Goal: Task Accomplishment & Management: Complete application form

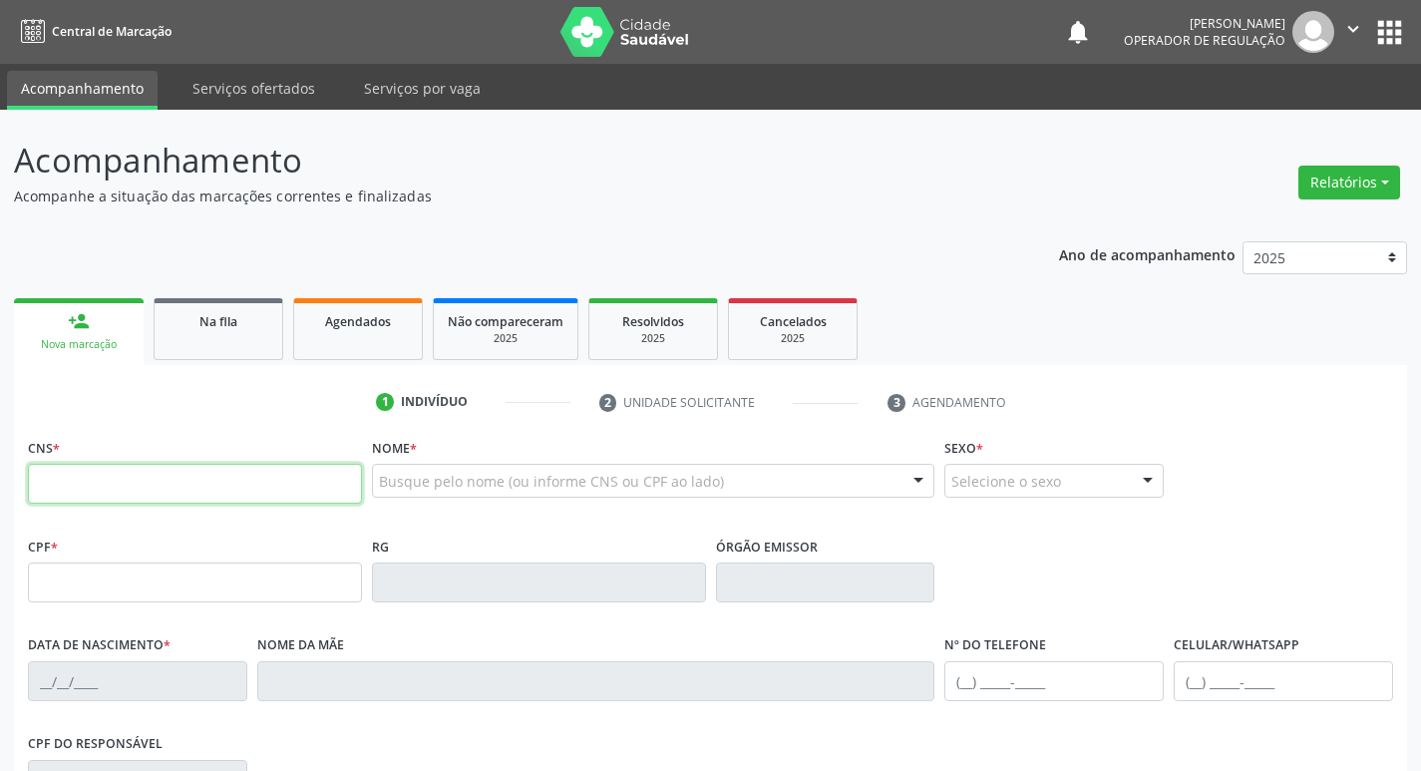
click at [104, 473] on input "text" at bounding box center [195, 484] width 334 height 40
type input "705 6054 6433 3216"
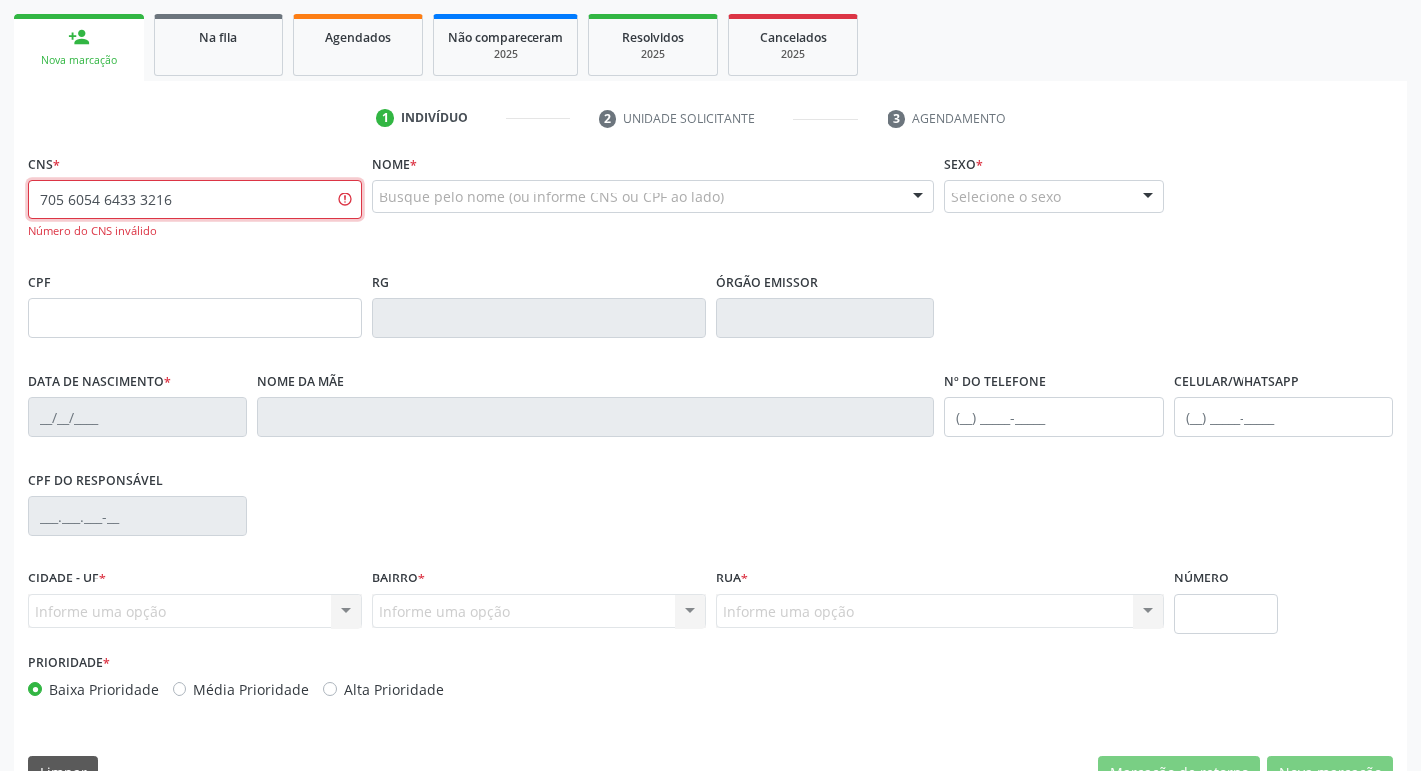
scroll to position [330, 0]
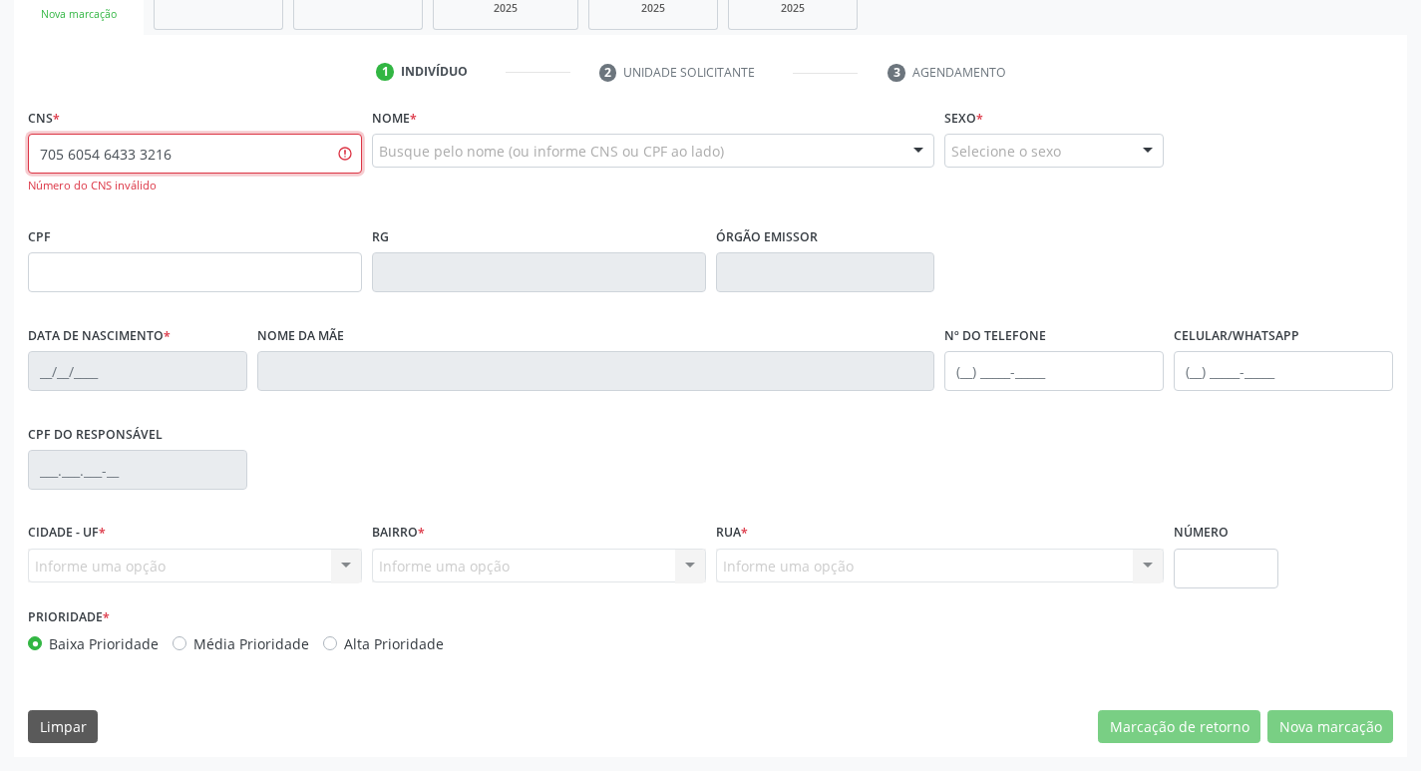
drag, startPoint x: 233, startPoint y: 151, endPoint x: 0, endPoint y: 206, distance: 239.9
click at [0, 206] on div "Acompanhamento Acompanhe a situação das marcações correntes e finalizadas Relat…" at bounding box center [710, 275] width 1421 height 991
type input "705 6064 6433 3216"
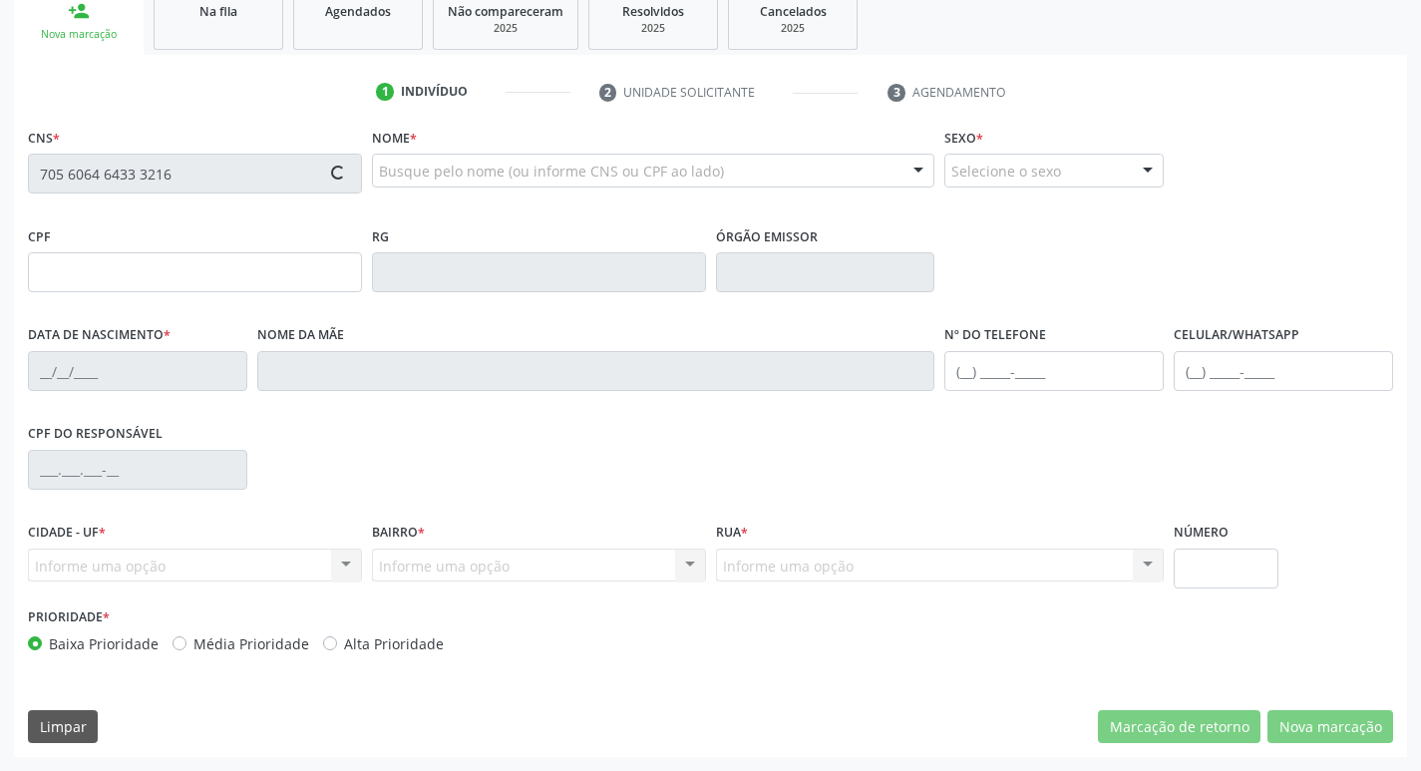
scroll to position [310, 0]
type input "115.498.364-12"
type input "[DATE]"
type input "[PERSON_NAME]"
type input "[PHONE_NUMBER]"
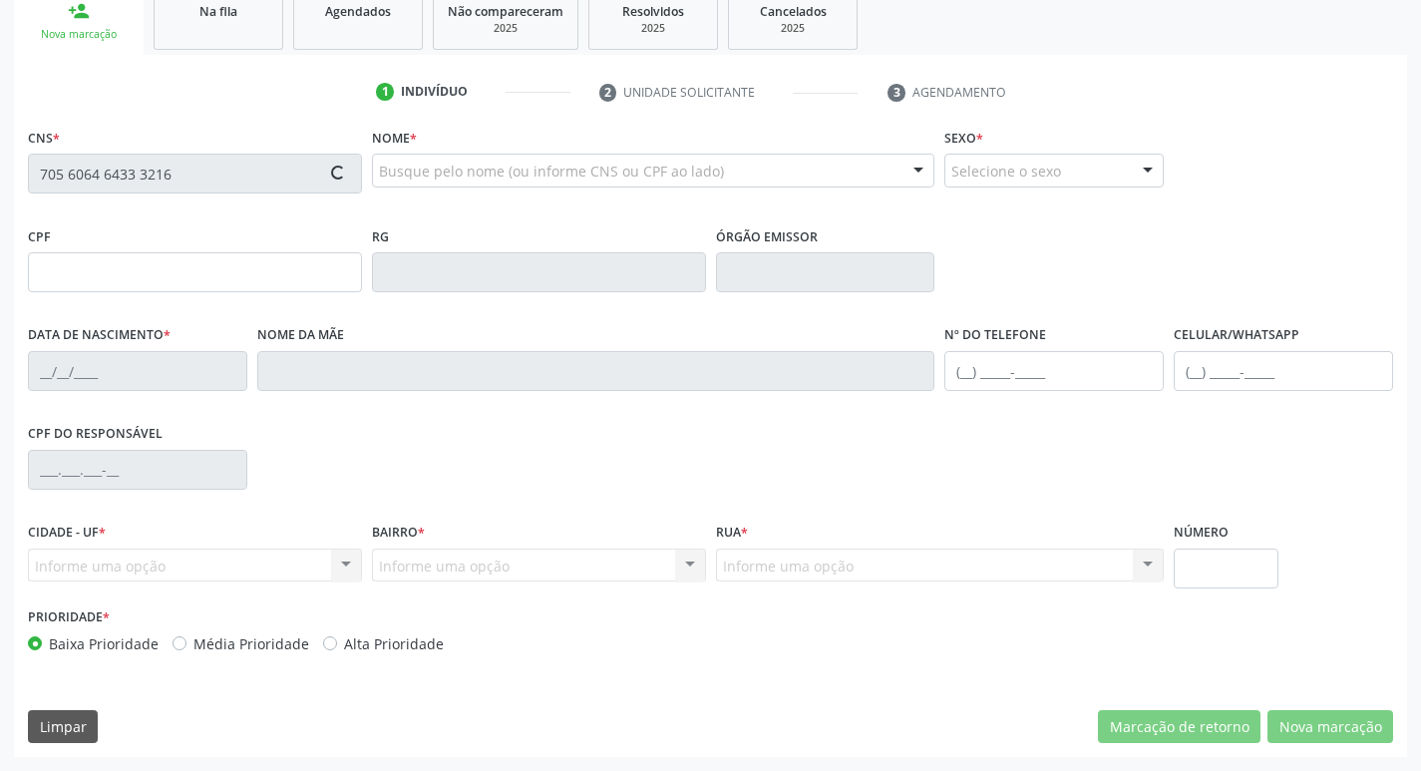
type input "[PHONE_NUMBER]"
type input "084.669.414-01"
type input "47"
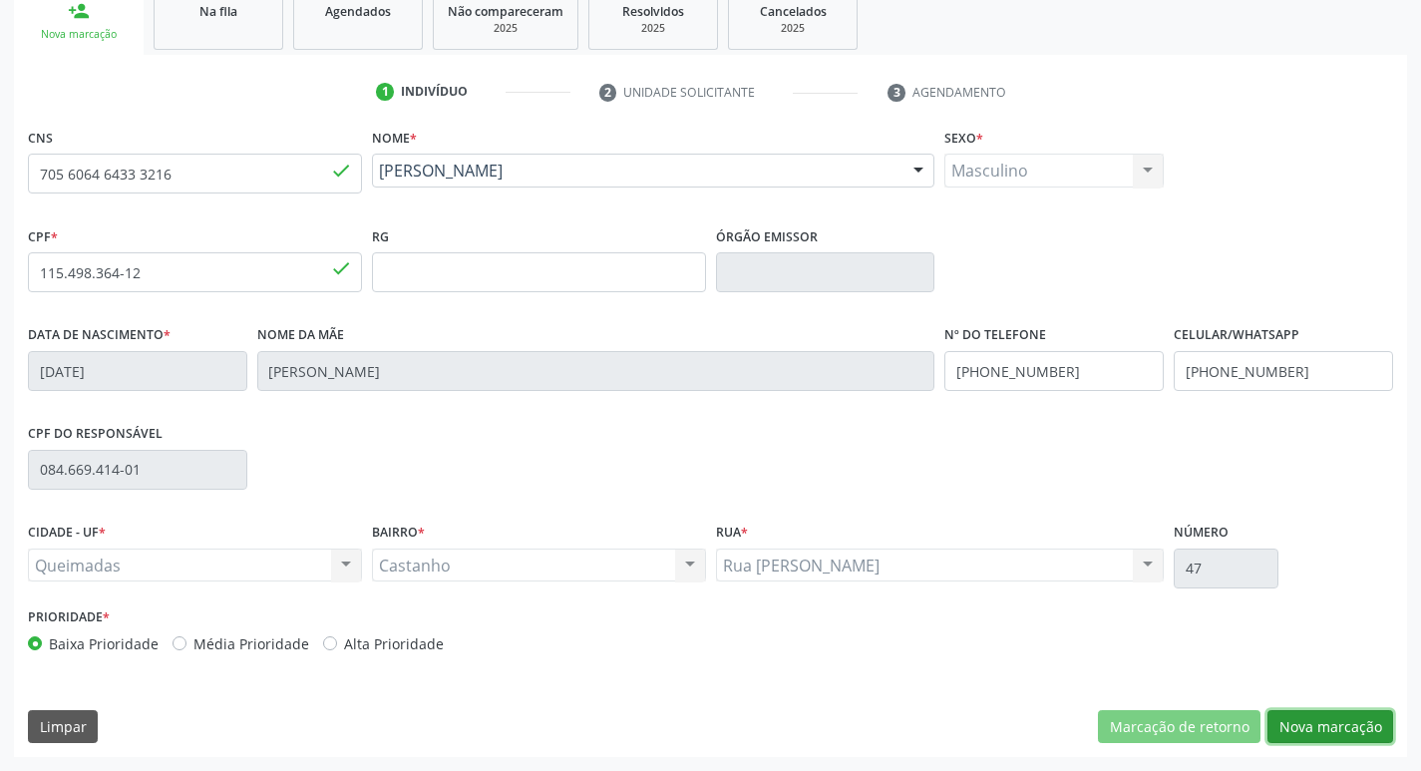
click at [1380, 717] on button "Nova marcação" at bounding box center [1330, 727] width 126 height 34
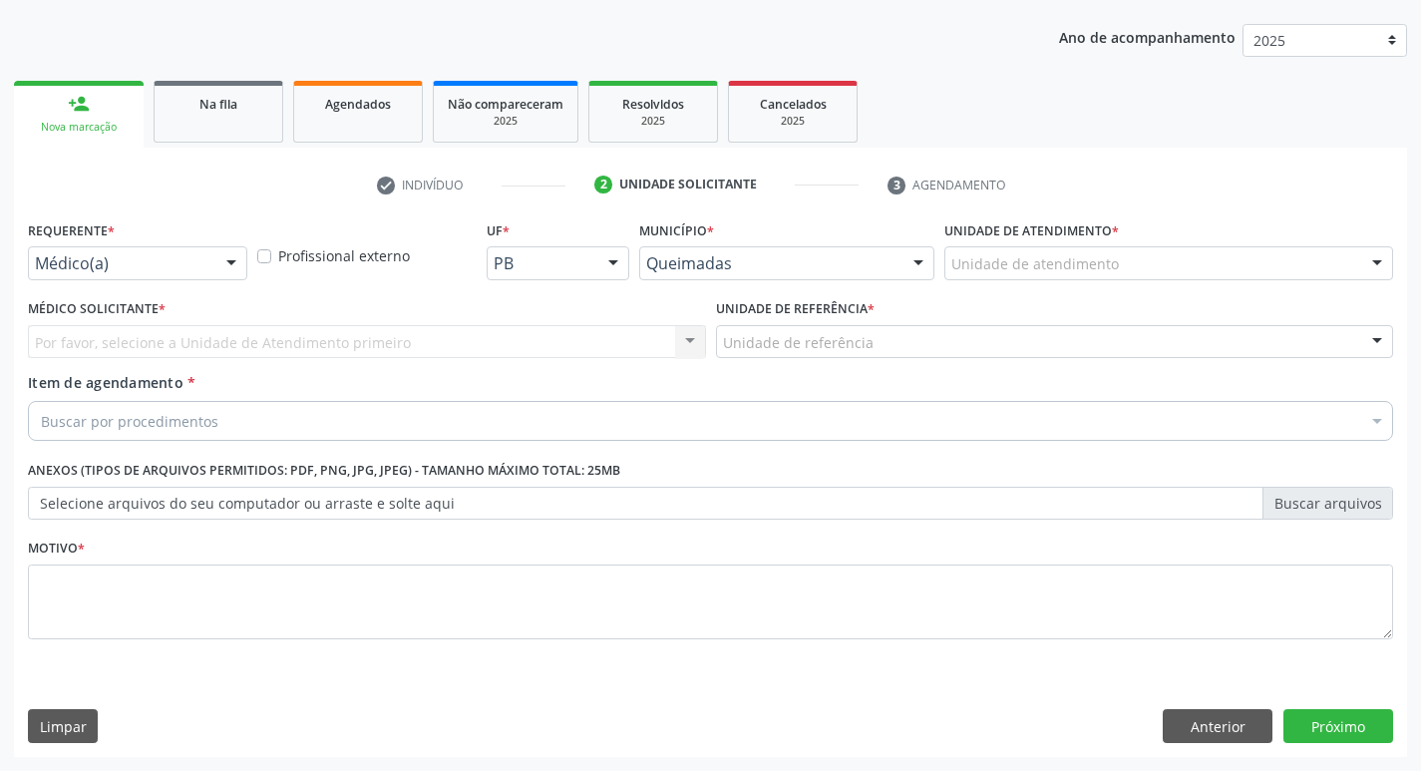
click at [141, 246] on div "Médico(a)" at bounding box center [137, 263] width 219 height 34
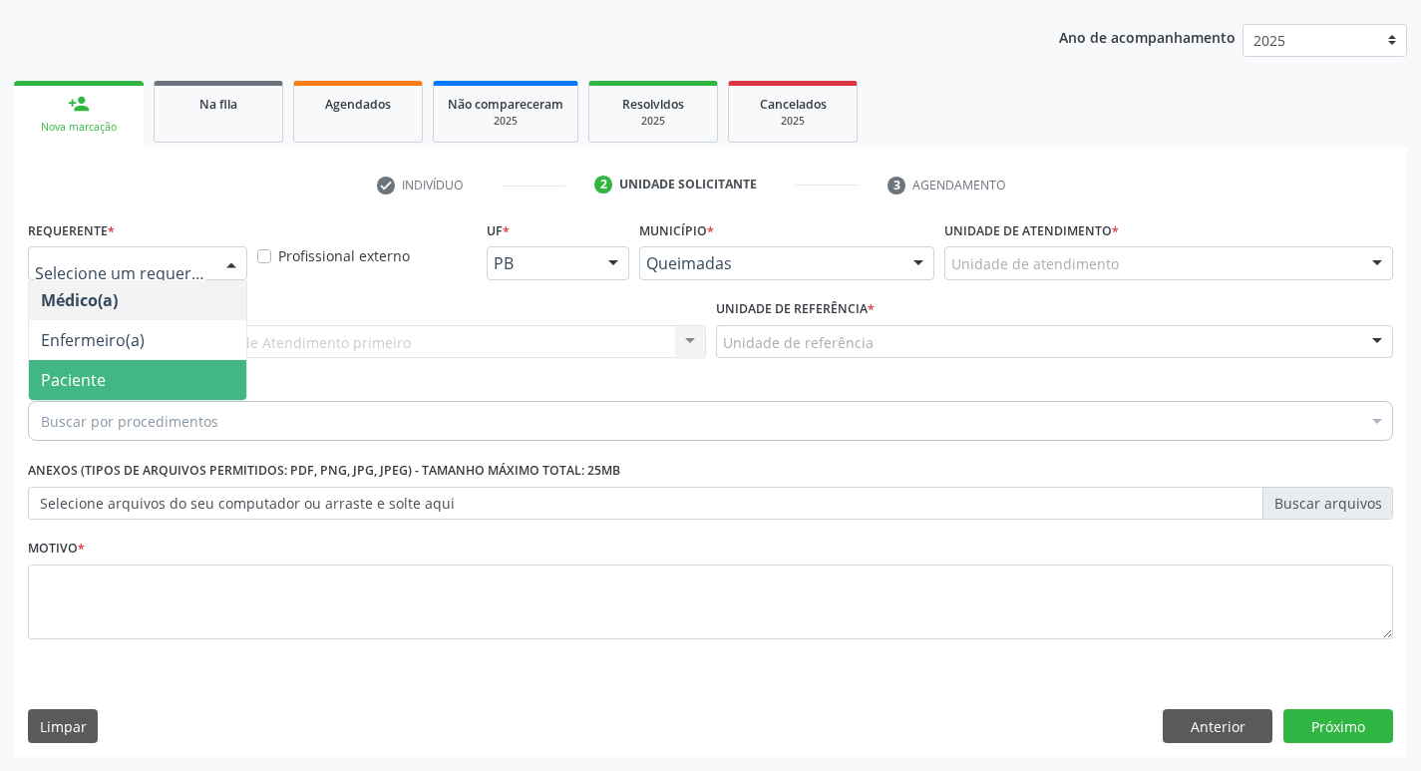
click at [49, 383] on span "Paciente" at bounding box center [73, 380] width 65 height 22
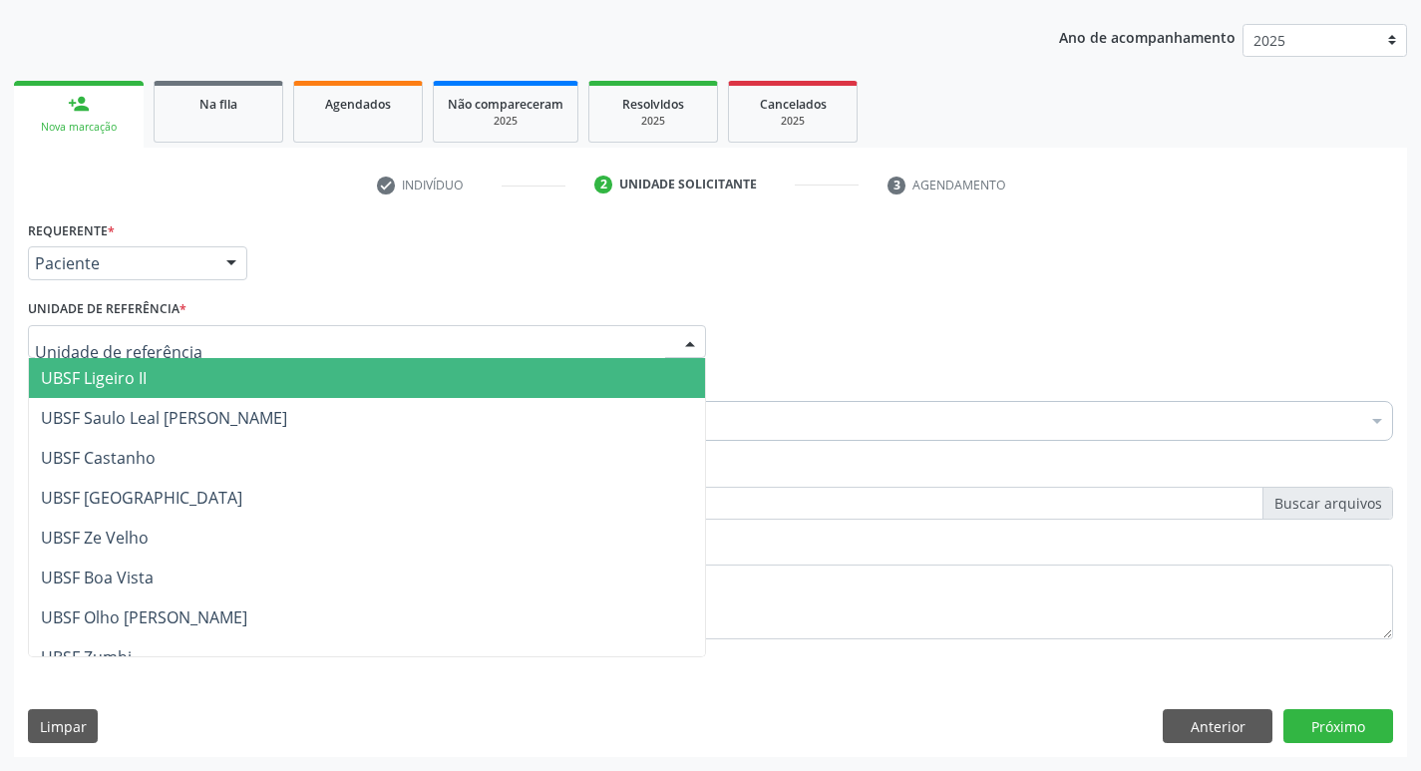
type input "V"
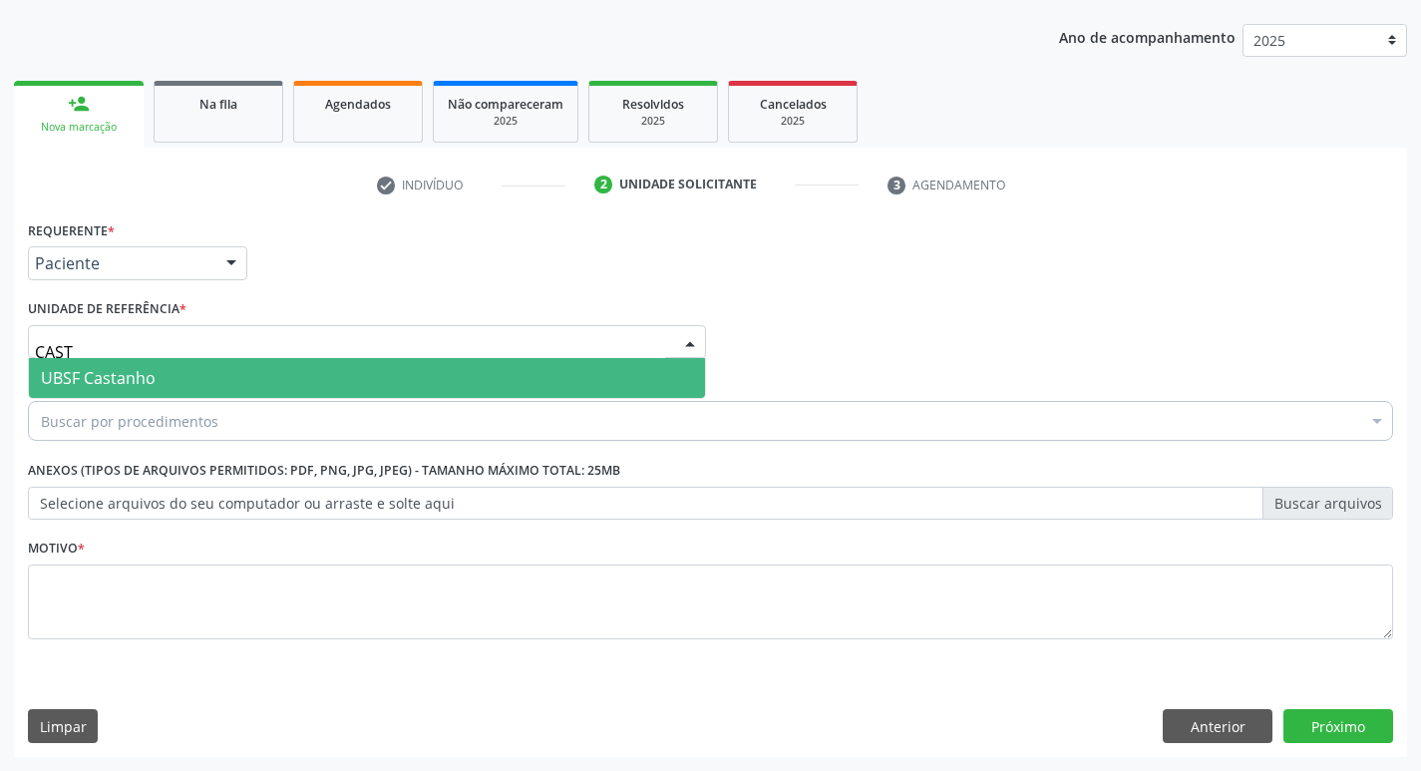
type input "CASTA"
click at [86, 386] on span "UBSF Castanho" at bounding box center [98, 378] width 115 height 22
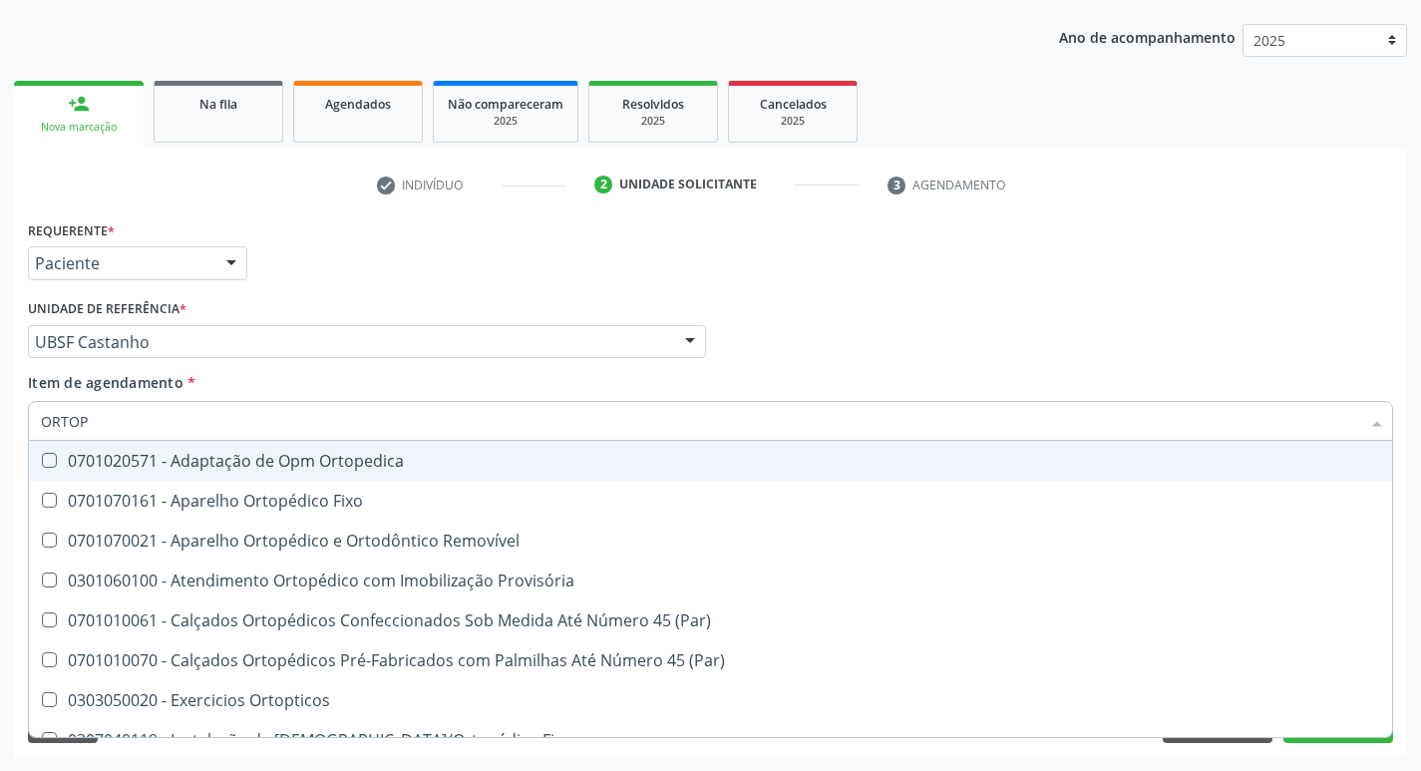
type input "ORTOPE"
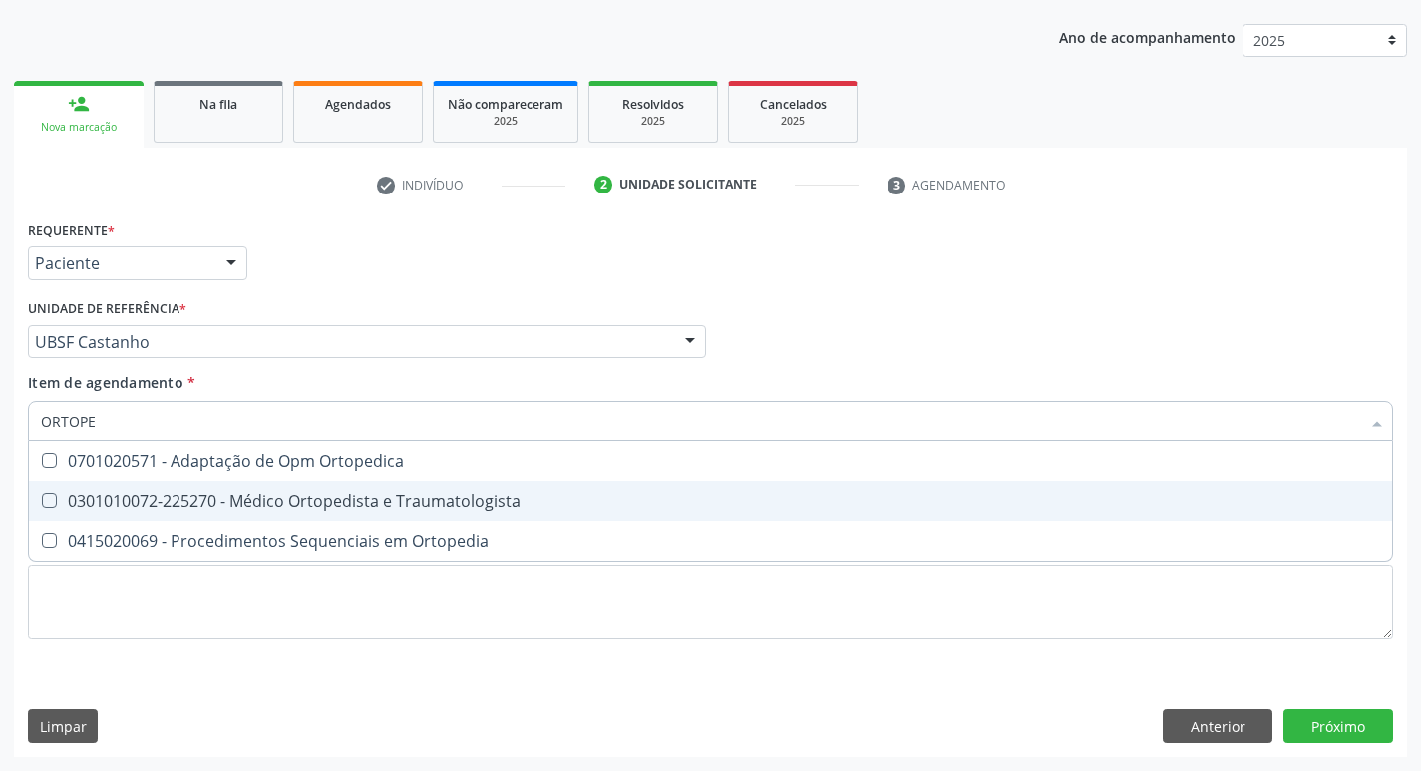
click at [161, 501] on div "0301010072-225270 - Médico Ortopedista e Traumatologista" at bounding box center [710, 501] width 1339 height 16
checkbox Traumatologista "true"
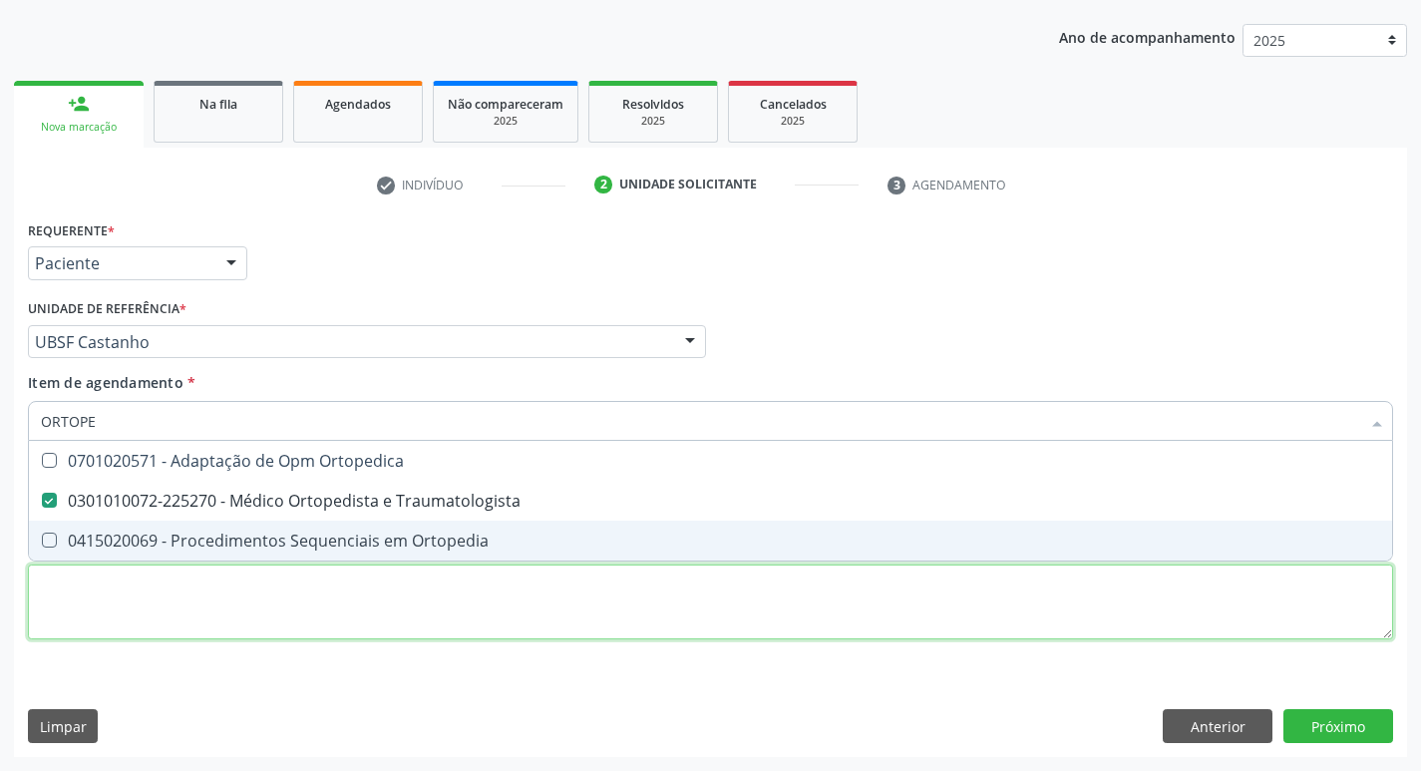
click at [111, 617] on div "Requerente * Paciente Médico(a) Enfermeiro(a) Paciente Nenhum resultado encontr…" at bounding box center [710, 441] width 1365 height 452
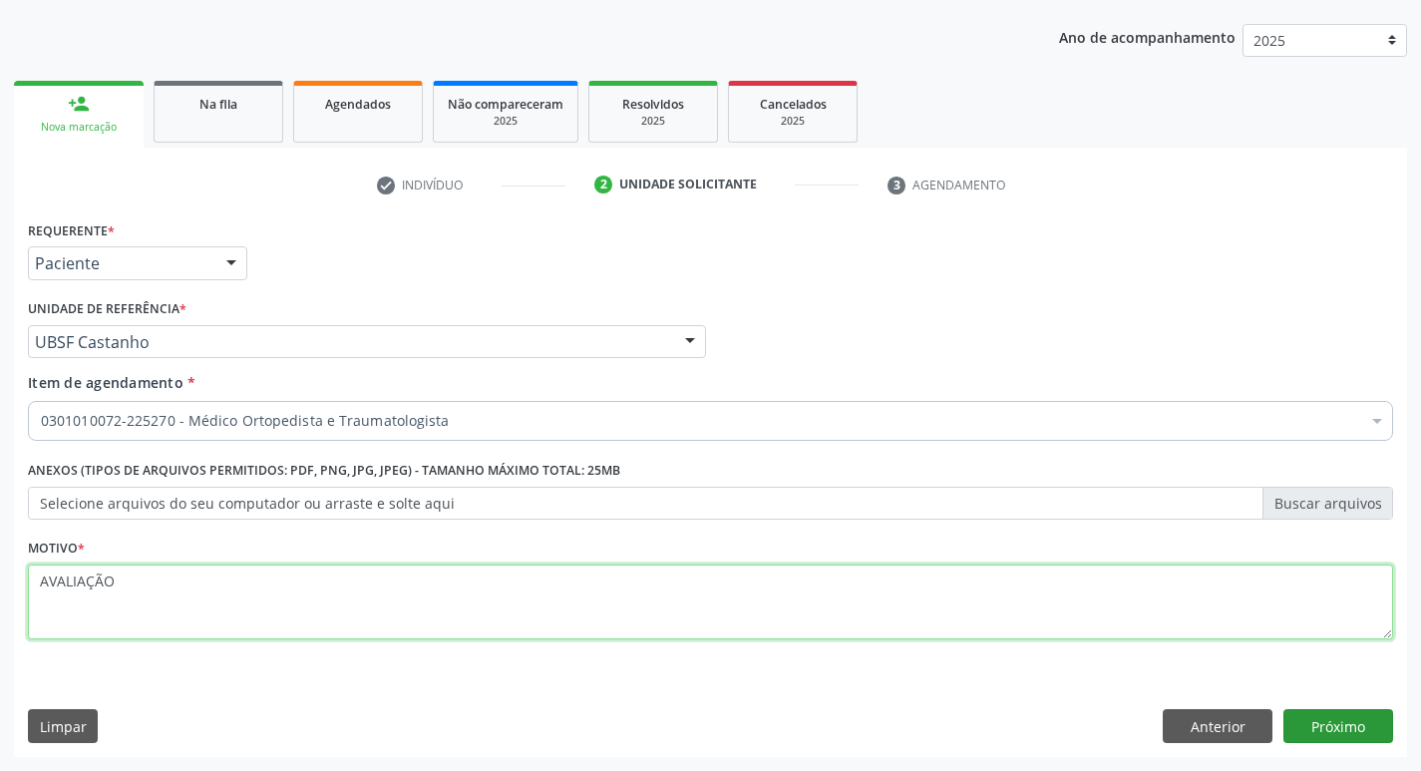
type textarea "AVALIAÇÃO"
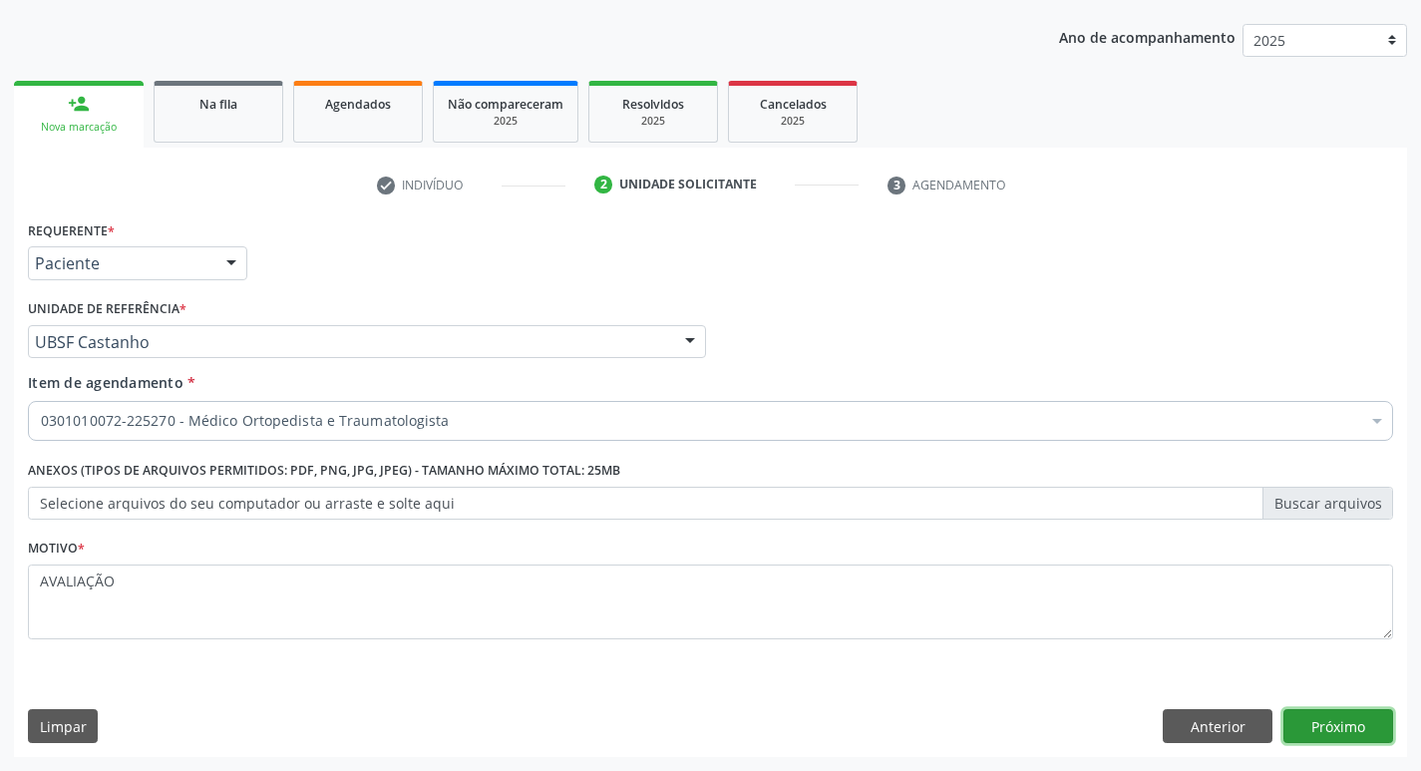
click at [1325, 721] on button "Próximo" at bounding box center [1338, 726] width 110 height 34
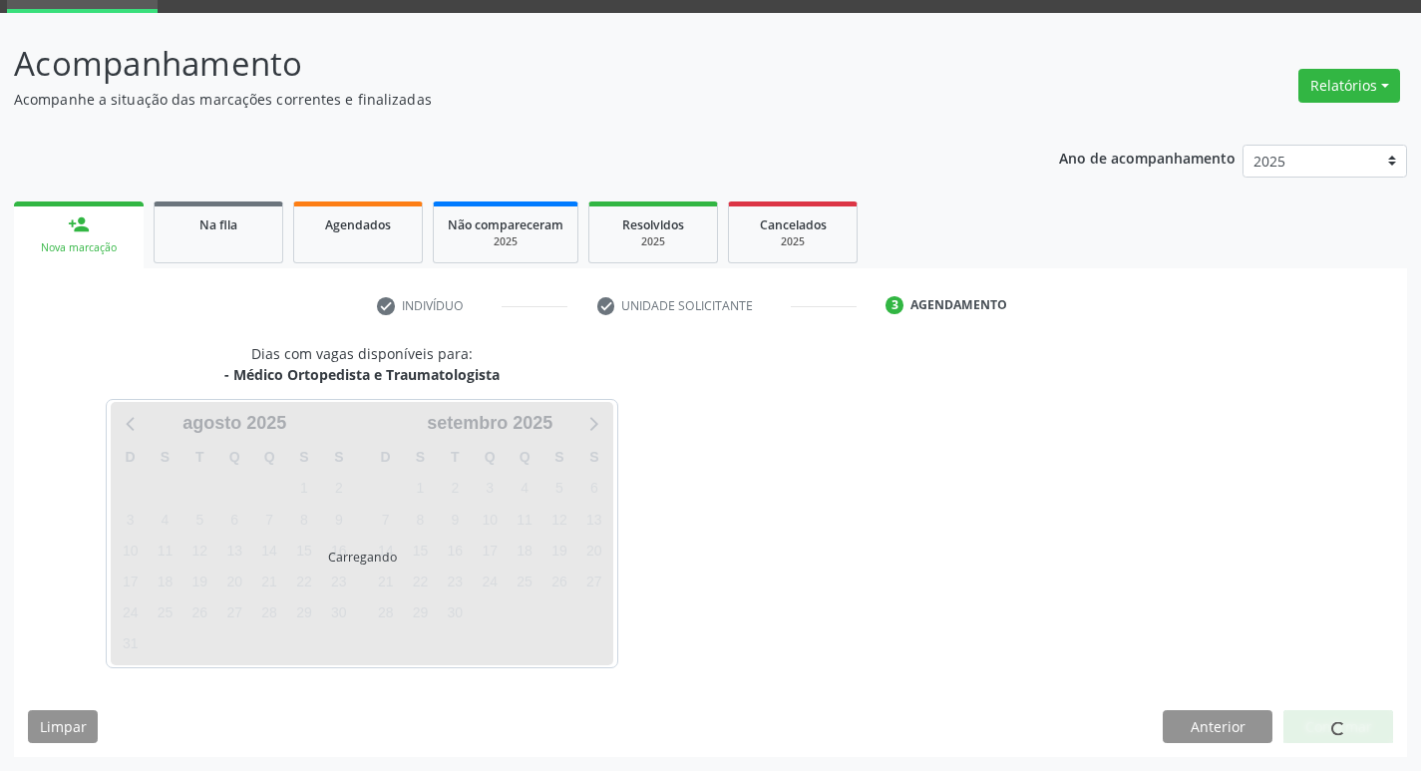
scroll to position [97, 0]
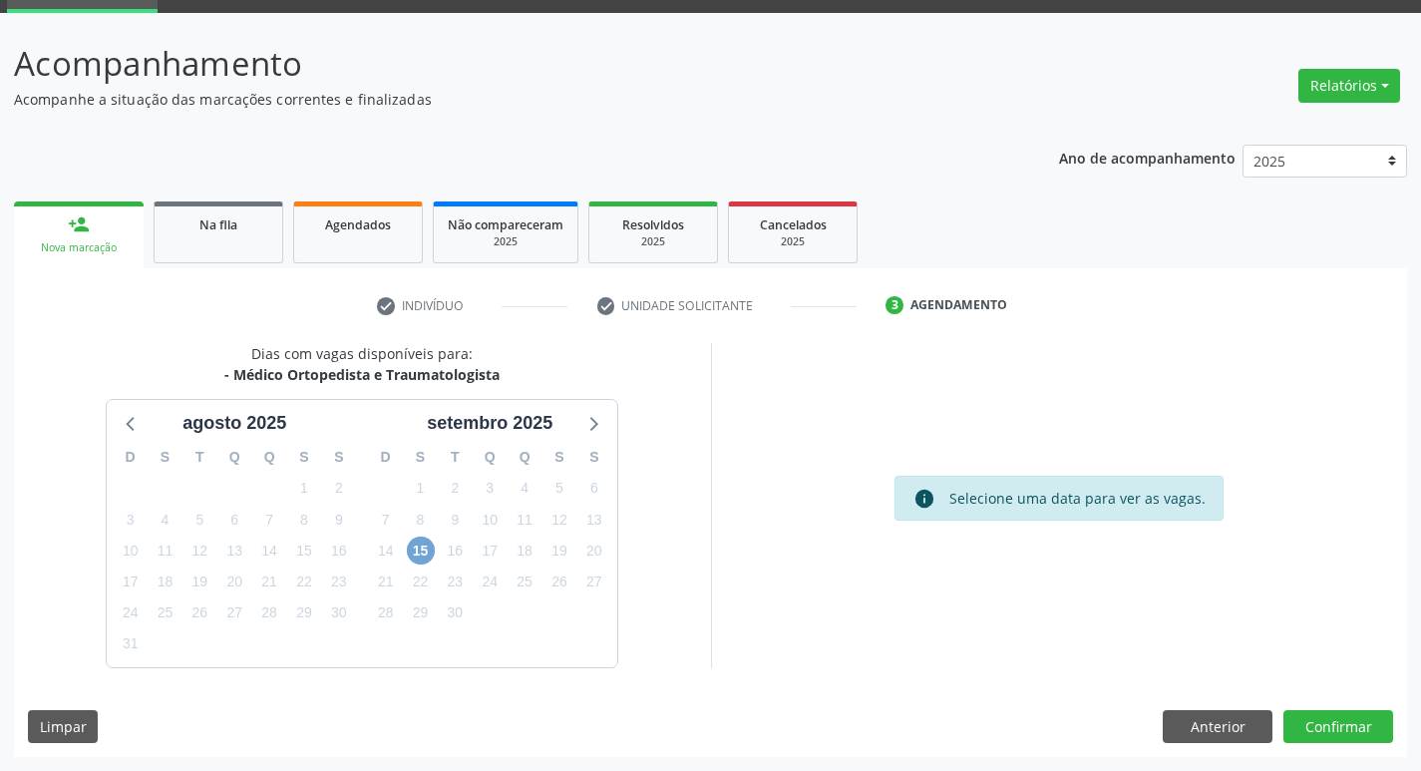
click at [415, 547] on span "15" at bounding box center [421, 551] width 28 height 28
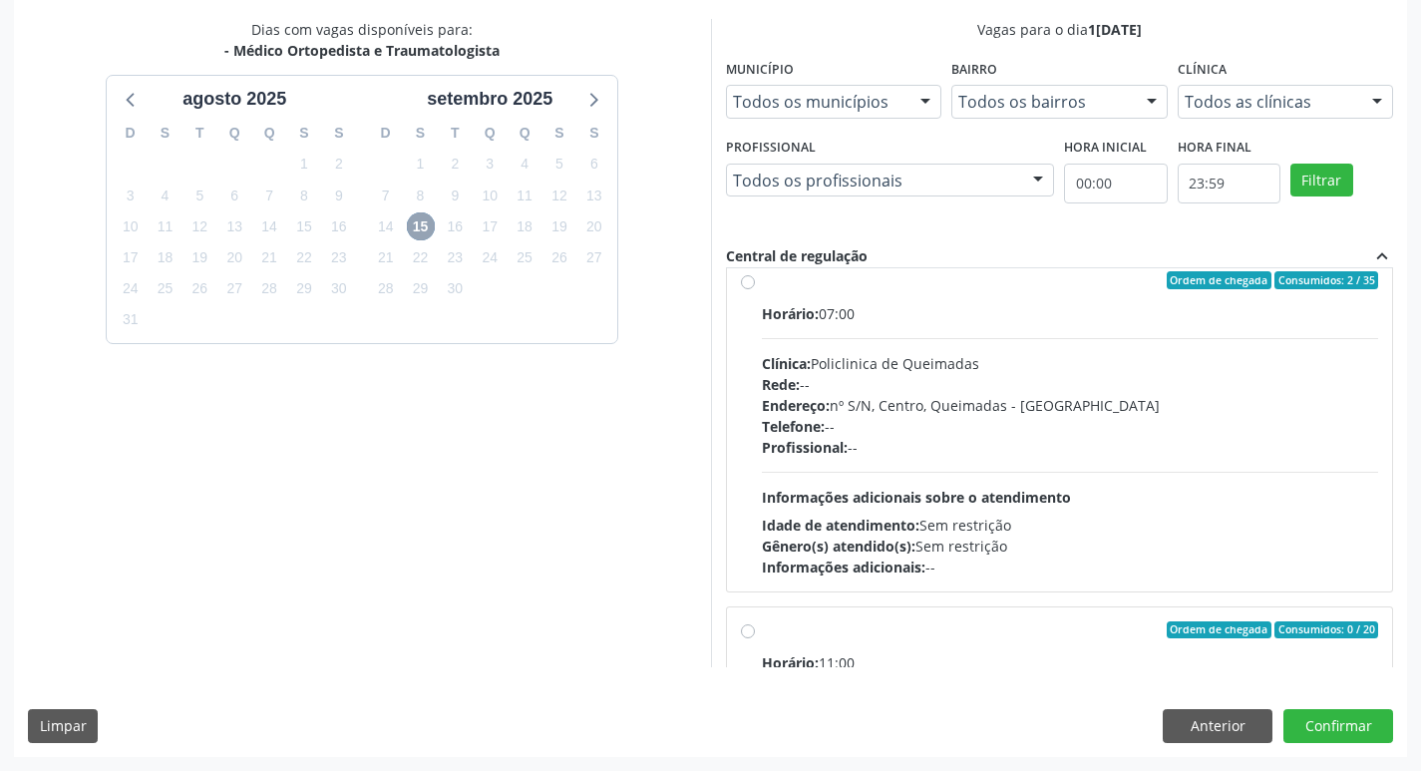
scroll to position [0, 0]
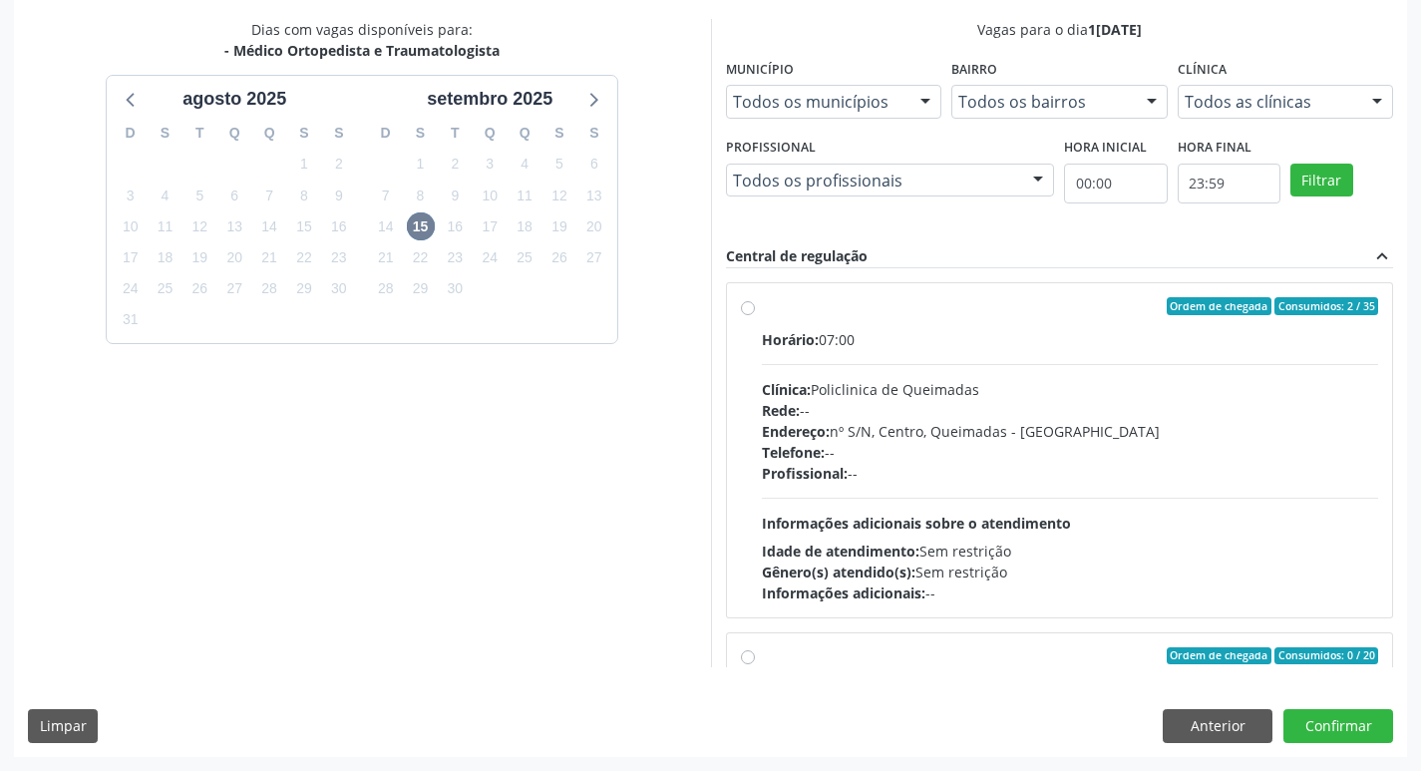
click at [984, 329] on div "Horário: 07:00" at bounding box center [1070, 339] width 617 height 21
click at [755, 315] on input "Ordem de chegada Consumidos: 2 / 35 Horário: 07:00 Clínica: Policlinica de Quei…" at bounding box center [748, 306] width 14 height 18
radio input "true"
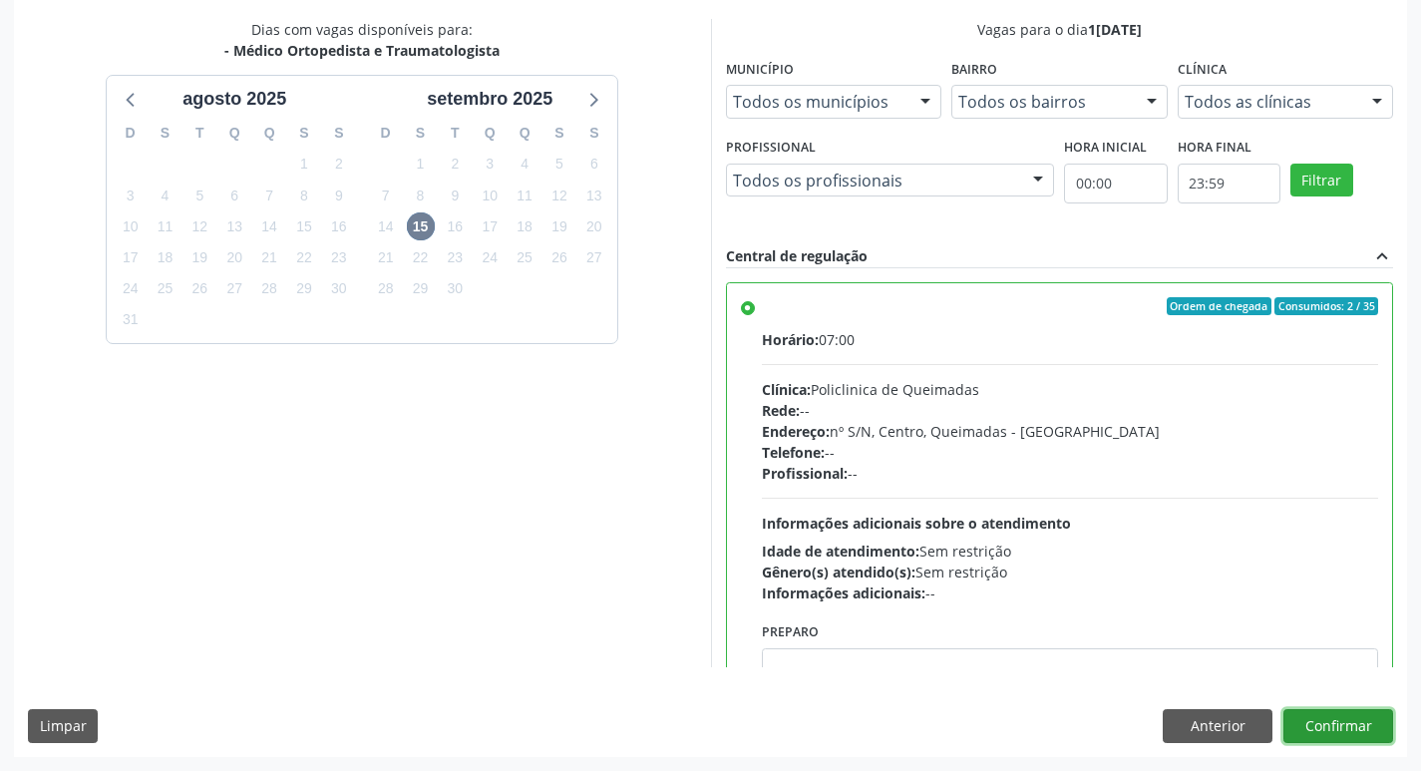
click at [1340, 730] on button "Confirmar" at bounding box center [1338, 726] width 110 height 34
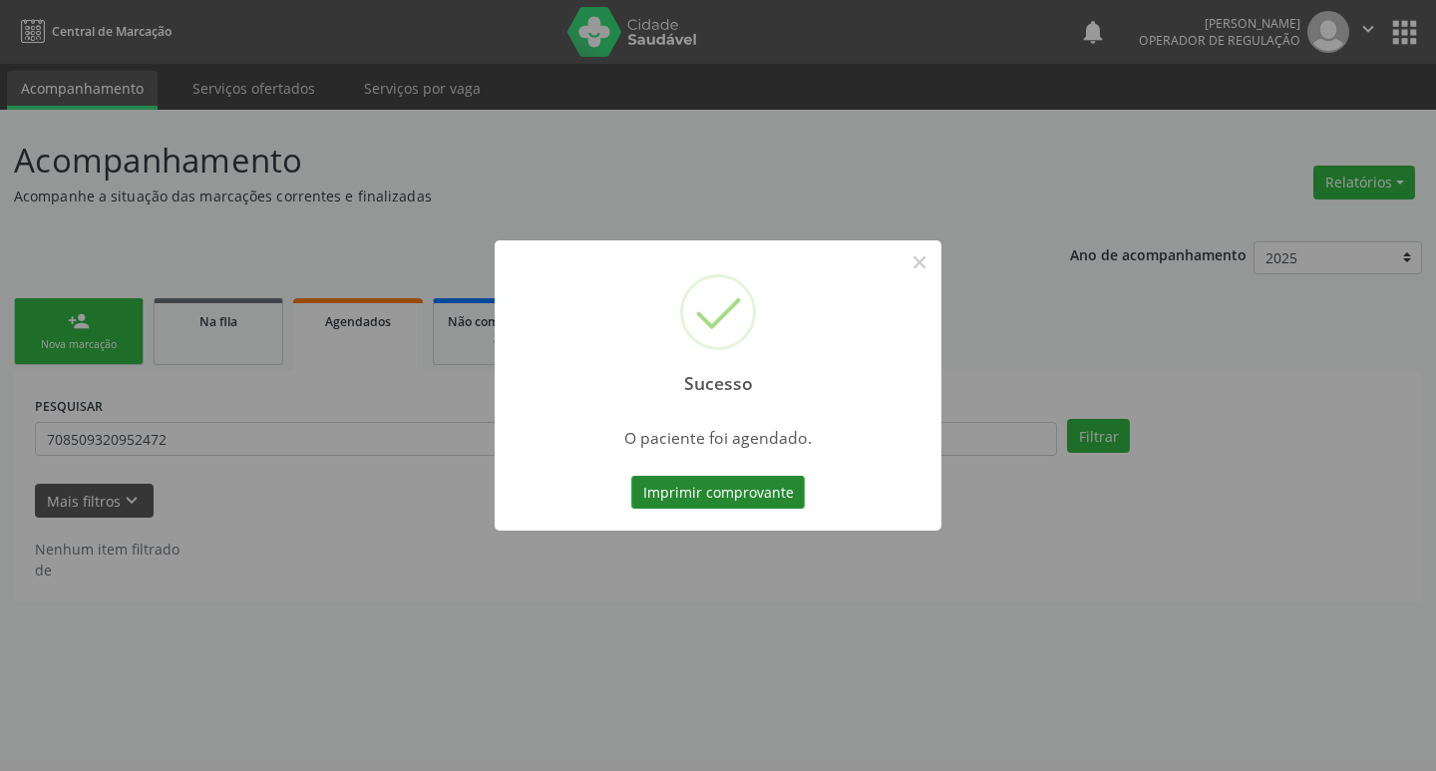
click at [667, 491] on button "Imprimir comprovante" at bounding box center [718, 493] width 174 height 34
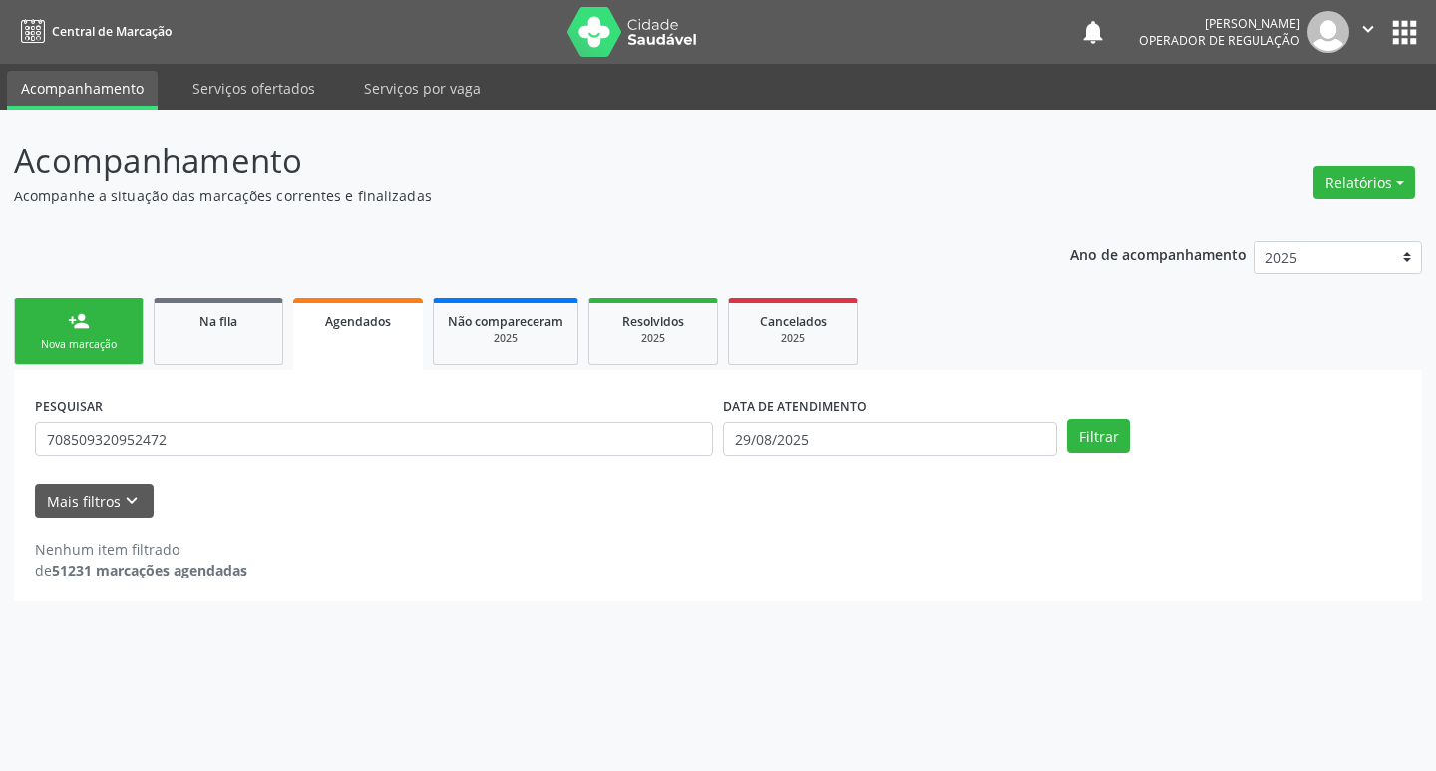
click at [64, 312] on link "person_add Nova marcação" at bounding box center [79, 331] width 130 height 67
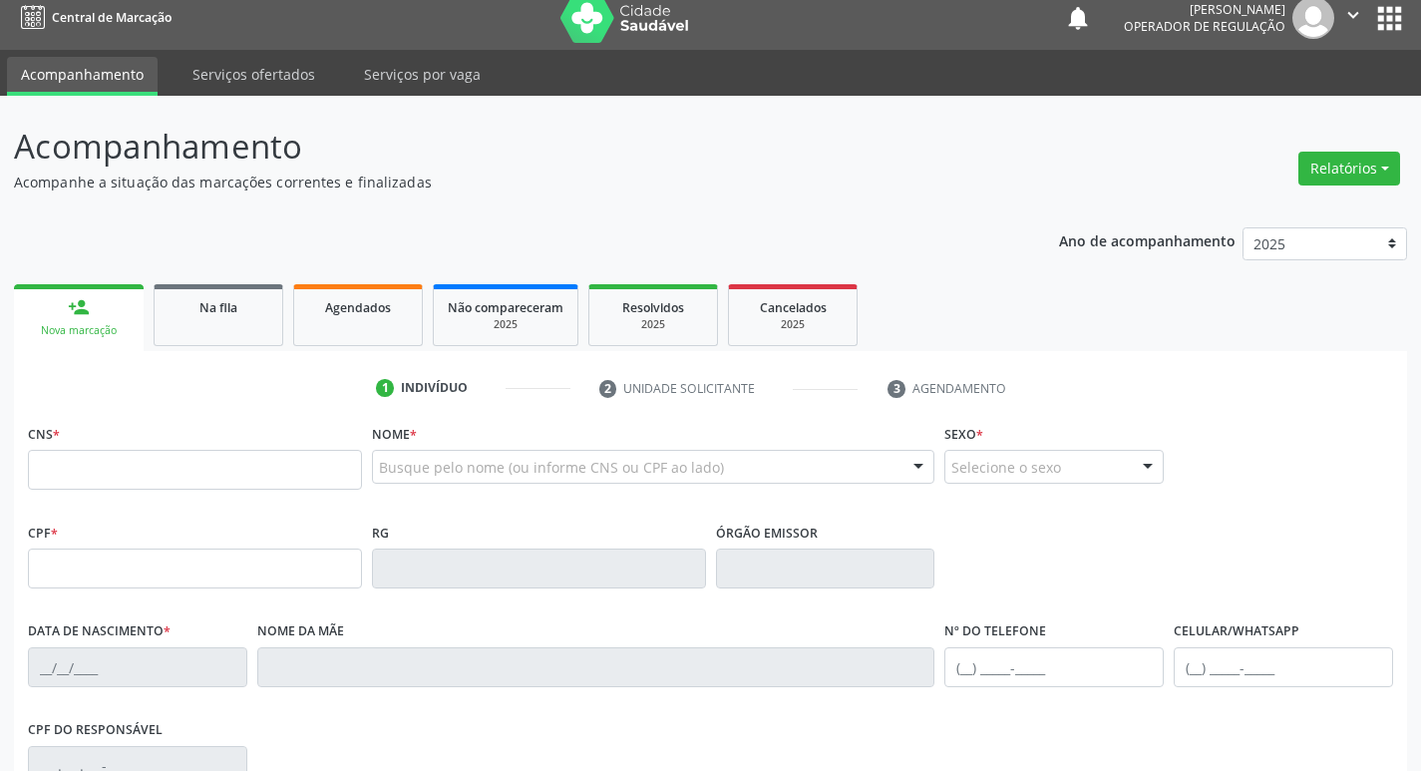
scroll to position [100, 0]
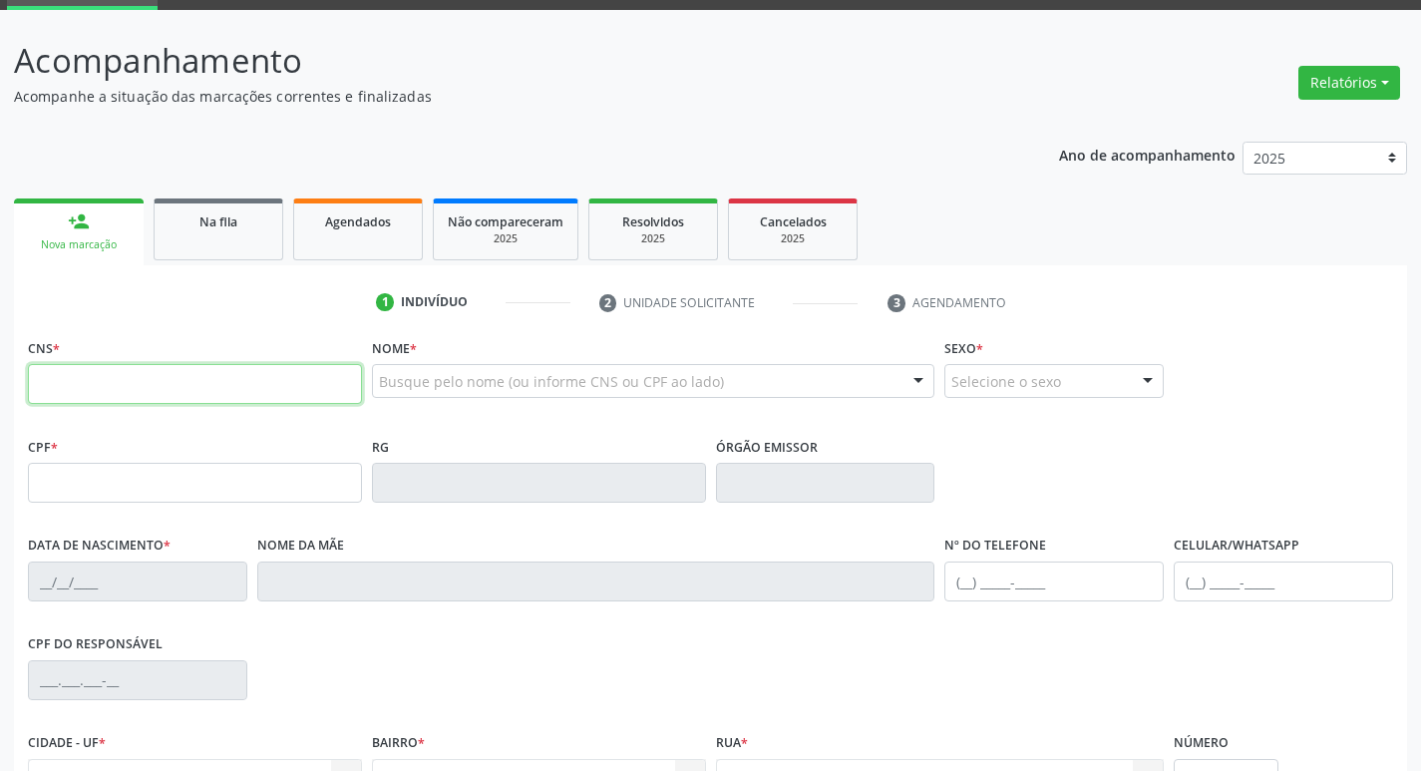
click at [104, 397] on input "text" at bounding box center [195, 384] width 334 height 40
type input "700 5055 0045 5354"
type input "450.589.034-15"
type input "1[DATE]"
type input "[PERSON_NAME] das [PERSON_NAME] da Nóbrega"
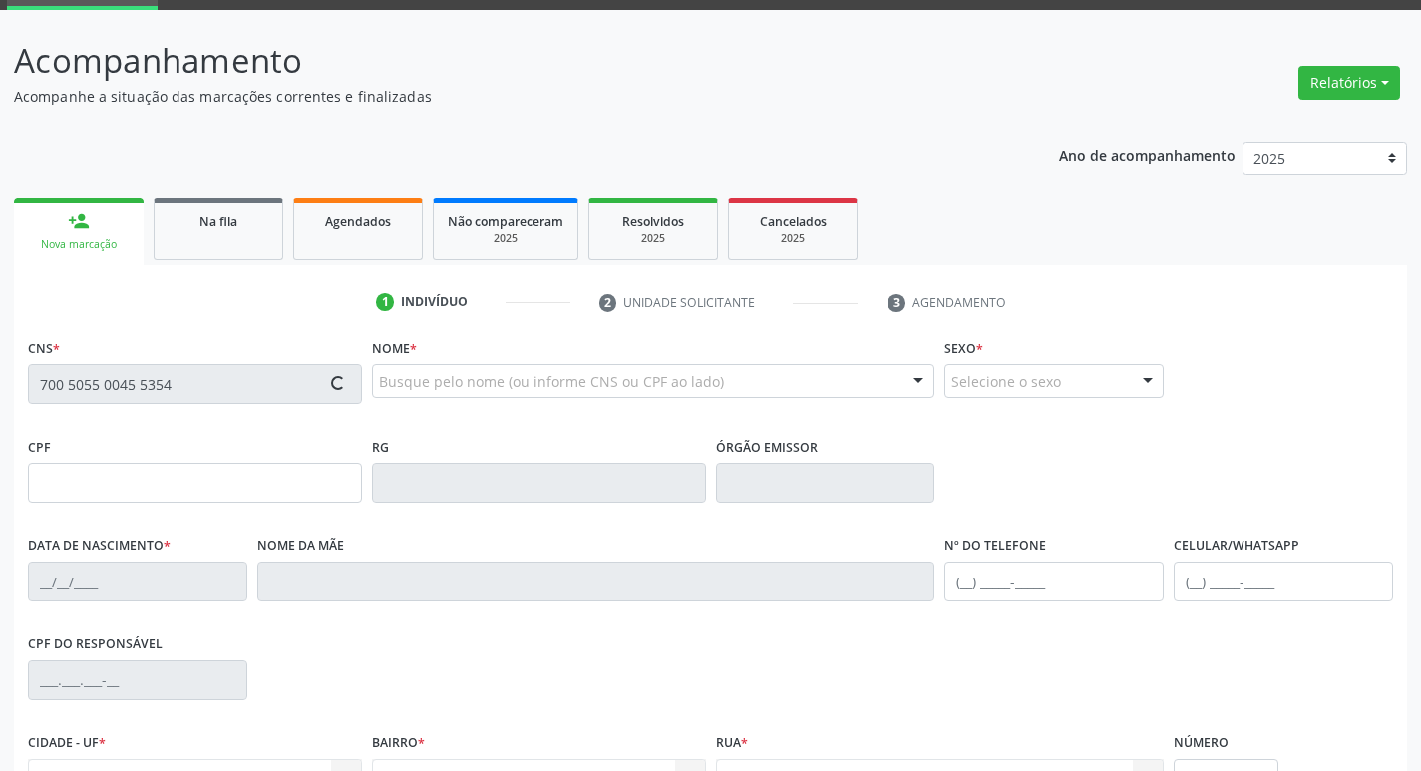
type input "[PHONE_NUMBER]"
type input "744.827.937-87"
type input "102"
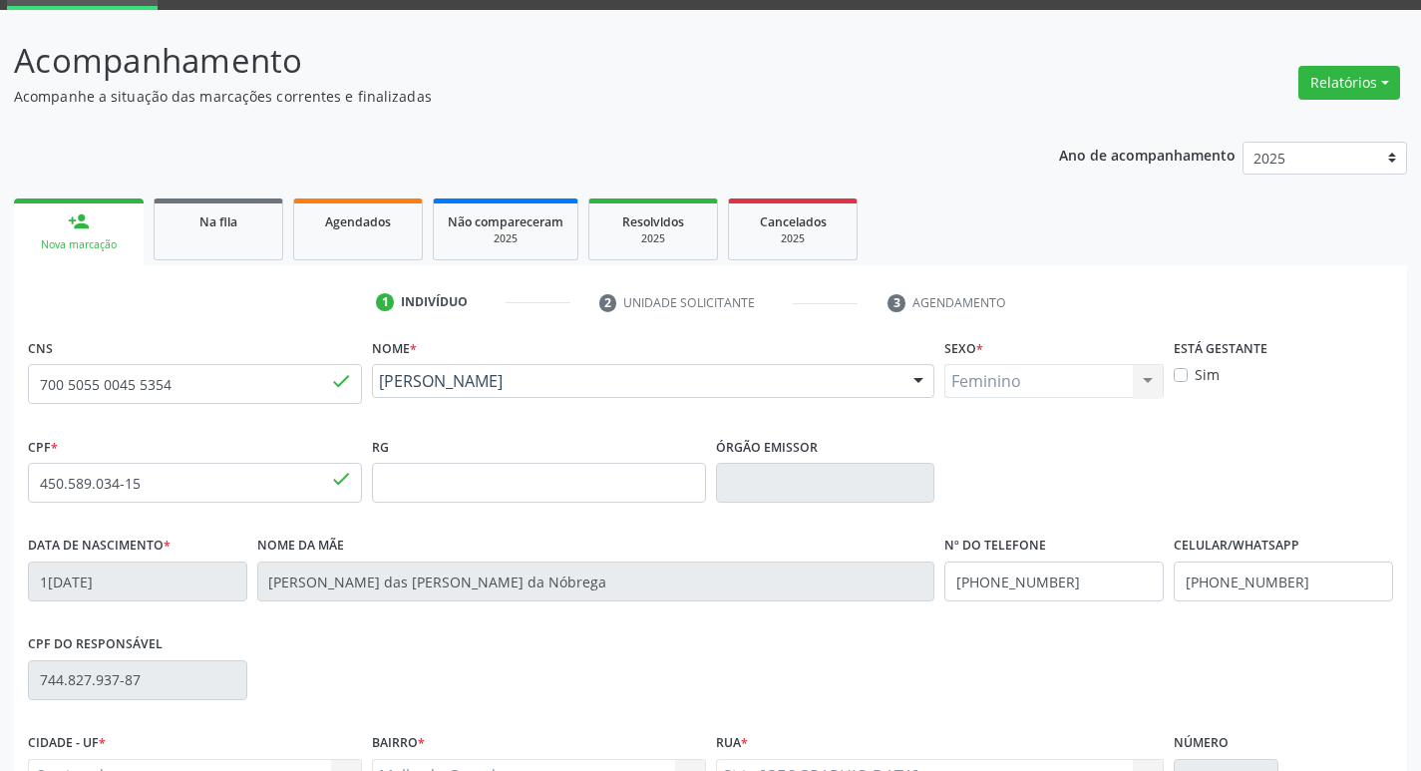
scroll to position [310, 0]
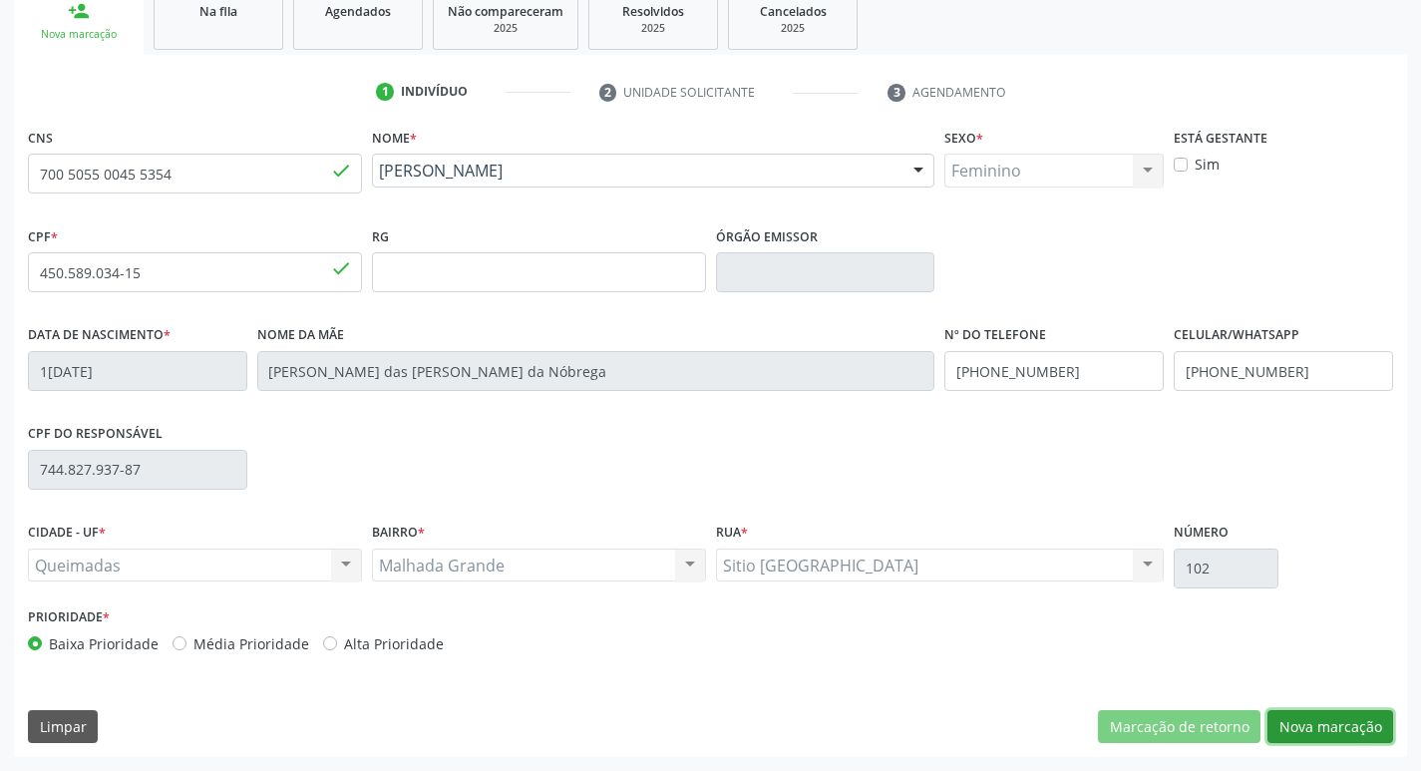
click at [1315, 718] on button "Nova marcação" at bounding box center [1330, 727] width 126 height 34
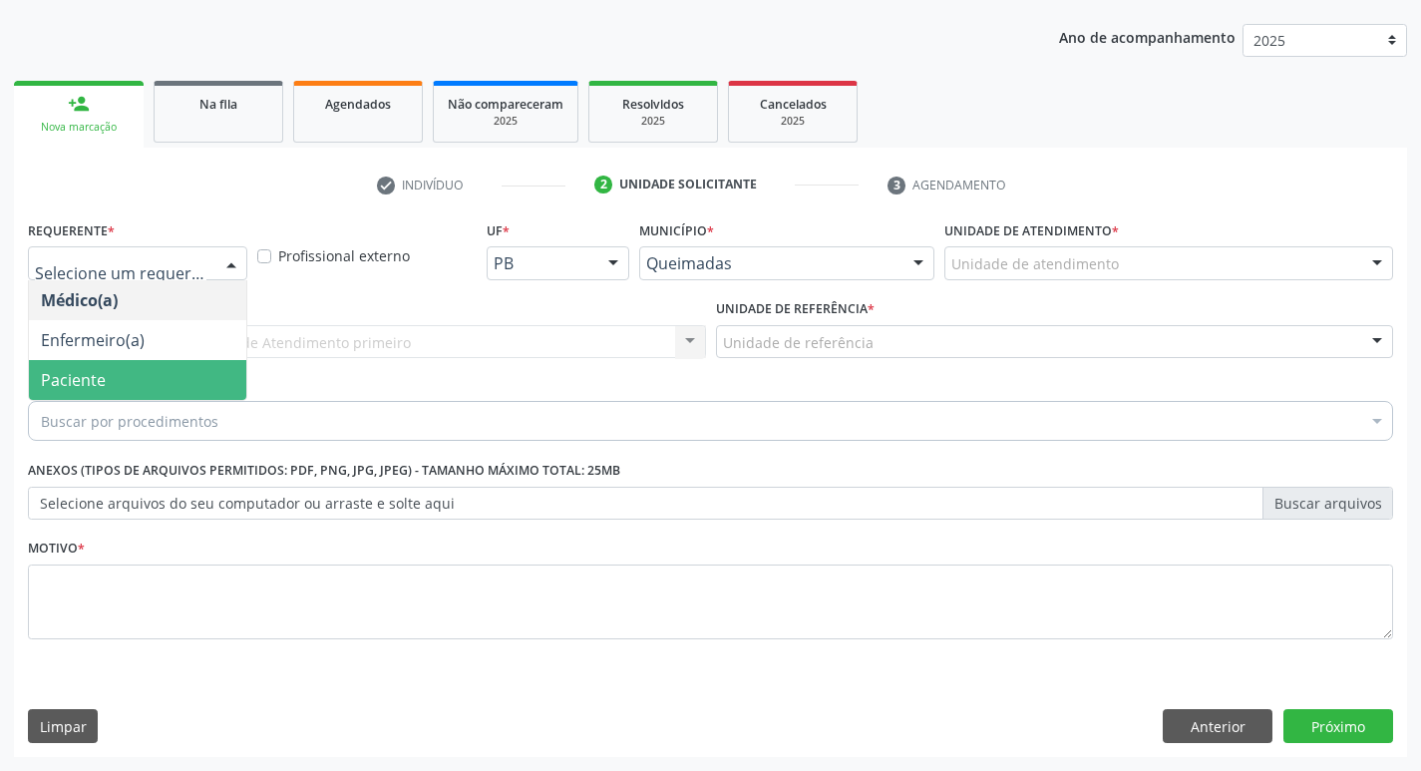
click at [154, 373] on span "Paciente" at bounding box center [137, 380] width 217 height 40
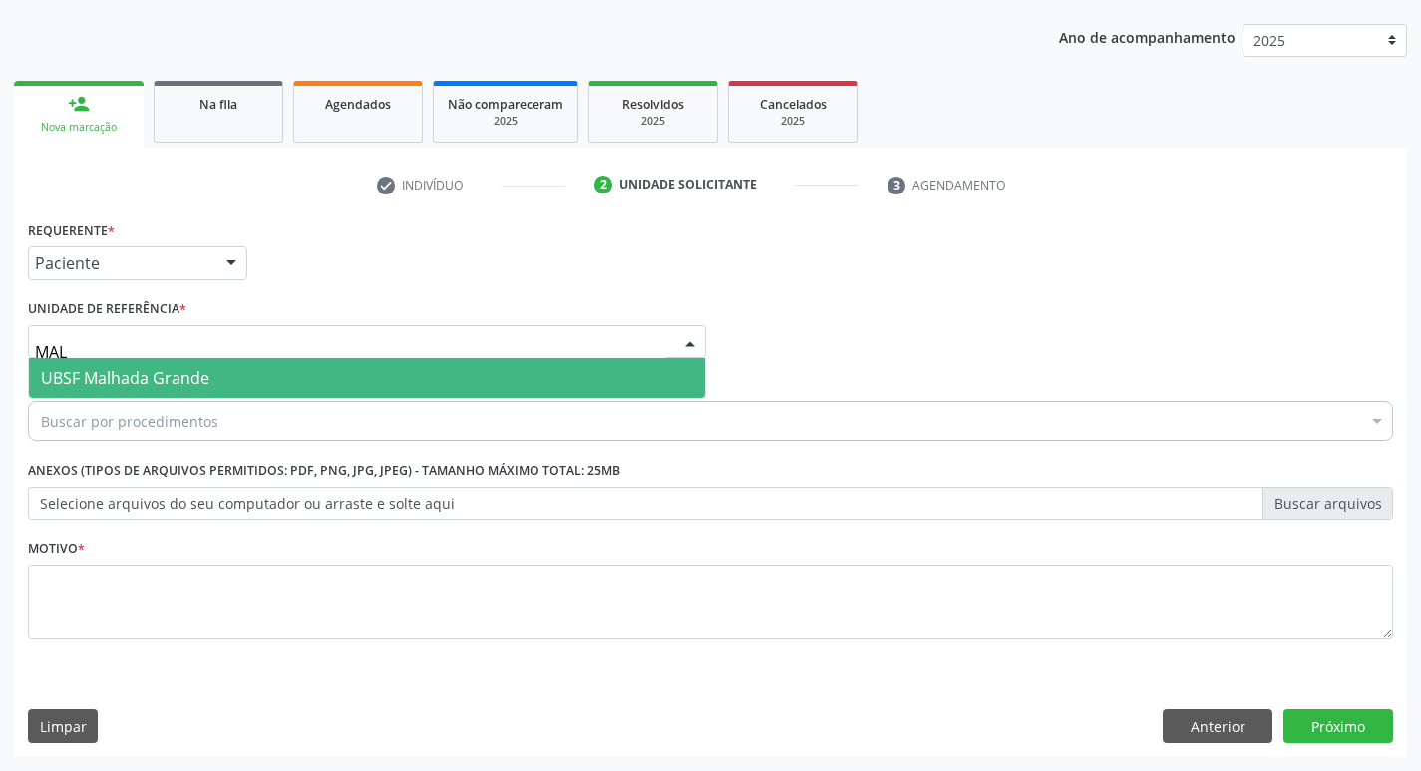
type input "MALH"
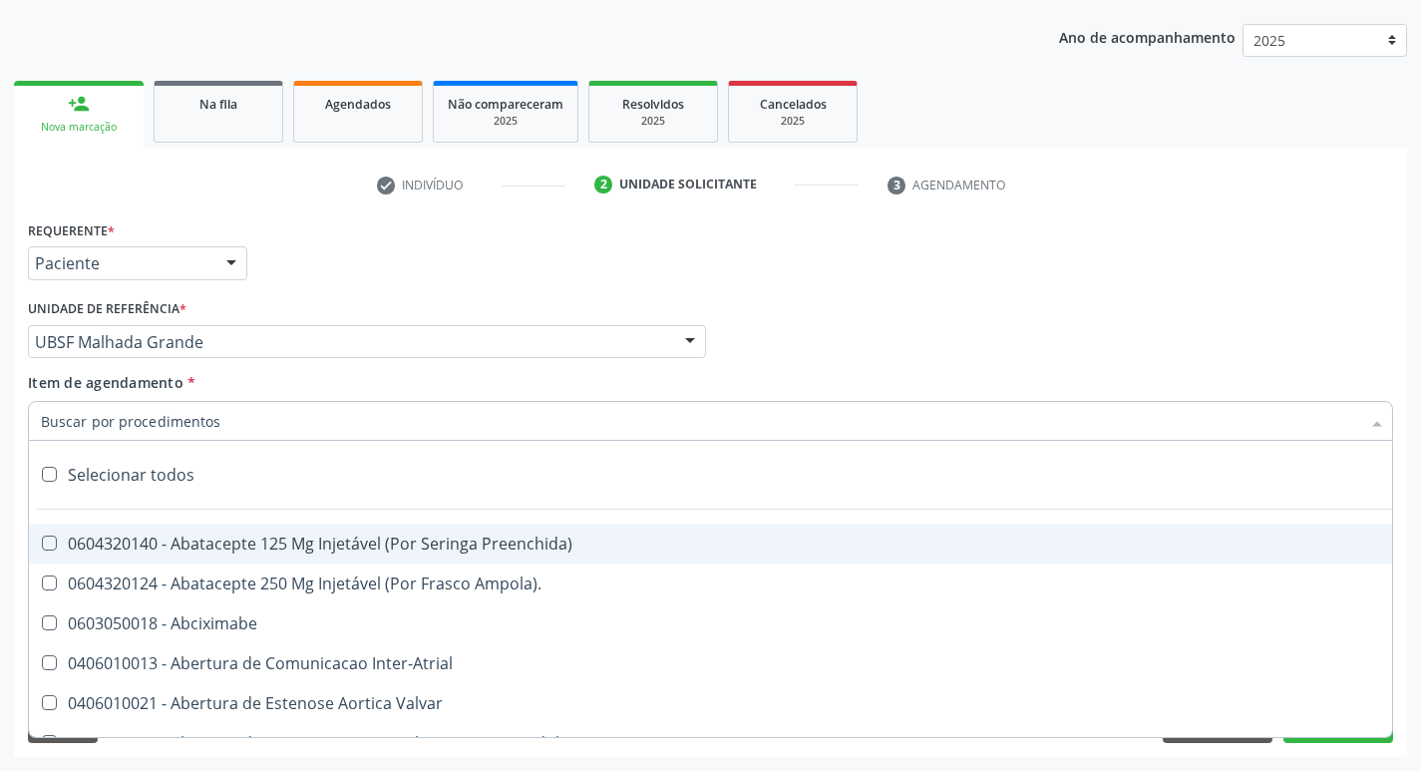
click at [156, 423] on input "Item de agendamento *" at bounding box center [700, 421] width 1319 height 40
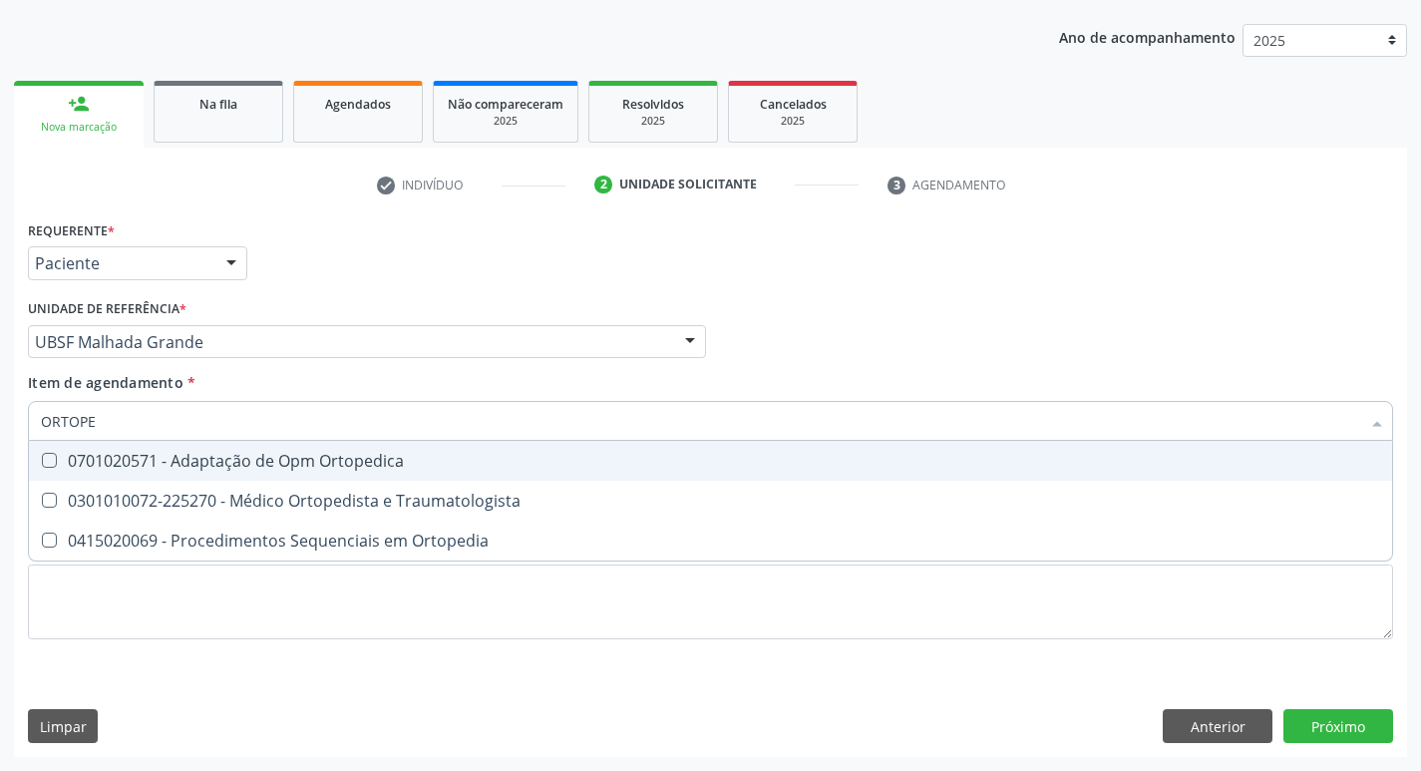
scroll to position [0, 0]
type input "ORTOPEDI"
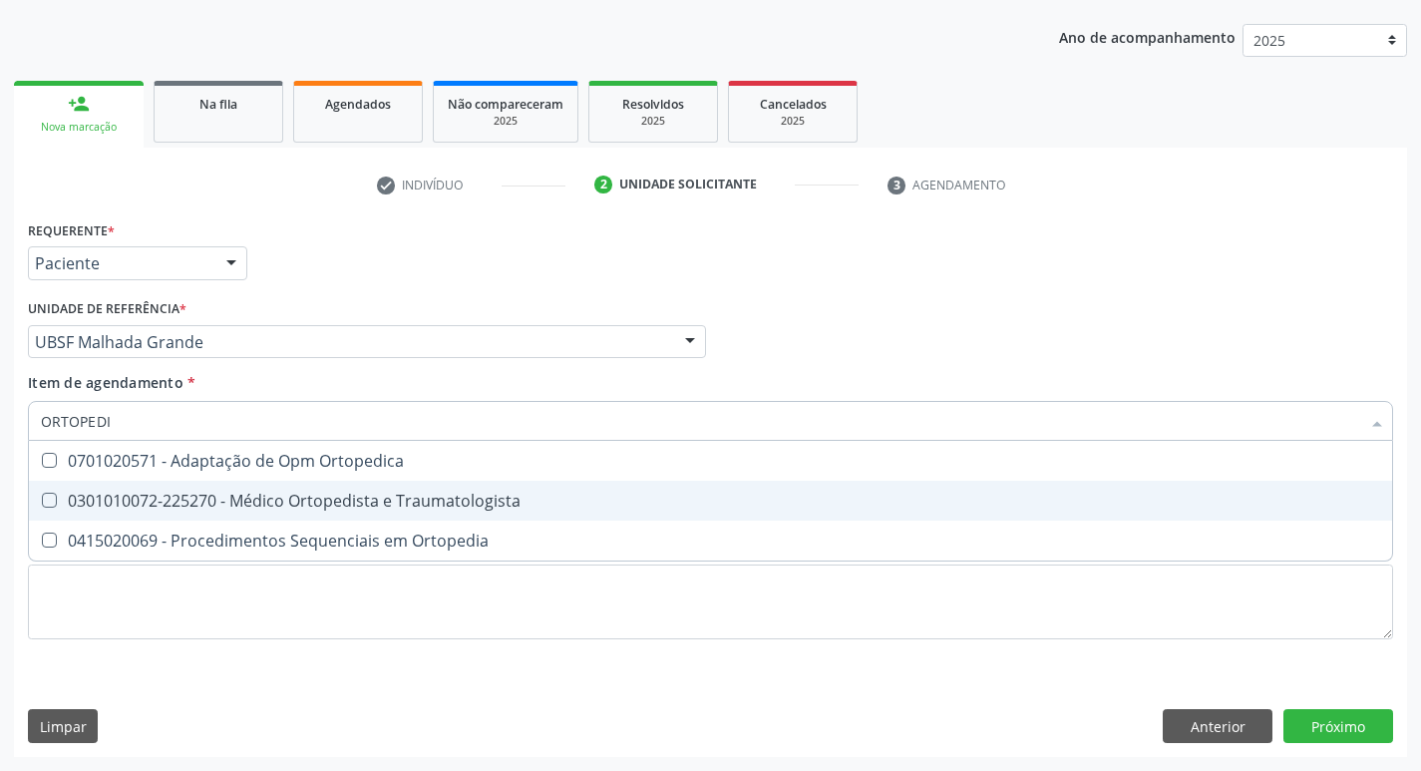
click at [342, 507] on div "0301010072-225270 - Médico Ortopedista e Traumatologista" at bounding box center [710, 501] width 1339 height 16
checkbox Traumatologista "true"
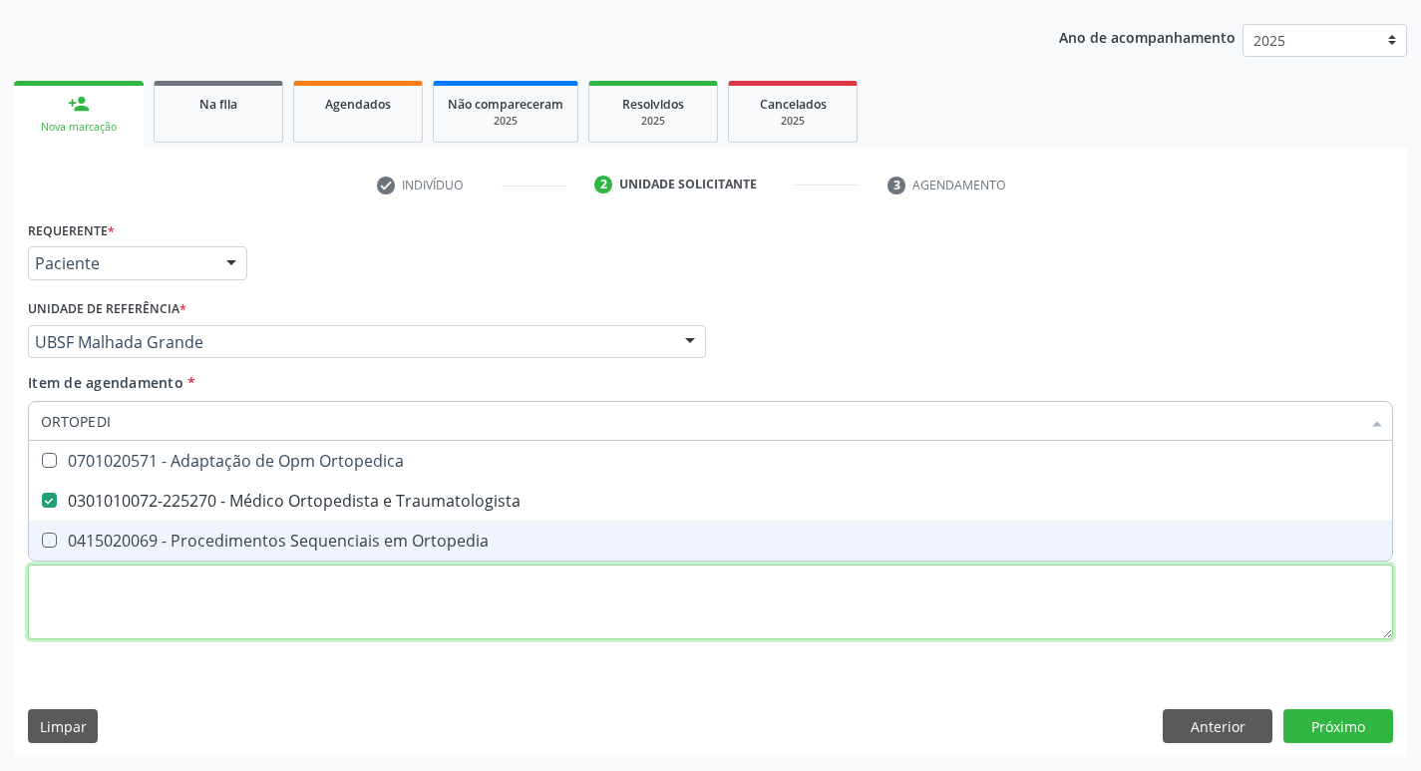
click at [313, 617] on div "Requerente * Paciente Médico(a) Enfermeiro(a) Paciente Nenhum resultado encontr…" at bounding box center [710, 441] width 1365 height 452
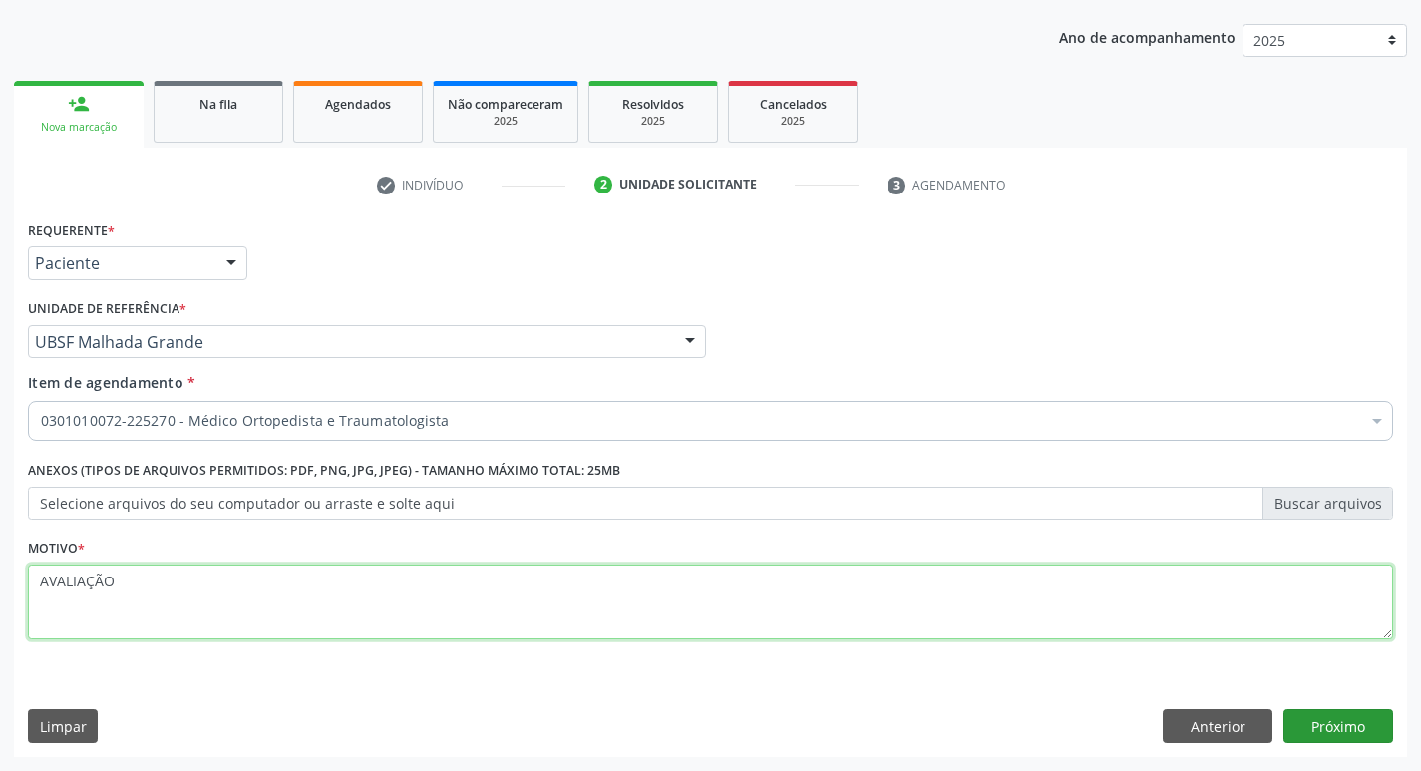
type textarea "AVALIAÇÃO"
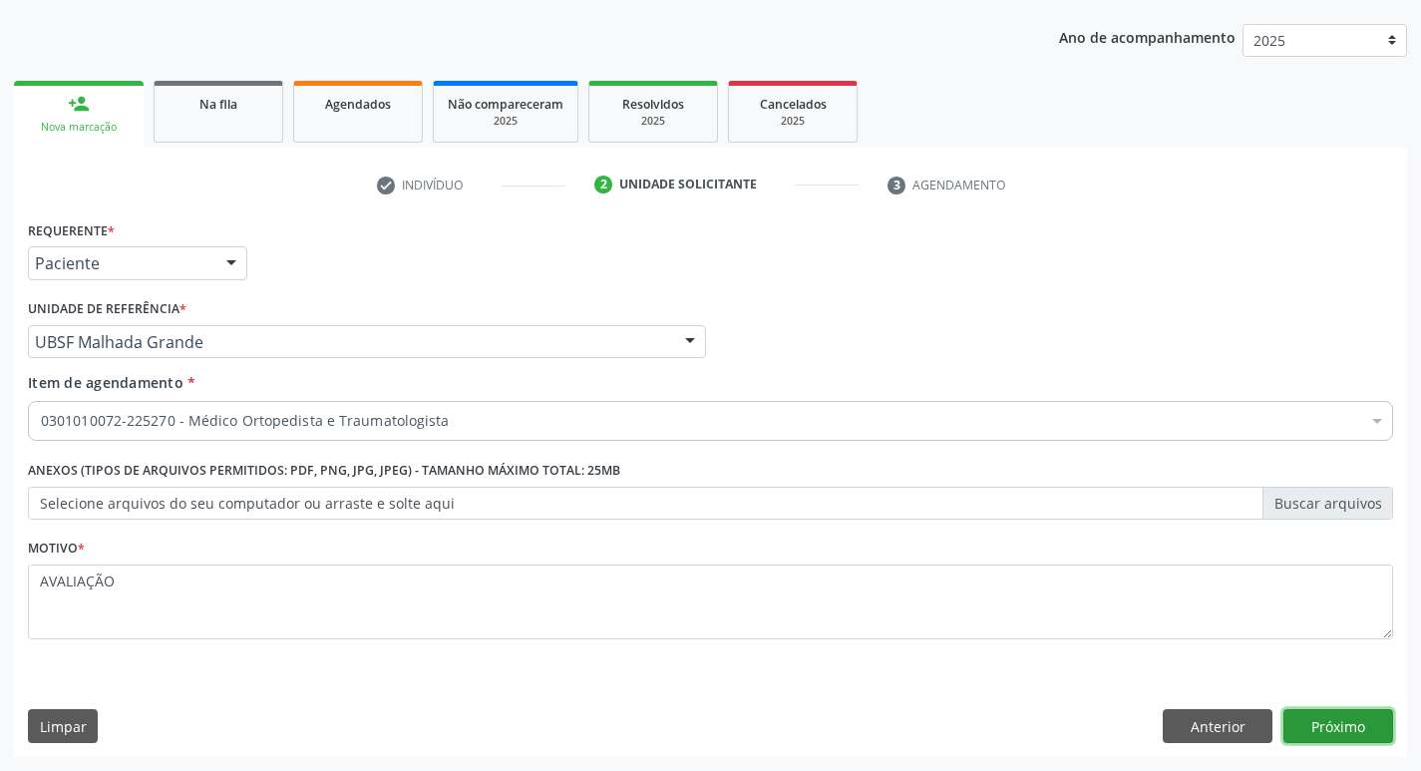
click at [1313, 724] on button "Próximo" at bounding box center [1338, 726] width 110 height 34
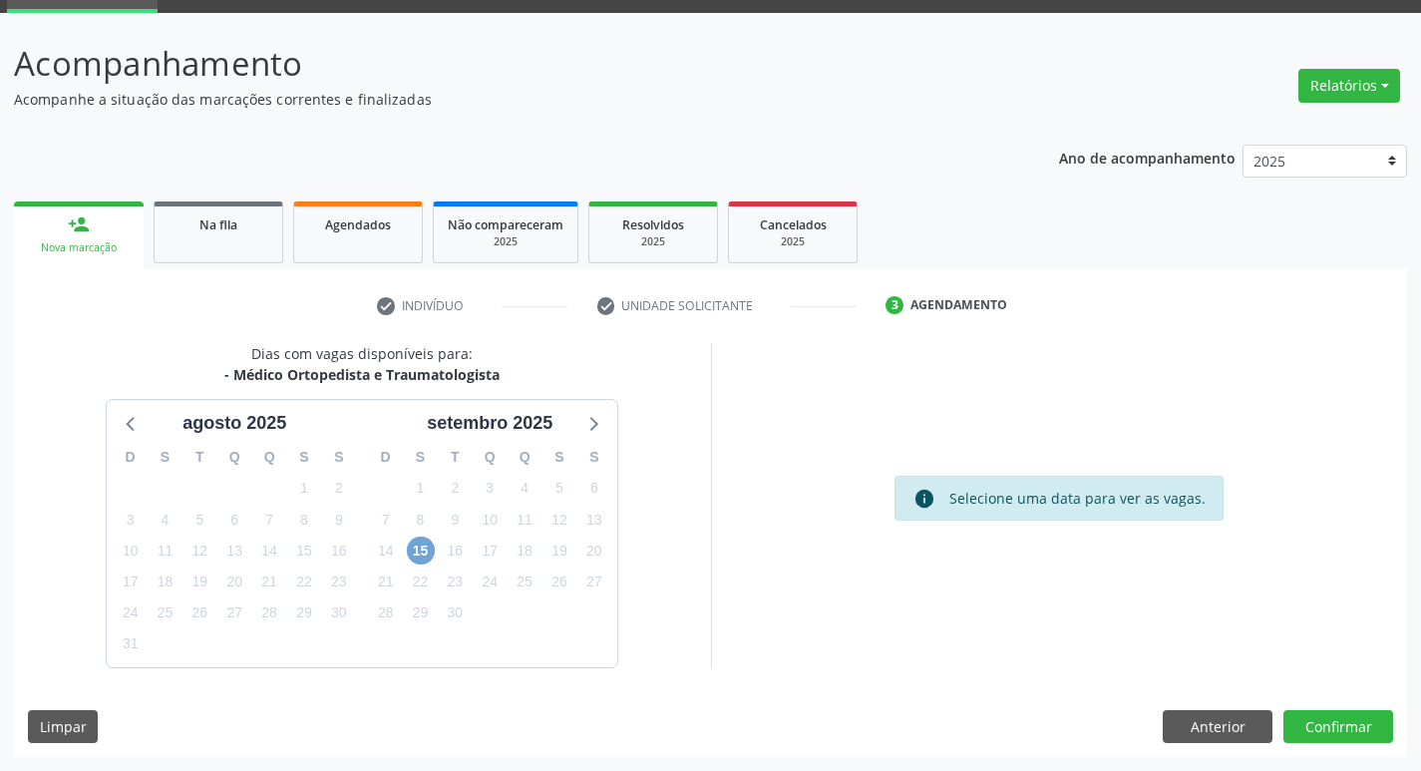
click at [415, 540] on span "15" at bounding box center [421, 551] width 28 height 28
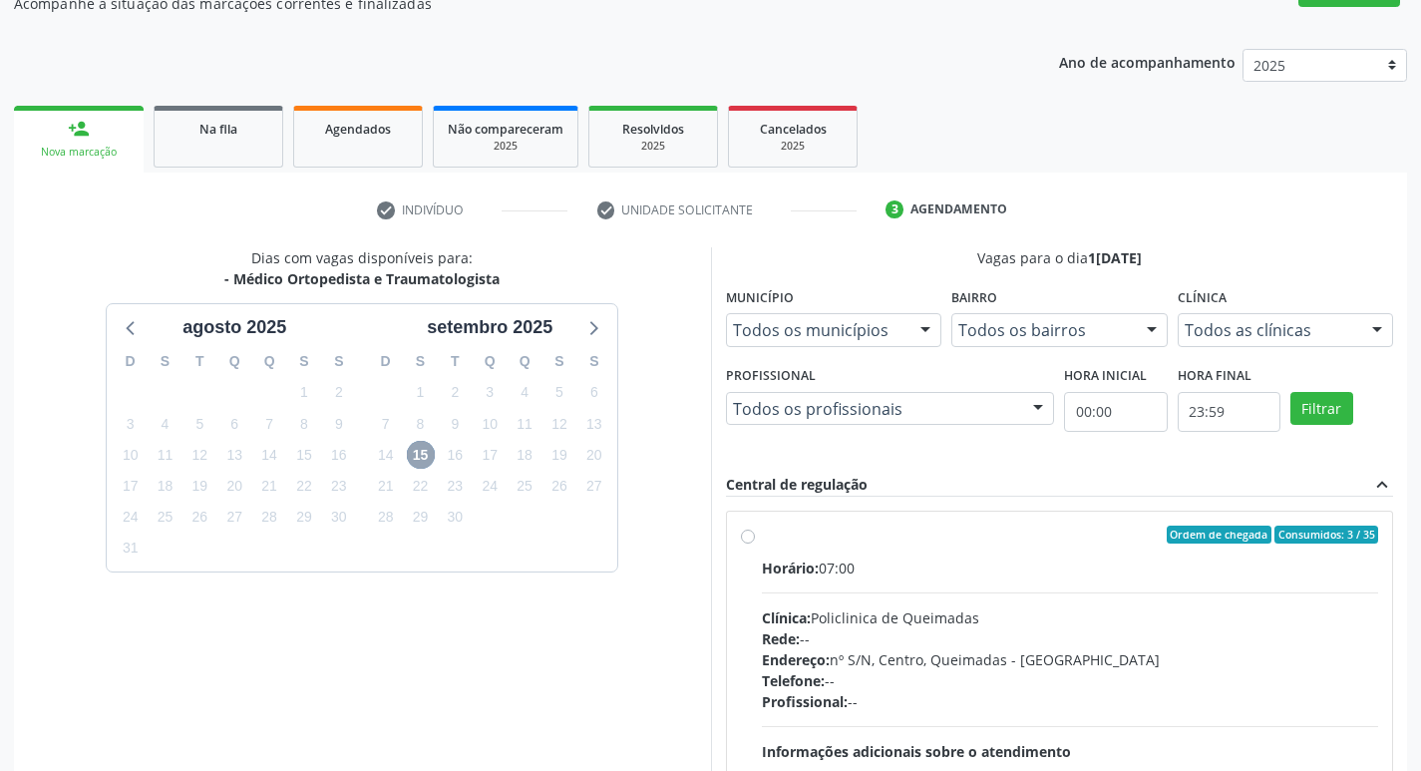
scroll to position [421, 0]
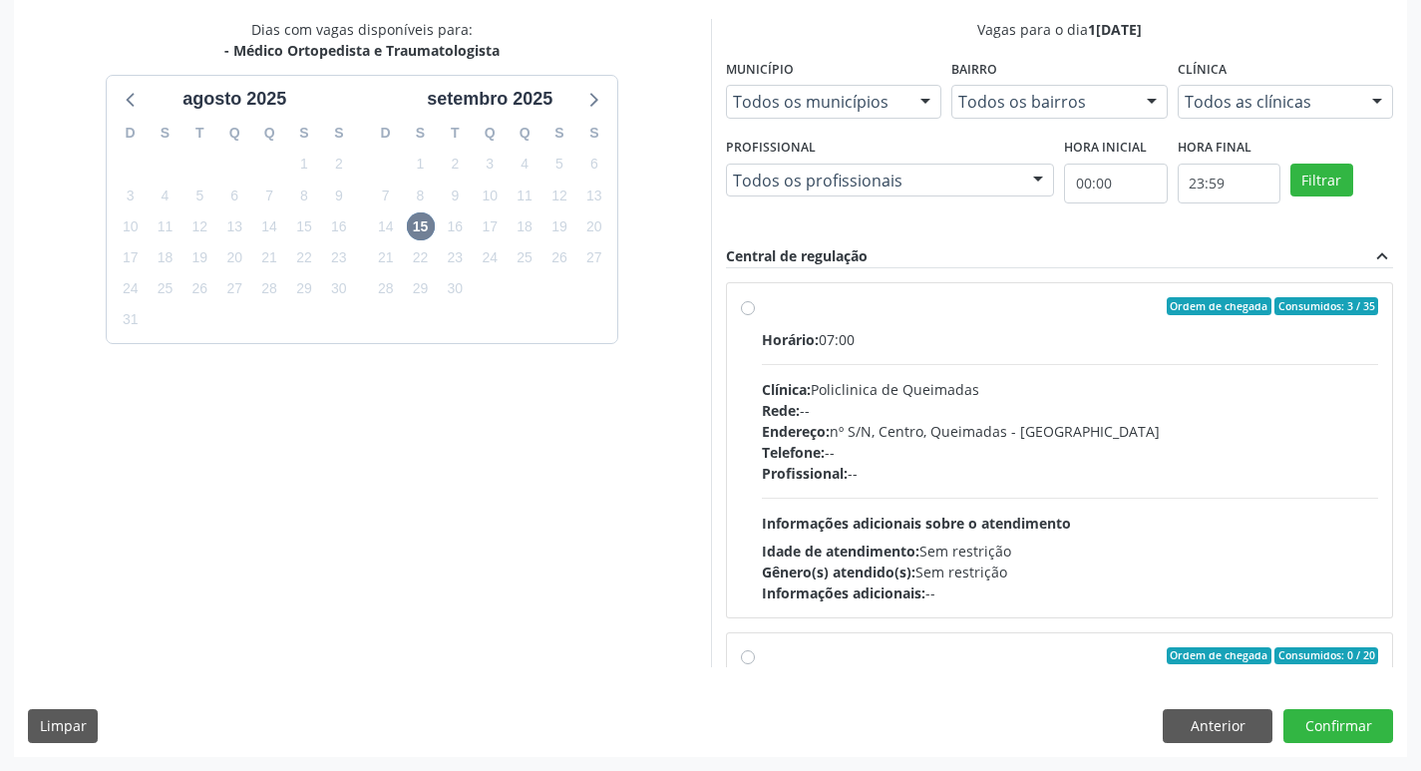
click at [887, 321] on label "Ordem de chegada Consumidos: 3 / 35 Horário: 07:00 Clínica: Policlinica de Quei…" at bounding box center [1070, 450] width 617 height 306
click at [755, 315] on input "Ordem de chegada Consumidos: 3 / 35 Horário: 07:00 Clínica: Policlinica de Quei…" at bounding box center [748, 306] width 14 height 18
radio input "true"
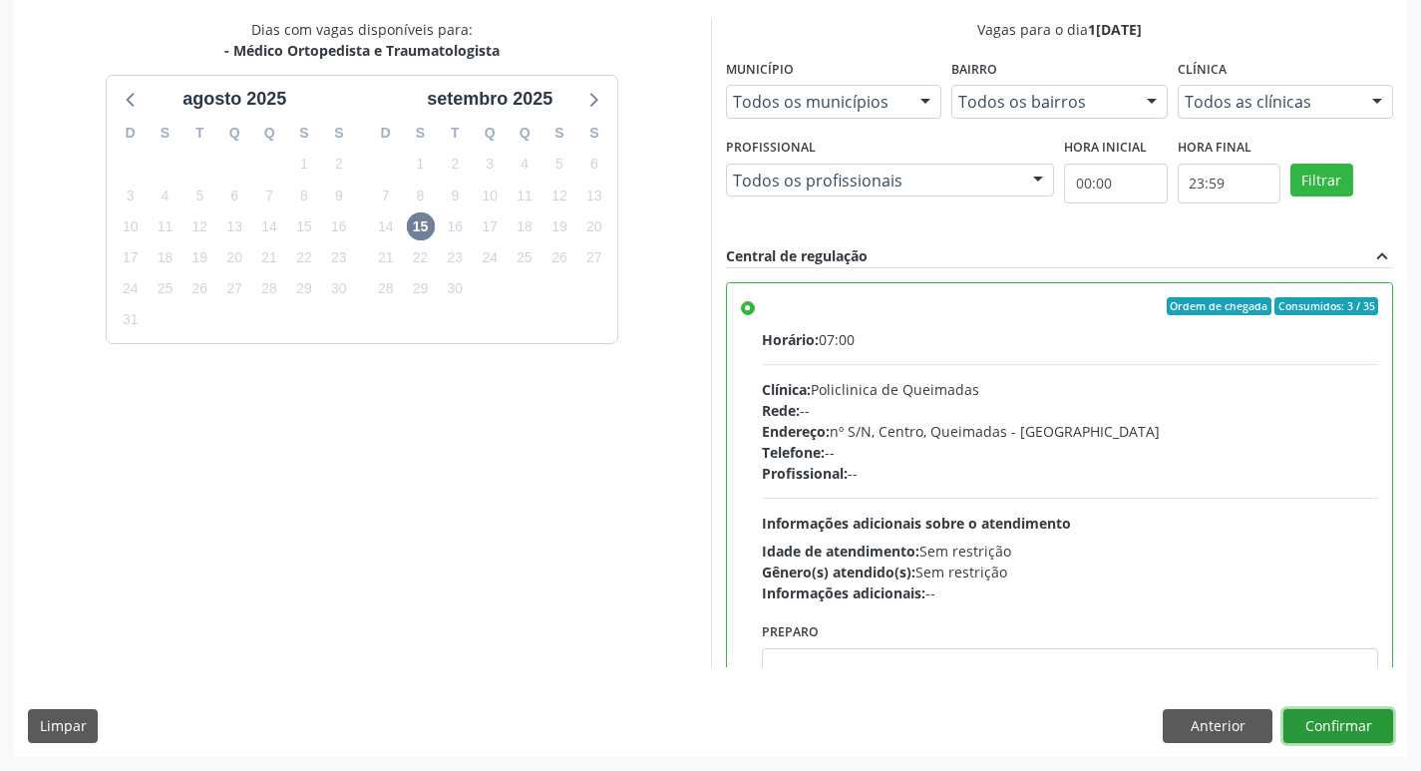
click at [1343, 722] on button "Confirmar" at bounding box center [1338, 726] width 110 height 34
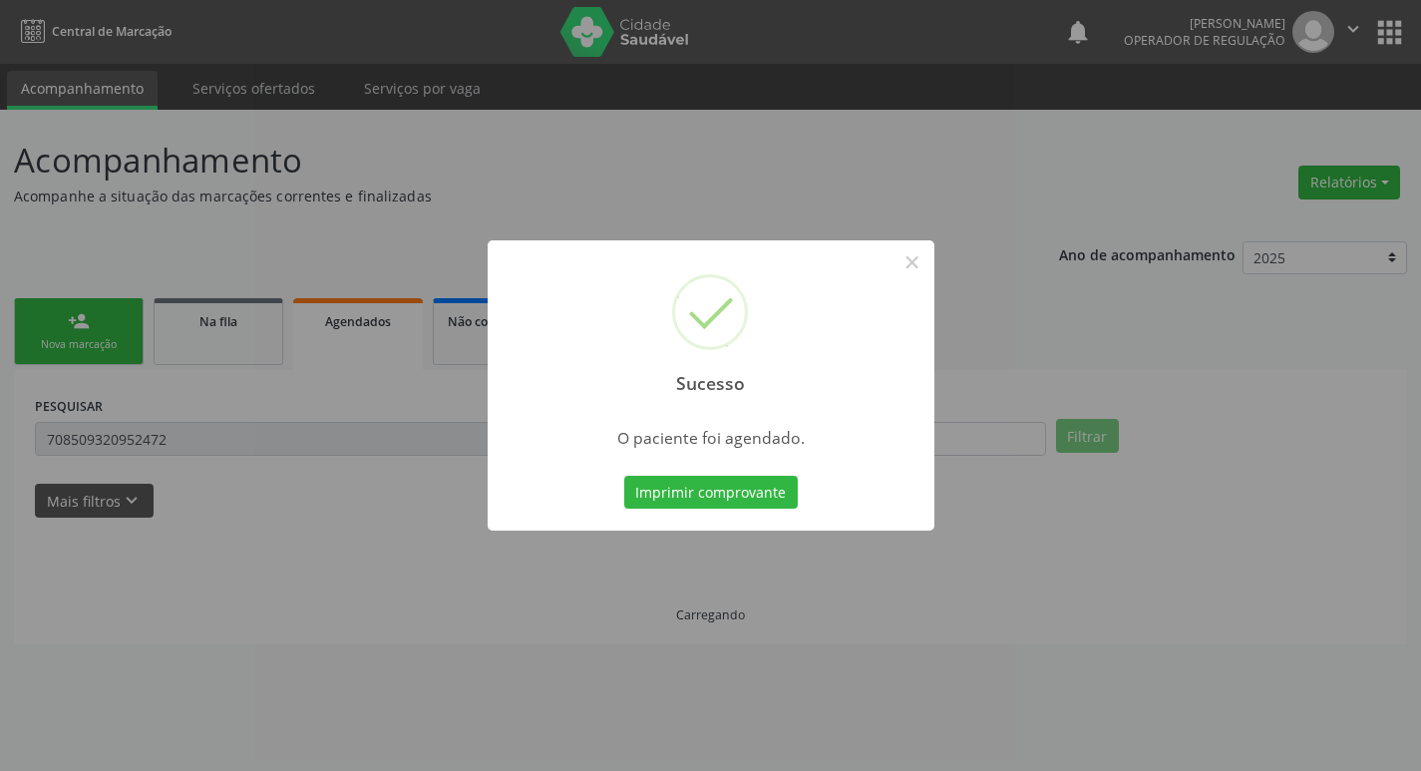
scroll to position [0, 0]
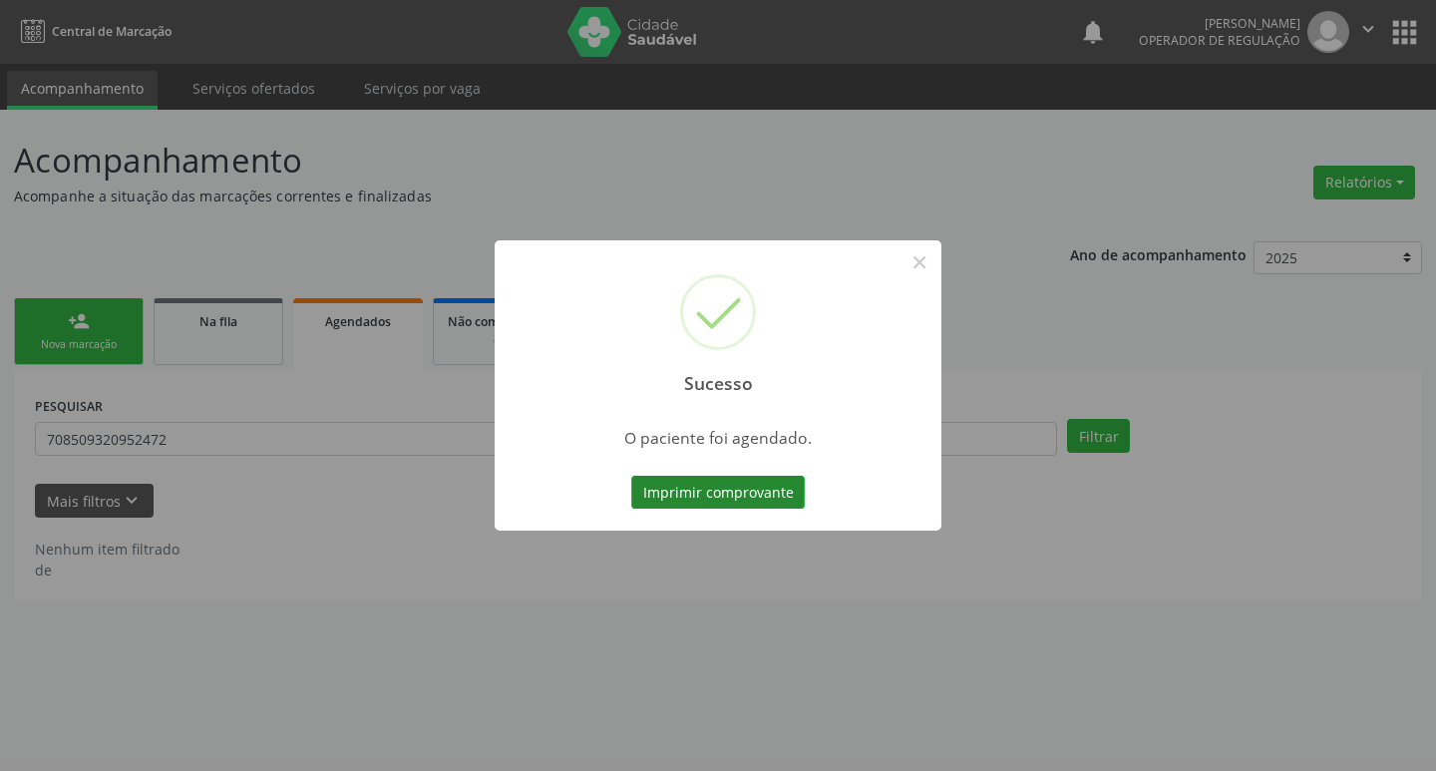
click at [756, 498] on button "Imprimir comprovante" at bounding box center [718, 493] width 174 height 34
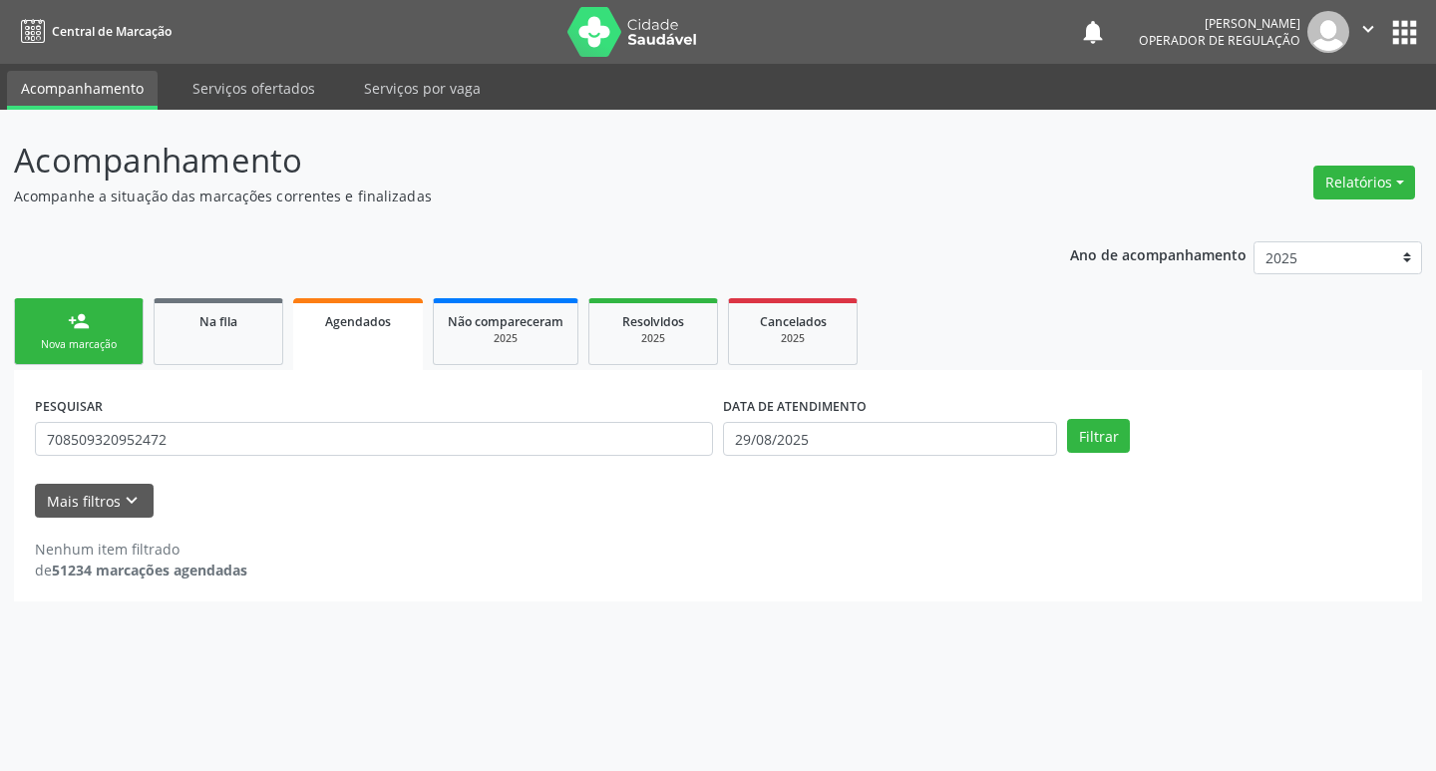
click at [114, 343] on div "Nova marcação" at bounding box center [79, 344] width 100 height 15
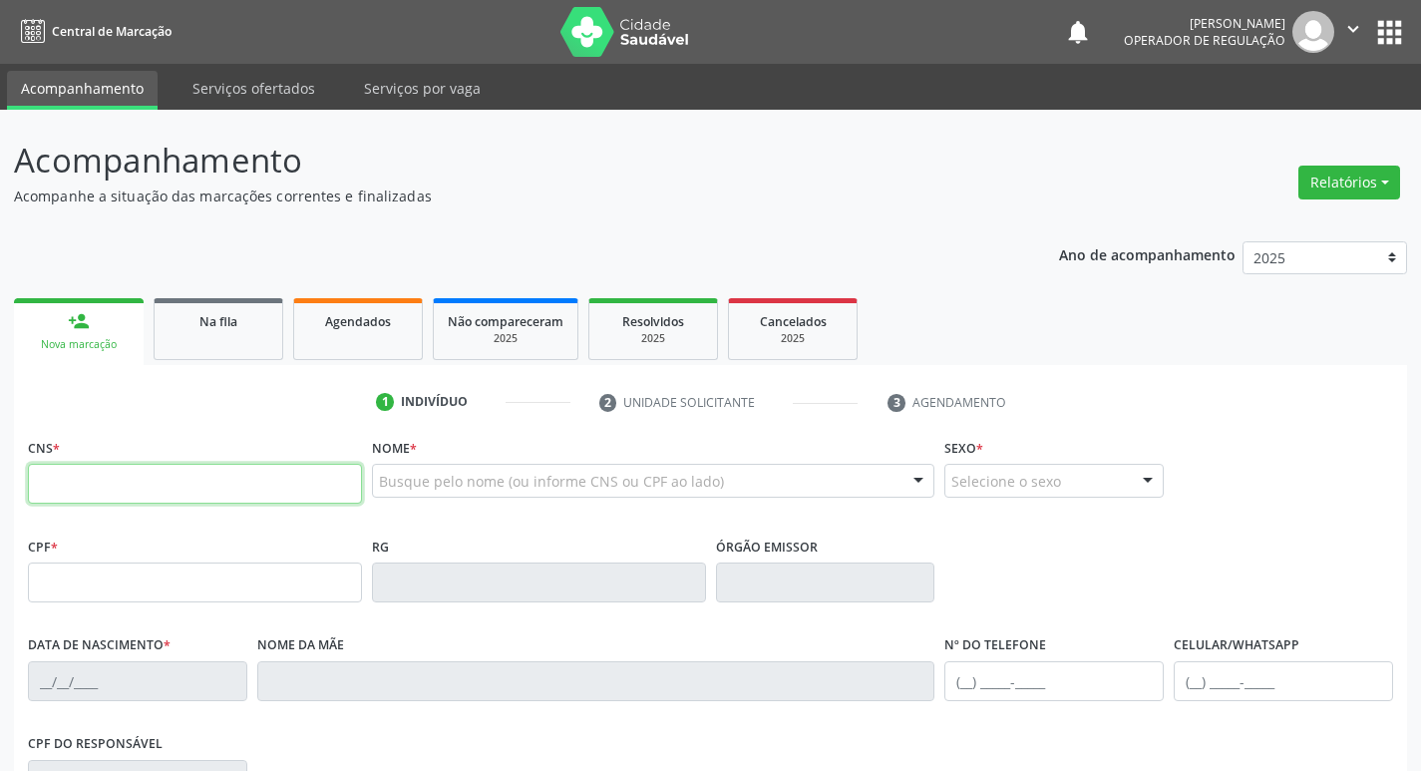
click at [212, 473] on input "text" at bounding box center [195, 484] width 334 height 40
type input "700 8004 3725 1680"
type input "101.950.994-51"
type input "2[DATE]"
type input "[PERSON_NAME]"
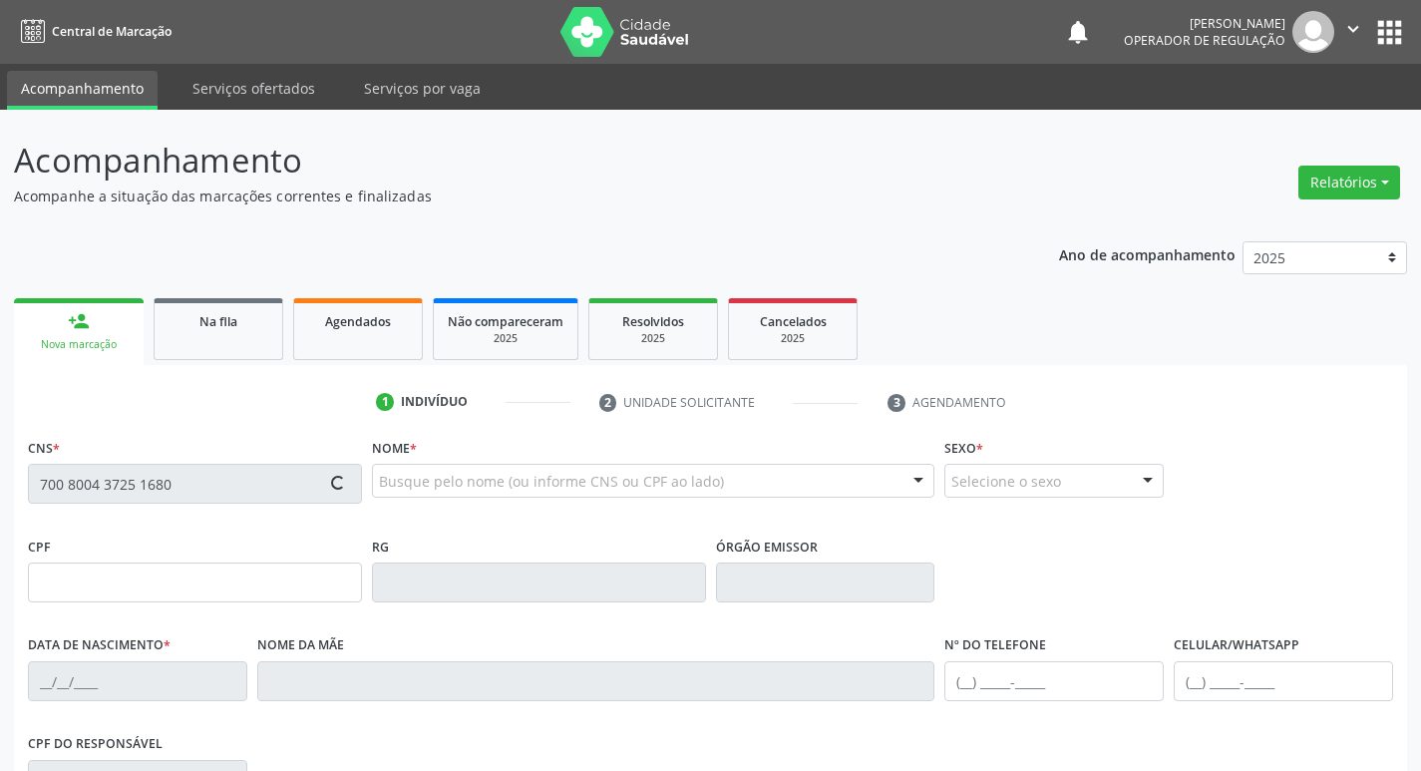
type input "[PHONE_NUMBER]"
type input "015.725.524-76"
type input "464"
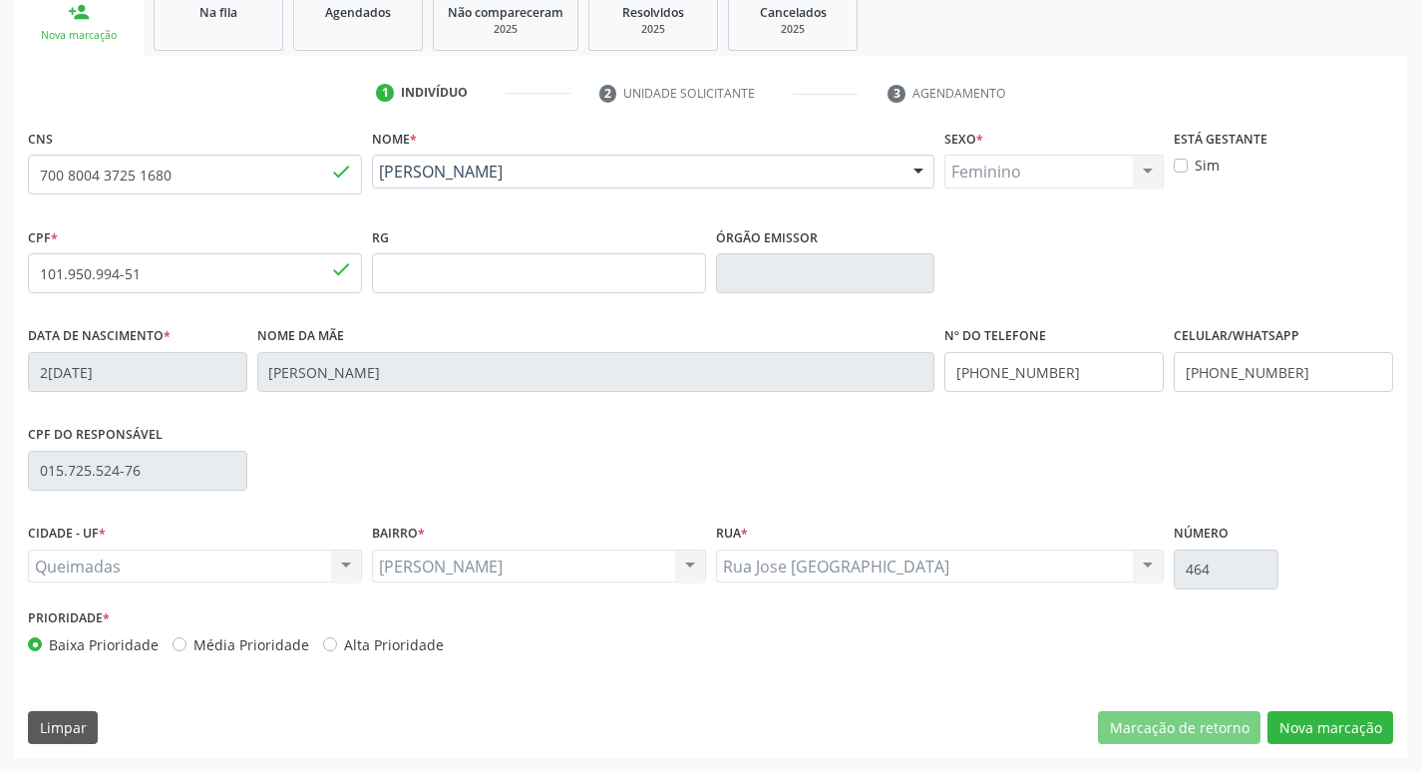
scroll to position [310, 0]
click at [1330, 715] on button "Nova marcação" at bounding box center [1330, 727] width 126 height 34
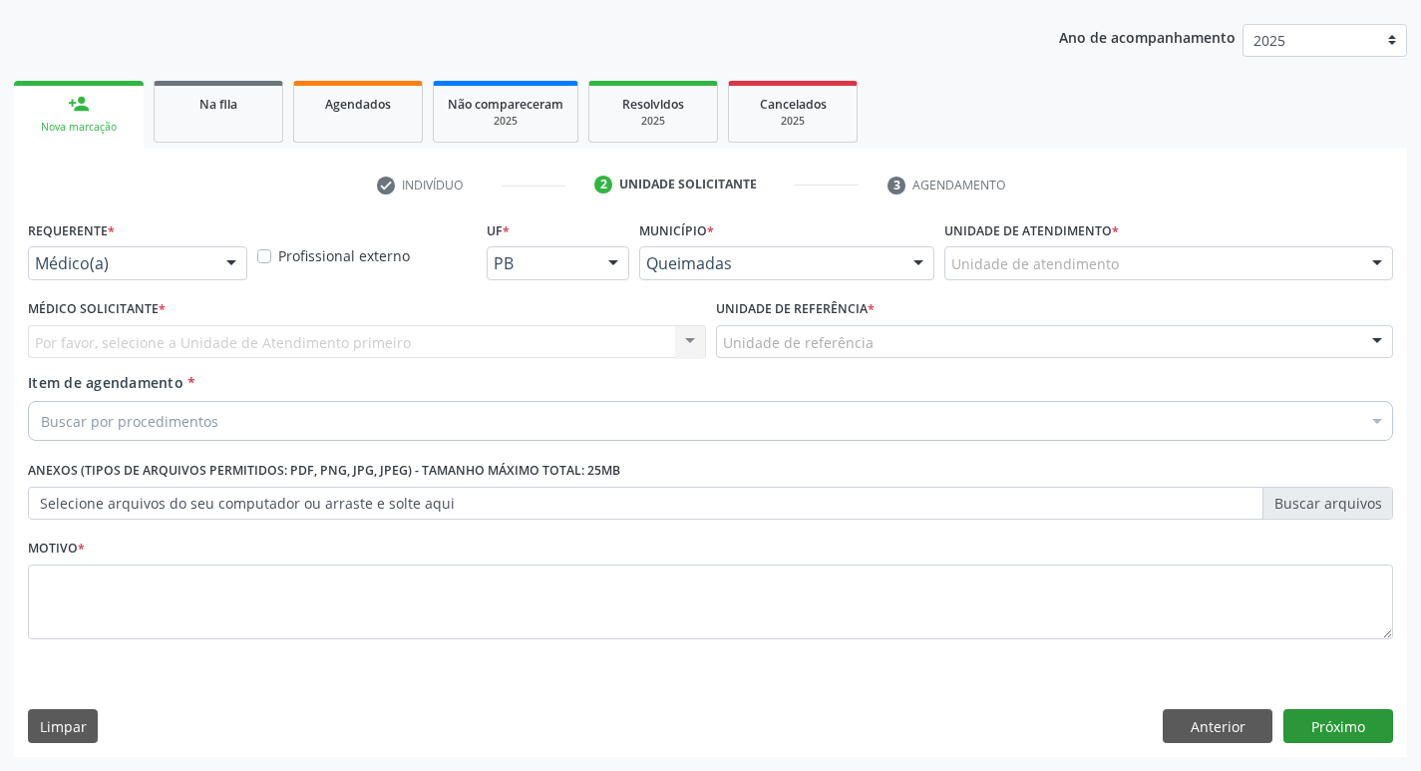
scroll to position [217, 0]
click at [143, 278] on div "Médico(a)" at bounding box center [137, 263] width 219 height 34
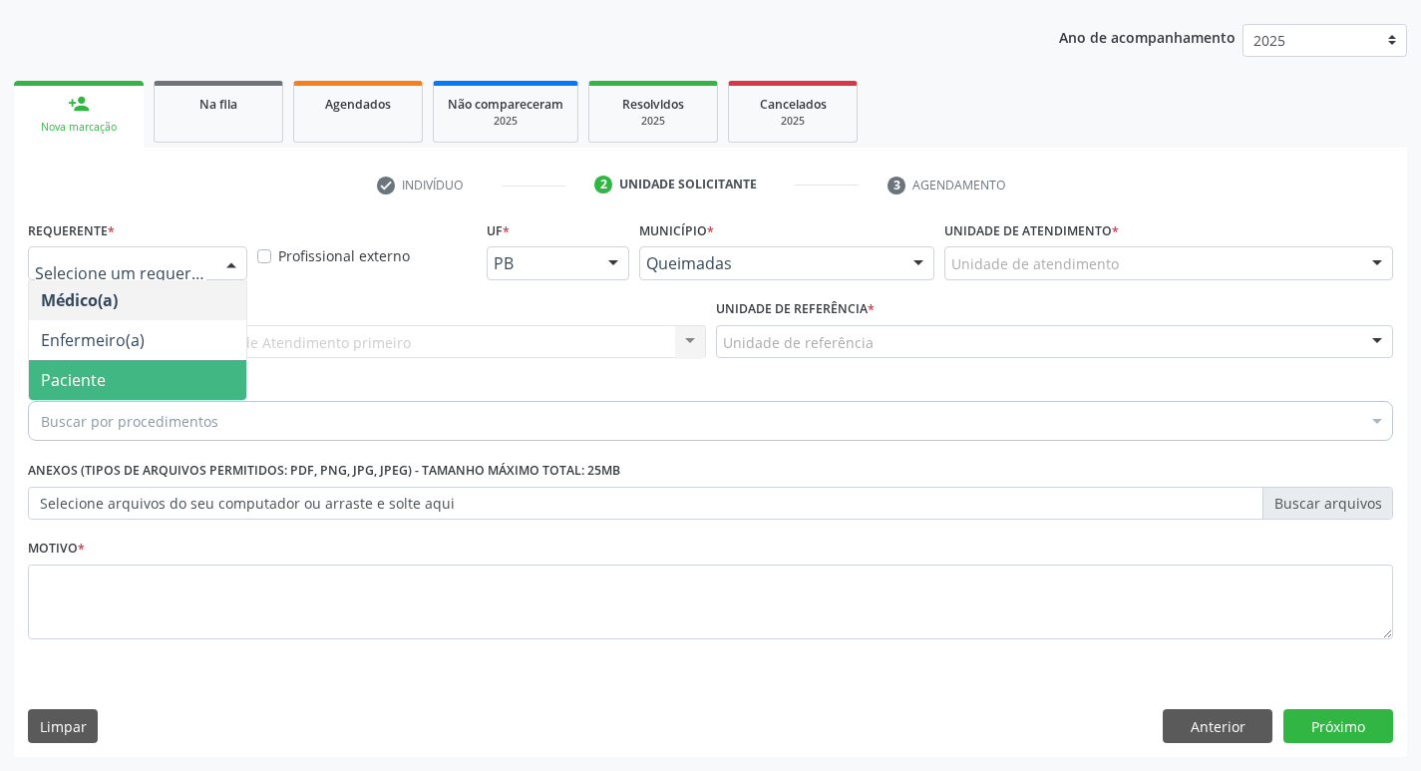
click at [131, 367] on span "Paciente" at bounding box center [137, 380] width 217 height 40
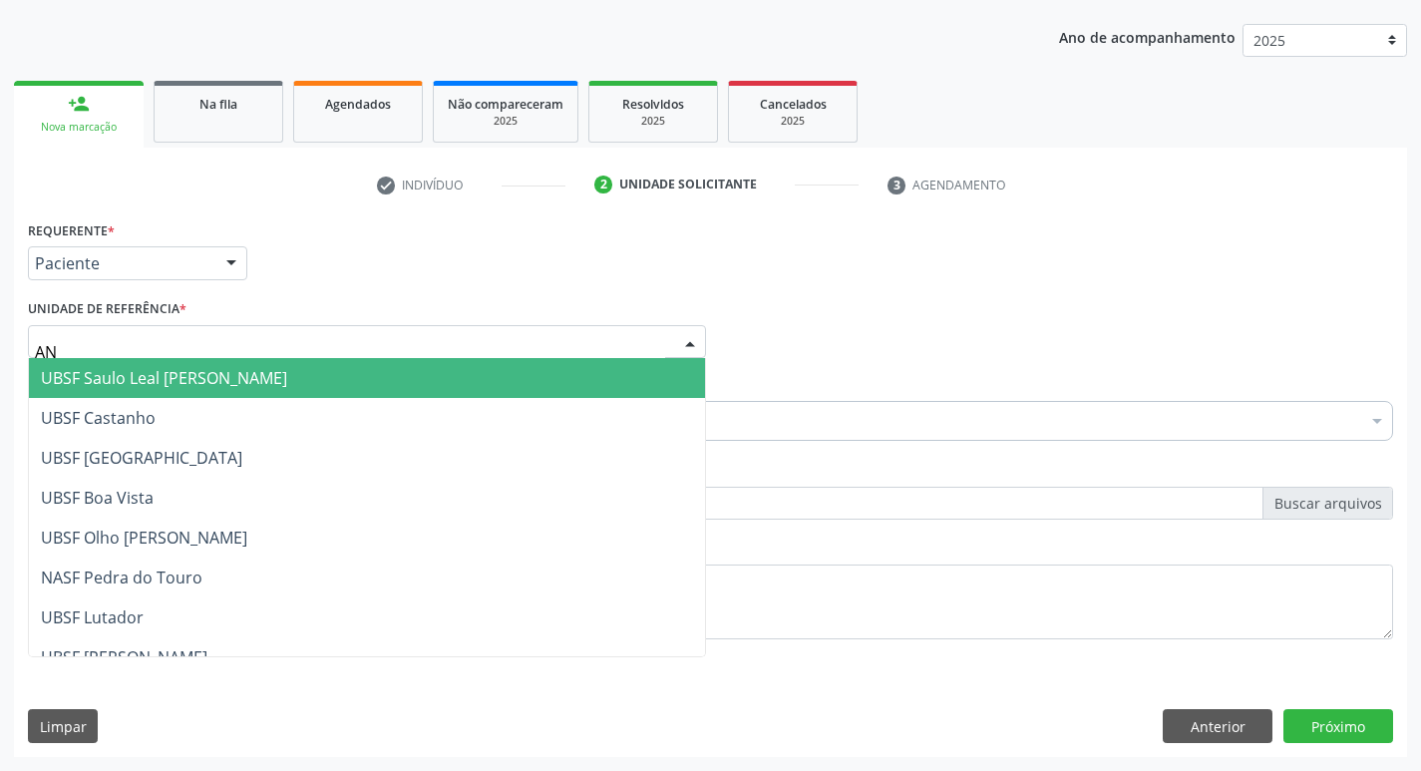
type input "ANI"
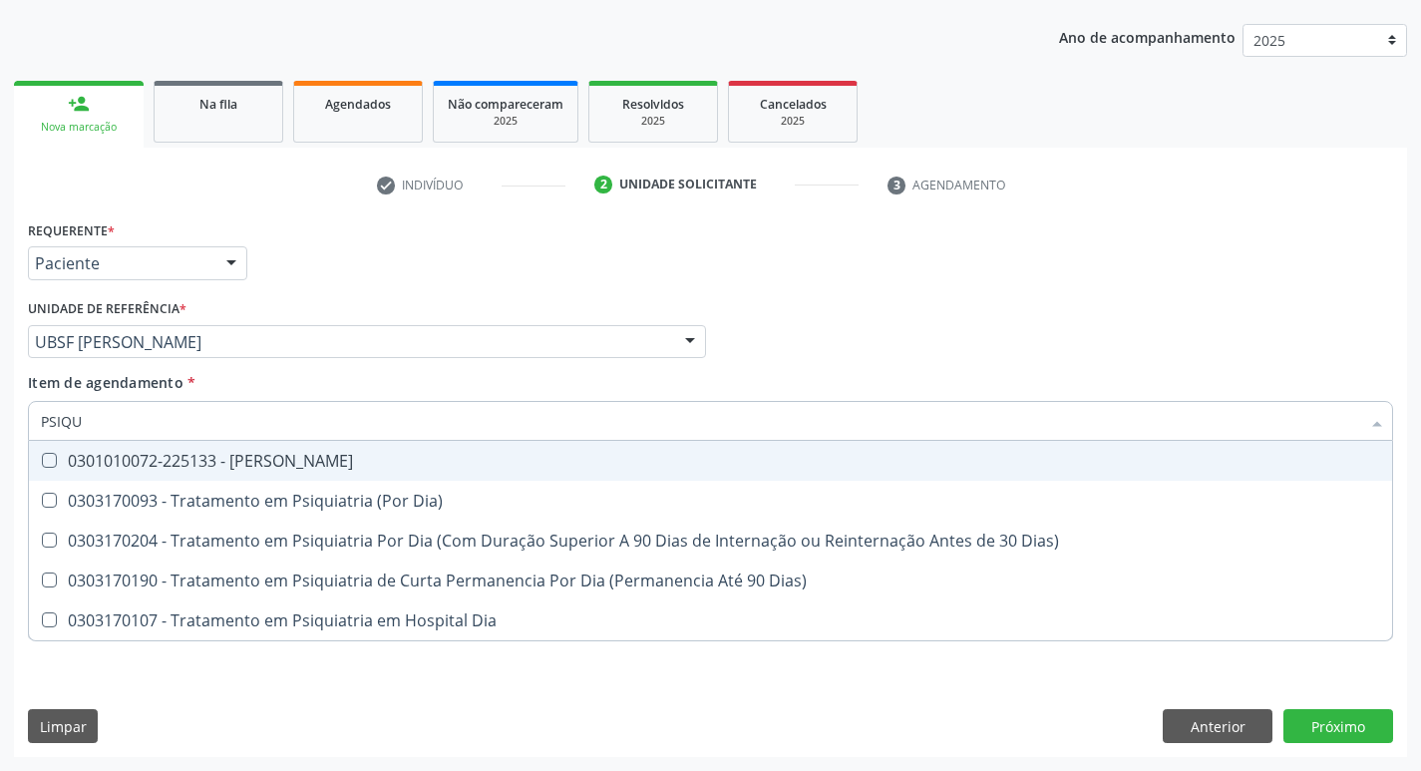
type input "PSIQUI"
click at [186, 453] on div "0301010072-225133 - [PERSON_NAME]" at bounding box center [710, 461] width 1339 height 16
checkbox Psiquiatra "true"
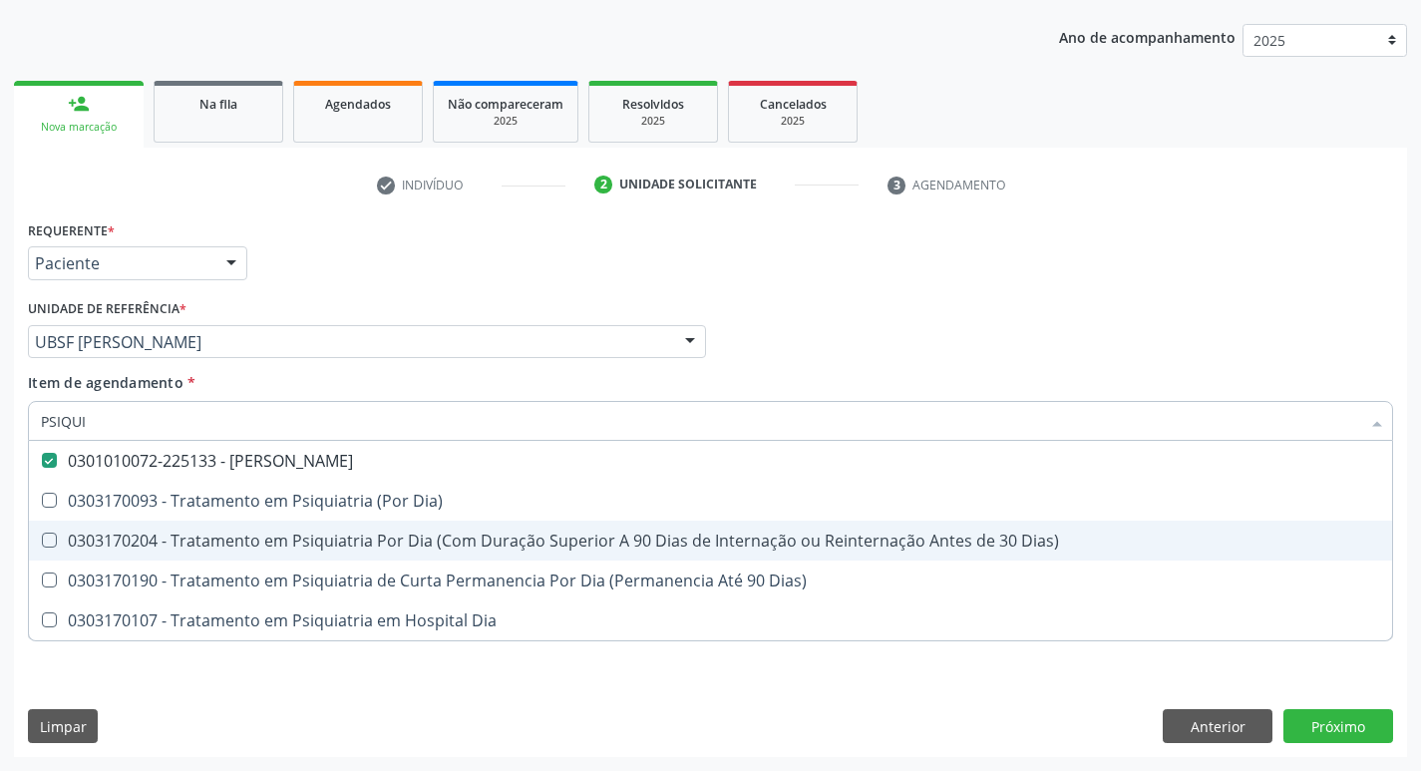
click at [831, 251] on div "Requerente * Paciente Médico(a) Enfermeiro(a) Paciente Nenhum resultado encontr…" at bounding box center [710, 254] width 1375 height 78
checkbox Dia\) "true"
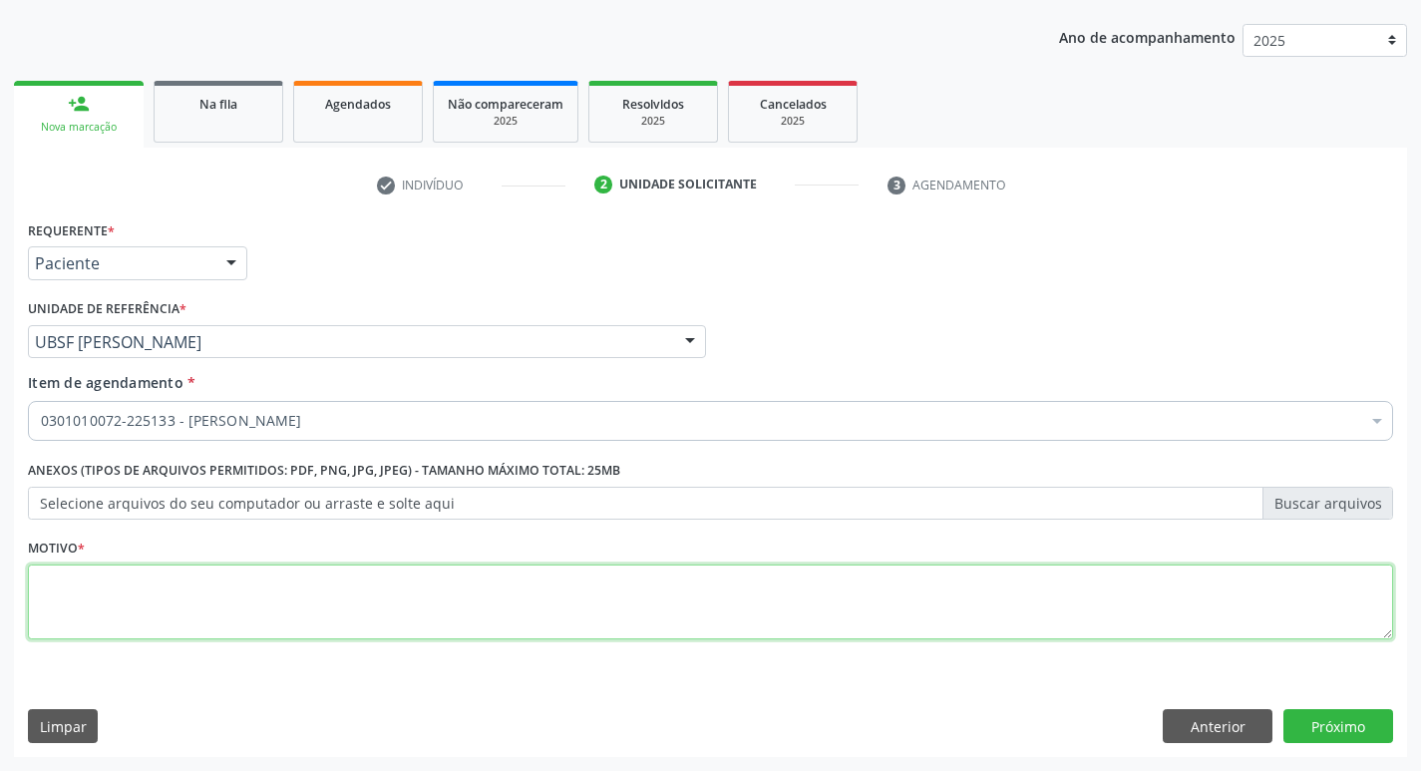
click at [200, 585] on textarea at bounding box center [710, 602] width 1365 height 76
type textarea "RETORNO"
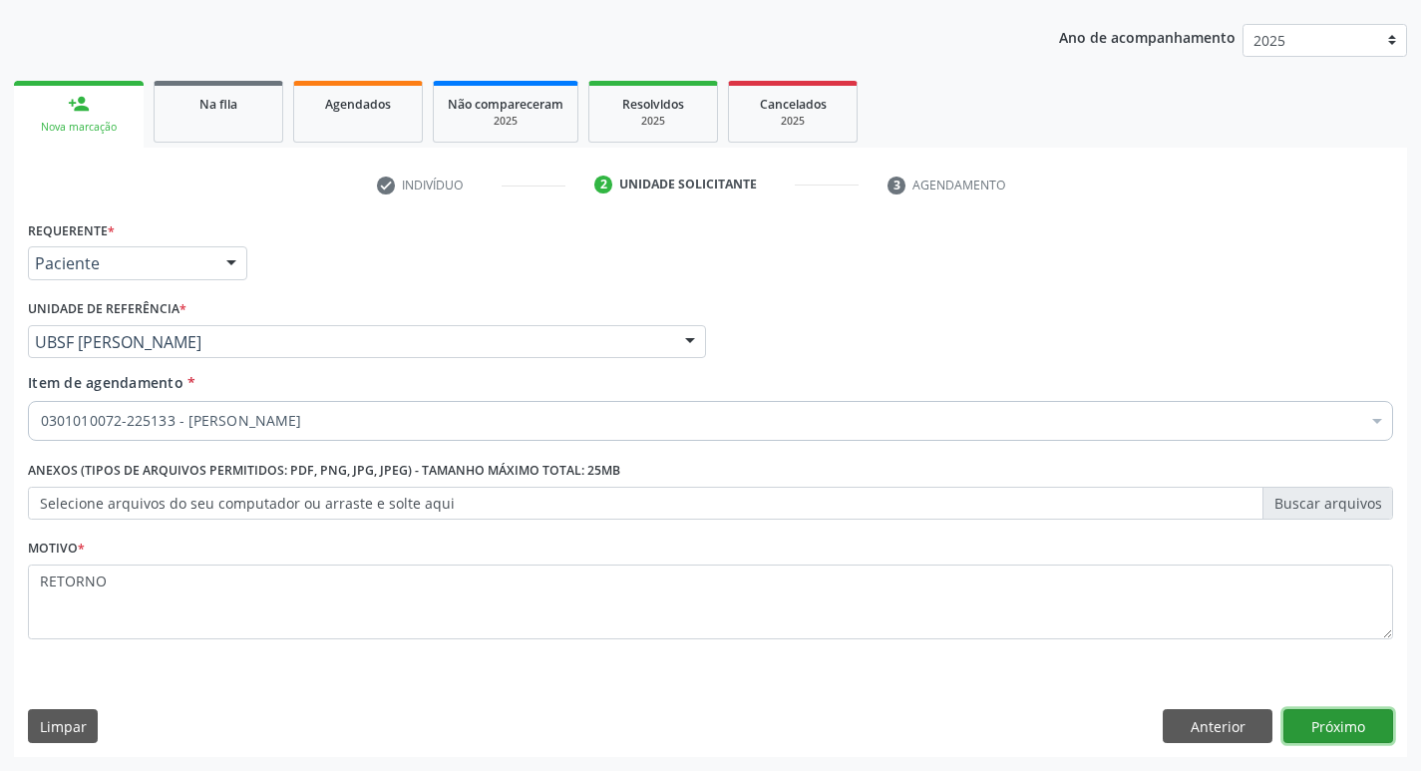
click at [1336, 721] on button "Próximo" at bounding box center [1338, 726] width 110 height 34
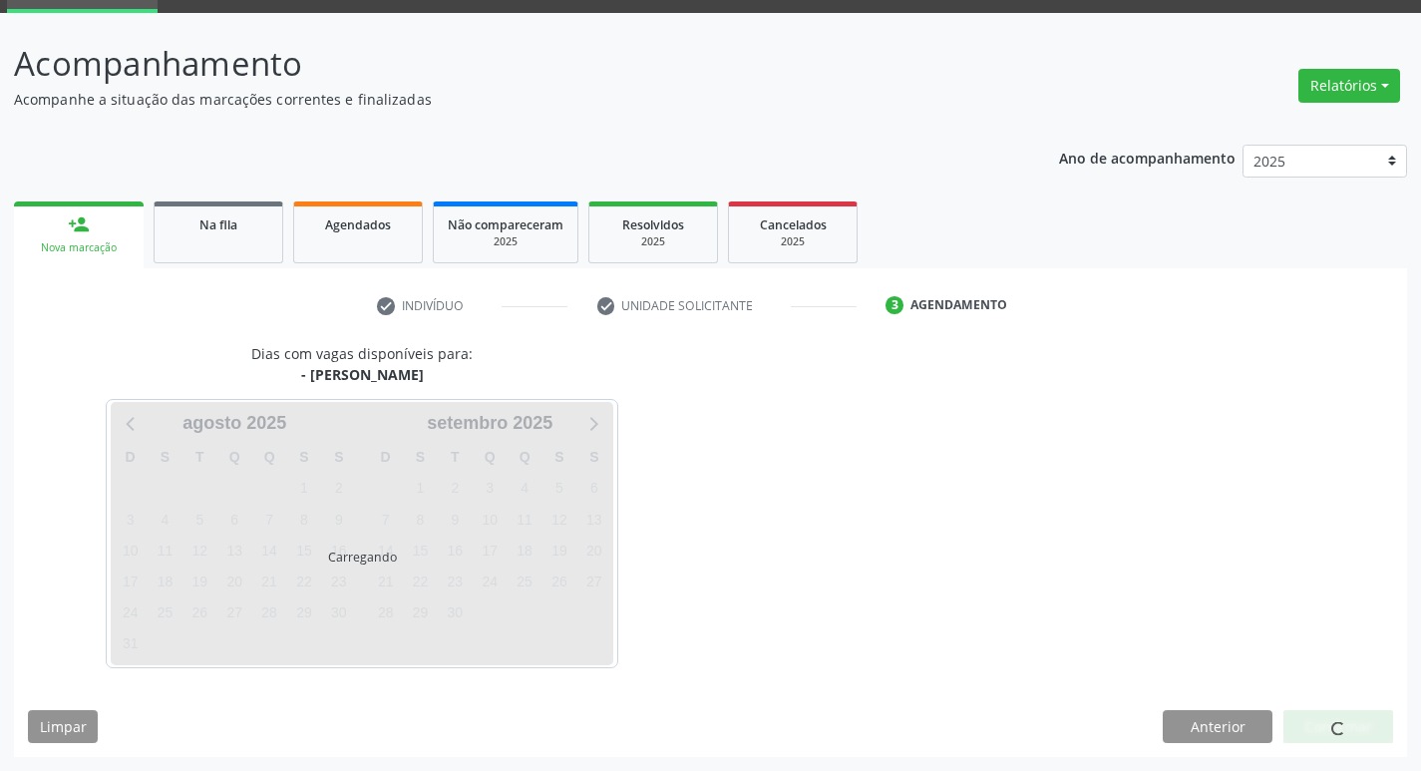
scroll to position [97, 0]
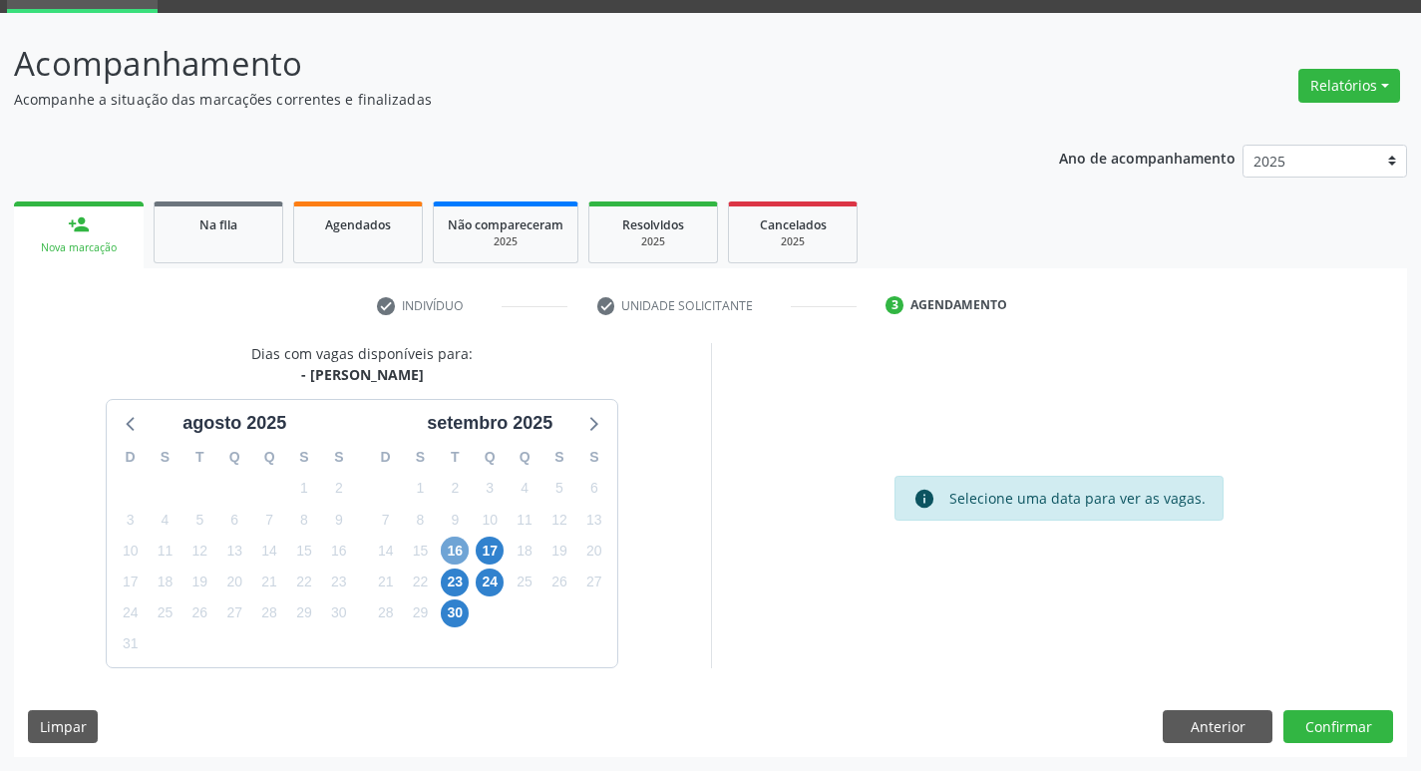
click at [463, 547] on span "16" at bounding box center [455, 551] width 28 height 28
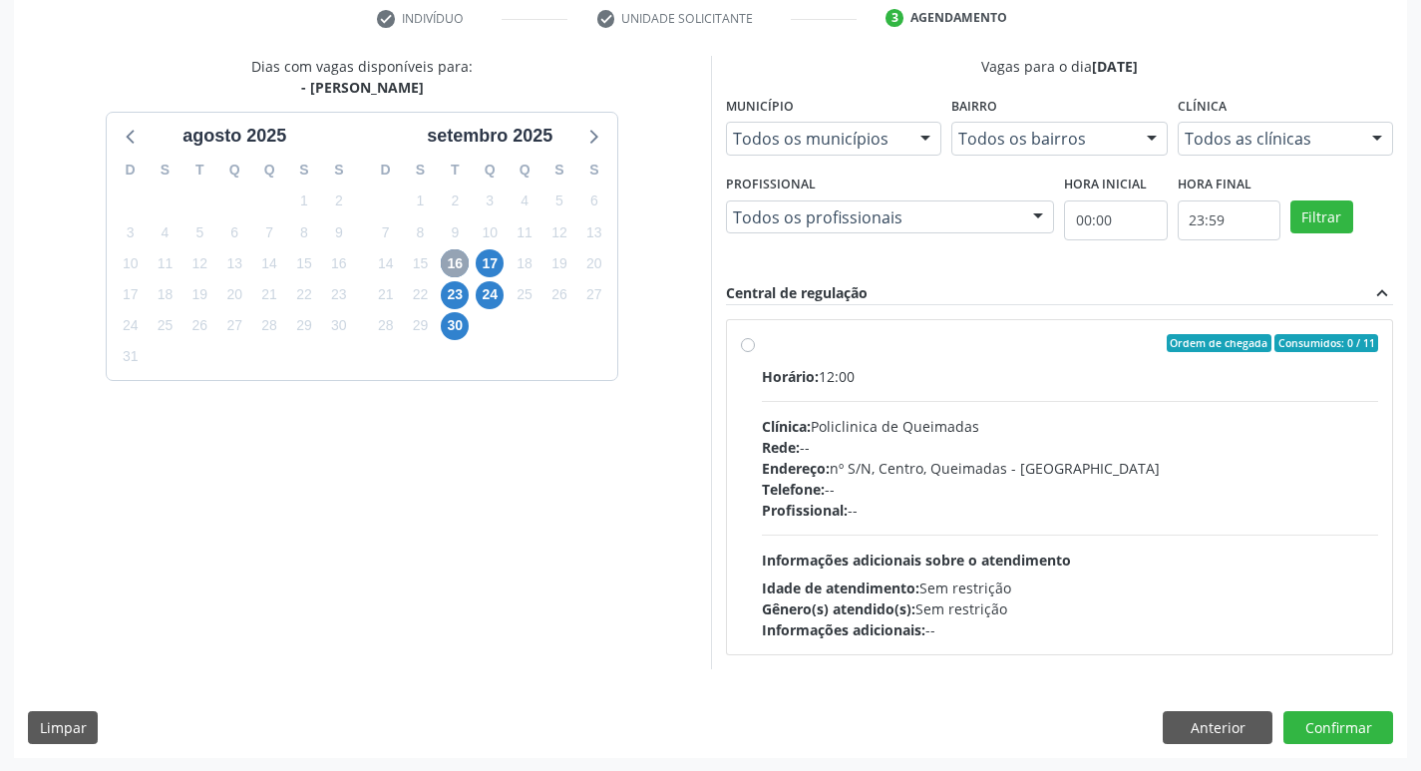
scroll to position [385, 0]
click at [841, 346] on div "Ordem de chegada Consumidos: 0 / 11" at bounding box center [1070, 342] width 617 height 18
click at [755, 346] on input "Ordem de chegada Consumidos: 0 / 11 Horário: 12:00 Clínica: Policlinica de Quei…" at bounding box center [748, 342] width 14 height 18
radio input "true"
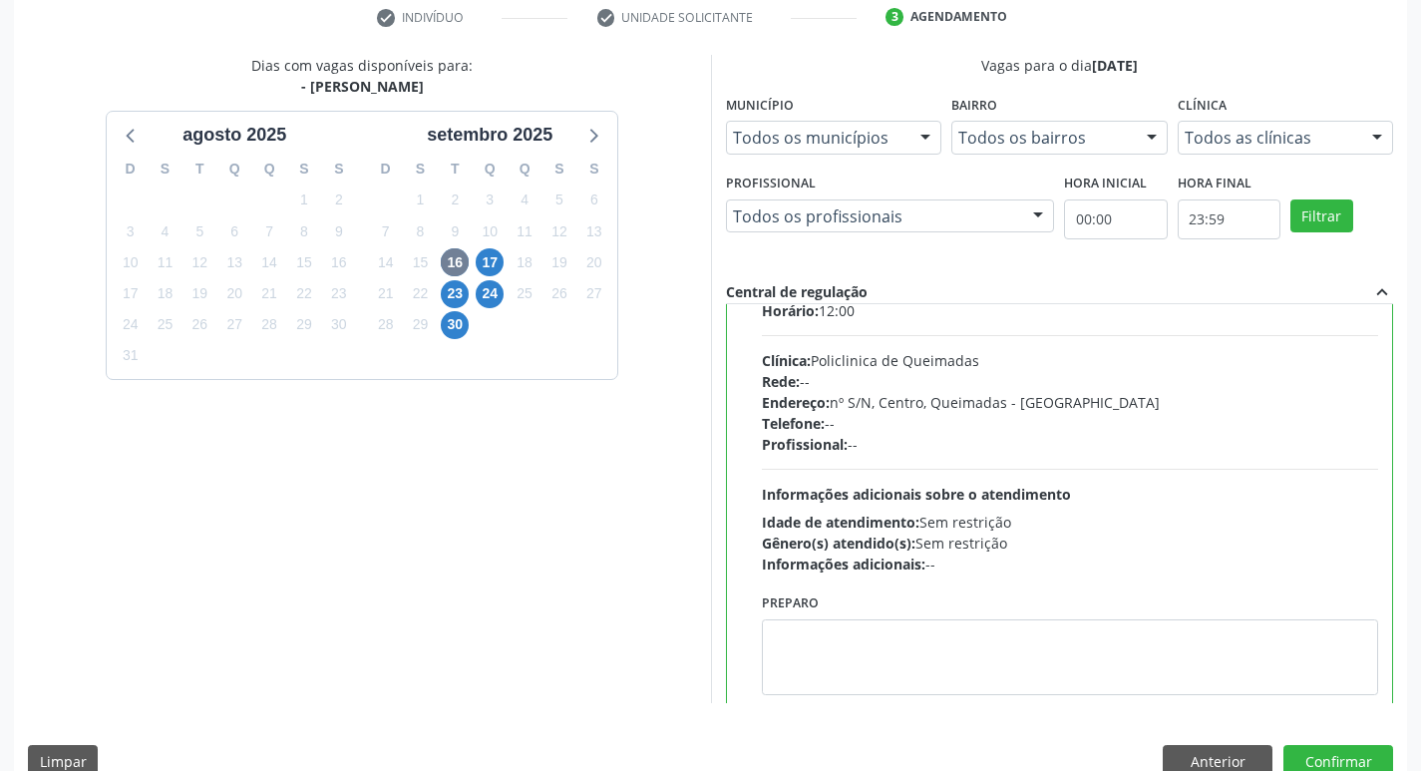
scroll to position [99, 0]
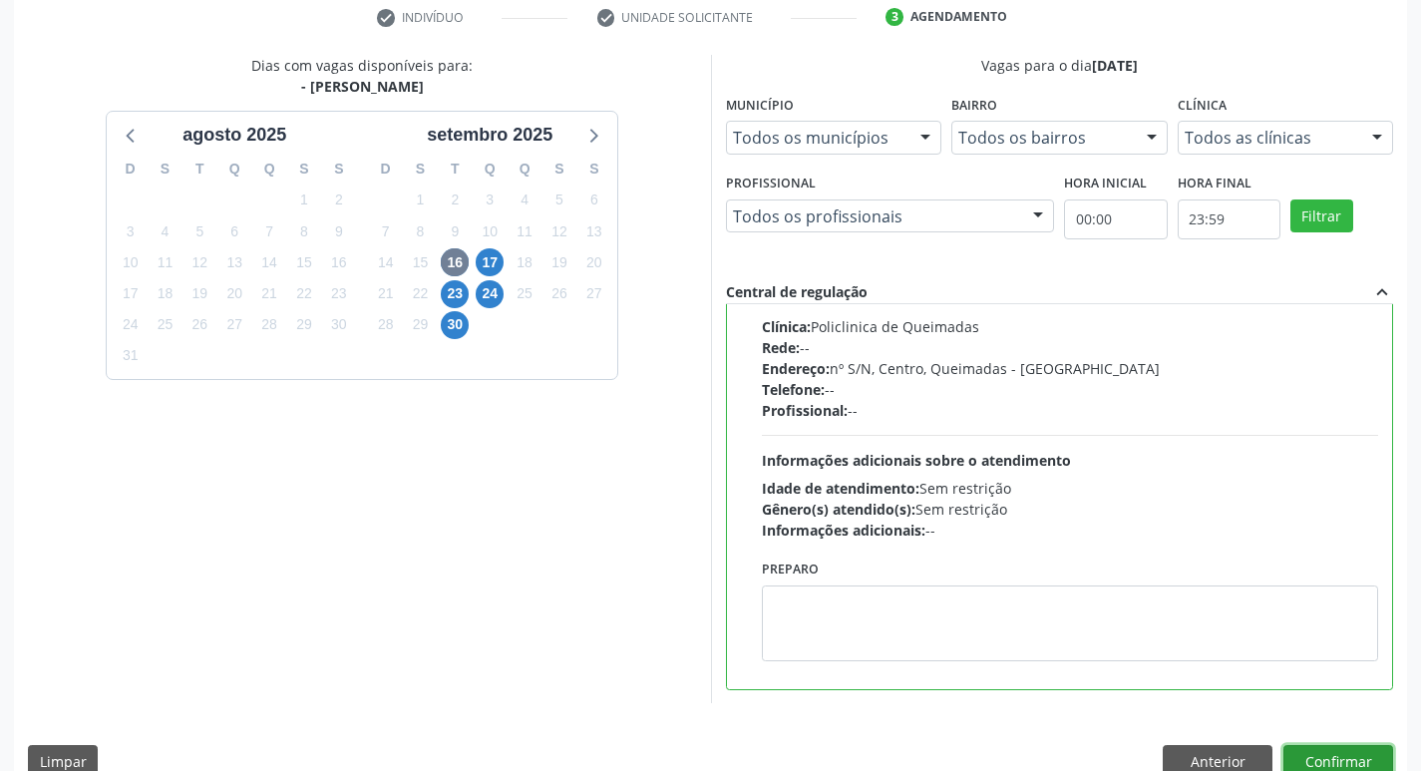
click at [1375, 751] on button "Confirmar" at bounding box center [1338, 762] width 110 height 34
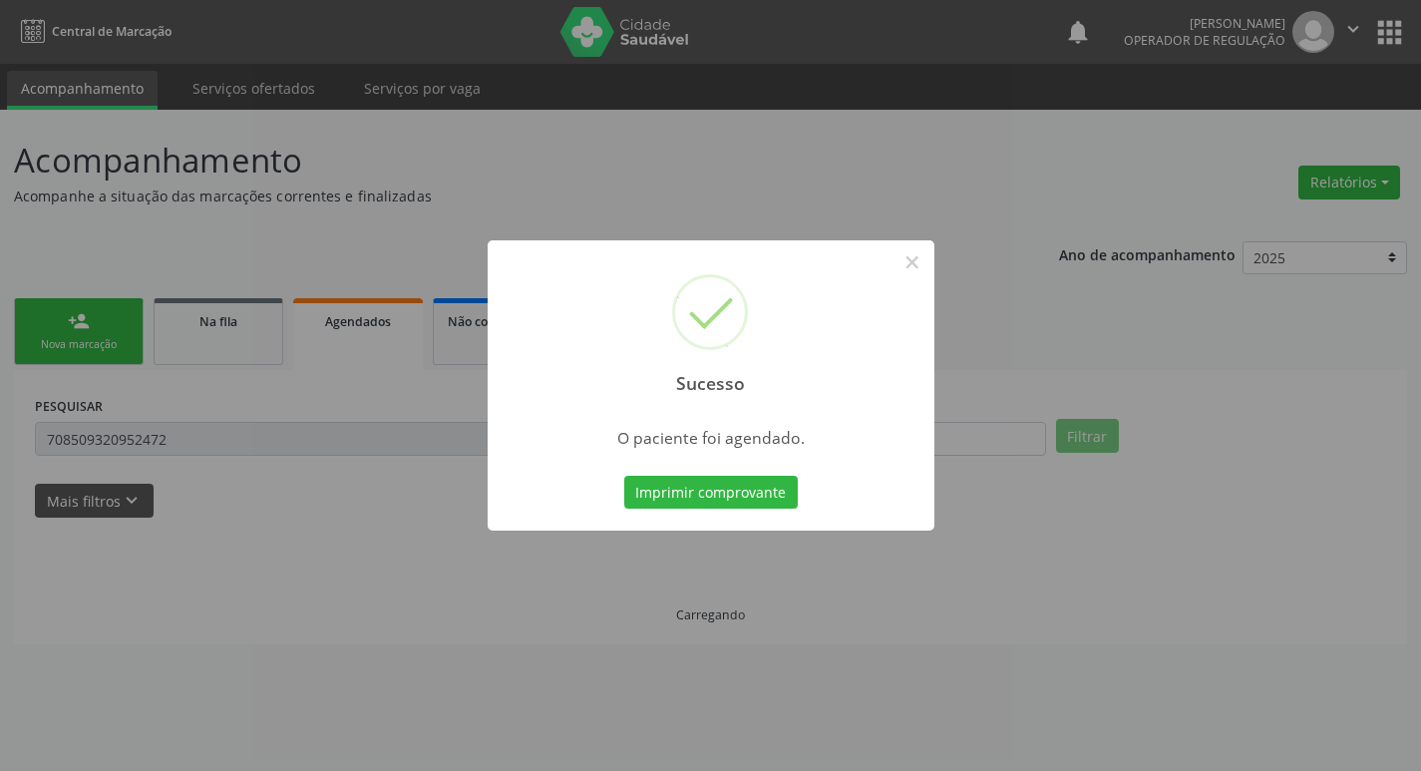
scroll to position [0, 0]
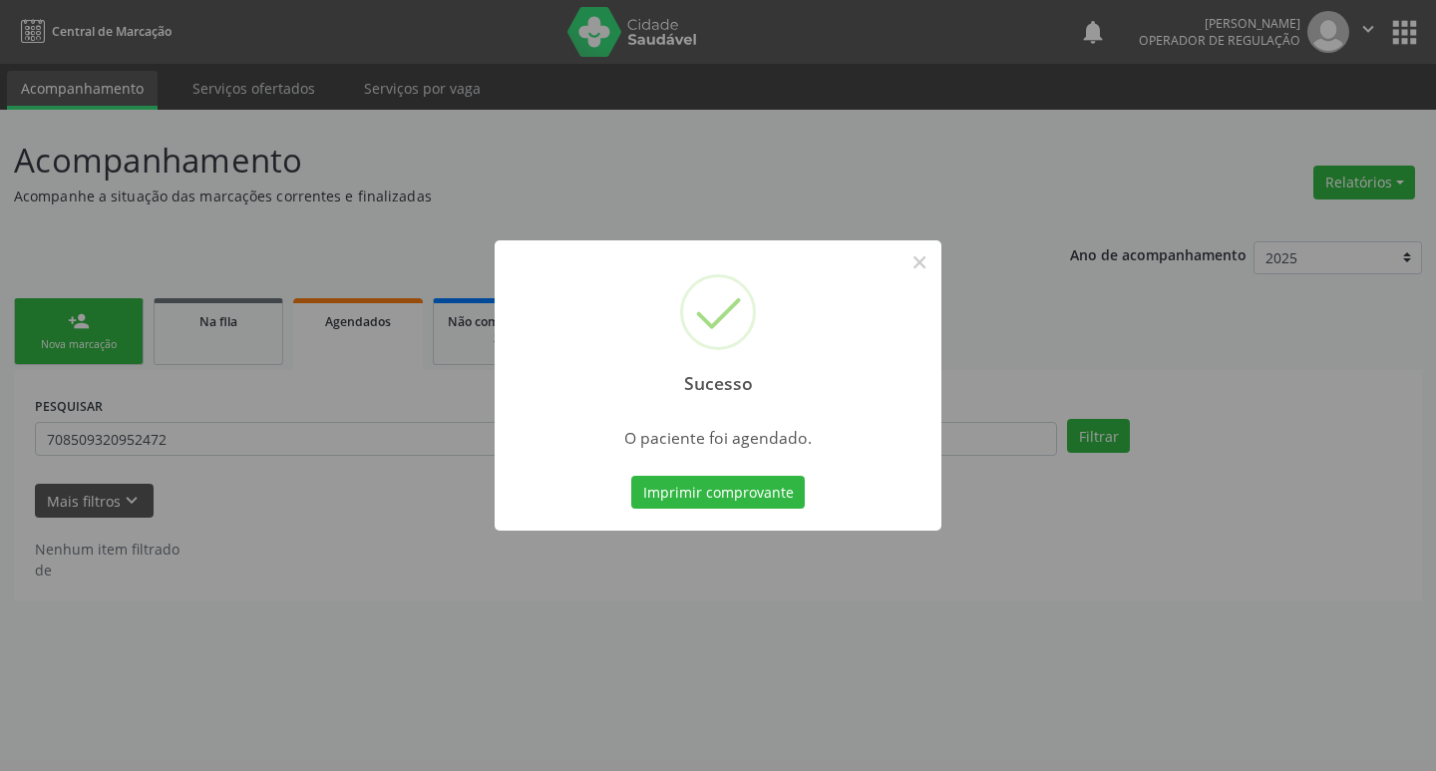
click at [778, 525] on div "Sucesso × O paciente foi agendado. Imprimir comprovante Cancel" at bounding box center [718, 385] width 447 height 291
click at [759, 498] on button "Imprimir comprovante" at bounding box center [718, 493] width 174 height 34
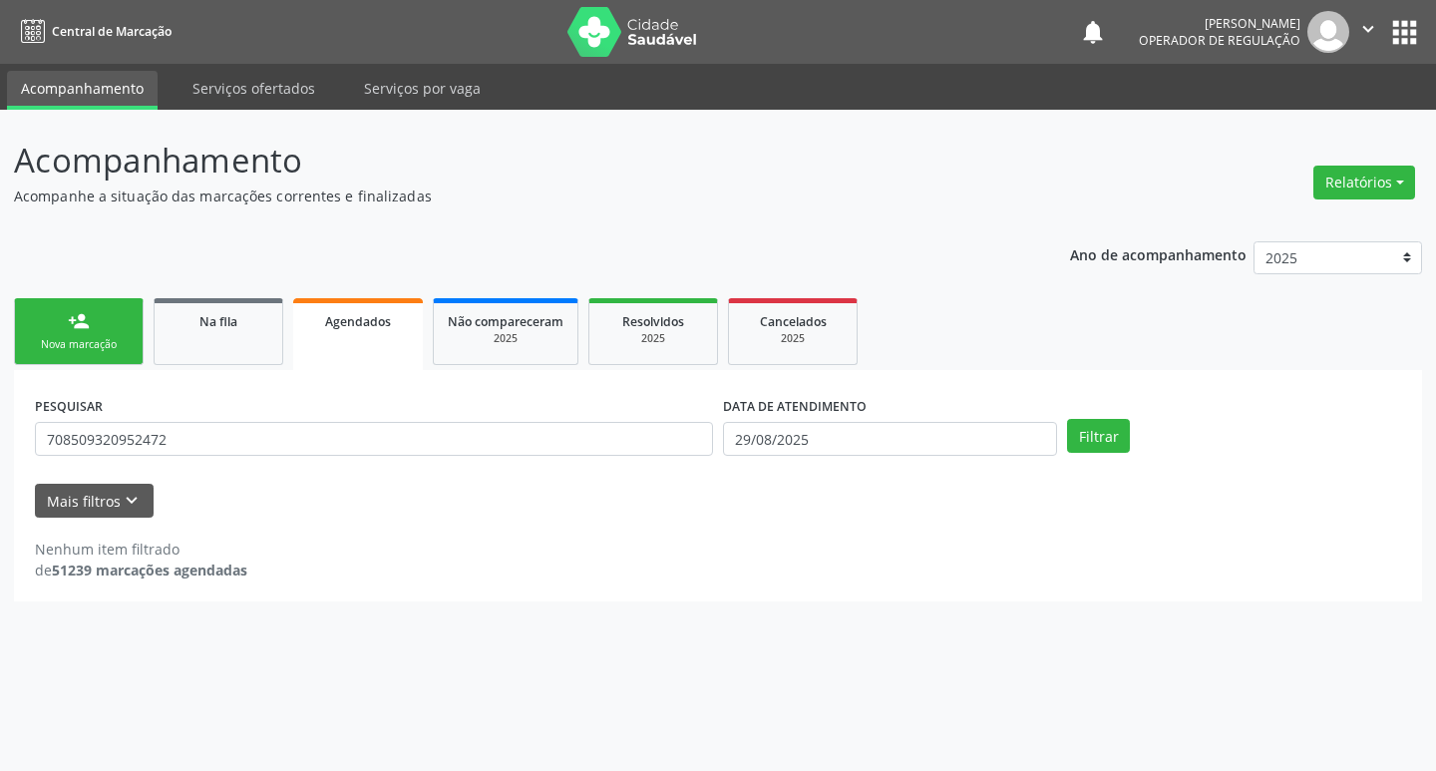
click at [128, 349] on div "Nova marcação" at bounding box center [79, 344] width 100 height 15
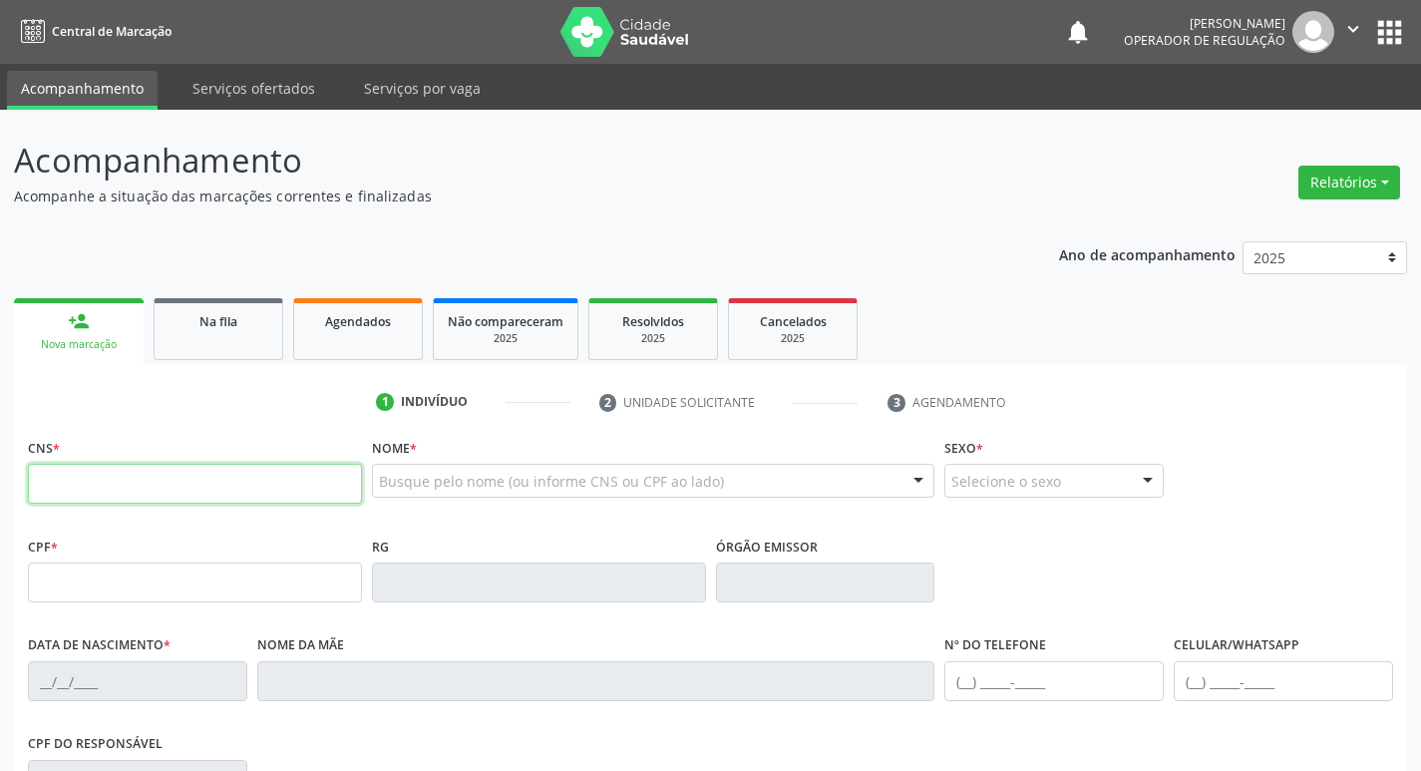
click at [109, 487] on input "text" at bounding box center [195, 484] width 334 height 40
type input "707 0068 7553 5434"
type input "114.647.734-16"
type input "14/05/2010"
type input "Marcilene Gomes da Silva"
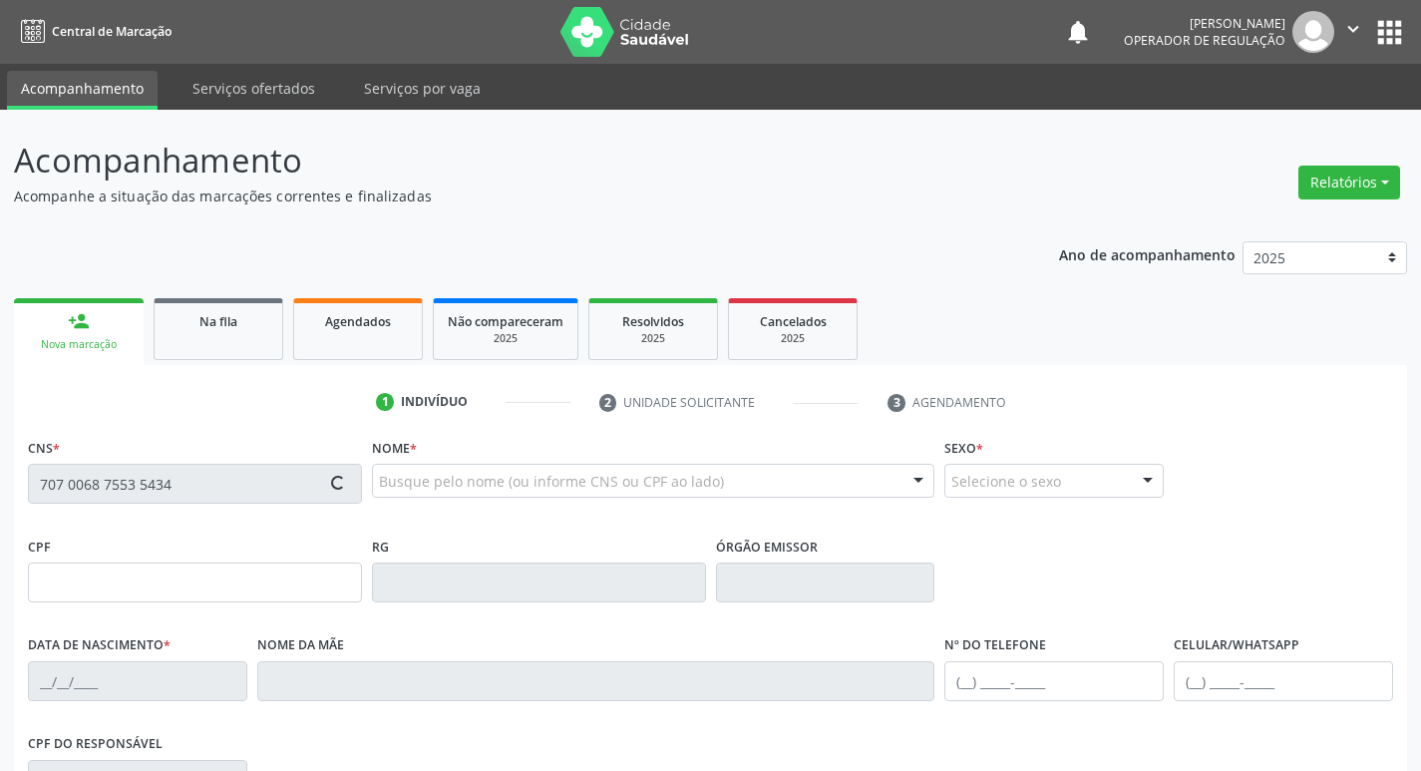
type input "(83) 99122-3398"
type input "093.103.957-61"
type input "S/N"
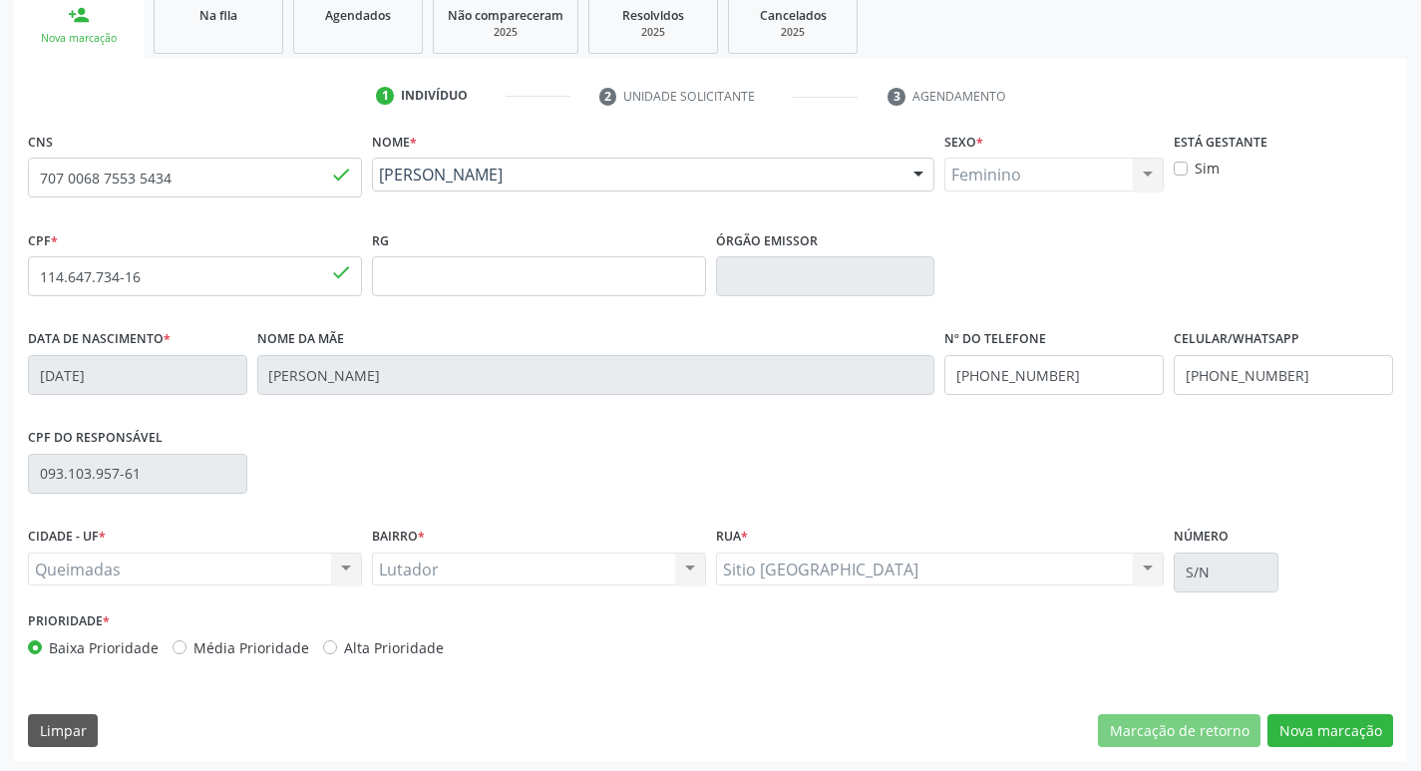
scroll to position [310, 0]
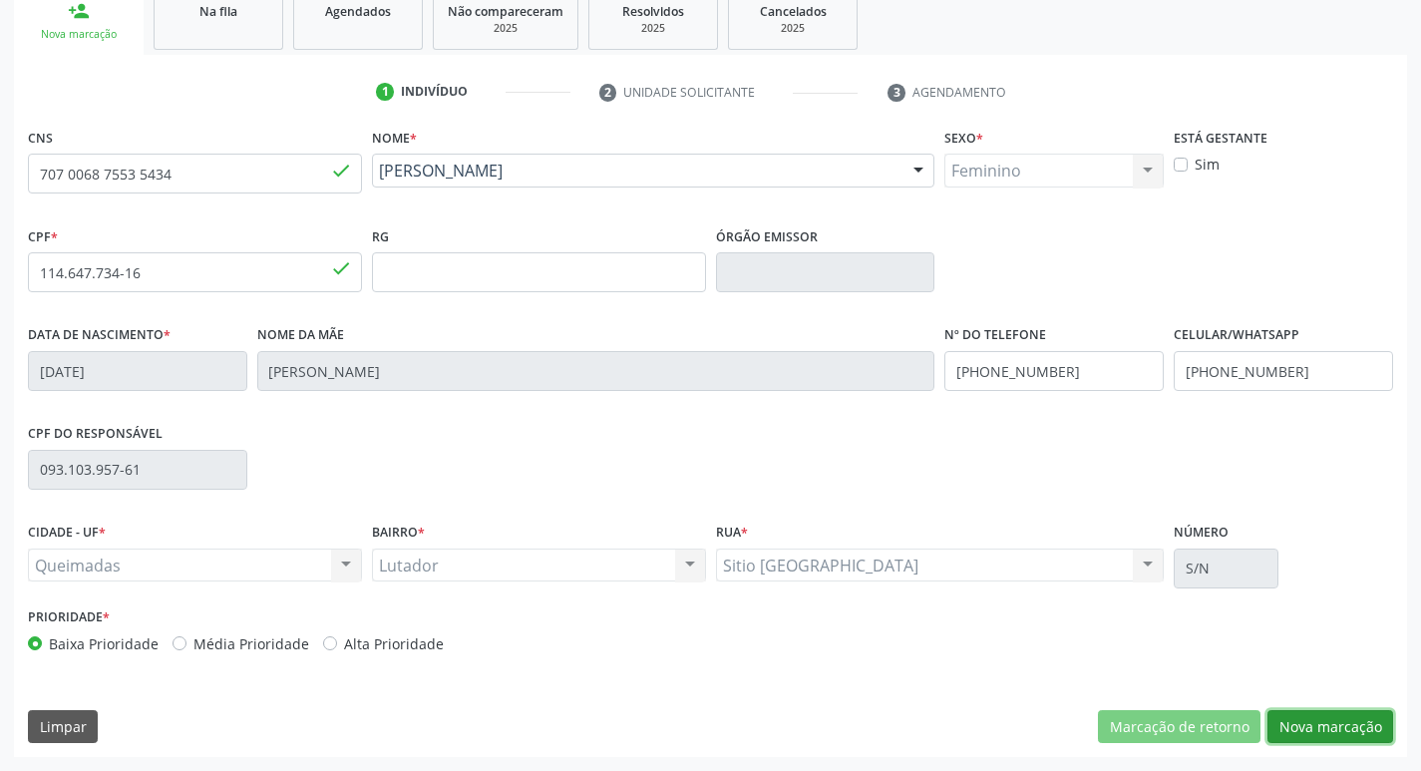
click at [1313, 714] on button "Nova marcação" at bounding box center [1330, 727] width 126 height 34
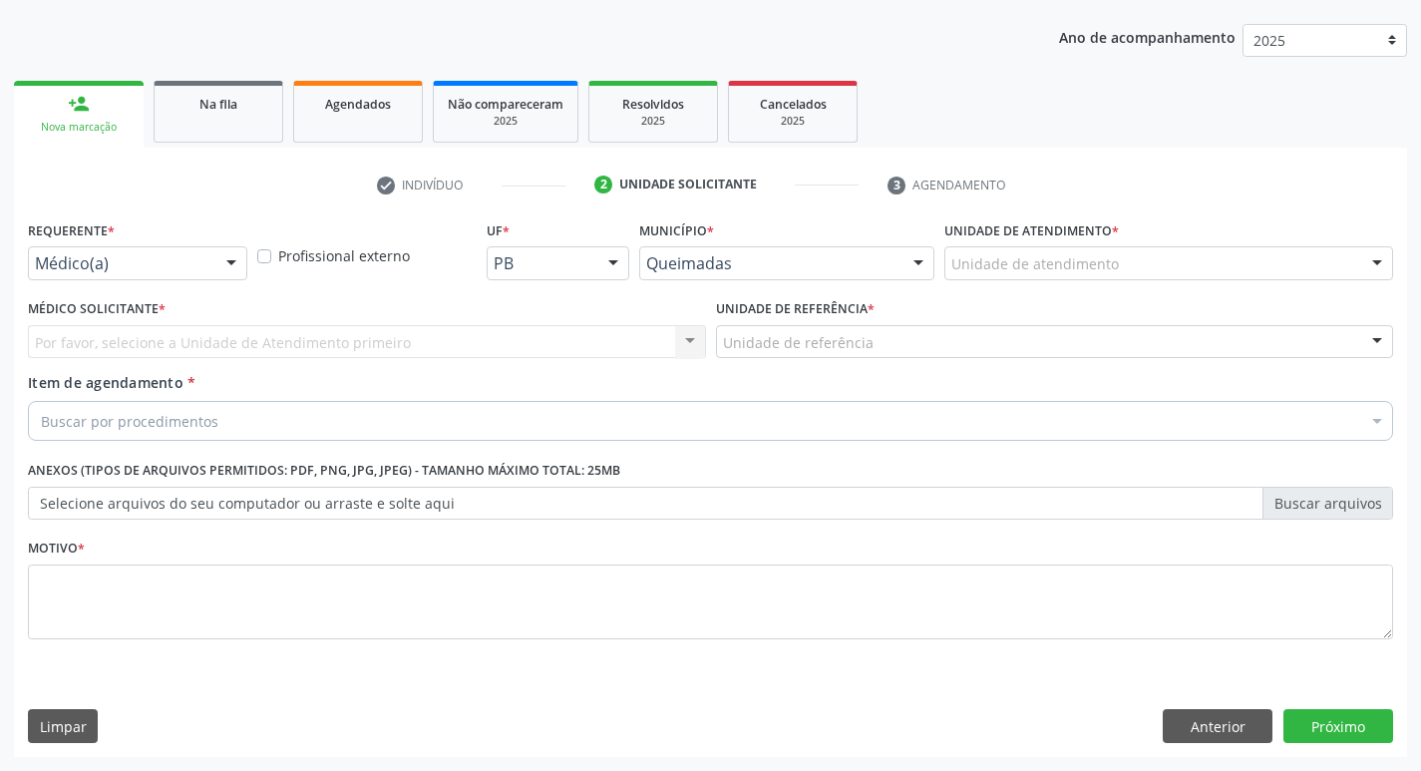
scroll to position [217, 0]
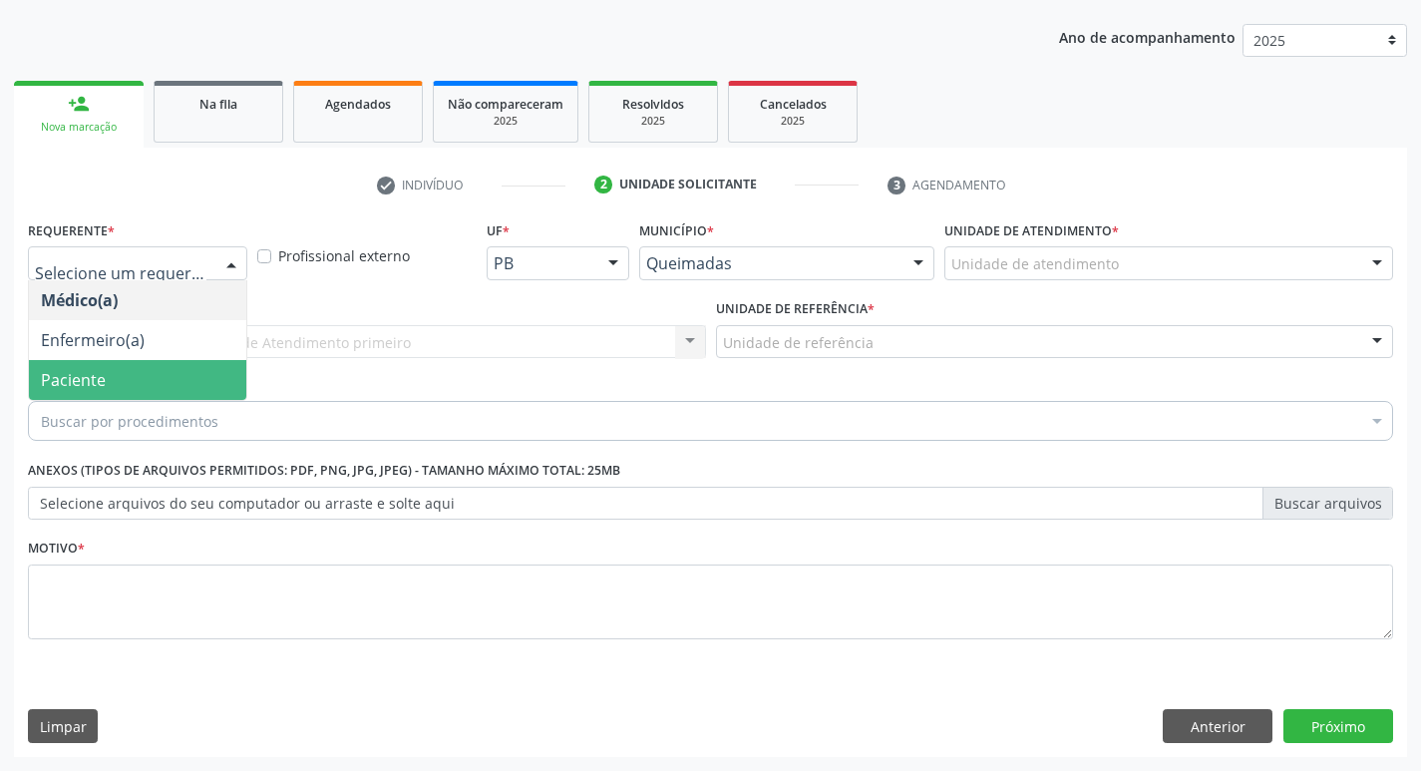
click at [111, 368] on span "Paciente" at bounding box center [137, 380] width 217 height 40
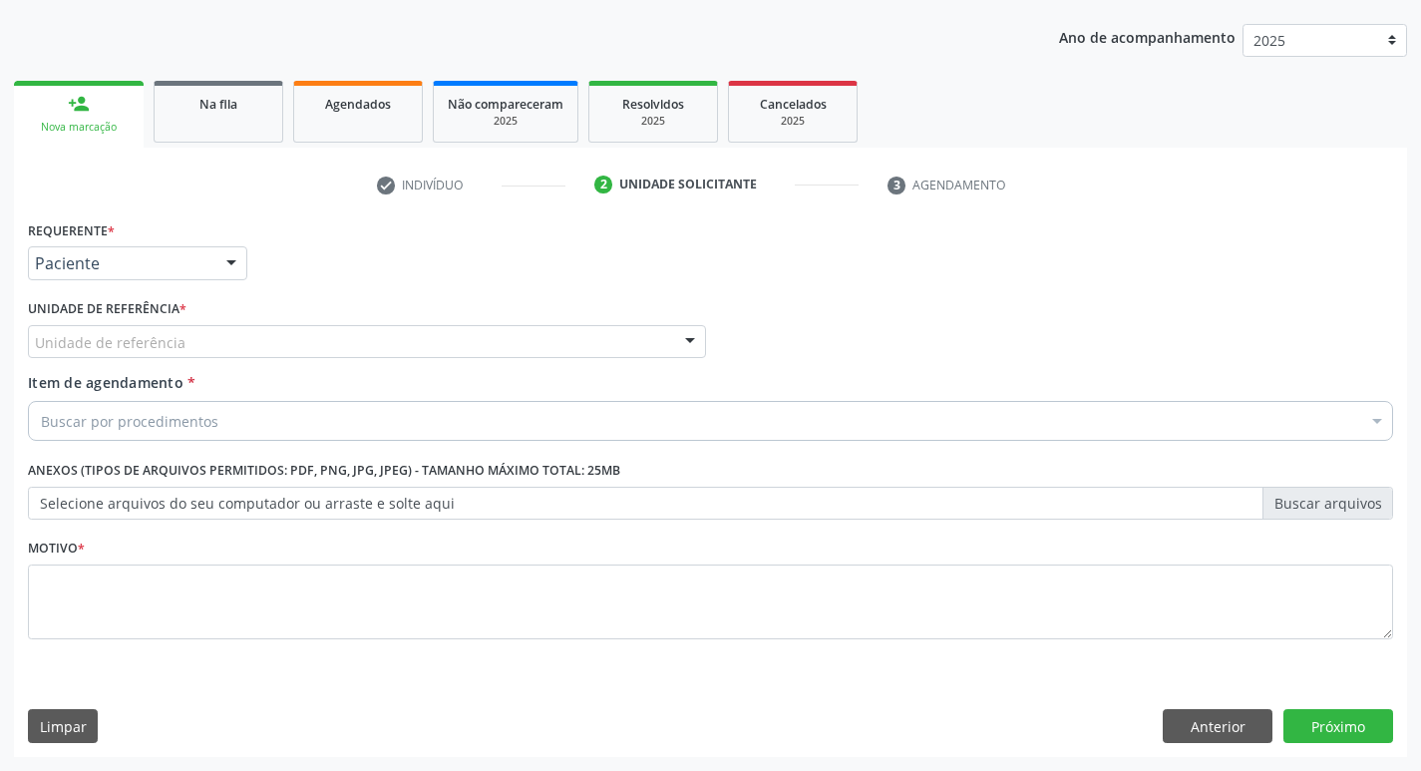
click at [117, 354] on div "Unidade de referência" at bounding box center [367, 342] width 678 height 34
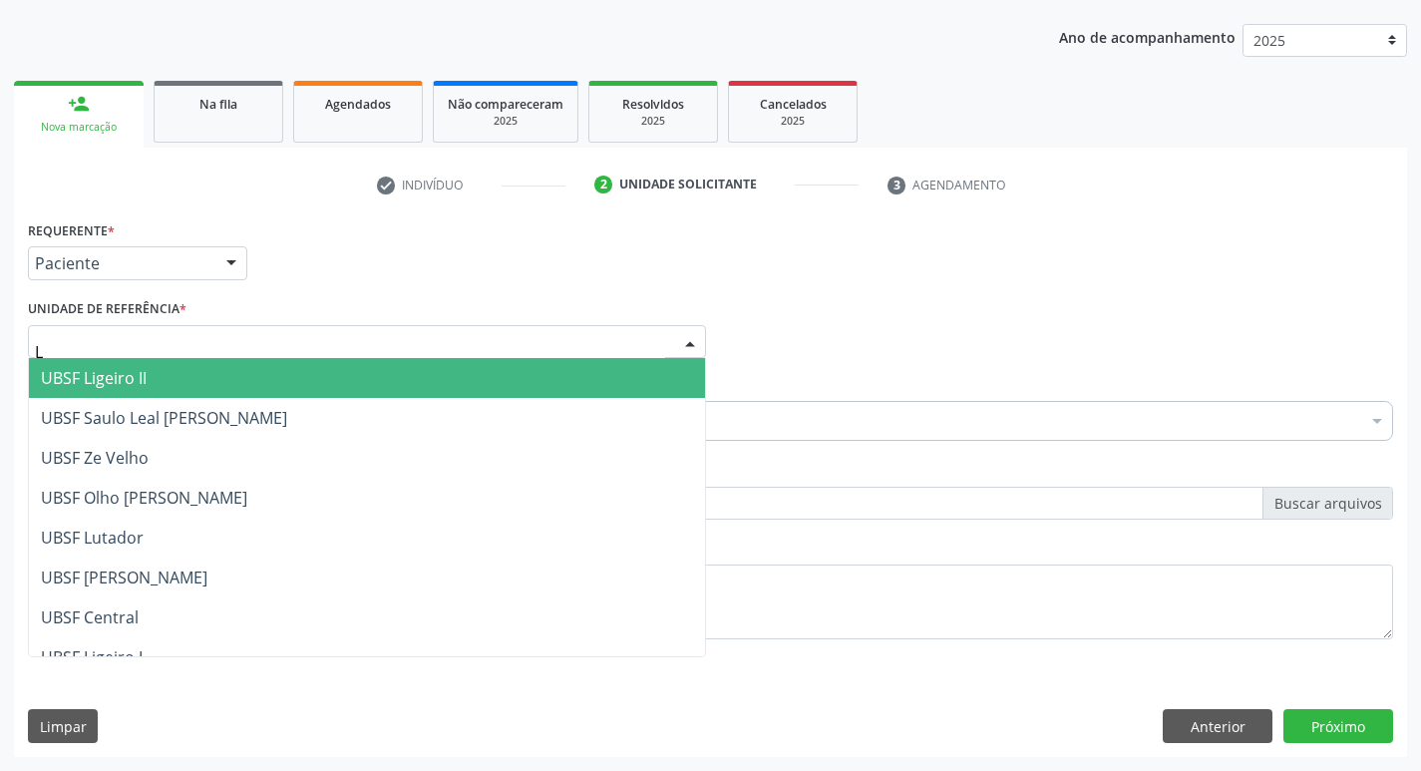
type input "LU"
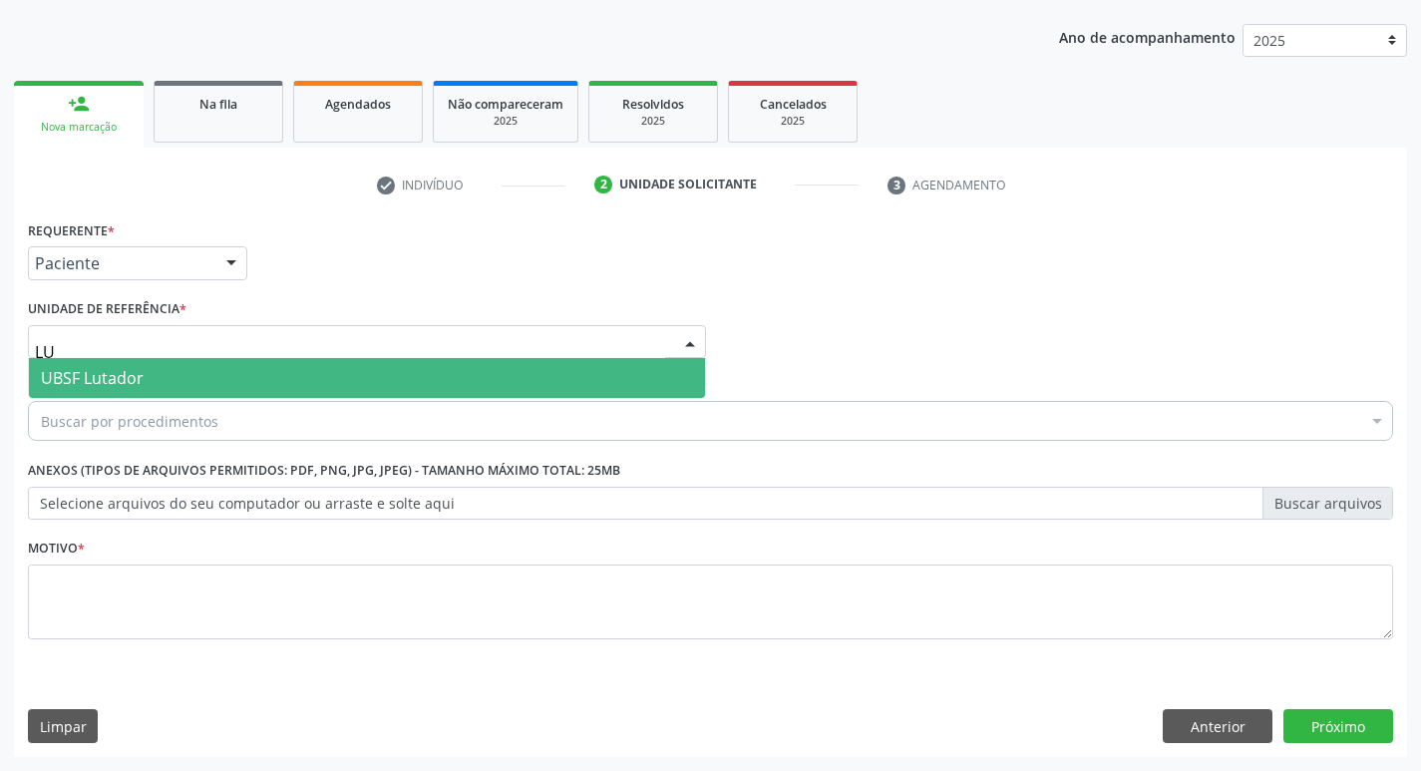
click at [119, 361] on span "UBSF Lutador" at bounding box center [367, 378] width 676 height 40
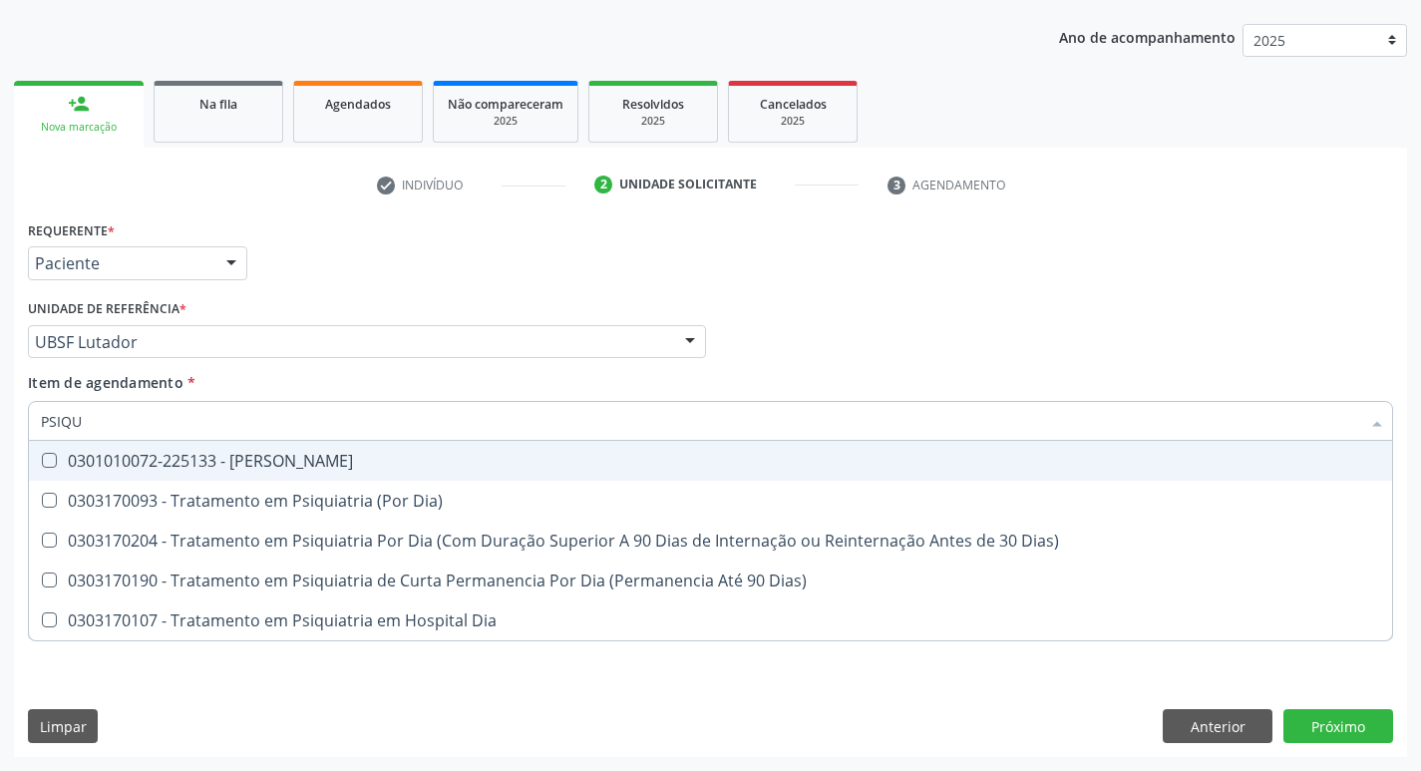
type input "PSIQUI"
click at [193, 449] on span "0301010072-225133 - Médico Psiquiatra" at bounding box center [710, 461] width 1363 height 40
checkbox Psiquiatra "true"
click at [708, 251] on div "Requerente * Paciente Médico(a) Enfermeiro(a) Paciente Nenhum resultado encontr…" at bounding box center [710, 254] width 1375 height 78
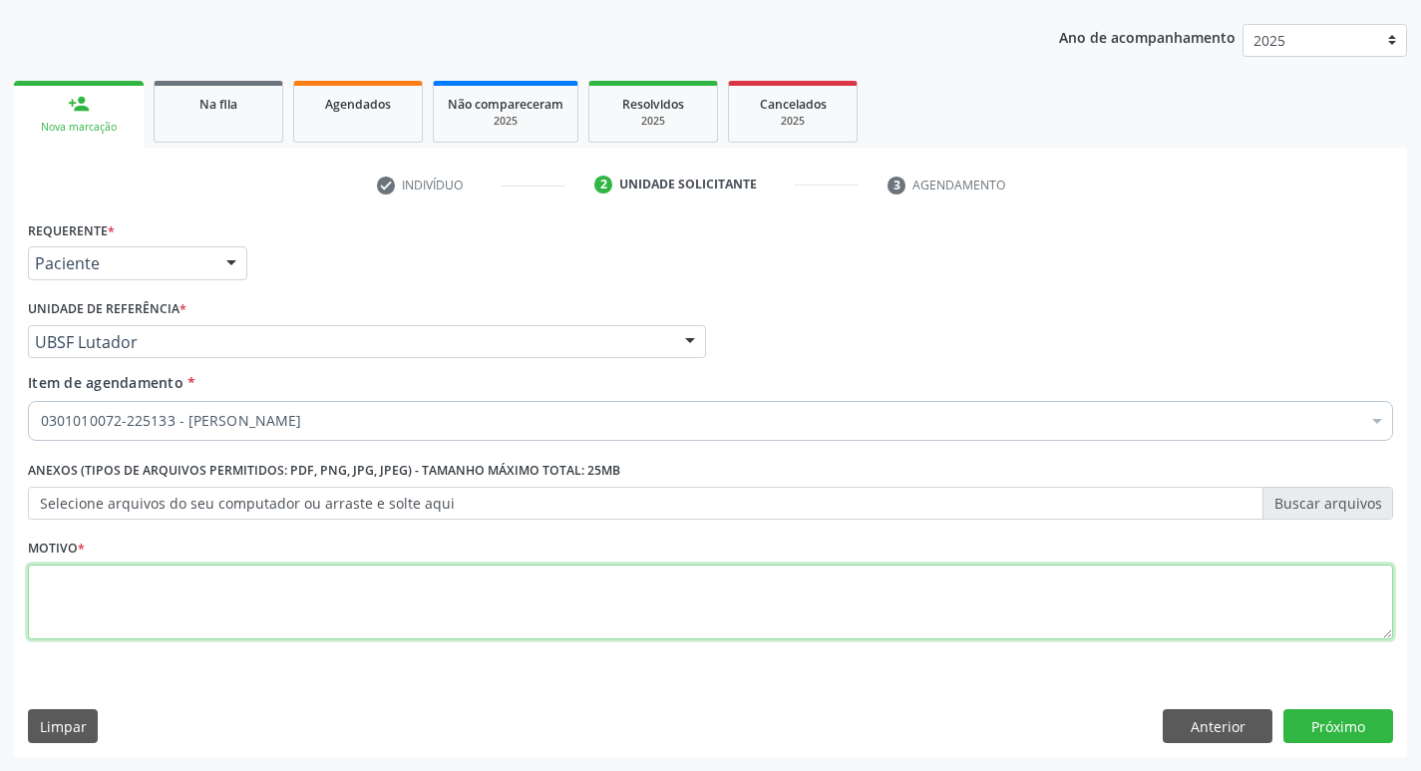
click at [175, 584] on textarea at bounding box center [710, 602] width 1365 height 76
type textarea "RETORNO"
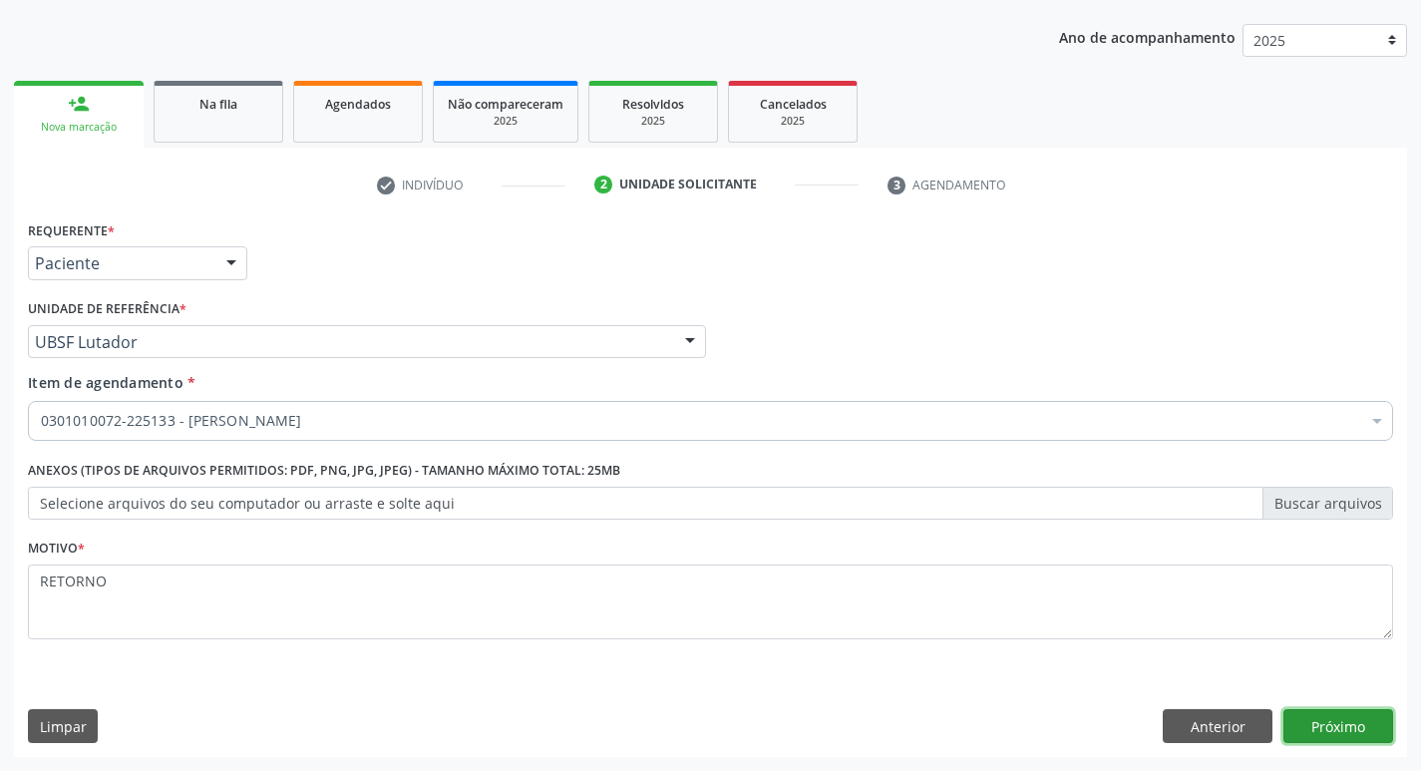
click at [1378, 722] on button "Próximo" at bounding box center [1338, 726] width 110 height 34
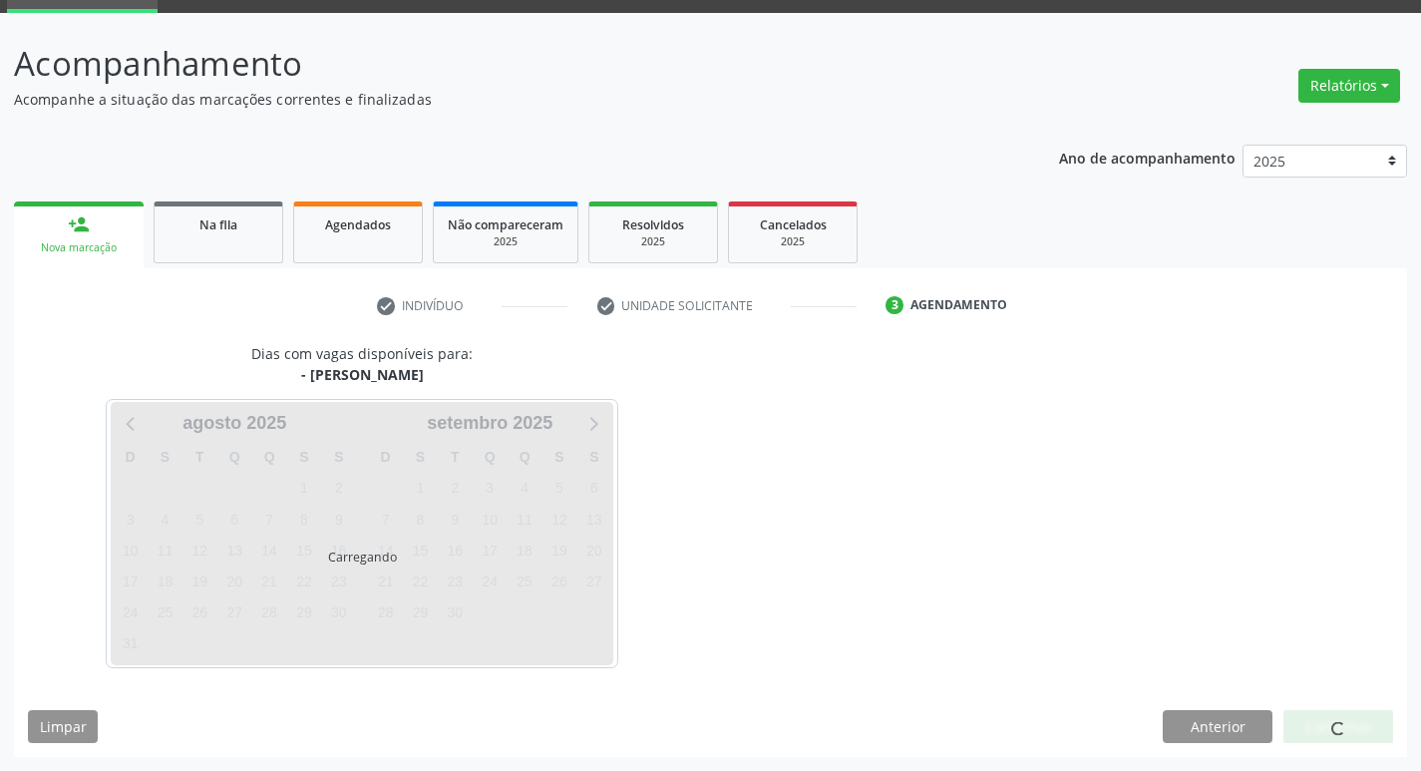
scroll to position [97, 0]
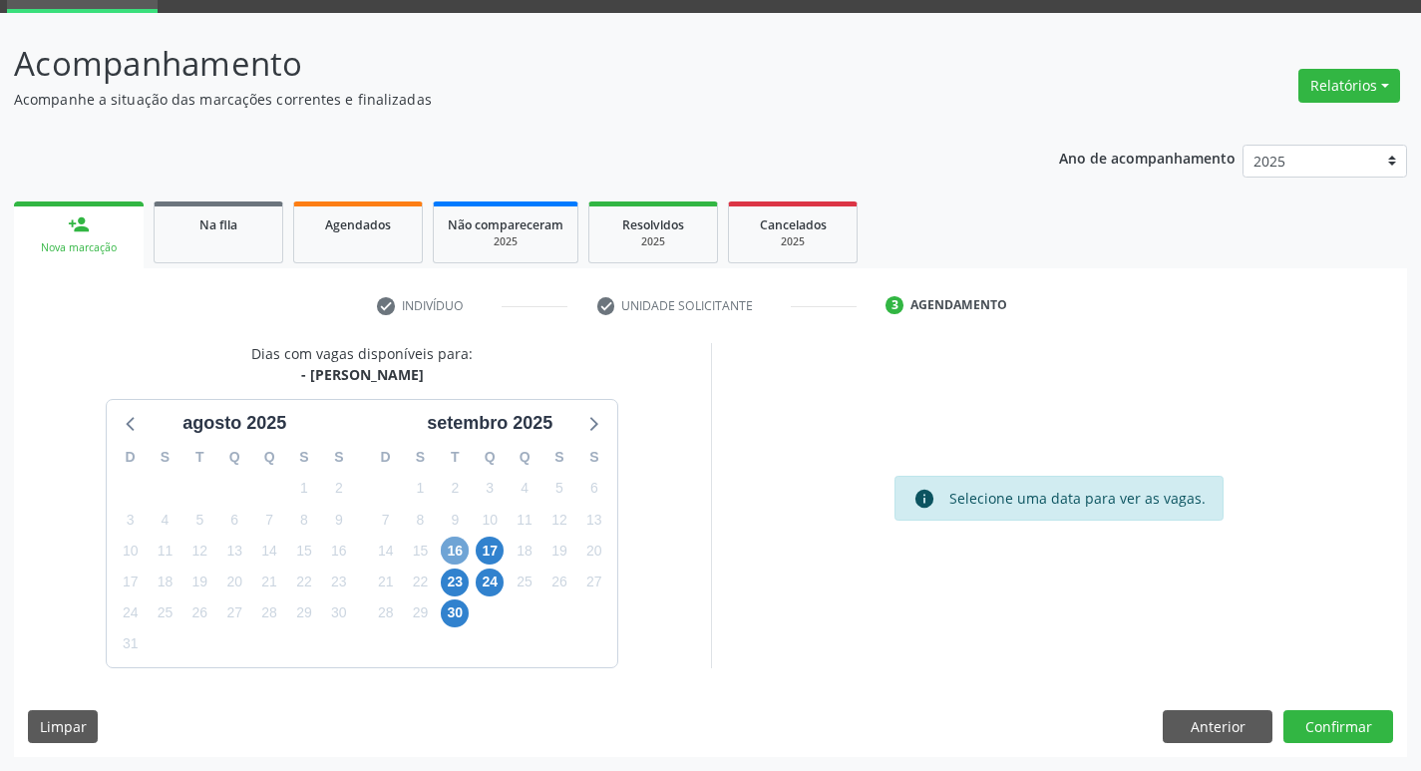
click at [458, 547] on span "16" at bounding box center [455, 551] width 28 height 28
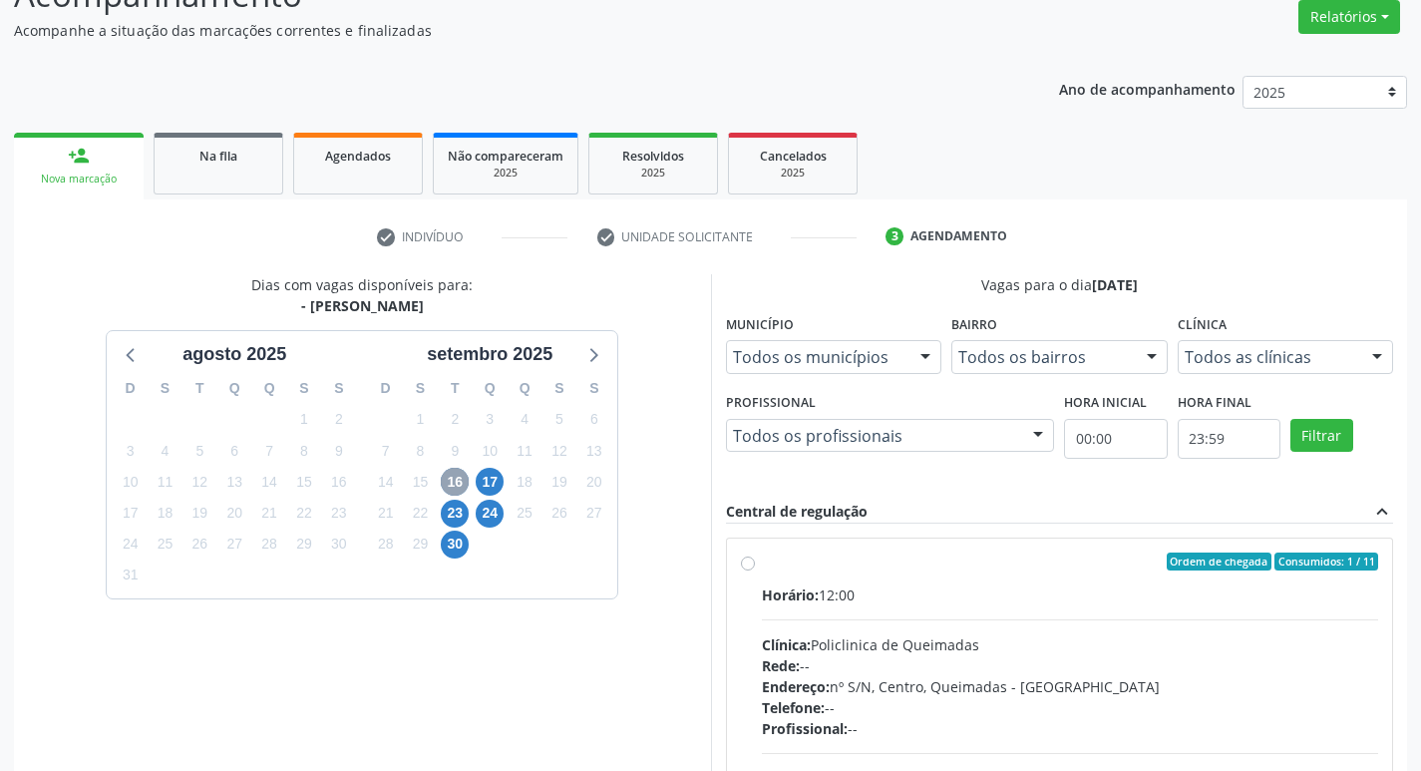
scroll to position [385, 0]
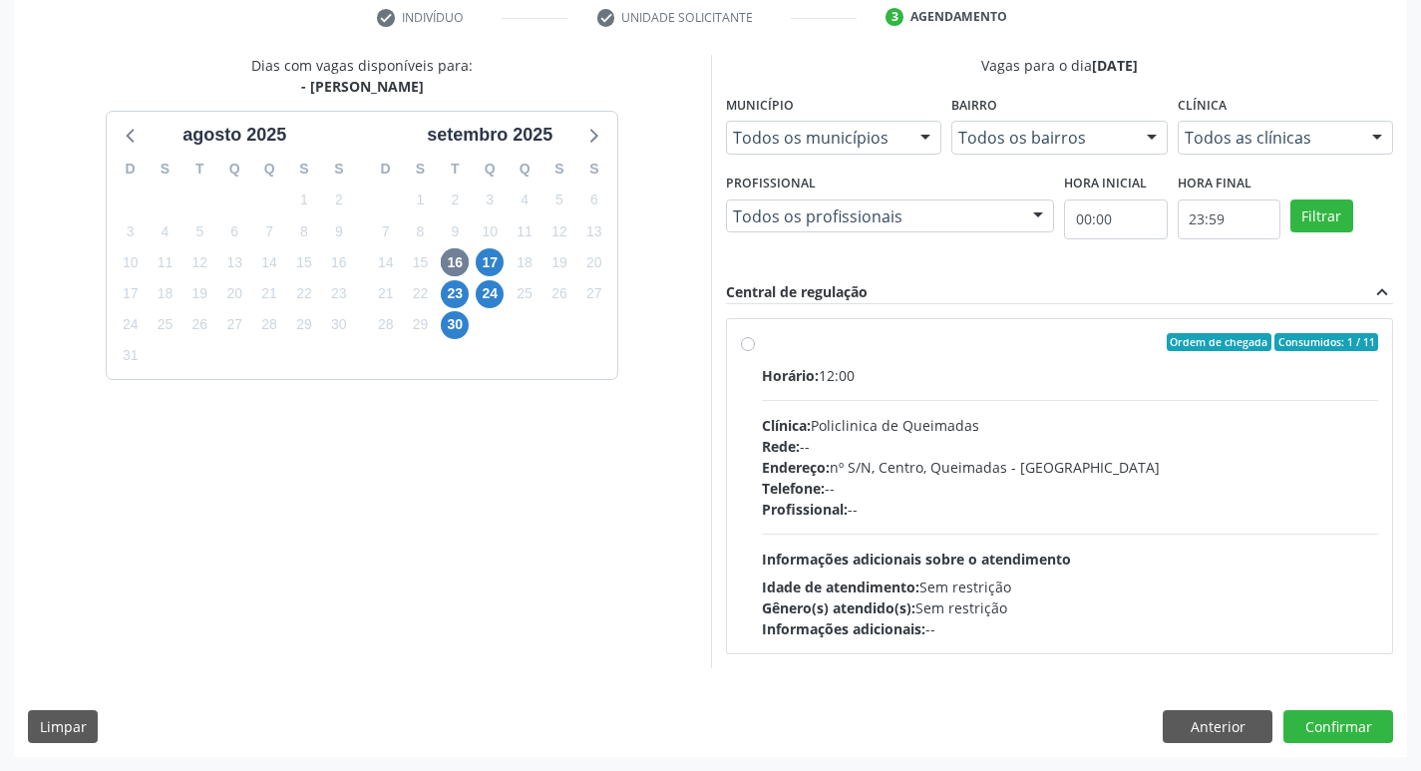
click at [935, 357] on label "Ordem de chegada Consumidos: 1 / 11 Horário: 12:00 Clínica: Policlinica de Quei…" at bounding box center [1070, 486] width 617 height 306
click at [755, 351] on input "Ordem de chegada Consumidos: 1 / 11 Horário: 12:00 Clínica: Policlinica de Quei…" at bounding box center [748, 342] width 14 height 18
radio input "true"
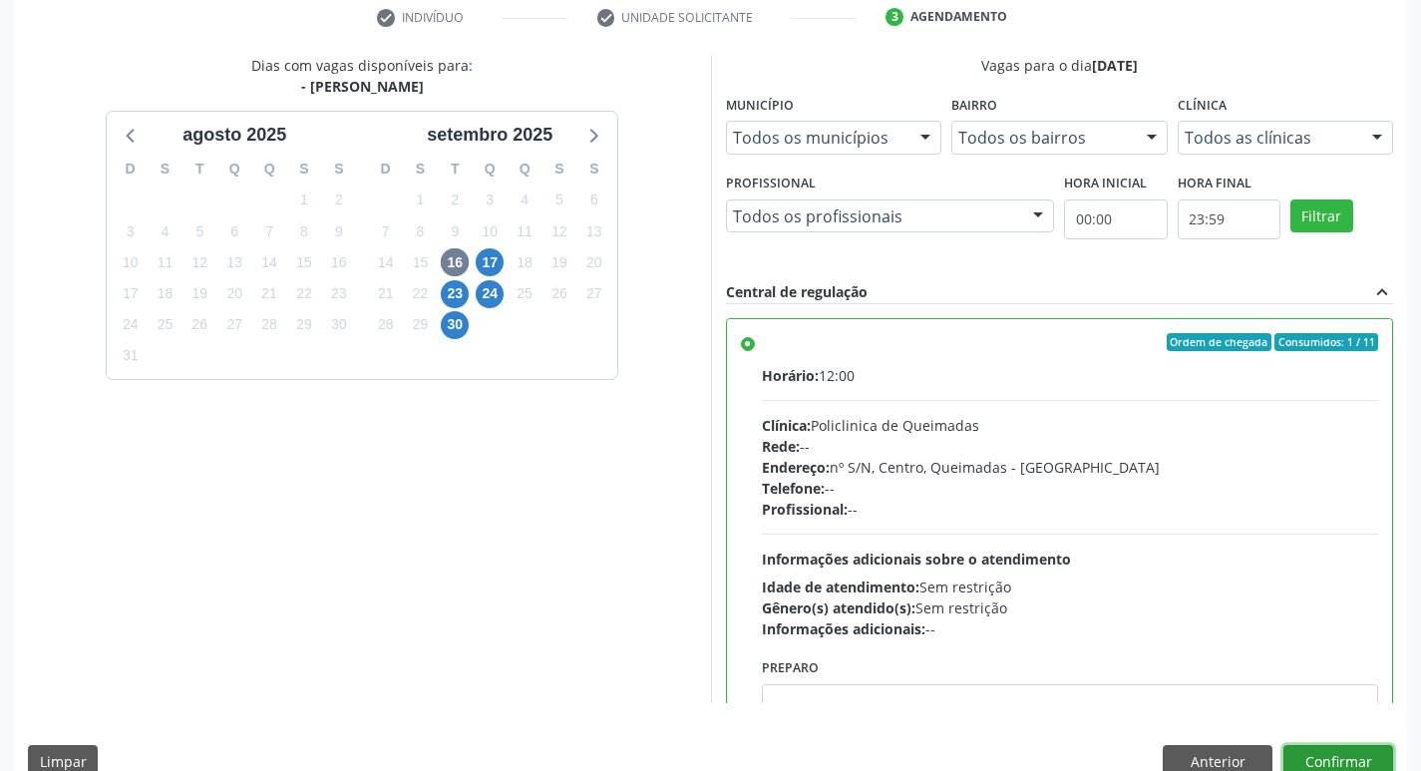
click at [1328, 755] on button "Confirmar" at bounding box center [1338, 762] width 110 height 34
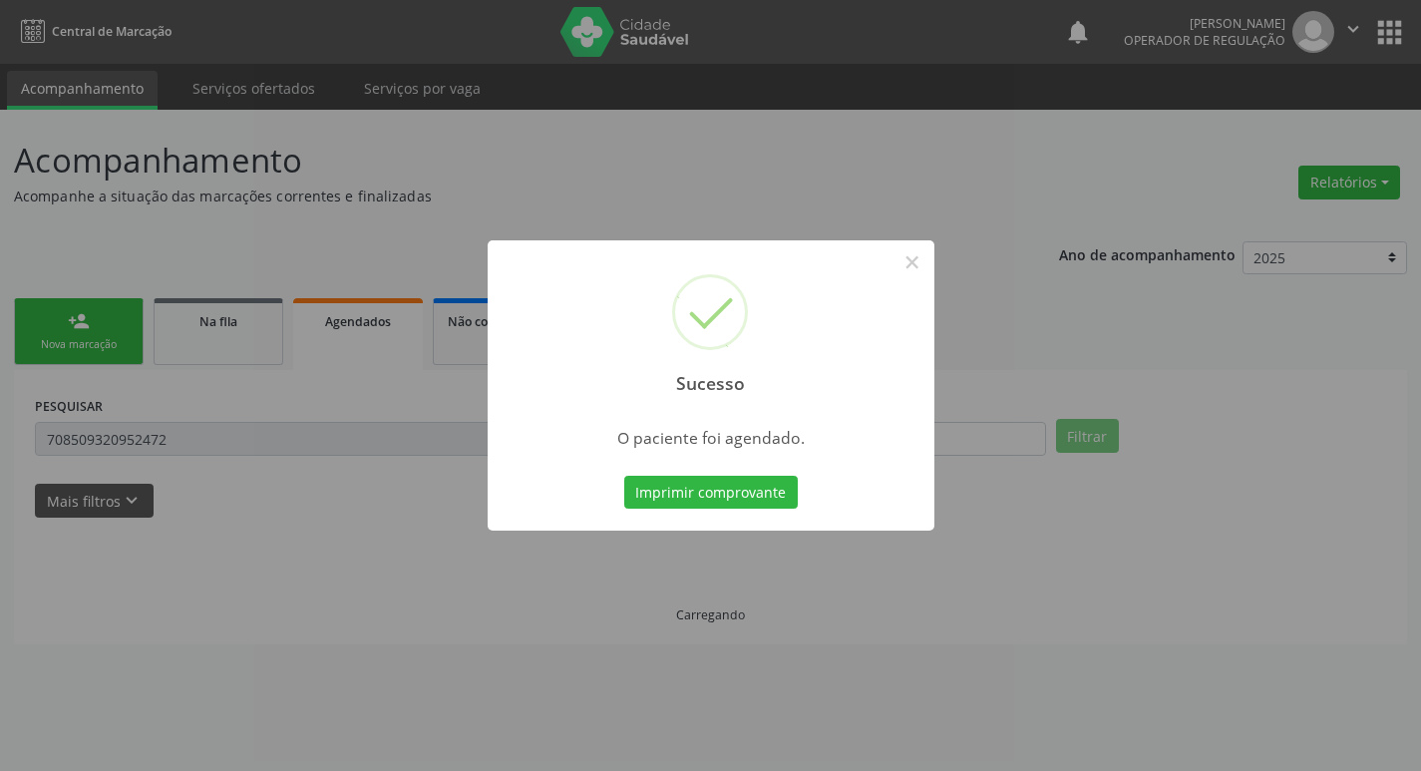
scroll to position [0, 0]
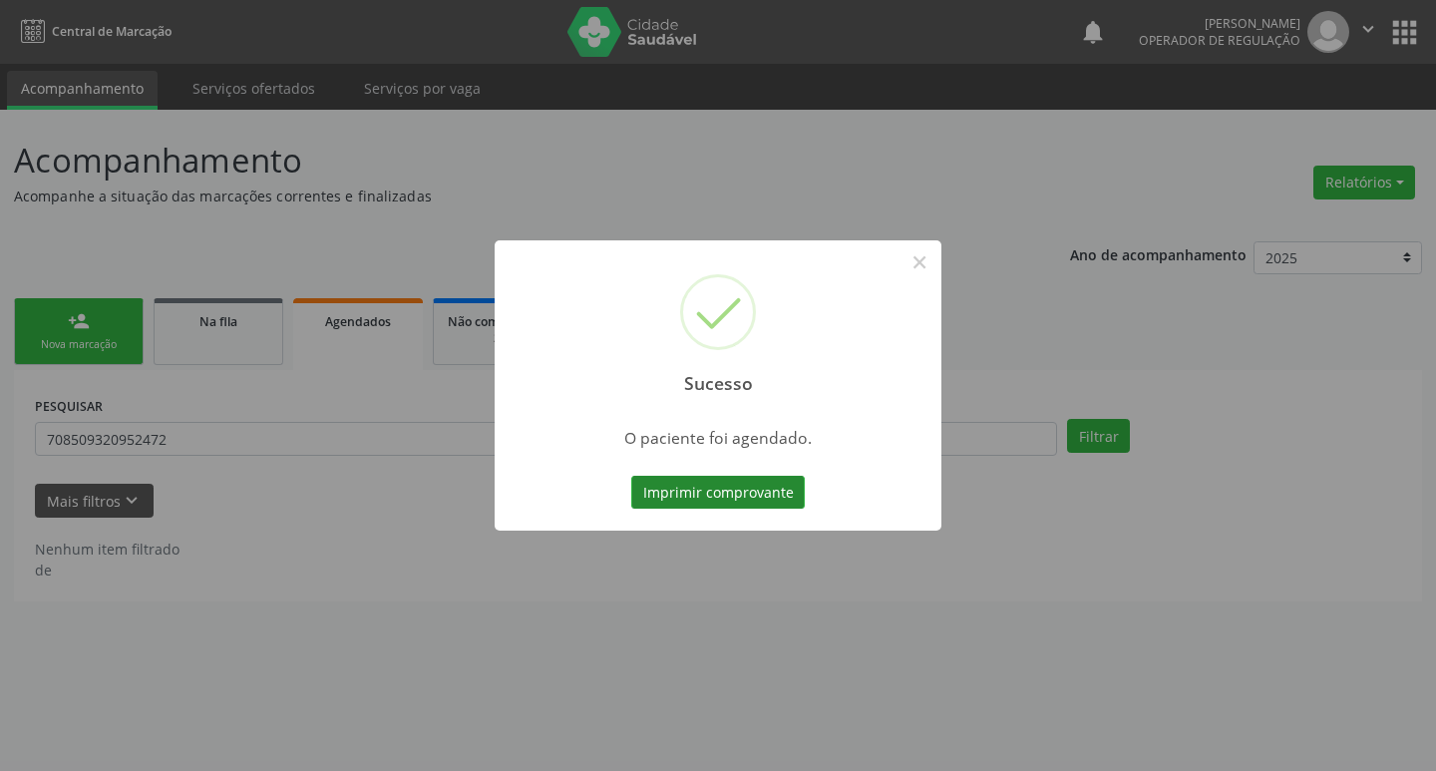
click at [716, 502] on button "Imprimir comprovante" at bounding box center [718, 493] width 174 height 34
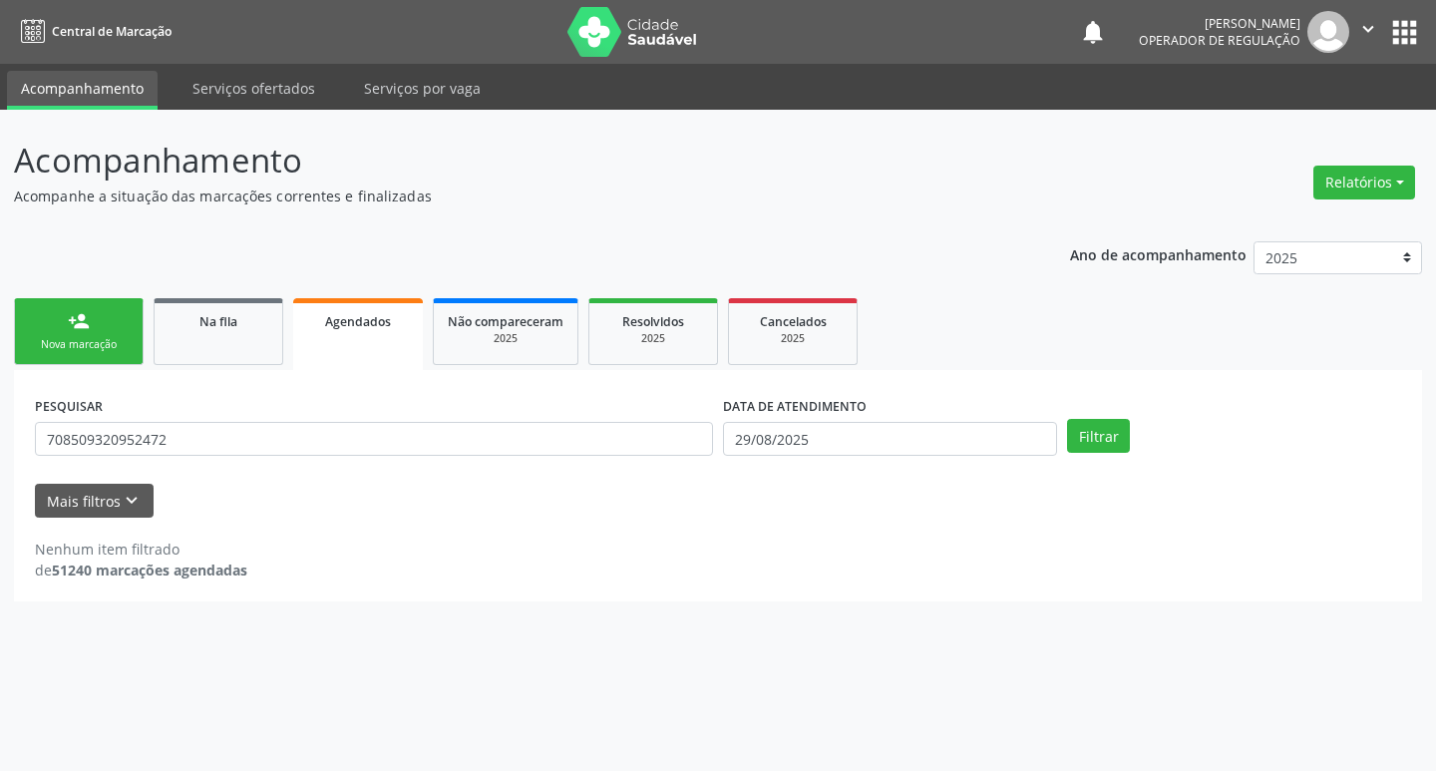
click at [76, 342] on div "Nova marcação" at bounding box center [79, 344] width 100 height 15
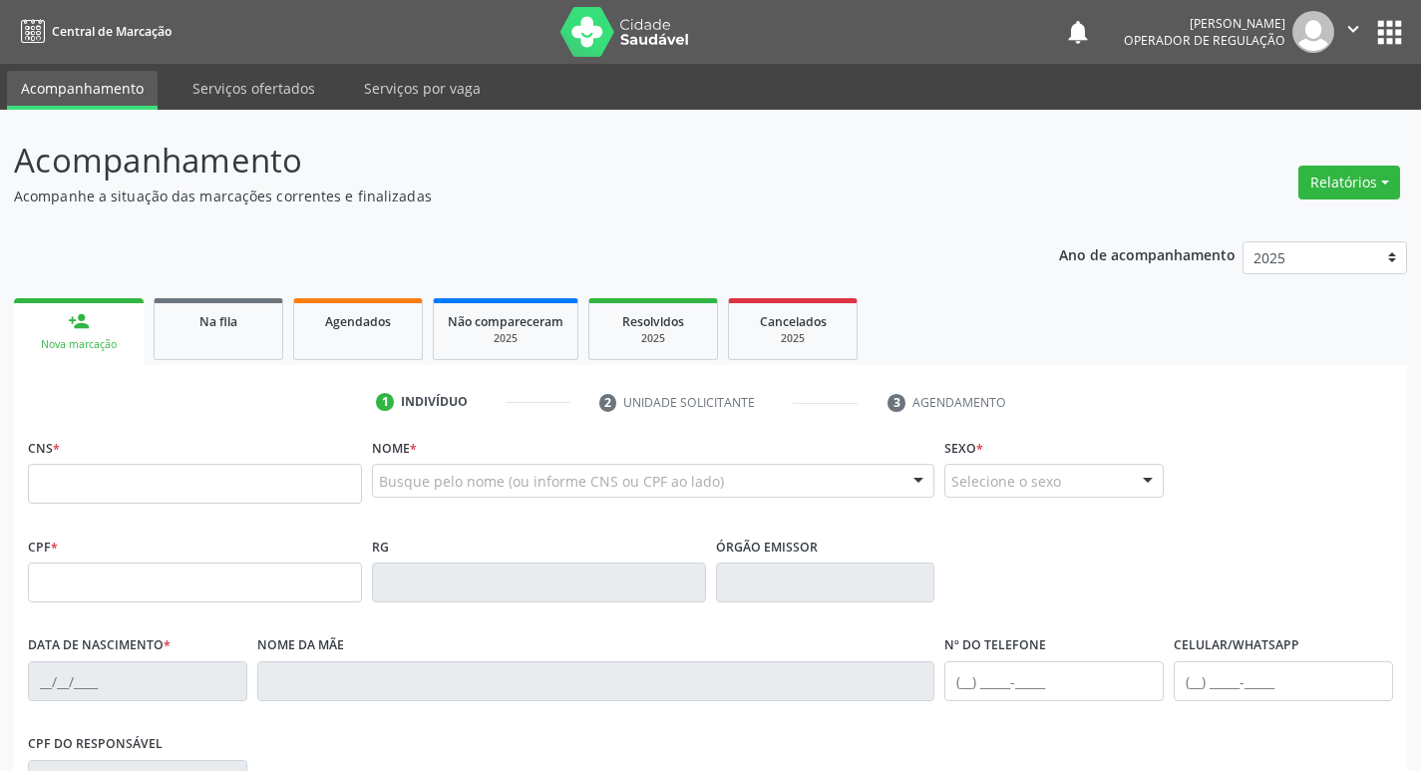
click at [106, 462] on div "CNS *" at bounding box center [195, 468] width 334 height 71
click at [133, 491] on input "text" at bounding box center [195, 484] width 334 height 40
type input "700 8054 2177 8980"
type input "100.764.954-26"
type input "20/07/1995"
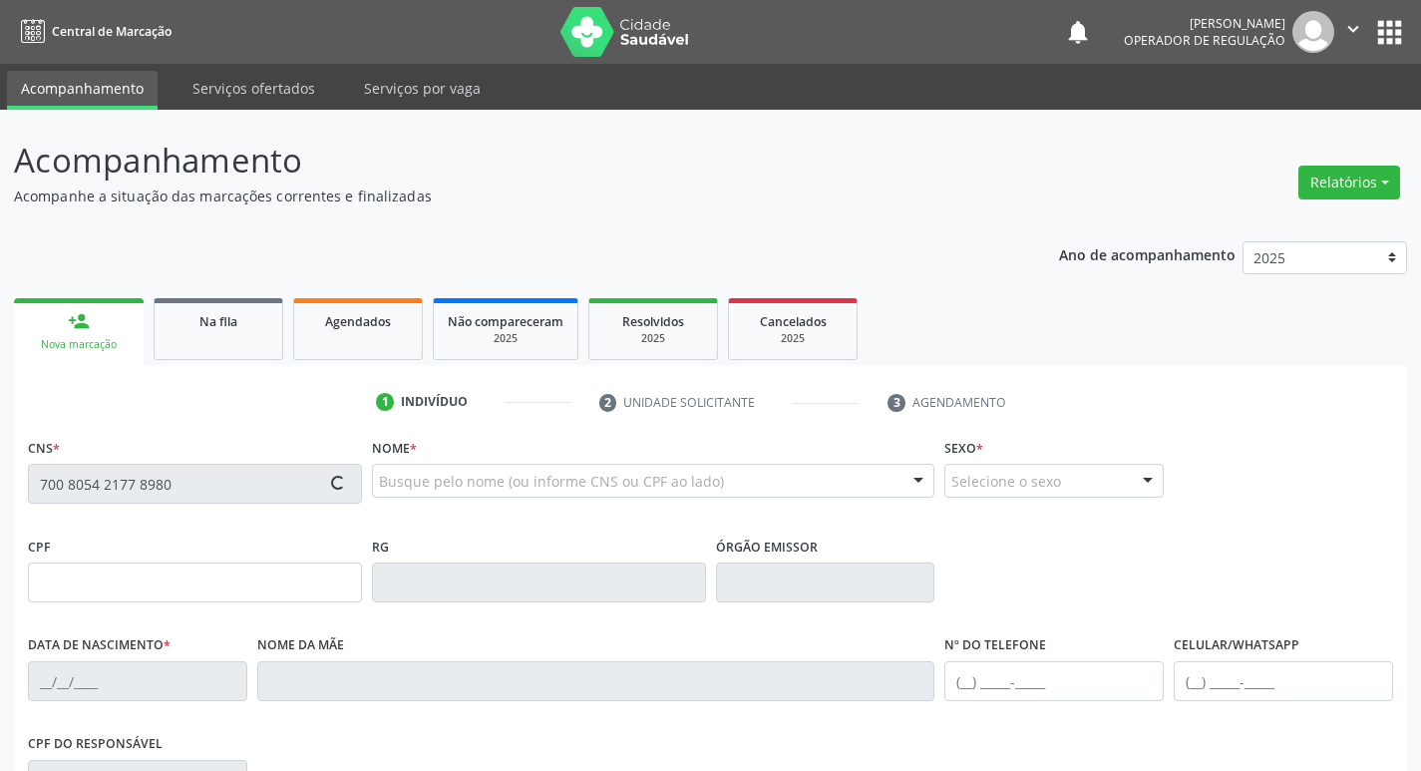
type input "Analice Nóbrega Marques"
type input "(83) 99163-5526"
type input "020.568.184-00"
type input "121"
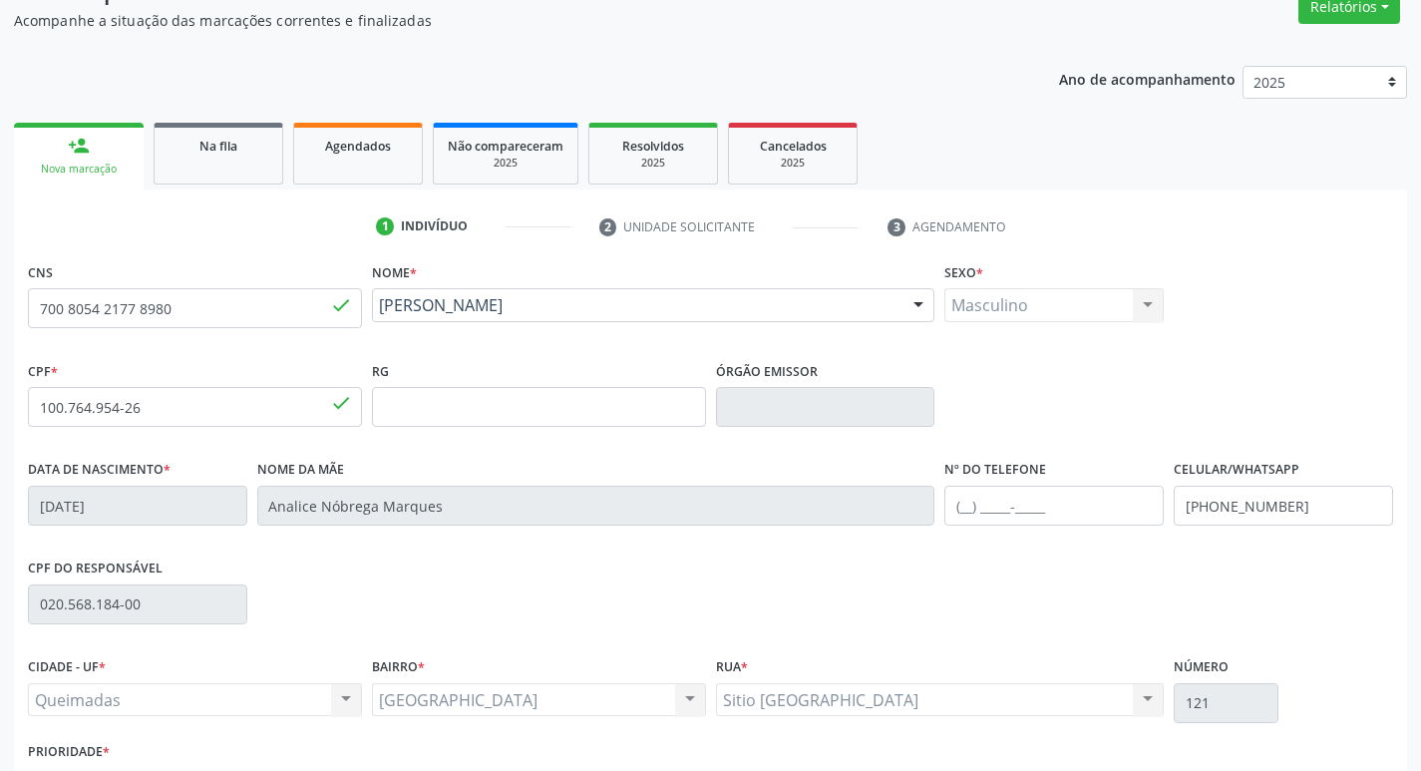
scroll to position [310, 0]
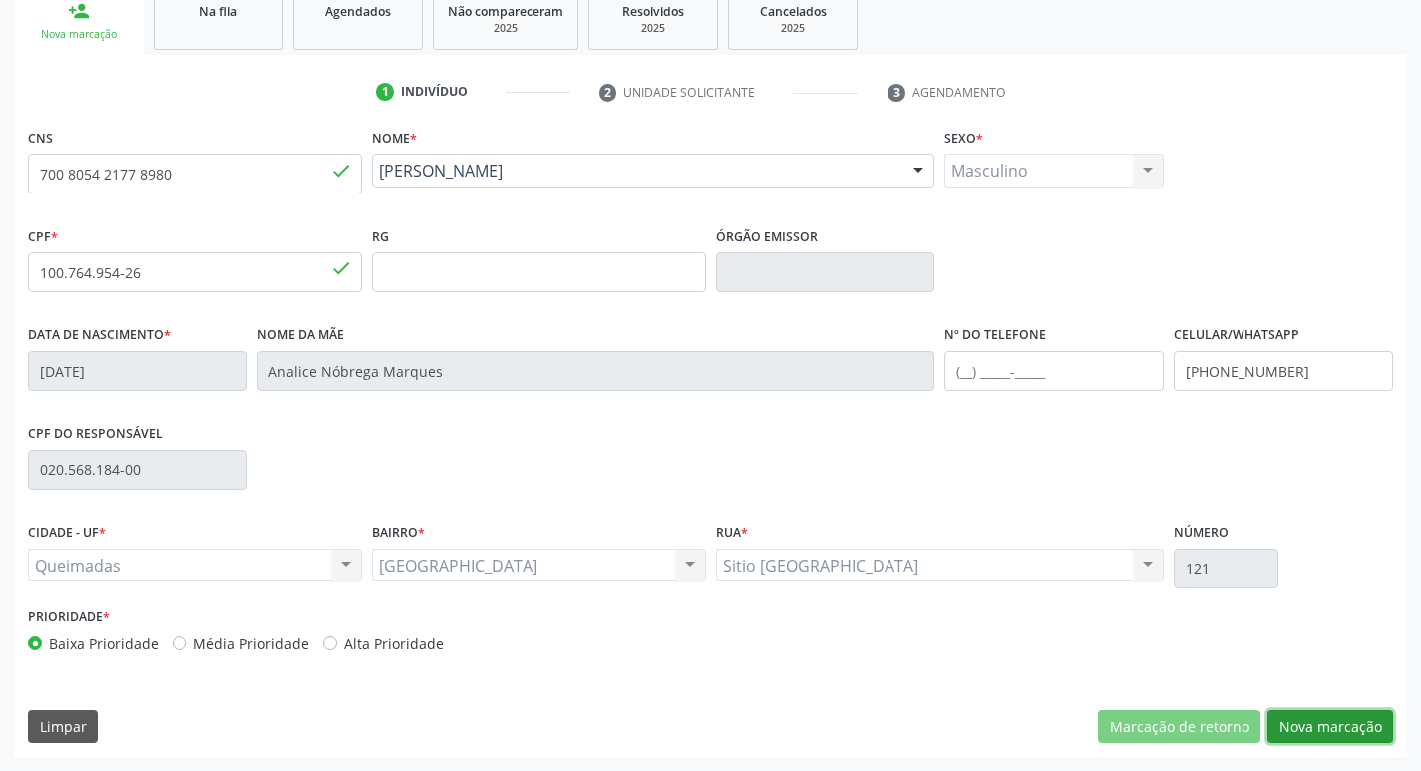
click at [1308, 725] on button "Nova marcação" at bounding box center [1330, 727] width 126 height 34
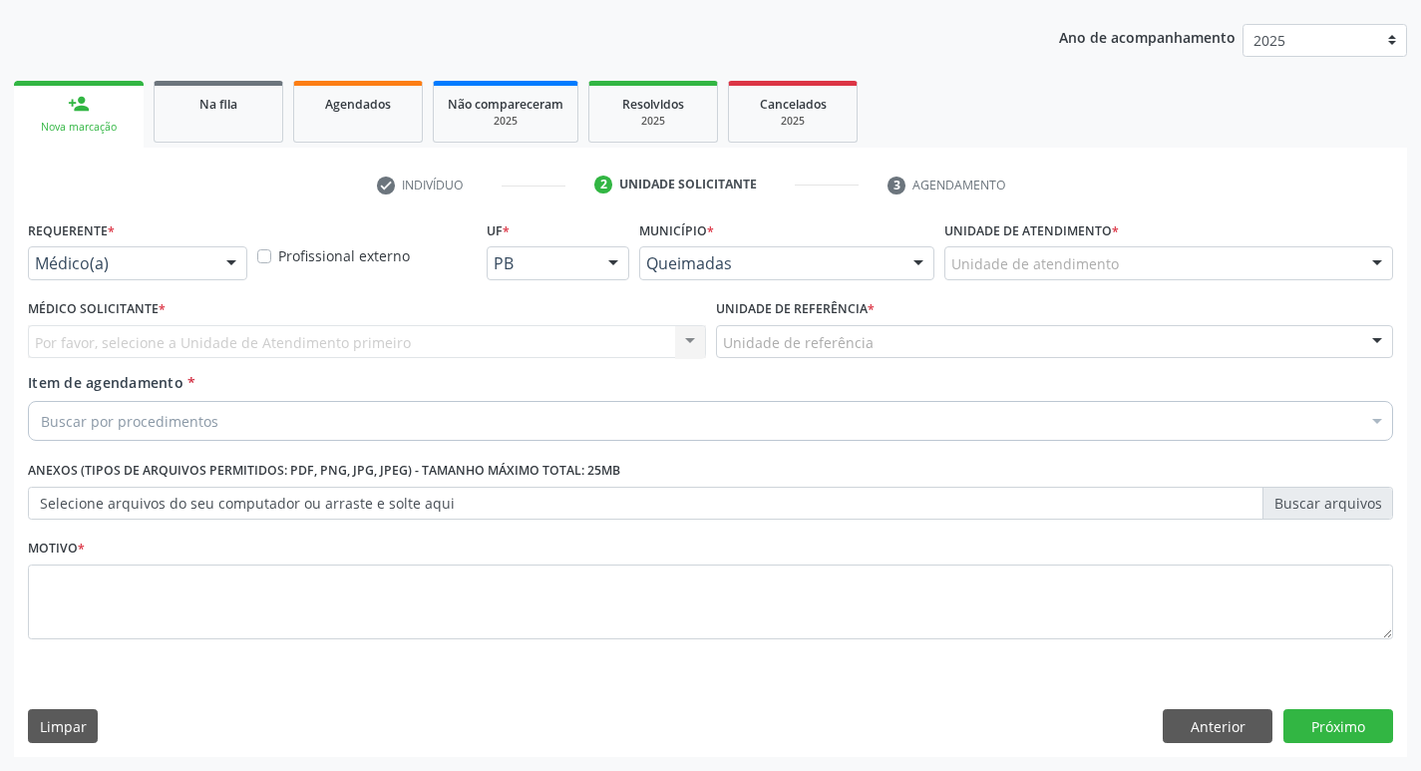
scroll to position [217, 0]
click at [169, 274] on div "Médico(a)" at bounding box center [137, 263] width 219 height 34
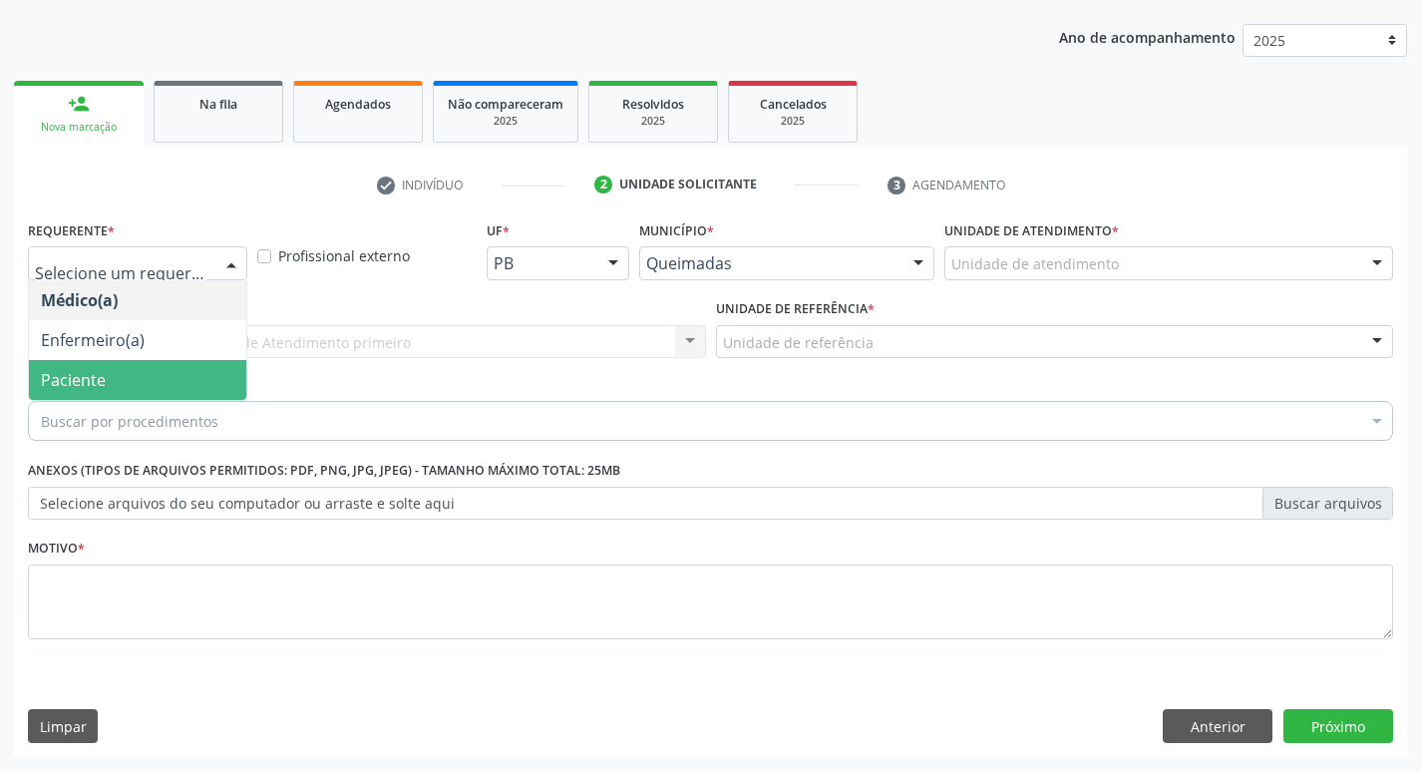
click at [148, 371] on span "Paciente" at bounding box center [137, 380] width 217 height 40
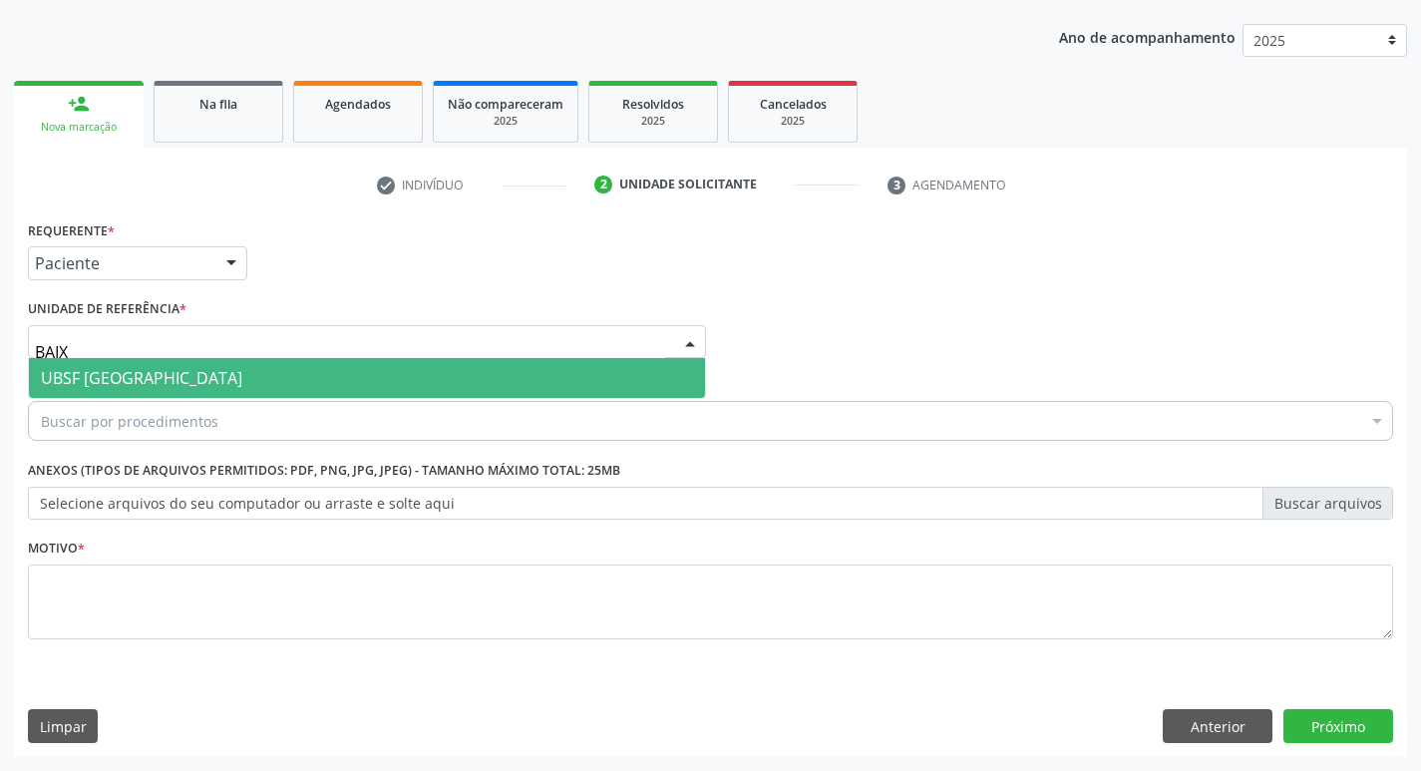
type input "BAIXA"
click at [168, 375] on span "UBSF [GEOGRAPHIC_DATA]" at bounding box center [141, 378] width 201 height 22
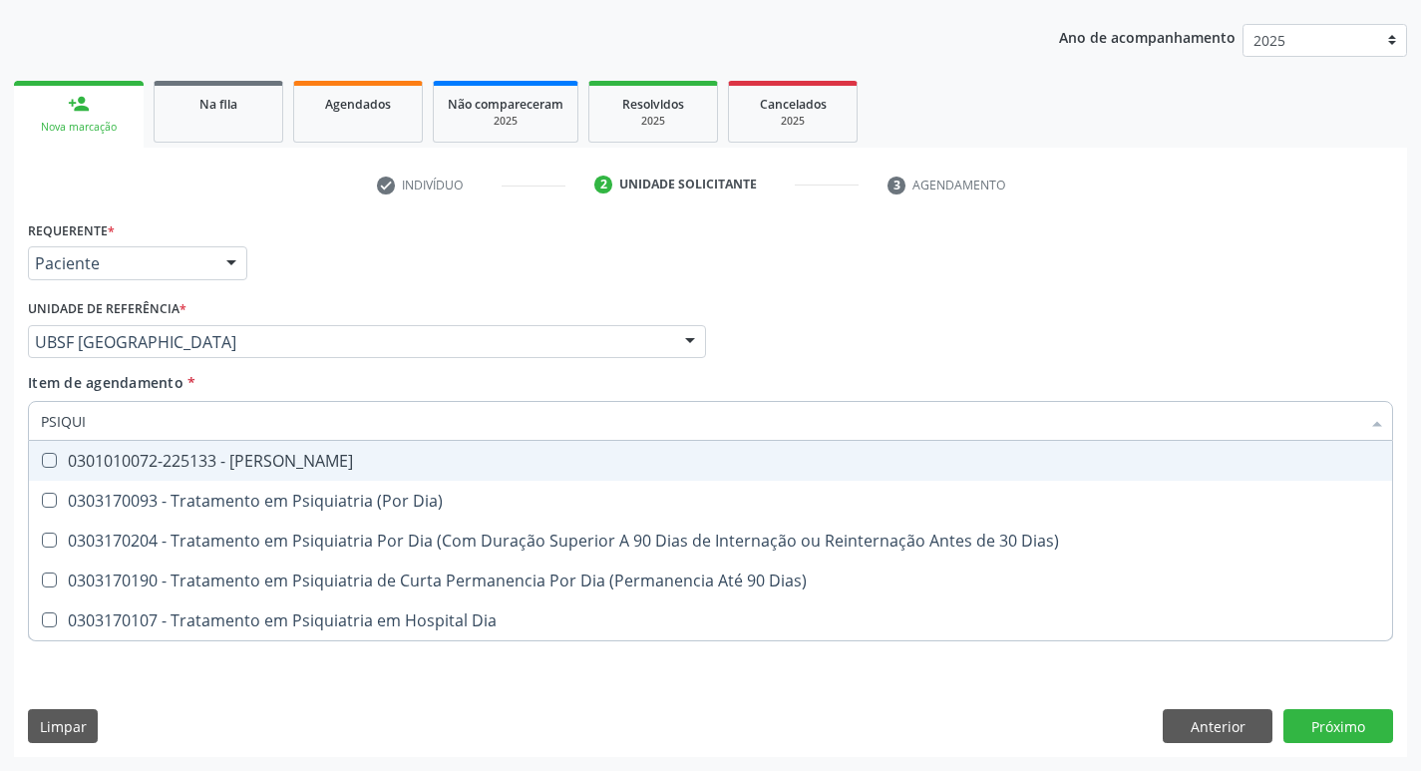
type input "PSIQUIA"
click at [220, 472] on span "0301010072-225133 - Médico Psiquiatra" at bounding box center [710, 461] width 1363 height 40
checkbox Psiquiatra "true"
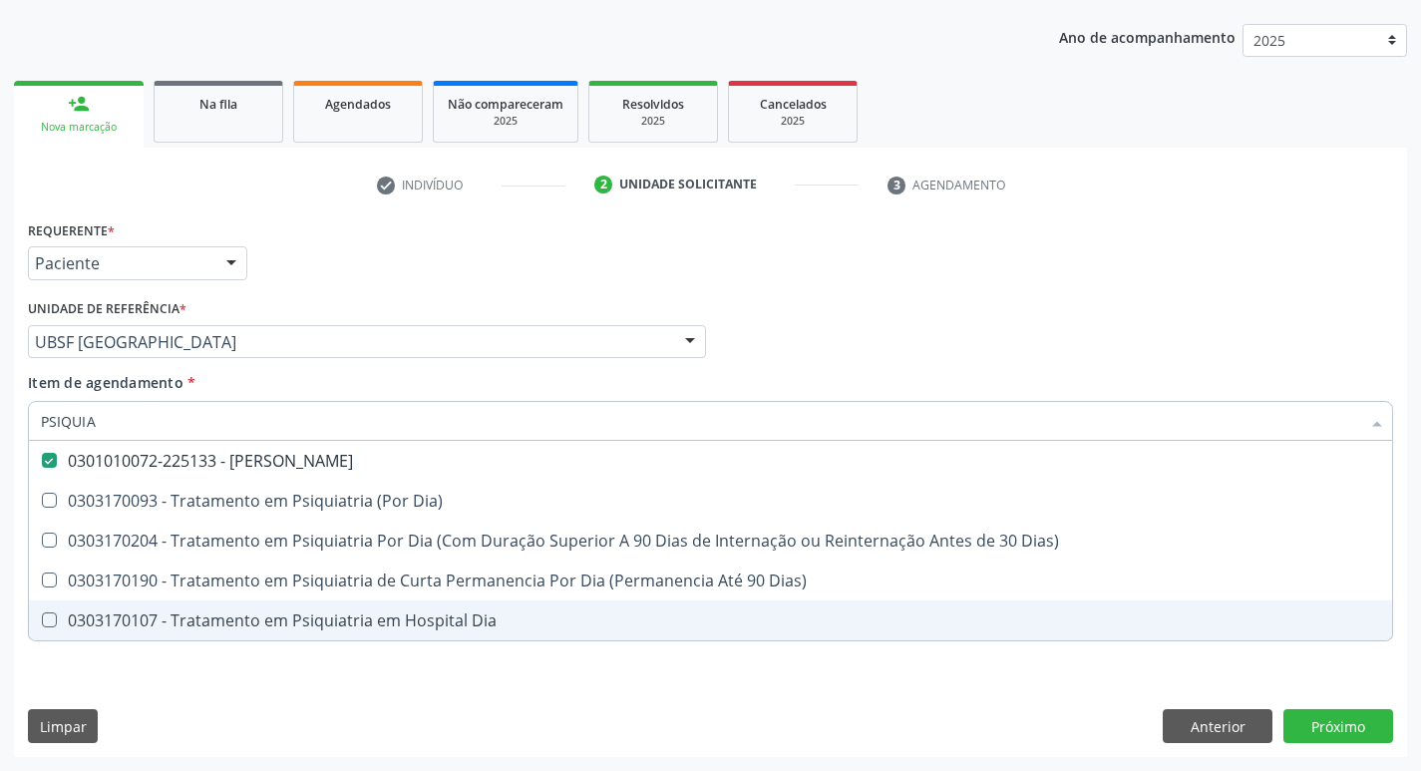
click at [264, 673] on div "Requerente * Paciente Médico(a) Enfermeiro(a) Paciente Nenhum resultado encontr…" at bounding box center [710, 485] width 1393 height 541
checkbox Dia\) "true"
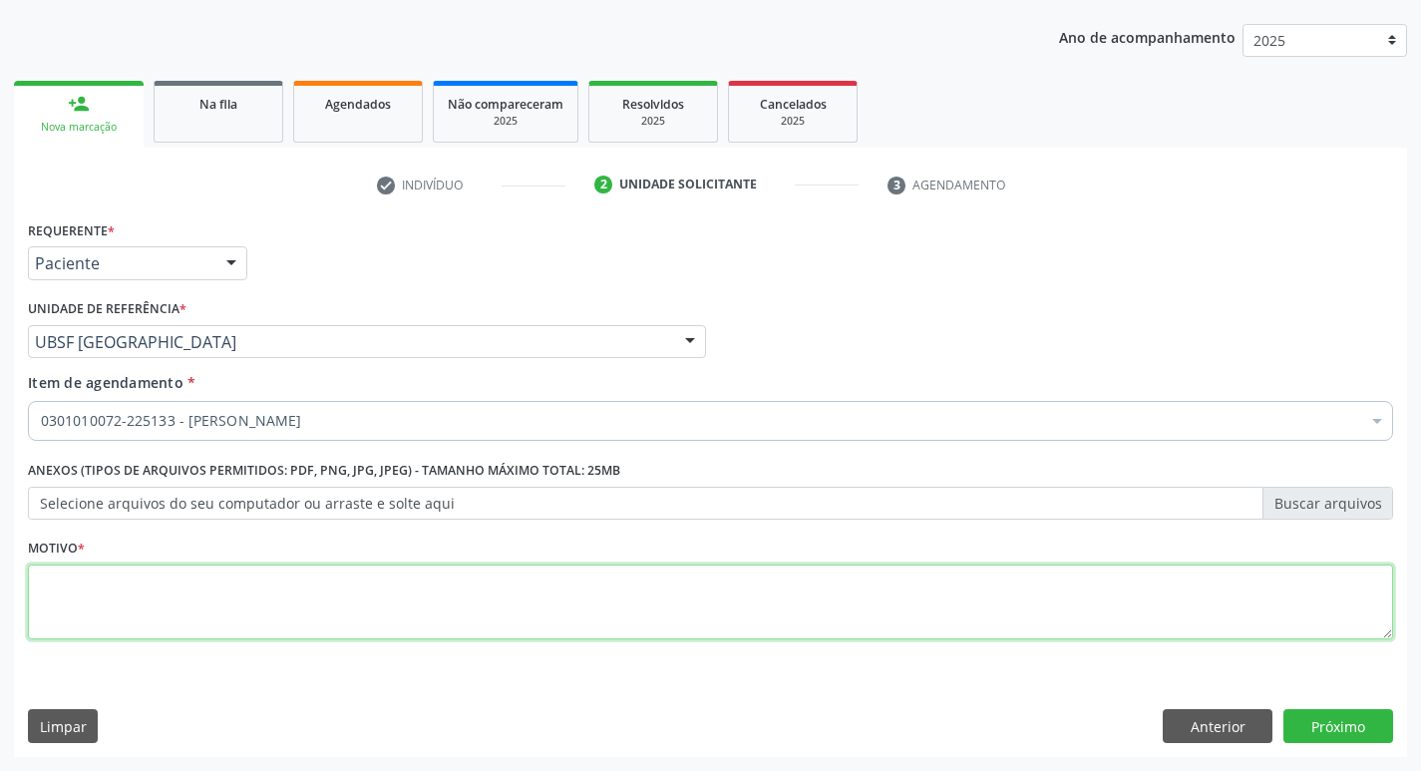
click at [219, 594] on textarea at bounding box center [710, 602] width 1365 height 76
type textarea "AVALIAÇÃO"
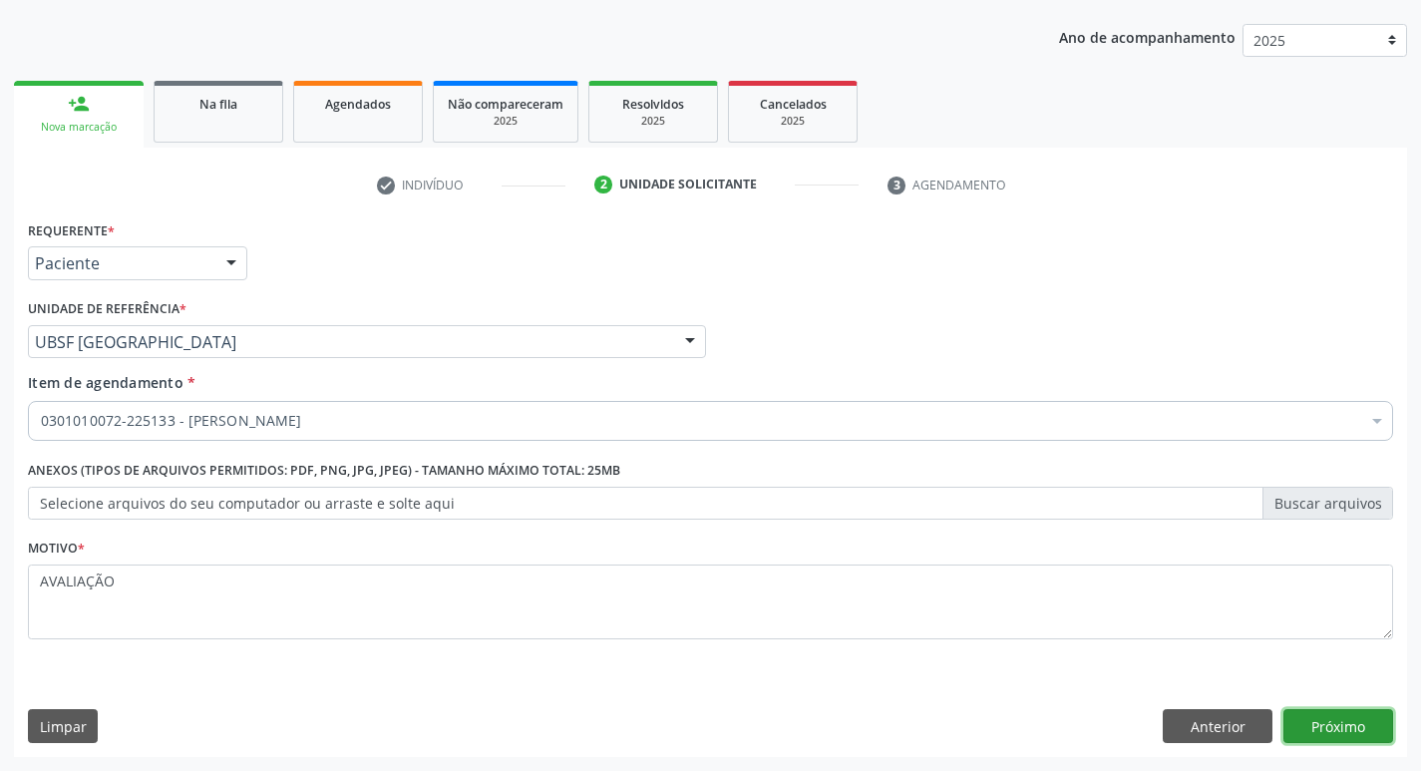
click at [1367, 713] on button "Próximo" at bounding box center [1338, 726] width 110 height 34
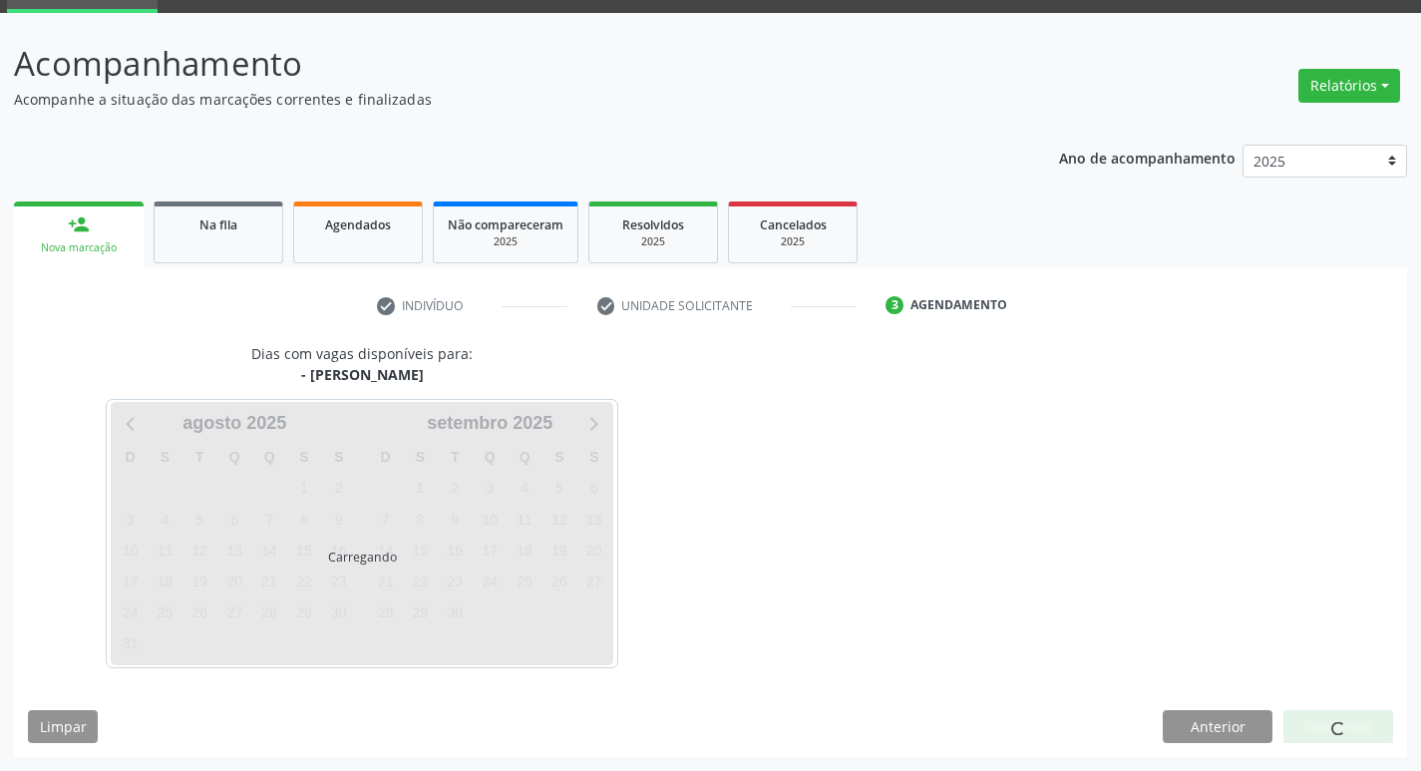
scroll to position [97, 0]
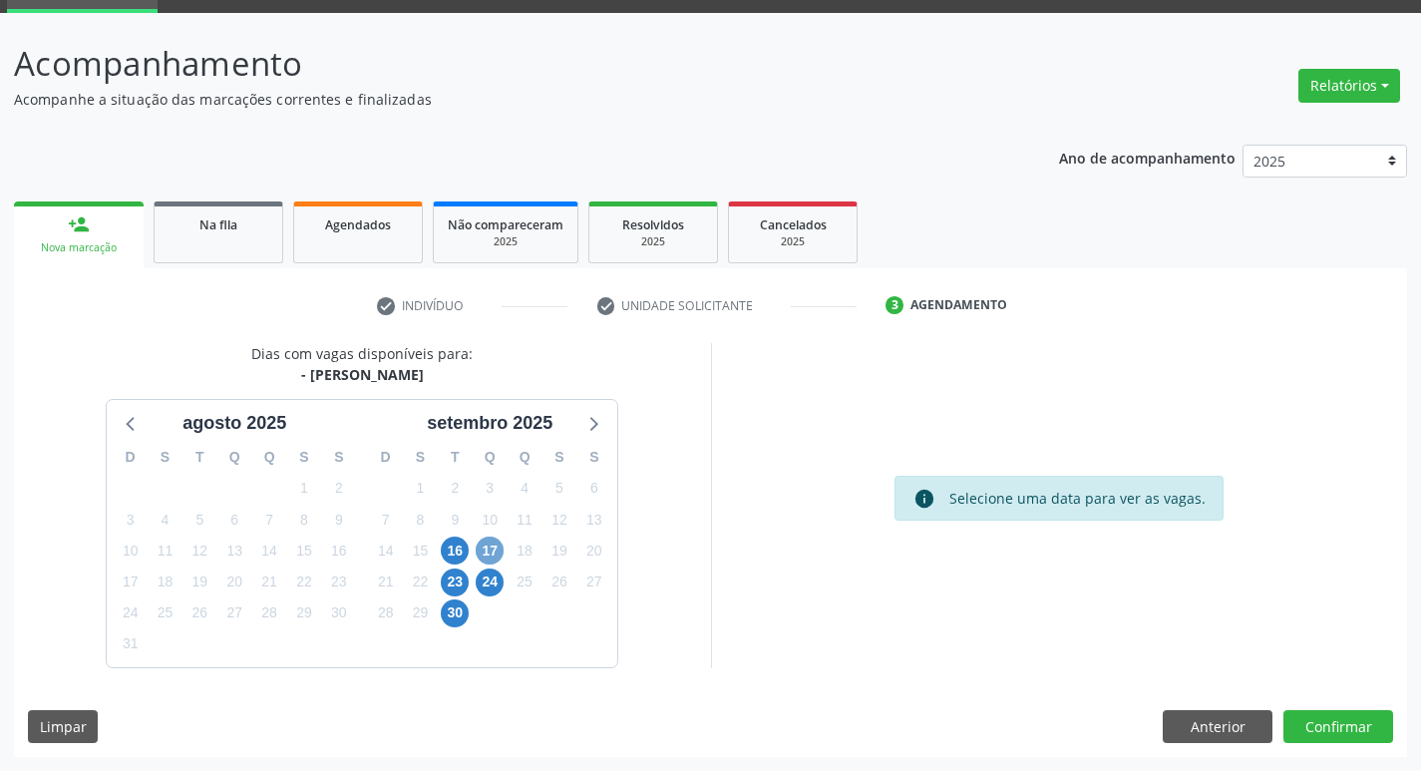
click at [482, 549] on span "17" at bounding box center [490, 551] width 28 height 28
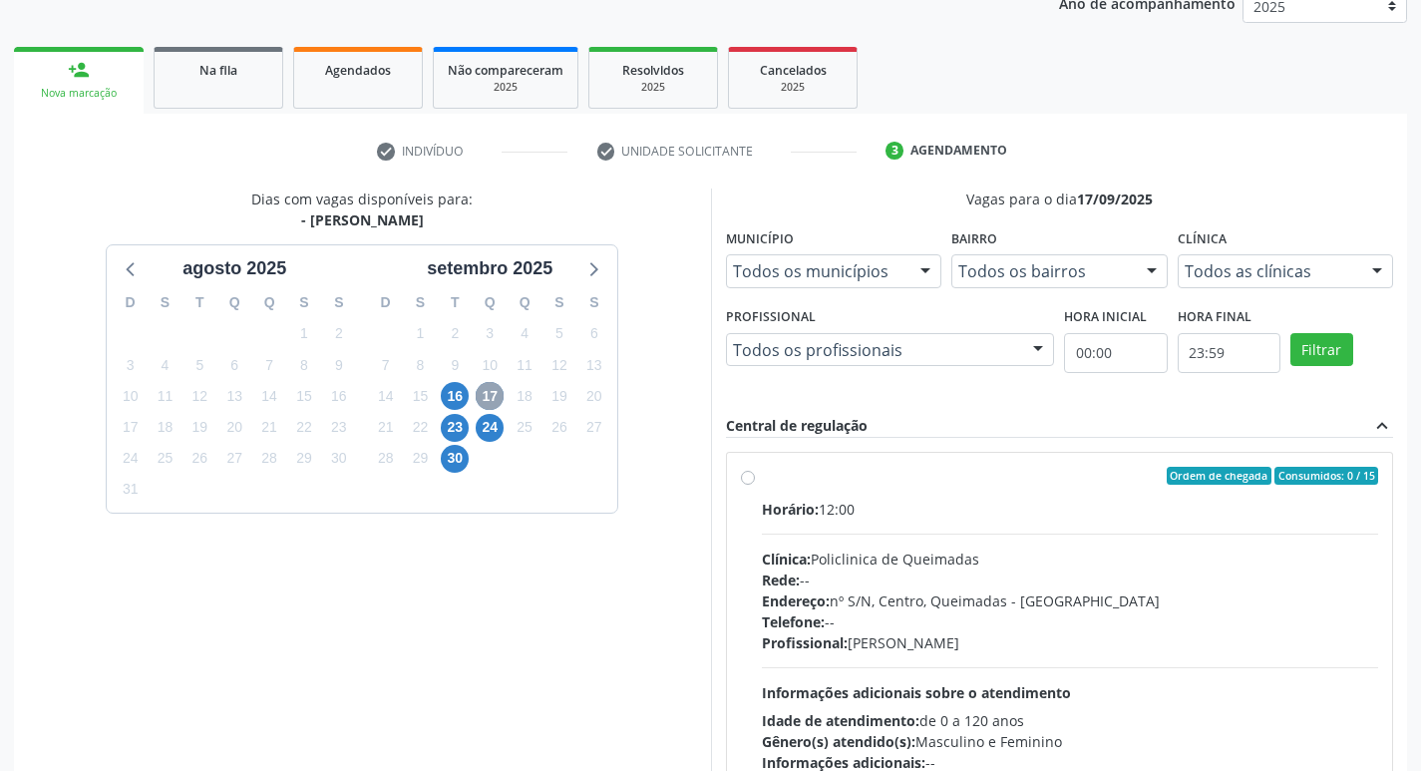
scroll to position [385, 0]
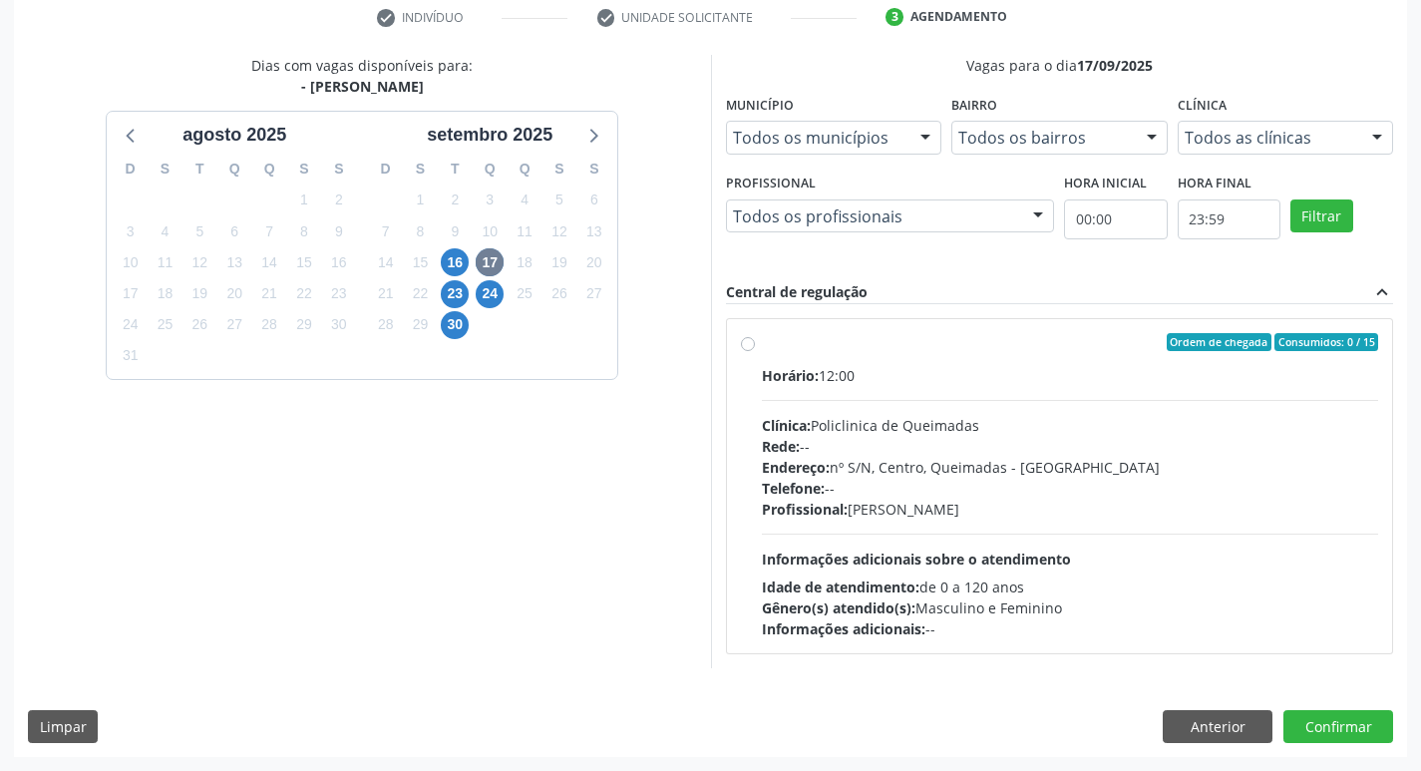
click at [883, 352] on label "Ordem de chegada Consumidos: 0 / 15 Horário: 12:00 Clínica: Policlinica de Quei…" at bounding box center [1070, 486] width 617 height 306
click at [755, 351] on input "Ordem de chegada Consumidos: 0 / 15 Horário: 12:00 Clínica: Policlinica de Quei…" at bounding box center [748, 342] width 14 height 18
radio input "true"
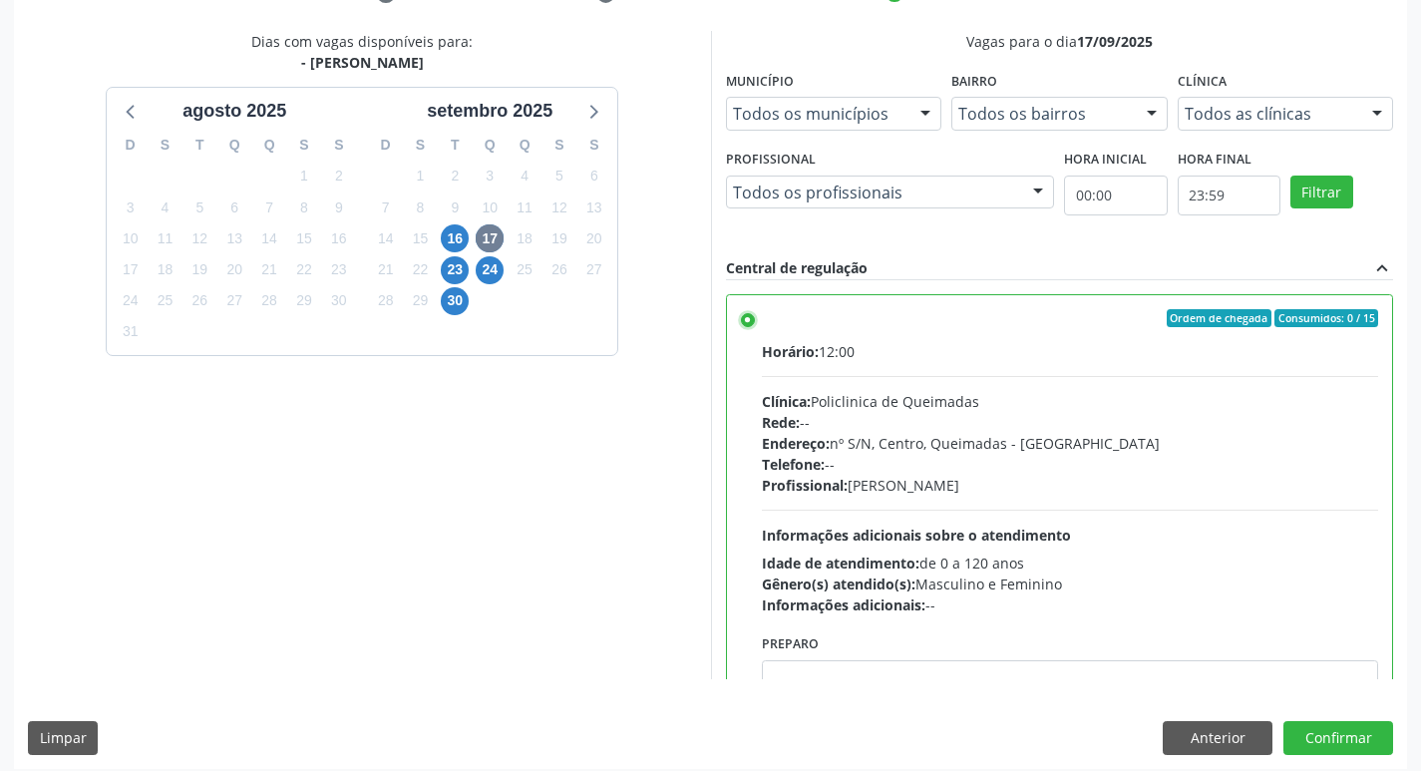
scroll to position [421, 0]
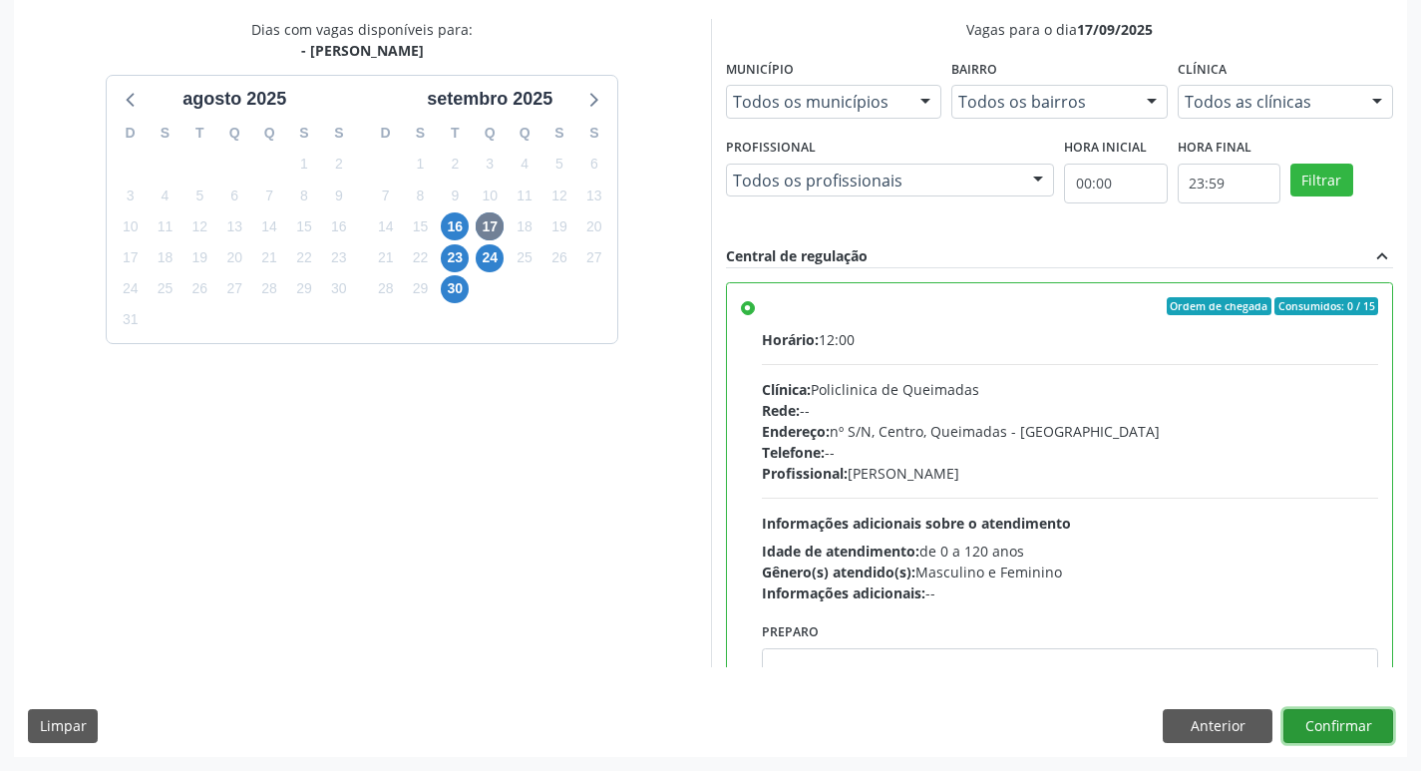
click at [1328, 723] on button "Confirmar" at bounding box center [1338, 726] width 110 height 34
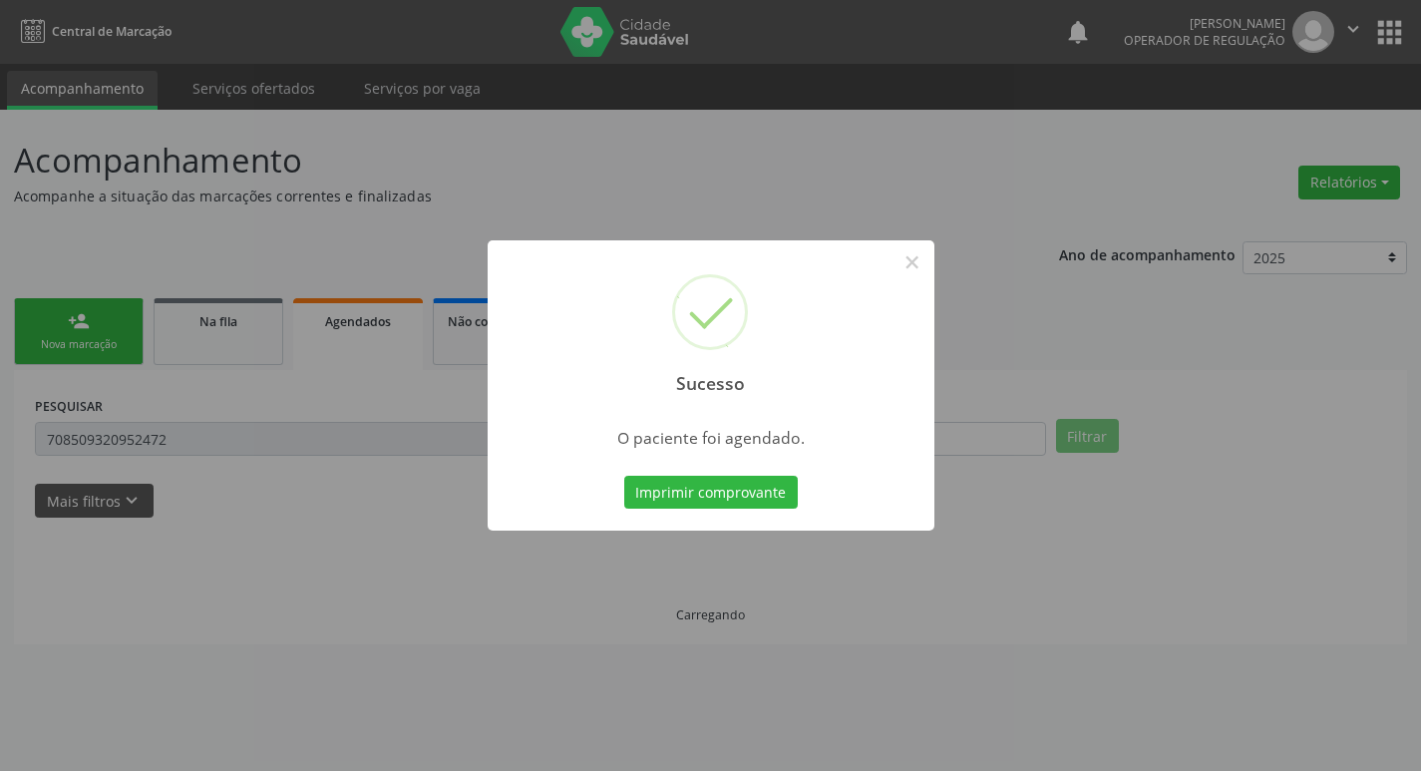
scroll to position [0, 0]
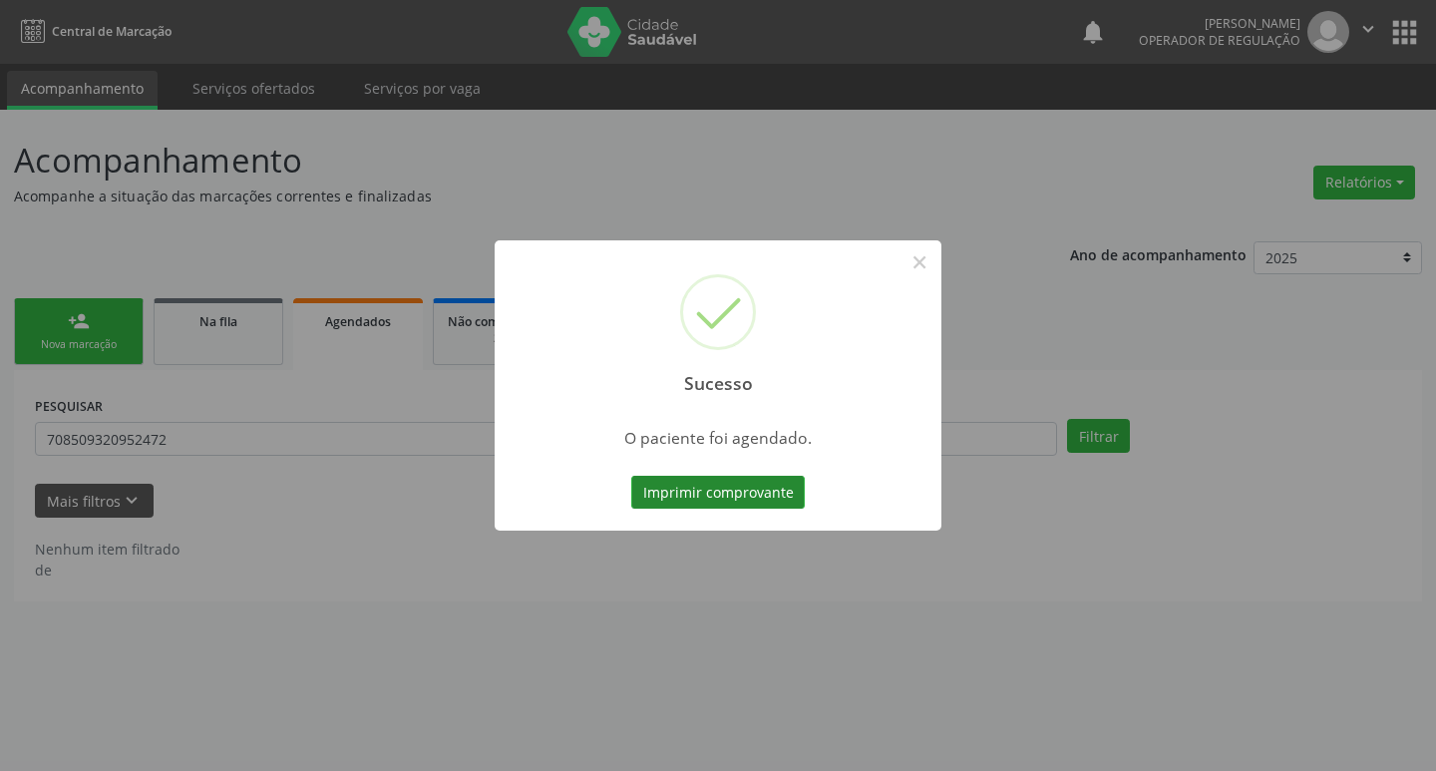
click at [723, 488] on button "Imprimir comprovante" at bounding box center [718, 493] width 174 height 34
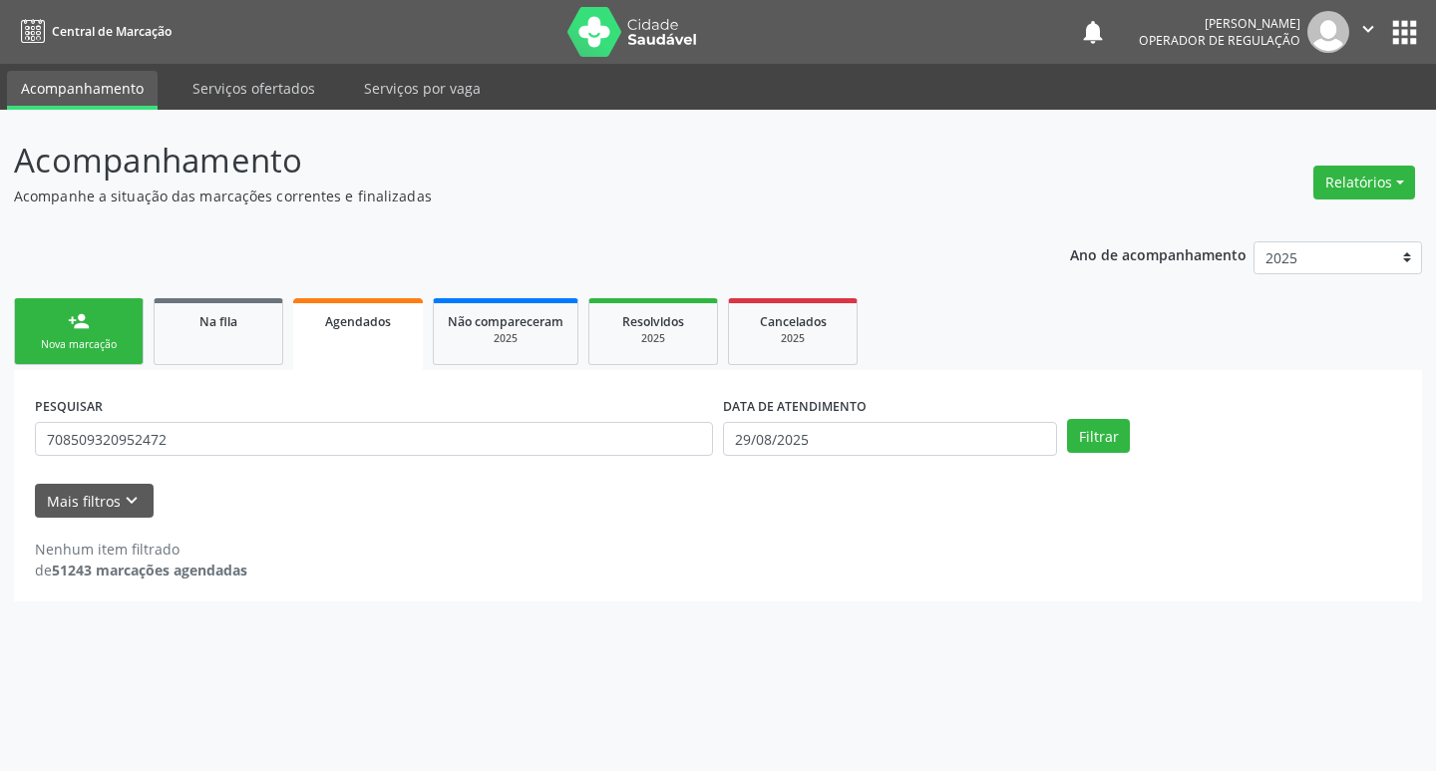
click at [81, 330] on div "person_add" at bounding box center [79, 321] width 22 height 22
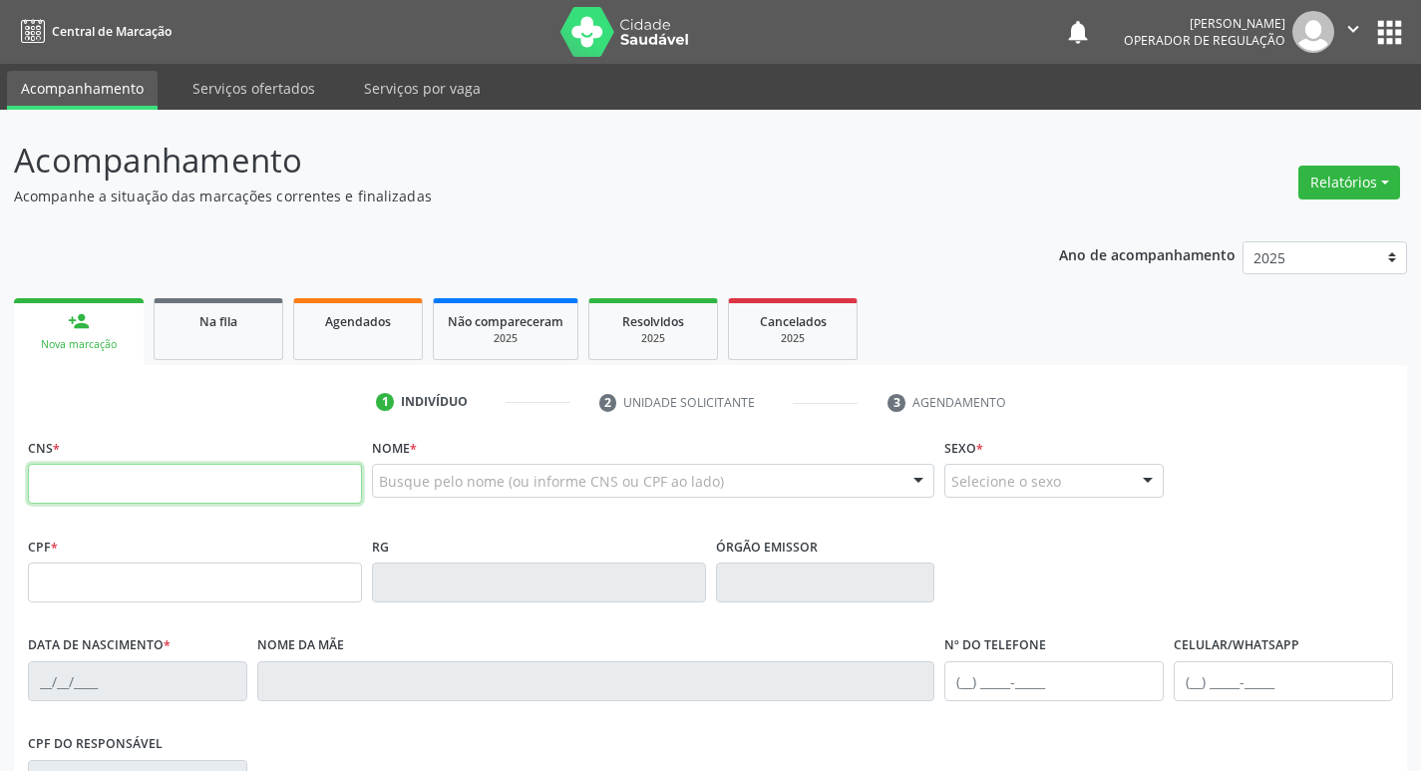
click at [109, 499] on input "text" at bounding box center [195, 484] width 334 height 40
type input "700 4099 6434 3842"
type input "027.565.624-16"
type input "28/12/1975"
type input "Lindalva Josefa da Conceição"
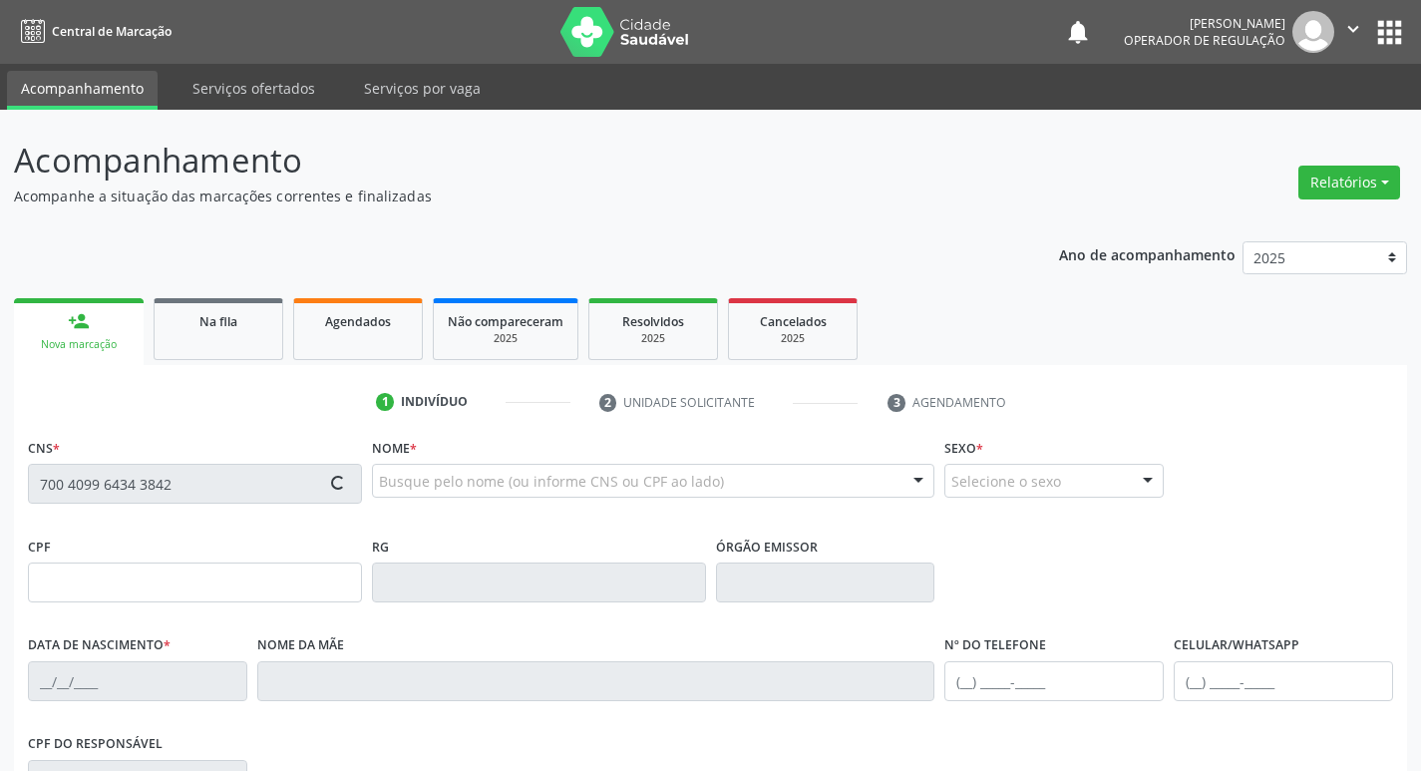
type input "(83) 99151-8263"
type input "(83) 99193-3324"
type input "839.298.274-68"
type input "S/N"
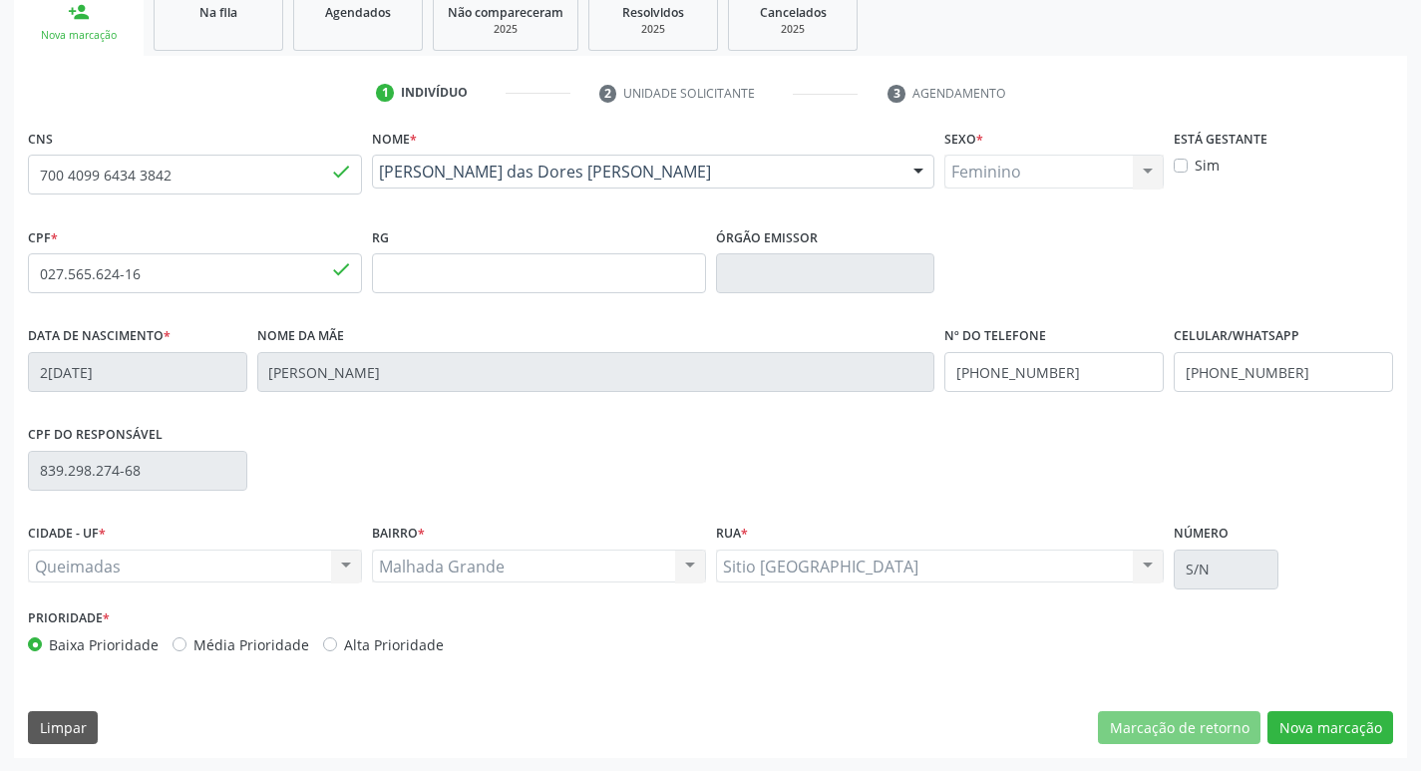
scroll to position [310, 0]
click at [1297, 721] on button "Nova marcação" at bounding box center [1330, 727] width 126 height 34
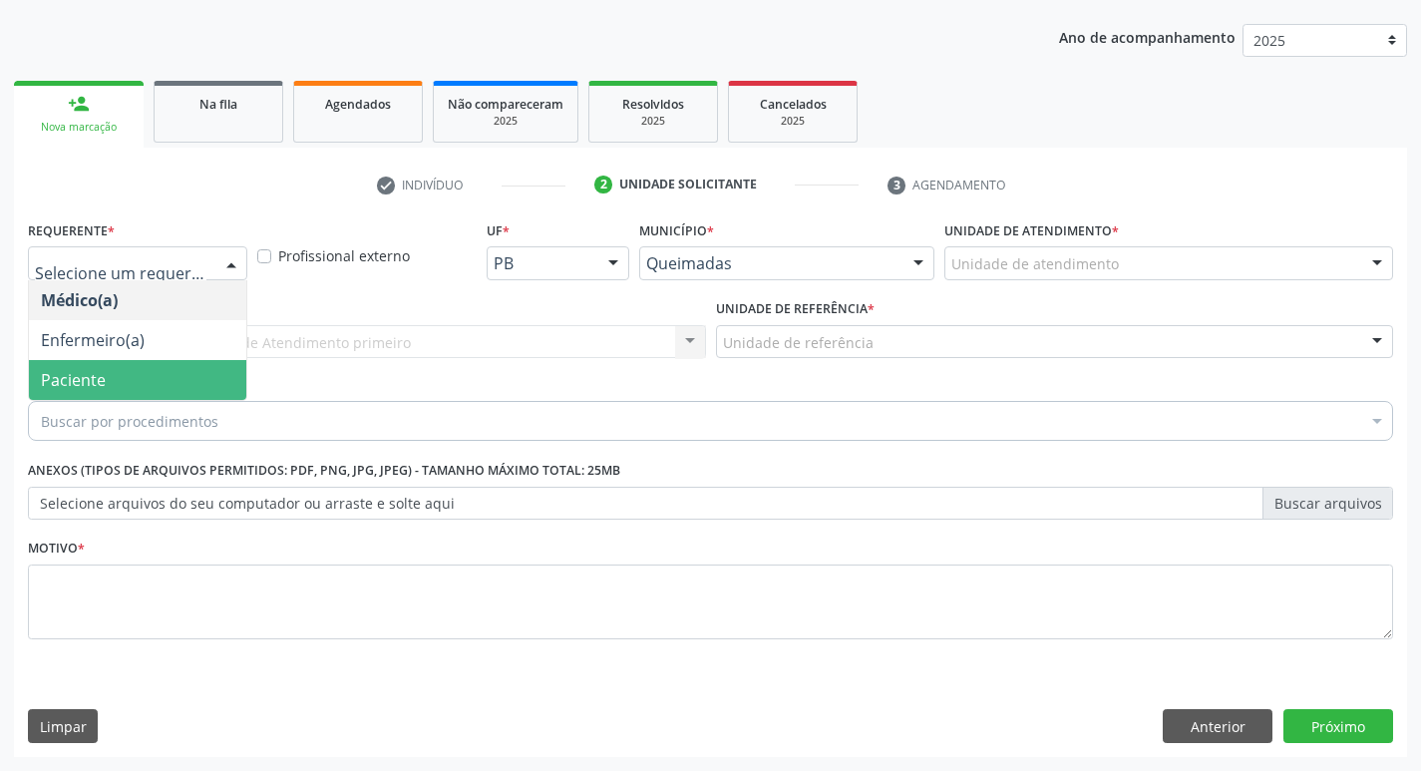
click at [113, 376] on span "Paciente" at bounding box center [137, 380] width 217 height 40
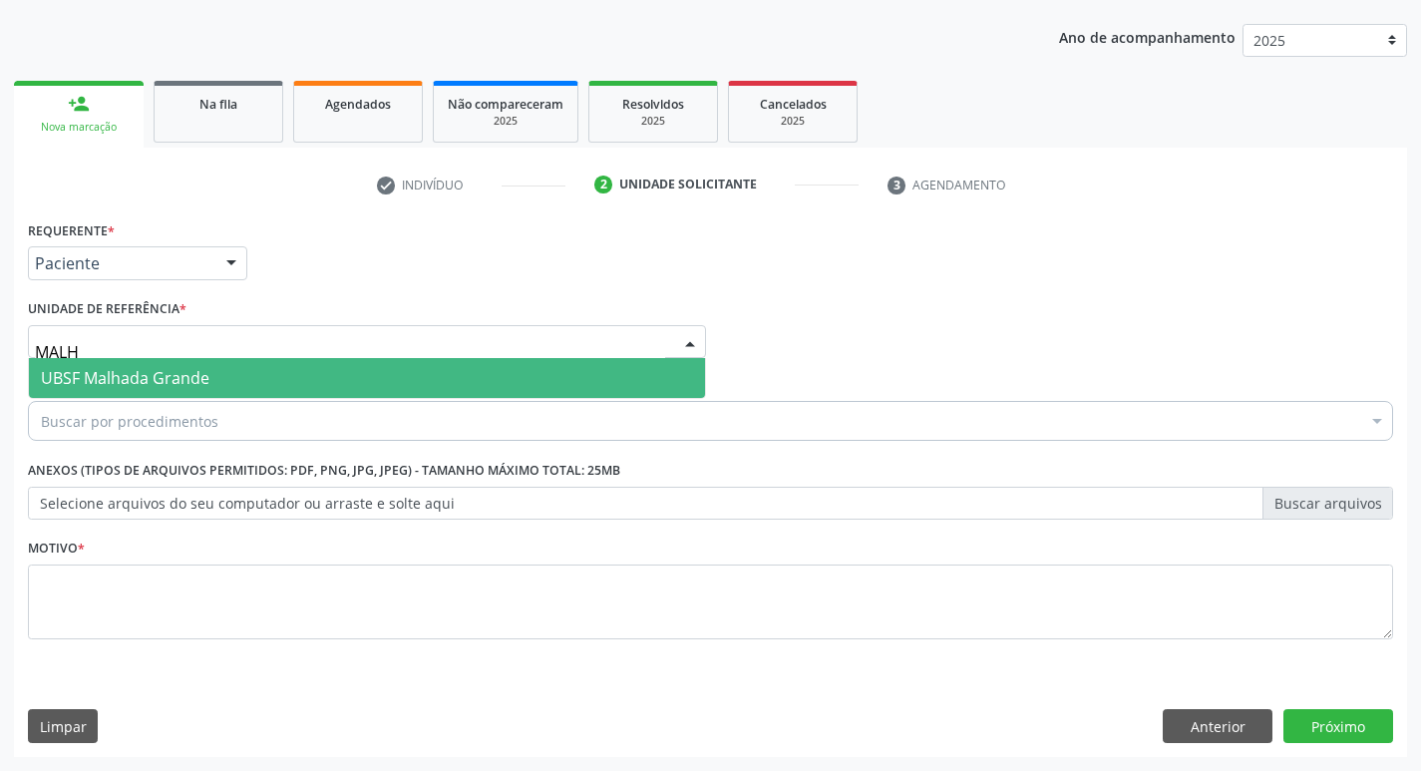
type input "MALHA"
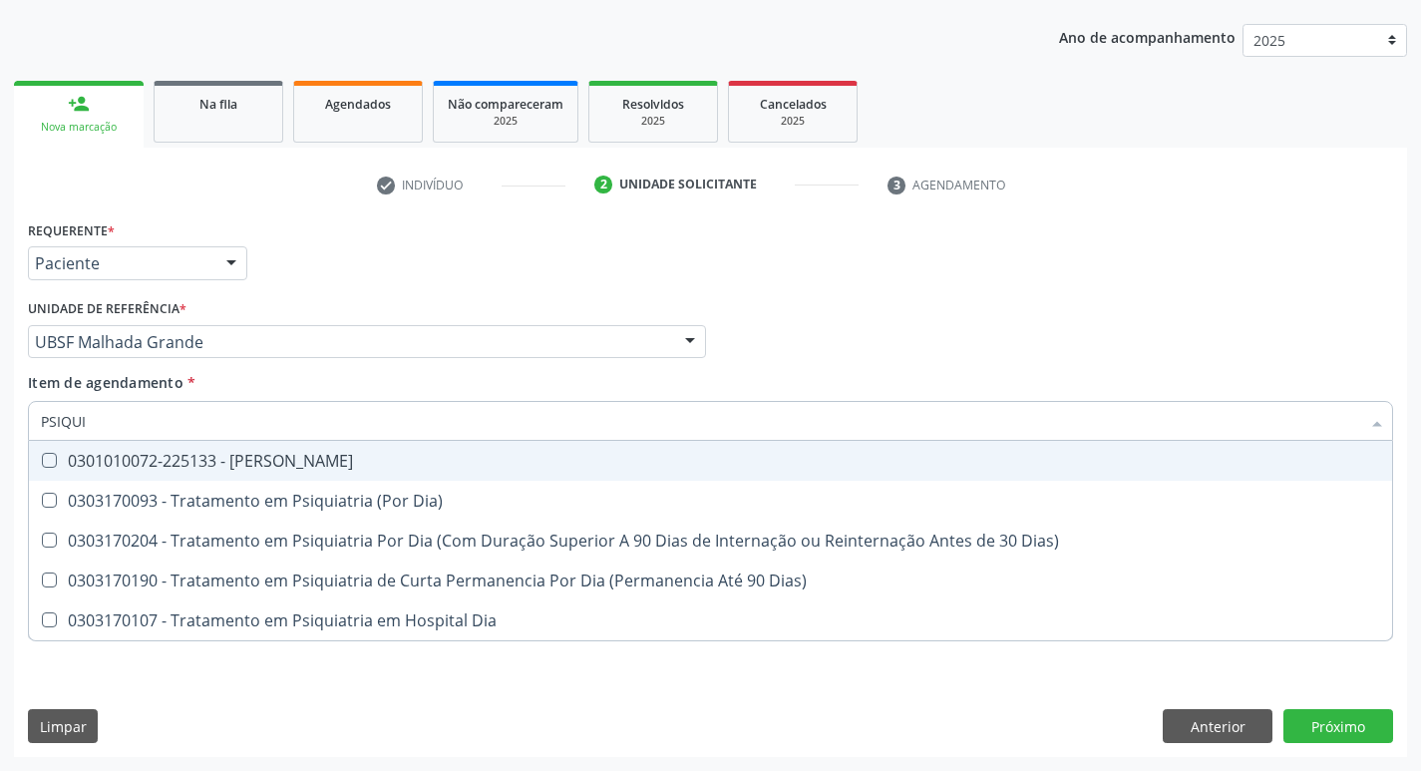
type input "PSIQUIA"
click at [127, 461] on div "0301010072-225133 - Médico Psiquiatra" at bounding box center [710, 461] width 1339 height 16
checkbox Psiquiatra "true"
click at [434, 246] on div "Requerente * Paciente Médico(a) Enfermeiro(a) Paciente Nenhum resultado encontr…" at bounding box center [710, 254] width 1375 height 78
checkbox Dia\) "true"
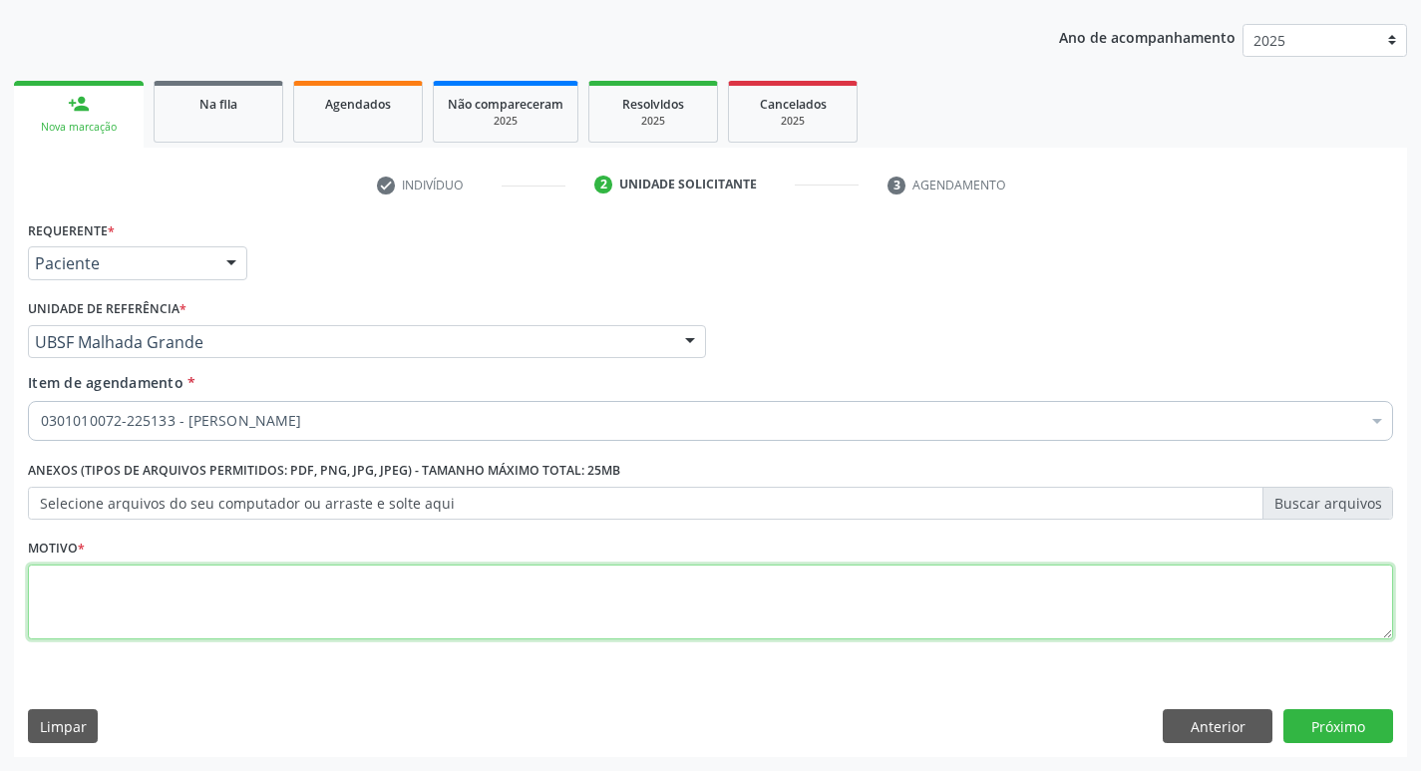
click at [149, 579] on textarea at bounding box center [710, 602] width 1365 height 76
type textarea "RETORNO"
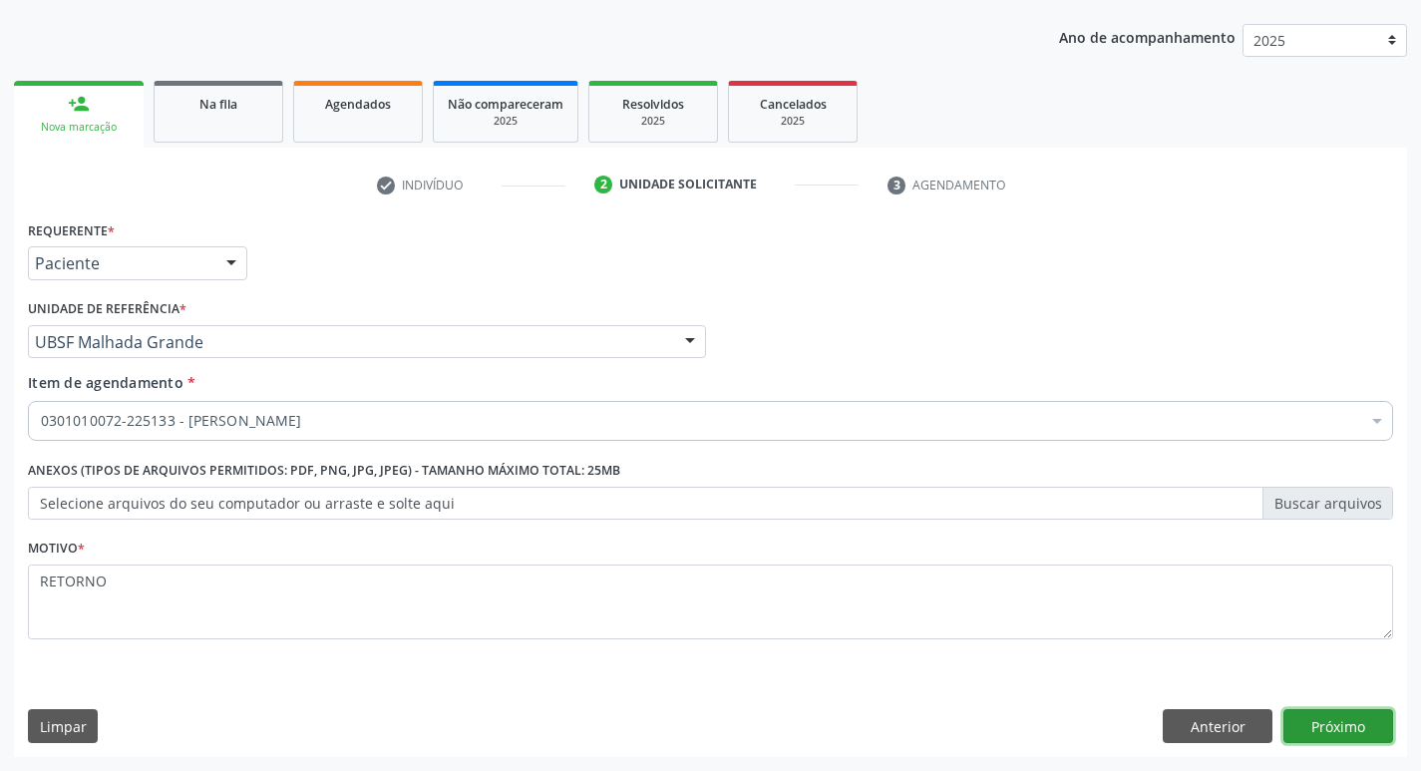
click at [1320, 737] on button "Próximo" at bounding box center [1338, 726] width 110 height 34
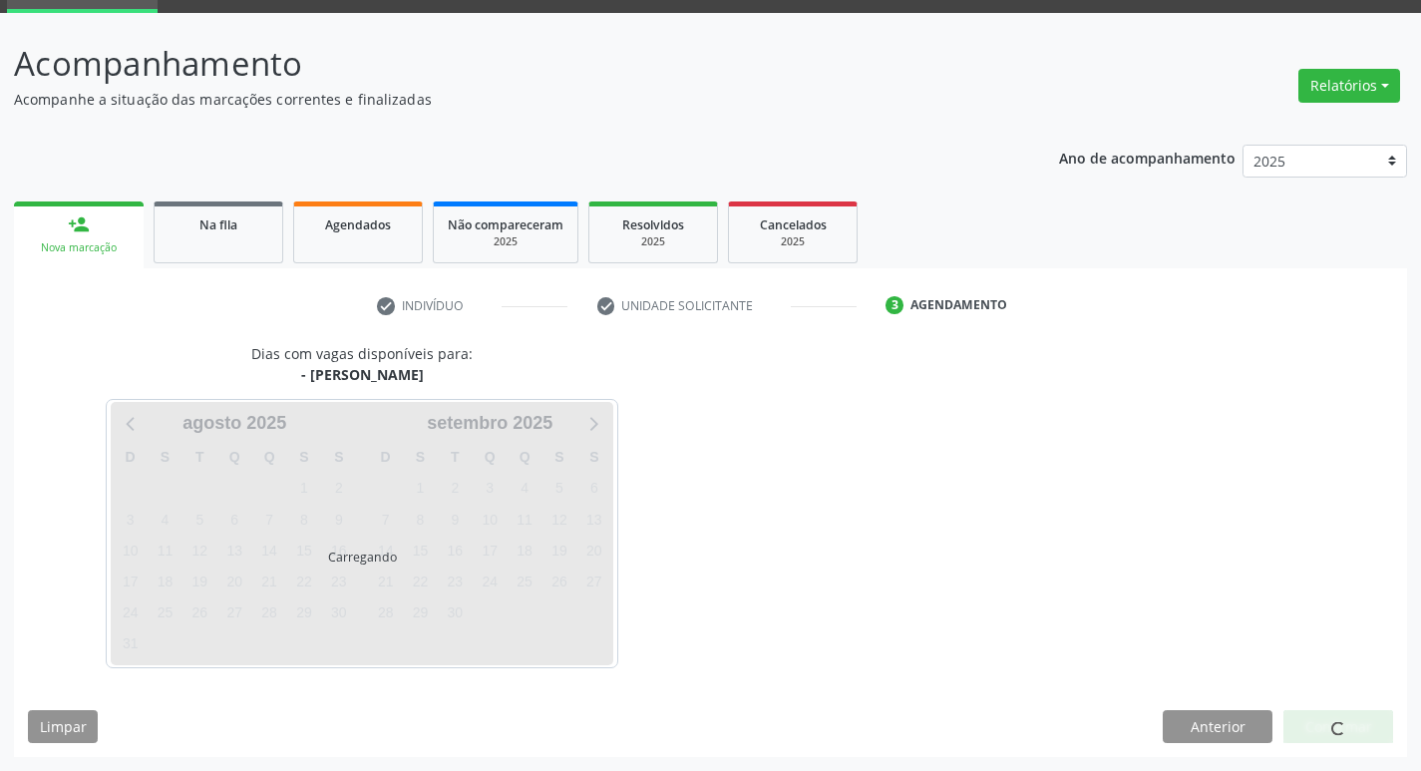
scroll to position [97, 0]
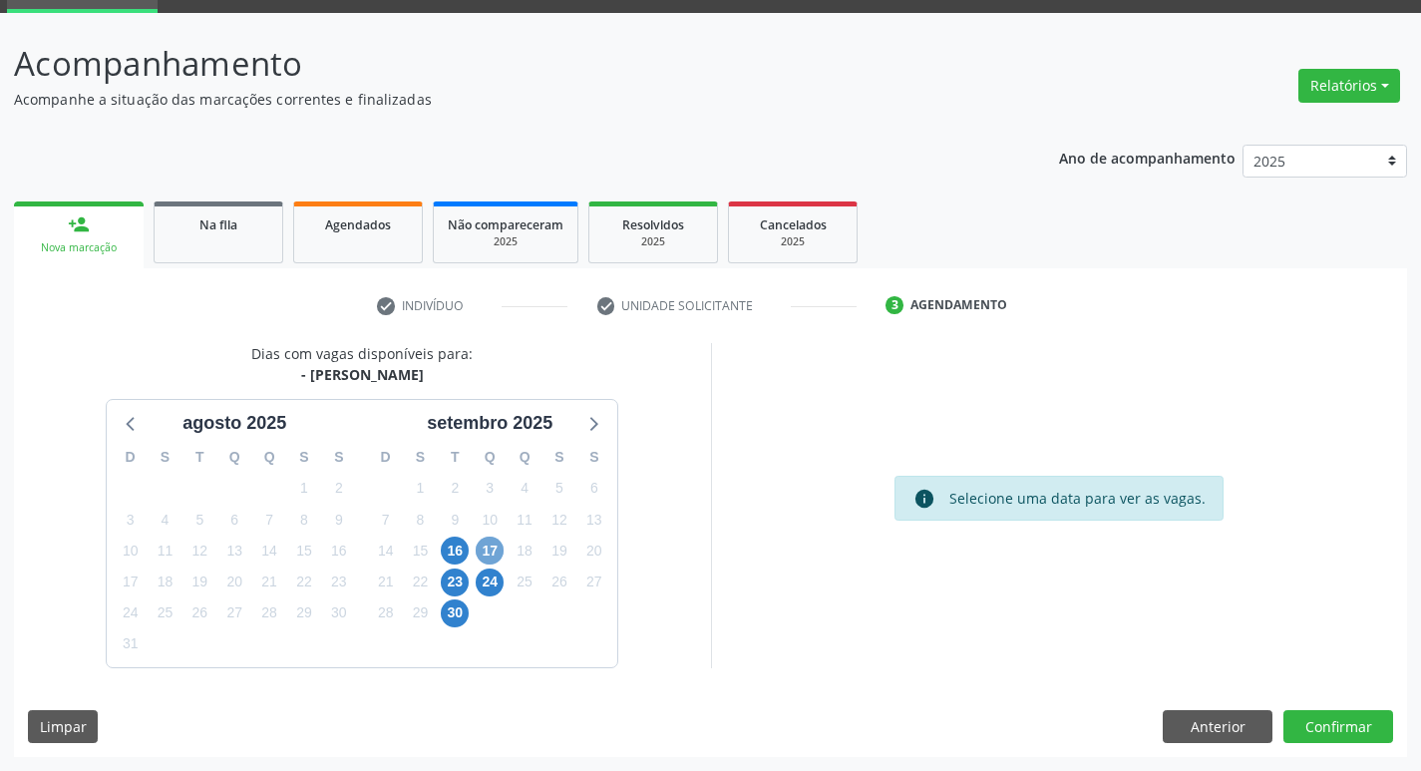
click at [492, 549] on span "17" at bounding box center [490, 551] width 28 height 28
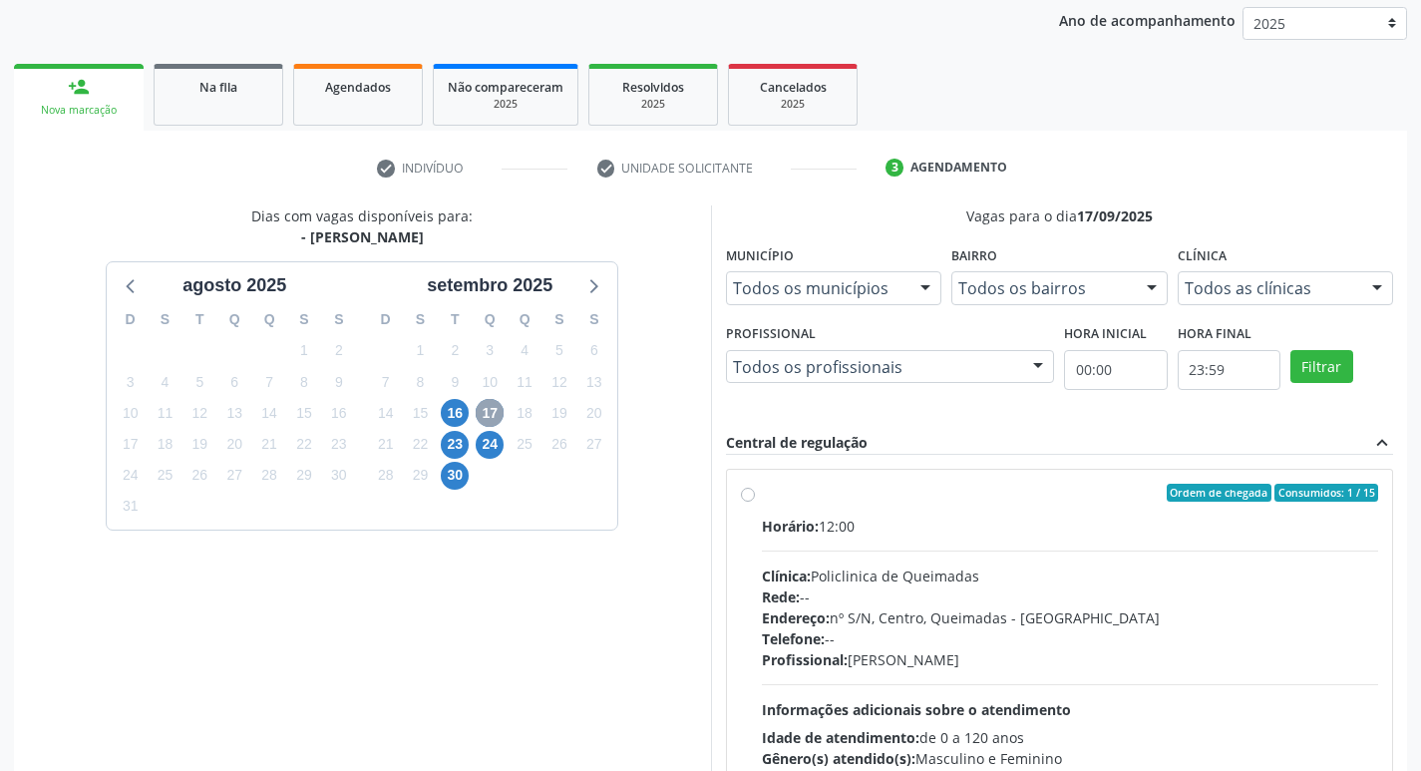
scroll to position [385, 0]
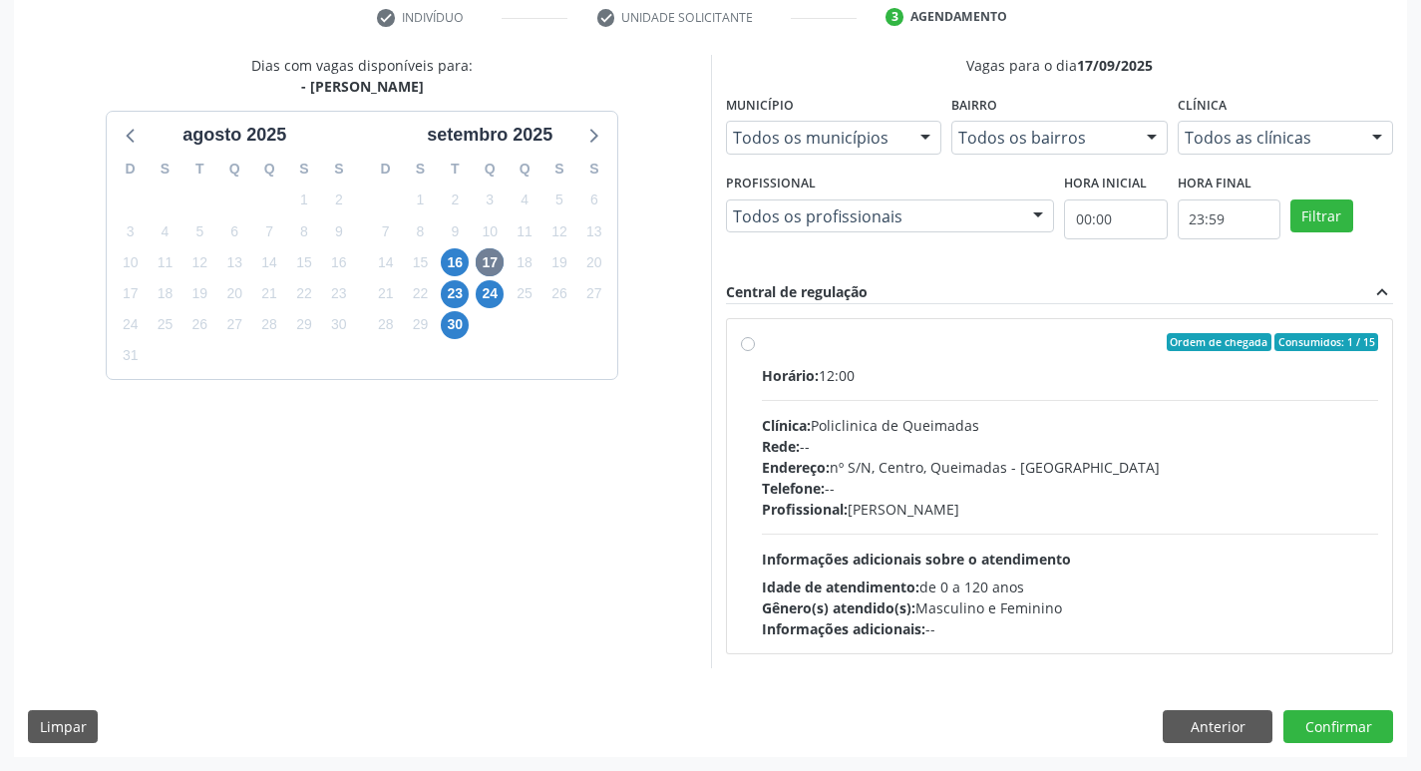
click at [889, 316] on div "Ordem de chegada Consumidos: 1 / 15 Horário: 12:00 Clínica: Policlinica de Quei…" at bounding box center [1060, 486] width 668 height 364
click at [875, 366] on div "Horário: 12:00" at bounding box center [1070, 375] width 617 height 21
click at [755, 351] on input "Ordem de chegada Consumidos: 1 / 15 Horário: 12:00 Clínica: Policlinica de Quei…" at bounding box center [748, 342] width 14 height 18
radio input "true"
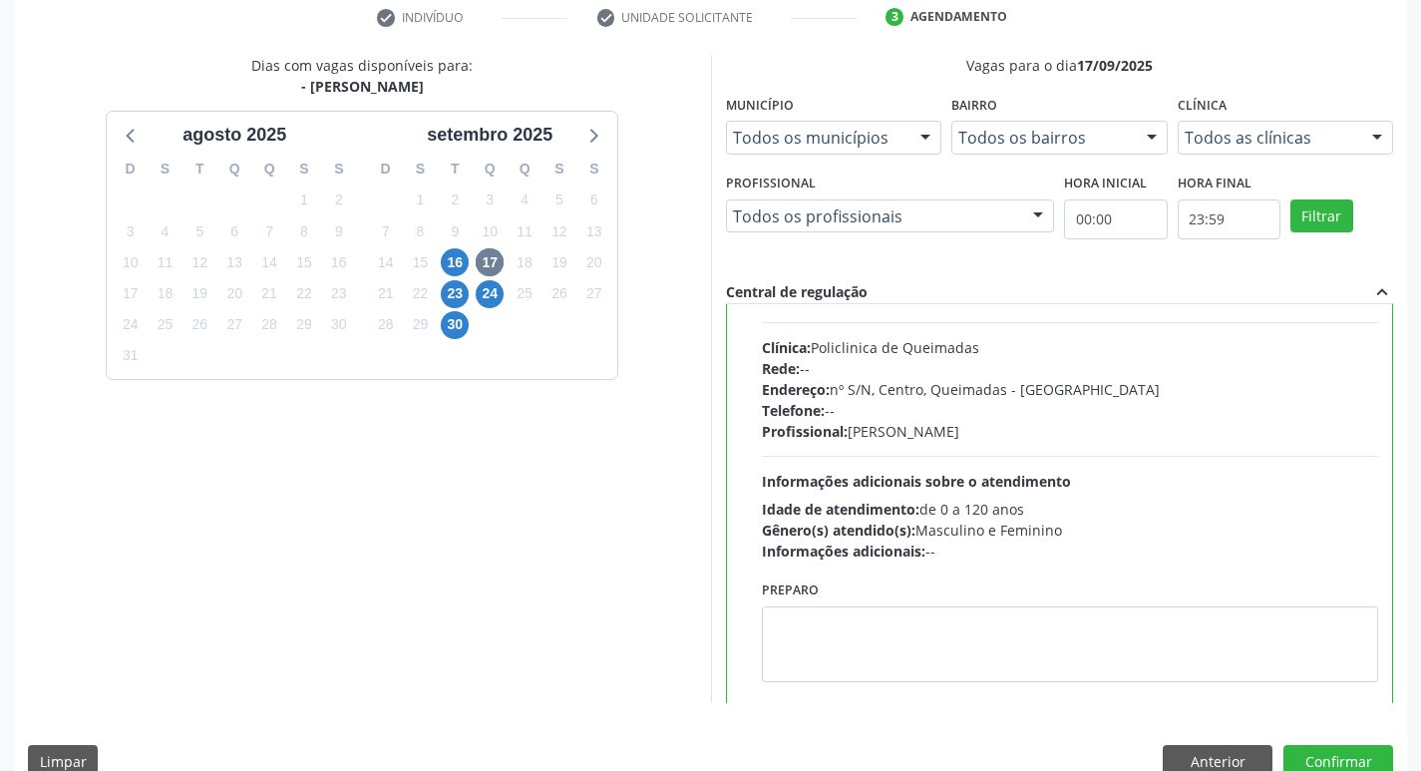
scroll to position [99, 0]
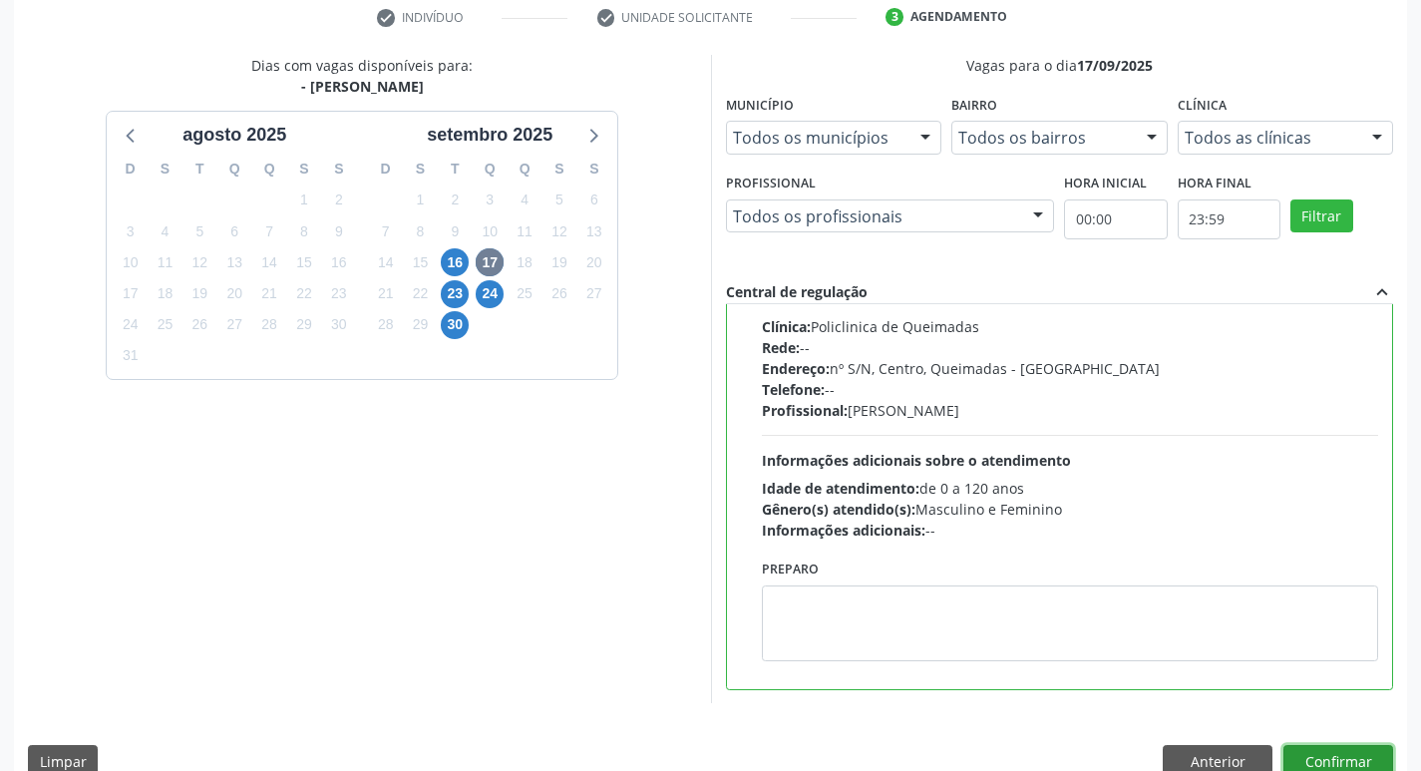
click at [1358, 747] on button "Confirmar" at bounding box center [1338, 762] width 110 height 34
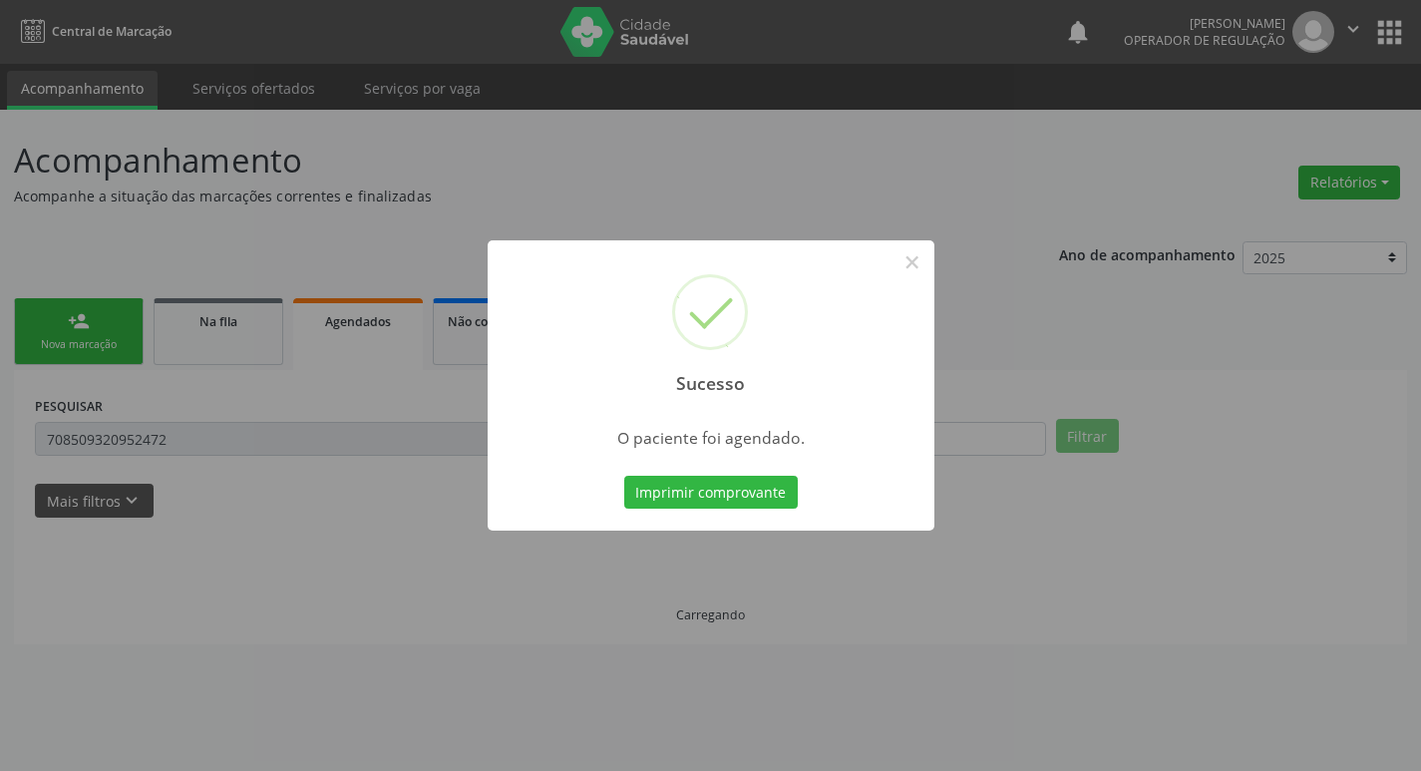
scroll to position [0, 0]
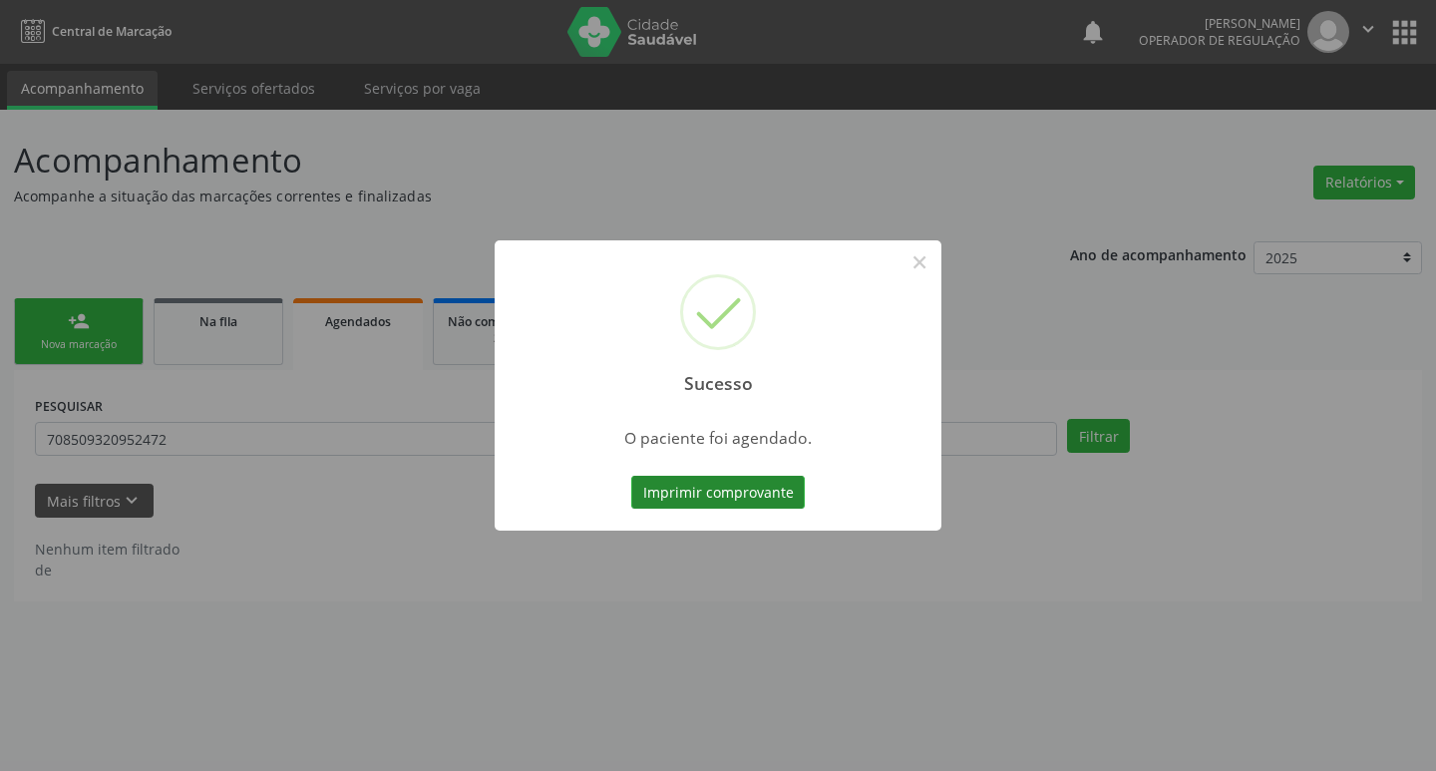
click at [687, 497] on button "Imprimir comprovante" at bounding box center [718, 493] width 174 height 34
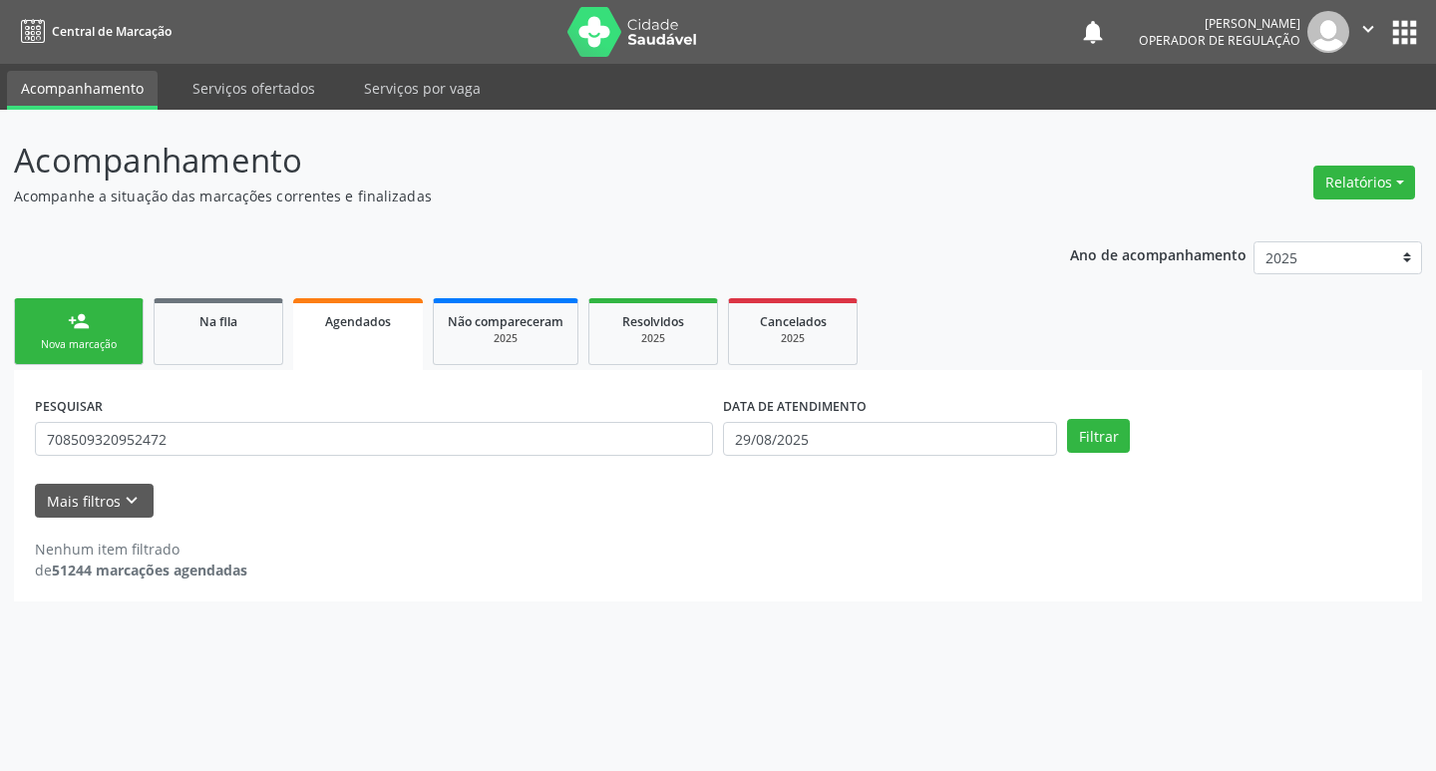
click at [86, 357] on link "person_add Nova marcação" at bounding box center [79, 331] width 130 height 67
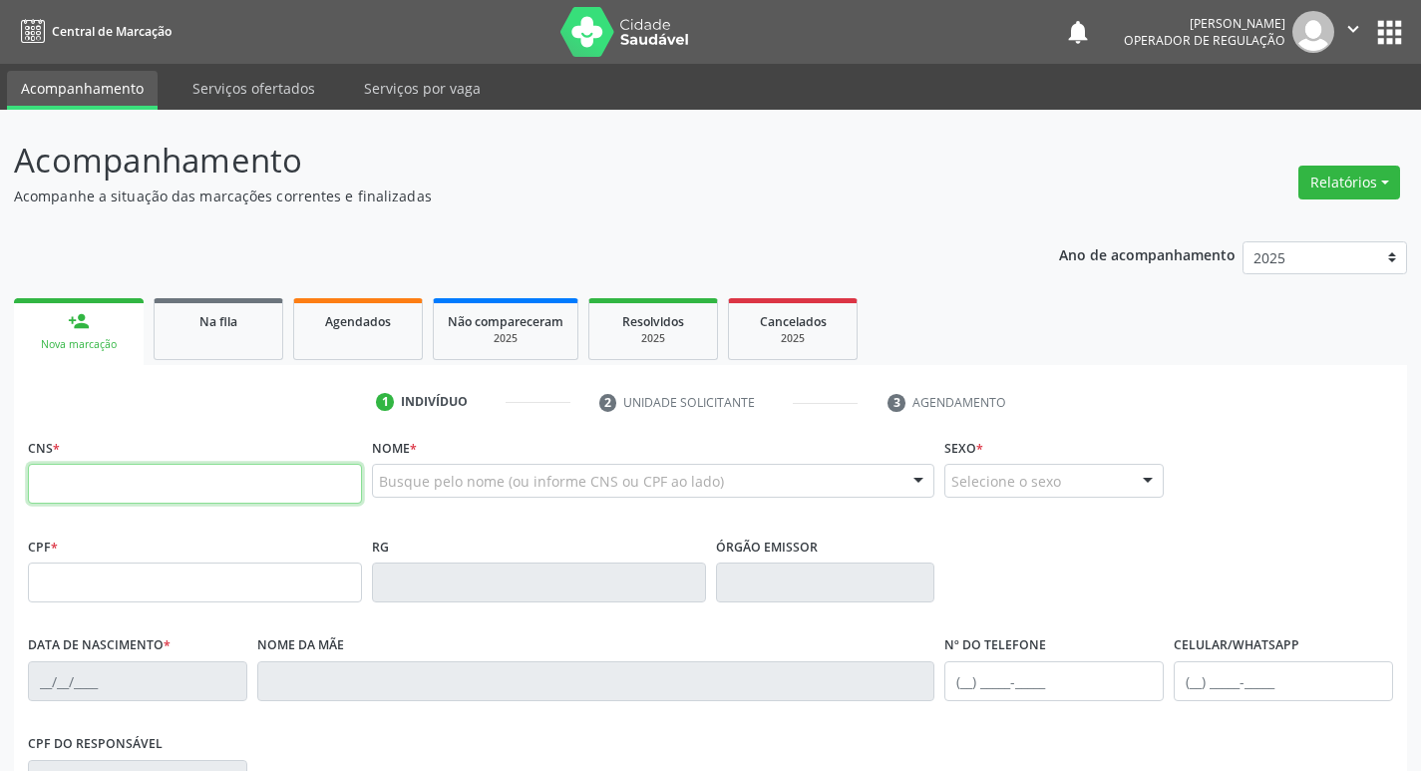
click at [152, 469] on input "text" at bounding box center [195, 484] width 334 height 40
type input "704 2022 6736 1480"
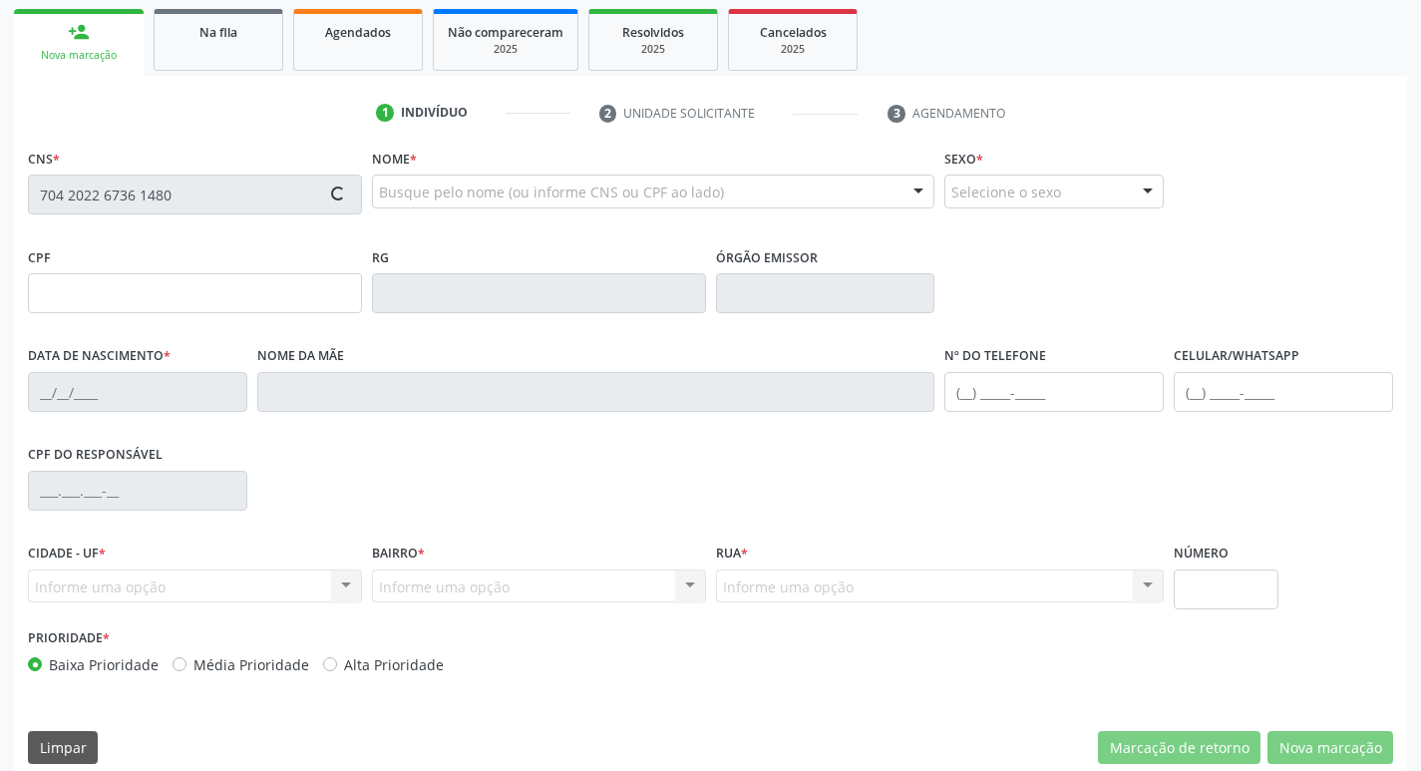
scroll to position [310, 0]
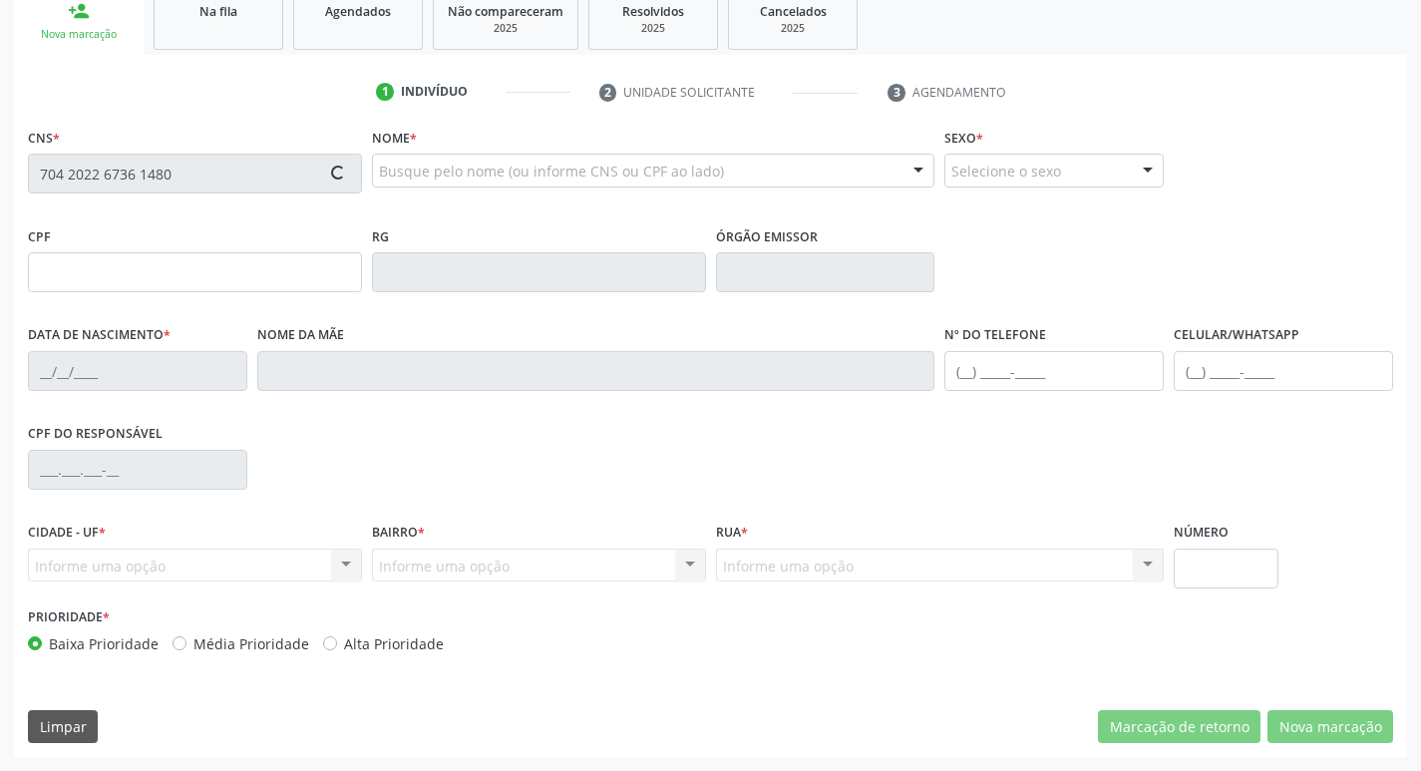
type input "061.303.024-95"
type input "06/01/1980"
type input "Margarida Ezequiel Tavares"
type input "(83) 99111-3252"
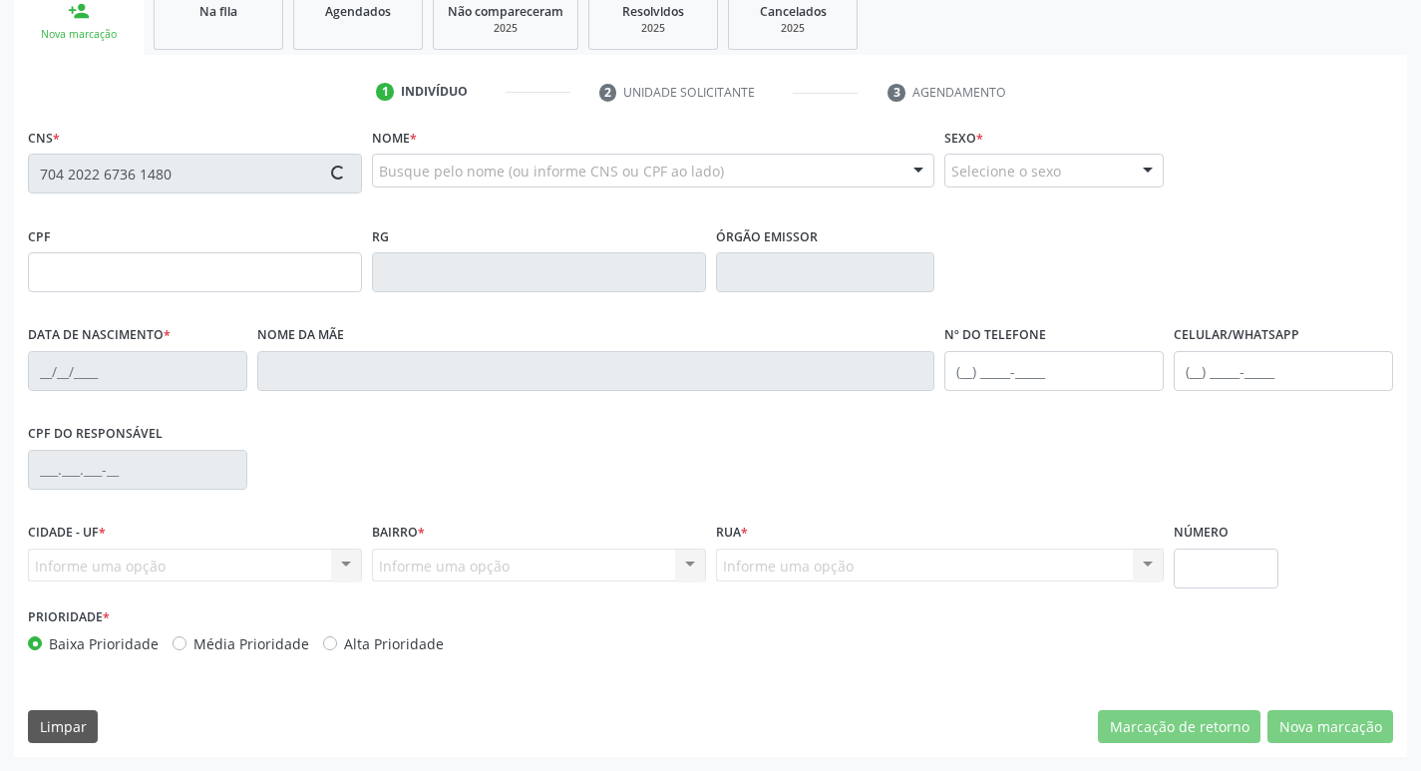
type input "S/N"
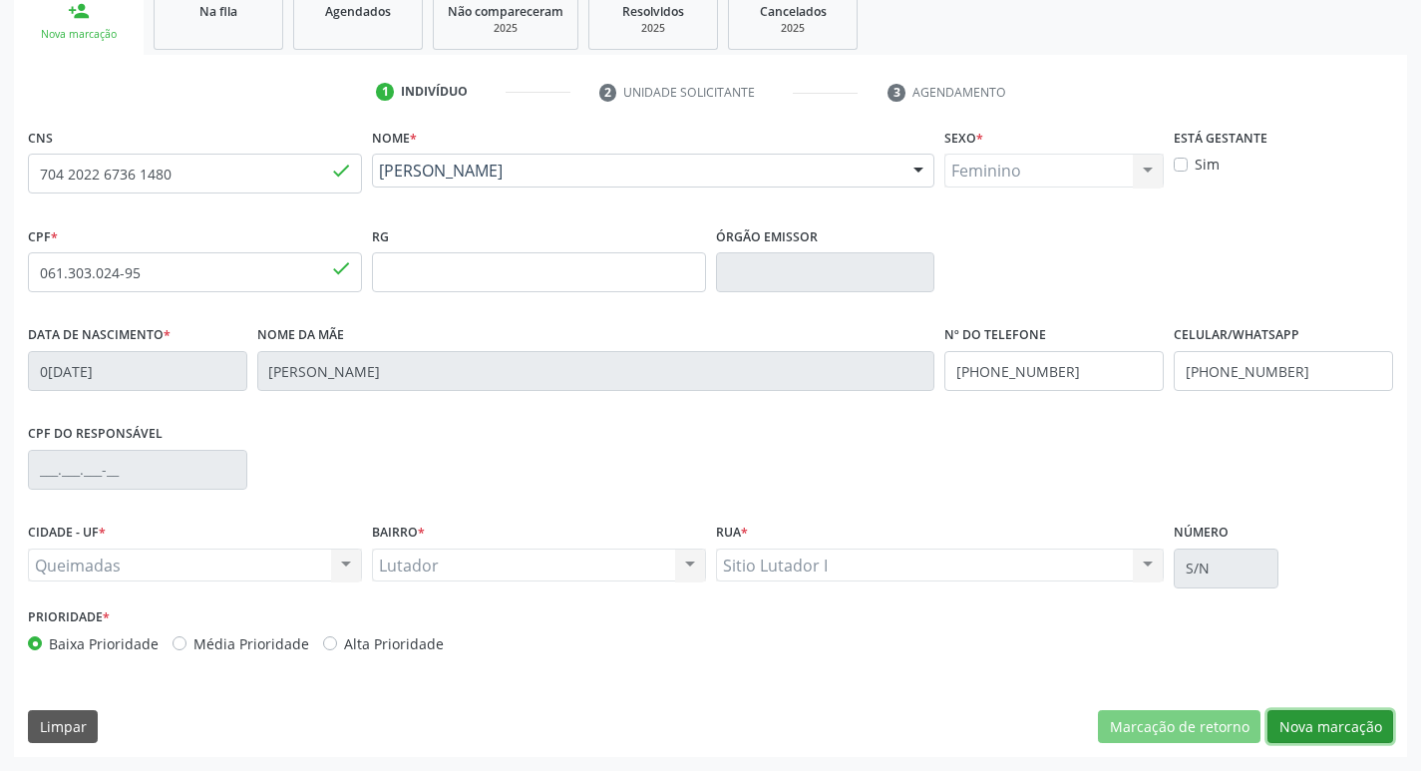
click at [1330, 712] on button "Nova marcação" at bounding box center [1330, 727] width 126 height 34
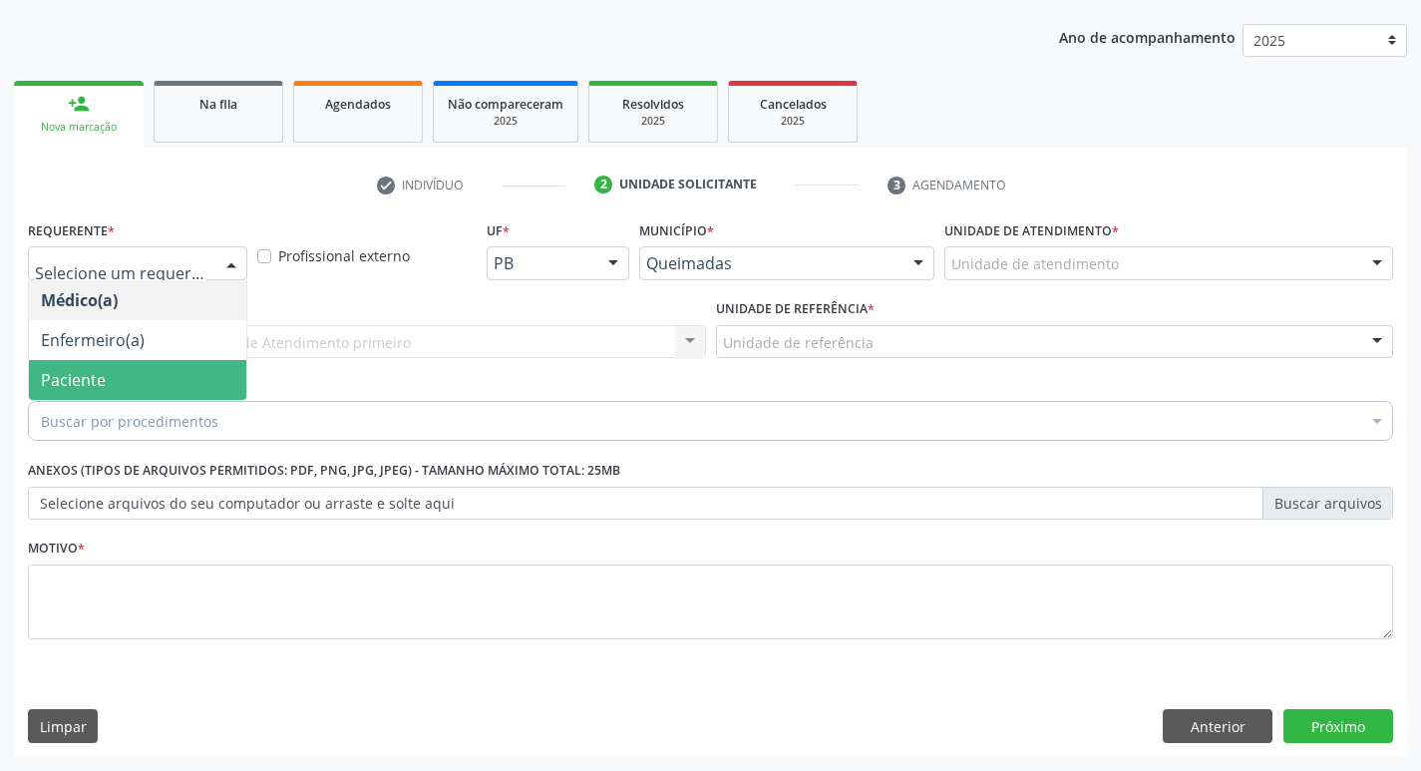
click at [90, 385] on span "Paciente" at bounding box center [73, 380] width 65 height 22
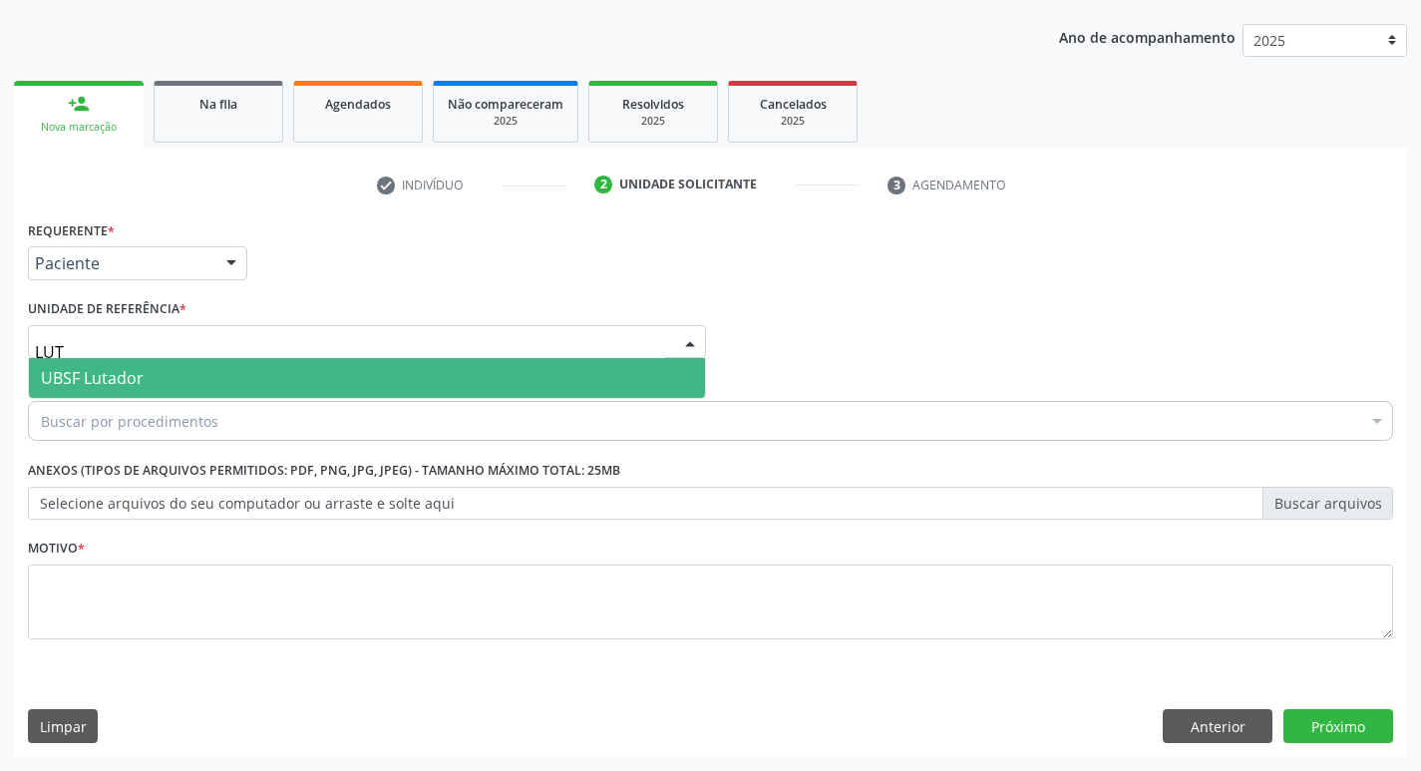
type input "LUTA"
click at [101, 379] on span "UBSF Lutador" at bounding box center [92, 378] width 103 height 22
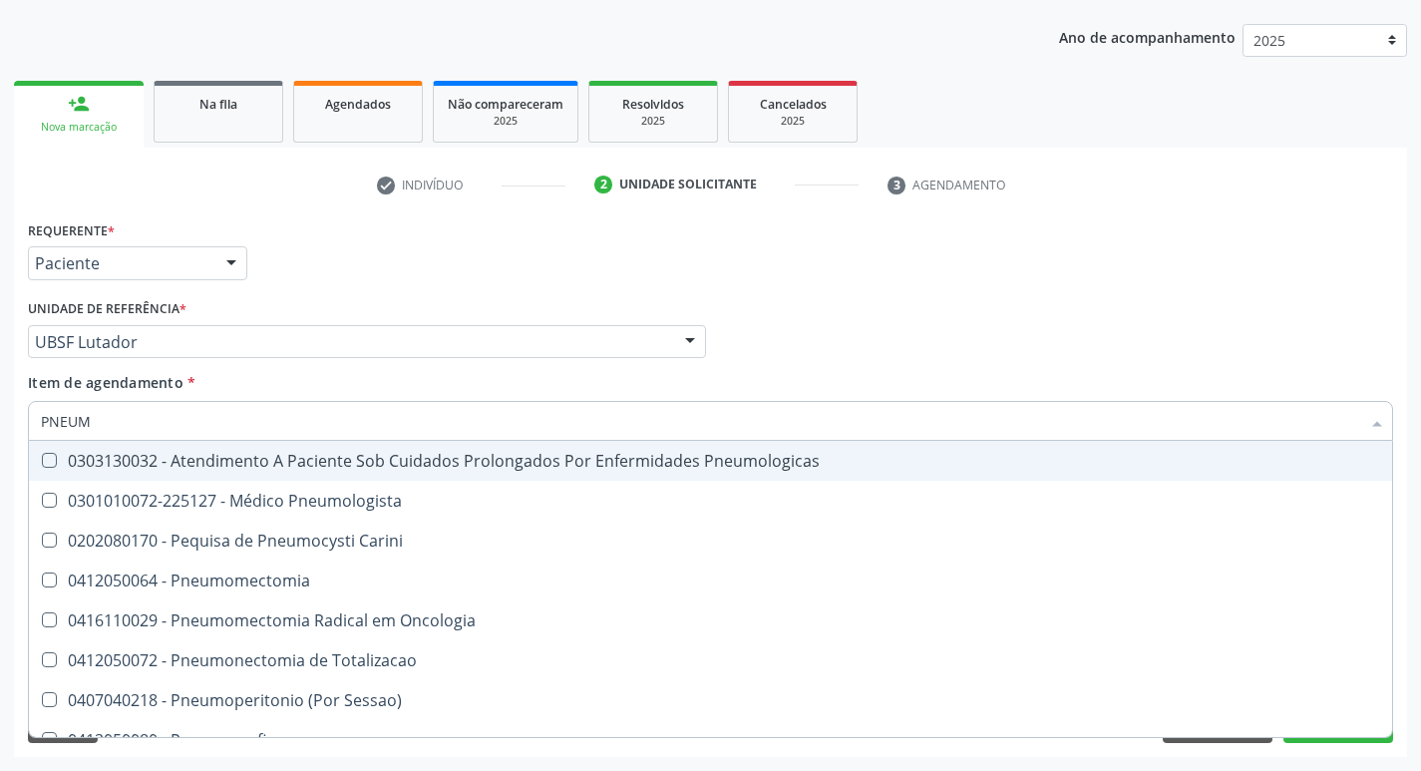
type input "PNEUMO"
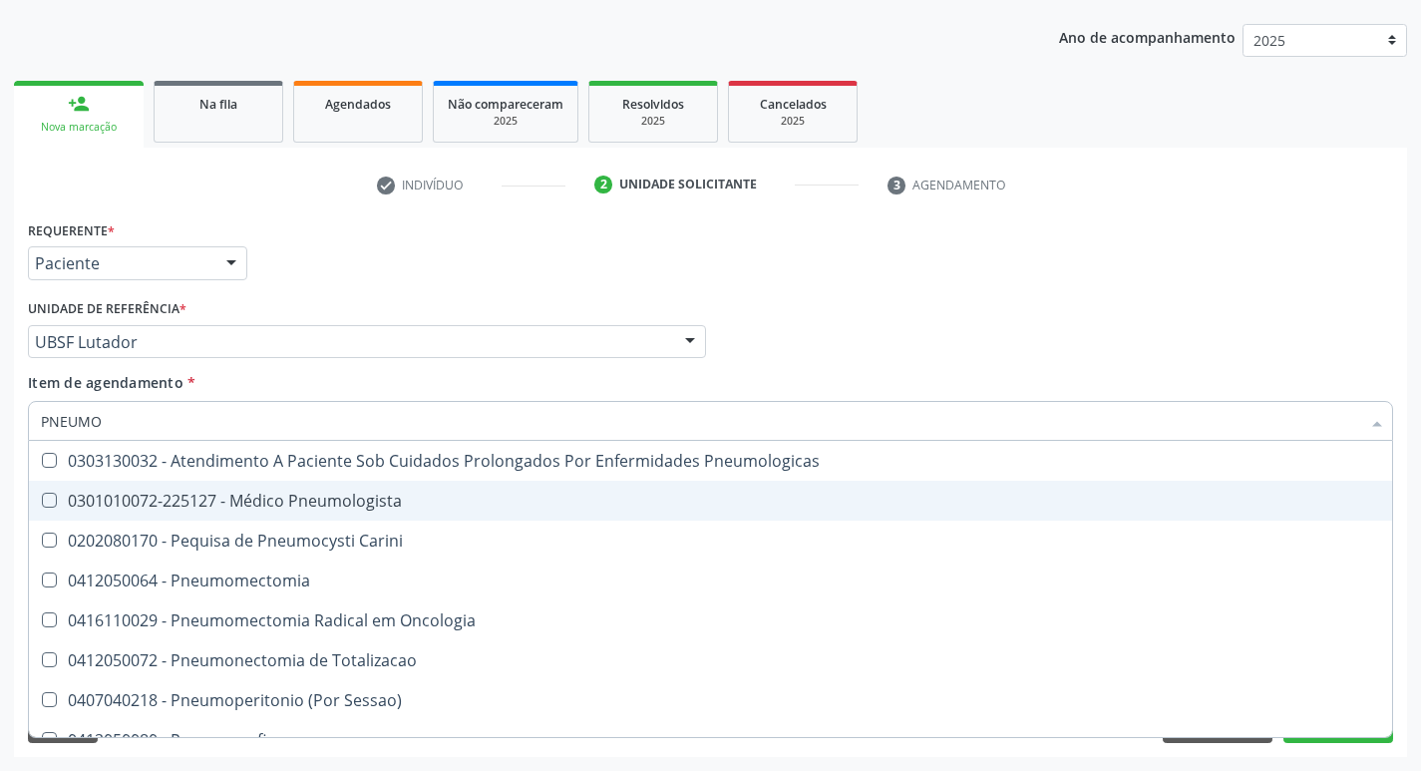
click at [370, 493] on div "0301010072-225127 - Médico Pneumologista" at bounding box center [710, 501] width 1339 height 16
checkbox Pneumologista "true"
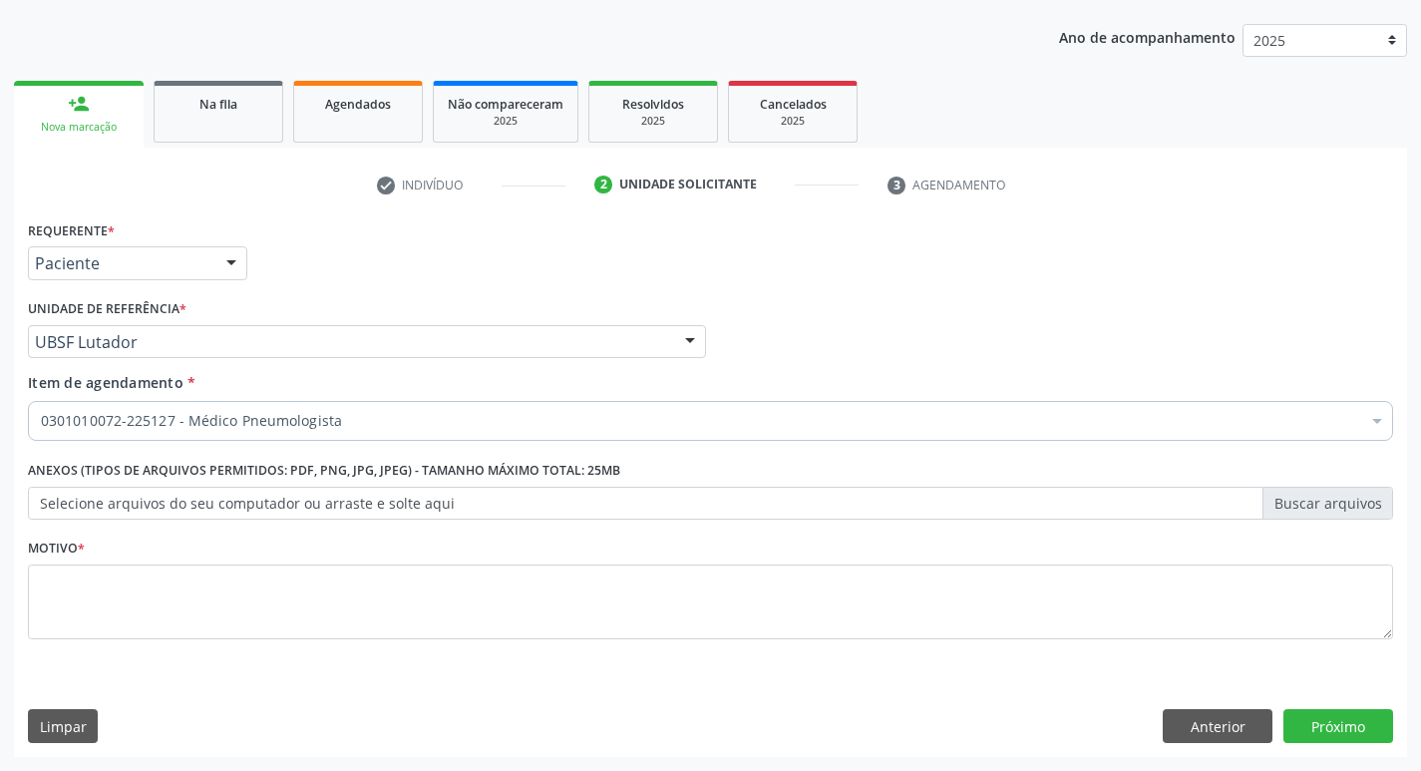
scroll to position [217, 0]
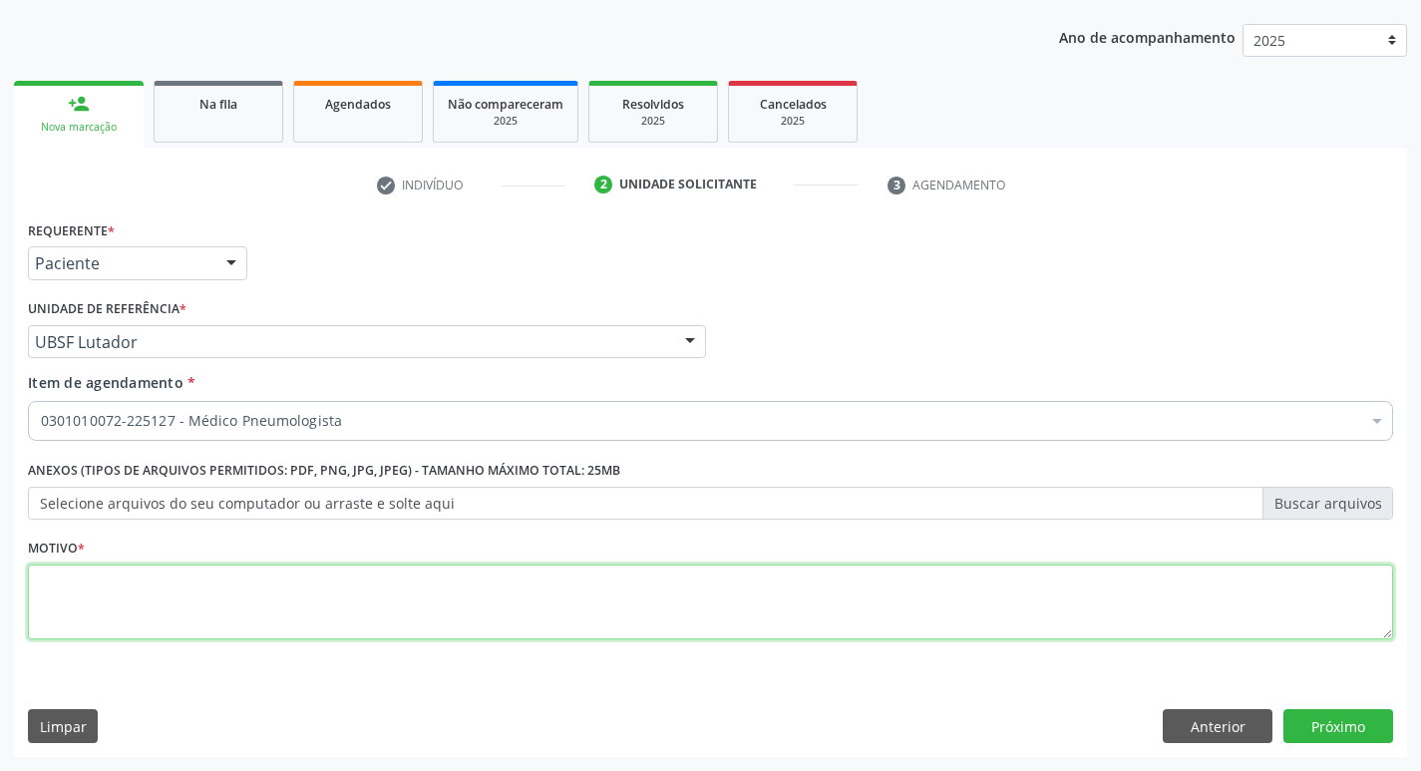
click at [213, 579] on textarea at bounding box center [710, 602] width 1365 height 76
type textarea "RETORNO"
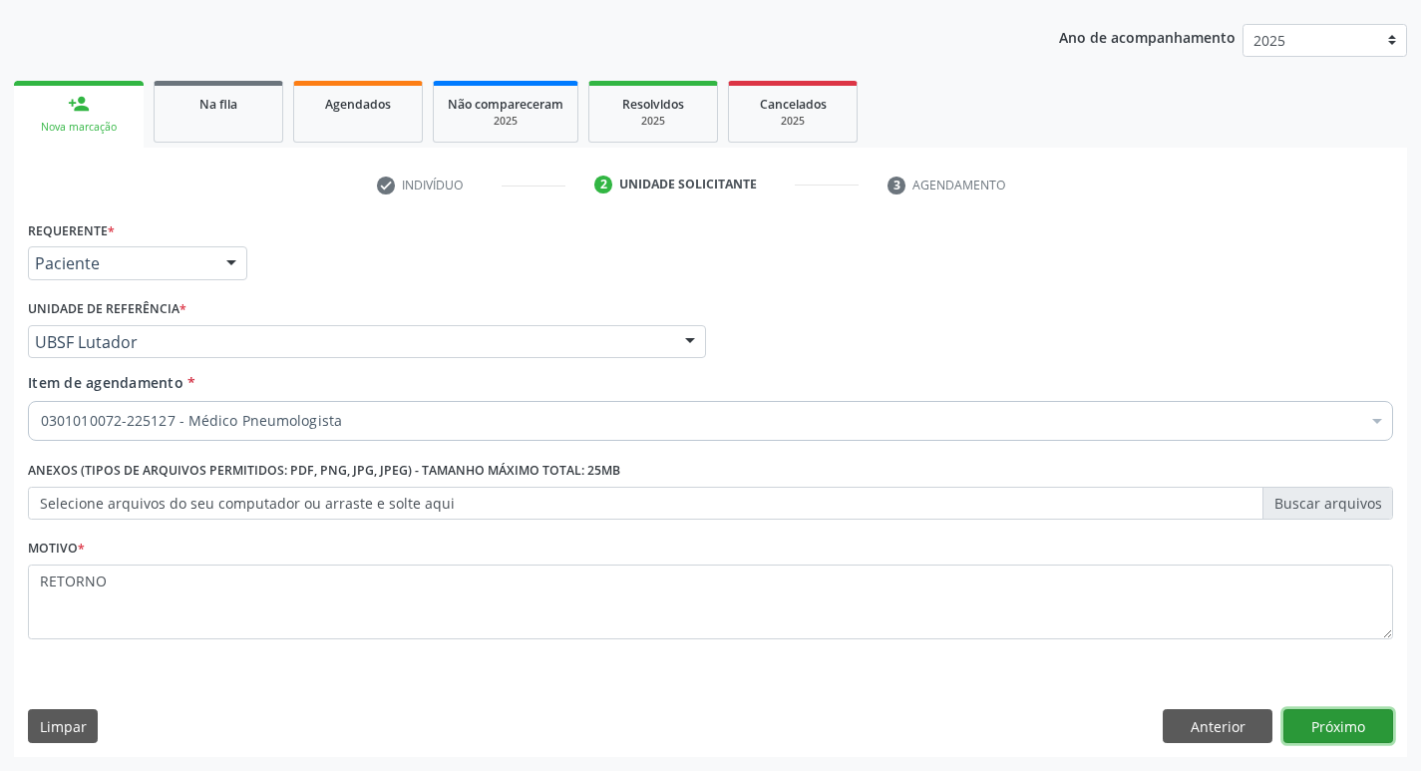
click at [1323, 737] on button "Próximo" at bounding box center [1338, 726] width 110 height 34
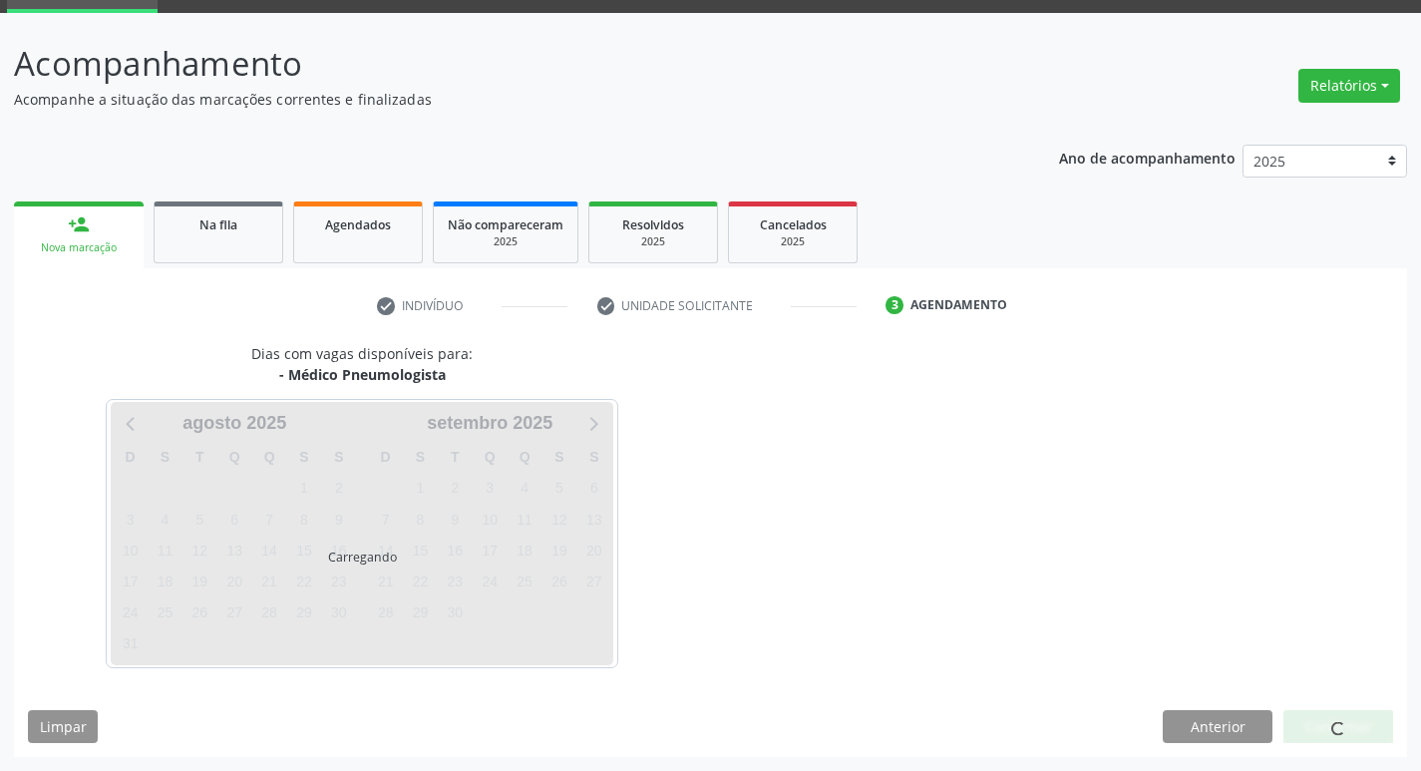
scroll to position [97, 0]
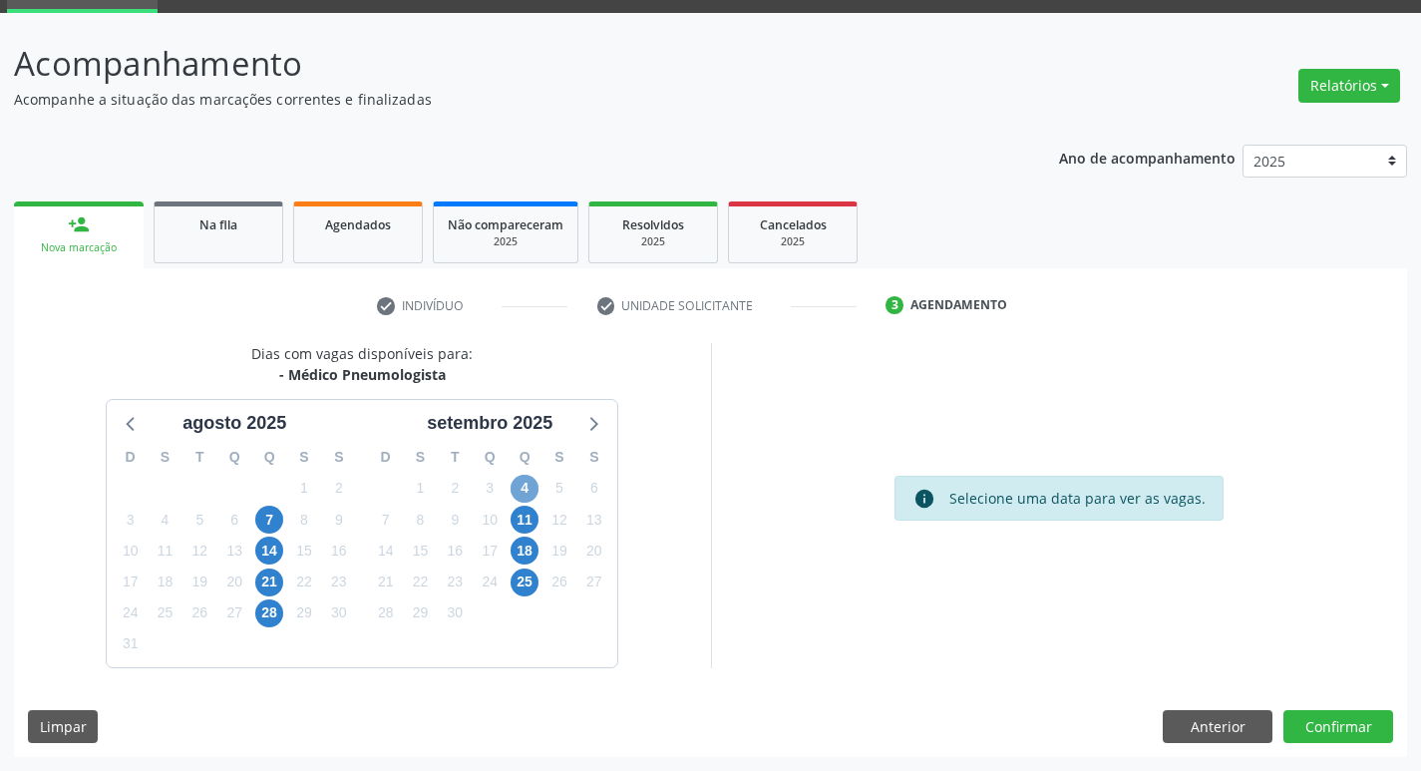
click at [532, 487] on span "4" at bounding box center [525, 489] width 28 height 28
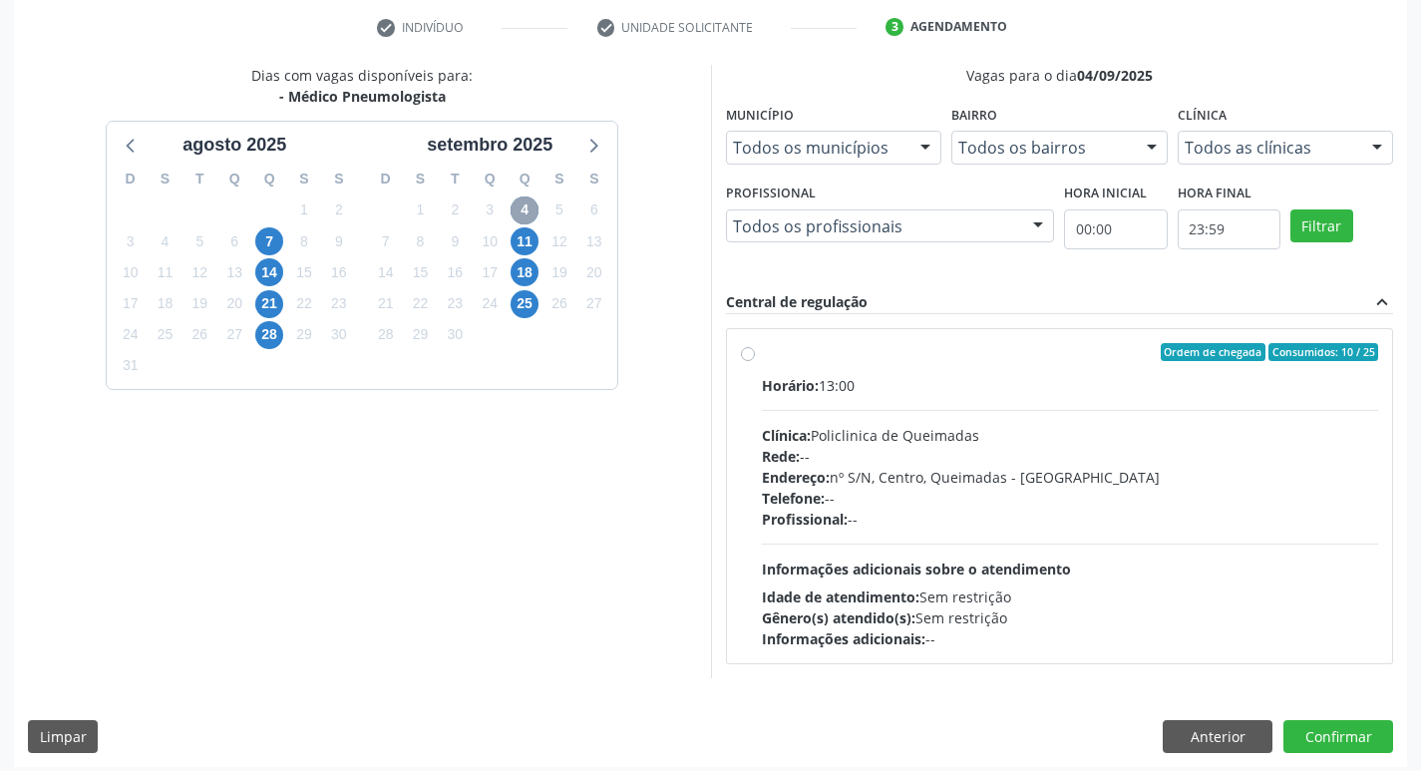
scroll to position [385, 0]
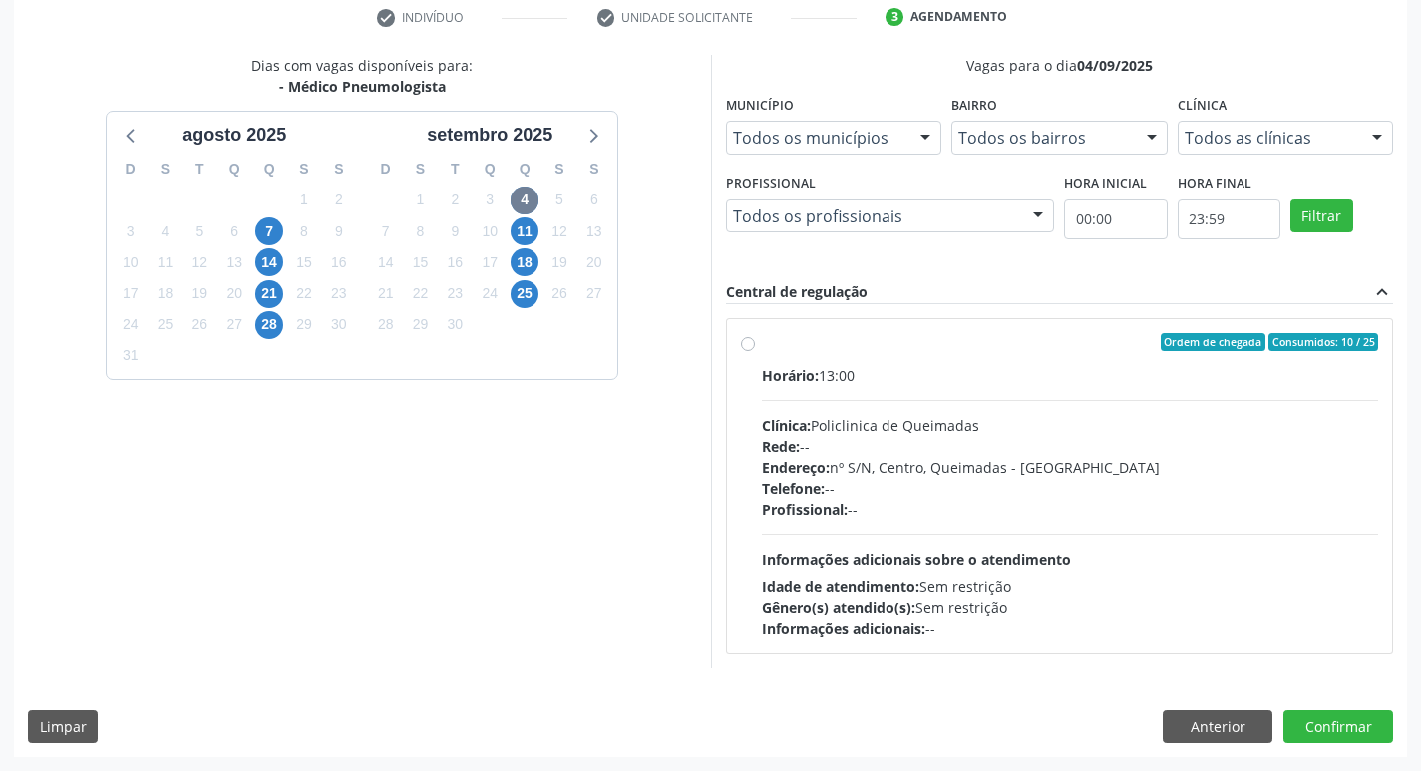
click at [927, 331] on div "Ordem de chegada Consumidos: 10 / 25 Horário: 13:00 Clínica: Policlinica de Que…" at bounding box center [1060, 486] width 666 height 334
radio input "true"
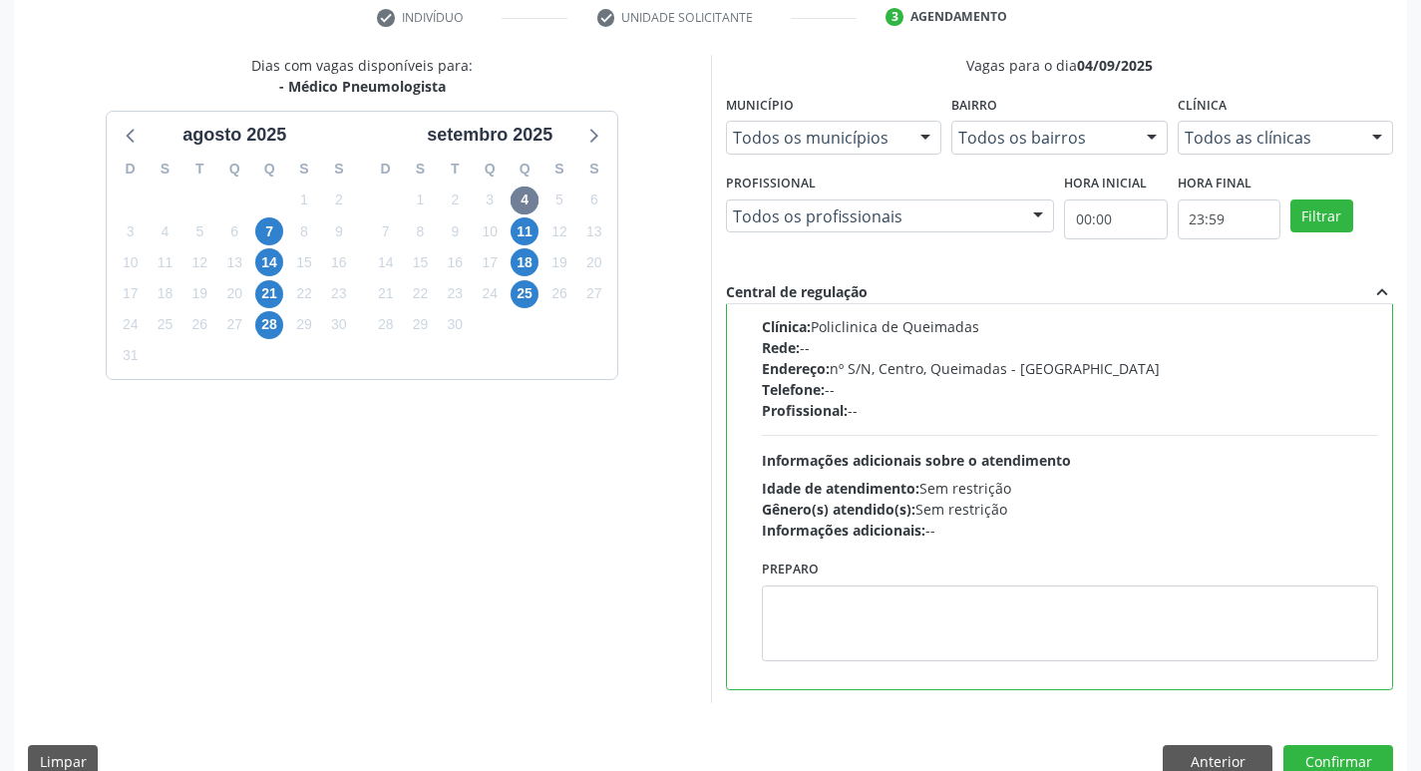
scroll to position [0, 0]
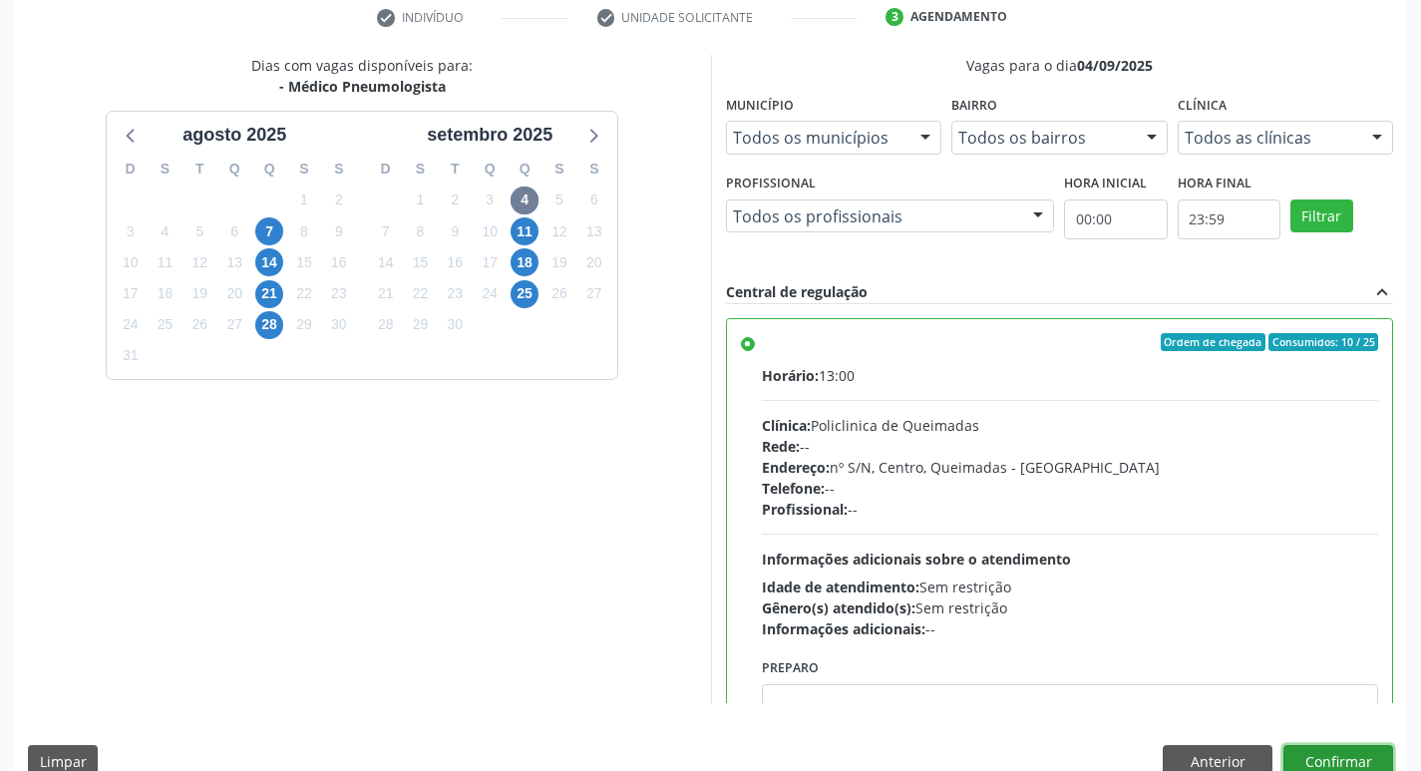
click at [1331, 762] on button "Confirmar" at bounding box center [1338, 762] width 110 height 34
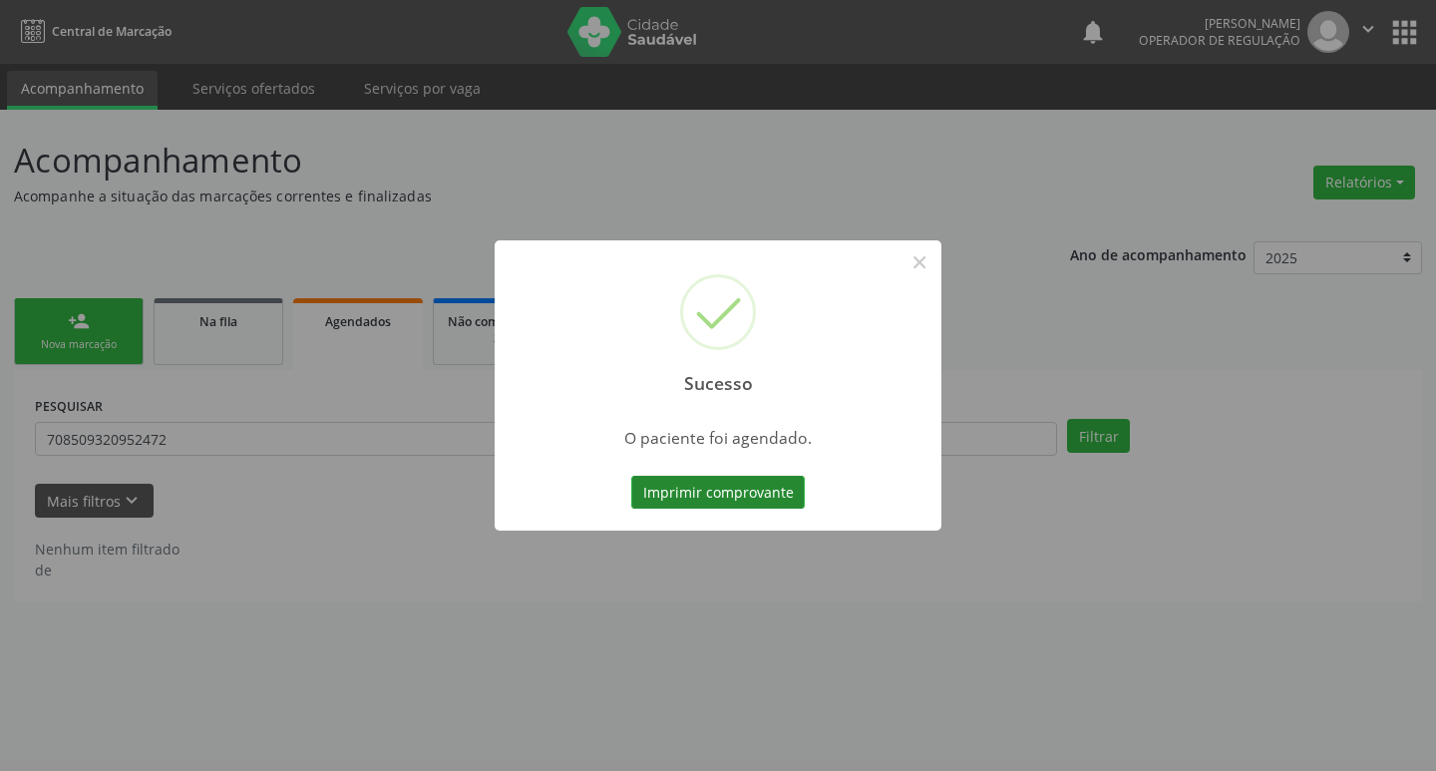
click at [754, 498] on button "Imprimir comprovante" at bounding box center [718, 493] width 174 height 34
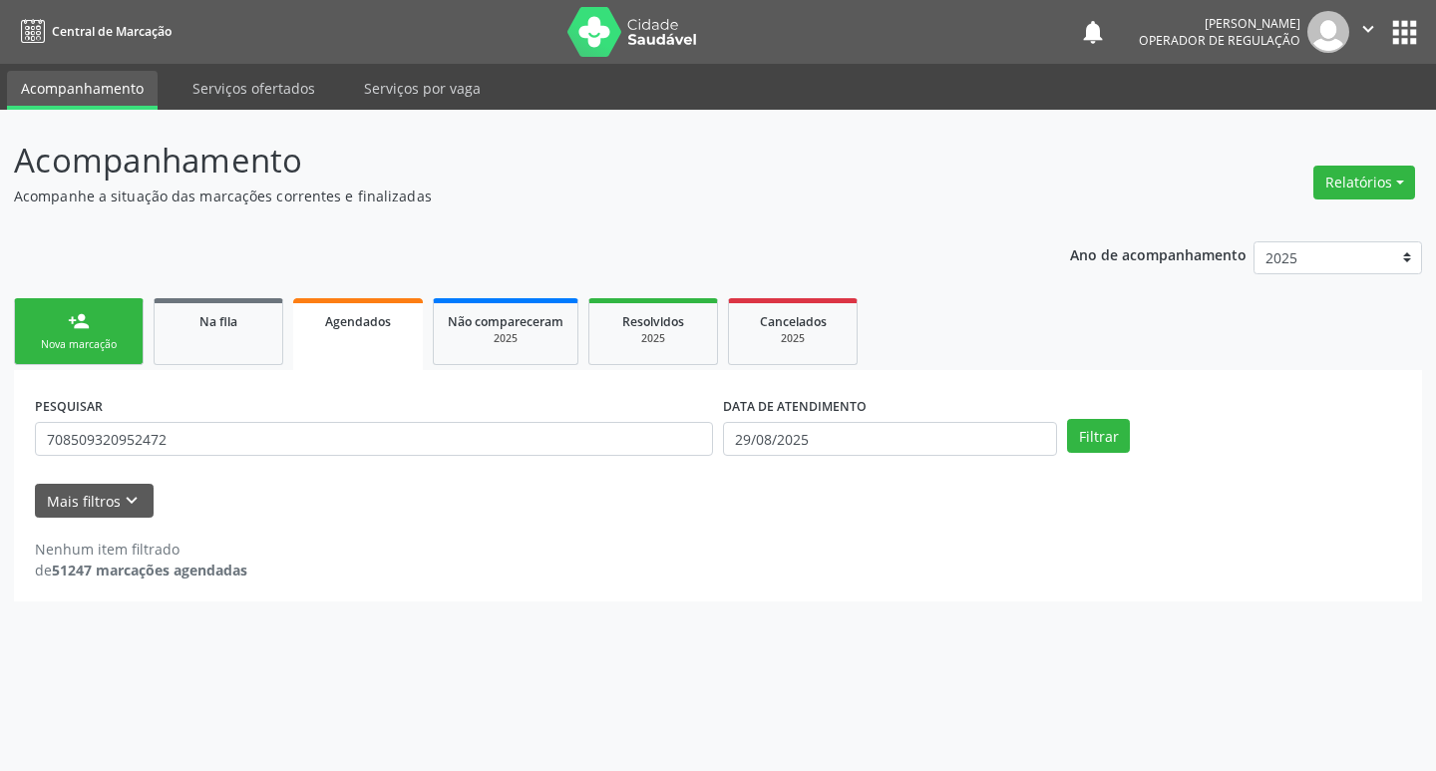
click at [119, 328] on link "person_add Nova marcação" at bounding box center [79, 331] width 130 height 67
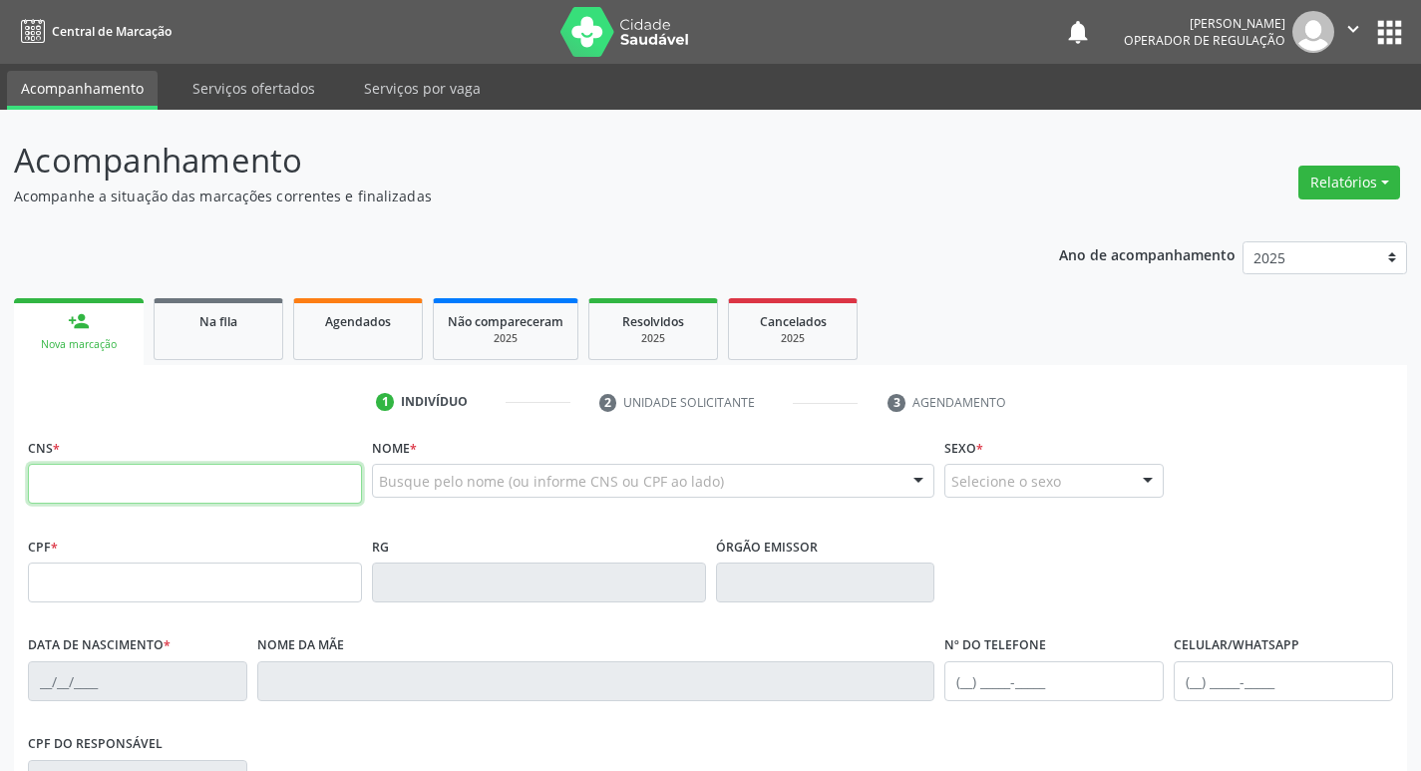
click at [95, 498] on input "text" at bounding box center [195, 484] width 334 height 40
type input "700 8039 7390 4682"
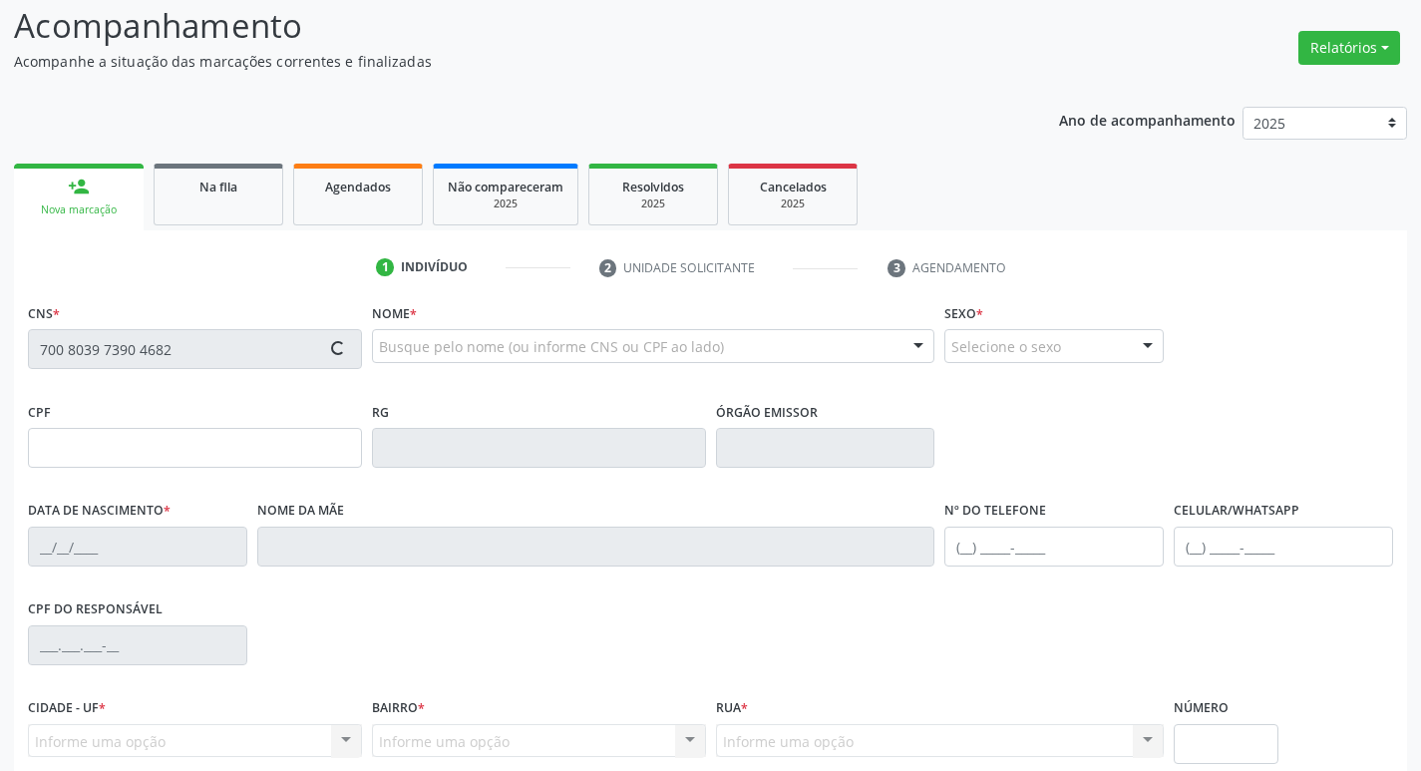
type input "179.138.344-04"
type input "02/07/2016"
type input "Patricia Almeida Alves"
type input "(83) 99410-7404"
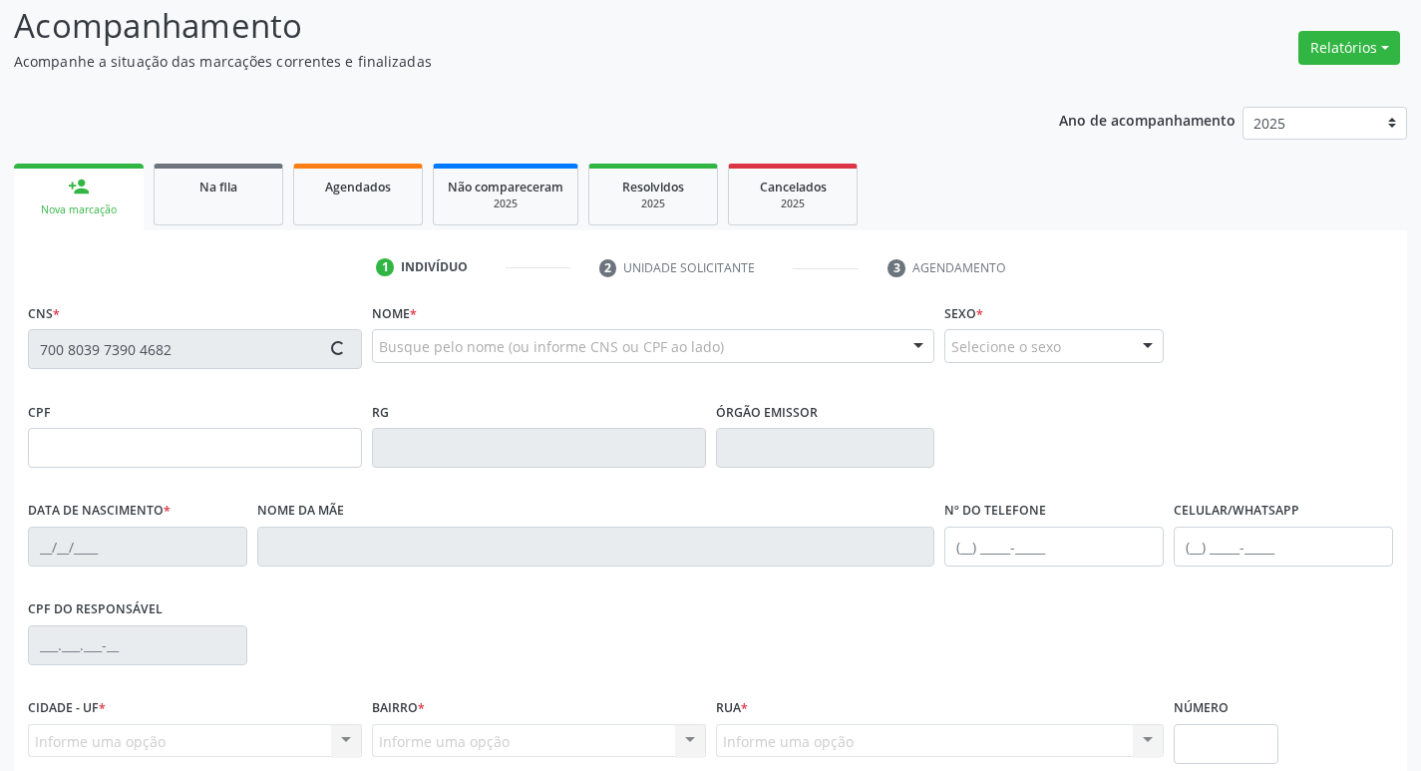
type input "073.078.364-24"
type input "112"
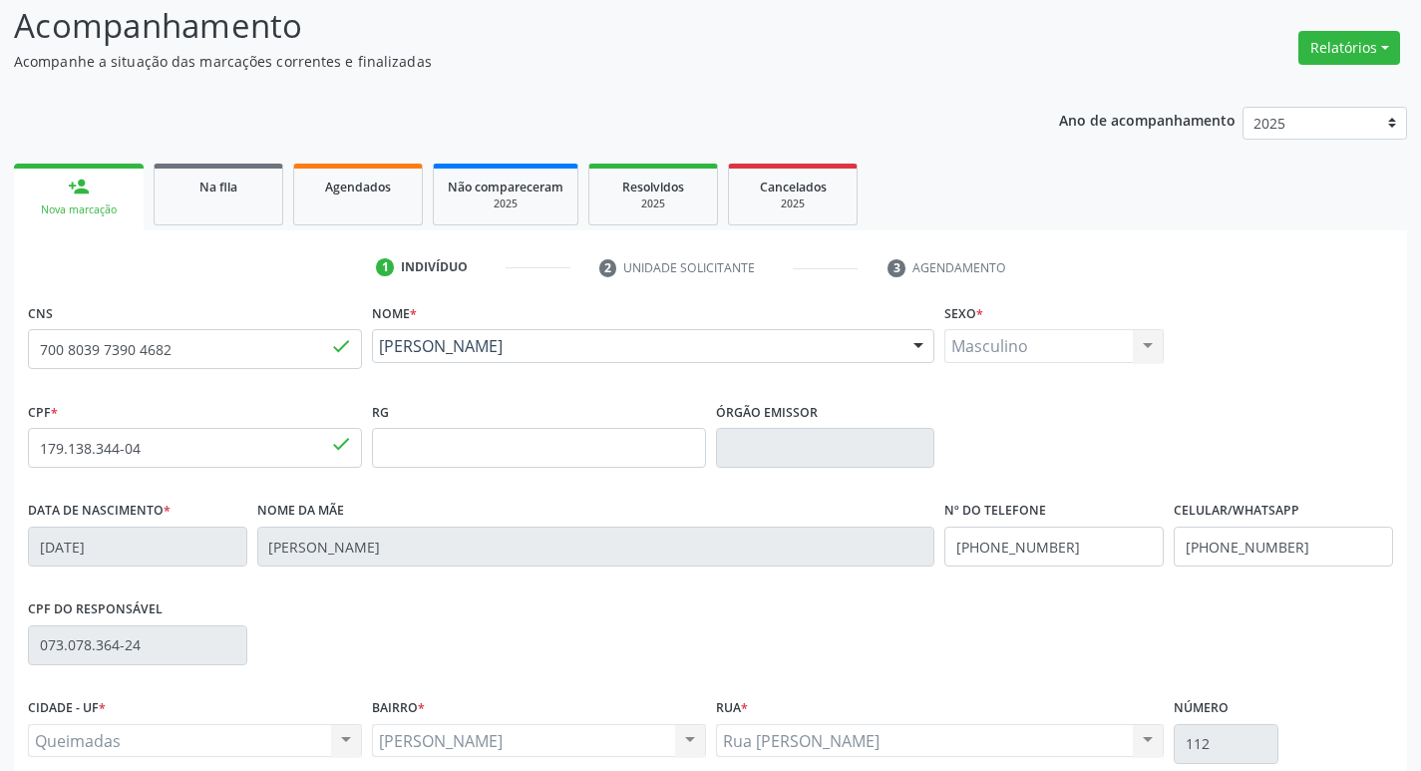
scroll to position [310, 0]
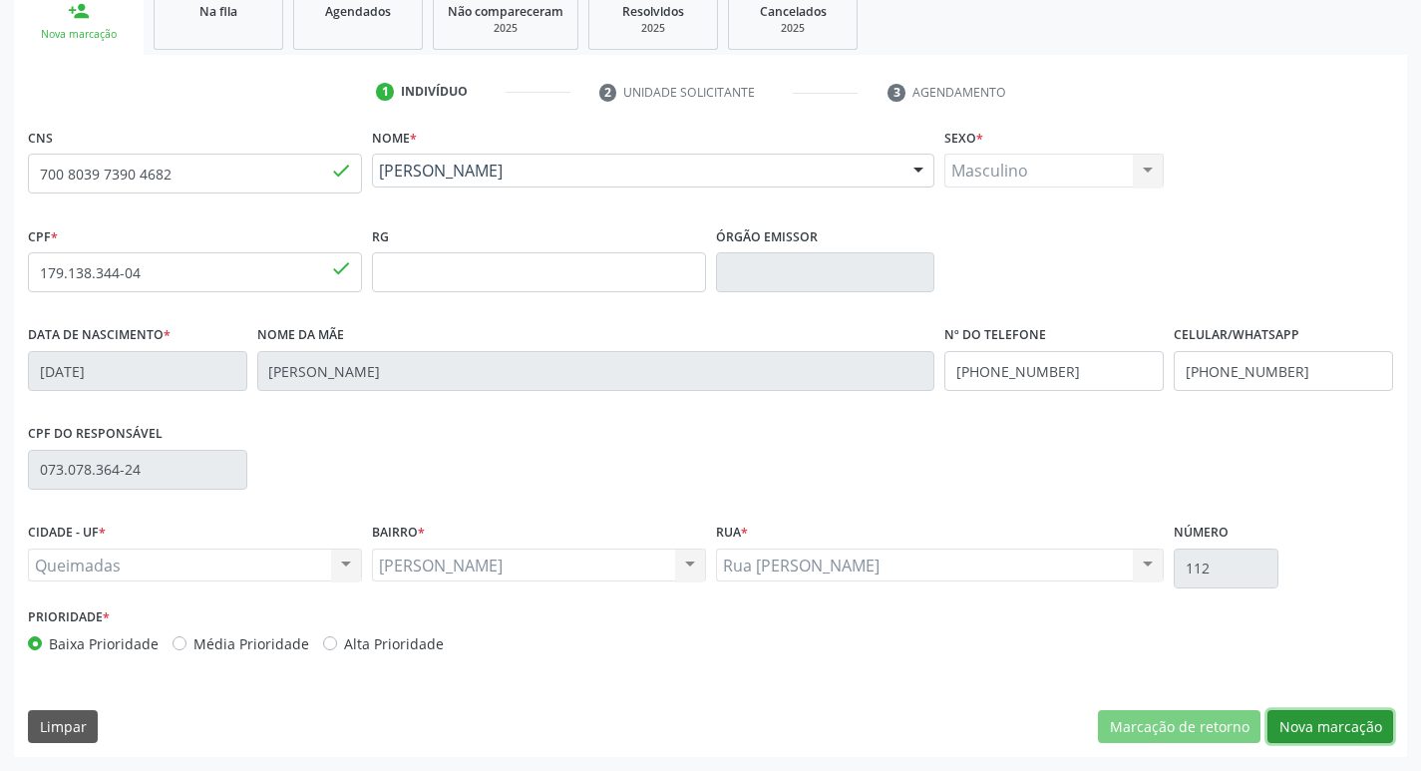
click at [1325, 715] on button "Nova marcação" at bounding box center [1330, 727] width 126 height 34
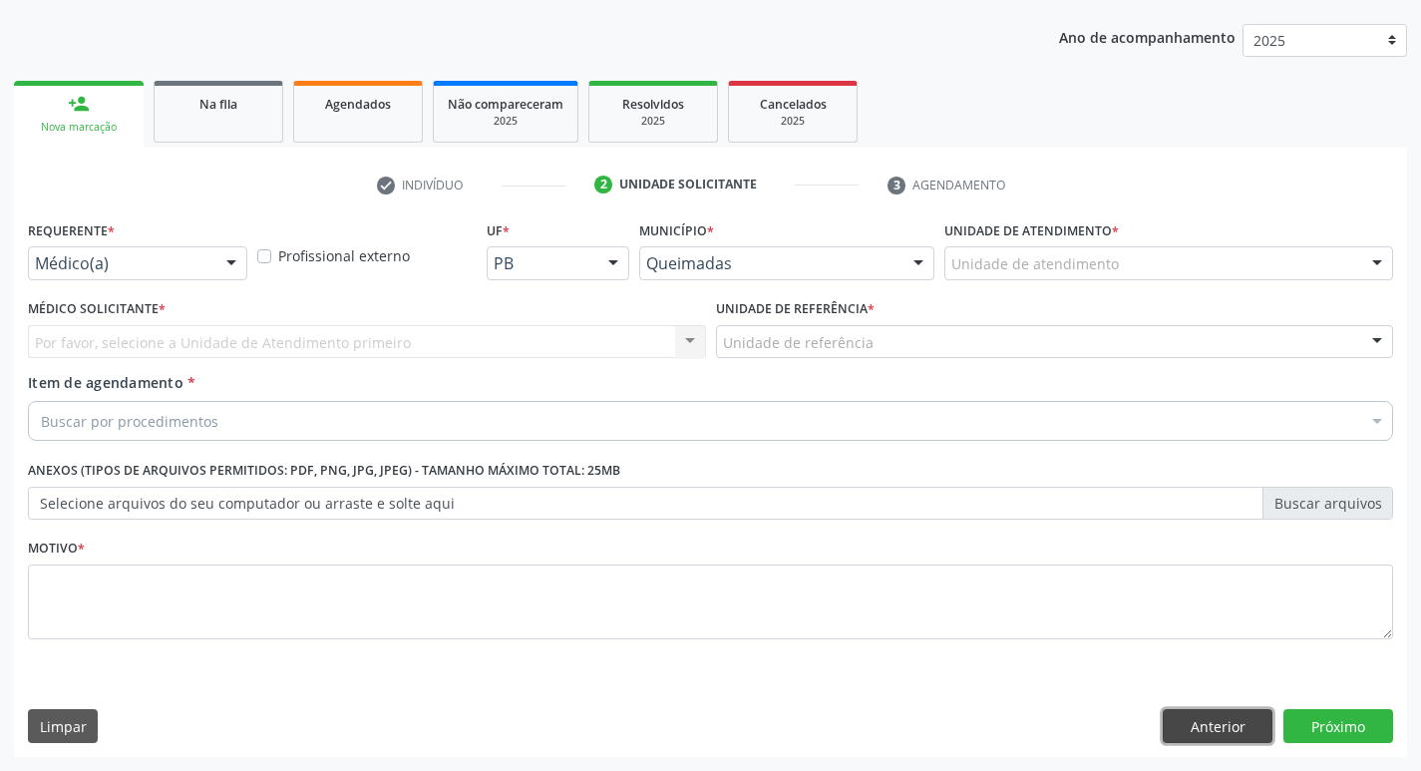
click at [1176, 717] on button "Anterior" at bounding box center [1218, 726] width 110 height 34
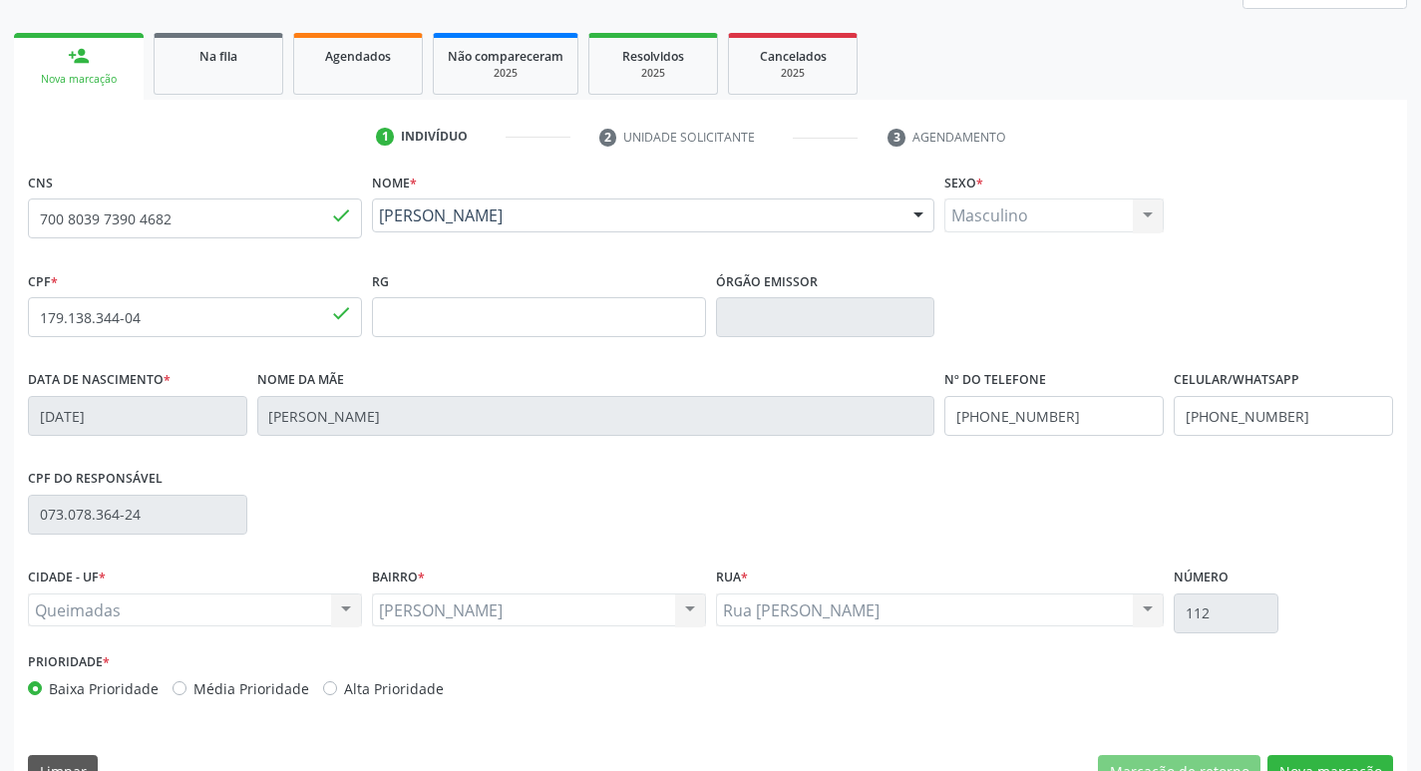
scroll to position [310, 0]
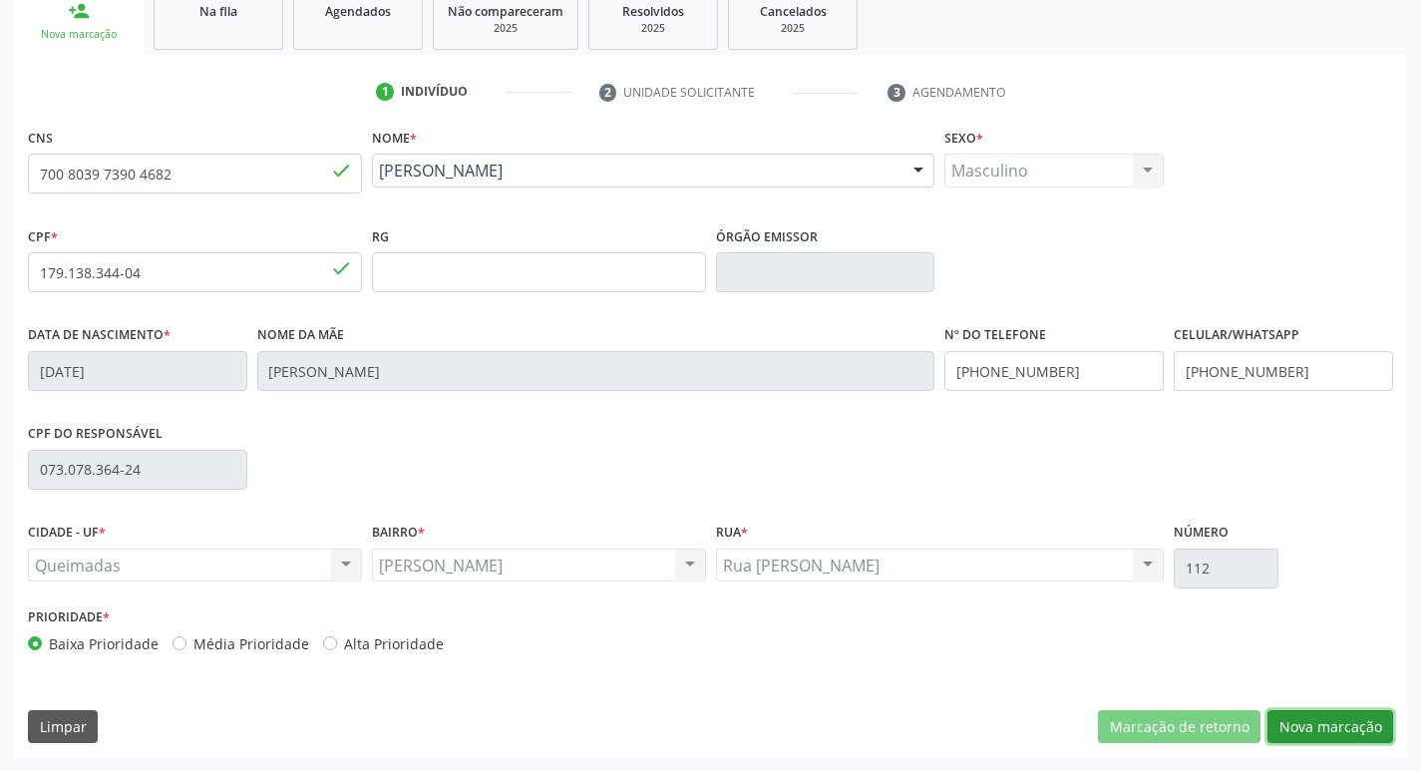
click at [1302, 741] on button "Nova marcação" at bounding box center [1330, 727] width 126 height 34
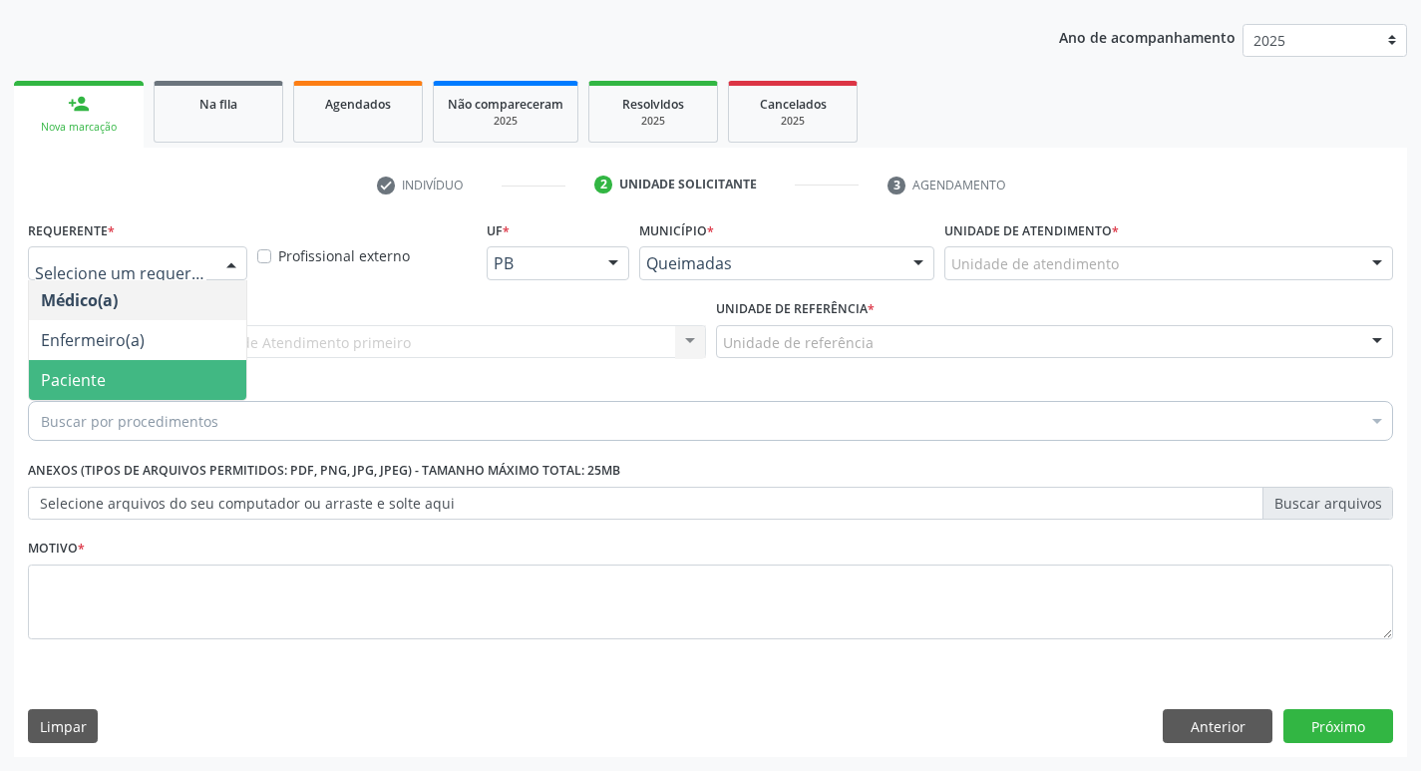
click at [97, 373] on span "Paciente" at bounding box center [73, 380] width 65 height 22
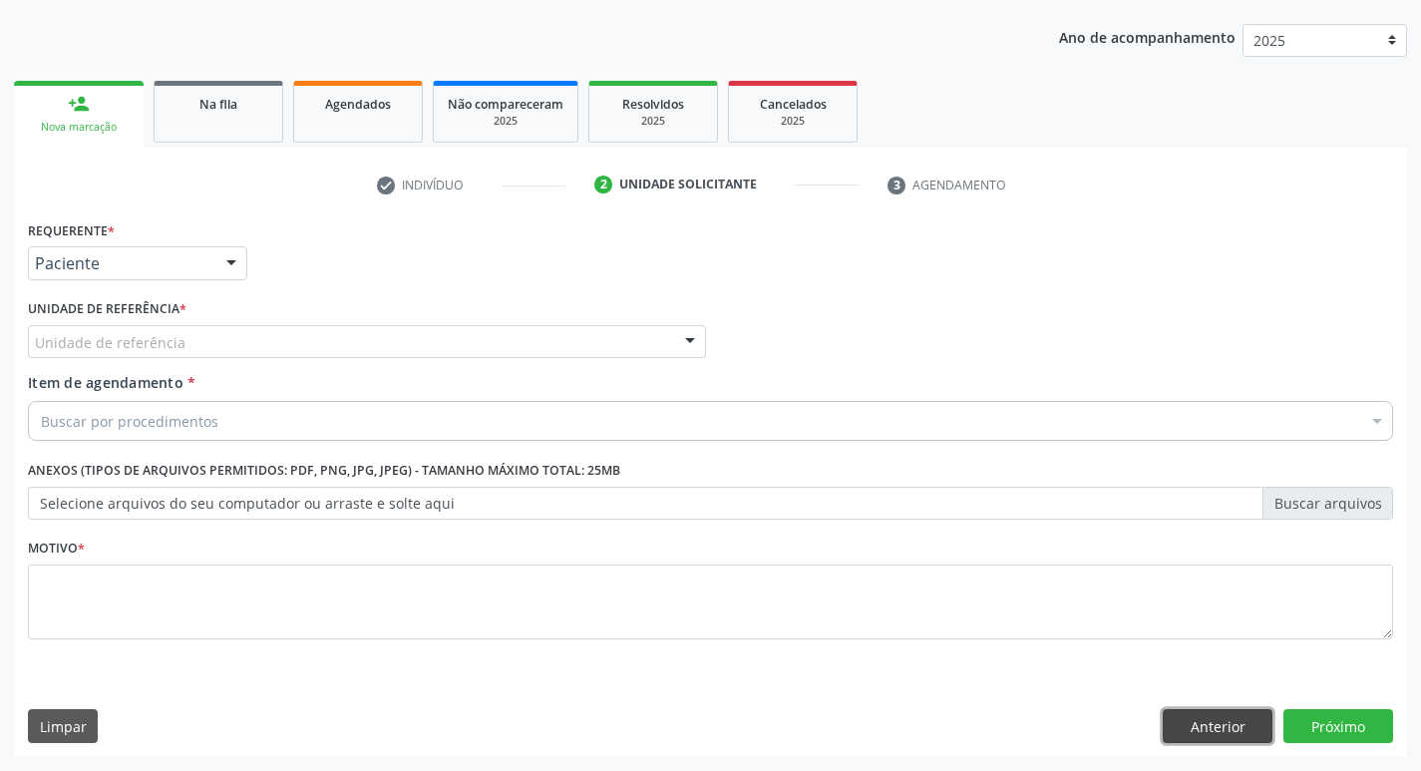
click at [1230, 715] on button "Anterior" at bounding box center [1218, 726] width 110 height 34
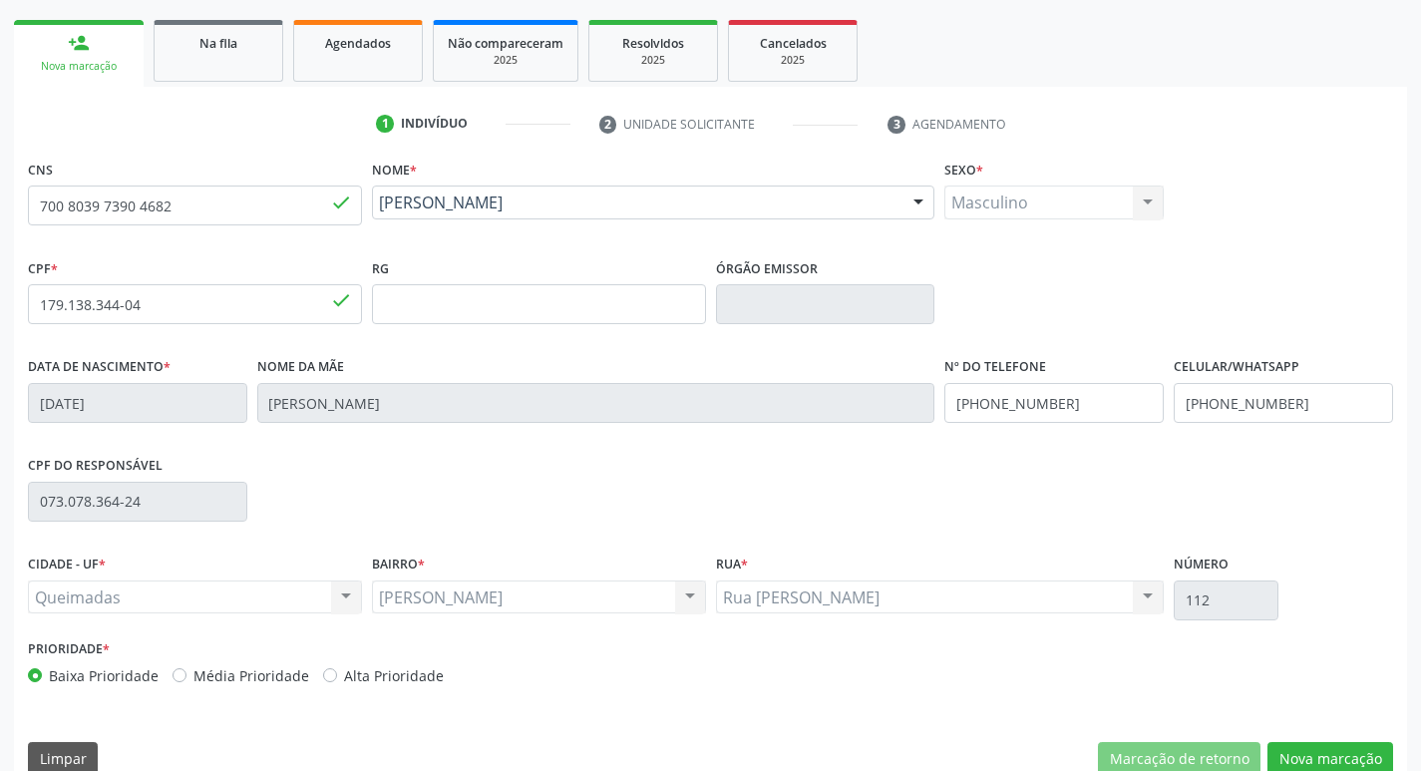
scroll to position [310, 0]
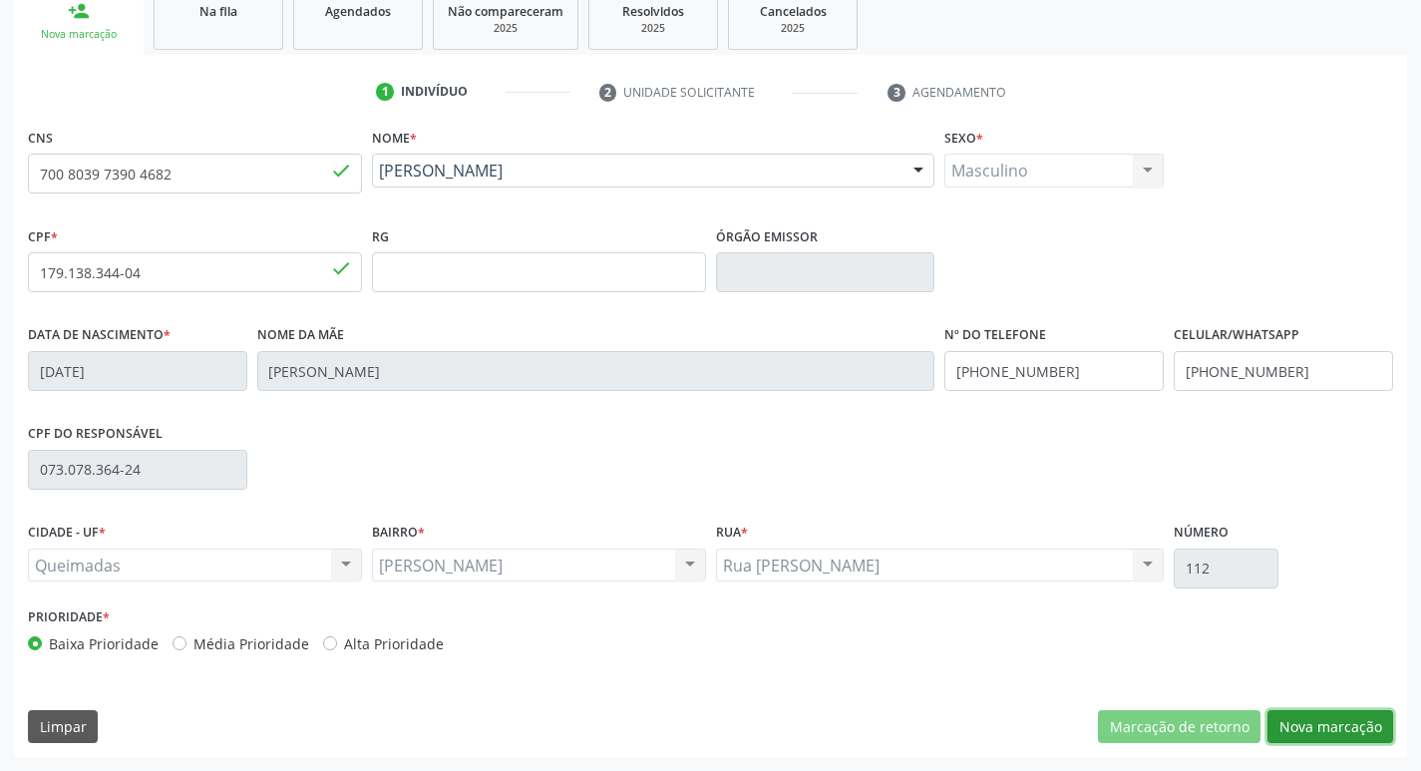
click at [1361, 724] on button "Nova marcação" at bounding box center [1330, 727] width 126 height 34
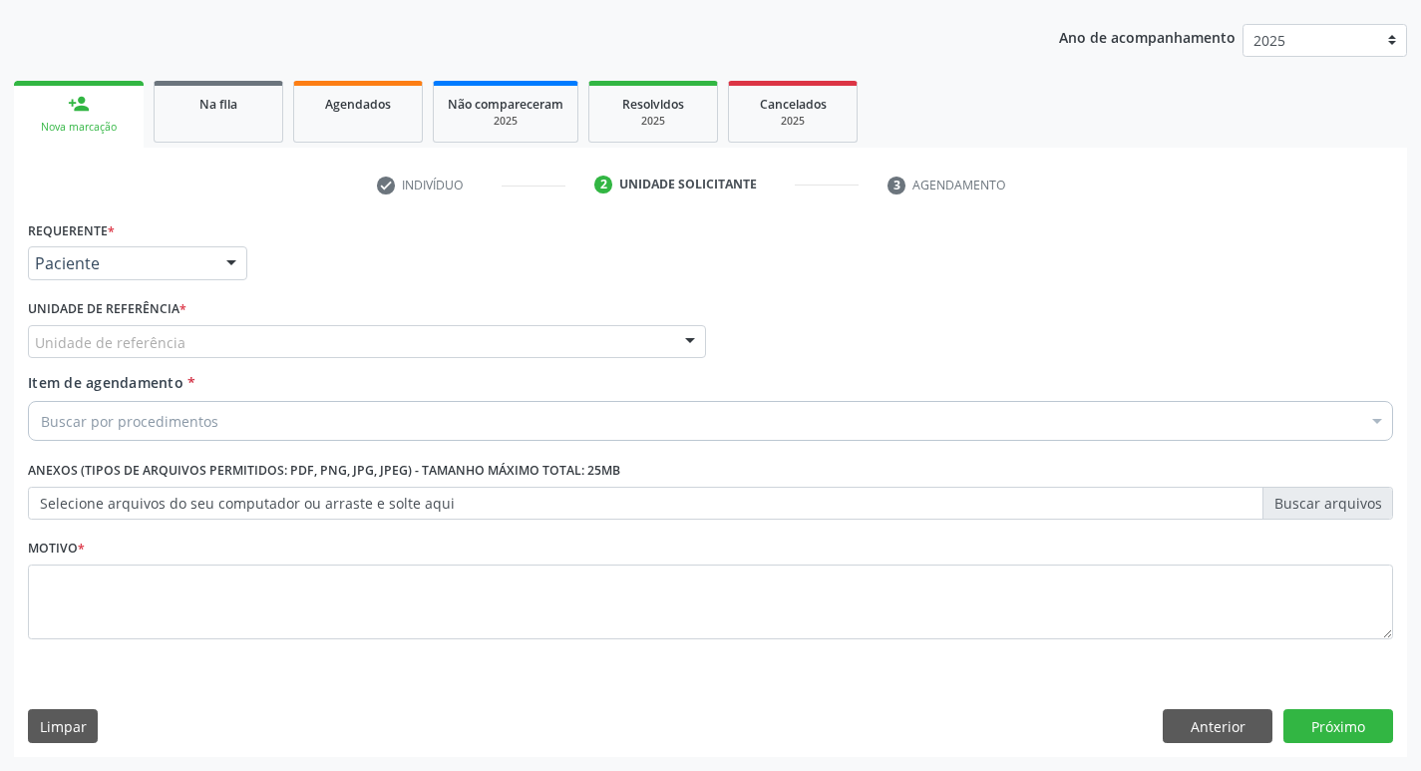
scroll to position [217, 0]
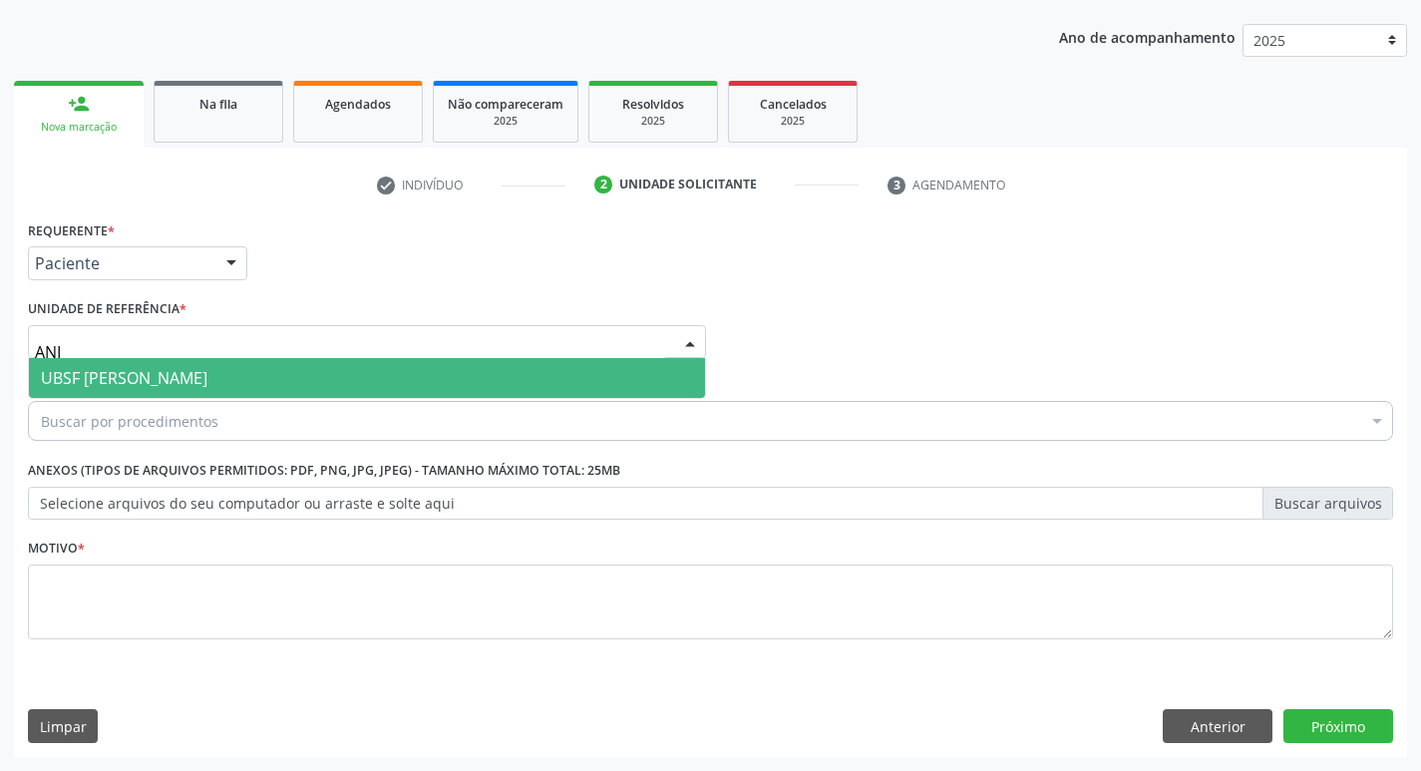
type input "ANIB"
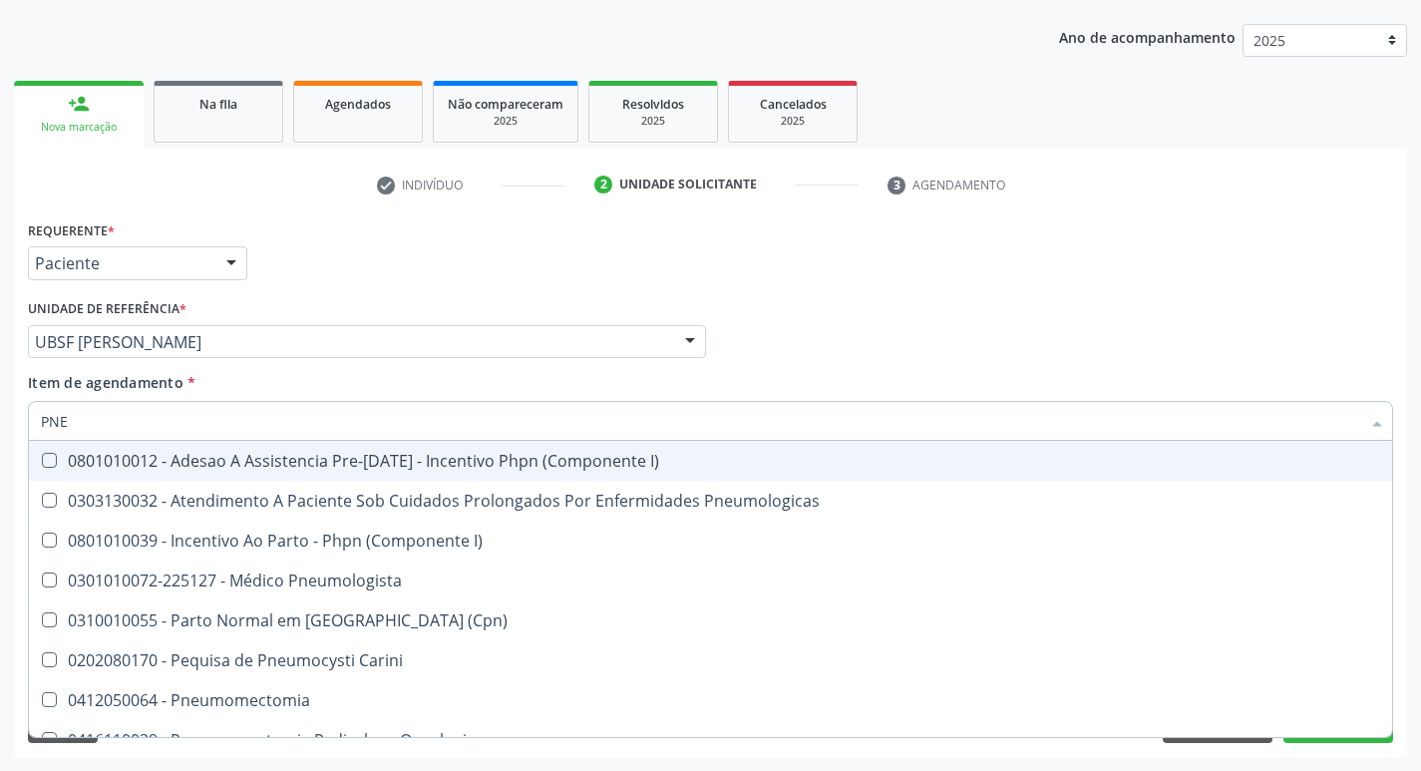
type input "PNEU"
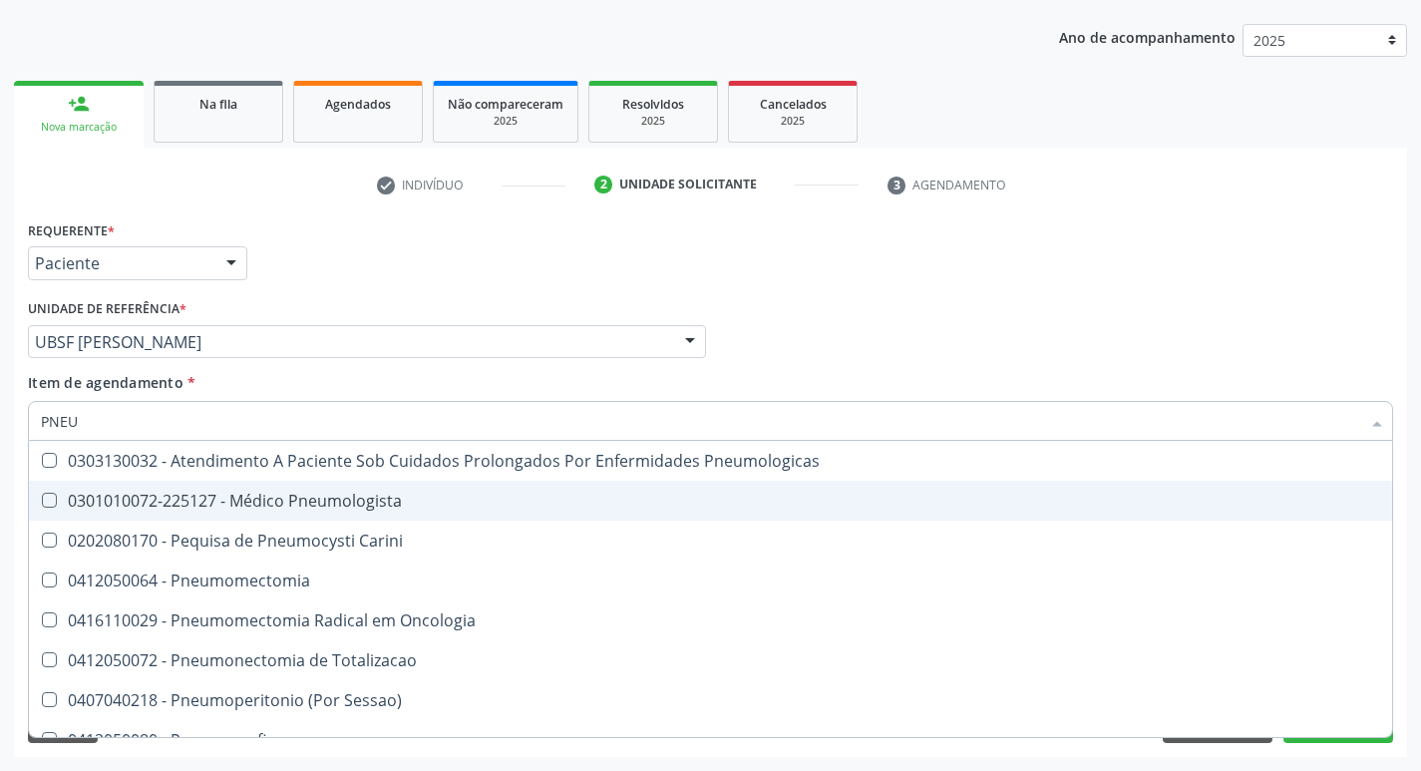
click at [128, 493] on div "0301010072-225127 - Médico Pneumologista" at bounding box center [710, 501] width 1339 height 16
checkbox Pneumologista "true"
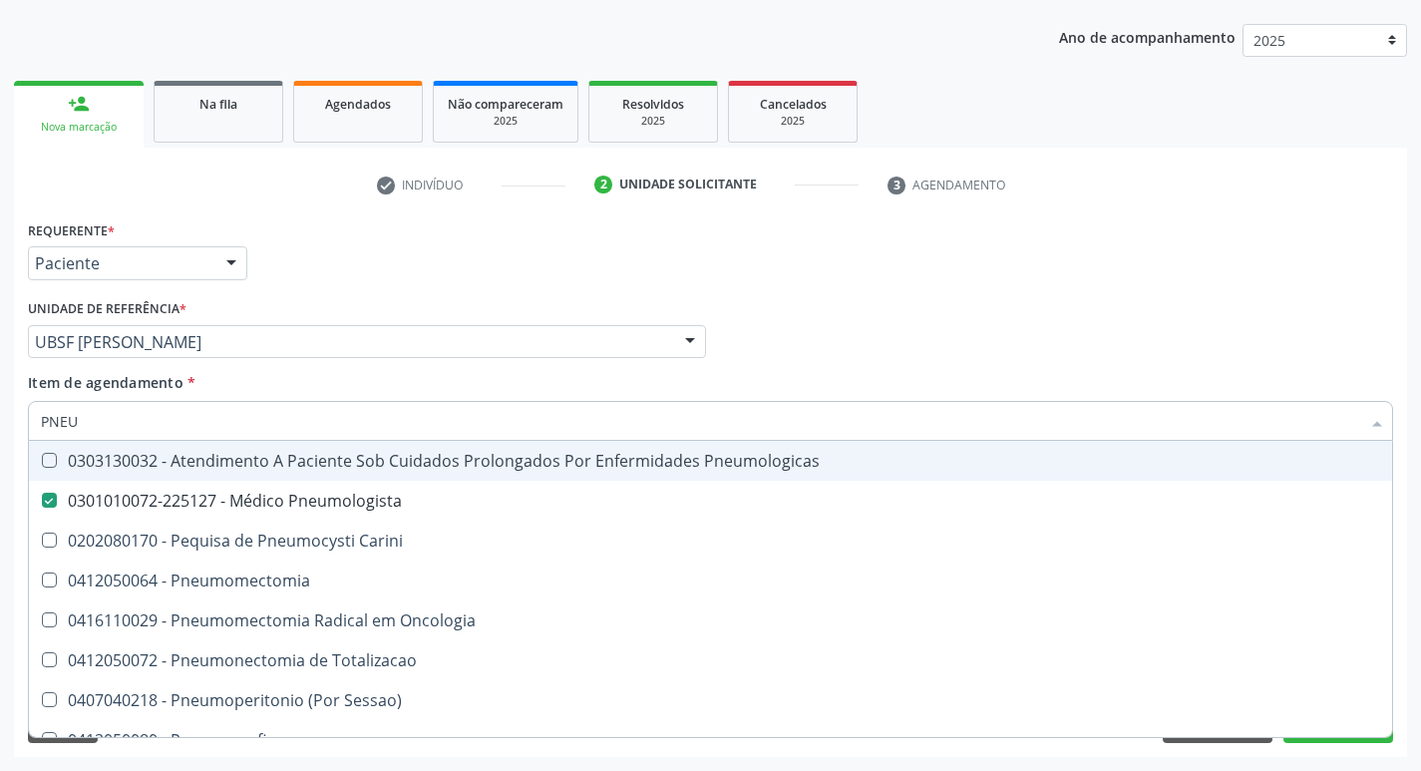
click at [397, 261] on div "Requerente * Paciente Médico(a) Enfermeiro(a) Paciente Nenhum resultado encontr…" at bounding box center [710, 254] width 1375 height 78
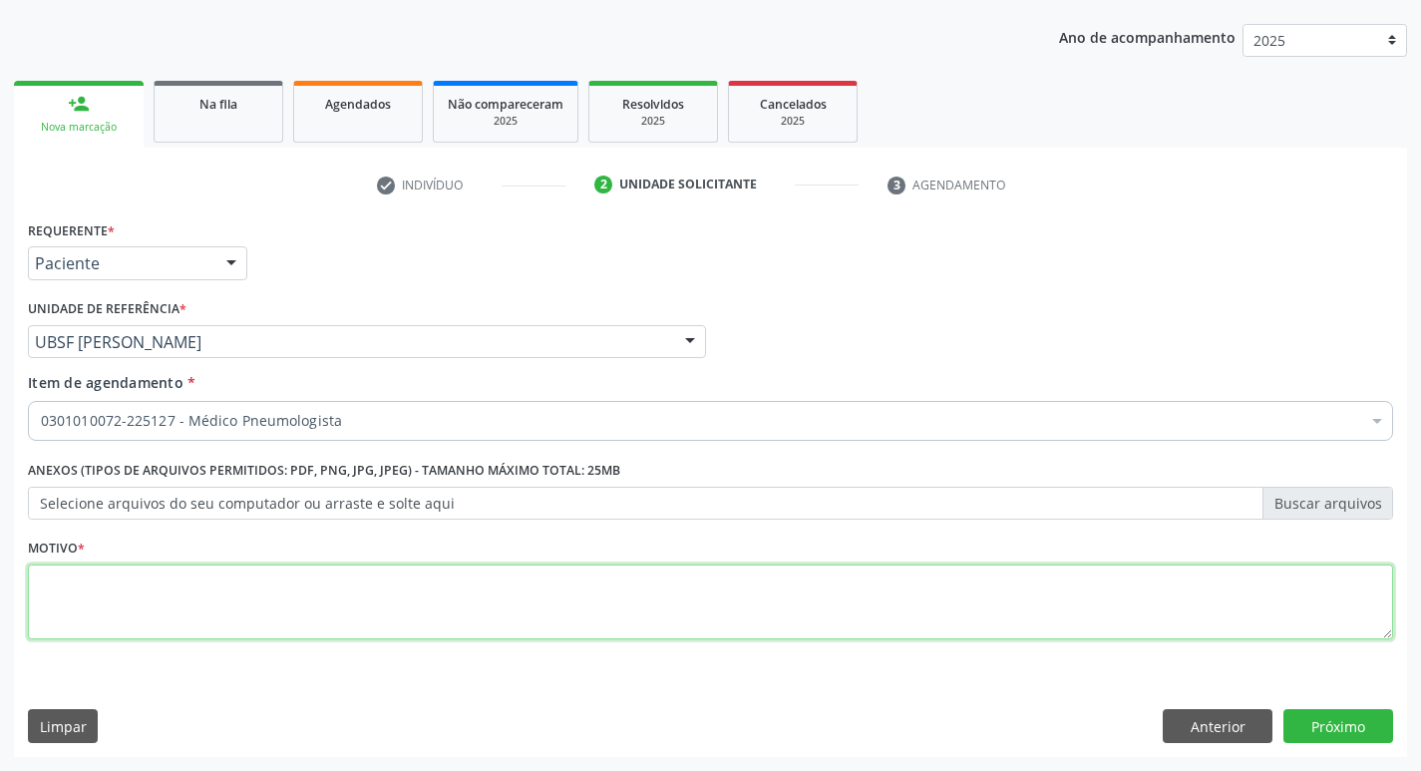
click at [187, 594] on textarea at bounding box center [710, 602] width 1365 height 76
type textarea "AVALIAÇÃO"
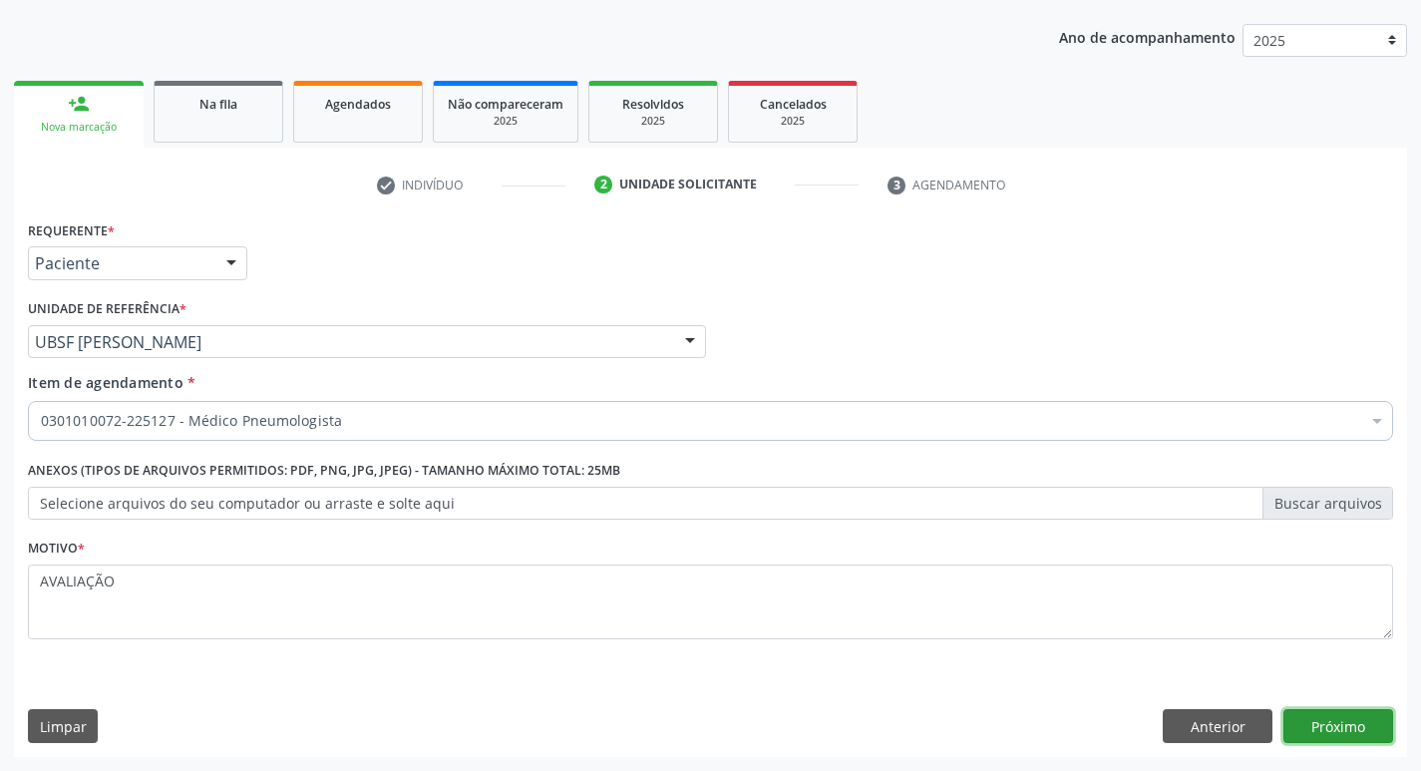
click at [1342, 712] on button "Próximo" at bounding box center [1338, 726] width 110 height 34
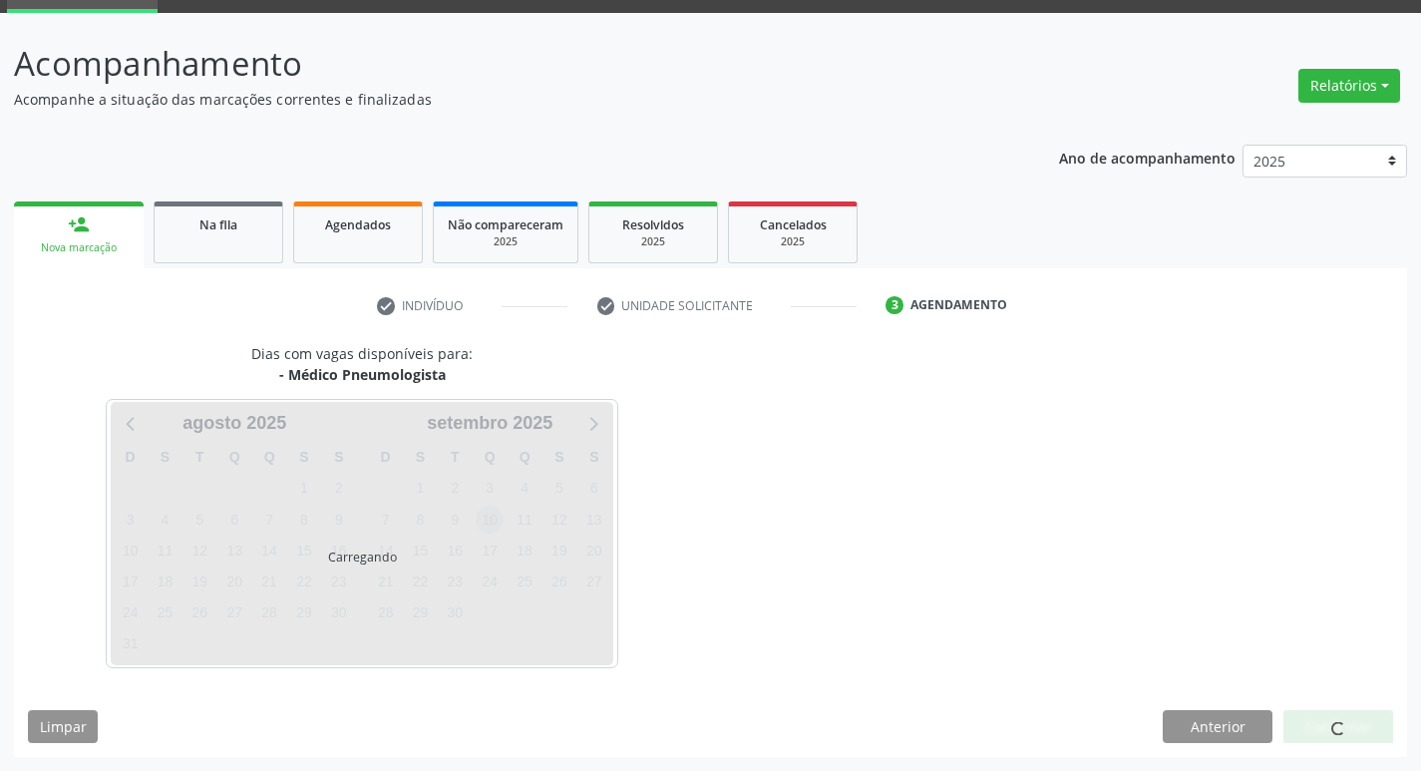
scroll to position [97, 0]
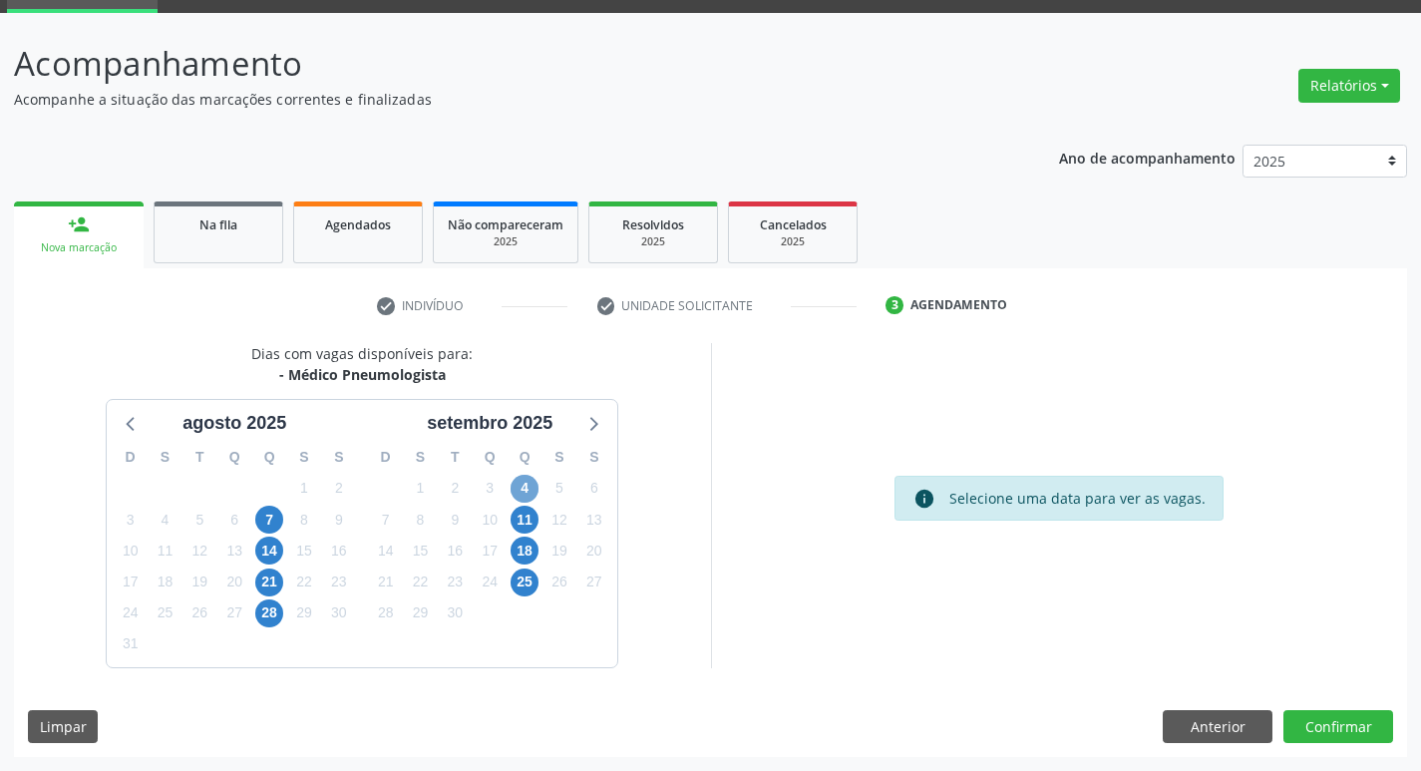
click at [518, 481] on span "4" at bounding box center [525, 489] width 28 height 28
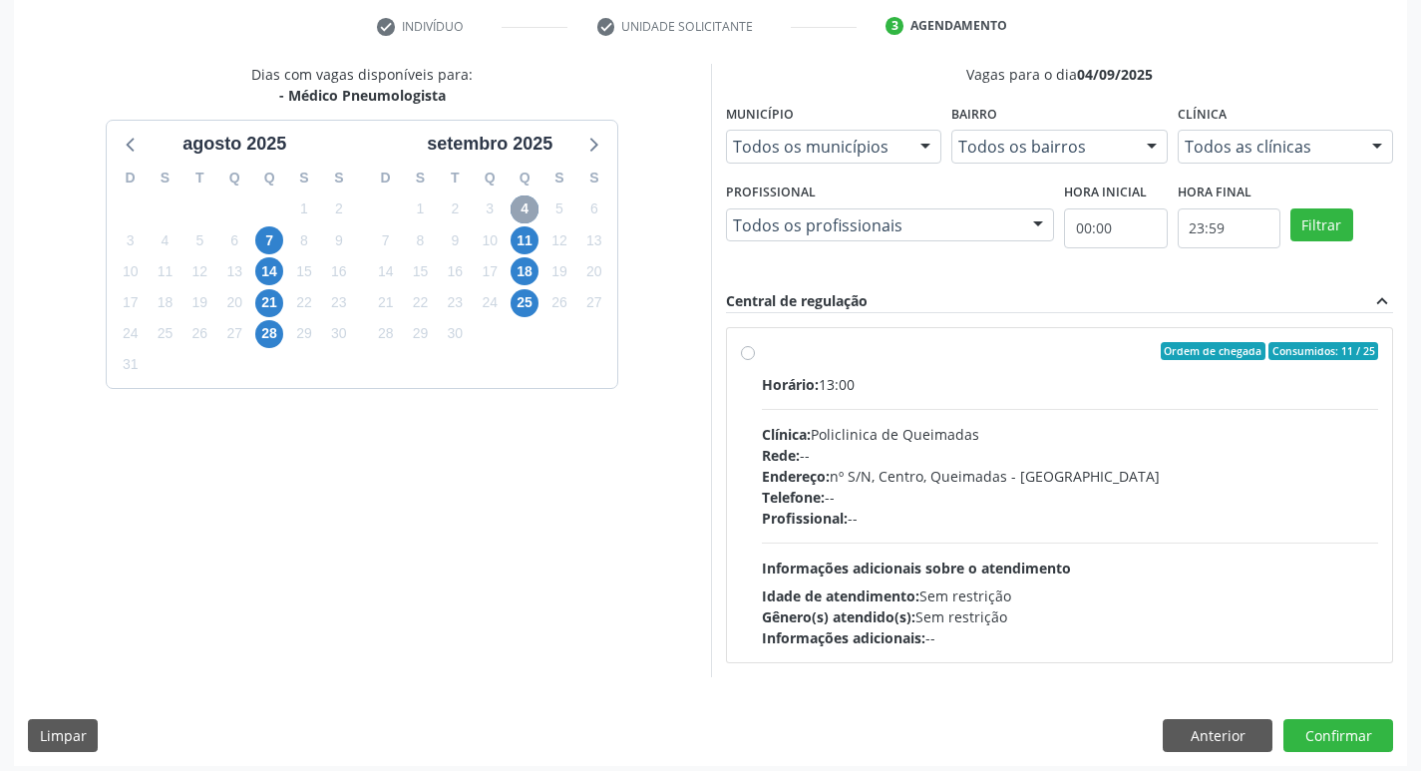
scroll to position [385, 0]
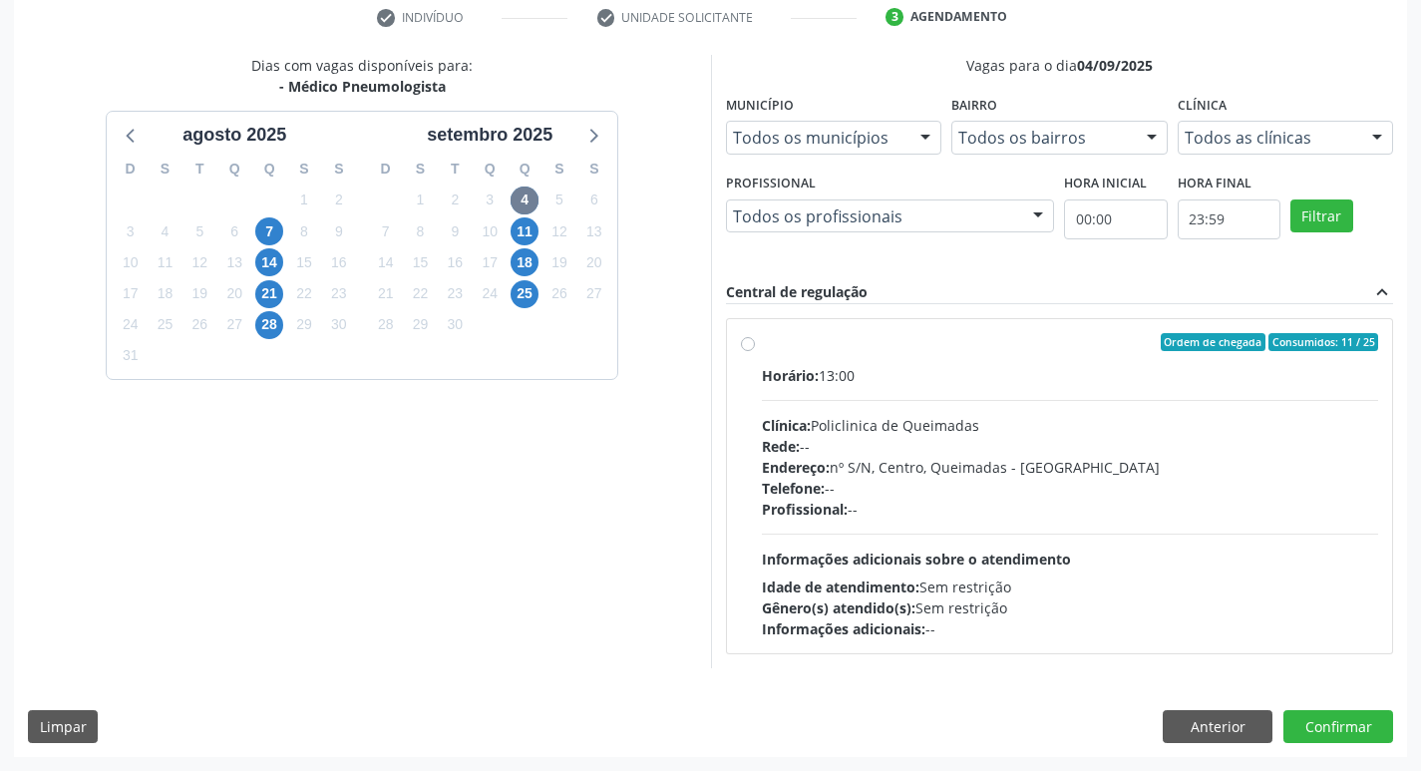
click at [1226, 380] on div "Horário: 13:00" at bounding box center [1070, 375] width 617 height 21
click at [755, 351] on input "Ordem de chegada Consumidos: 11 / 25 Horário: 13:00 Clínica: Policlinica de Que…" at bounding box center [748, 342] width 14 height 18
radio input "true"
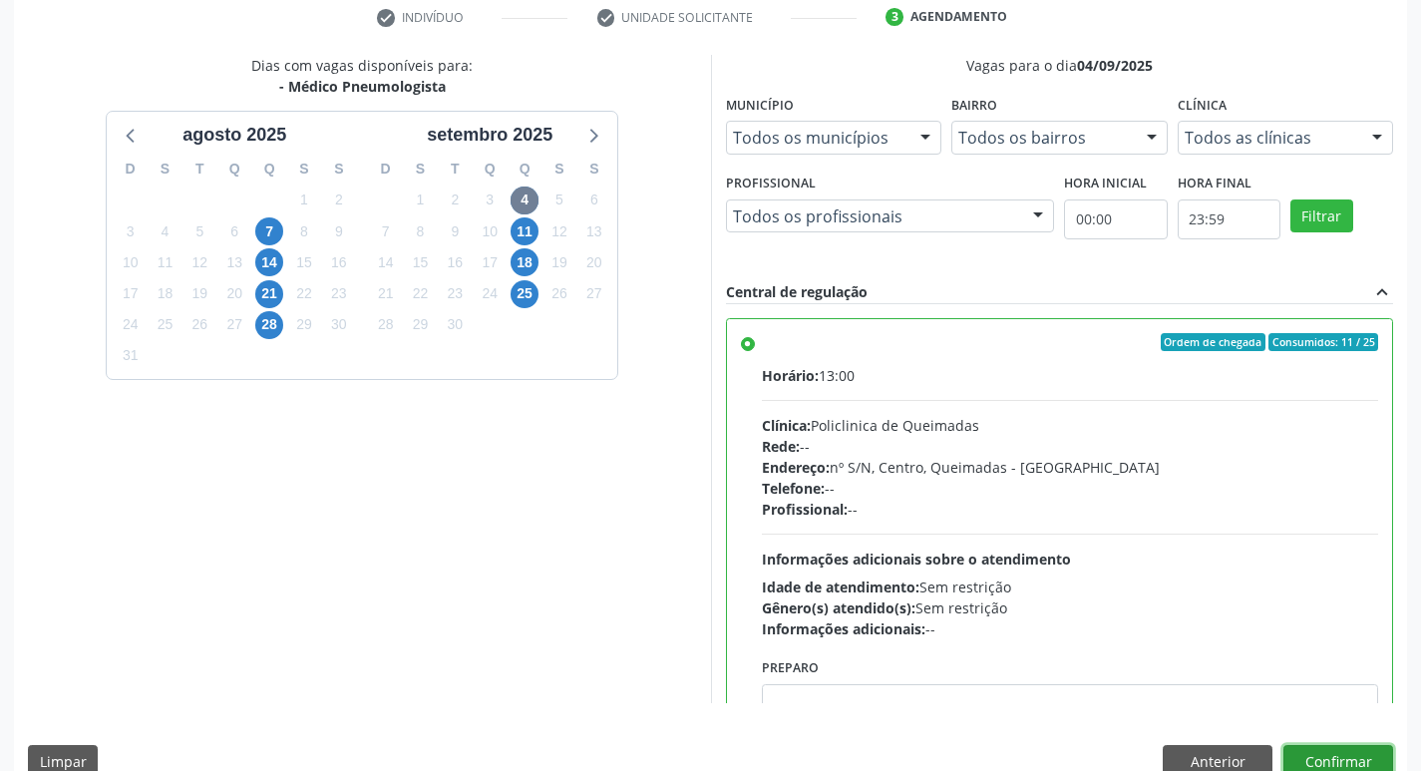
click at [1325, 758] on button "Confirmar" at bounding box center [1338, 762] width 110 height 34
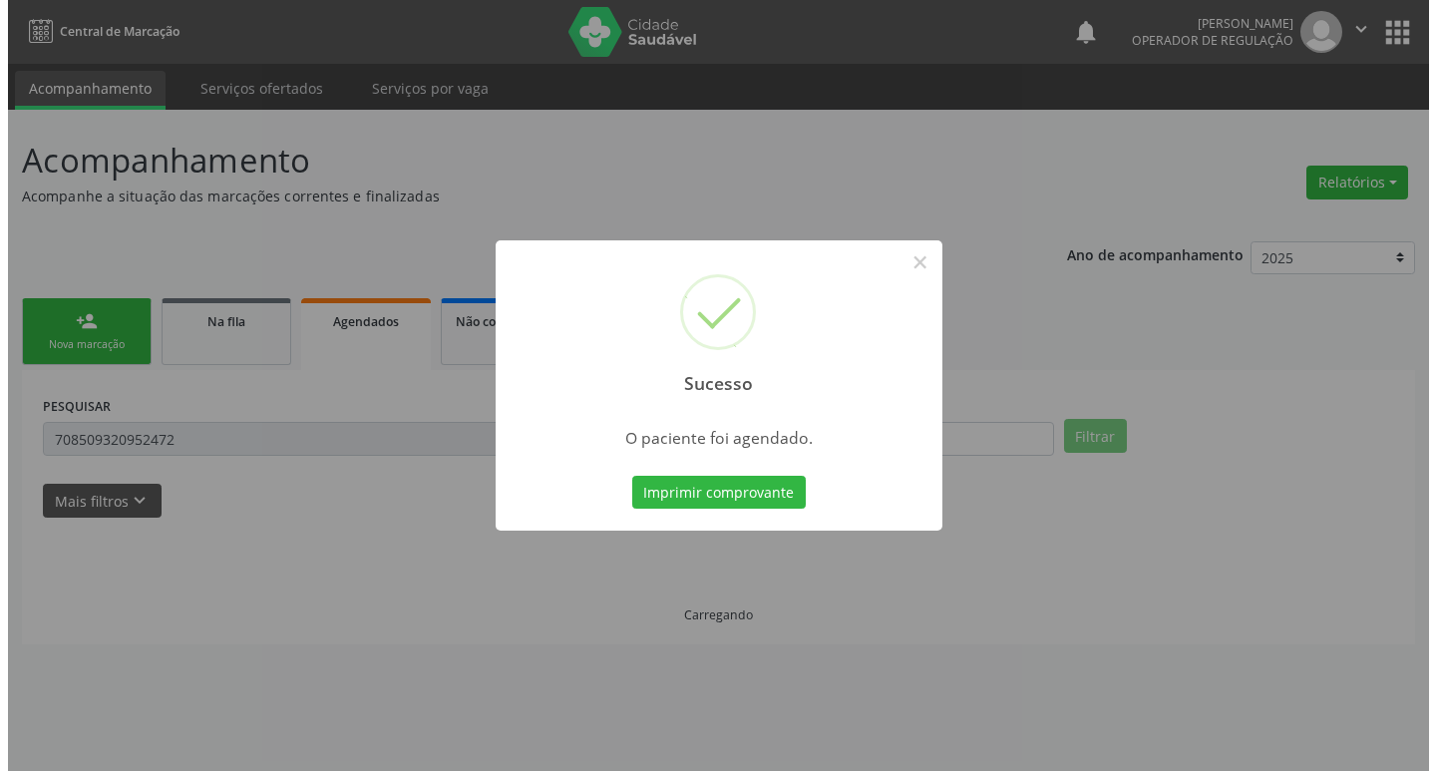
scroll to position [0, 0]
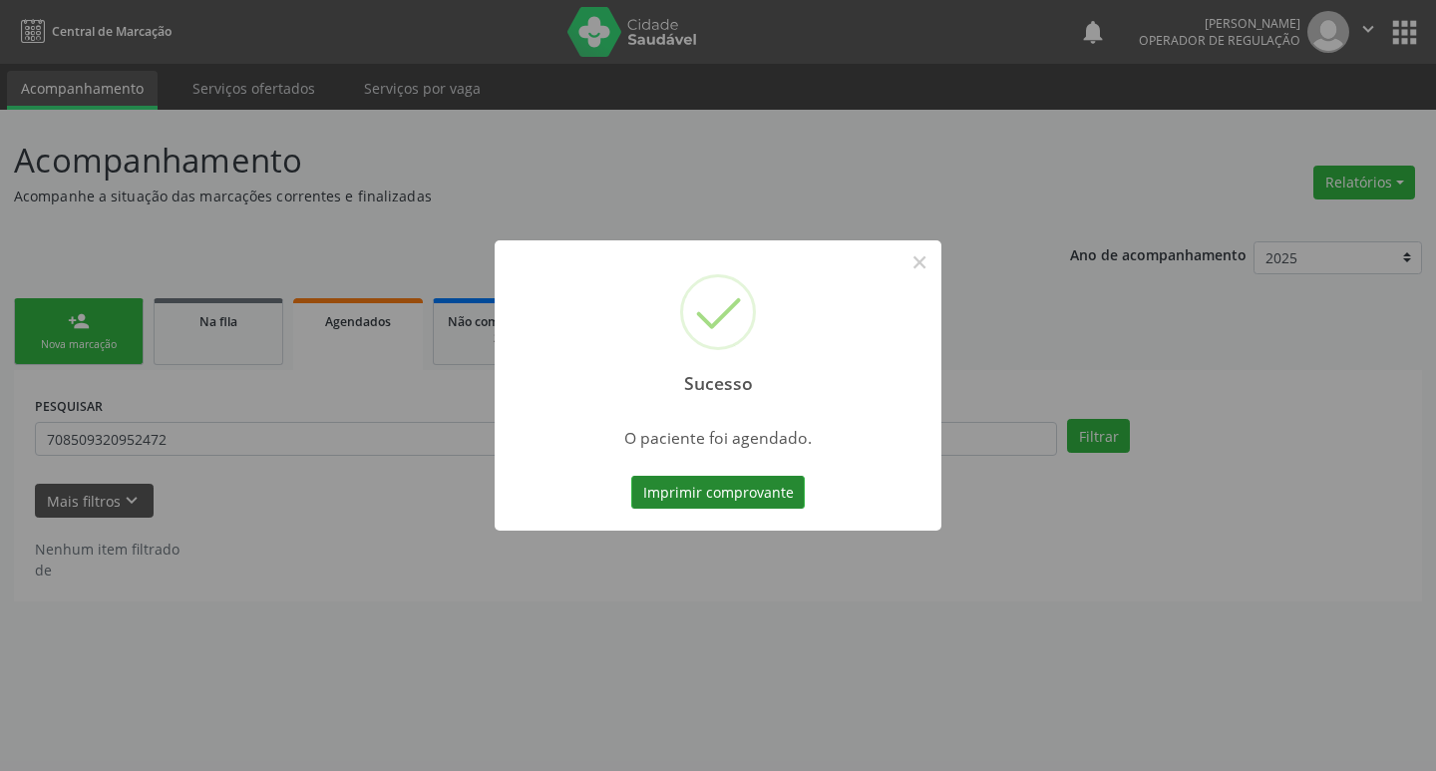
click at [733, 498] on button "Imprimir comprovante" at bounding box center [718, 493] width 174 height 34
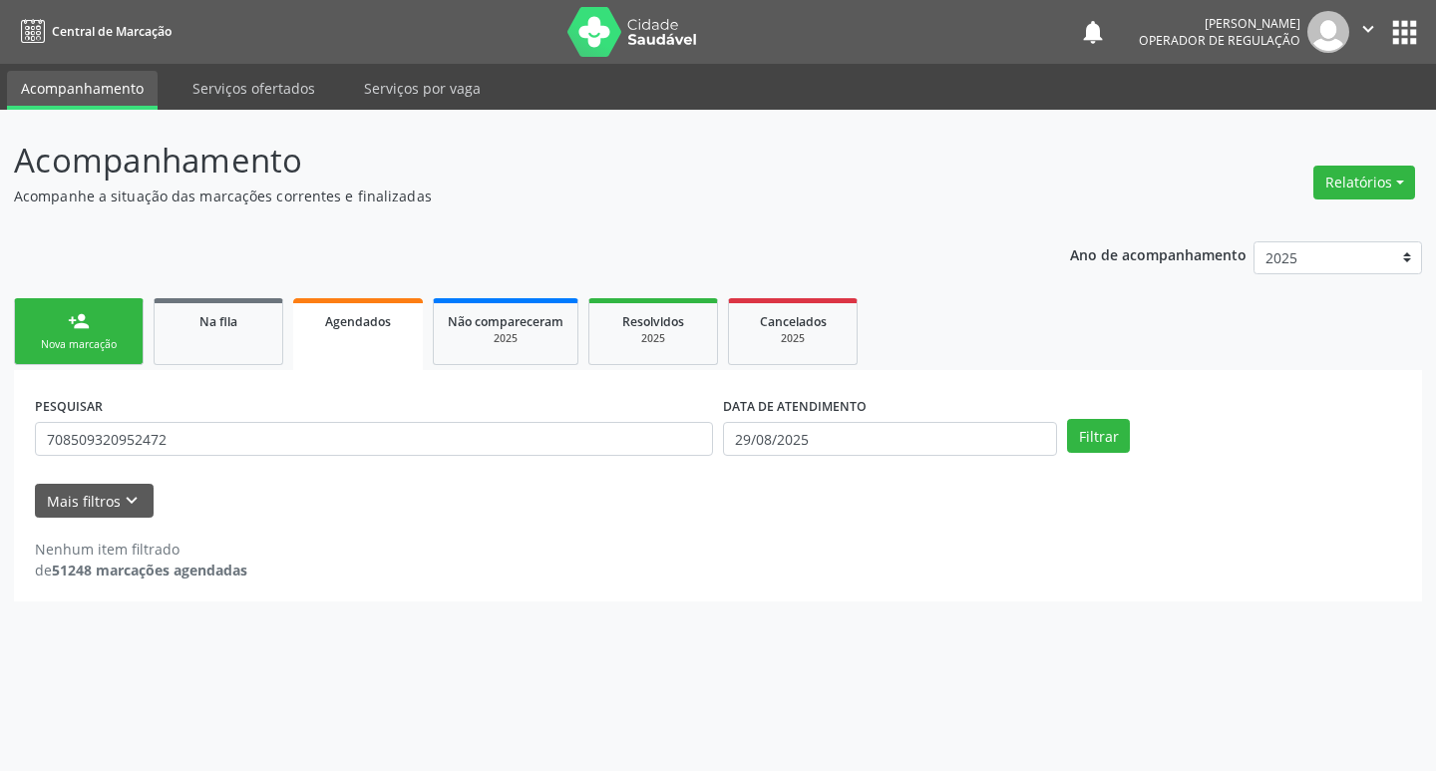
click at [94, 331] on link "person_add Nova marcação" at bounding box center [79, 331] width 130 height 67
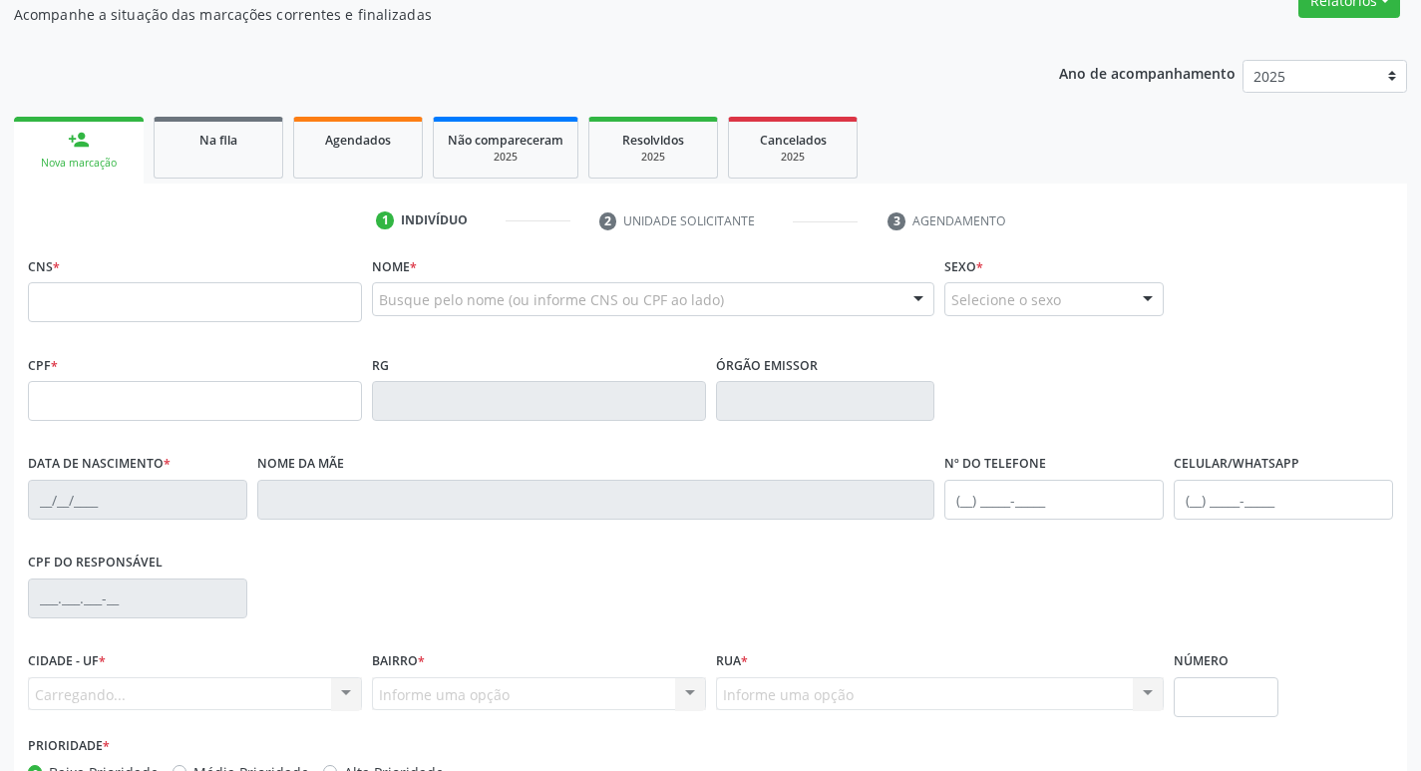
scroll to position [199, 0]
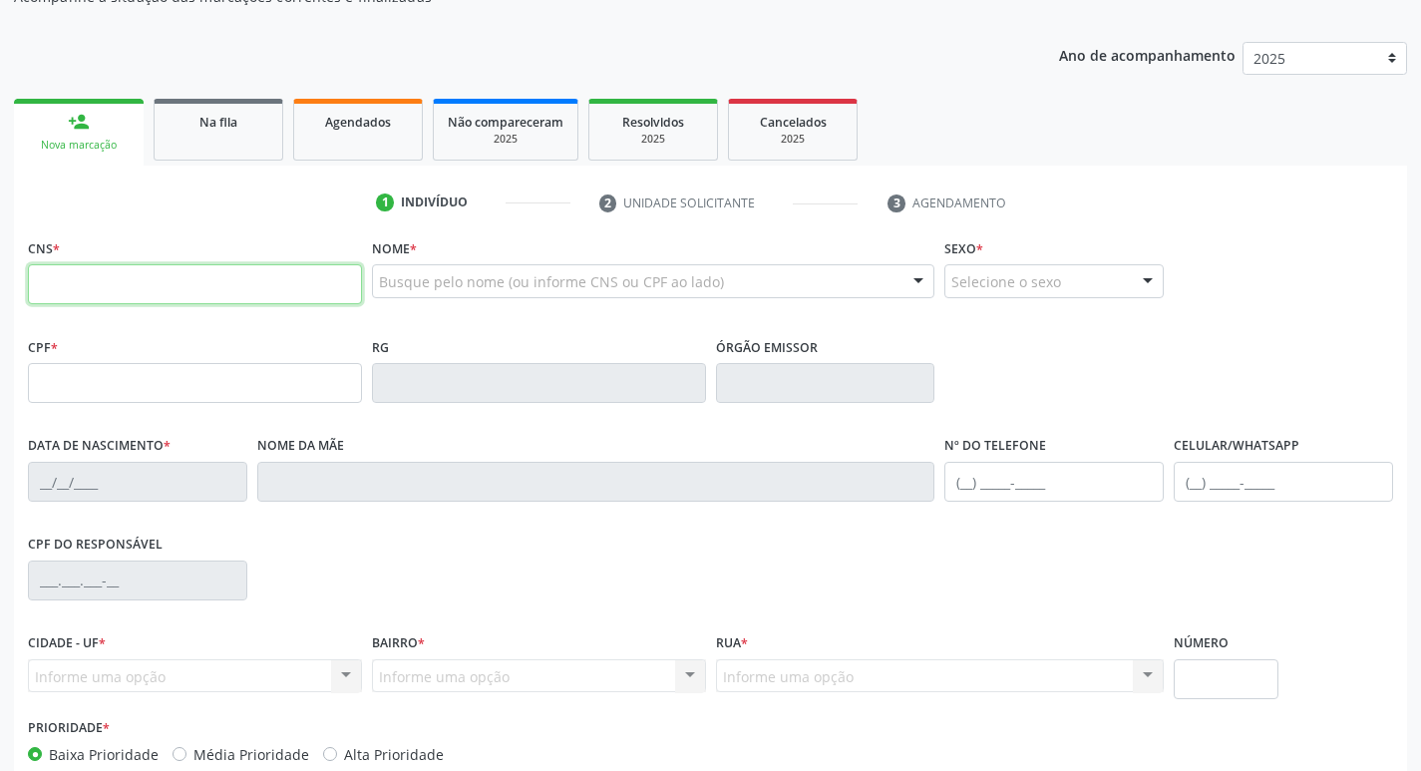
click at [215, 288] on input "text" at bounding box center [195, 284] width 334 height 40
type input "707 4060 5923 8678"
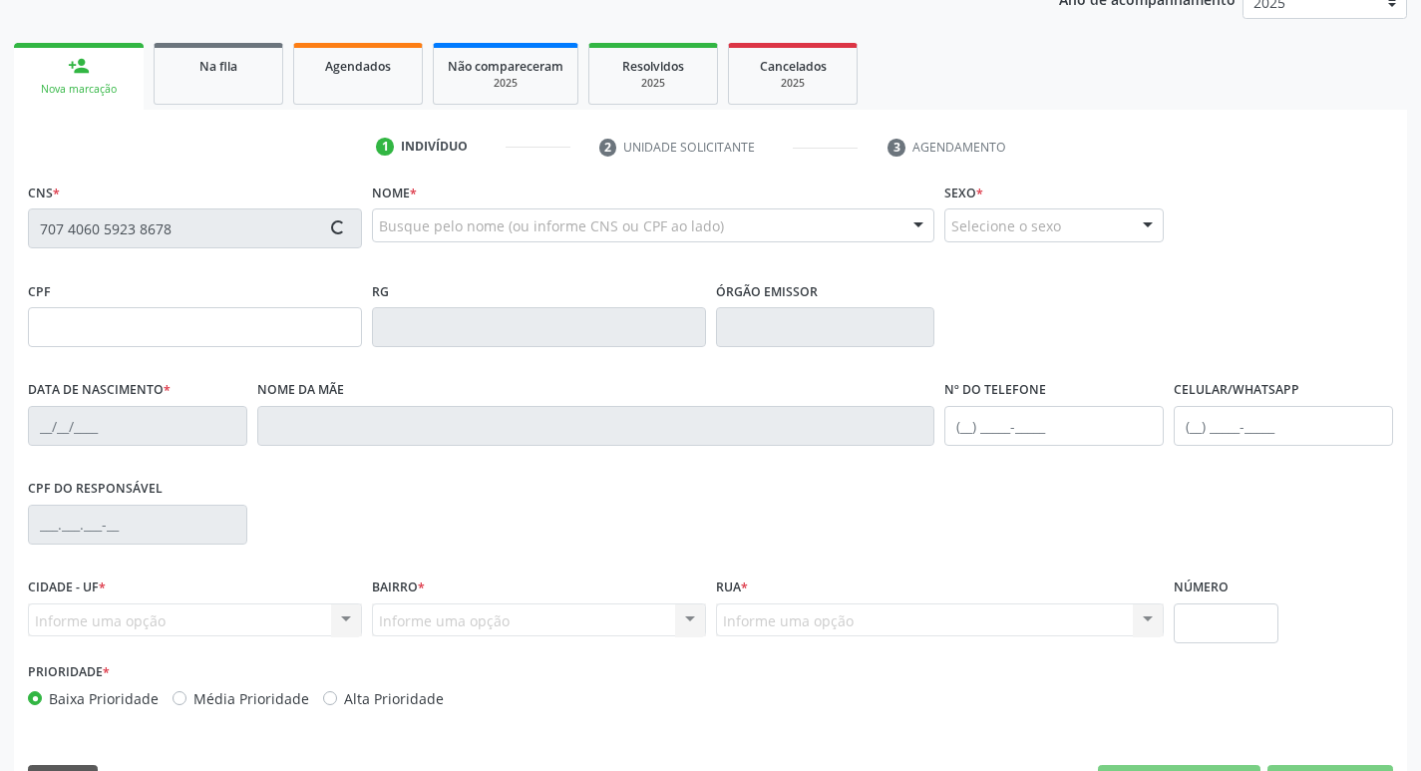
type input "24/12/2017"
type input "Luciana da Silva Souza"
type input "(83) 99145-4016"
type input "717.082.254-71"
type input "75"
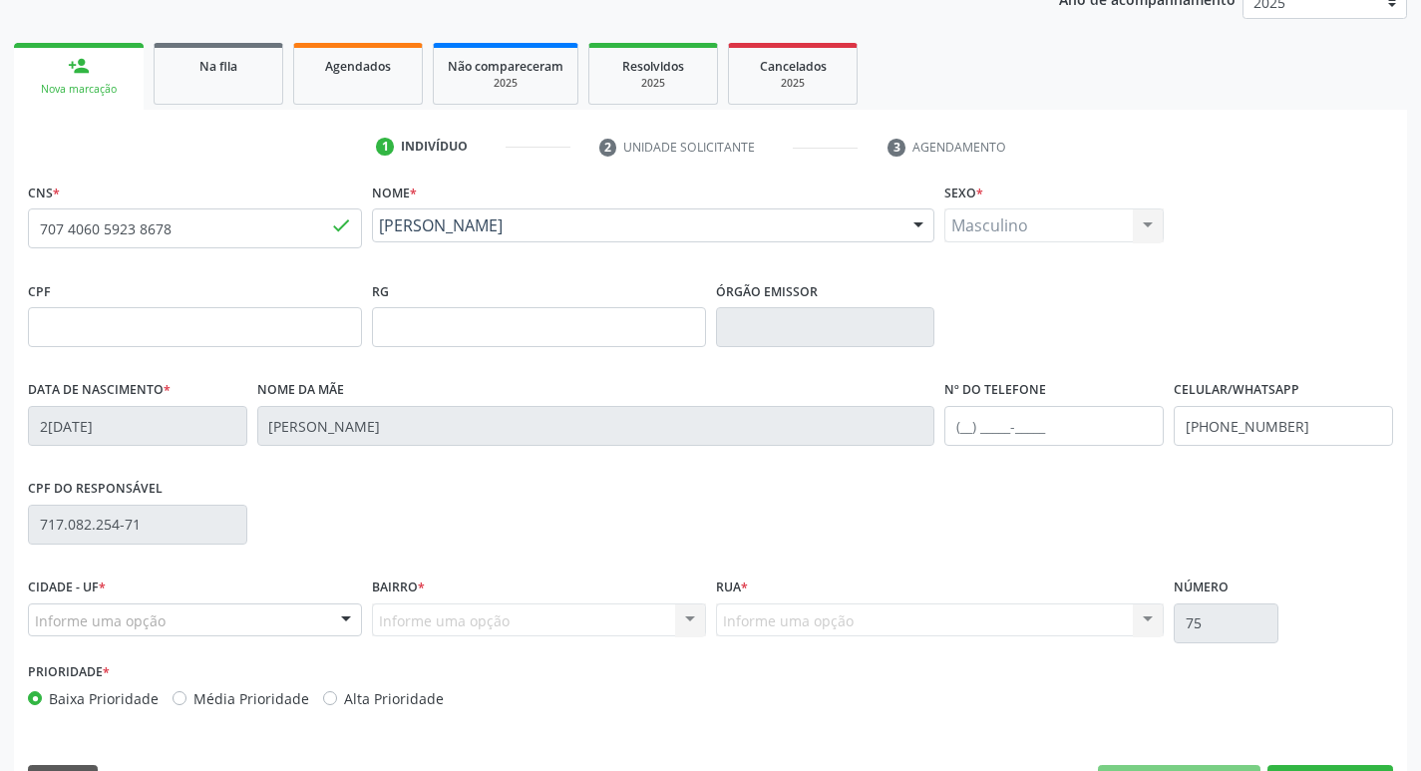
scroll to position [310, 0]
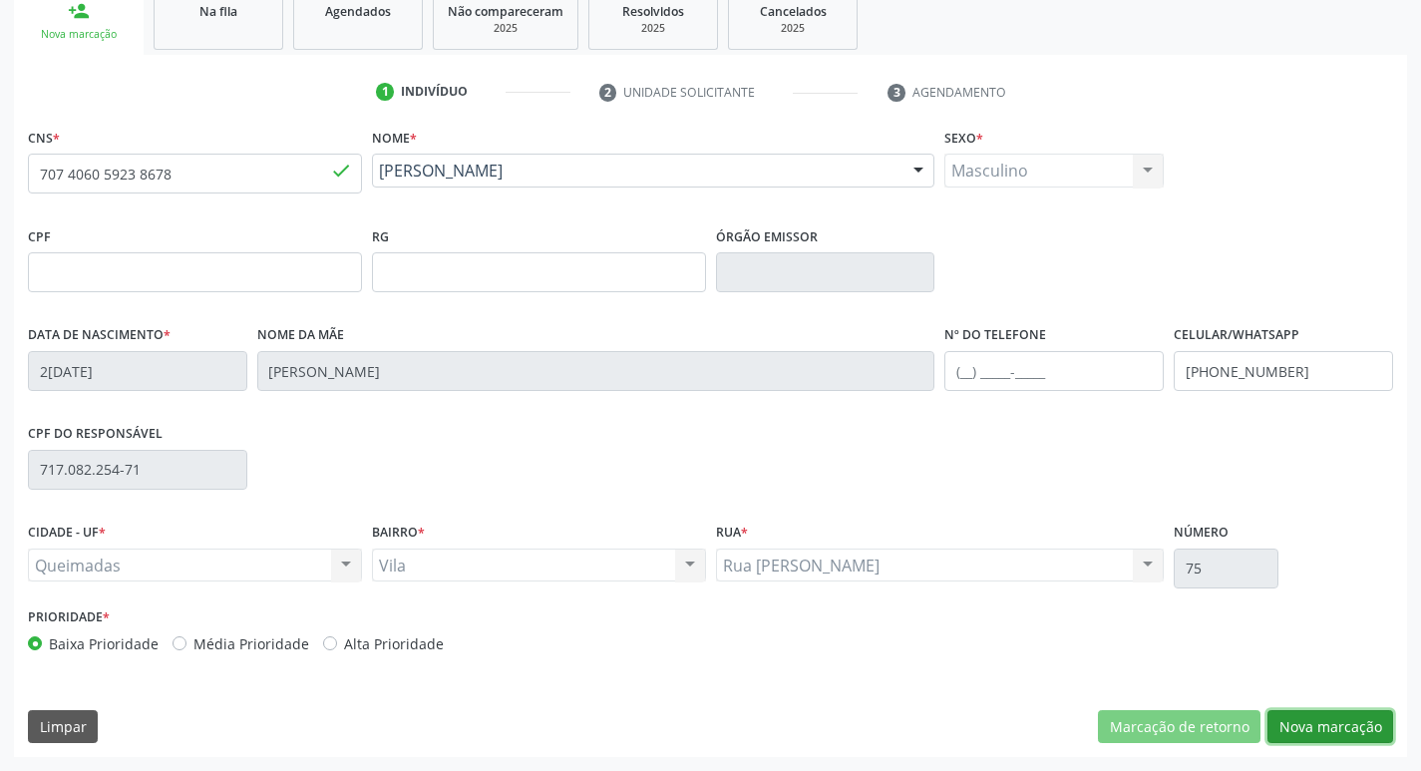
click at [1308, 731] on button "Nova marcação" at bounding box center [1330, 727] width 126 height 34
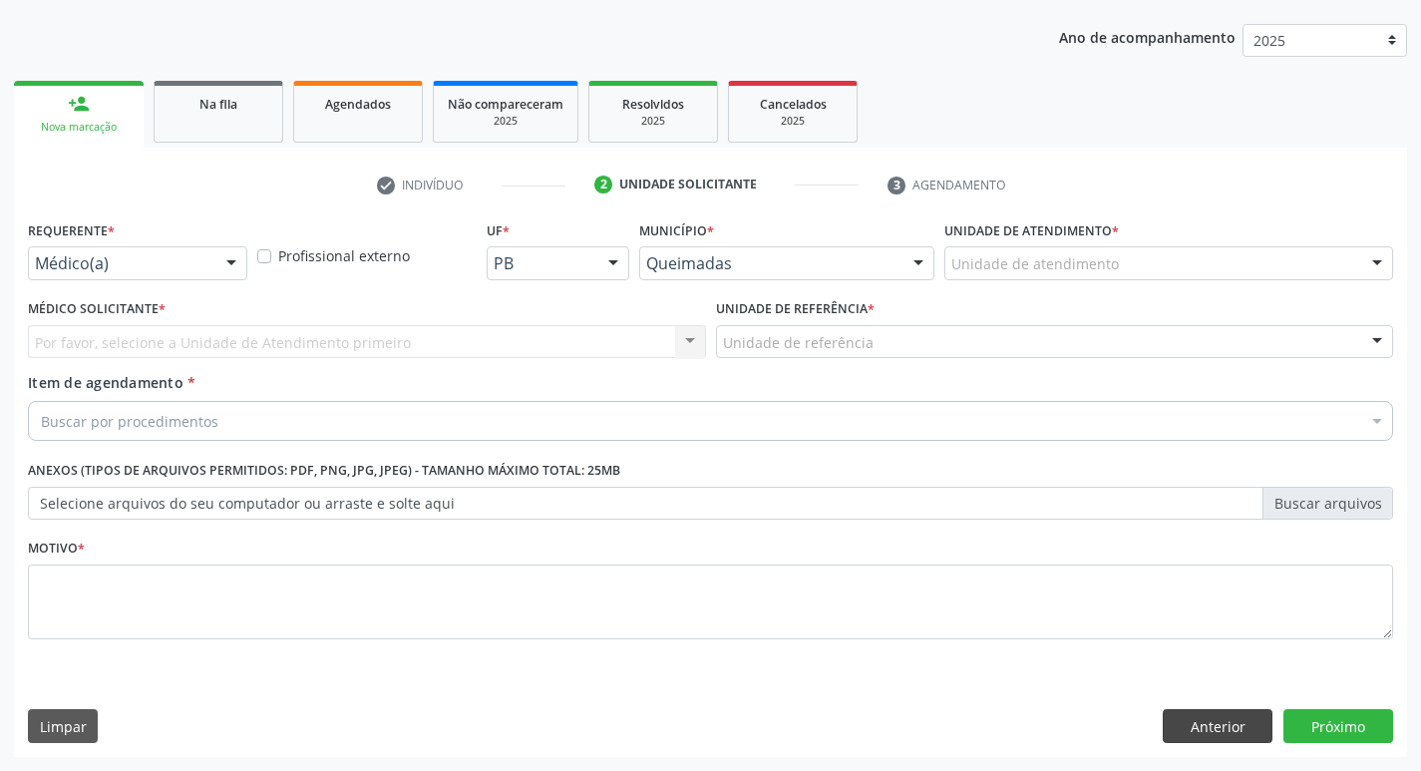
scroll to position [217, 0]
click at [207, 267] on div "Médico(a)" at bounding box center [137, 263] width 219 height 34
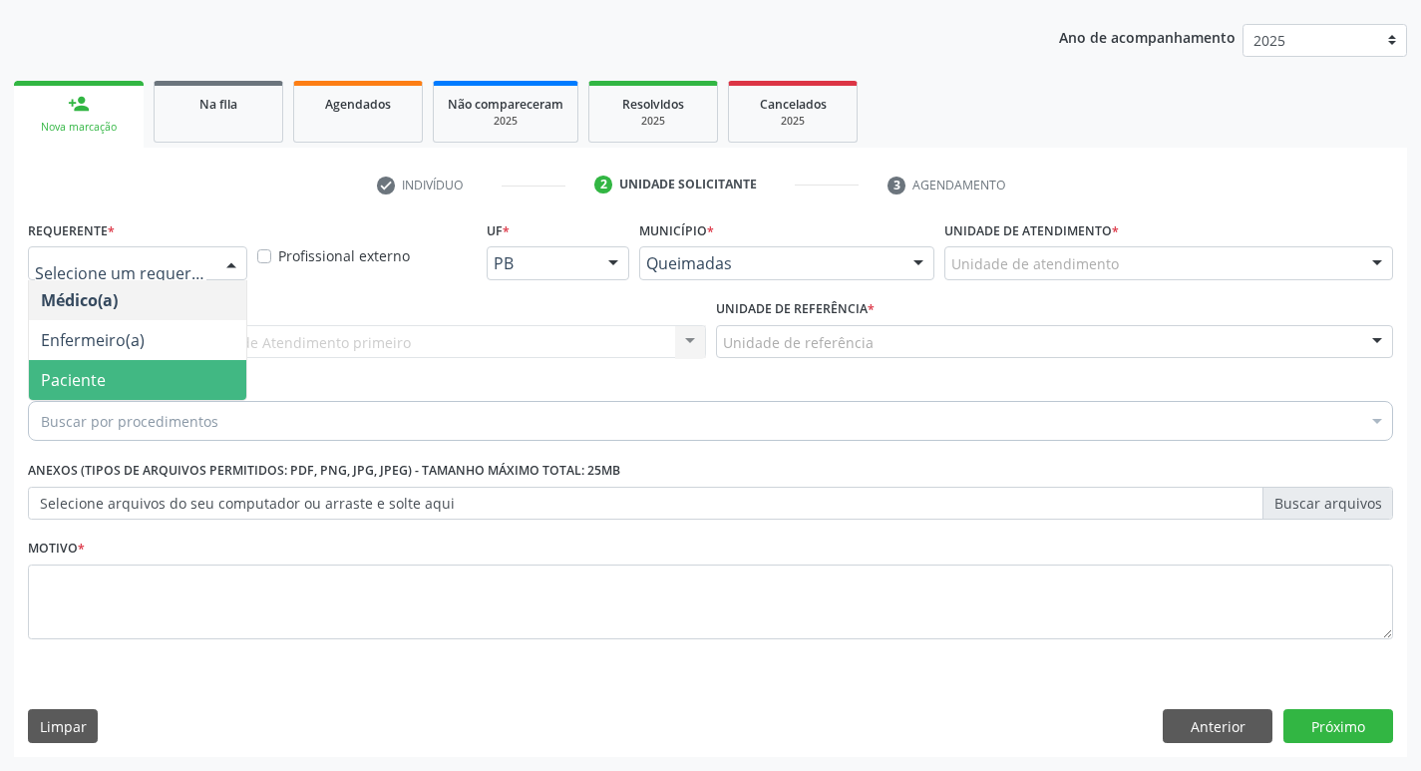
click at [143, 378] on span "Paciente" at bounding box center [137, 380] width 217 height 40
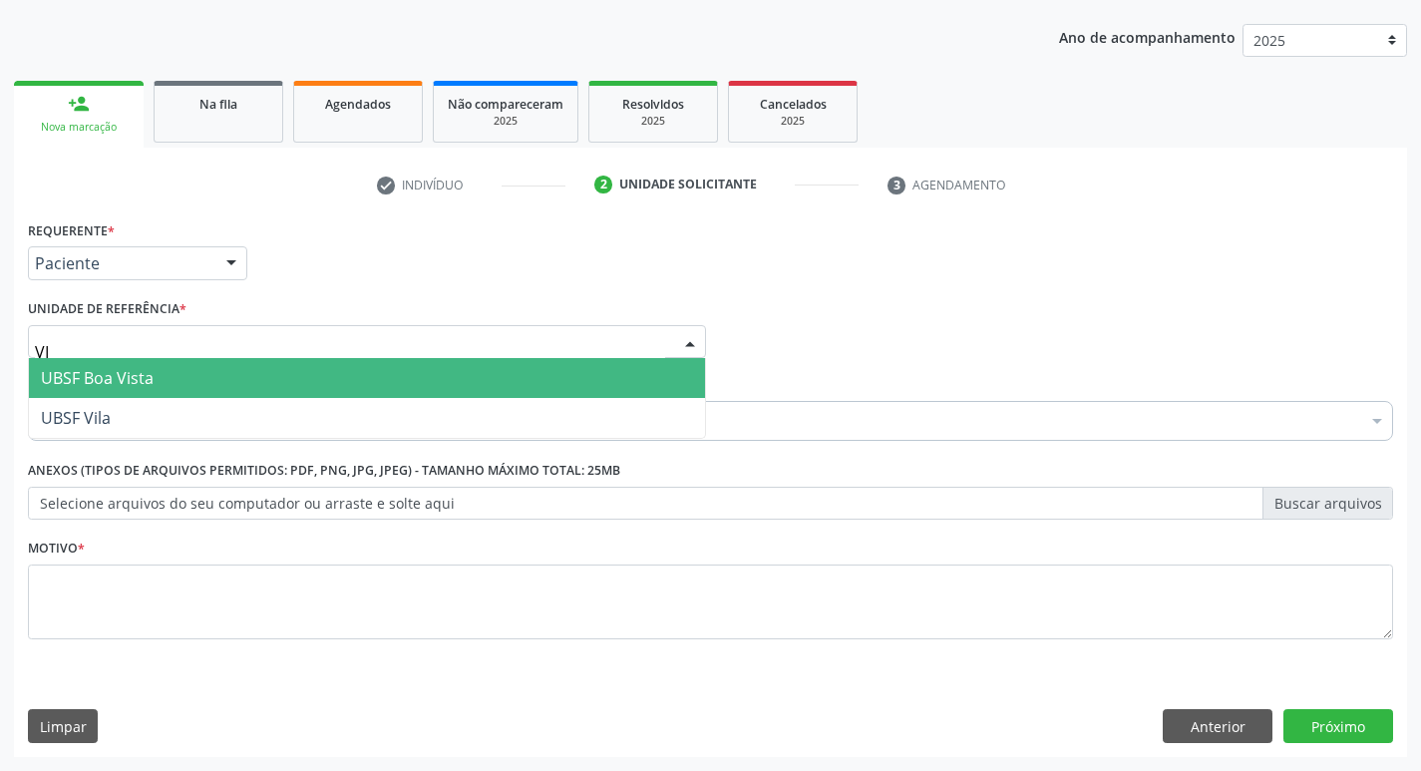
type input "VIL"
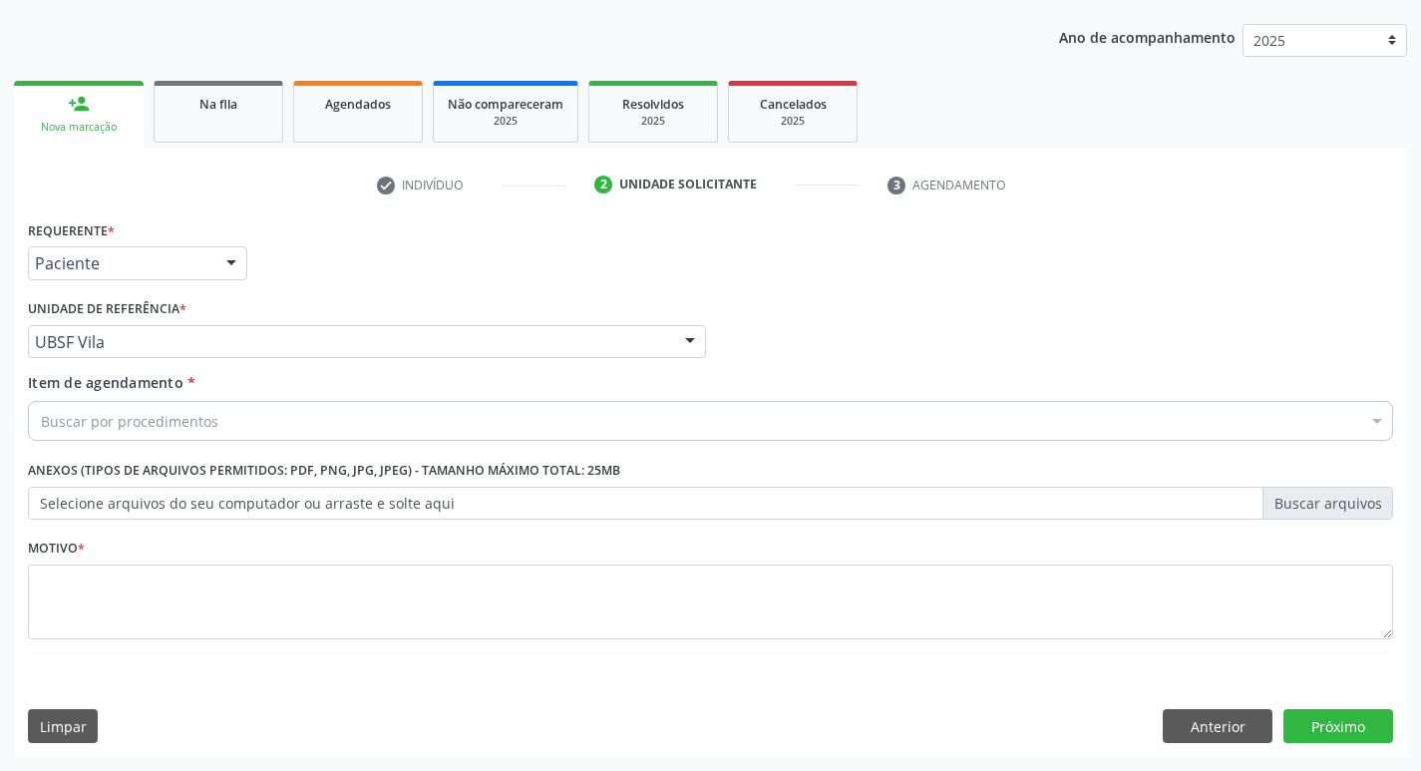
click at [313, 426] on div "Buscar por procedimentos" at bounding box center [710, 421] width 1365 height 40
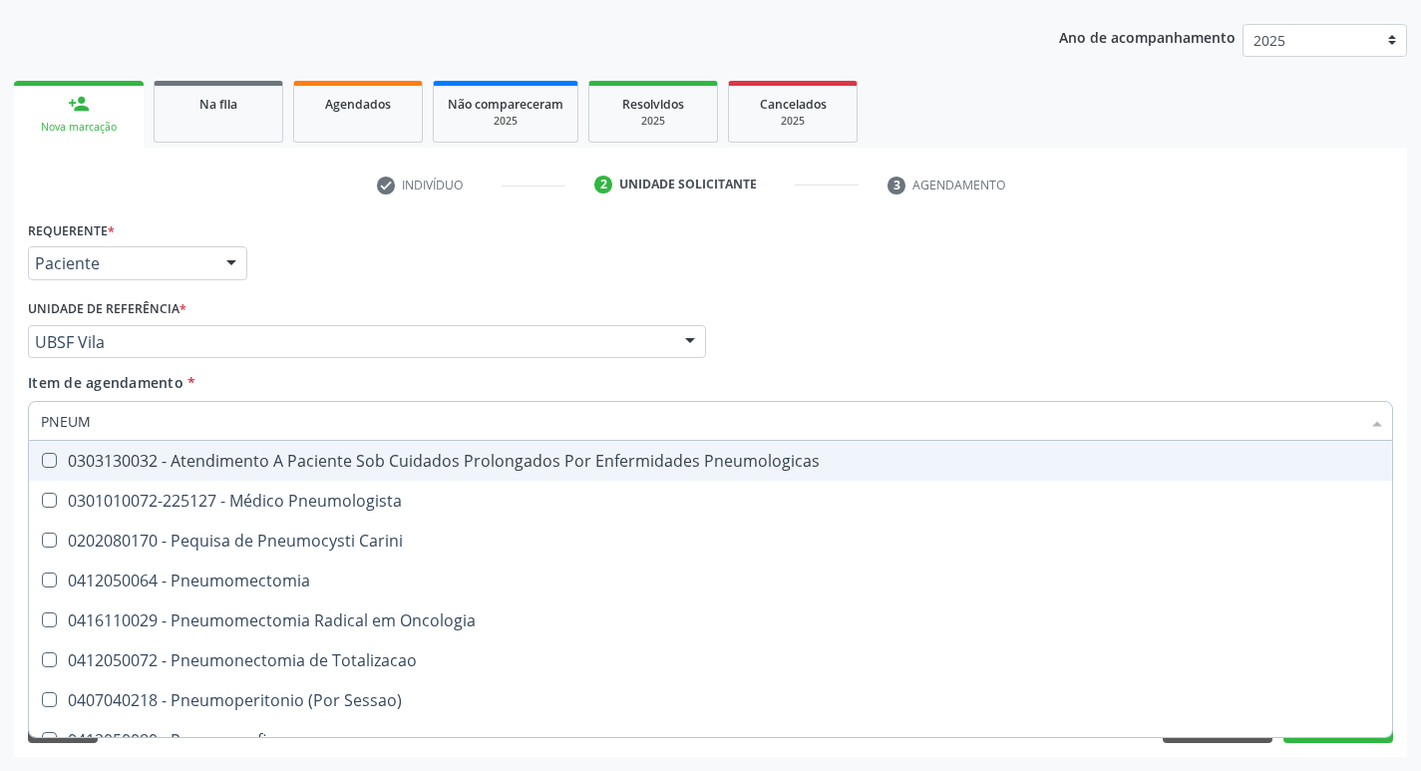
type input "PNEUMO"
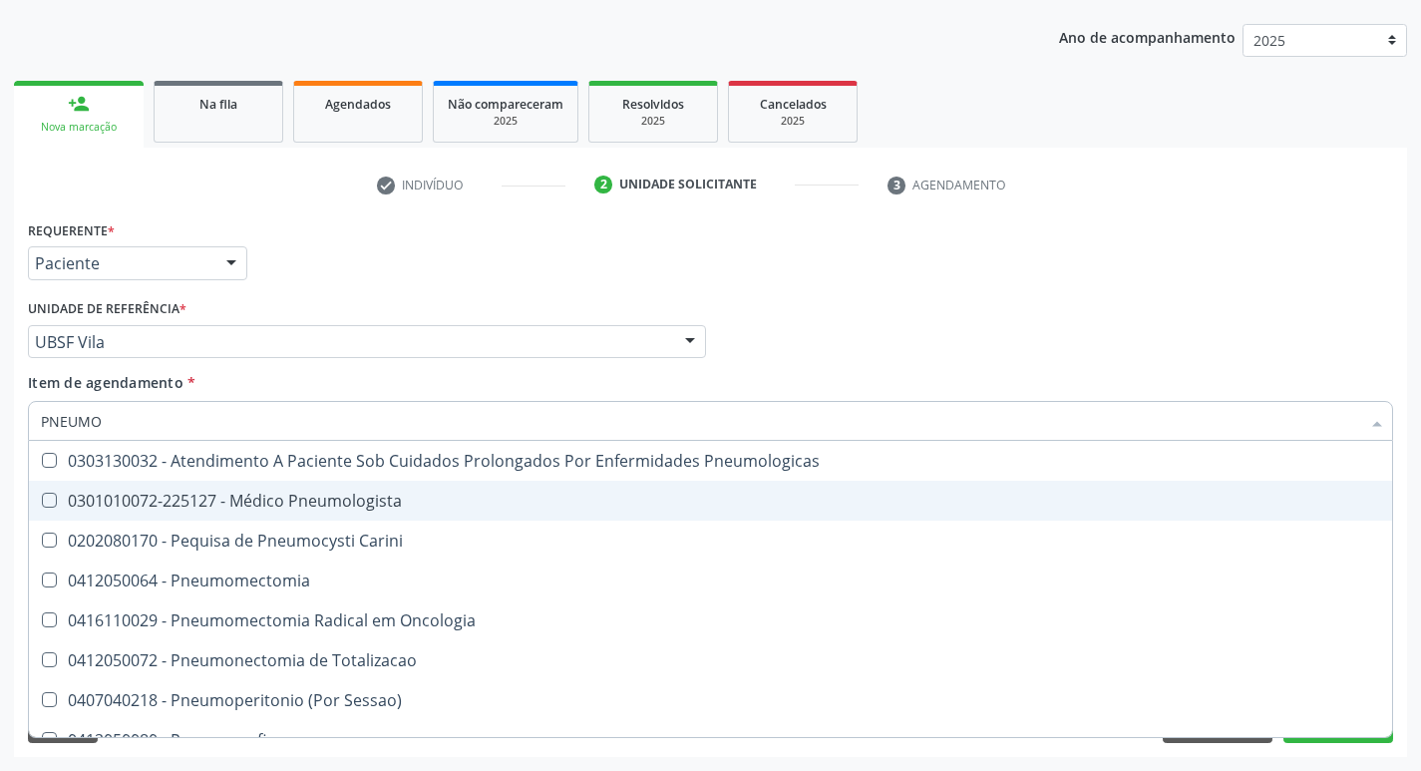
click at [316, 493] on div "0301010072-225127 - Médico Pneumologista" at bounding box center [710, 501] width 1339 height 16
checkbox Pneumologista "true"
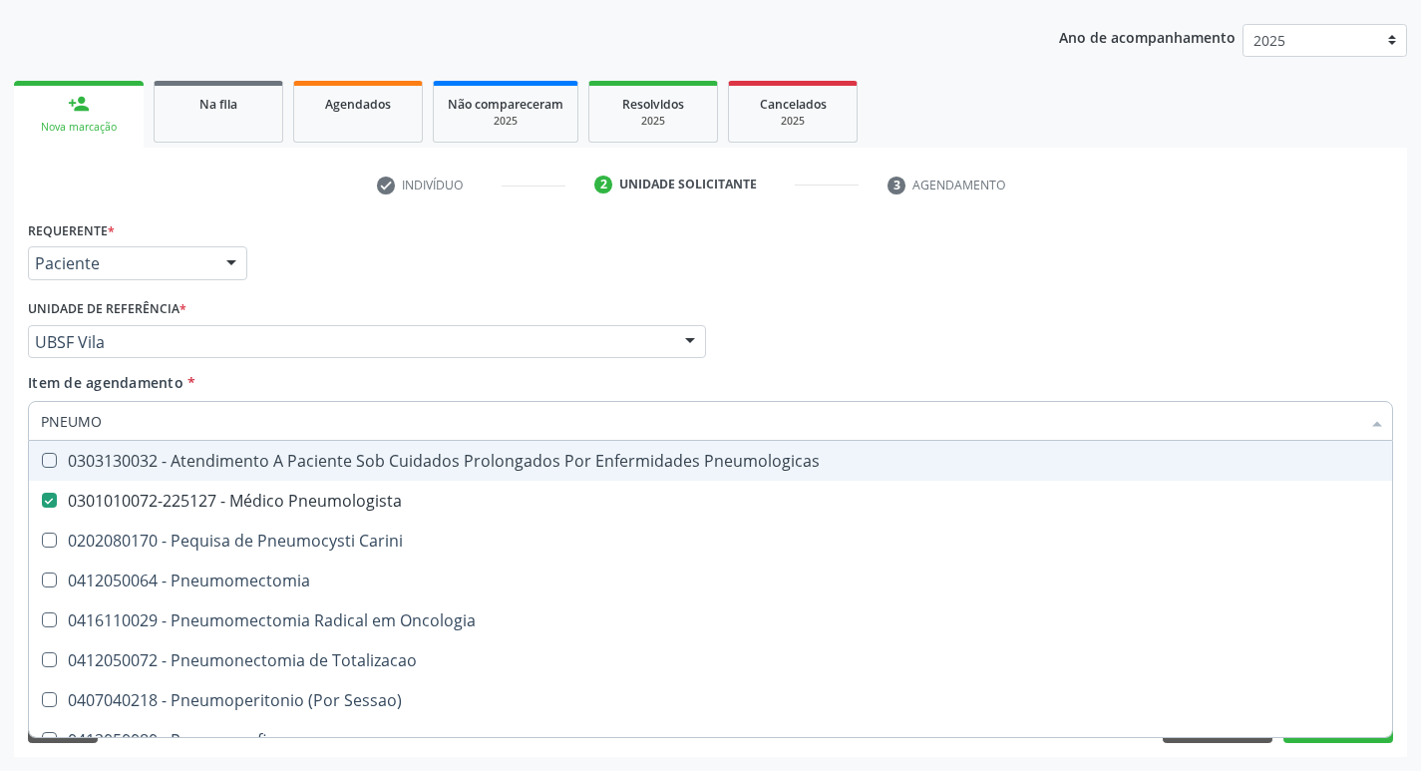
click at [427, 204] on div "check Indivíduo 2 Unidade solicitante 3 Agendamento CNS * 707 4060 5923 8678 do…" at bounding box center [710, 463] width 1393 height 588
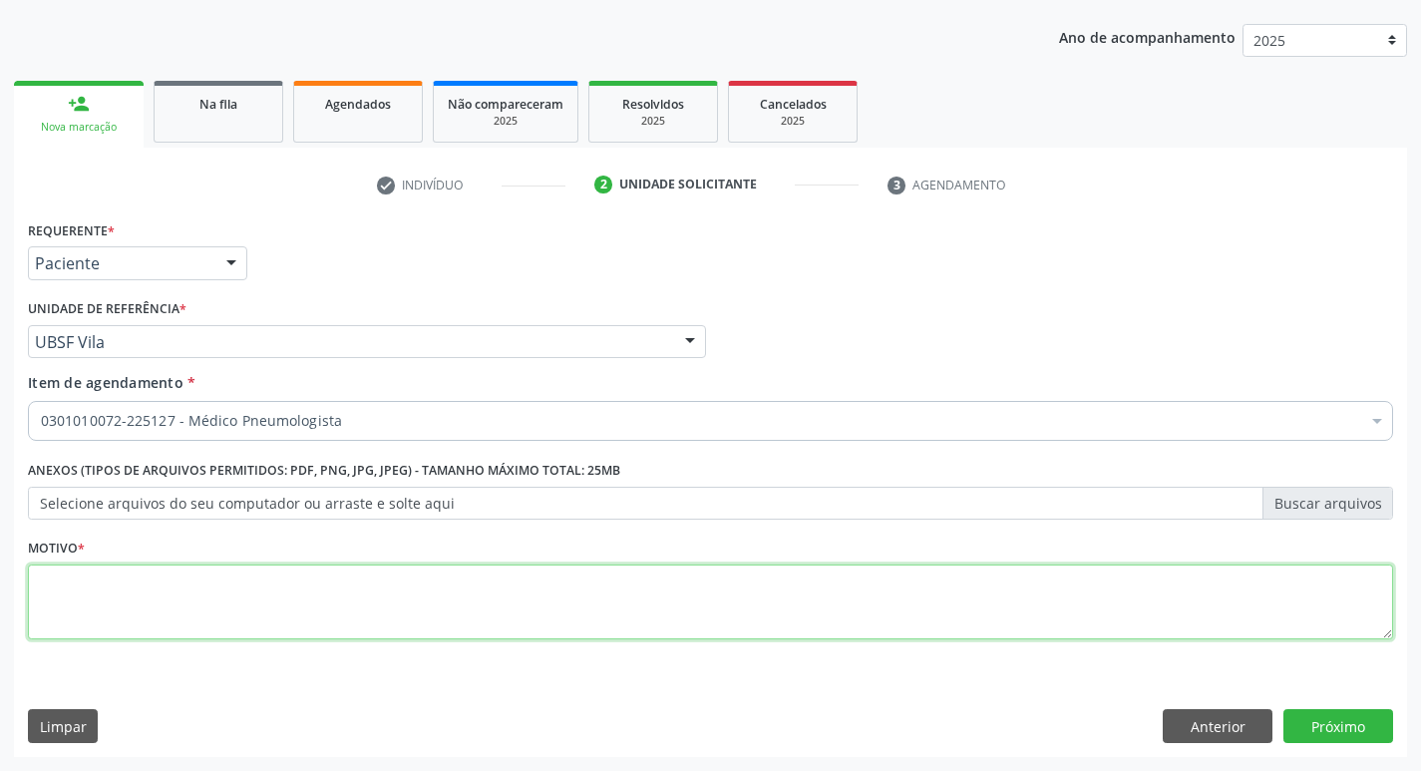
click at [186, 607] on textarea at bounding box center [710, 602] width 1365 height 76
type textarea "AVALIAÇÃO"
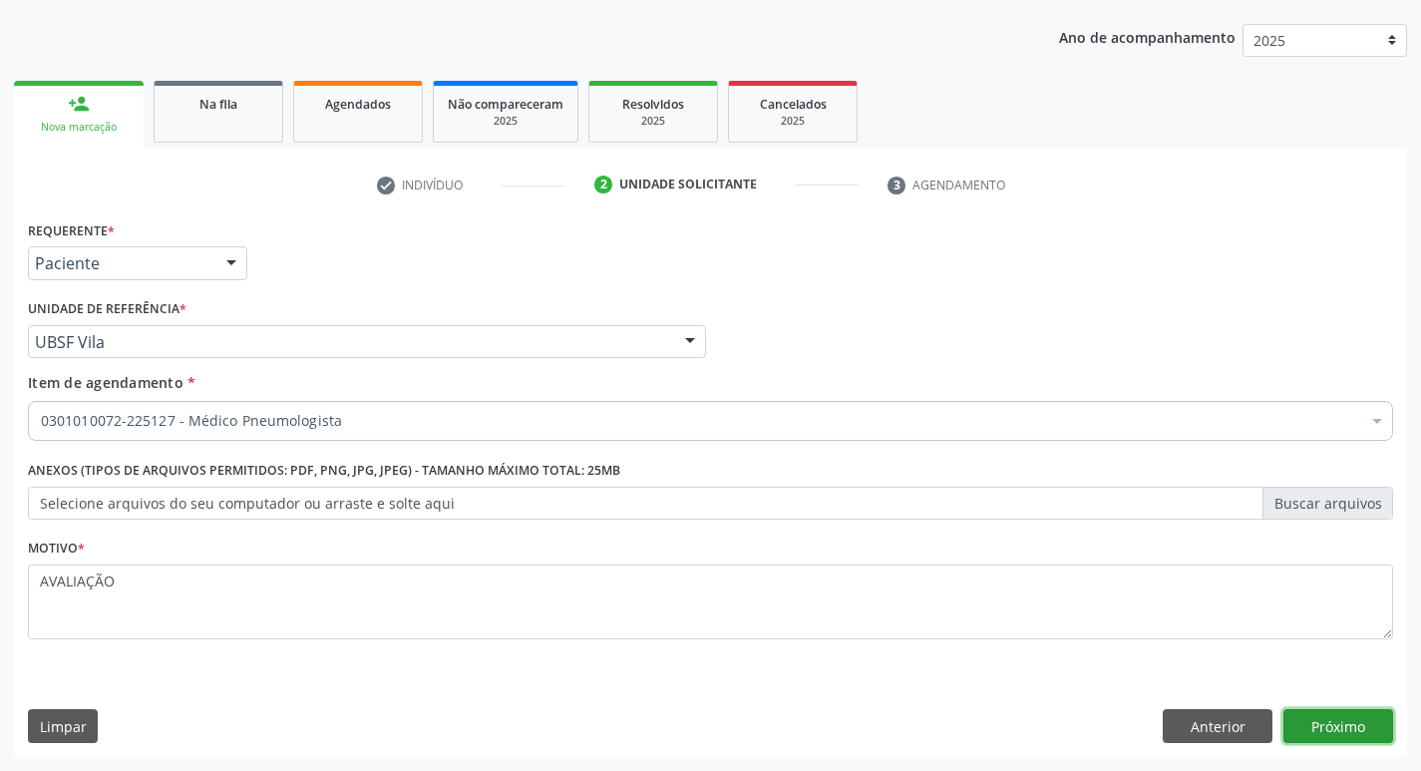
click at [1330, 720] on button "Próximo" at bounding box center [1338, 726] width 110 height 34
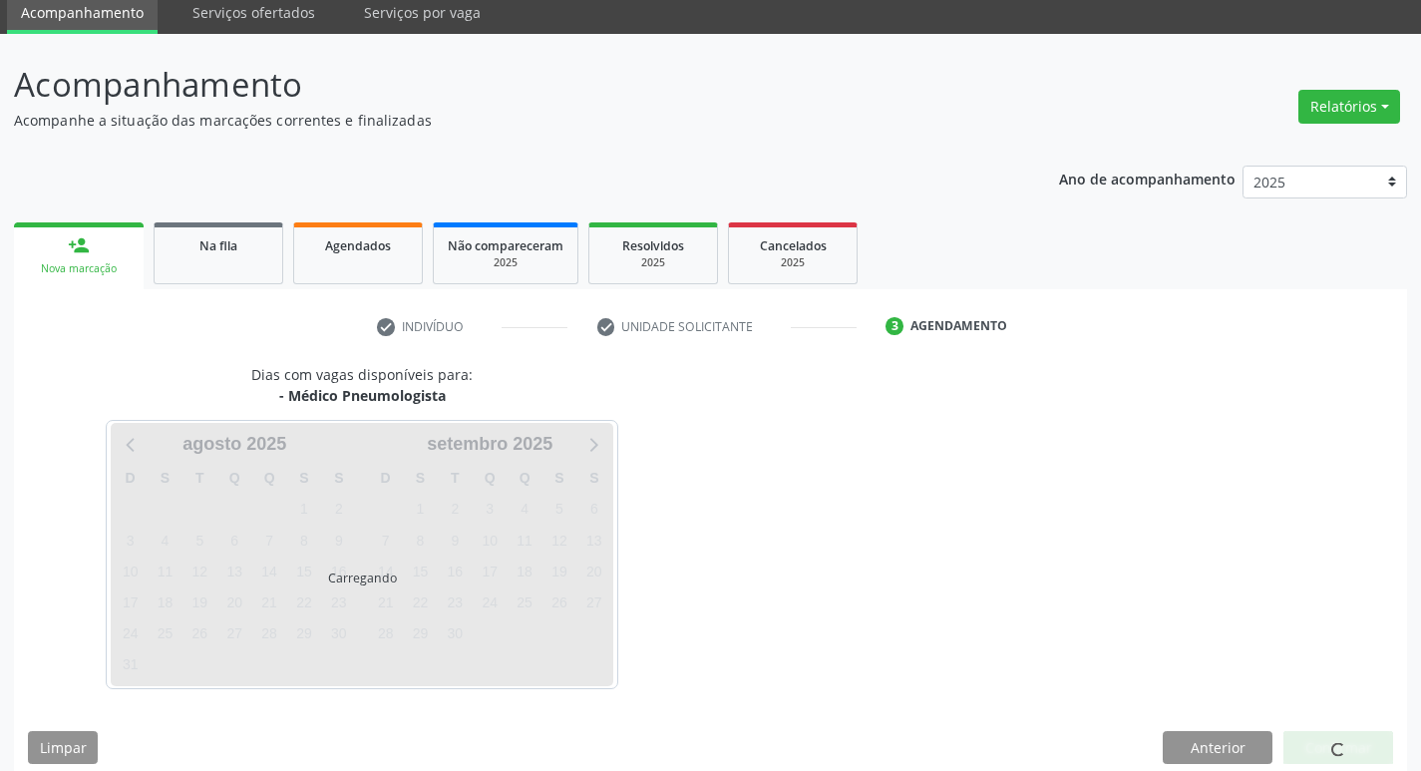
scroll to position [97, 0]
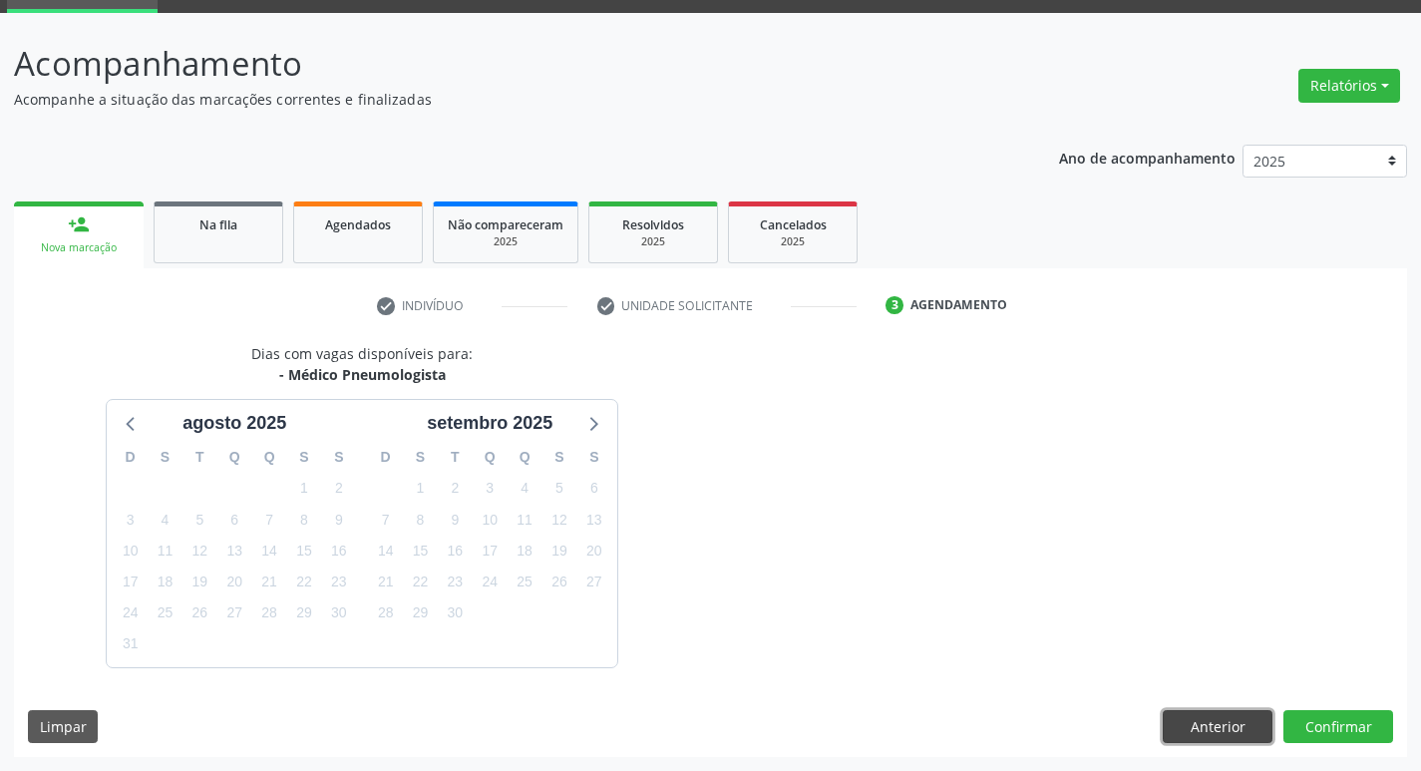
click at [1240, 740] on button "Anterior" at bounding box center [1218, 727] width 110 height 34
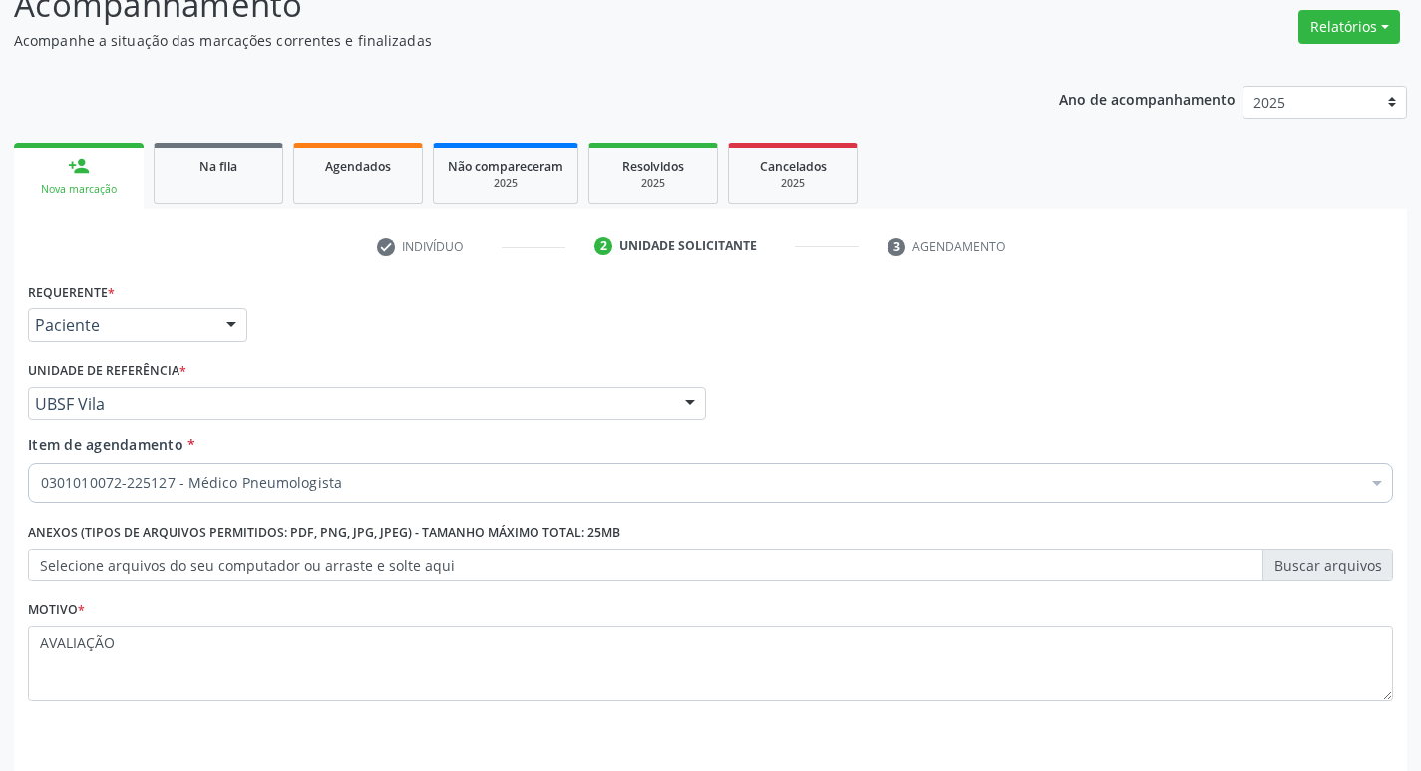
scroll to position [217, 0]
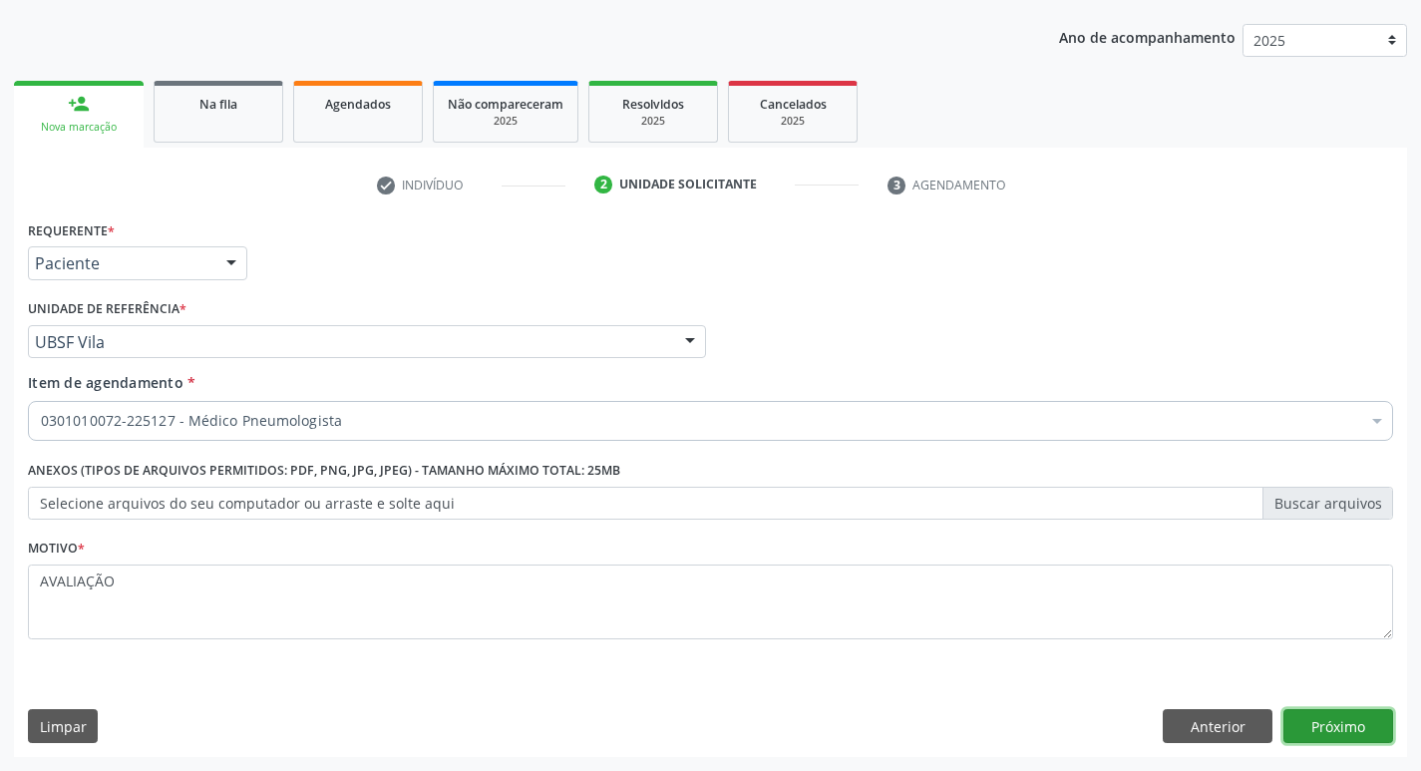
click at [1373, 725] on button "Próximo" at bounding box center [1338, 726] width 110 height 34
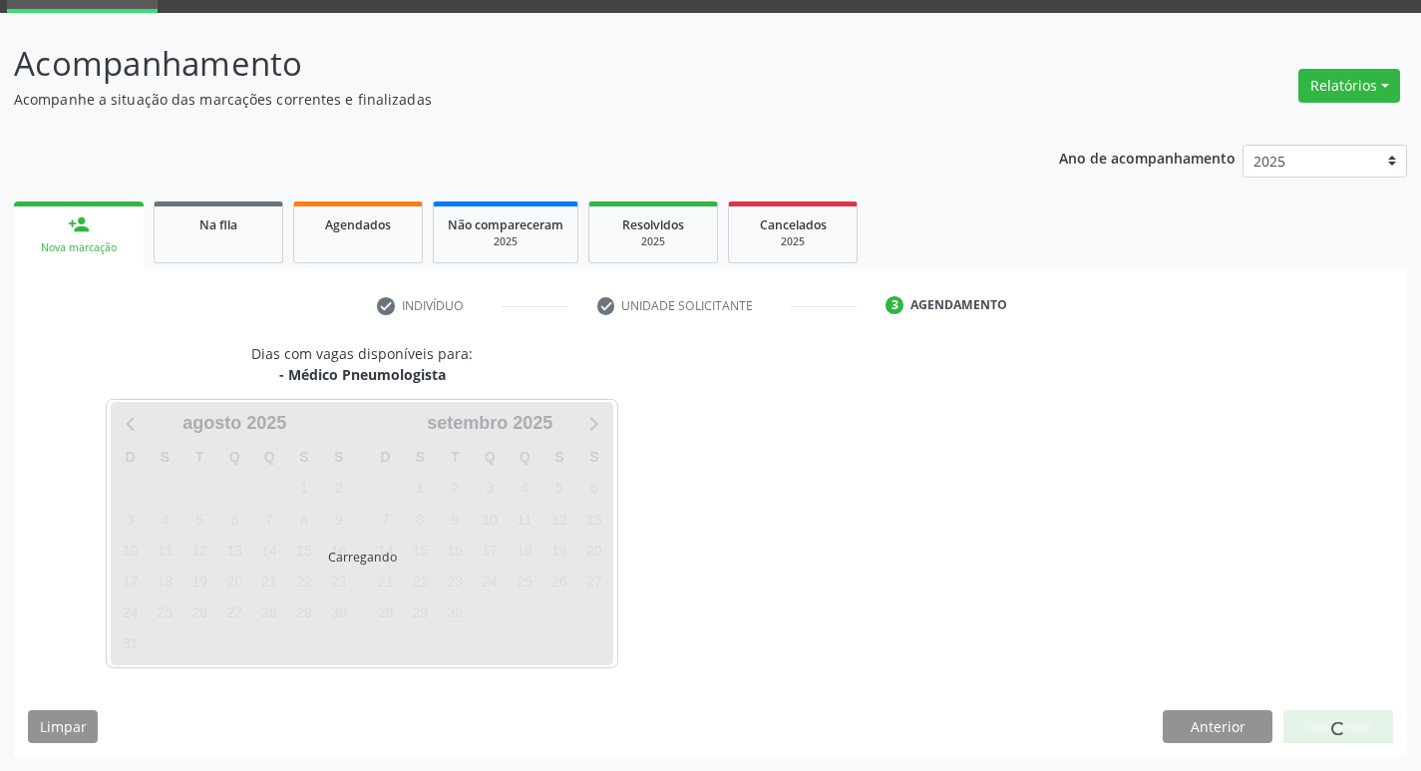
scroll to position [97, 0]
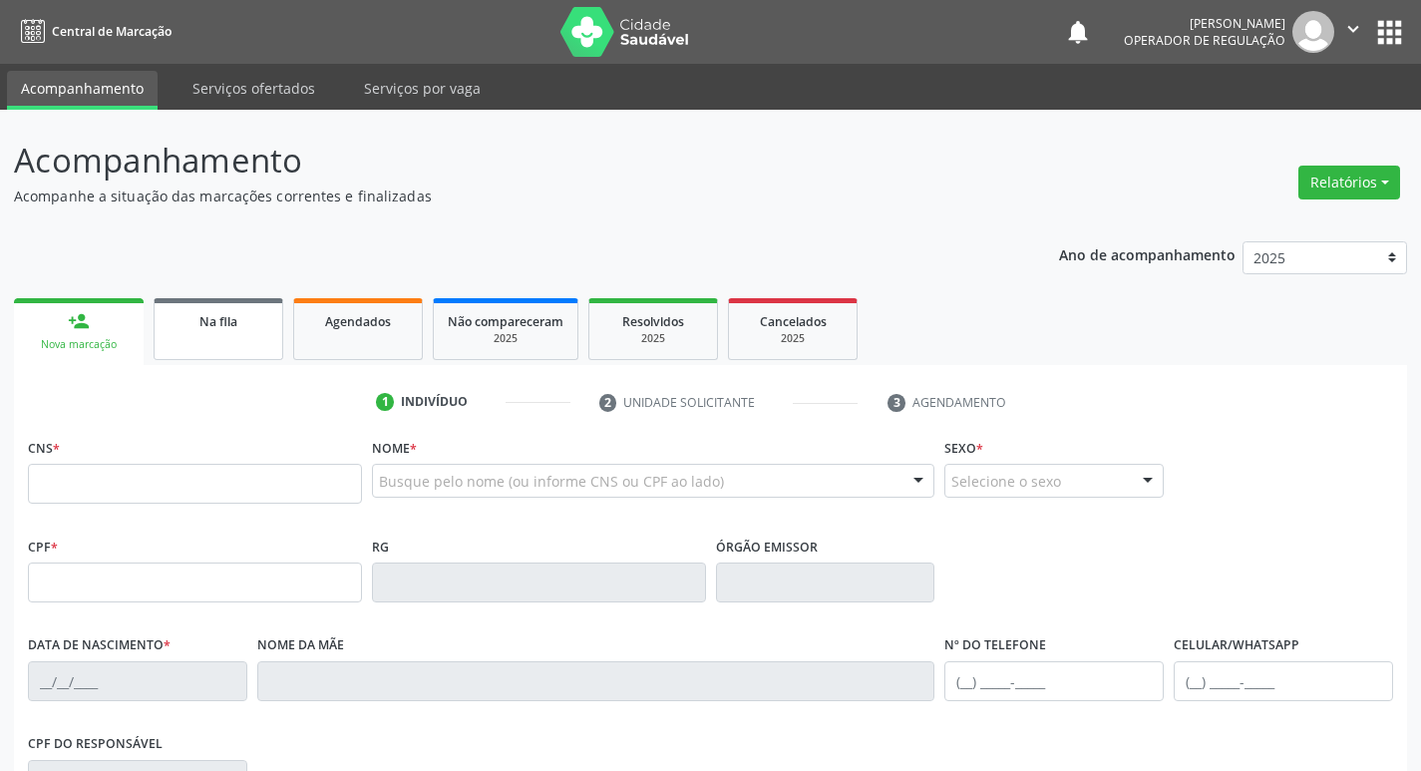
scroll to position [100, 0]
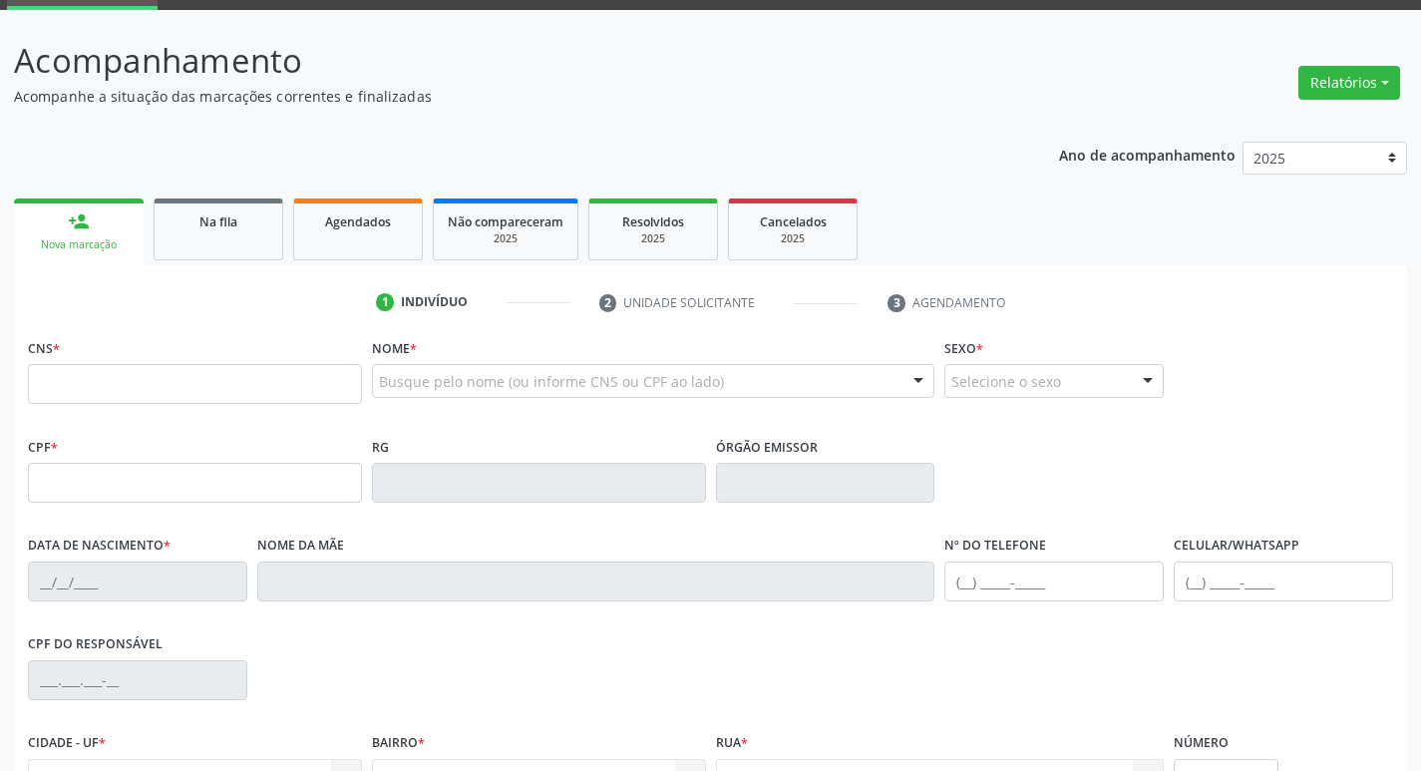
click at [204, 391] on input "text" at bounding box center [195, 384] width 334 height 40
type input "707 4060 5923 8678"
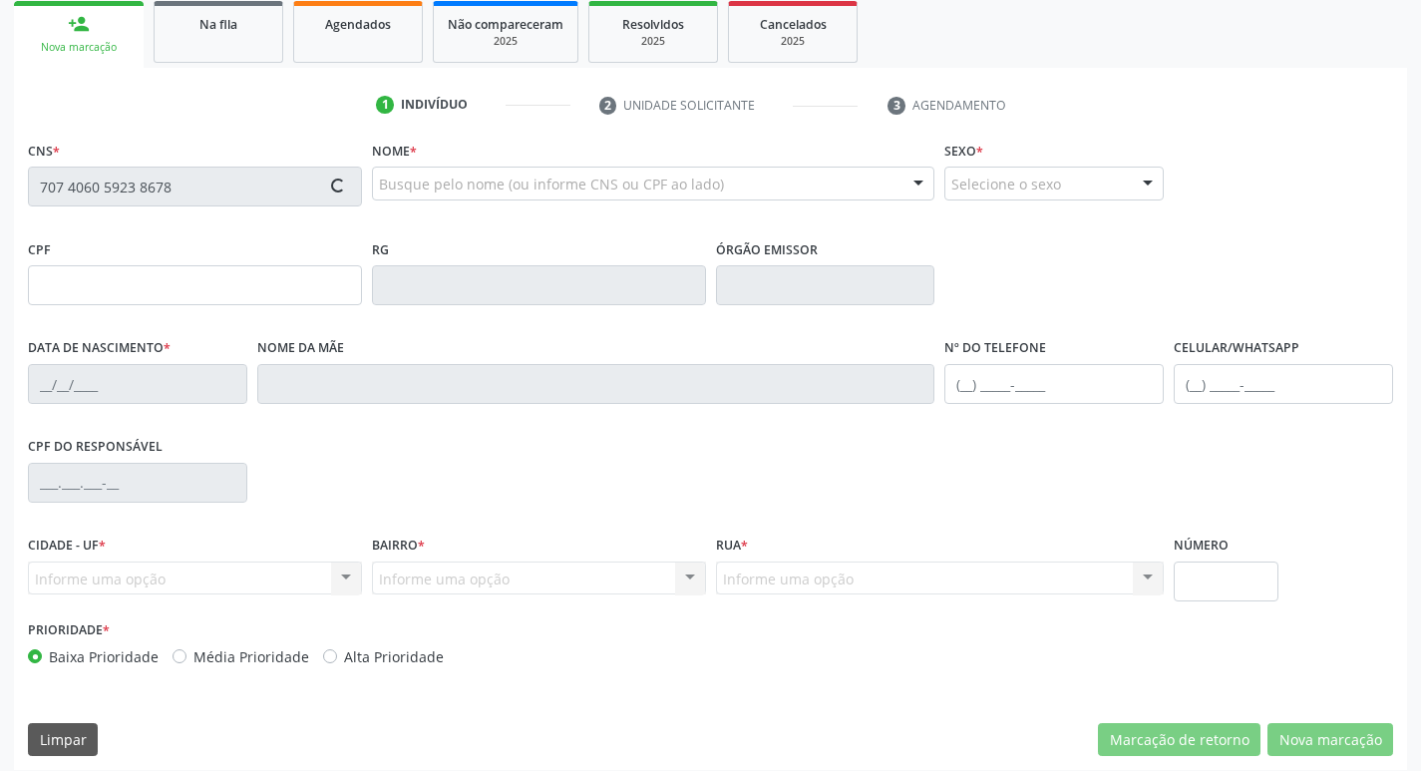
scroll to position [310, 0]
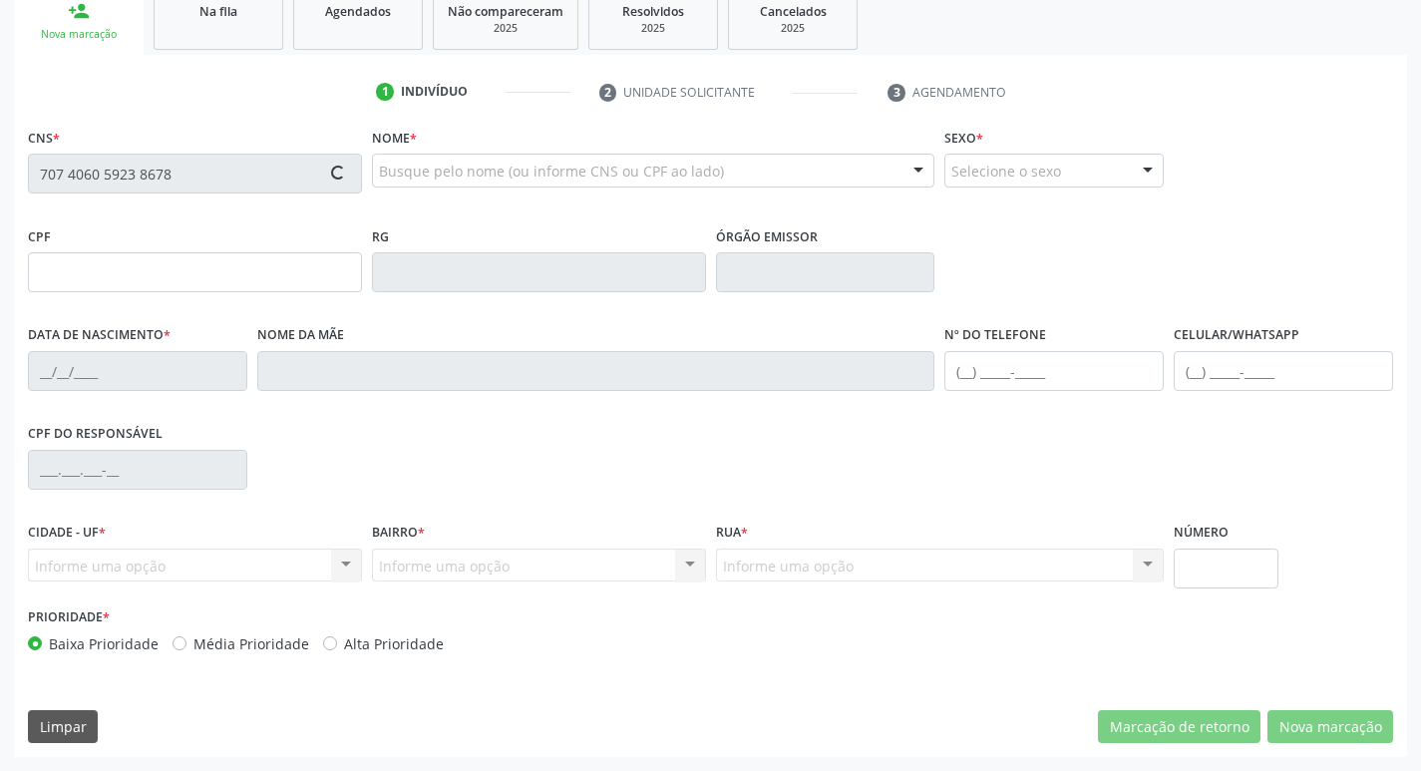
type input "24/12/2017"
type input "Luciana da Silva Souza"
type input "(83) 99145-4016"
type input "717.082.254-71"
type input "75"
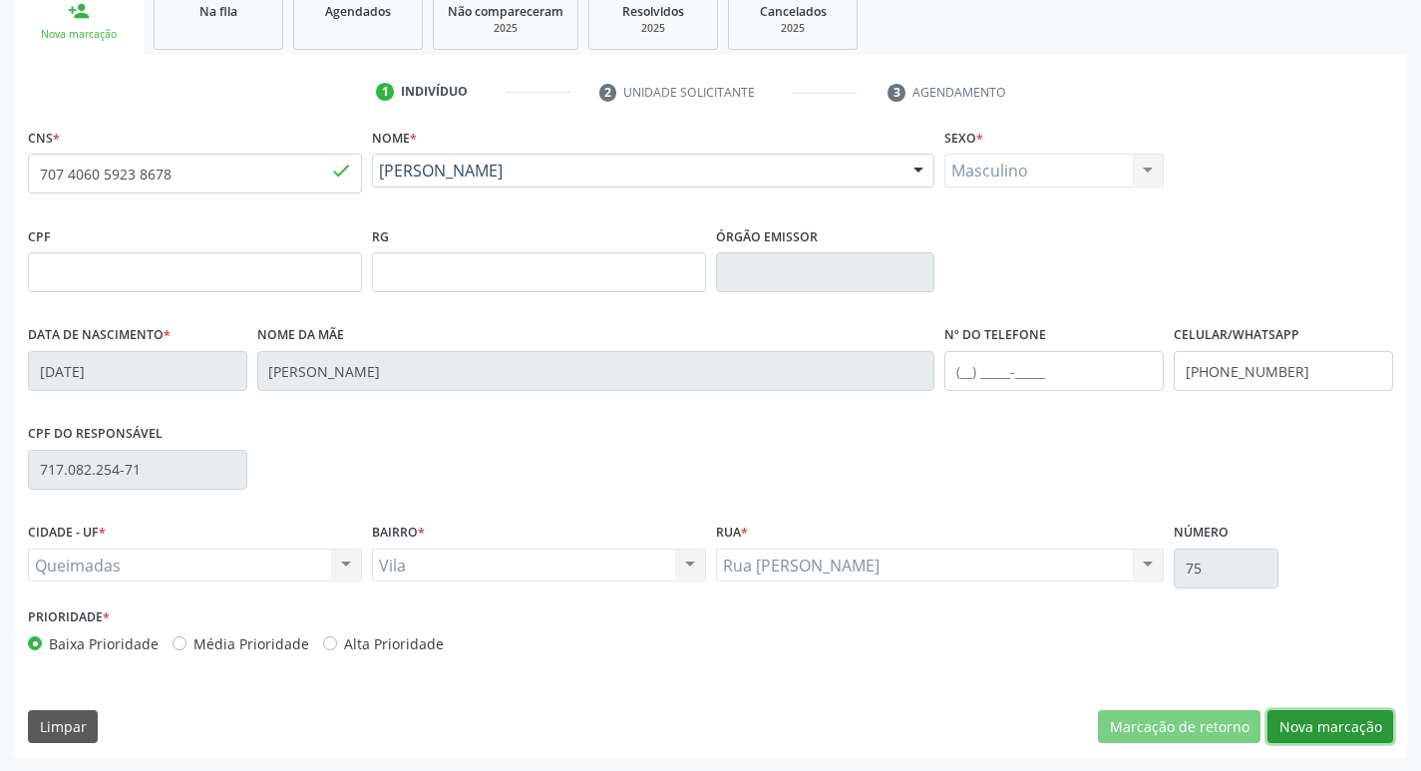
click at [1342, 726] on button "Nova marcação" at bounding box center [1330, 727] width 126 height 34
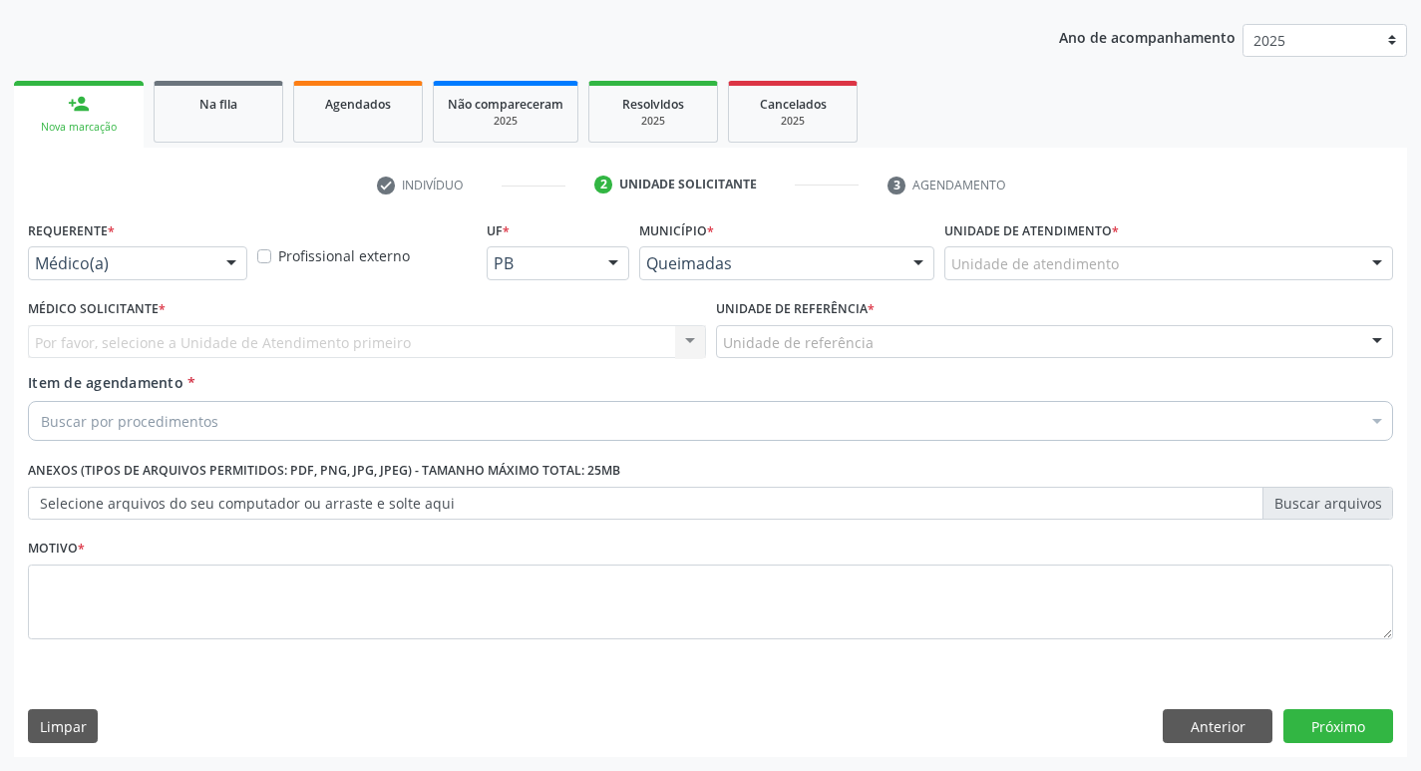
scroll to position [217, 0]
drag, startPoint x: 191, startPoint y: 270, endPoint x: 184, endPoint y: 306, distance: 36.6
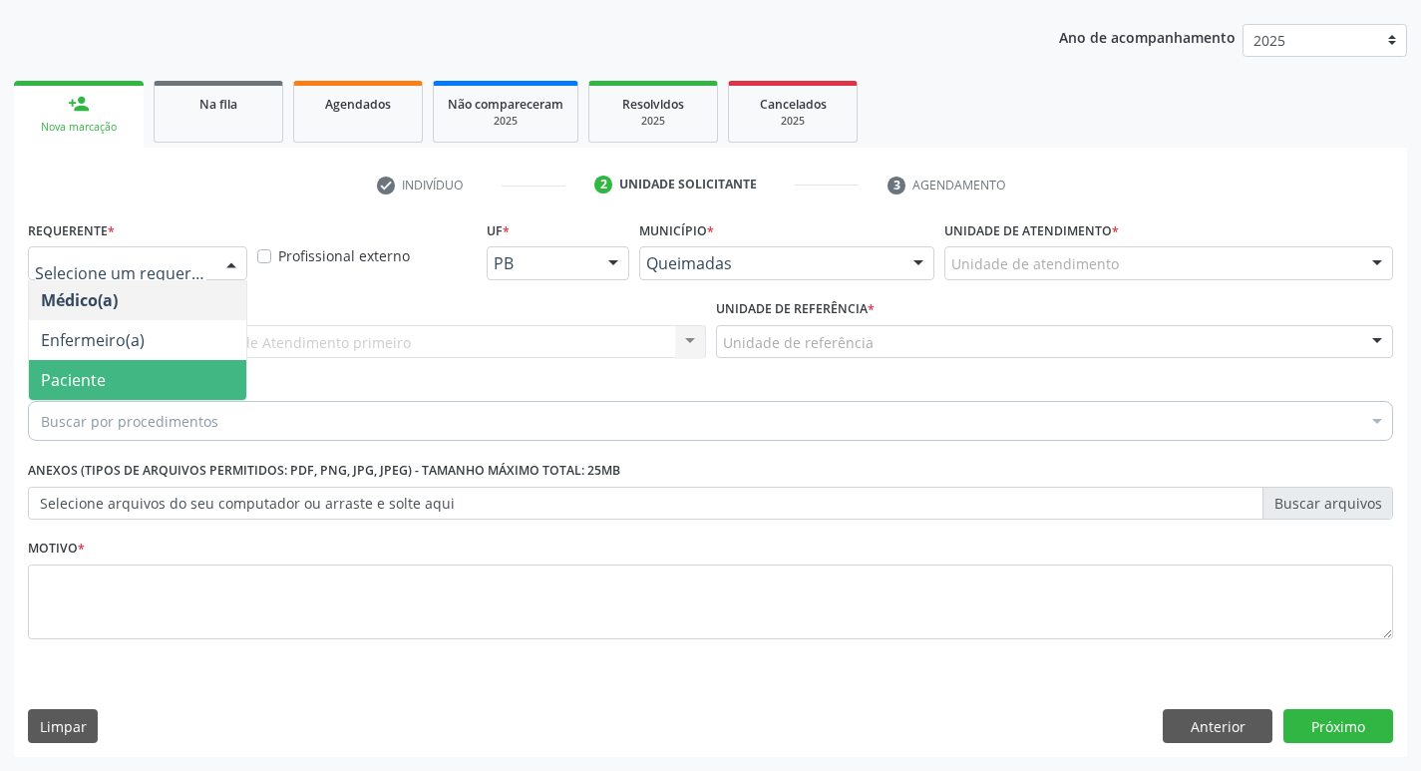
click at [159, 368] on span "Paciente" at bounding box center [137, 380] width 217 height 40
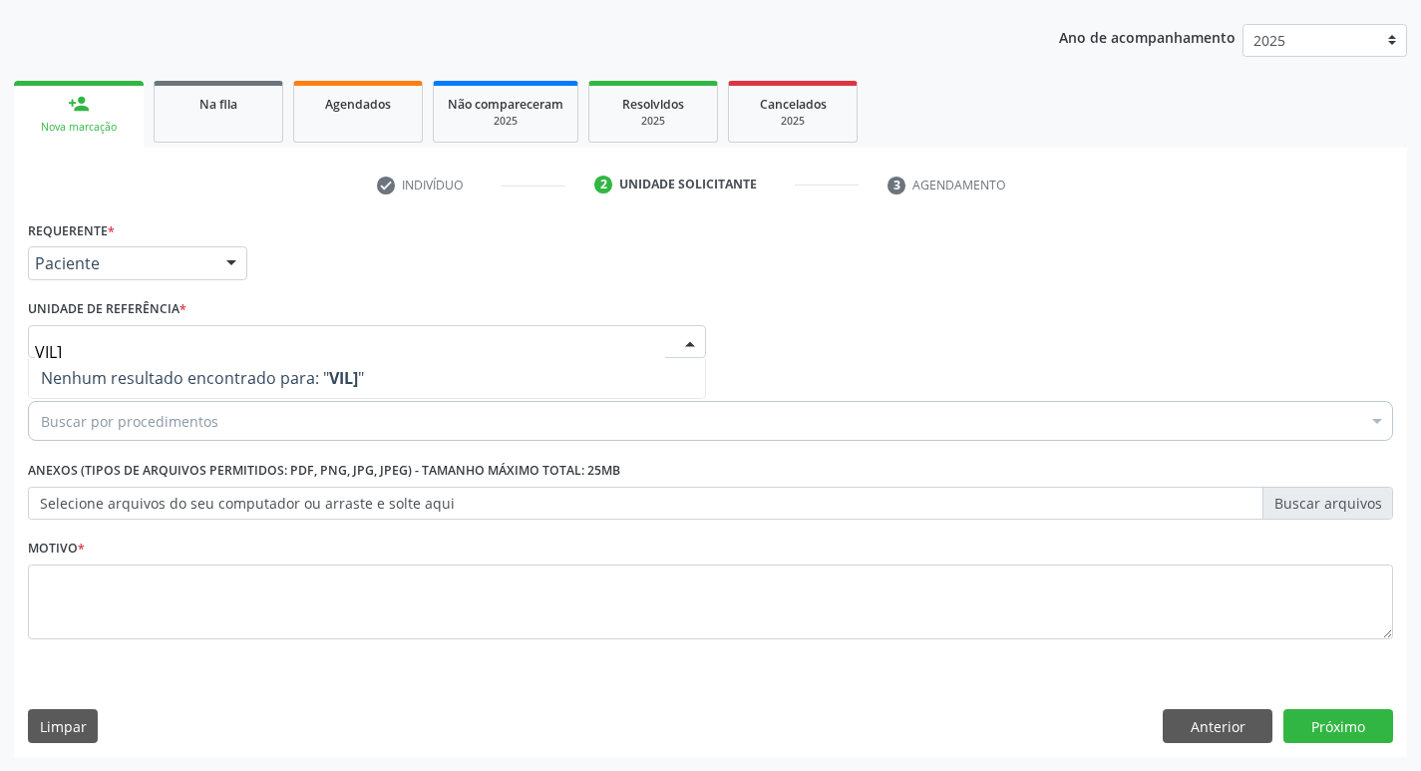
type input "VIL"
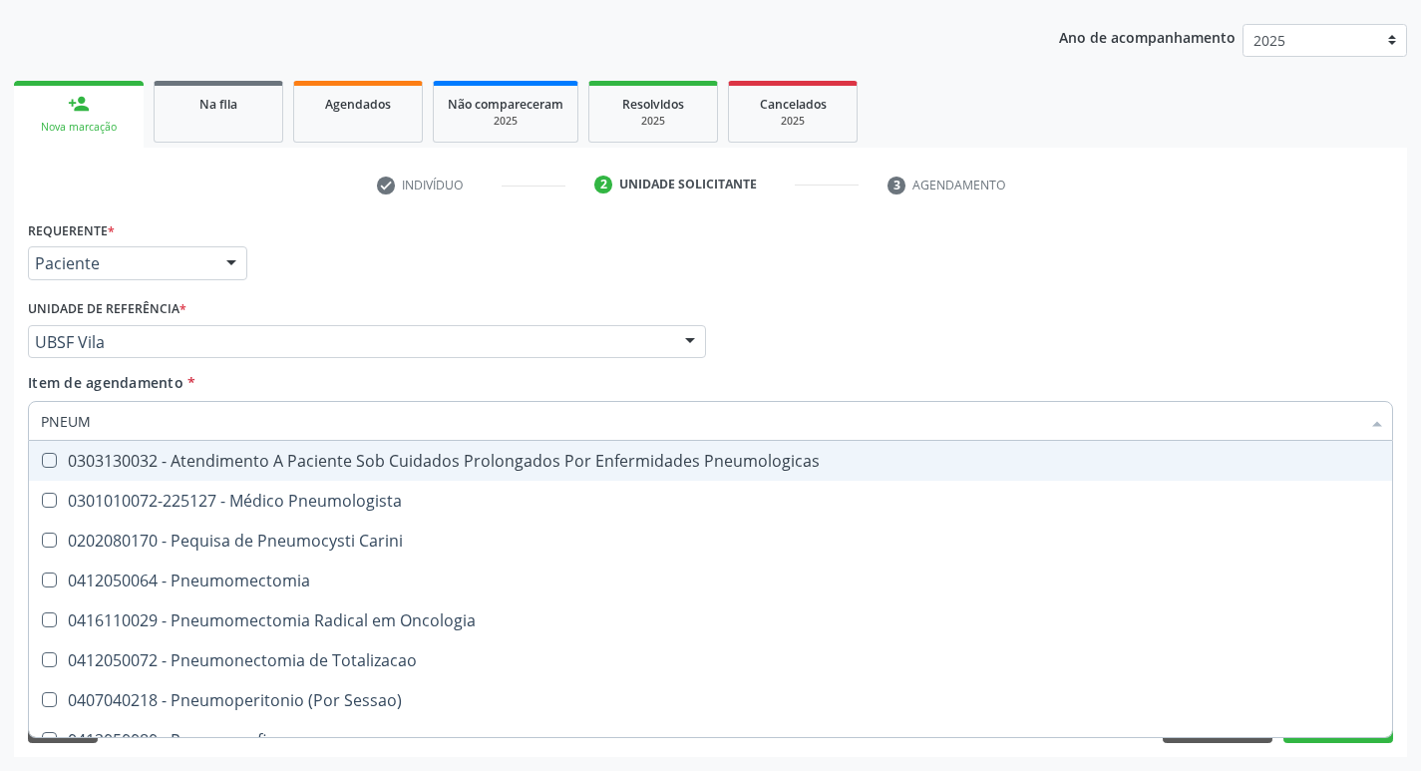
type input "PNEUMO"
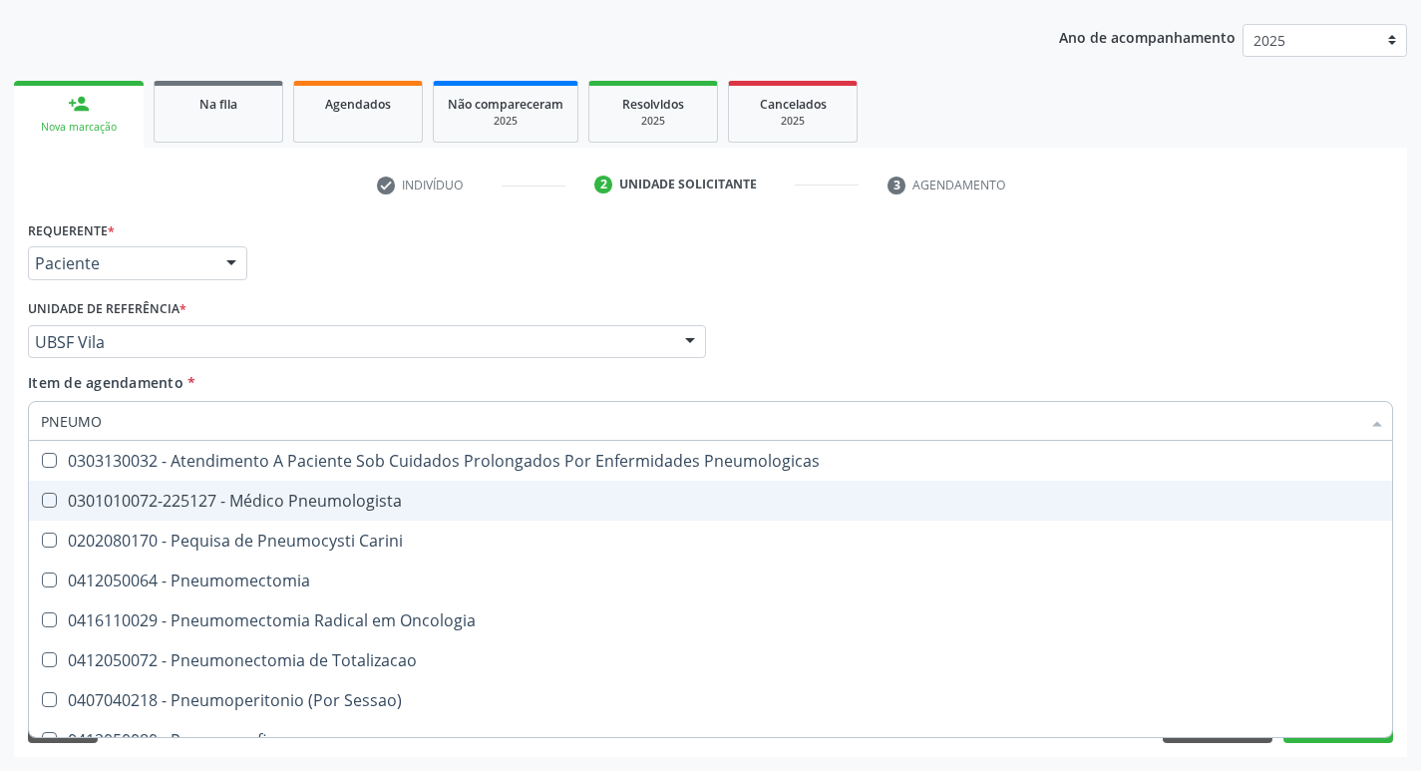
click at [154, 498] on div "0301010072-225127 - Médico Pneumologista" at bounding box center [710, 501] width 1339 height 16
checkbox Pneumologista "true"
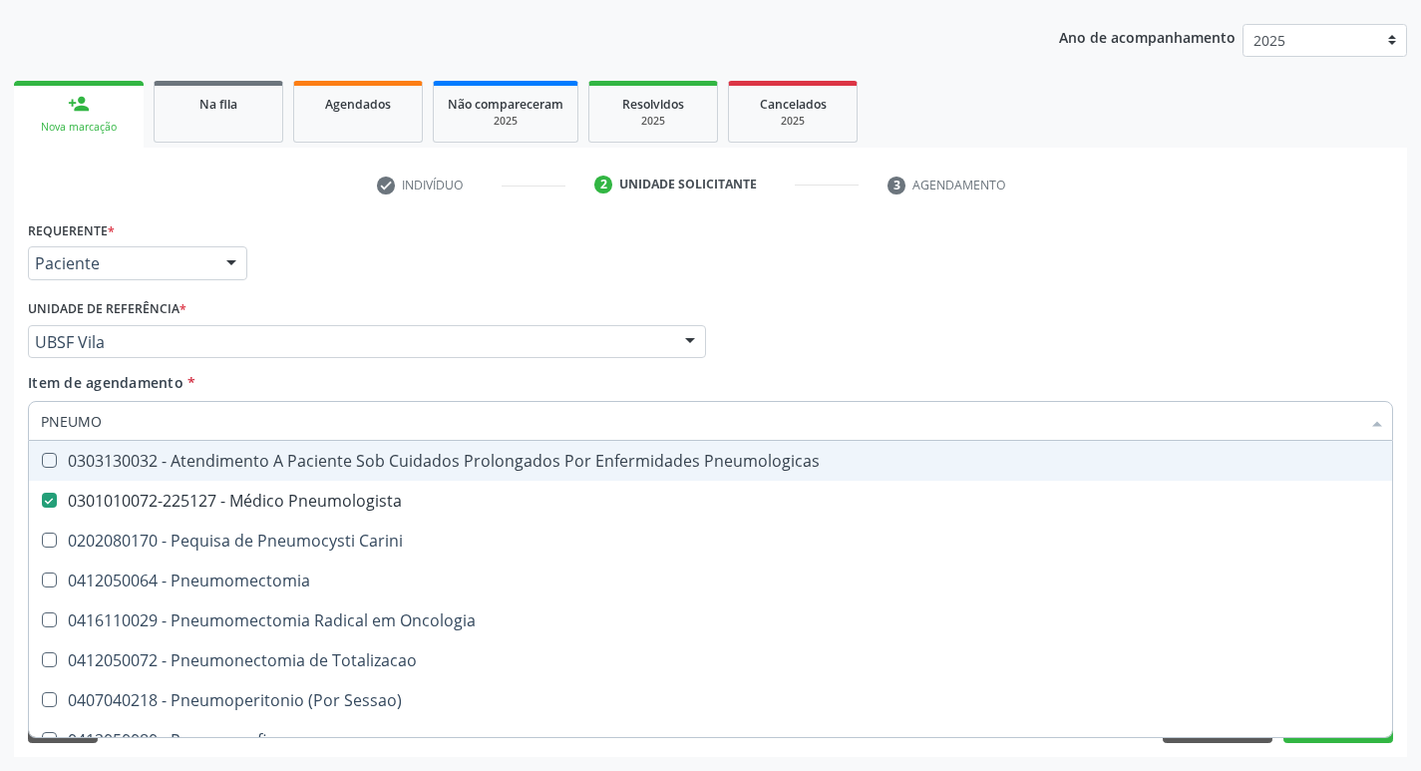
drag, startPoint x: 445, startPoint y: 237, endPoint x: 334, endPoint y: 454, distance: 243.1
click at [446, 236] on div "Requerente * Paciente Médico(a) Enfermeiro(a) Paciente Nenhum resultado encontr…" at bounding box center [710, 254] width 1375 height 78
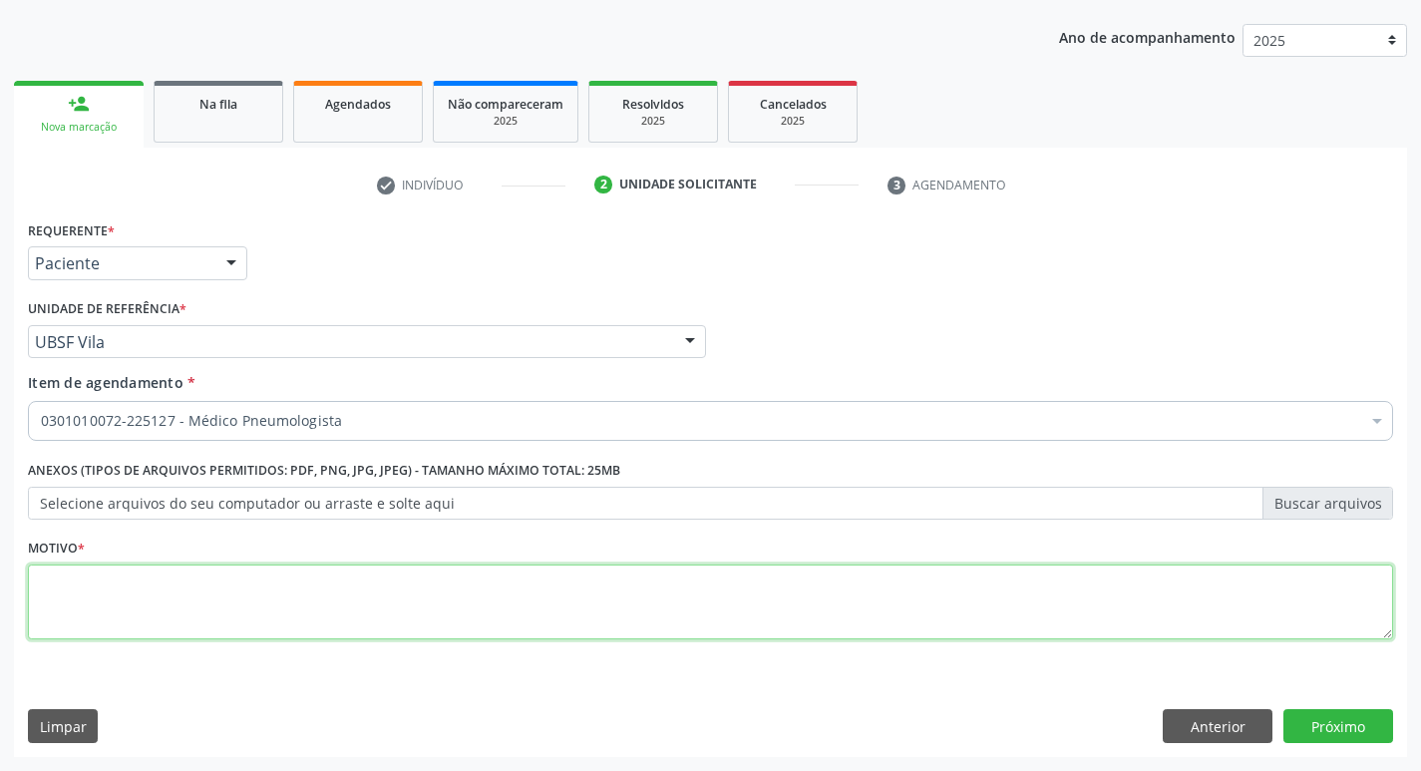
click at [235, 589] on textarea at bounding box center [710, 602] width 1365 height 76
type textarea "AVALIAÇÃO"
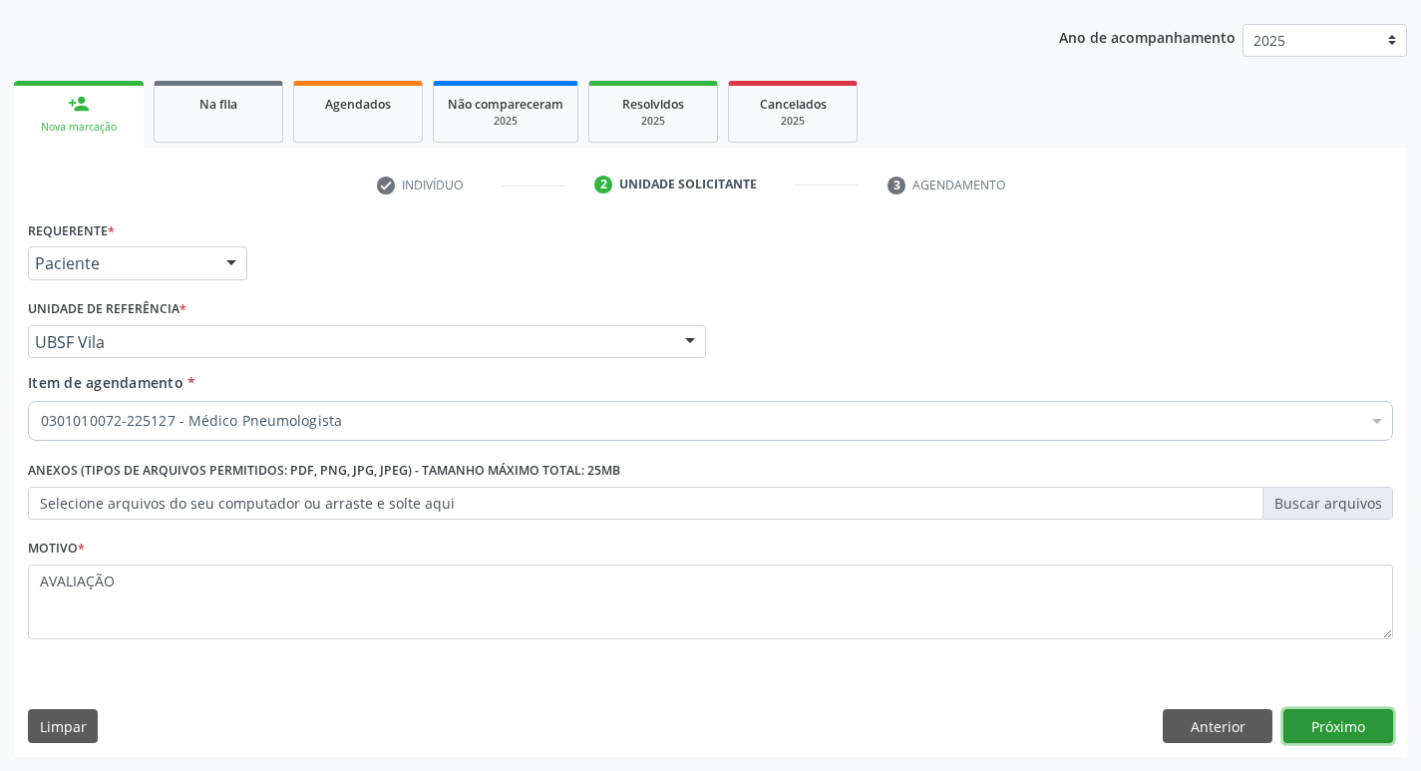
click at [1340, 729] on button "Próximo" at bounding box center [1338, 726] width 110 height 34
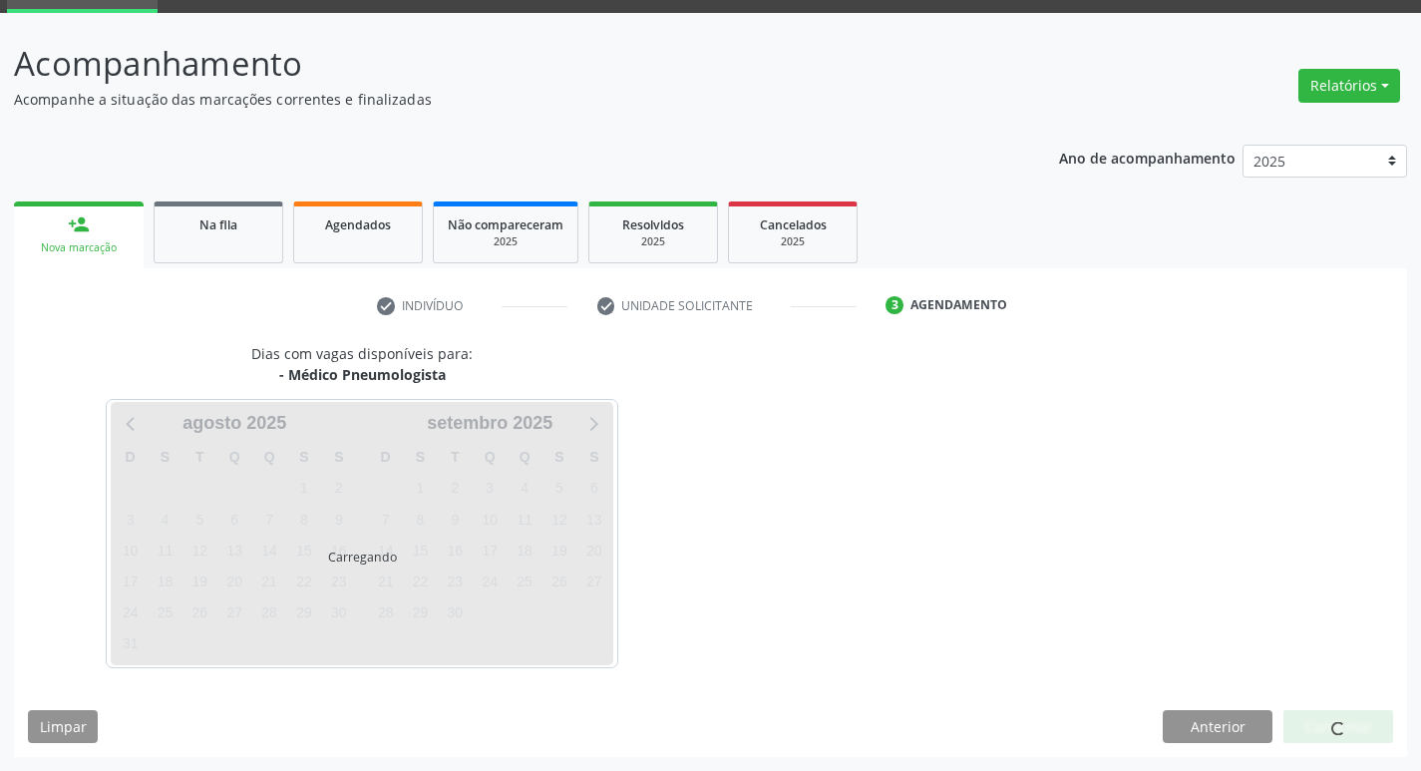
scroll to position [97, 0]
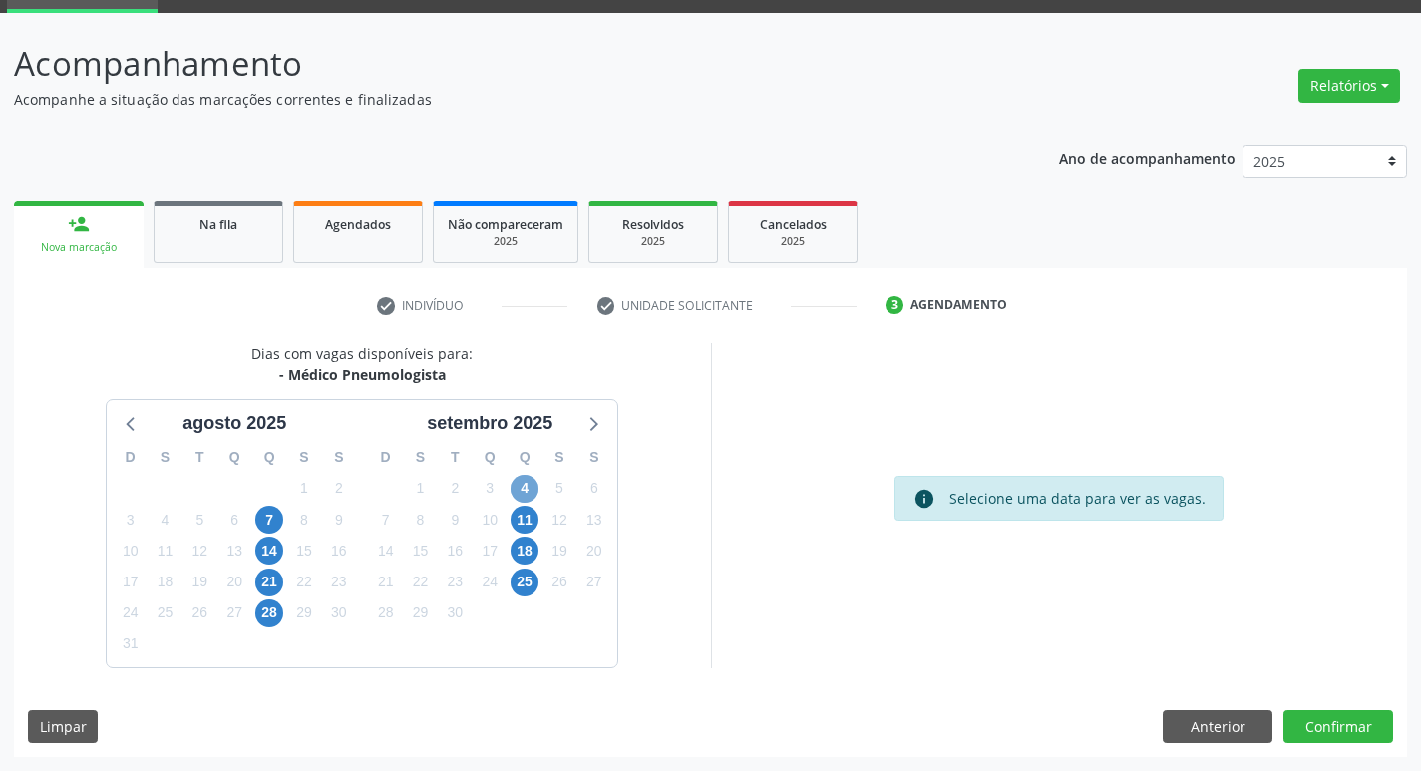
click at [533, 490] on span "4" at bounding box center [525, 489] width 28 height 28
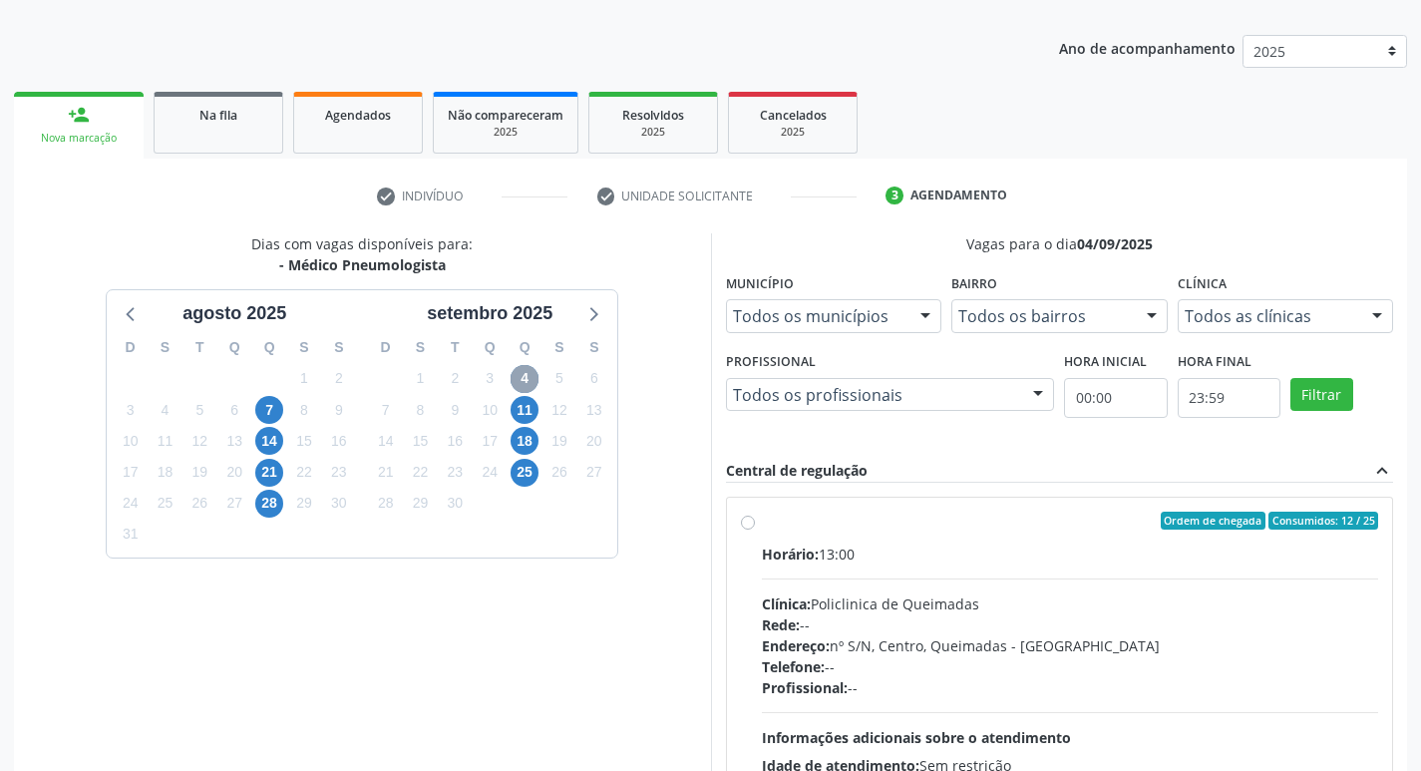
scroll to position [385, 0]
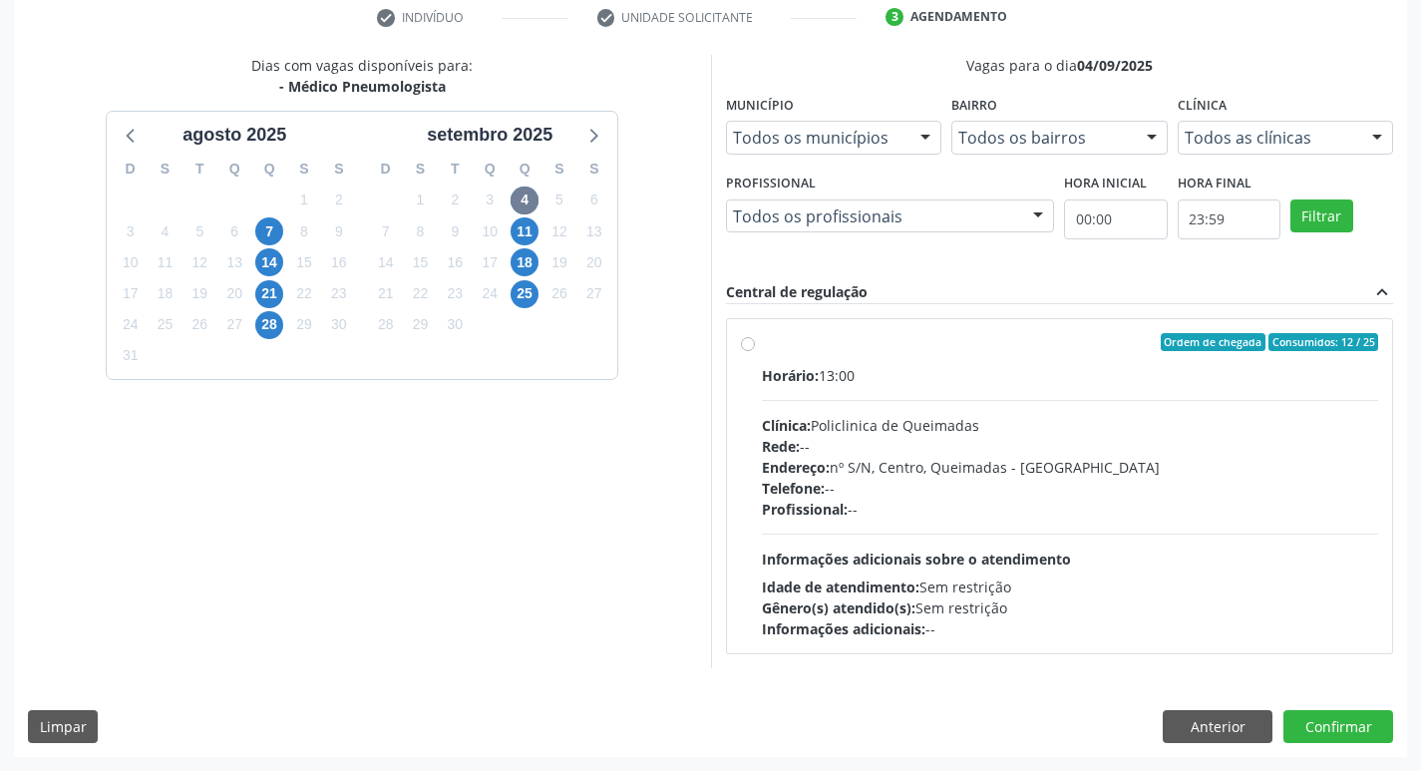
click at [1045, 324] on div "Ordem de chegada Consumidos: 12 / 25 Horário: 13:00 Clínica: Policlinica de Que…" at bounding box center [1060, 486] width 666 height 334
radio input "true"
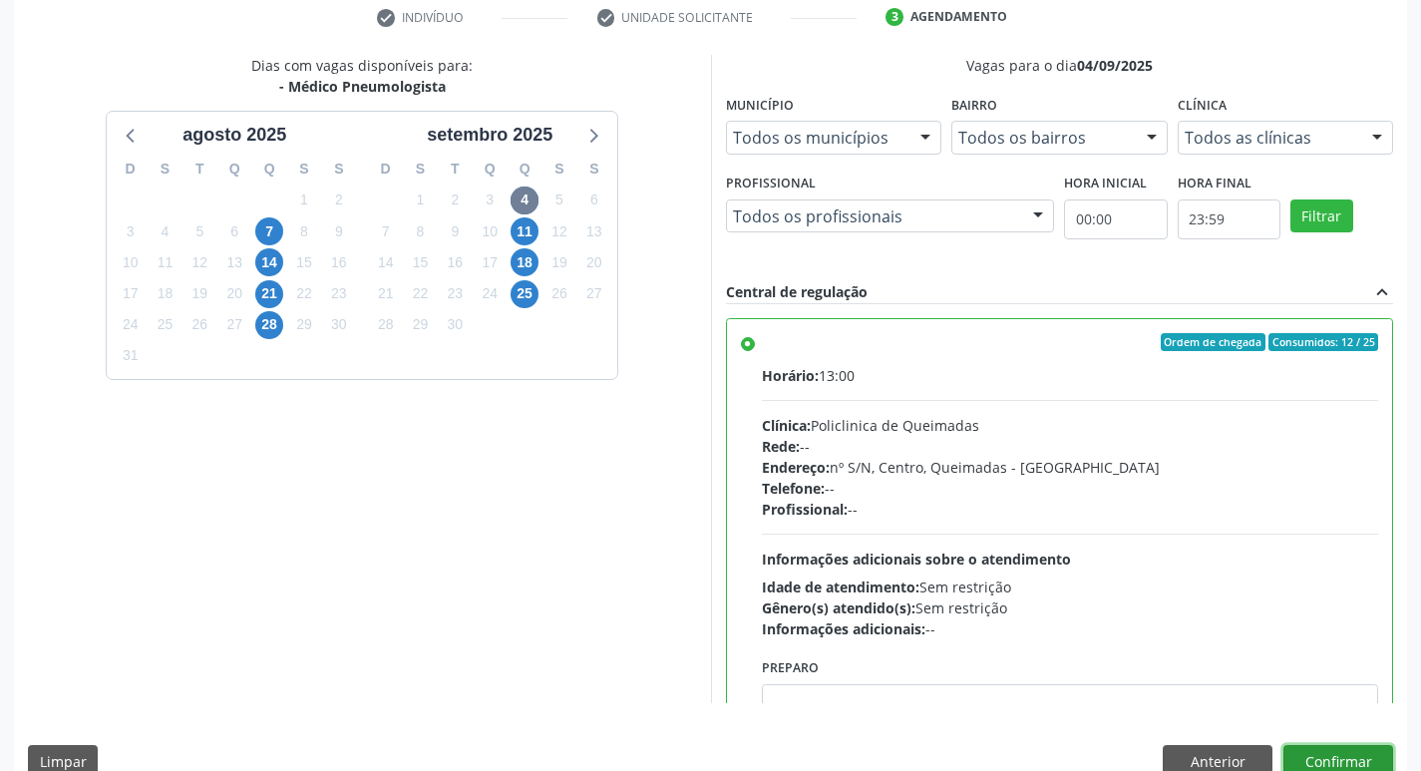
click at [1337, 752] on button "Confirmar" at bounding box center [1338, 762] width 110 height 34
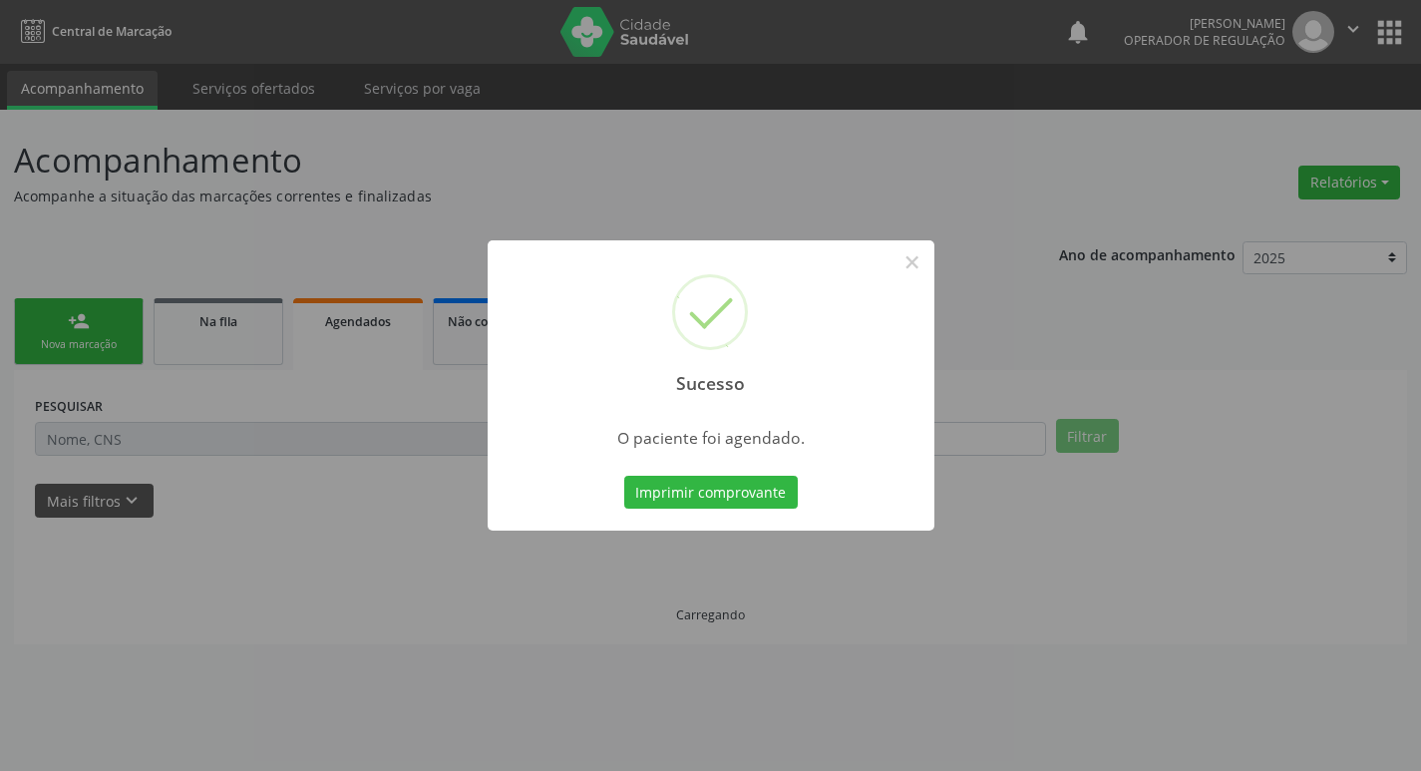
scroll to position [0, 0]
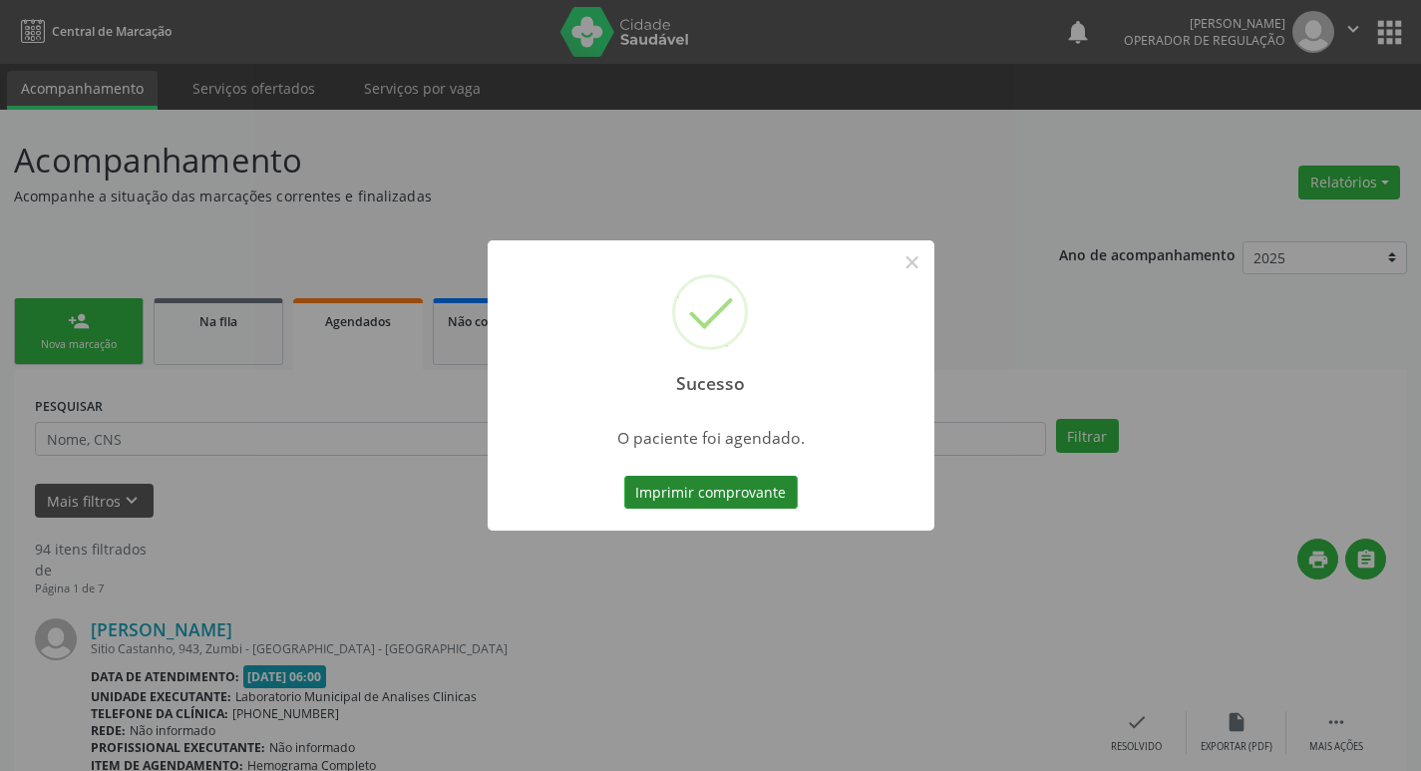
click at [740, 506] on button "Imprimir comprovante" at bounding box center [711, 493] width 174 height 34
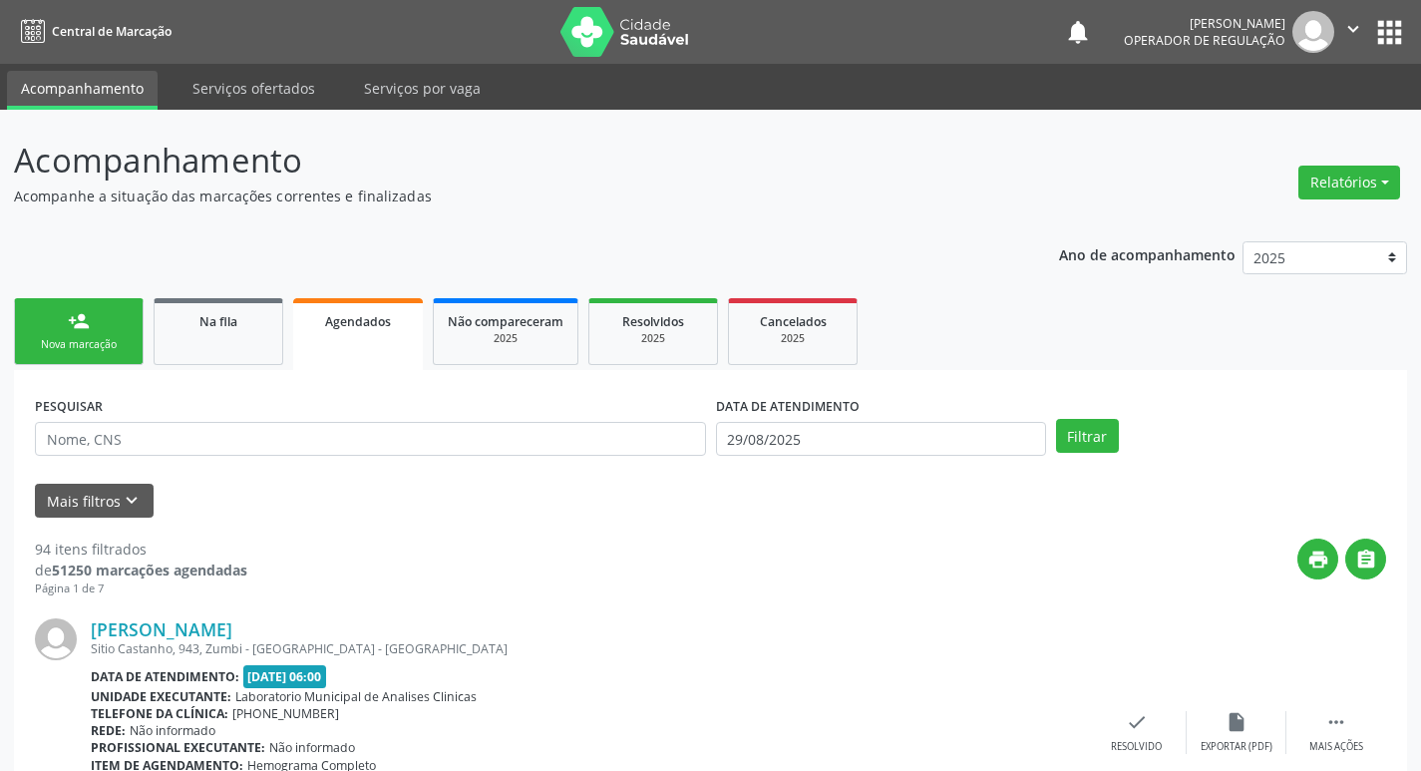
click at [49, 330] on link "person_add Nova marcação" at bounding box center [79, 331] width 130 height 67
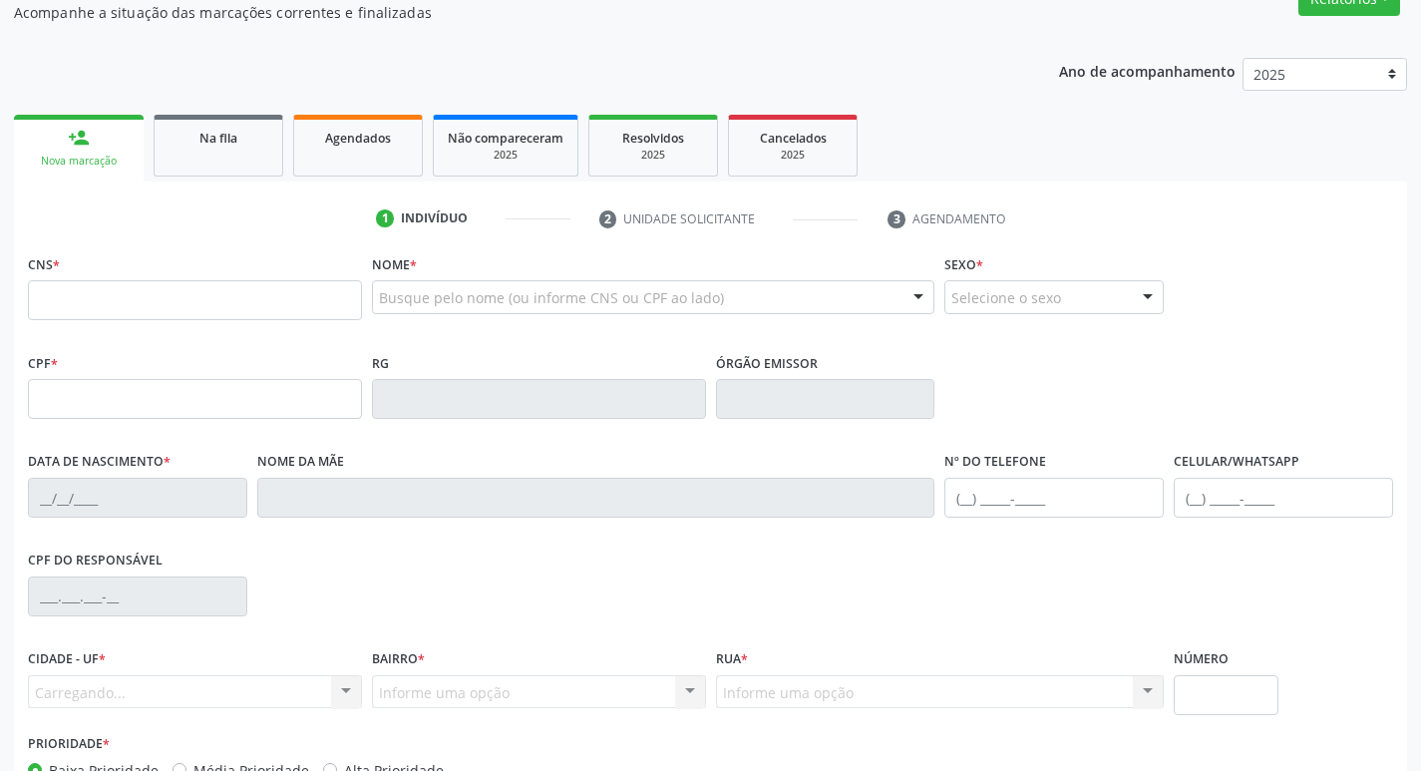
scroll to position [199, 0]
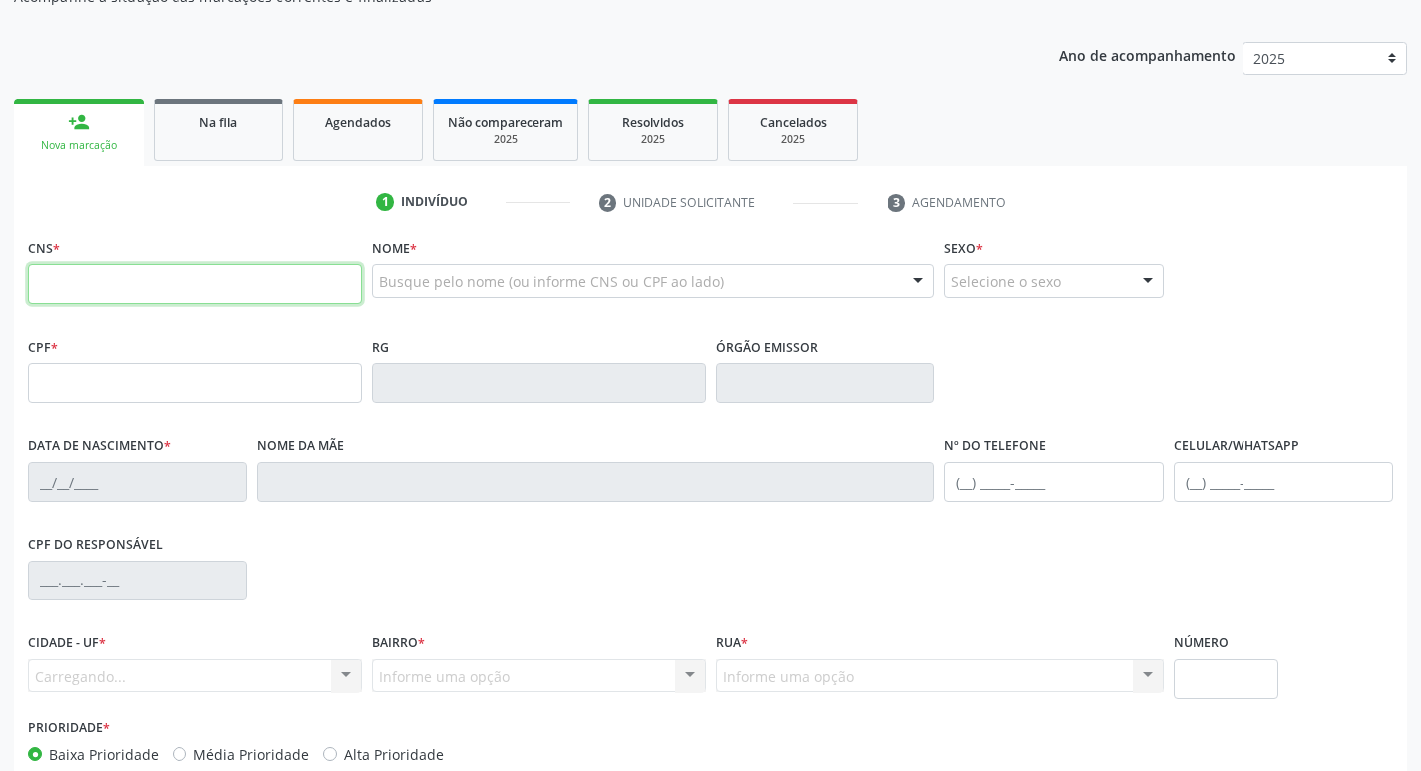
click at [205, 292] on input "text" at bounding box center [195, 284] width 334 height 40
type input "708 0033 8548 9326"
type input "125.735.204-04"
type input "23/07/1996"
type input "Maria José Anselmo Tavares"
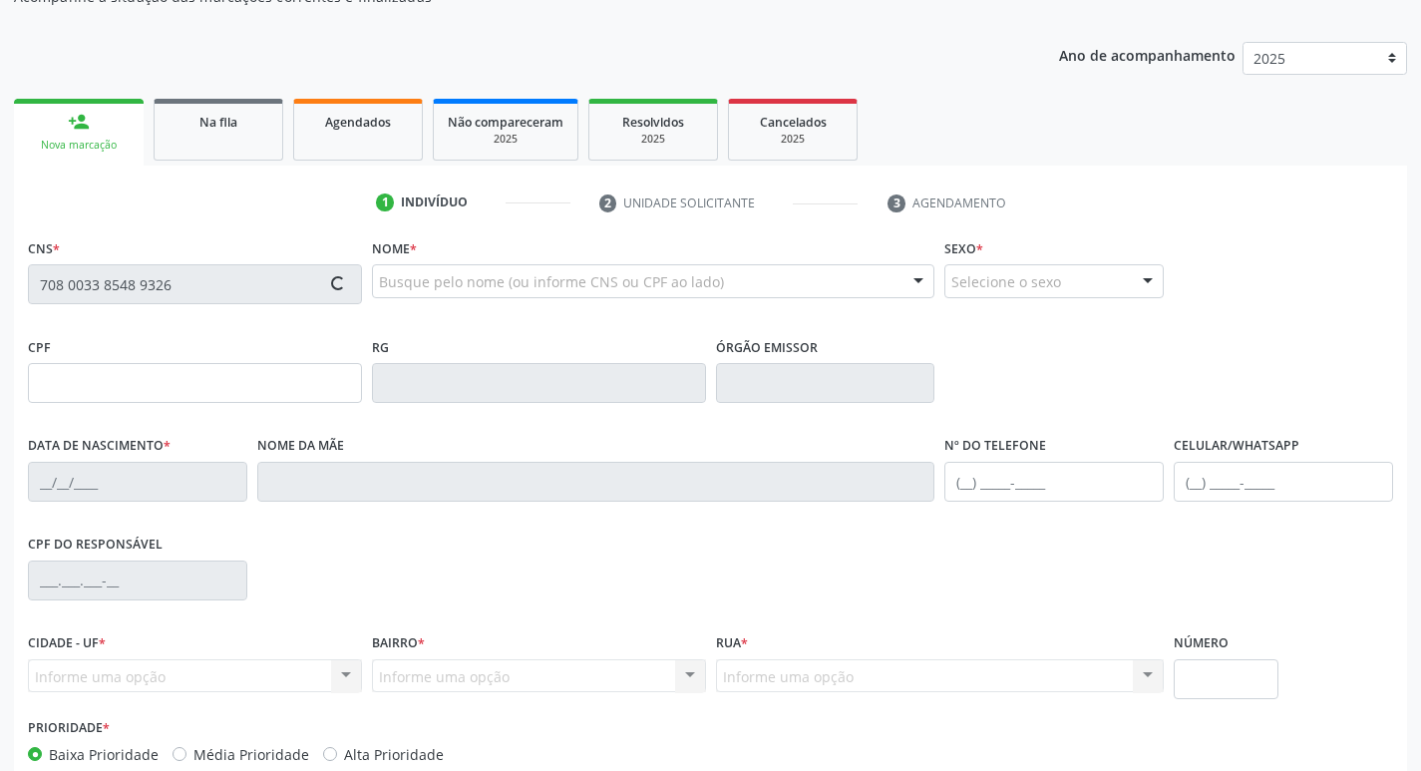
type input "(83) 99310-3078"
type input "110.273.854-94"
type input "149"
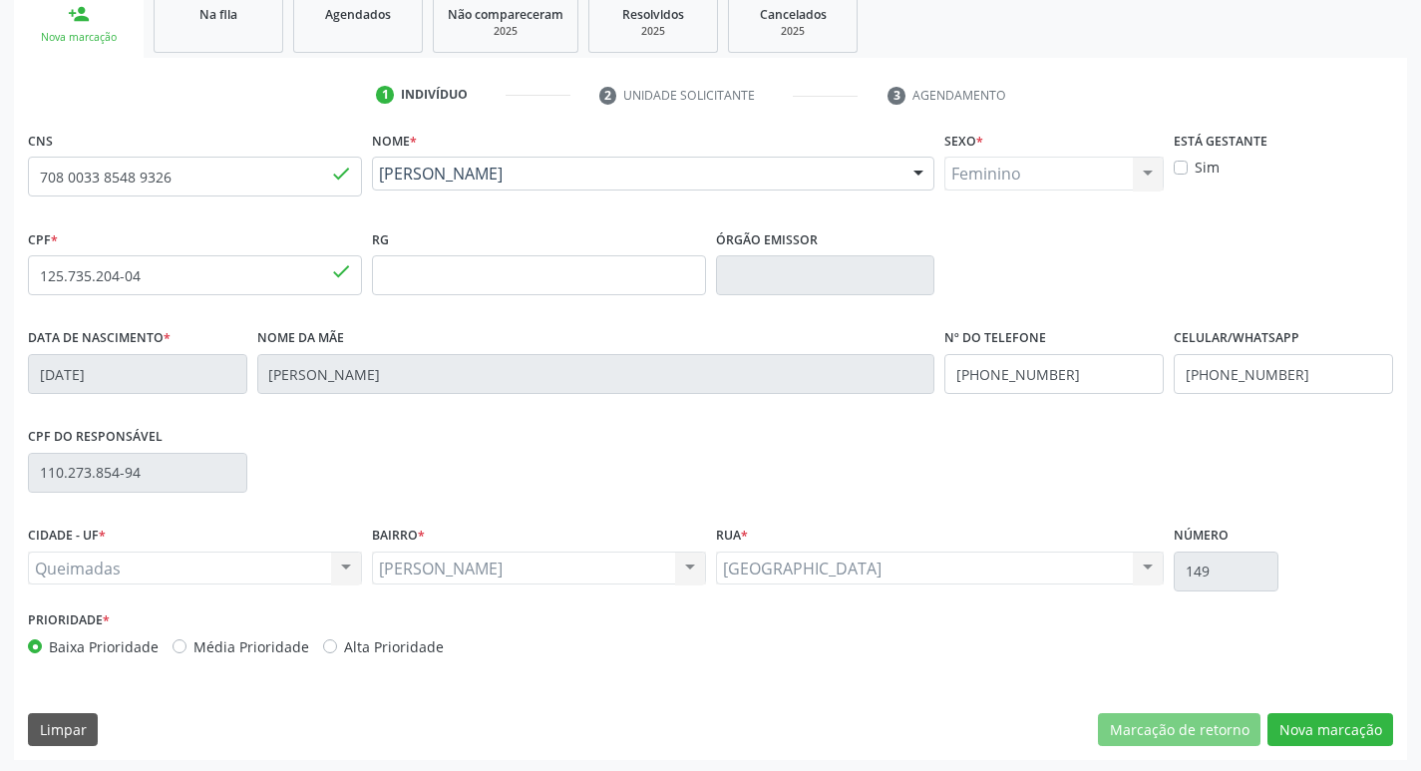
scroll to position [310, 0]
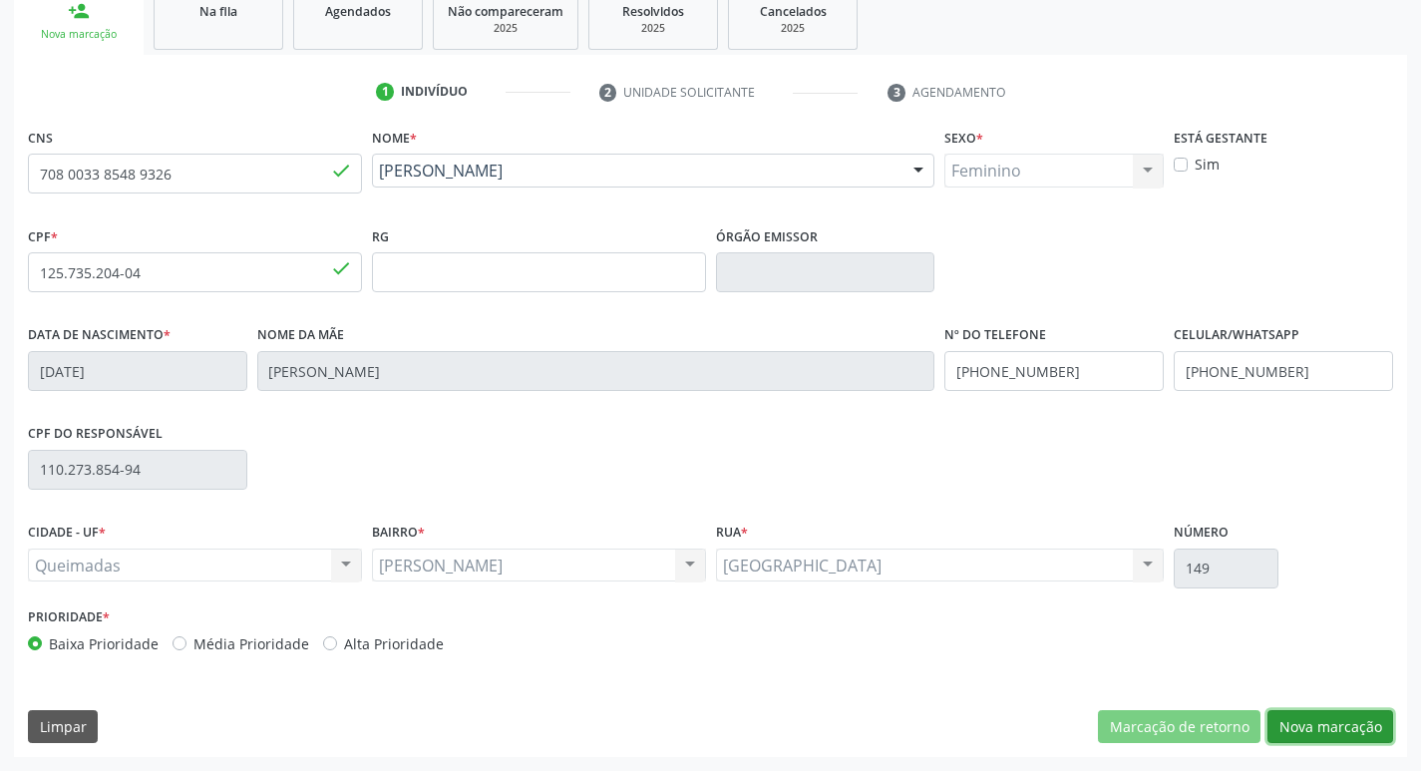
click at [1314, 727] on button "Nova marcação" at bounding box center [1330, 727] width 126 height 34
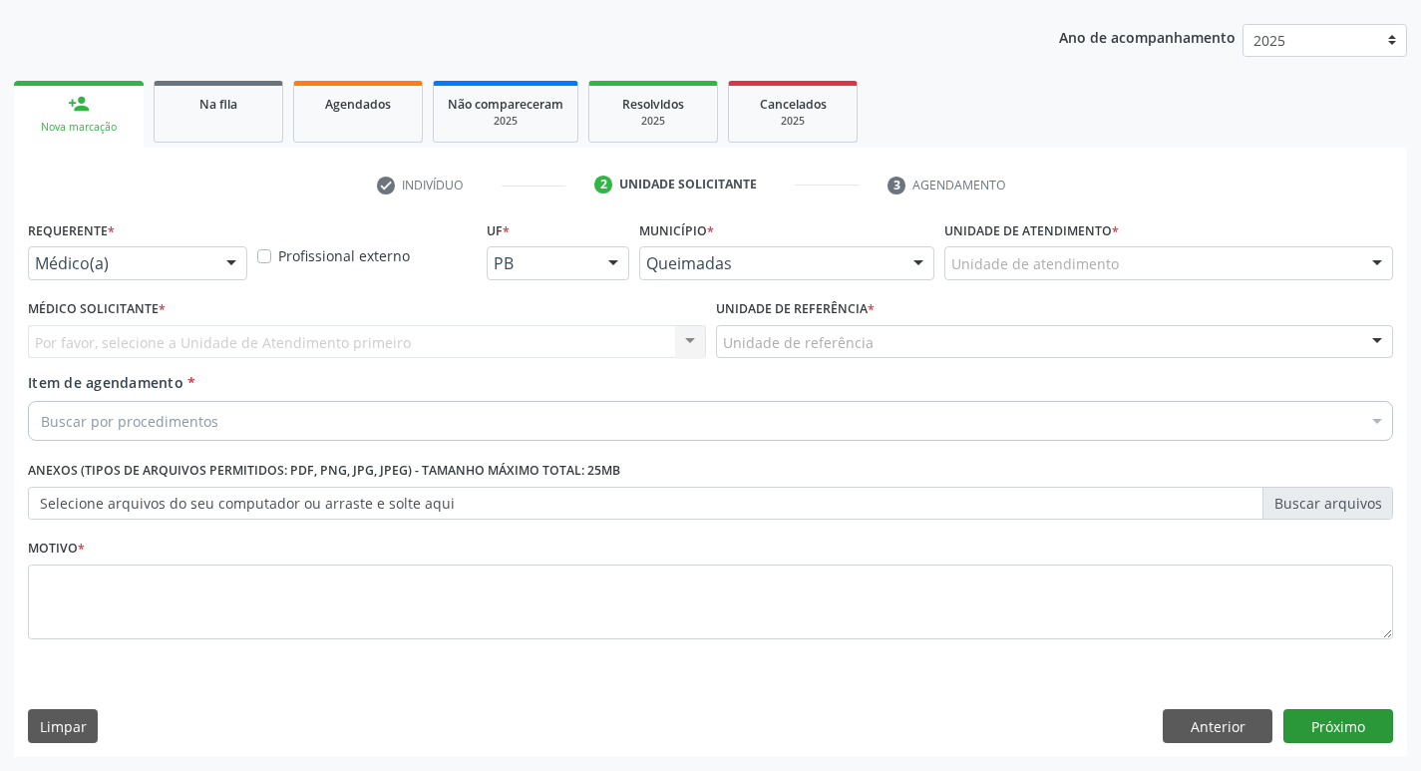
scroll to position [217, 0]
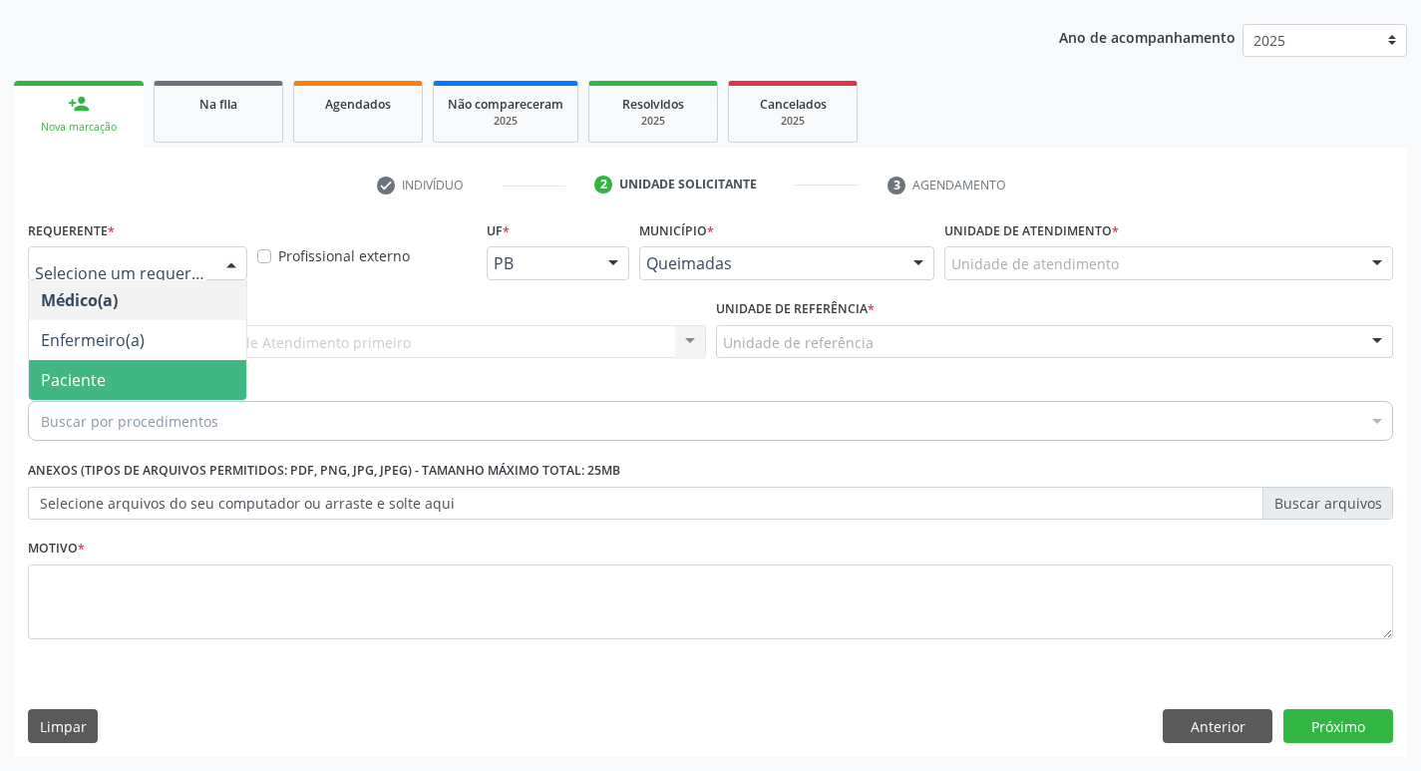
click at [138, 362] on span "Paciente" at bounding box center [137, 380] width 217 height 40
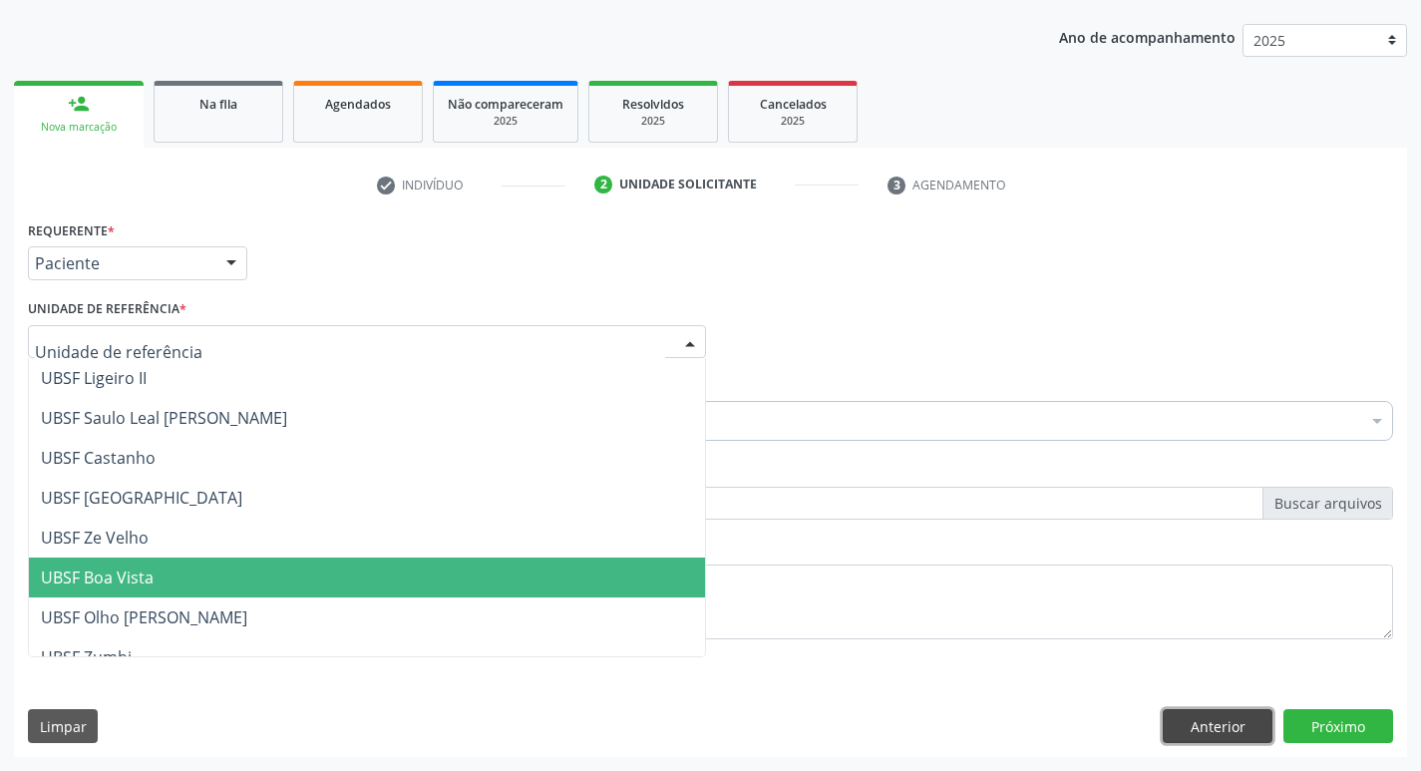
click at [1207, 713] on button "Anterior" at bounding box center [1218, 726] width 110 height 34
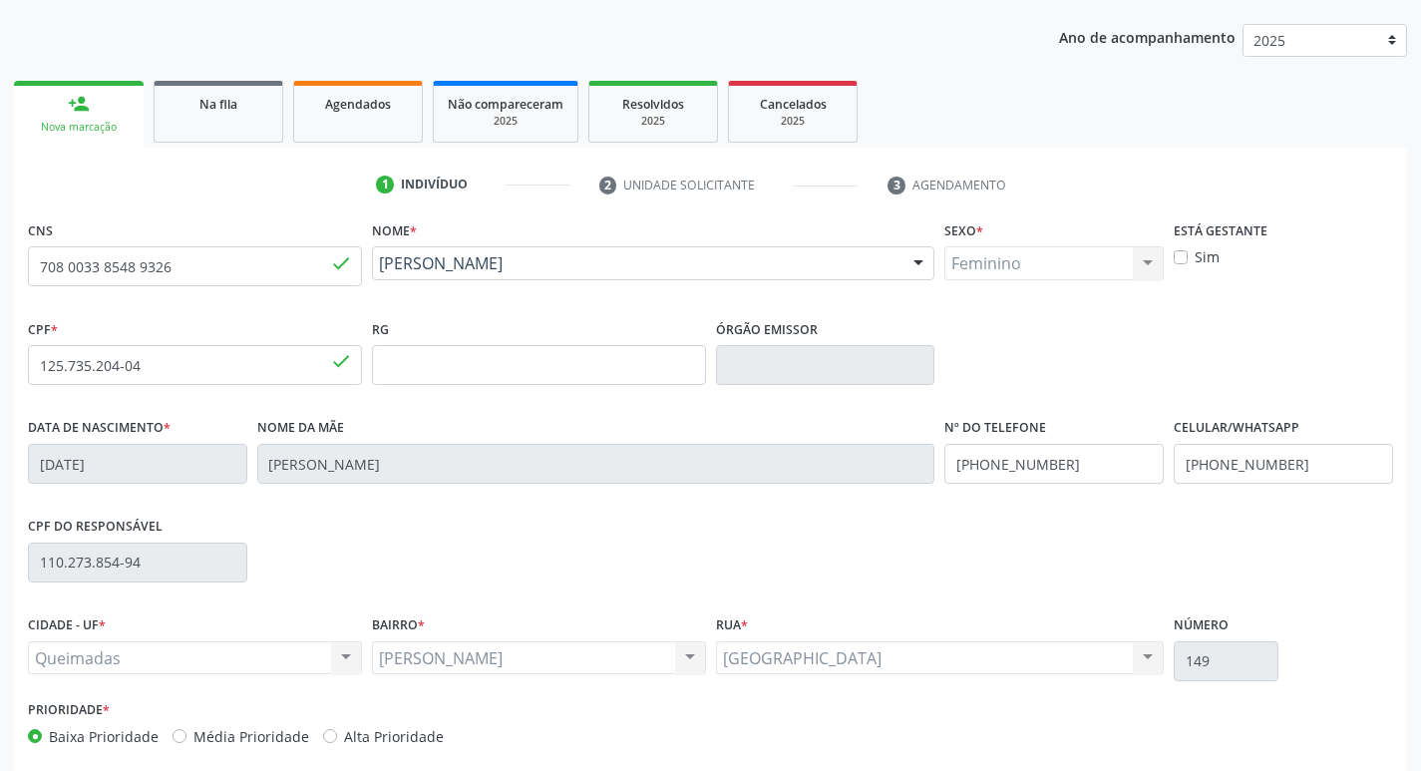
scroll to position [310, 0]
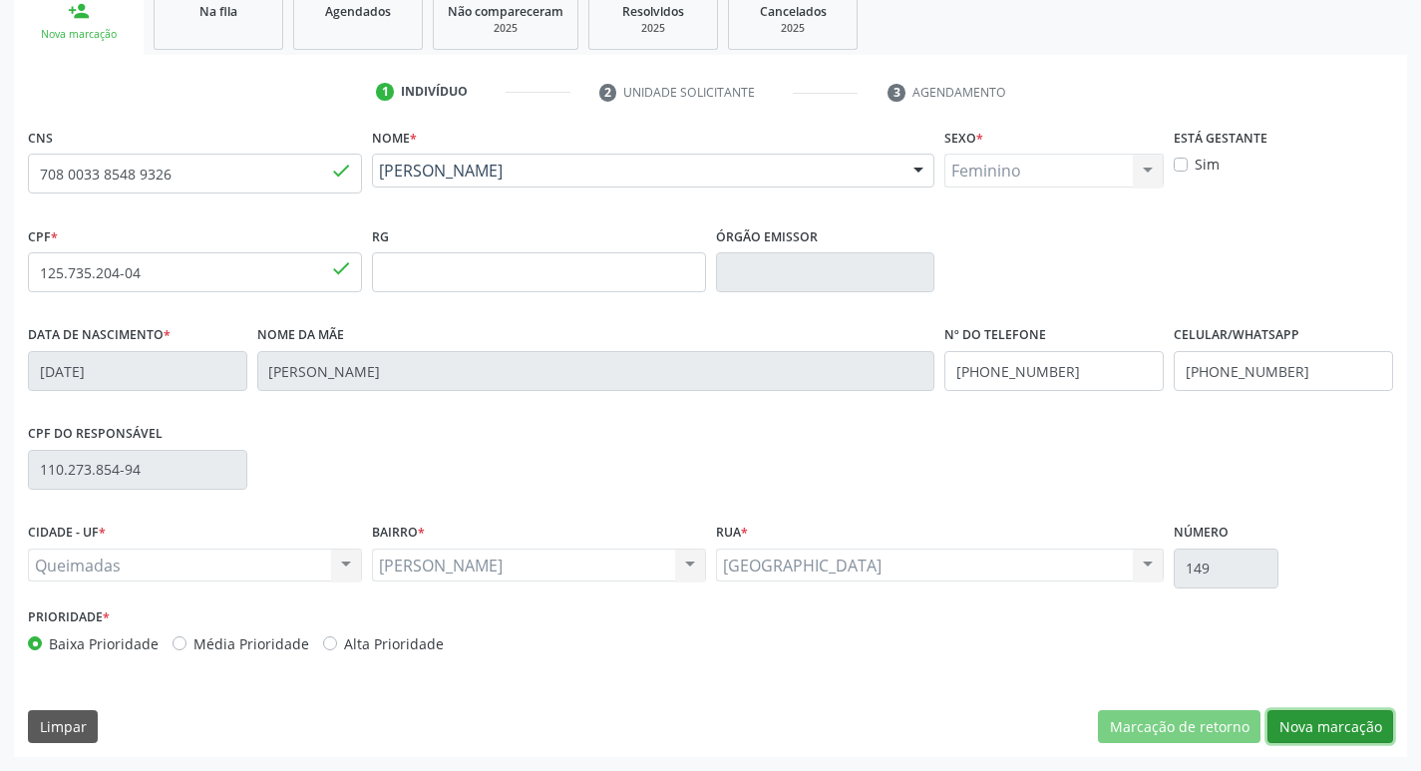
click at [1297, 728] on button "Nova marcação" at bounding box center [1330, 727] width 126 height 34
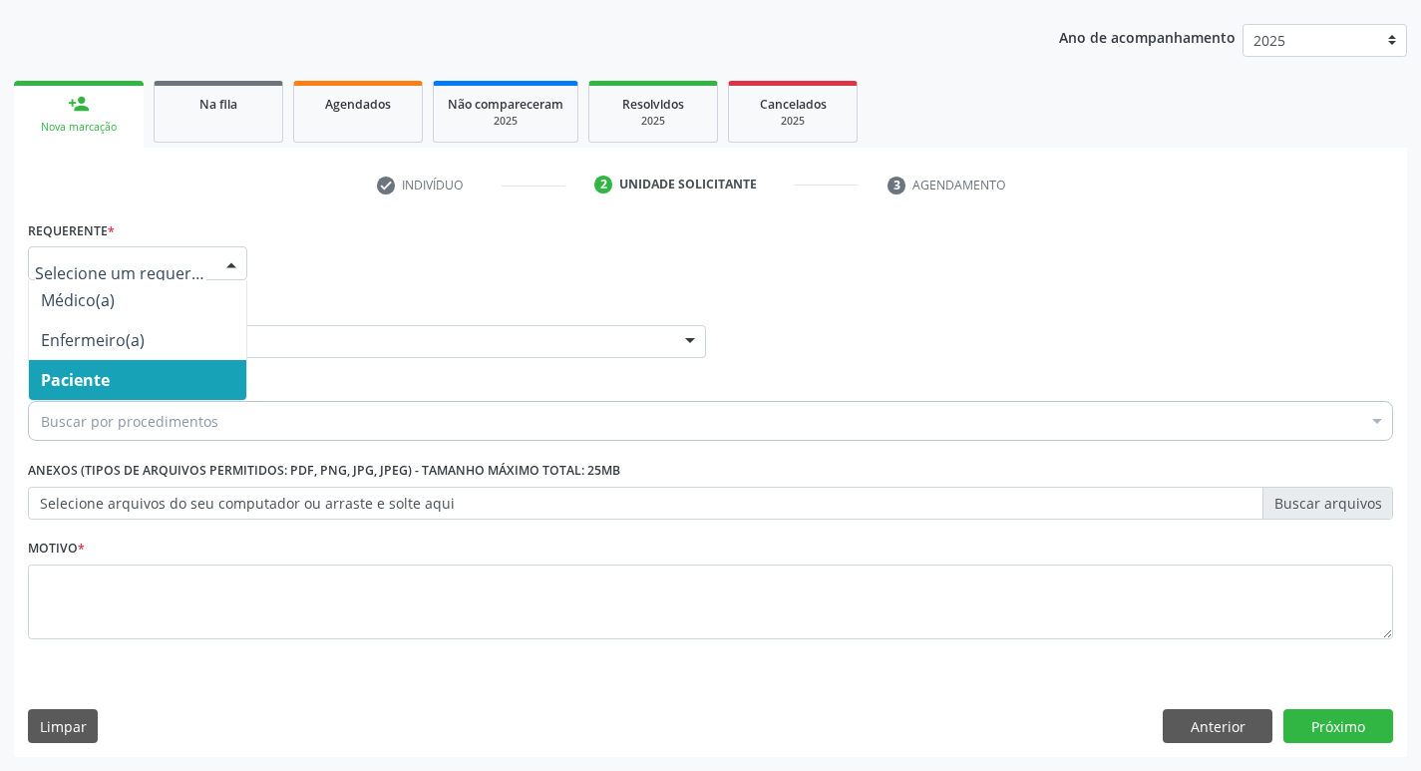
click at [231, 252] on div at bounding box center [231, 264] width 30 height 34
click at [181, 382] on span "Paciente" at bounding box center [137, 380] width 217 height 40
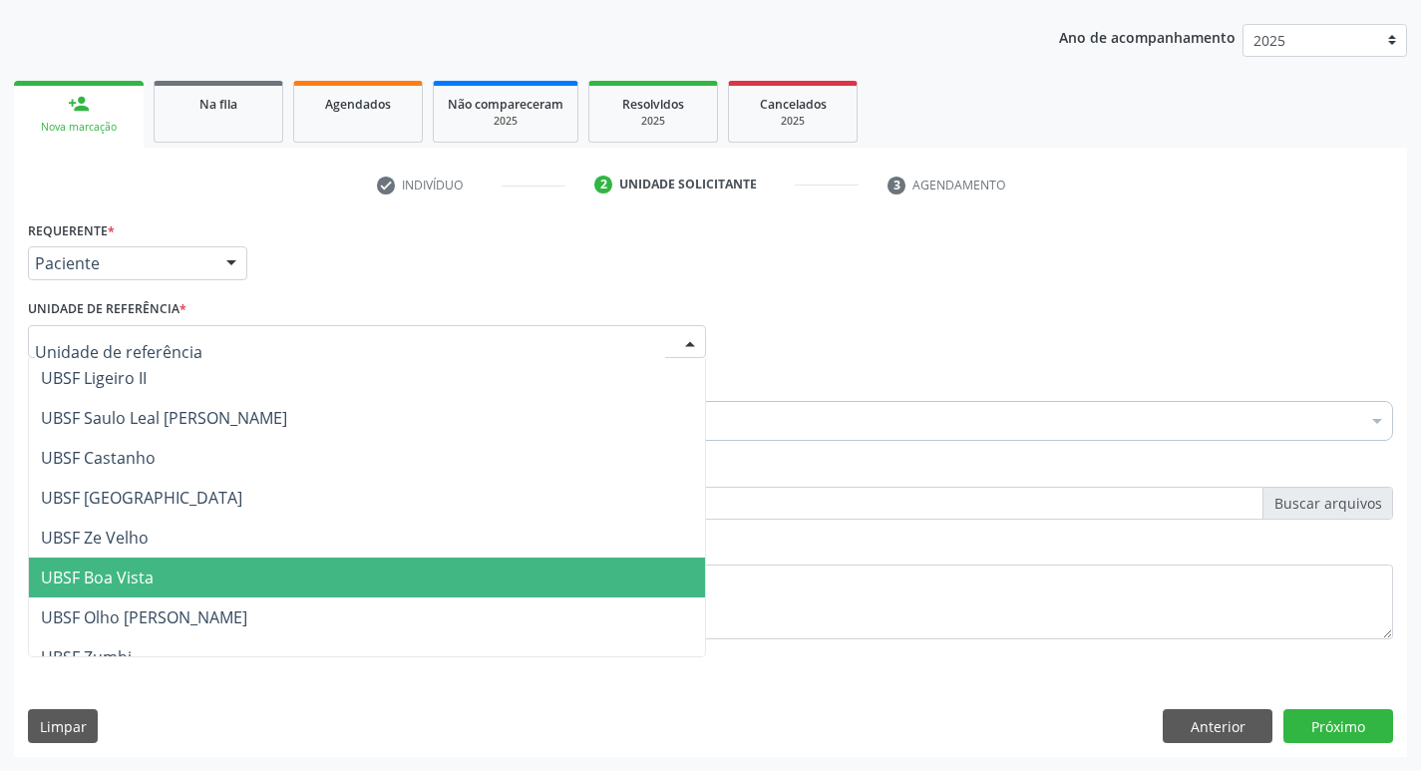
click at [194, 356] on div at bounding box center [367, 342] width 678 height 34
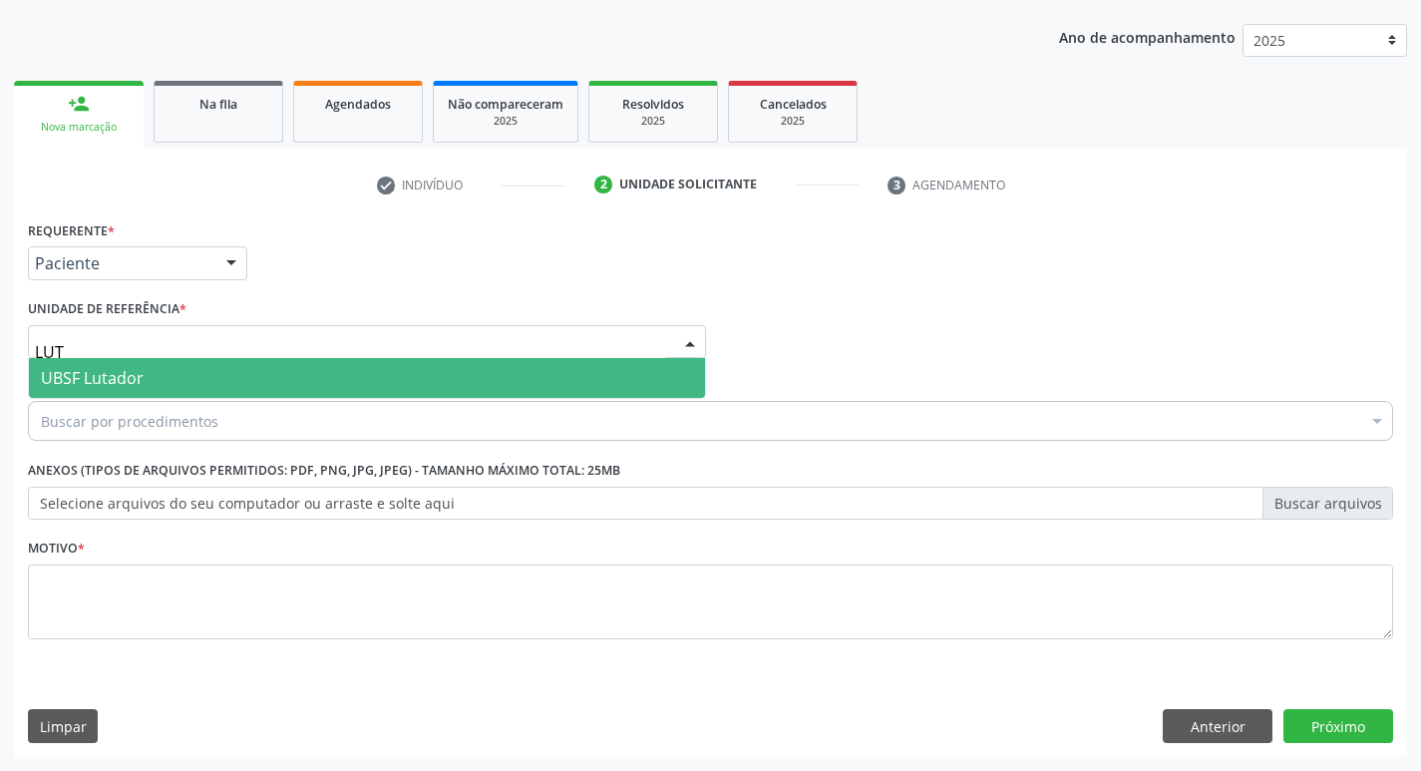
type input "LUTA"
click at [192, 380] on span "UBSF Lutador" at bounding box center [367, 378] width 676 height 40
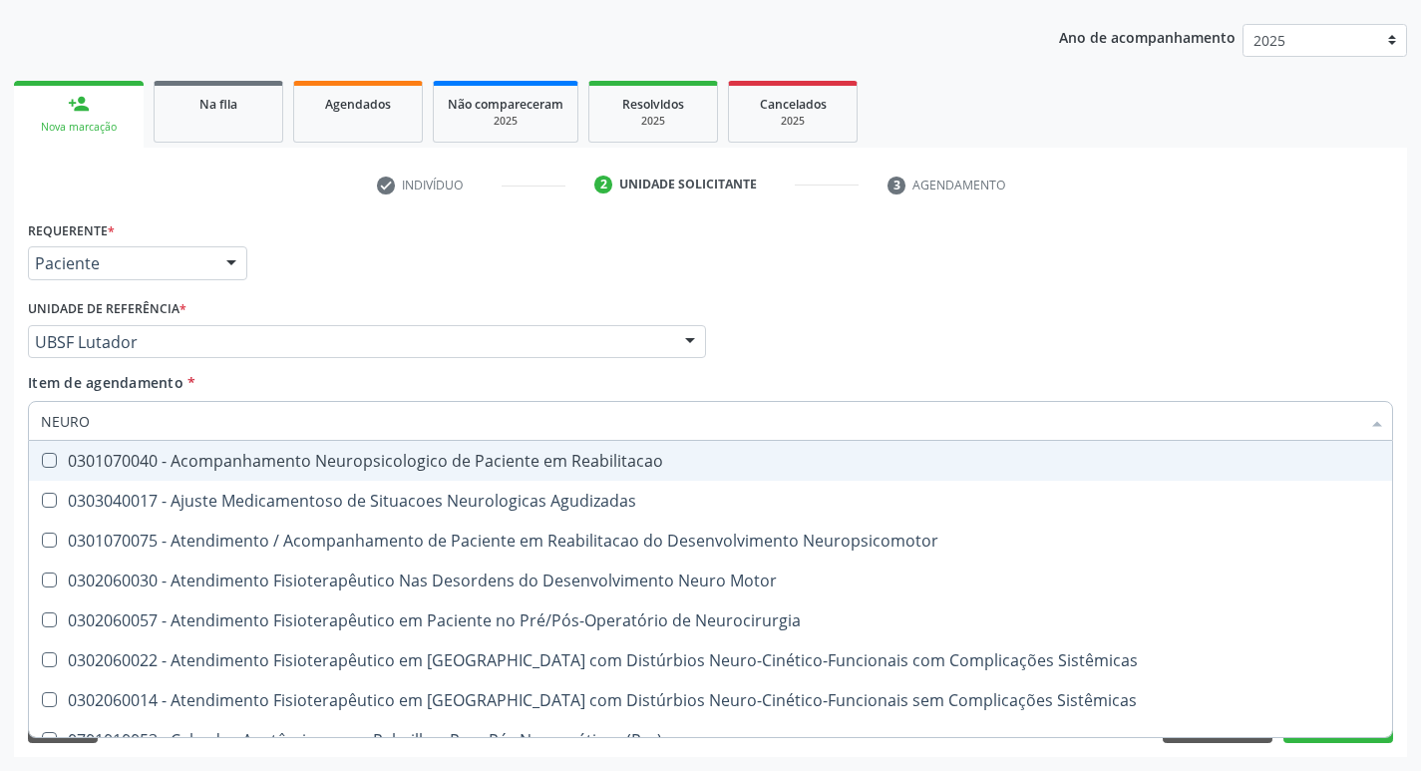
type input "NEUROC"
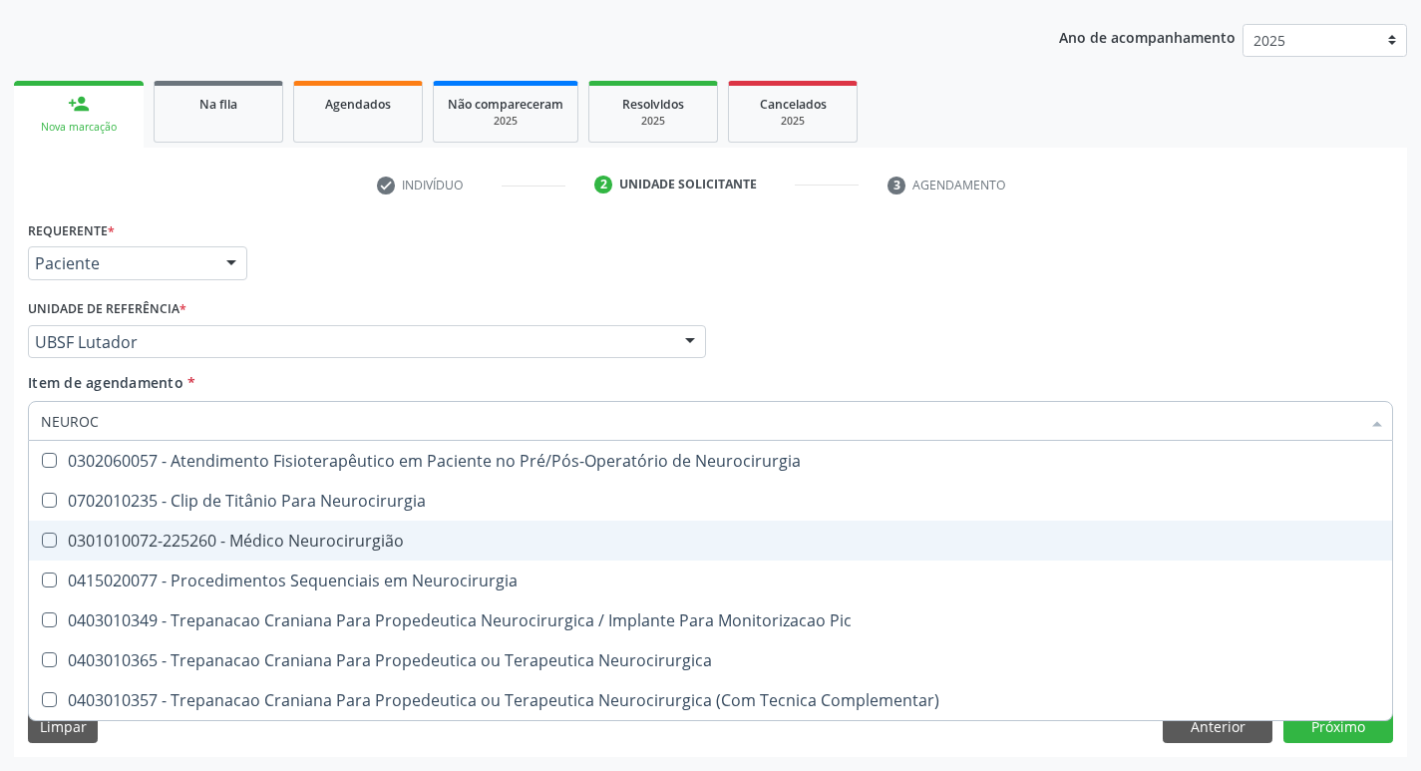
click at [197, 545] on div "0301010072-225260 - Médico Neurocirurgião" at bounding box center [710, 541] width 1339 height 16
checkbox Neurocirurgião "true"
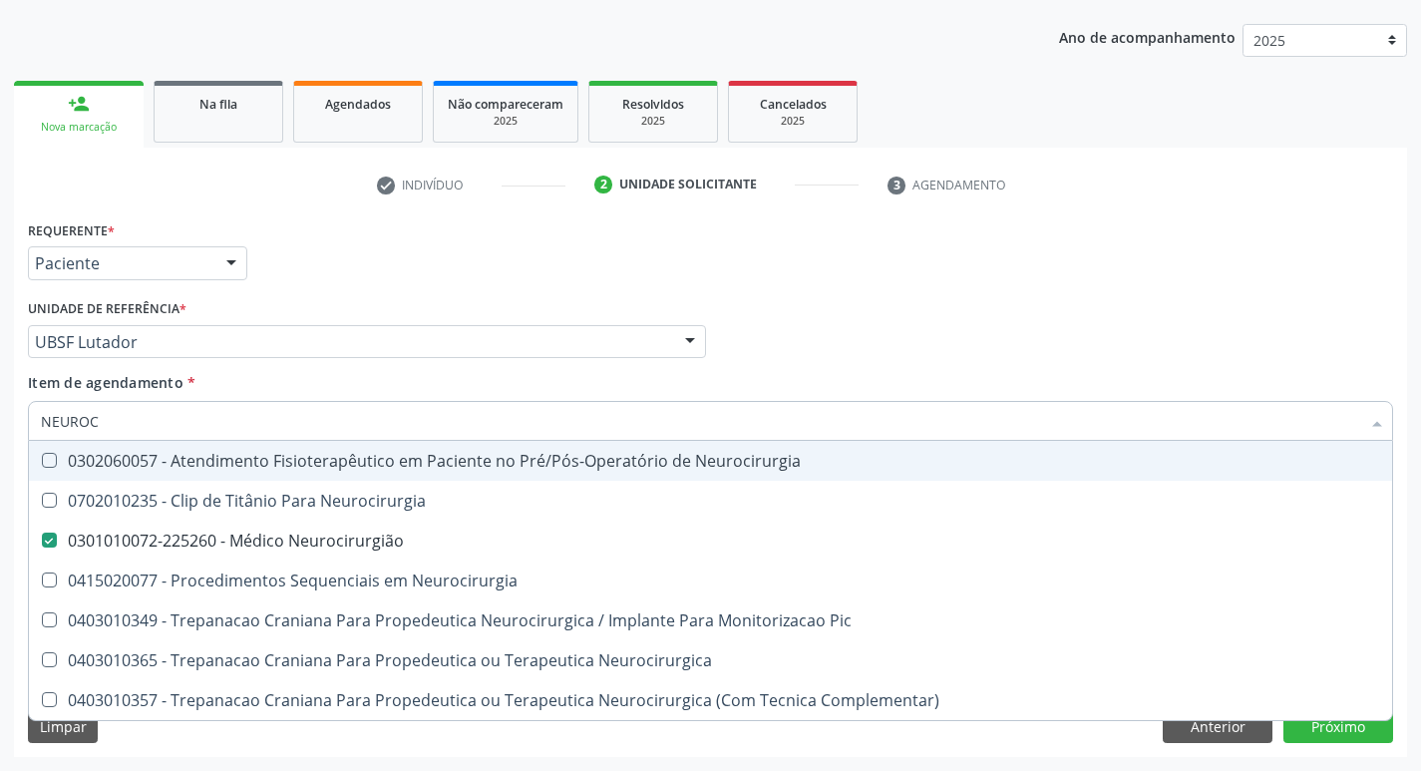
click at [1009, 283] on div "Requerente * Paciente Médico(a) Enfermeiro(a) Paciente Nenhum resultado encontr…" at bounding box center [710, 254] width 1375 height 78
checkbox Neurocirurgia "true"
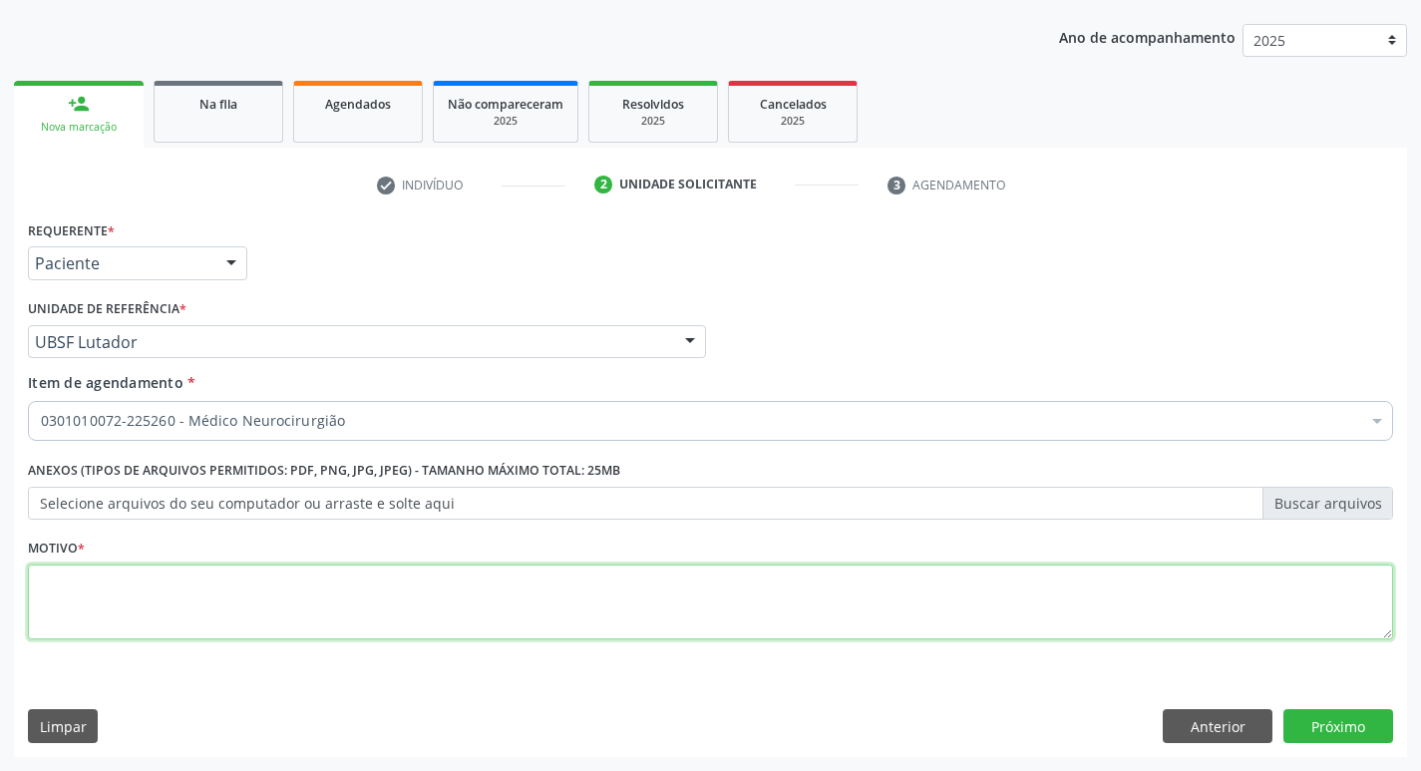
click at [202, 609] on textarea at bounding box center [710, 602] width 1365 height 76
type textarea "AVALIAÇÃO"
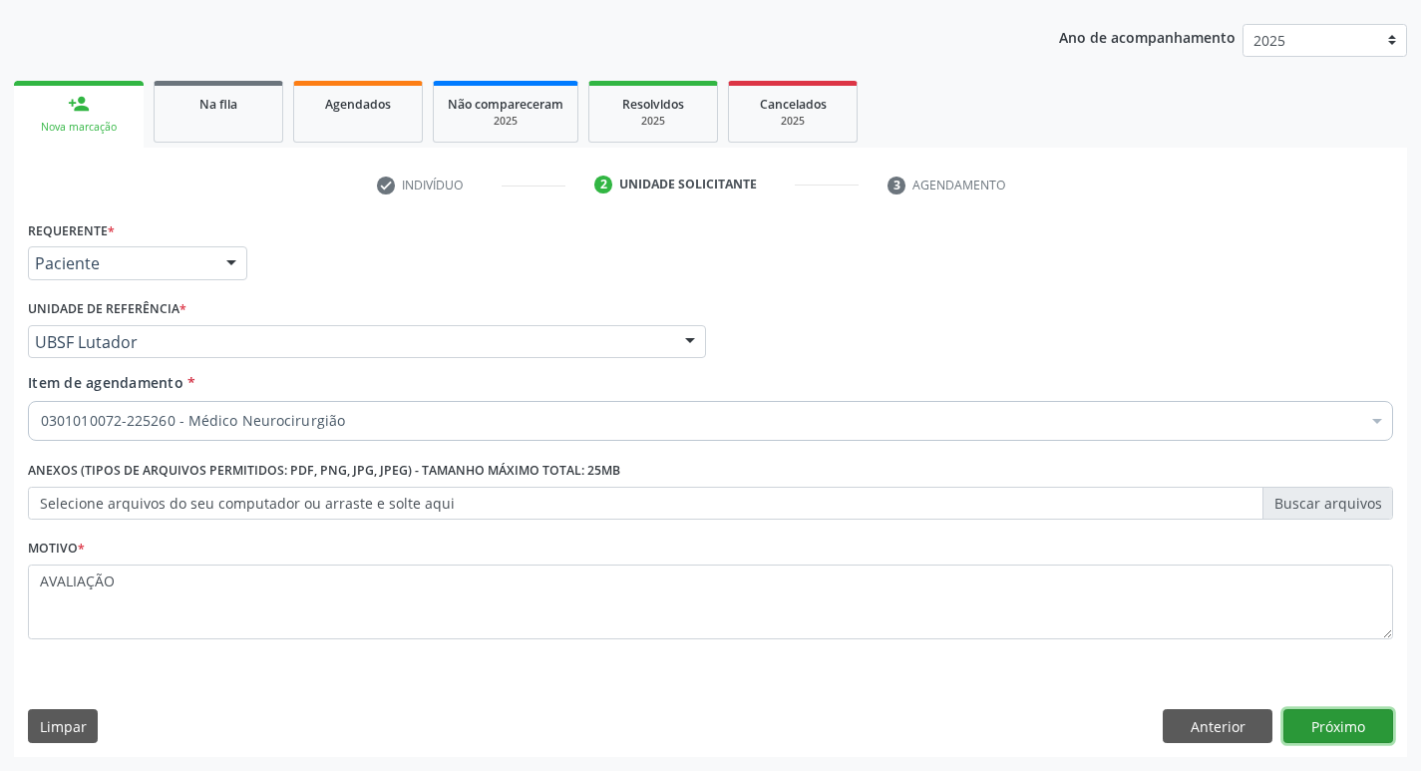
click at [1330, 735] on button "Próximo" at bounding box center [1338, 726] width 110 height 34
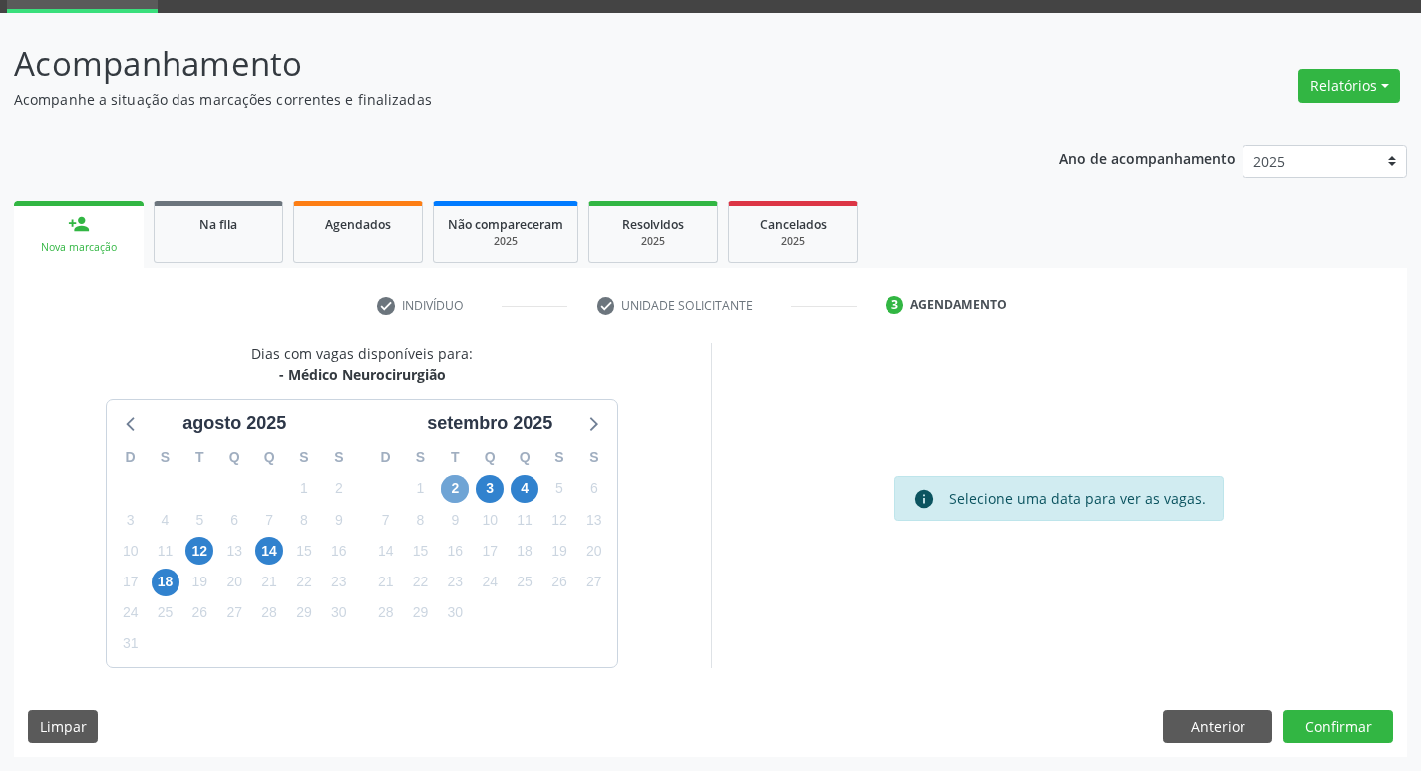
click at [448, 486] on span "2" at bounding box center [455, 489] width 28 height 28
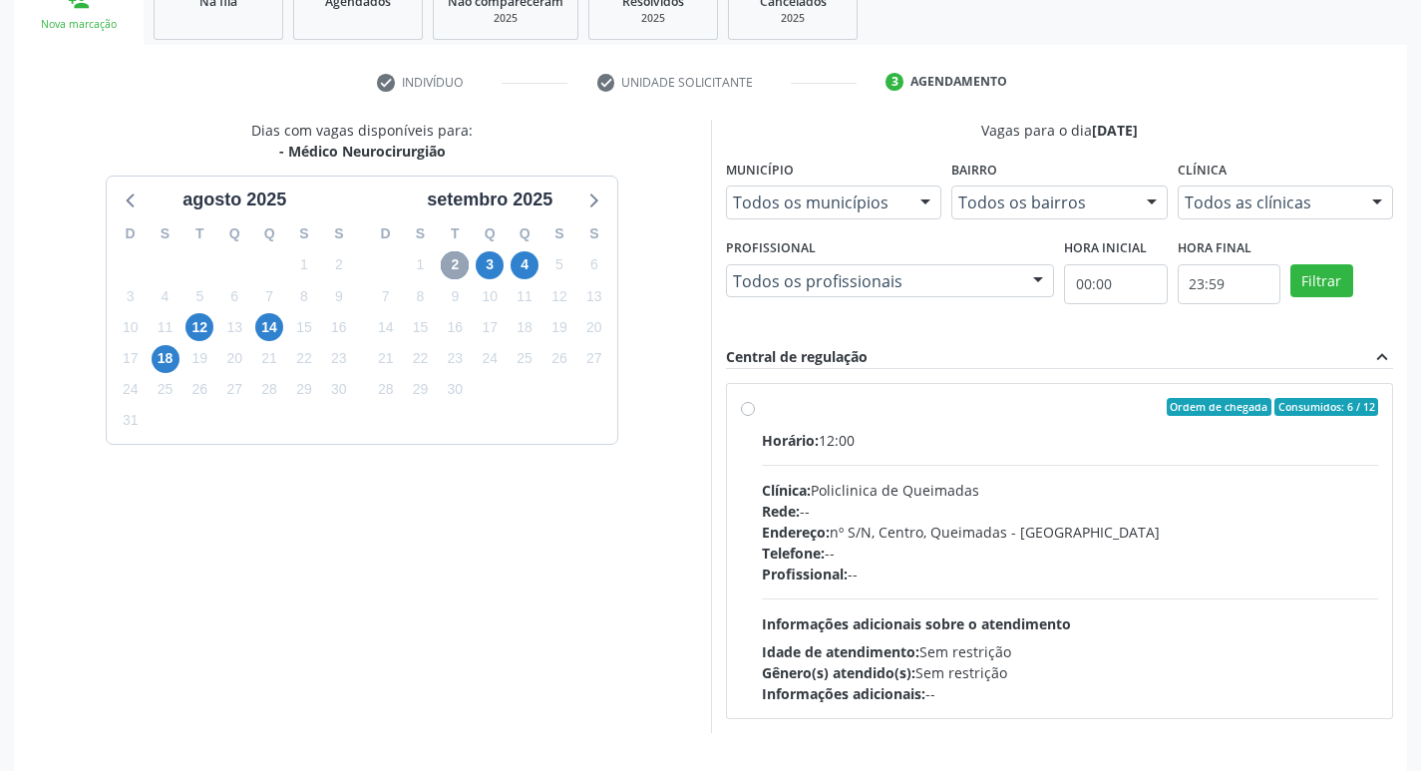
scroll to position [285, 0]
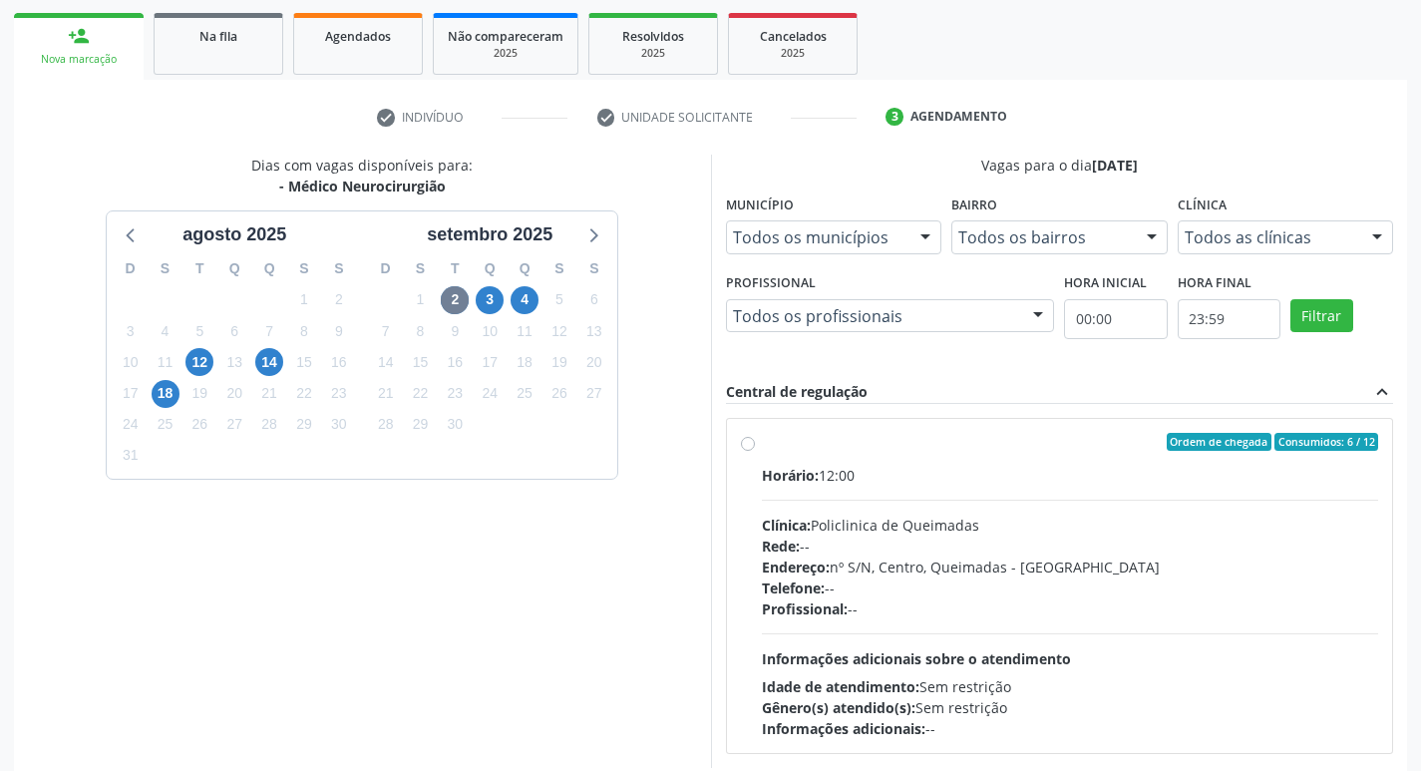
click at [1018, 431] on div "Ordem de chegada Consumidos: 6 / 12 Horário: 12:00 Clínica: Policlinica de Quei…" at bounding box center [1060, 586] width 666 height 334
radio input "true"
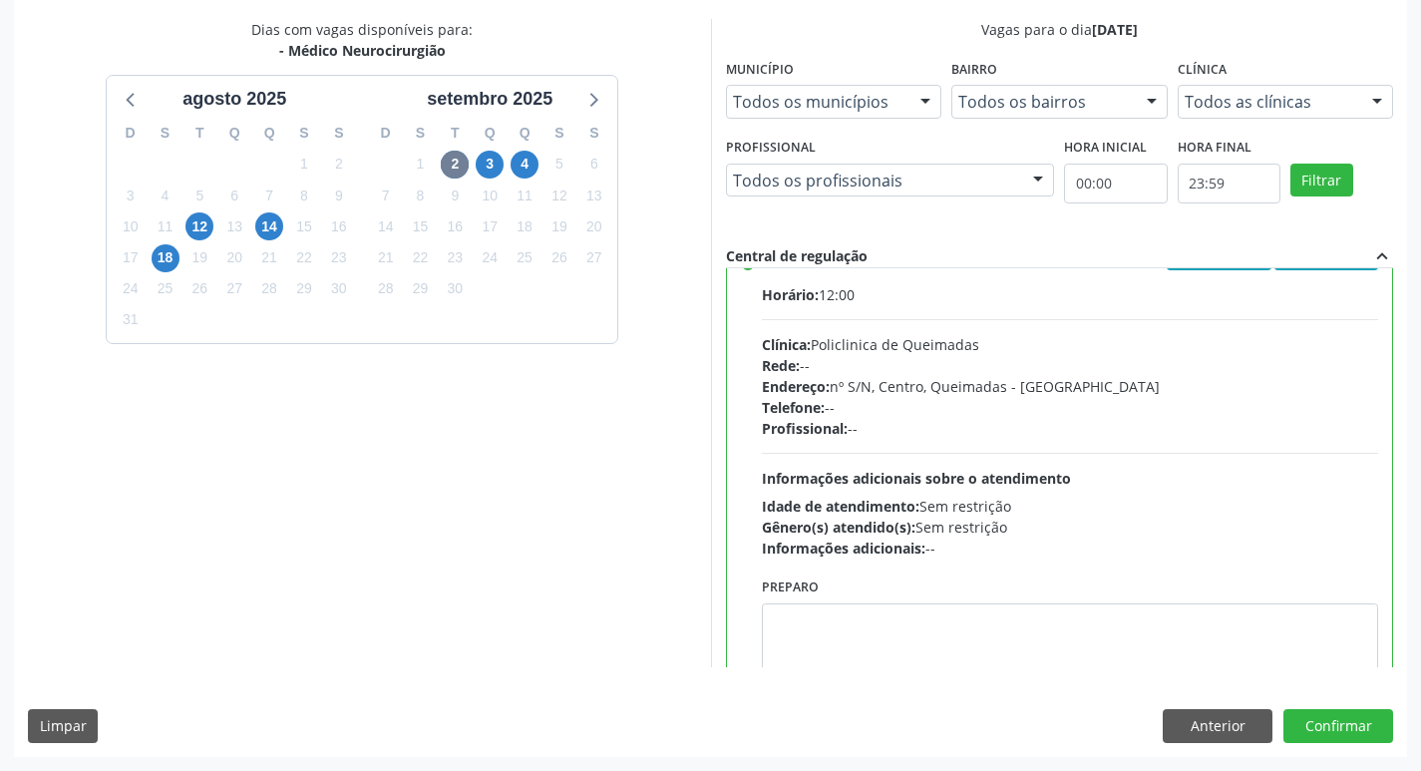
scroll to position [0, 0]
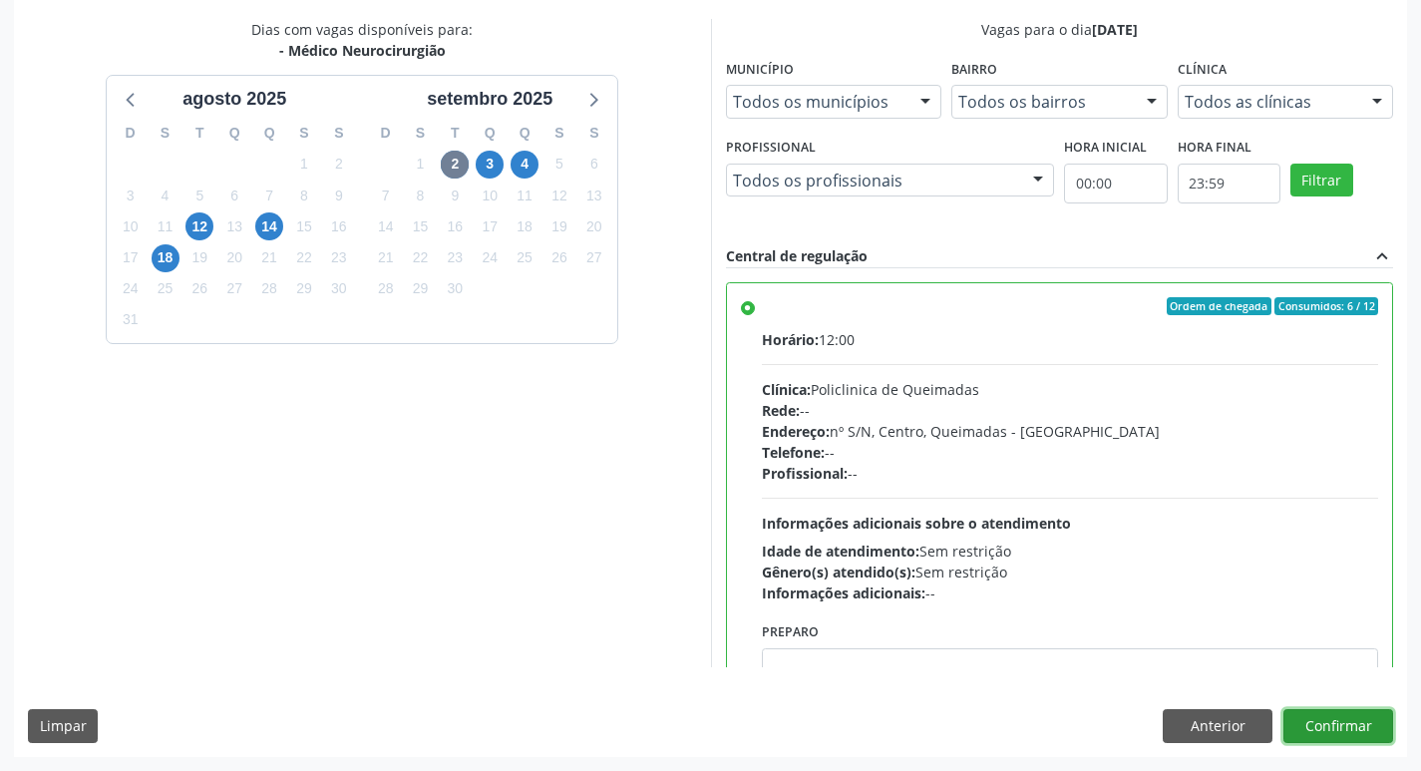
click at [1330, 727] on button "Confirmar" at bounding box center [1338, 726] width 110 height 34
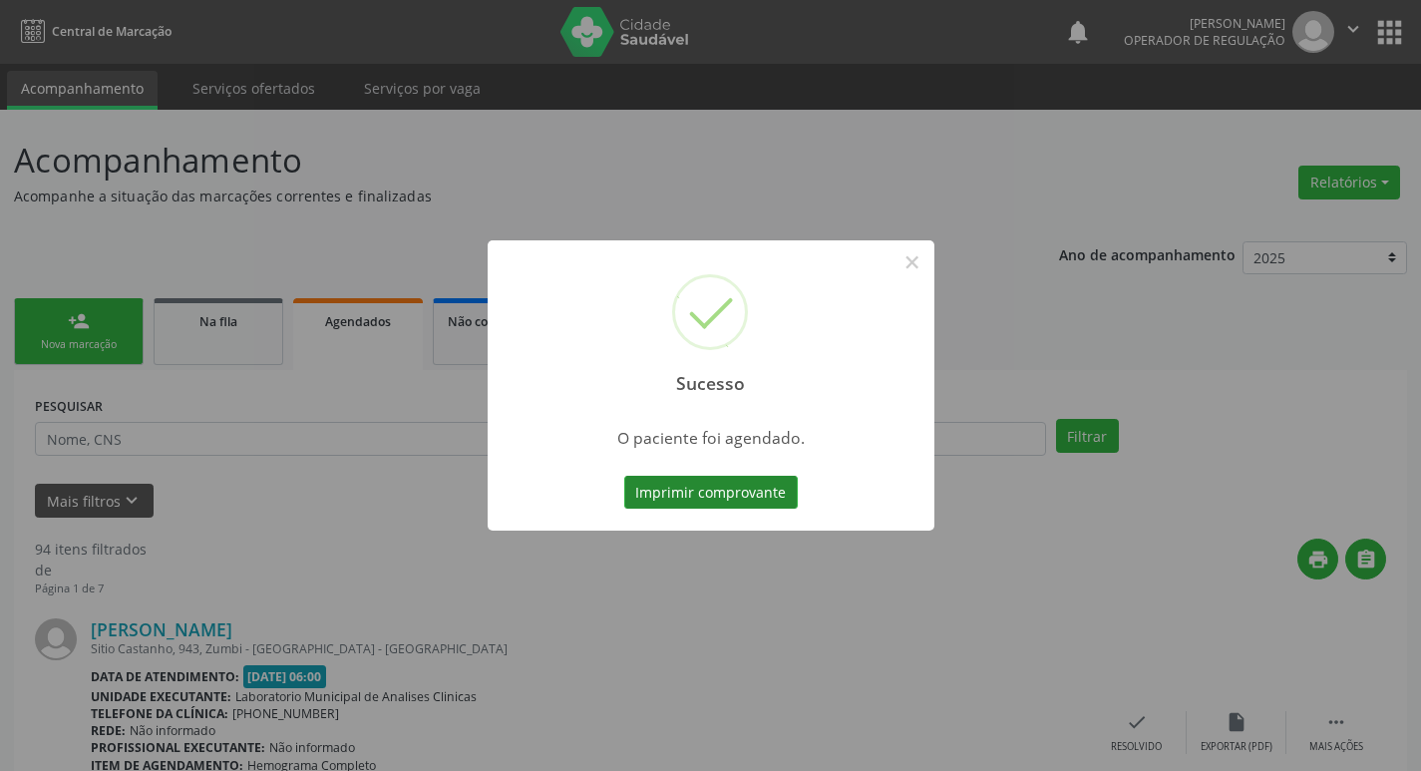
click at [746, 506] on button "Imprimir comprovante" at bounding box center [711, 493] width 174 height 34
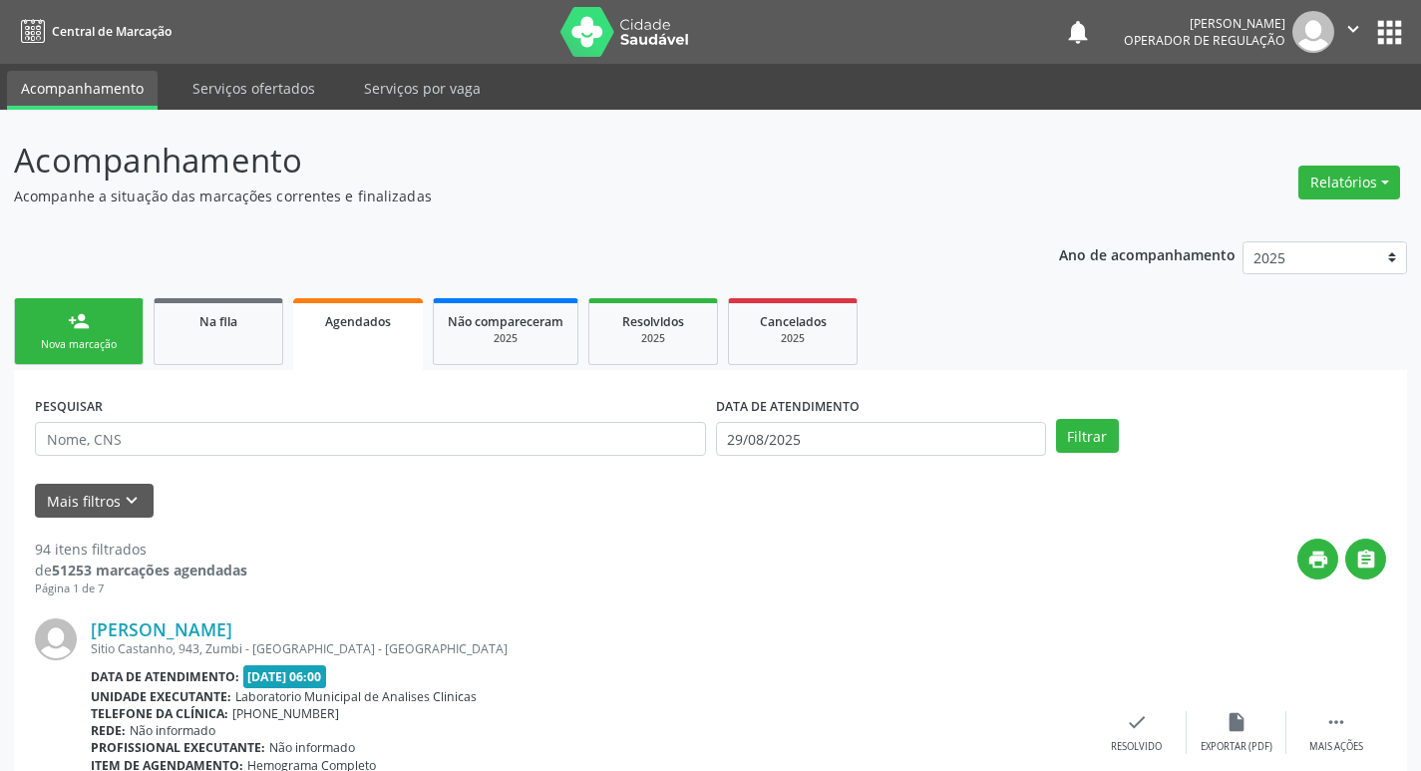
click at [113, 355] on link "person_add Nova marcação" at bounding box center [79, 331] width 130 height 67
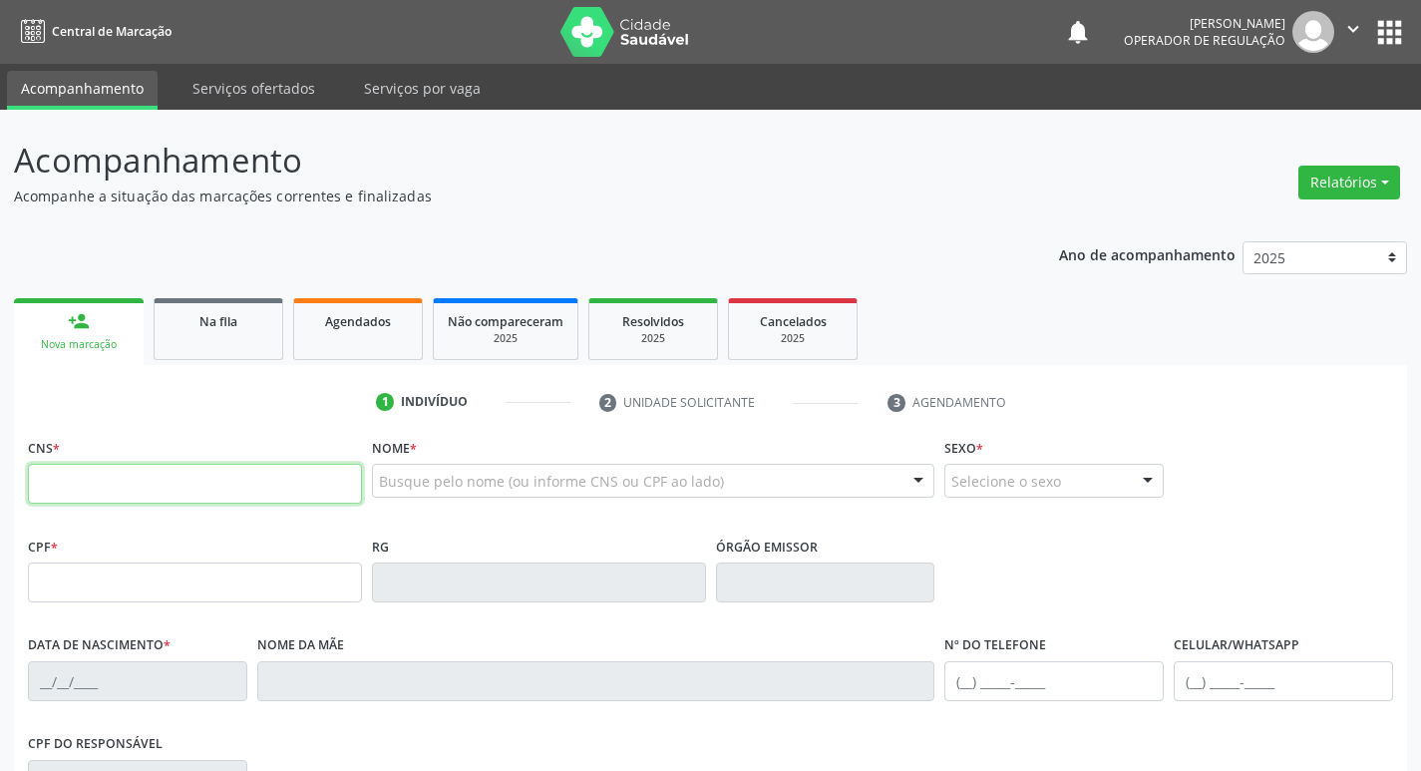
click at [155, 495] on input "text" at bounding box center [195, 484] width 334 height 40
type input "708 7061 4559 5993"
type input "031.072.814-25"
type input "14/08/1979"
type input "Josefina Mariada Costa"
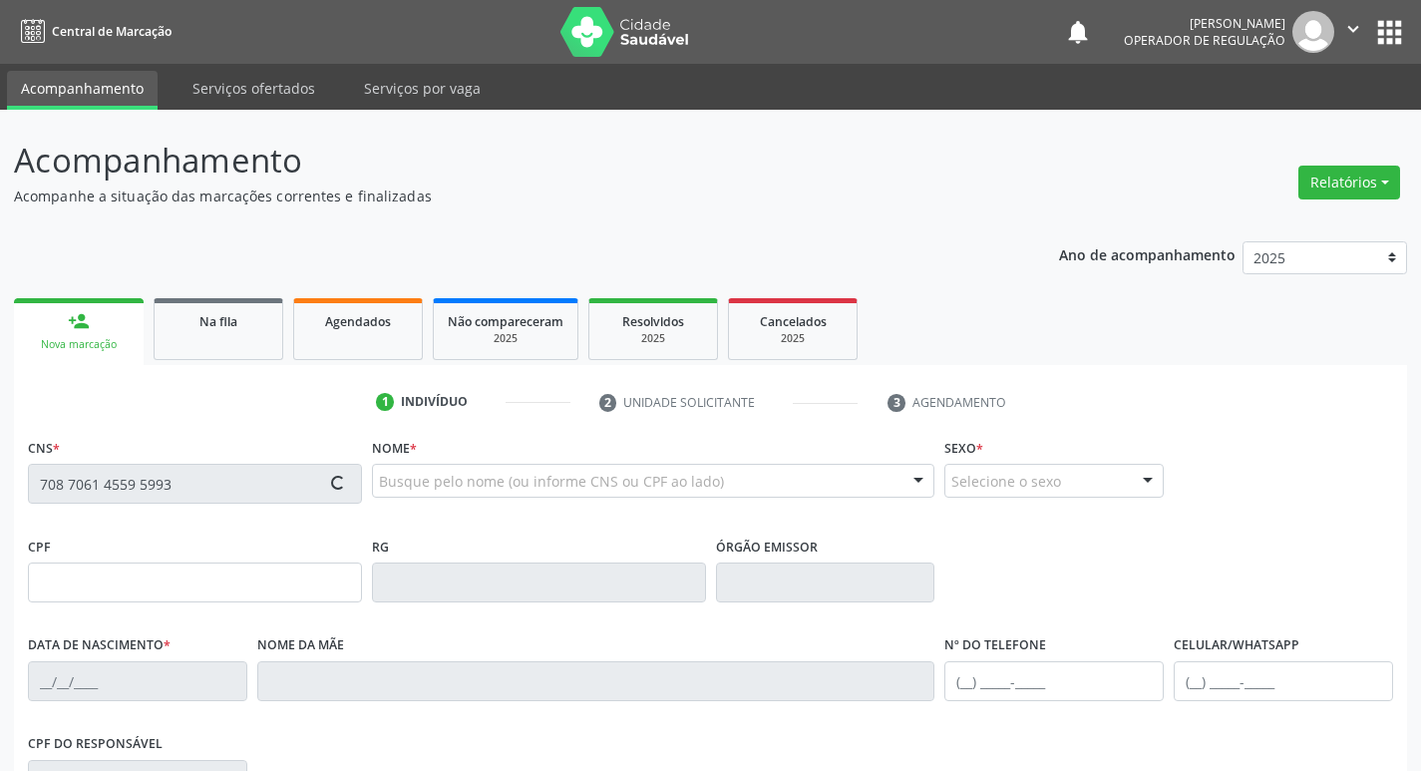
type input "(83) 99154-3968"
type input "S/N"
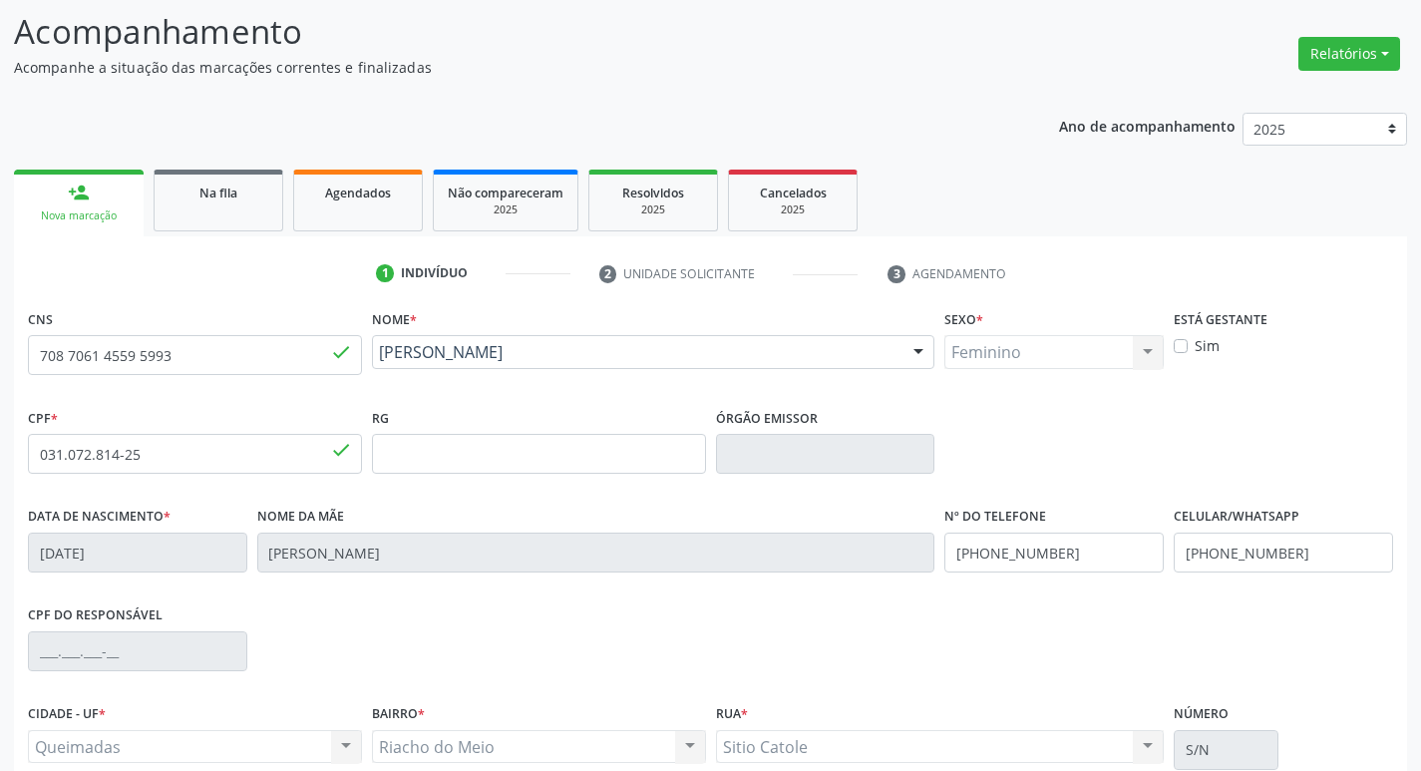
scroll to position [310, 0]
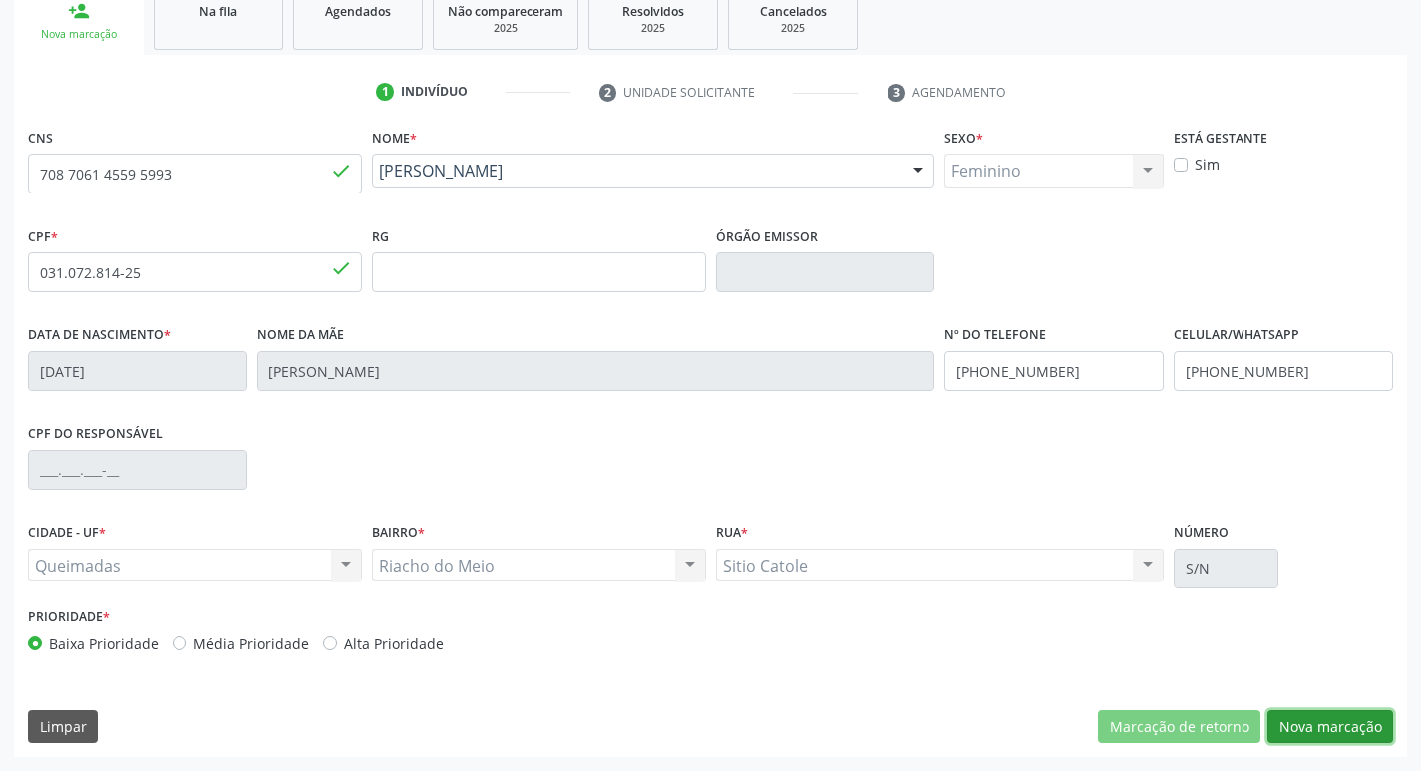
click at [1322, 725] on button "Nova marcação" at bounding box center [1330, 727] width 126 height 34
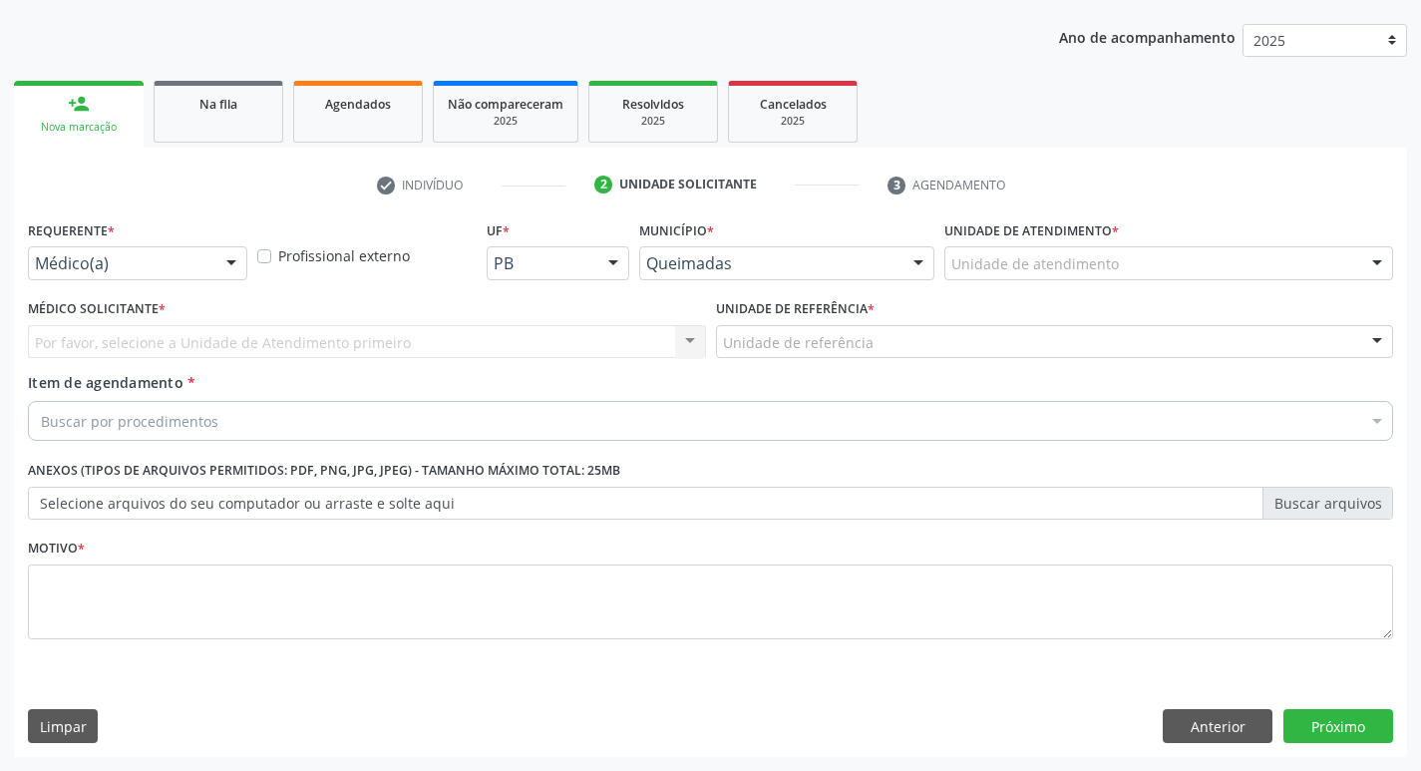
scroll to position [217, 0]
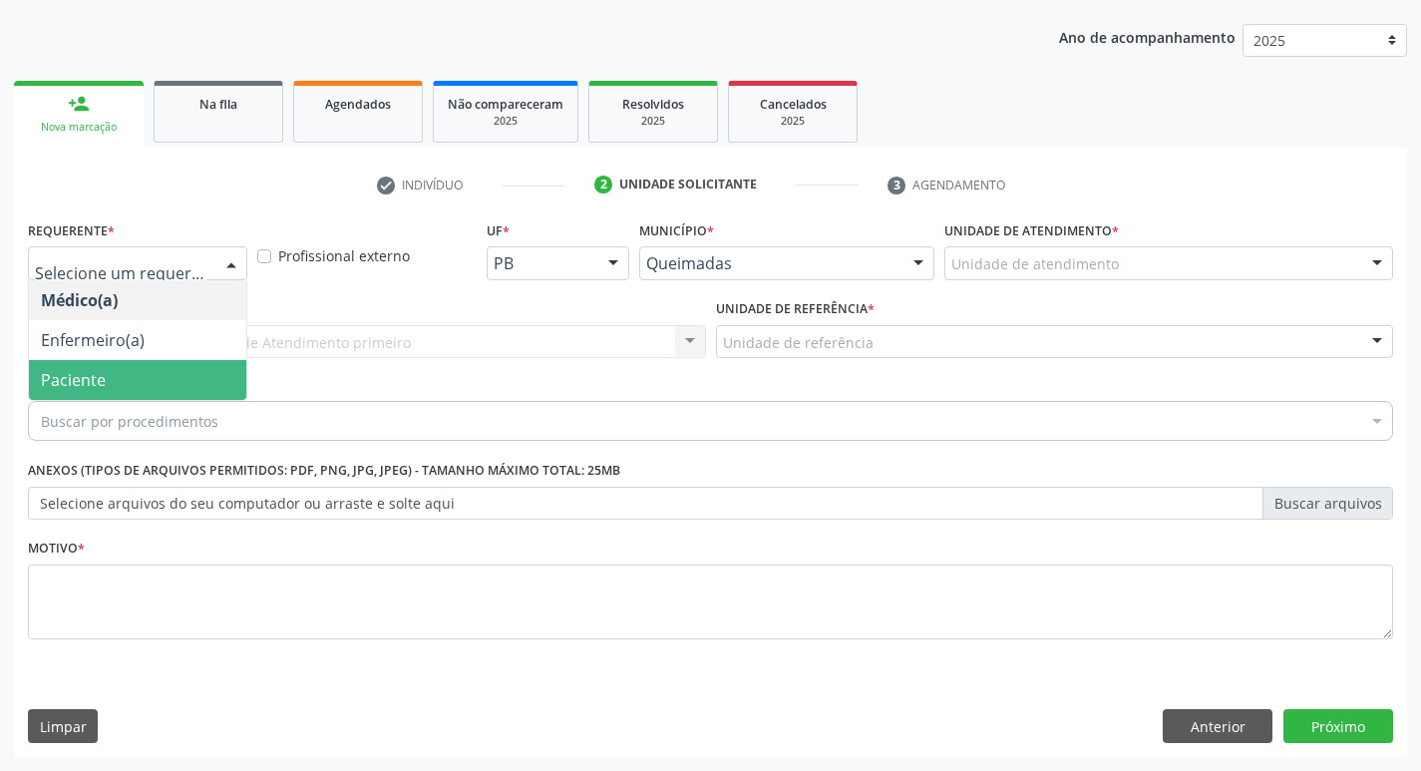
click at [129, 369] on span "Paciente" at bounding box center [137, 380] width 217 height 40
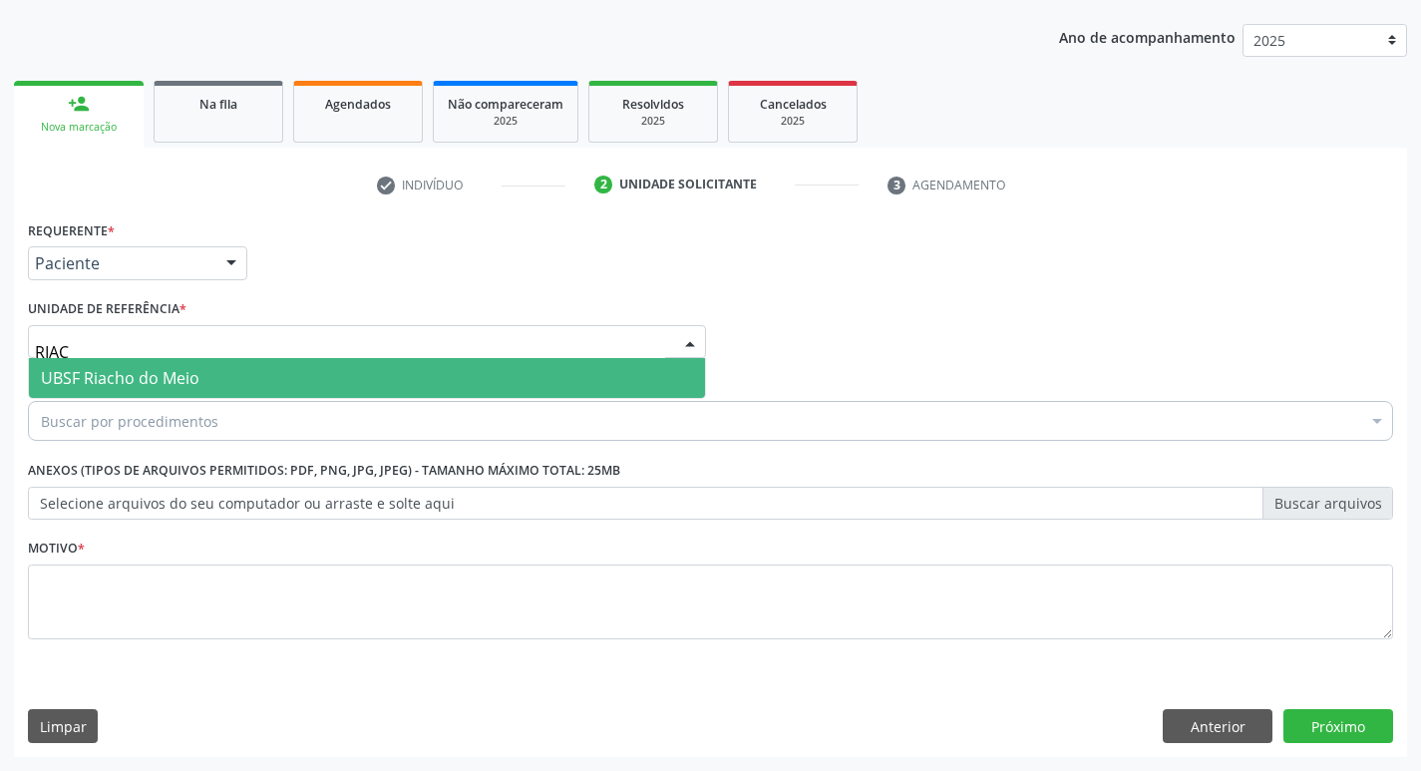
type input "RIACH"
click at [127, 369] on span "UBSF Riacho do Meio" at bounding box center [120, 378] width 159 height 22
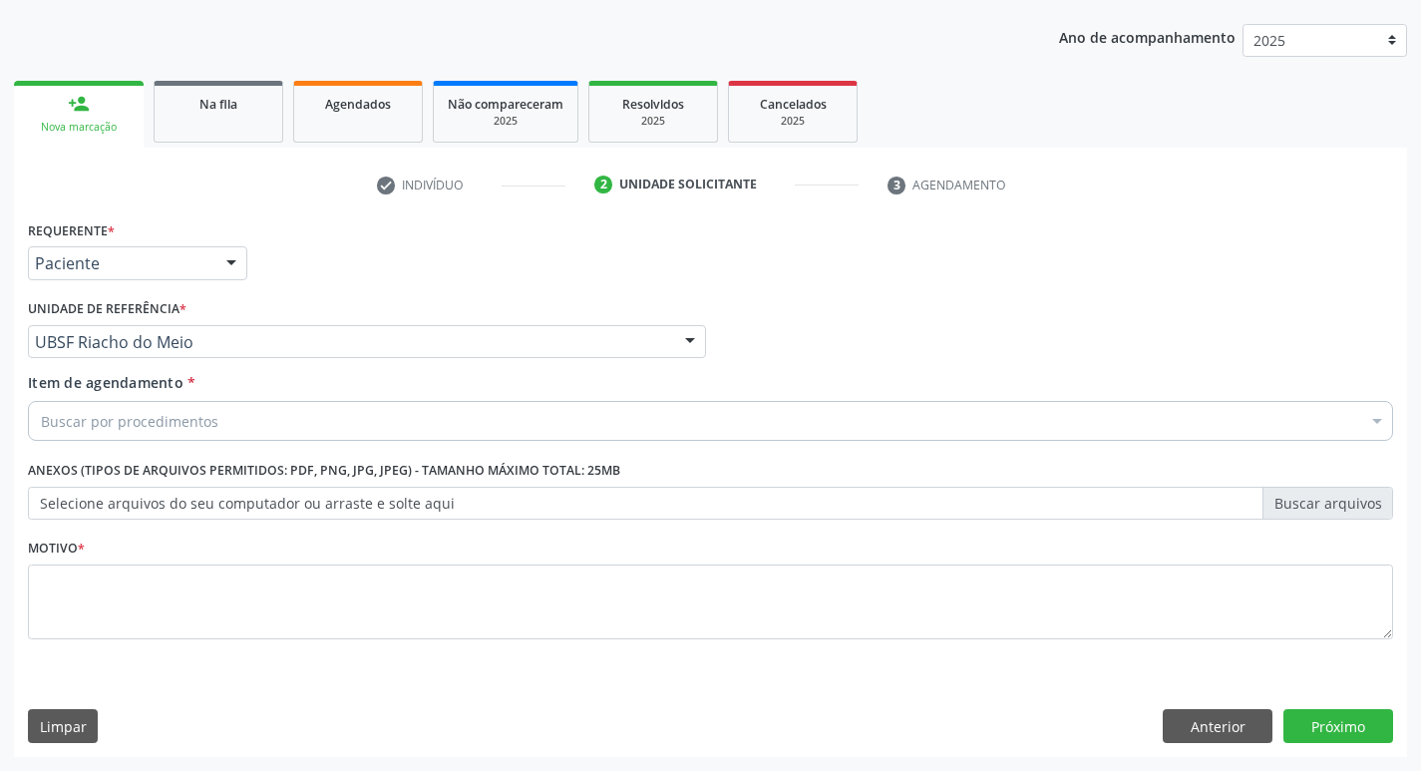
click at [152, 434] on div "Buscar por procedimentos" at bounding box center [710, 421] width 1365 height 40
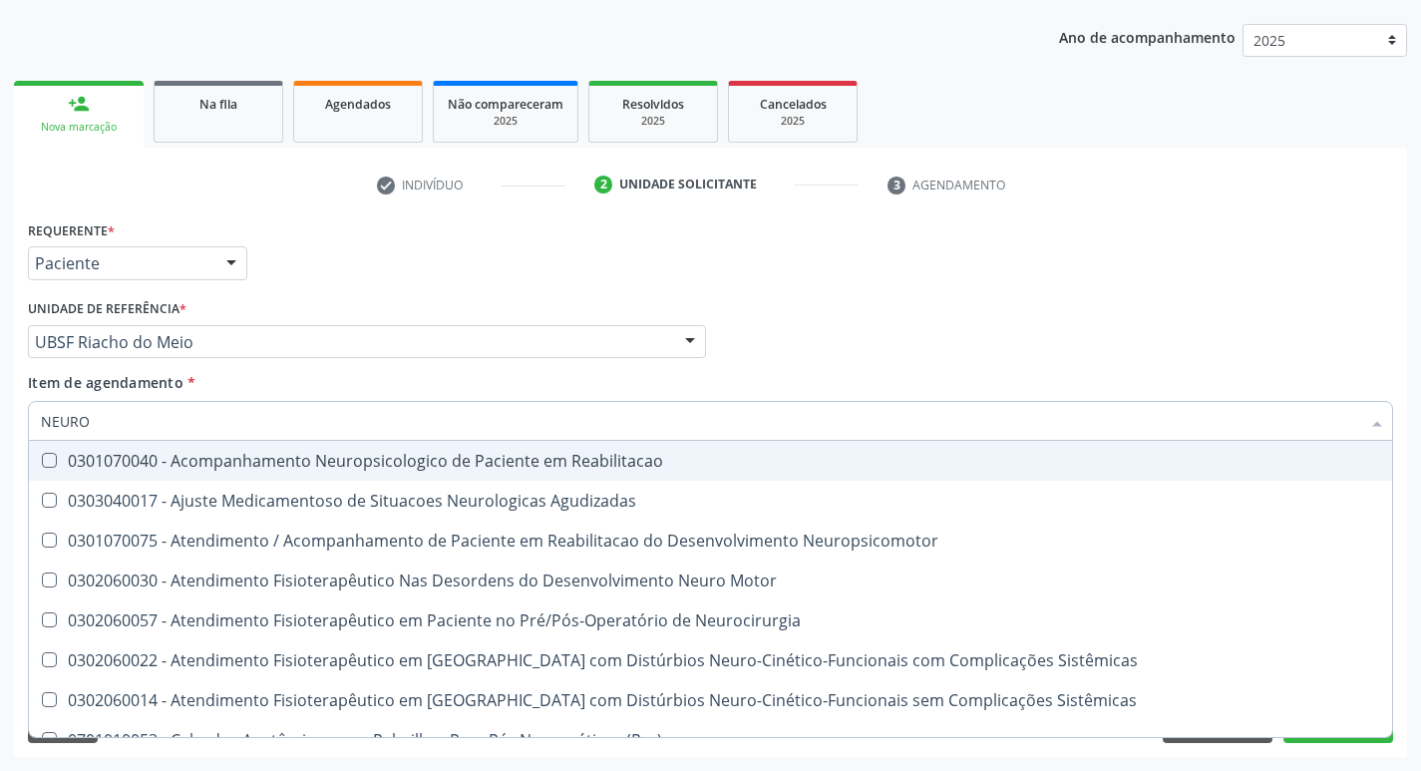
type input "NEUROC"
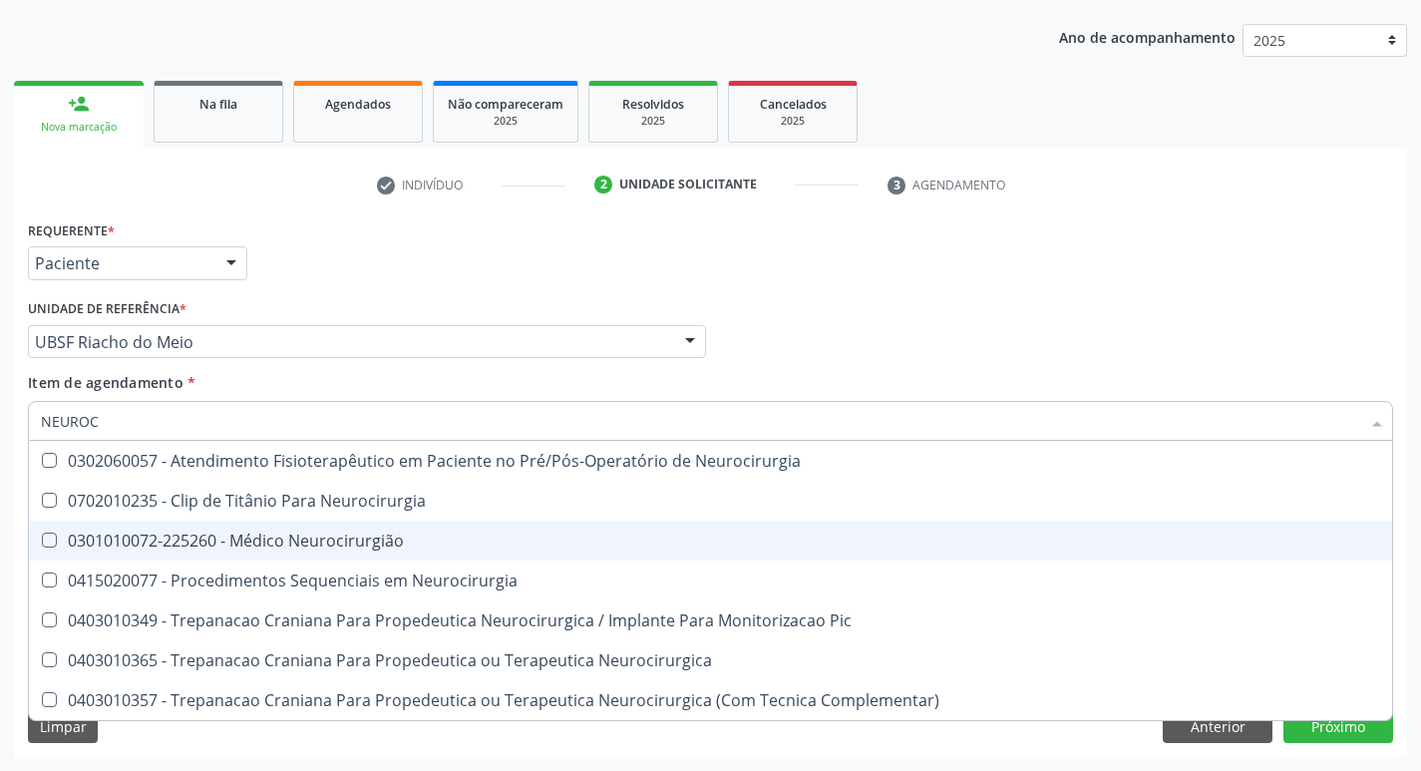
click at [206, 538] on div "0301010072-225260 - Médico Neurocirurgião" at bounding box center [710, 541] width 1339 height 16
checkbox Neurocirurgião "true"
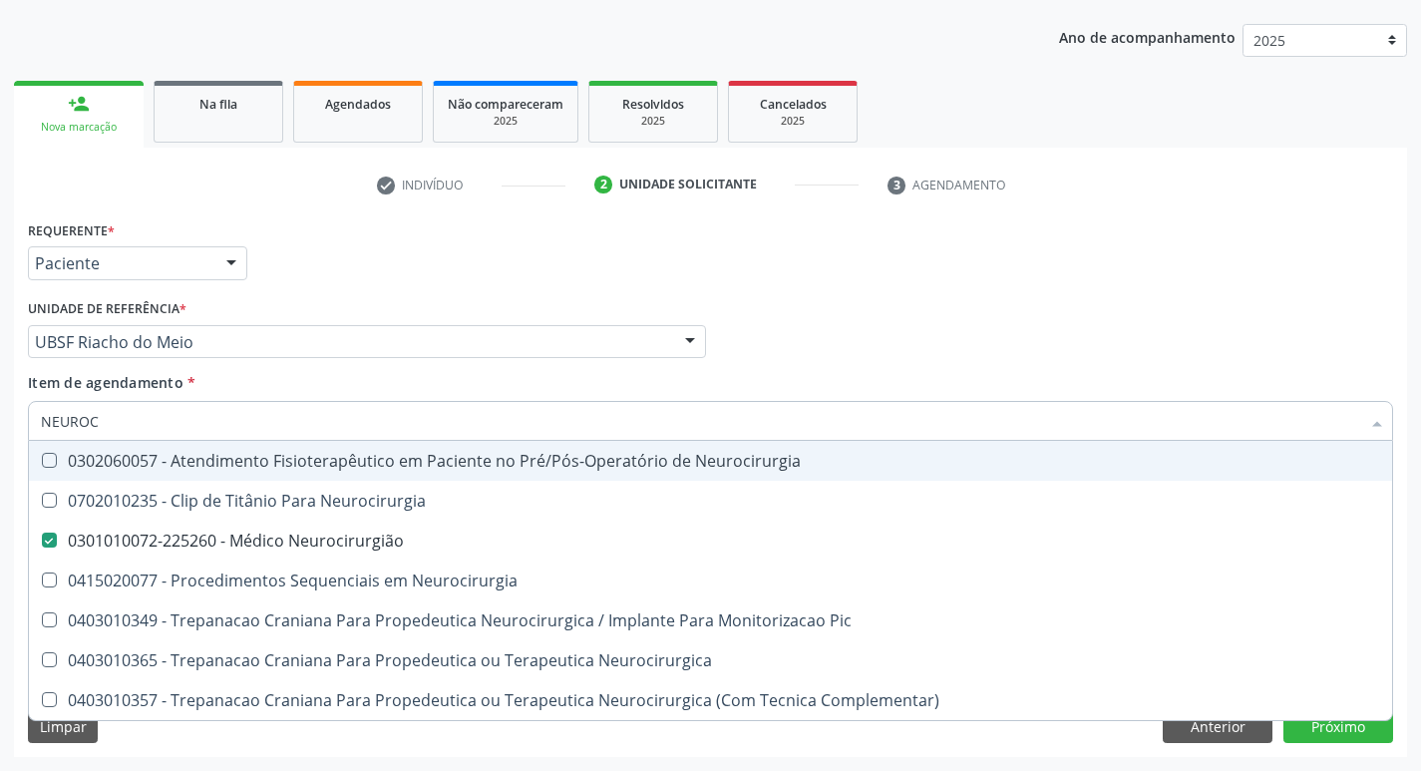
click at [484, 270] on div "Requerente * Paciente Médico(a) Enfermeiro(a) Paciente Nenhum resultado encontr…" at bounding box center [710, 254] width 1375 height 78
checkbox Neurocirurgia "true"
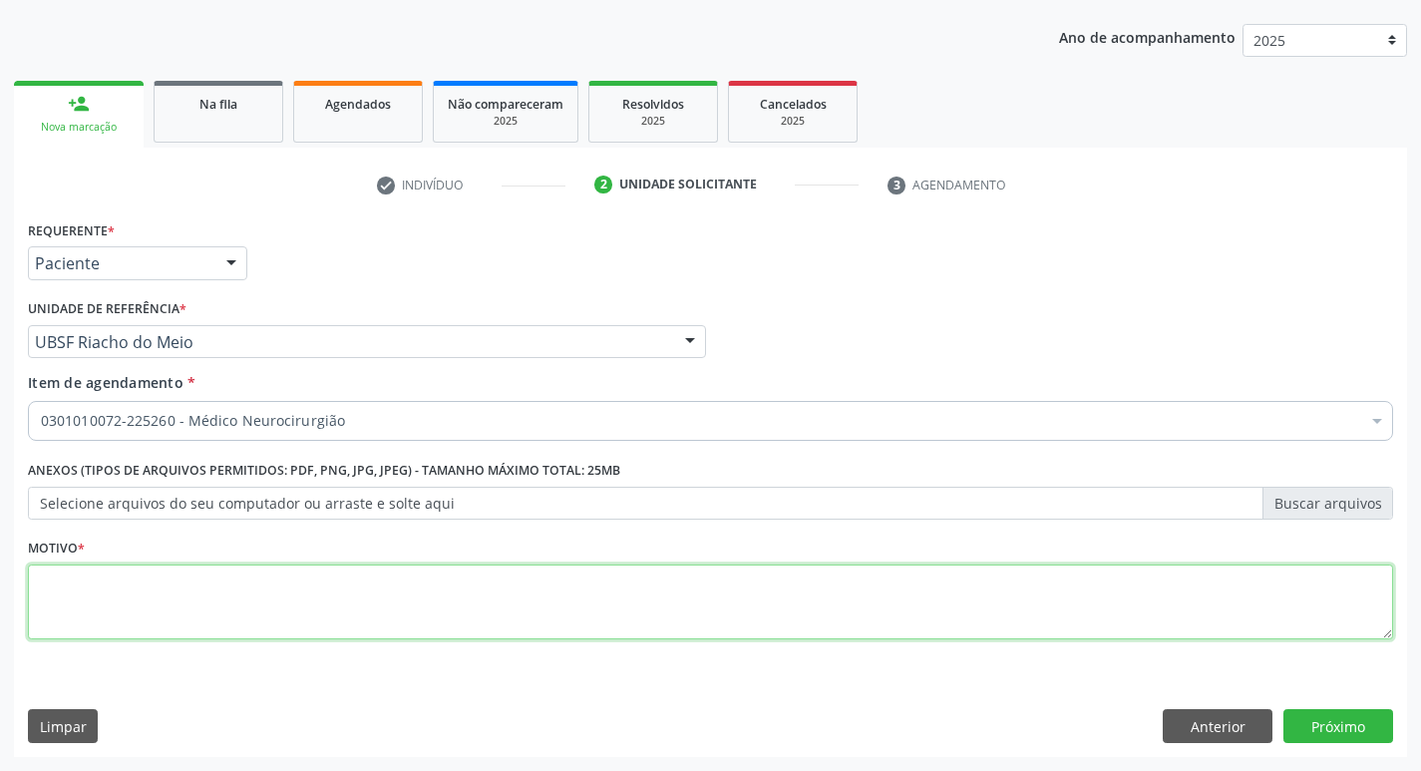
click at [251, 597] on textarea at bounding box center [710, 602] width 1365 height 76
type textarea "A"
type textarea "CEFALEIA RECORRENTE"
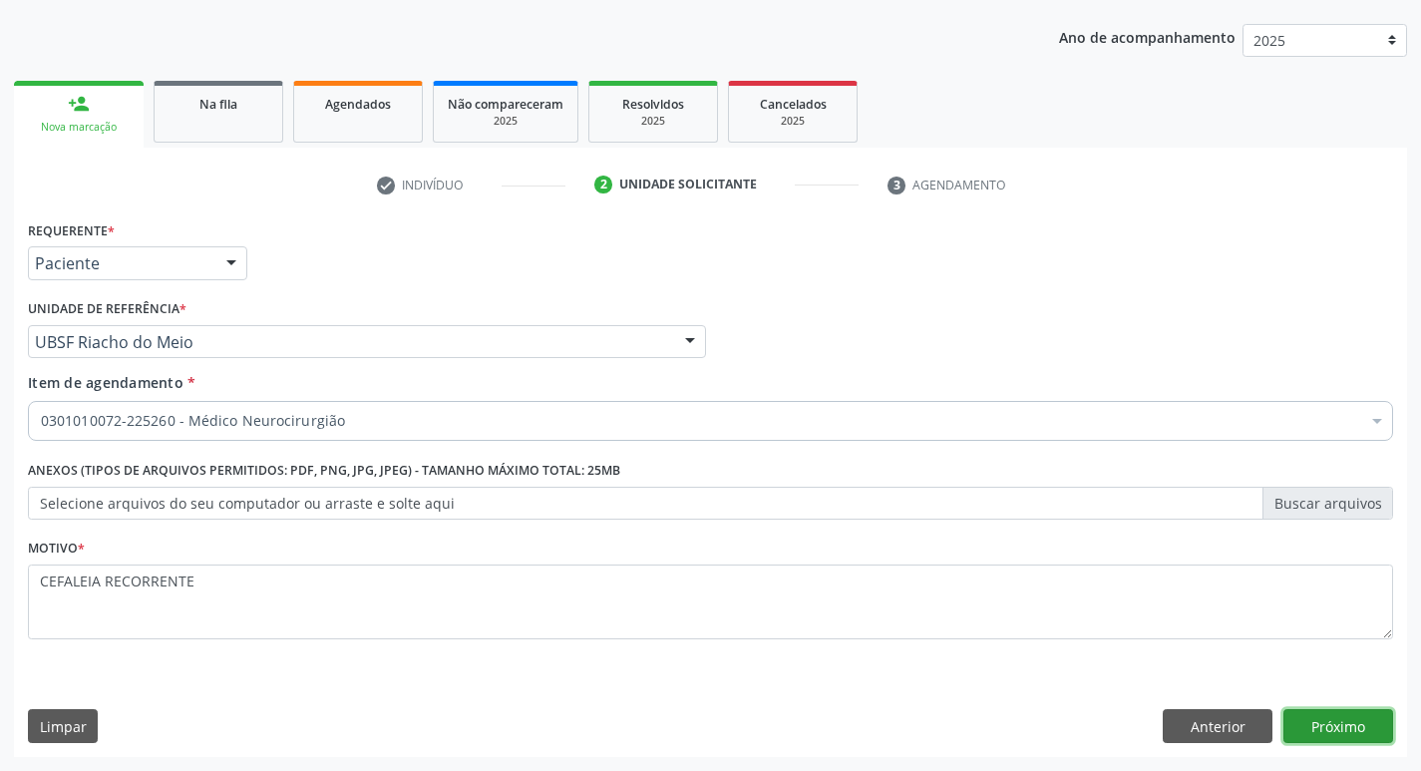
click at [1300, 720] on button "Próximo" at bounding box center [1338, 726] width 110 height 34
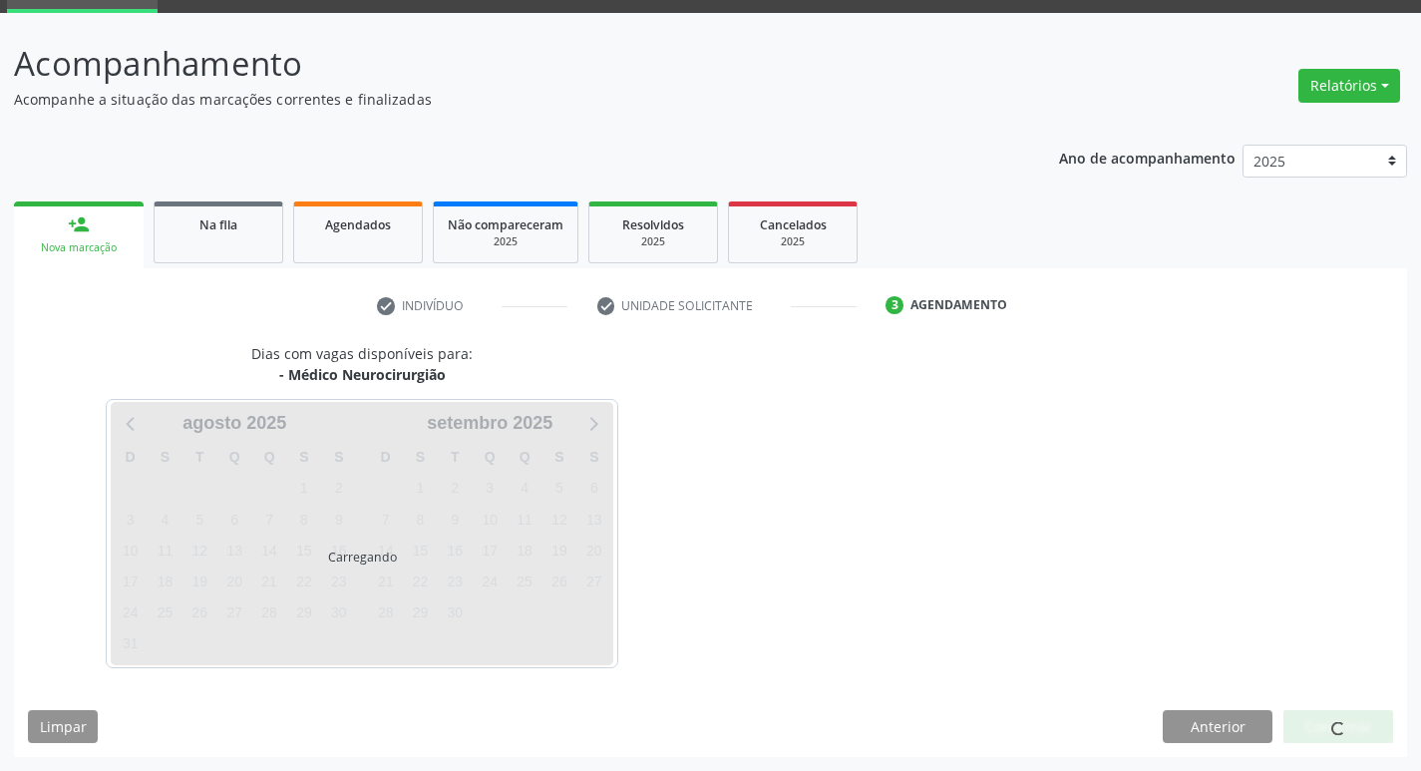
scroll to position [97, 0]
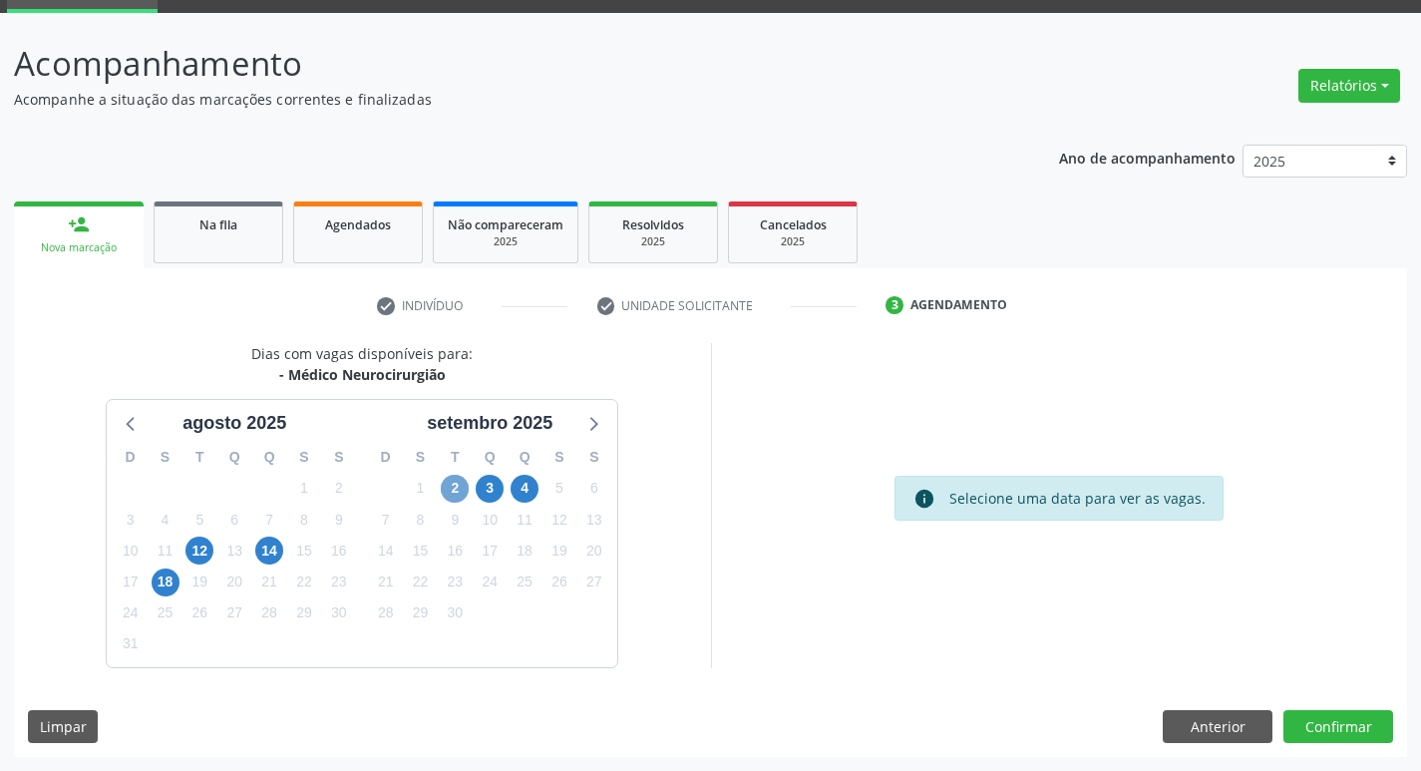
click at [452, 493] on span "2" at bounding box center [455, 489] width 28 height 28
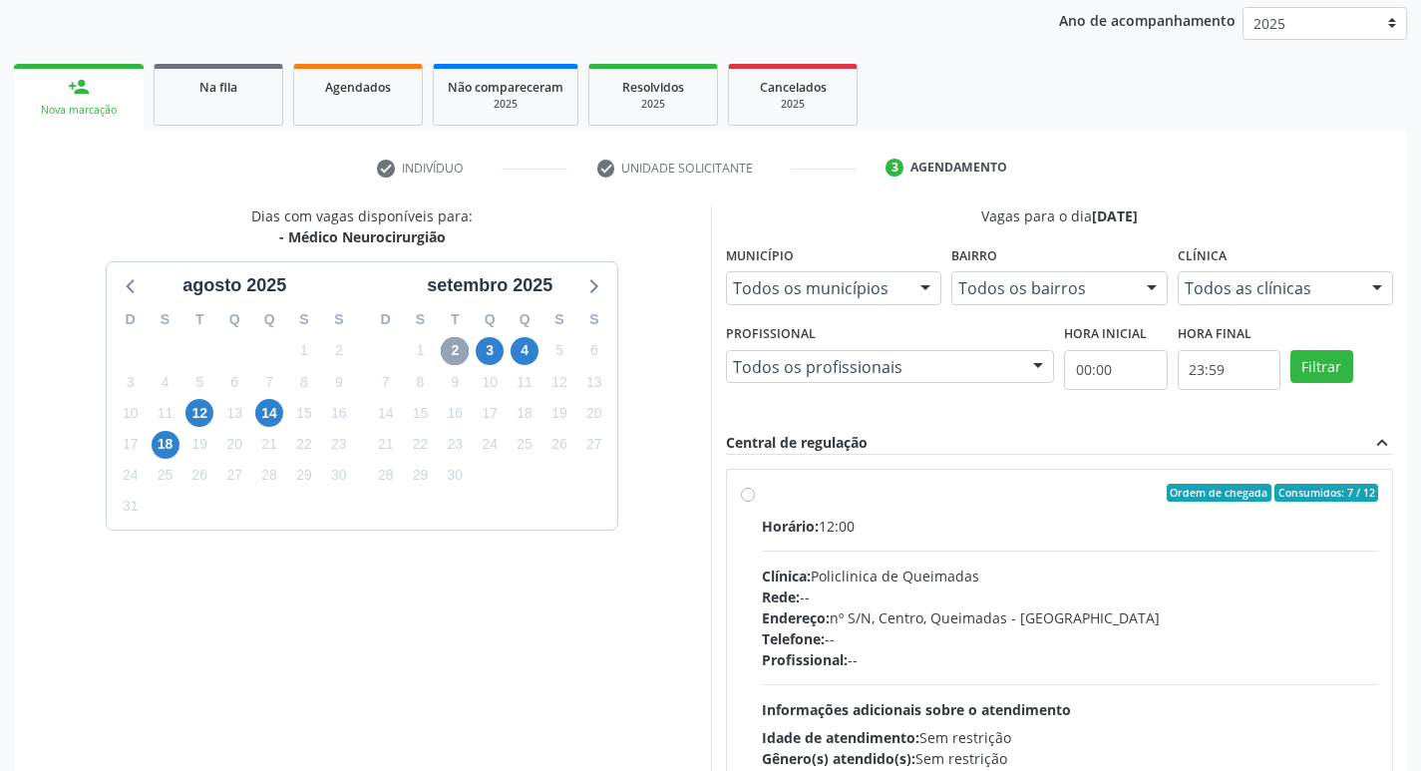
scroll to position [385, 0]
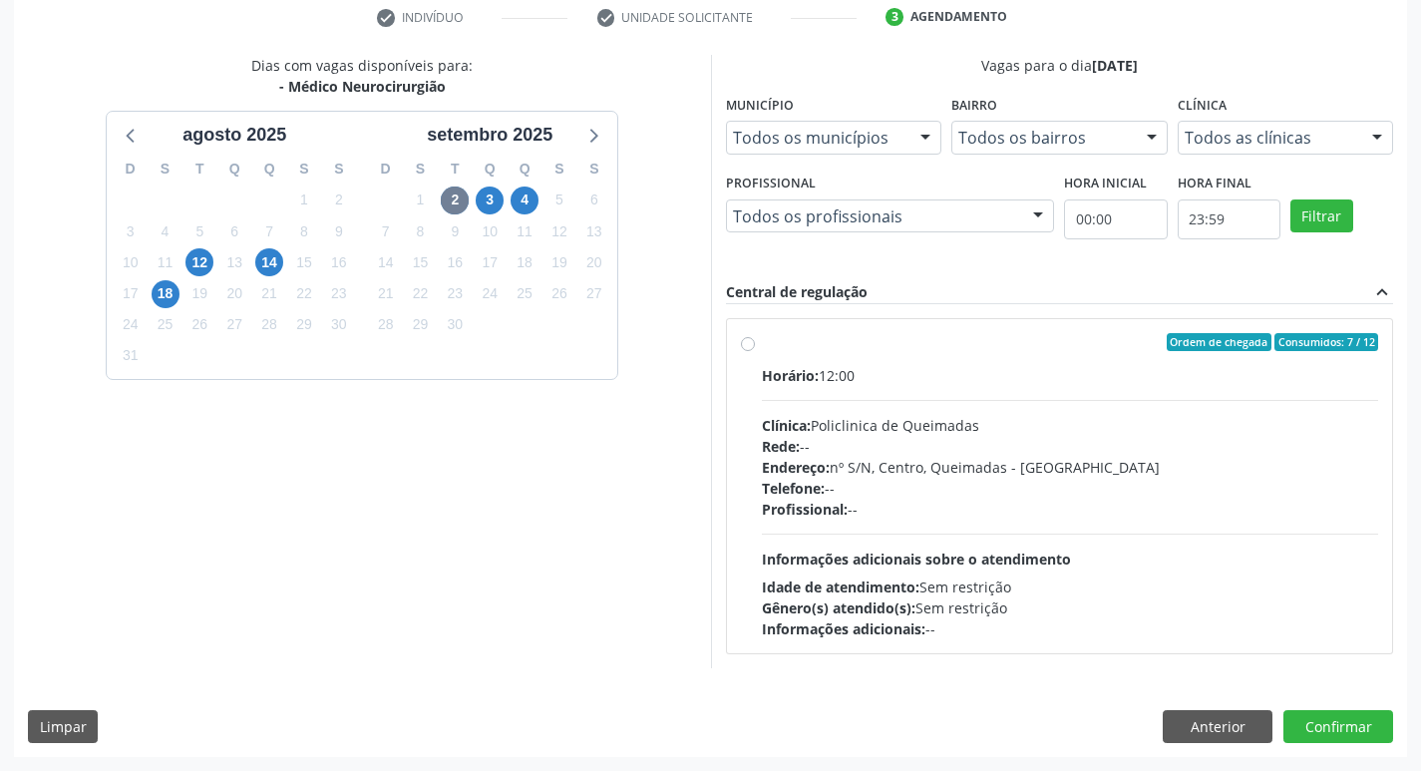
click at [1017, 329] on div "Ordem de chegada Consumidos: 7 / 12 Horário: 12:00 Clínica: Policlinica de Quei…" at bounding box center [1060, 486] width 666 height 334
radio input "true"
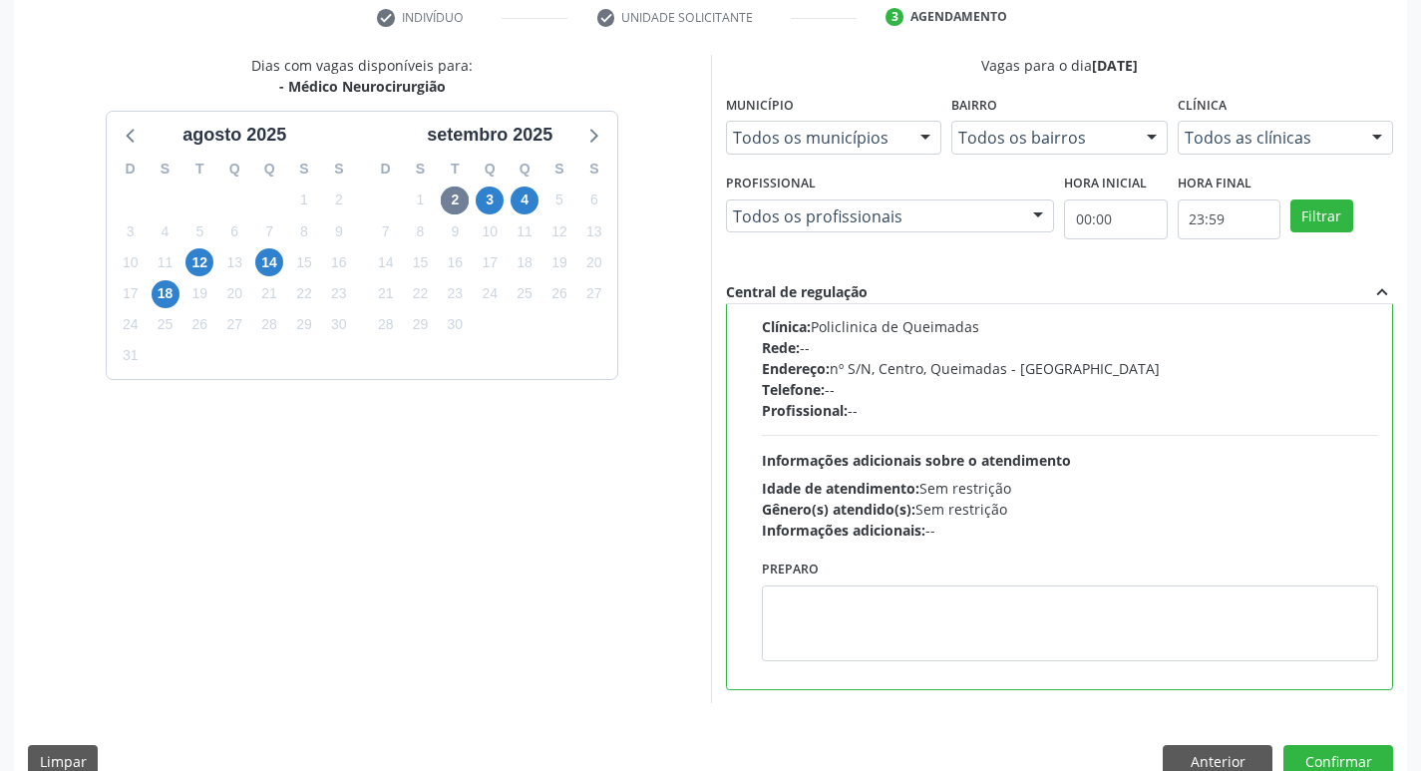
scroll to position [421, 0]
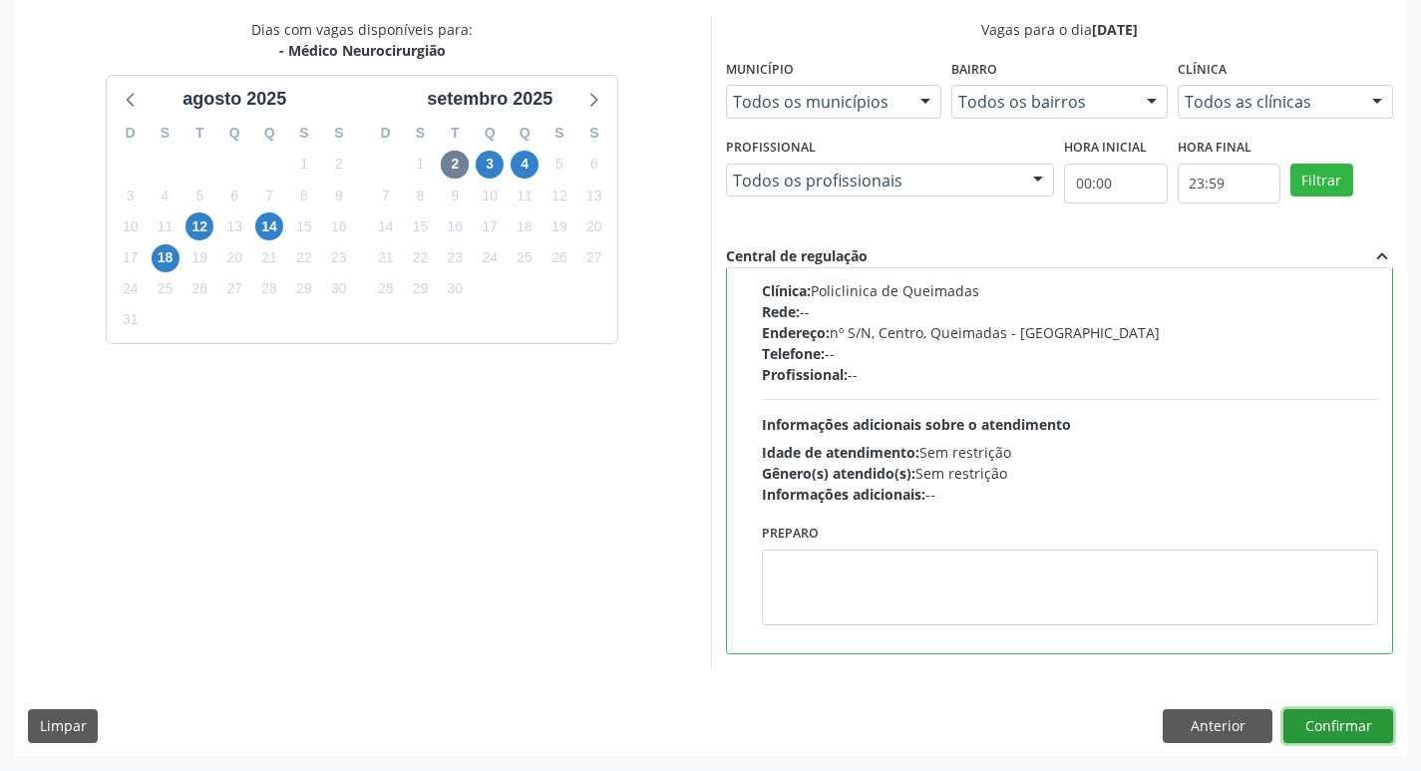
click at [1362, 729] on button "Confirmar" at bounding box center [1338, 726] width 110 height 34
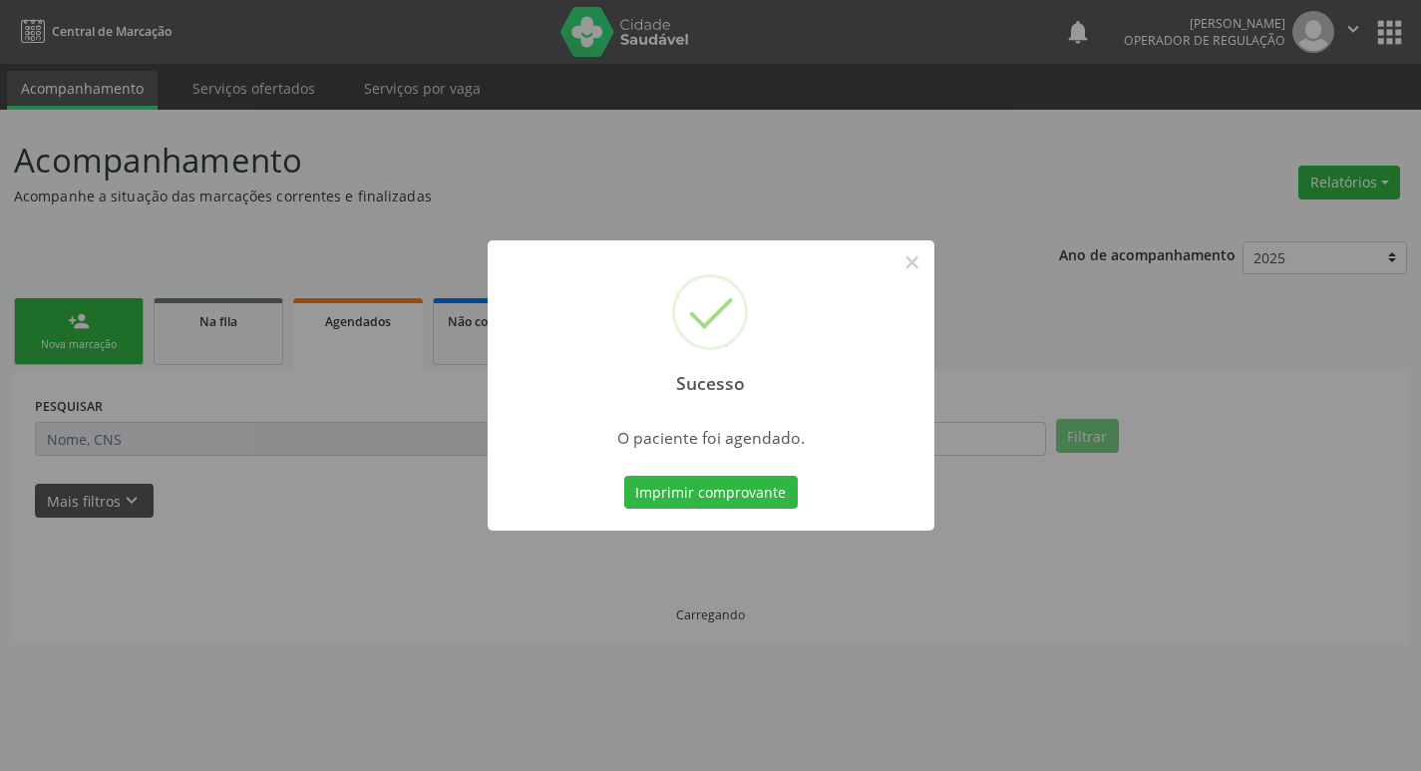
scroll to position [0, 0]
click at [664, 488] on button "Imprimir comprovante" at bounding box center [718, 493] width 174 height 34
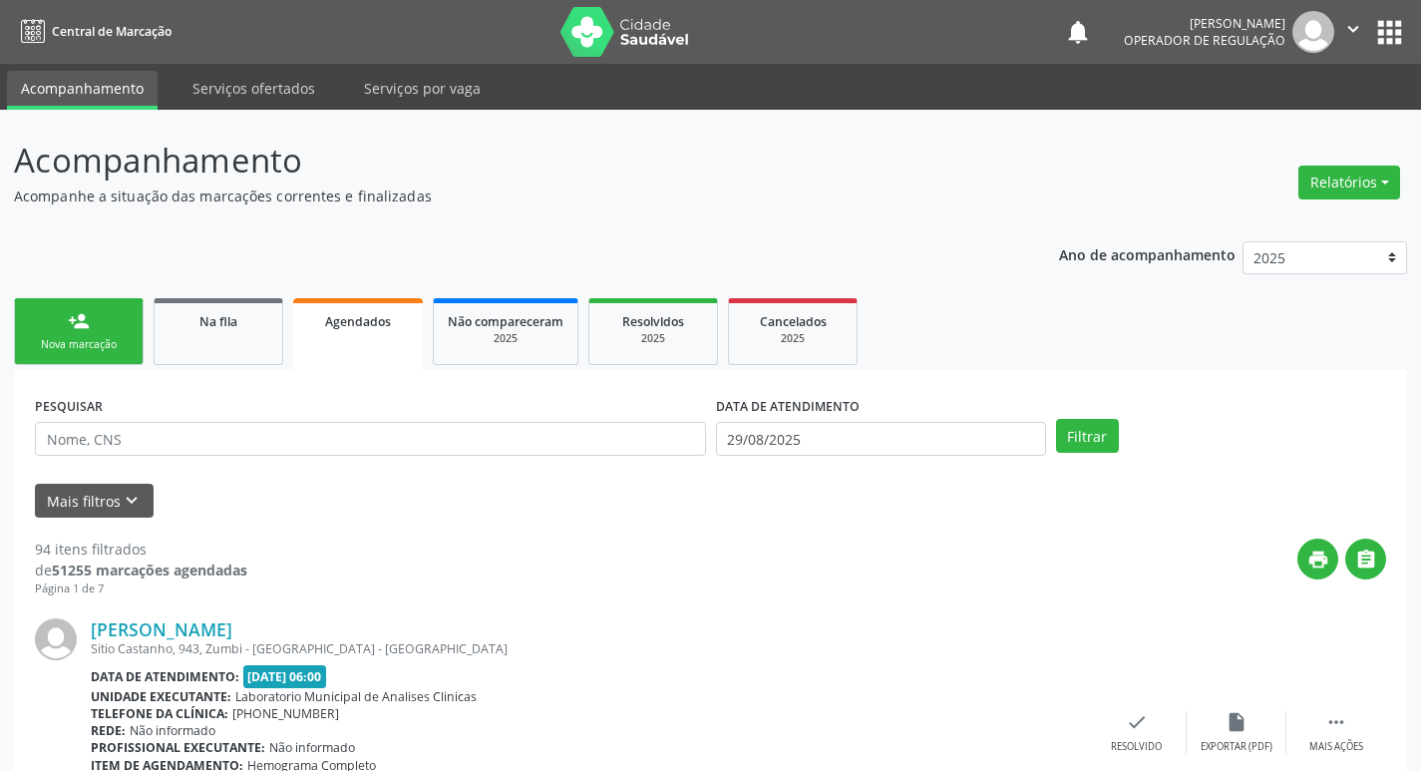
click at [44, 350] on div "Nova marcação" at bounding box center [79, 344] width 100 height 15
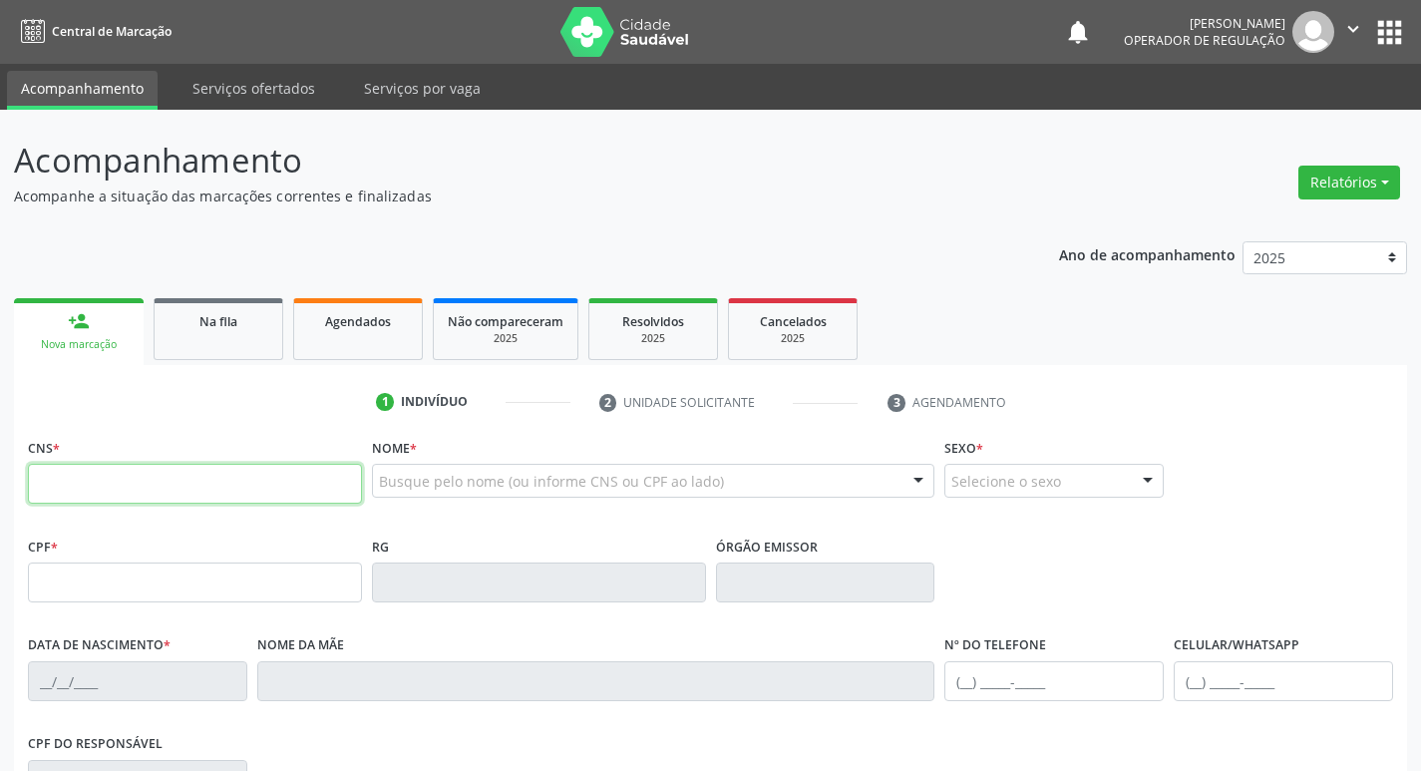
click at [173, 497] on input "text" at bounding box center [195, 484] width 334 height 40
paste input "708 7061 4559 5993"
type input "708 7061 4559 5993"
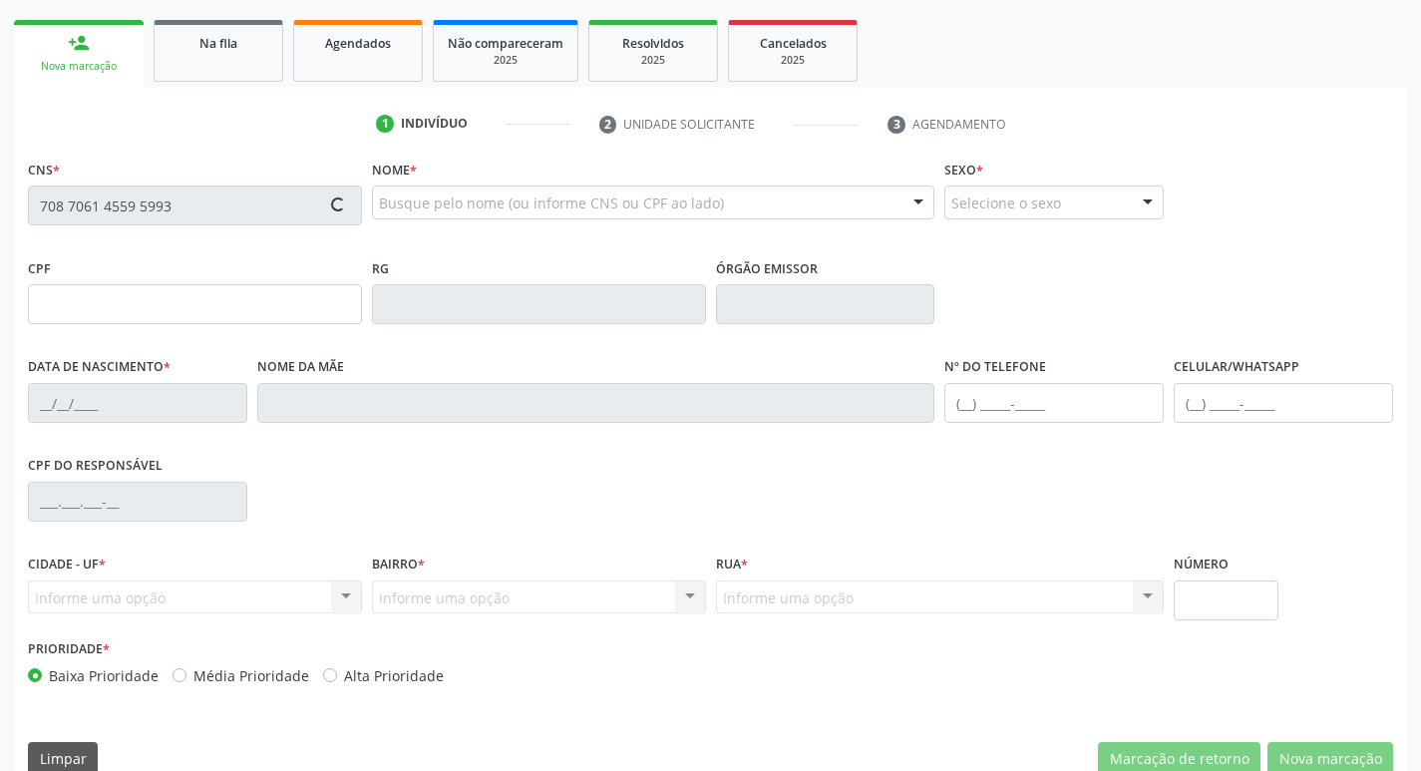
scroll to position [310, 0]
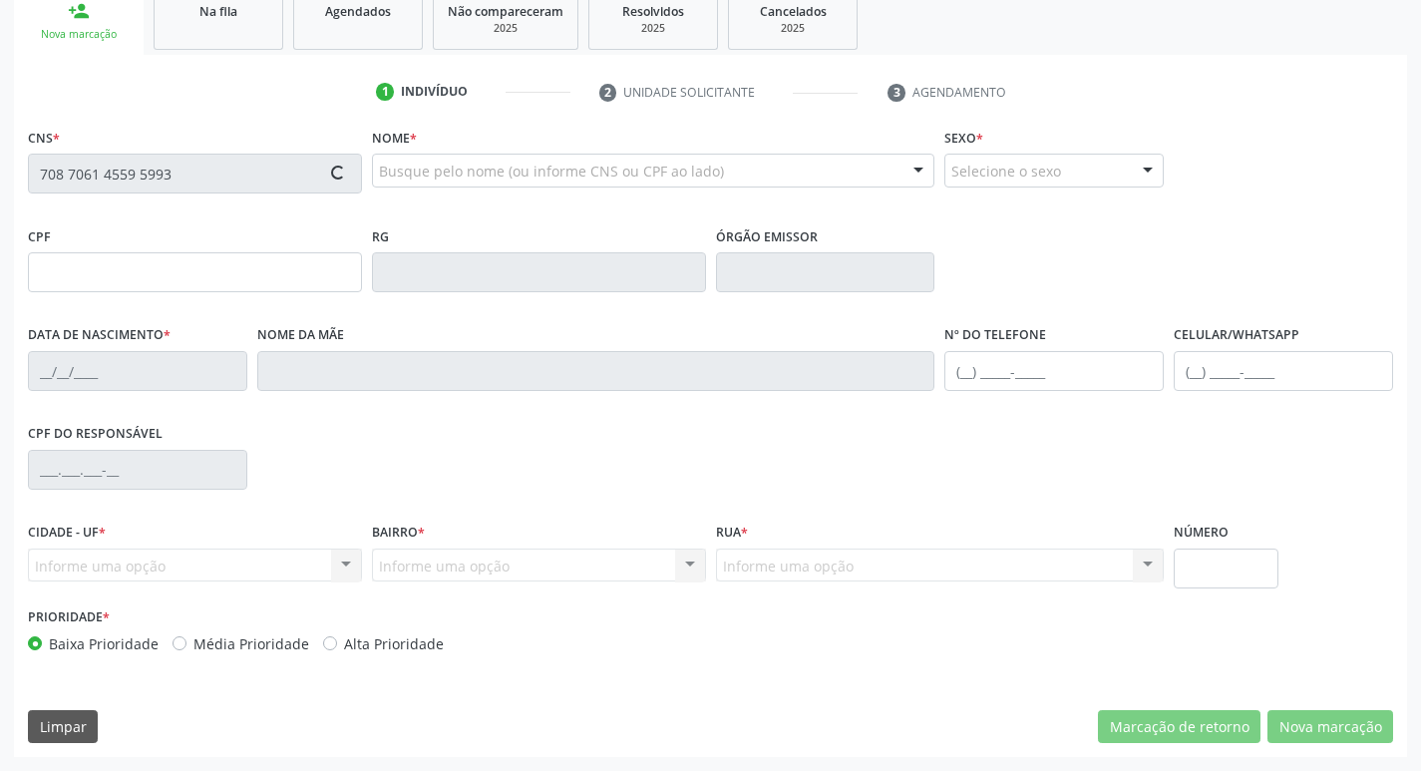
type input "031.072.814-25"
type input "14/08/1979"
type input "Josefina Mariada Costa"
type input "(83) 99154-3968"
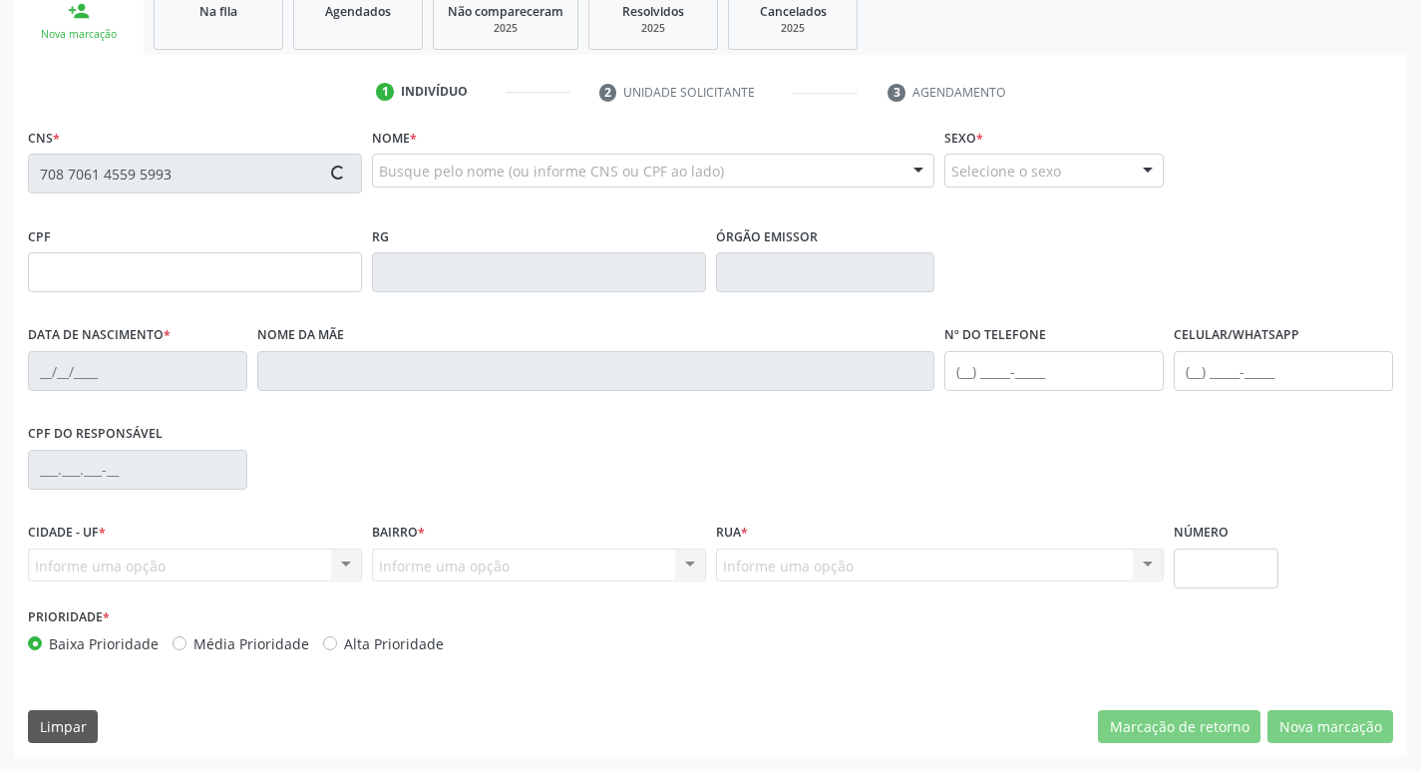
type input "S/N"
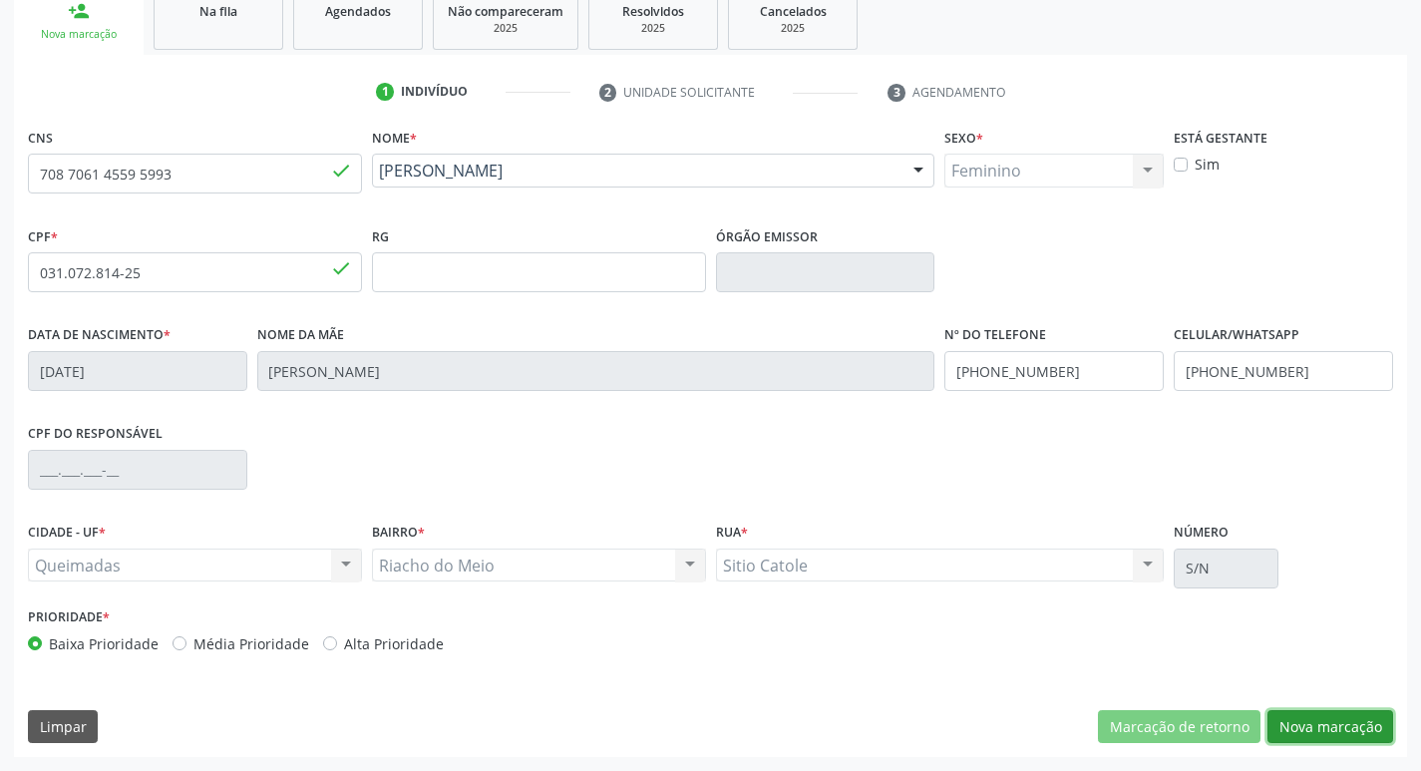
click at [1360, 739] on button "Nova marcação" at bounding box center [1330, 727] width 126 height 34
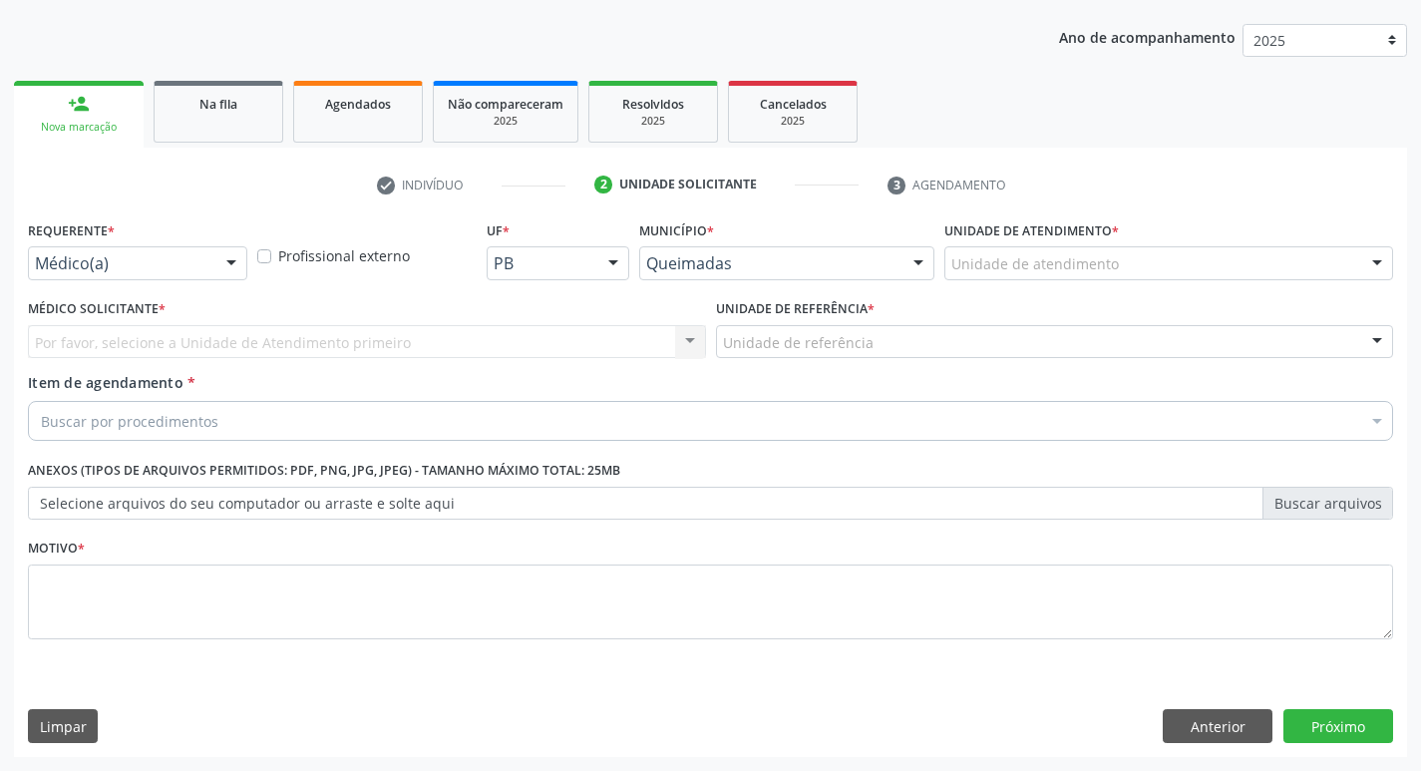
scroll to position [217, 0]
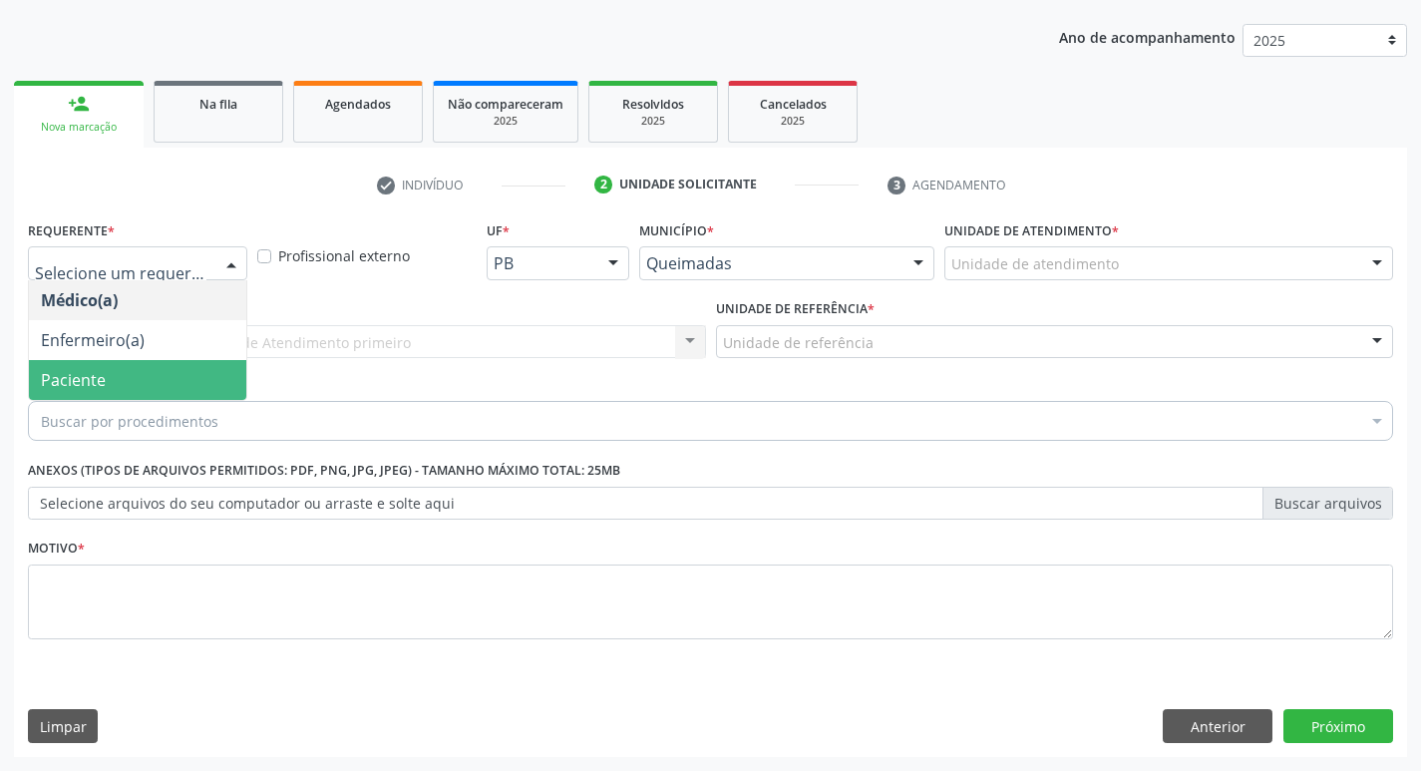
click at [136, 378] on span "Paciente" at bounding box center [137, 380] width 217 height 40
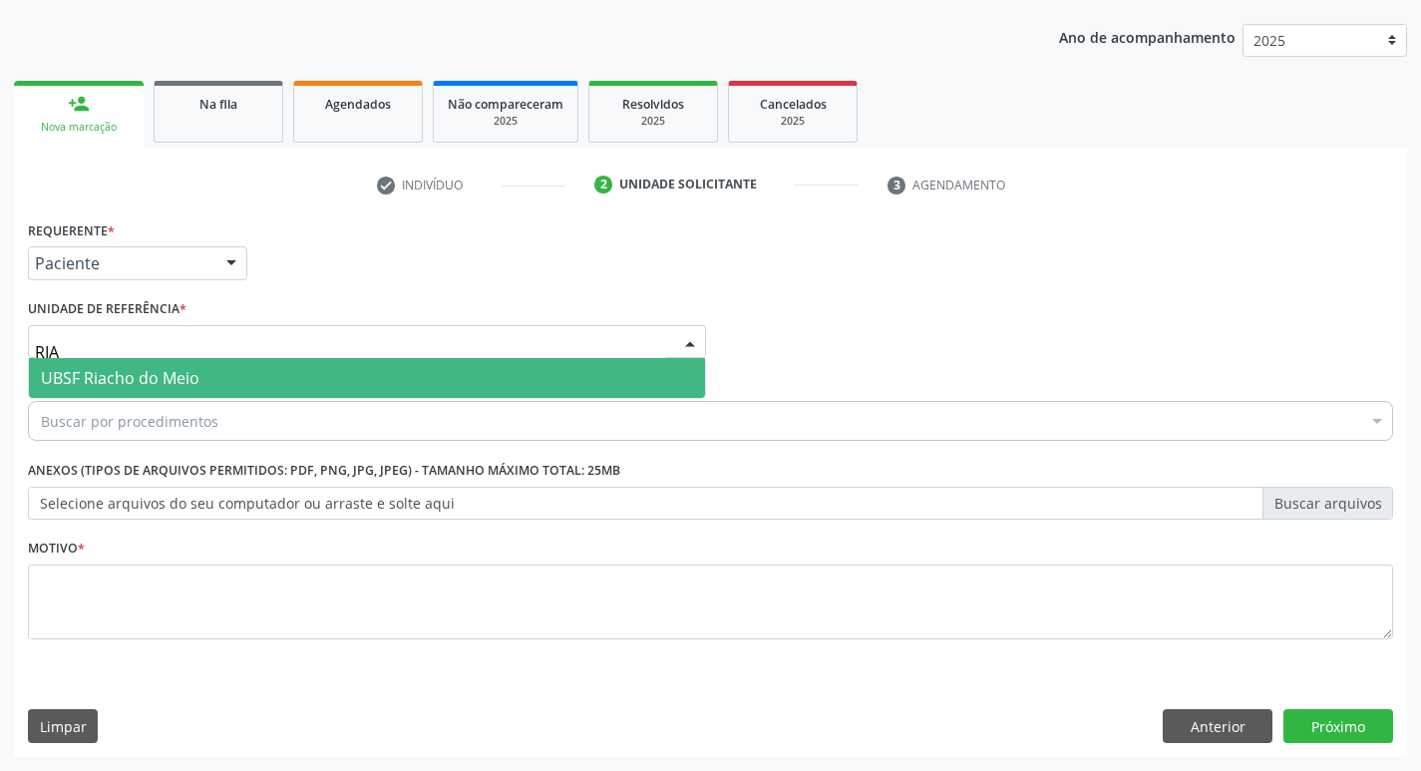
type input "RIAC"
click at [139, 388] on span "UBSF Riacho do Meio" at bounding box center [120, 378] width 159 height 22
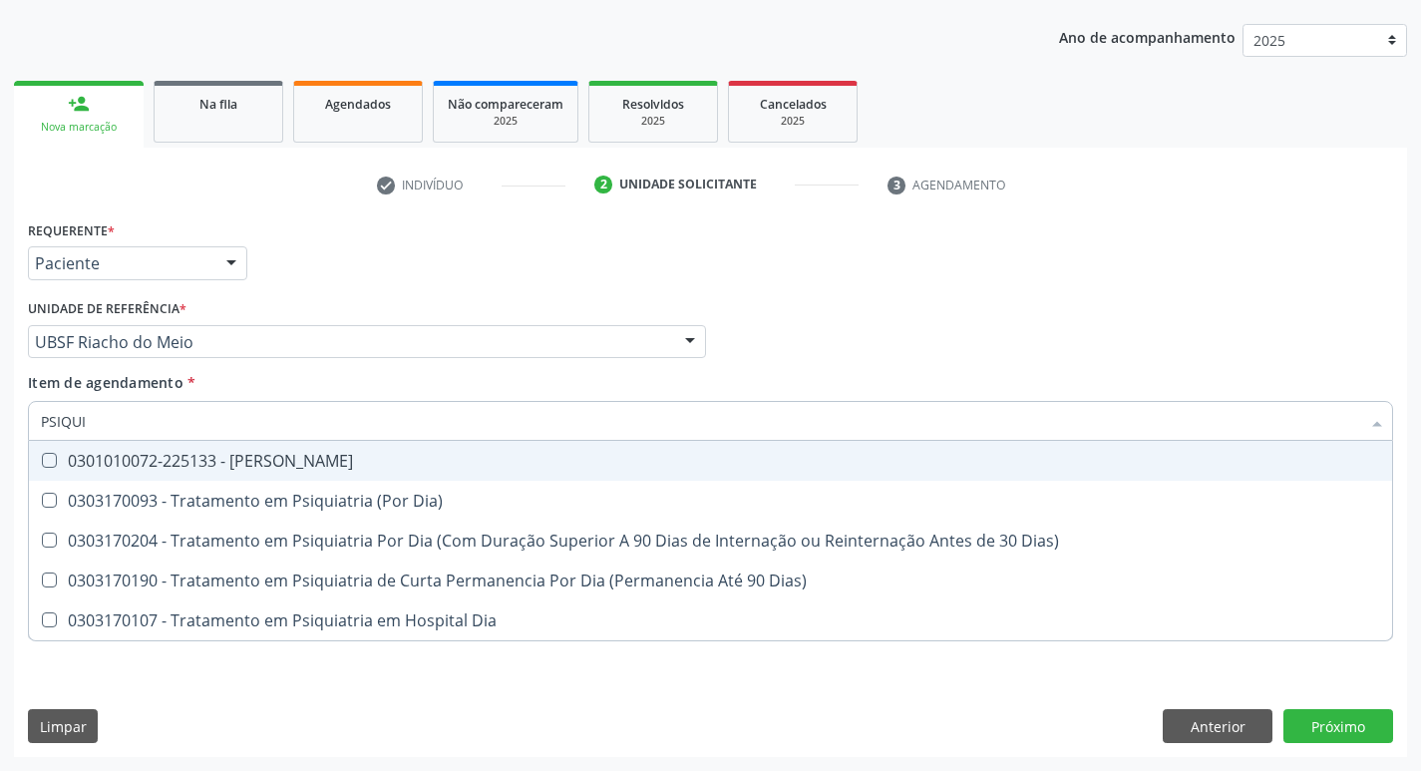
type input "PSIQUIA"
click at [179, 474] on span "0301010072-225133 - Médico Psiquiatra" at bounding box center [710, 461] width 1363 height 40
checkbox Psiquiatra "true"
click at [464, 242] on div "Requerente * Paciente Médico(a) Enfermeiro(a) Paciente Nenhum resultado encontr…" at bounding box center [710, 254] width 1375 height 78
checkbox Dia\) "true"
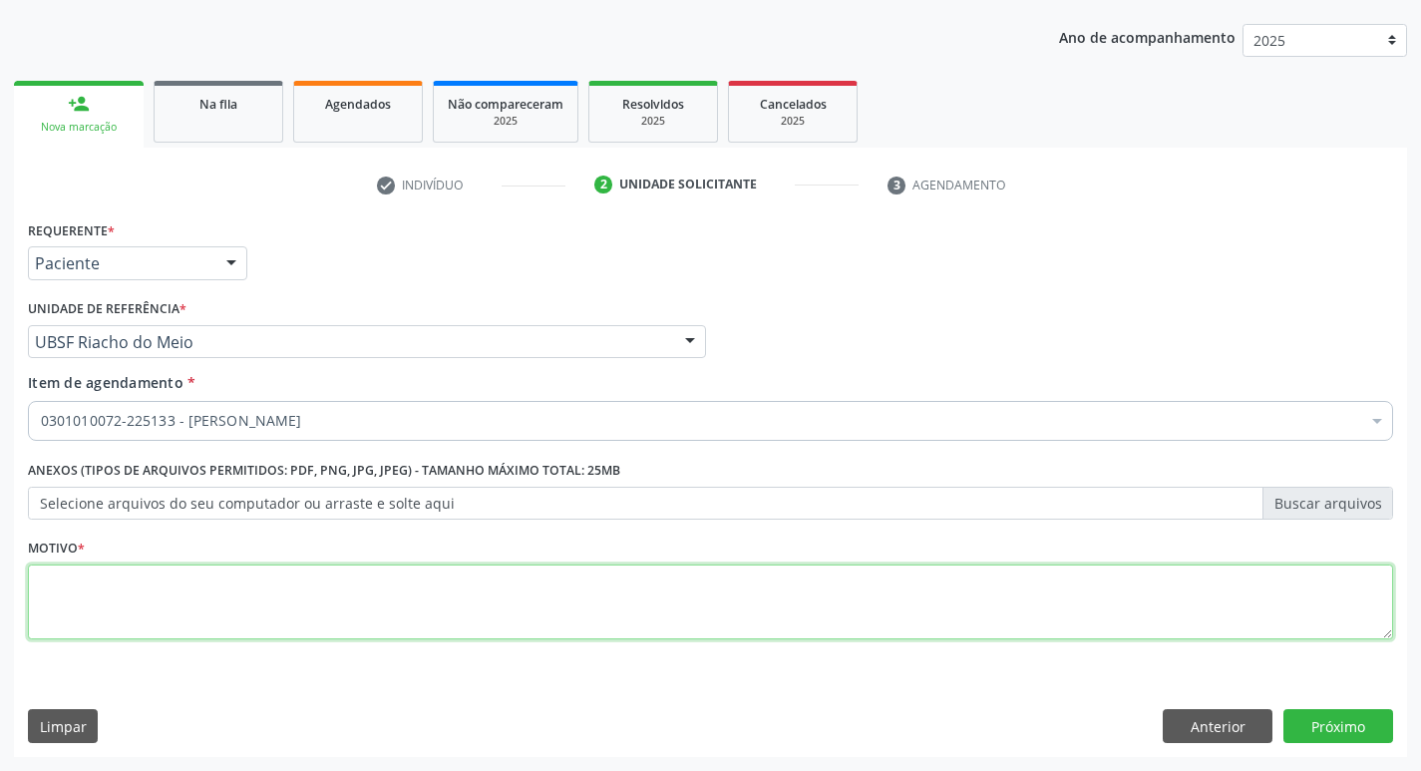
click at [229, 592] on textarea at bounding box center [710, 602] width 1365 height 76
type textarea "RETORNO"
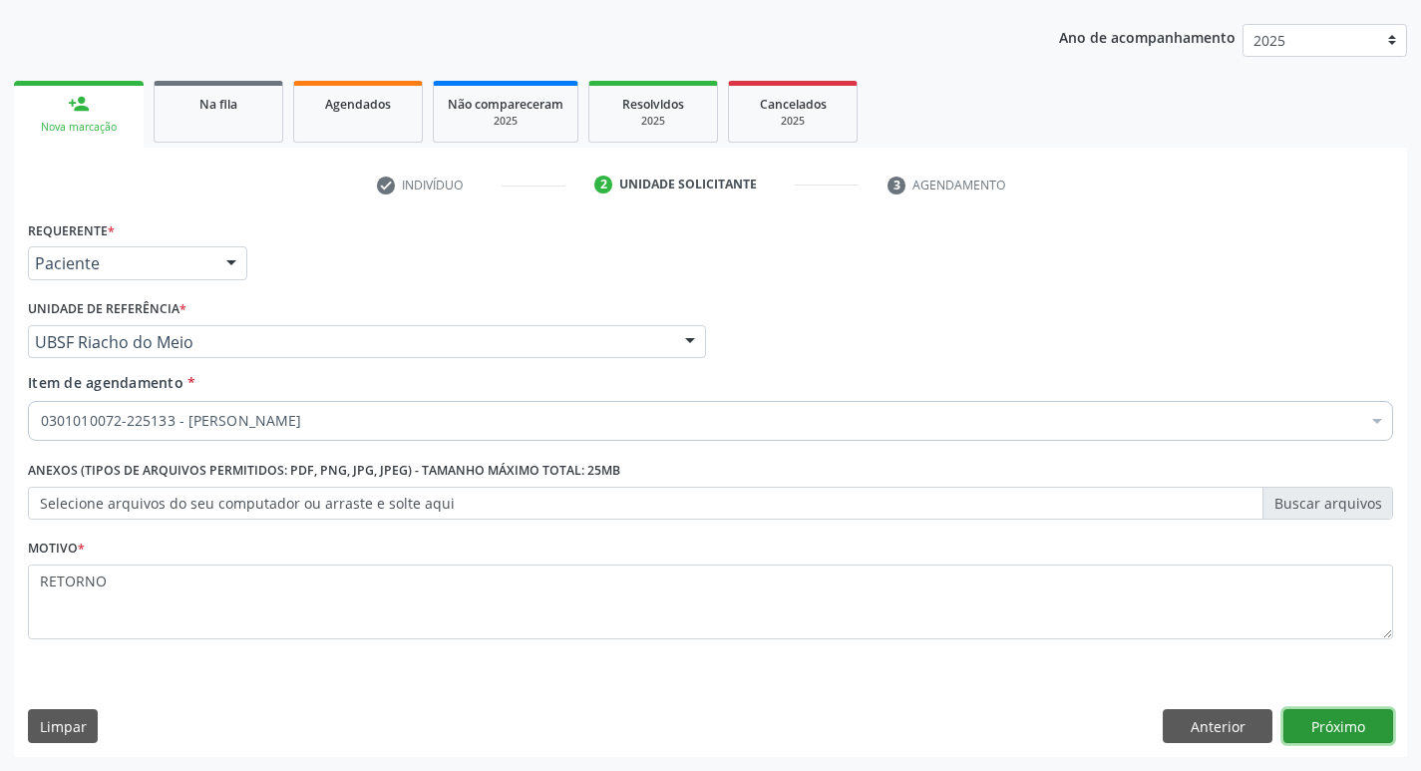
click at [1304, 719] on button "Próximo" at bounding box center [1338, 726] width 110 height 34
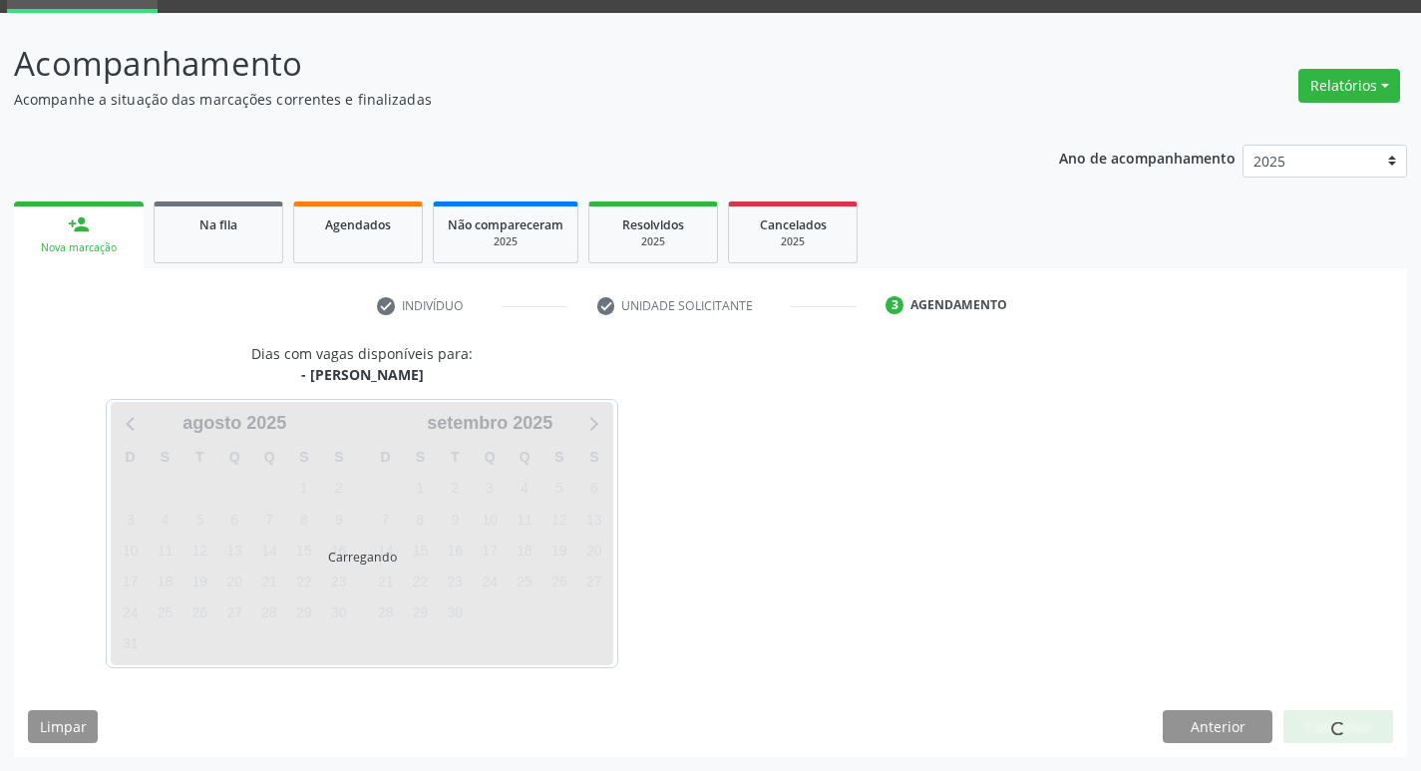
scroll to position [97, 0]
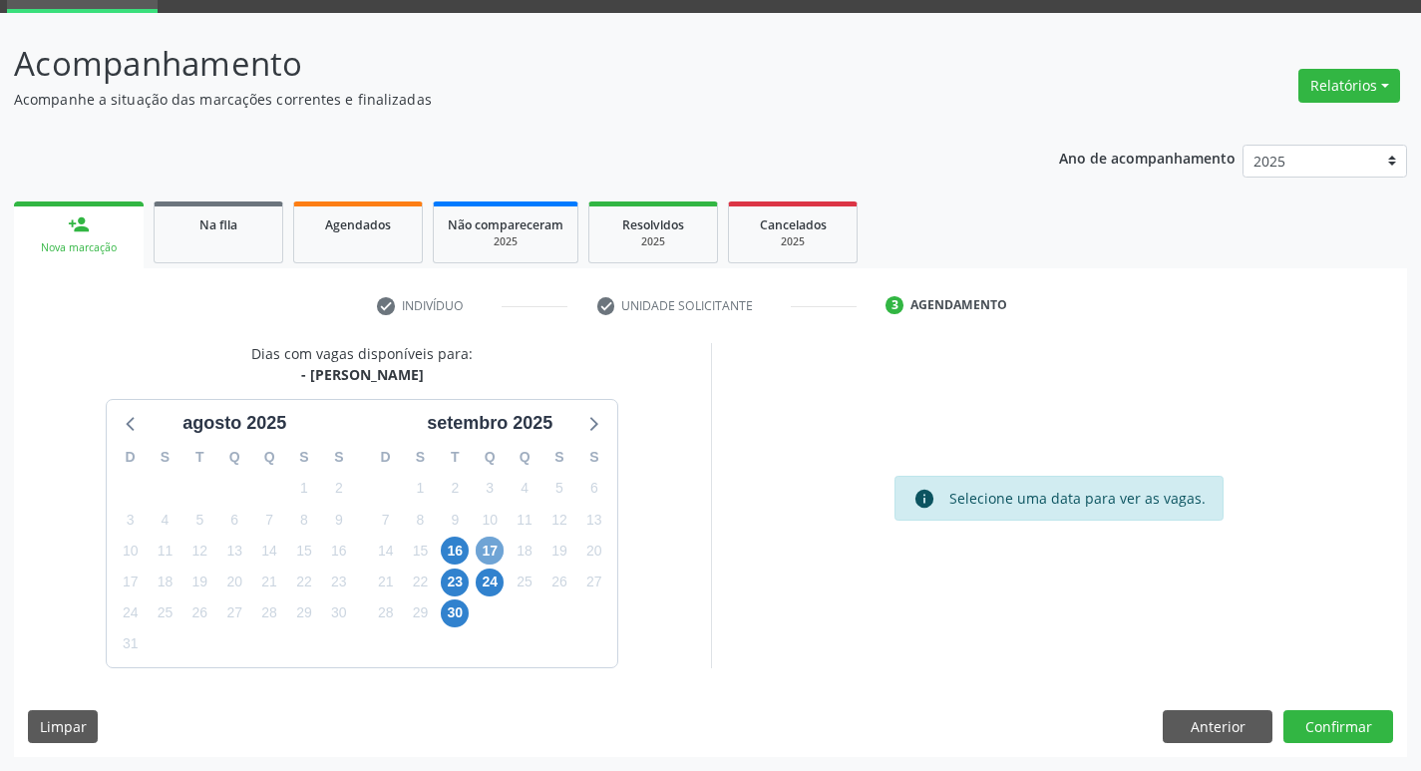
click at [480, 550] on span "17" at bounding box center [490, 551] width 28 height 28
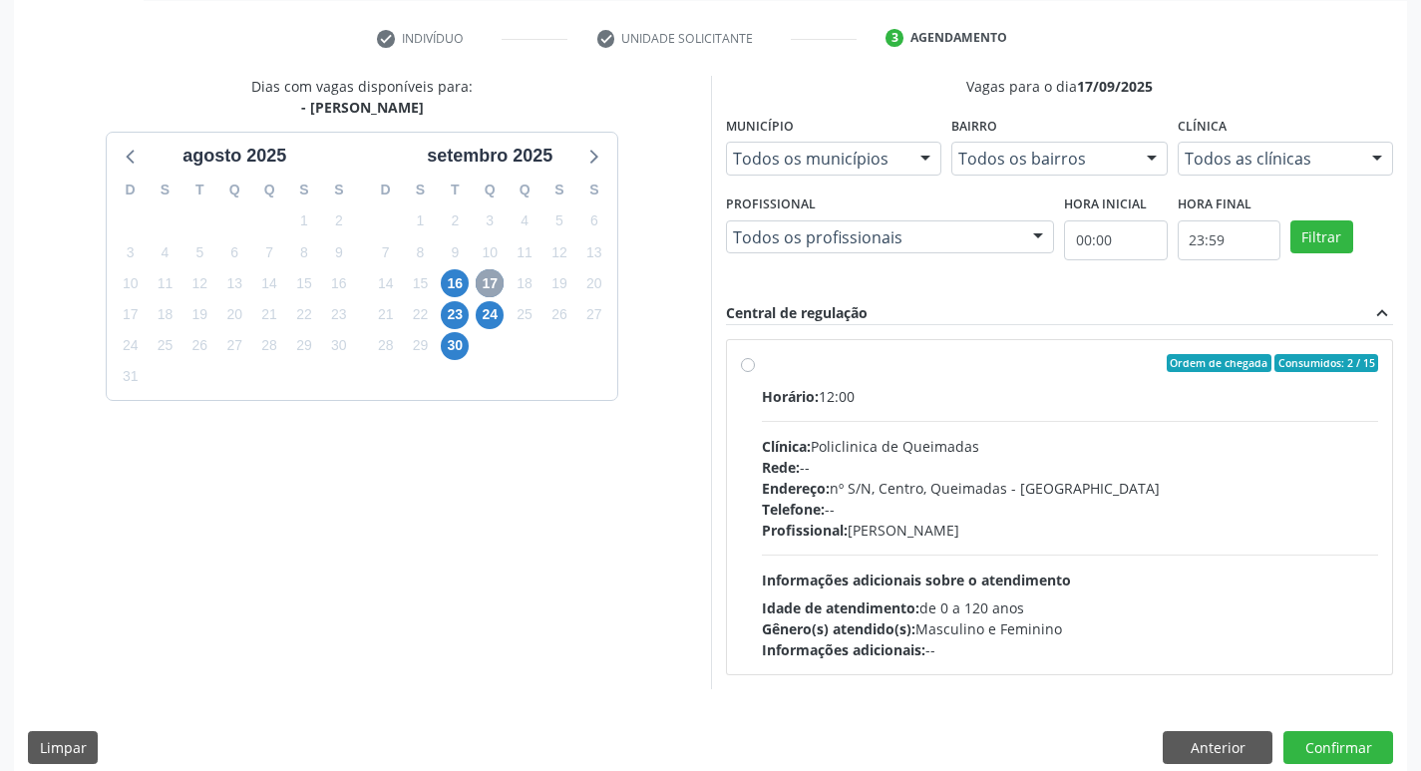
scroll to position [385, 0]
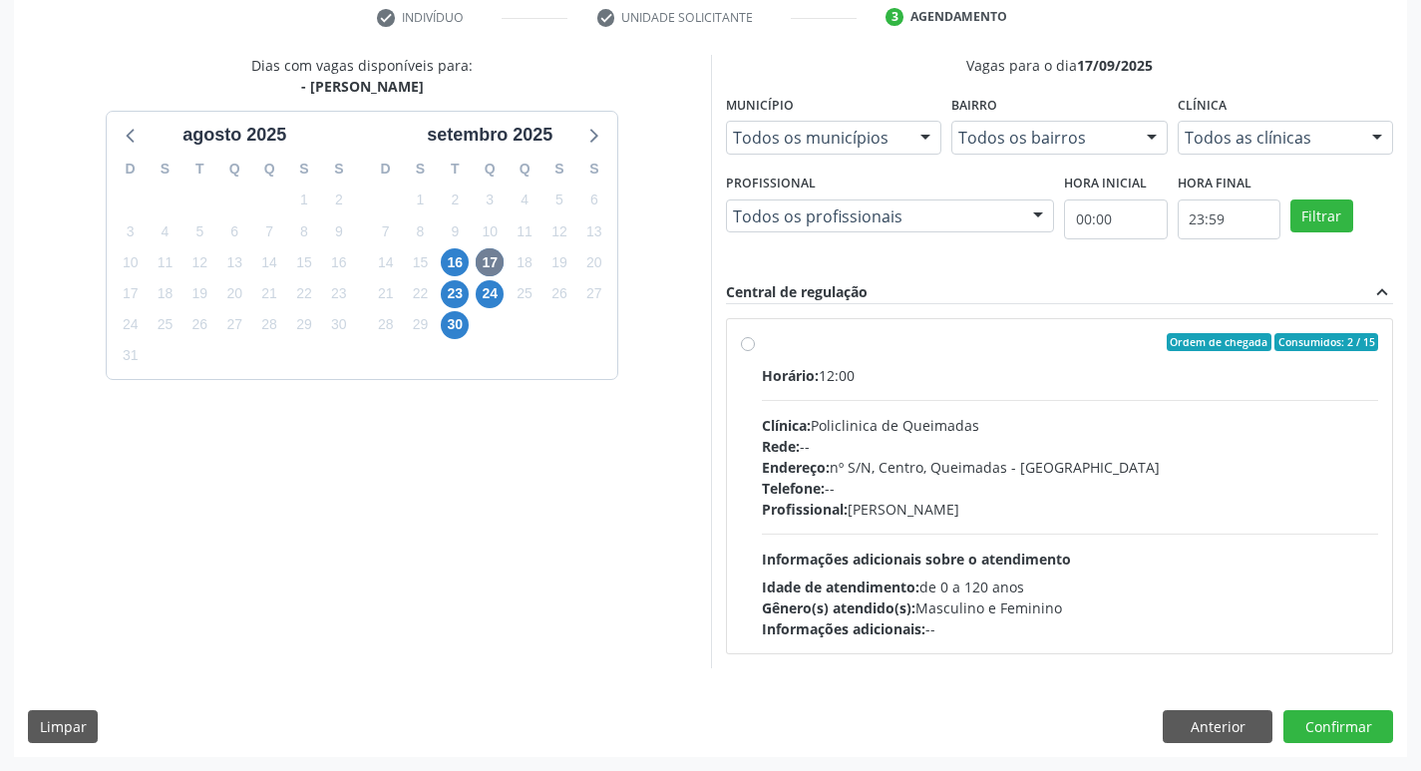
click at [852, 352] on label "Ordem de chegada Consumidos: 2 / 15 Horário: 12:00 Clínica: Policlinica de Quei…" at bounding box center [1070, 486] width 617 height 306
click at [755, 351] on input "Ordem de chegada Consumidos: 2 / 15 Horário: 12:00 Clínica: Policlinica de Quei…" at bounding box center [748, 342] width 14 height 18
radio input "true"
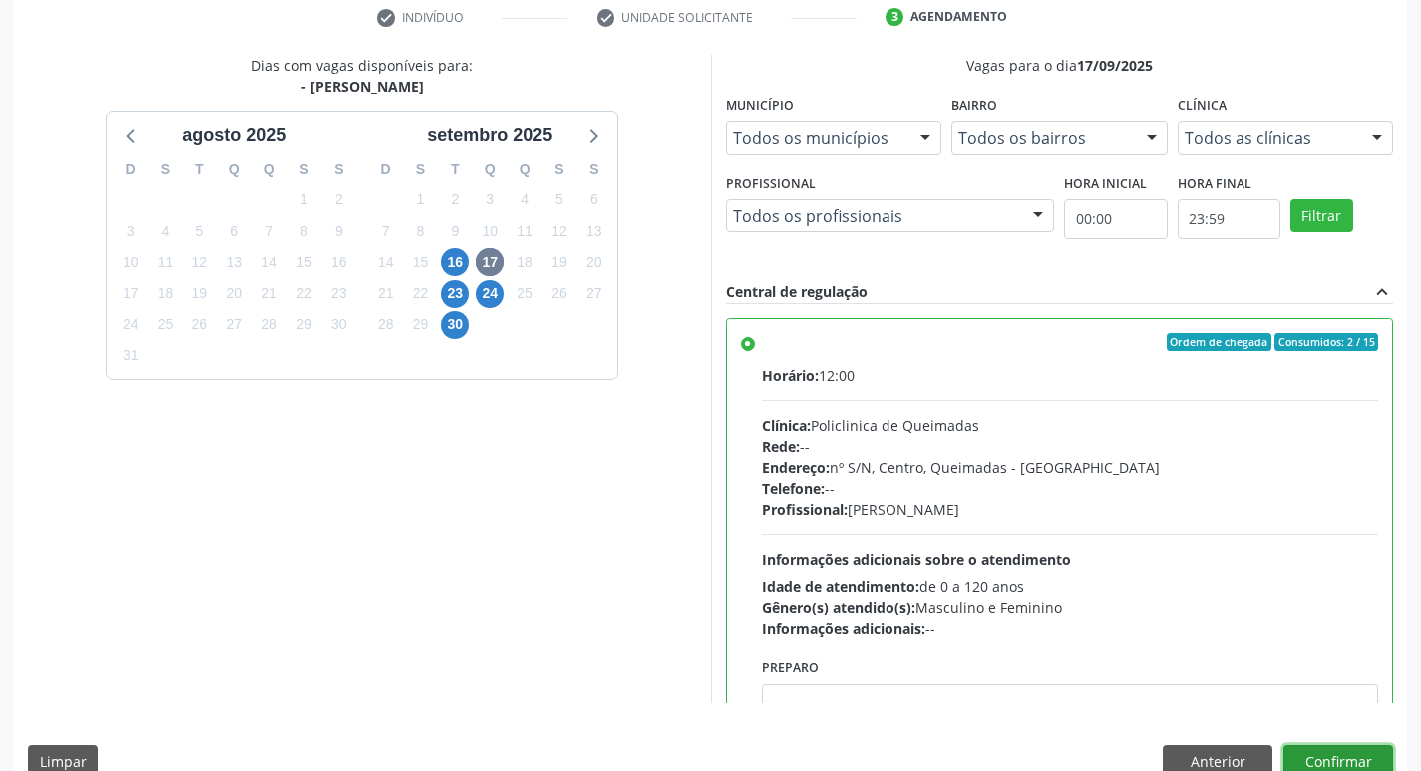
click at [1354, 756] on button "Confirmar" at bounding box center [1338, 762] width 110 height 34
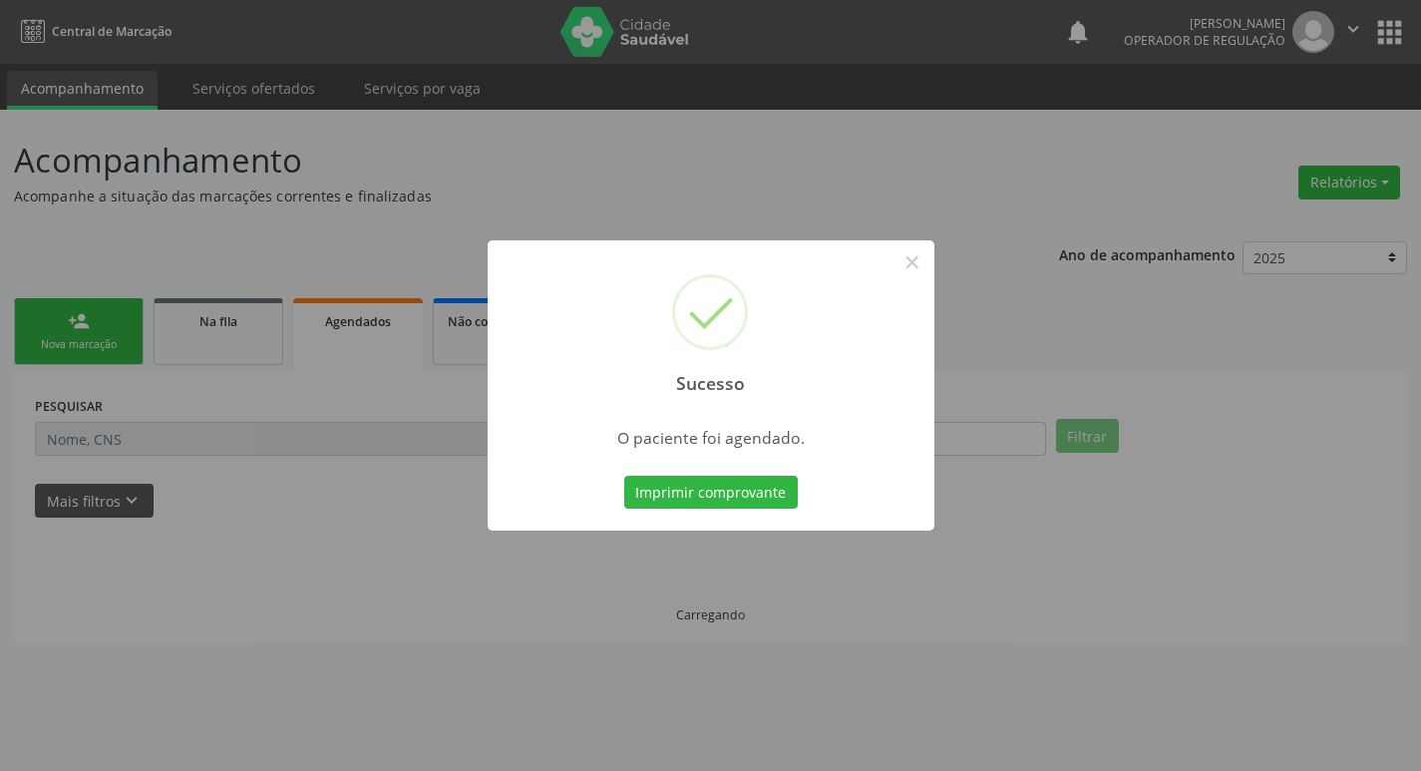
scroll to position [0, 0]
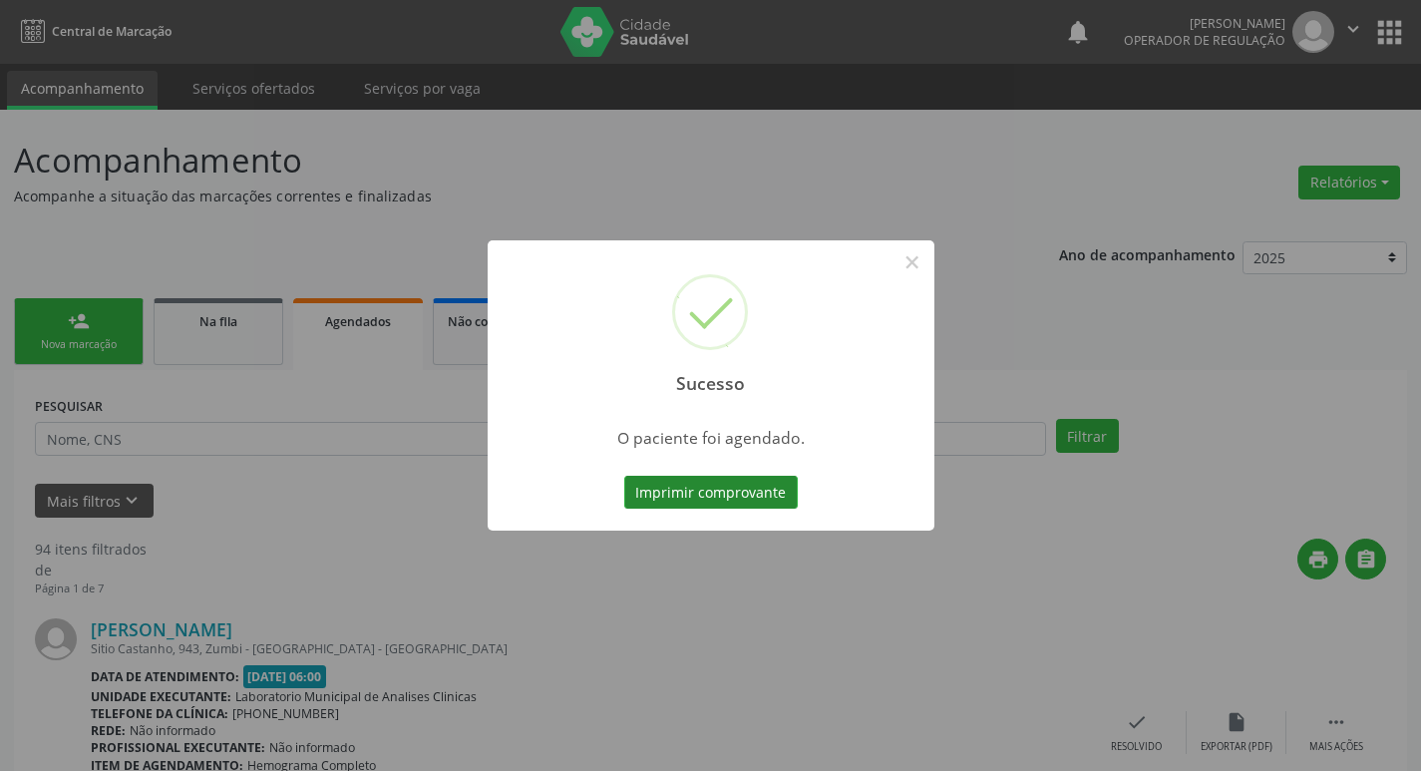
click at [678, 496] on button "Imprimir comprovante" at bounding box center [711, 493] width 174 height 34
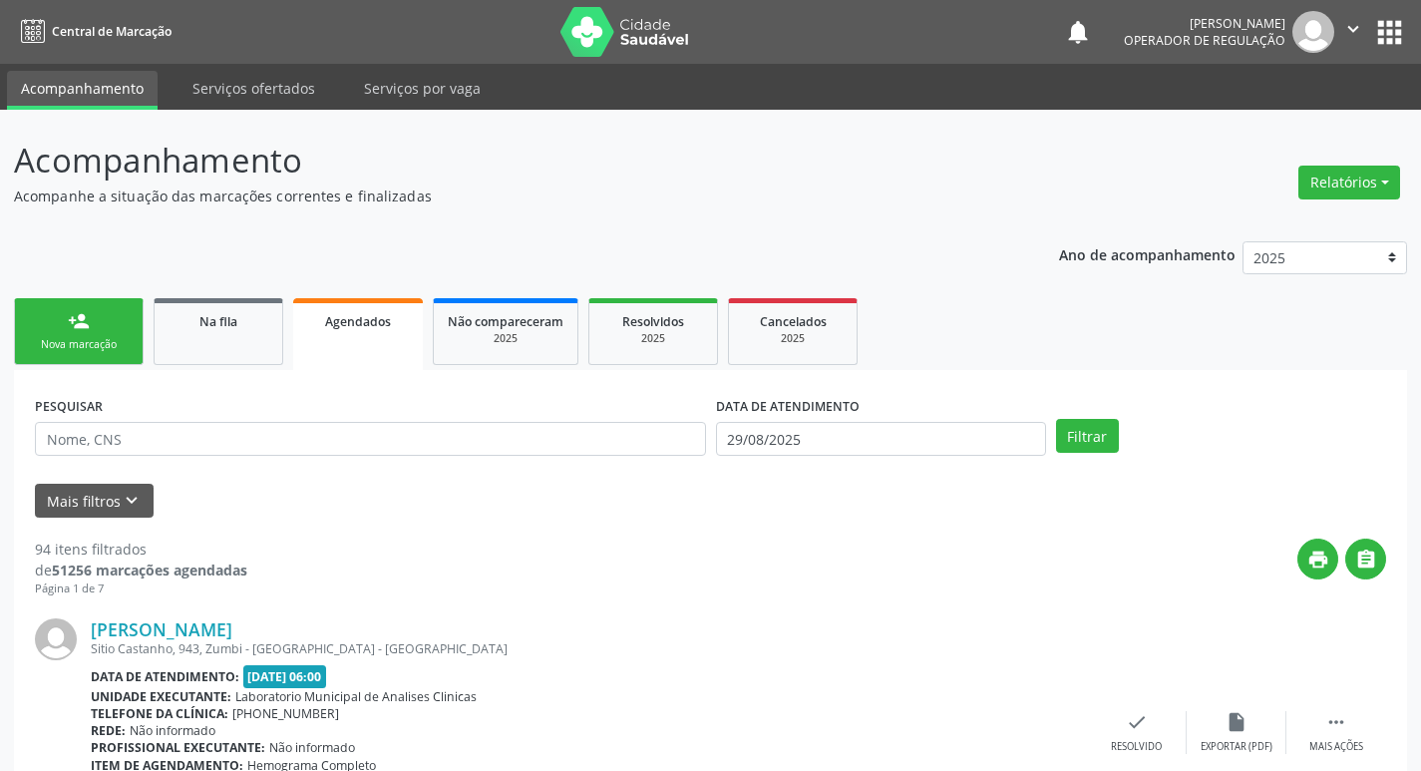
click at [74, 311] on div "person_add" at bounding box center [79, 321] width 22 height 22
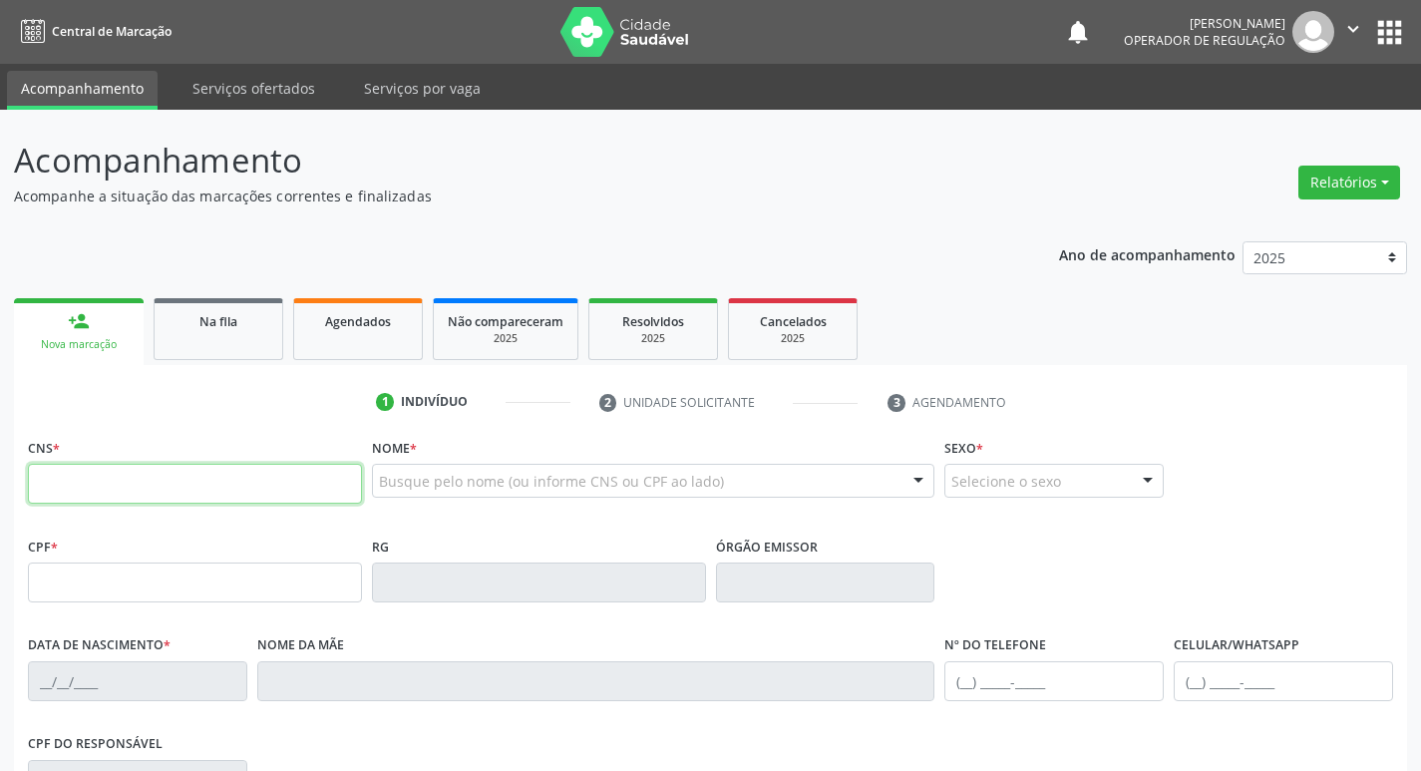
click at [93, 491] on input "text" at bounding box center [195, 484] width 334 height 40
type input "702 8021 2222 8362"
type input "027.094.434-65"
type input "10/01/1979"
type input "Maria de Lourdes Guedes da Silva"
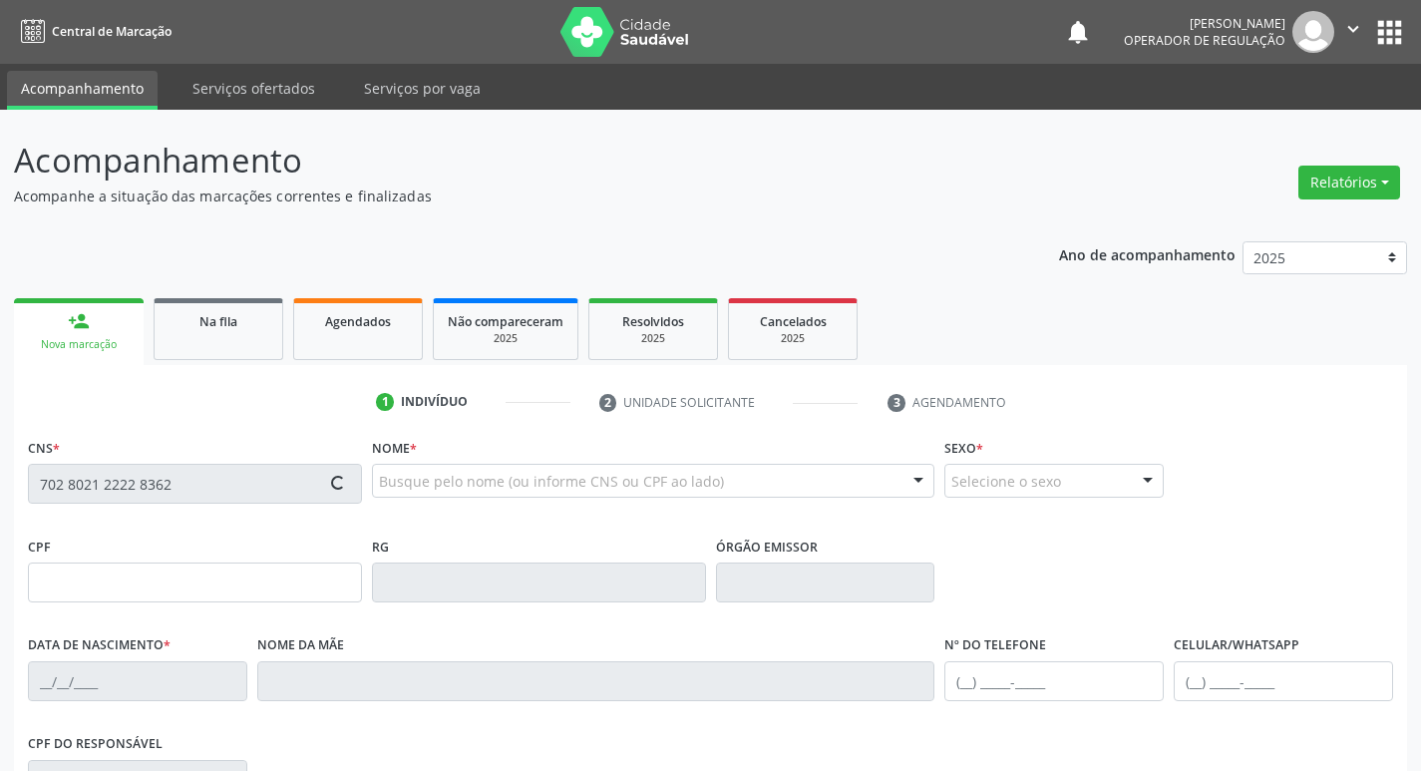
type input "(83) 99386-6254"
type input "676.680.894-20"
type input "48"
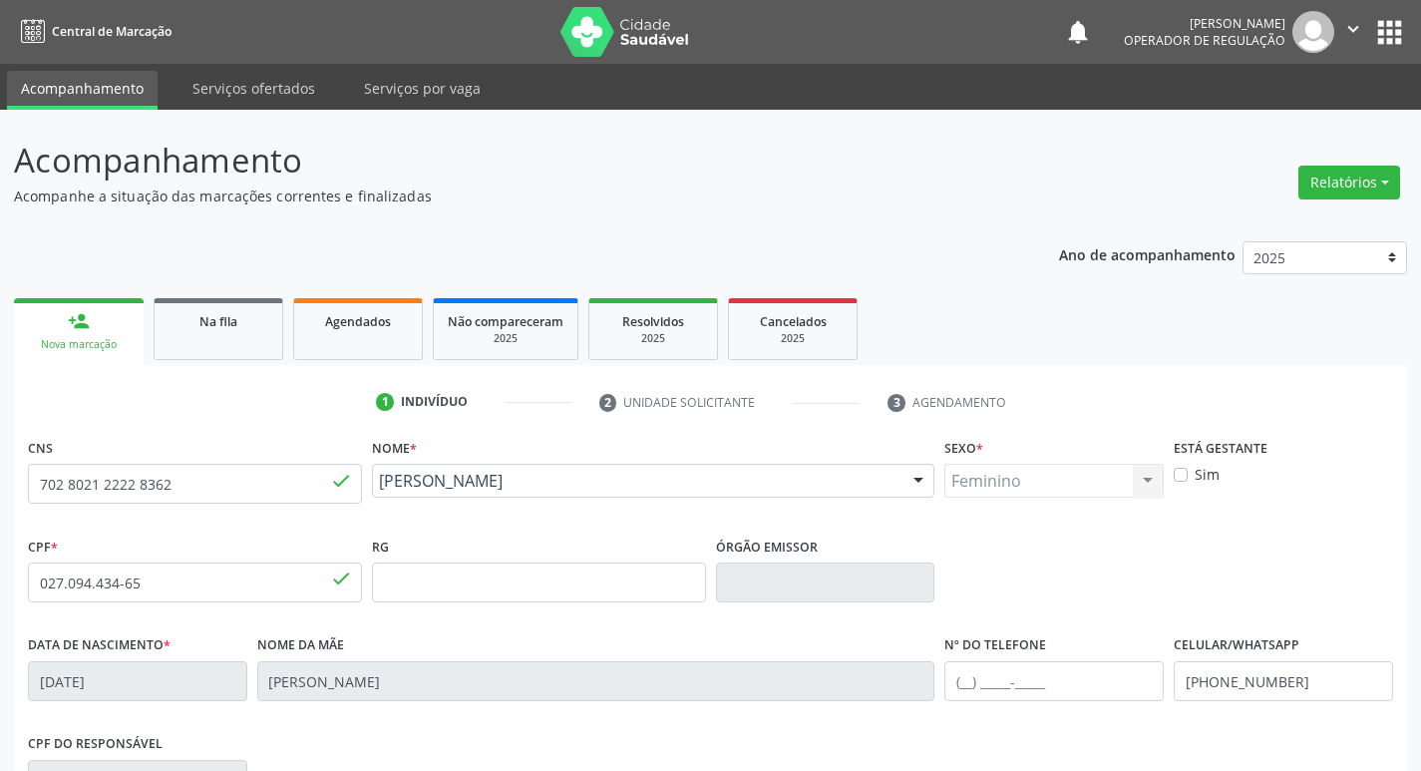
scroll to position [310, 0]
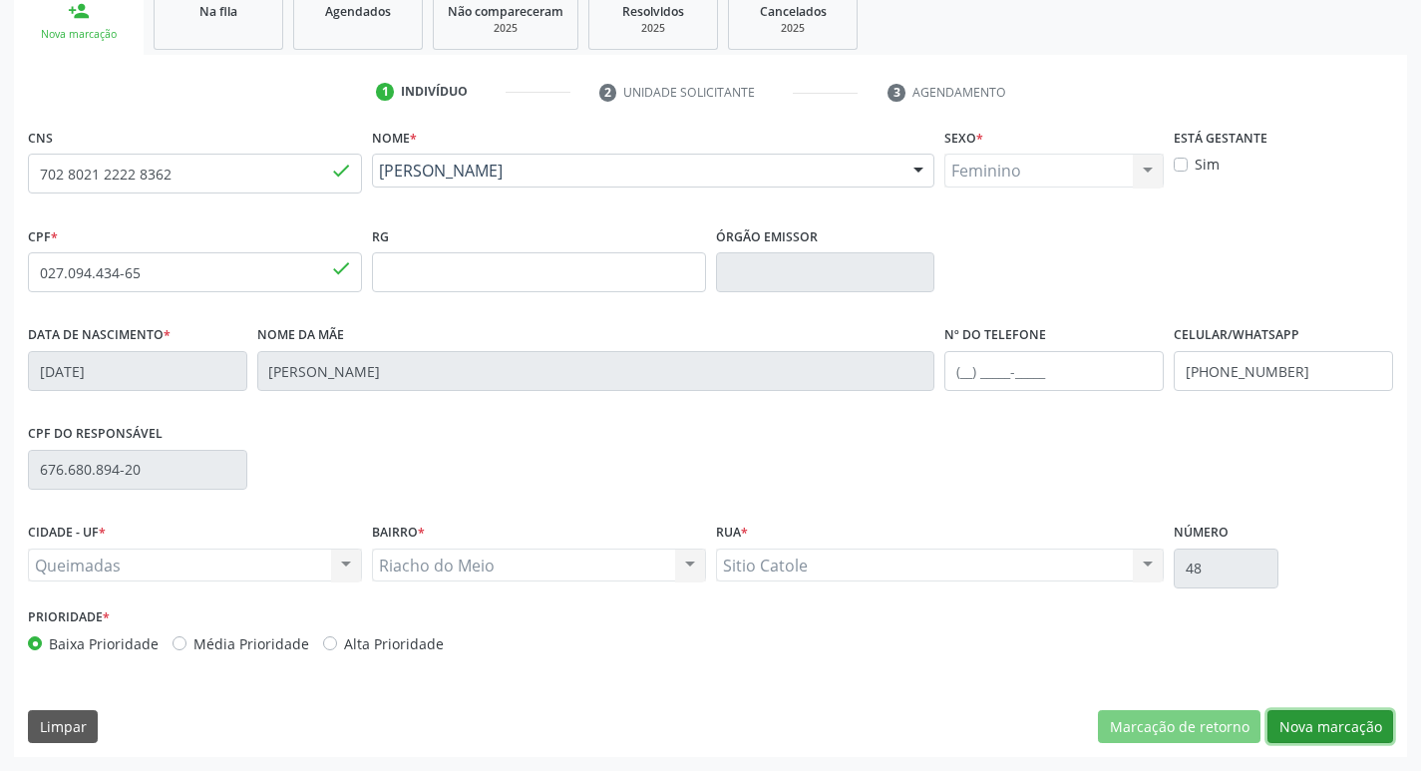
click at [1326, 718] on button "Nova marcação" at bounding box center [1330, 727] width 126 height 34
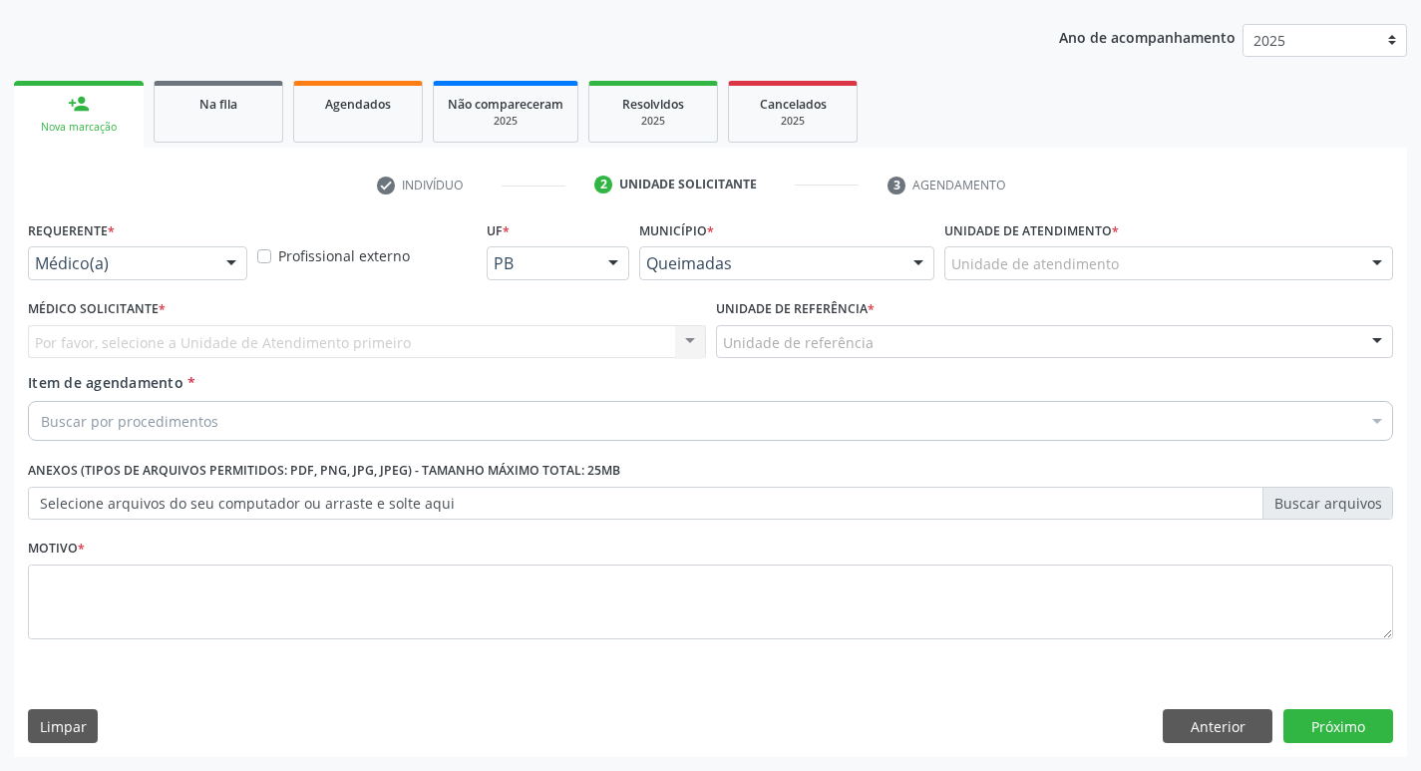
scroll to position [217, 0]
click at [120, 251] on div "Médico(a)" at bounding box center [137, 263] width 219 height 34
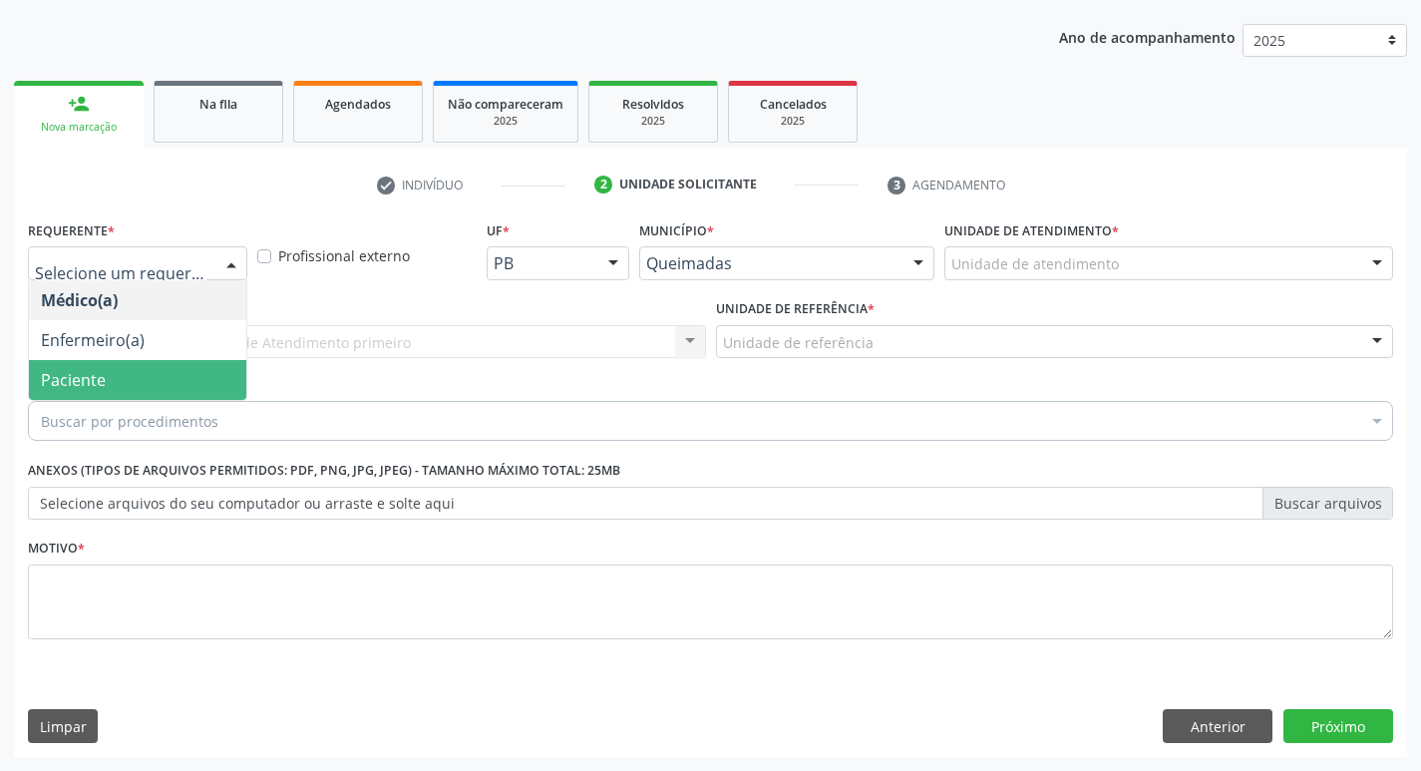
click at [98, 383] on span "Paciente" at bounding box center [73, 380] width 65 height 22
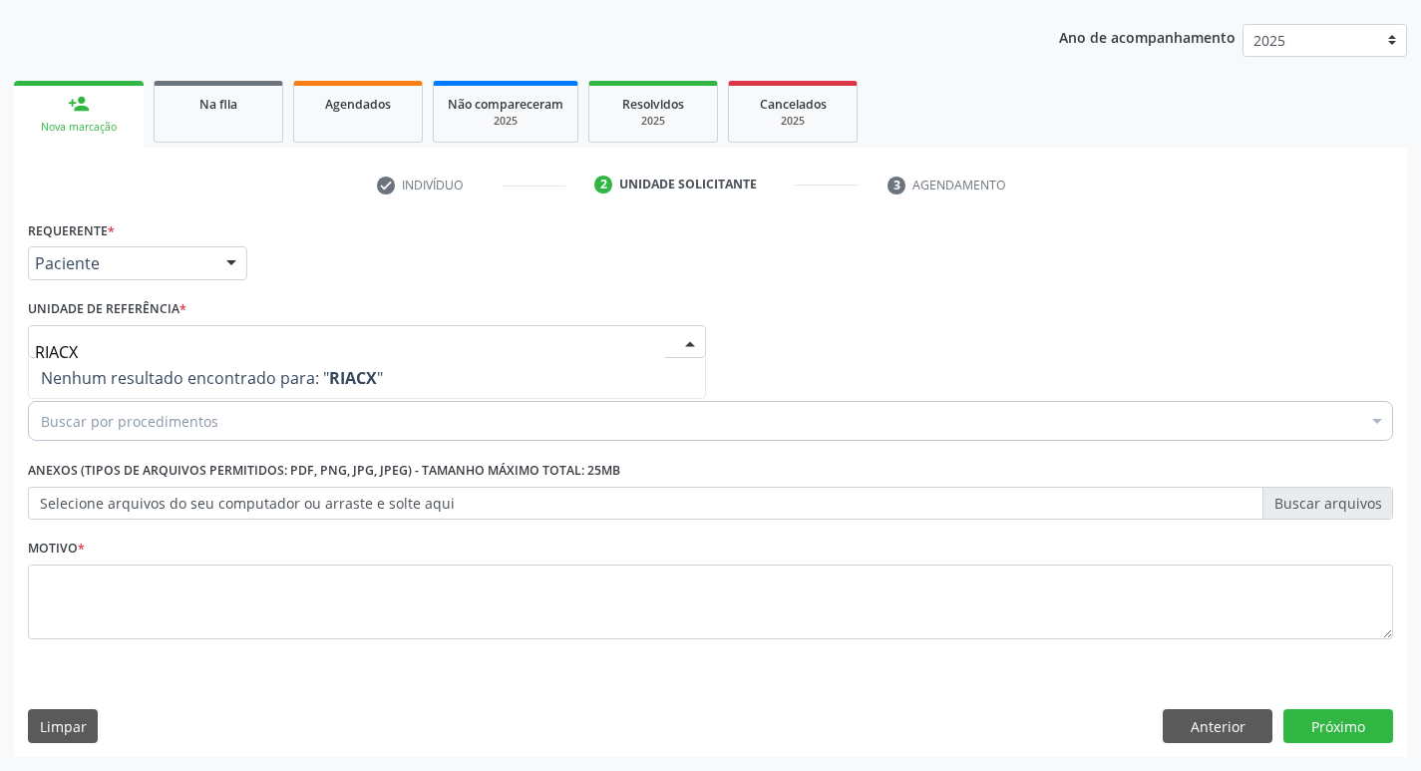
type input "RIAC"
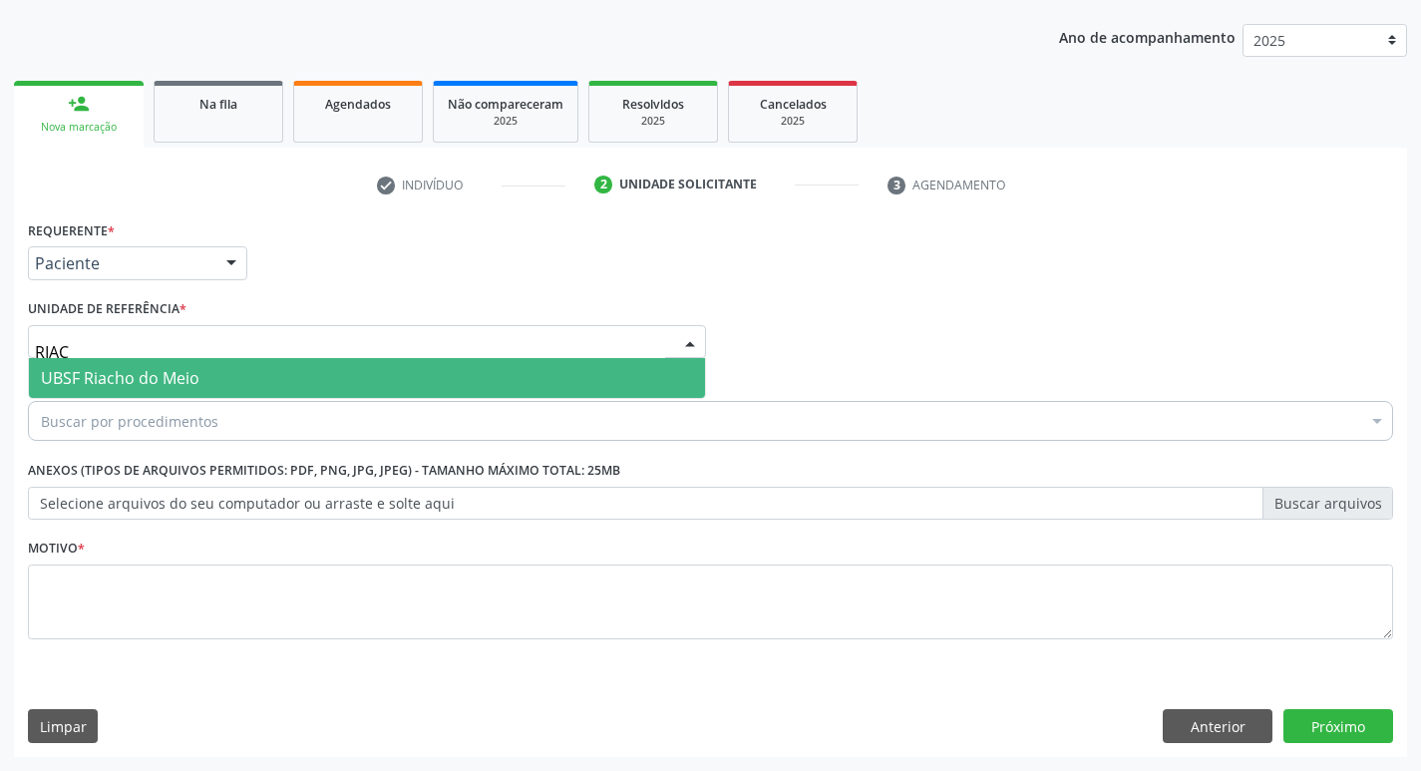
click at [133, 398] on span "UBSF Riacho do Meio" at bounding box center [367, 378] width 676 height 40
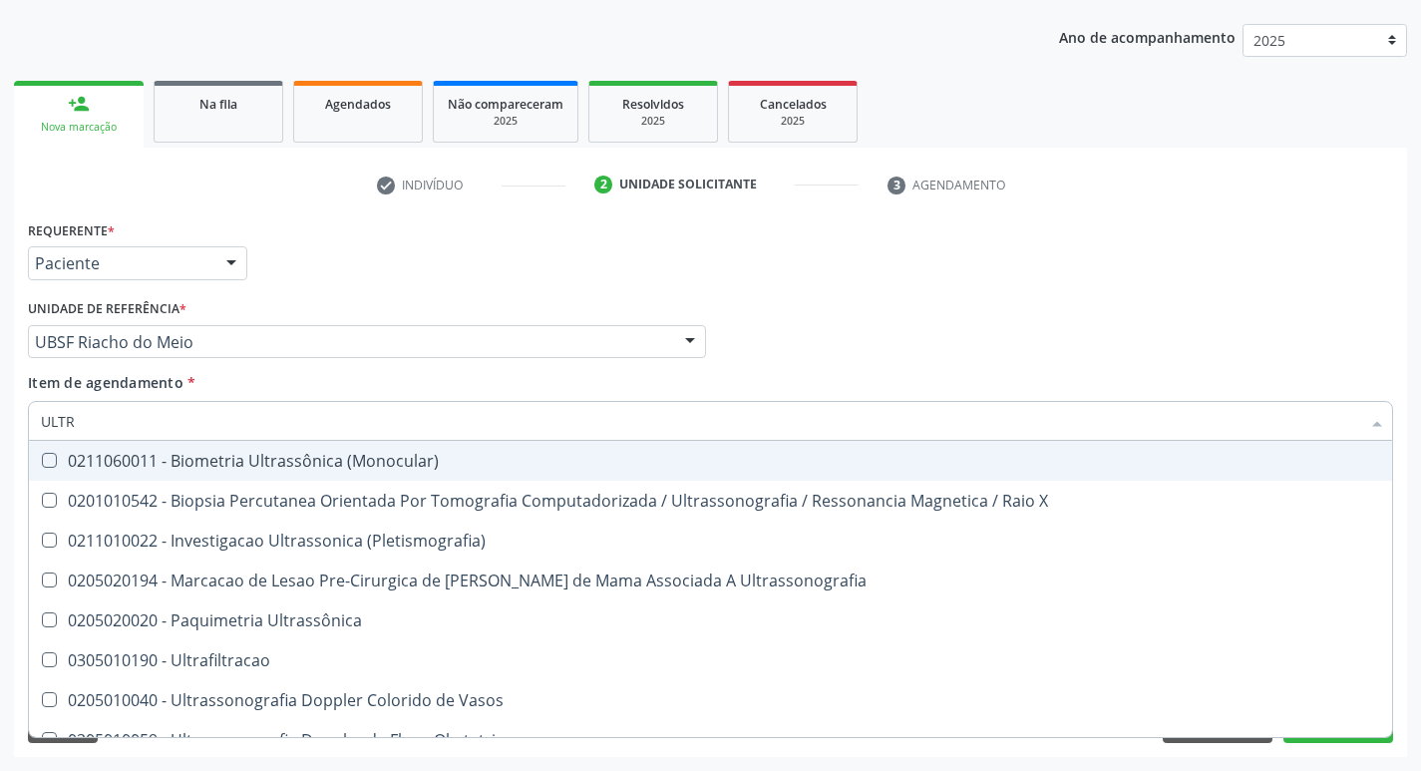
type input "ULTRA"
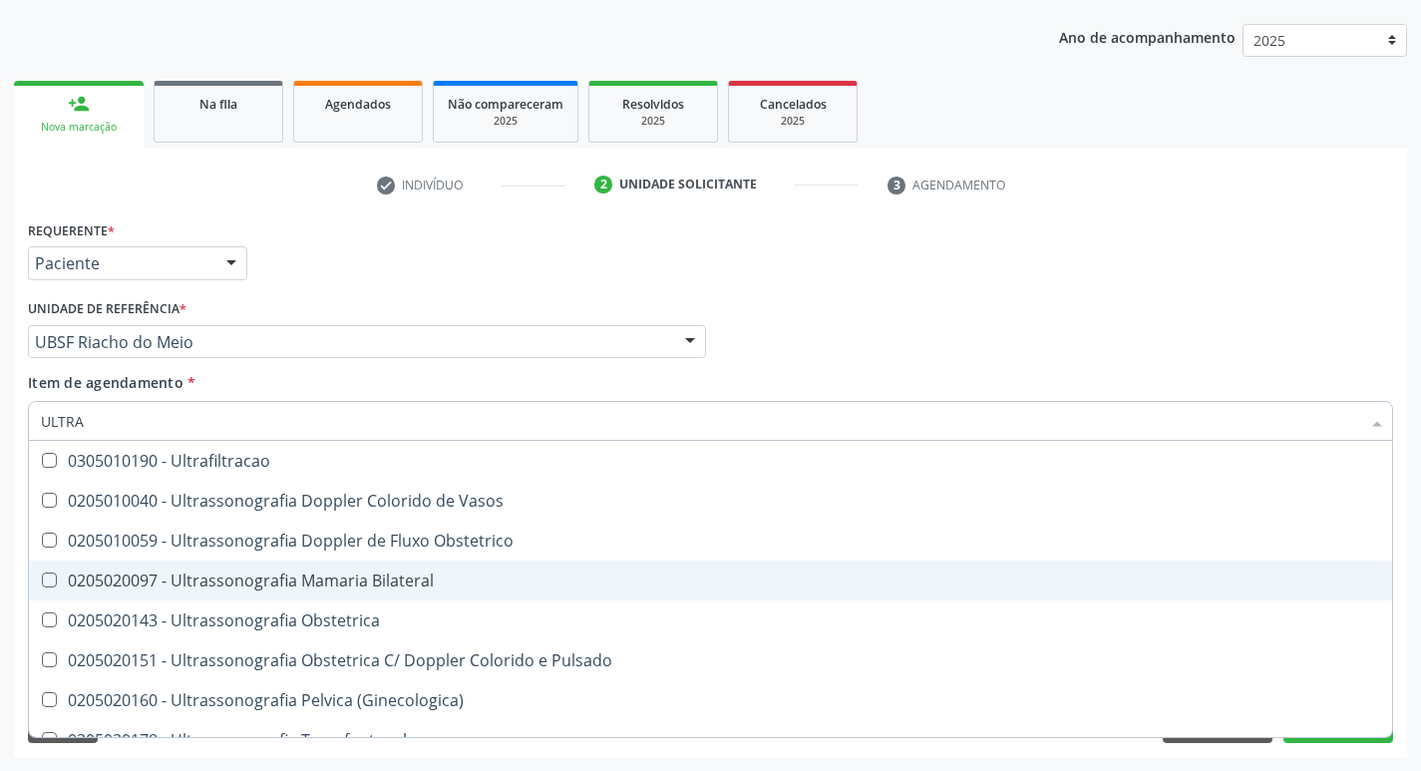
scroll to position [299, 0]
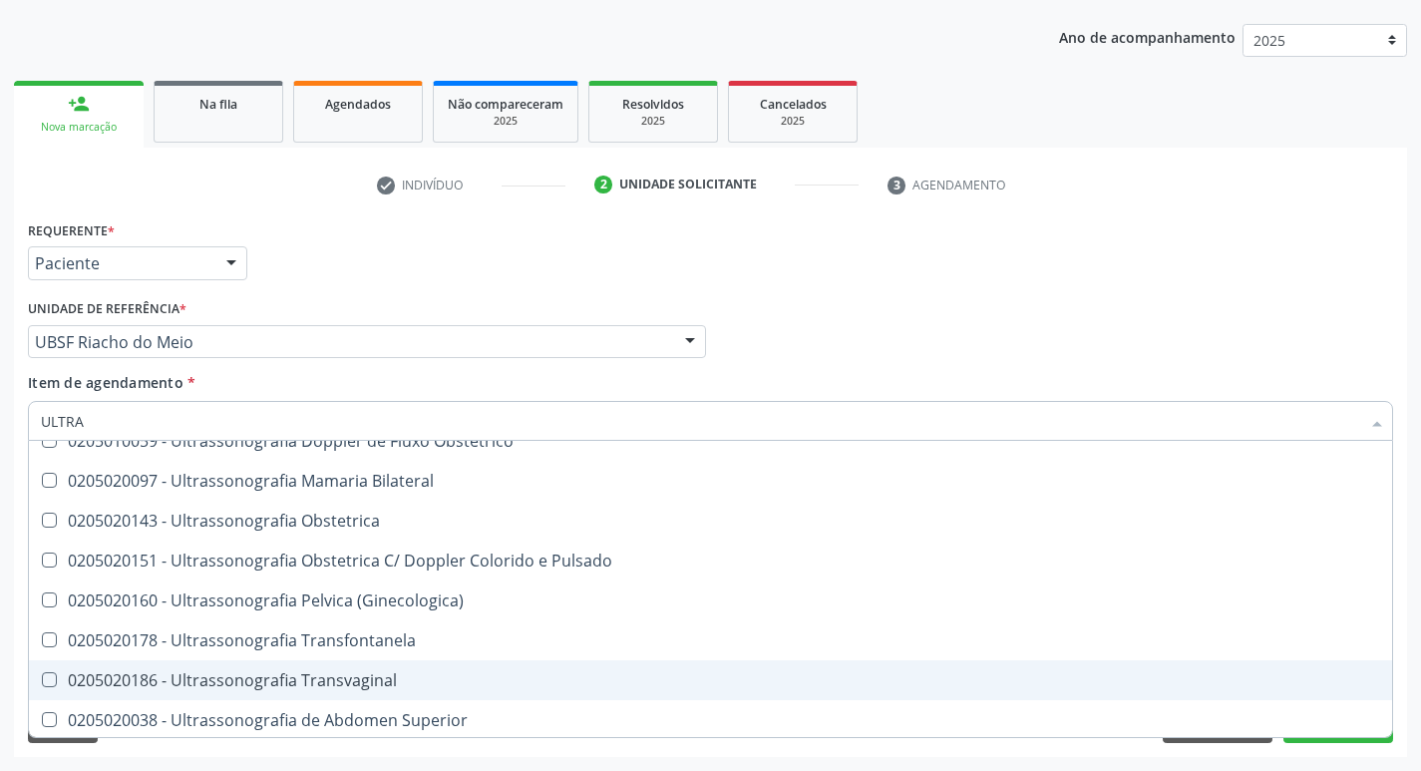
click at [314, 688] on div "0205020186 - Ultrassonografia Transvaginal" at bounding box center [710, 680] width 1339 height 16
checkbox Transvaginal "true"
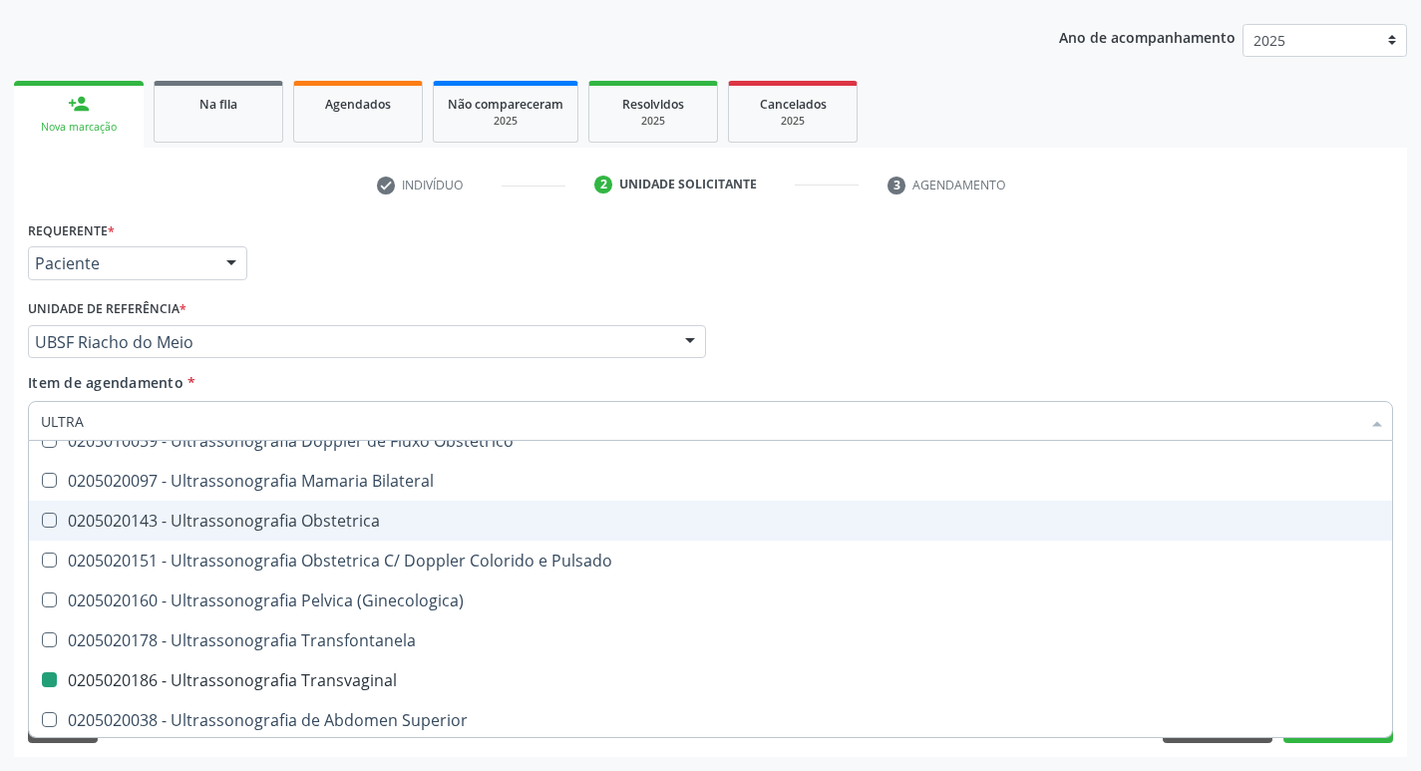
click at [386, 243] on div "Requerente * Paciente Médico(a) Enfermeiro(a) Paciente Nenhum resultado encontr…" at bounding box center [710, 254] width 1375 height 78
checkbox X "true"
checkbox Transvaginal "false"
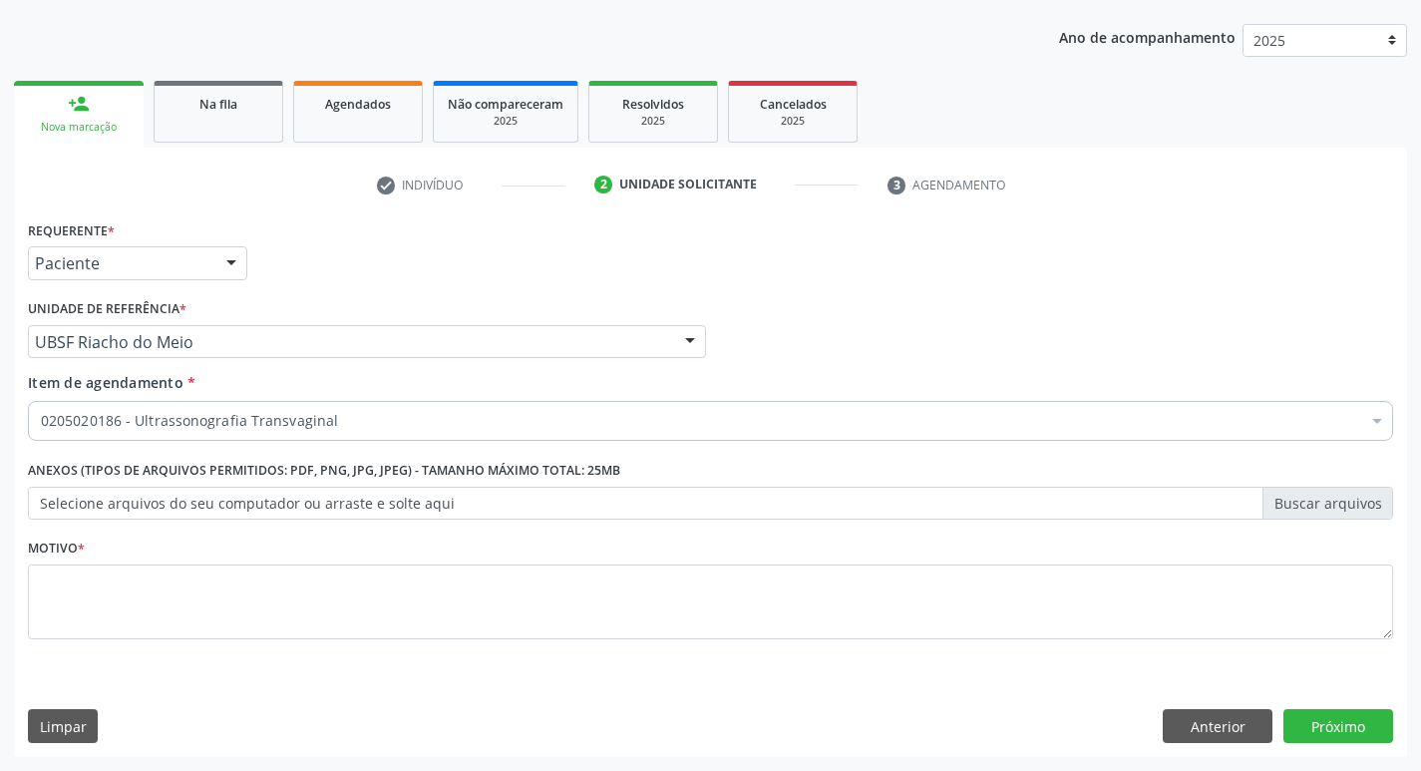
scroll to position [0, 0]
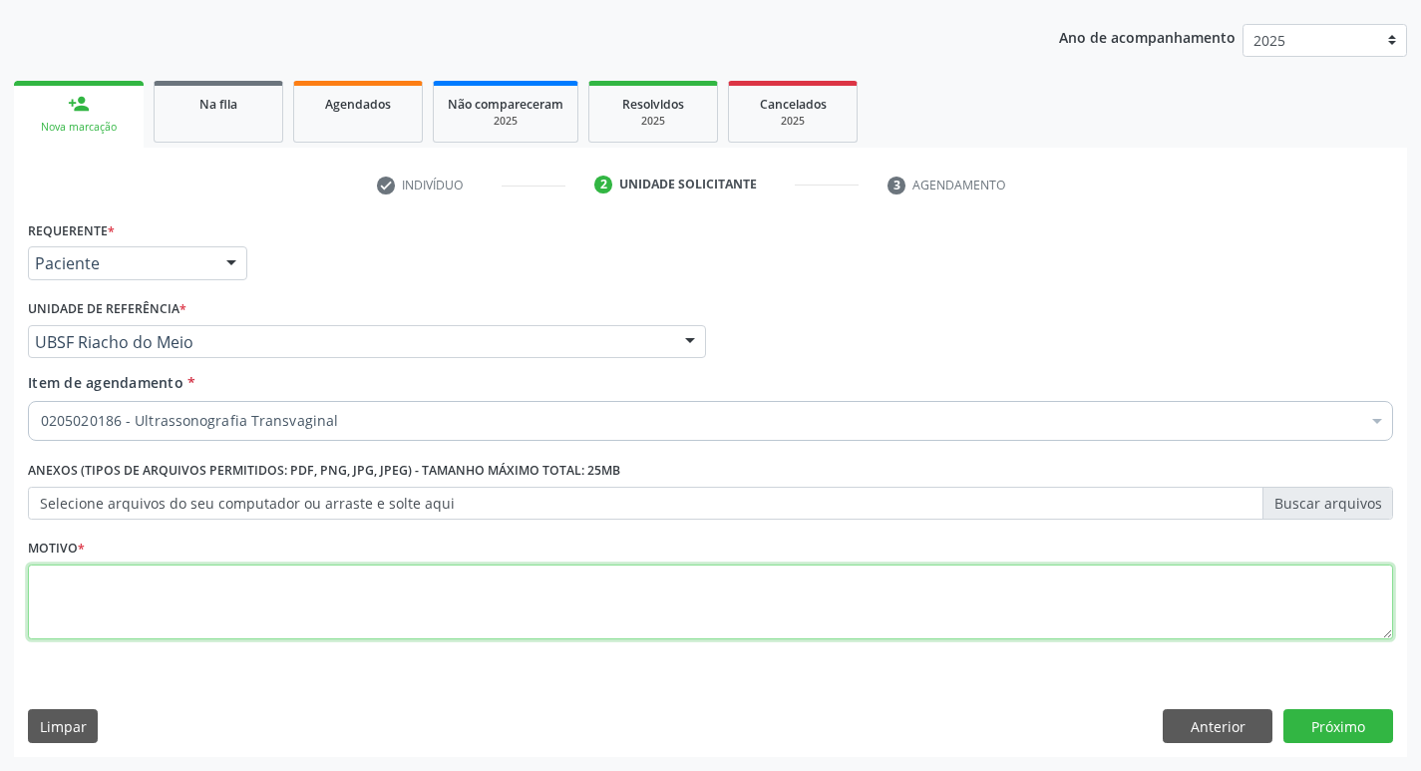
click at [162, 609] on textarea at bounding box center [710, 602] width 1365 height 76
type textarea "AVALIAÇÃO"
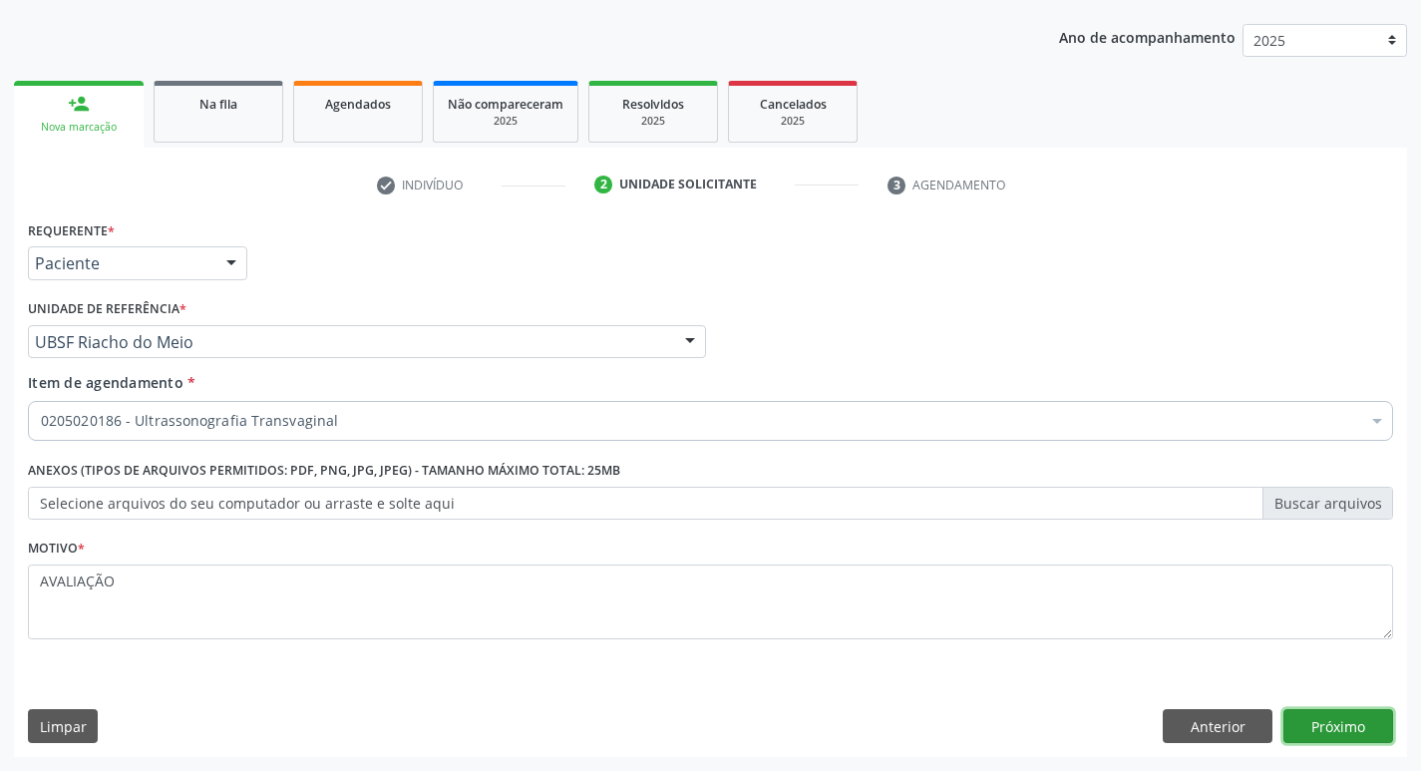
click at [1336, 729] on button "Próximo" at bounding box center [1338, 726] width 110 height 34
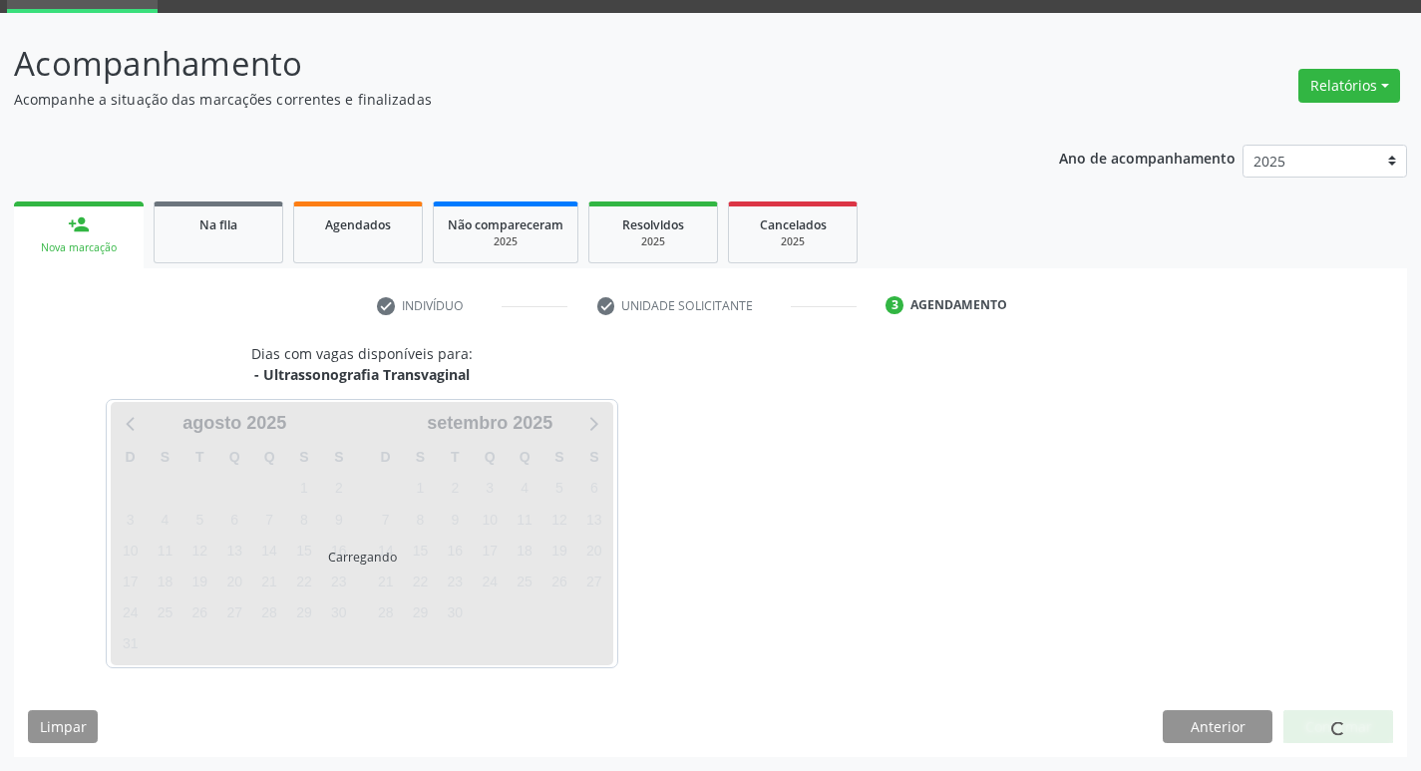
scroll to position [97, 0]
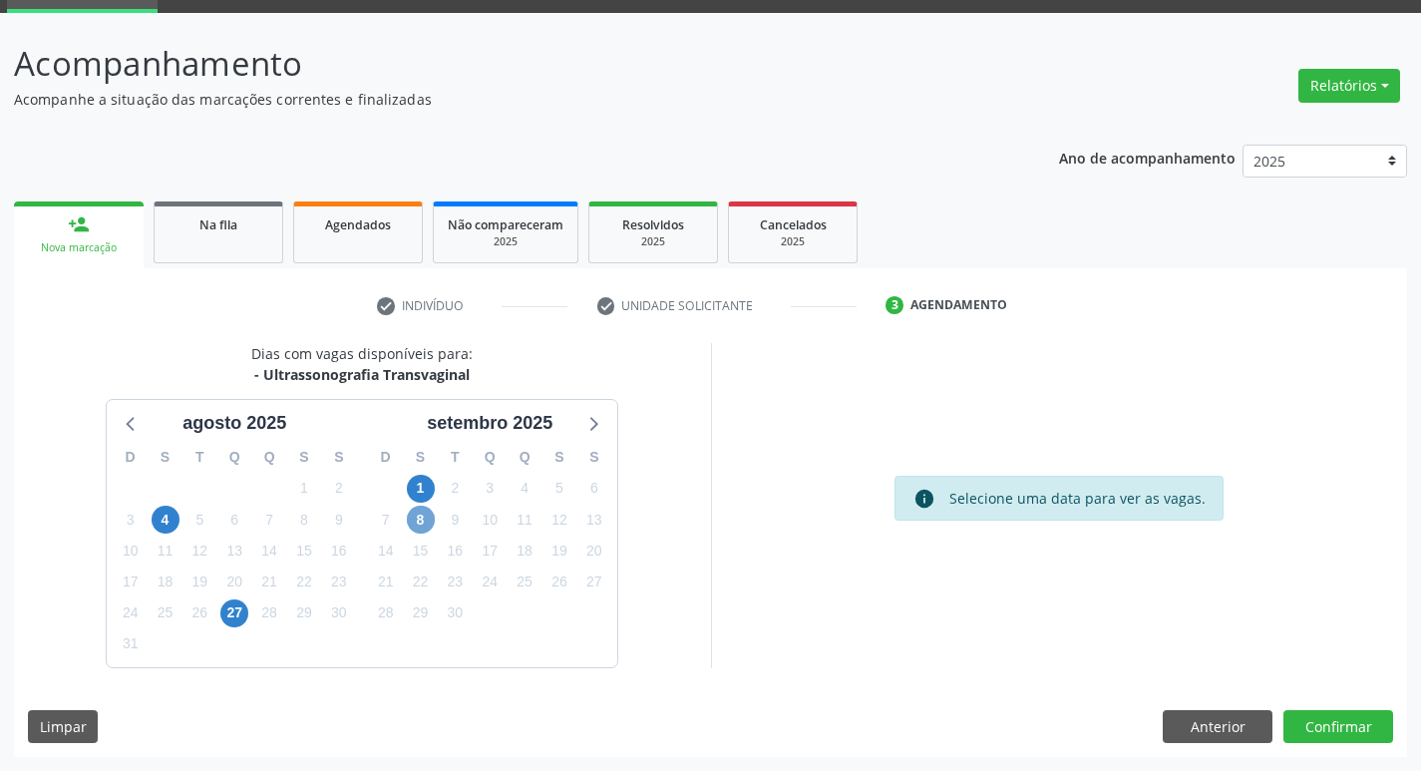
click at [408, 526] on span "8" at bounding box center [421, 520] width 28 height 28
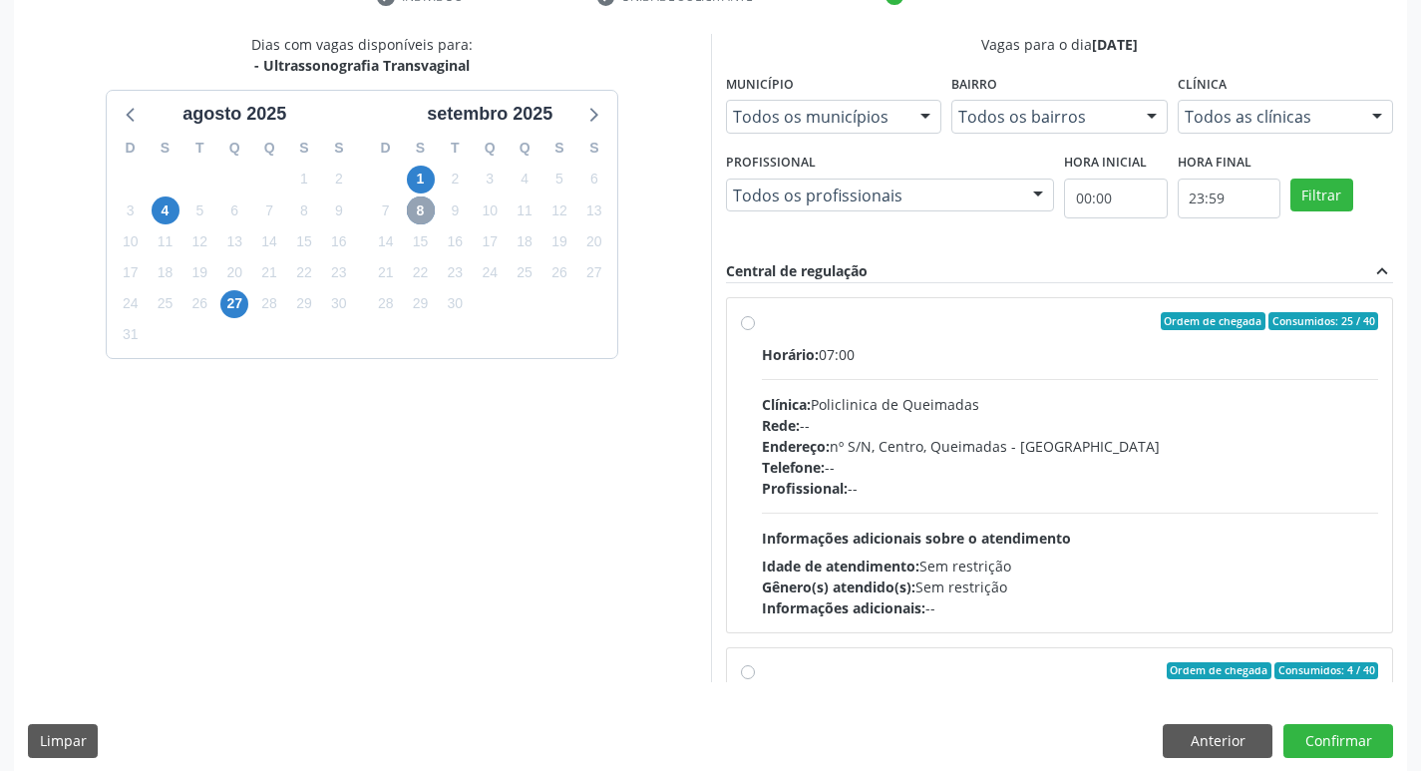
scroll to position [421, 0]
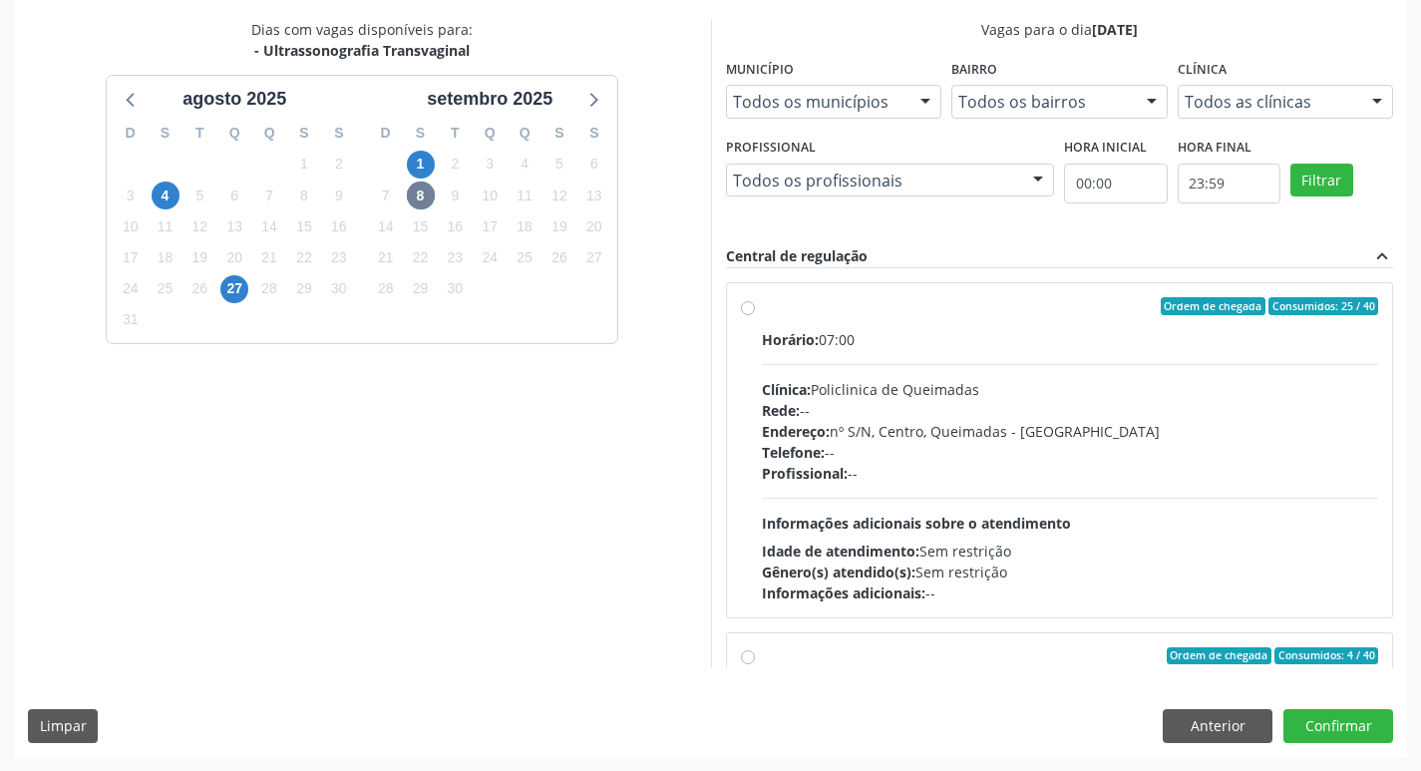
click at [1038, 330] on div "Horário: 07:00" at bounding box center [1070, 339] width 617 height 21
click at [755, 315] on input "Ordem de chegada Consumidos: 25 / 40 Horário: 07:00 Clínica: Policlinica de Que…" at bounding box center [748, 306] width 14 height 18
radio input "true"
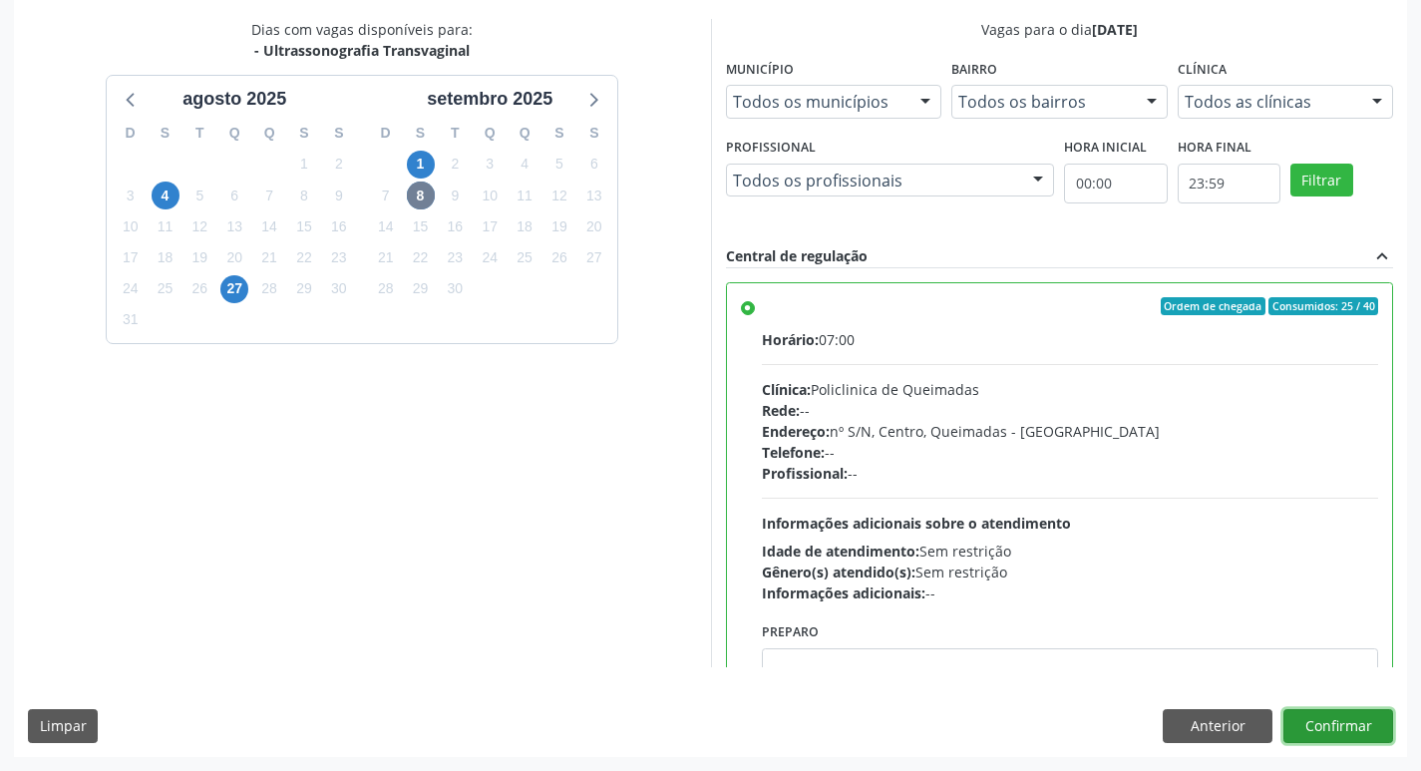
click at [1373, 730] on button "Confirmar" at bounding box center [1338, 726] width 110 height 34
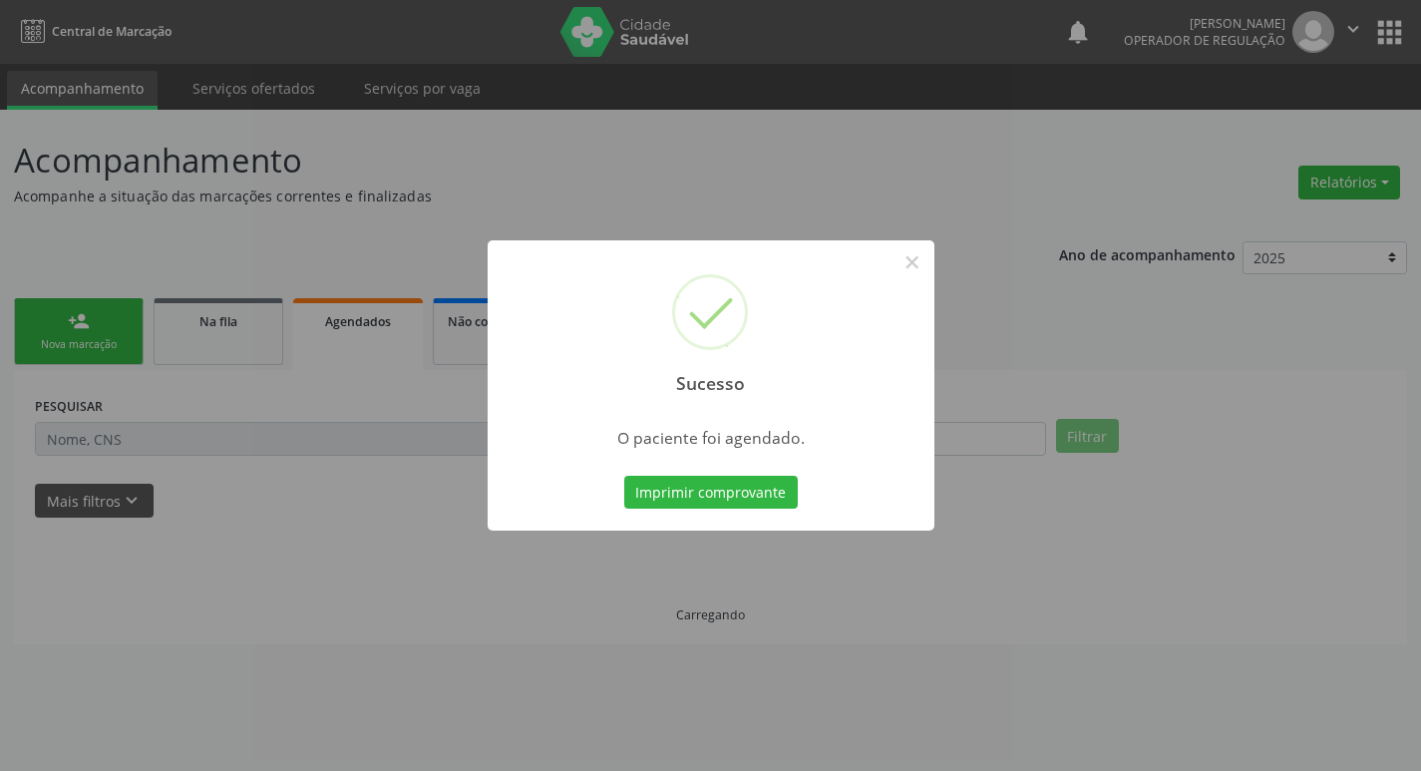
scroll to position [0, 0]
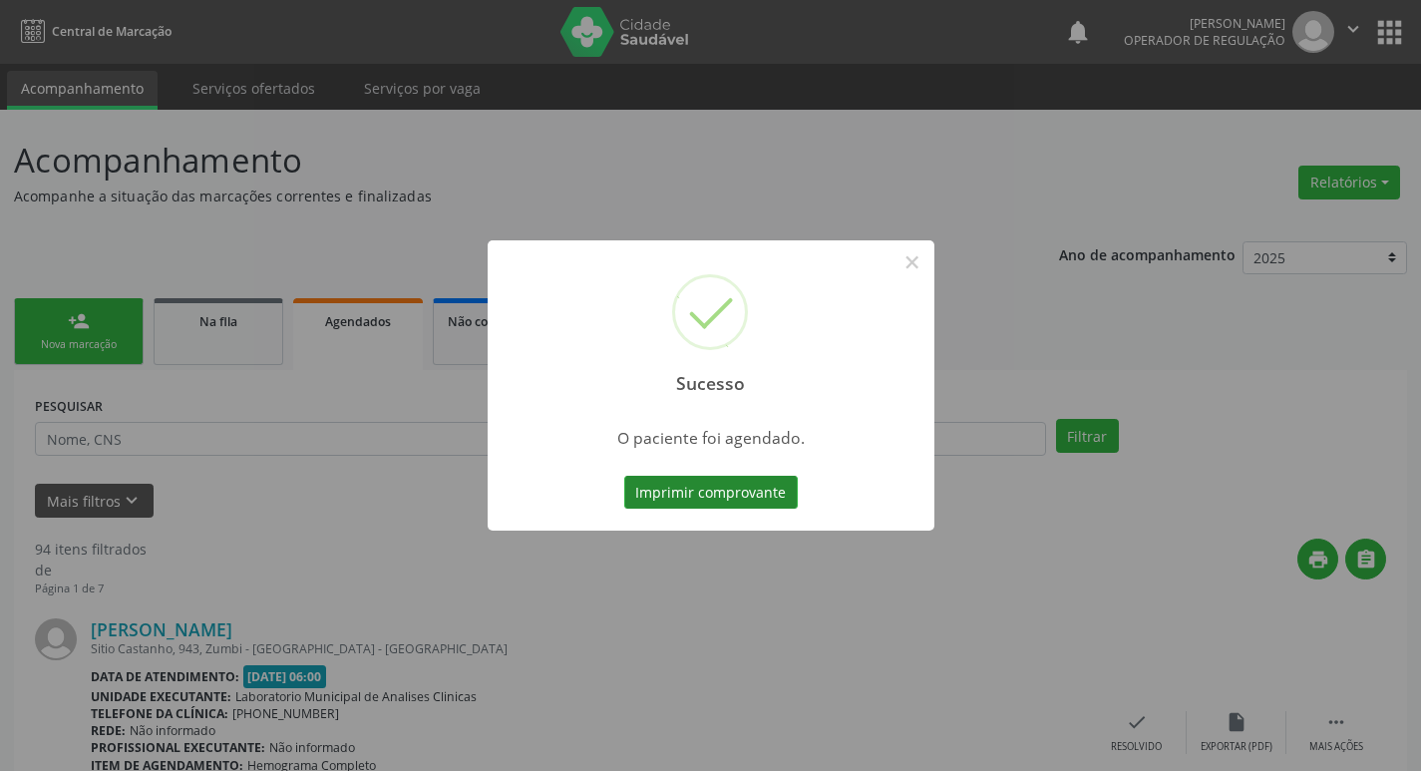
click at [666, 493] on button "Imprimir comprovante" at bounding box center [711, 493] width 174 height 34
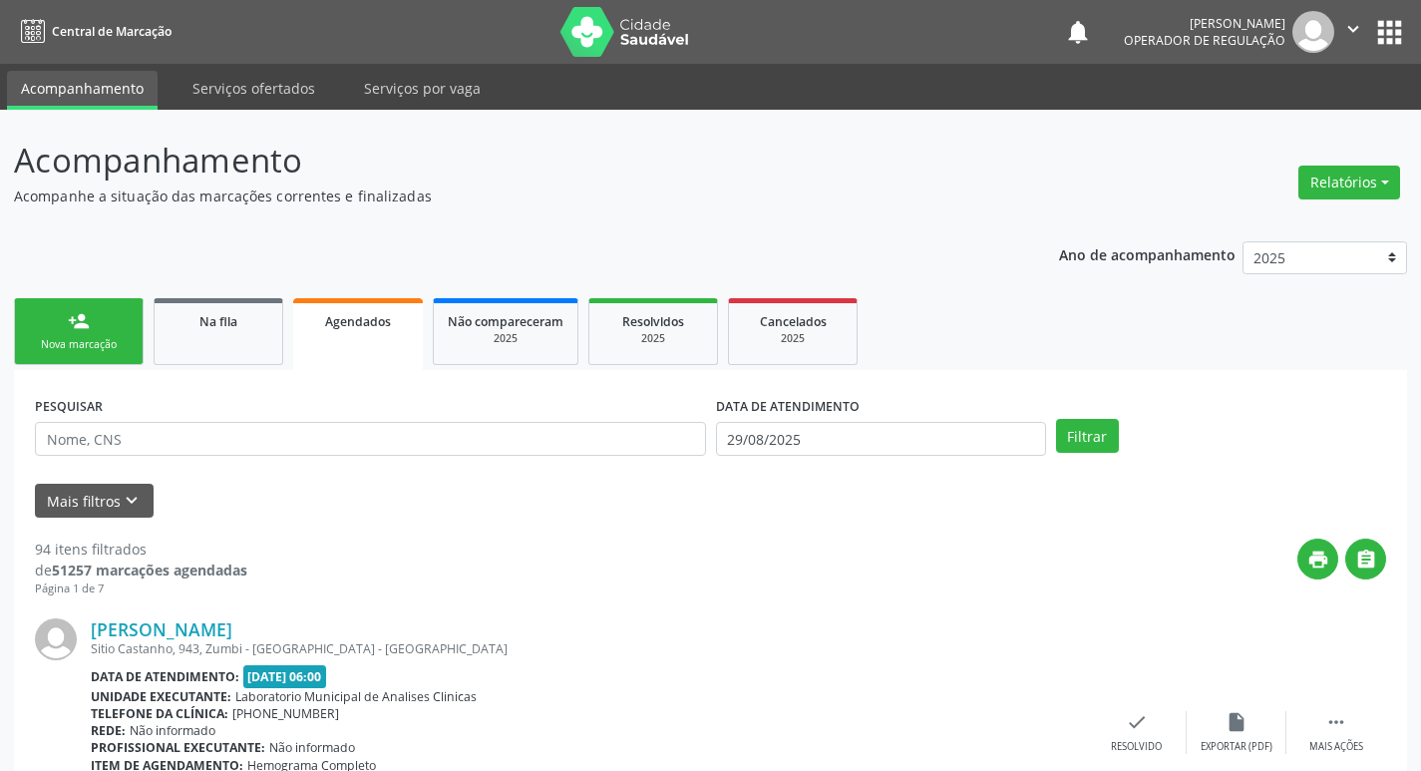
click at [83, 339] on div "Nova marcação" at bounding box center [79, 344] width 100 height 15
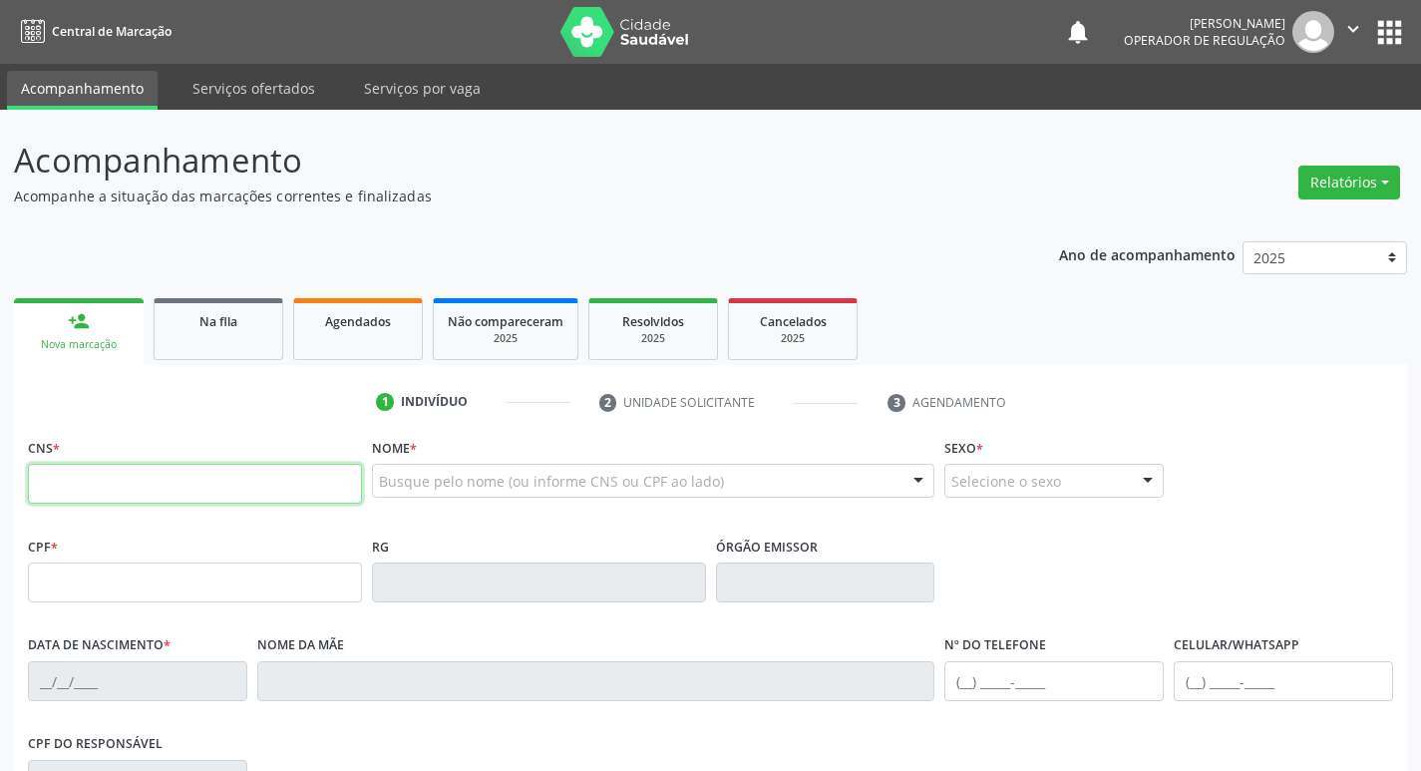
drag, startPoint x: 274, startPoint y: 497, endPoint x: 518, endPoint y: 449, distance: 248.0
click at [274, 497] on input "text" at bounding box center [195, 484] width 334 height 40
type input "709 0048 0297 0917"
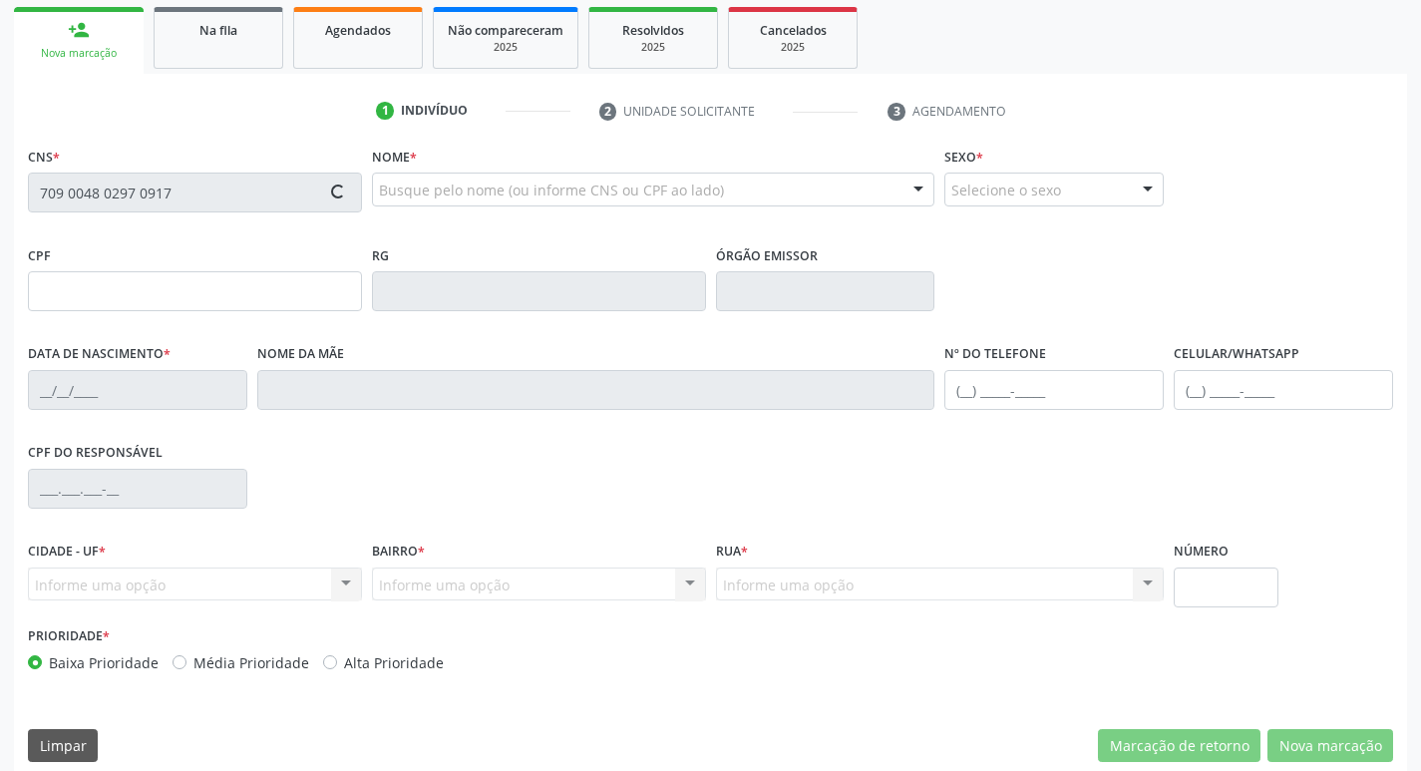
scroll to position [310, 0]
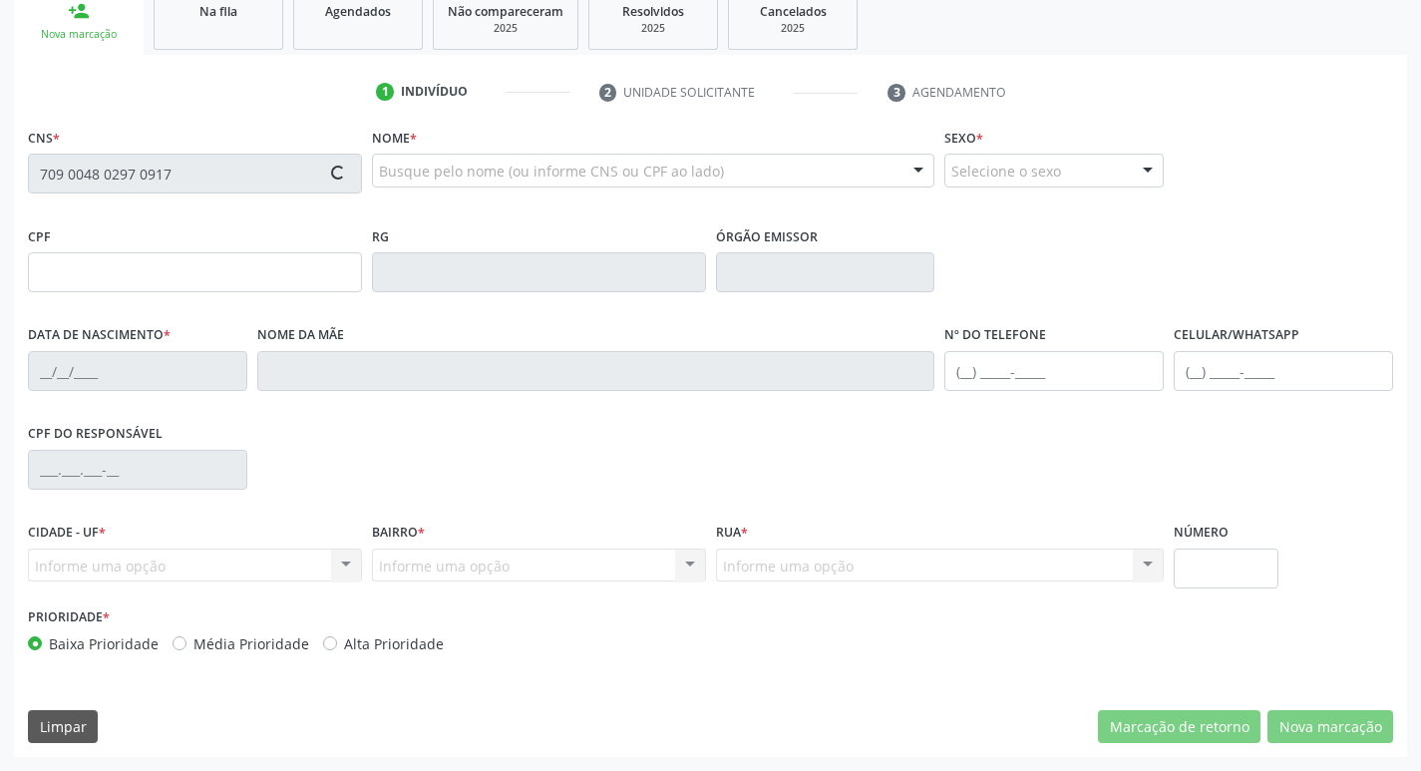
type input "569.003.174-72"
type input "17/05/1966"
type input "Maria Pereira da Silva"
type input "(83) 99315-1788"
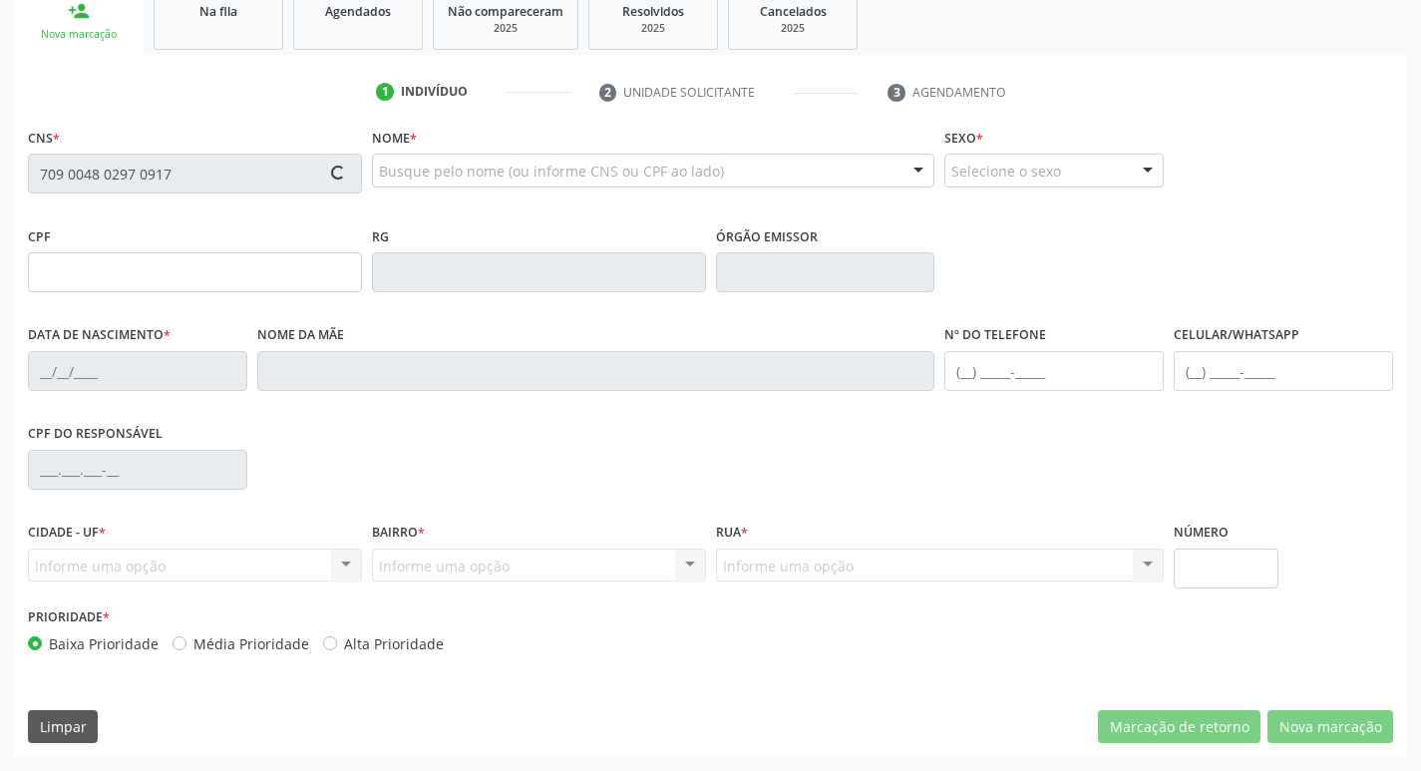
type input "570.023.044-53"
type input "19"
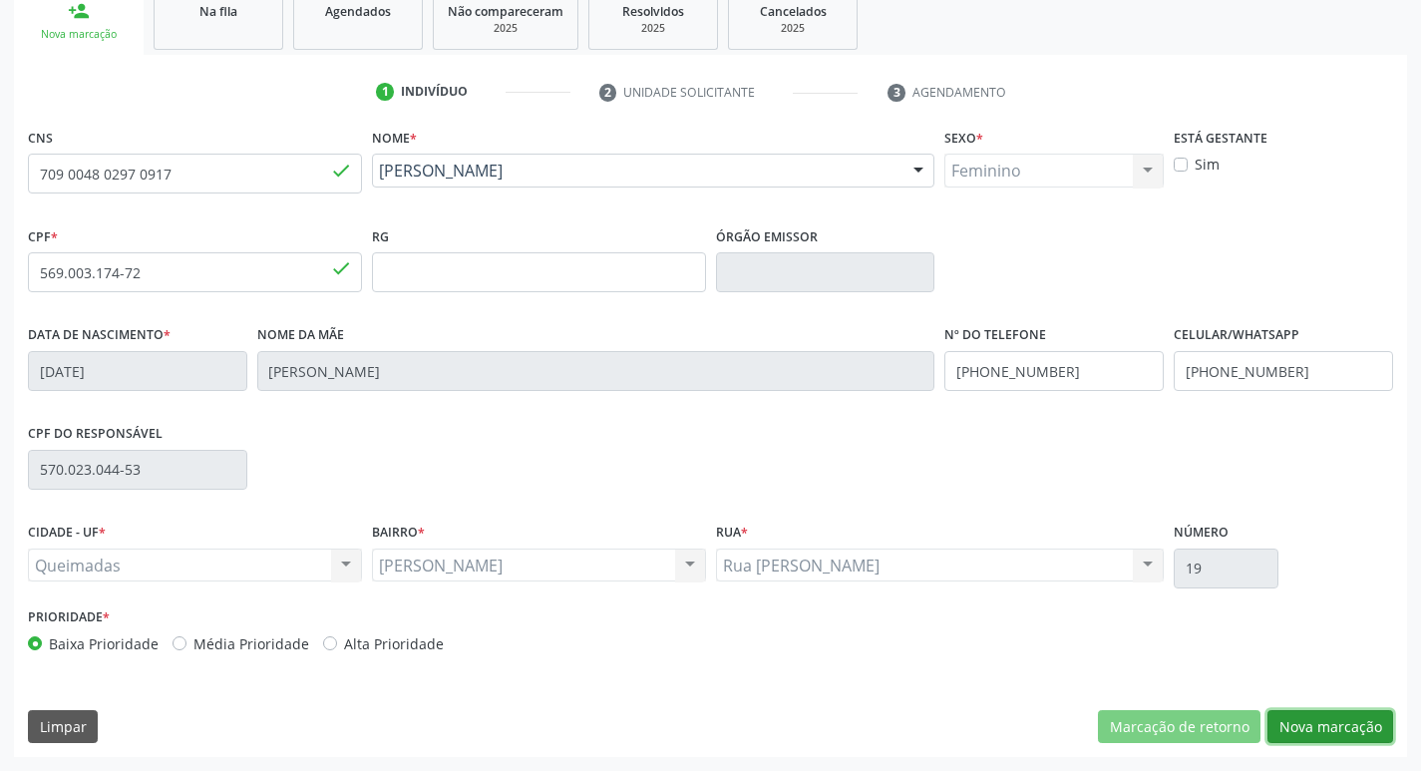
click at [1319, 713] on button "Nova marcação" at bounding box center [1330, 727] width 126 height 34
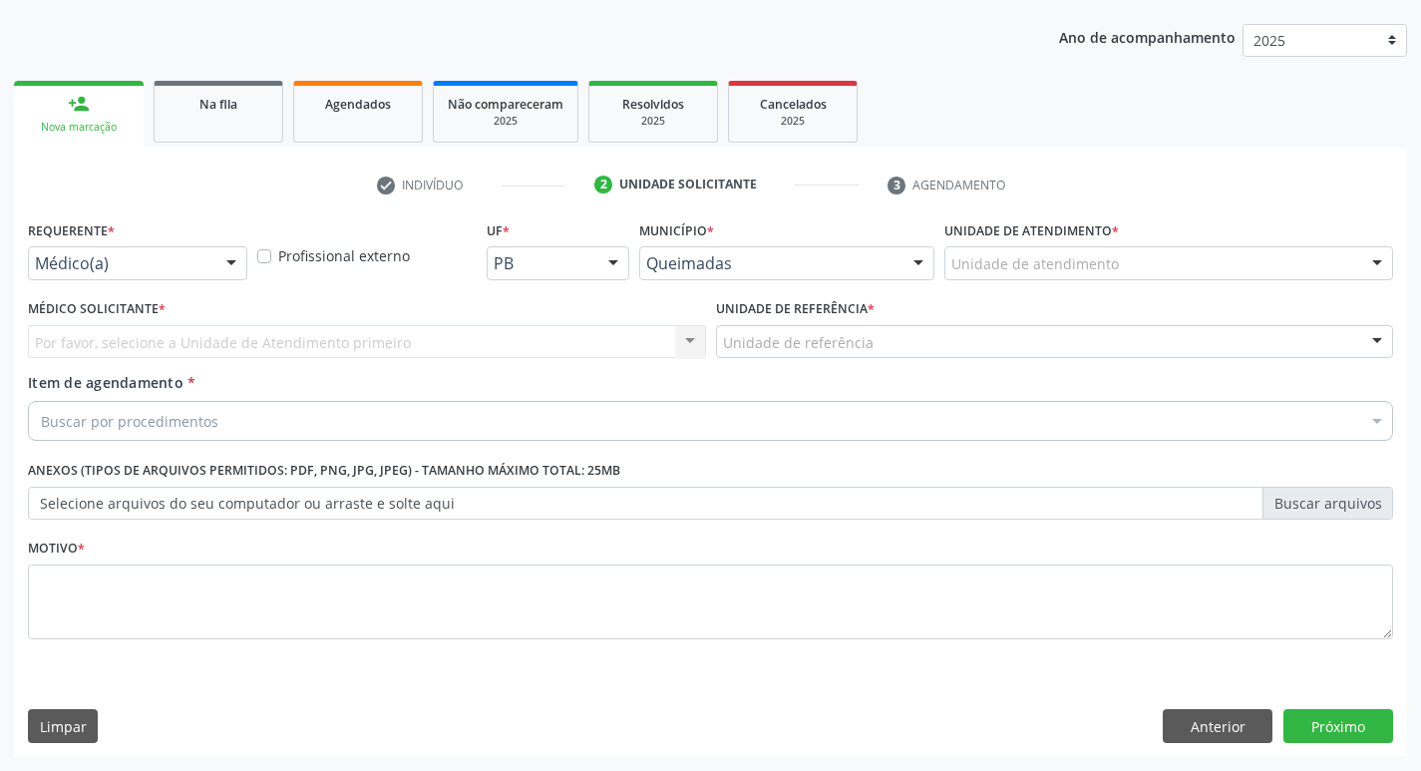
scroll to position [217, 0]
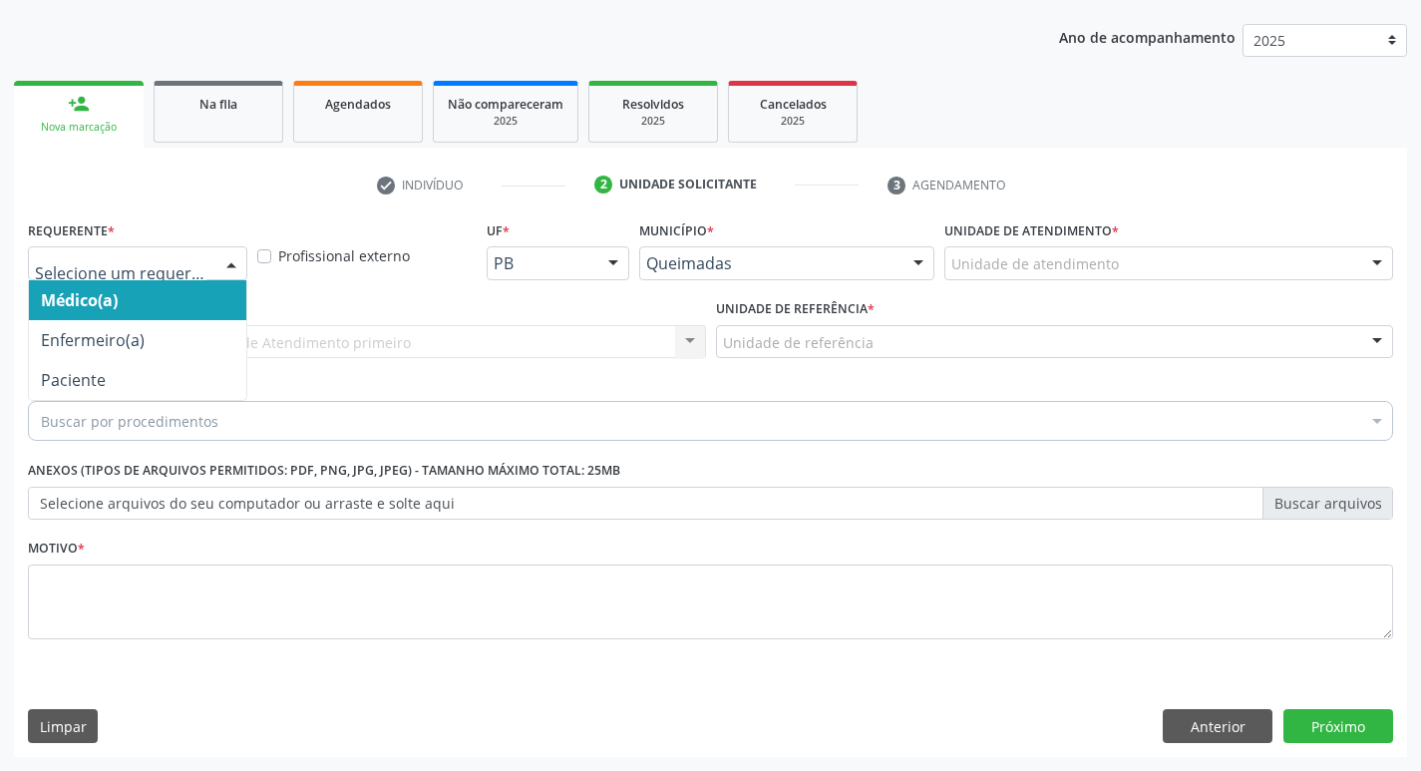
click at [183, 277] on div at bounding box center [137, 263] width 219 height 34
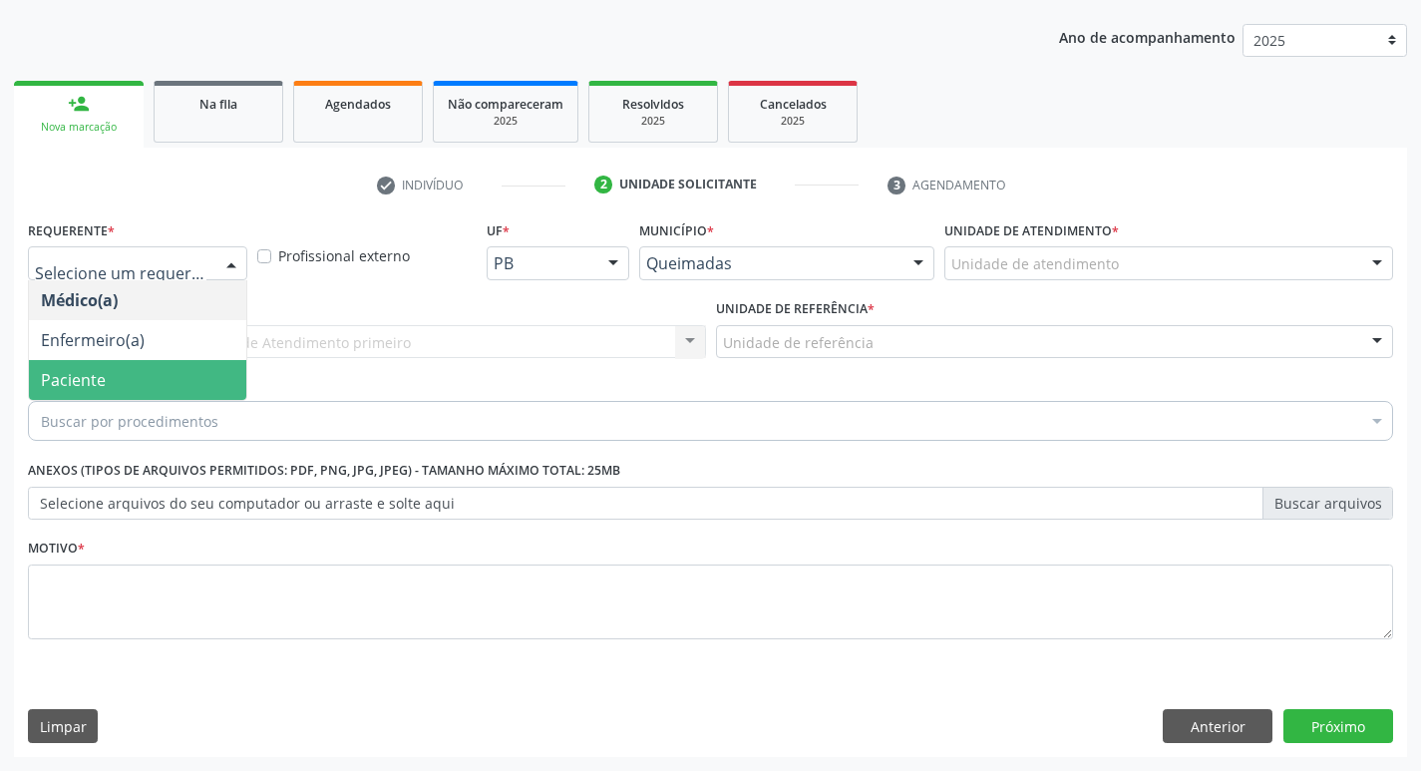
click at [128, 366] on span "Paciente" at bounding box center [137, 380] width 217 height 40
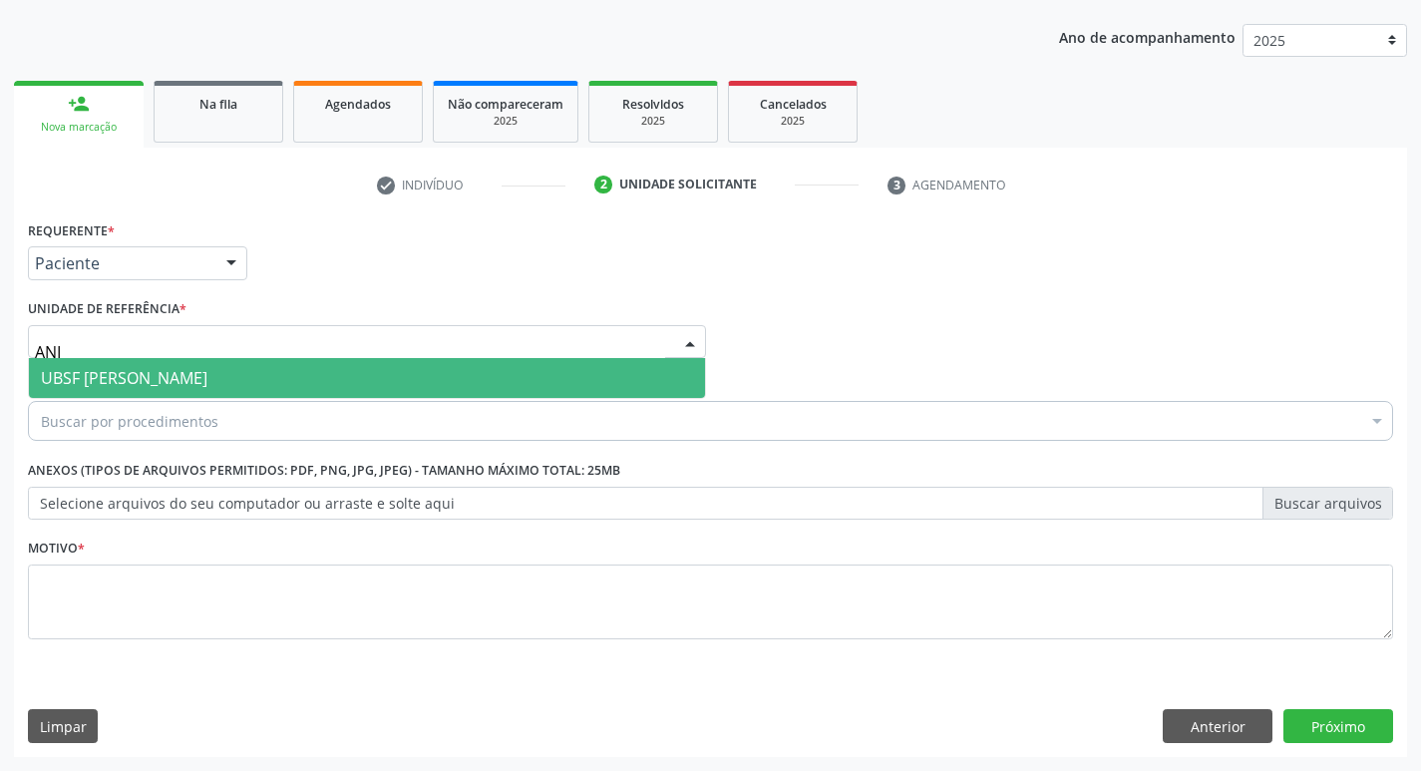
type input "ANIB"
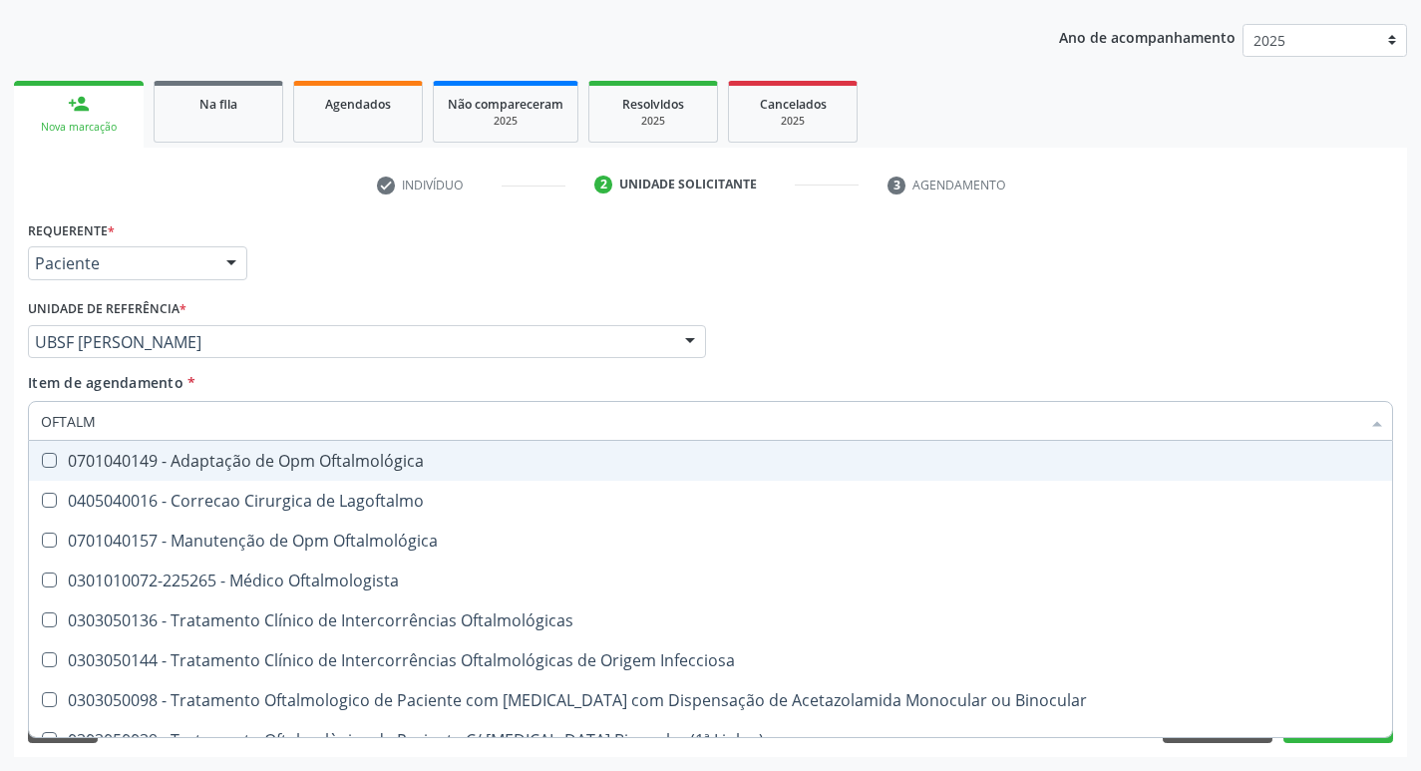
type input "OFTALMO"
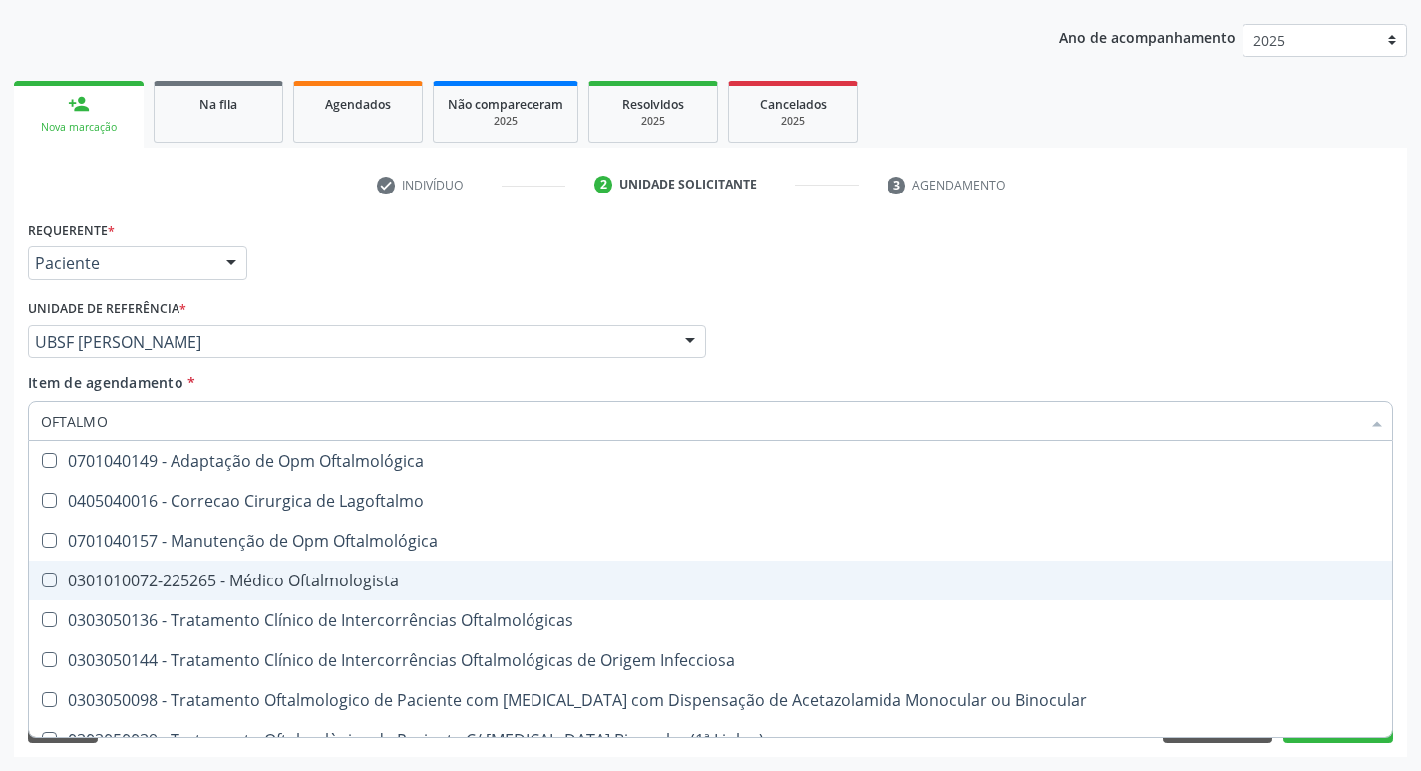
click at [194, 579] on div "0301010072-225265 - Médico Oftalmologista" at bounding box center [710, 580] width 1339 height 16
checkbox Oftalmologista "true"
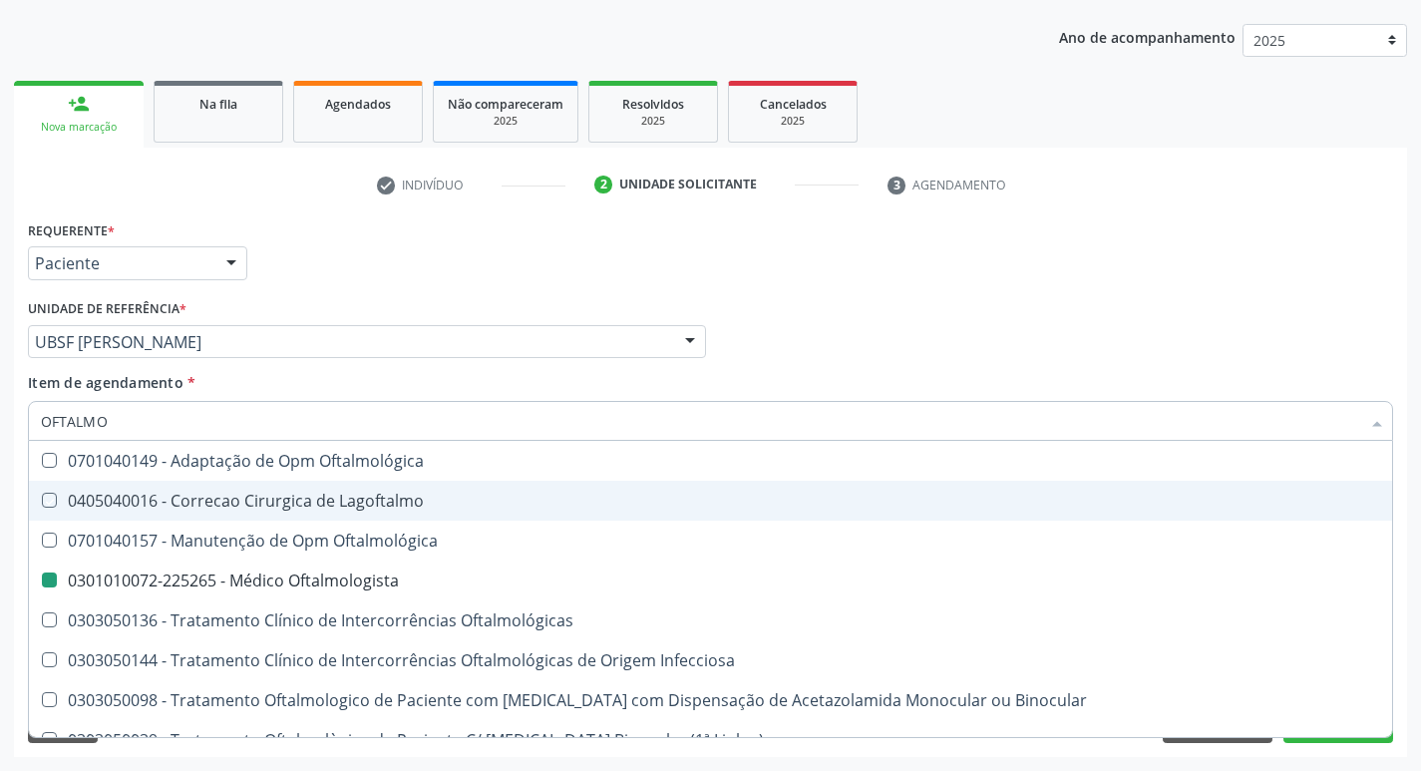
click at [487, 216] on div "Requerente * Paciente Médico(a) Enfermeiro(a) Paciente Nenhum resultado encontr…" at bounding box center [710, 254] width 1375 height 78
checkbox Lagoftalmo "true"
checkbox Oftalmologista "false"
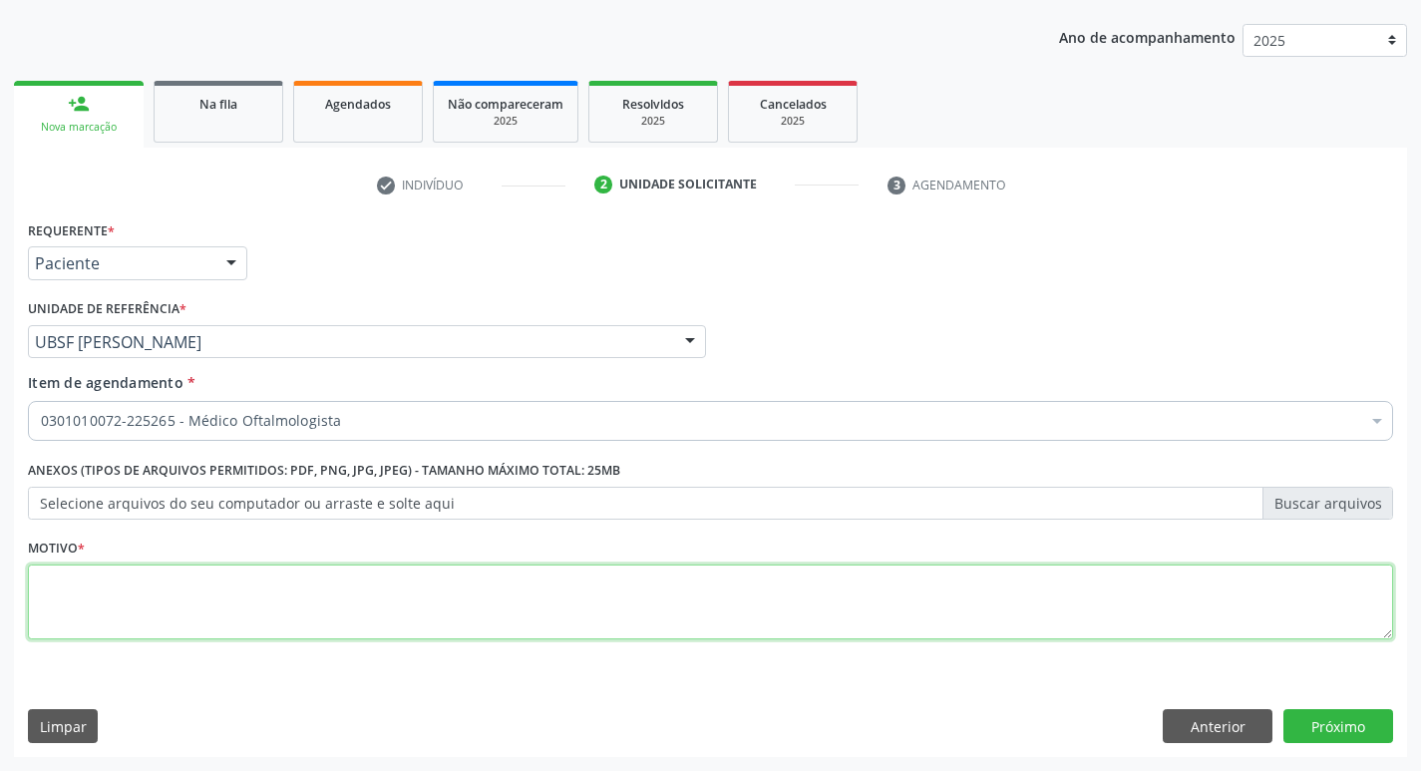
click at [264, 586] on textarea at bounding box center [710, 602] width 1365 height 76
type textarea "AVALIAÇÃO"
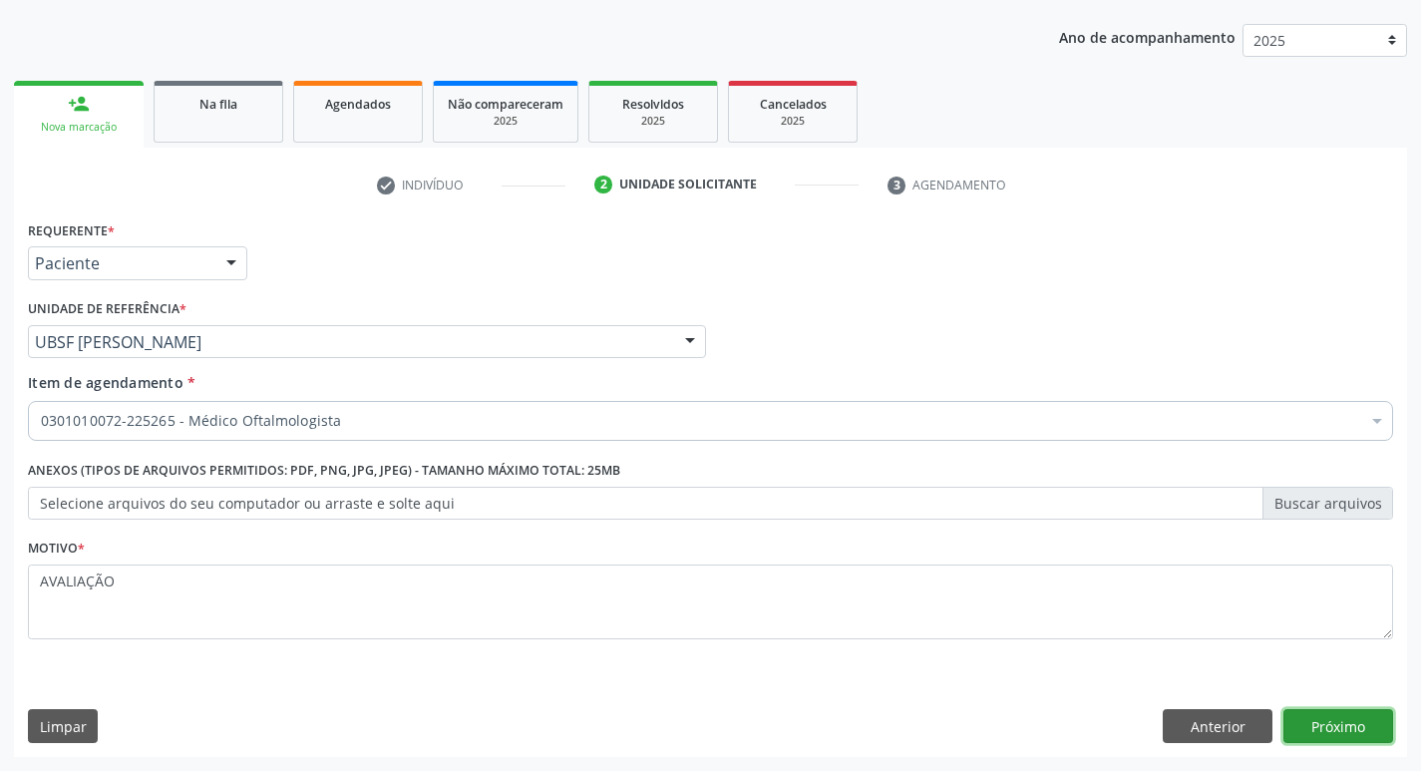
click at [1313, 719] on button "Próximo" at bounding box center [1338, 726] width 110 height 34
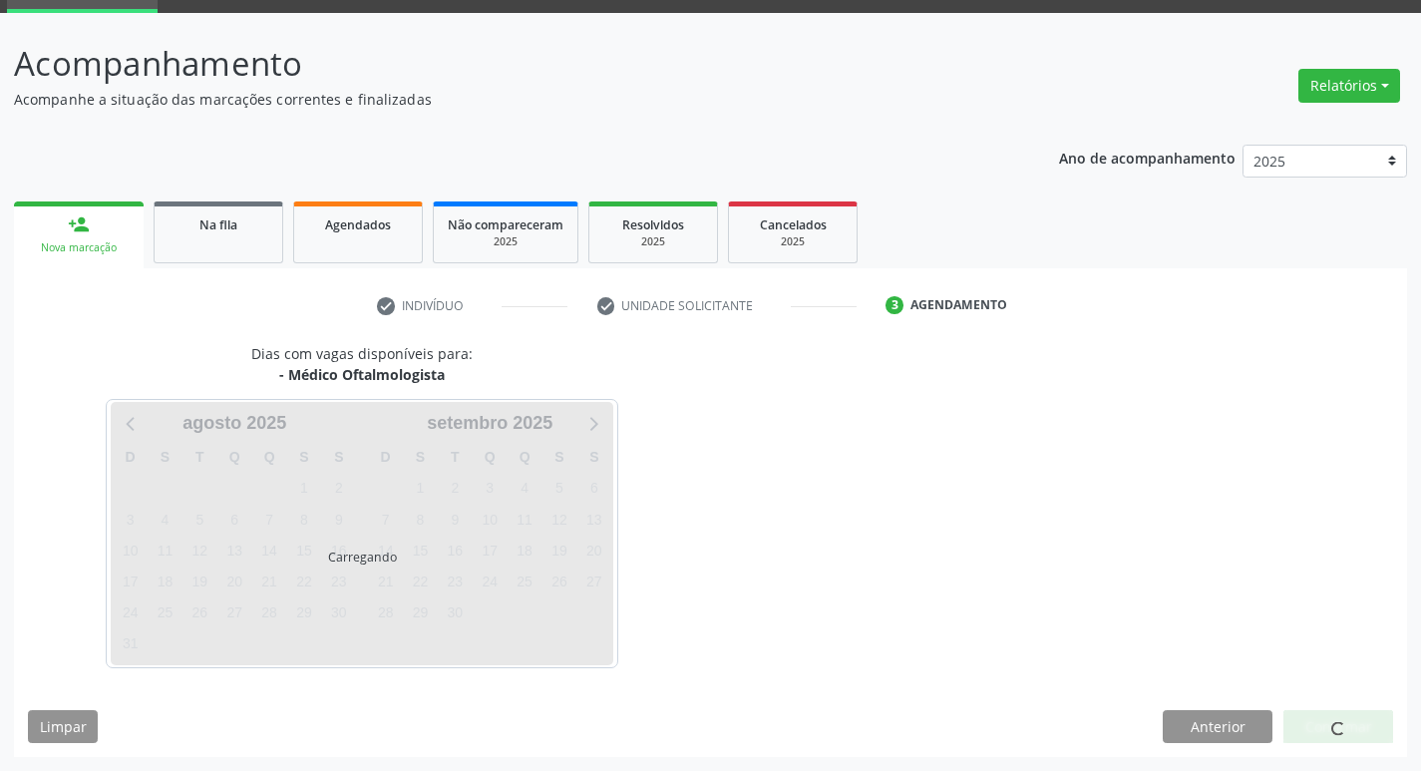
scroll to position [97, 0]
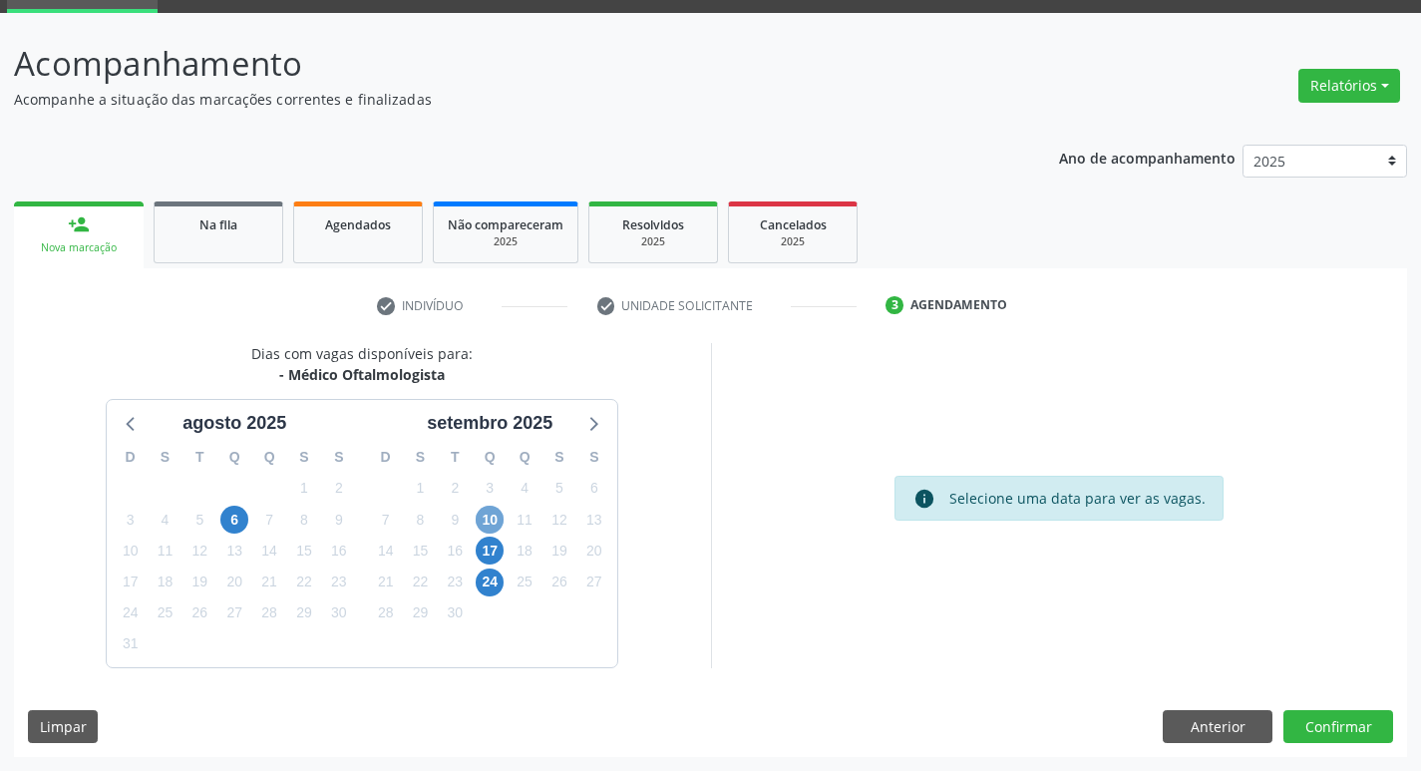
click at [490, 522] on span "10" at bounding box center [490, 520] width 28 height 28
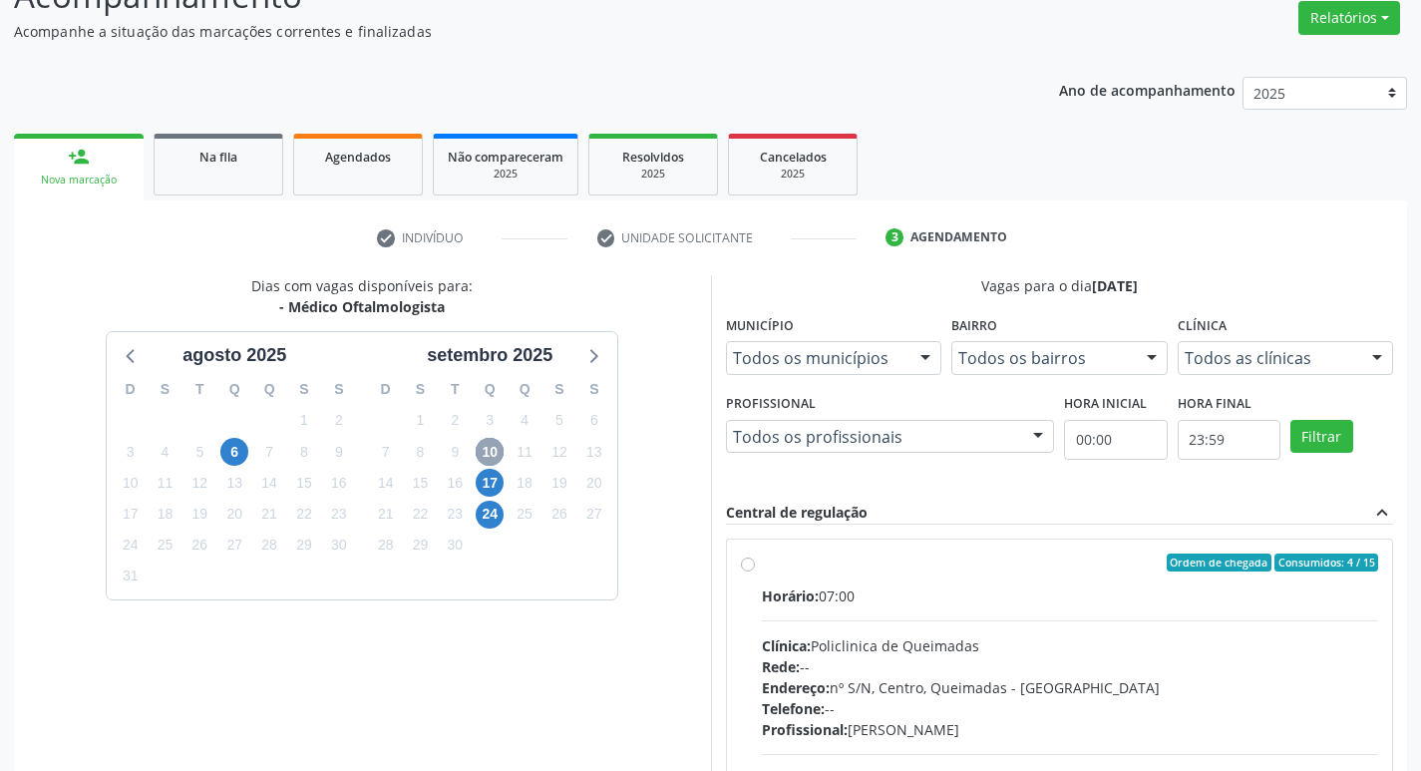
scroll to position [385, 0]
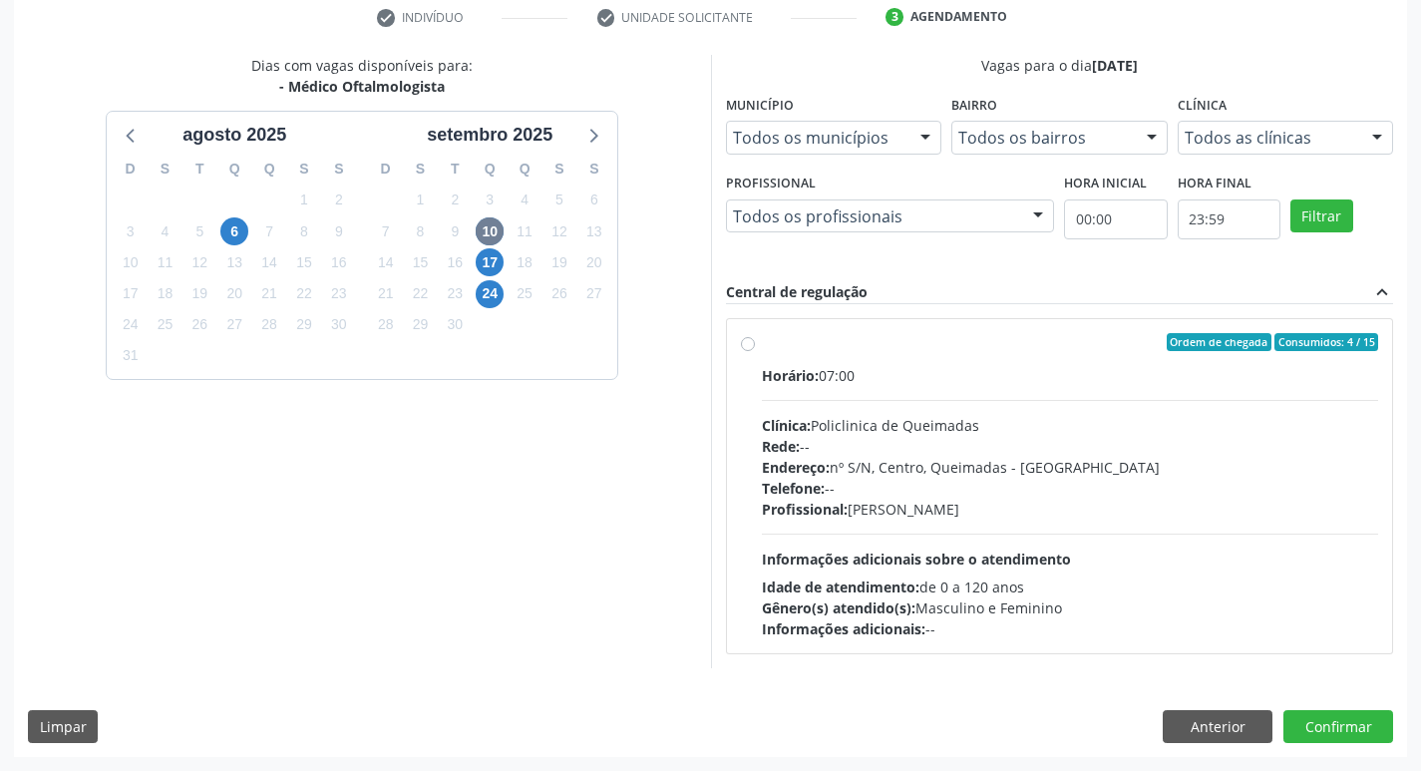
click at [1030, 325] on div "Ordem de chegada Consumidos: 4 / 15 Horário: 07:00 Clínica: Policlinica de Quei…" at bounding box center [1060, 486] width 666 height 334
radio input "true"
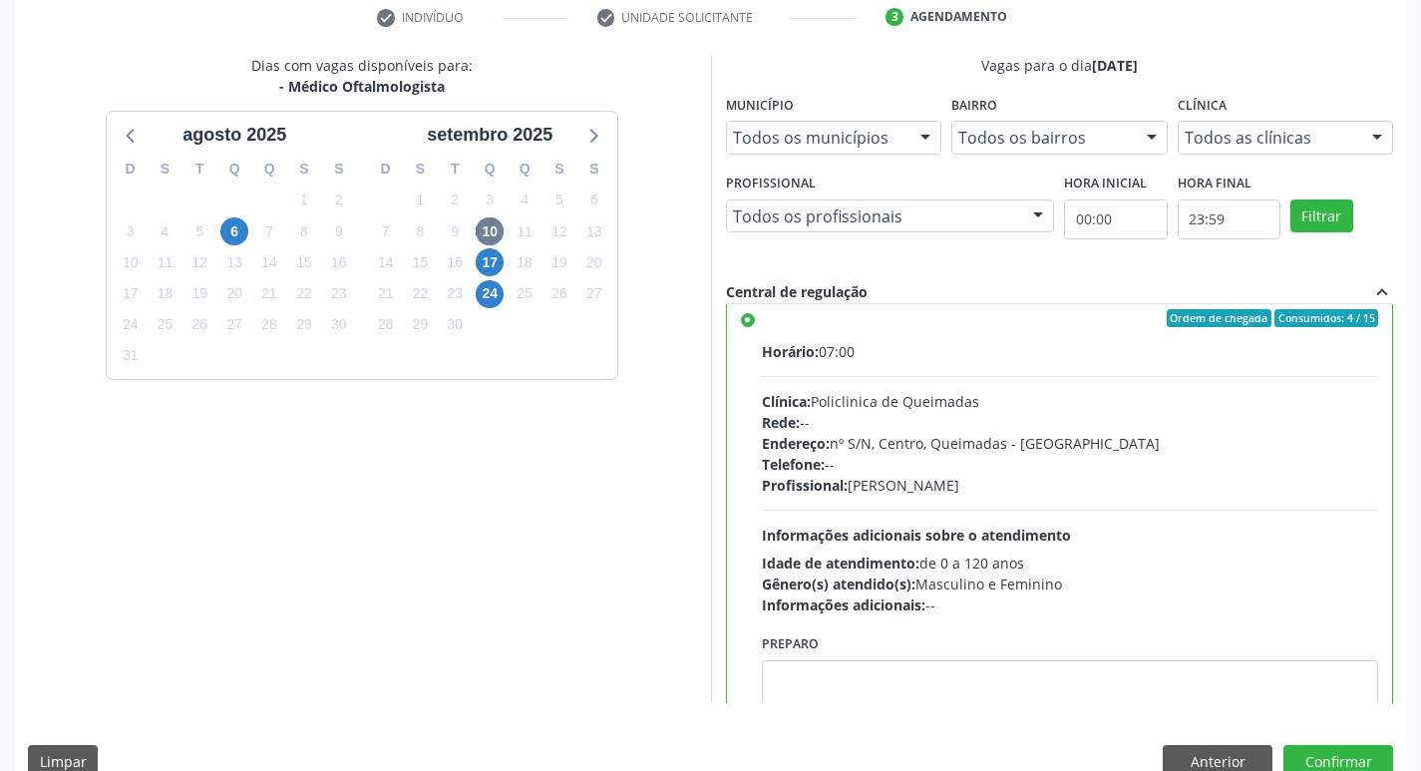
scroll to position [99, 0]
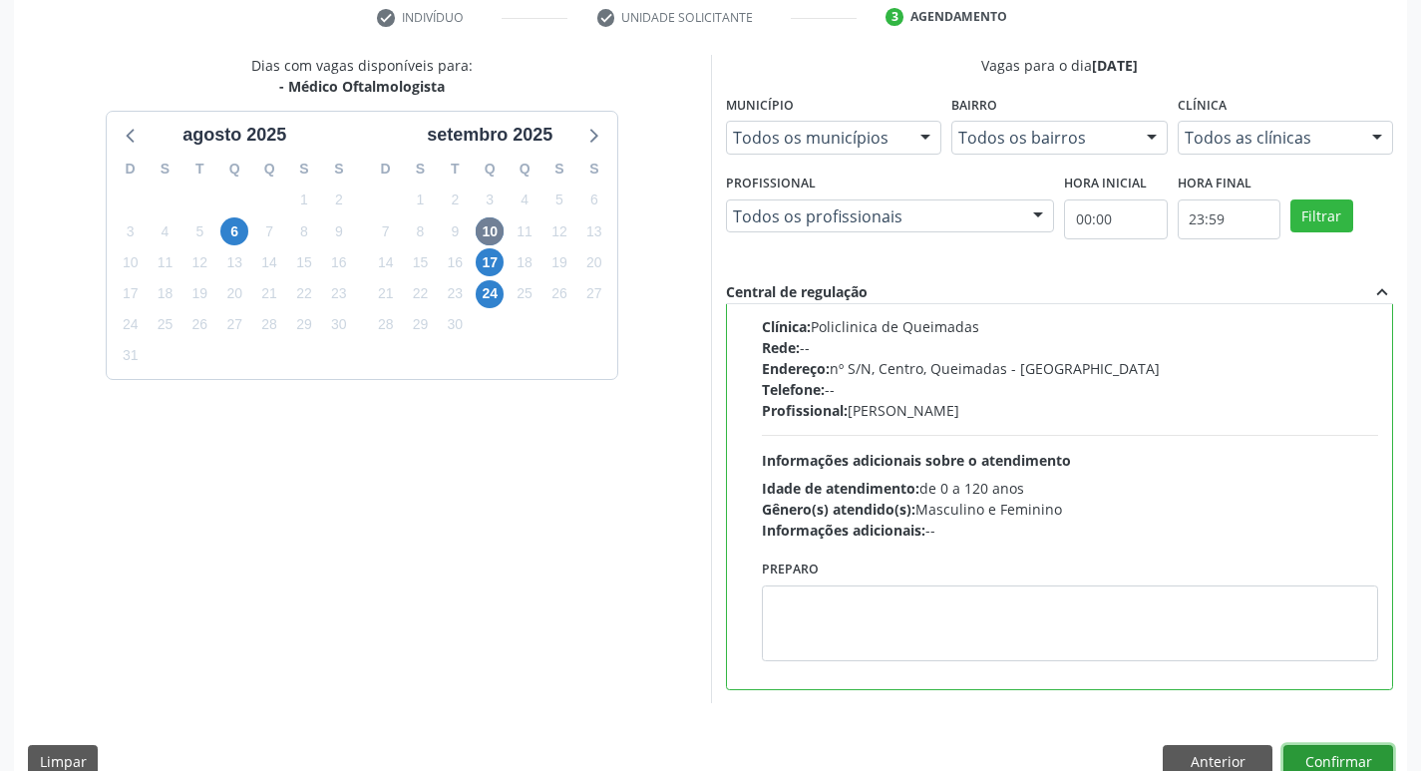
click at [1314, 749] on button "Confirmar" at bounding box center [1338, 762] width 110 height 34
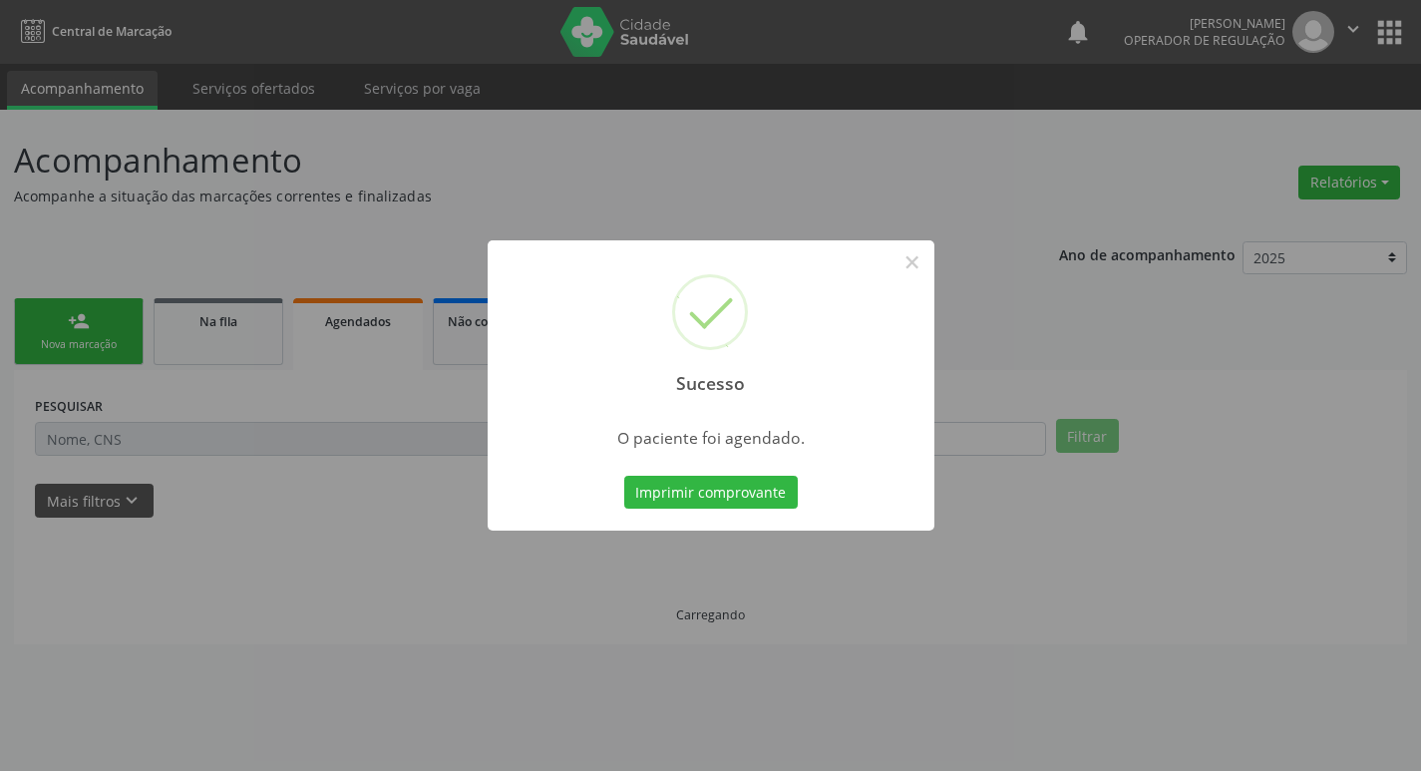
scroll to position [0, 0]
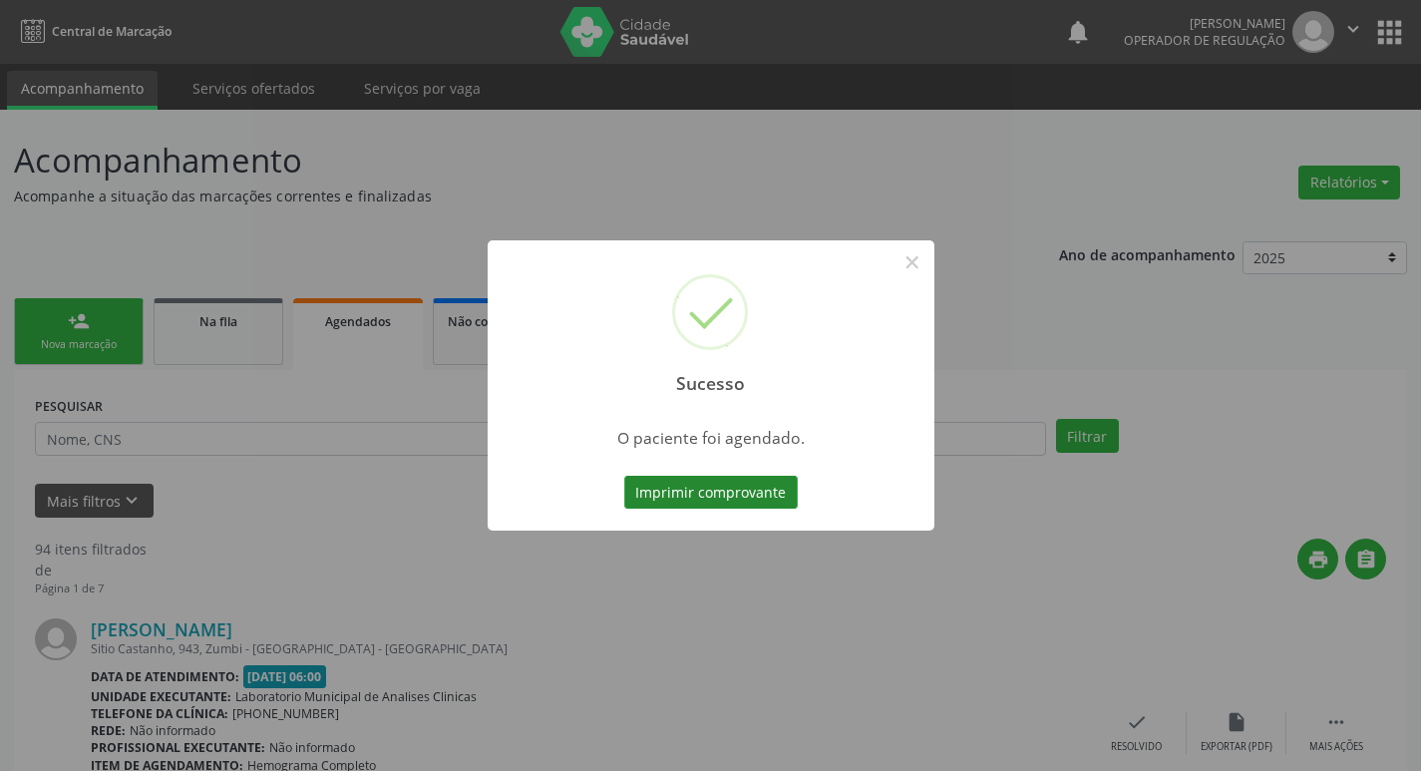
click at [652, 500] on button "Imprimir comprovante" at bounding box center [711, 493] width 174 height 34
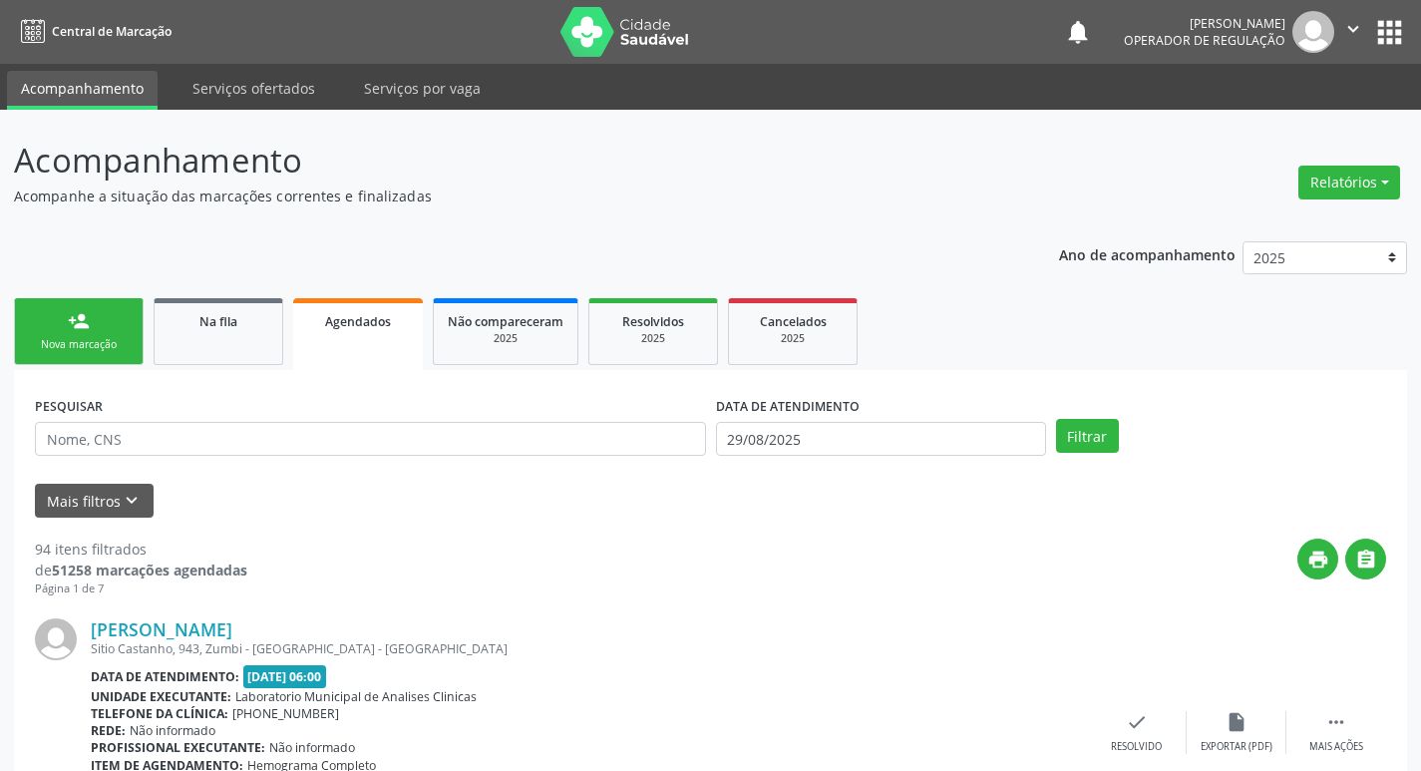
click at [96, 324] on link "person_add Nova marcação" at bounding box center [79, 331] width 130 height 67
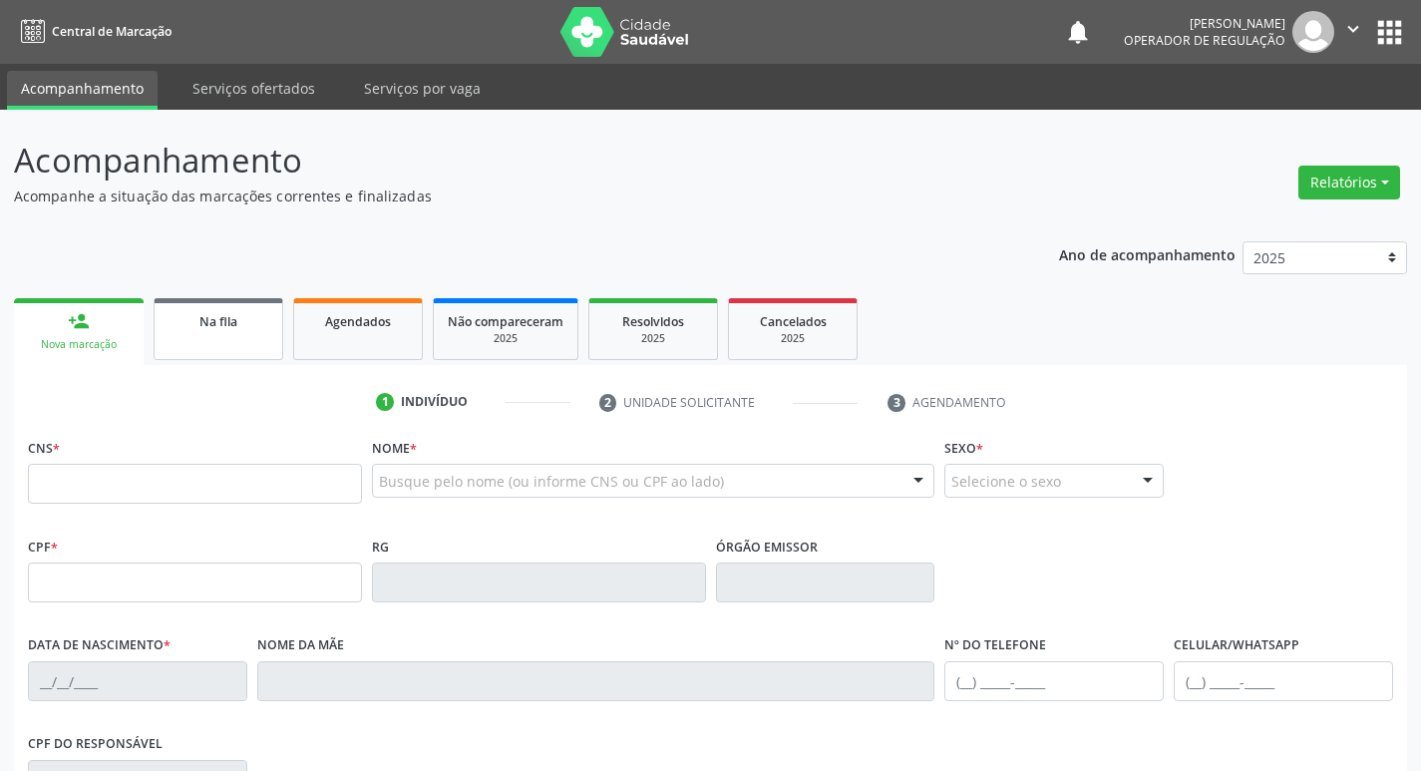
click at [261, 324] on div "Na fila" at bounding box center [219, 320] width 100 height 21
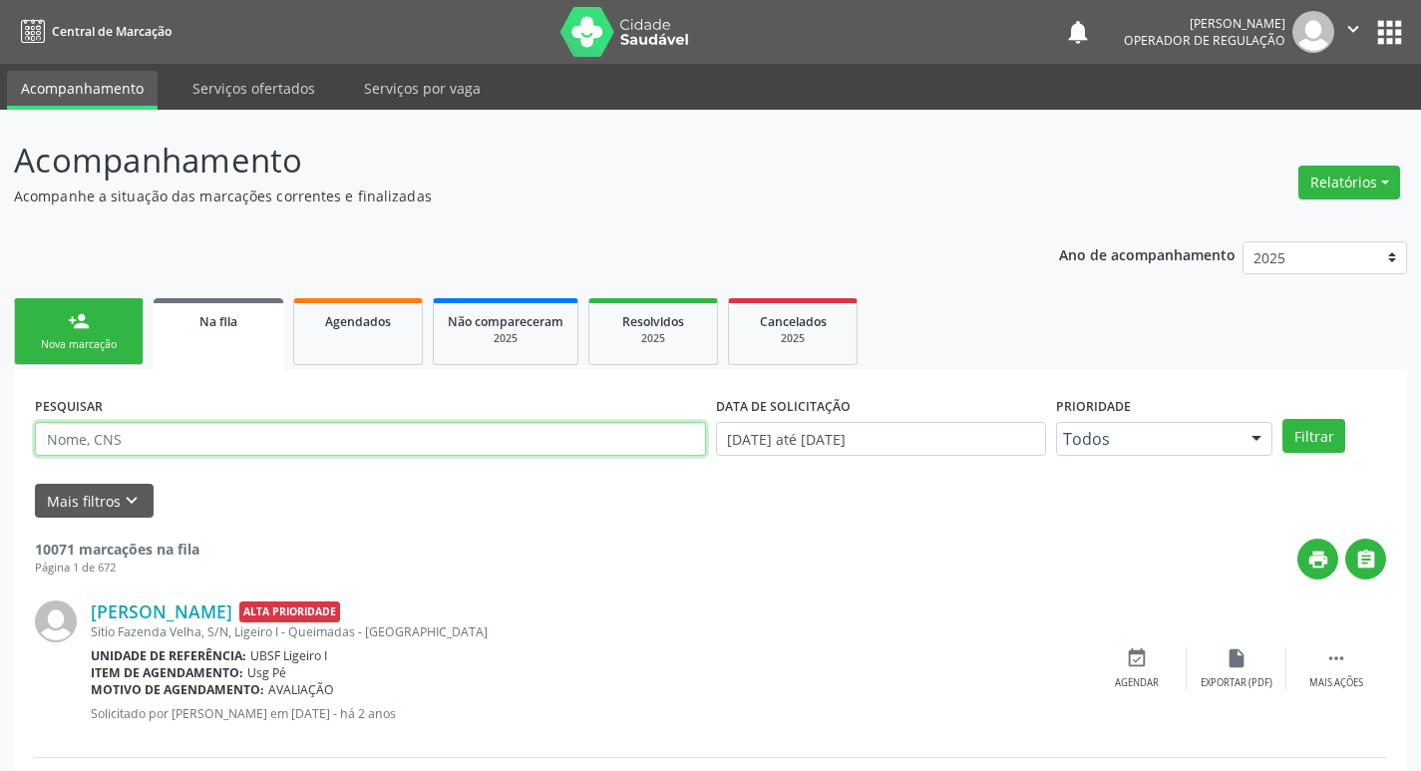
drag, startPoint x: 203, startPoint y: 439, endPoint x: 222, endPoint y: 438, distance: 19.0
click at [206, 439] on input "text" at bounding box center [370, 439] width 671 height 34
type input "706900162587231"
click at [1282, 419] on button "Filtrar" at bounding box center [1313, 436] width 63 height 34
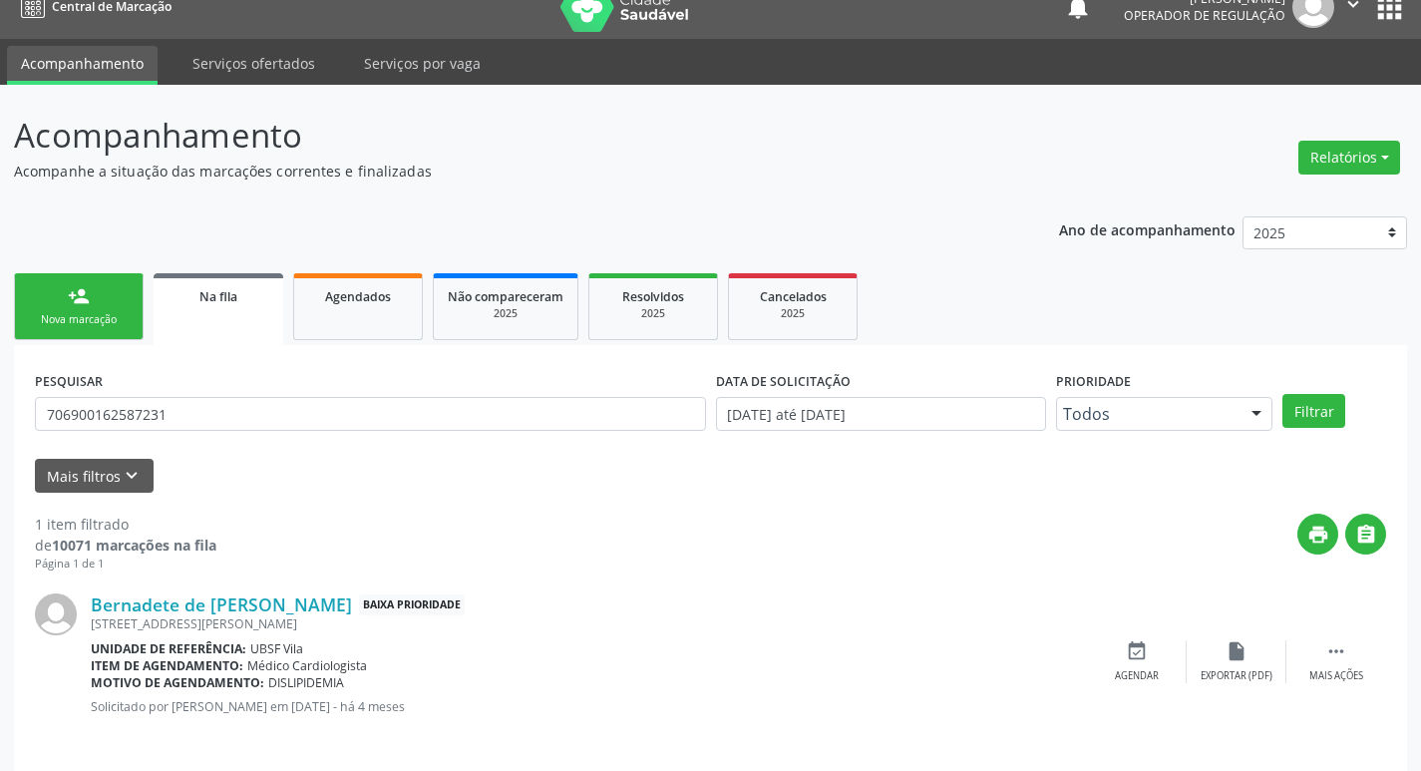
scroll to position [39, 0]
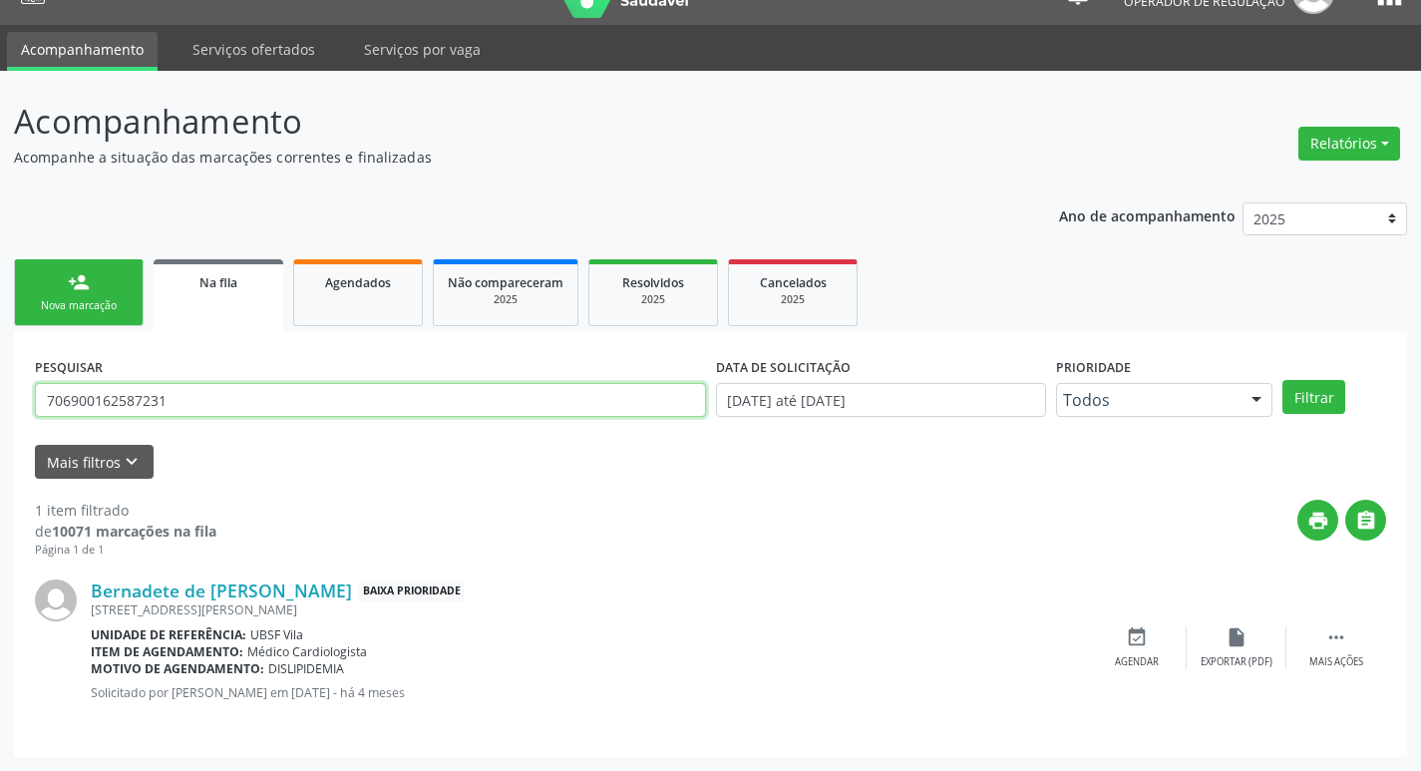
click at [177, 400] on input "706900162587231" at bounding box center [370, 400] width 671 height 34
click at [30, 276] on link "person_add Nova marcação" at bounding box center [79, 292] width 130 height 67
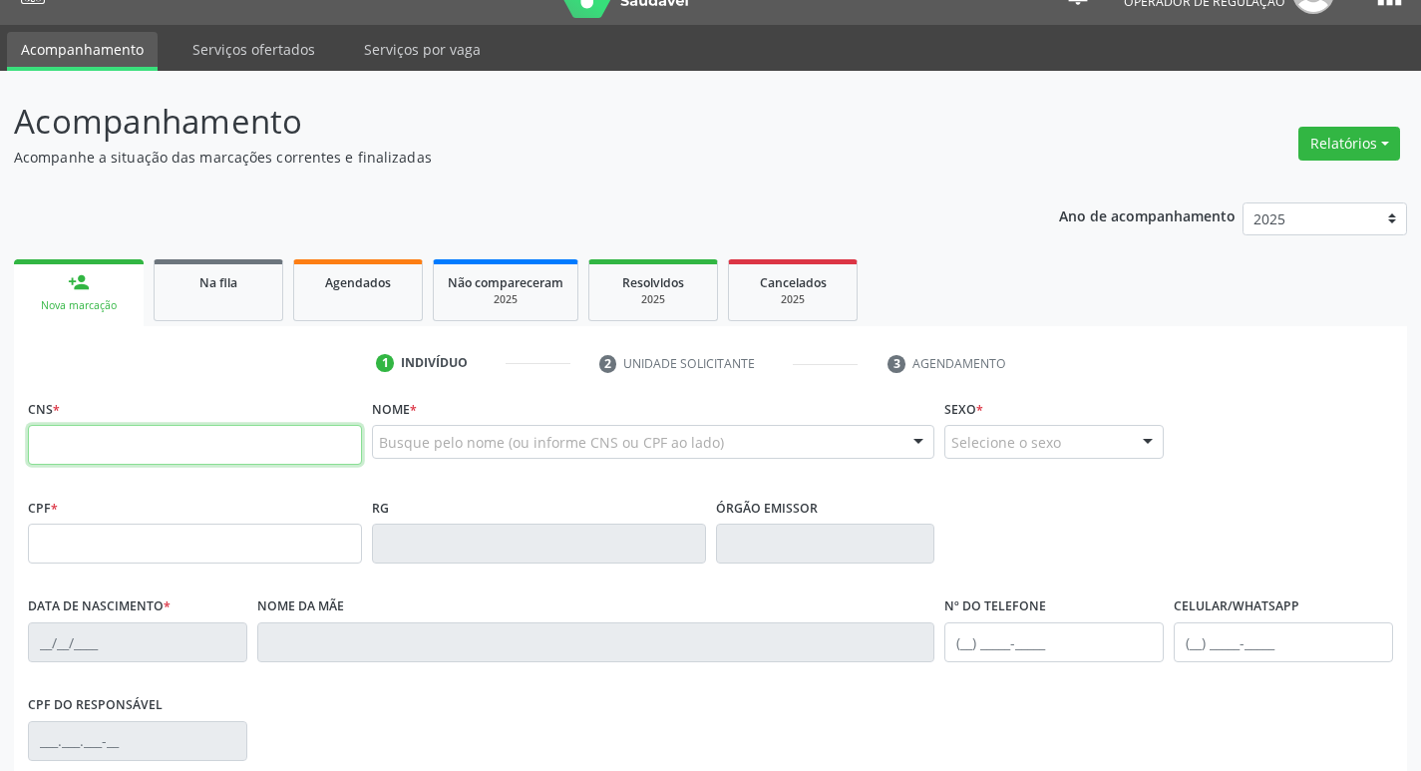
click at [100, 438] on input "text" at bounding box center [195, 445] width 334 height 40
paste input "706 9001 6258 7231"
type input "706 9001 6258 7231"
type input "437.250.664-34"
type input "03/12/1959"
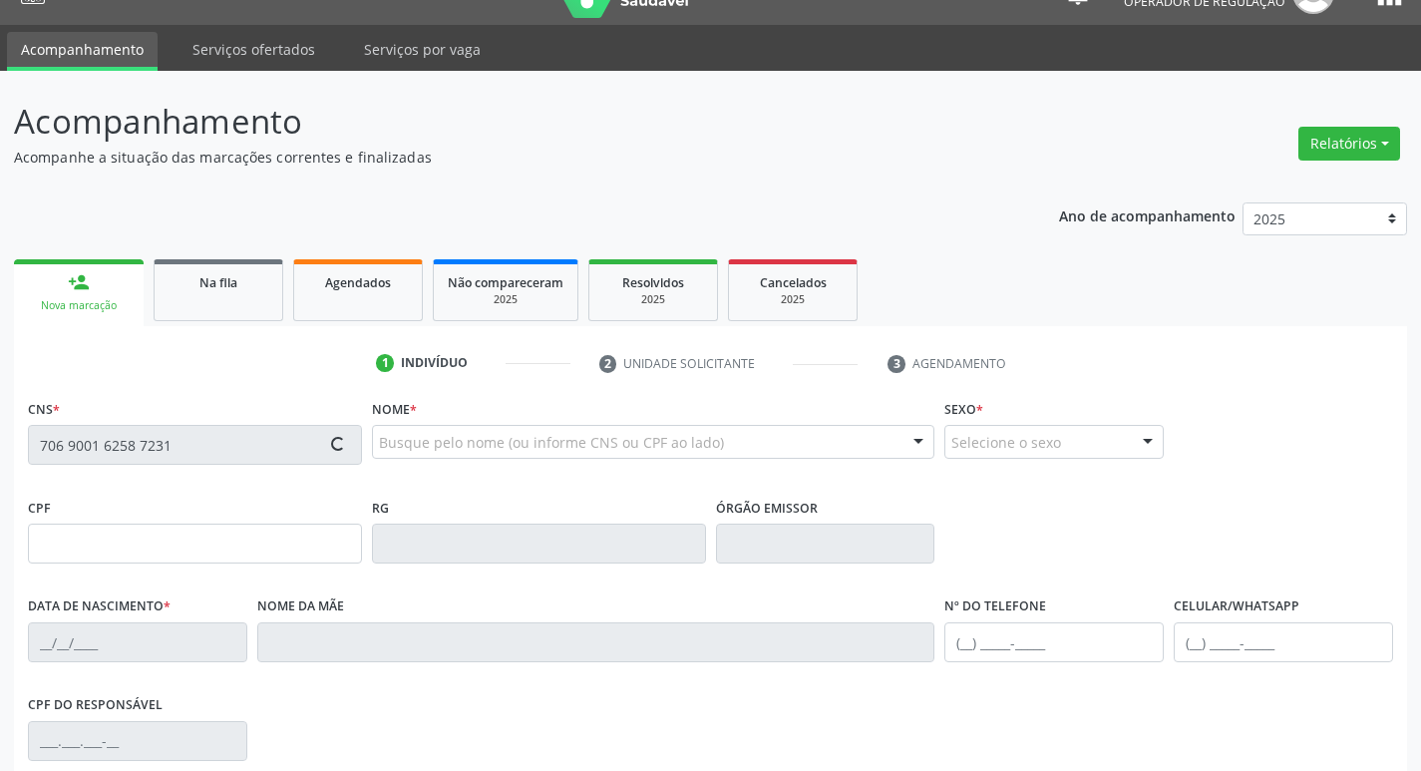
type input "Darci Ferreira Macário de Olveira"
type input "(83) 99183-5844"
type input "64"
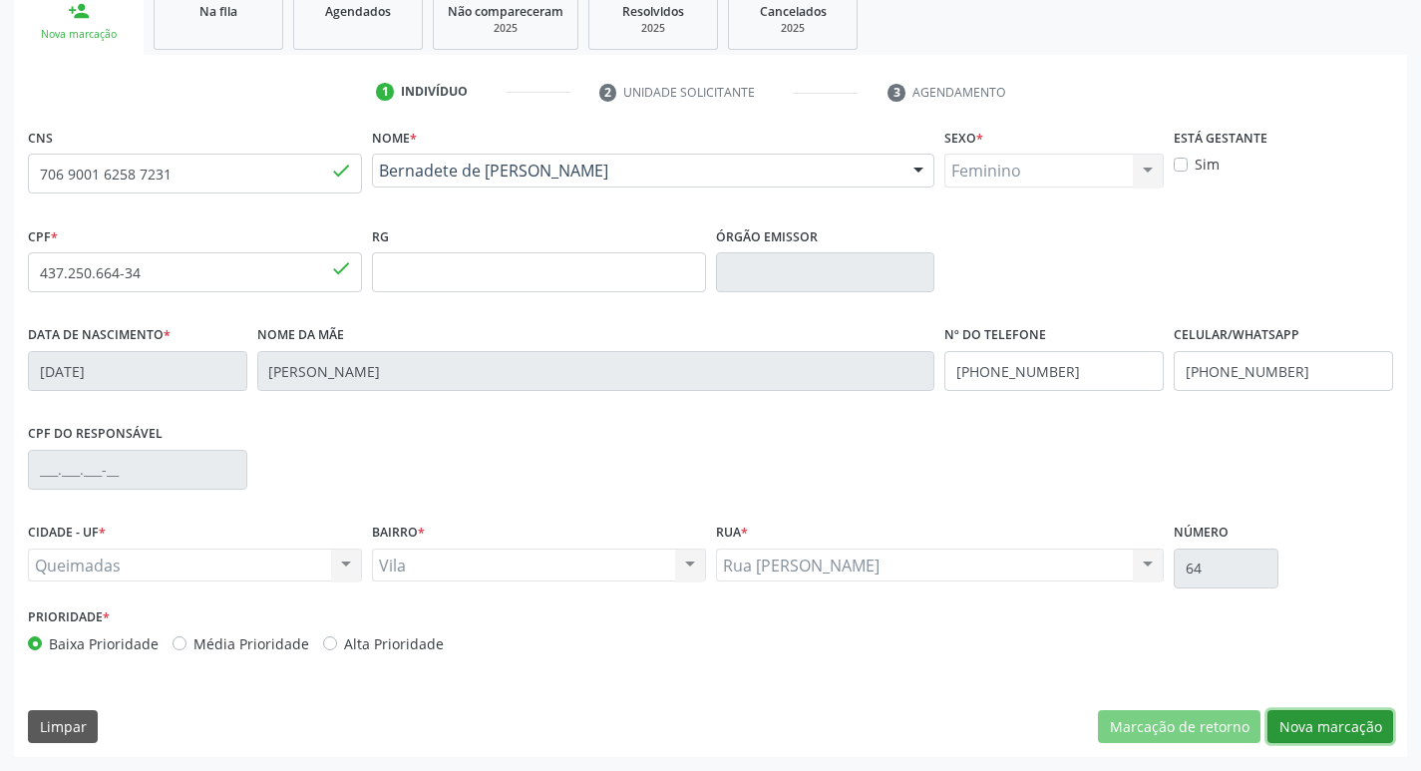
click at [1349, 723] on button "Nova marcação" at bounding box center [1330, 727] width 126 height 34
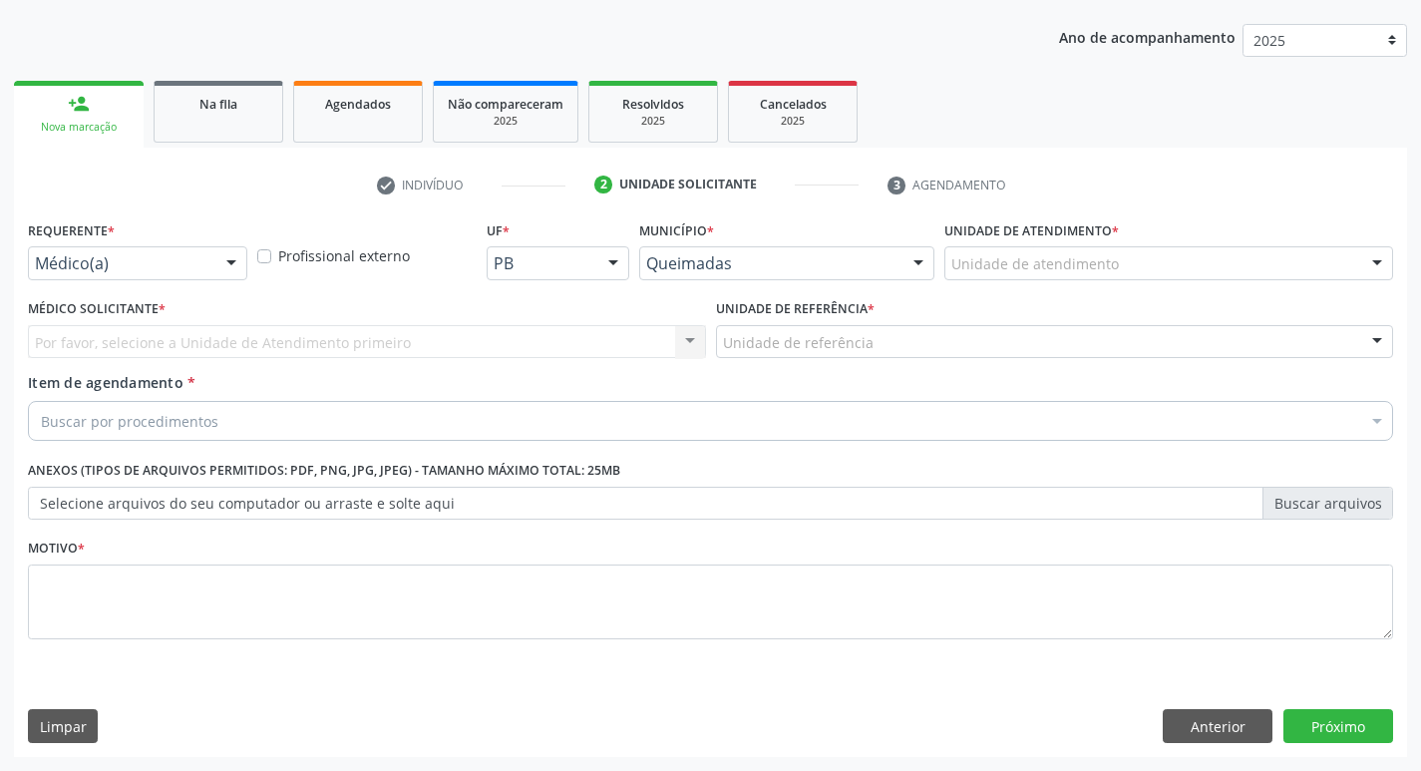
scroll to position [217, 0]
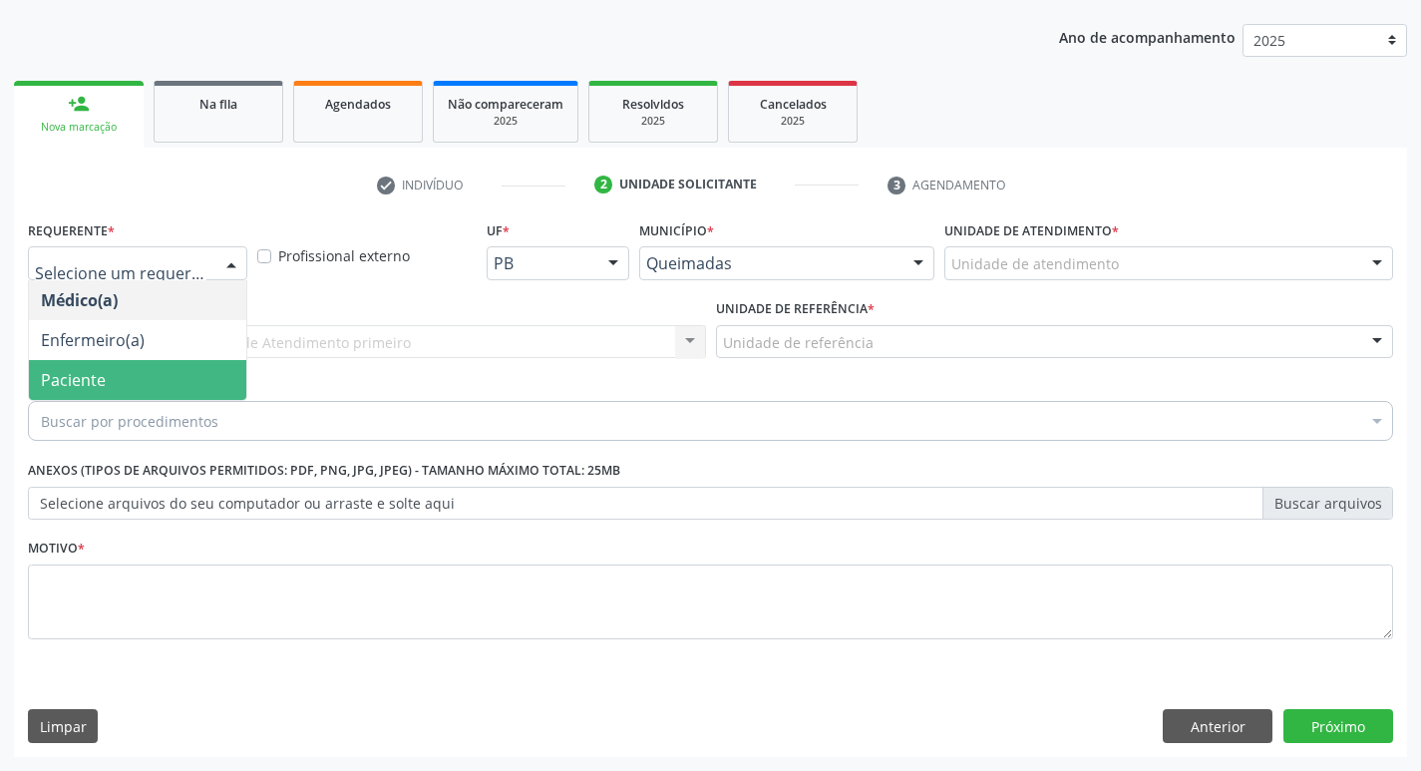
click at [91, 367] on span "Paciente" at bounding box center [137, 380] width 217 height 40
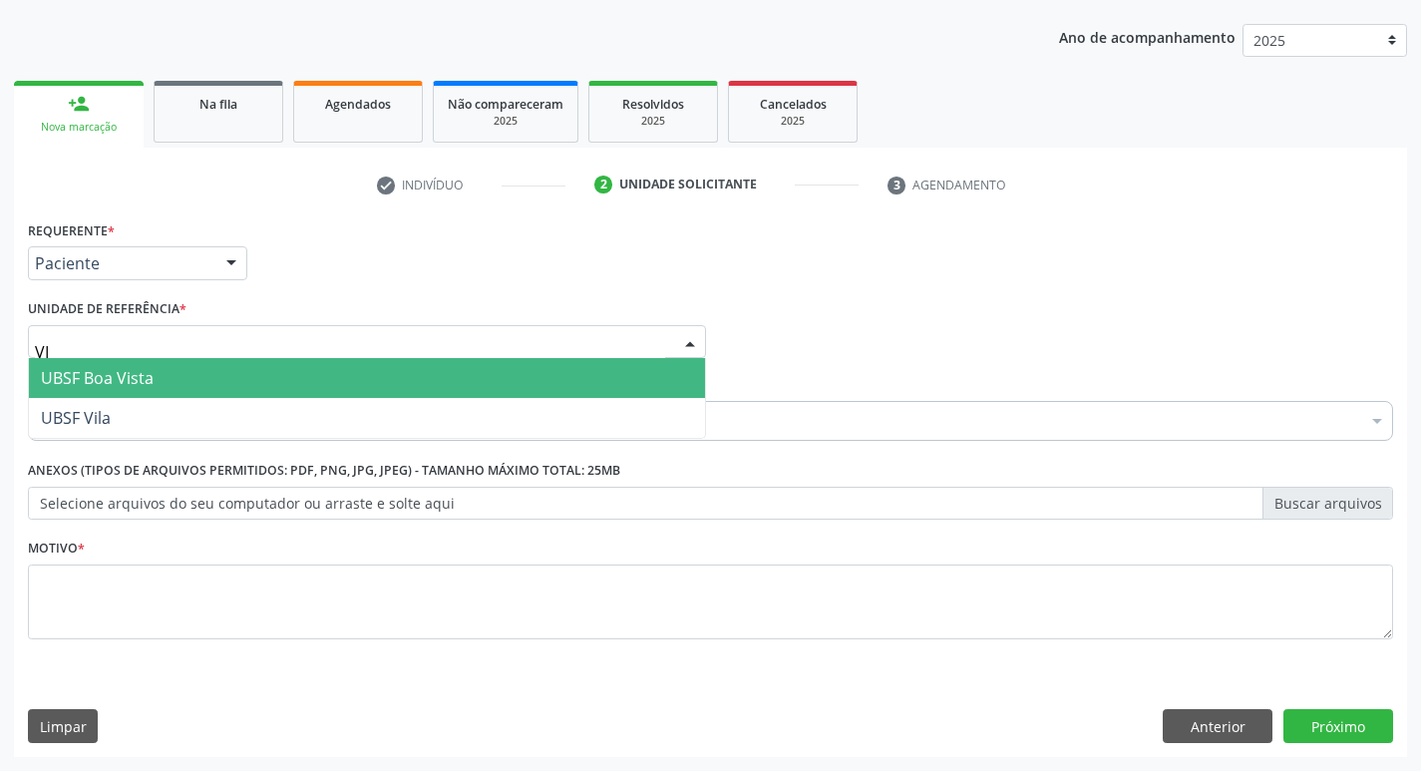
type input "VIL"
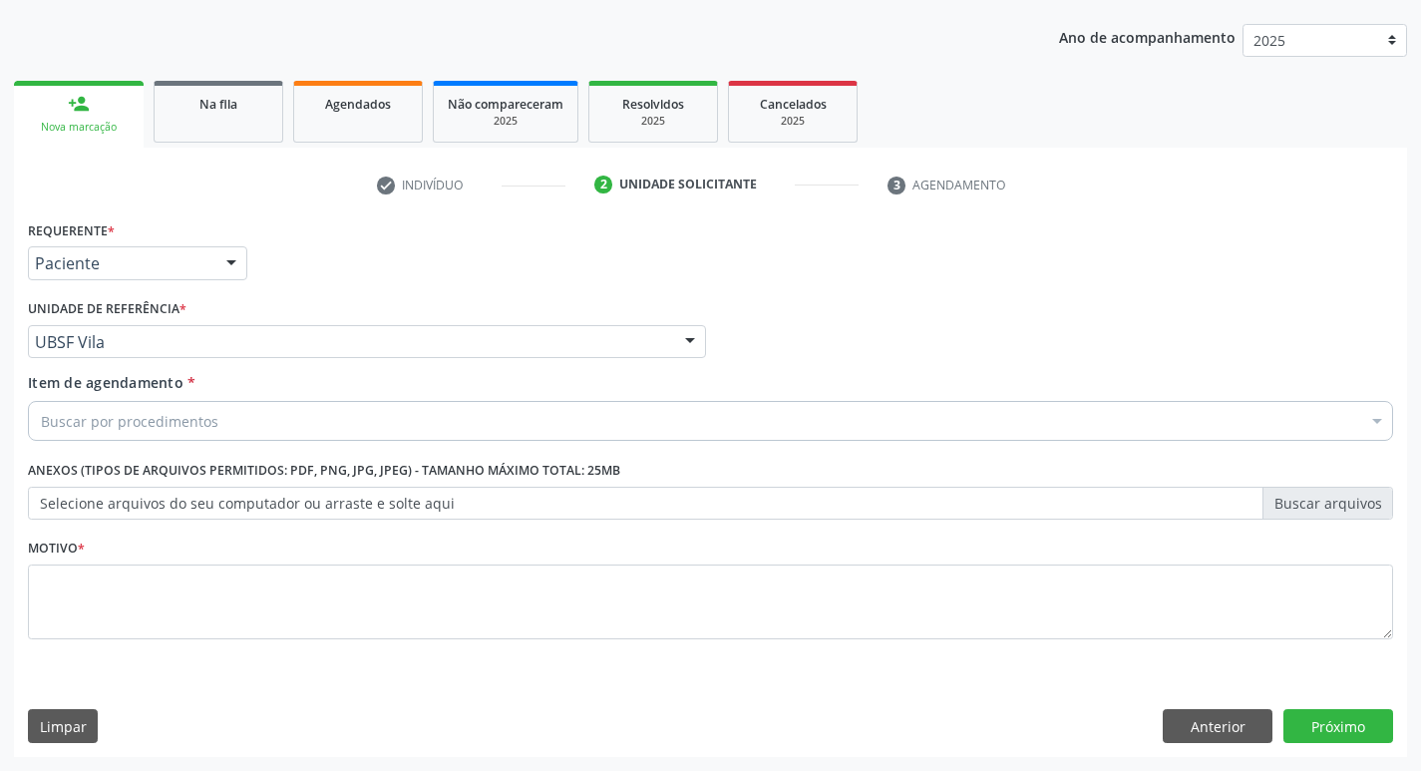
click at [95, 406] on div "Buscar por procedimentos" at bounding box center [710, 421] width 1365 height 40
click at [112, 411] on input "OFTAM" at bounding box center [700, 421] width 1319 height 40
type input "OFTA"
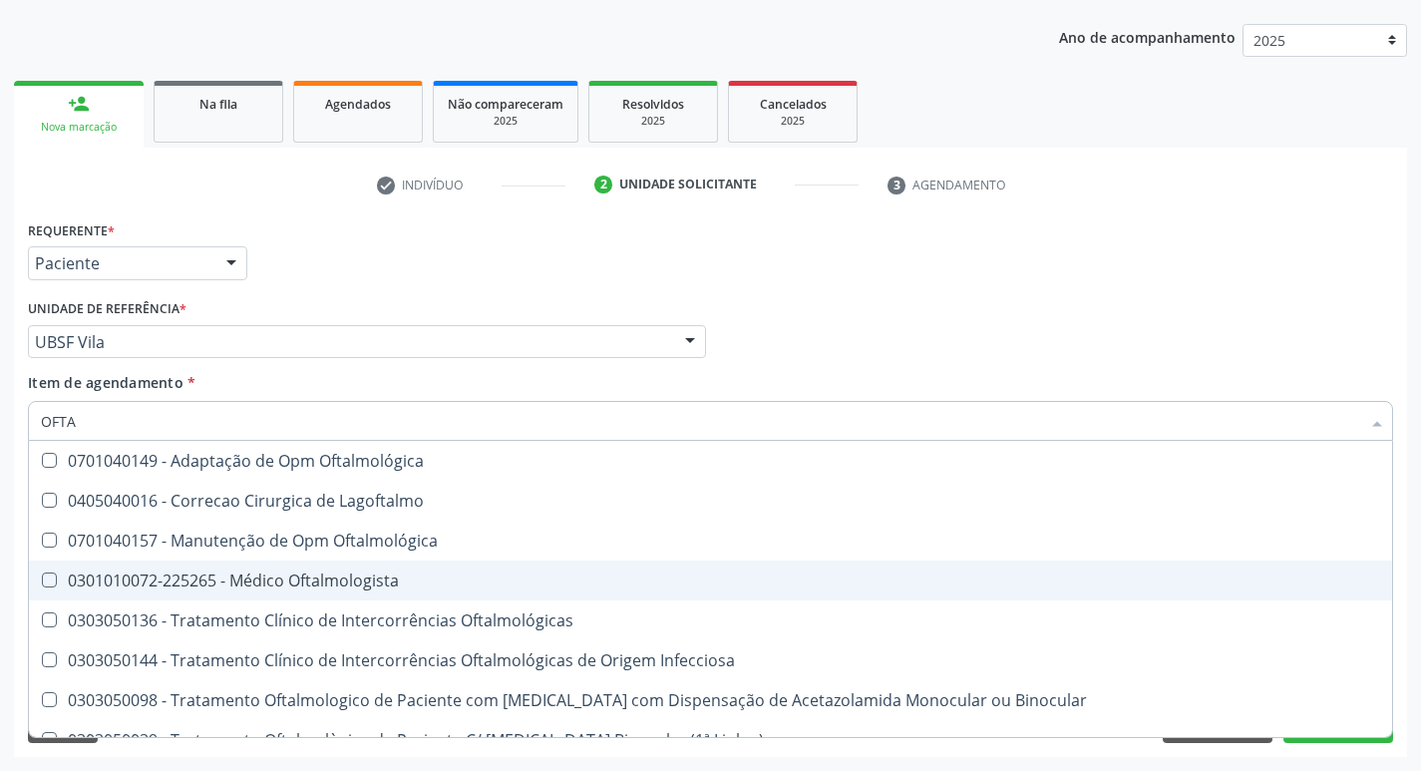
click at [297, 572] on div "0301010072-225265 - Médico Oftalmologista" at bounding box center [710, 580] width 1339 height 16
checkbox Oftalmologista "true"
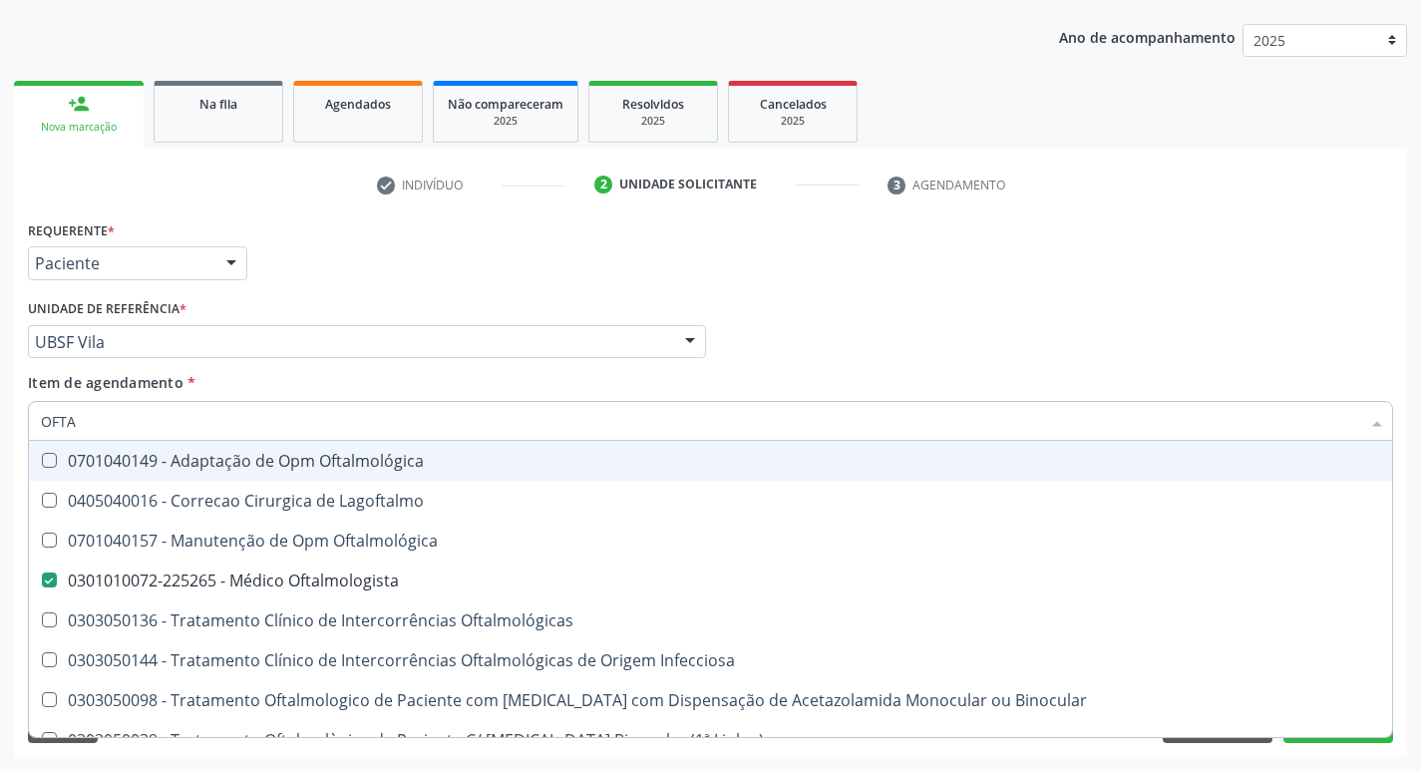
click at [427, 278] on div "Requerente * Paciente Médico(a) Enfermeiro(a) Paciente Nenhum resultado encontr…" at bounding box center [710, 254] width 1375 height 78
checkbox Lagoftalmo "true"
checkbox Oftalmologista "false"
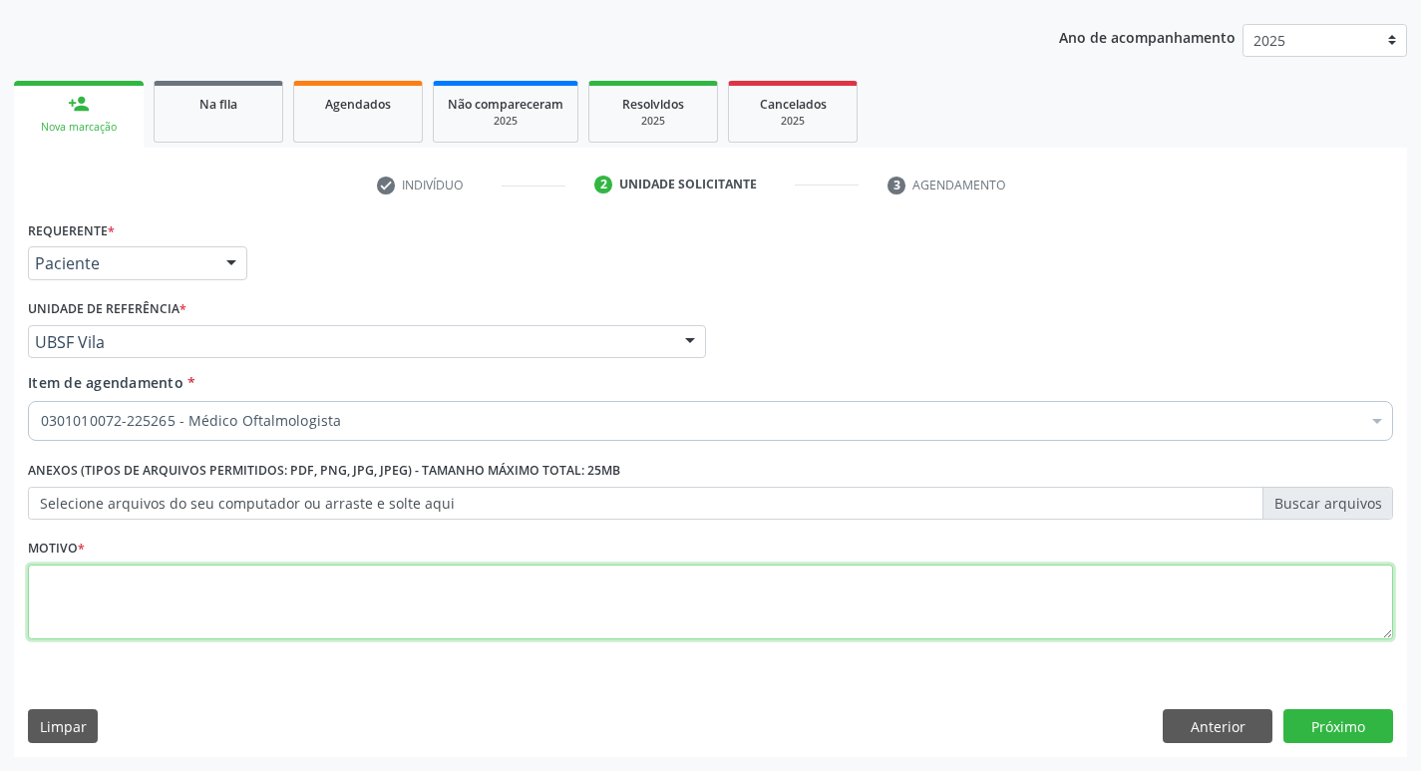
click at [222, 595] on textarea at bounding box center [710, 602] width 1365 height 76
type textarea "AVALIAÇÃO"
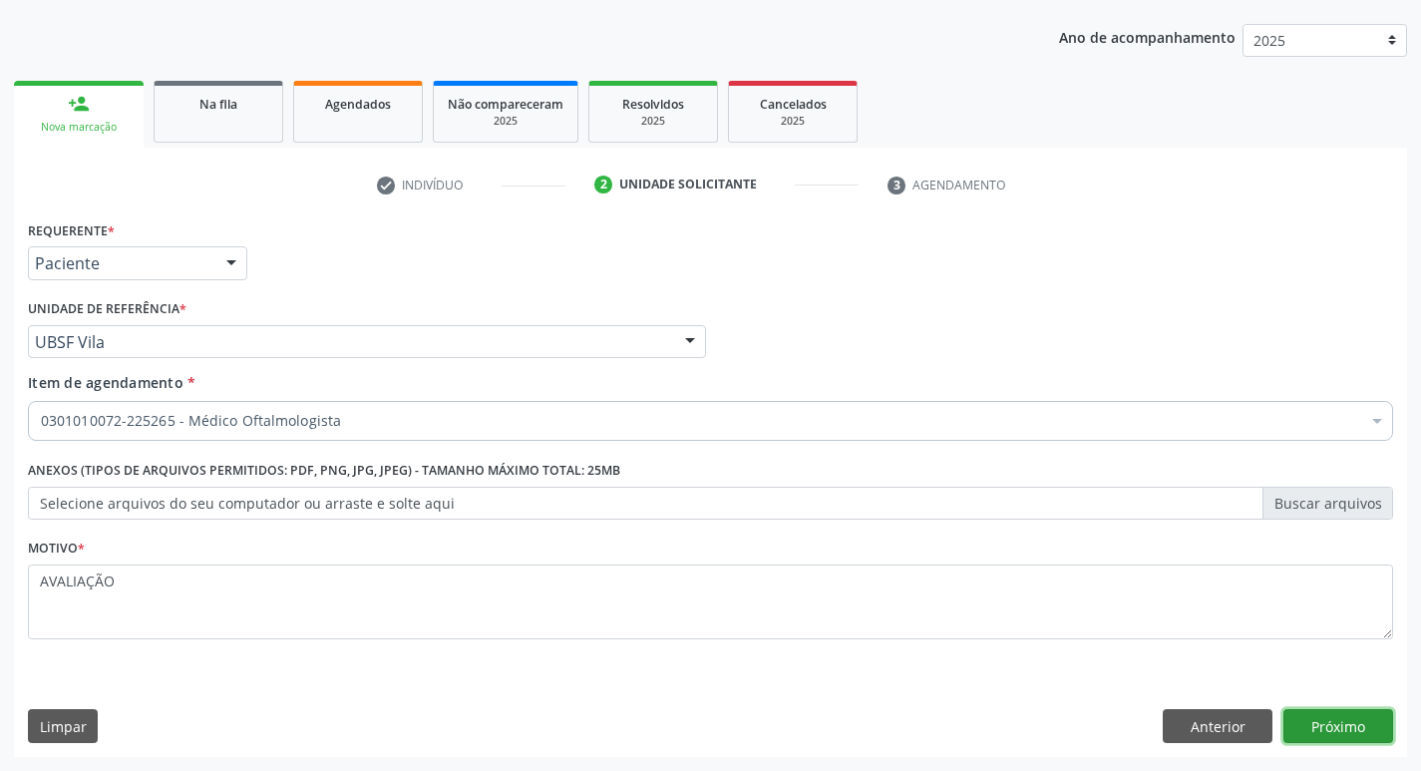
click at [1332, 738] on button "Próximo" at bounding box center [1338, 726] width 110 height 34
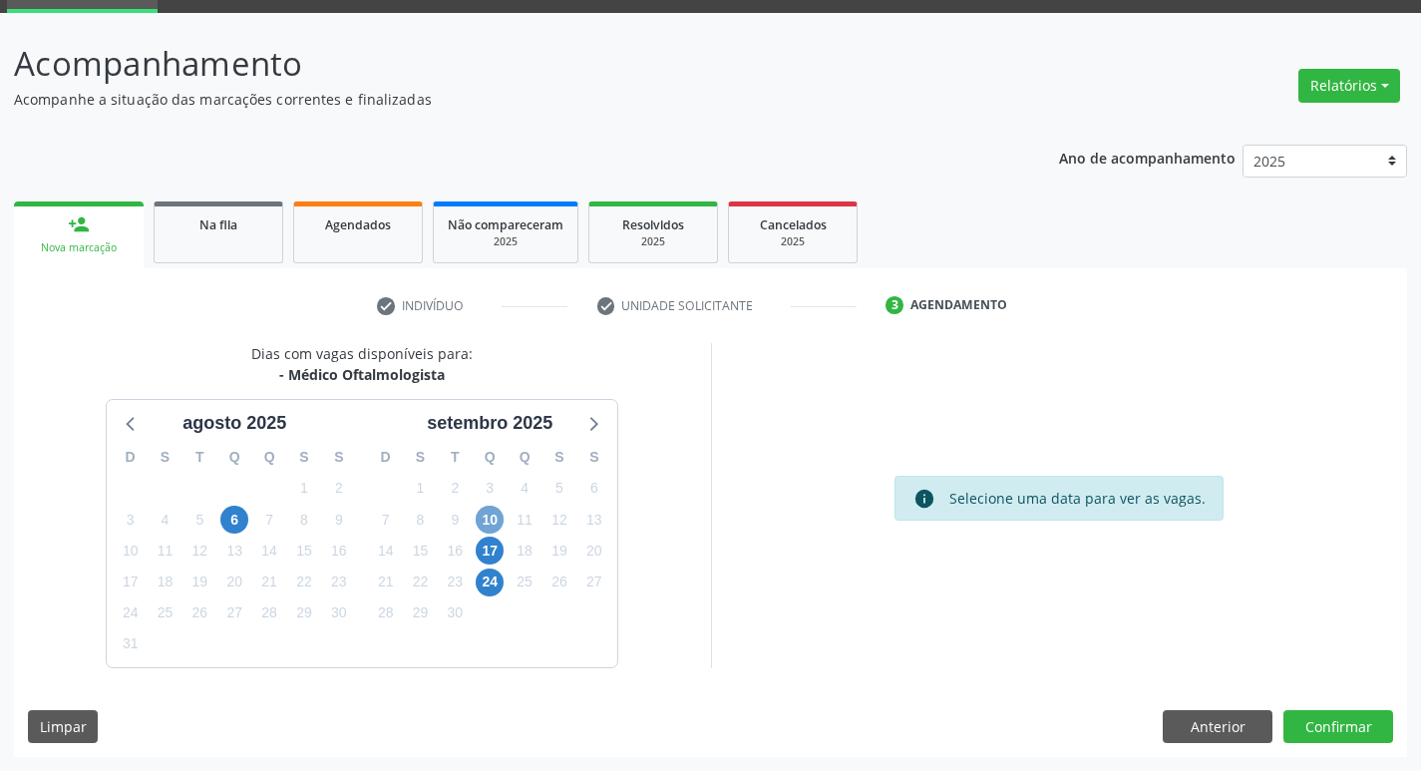
click at [500, 514] on span "10" at bounding box center [490, 520] width 28 height 28
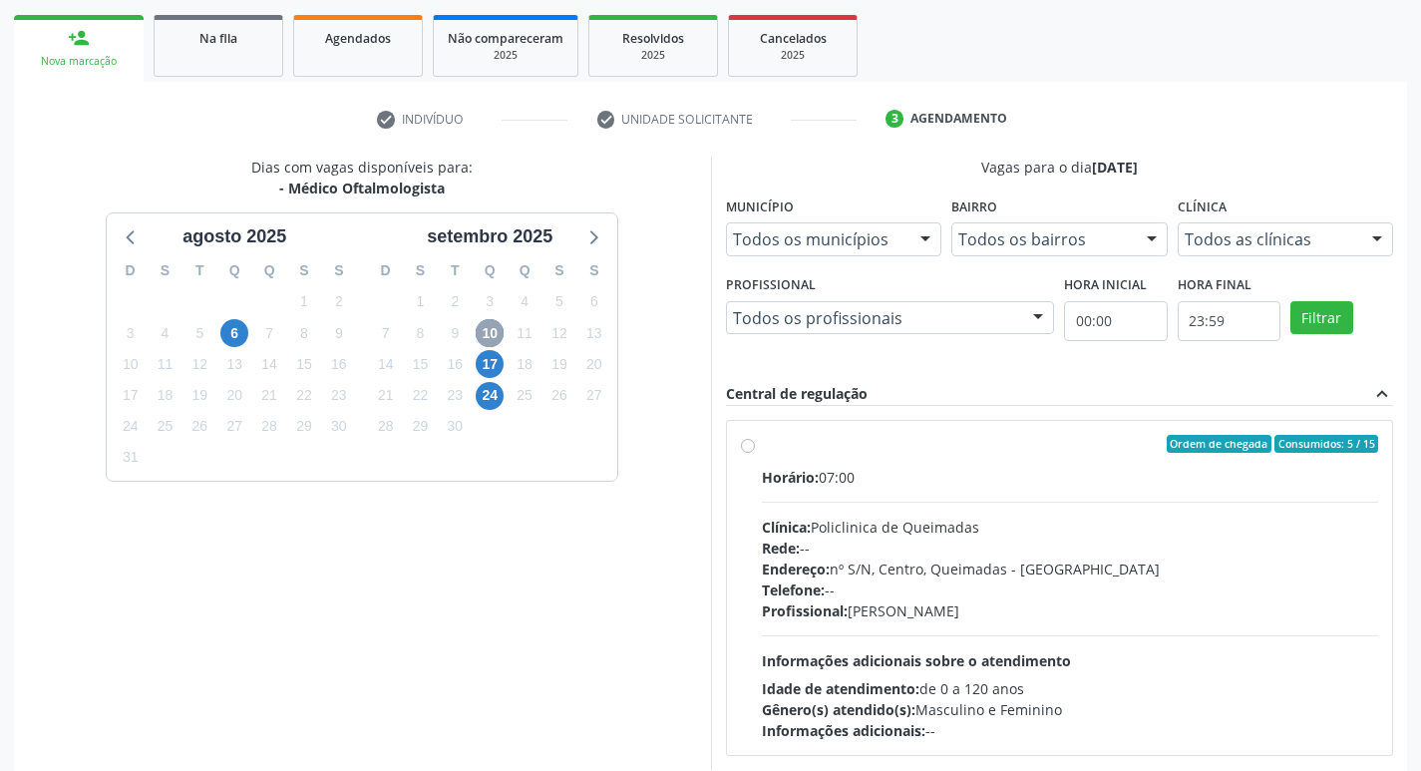
scroll to position [296, 0]
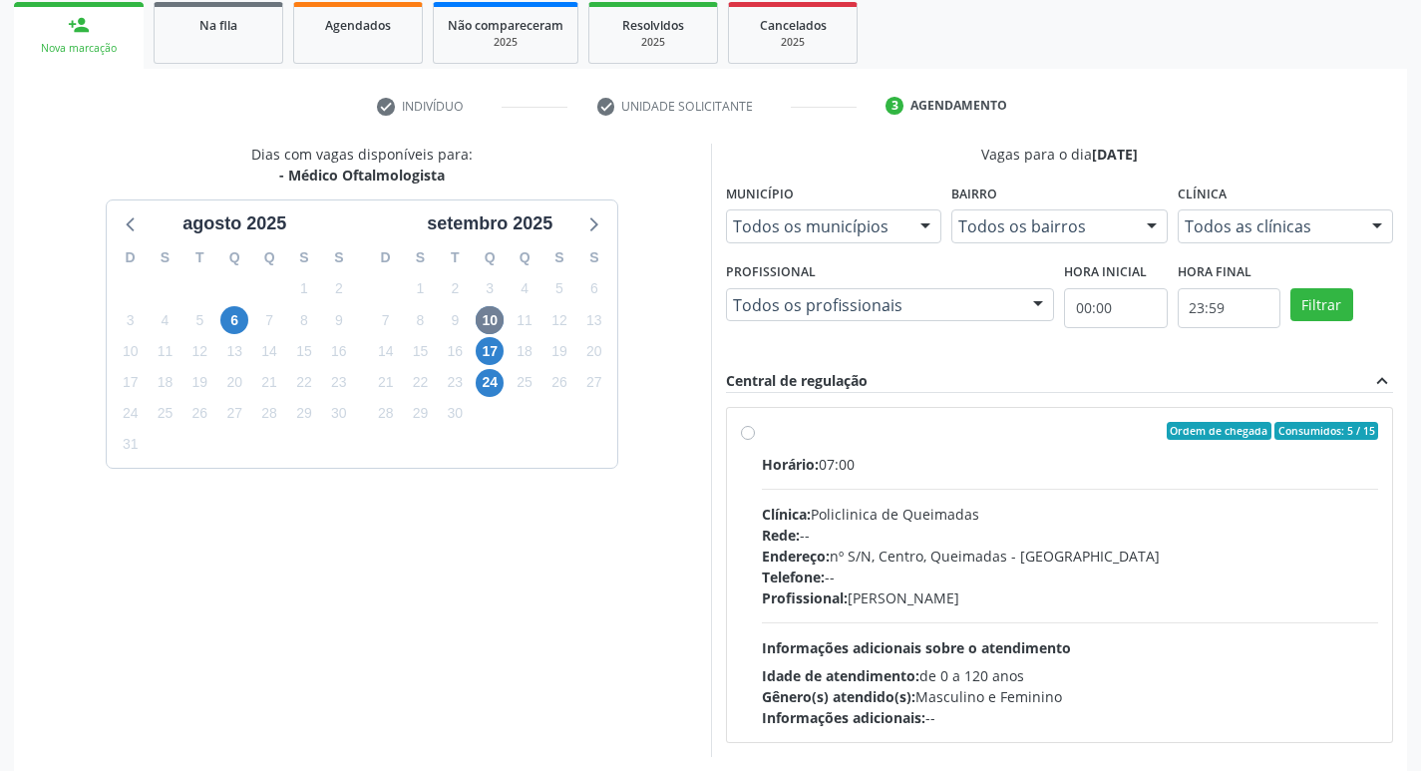
click at [955, 410] on div "Ordem de chegada Consumidos: 5 / 15 Horário: 07:00 Clínica: Policlinica de Quei…" at bounding box center [1060, 575] width 666 height 334
radio input "true"
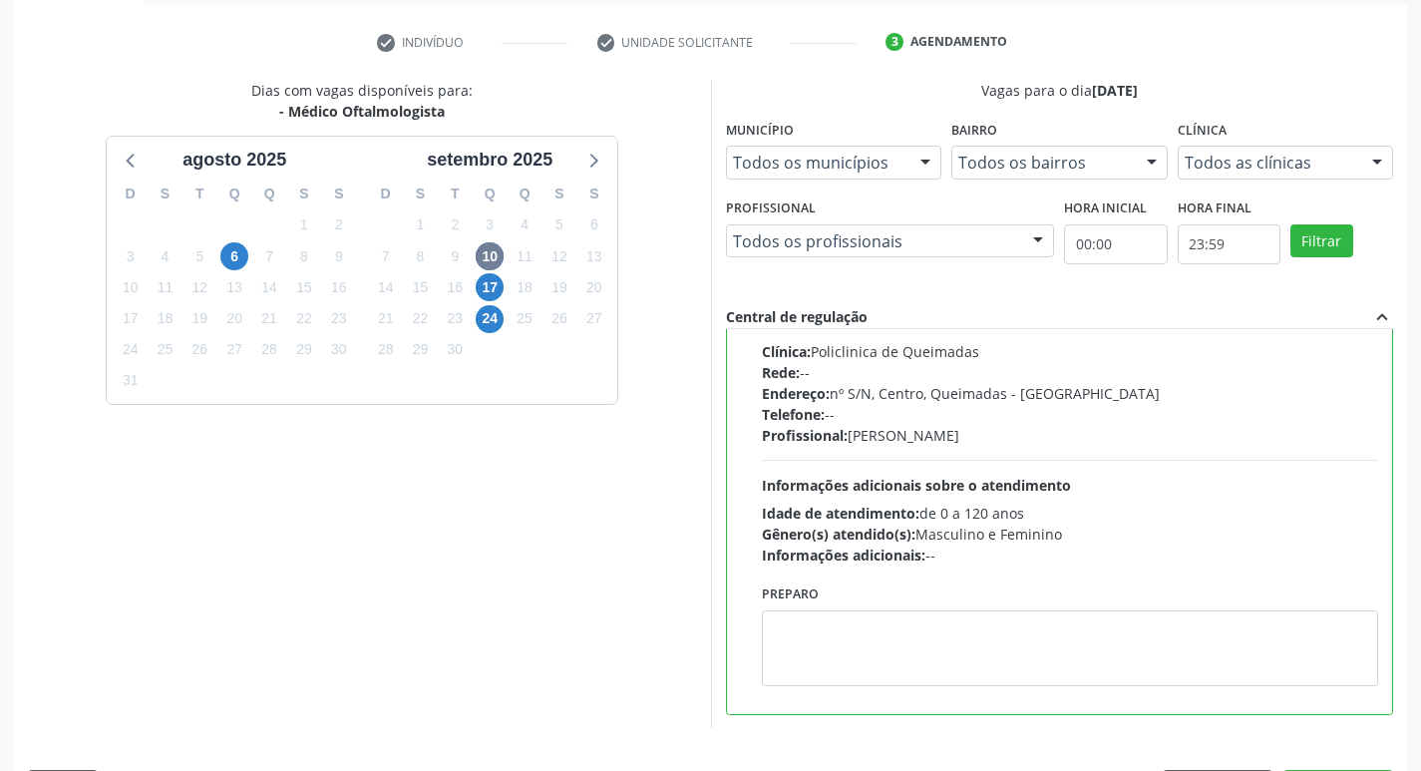
scroll to position [421, 0]
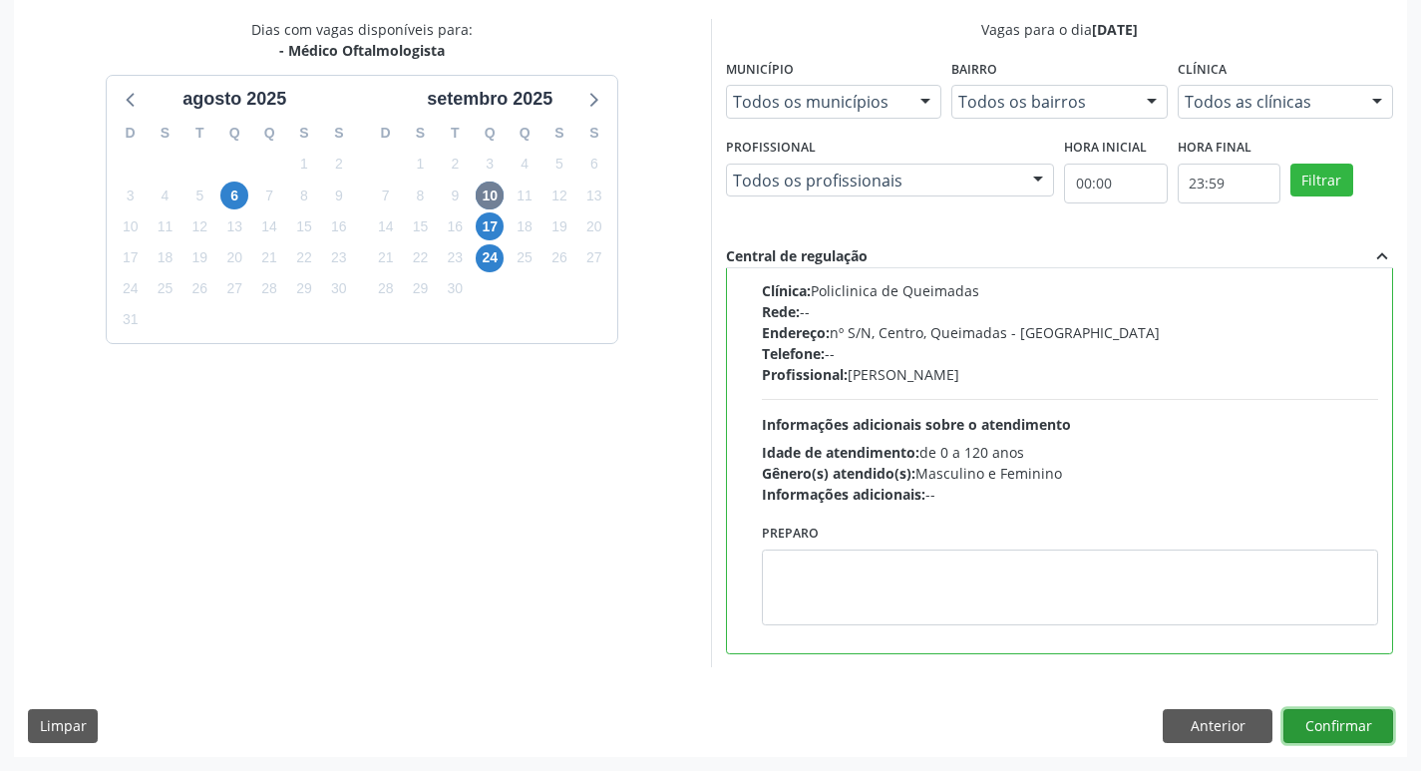
click at [1334, 720] on button "Confirmar" at bounding box center [1338, 726] width 110 height 34
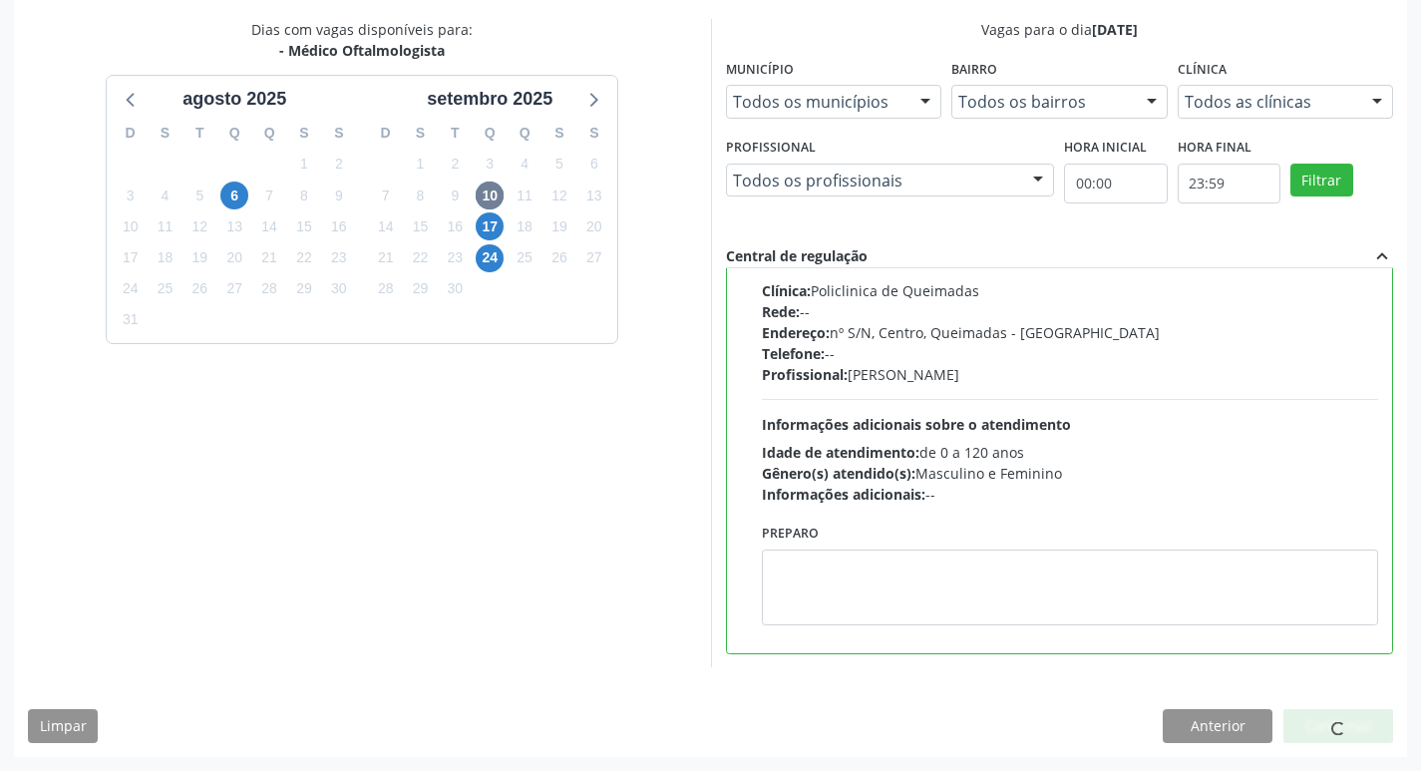
scroll to position [0, 0]
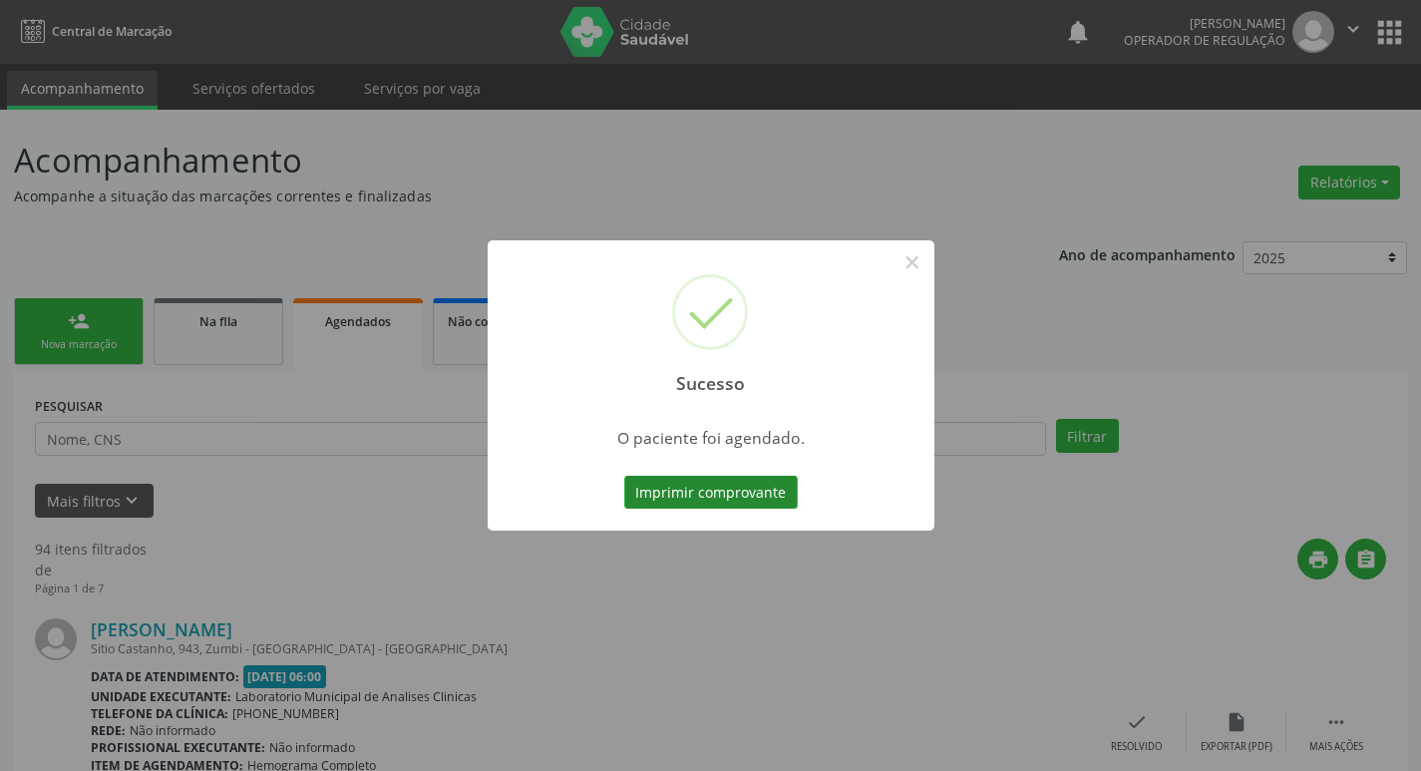
click at [703, 509] on button "Imprimir comprovante" at bounding box center [711, 493] width 174 height 34
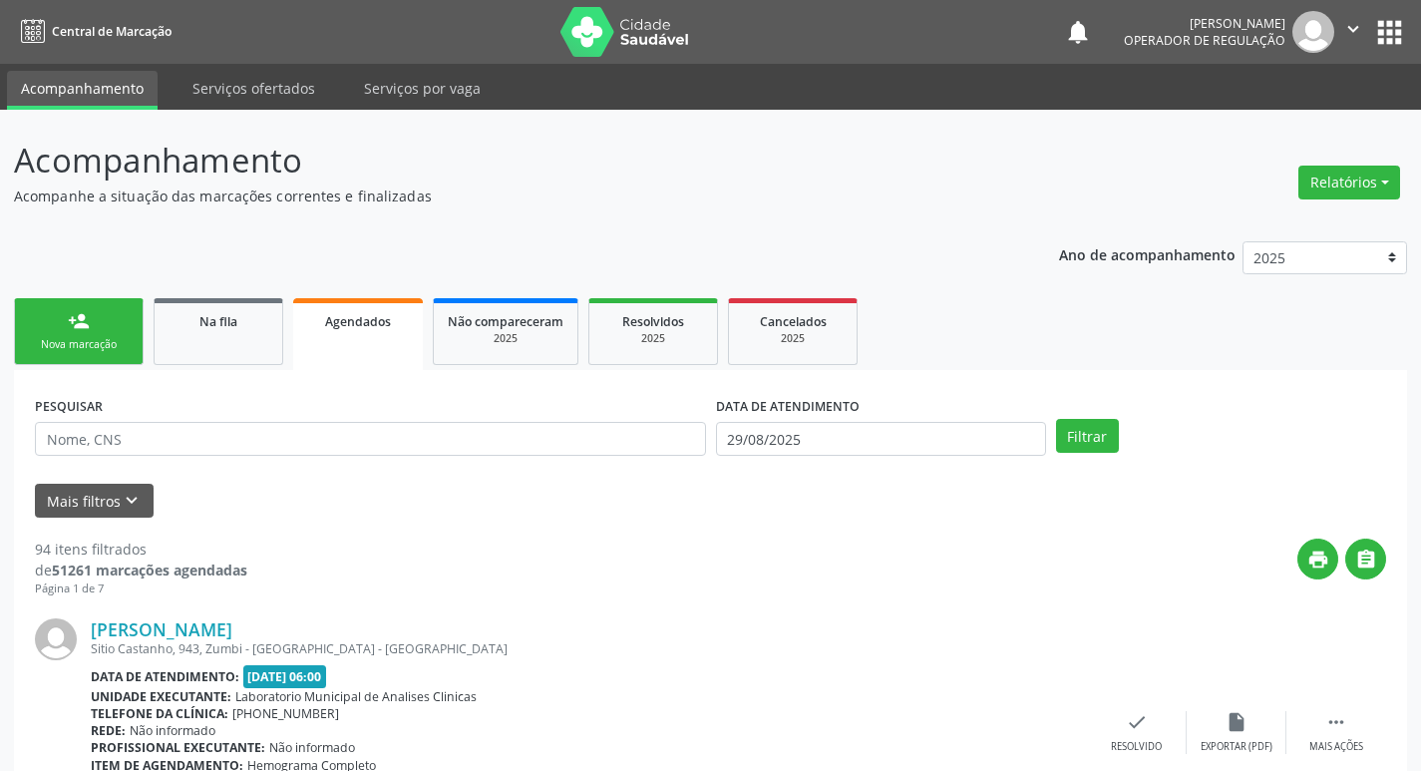
drag, startPoint x: 72, startPoint y: 293, endPoint x: 66, endPoint y: 318, distance: 25.6
click at [64, 321] on link "person_add Nova marcação" at bounding box center [79, 331] width 130 height 67
click at [66, 342] on div "Nova marcação" at bounding box center [79, 344] width 100 height 15
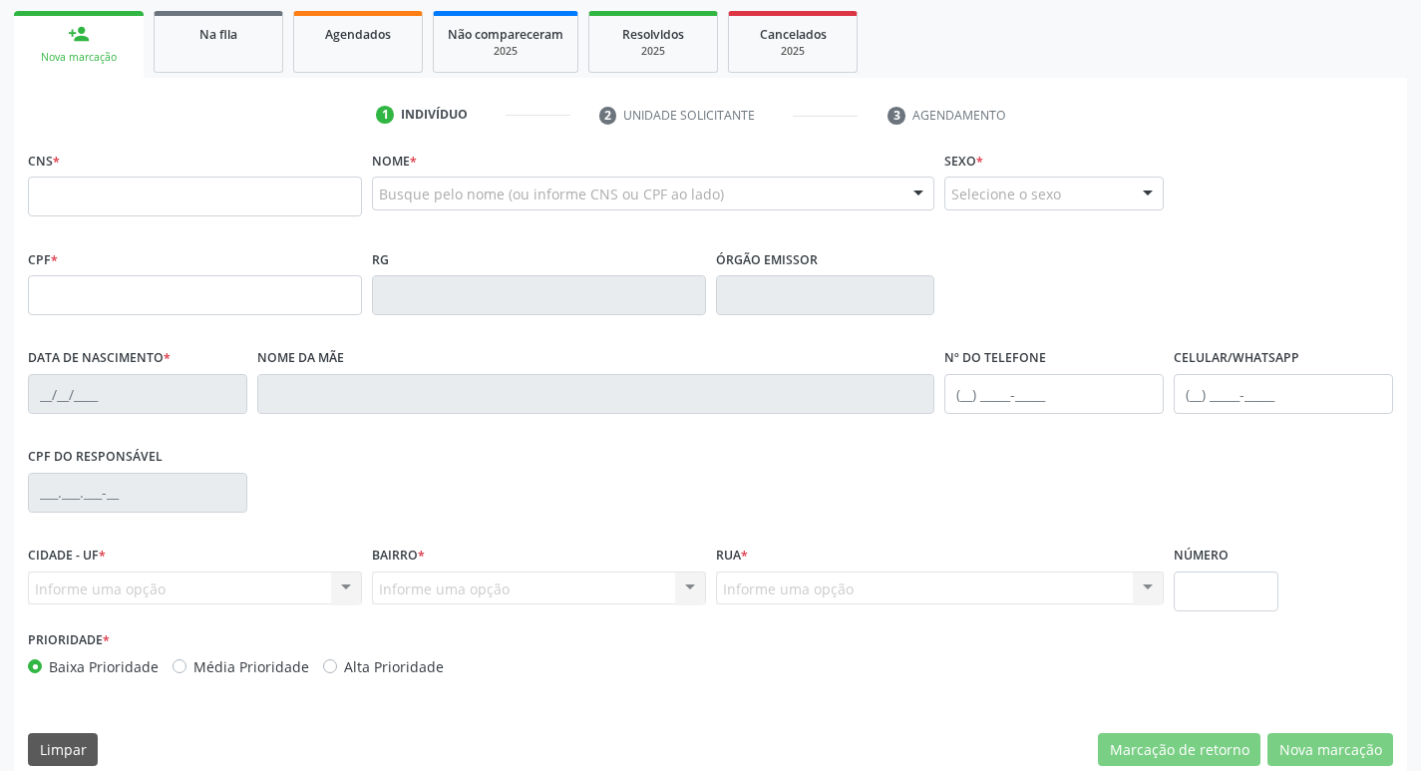
scroll to position [310, 0]
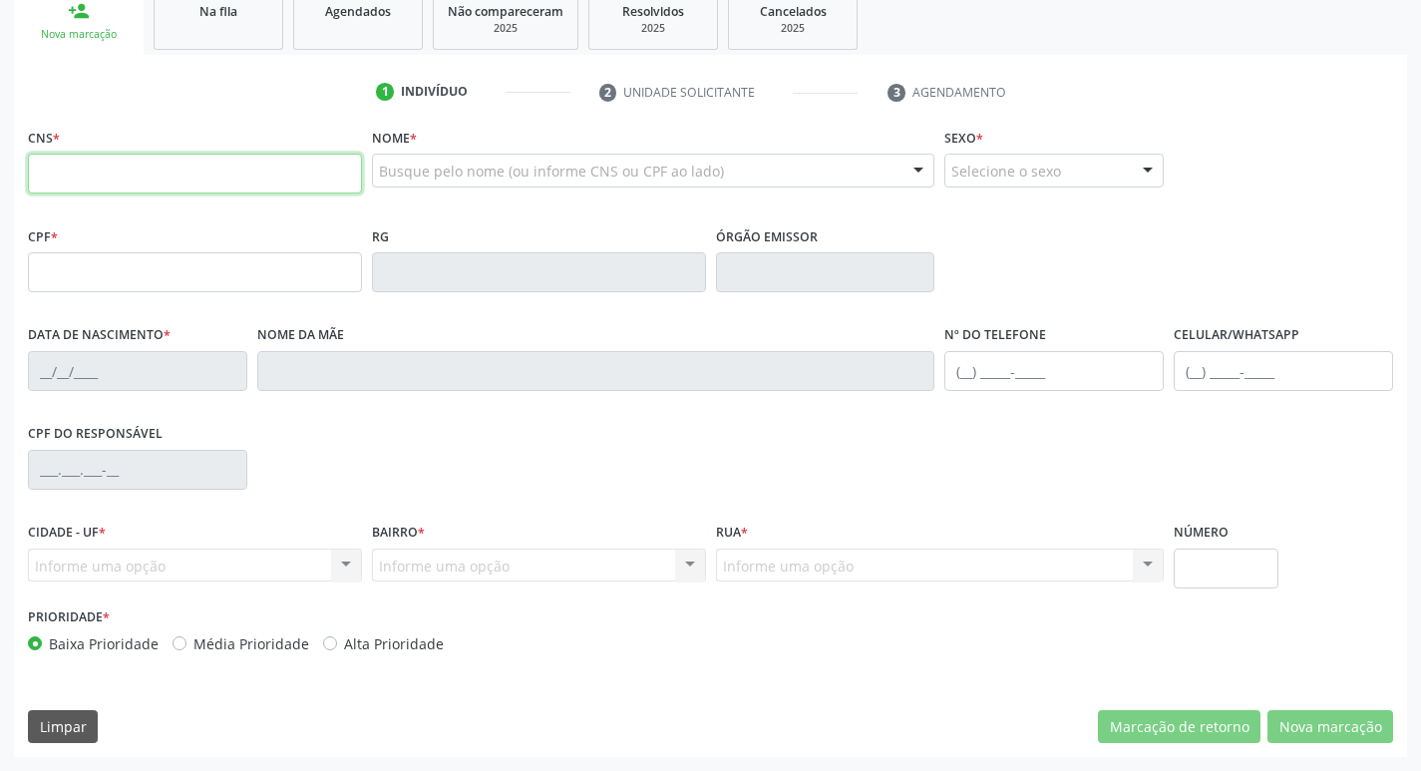
click at [209, 180] on input "text" at bounding box center [195, 174] width 334 height 40
type input "706 8007 7665 5228"
type input "064.215.584-45"
type input "19/01/1967"
type input "Rita Gomes da Silva"
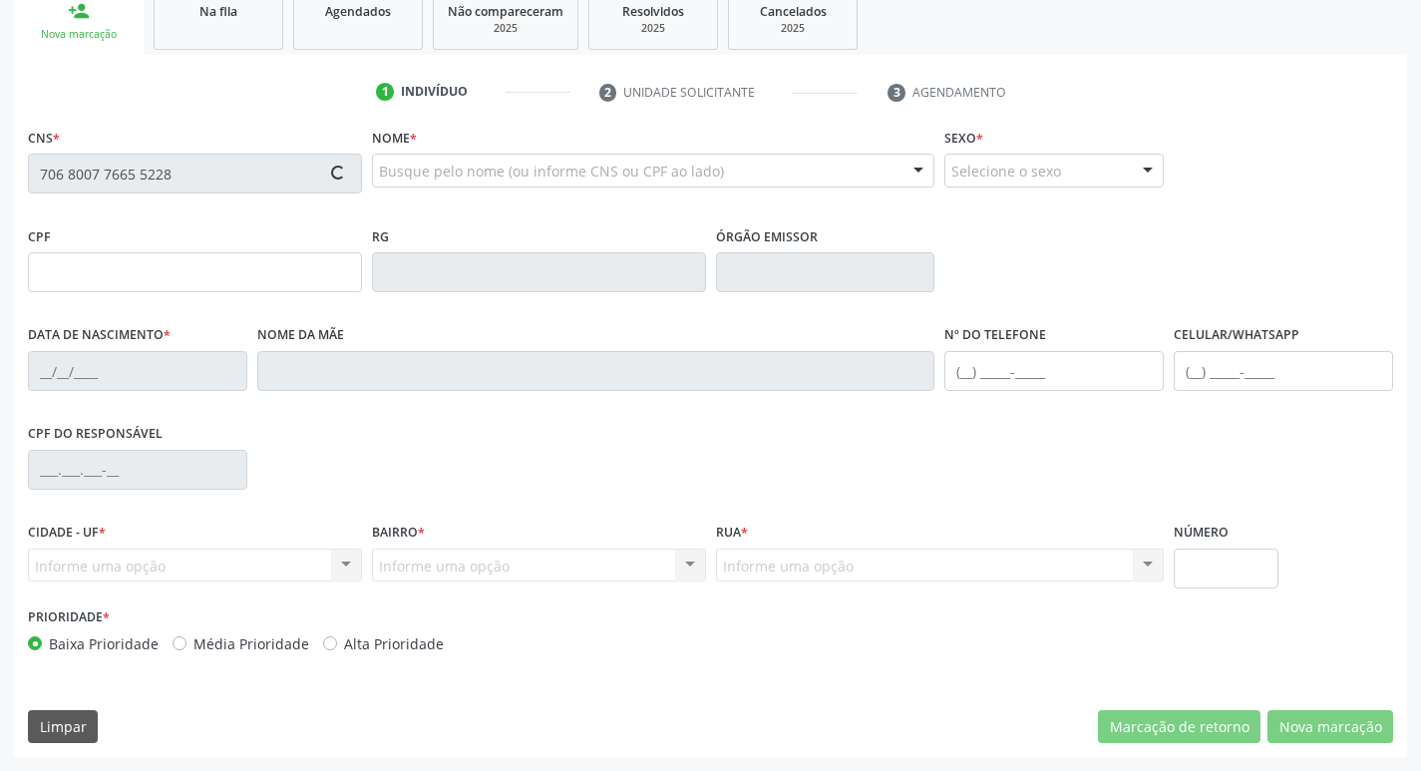
type input "(83) 99384-5825"
type input "78"
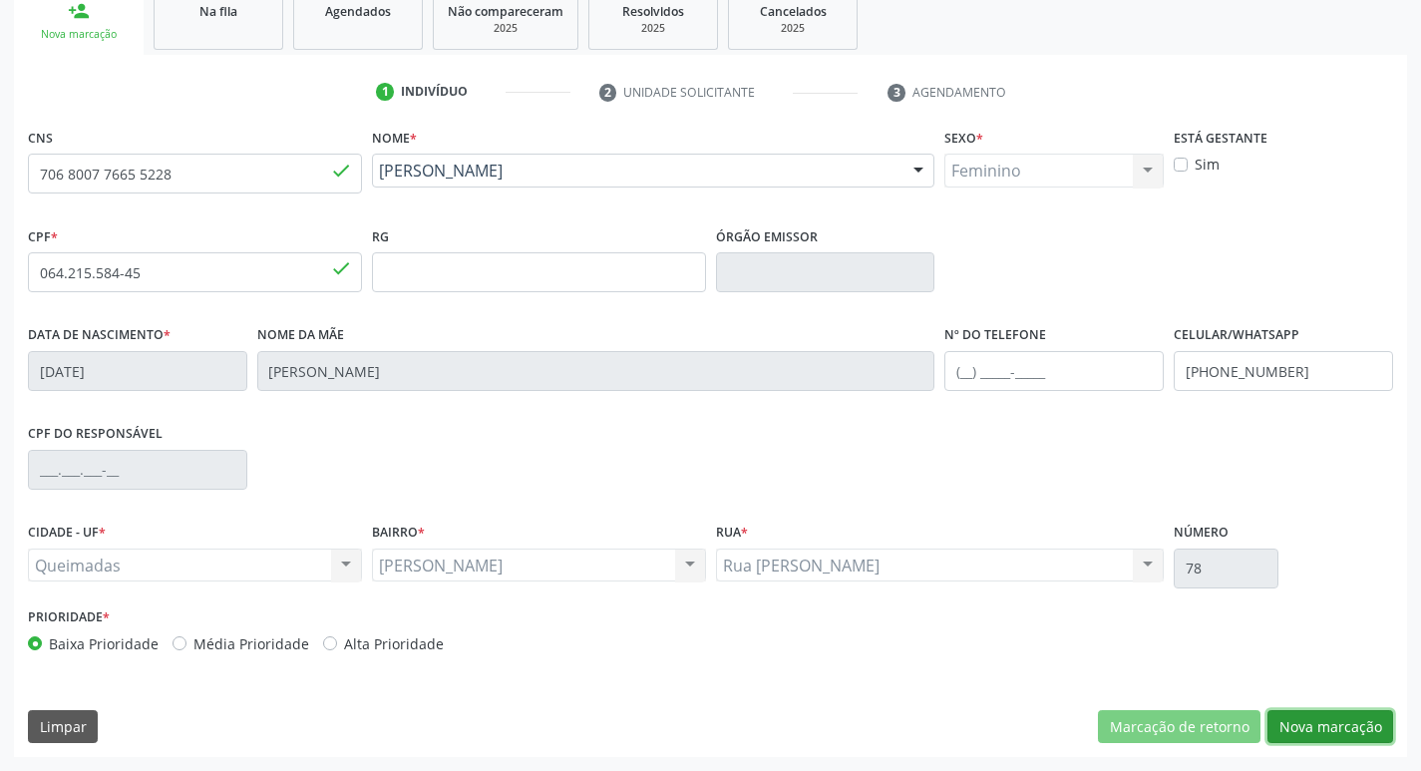
click at [1327, 729] on button "Nova marcação" at bounding box center [1330, 727] width 126 height 34
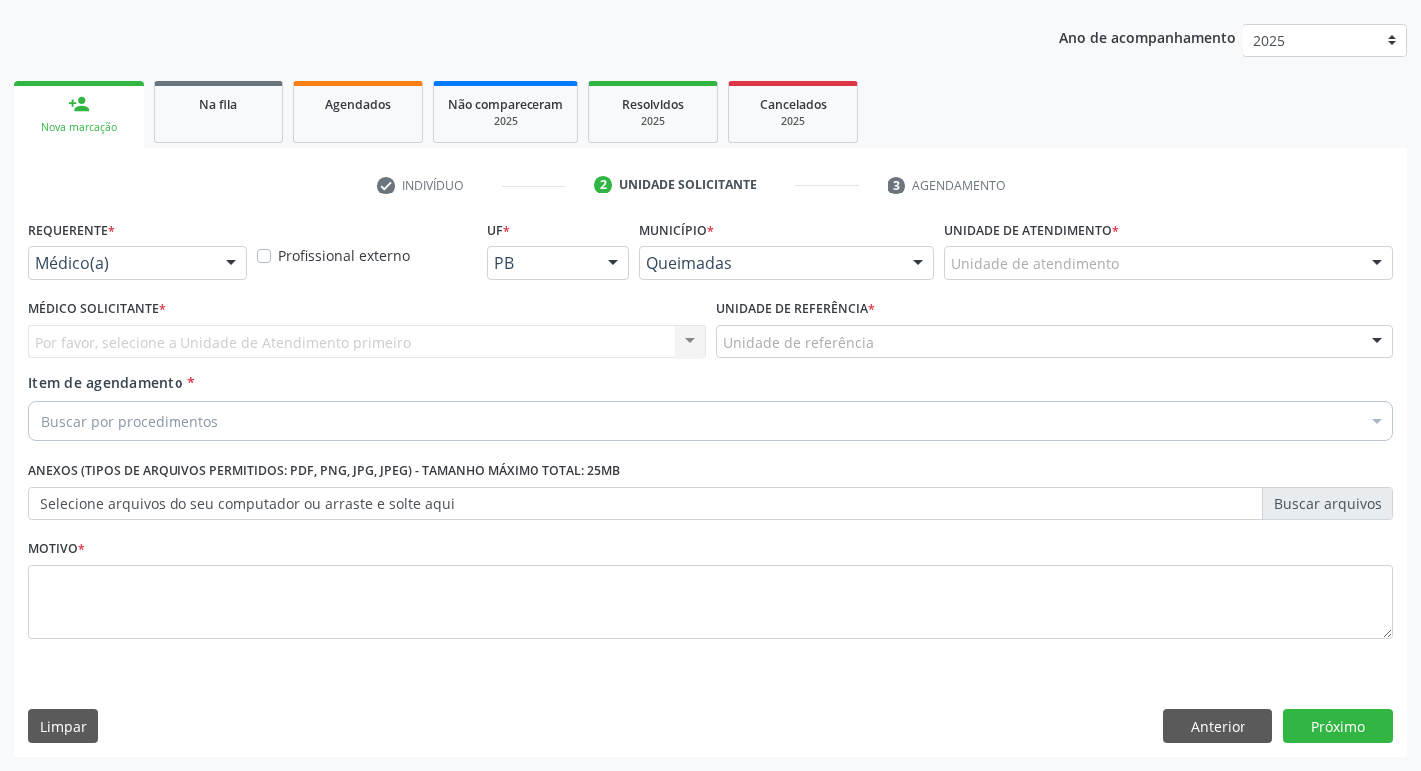
scroll to position [217, 0]
drag, startPoint x: 144, startPoint y: 244, endPoint x: 128, endPoint y: 290, distance: 48.6
click at [144, 243] on div "Requerente * Médico(a) Médico(a) Enfermeiro(a) Paciente Nenhum resultado encont…" at bounding box center [137, 247] width 219 height 64
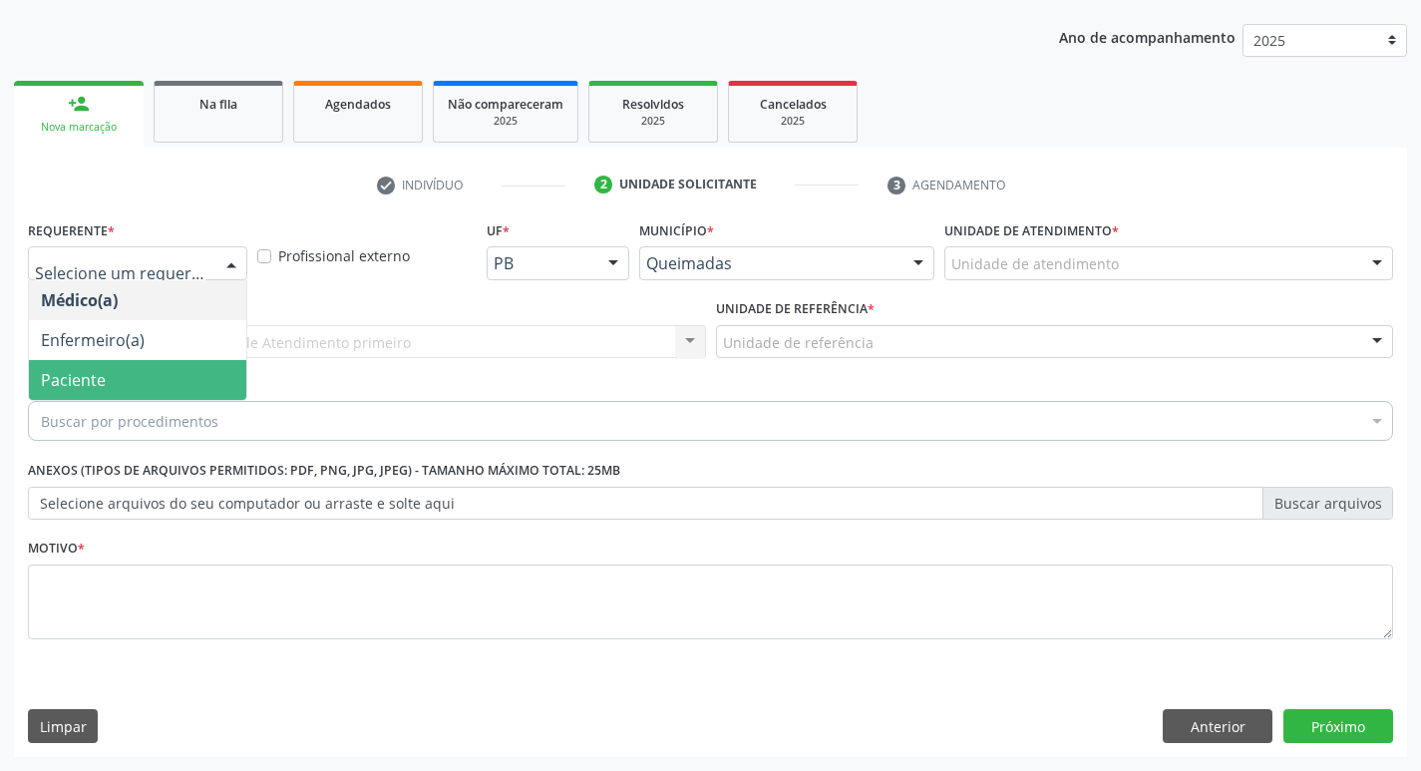
click at [116, 383] on span "Paciente" at bounding box center [137, 380] width 217 height 40
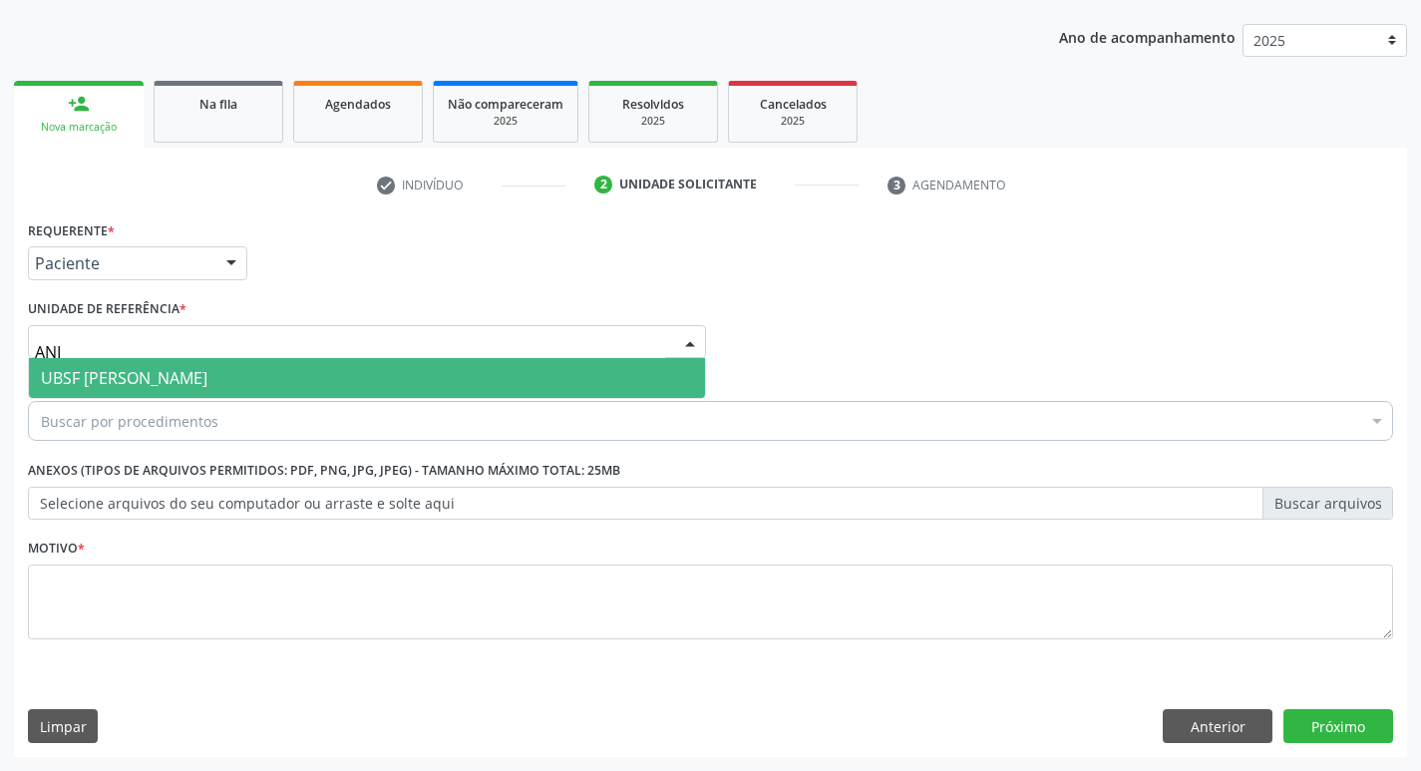
type input "ANIB"
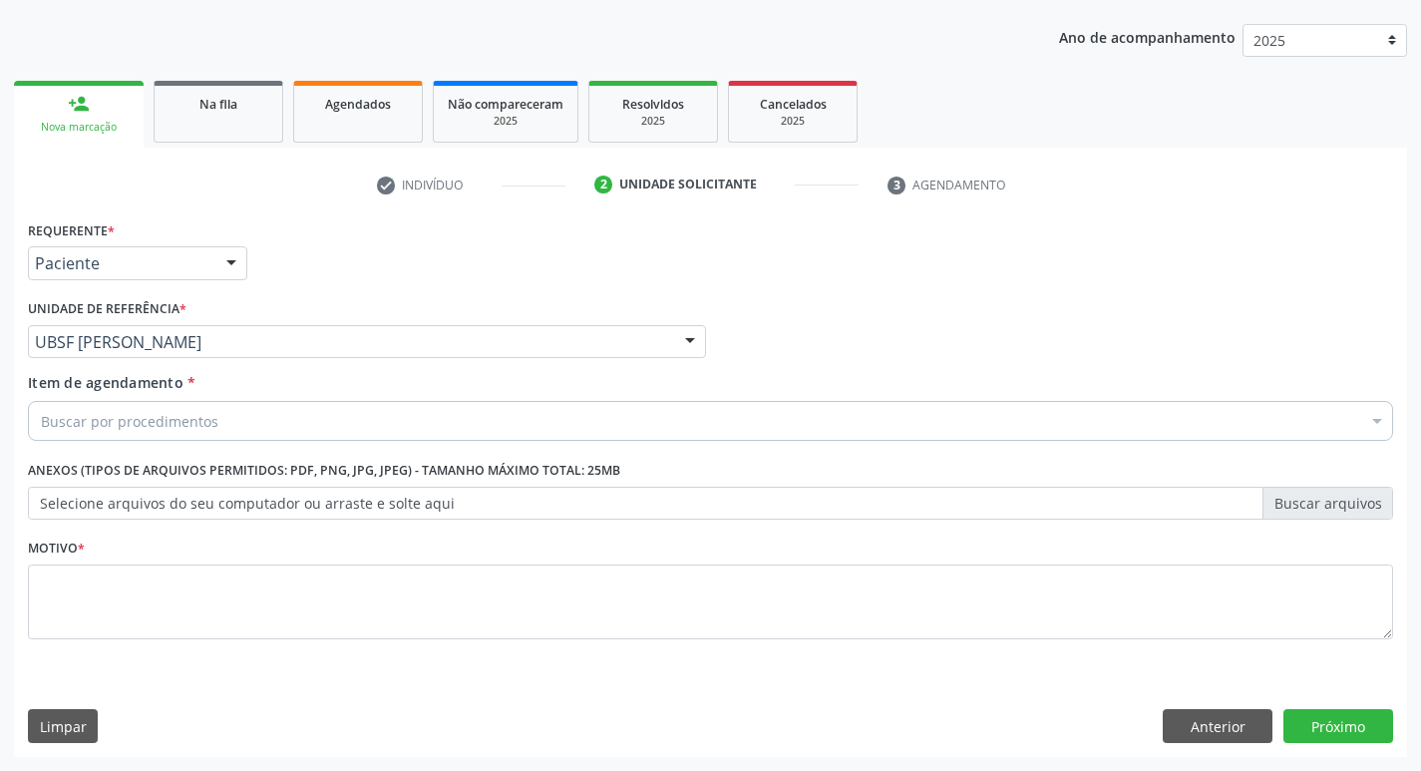
click at [117, 410] on div "Buscar por procedimentos" at bounding box center [710, 421] width 1365 height 40
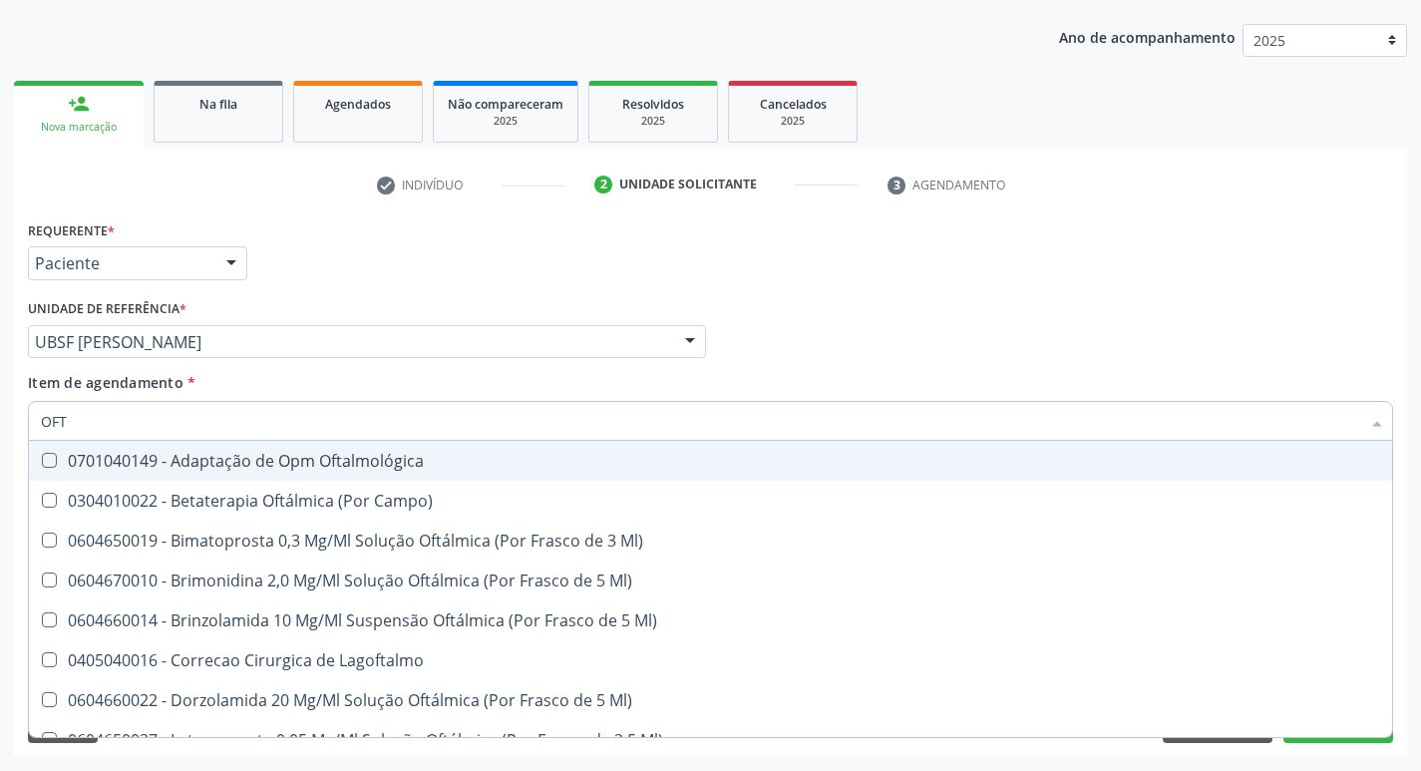
type input "OFTA"
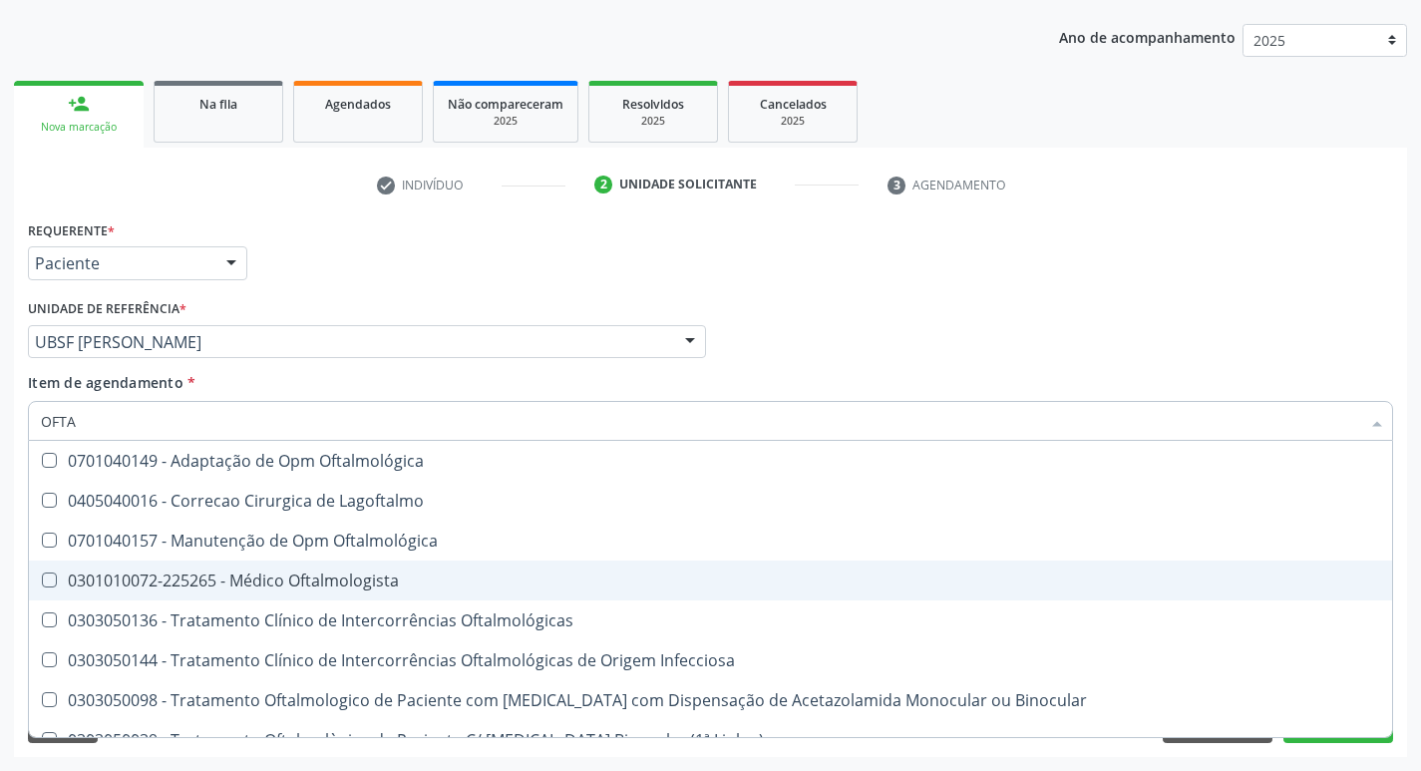
click at [179, 580] on div "0301010072-225265 - Médico Oftalmologista" at bounding box center [710, 580] width 1339 height 16
checkbox Oftalmologista "true"
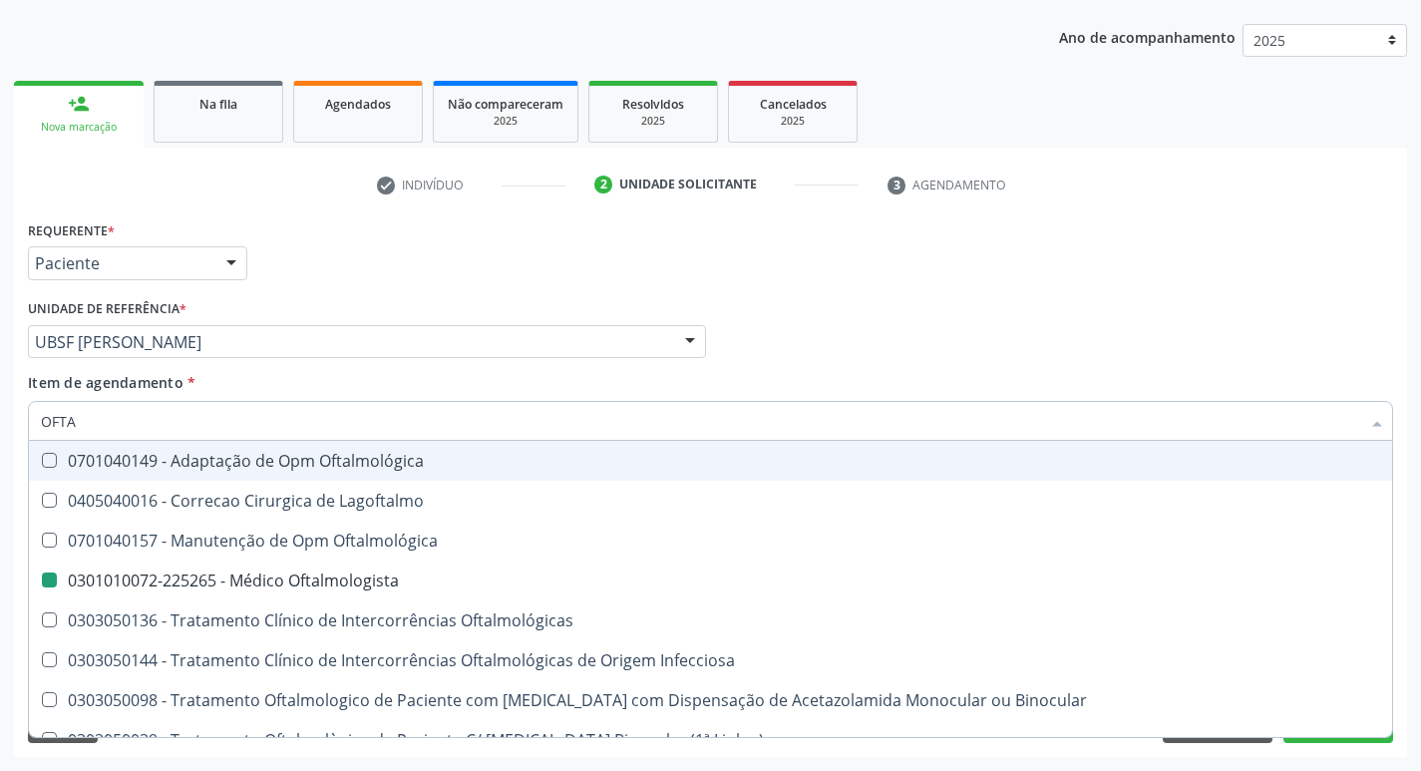
click at [430, 275] on div "Requerente * Paciente Médico(a) Enfermeiro(a) Paciente Nenhum resultado encontr…" at bounding box center [710, 254] width 1375 height 78
checkbox Lagoftalmo "true"
checkbox Oftalmologista "false"
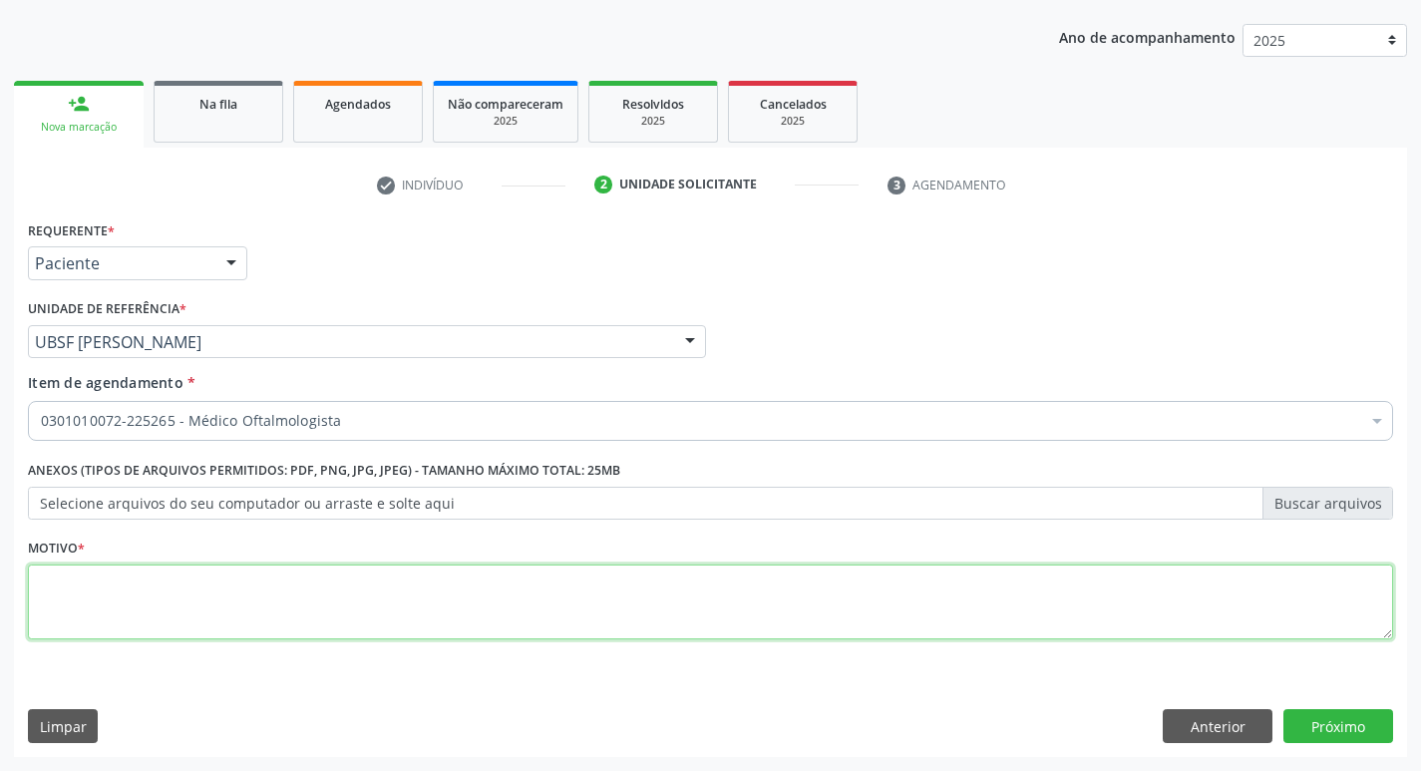
click at [121, 589] on textarea at bounding box center [710, 602] width 1365 height 76
type textarea "AVALIAÇÃO"
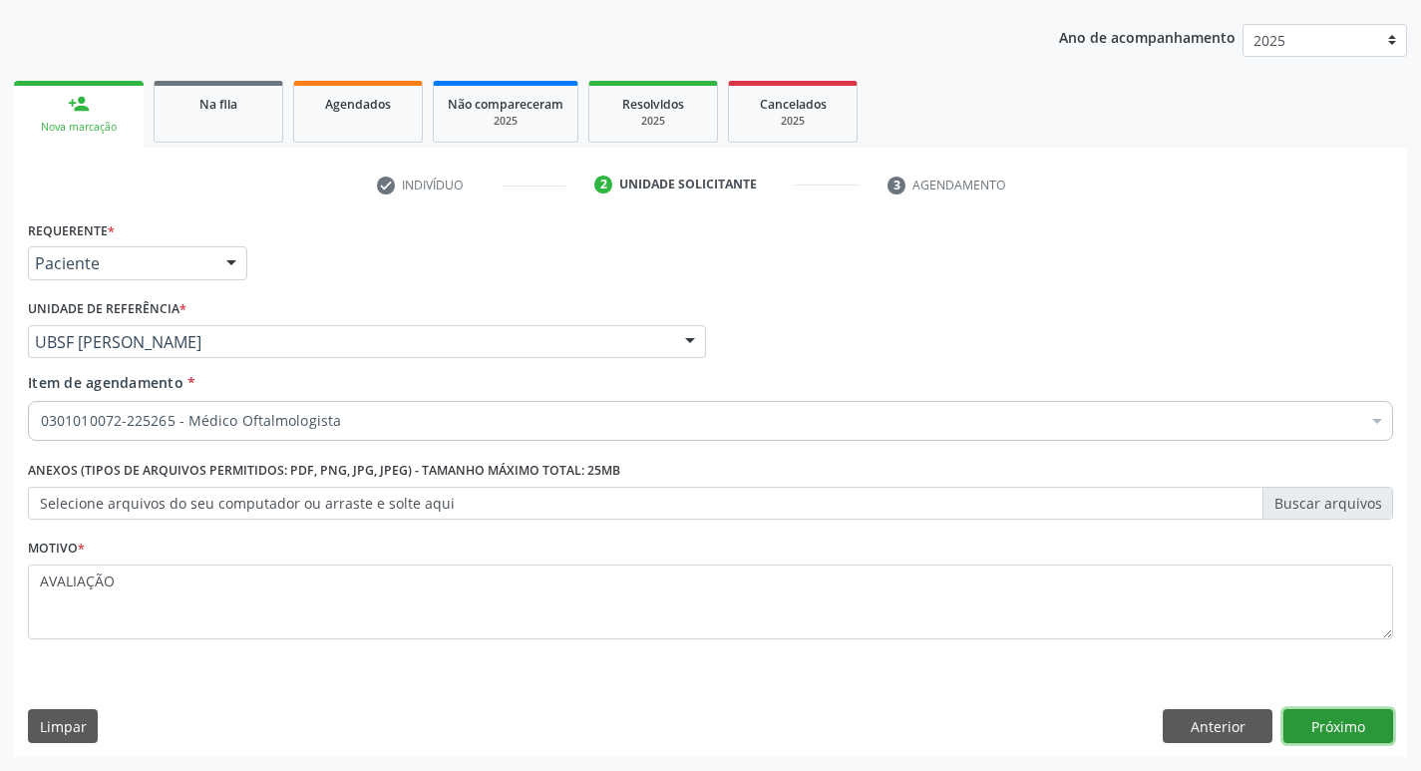
click at [1323, 714] on button "Próximo" at bounding box center [1338, 726] width 110 height 34
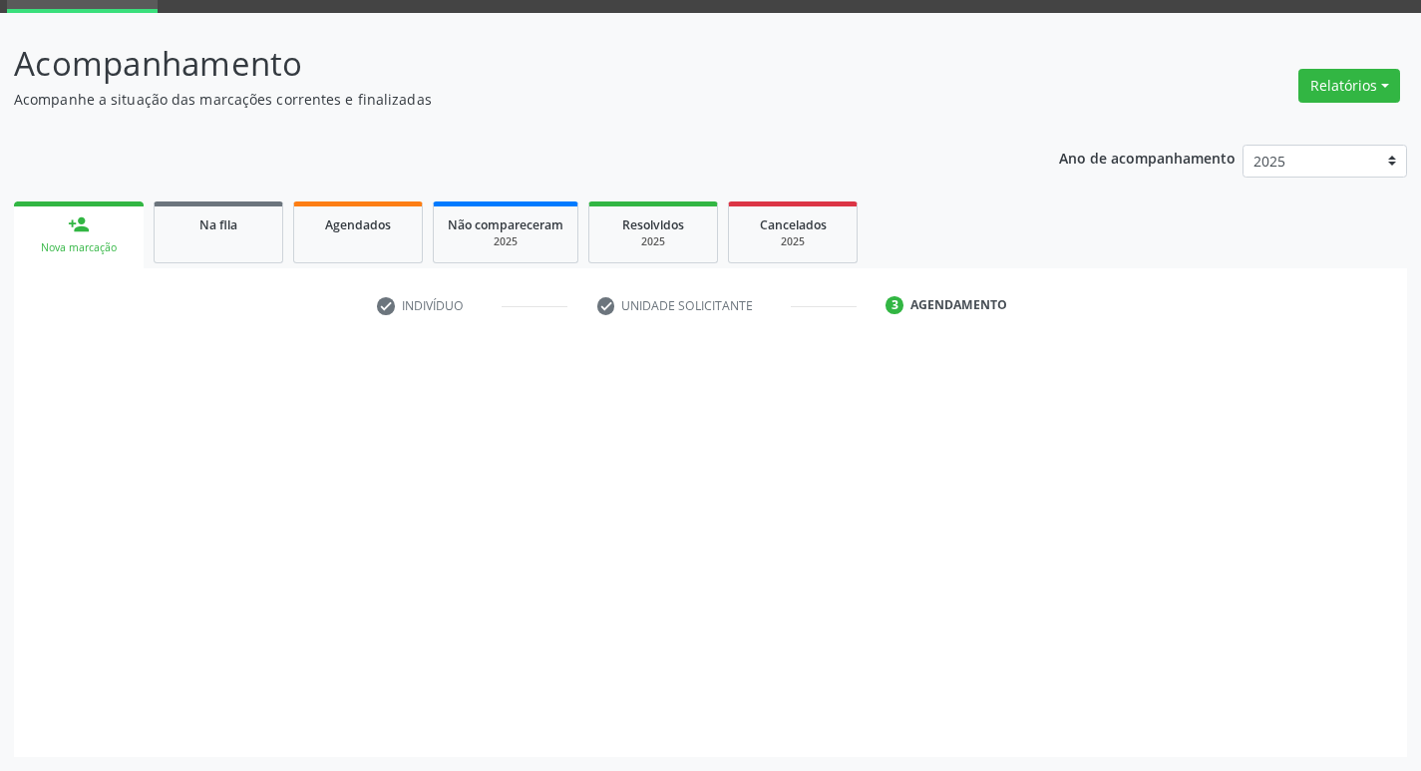
scroll to position [97, 0]
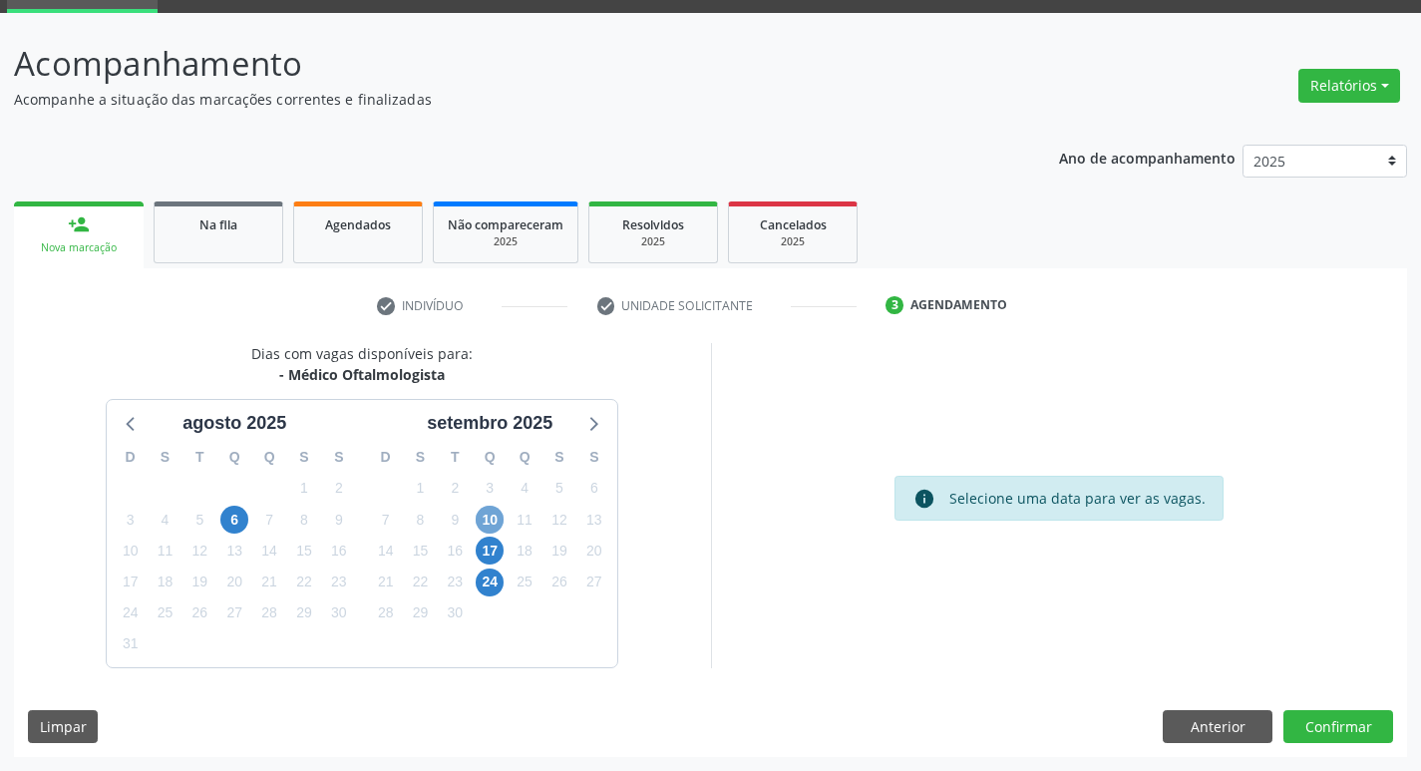
click at [477, 524] on span "10" at bounding box center [490, 520] width 28 height 28
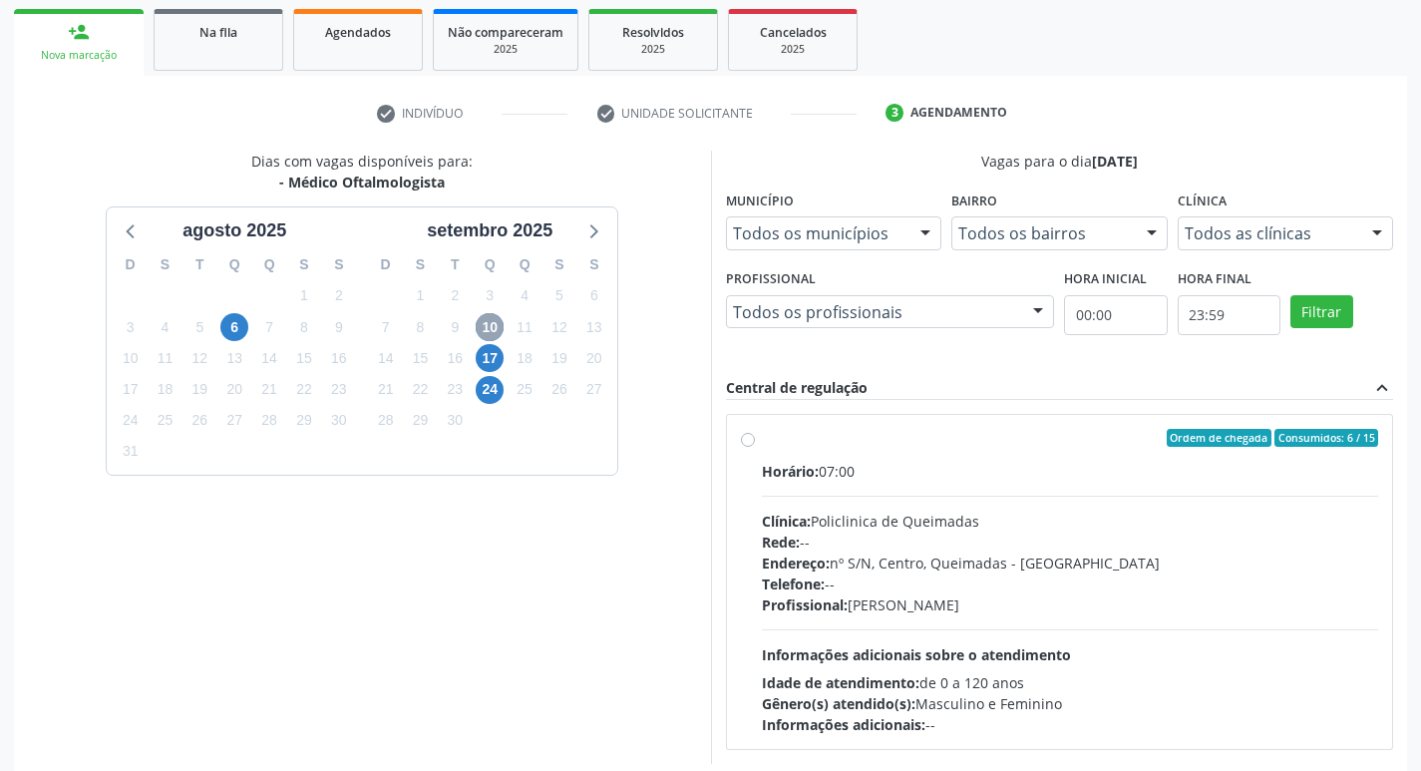
scroll to position [296, 0]
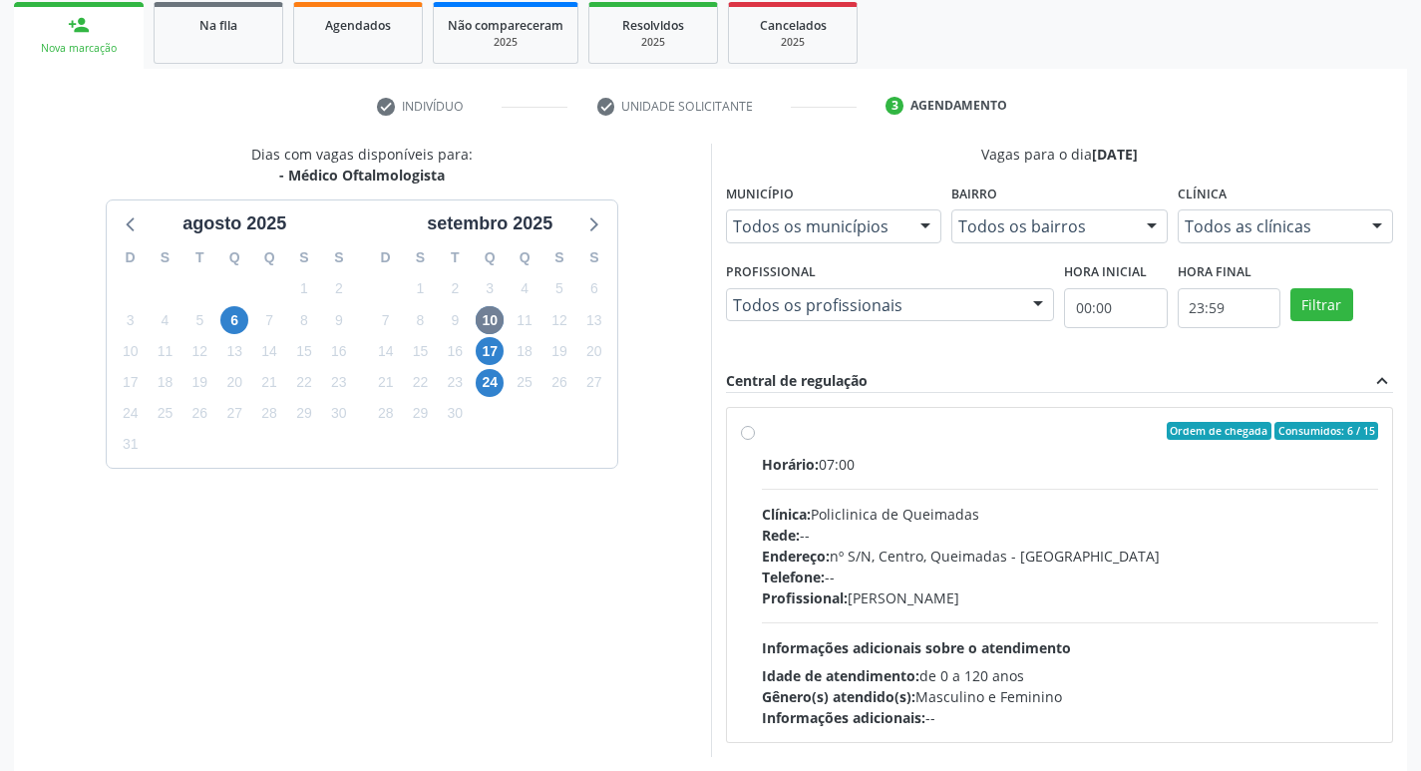
click at [1144, 444] on label "Ordem de chegada Consumidos: 6 / 15 Horário: 07:00 Clínica: Policlinica de Quei…" at bounding box center [1070, 575] width 617 height 306
click at [755, 440] on input "Ordem de chegada Consumidos: 6 / 15 Horário: 07:00 Clínica: Policlinica de Quei…" at bounding box center [748, 431] width 14 height 18
radio input "true"
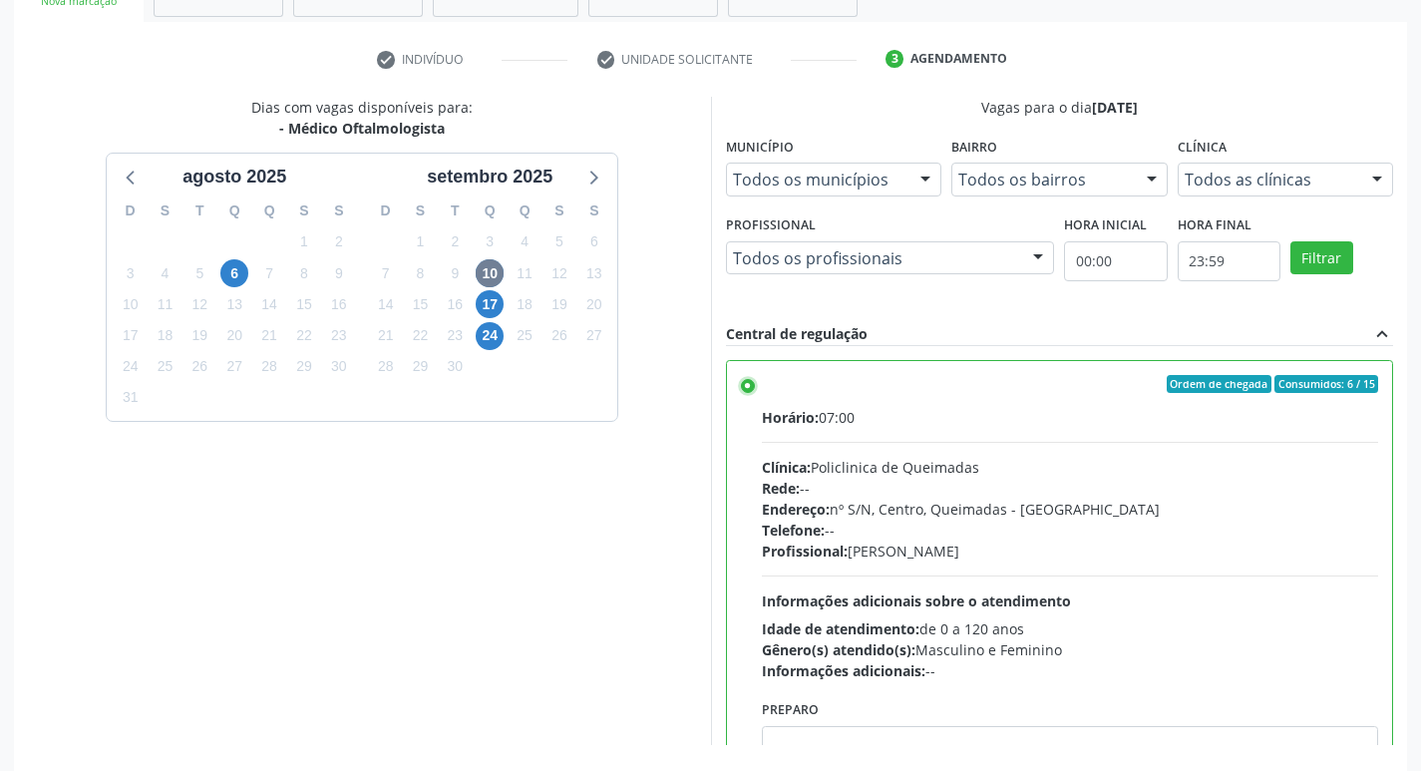
scroll to position [421, 0]
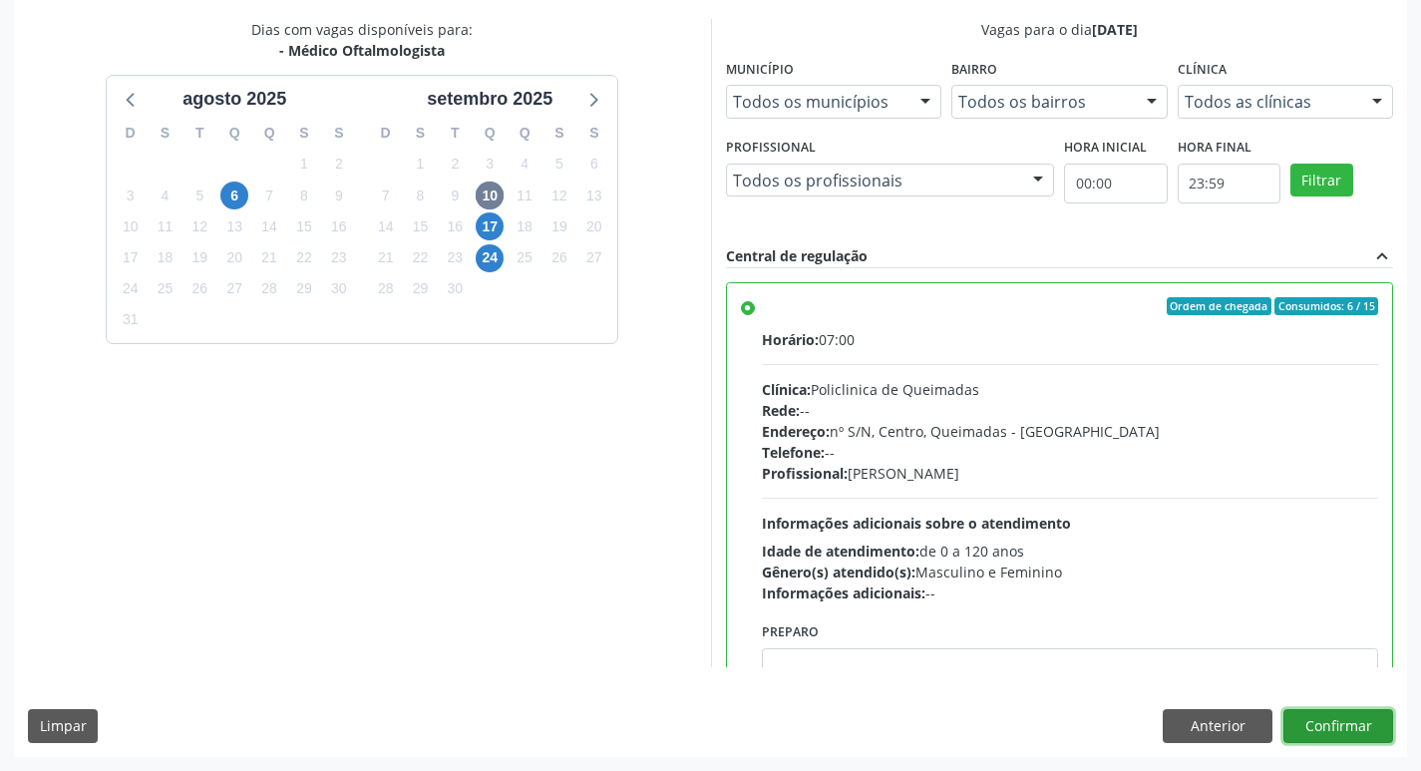
click at [1370, 728] on button "Confirmar" at bounding box center [1338, 726] width 110 height 34
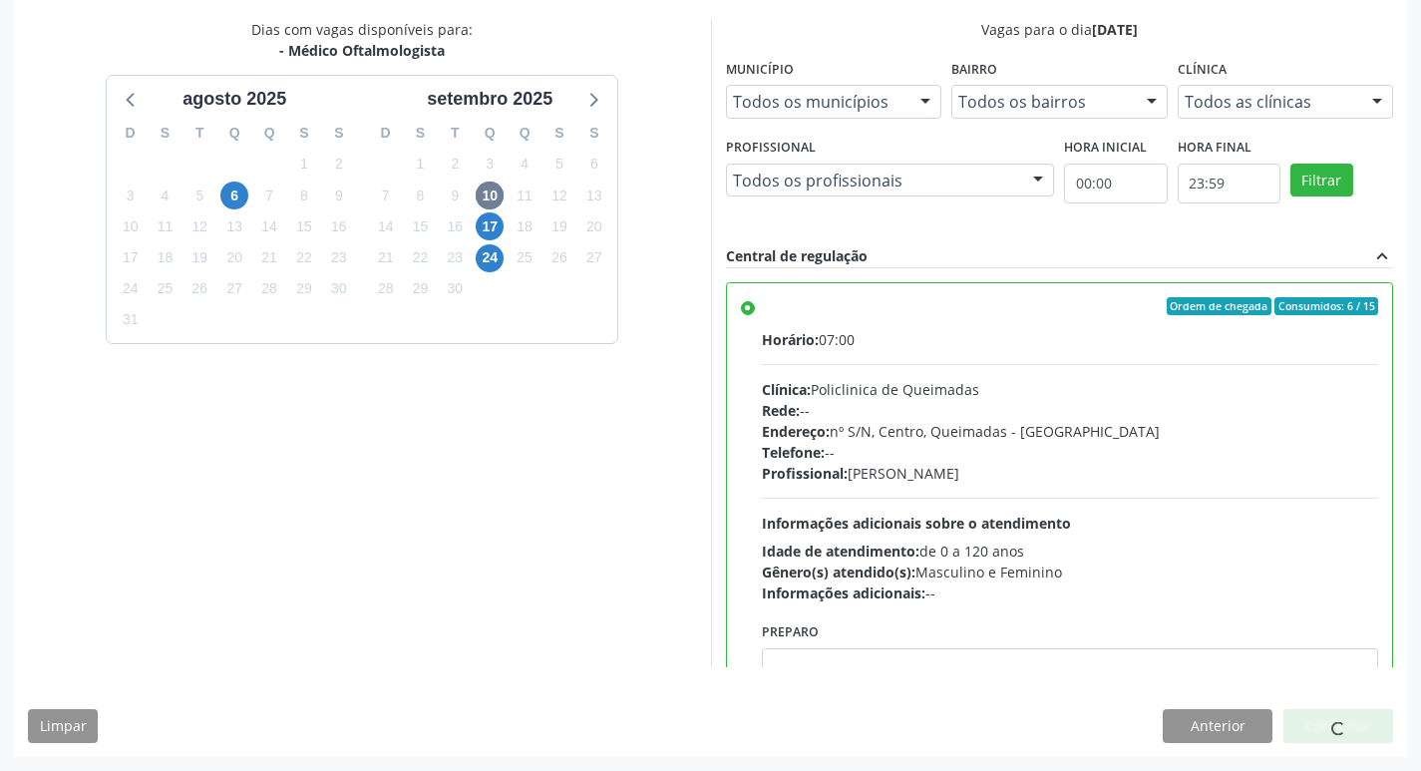
scroll to position [0, 0]
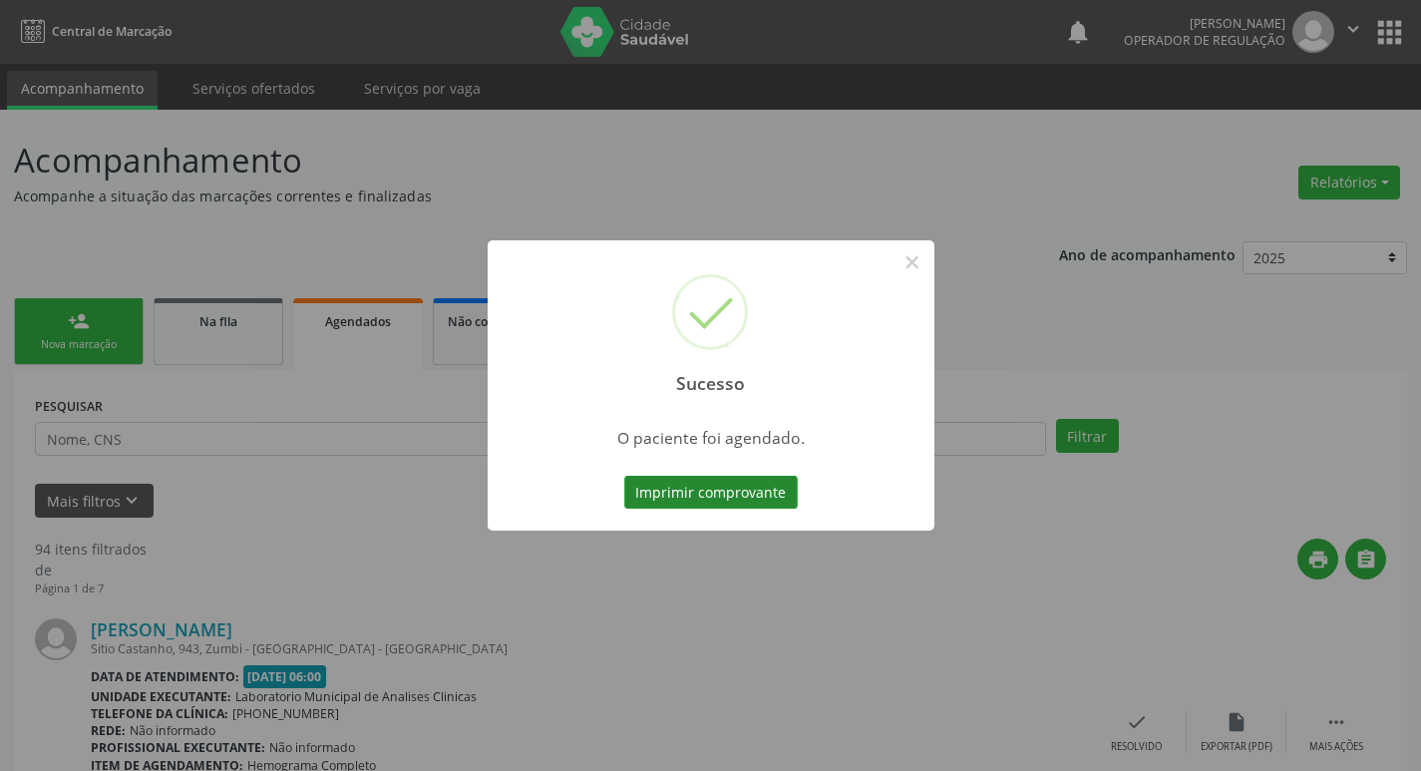
click at [710, 506] on button "Imprimir comprovante" at bounding box center [711, 493] width 174 height 34
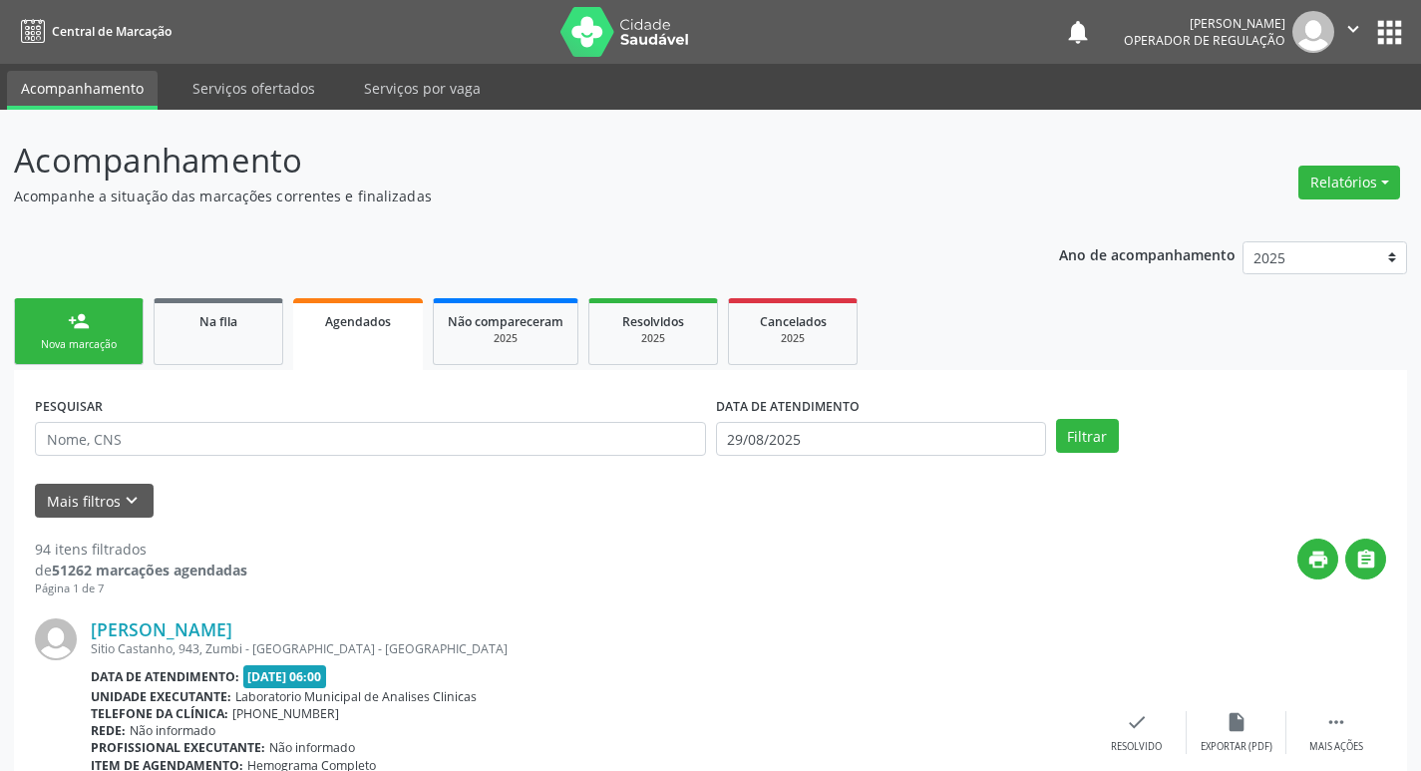
click at [136, 369] on ul "person_add Nova marcação Na fila Agendados Não compareceram 2025 Resolvidos 202…" at bounding box center [710, 331] width 1393 height 77
click at [90, 341] on div "Nova marcação" at bounding box center [79, 344] width 100 height 15
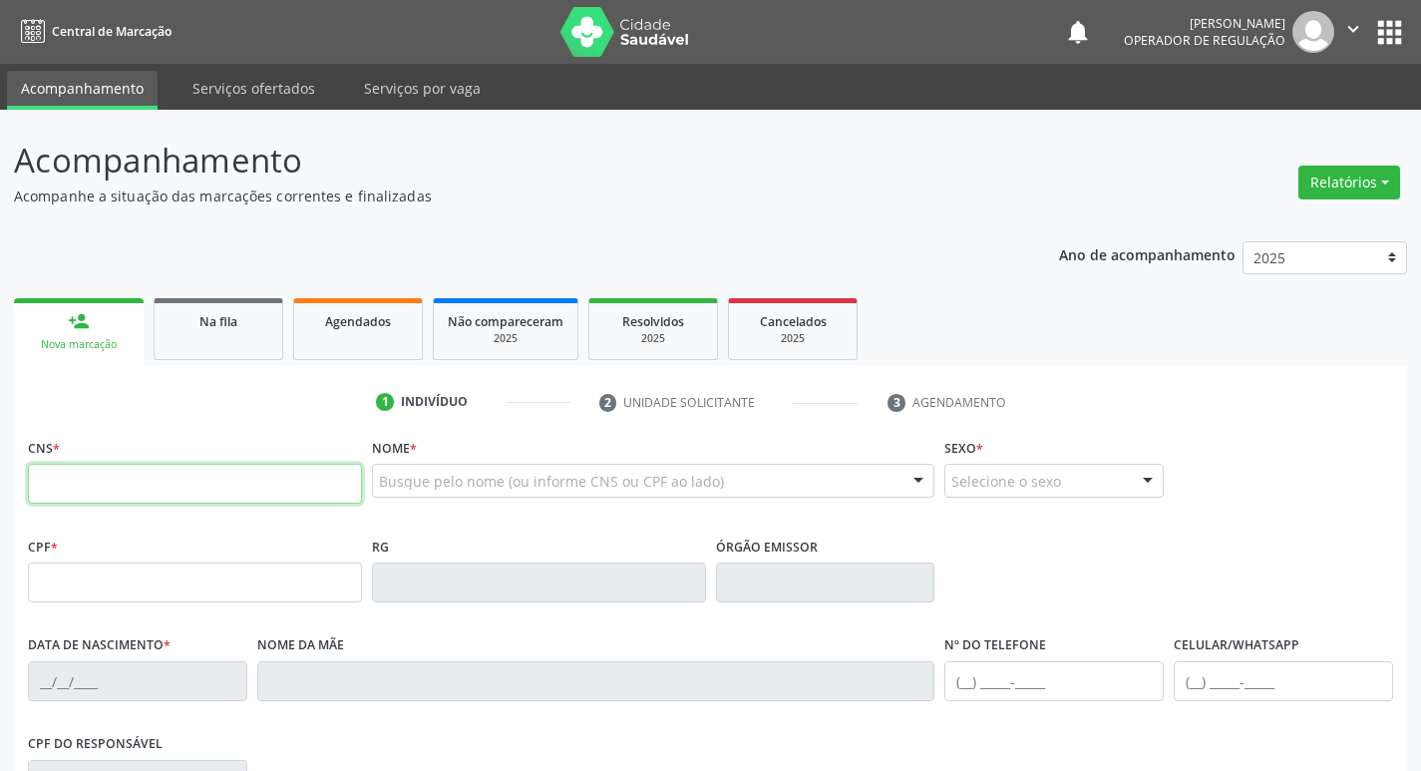
click at [112, 478] on input "text" at bounding box center [195, 484] width 334 height 40
type input "706 5063 4054 4893"
type input "518.607.324-53"
type input "03/11/1966"
type input "Maria José da Silva Marinho"
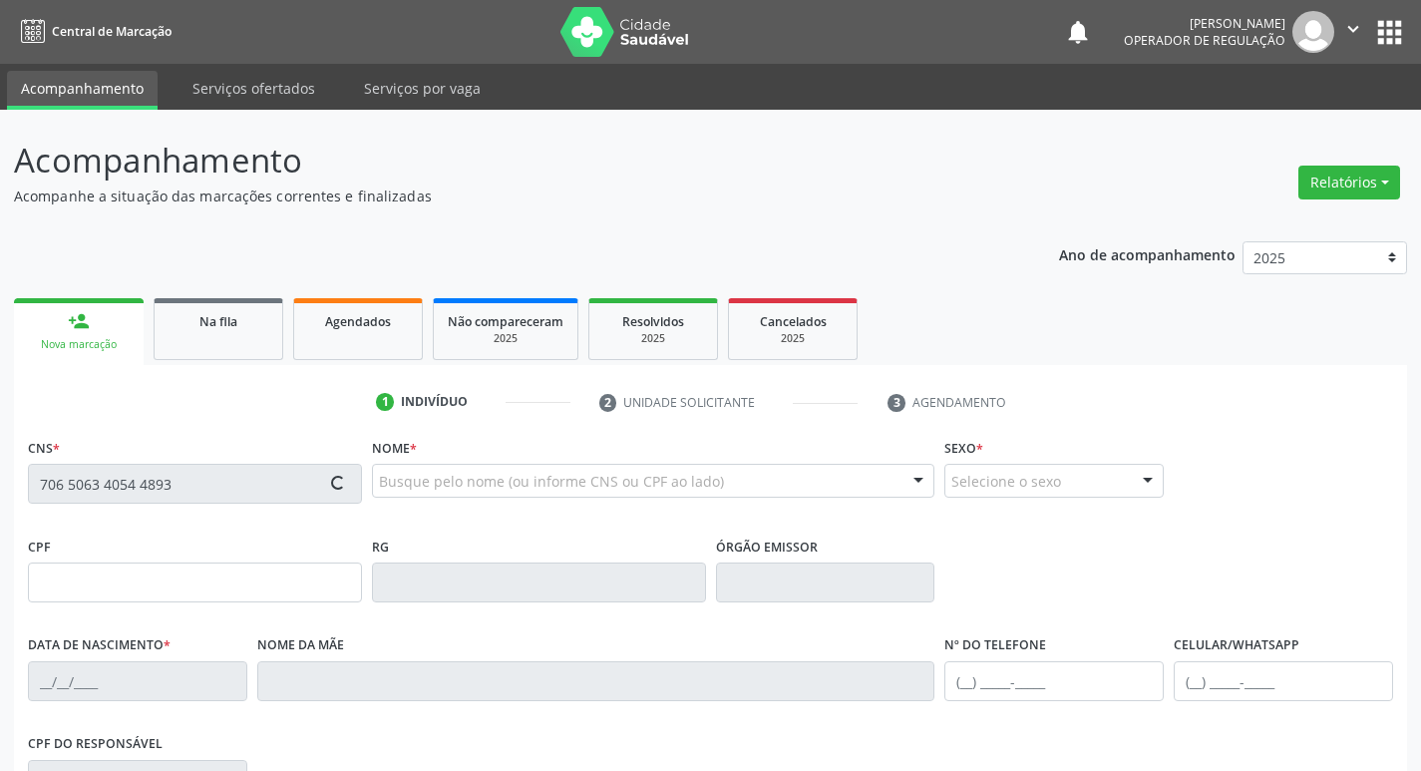
type input "(83) 98626-1972"
type input "40"
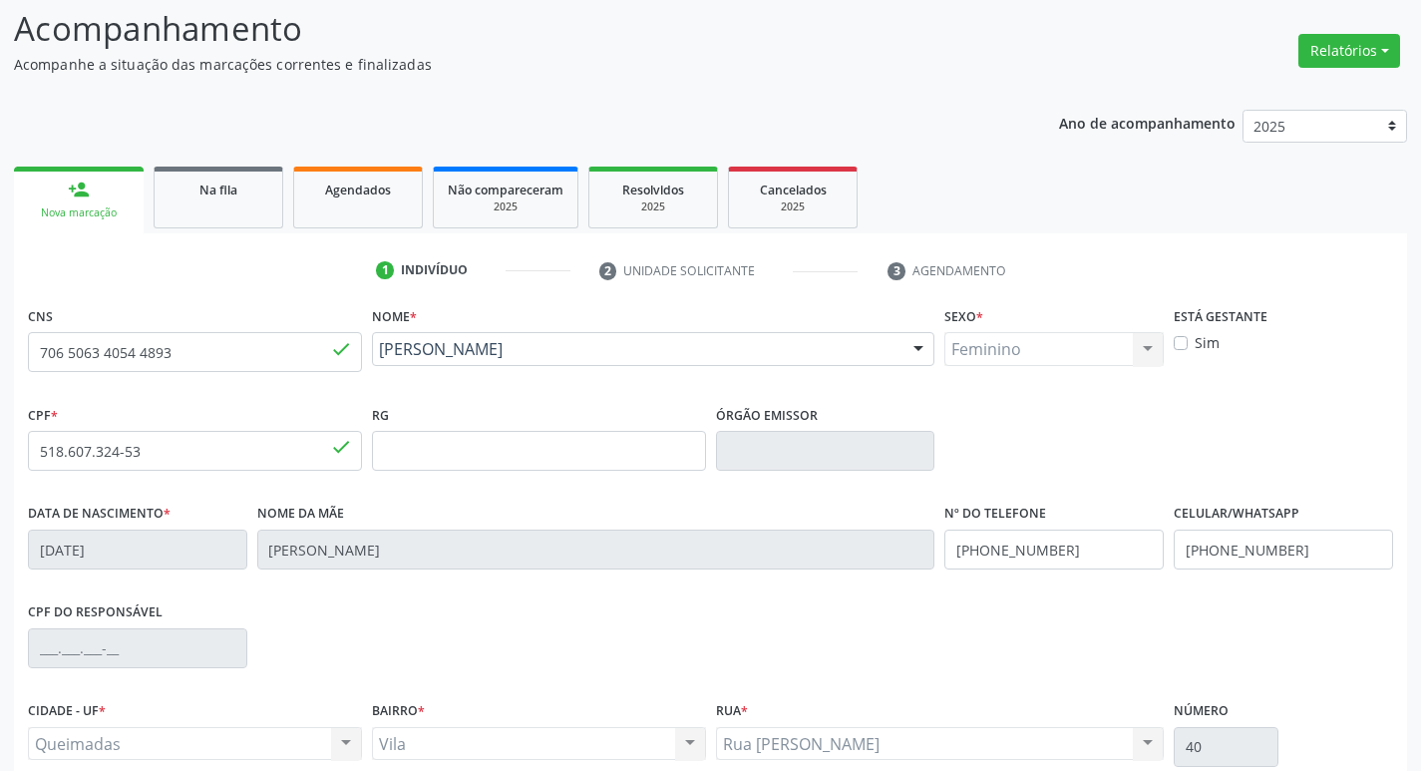
scroll to position [310, 0]
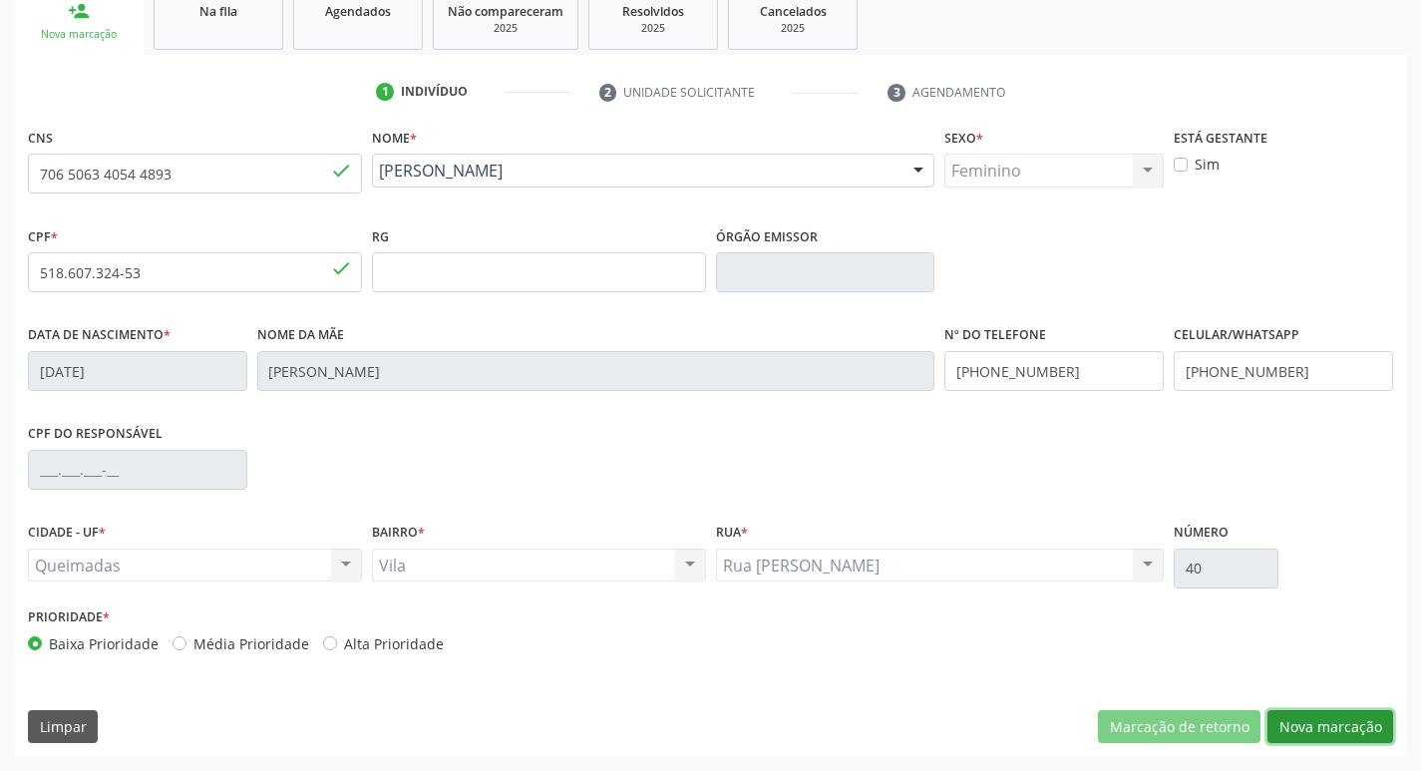
click at [1318, 738] on button "Nova marcação" at bounding box center [1330, 727] width 126 height 34
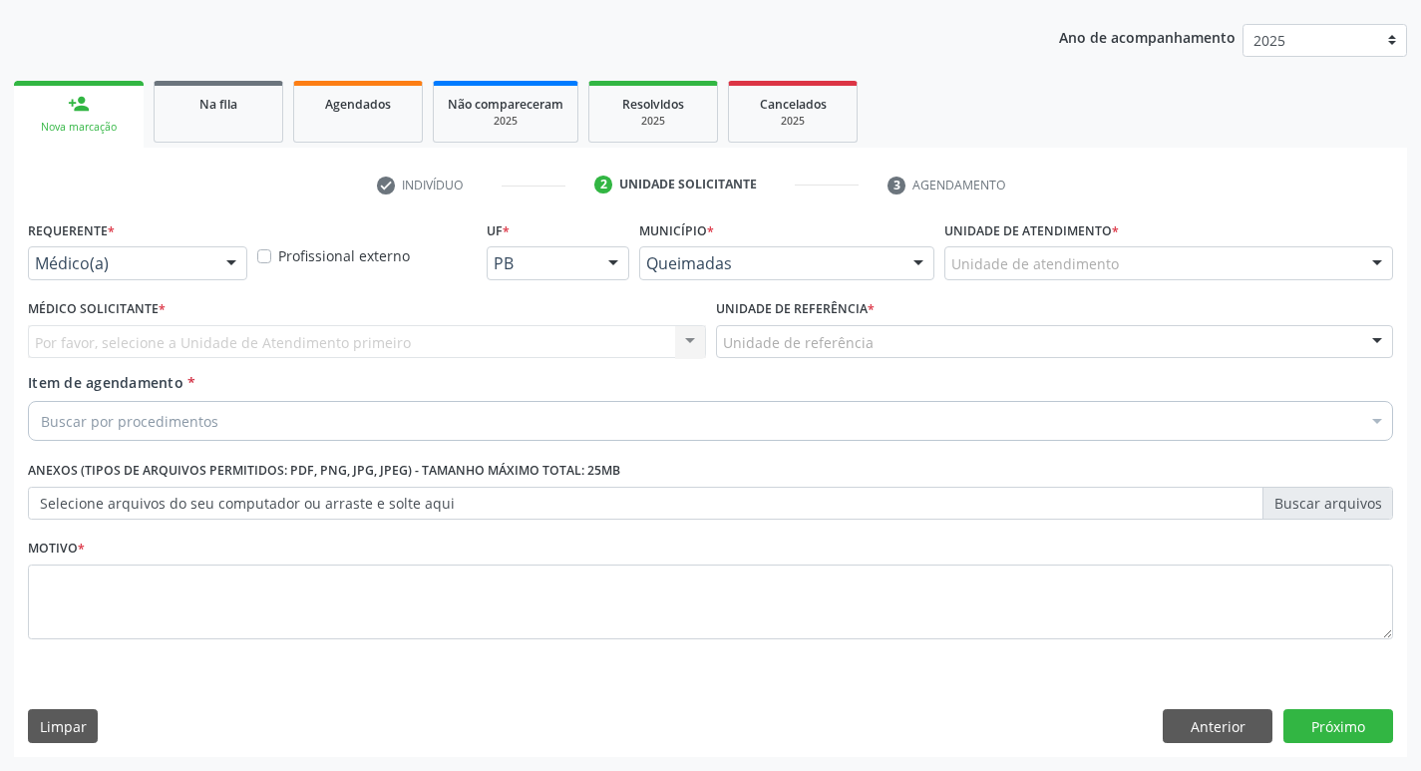
scroll to position [217, 0]
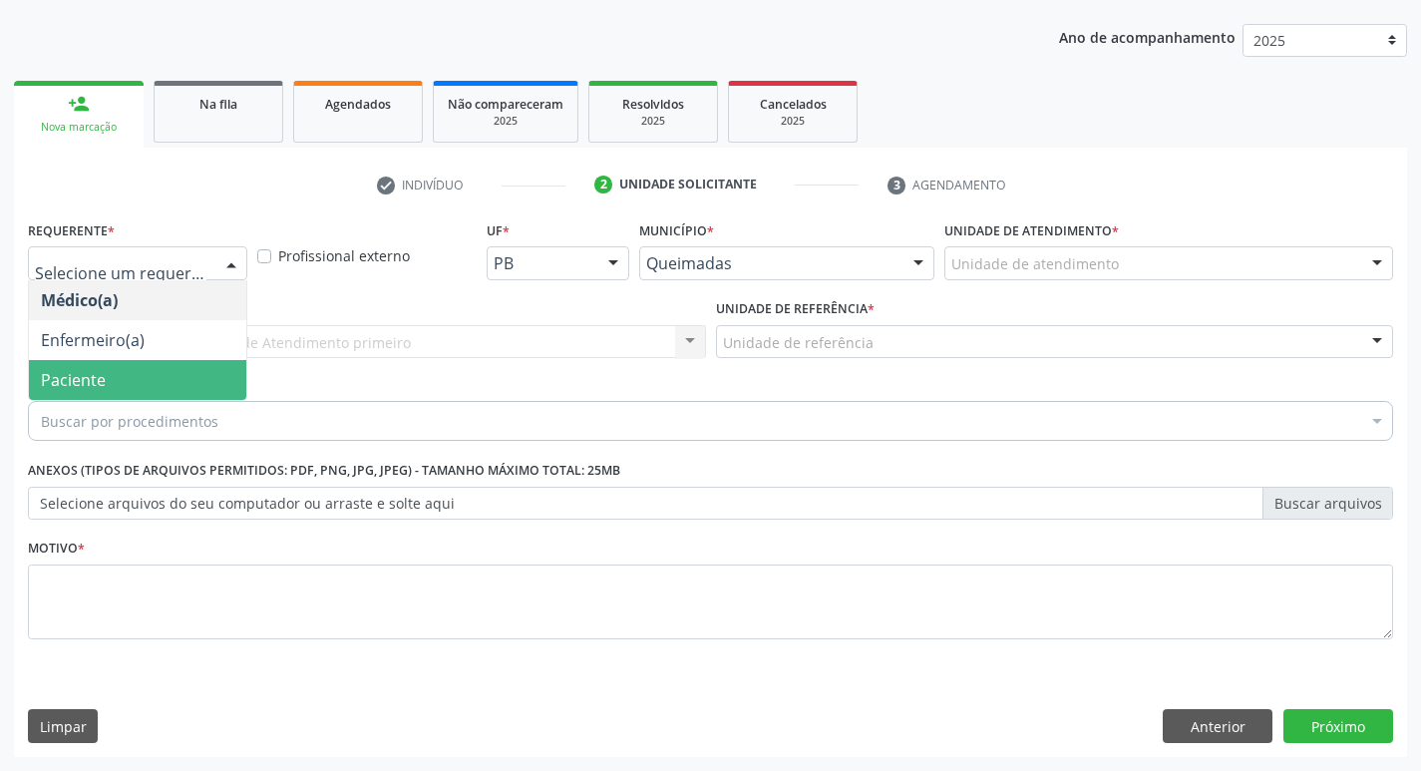
click at [102, 368] on span "Paciente" at bounding box center [137, 380] width 217 height 40
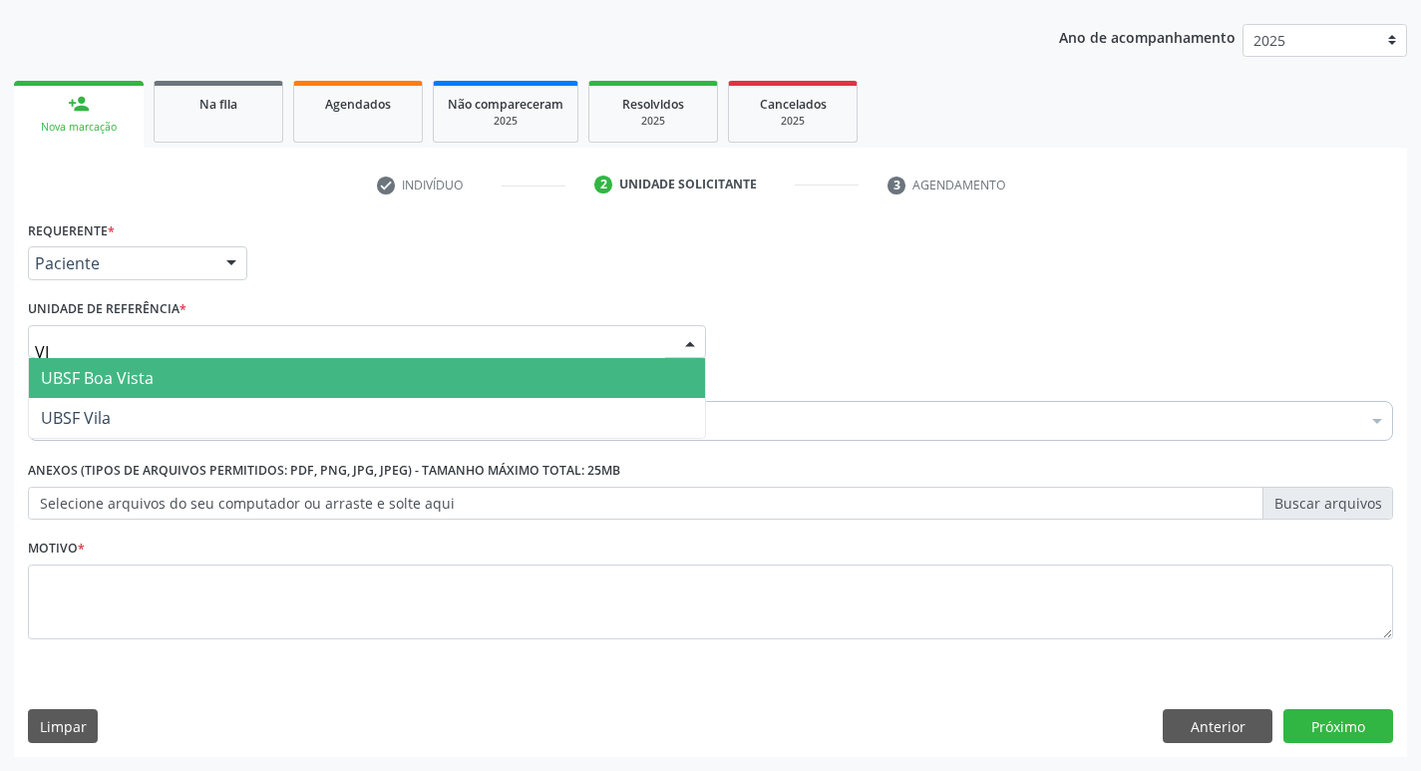
type input "VIL"
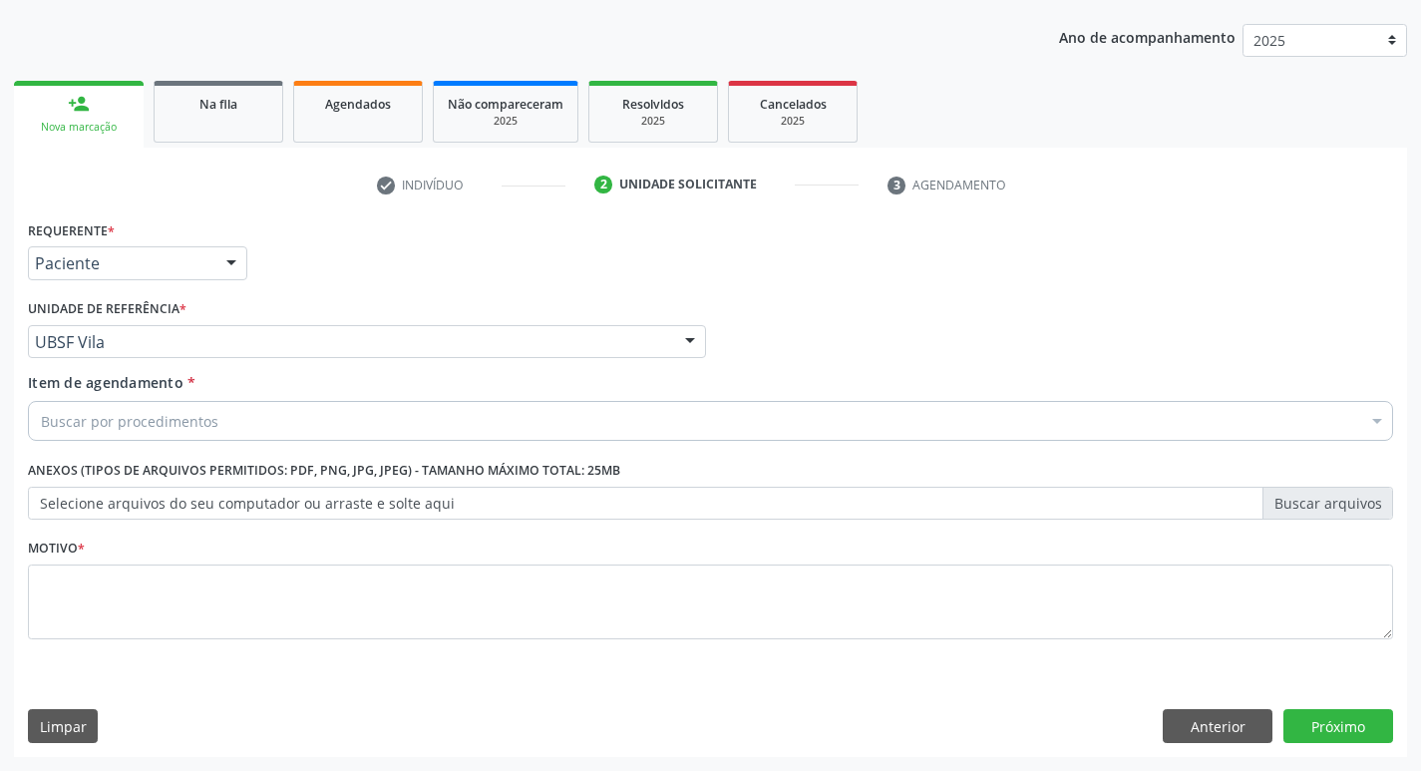
click at [74, 408] on div "Buscar por procedimentos" at bounding box center [710, 421] width 1365 height 40
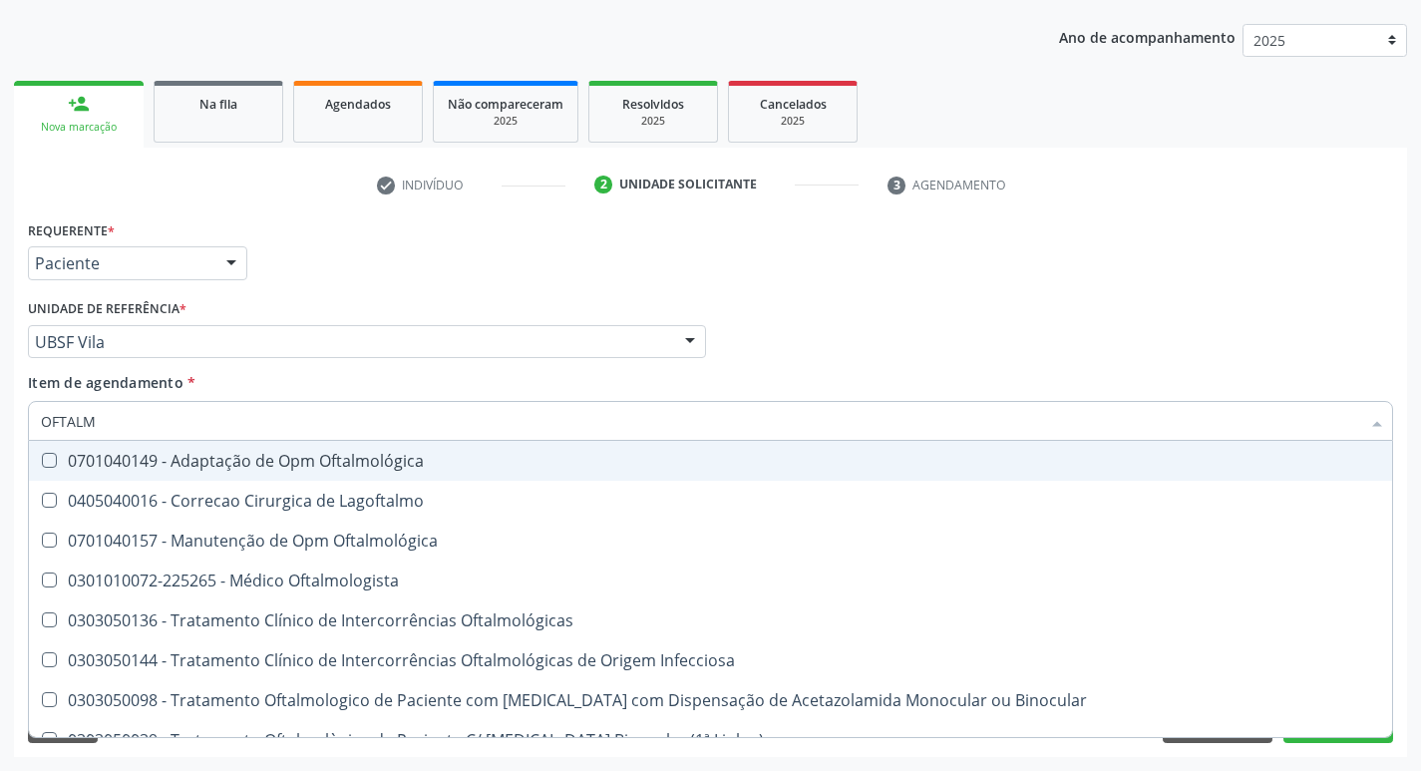
type input "OFTALMO"
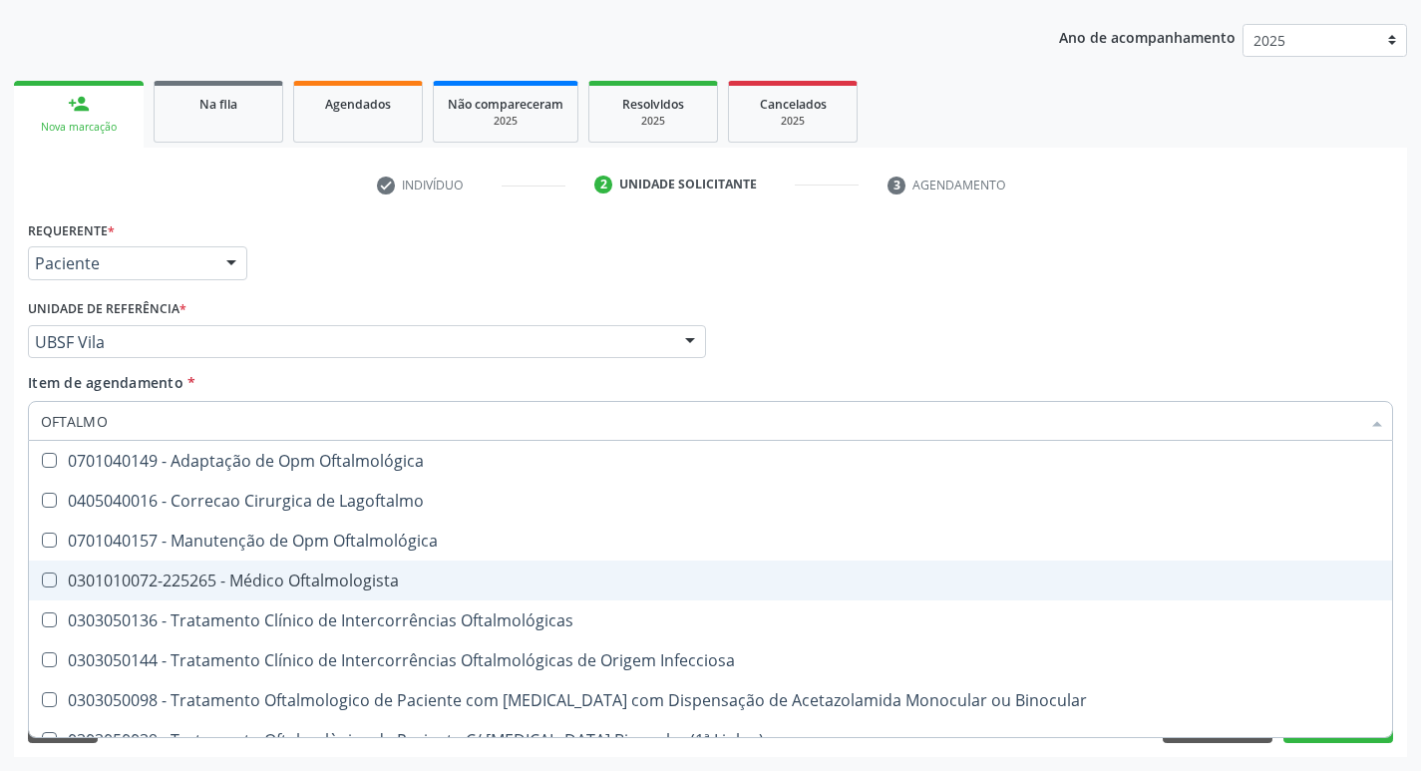
click at [179, 572] on div "0301010072-225265 - Médico Oftalmologista" at bounding box center [710, 580] width 1339 height 16
checkbox Oftalmologista "true"
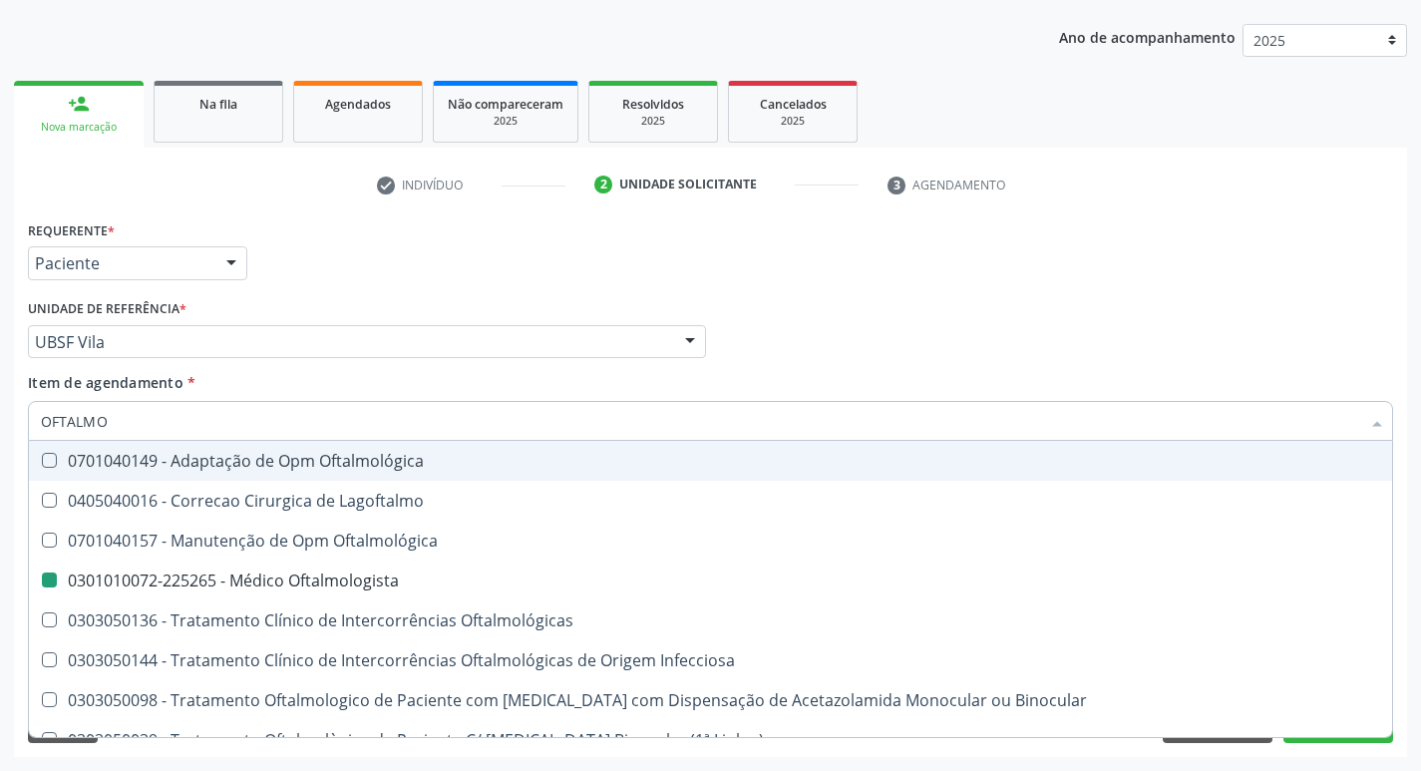
click at [409, 253] on div "Requerente * Paciente Médico(a) Enfermeiro(a) Paciente Nenhum resultado encontr…" at bounding box center [710, 254] width 1375 height 78
checkbox Lagoftalmo "true"
checkbox Oftalmologista "false"
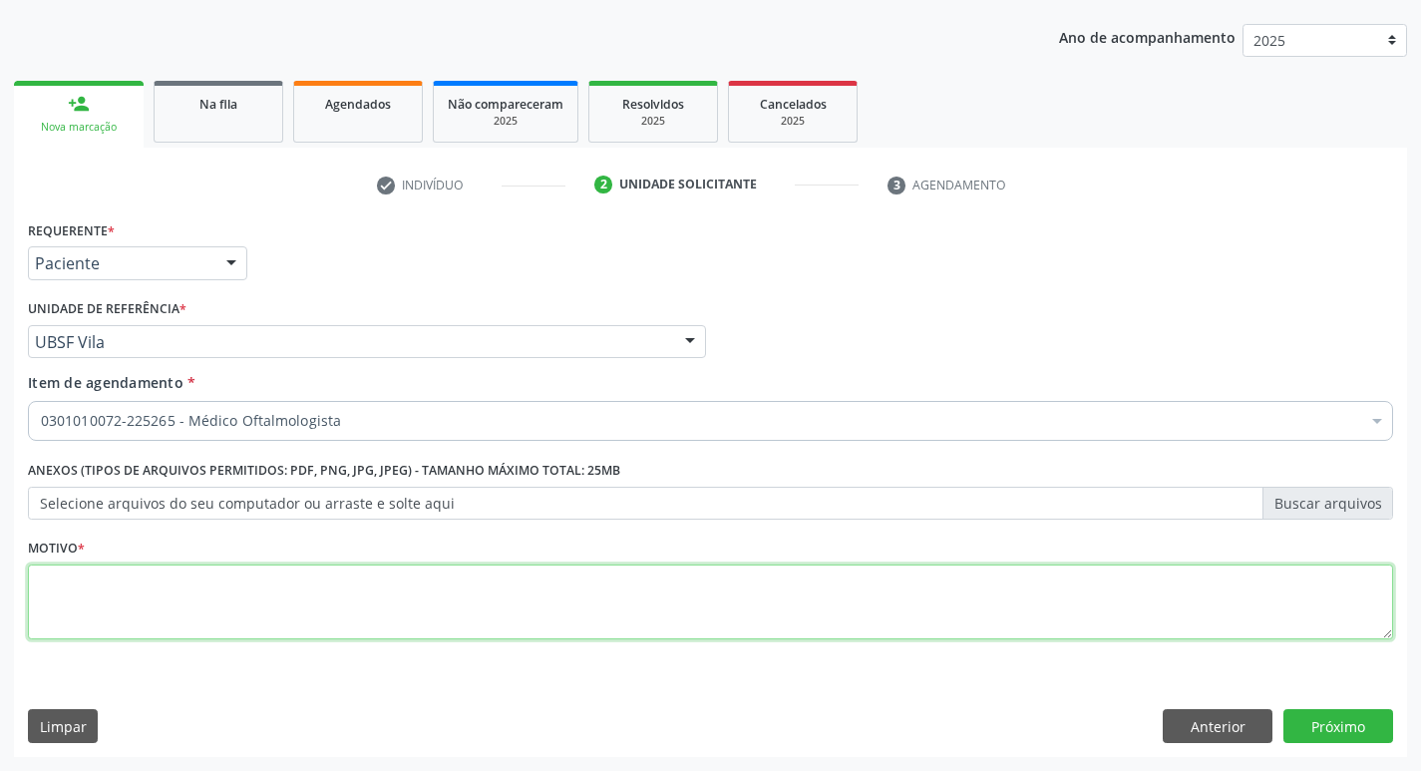
click at [178, 603] on textarea at bounding box center [710, 602] width 1365 height 76
type textarea "AVALIAÇÃO"
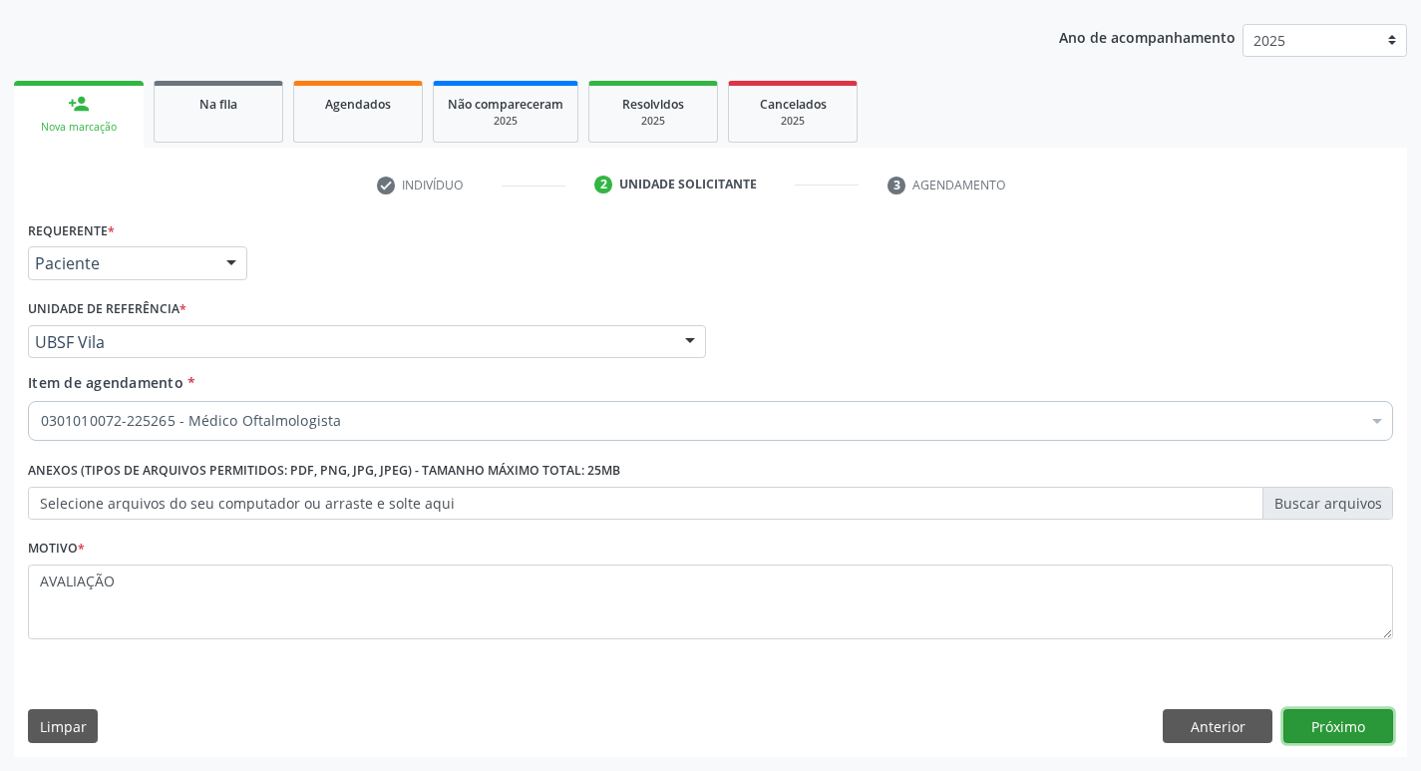
click at [1306, 727] on button "Próximo" at bounding box center [1338, 726] width 110 height 34
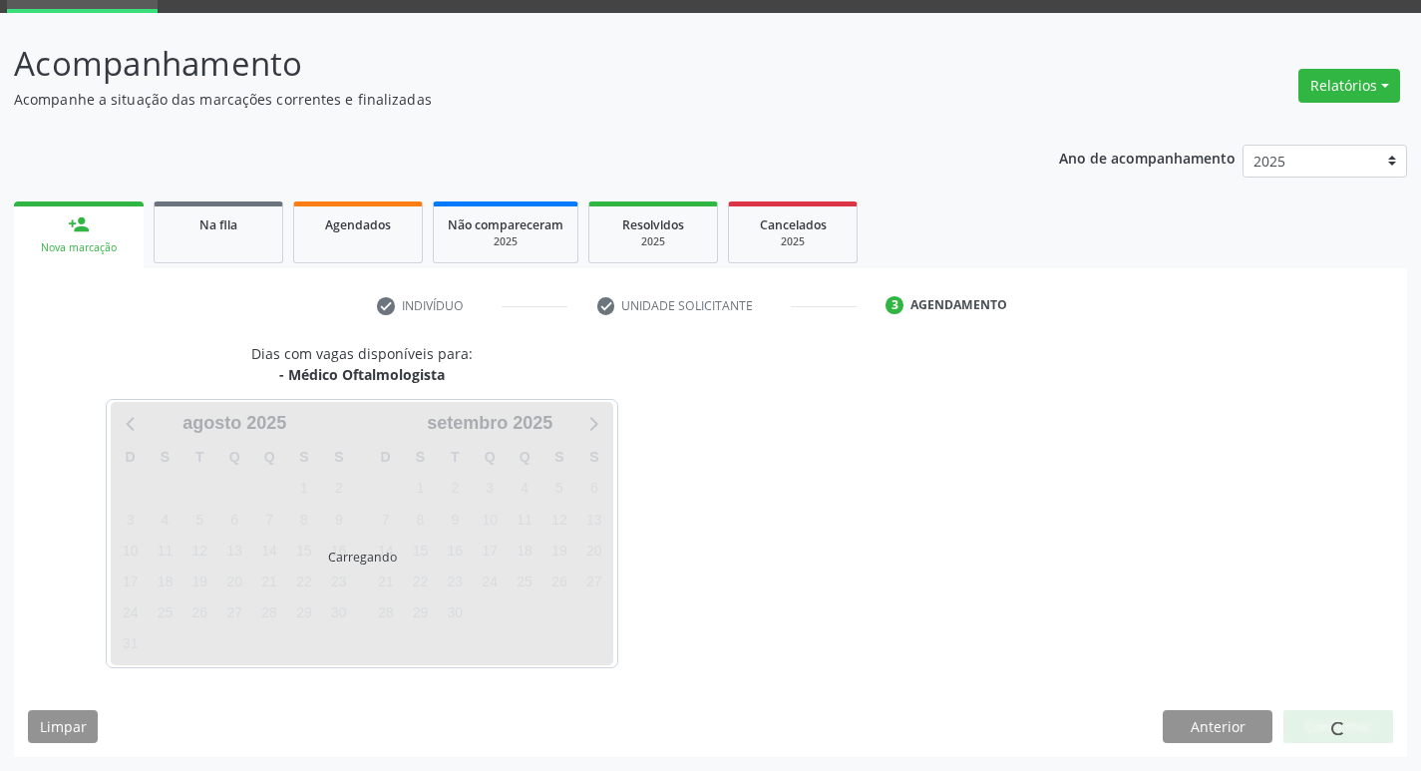
scroll to position [97, 0]
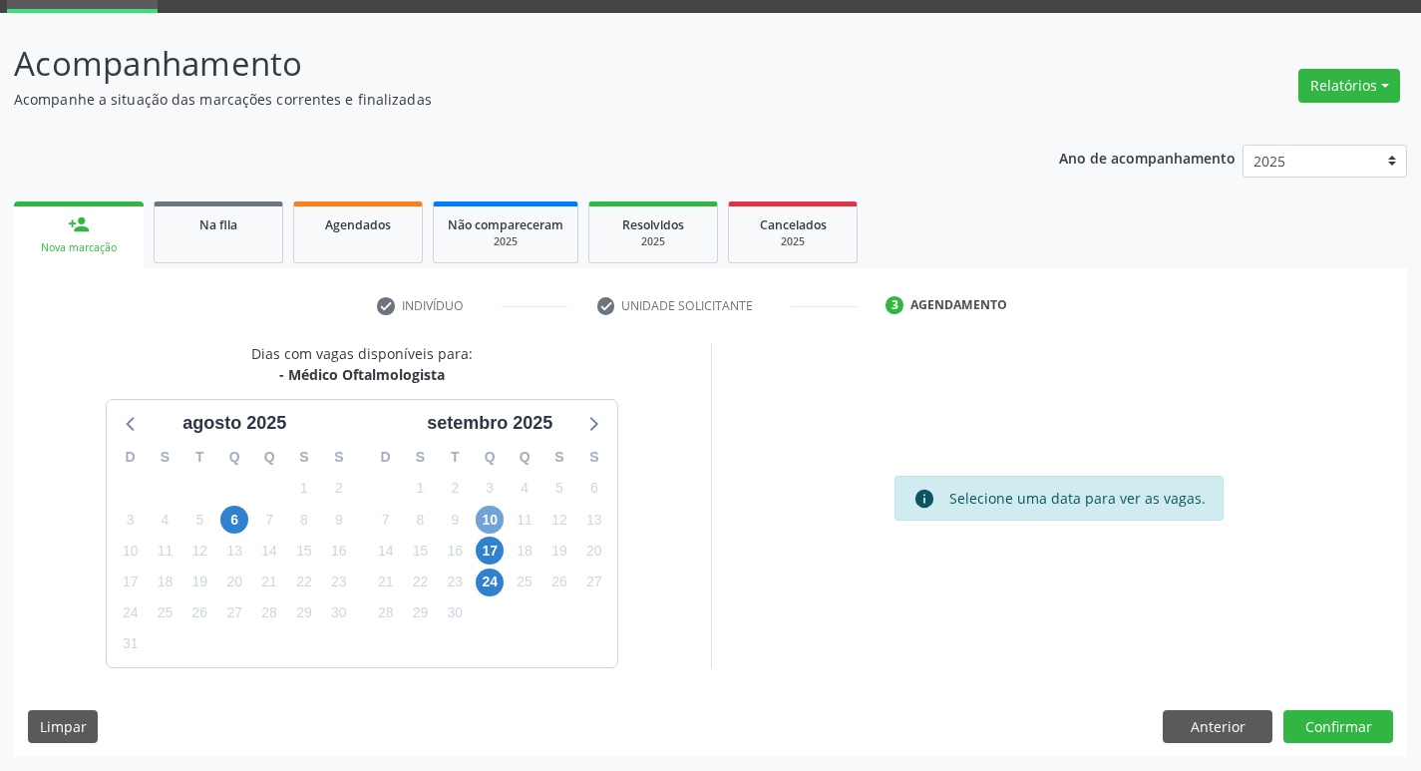
click at [487, 522] on span "10" at bounding box center [490, 520] width 28 height 28
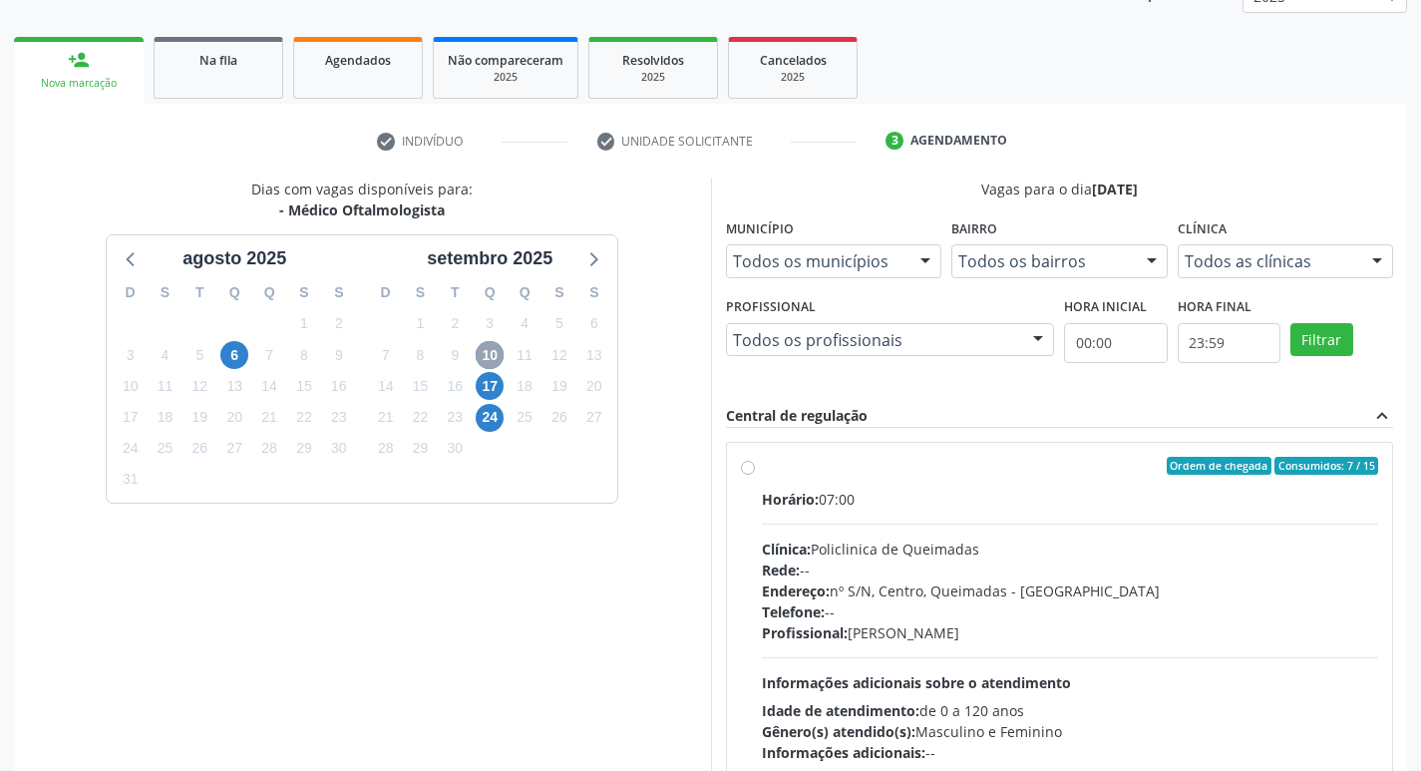
scroll to position [385, 0]
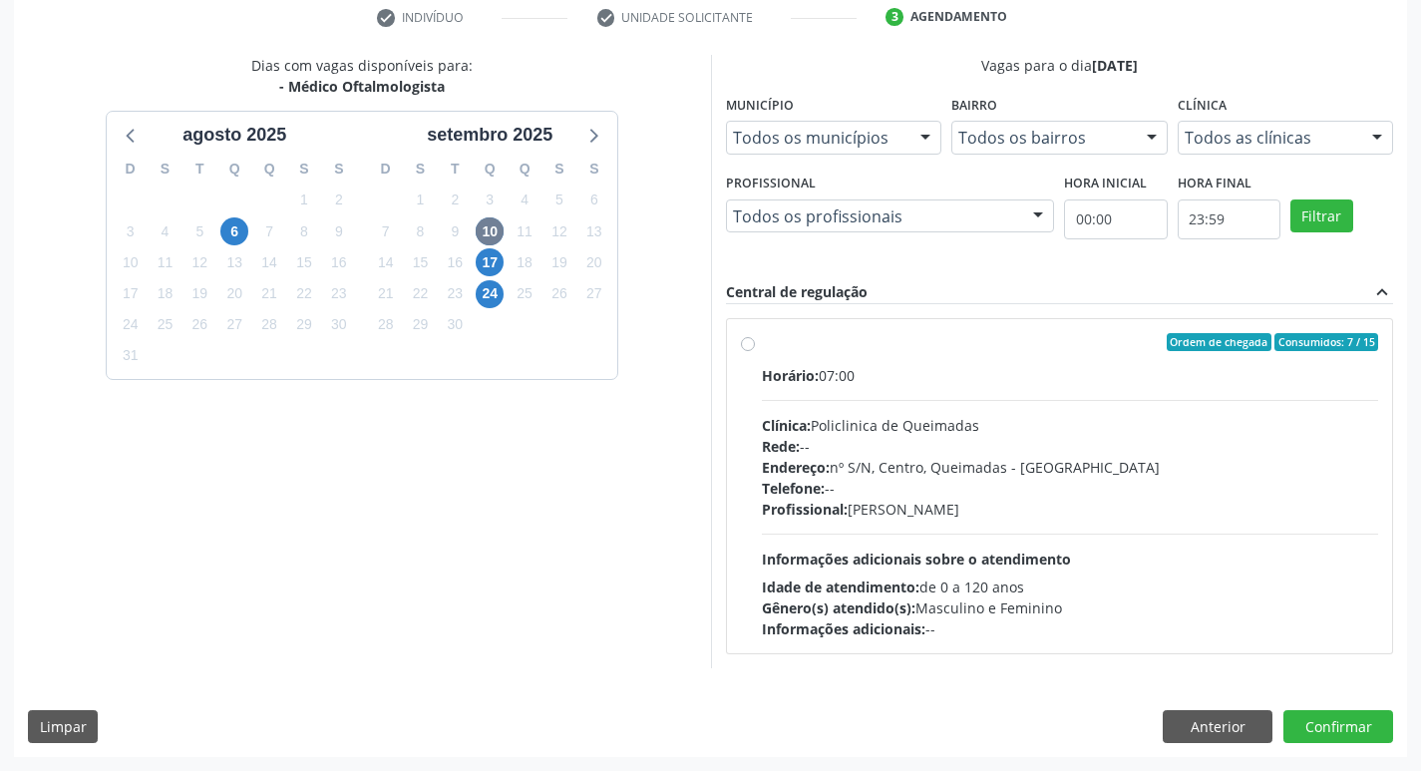
click at [1250, 369] on div "Horário: 07:00" at bounding box center [1070, 375] width 617 height 21
click at [755, 351] on input "Ordem de chegada Consumidos: 7 / 15 Horário: 07:00 Clínica: Policlinica de Quei…" at bounding box center [748, 342] width 14 height 18
radio input "true"
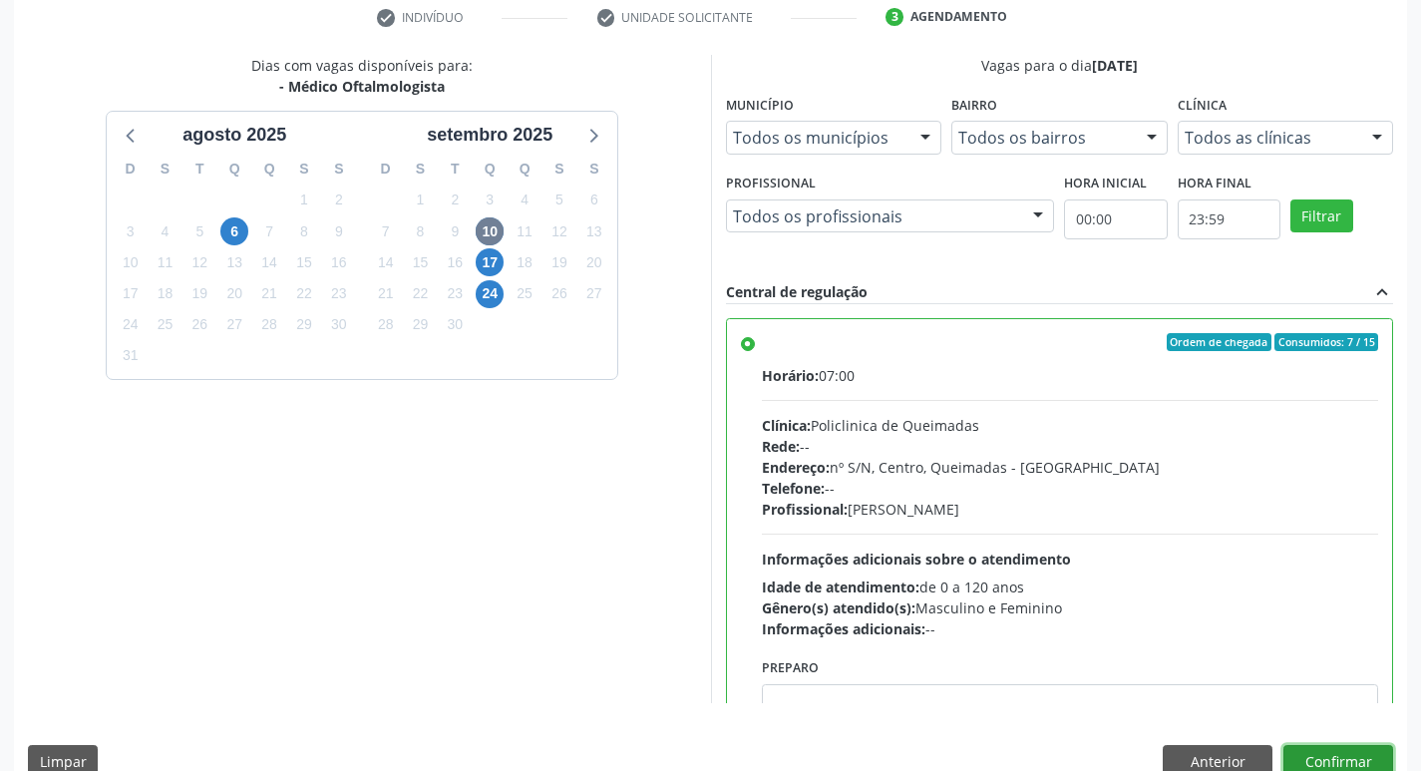
click at [1328, 752] on button "Confirmar" at bounding box center [1338, 762] width 110 height 34
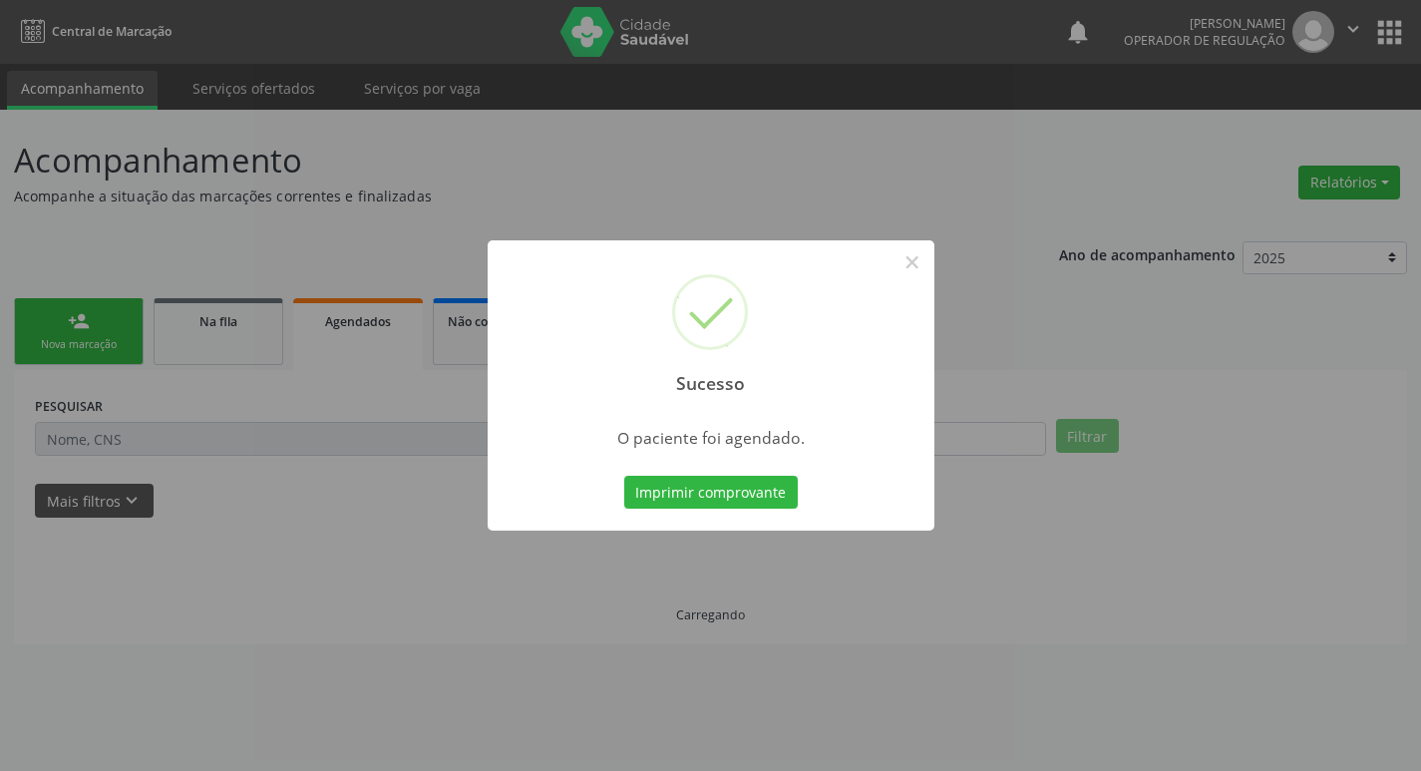
scroll to position [0, 0]
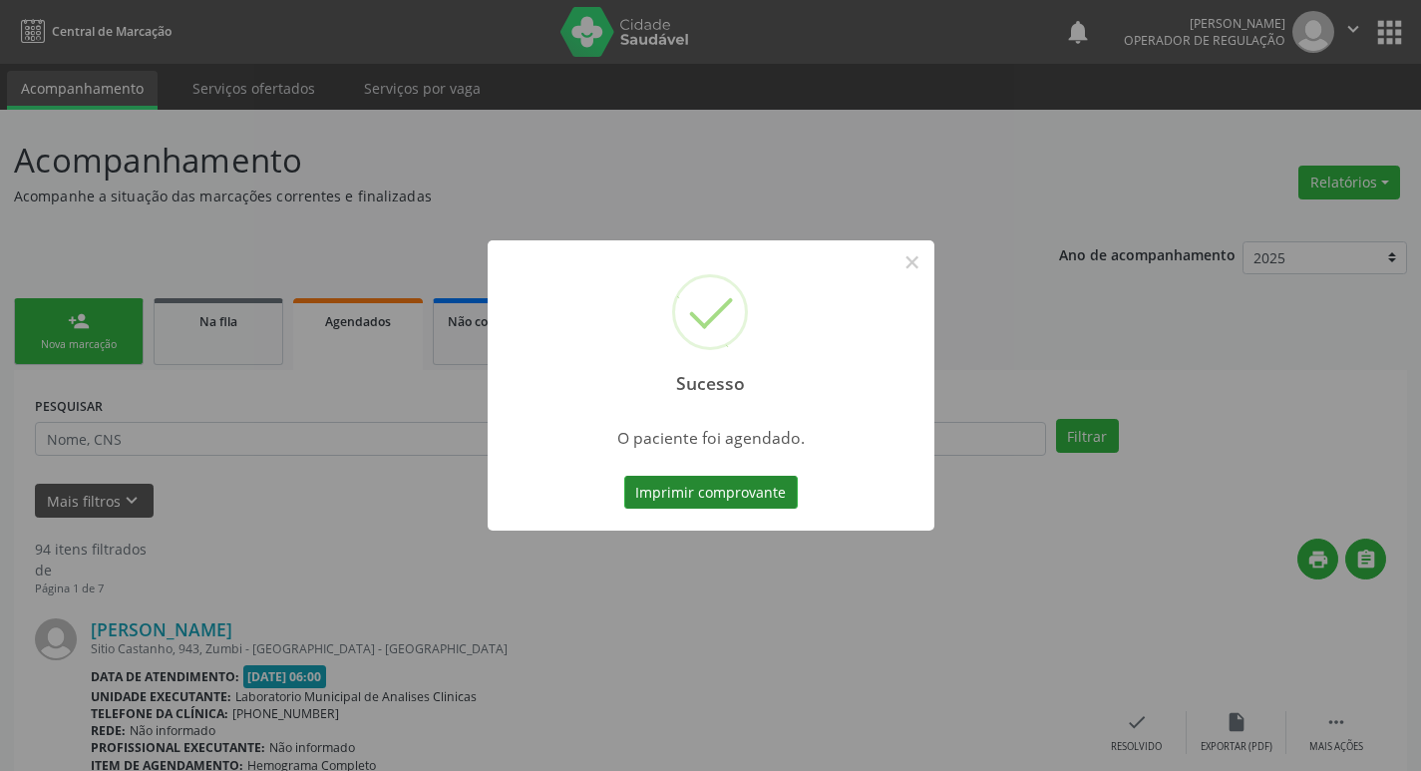
click at [732, 483] on button "Imprimir comprovante" at bounding box center [711, 493] width 174 height 34
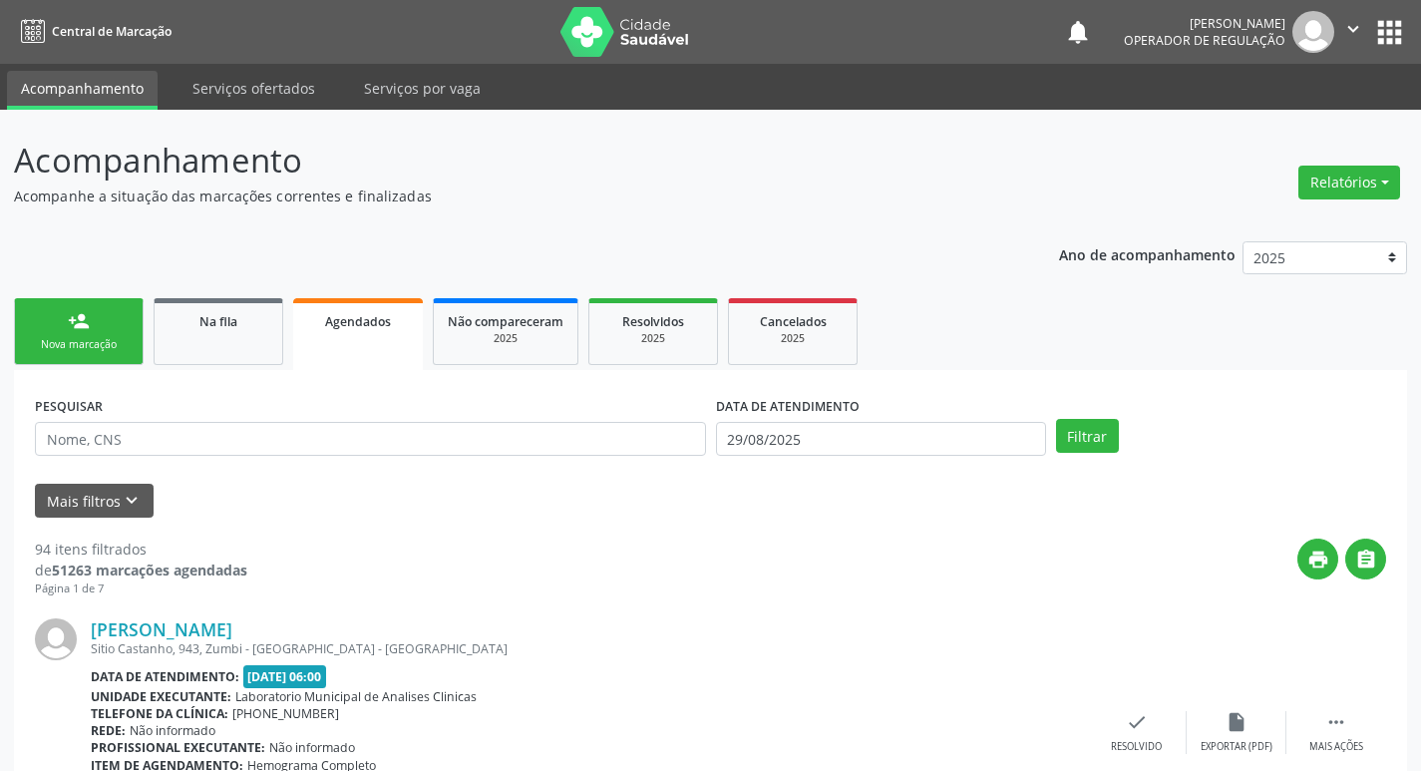
click at [58, 333] on link "person_add Nova marcação" at bounding box center [79, 331] width 130 height 67
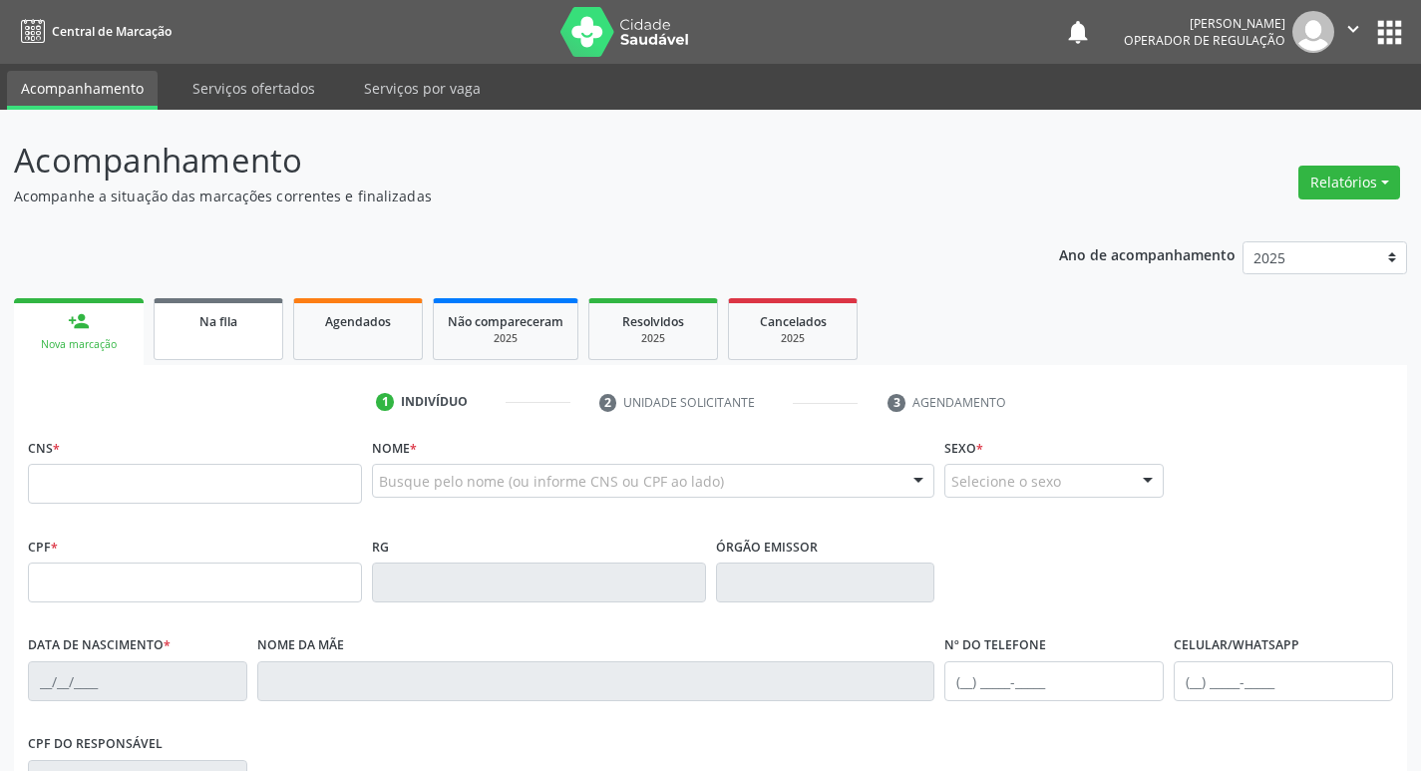
click at [190, 308] on link "Na fila" at bounding box center [219, 329] width 130 height 62
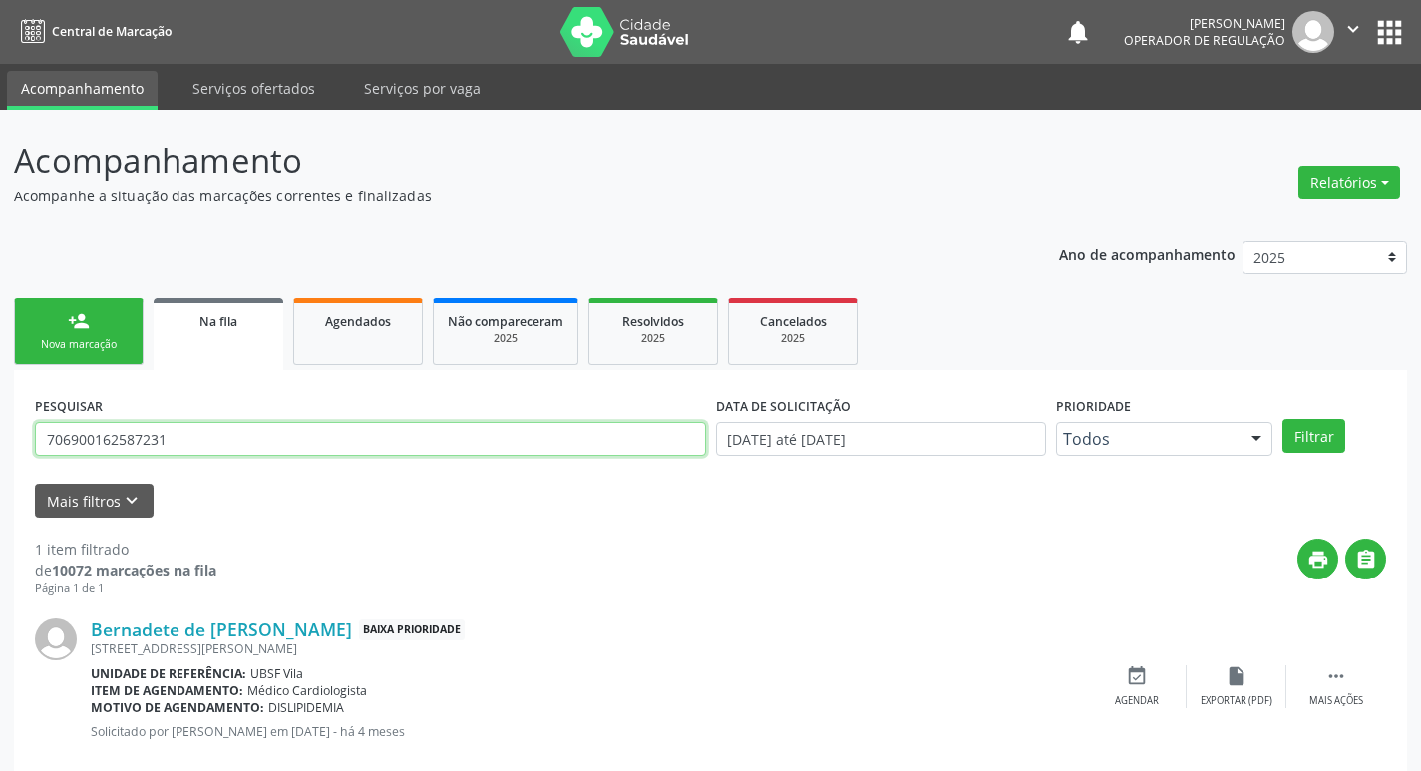
drag, startPoint x: 194, startPoint y: 451, endPoint x: 0, endPoint y: 441, distance: 194.7
click at [0, 441] on div "Acompanhamento Acompanhe a situação das marcações correntes e finalizadas Relat…" at bounding box center [710, 460] width 1421 height 700
type input "703407298731918"
click at [1282, 419] on button "Filtrar" at bounding box center [1313, 436] width 63 height 34
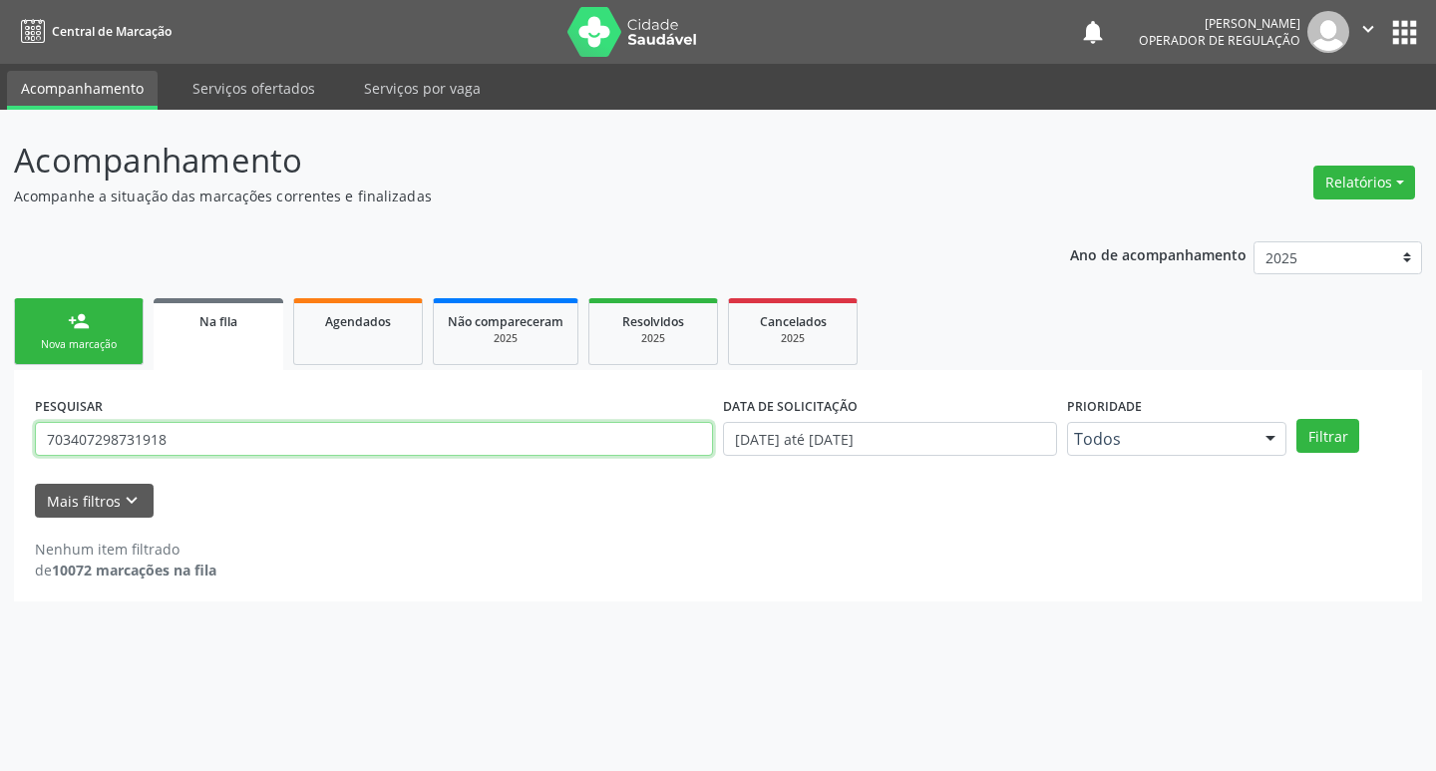
drag, startPoint x: 190, startPoint y: 446, endPoint x: 26, endPoint y: 430, distance: 165.3
click at [26, 430] on div "PESQUISAR 703407298731918 DATA DE SOLICITAÇÃO 01/01/2021 até 29/08/2025 Priorid…" at bounding box center [718, 485] width 1408 height 231
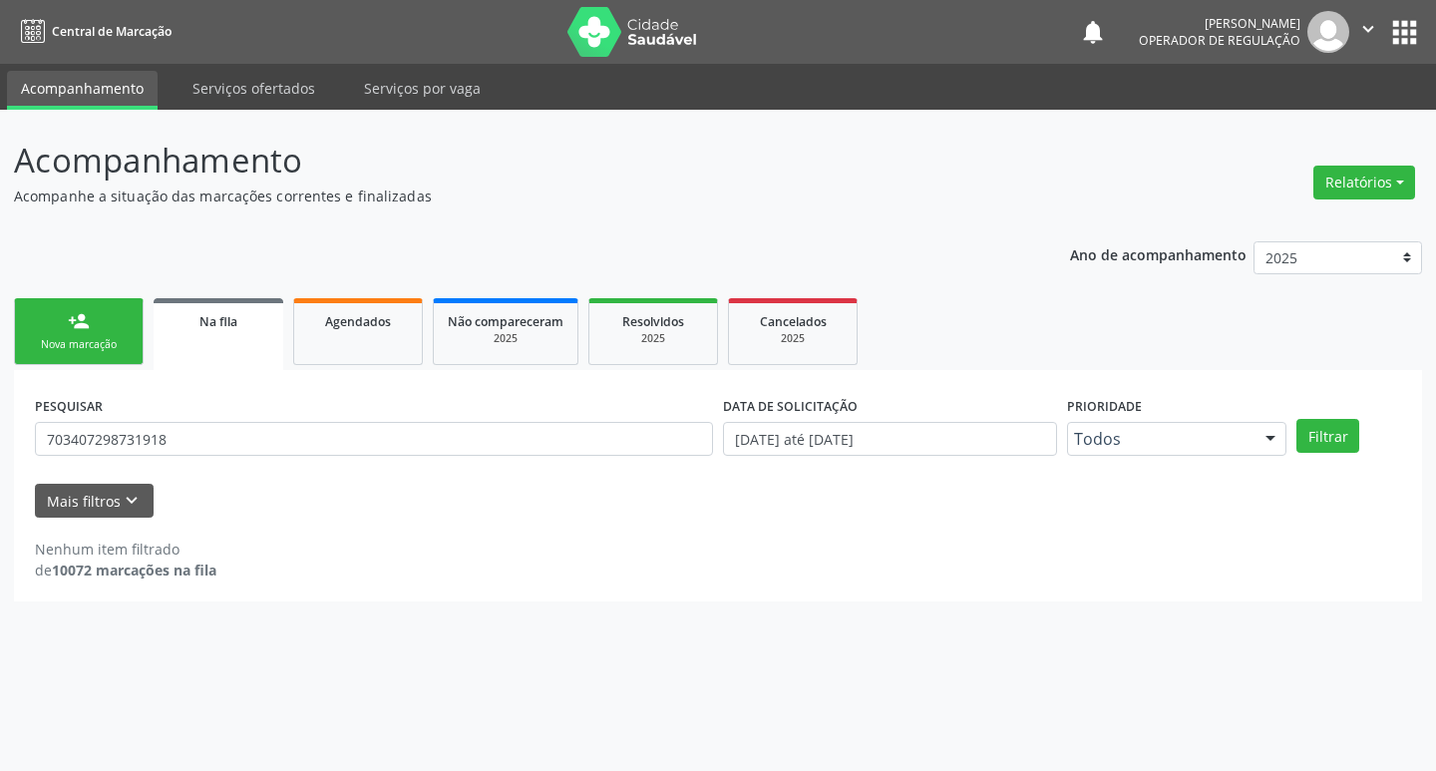
click at [88, 323] on div "person_add" at bounding box center [79, 321] width 22 height 22
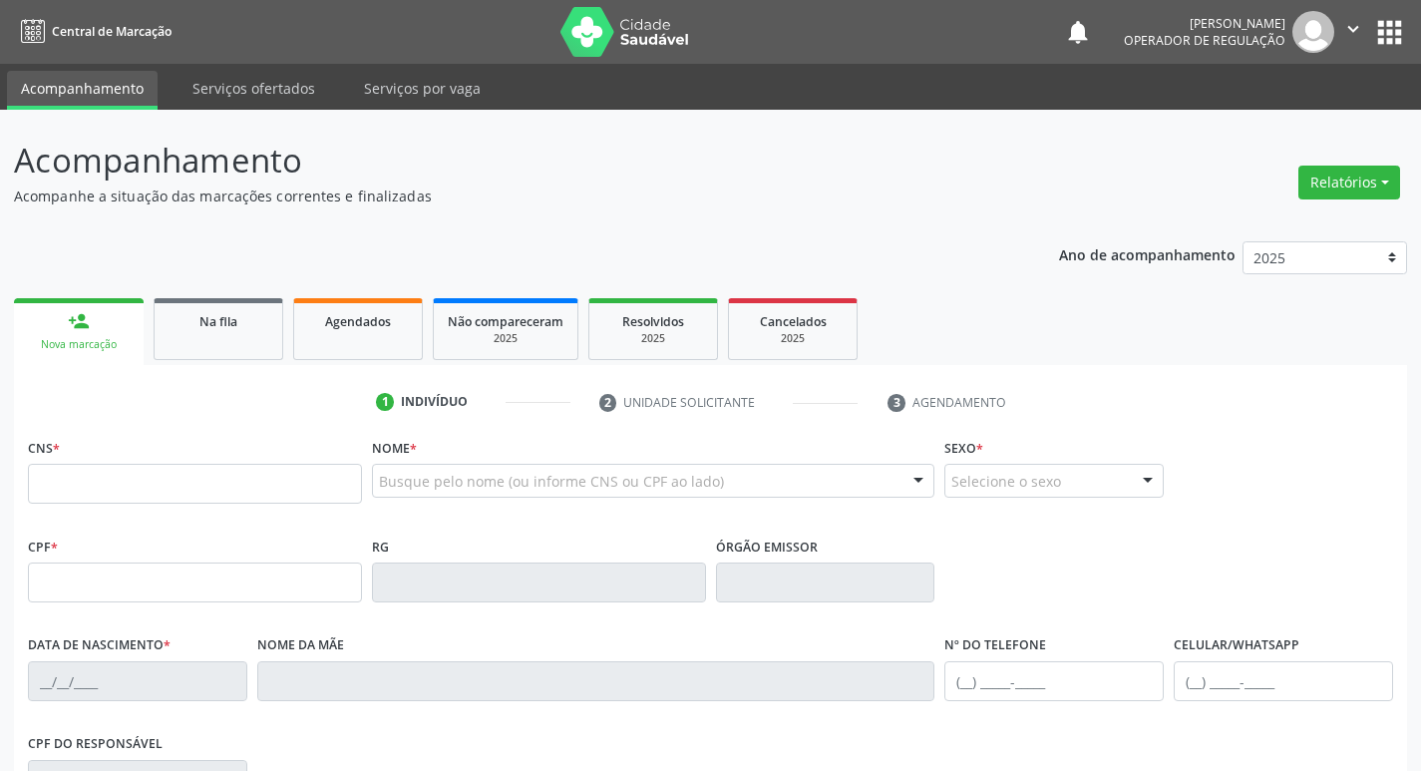
click at [120, 515] on fieldset "CNS *" at bounding box center [195, 475] width 334 height 85
click at [126, 480] on input "text" at bounding box center [195, 484] width 334 height 40
paste input "703 4072 9873 1918"
type input "703 4072 9873 1918"
type input "108.297.774-82"
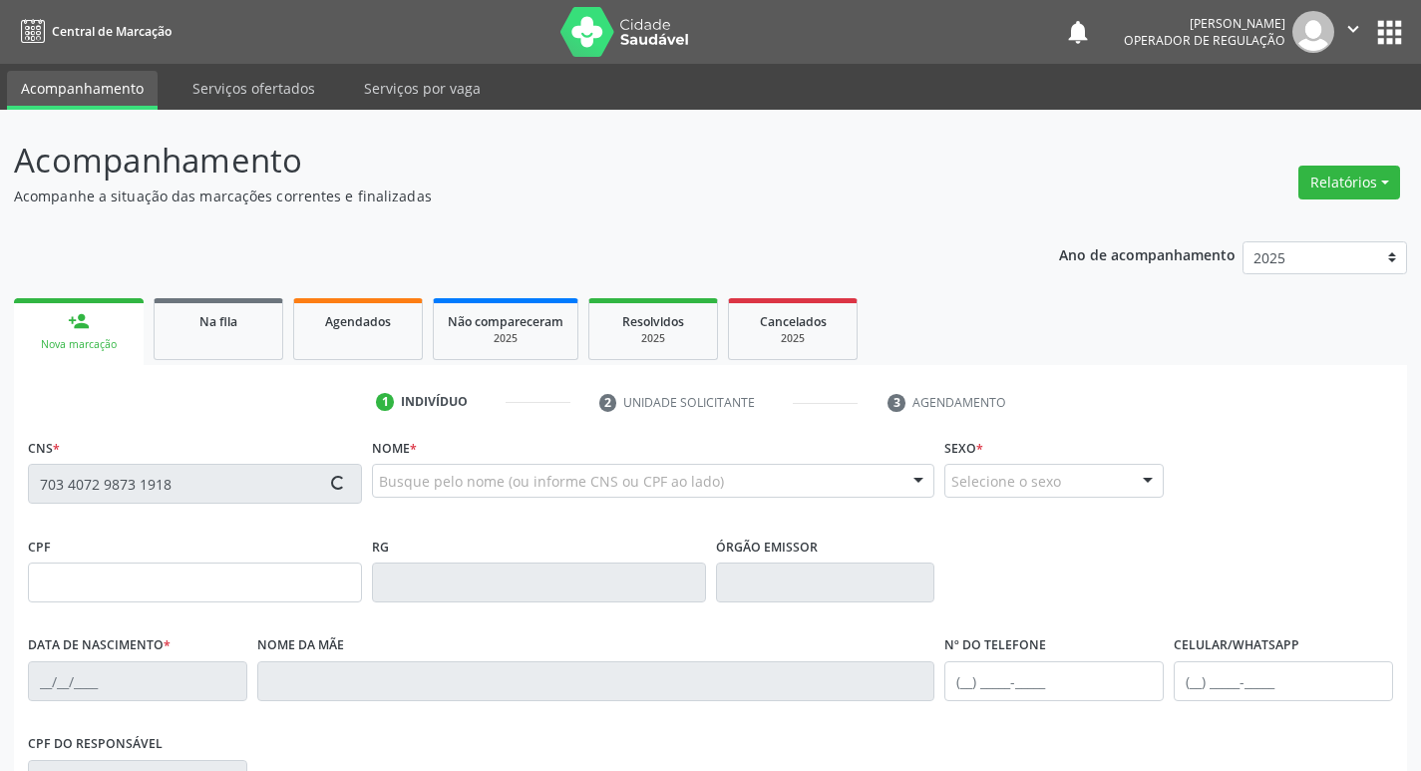
type input "20/03/1993"
type input "Maria Sônia da Silva Andrade"
type input "(83) 99972-1840"
type input "120.855.594-41"
type input "171"
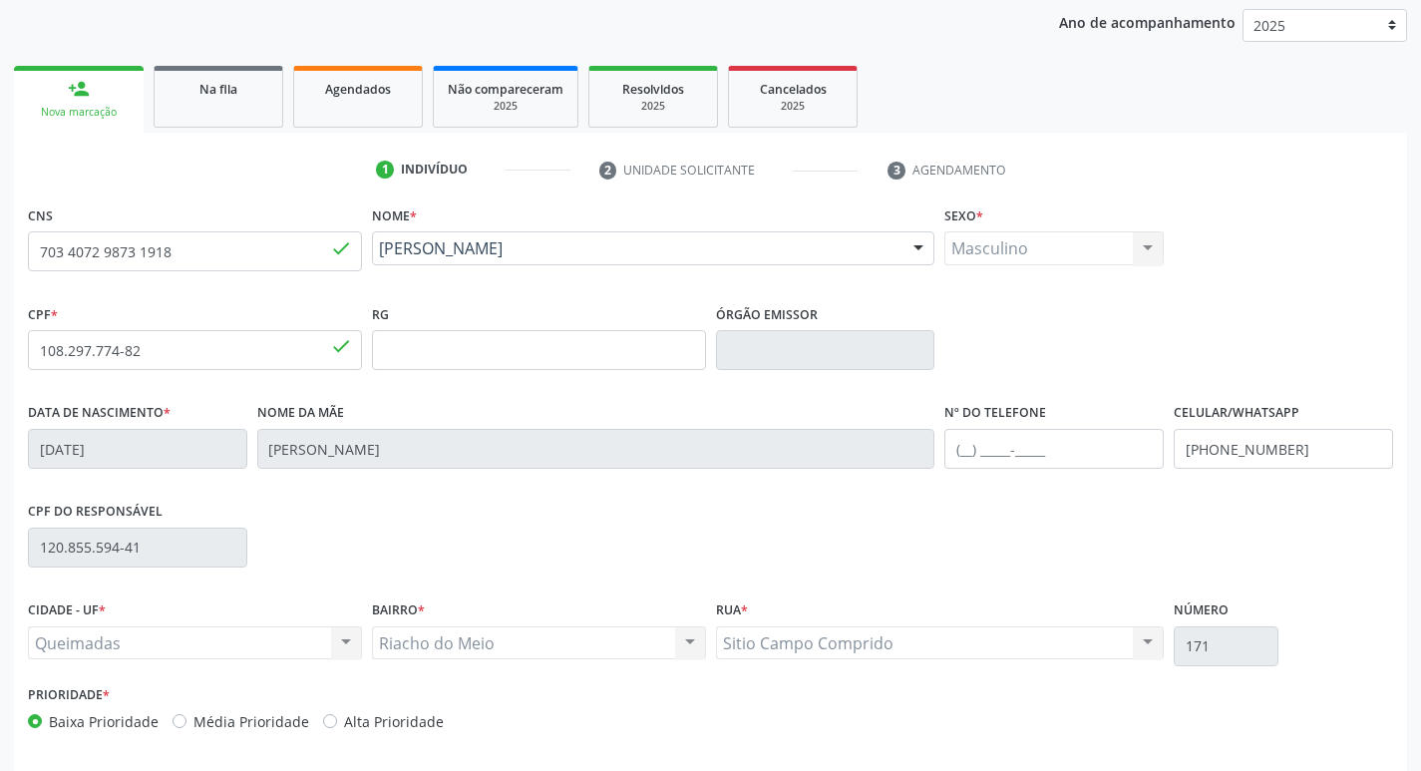
scroll to position [310, 0]
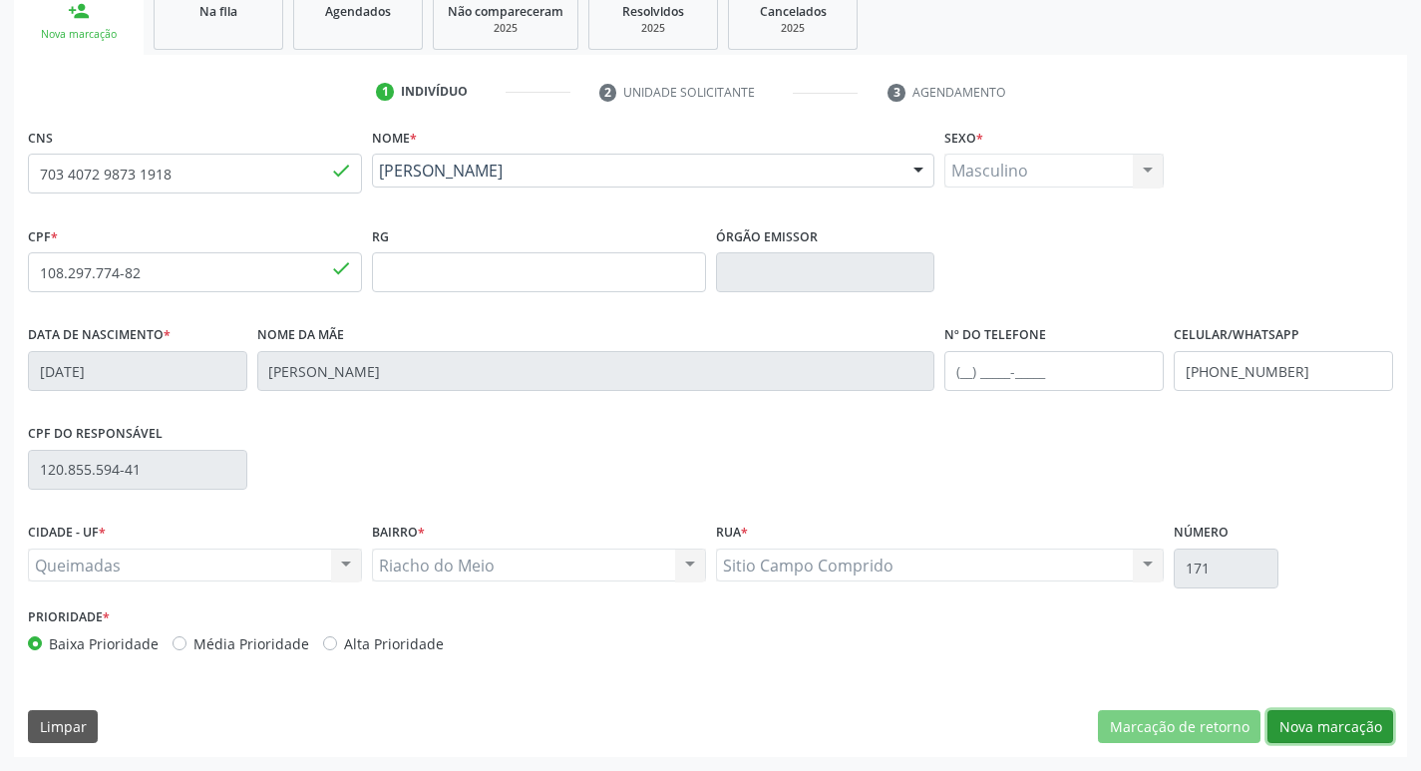
click at [1293, 730] on button "Nova marcação" at bounding box center [1330, 727] width 126 height 34
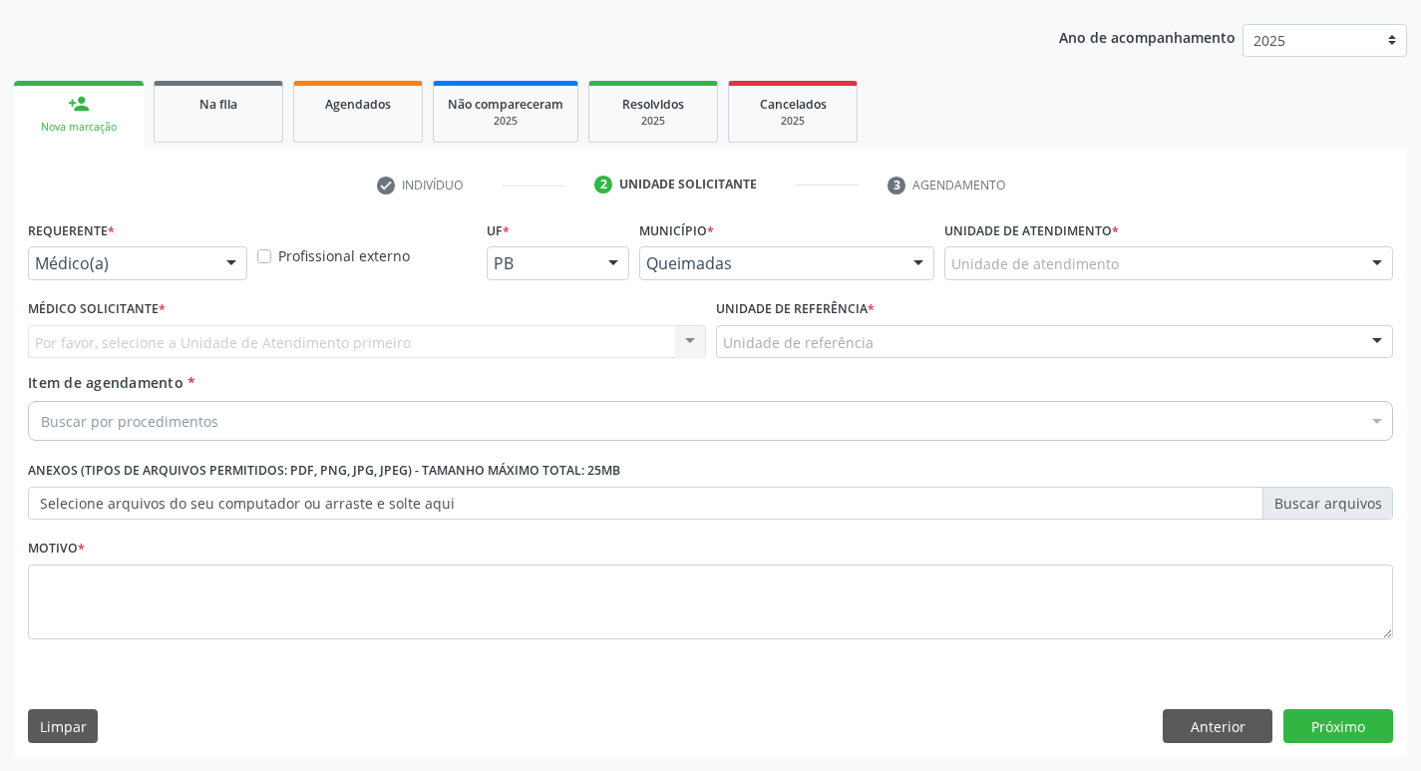
scroll to position [217, 0]
click at [183, 283] on div "Requerente * Médico(a) Médico(a) Enfermeiro(a) Paciente Nenhum resultado encont…" at bounding box center [137, 254] width 229 height 78
drag, startPoint x: 180, startPoint y: 273, endPoint x: 174, endPoint y: 308, distance: 35.6
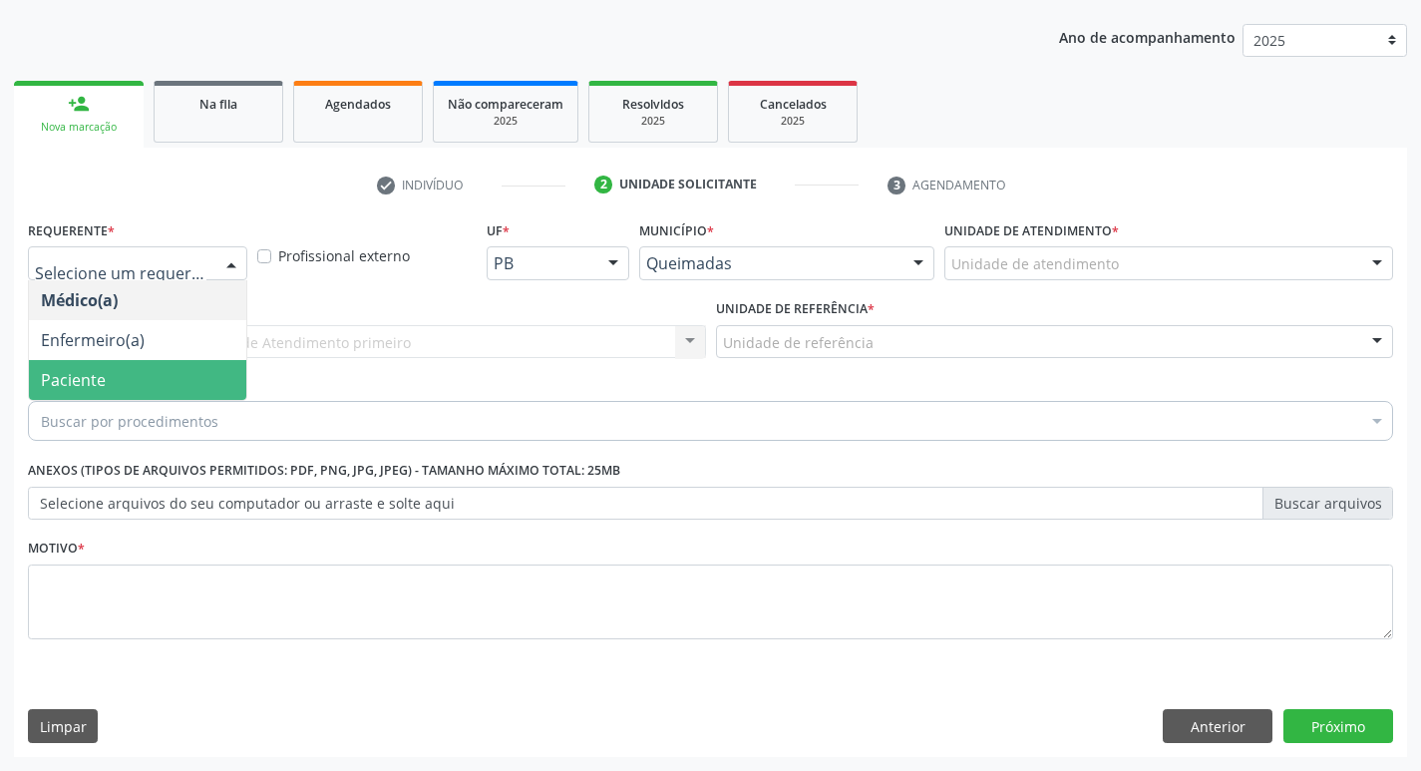
click at [144, 373] on span "Paciente" at bounding box center [137, 380] width 217 height 40
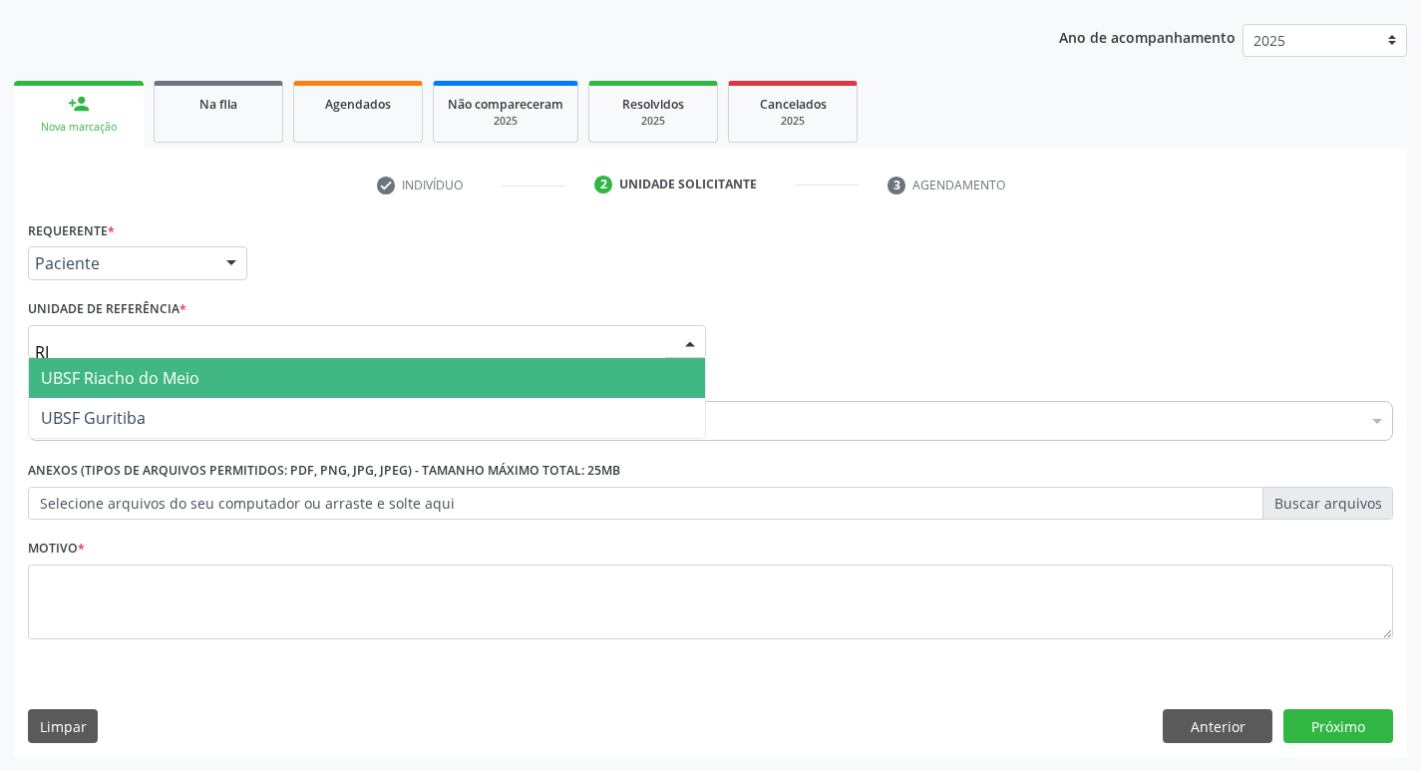
type input "RIA"
click at [152, 372] on span "UBSF Riacho do Meio" at bounding box center [120, 378] width 159 height 22
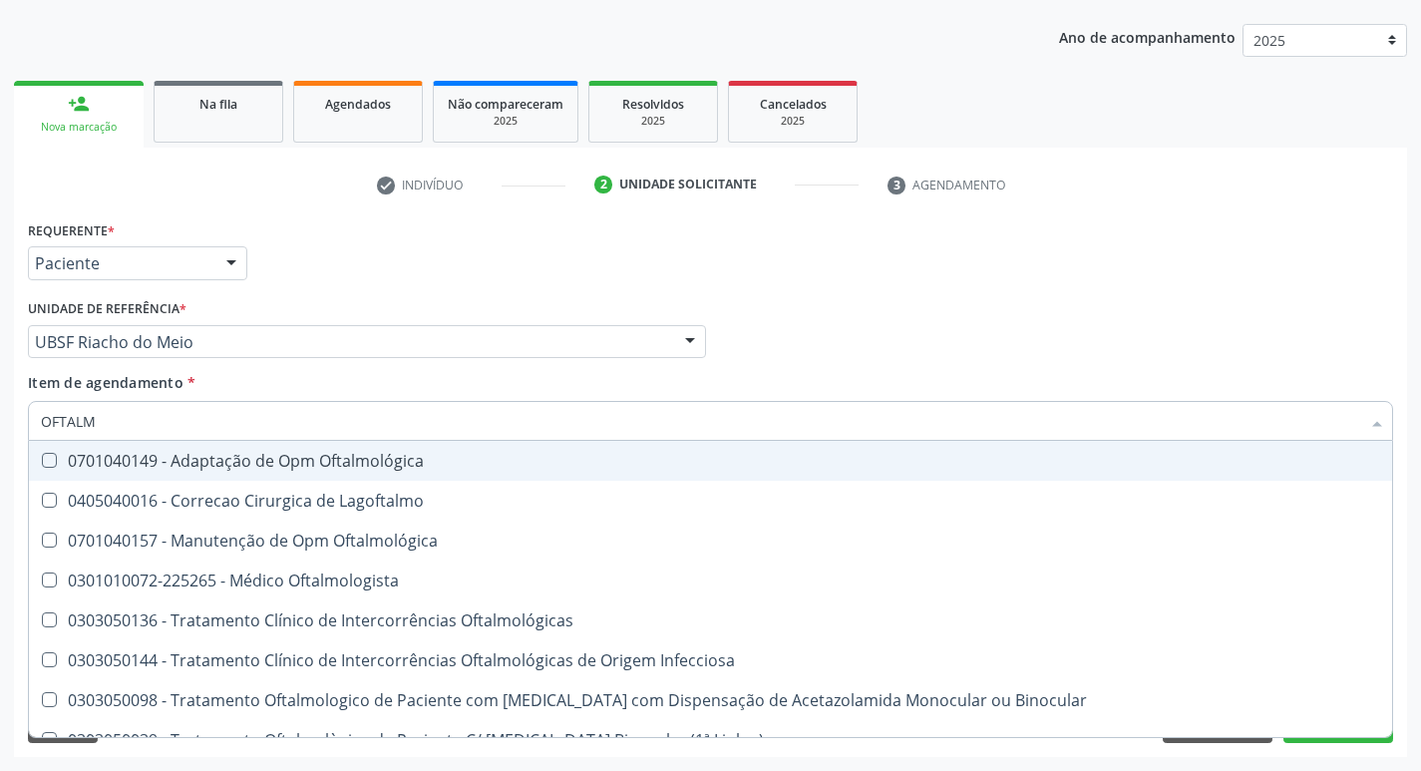
type input "OFTALMO"
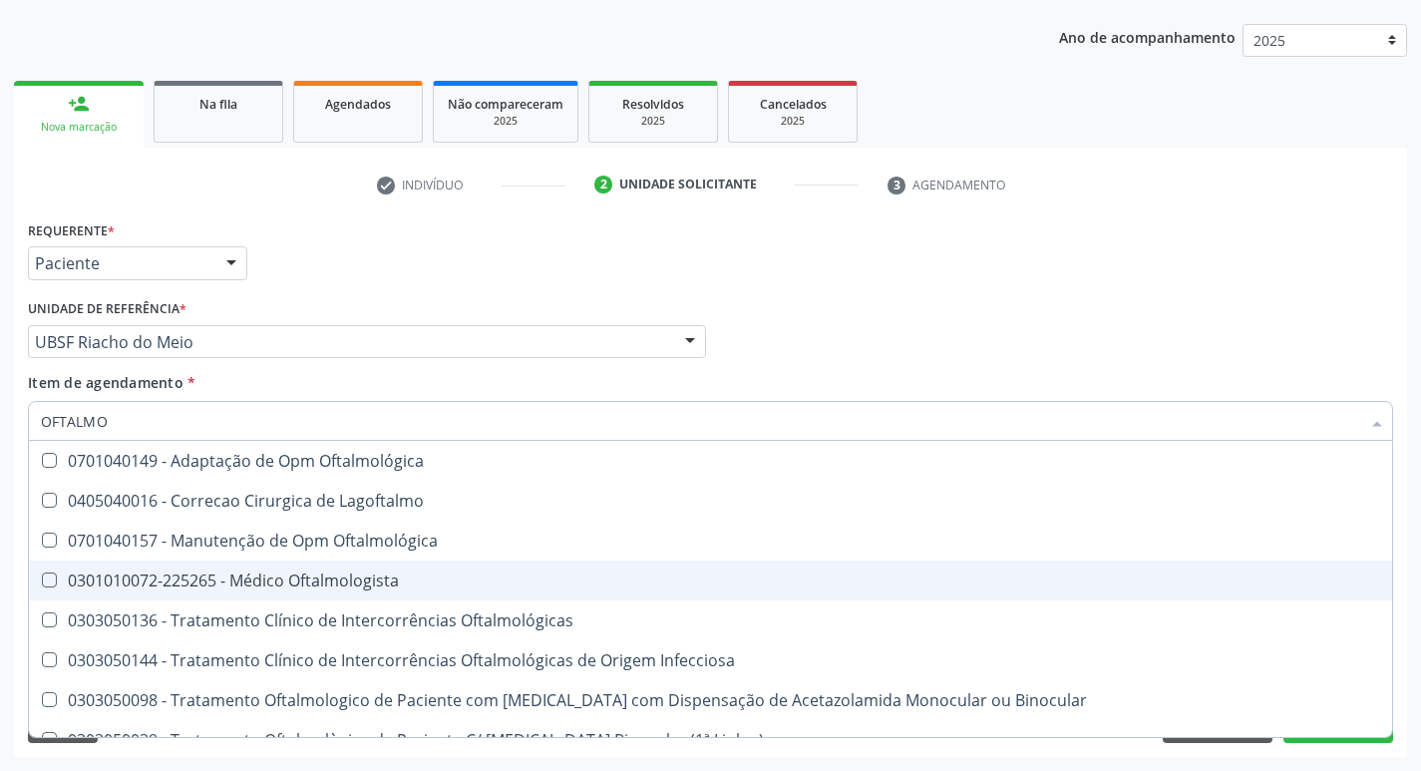
click at [149, 572] on div "0301010072-225265 - Médico Oftalmologista" at bounding box center [710, 580] width 1339 height 16
checkbox Oftalmologista "true"
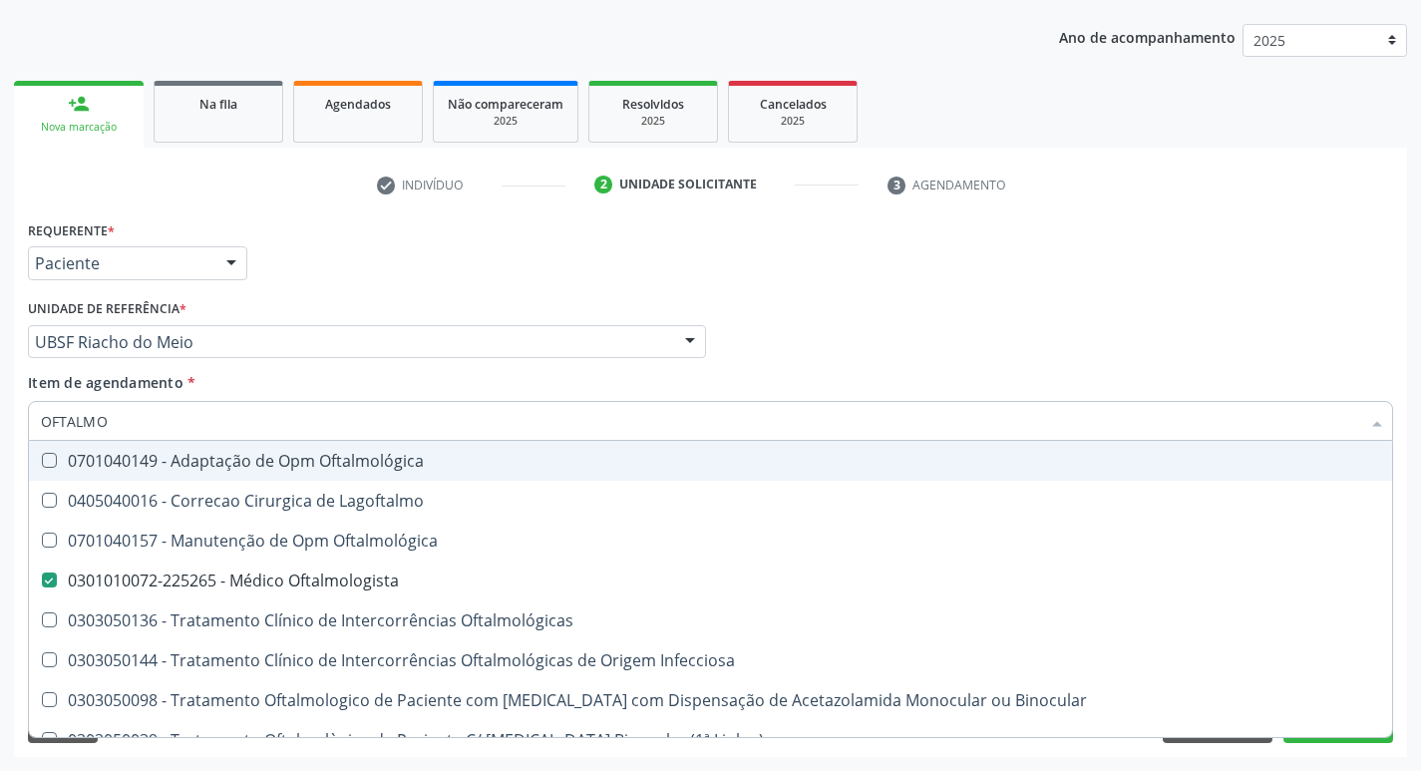
click at [402, 260] on div "Requerente * Paciente Médico(a) Enfermeiro(a) Paciente Nenhum resultado encontr…" at bounding box center [710, 254] width 1375 height 78
checkbox Lagoftalmo "true"
checkbox Oftalmologista "false"
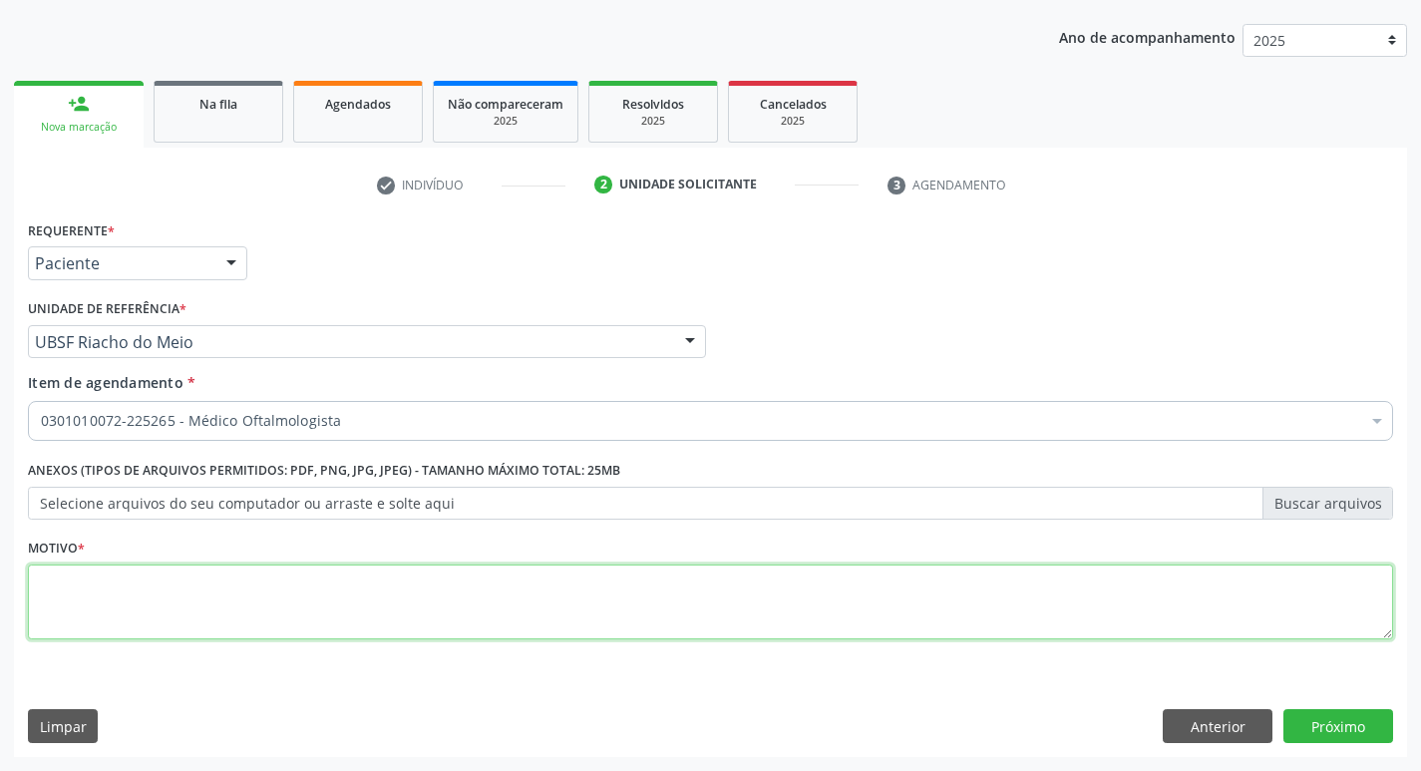
click at [164, 598] on textarea at bounding box center [710, 602] width 1365 height 76
type textarea "AVALIAÇÃO"
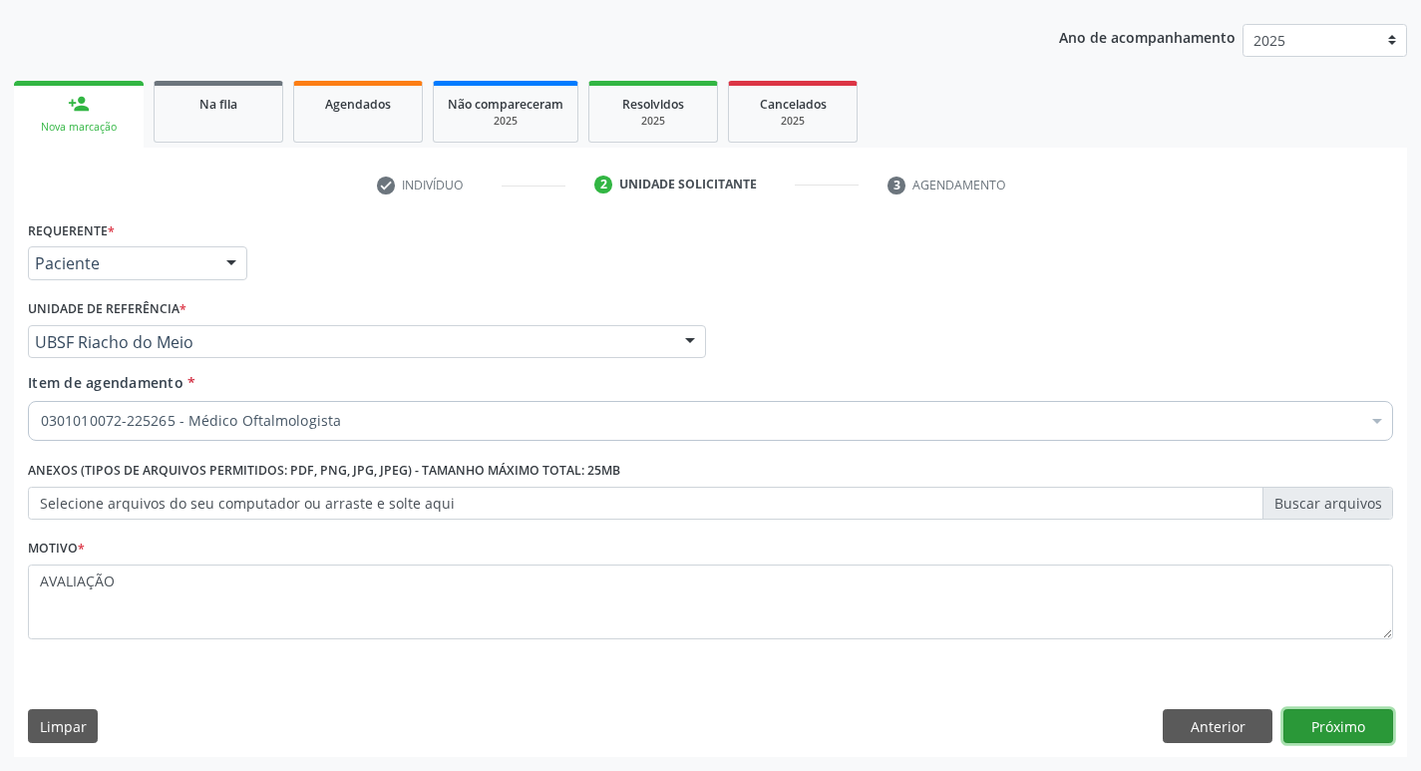
click at [1332, 714] on button "Próximo" at bounding box center [1338, 726] width 110 height 34
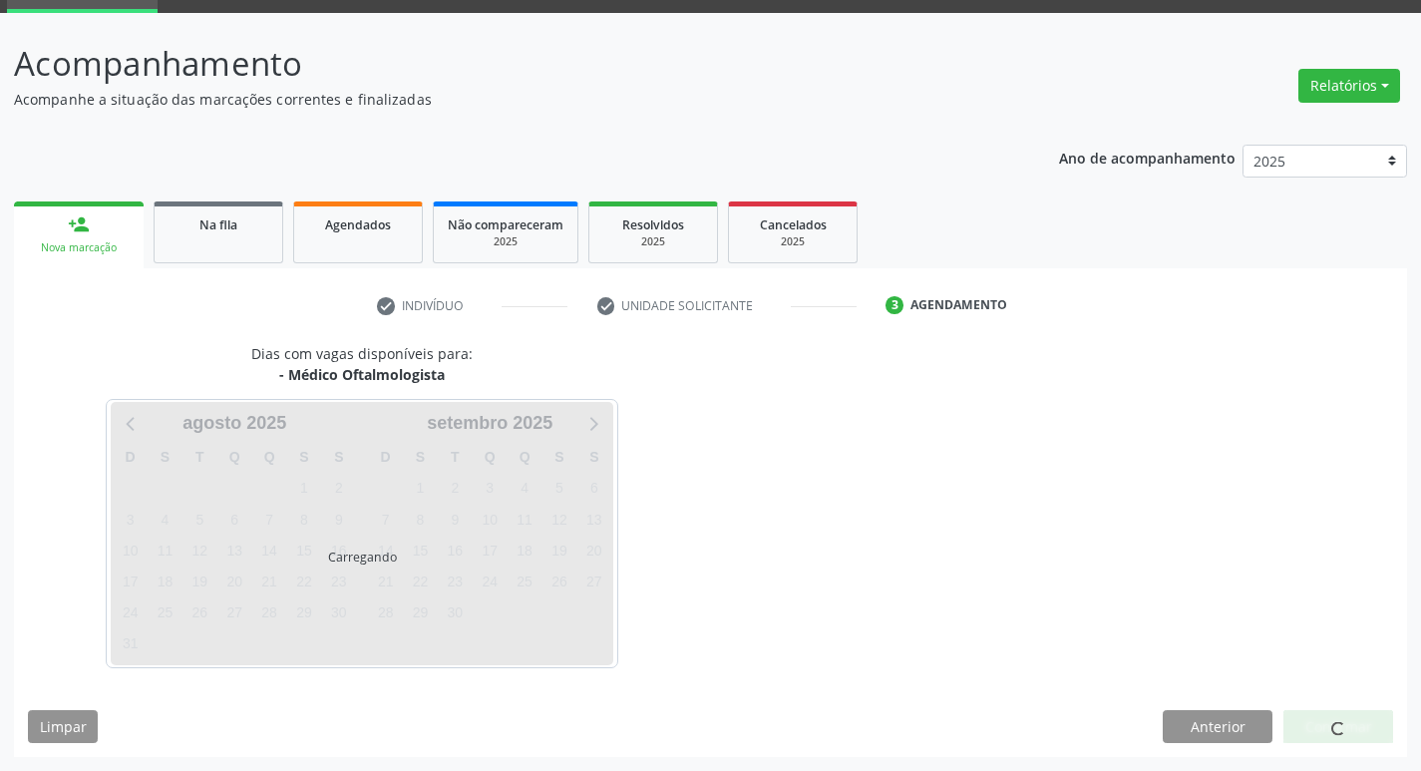
scroll to position [97, 0]
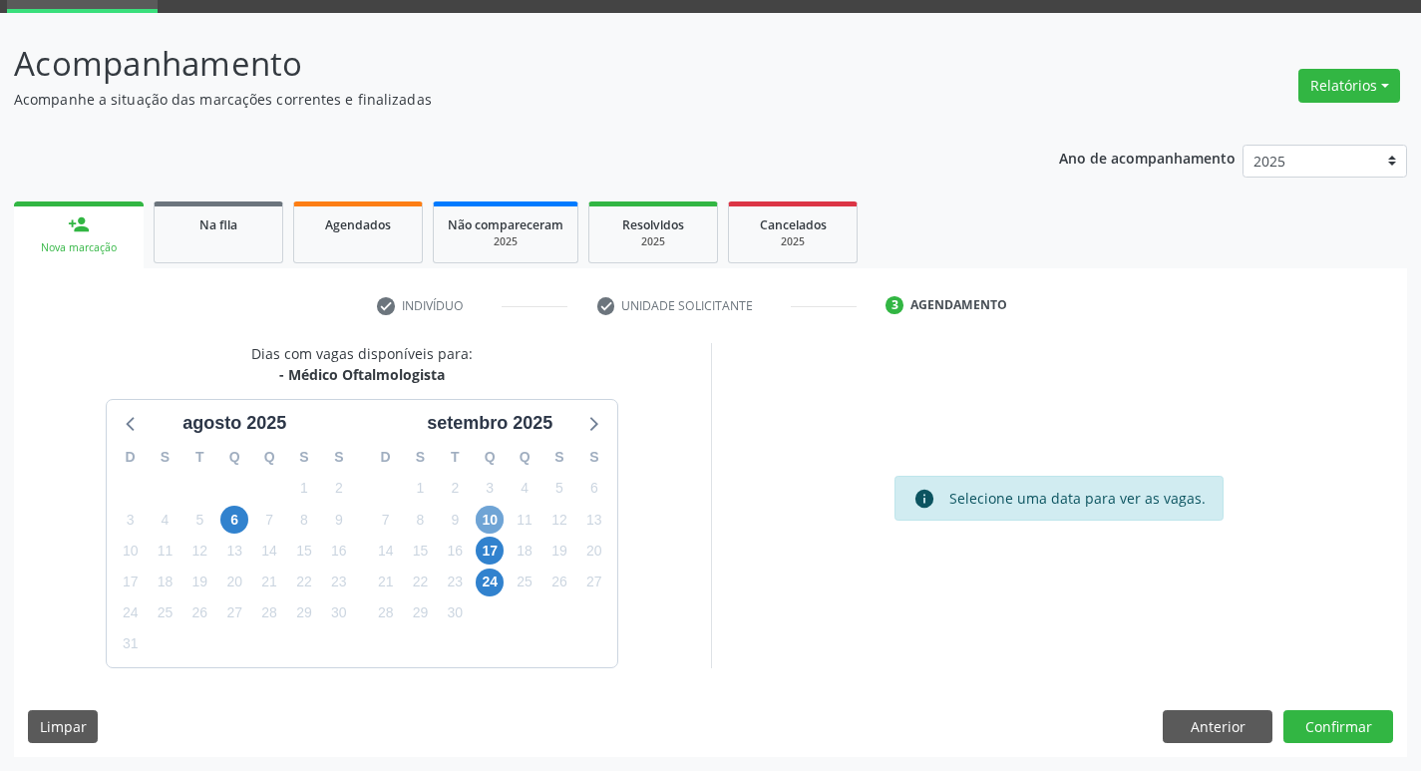
click at [494, 520] on span "10" at bounding box center [490, 520] width 28 height 28
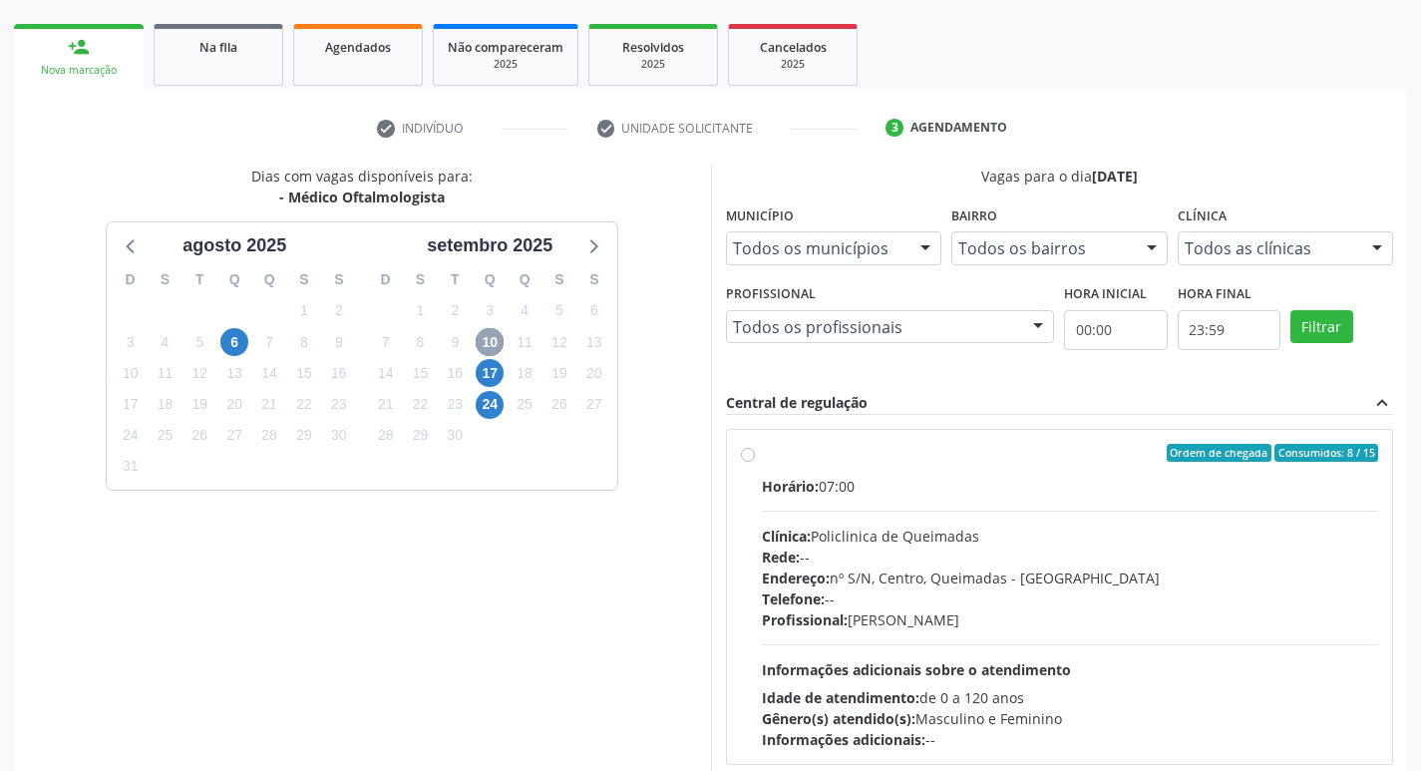
scroll to position [385, 0]
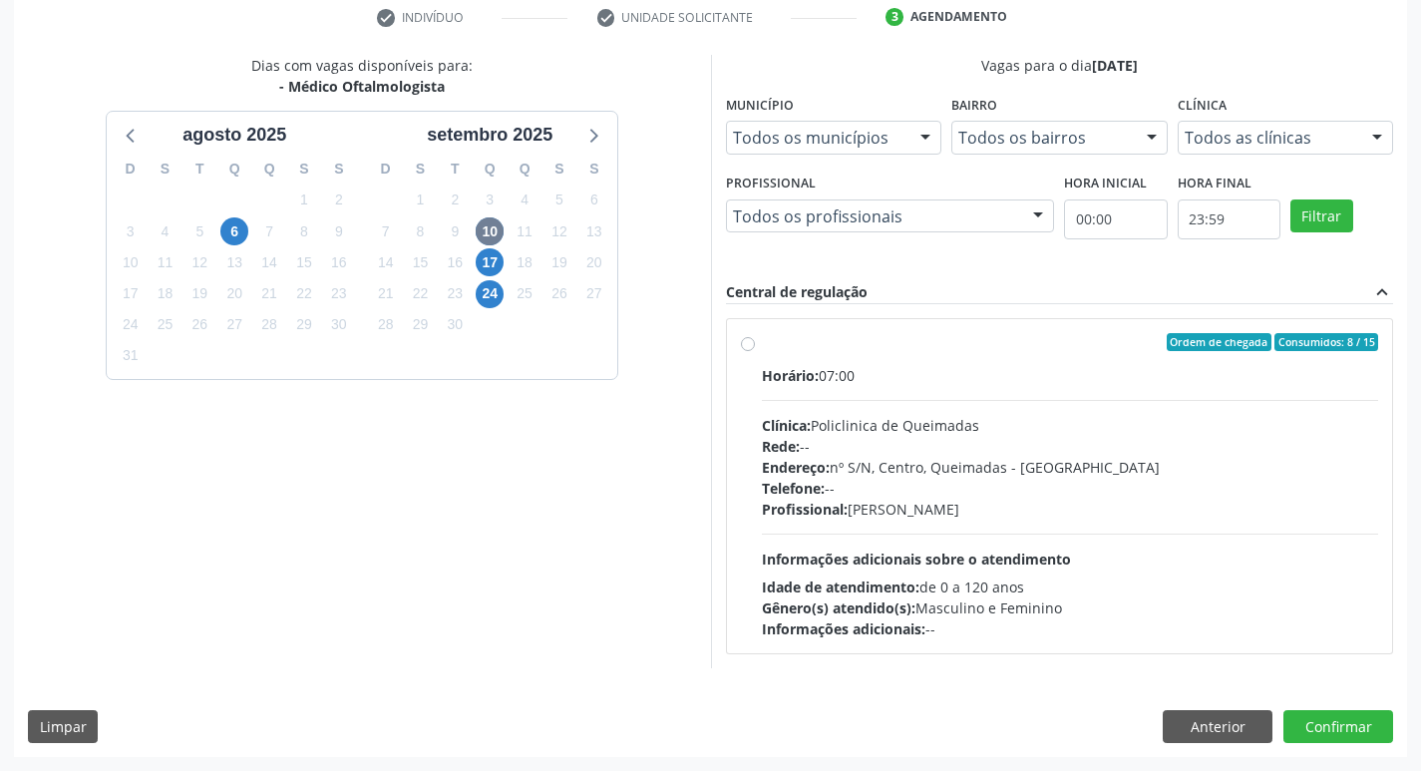
click at [991, 345] on div "Ordem de chegada Consumidos: 8 / 15" at bounding box center [1070, 342] width 617 height 18
click at [755, 345] on input "Ordem de chegada Consumidos: 8 / 15 Horário: 07:00 Clínica: Policlinica de Quei…" at bounding box center [748, 342] width 14 height 18
radio input "true"
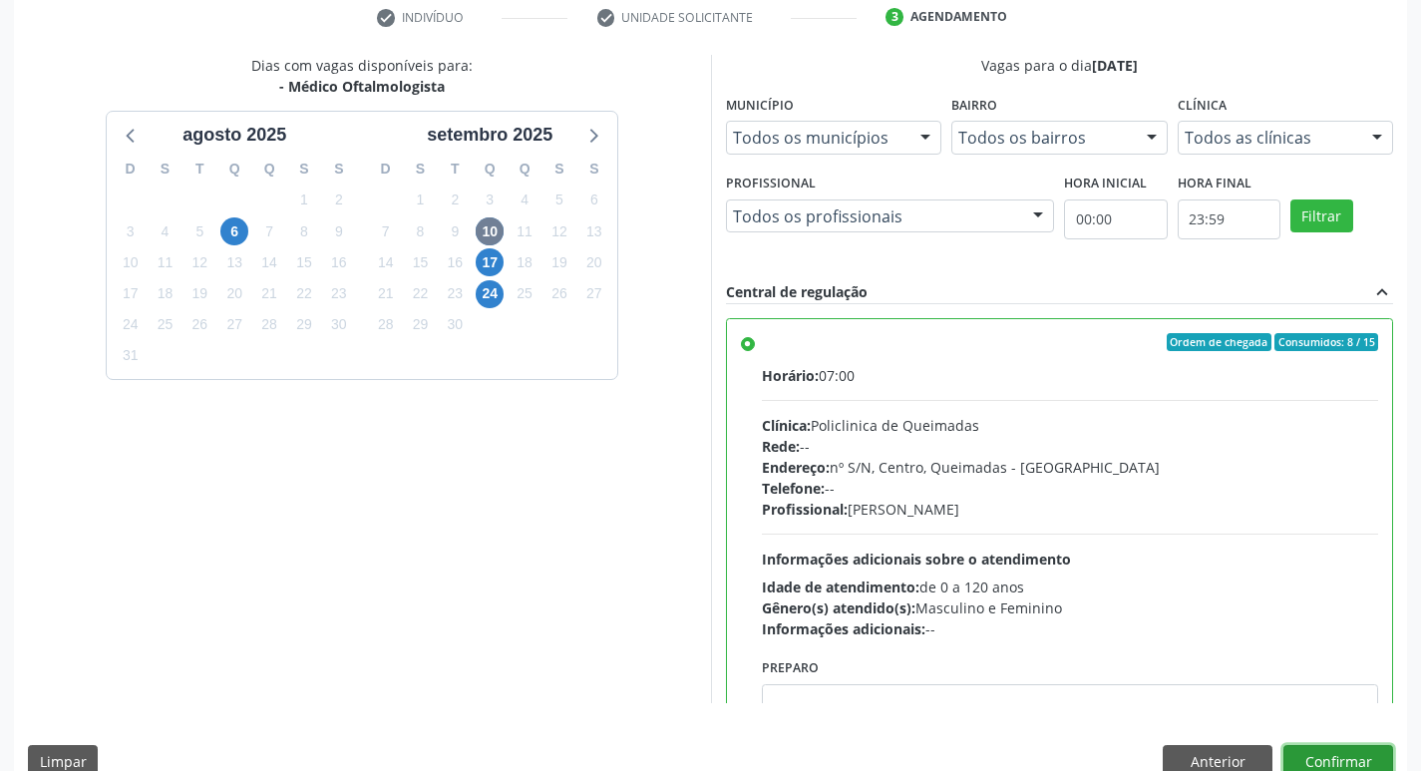
click at [1314, 752] on button "Confirmar" at bounding box center [1338, 762] width 110 height 34
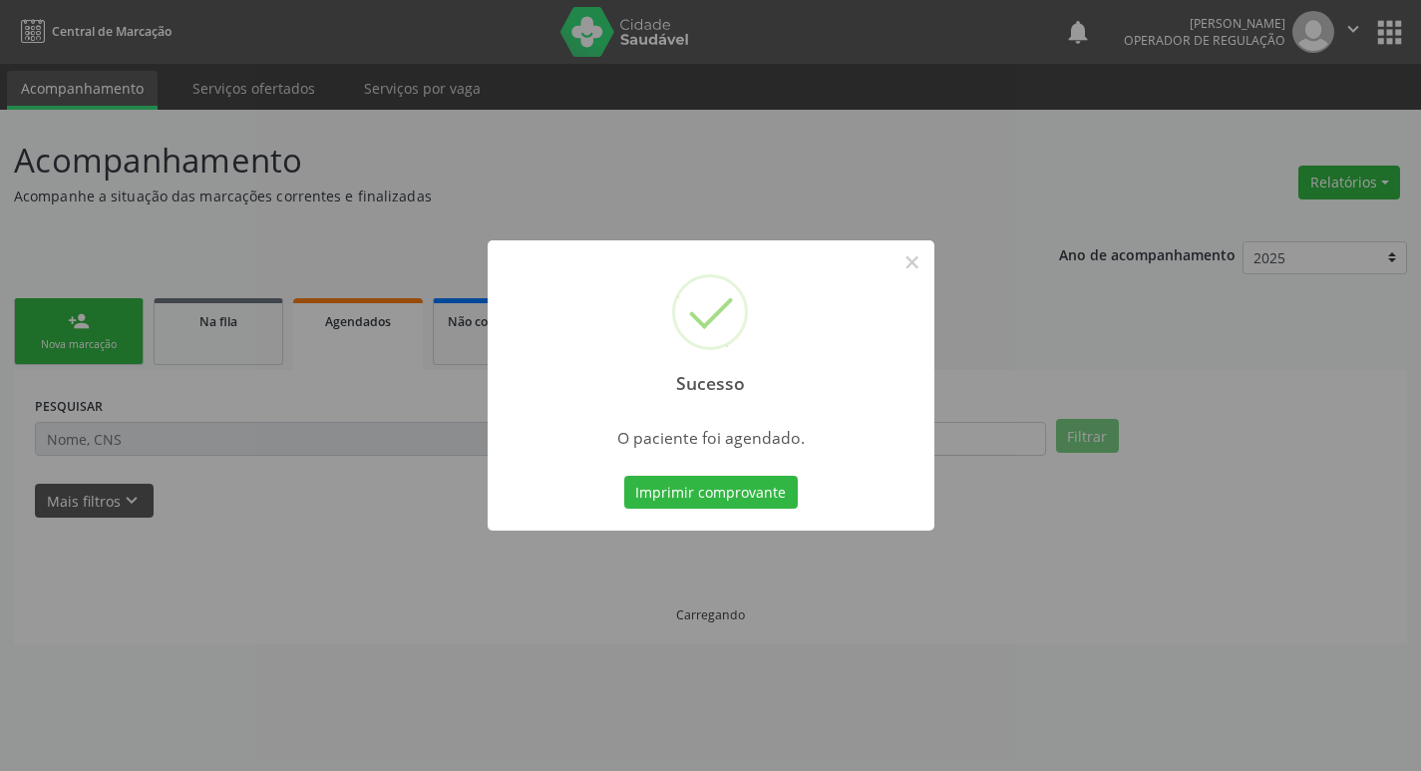
scroll to position [0, 0]
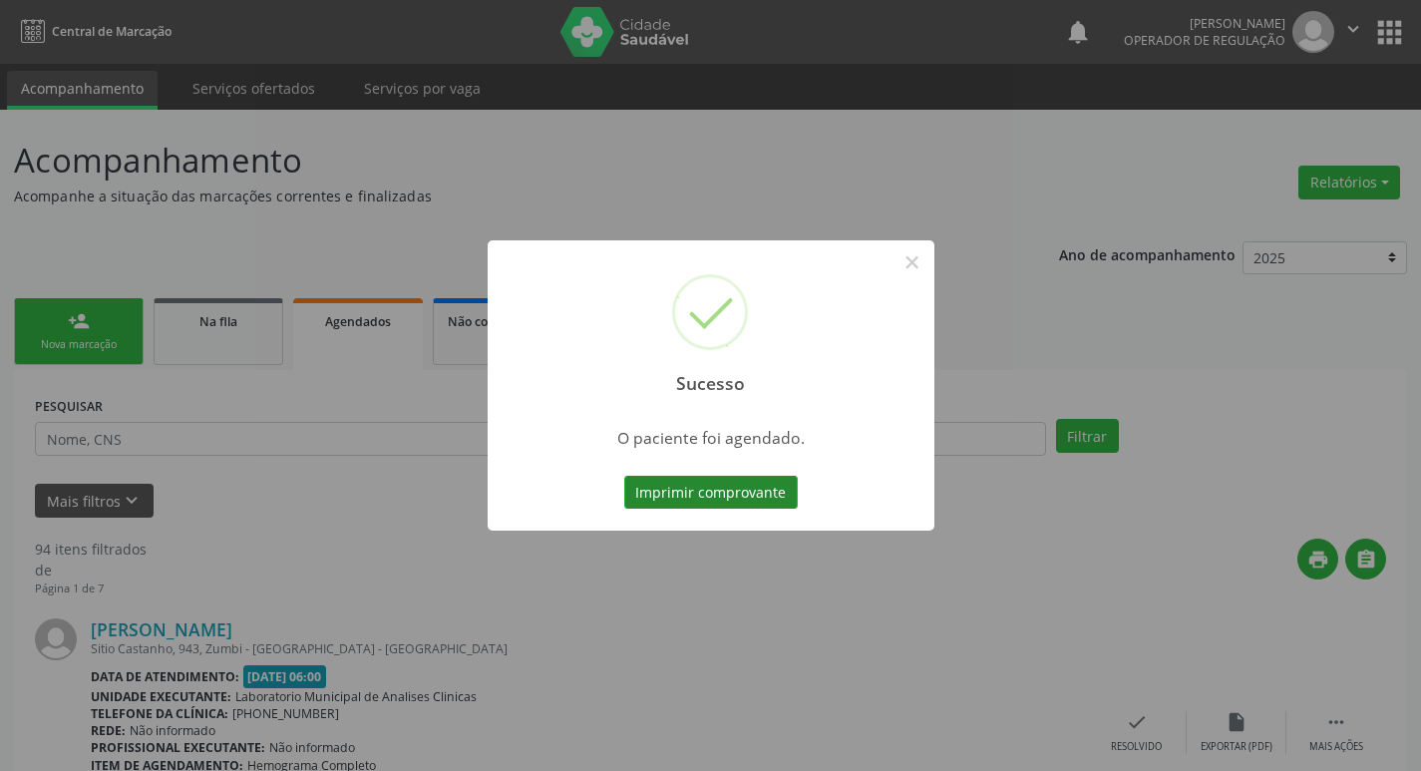
click at [711, 487] on button "Imprimir comprovante" at bounding box center [711, 493] width 174 height 34
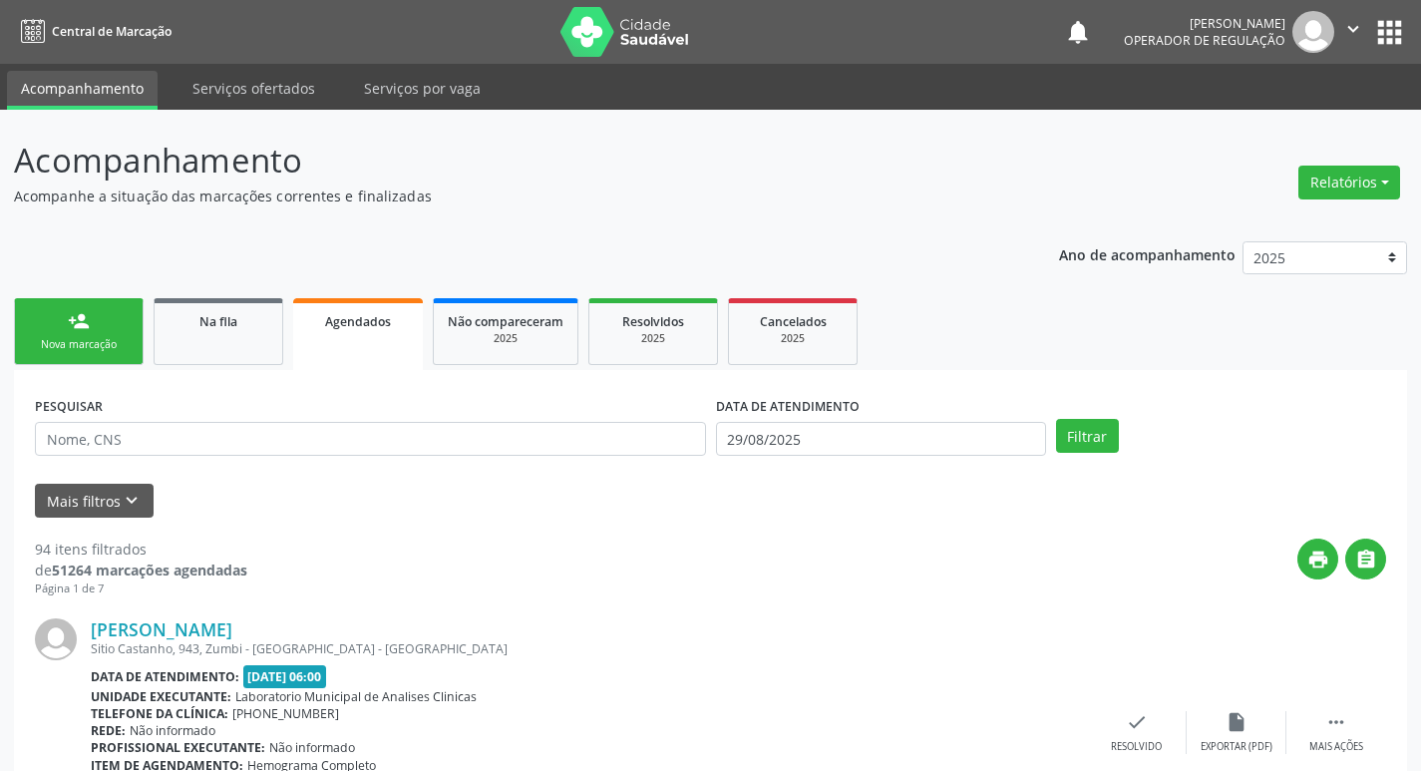
click at [61, 327] on link "person_add Nova marcação" at bounding box center [79, 331] width 130 height 67
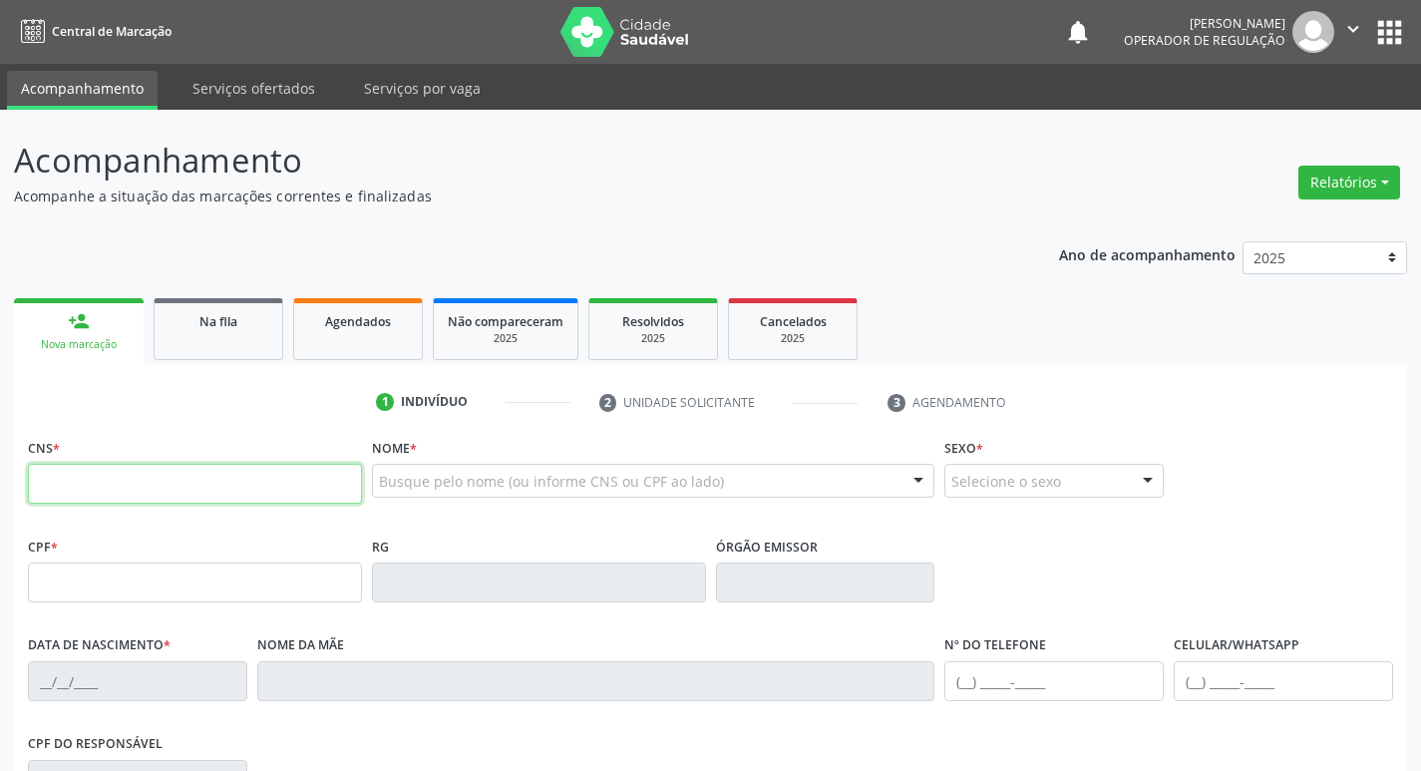
click at [144, 486] on input "text" at bounding box center [195, 484] width 334 height 40
type input "705 4024 0354 5793"
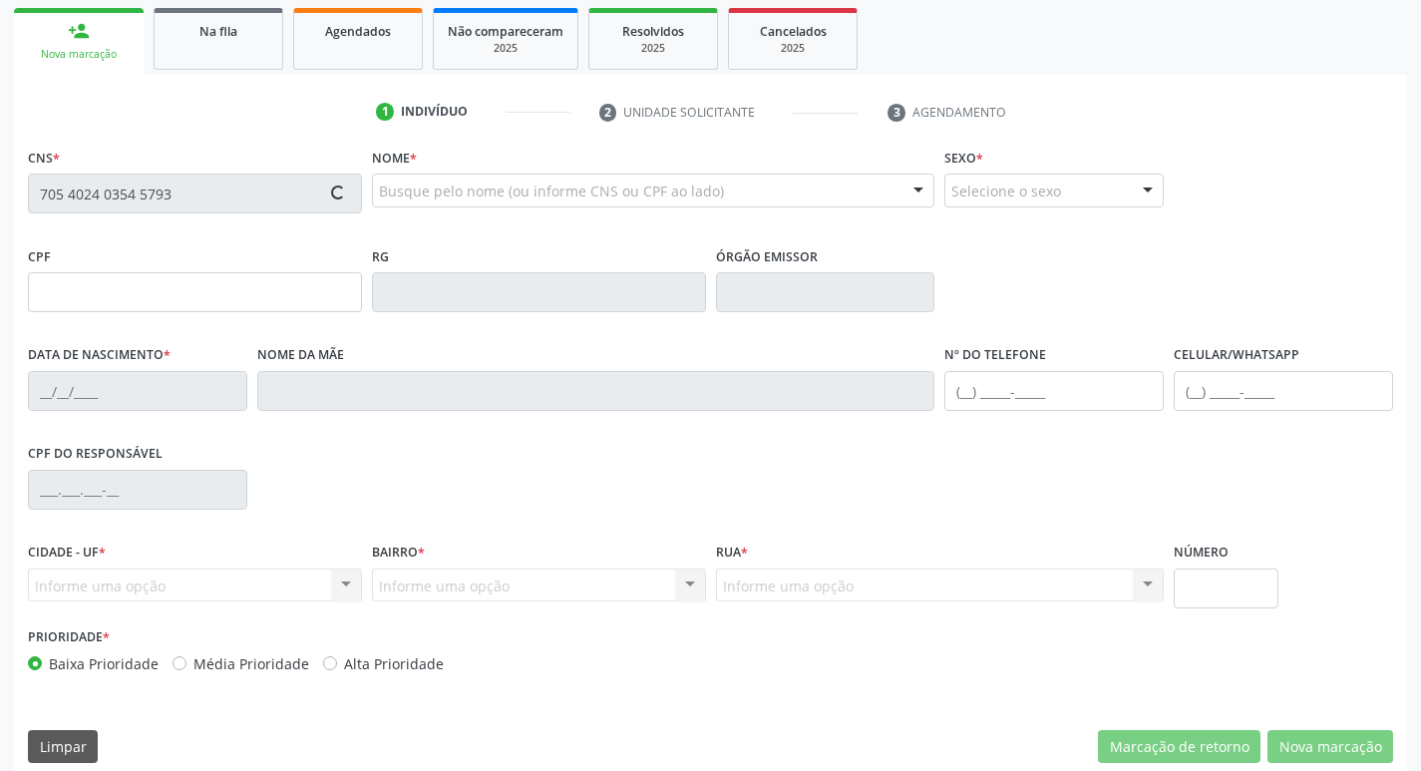
scroll to position [310, 0]
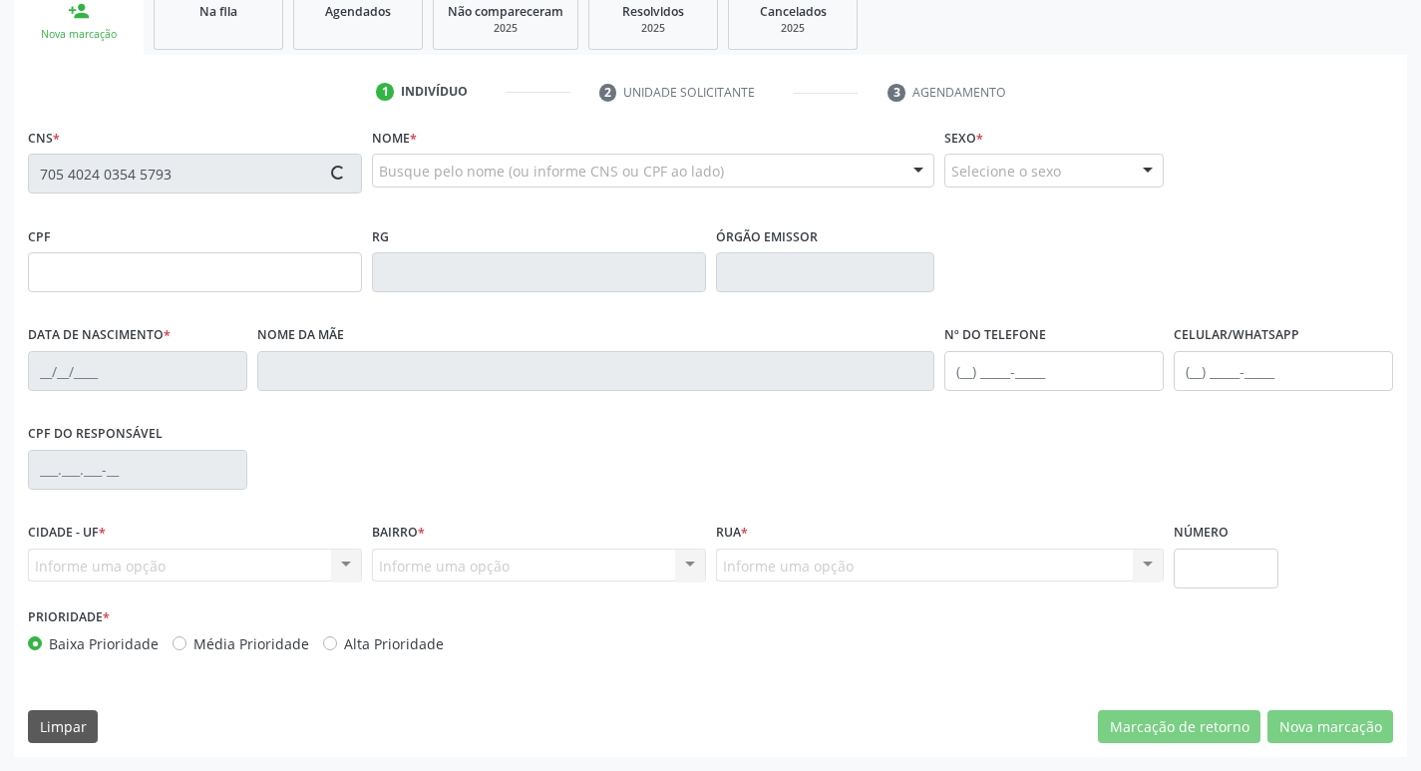
type input "045.020.404-95"
type input "29/10/1969"
type input "Ivanilda Silva Arruda"
type input "(83) 99117-1692"
type input "115"
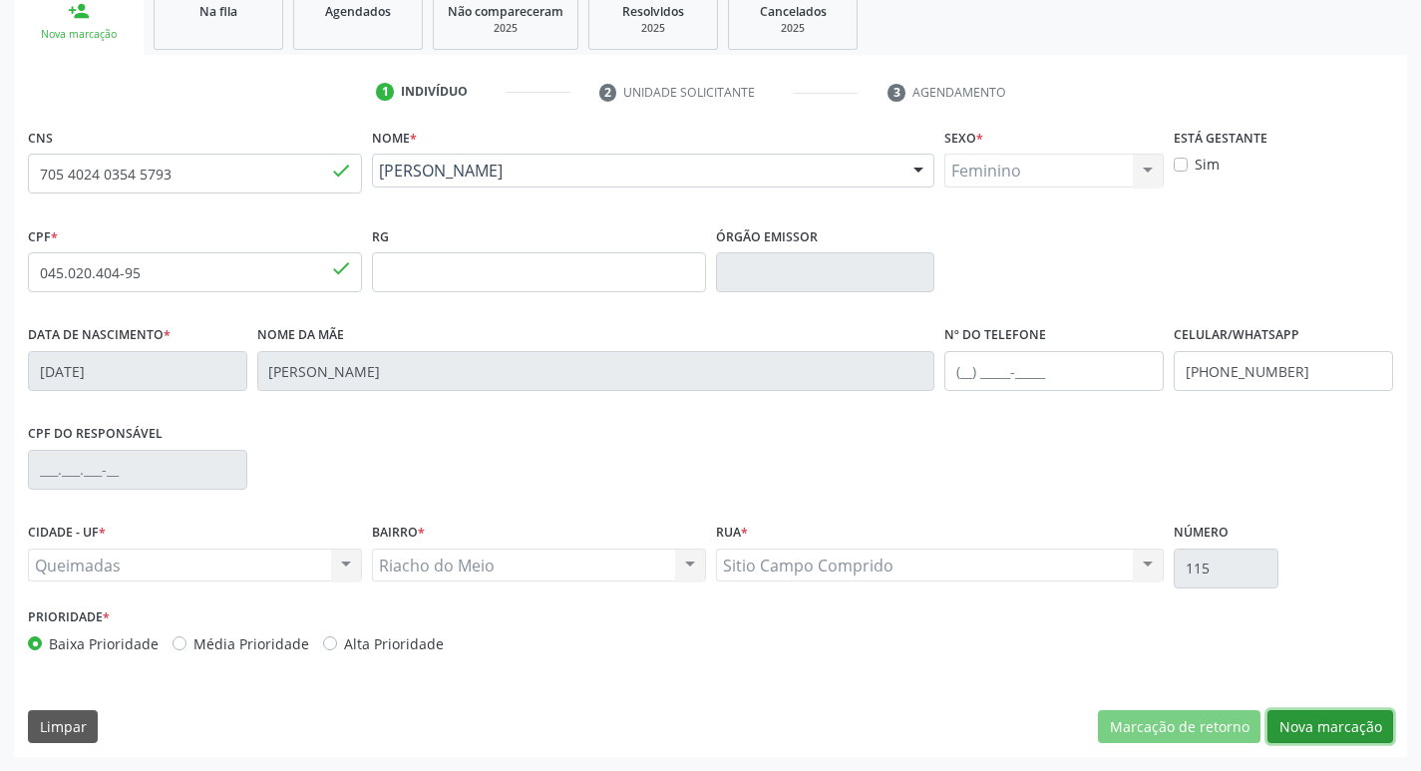
click at [1356, 727] on button "Nova marcação" at bounding box center [1330, 727] width 126 height 34
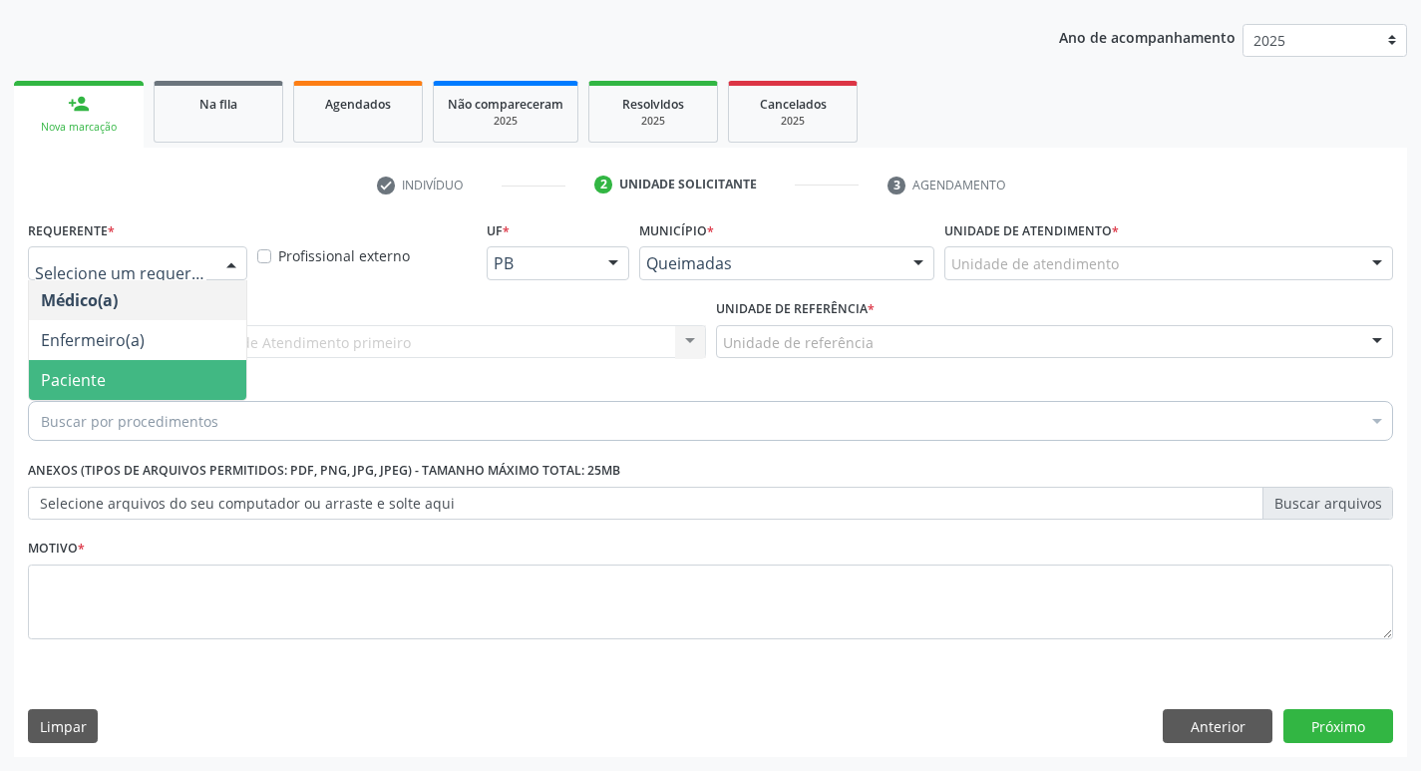
click at [88, 385] on span "Paciente" at bounding box center [73, 380] width 65 height 22
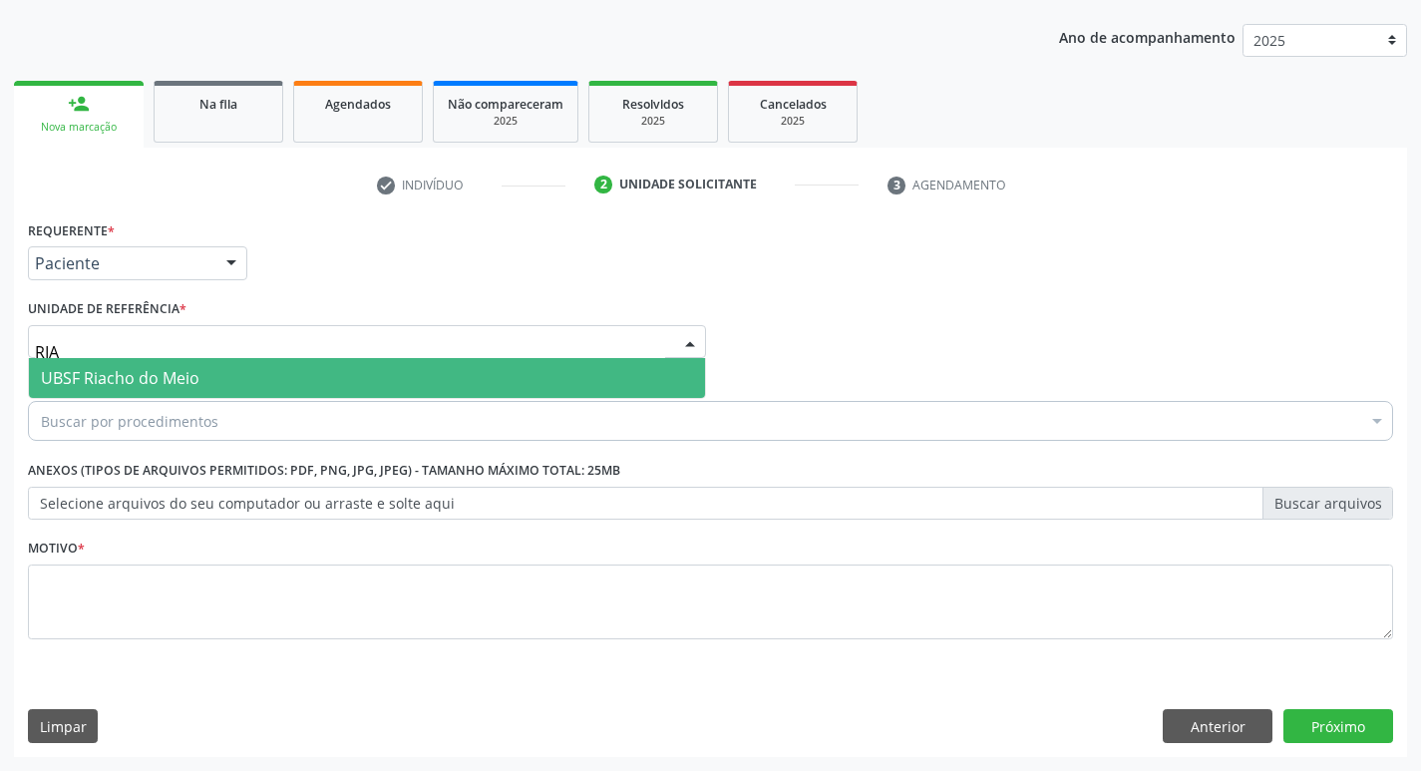
type input "RIAC"
click at [108, 367] on span "UBSF Riacho do Meio" at bounding box center [120, 378] width 159 height 22
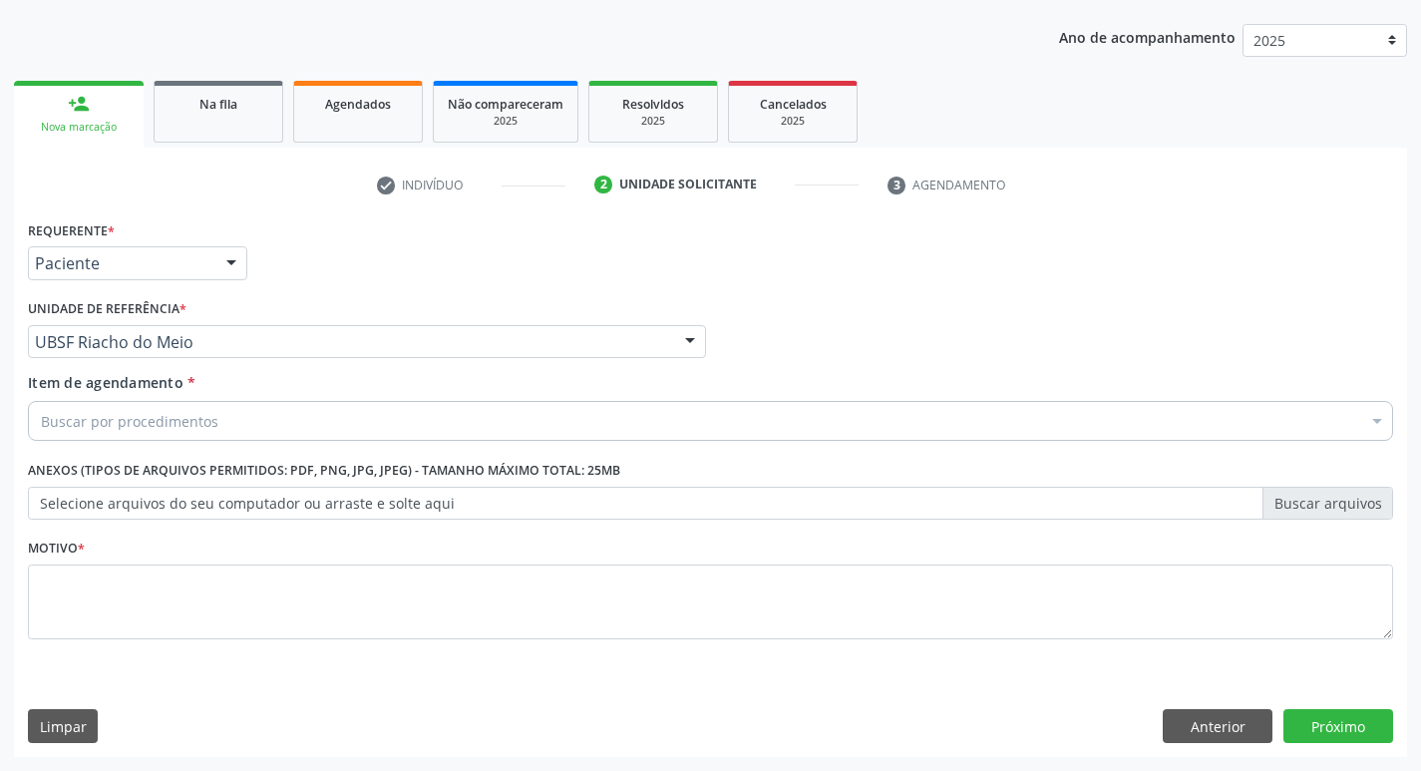
click at [111, 409] on div "Buscar por procedimentos" at bounding box center [710, 421] width 1365 height 40
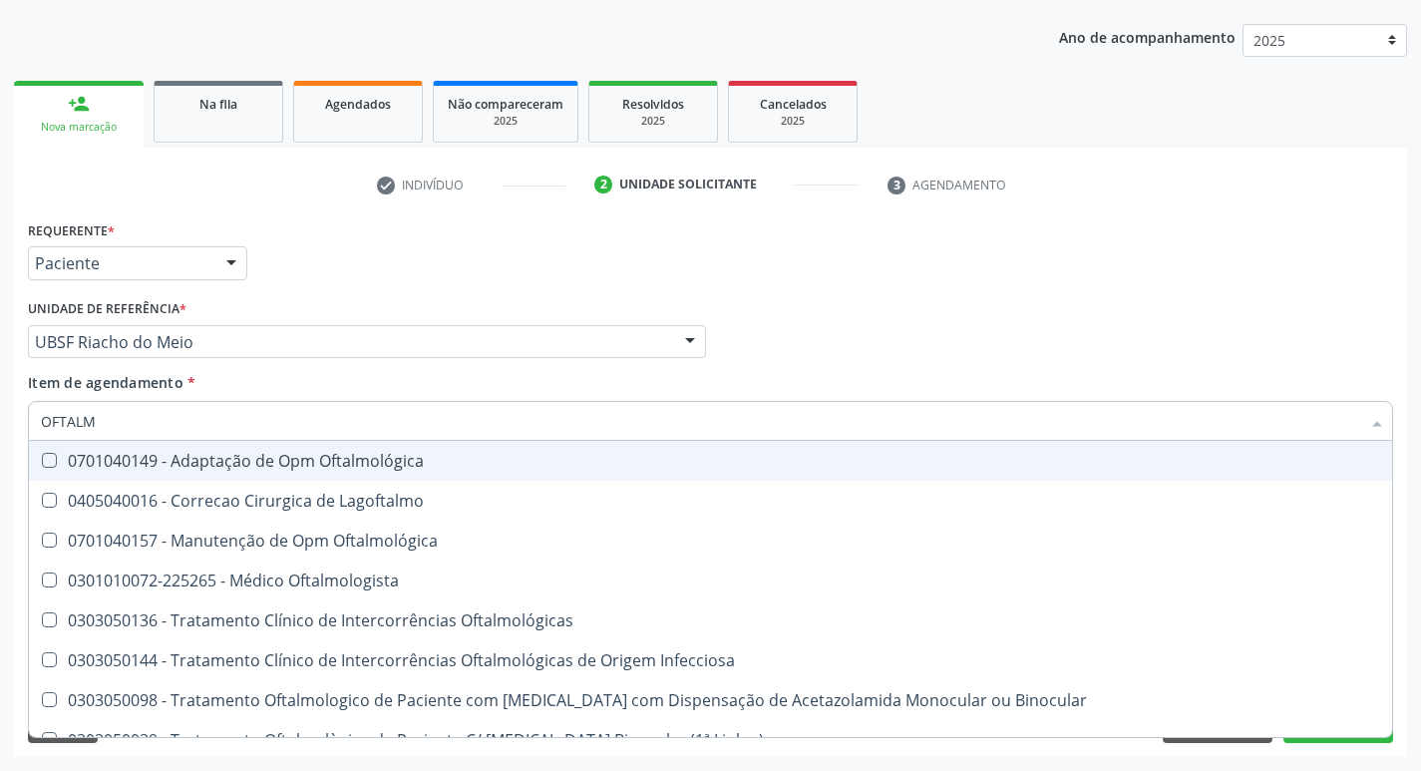
type input "OFTALMO"
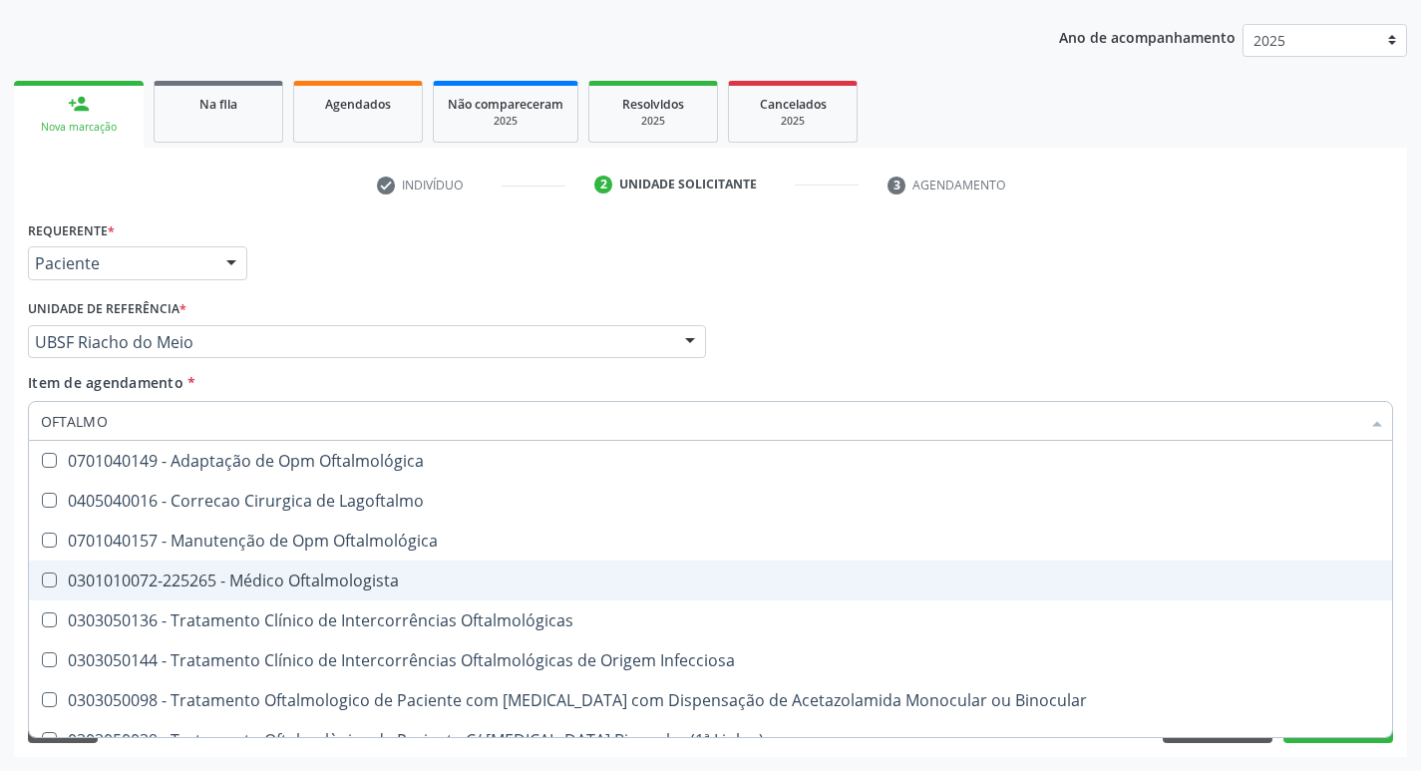
click at [206, 572] on div "0301010072-225265 - Médico Oftalmologista" at bounding box center [710, 580] width 1339 height 16
checkbox Oftalmologista "true"
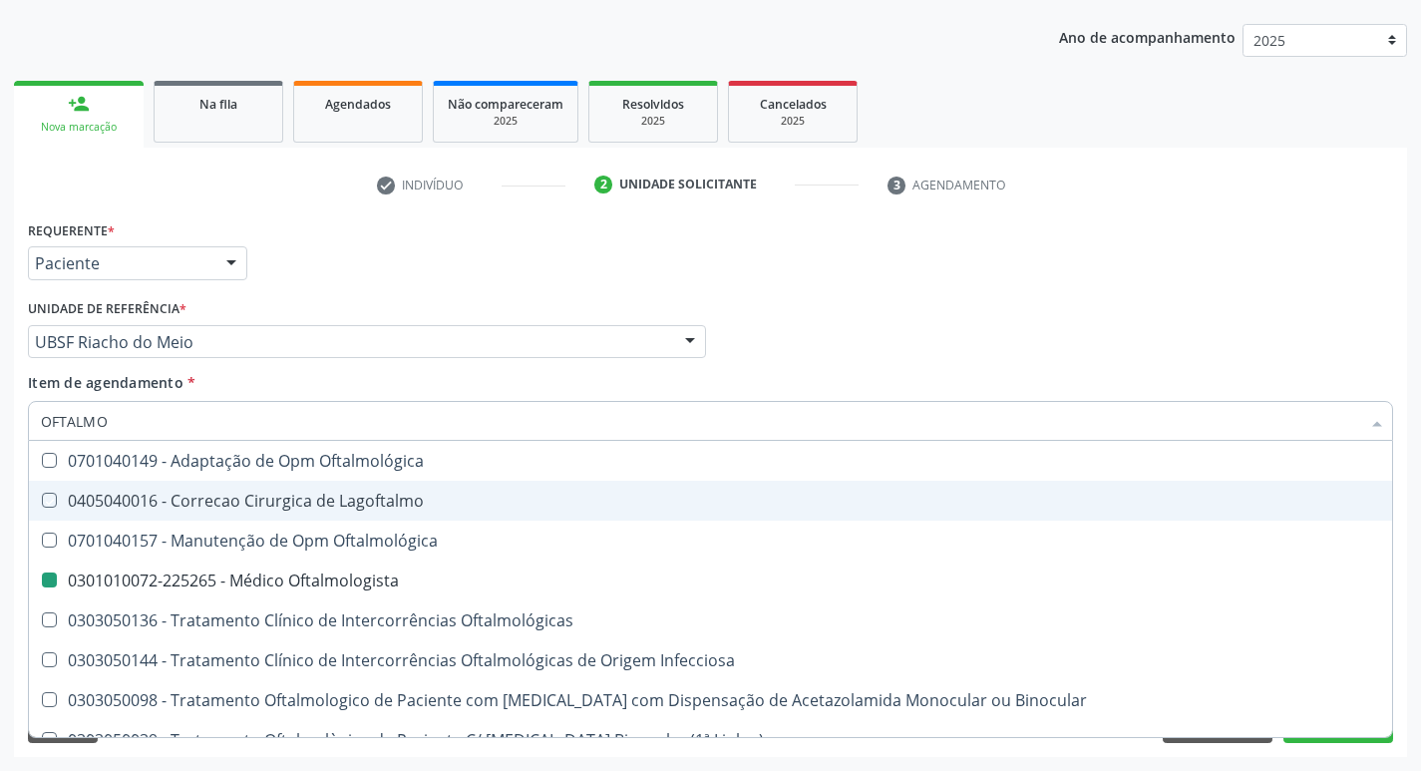
click at [408, 217] on div "Requerente * Paciente Médico(a) Enfermeiro(a) Paciente Nenhum resultado encontr…" at bounding box center [710, 254] width 1375 height 78
checkbox Lagoftalmo "true"
checkbox Oftalmologista "false"
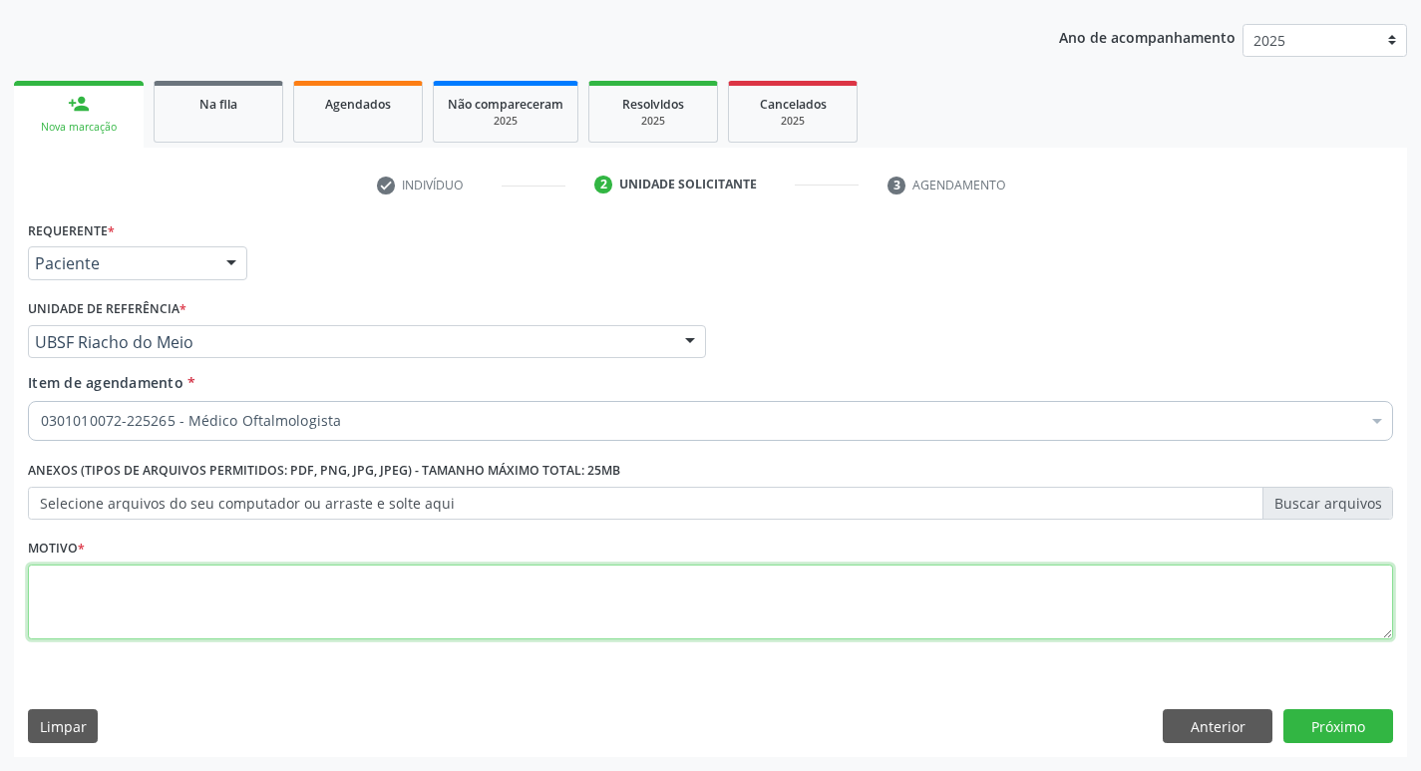
click at [175, 589] on textarea at bounding box center [710, 602] width 1365 height 76
type textarea "AVALIAÇÃO"
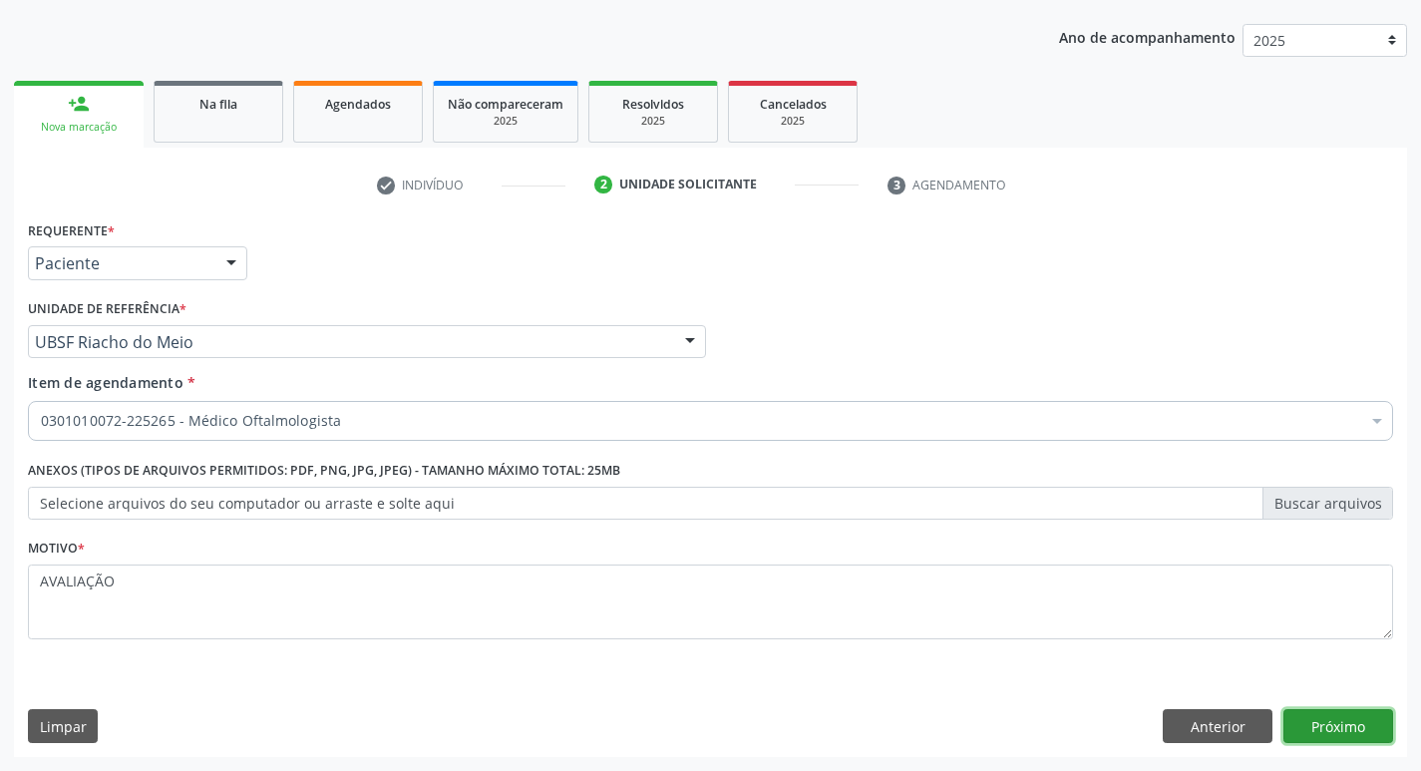
click at [1365, 713] on button "Próximo" at bounding box center [1338, 726] width 110 height 34
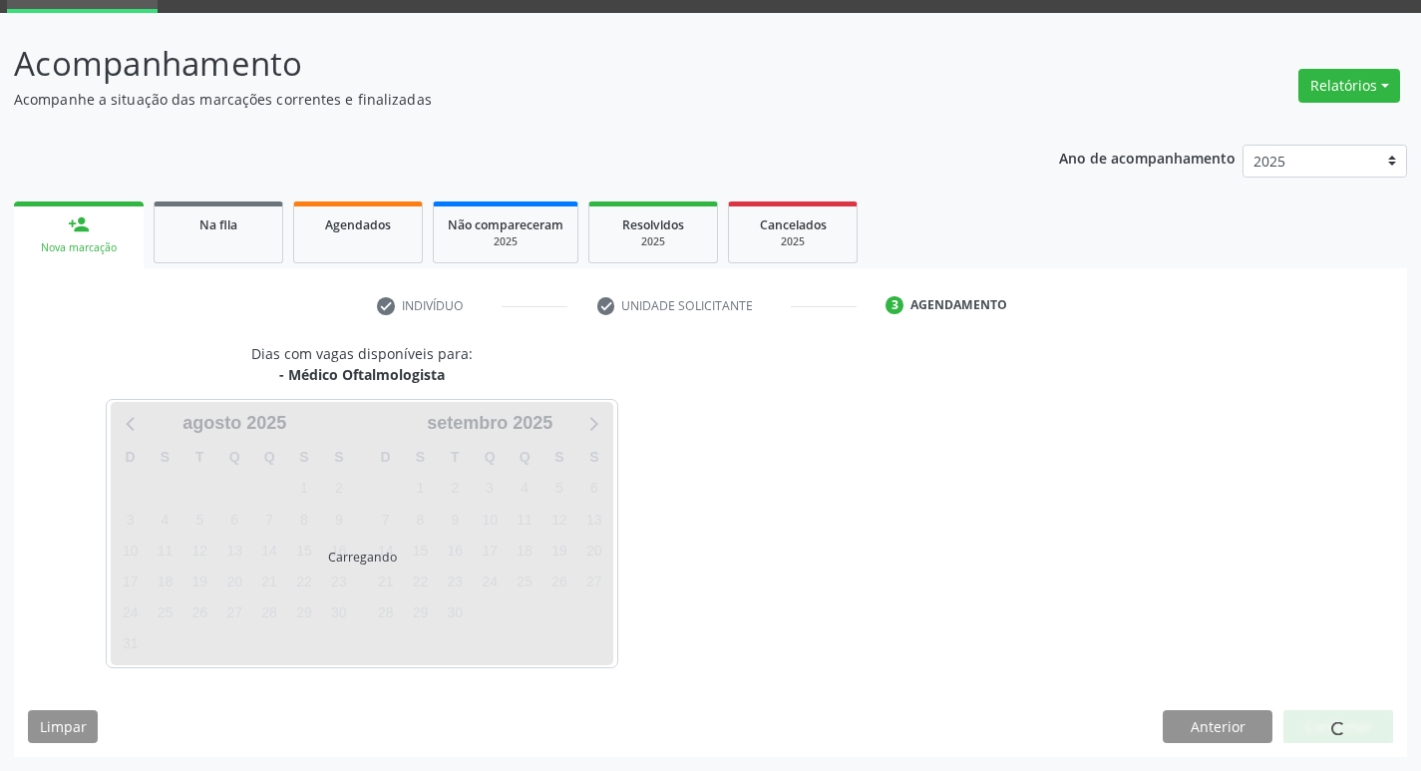
scroll to position [97, 0]
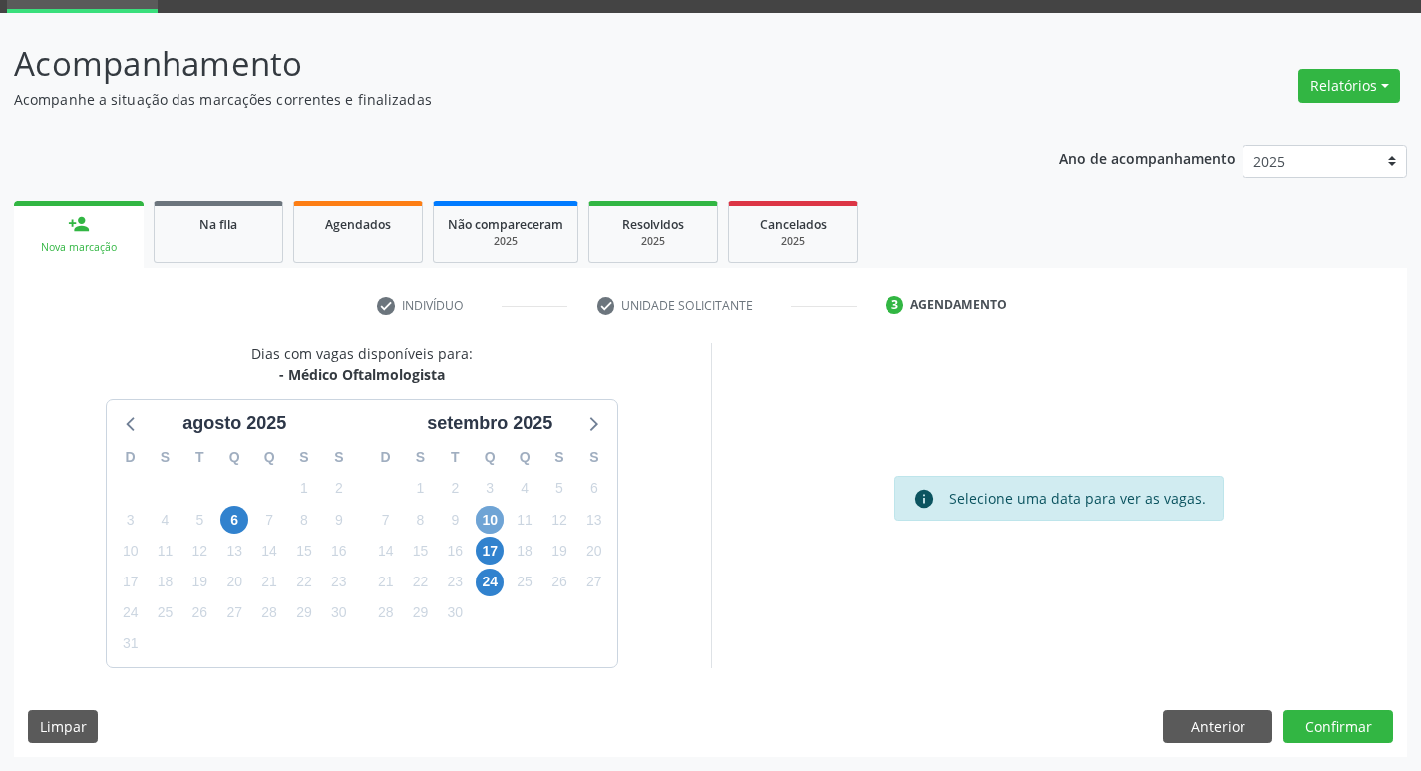
click at [491, 525] on span "10" at bounding box center [490, 520] width 28 height 28
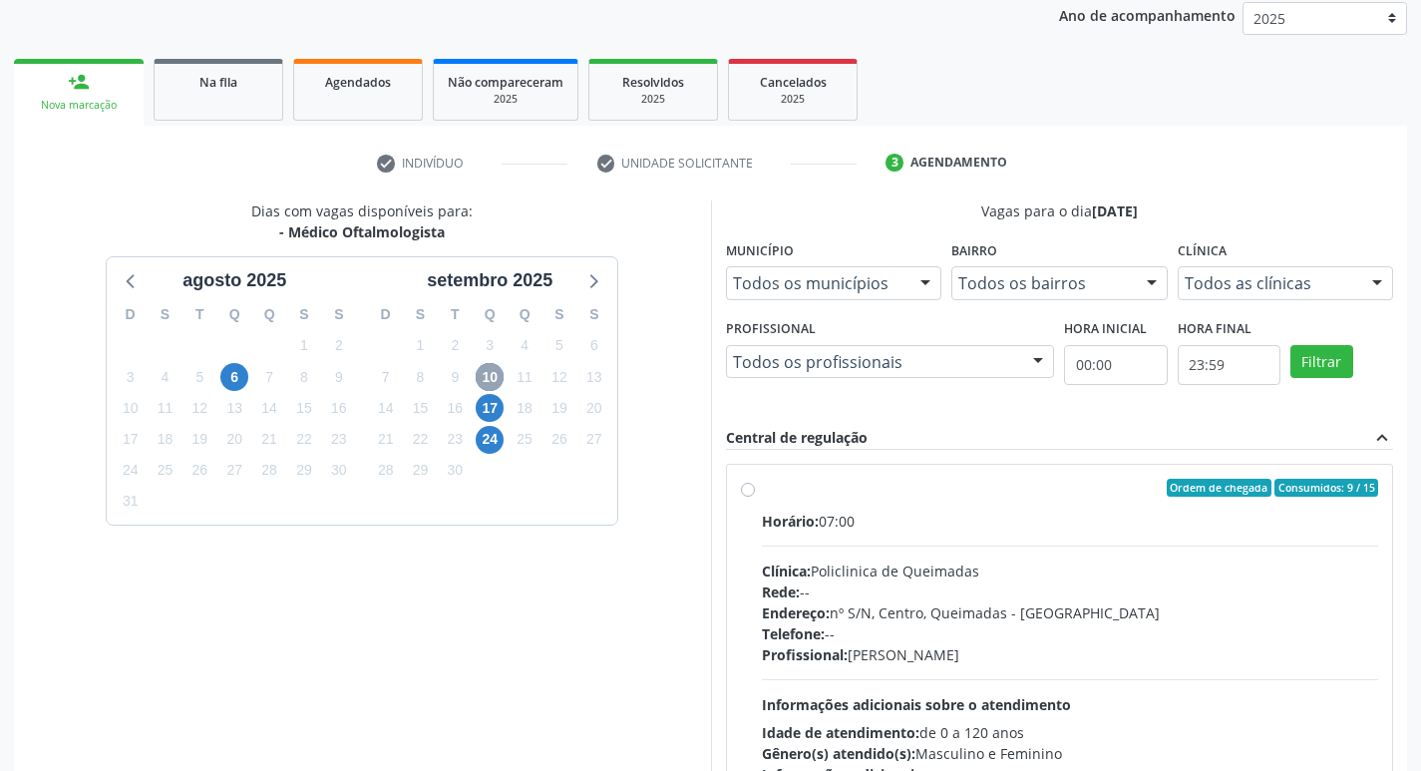
scroll to position [385, 0]
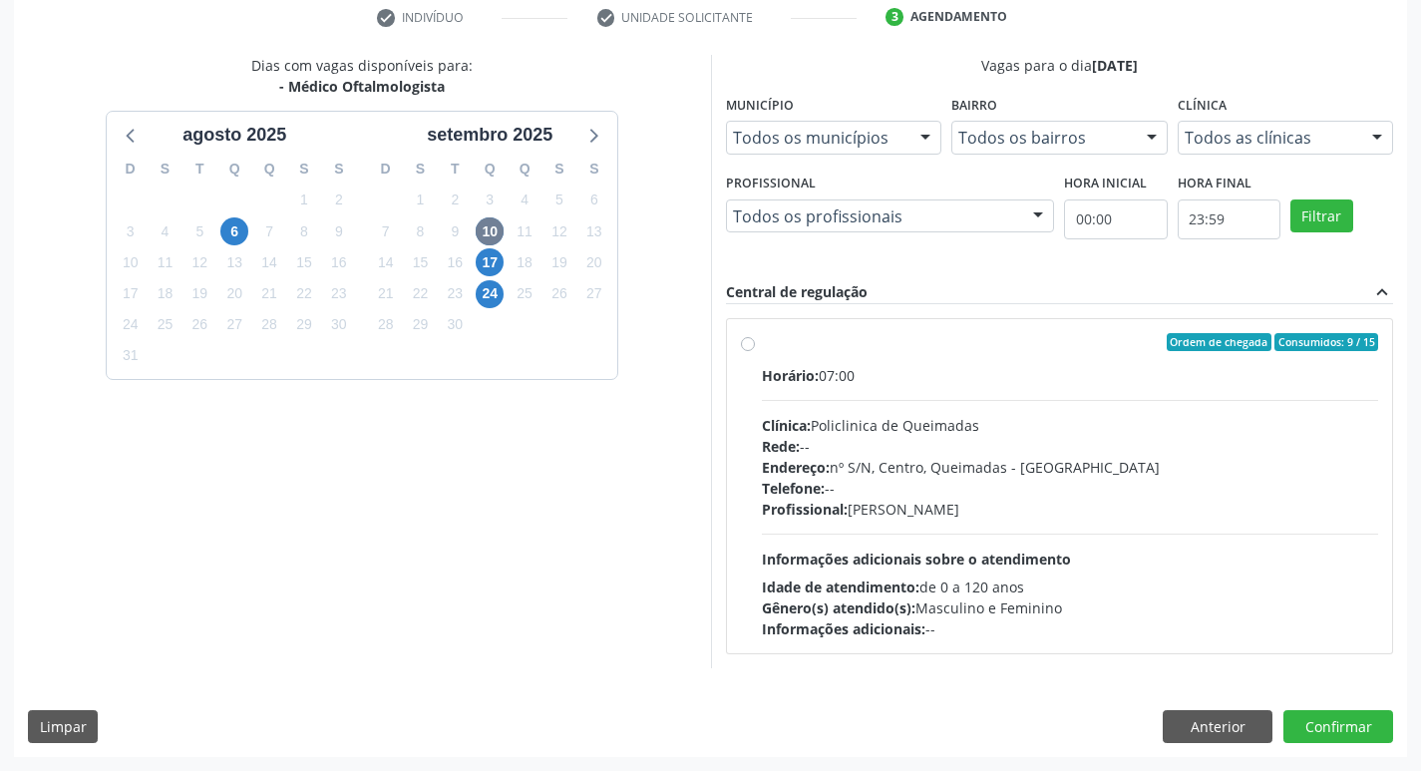
click at [1026, 356] on label "Ordem de chegada Consumidos: 9 / 15 Horário: 07:00 Clínica: Policlinica de Quei…" at bounding box center [1070, 486] width 617 height 306
click at [755, 351] on input "Ordem de chegada Consumidos: 9 / 15 Horário: 07:00 Clínica: Policlinica de Quei…" at bounding box center [748, 342] width 14 height 18
radio input "true"
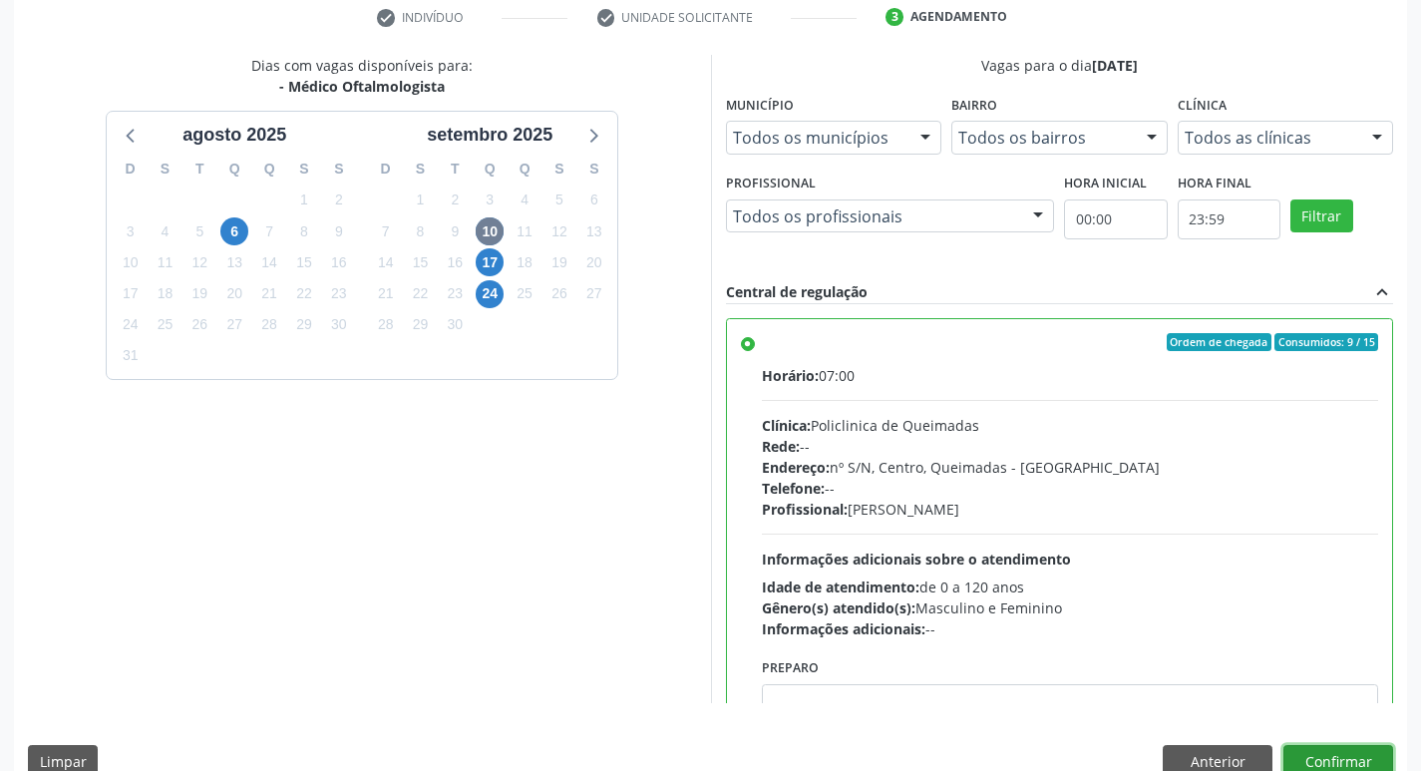
click at [1316, 760] on button "Confirmar" at bounding box center [1338, 762] width 110 height 34
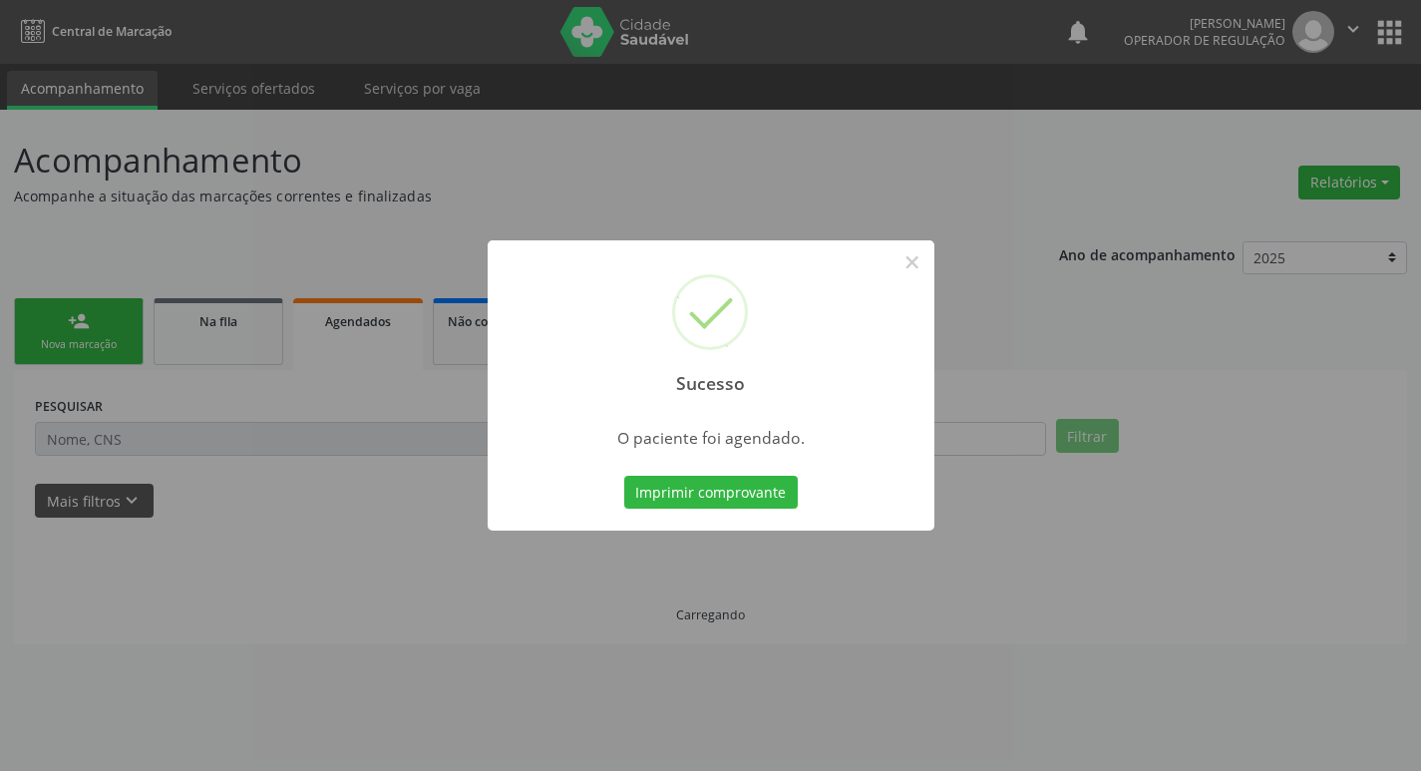
scroll to position [0, 0]
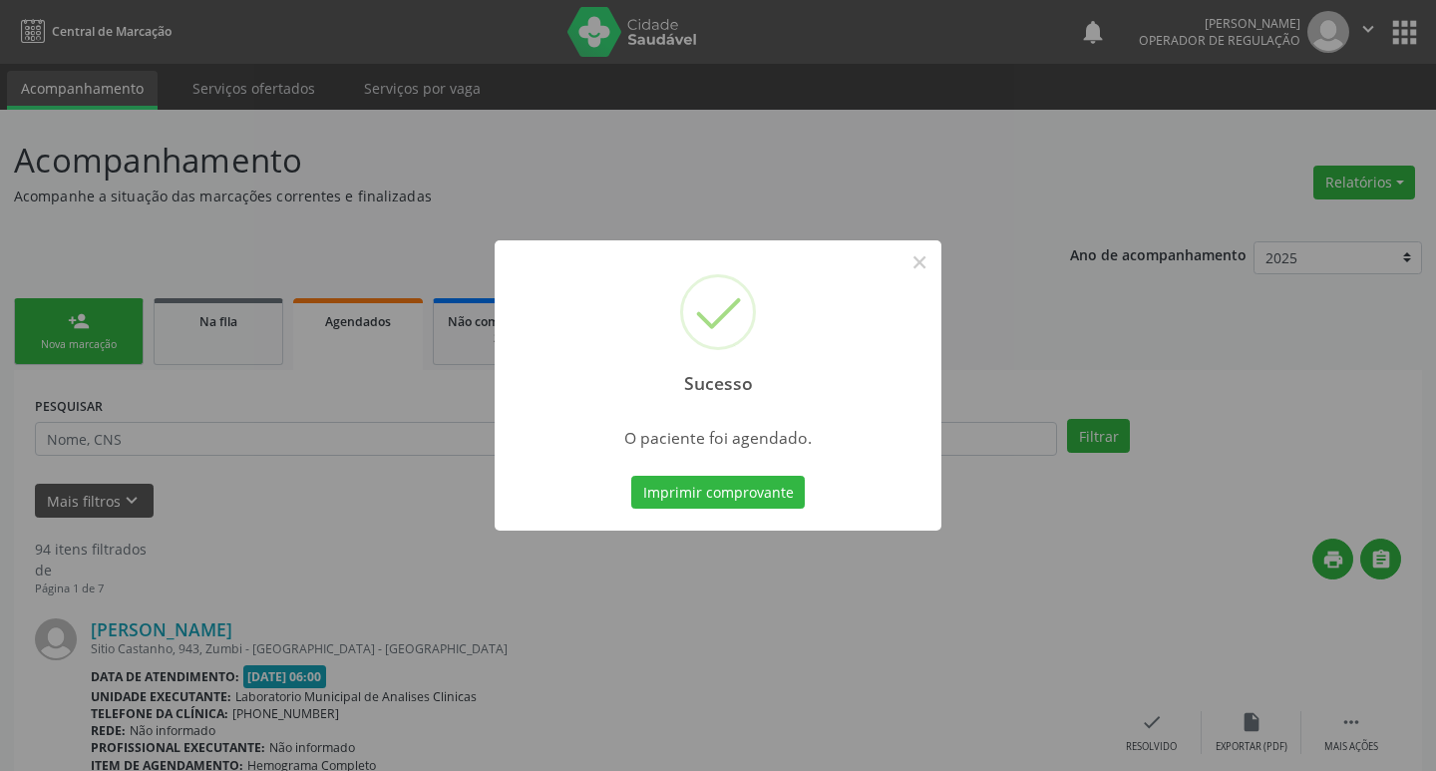
click at [772, 473] on div "Imprimir comprovante Cancel" at bounding box center [718, 493] width 182 height 42
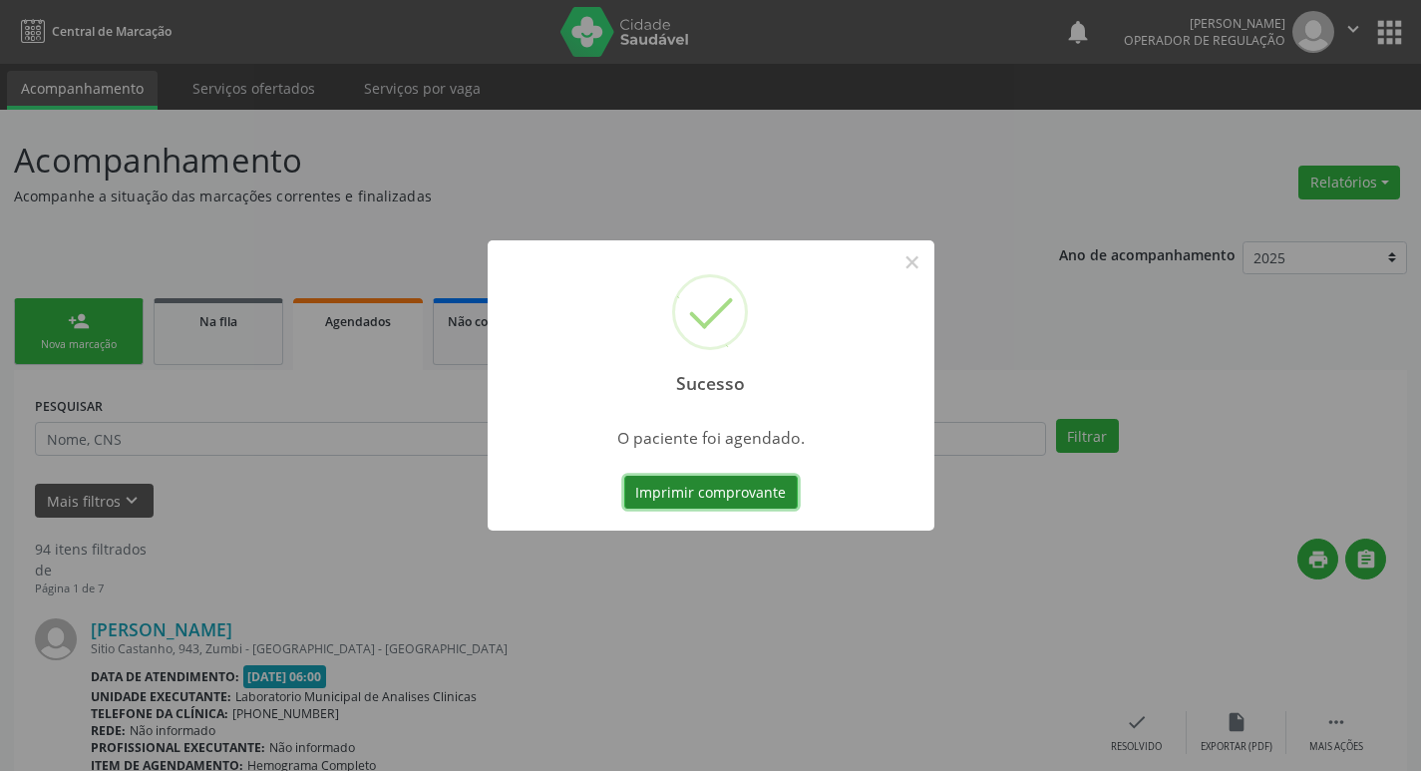
click at [776, 503] on button "Imprimir comprovante" at bounding box center [711, 493] width 174 height 34
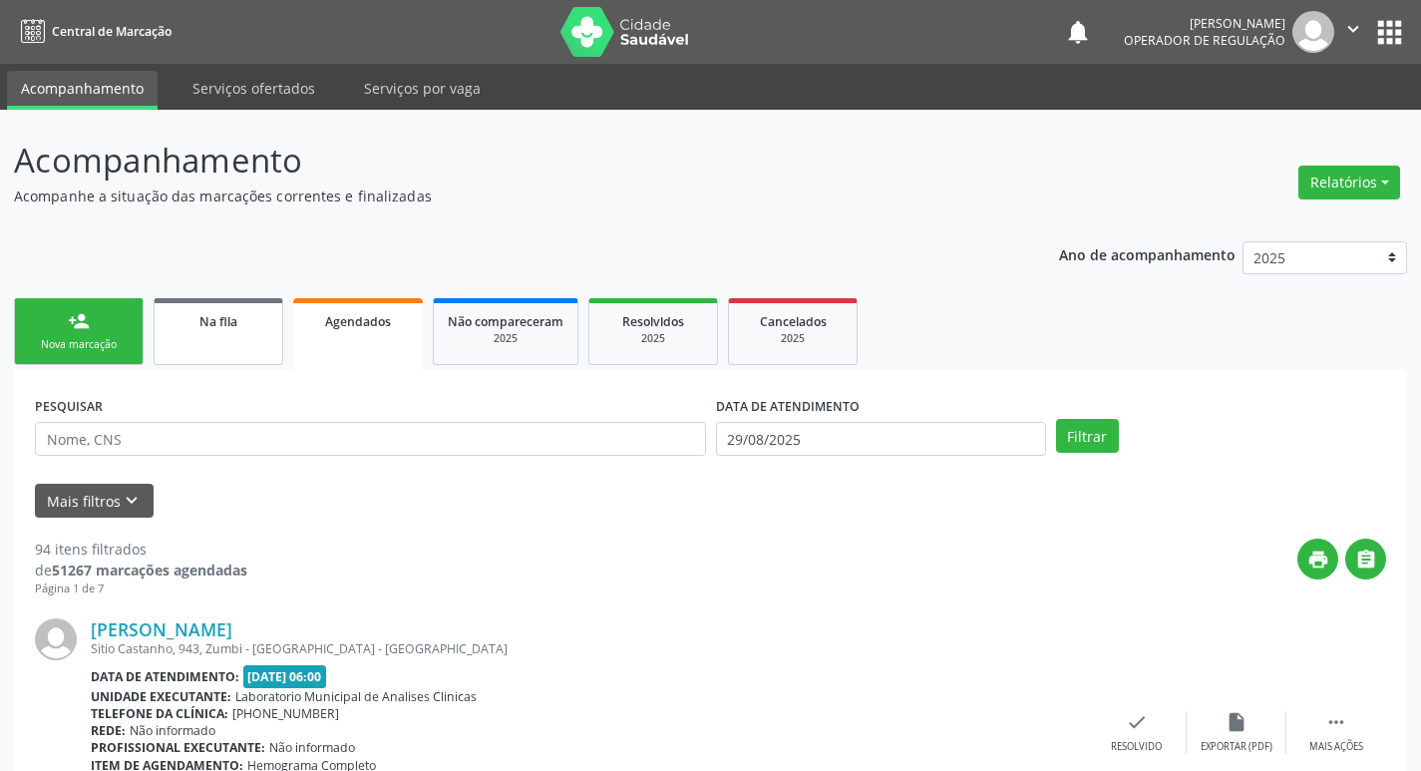
click at [191, 355] on link "Na fila" at bounding box center [219, 331] width 130 height 67
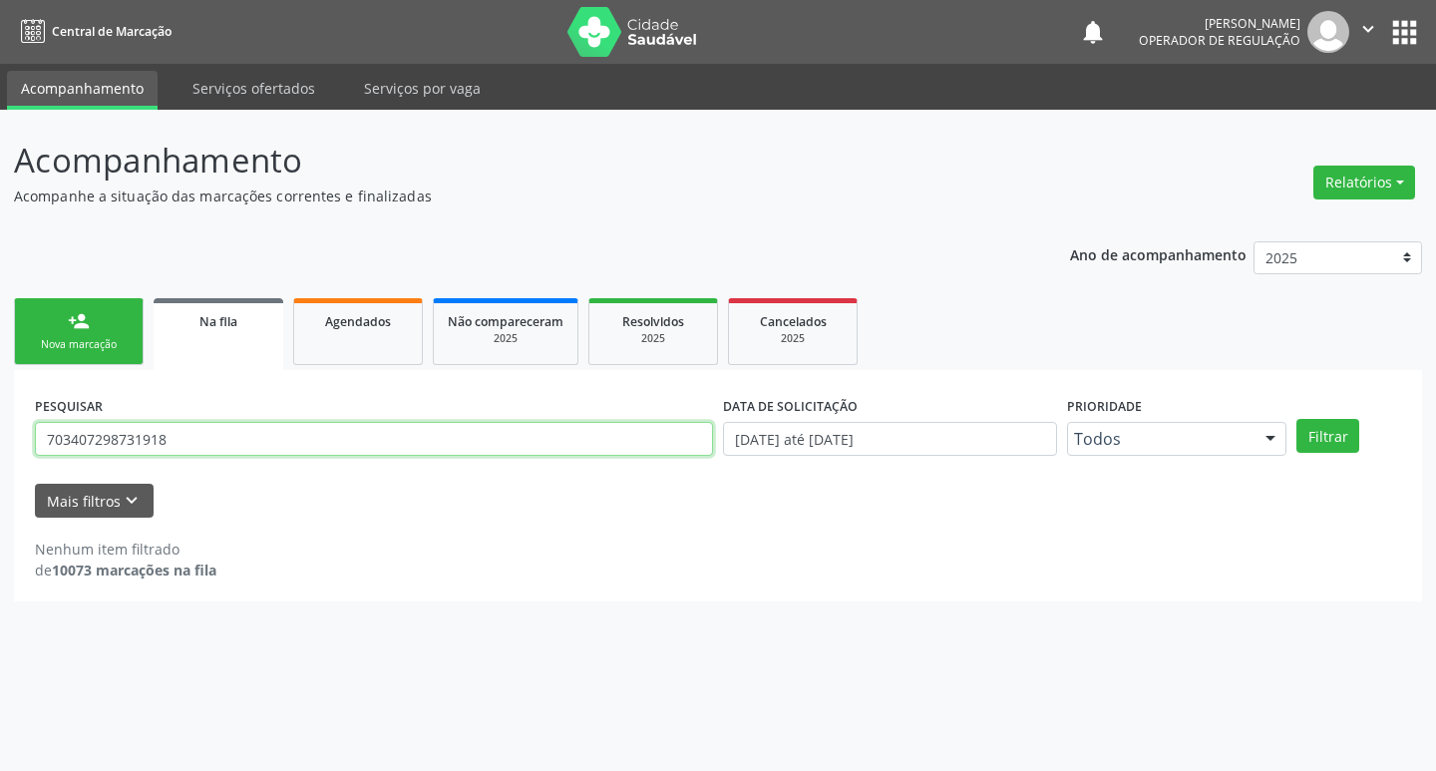
drag, startPoint x: 139, startPoint y: 446, endPoint x: 0, endPoint y: 390, distance: 149.4
click at [0, 390] on div "Acompanhamento Acompanhe a situação das marcações correntes e finalizadas Relat…" at bounding box center [718, 440] width 1436 height 661
type input "707405020833078"
click at [1296, 419] on button "Filtrar" at bounding box center [1327, 436] width 63 height 34
click at [159, 440] on input "707405020833078" at bounding box center [374, 439] width 678 height 34
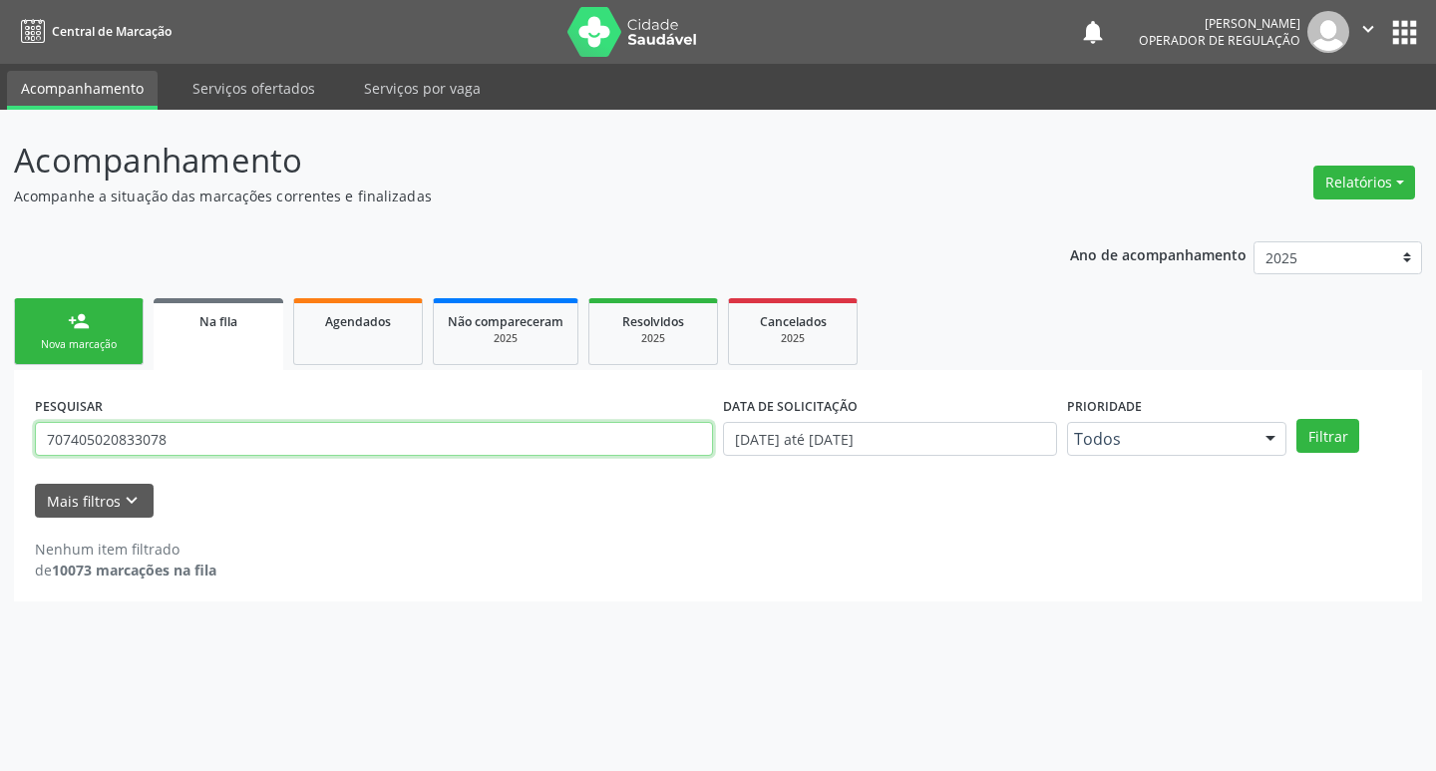
click at [163, 440] on input "707405020833078" at bounding box center [374, 439] width 678 height 34
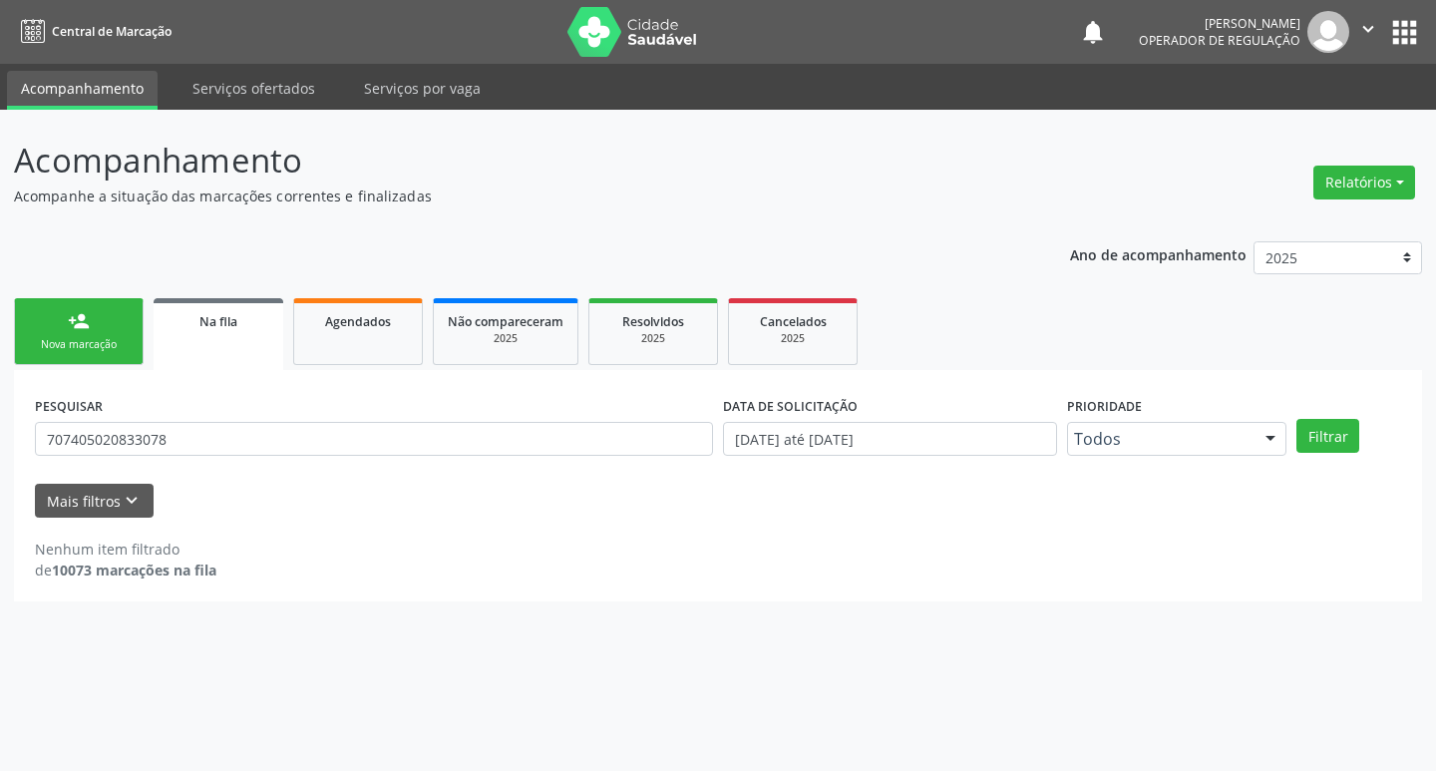
click at [119, 345] on div "Nova marcação" at bounding box center [79, 344] width 100 height 15
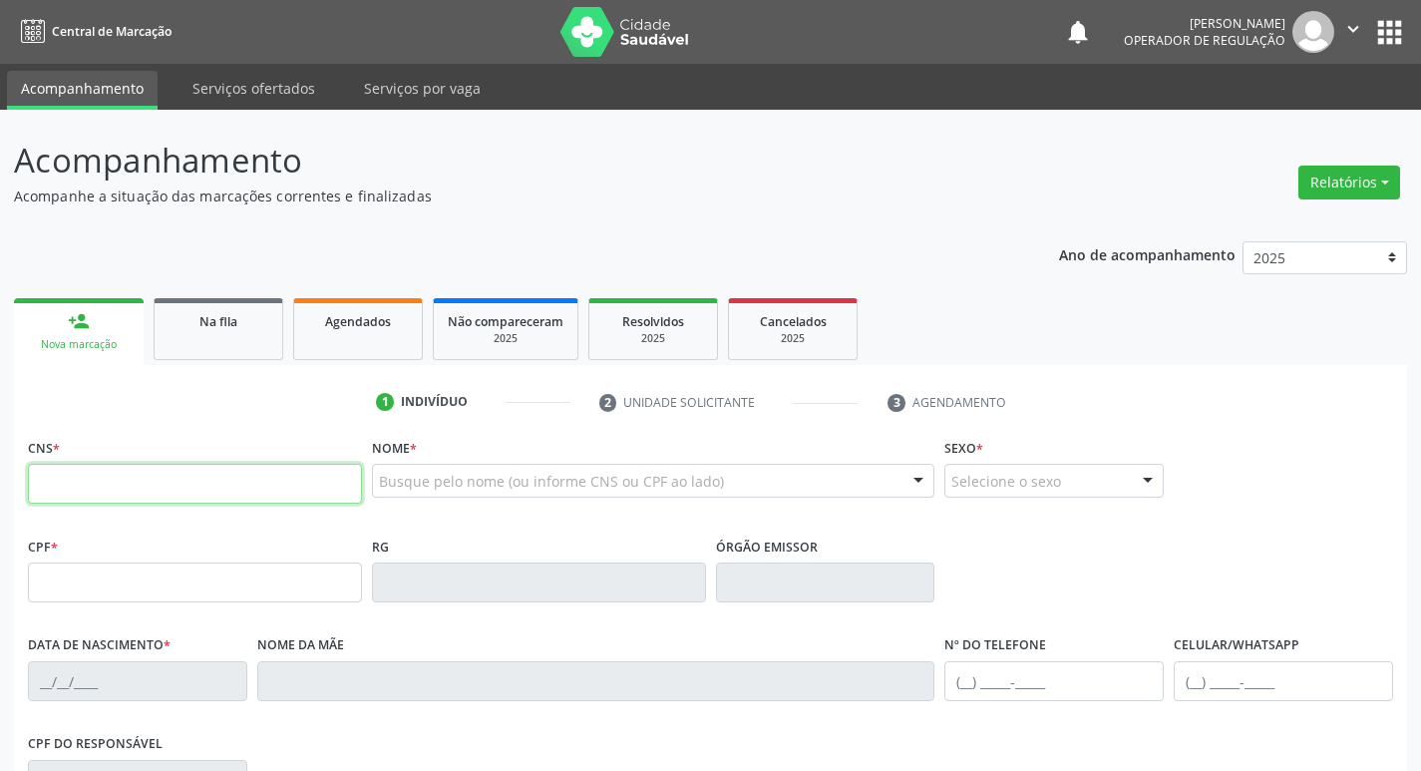
click at [215, 467] on input "text" at bounding box center [195, 484] width 334 height 40
paste input "707 4050 2083 3078"
type input "707 4050 2083 3078"
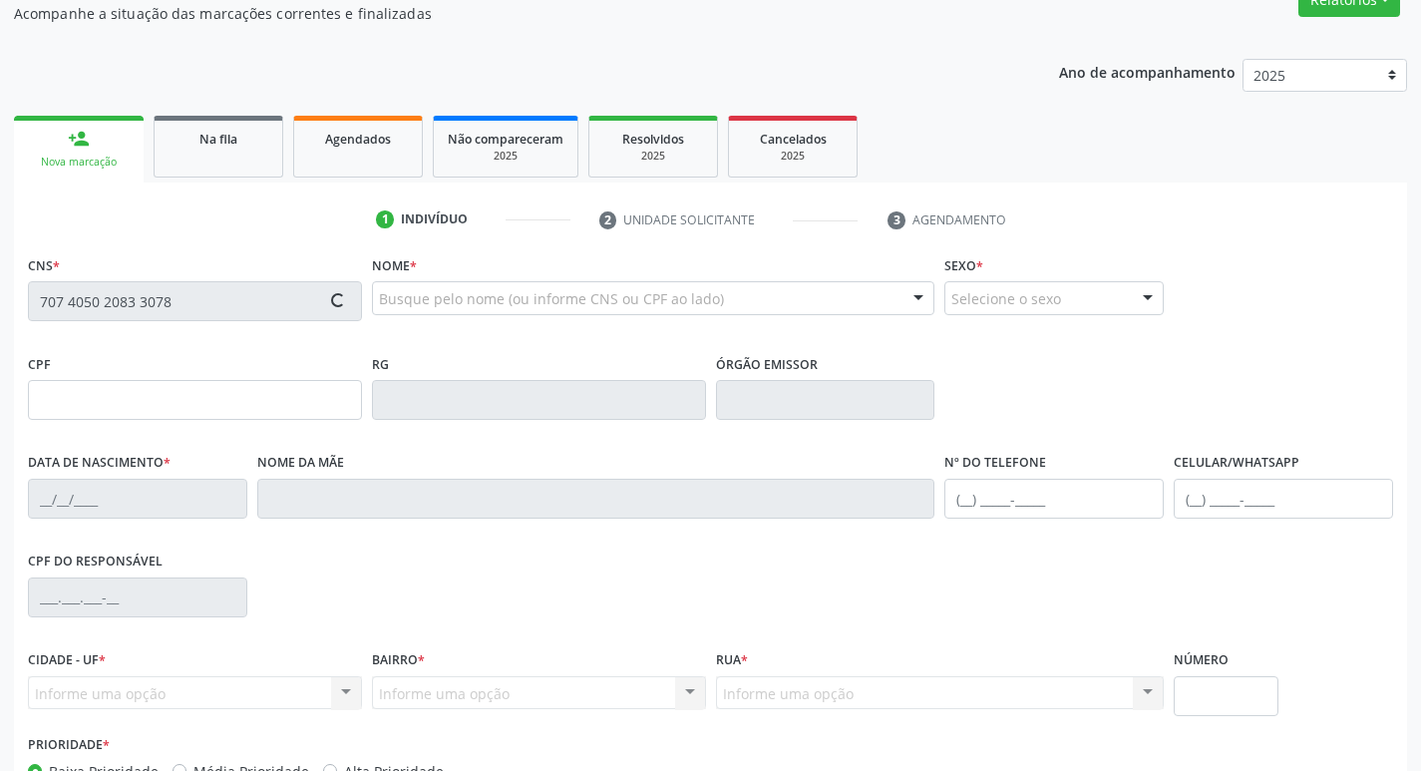
scroll to position [310, 0]
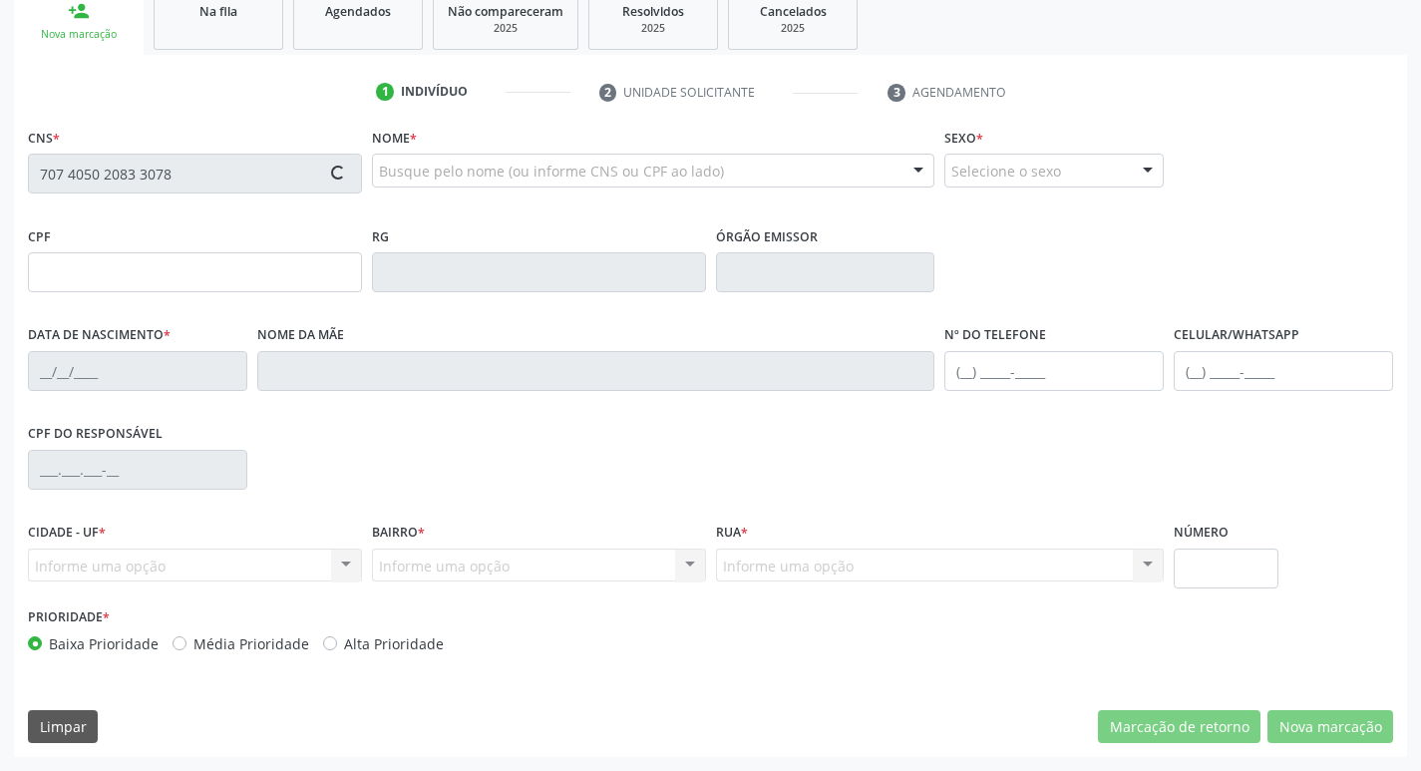
type input "074.423.584-70"
type input "[DATE]"
type input "[PERSON_NAME]"
type input "[PHONE_NUMBER]"
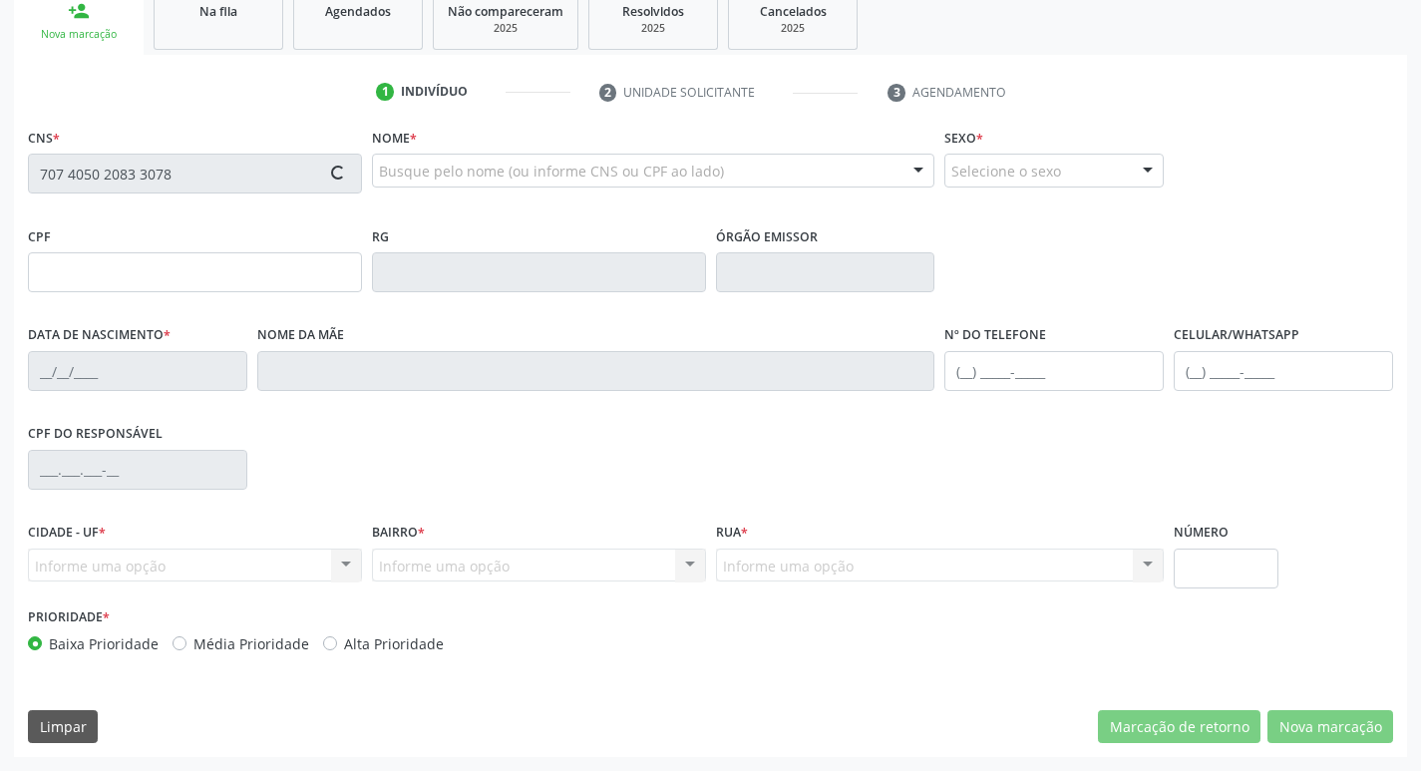
type input "17"
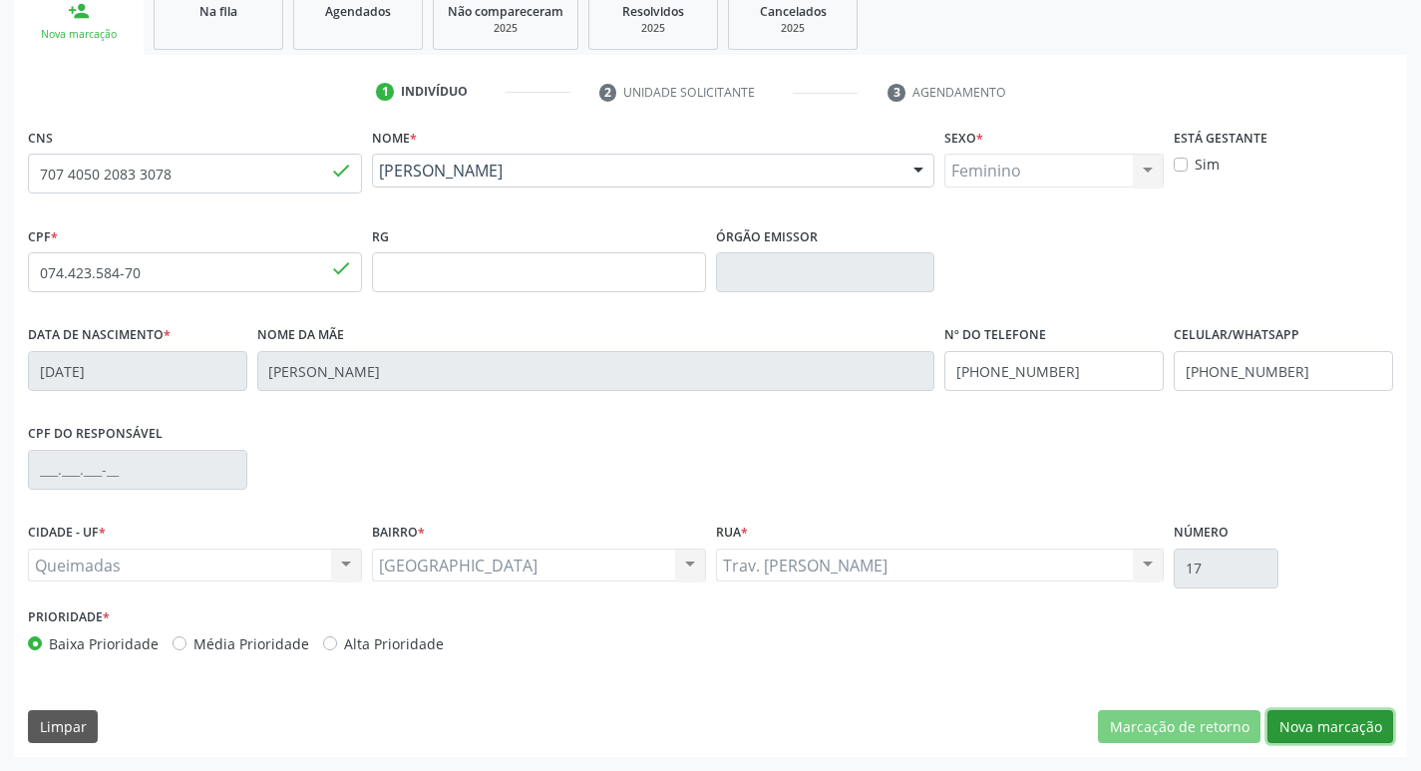
click at [1334, 724] on button "Nova marcação" at bounding box center [1330, 727] width 126 height 34
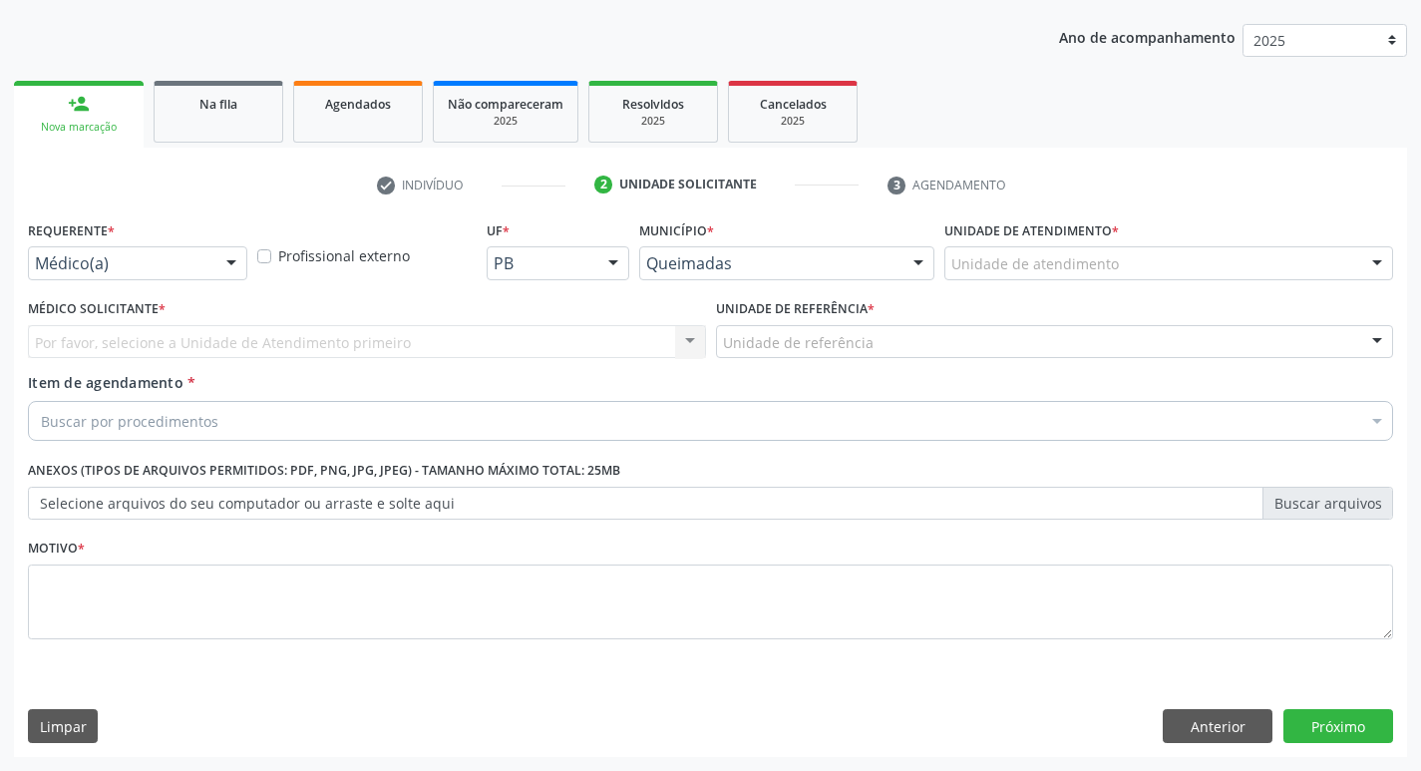
scroll to position [217, 0]
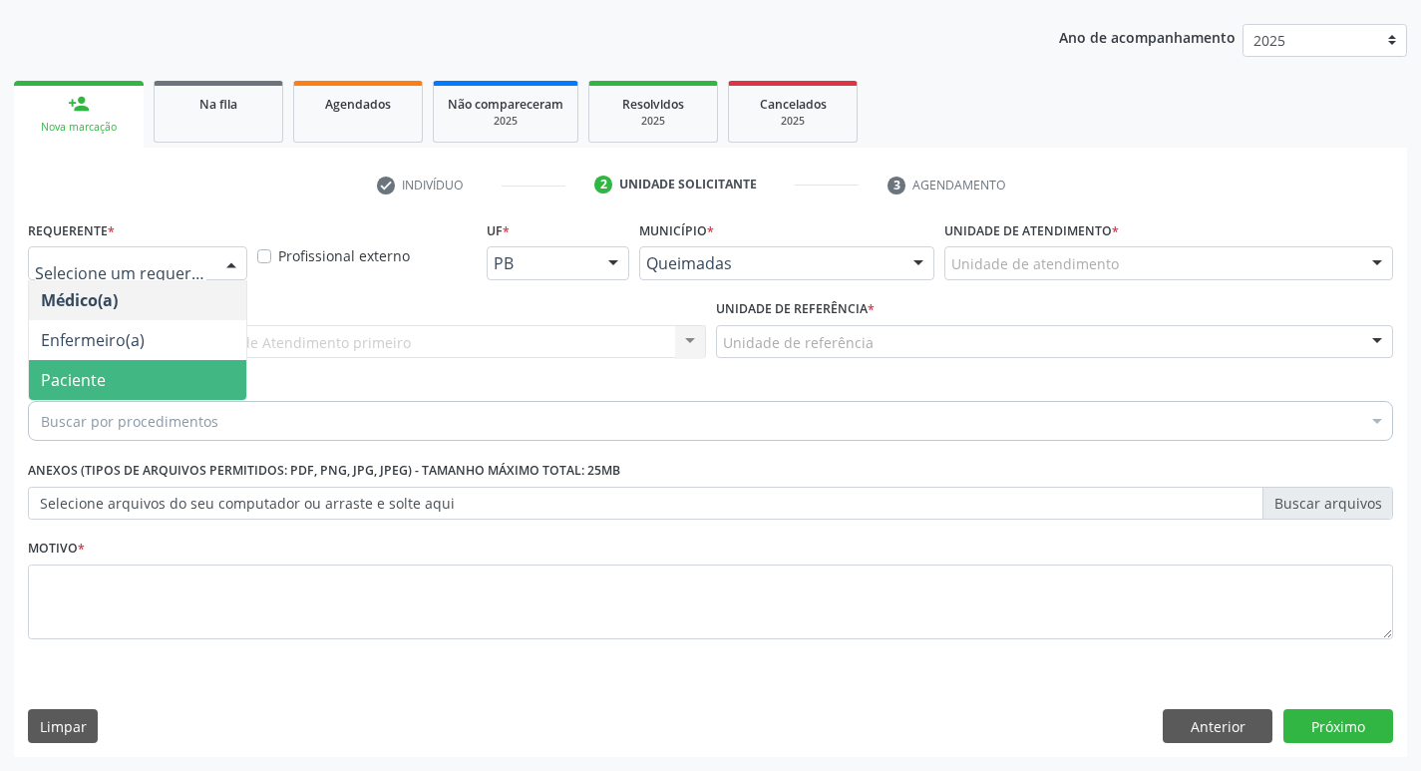
click at [140, 386] on span "Paciente" at bounding box center [137, 380] width 217 height 40
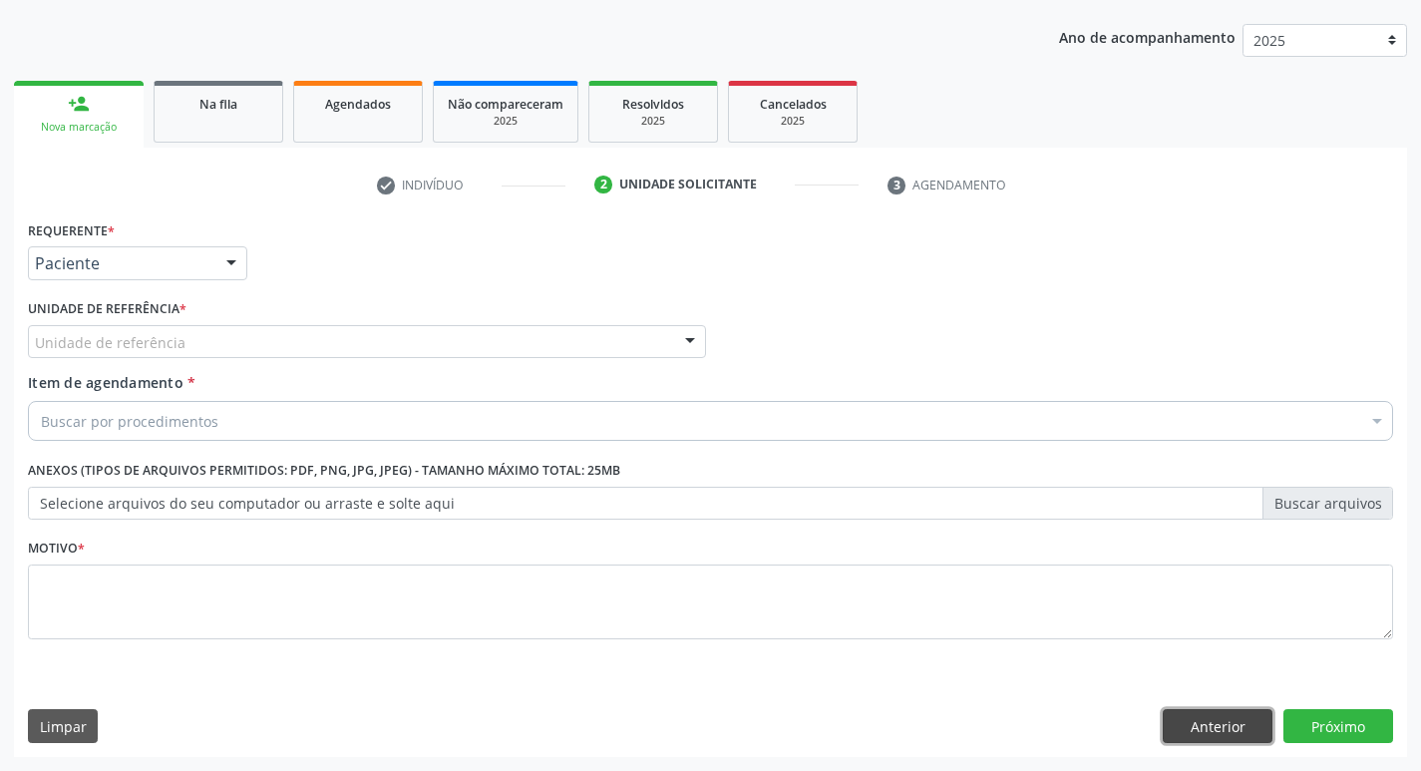
click at [1199, 734] on button "Anterior" at bounding box center [1218, 726] width 110 height 34
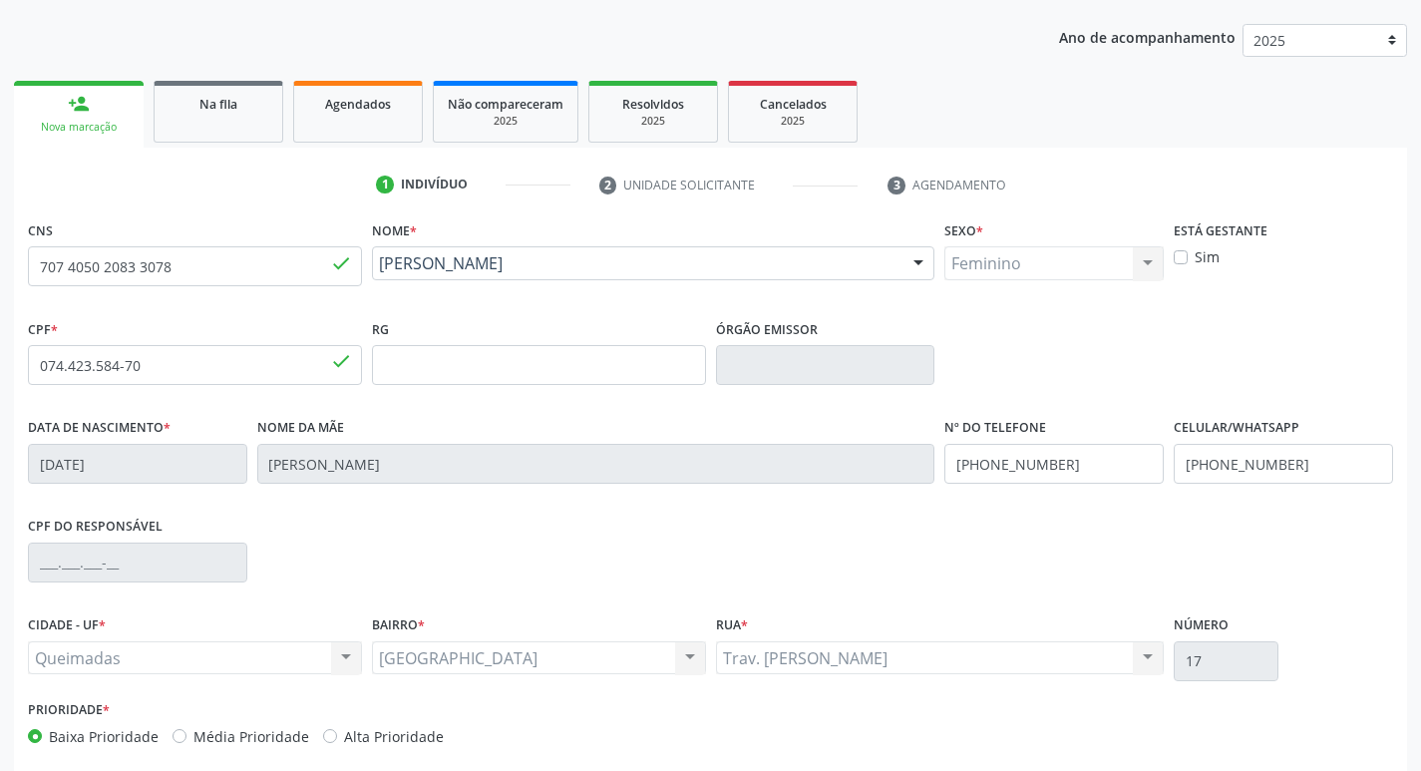
scroll to position [310, 0]
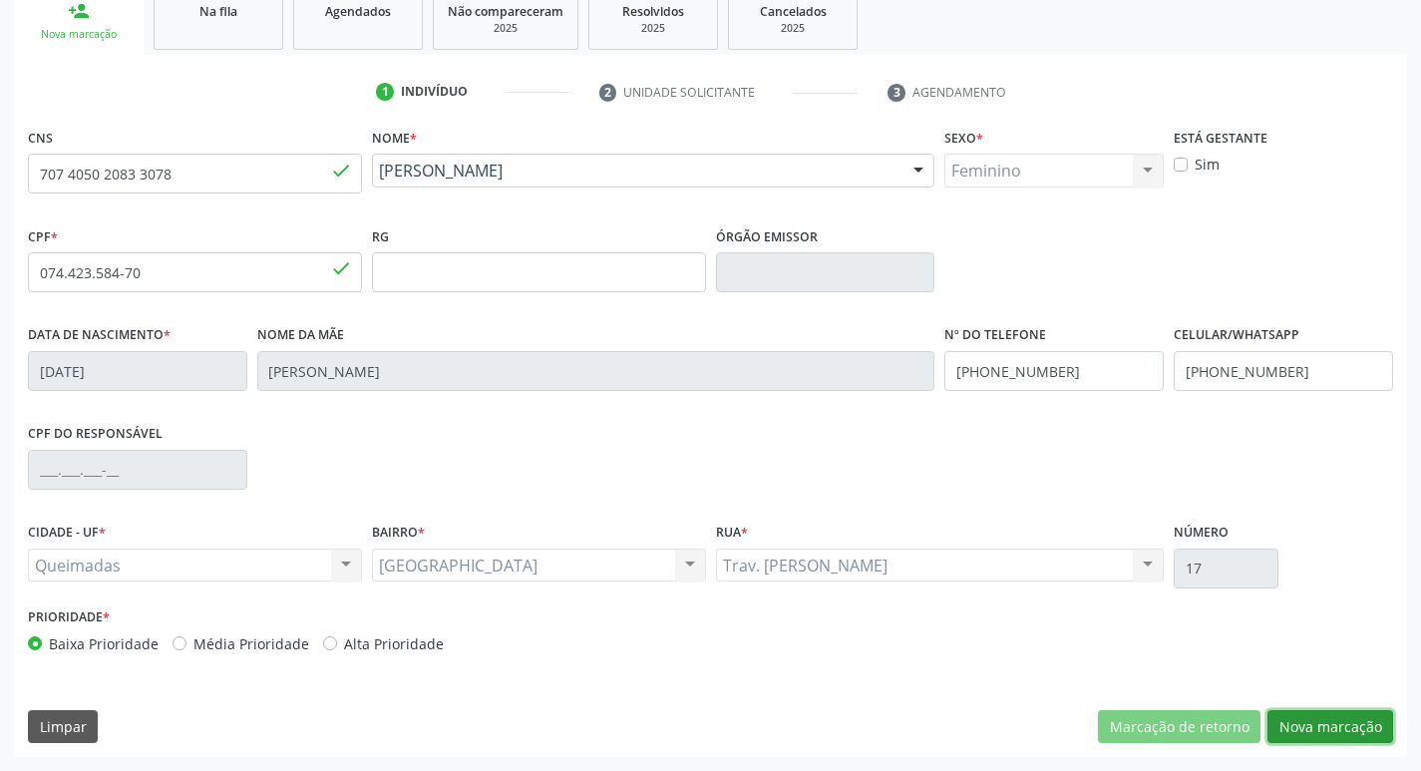
click at [1325, 728] on button "Nova marcação" at bounding box center [1330, 727] width 126 height 34
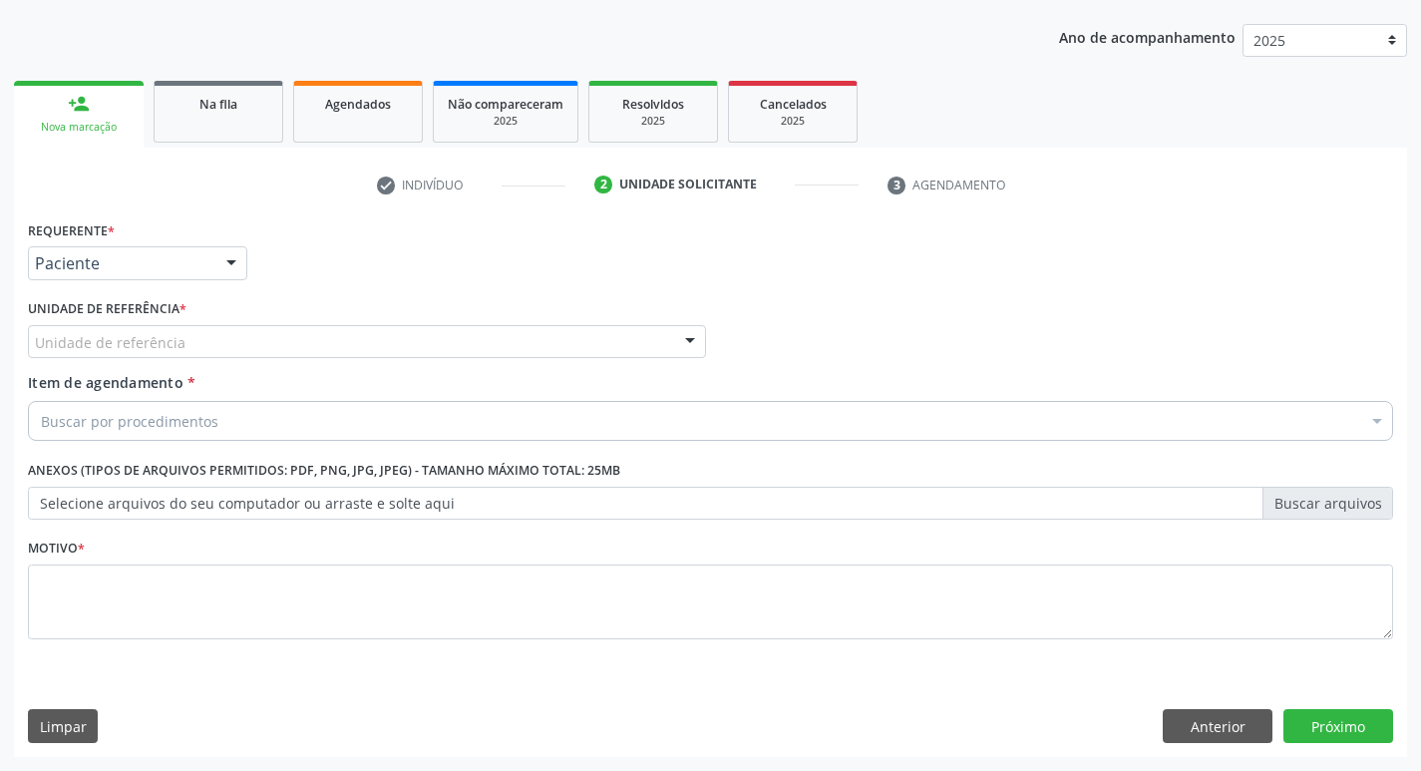
scroll to position [217, 0]
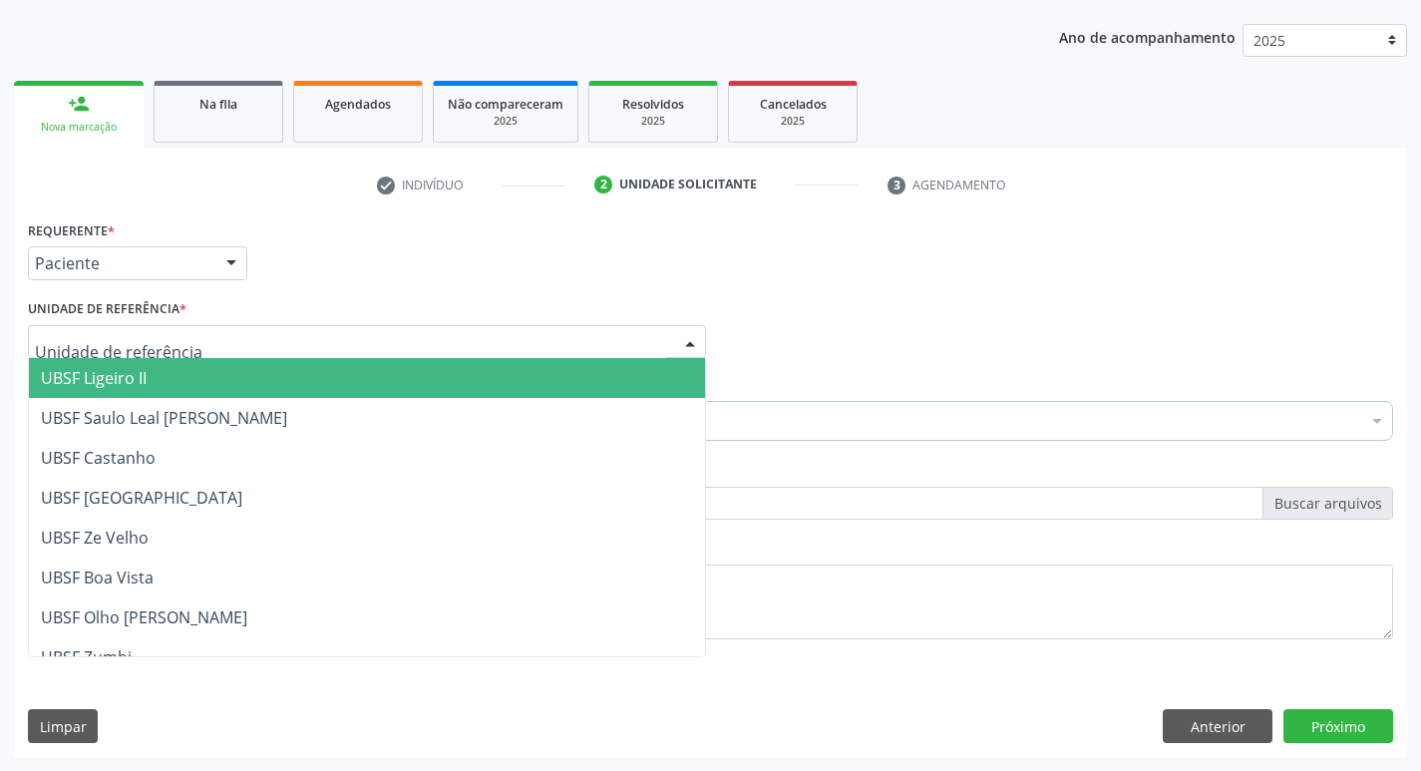
click at [283, 343] on div at bounding box center [367, 342] width 678 height 34
type input "SA"
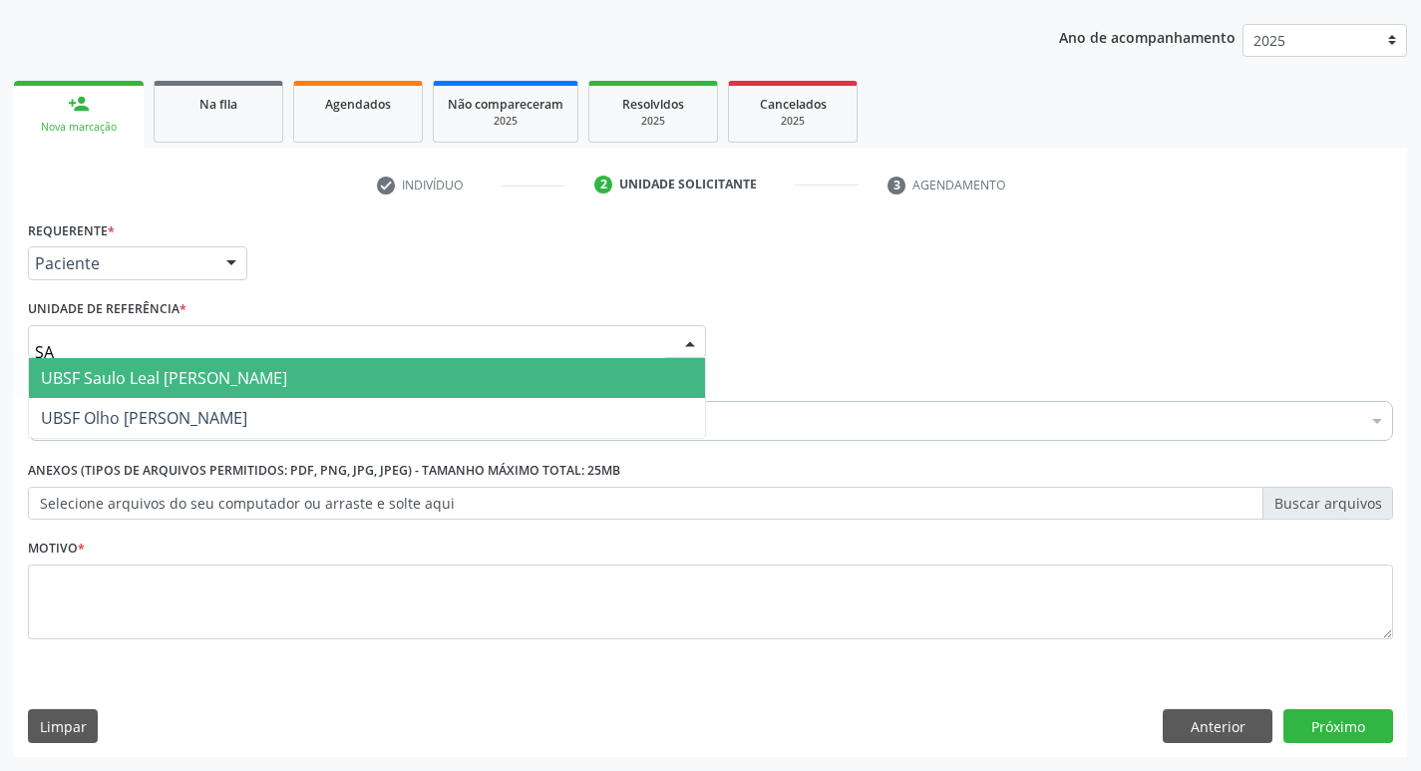
click at [274, 377] on span "UBSF Saulo Leal [PERSON_NAME]" at bounding box center [164, 378] width 246 height 22
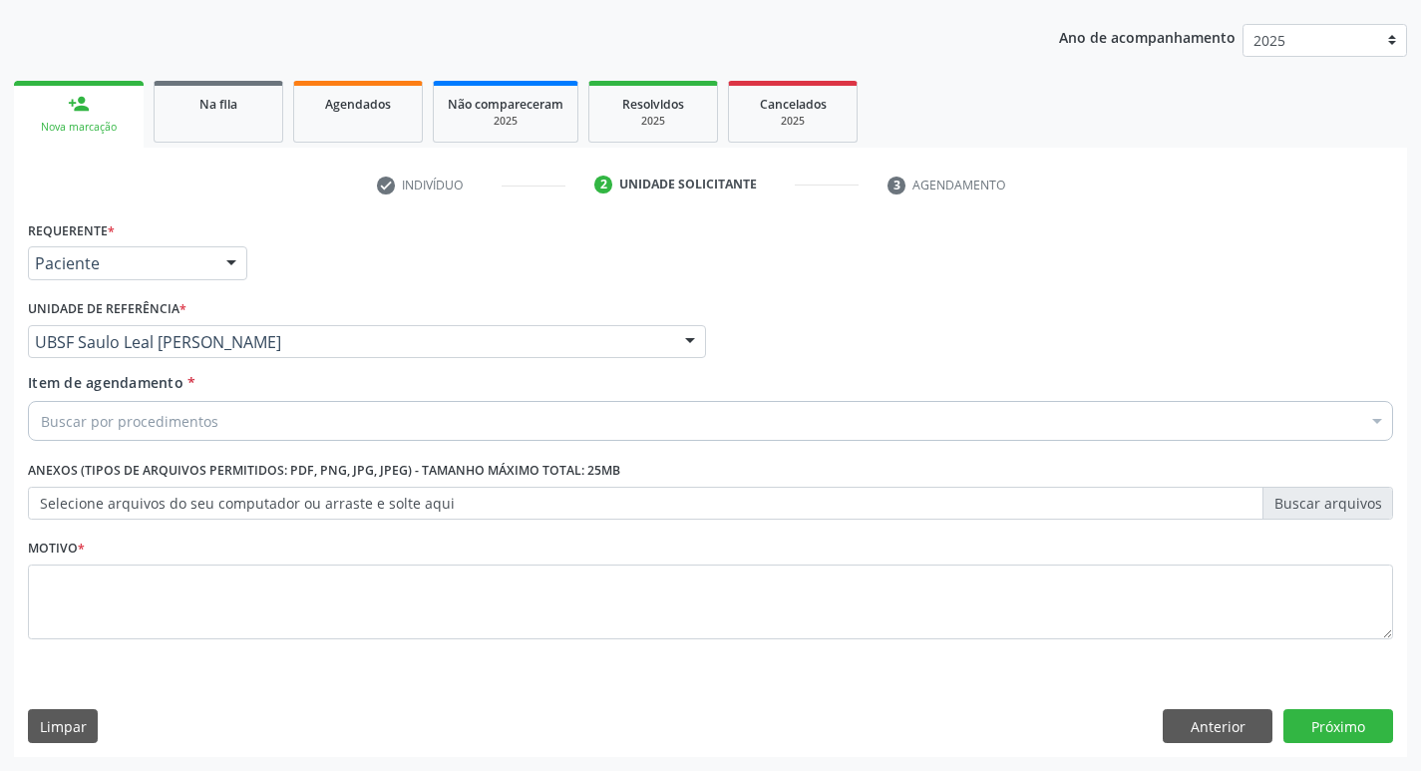
click at [266, 430] on div "Buscar por procedimentos" at bounding box center [710, 421] width 1365 height 40
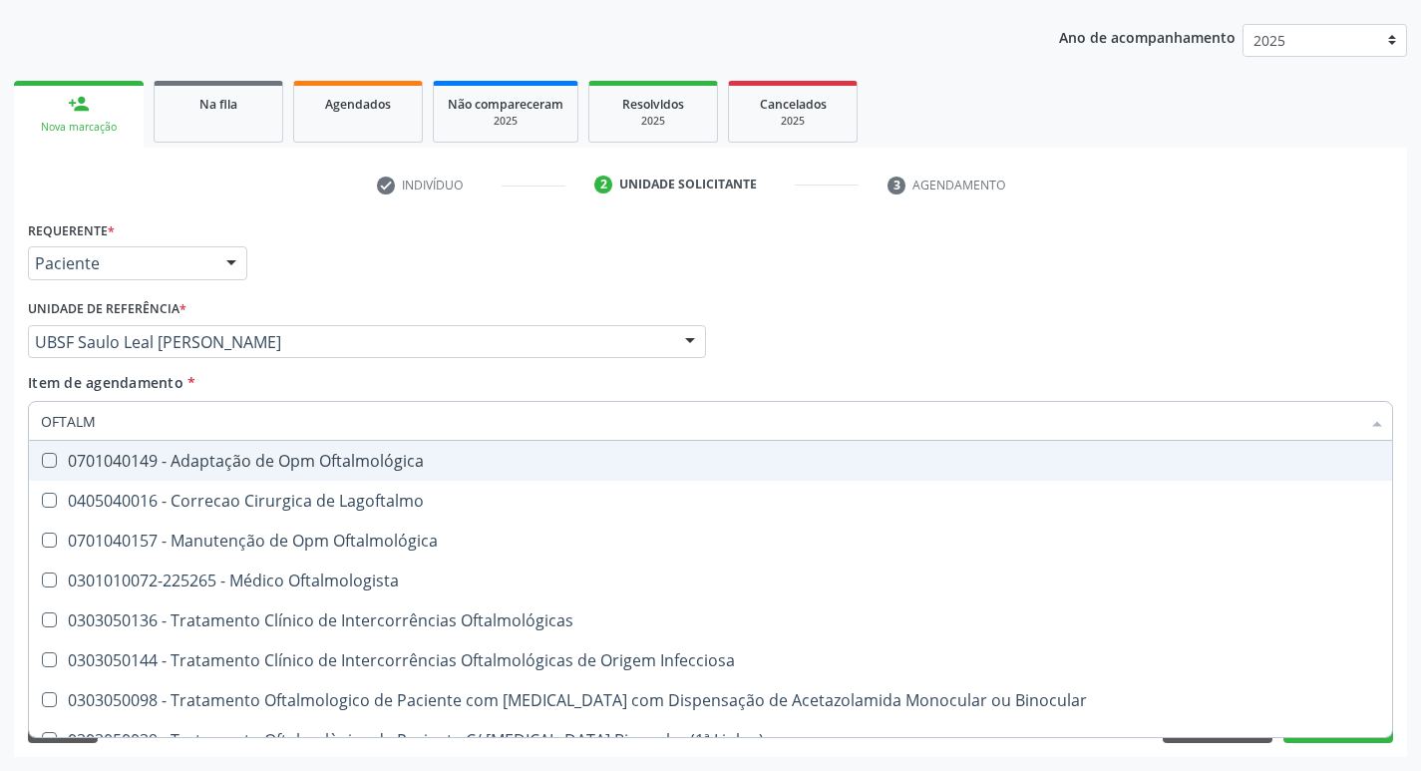
type input "OFTALMO"
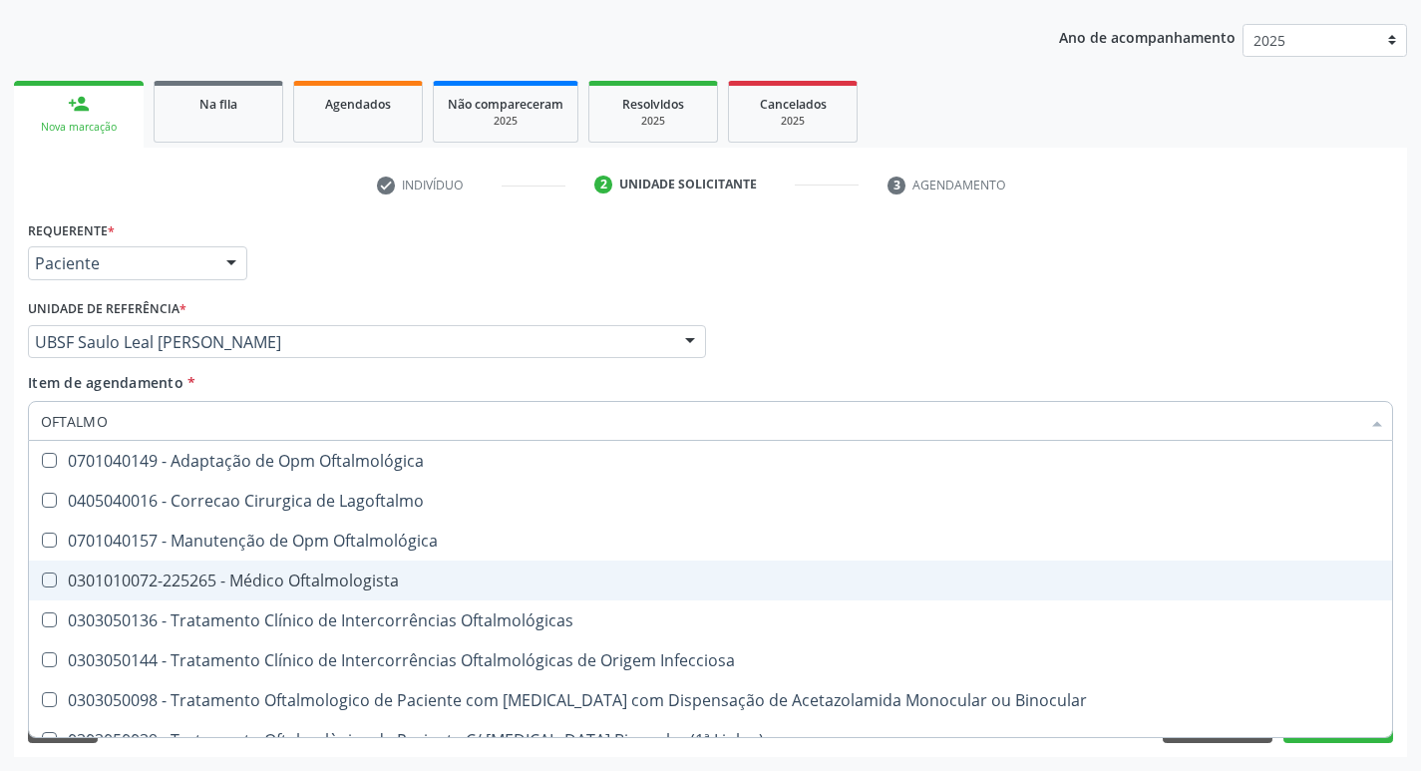
click at [348, 588] on div "0301010072-225265 - Médico Oftalmologista" at bounding box center [710, 580] width 1339 height 16
checkbox Oftalmologista "true"
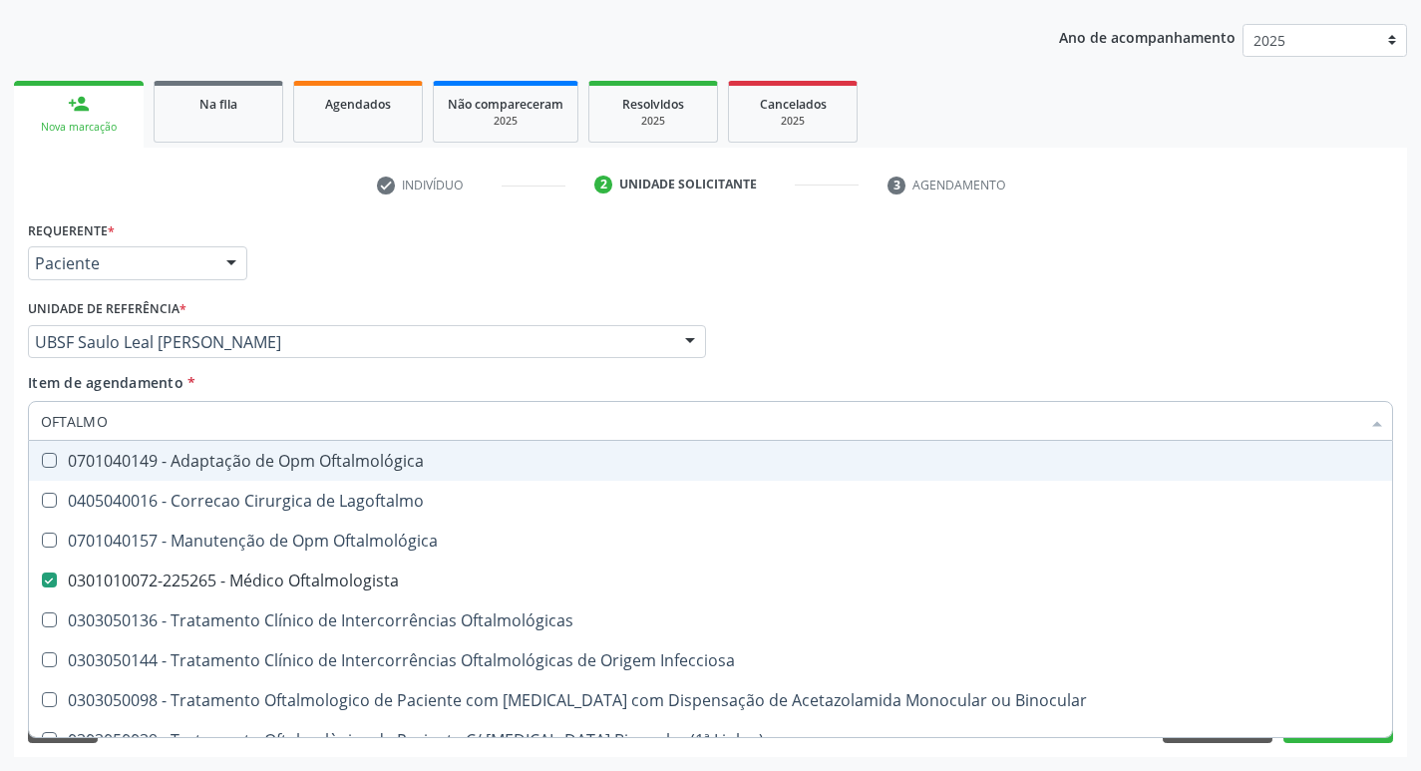
click at [542, 216] on div "Requerente * Paciente Médico(a) Enfermeiro(a) Paciente Nenhum resultado encontr…" at bounding box center [710, 254] width 1375 height 78
checkbox Lagoftalmo "true"
checkbox Oftalmologista "false"
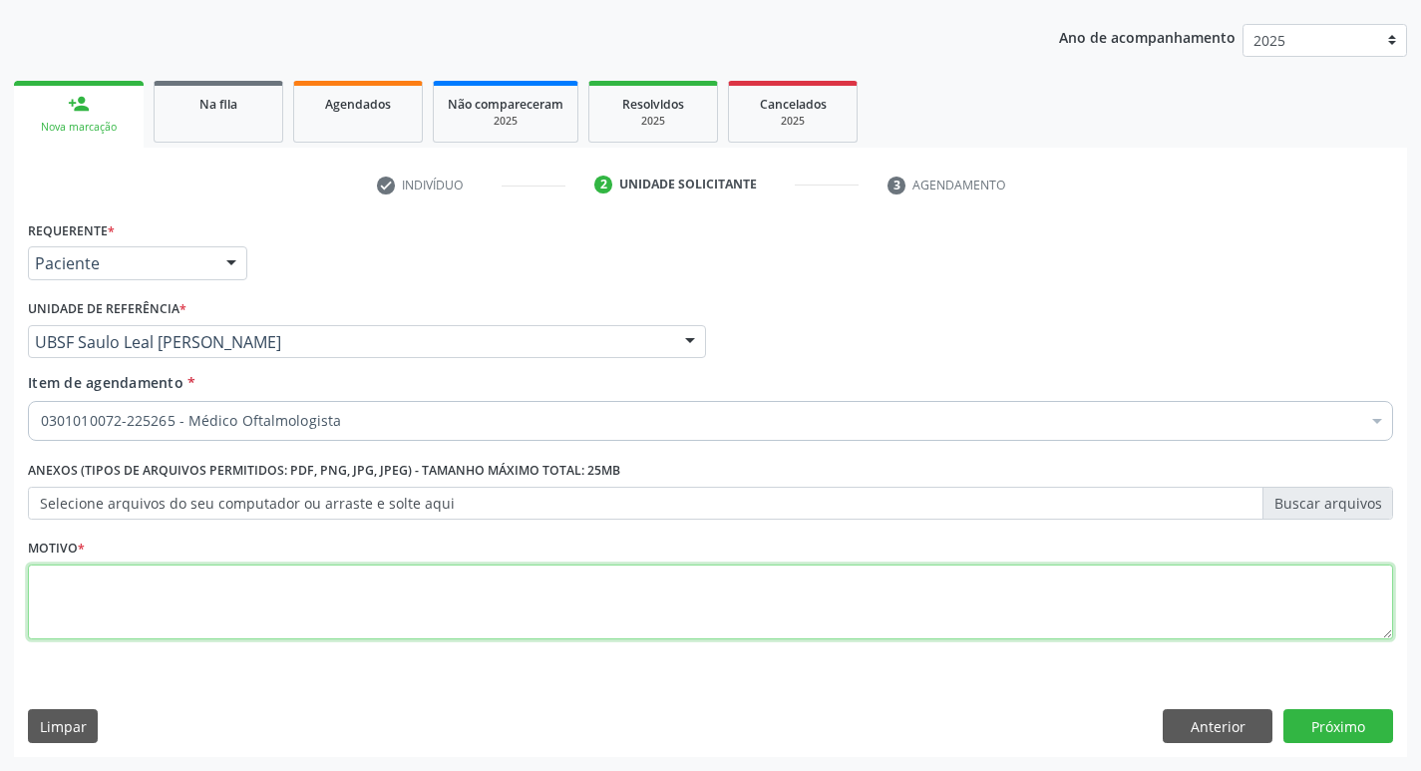
click at [243, 590] on textarea at bounding box center [710, 602] width 1365 height 76
type textarea "AVALIAÇÃO"
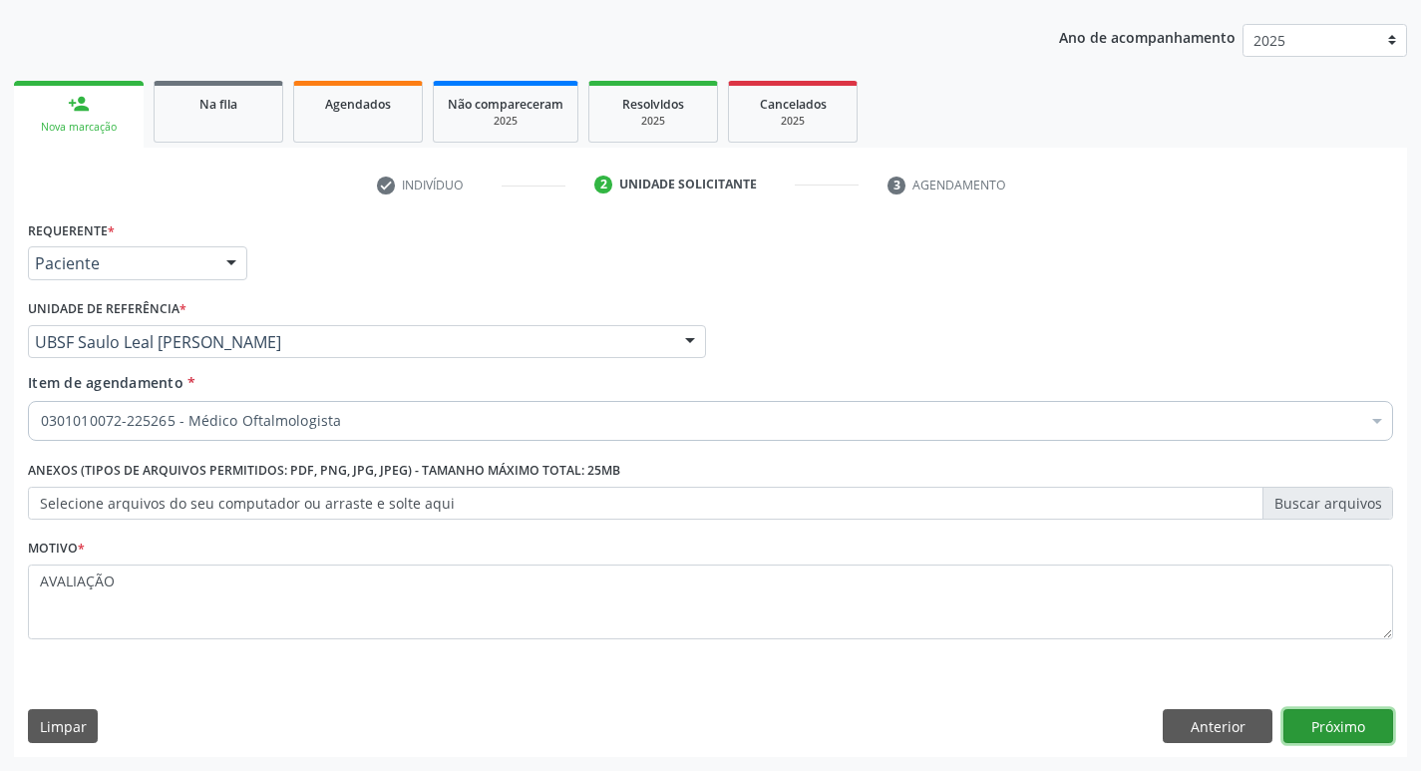
click at [1324, 716] on button "Próximo" at bounding box center [1338, 726] width 110 height 34
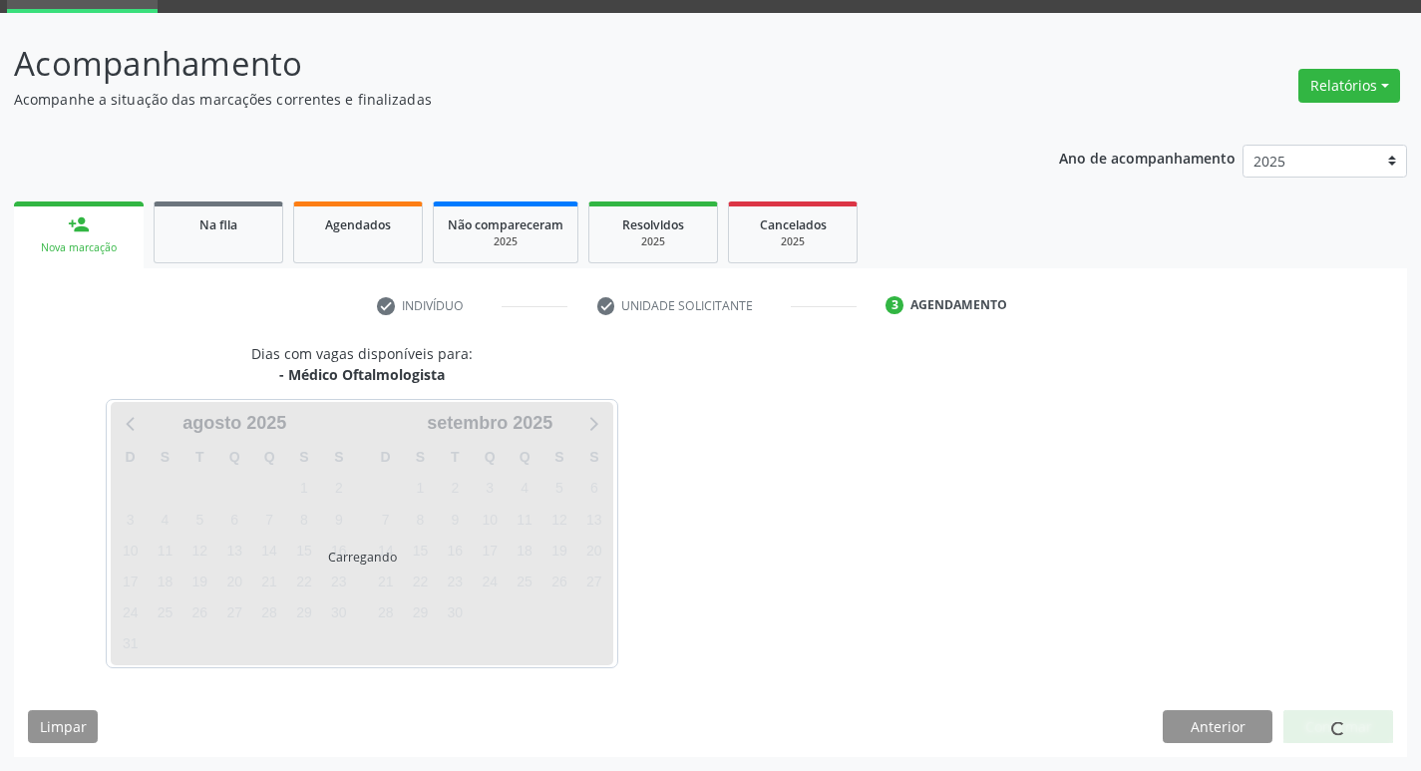
scroll to position [97, 0]
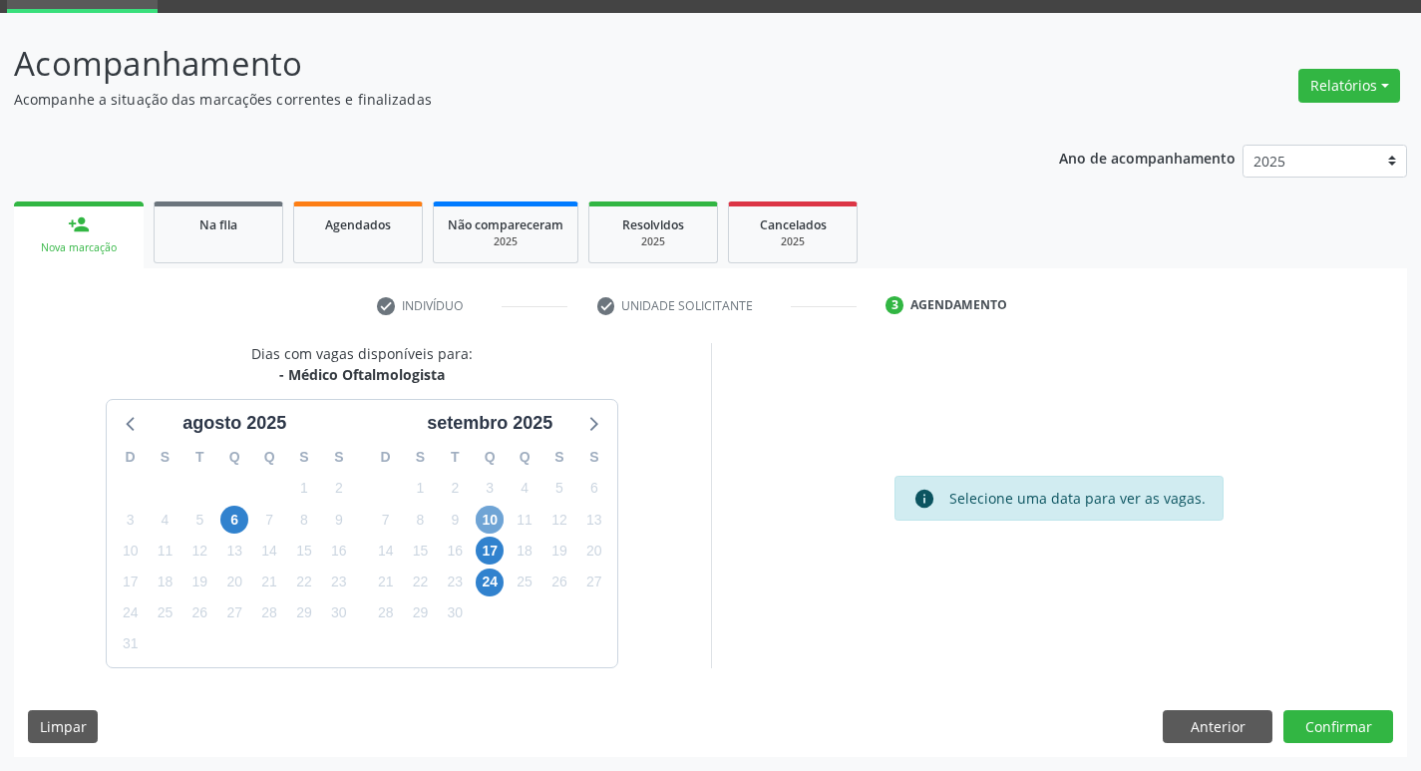
click at [498, 520] on span "10" at bounding box center [490, 520] width 28 height 28
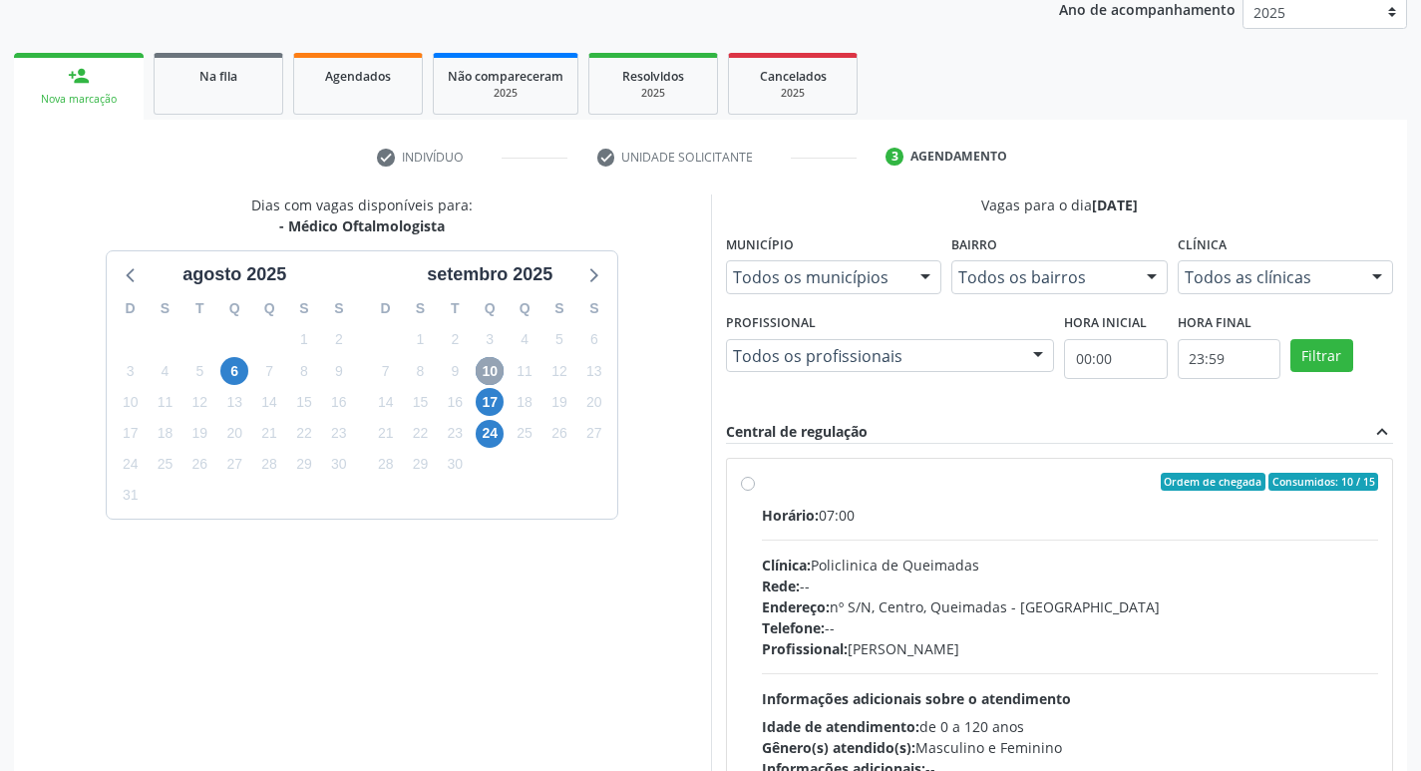
scroll to position [385, 0]
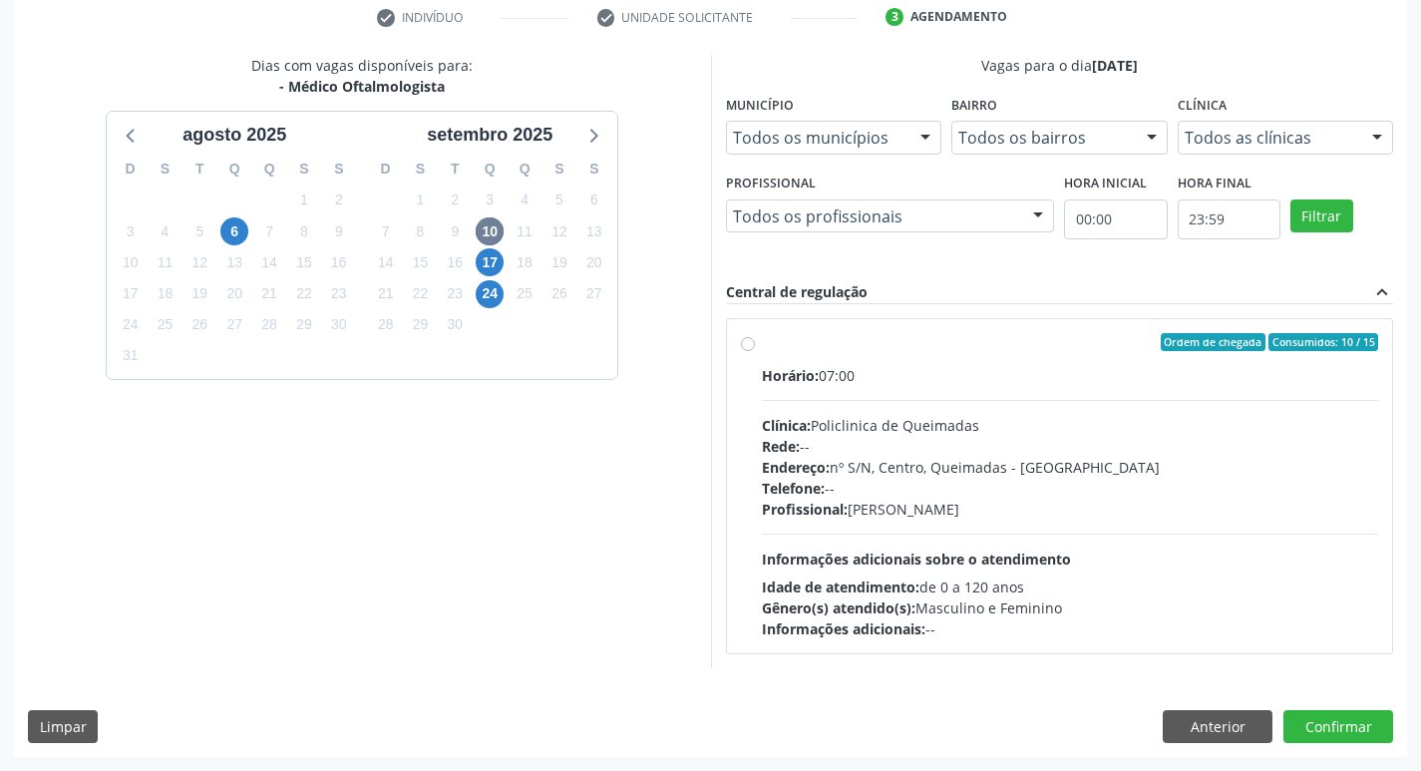
click at [957, 355] on label "Ordem de chegada Consumidos: 10 / 15 Horário: 07:00 Clínica: Policlinica de Que…" at bounding box center [1070, 486] width 617 height 306
click at [755, 351] on input "Ordem de chegada Consumidos: 10 / 15 Horário: 07:00 Clínica: Policlinica de Que…" at bounding box center [748, 342] width 14 height 18
radio input "true"
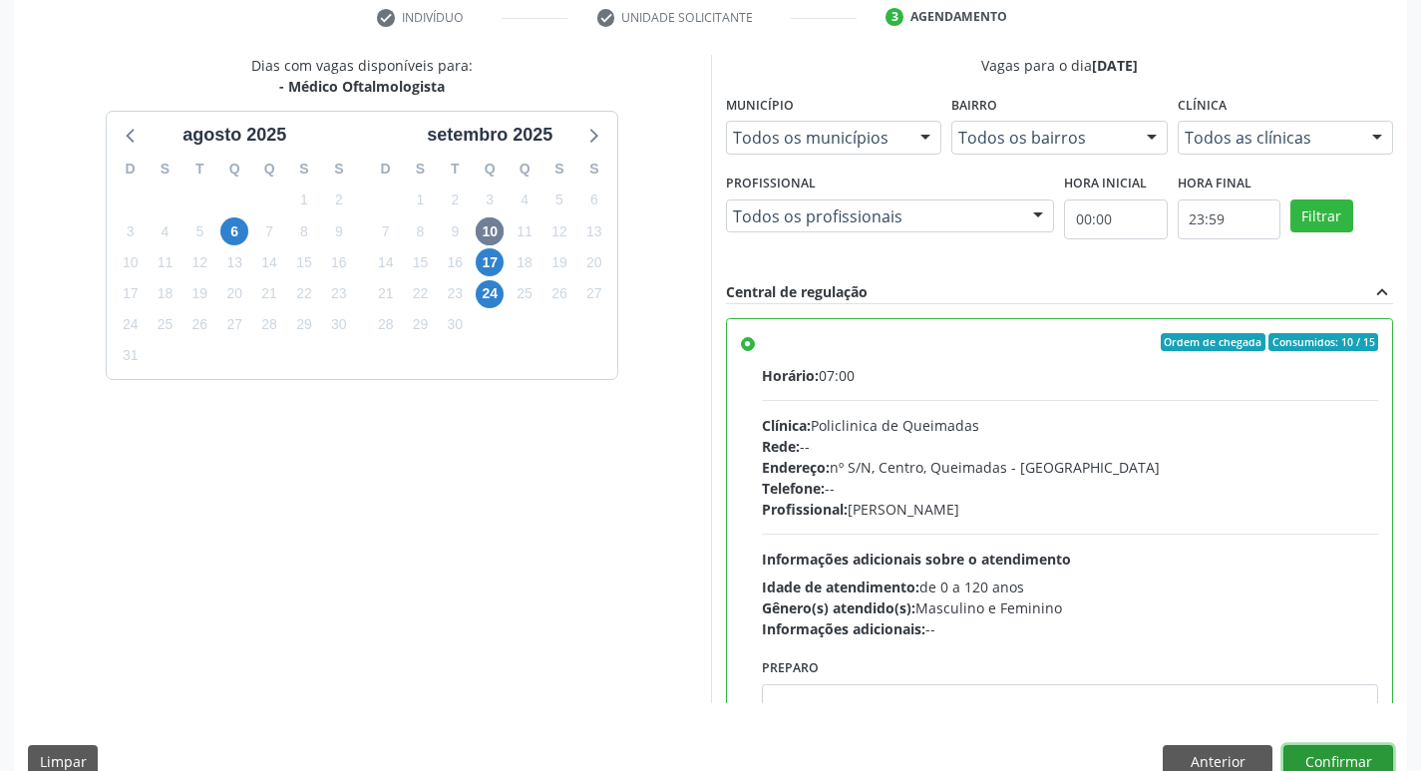
click at [1338, 759] on button "Confirmar" at bounding box center [1338, 762] width 110 height 34
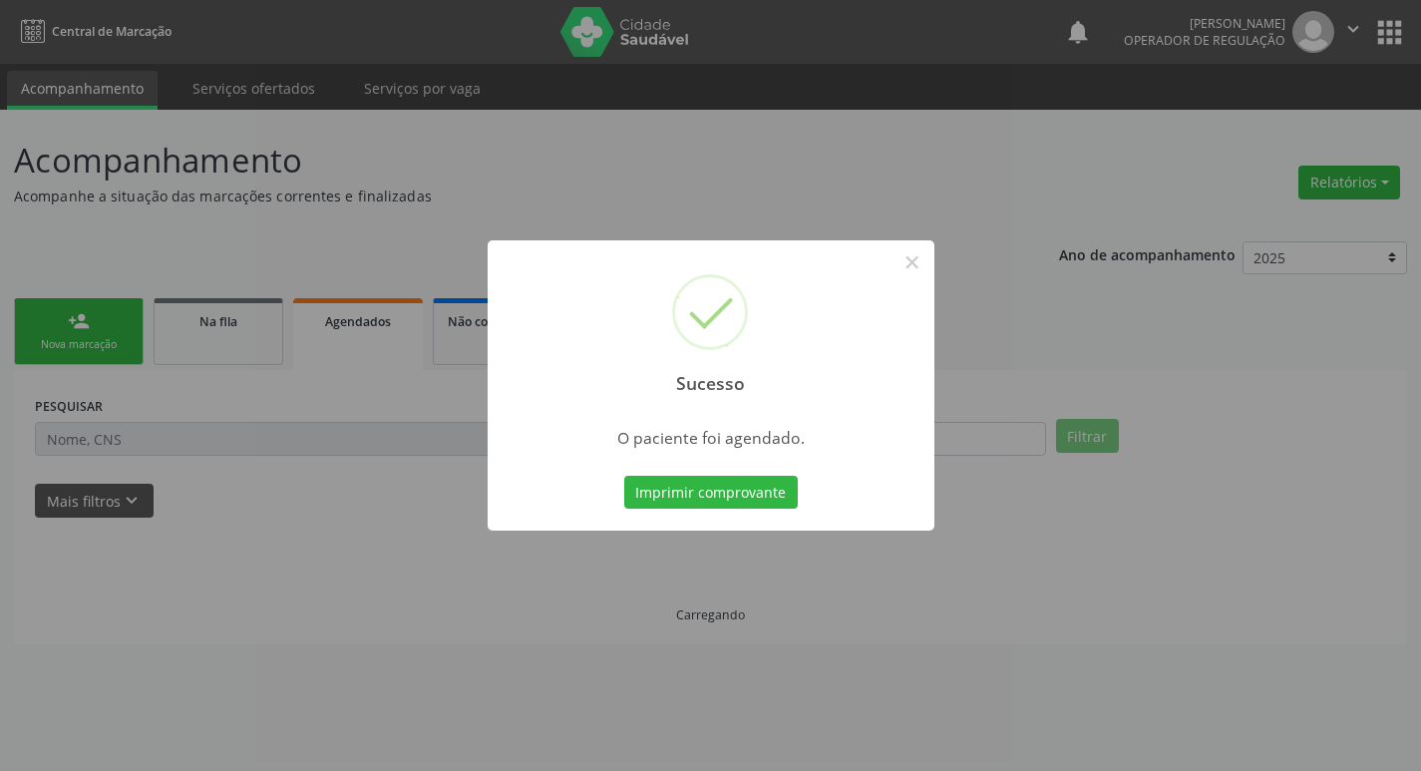
scroll to position [0, 0]
click at [744, 504] on button "Imprimir comprovante" at bounding box center [718, 493] width 174 height 34
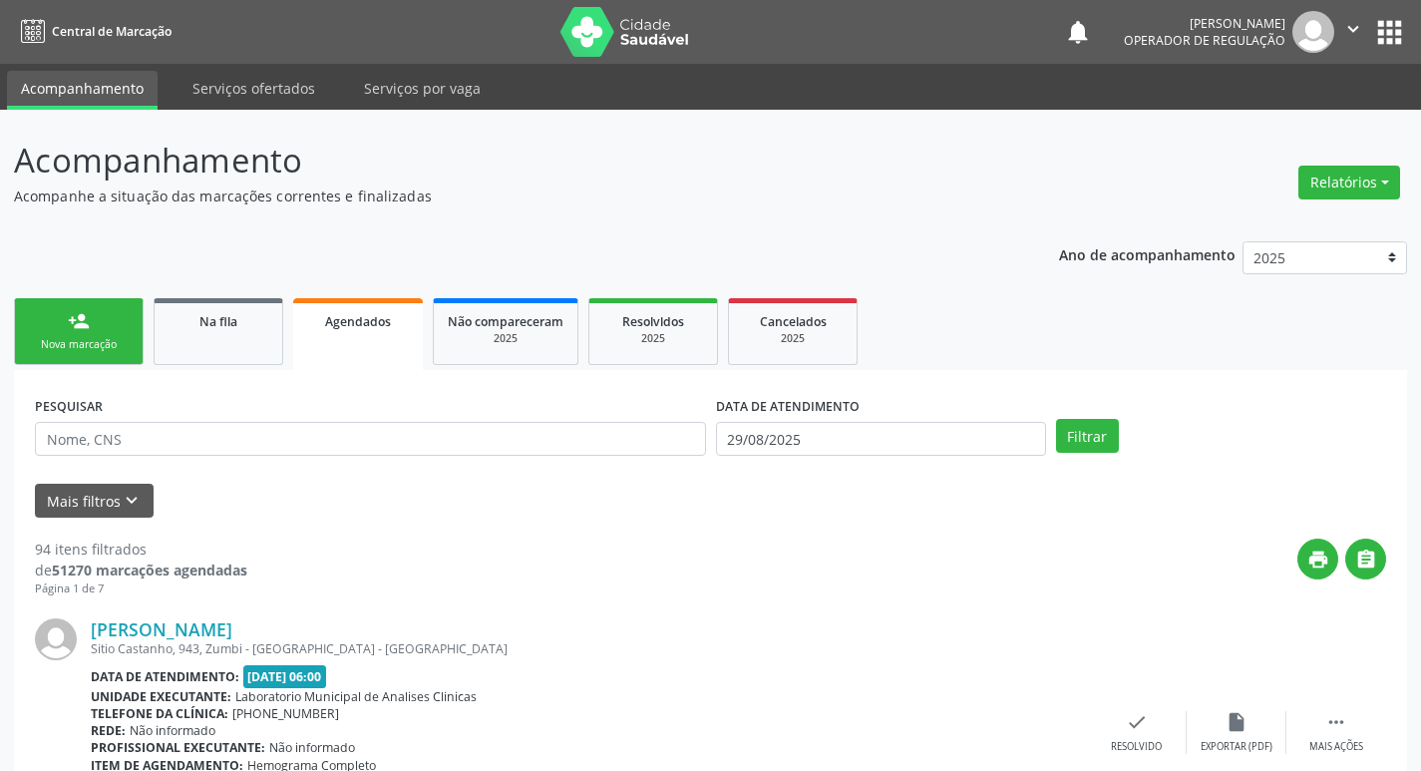
click at [100, 335] on link "person_add Nova marcação" at bounding box center [79, 331] width 130 height 67
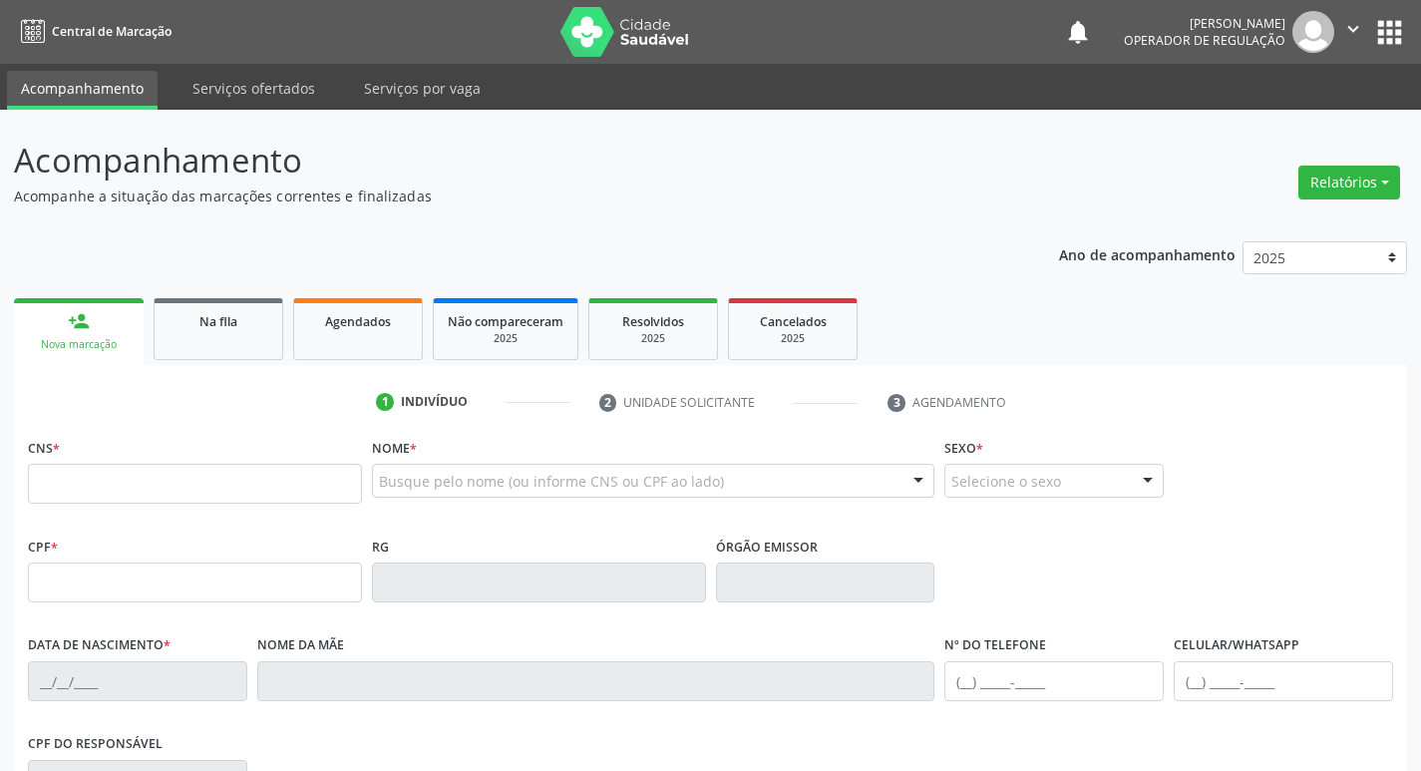
click at [150, 506] on fieldset "CNS *" at bounding box center [195, 475] width 334 height 85
click at [163, 482] on input "text" at bounding box center [195, 484] width 334 height 40
type input "700 4019 8209 0244"
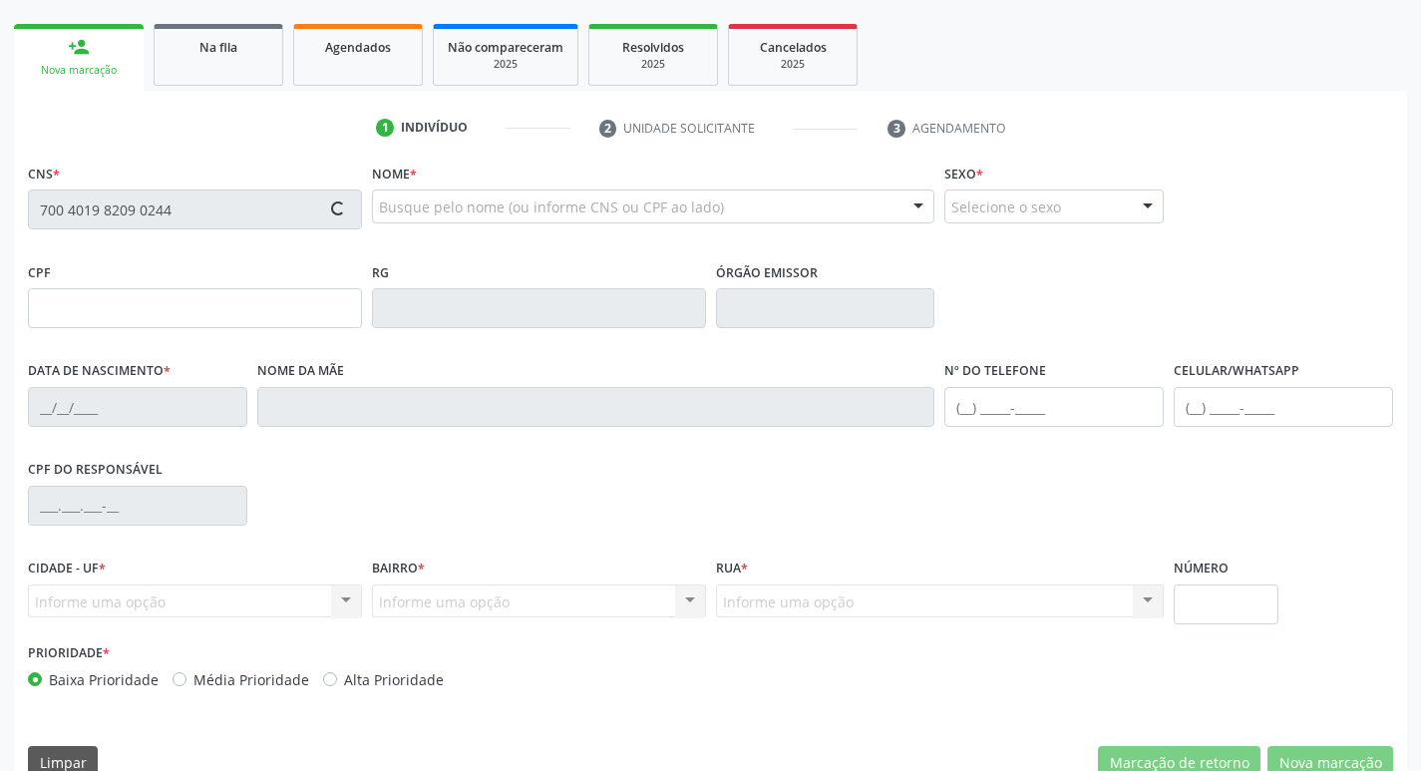
scroll to position [310, 0]
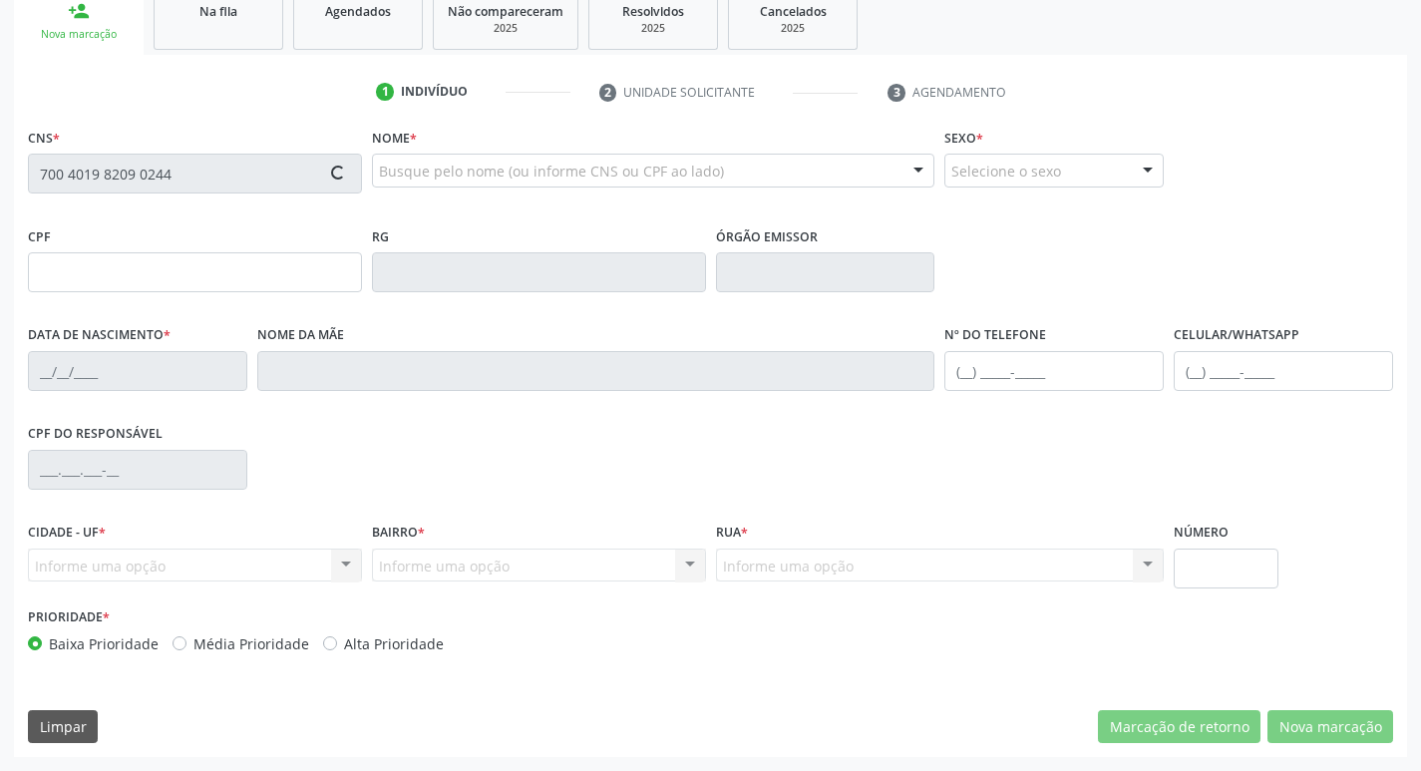
type input "839.591.904-25"
type input "[DATE]"
type input "Neuza Potrazio da [PERSON_NAME]"
type input "[PHONE_NUMBER]"
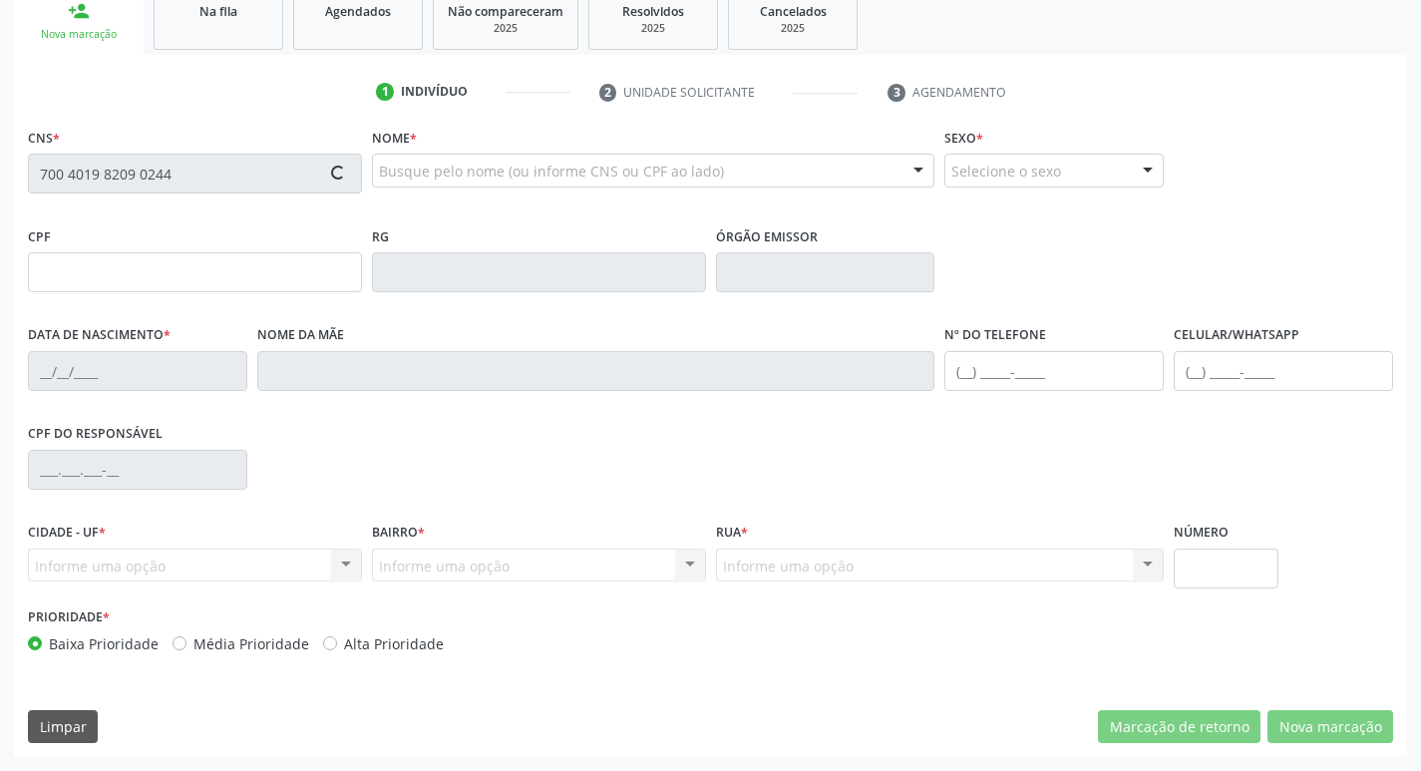
type input "101.223.874-14"
type input "66"
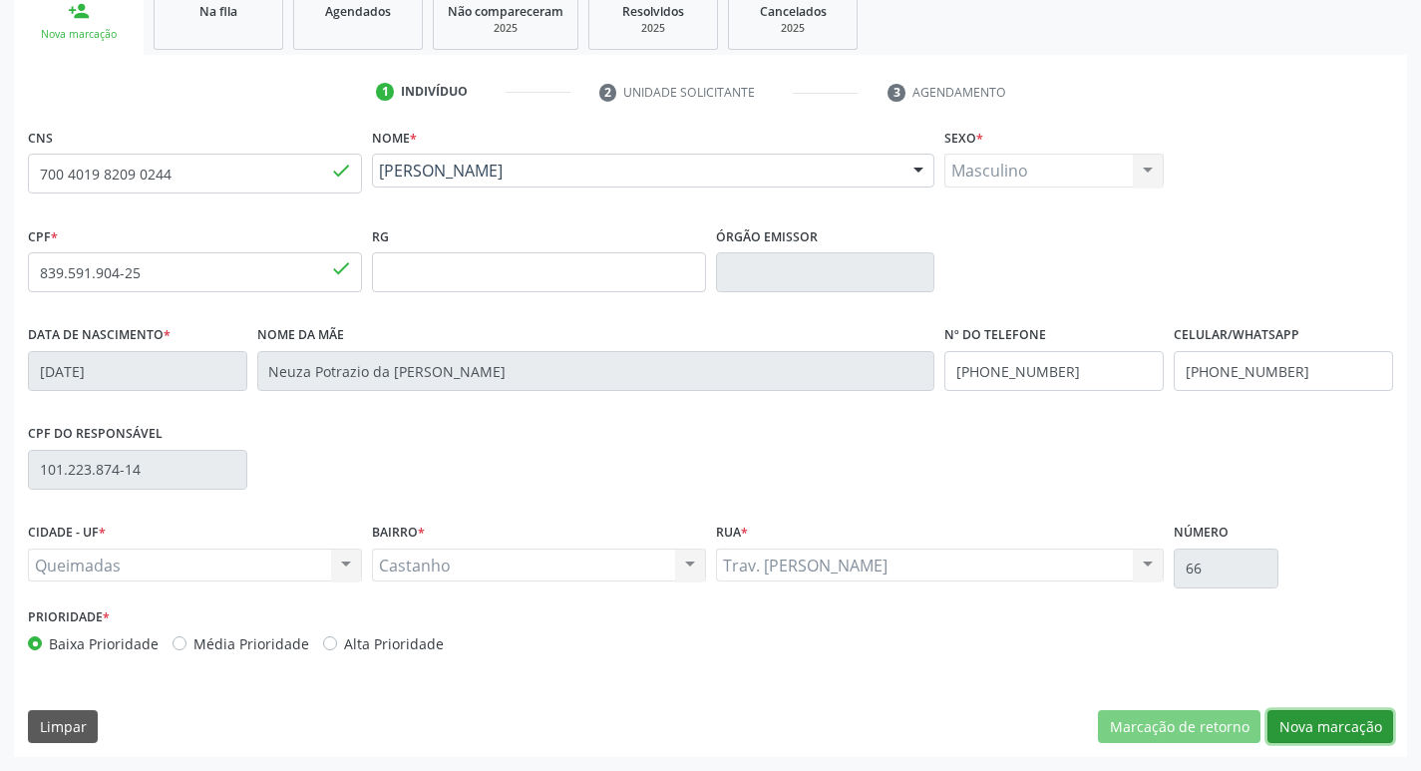
click at [1367, 715] on button "Nova marcação" at bounding box center [1330, 727] width 126 height 34
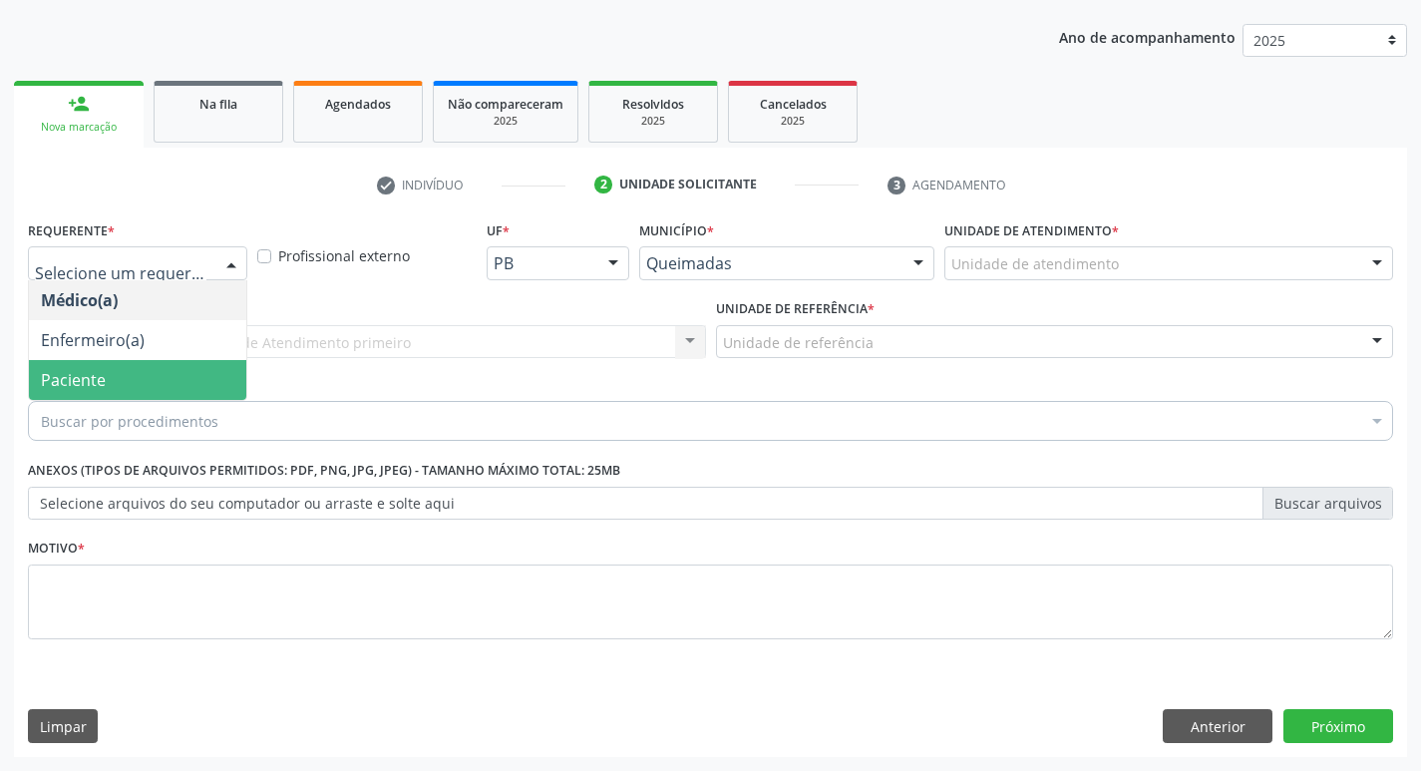
click at [112, 383] on span "Paciente" at bounding box center [137, 380] width 217 height 40
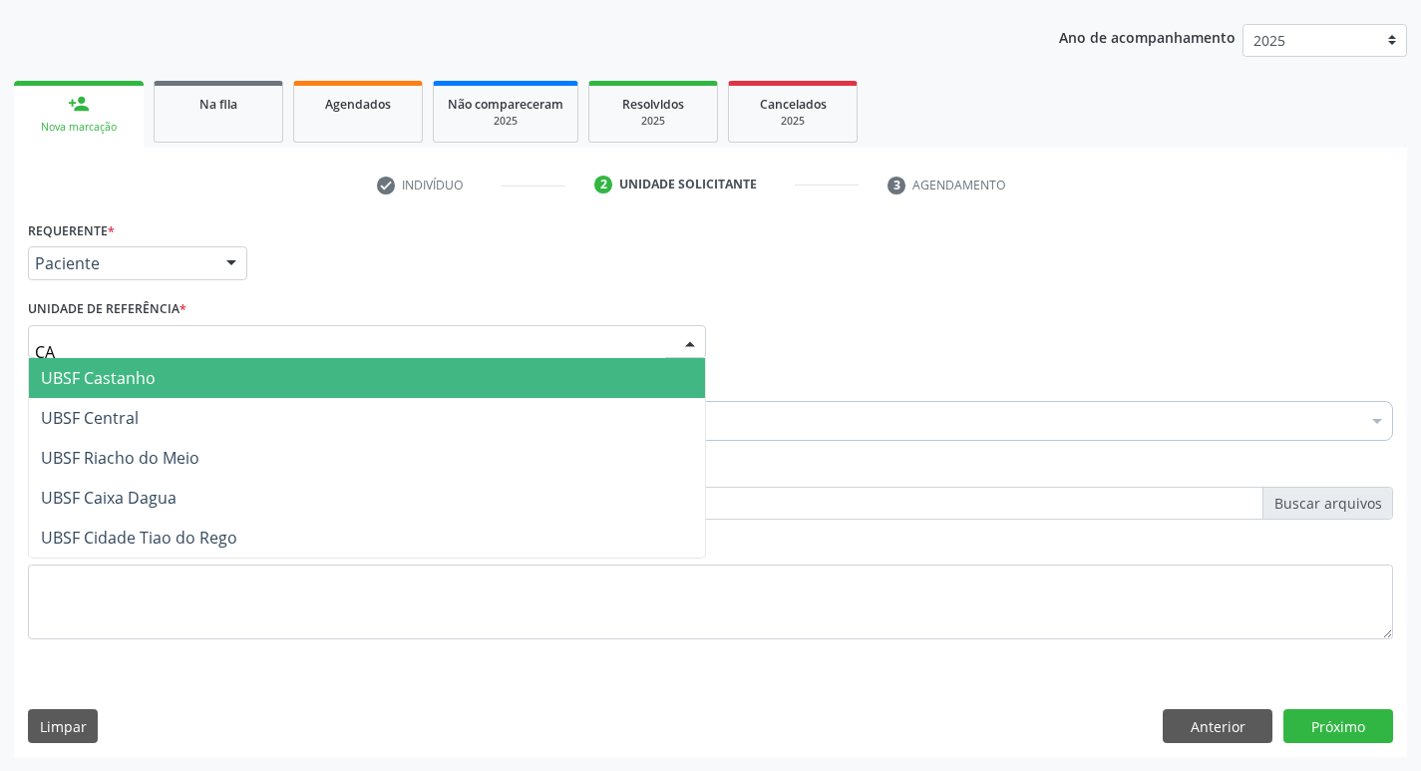
type input "CAS"
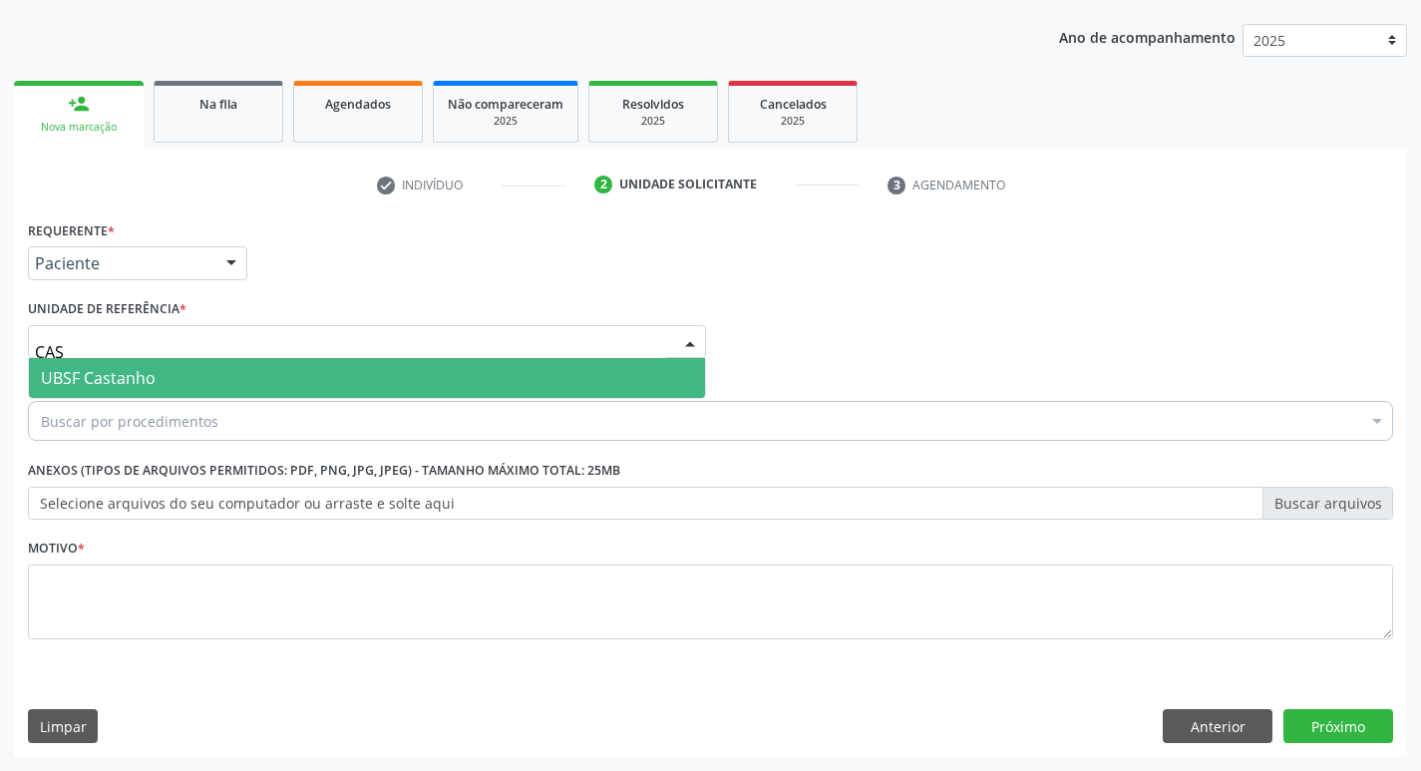
click at [122, 365] on span "UBSF Castanho" at bounding box center [367, 378] width 676 height 40
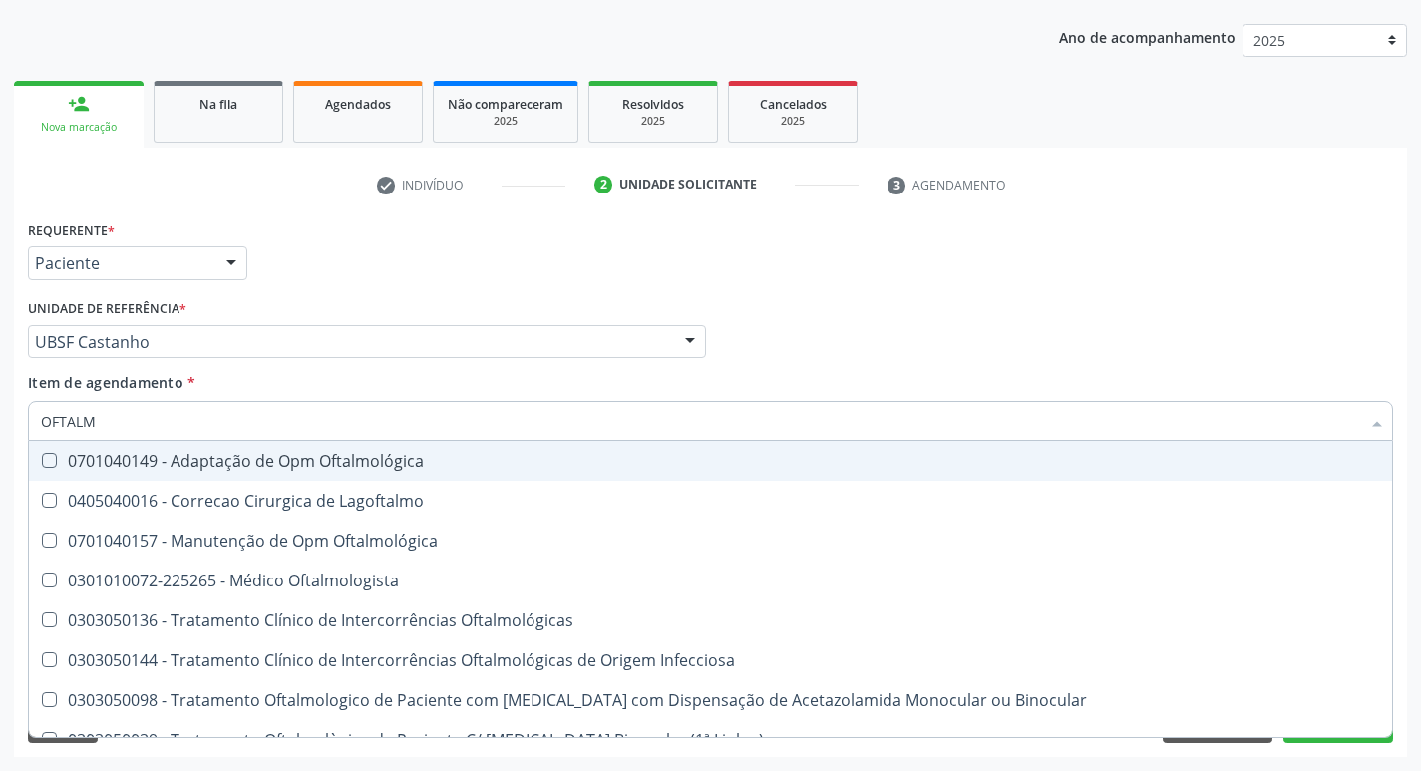
type input "OFTALMO"
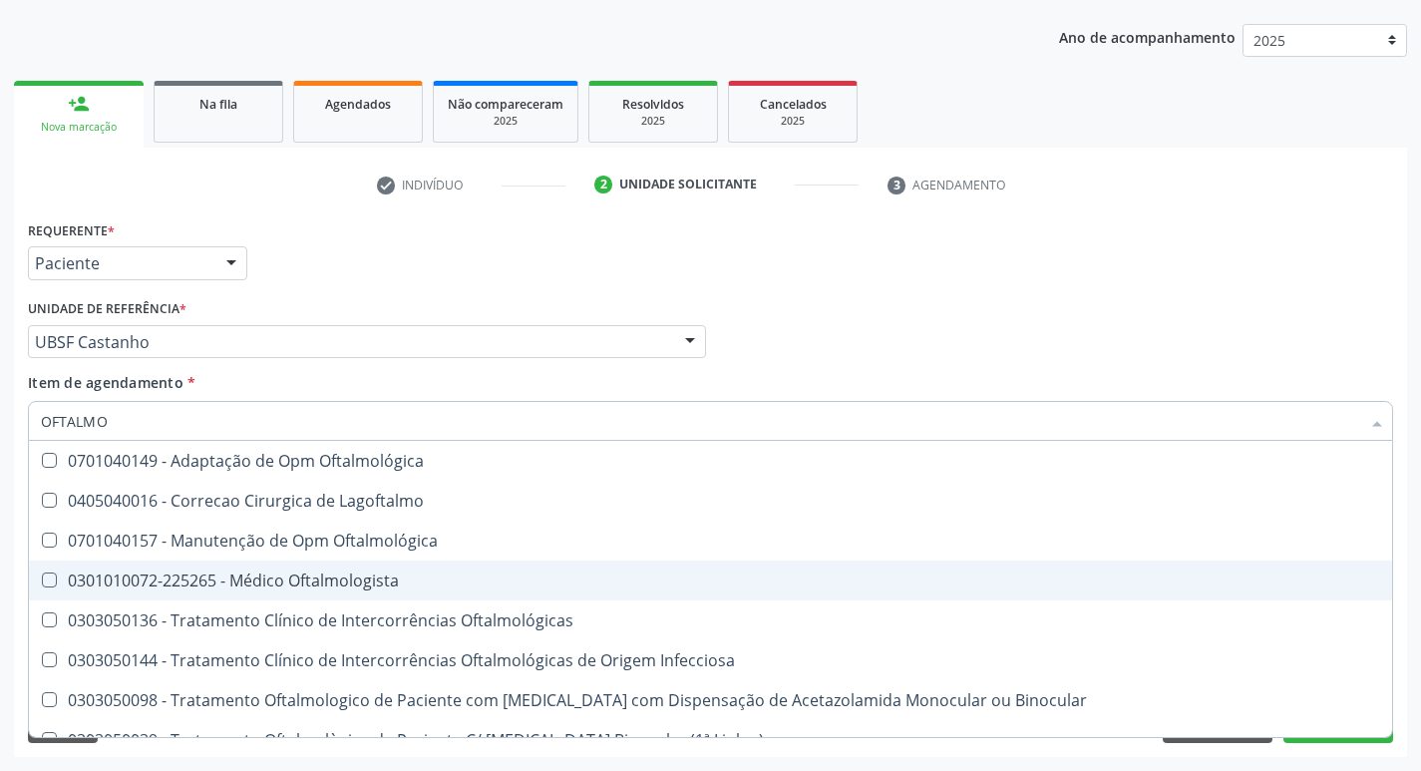
click at [160, 572] on div "0301010072-225265 - Médico Oftalmologista" at bounding box center [710, 580] width 1339 height 16
checkbox Oftalmologista "true"
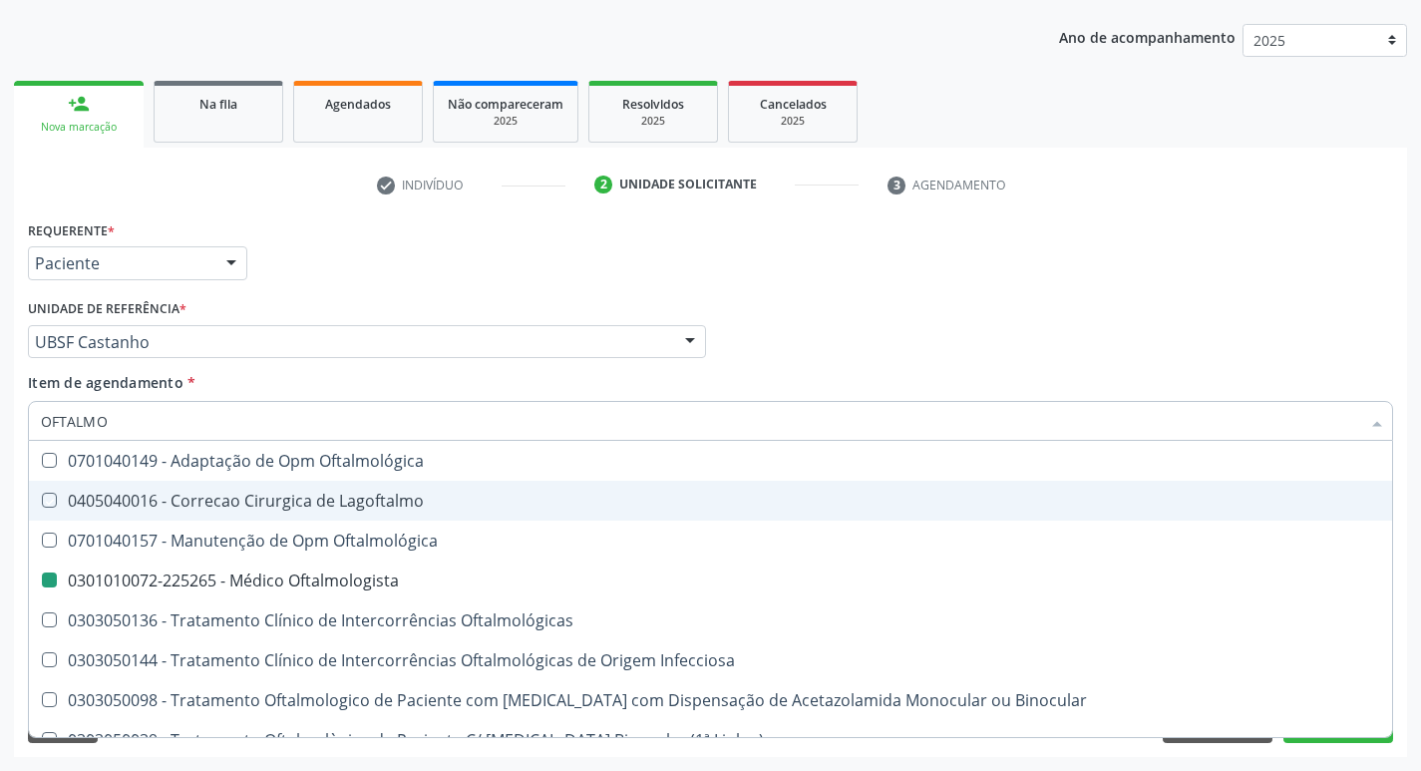
click at [595, 276] on div "Requerente * Paciente Médico(a) Enfermeiro(a) Paciente Nenhum resultado encontr…" at bounding box center [710, 254] width 1375 height 78
checkbox Lagoftalmo "true"
checkbox Oftalmologista "false"
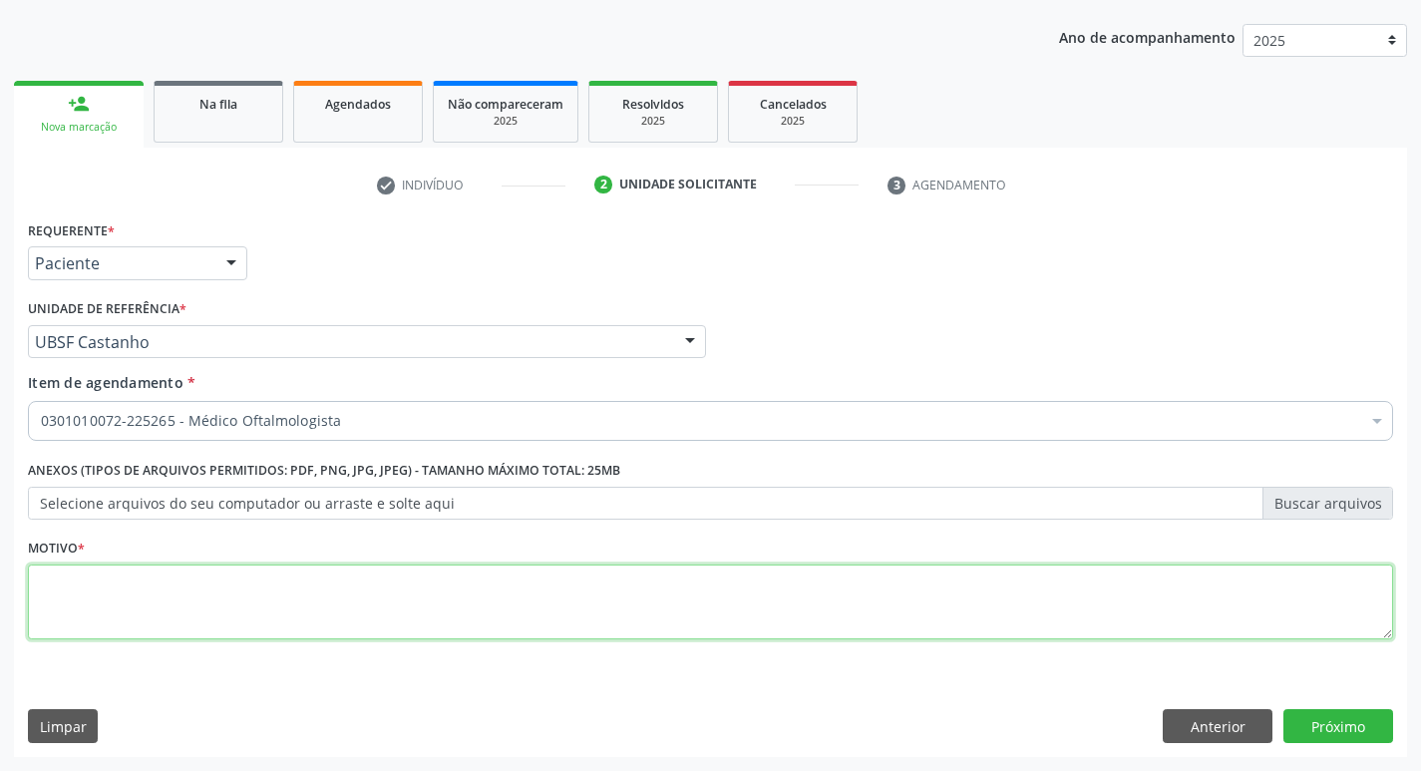
click at [437, 583] on textarea at bounding box center [710, 602] width 1365 height 76
type textarea "AVALIAÇÃO"
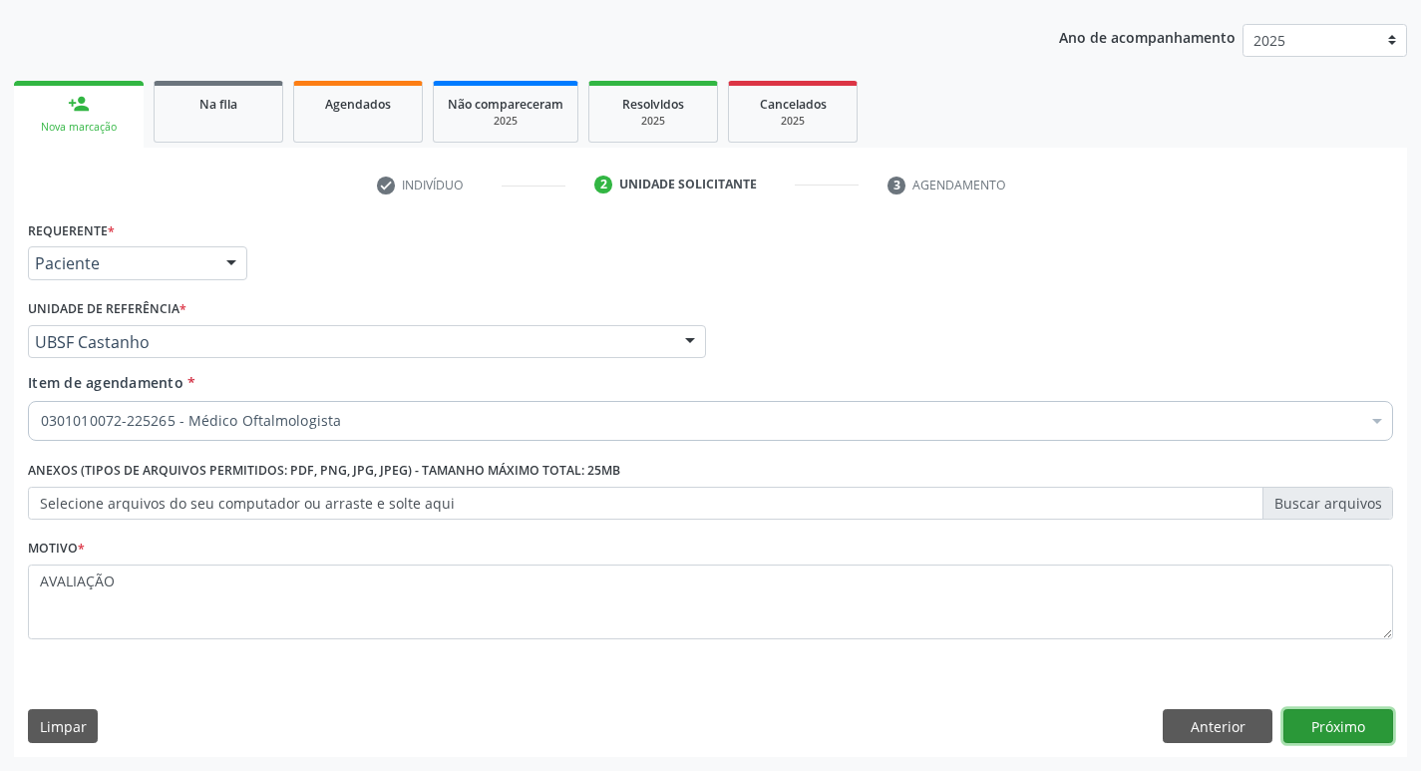
click at [1358, 723] on button "Próximo" at bounding box center [1338, 726] width 110 height 34
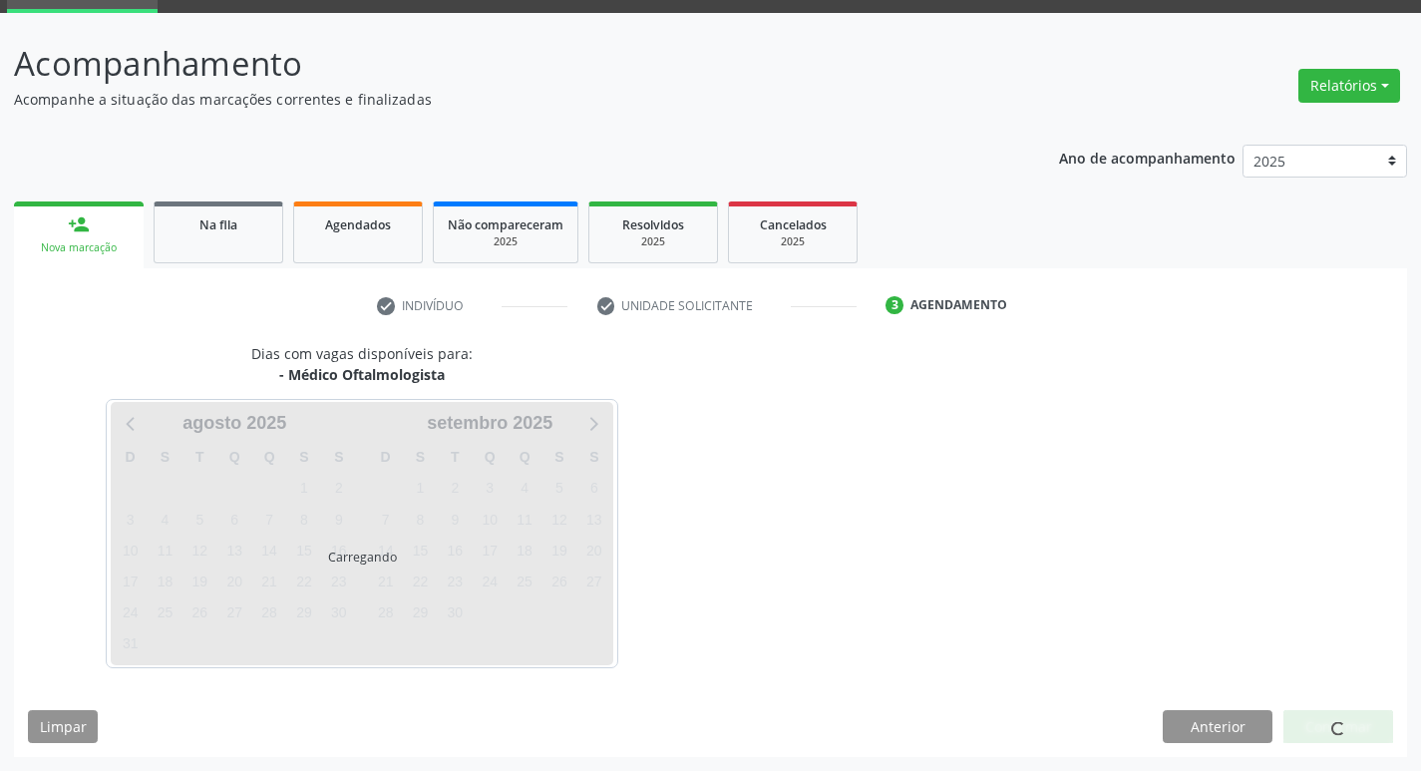
scroll to position [97, 0]
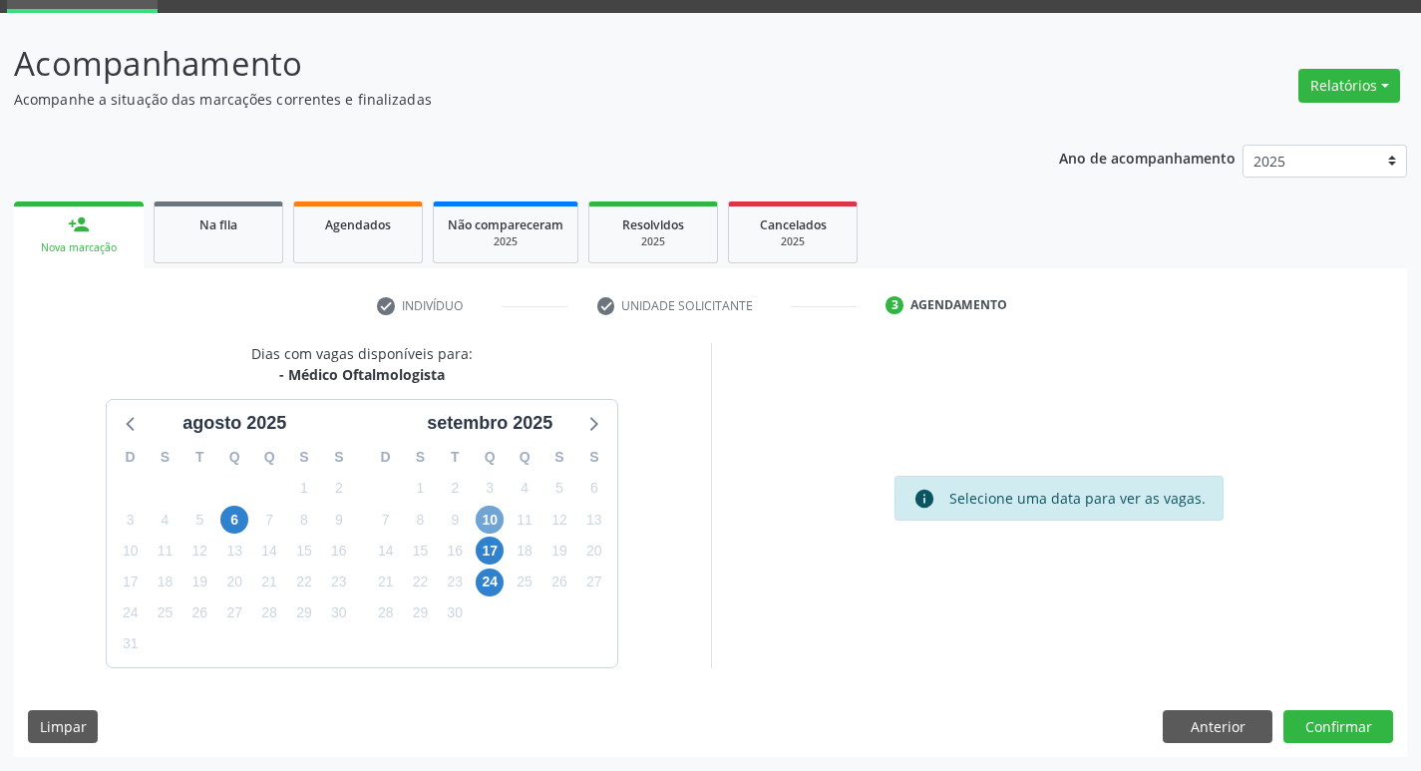
click at [483, 518] on span "10" at bounding box center [490, 520] width 28 height 28
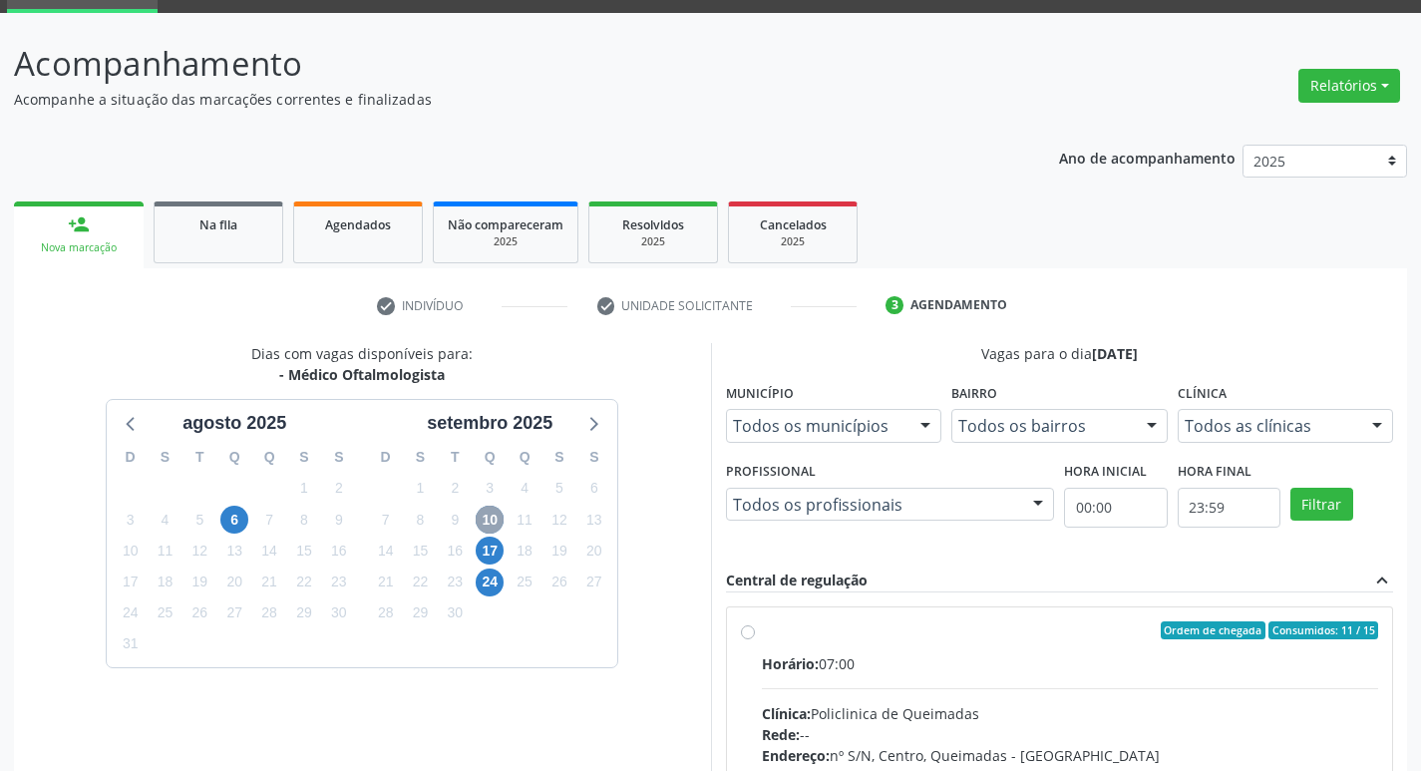
scroll to position [385, 0]
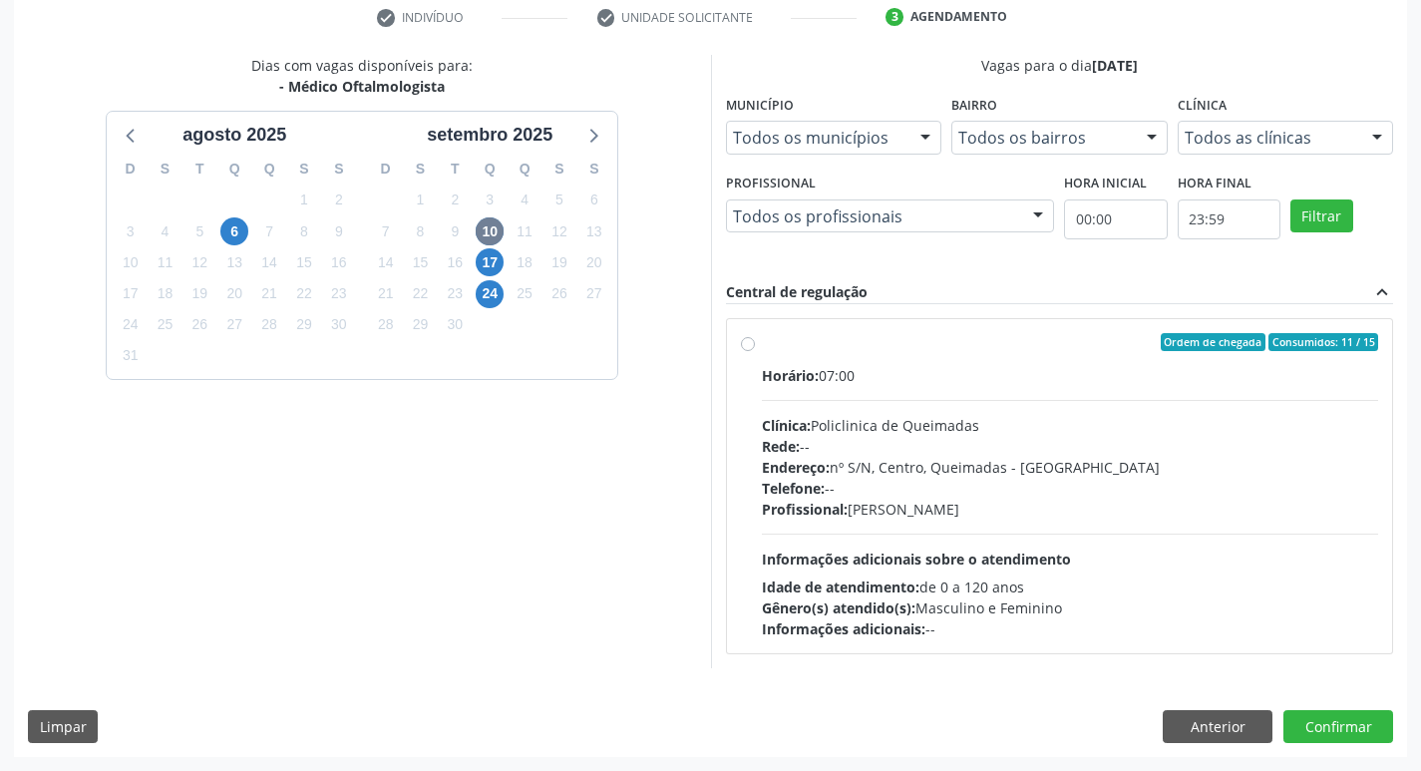
click at [1156, 371] on div "Horário: 07:00" at bounding box center [1070, 375] width 617 height 21
click at [755, 351] on input "Ordem de chegada Consumidos: 11 / 15 Horário: 07:00 Clínica: Policlinica de Que…" at bounding box center [748, 342] width 14 height 18
radio input "true"
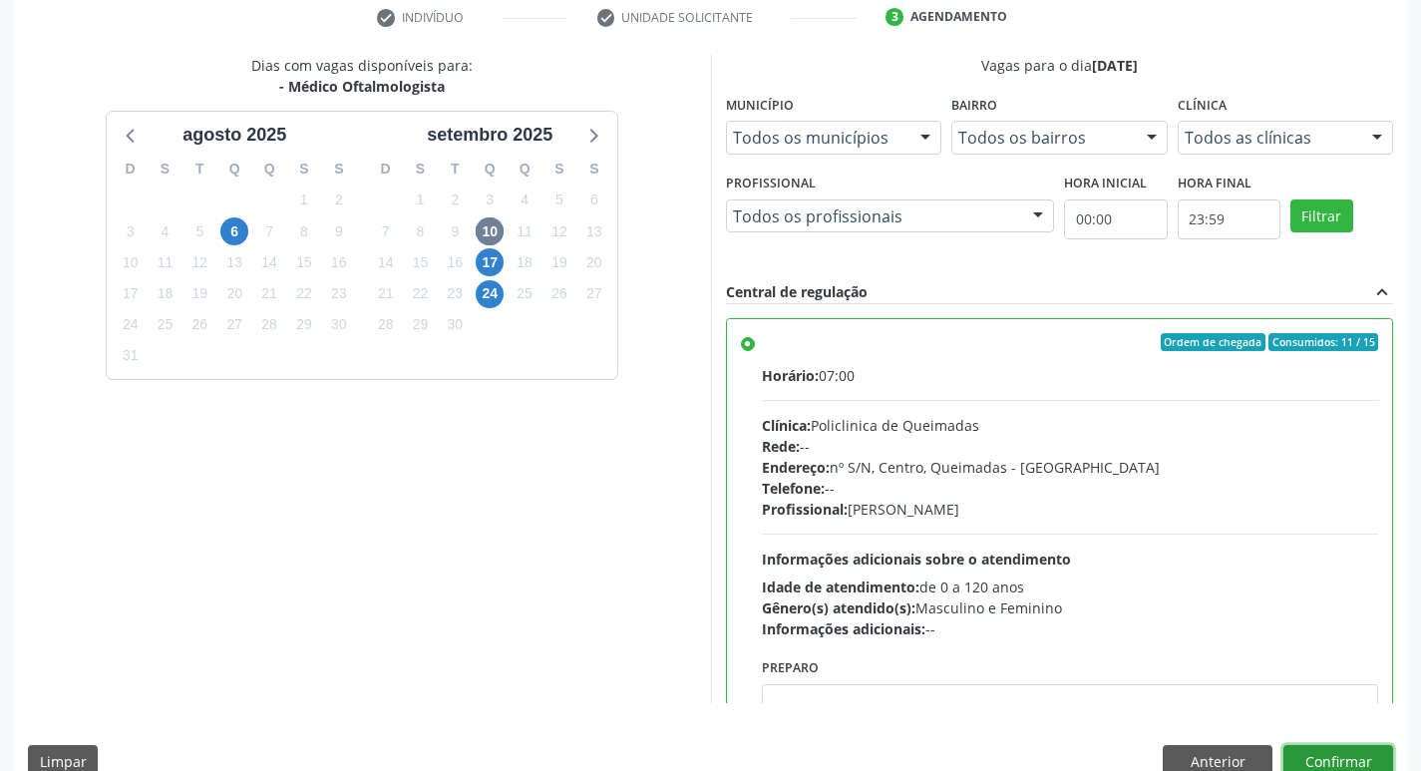
click at [1309, 750] on button "Confirmar" at bounding box center [1338, 762] width 110 height 34
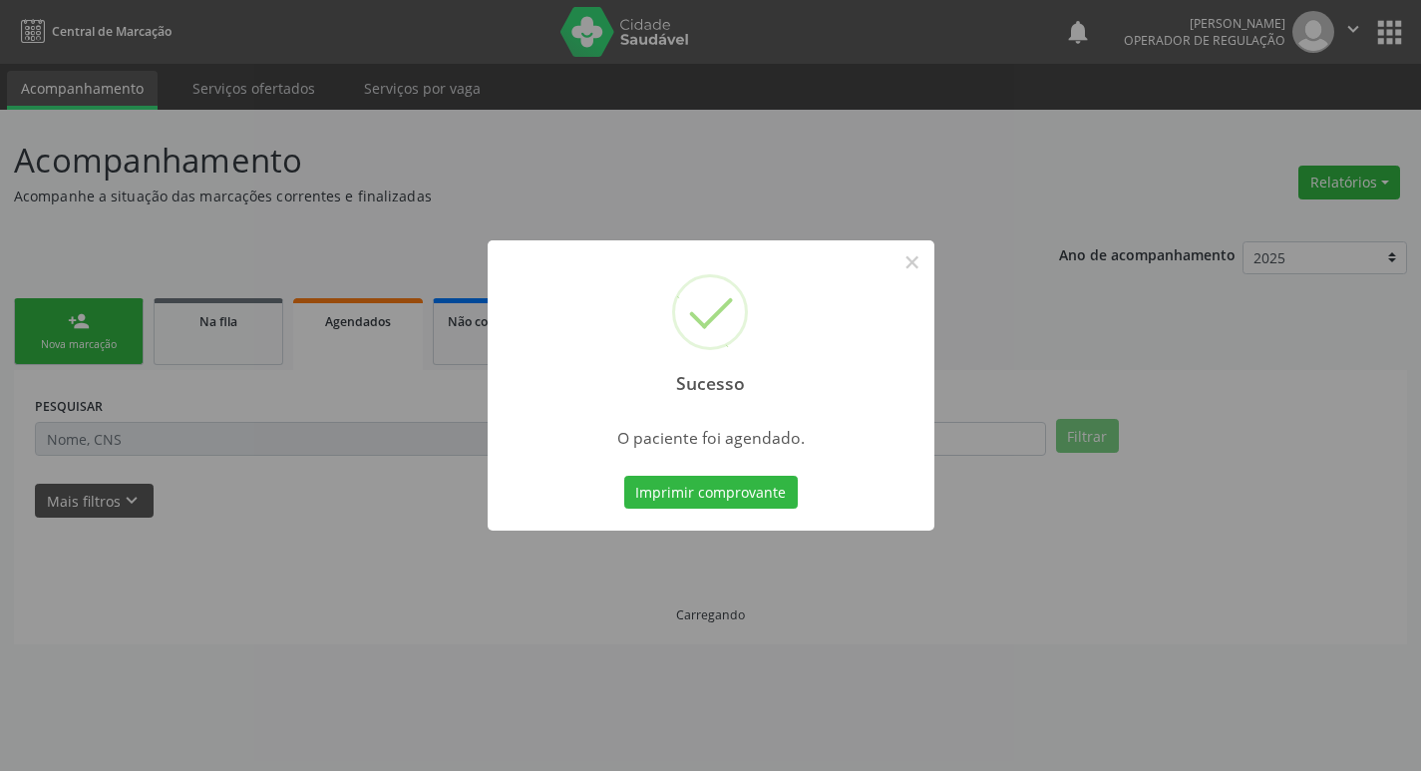
scroll to position [0, 0]
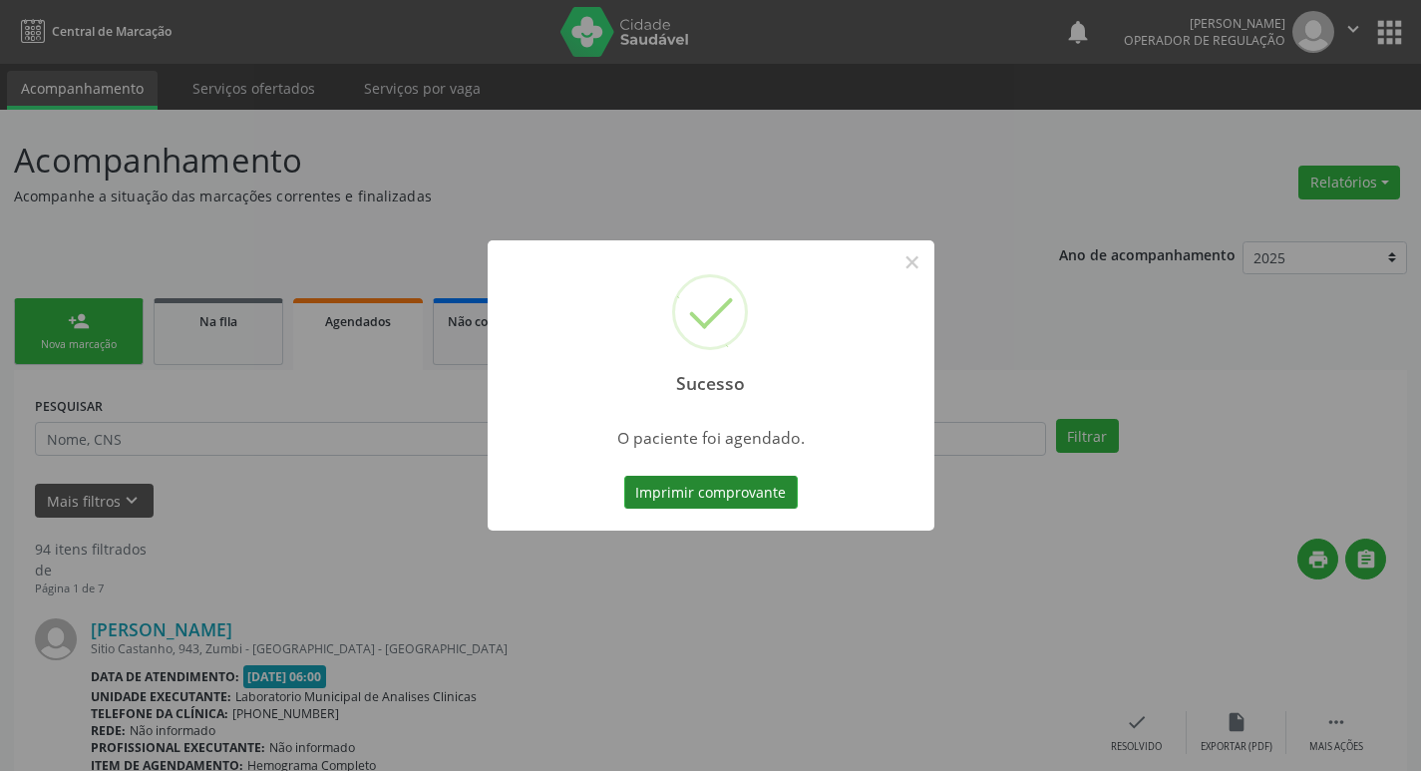
click at [767, 483] on button "Imprimir comprovante" at bounding box center [711, 493] width 174 height 34
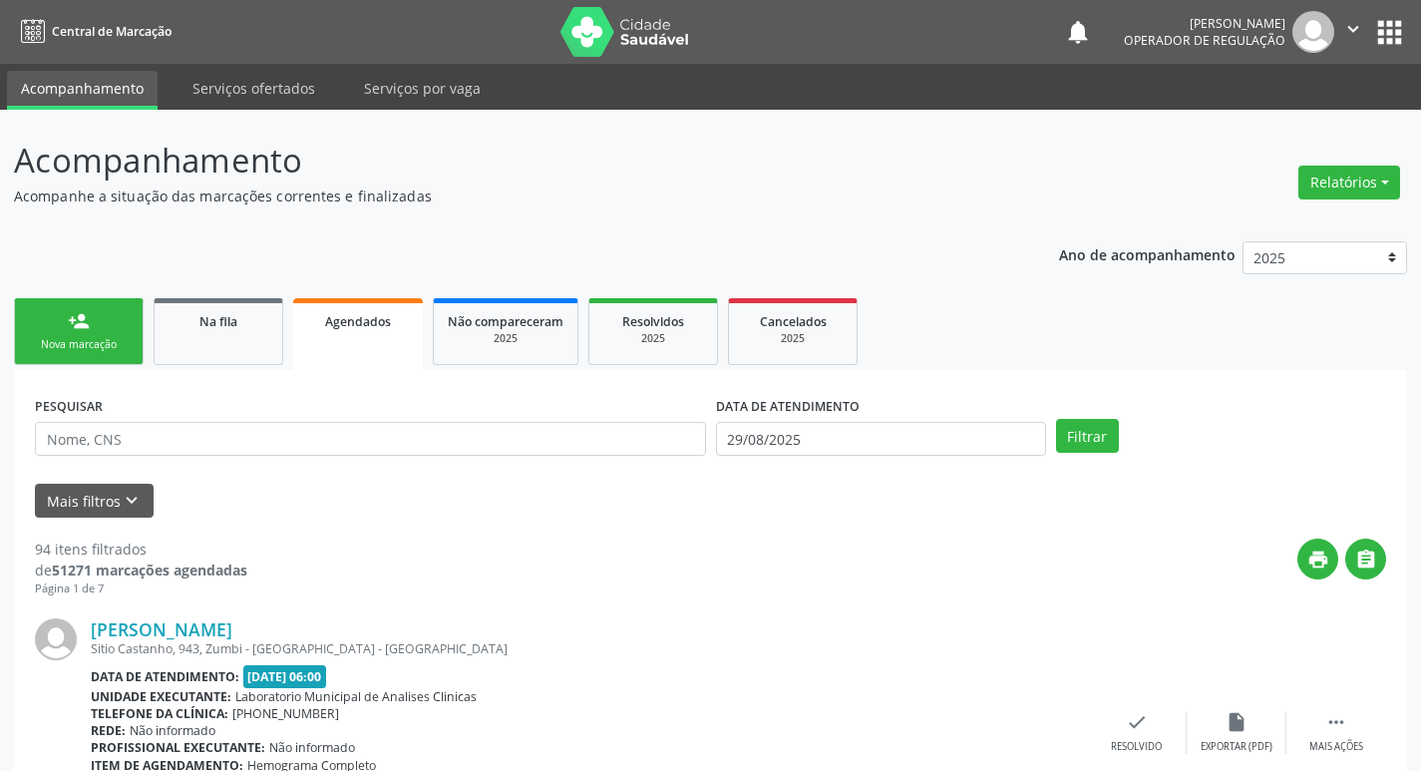
click at [46, 304] on link "person_add Nova marcação" at bounding box center [79, 331] width 130 height 67
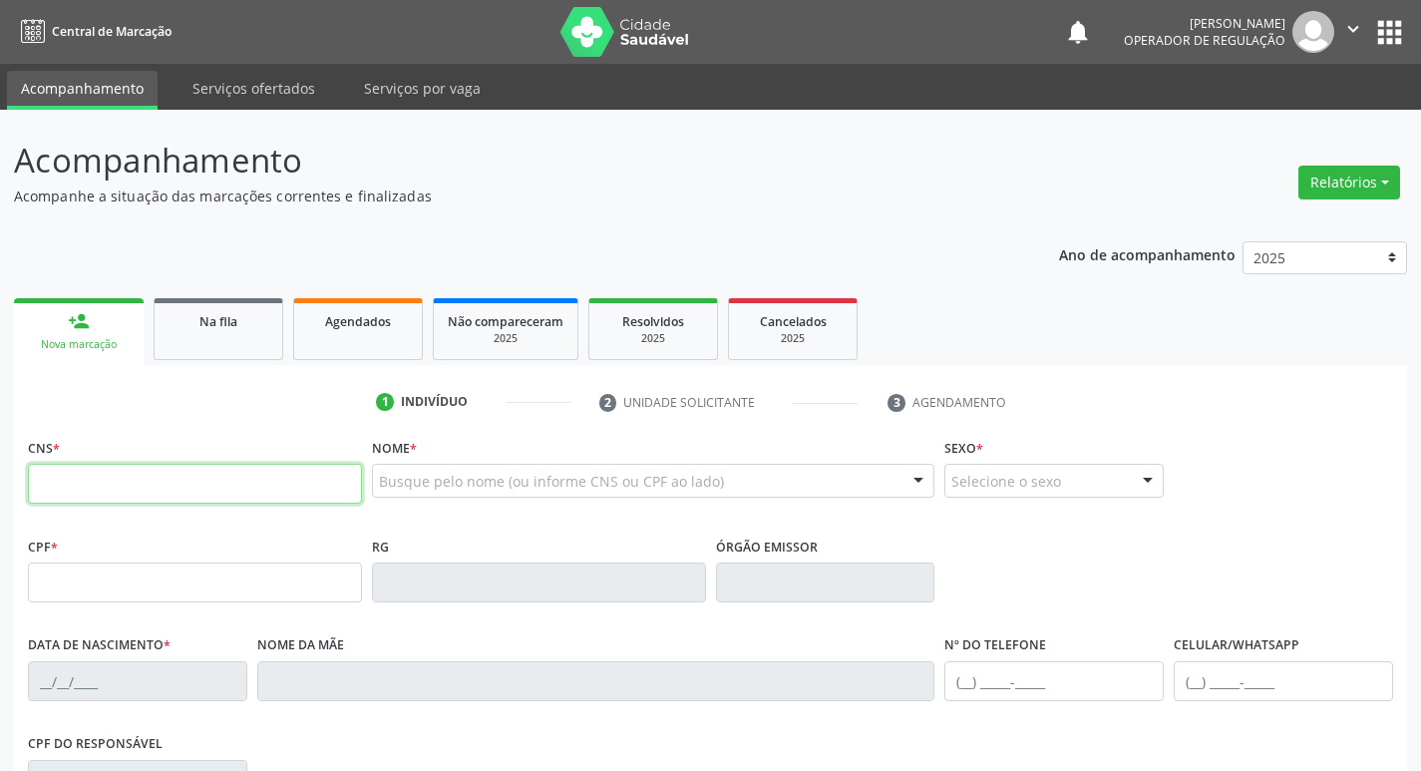
click at [144, 484] on input "text" at bounding box center [195, 484] width 334 height 40
type input "703 2076 7538 2096"
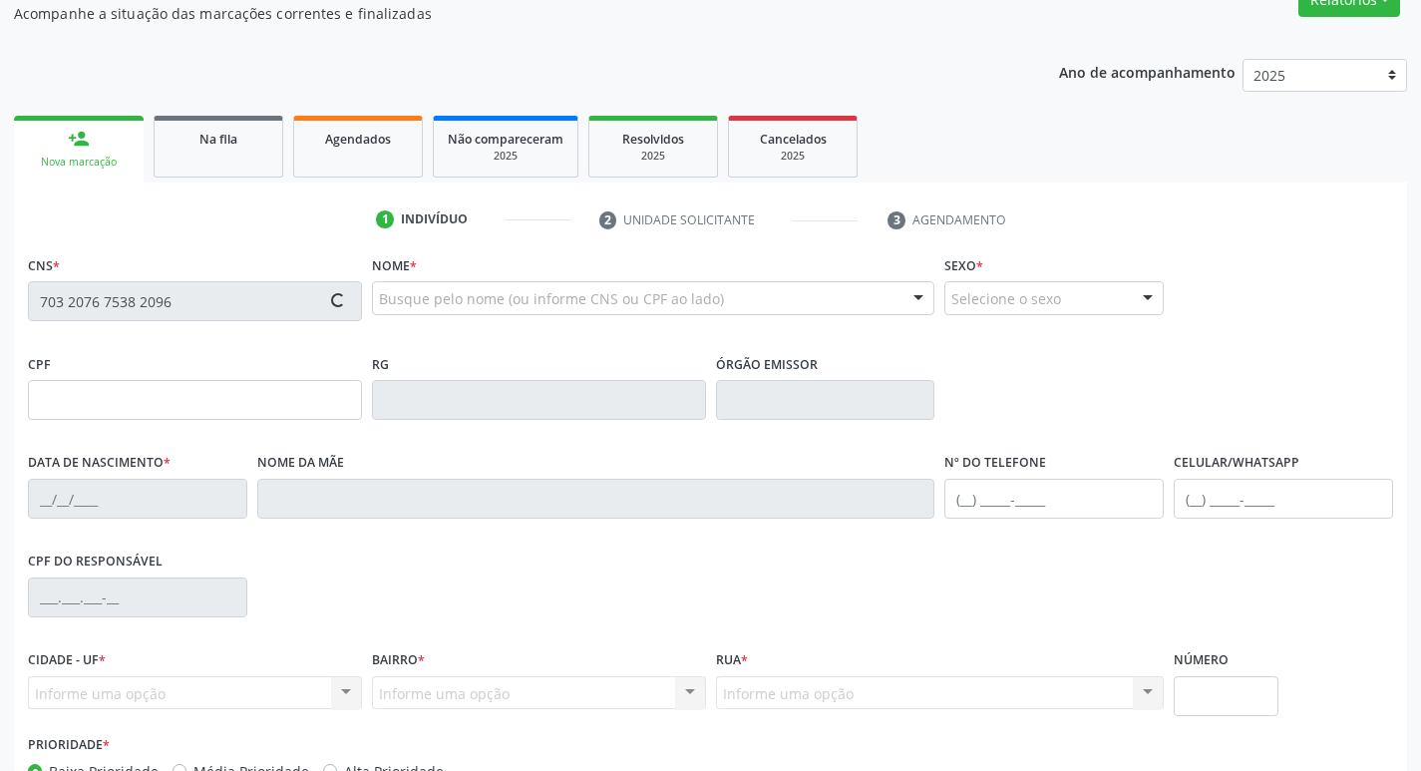
scroll to position [310, 0]
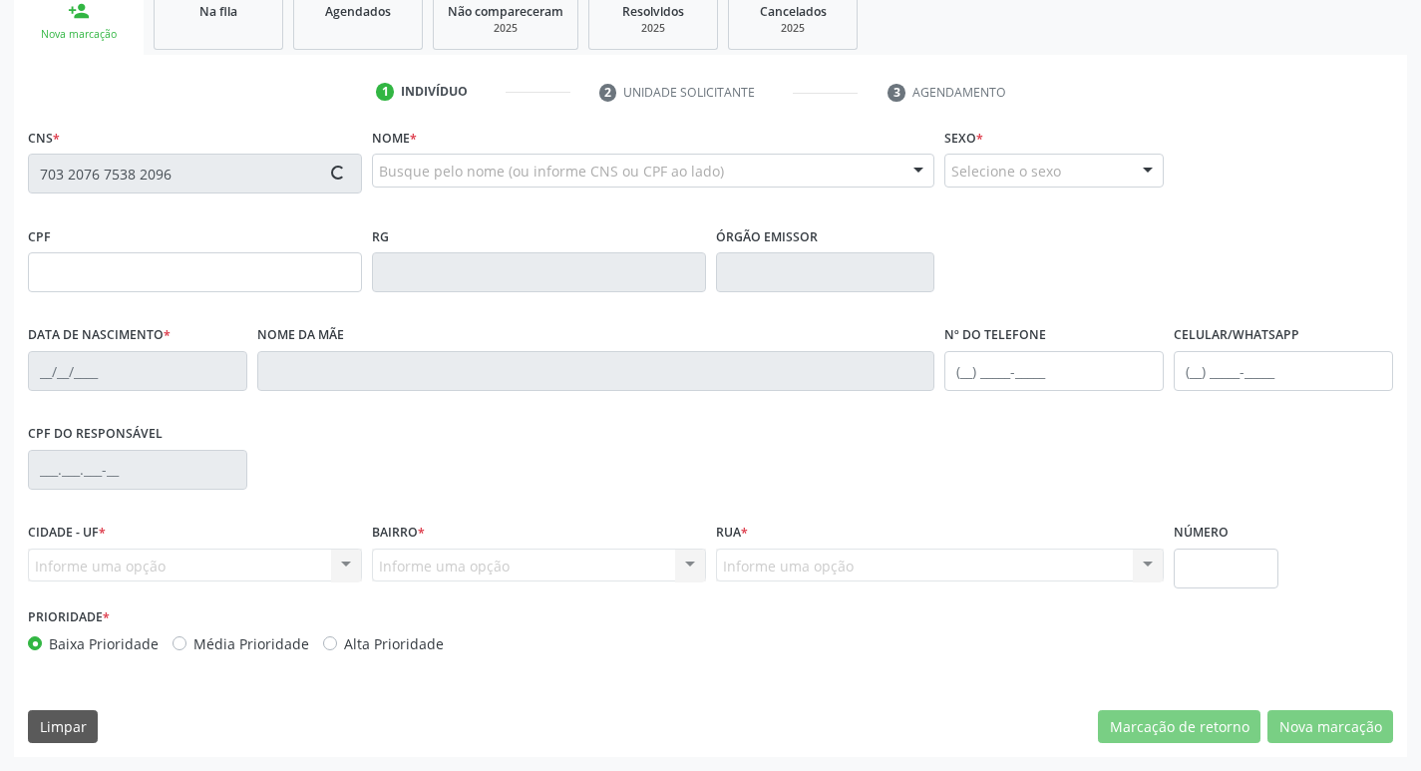
type input "059.240.117-04"
type input "[DATE]"
type input "[PERSON_NAME]"
type input "[PHONE_NUMBER]"
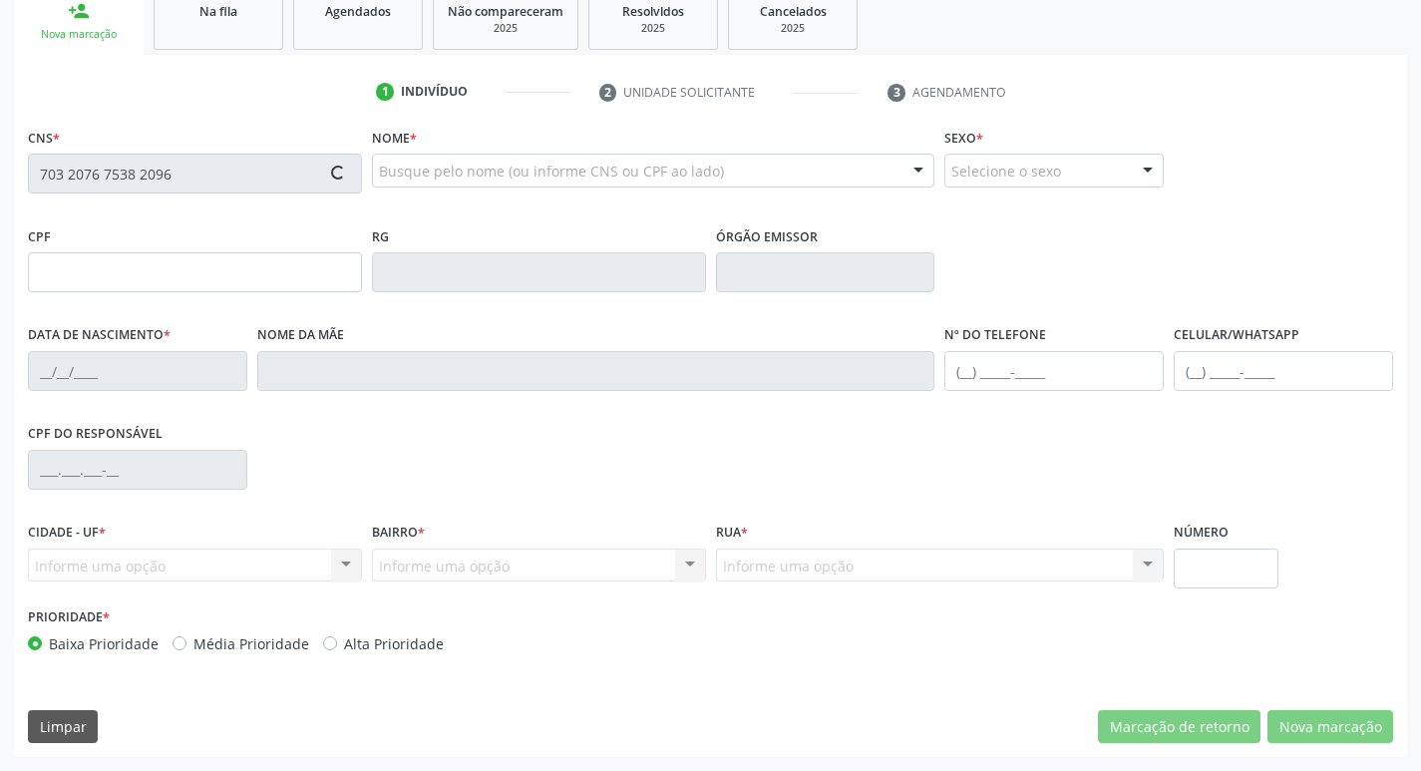
type input "235"
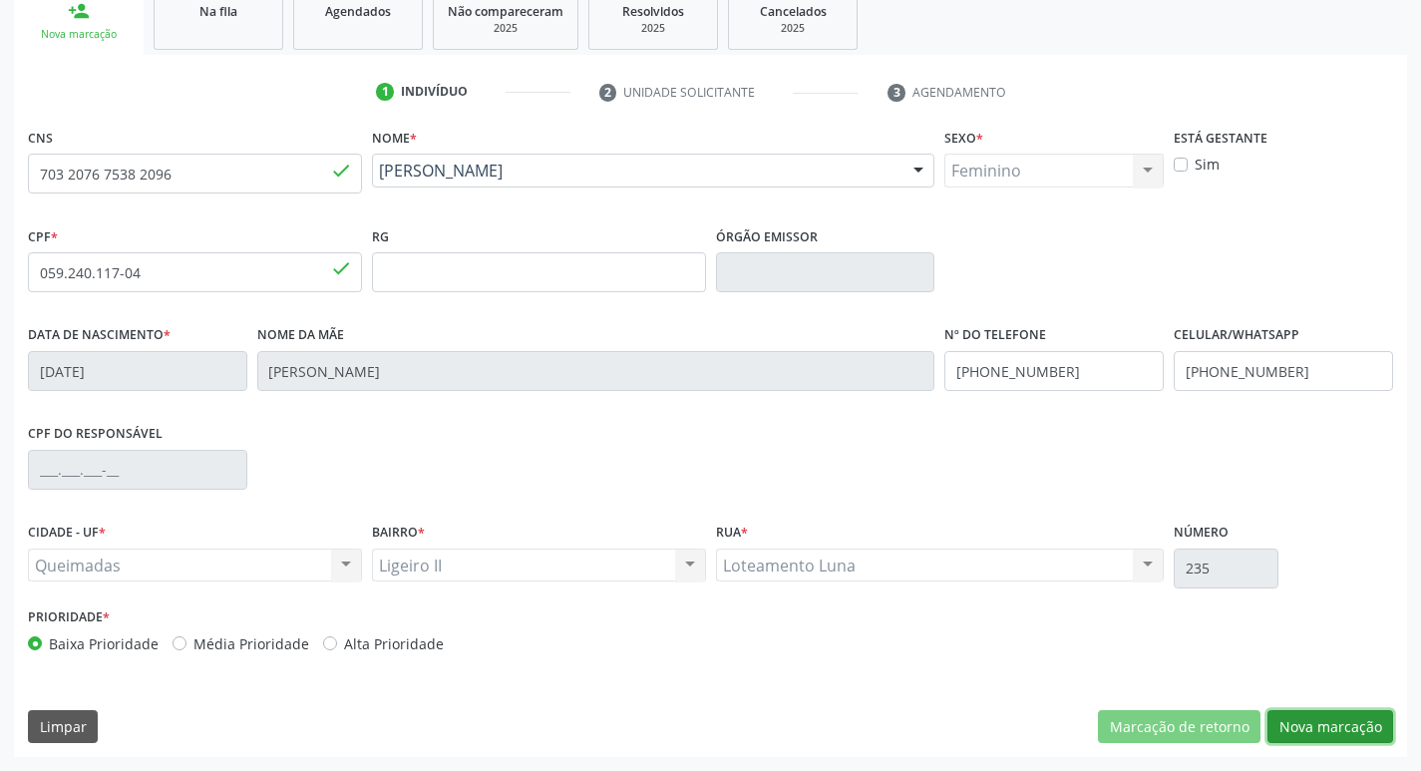
click at [1295, 713] on button "Nova marcação" at bounding box center [1330, 727] width 126 height 34
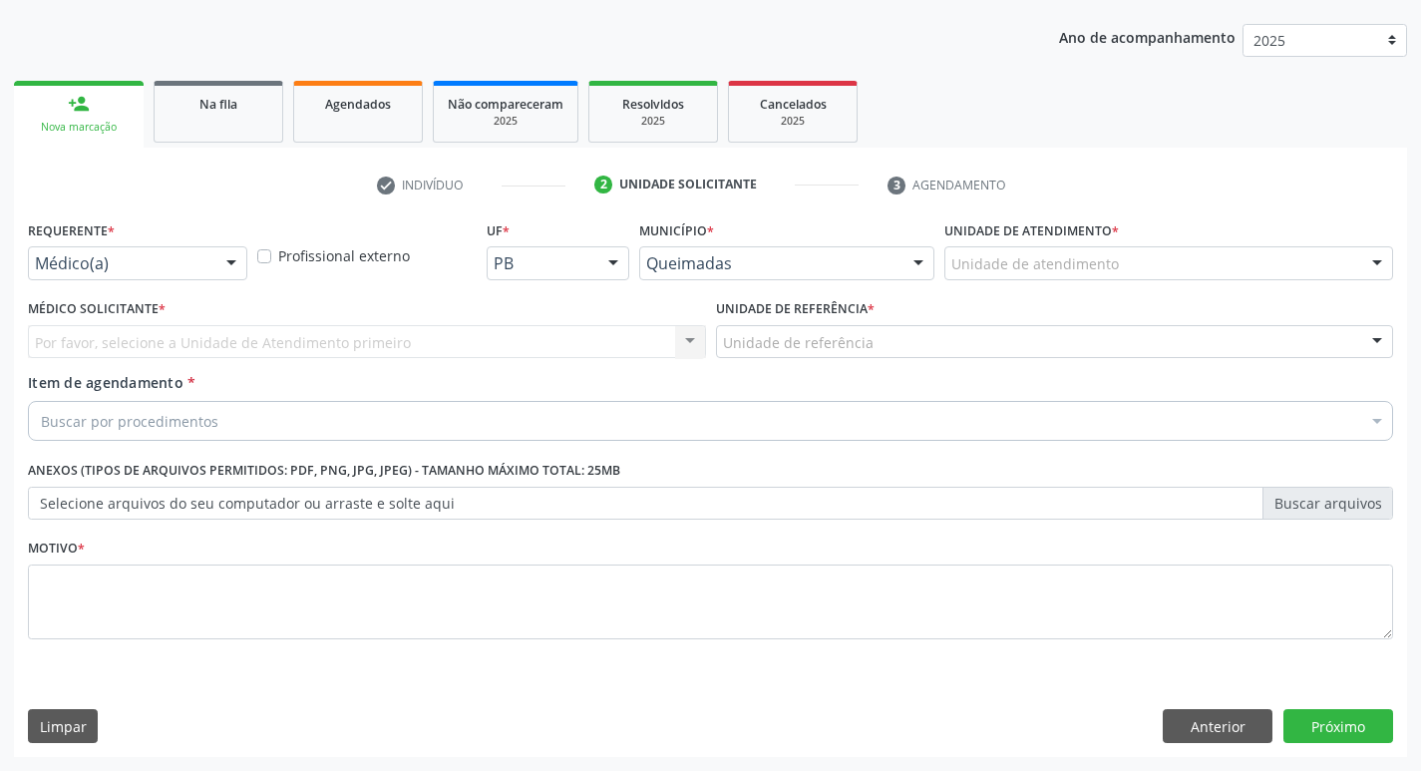
scroll to position [217, 0]
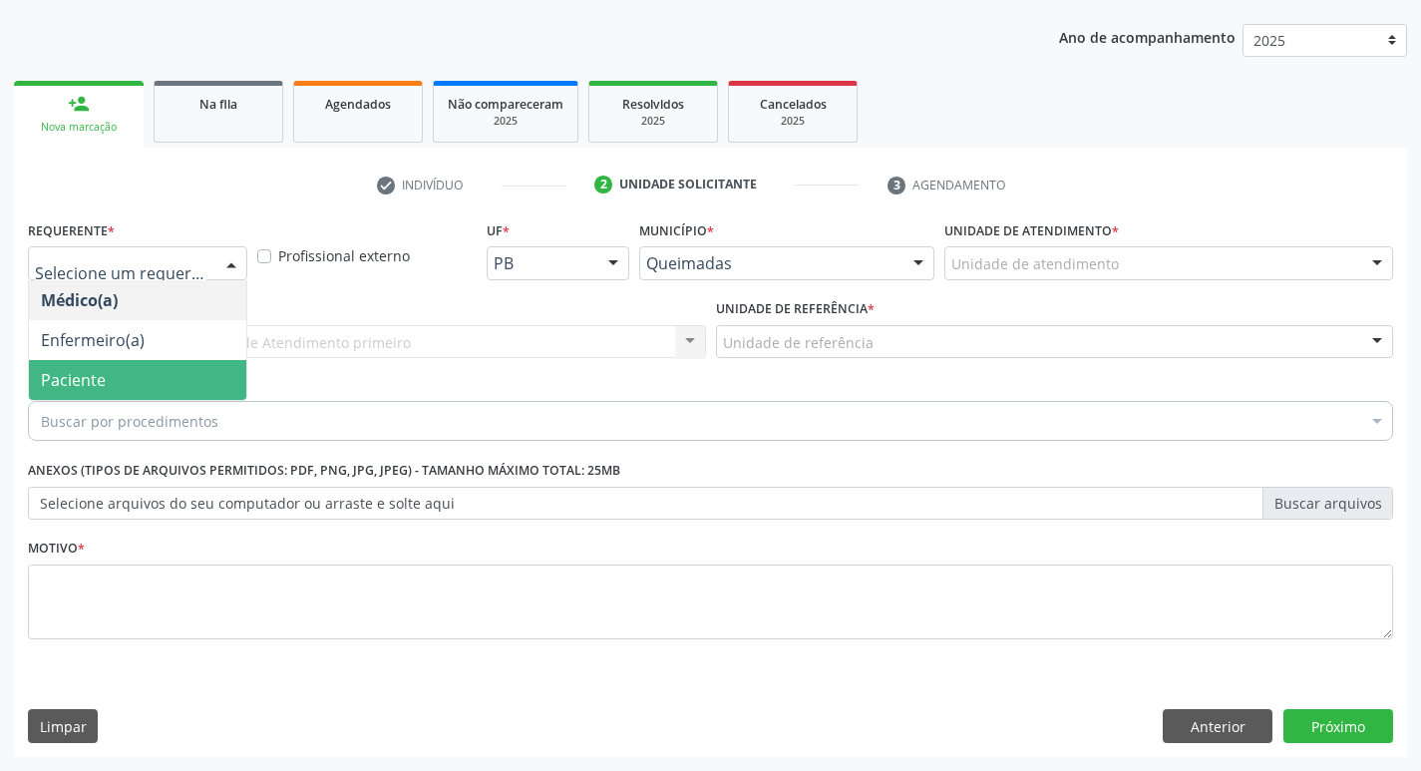
click at [145, 372] on span "Paciente" at bounding box center [137, 380] width 217 height 40
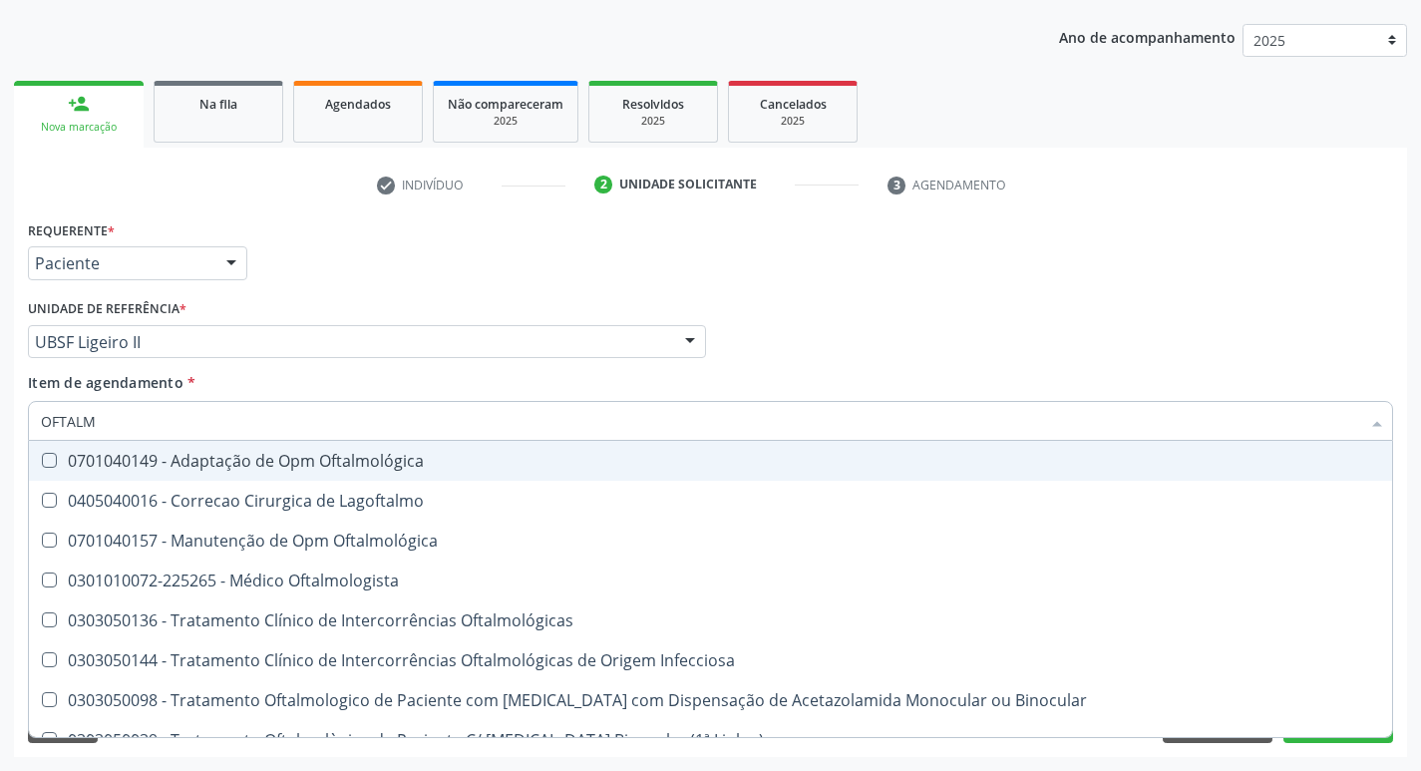
type input "OFTALMO"
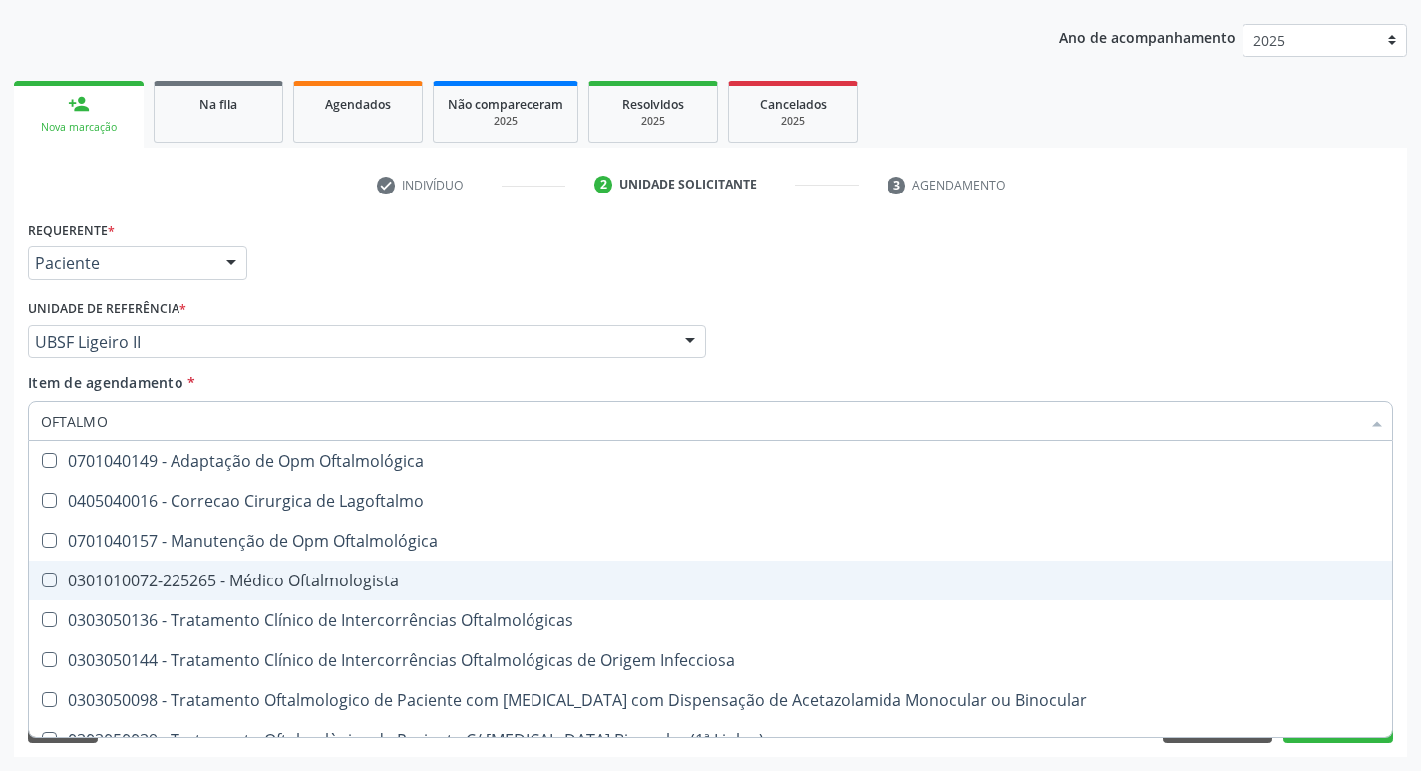
click at [248, 576] on div "0301010072-225265 - Médico Oftalmologista" at bounding box center [710, 580] width 1339 height 16
checkbox Oftalmologista "true"
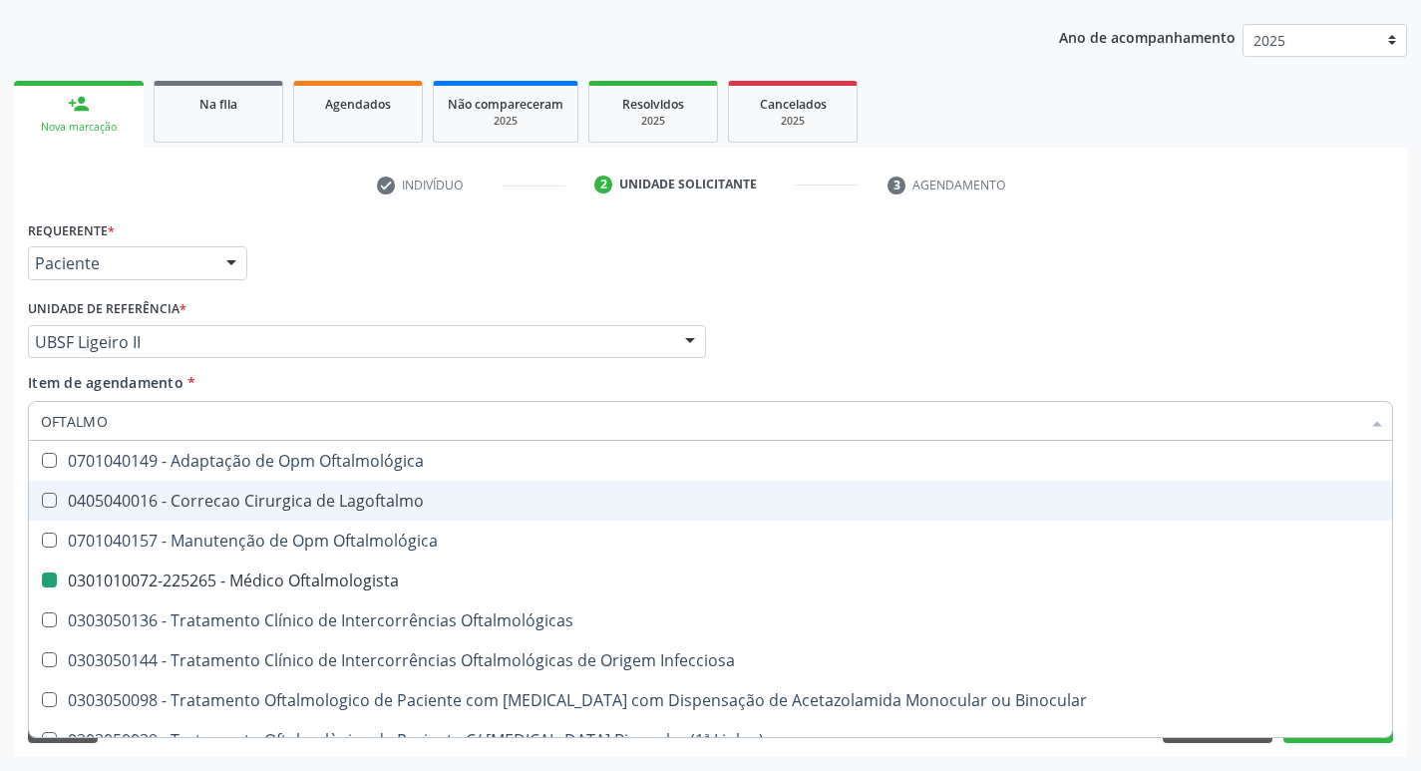
click at [588, 230] on div "Requerente * Paciente Médico(a) Enfermeiro(a) Paciente Nenhum resultado encontr…" at bounding box center [710, 254] width 1375 height 78
checkbox Lagoftalmo "true"
checkbox Oftalmologista "false"
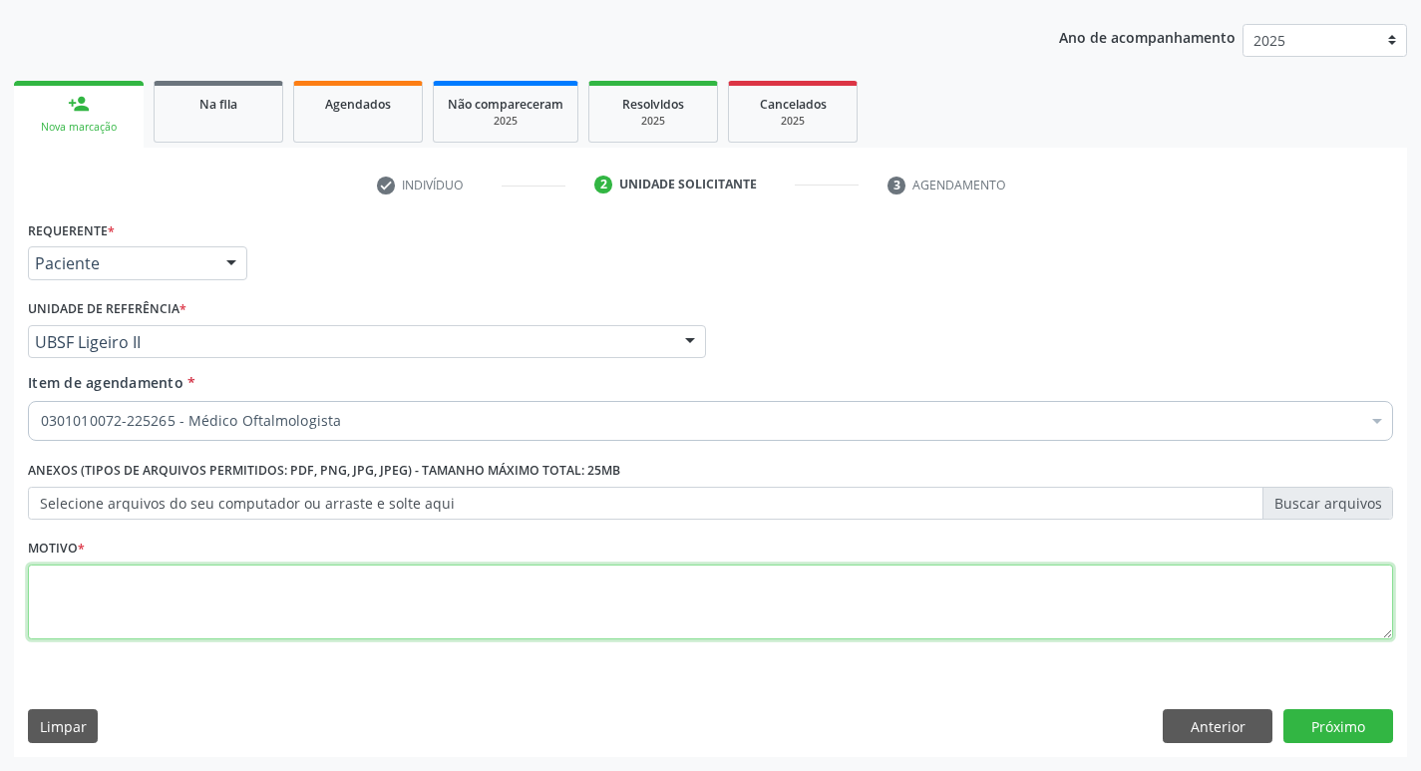
click at [151, 609] on textarea at bounding box center [710, 602] width 1365 height 76
type textarea "AVALIAÇÃO"
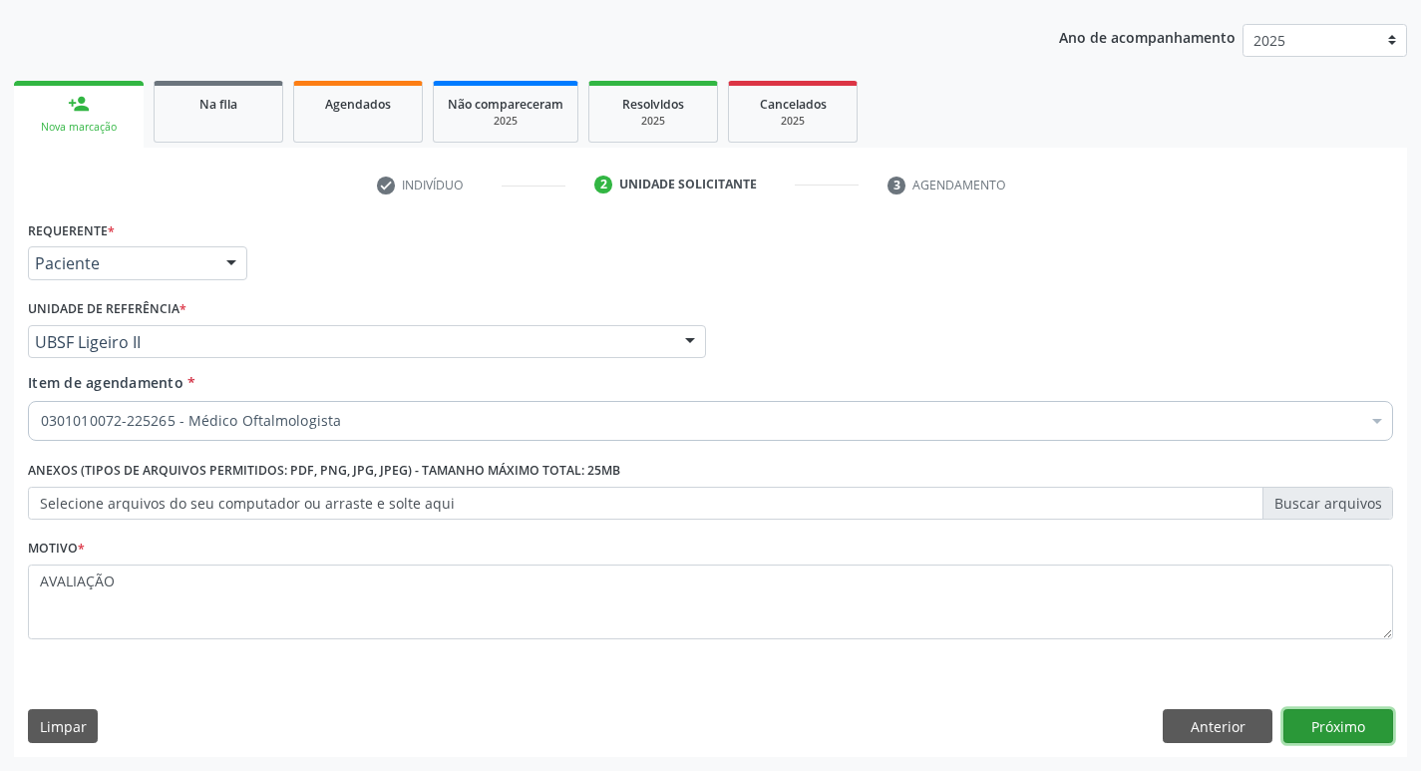
click at [1370, 727] on button "Próximo" at bounding box center [1338, 726] width 110 height 34
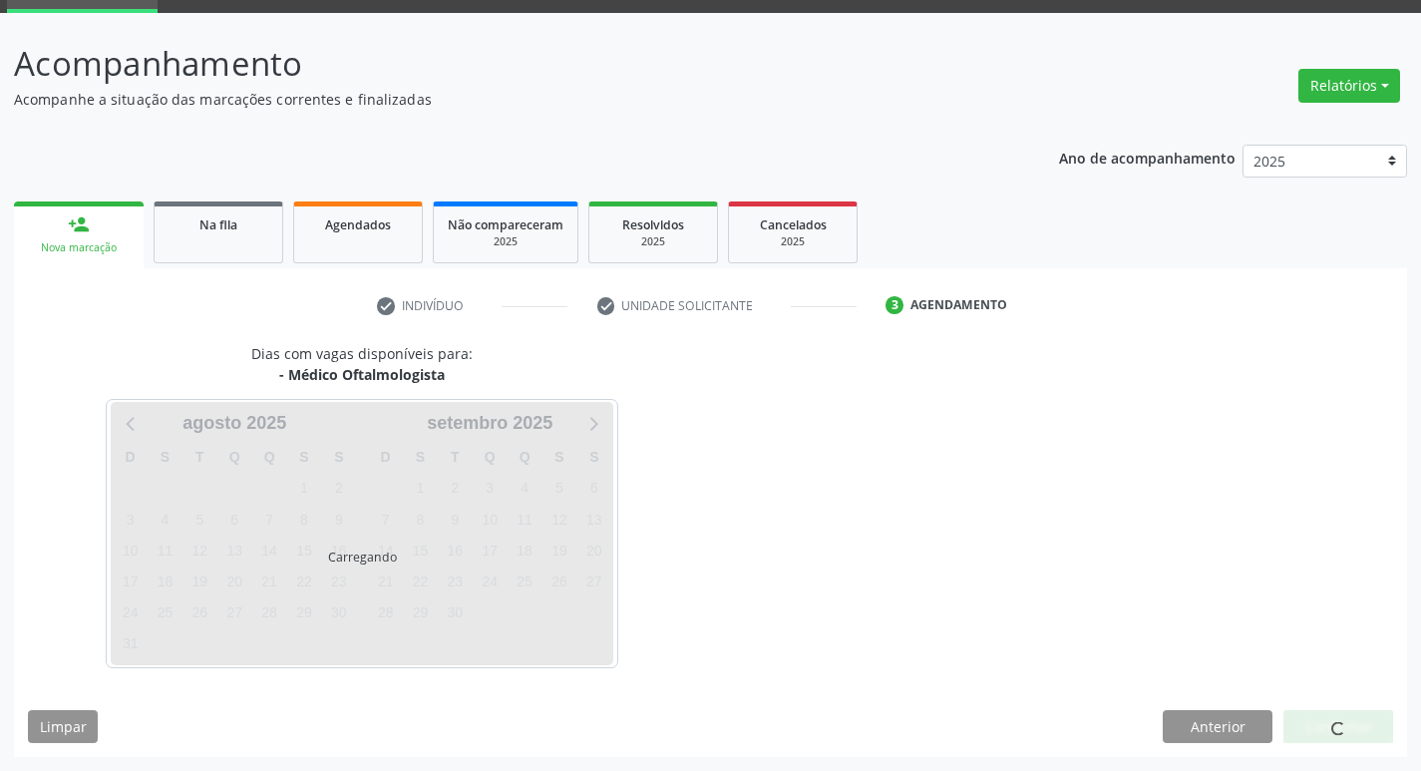
scroll to position [97, 0]
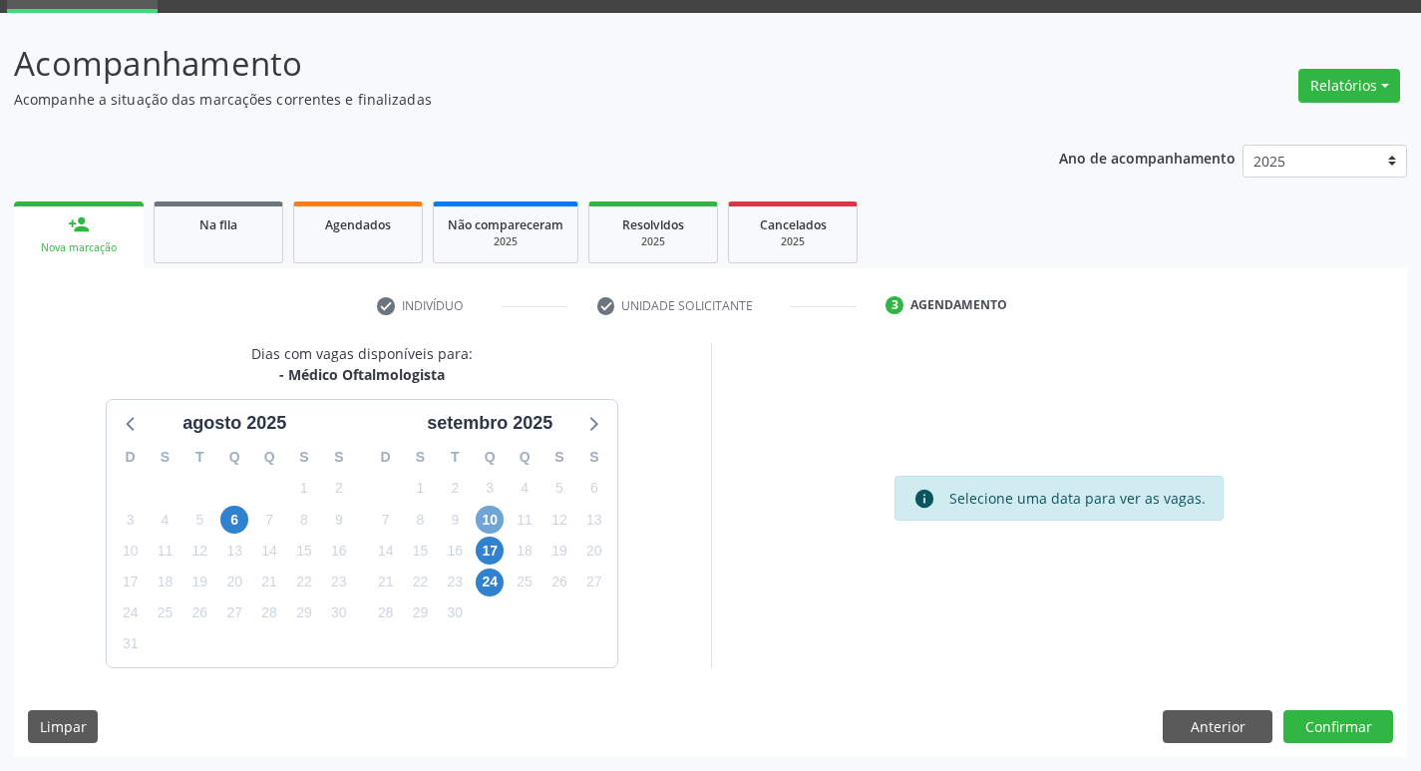
drag, startPoint x: 485, startPoint y: 522, endPoint x: 0, endPoint y: 506, distance: 484.9
click at [486, 522] on span "10" at bounding box center [490, 520] width 28 height 28
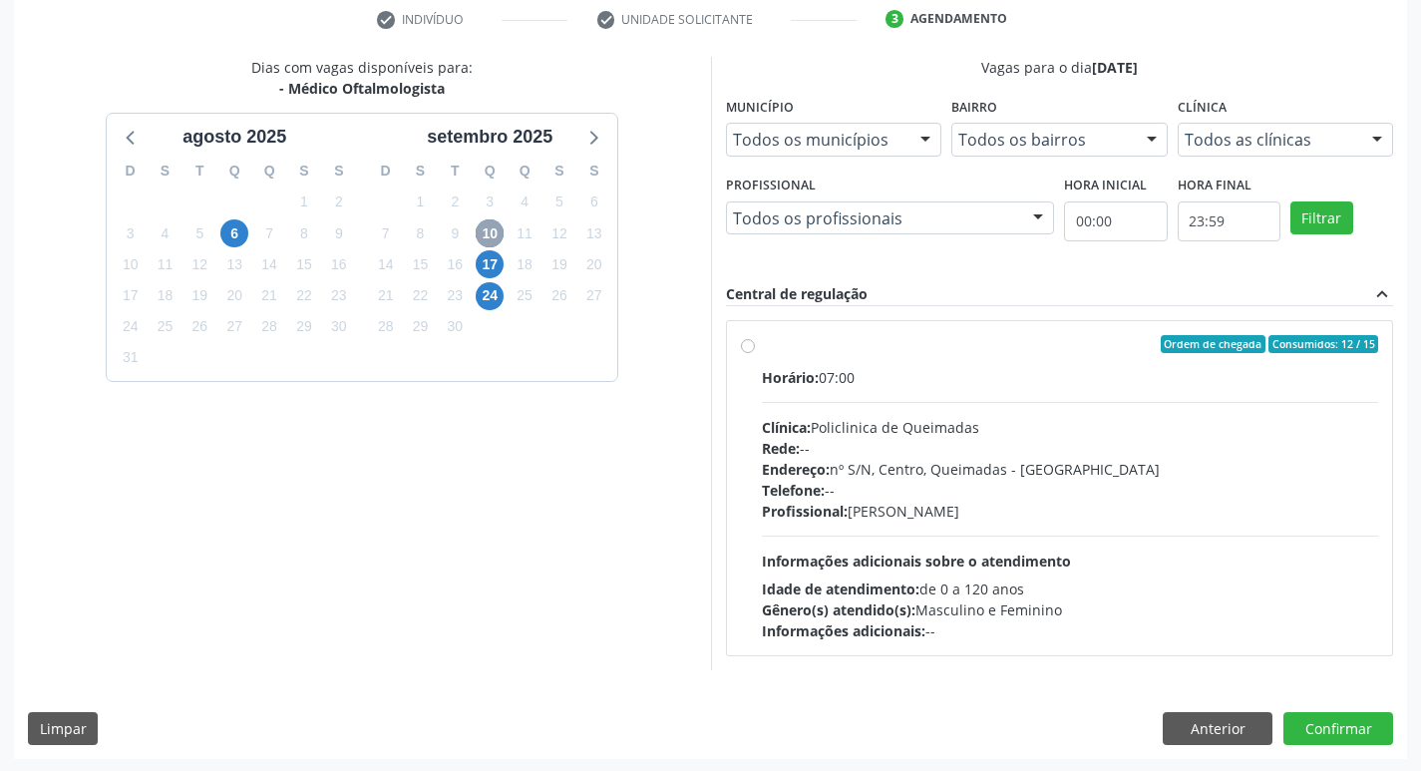
scroll to position [385, 0]
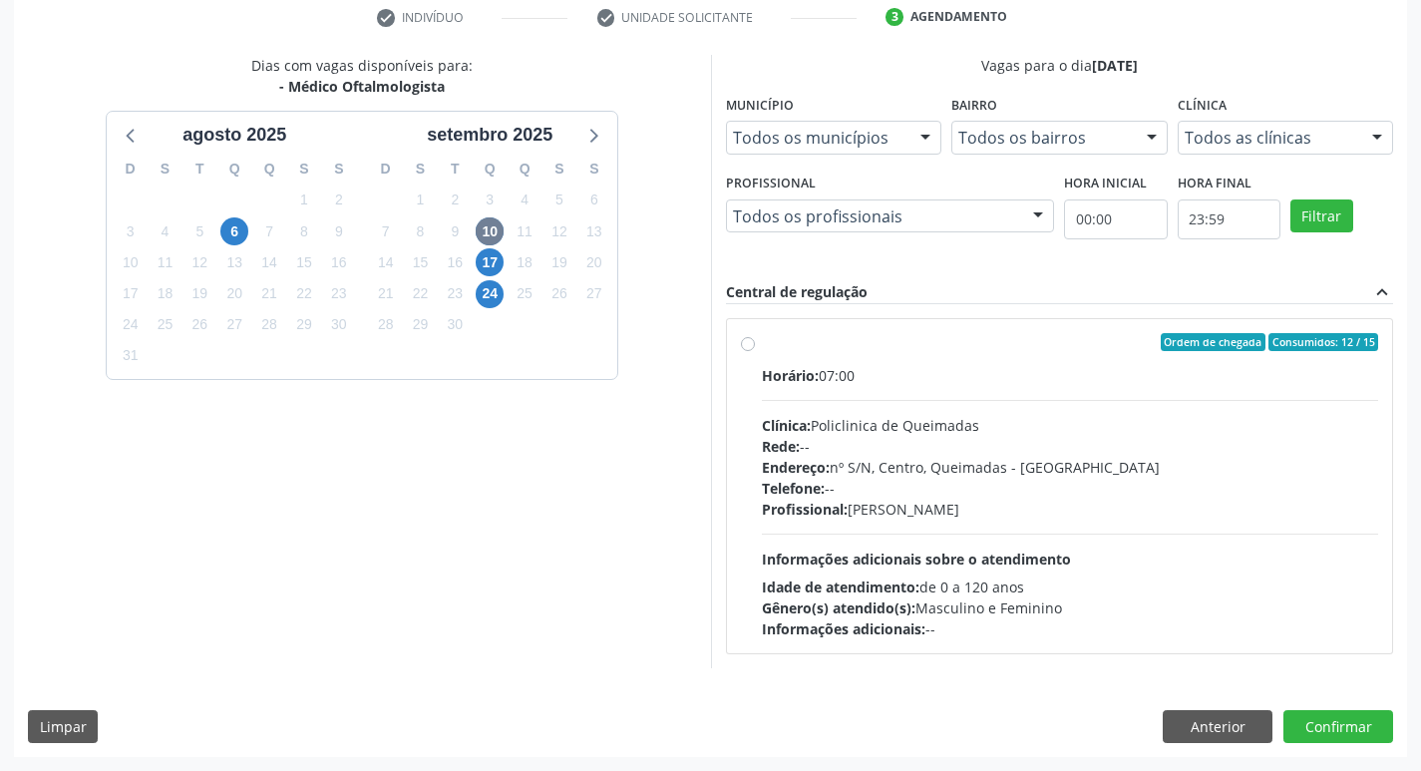
click at [1099, 343] on div "Ordem de chegada Consumidos: 12 / 15" at bounding box center [1070, 342] width 617 height 18
click at [755, 343] on input "Ordem de chegada Consumidos: 12 / 15 Horário: 07:00 Clínica: Policlinica de Que…" at bounding box center [748, 342] width 14 height 18
radio input "true"
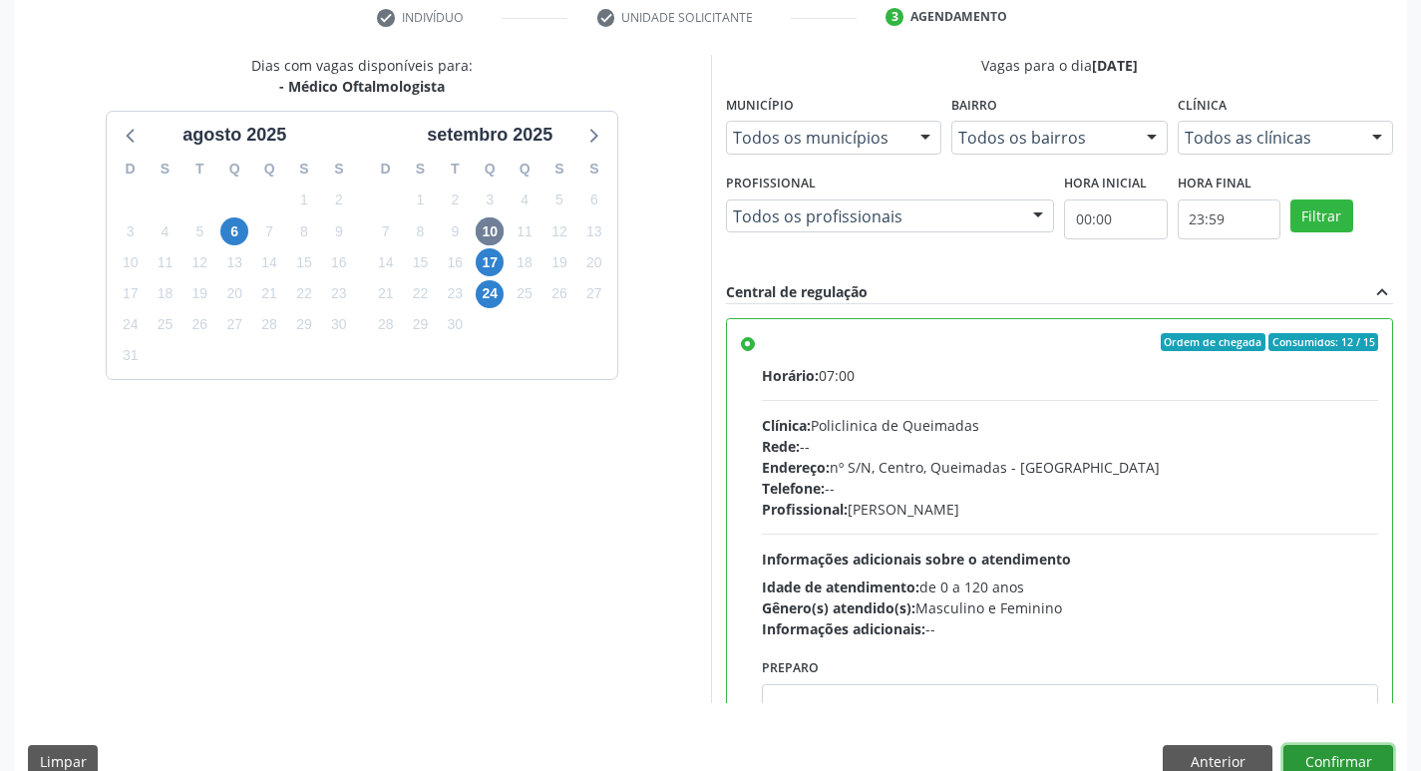
click at [1321, 758] on button "Confirmar" at bounding box center [1338, 762] width 110 height 34
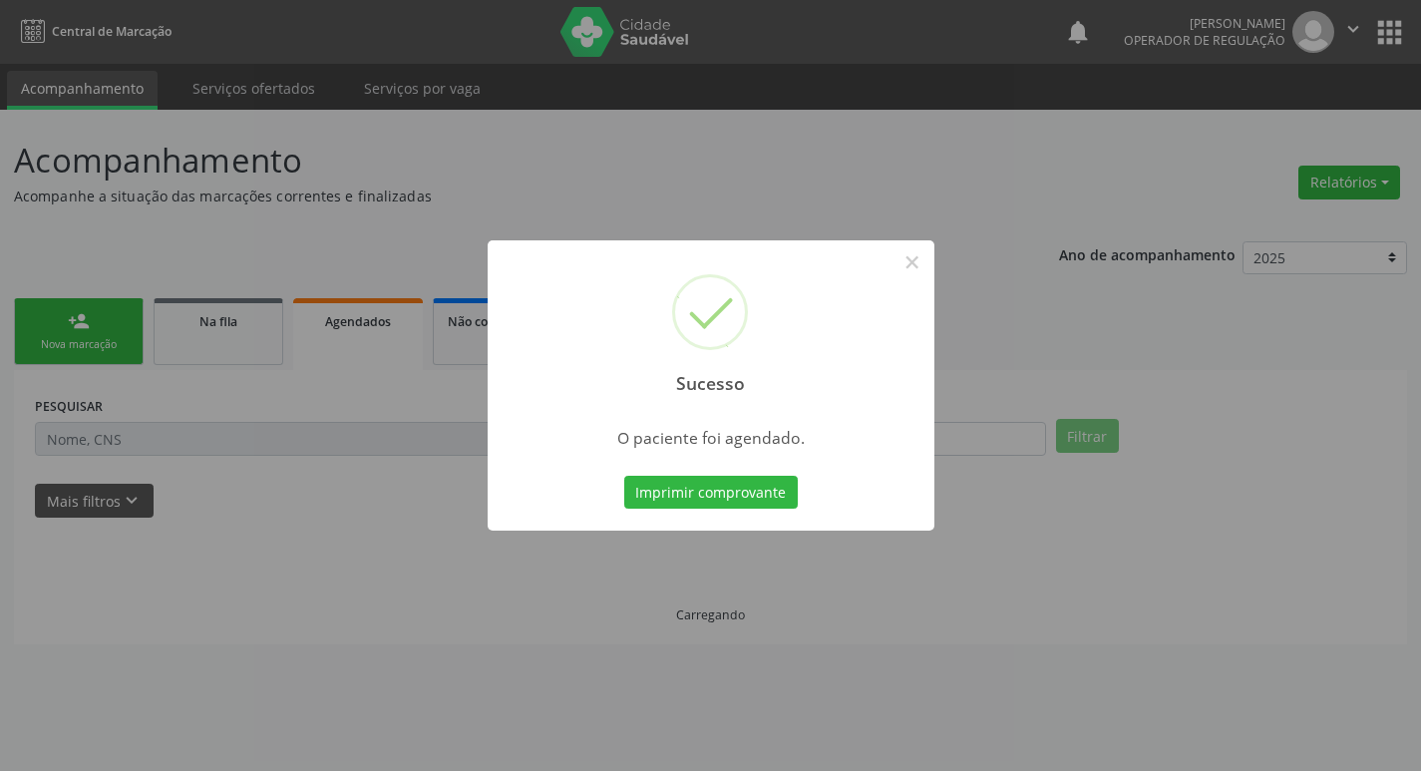
scroll to position [0, 0]
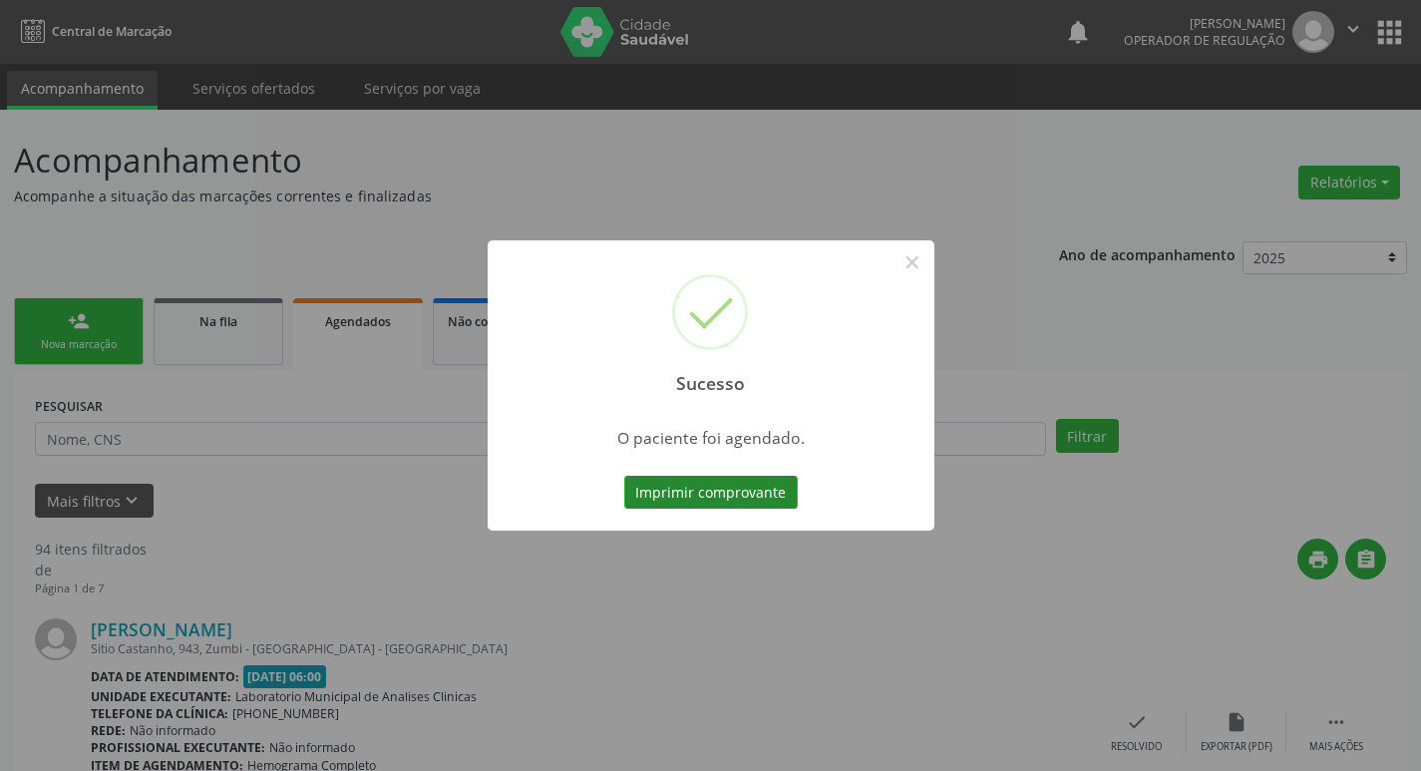
click at [763, 485] on button "Imprimir comprovante" at bounding box center [711, 493] width 174 height 34
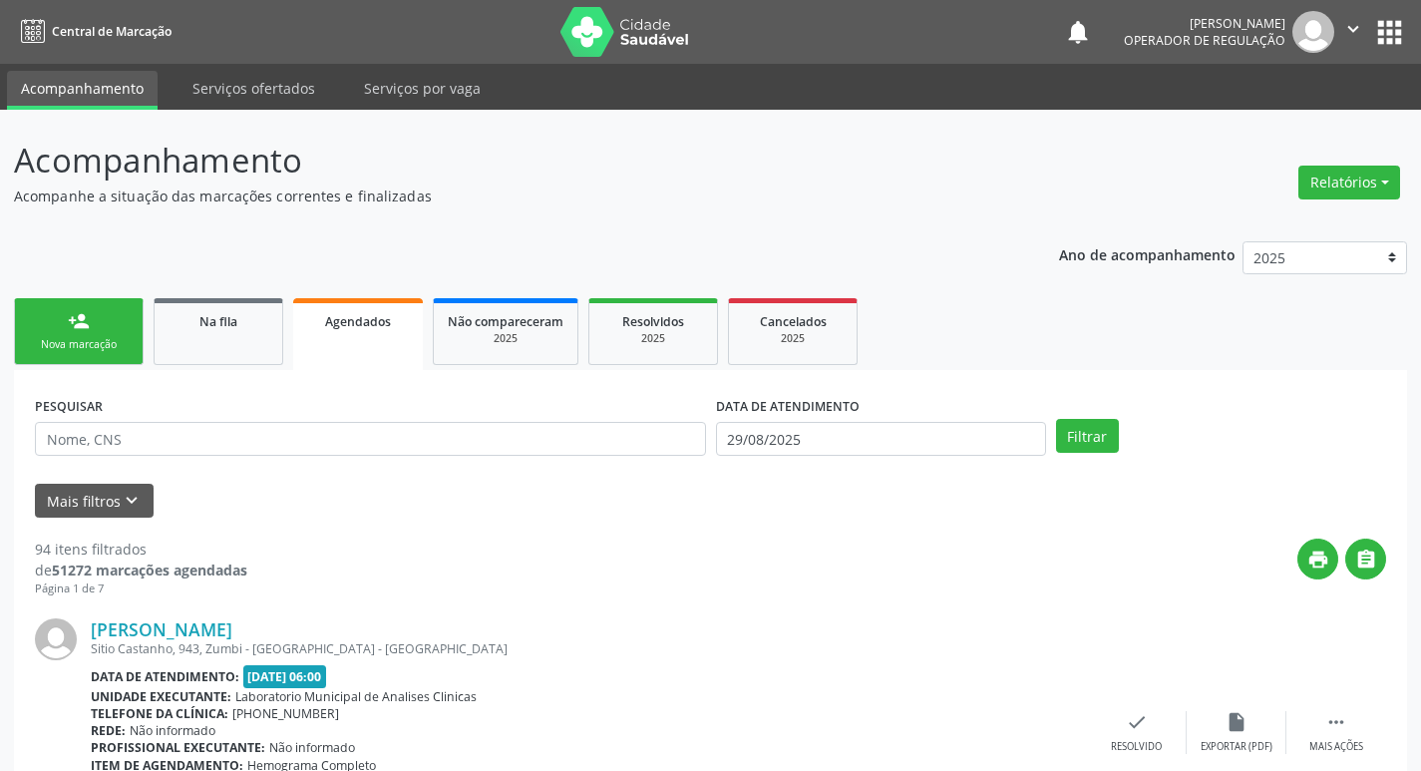
click at [99, 326] on link "person_add Nova marcação" at bounding box center [79, 331] width 130 height 67
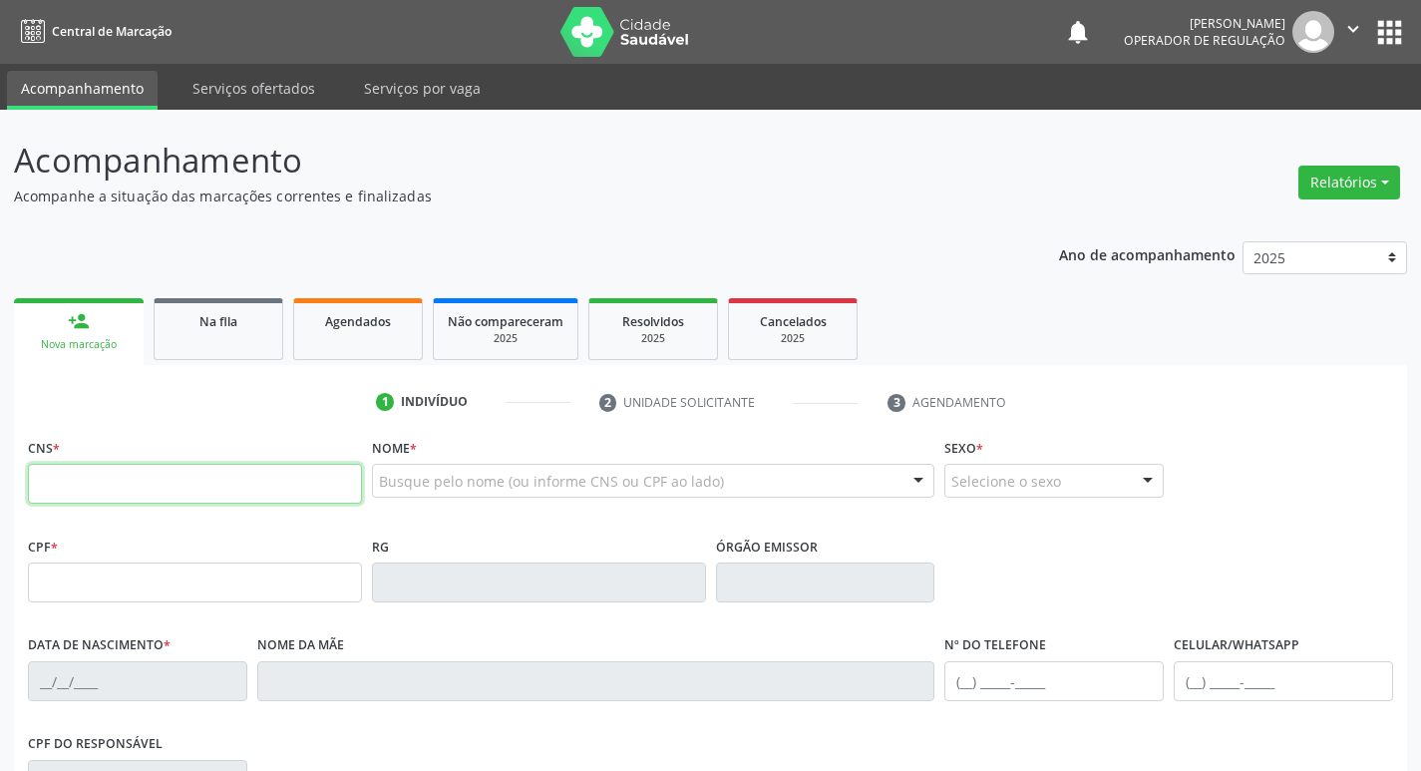
click at [142, 468] on input "text" at bounding box center [195, 484] width 334 height 40
type input "706 4071 0836 7084"
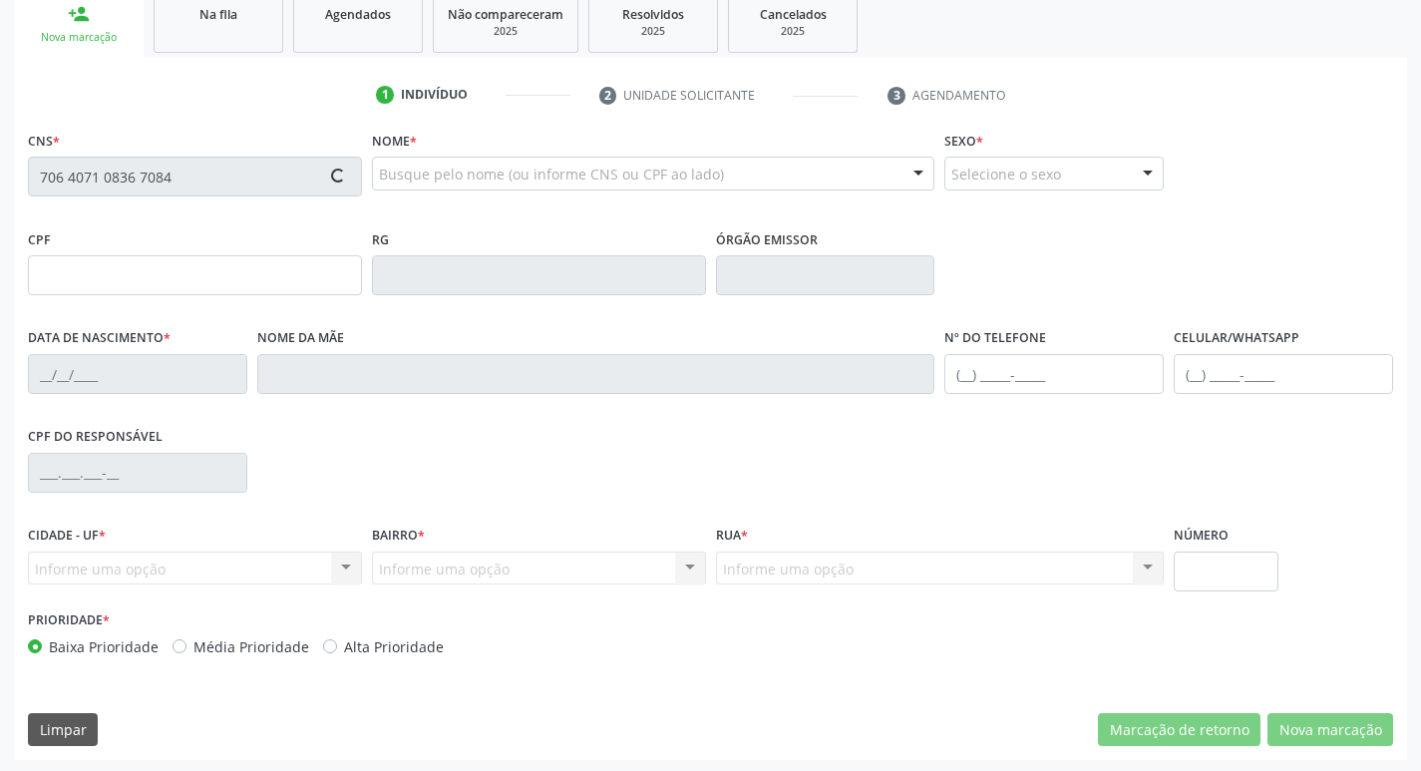
type input "691.341.624-53"
type input "13/09/1968"
type input "Anita Maria Pereira da Silva"
type input "(83) 99125-2565"
type input "854.387.154-91"
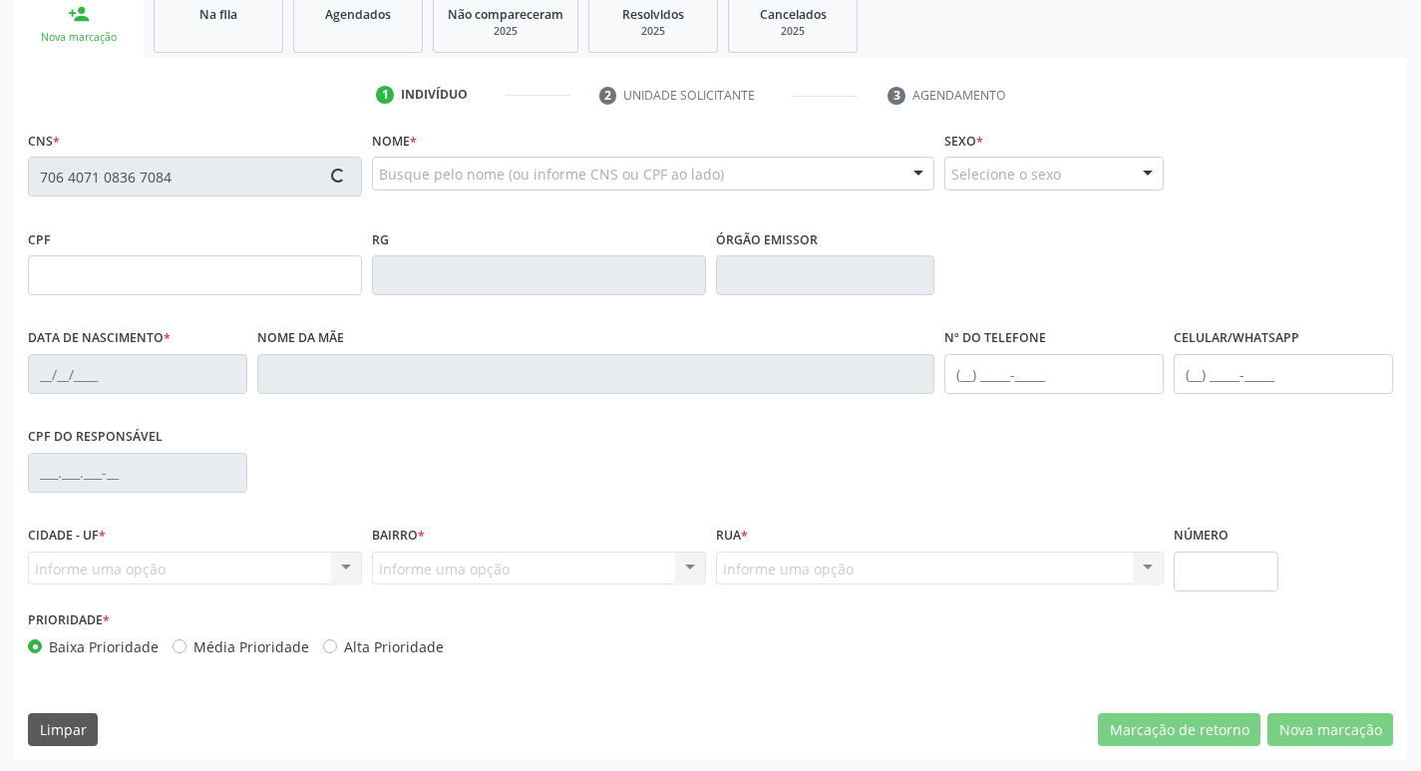
type input "4"
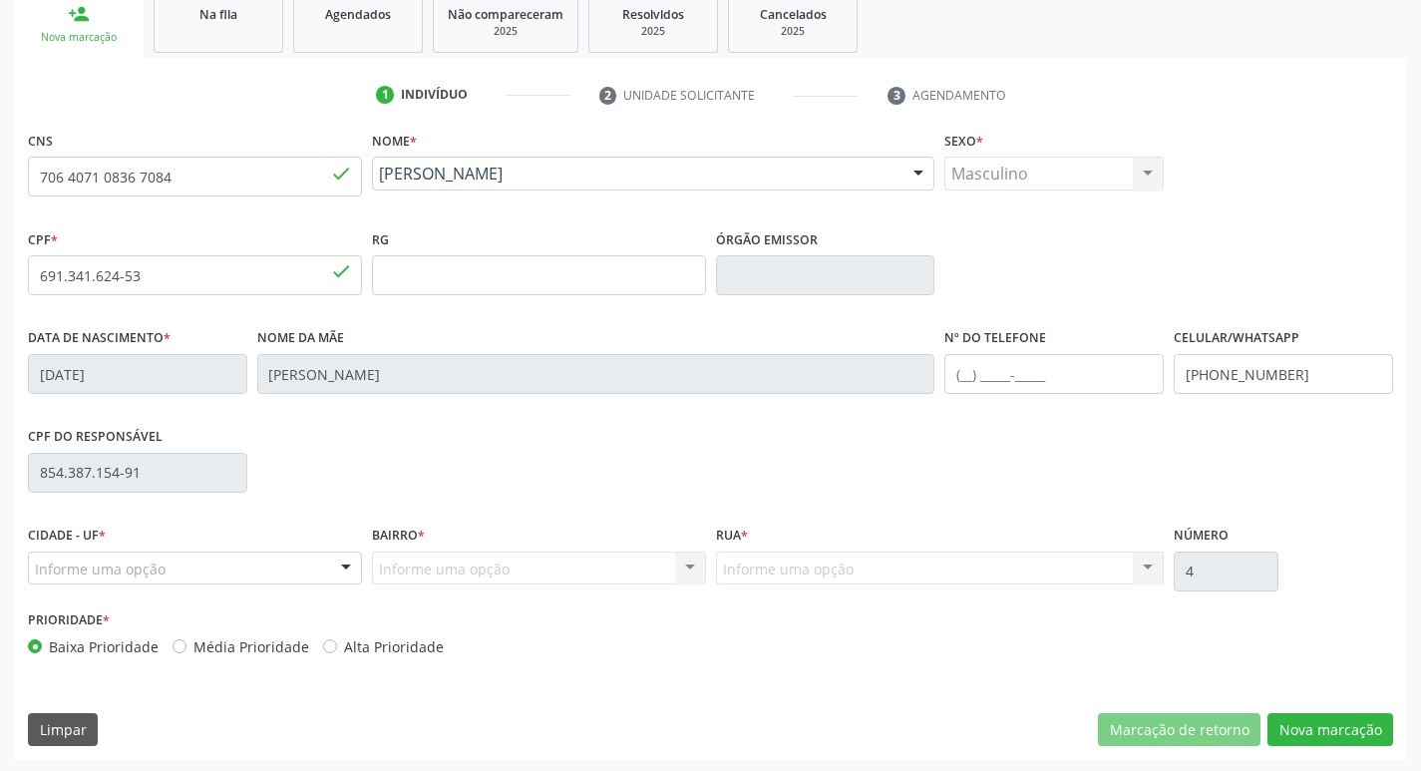
scroll to position [310, 0]
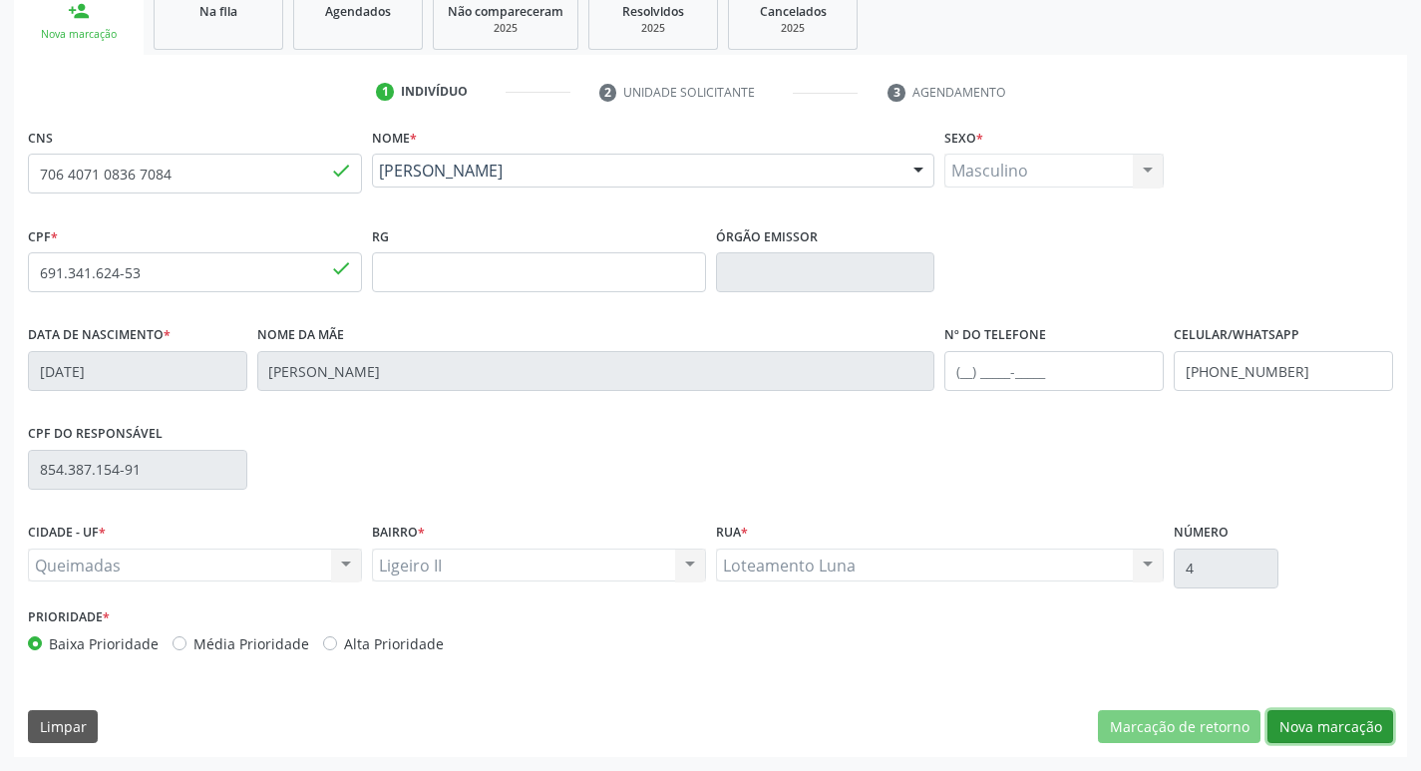
drag, startPoint x: 1307, startPoint y: 722, endPoint x: 1274, endPoint y: 700, distance: 39.6
click at [1307, 721] on button "Nova marcação" at bounding box center [1330, 727] width 126 height 34
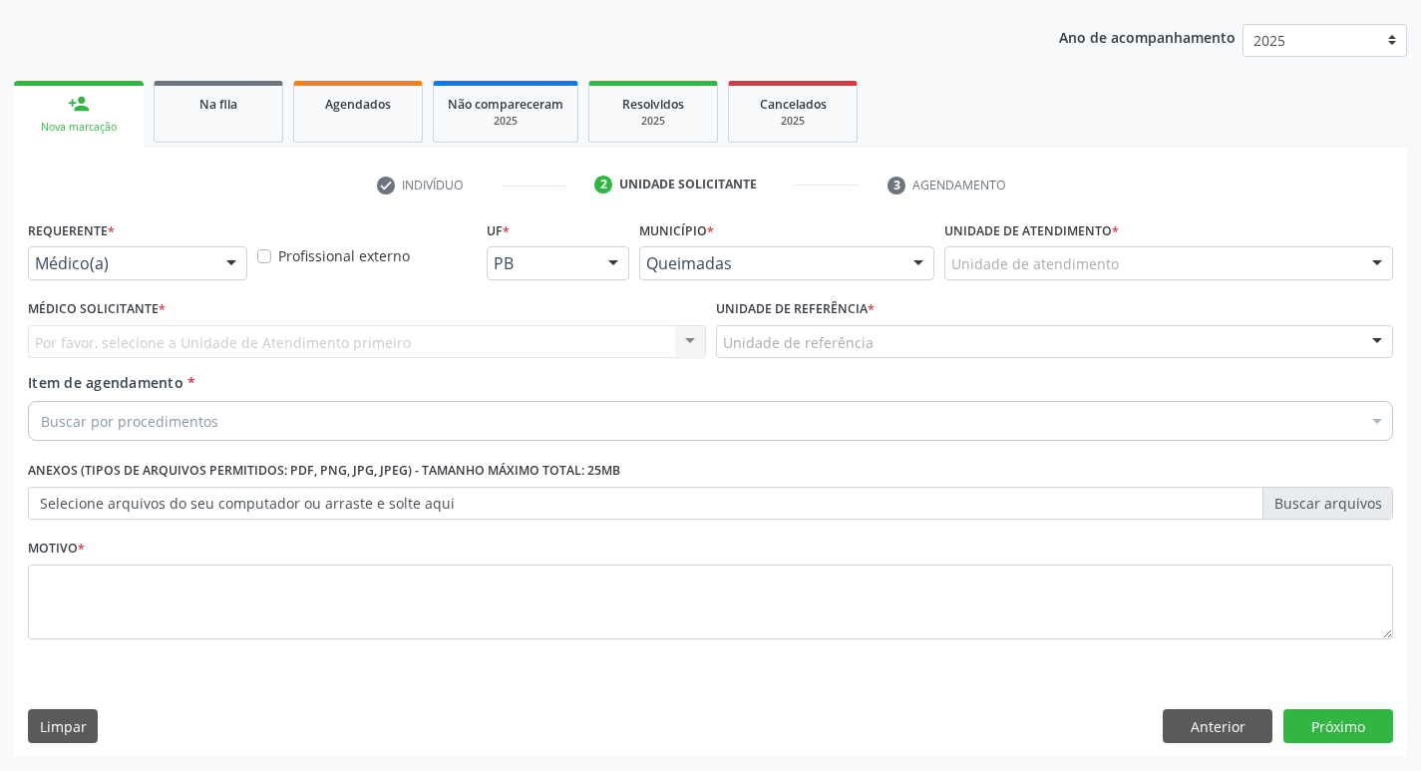
click at [174, 252] on div "Médico(a)" at bounding box center [137, 263] width 219 height 34
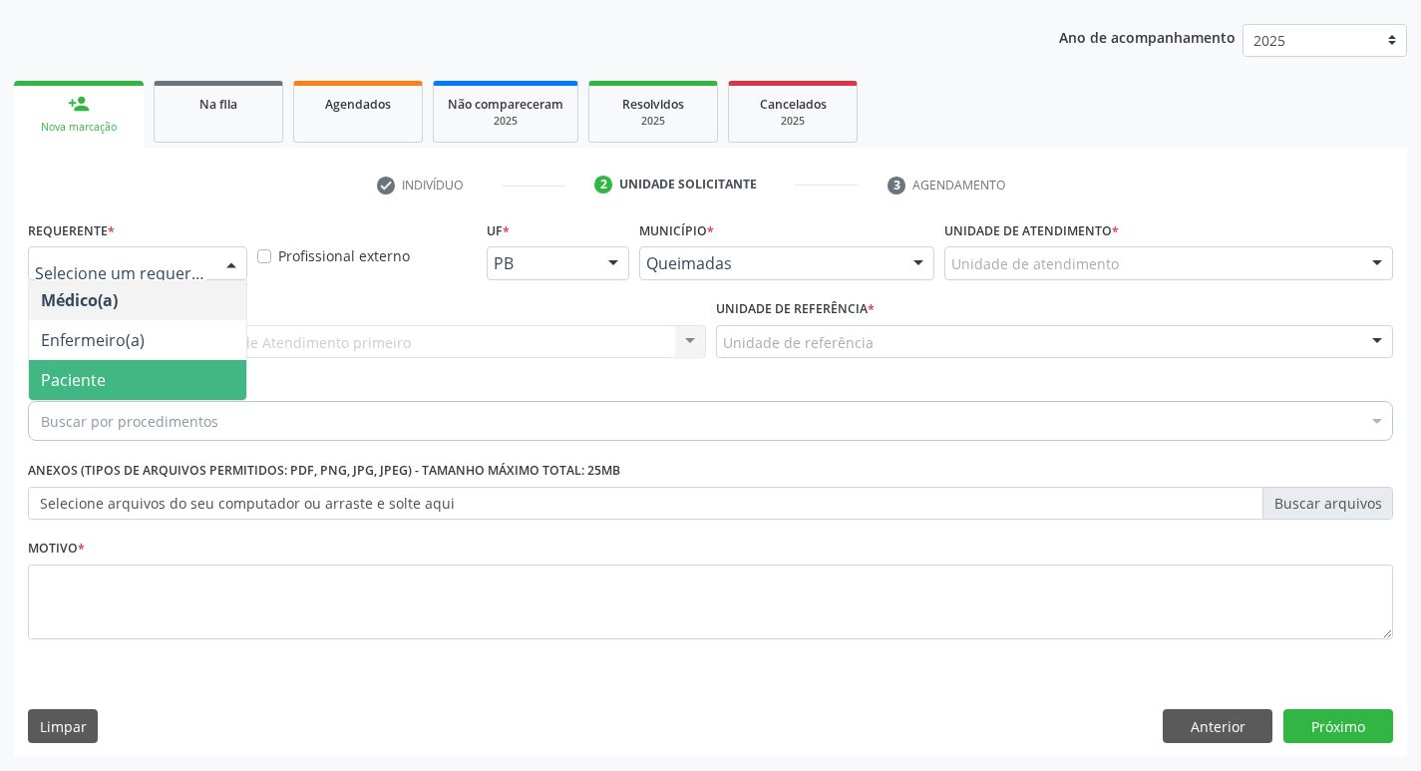
click at [125, 381] on span "Paciente" at bounding box center [137, 380] width 217 height 40
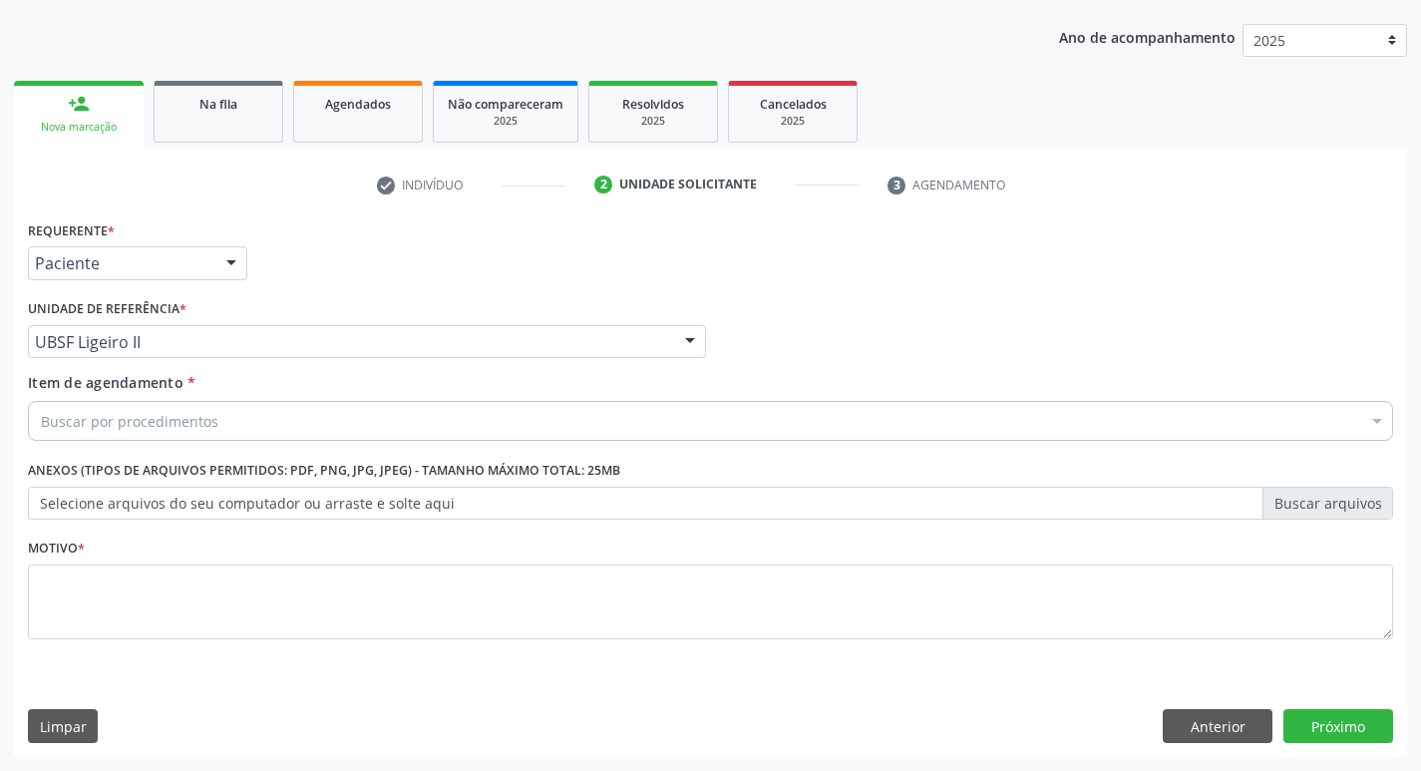
click at [112, 408] on div "Buscar por procedimentos" at bounding box center [710, 421] width 1365 height 40
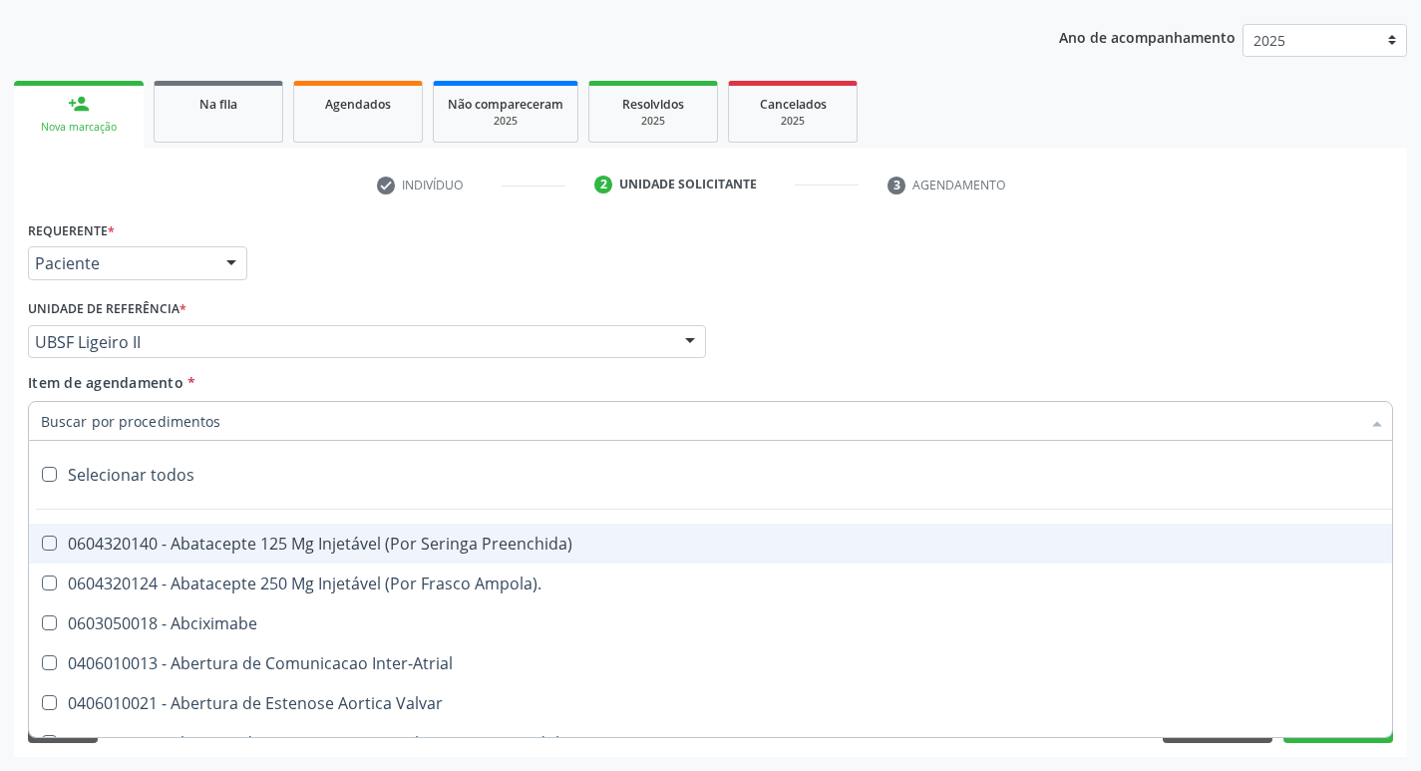
click at [114, 411] on input "Item de agendamento *" at bounding box center [700, 421] width 1319 height 40
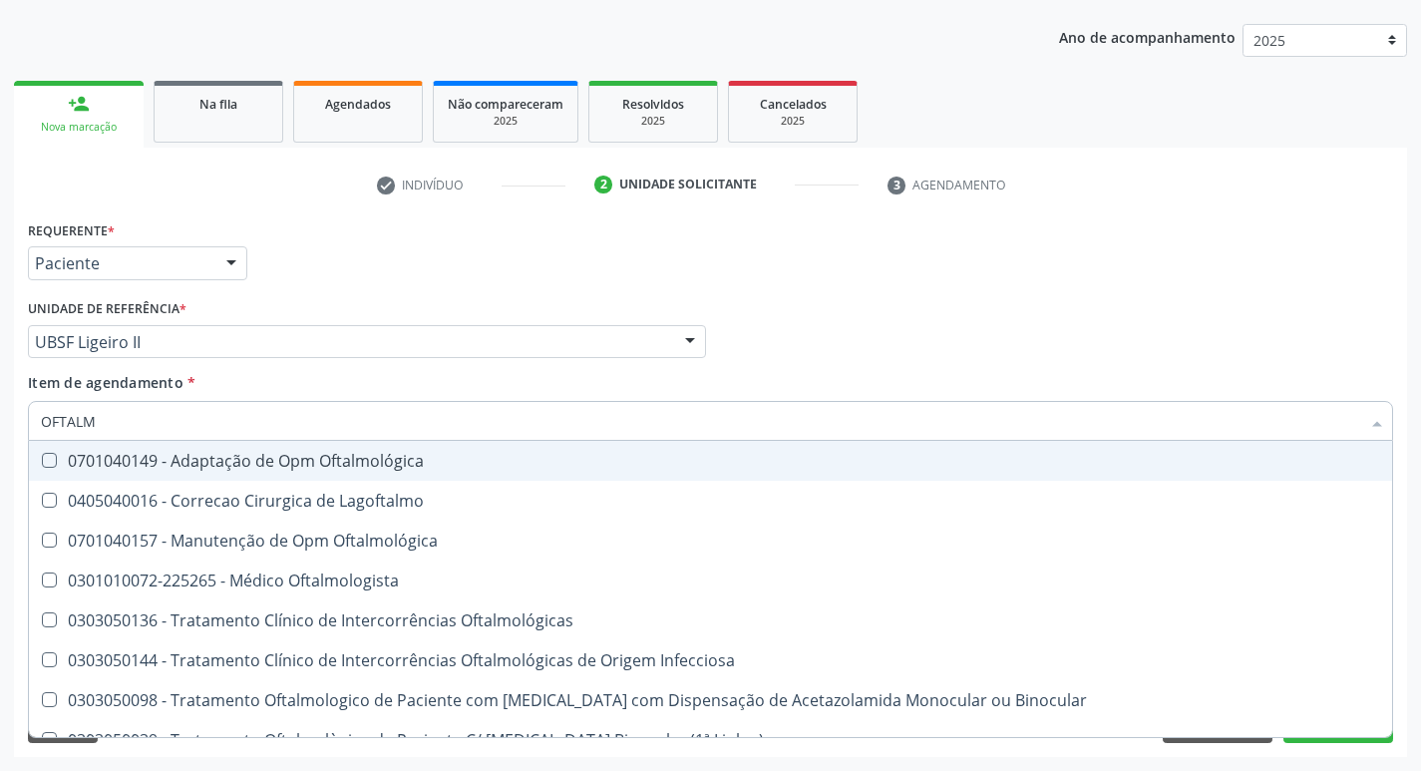
type input "OFTALMO"
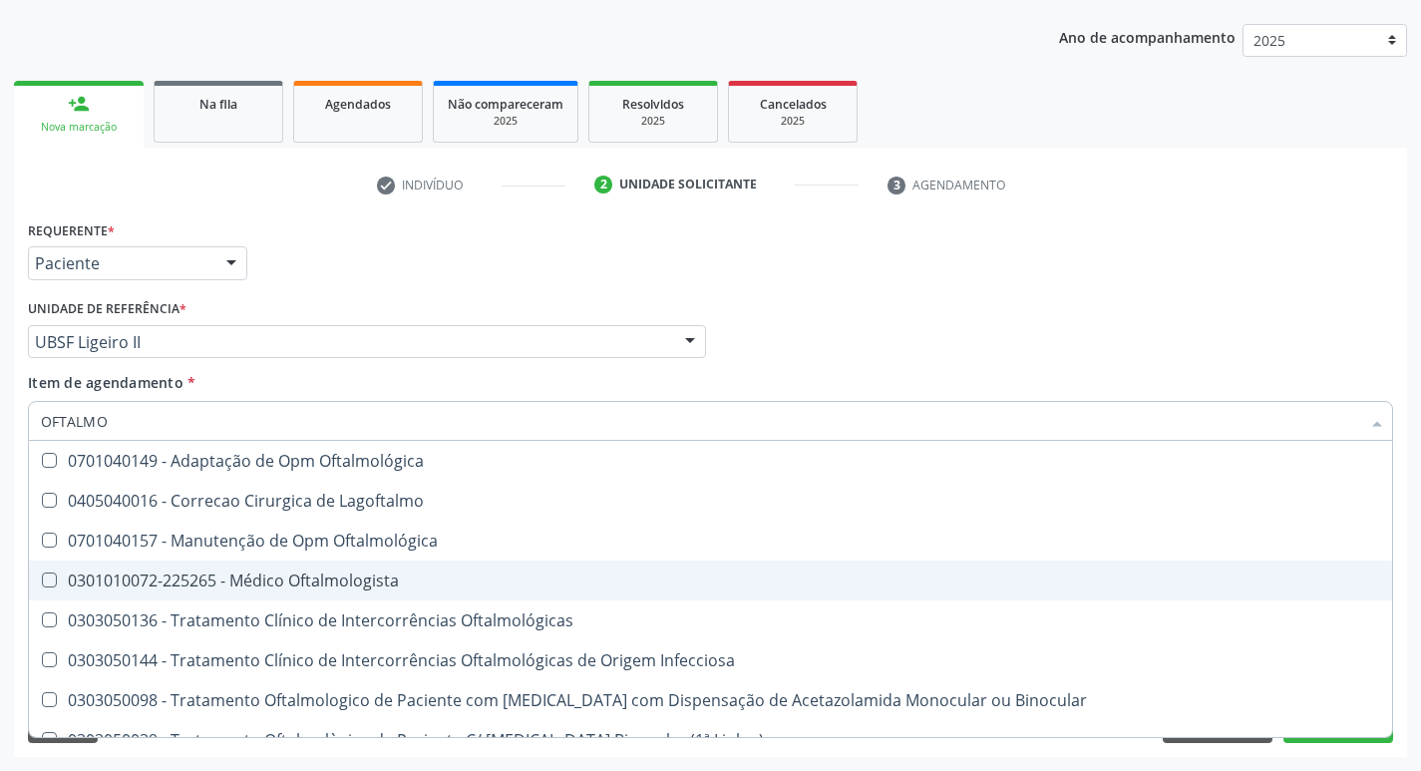
click at [243, 586] on div "0301010072-225265 - Médico Oftalmologista" at bounding box center [710, 580] width 1339 height 16
checkbox Oftalmologista "true"
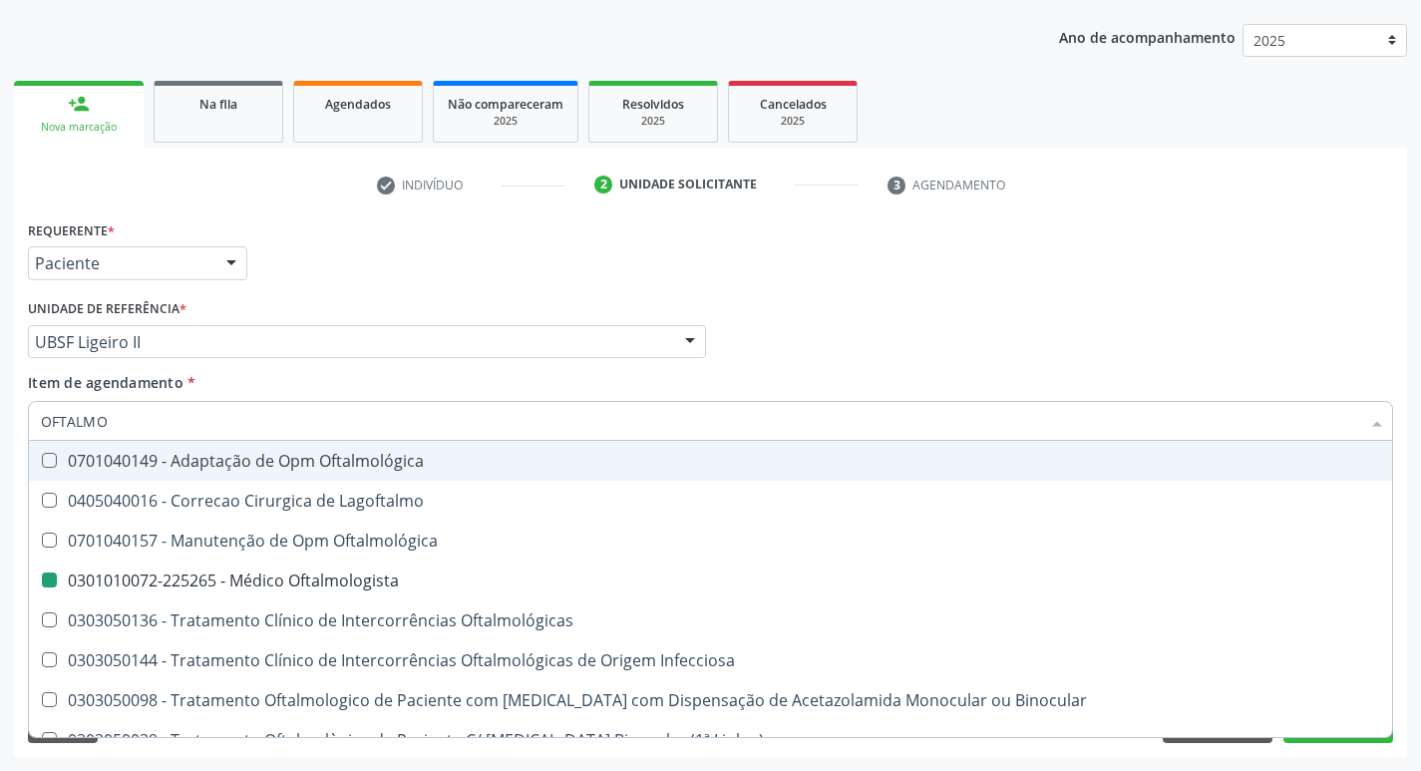
click at [378, 250] on div "Requerente * Paciente Médico(a) Enfermeiro(a) Paciente Nenhum resultado encontr…" at bounding box center [710, 254] width 1375 height 78
checkbox Lagoftalmo "true"
checkbox Oftalmologista "false"
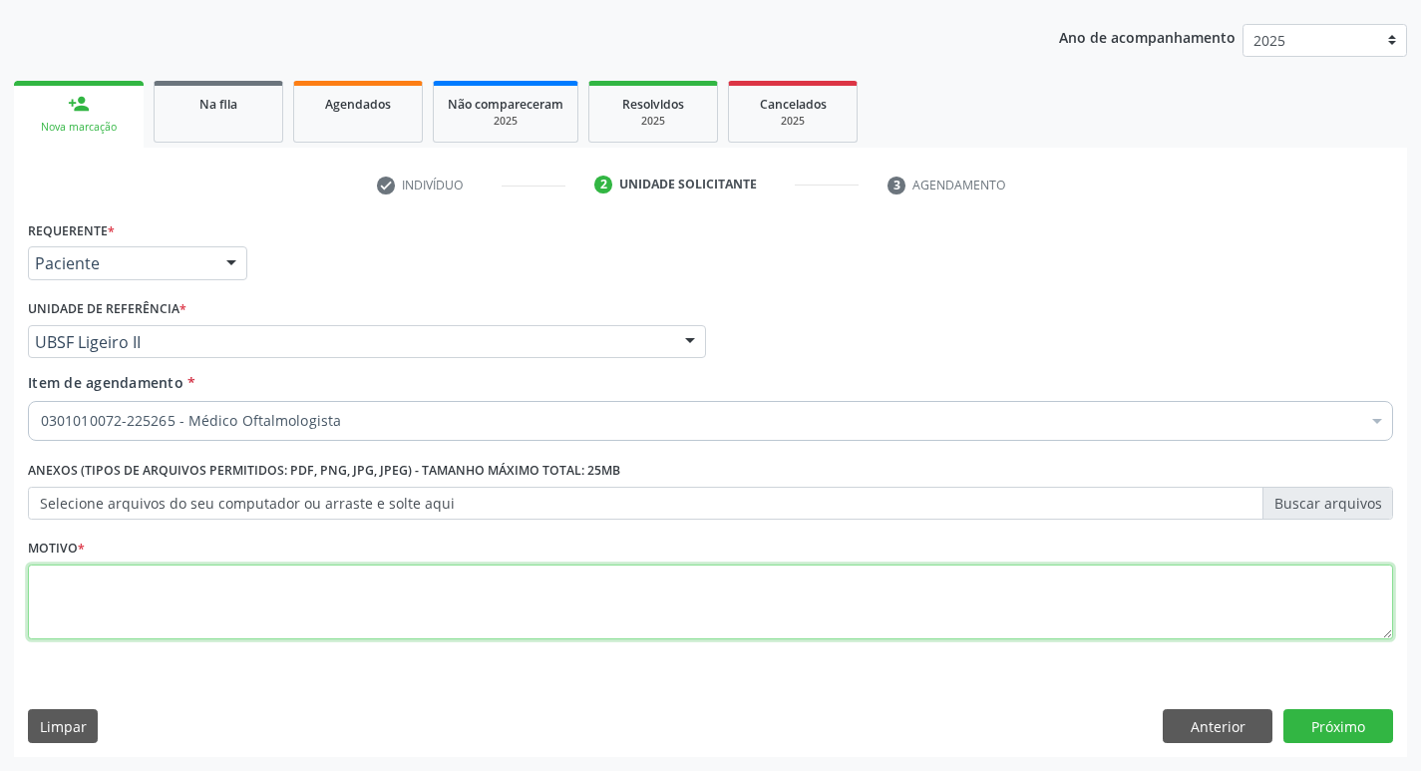
click at [77, 615] on textarea at bounding box center [710, 602] width 1365 height 76
type textarea "ROTINA"
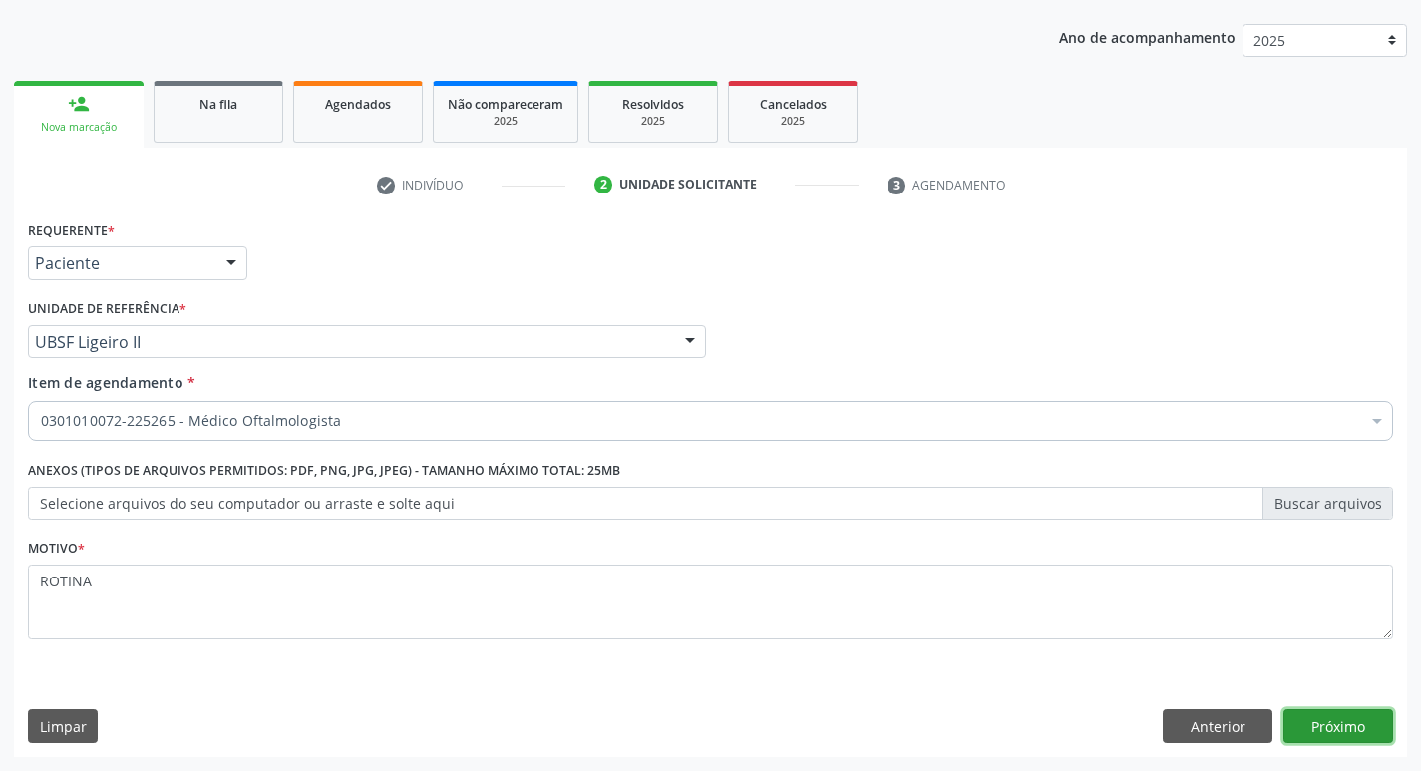
click at [1316, 720] on button "Próximo" at bounding box center [1338, 726] width 110 height 34
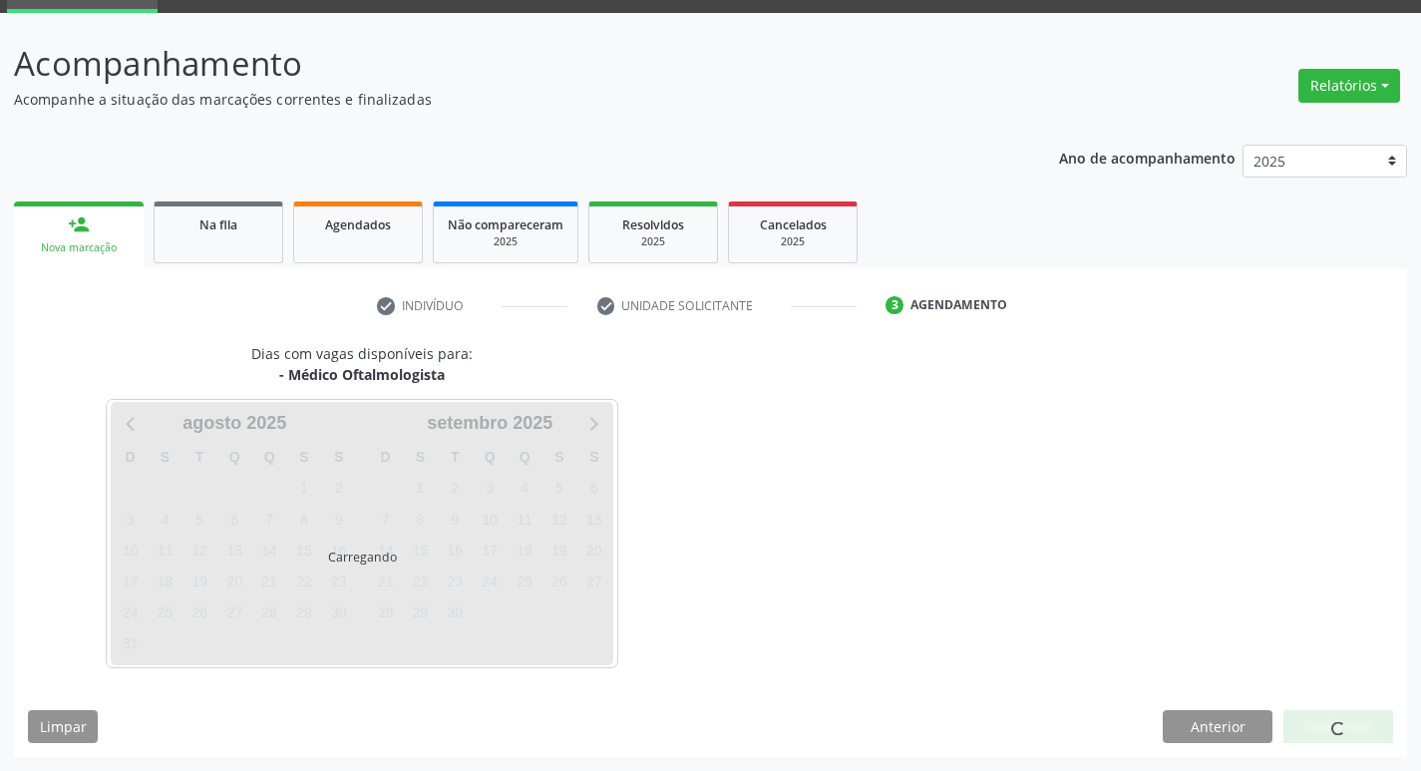
scroll to position [97, 0]
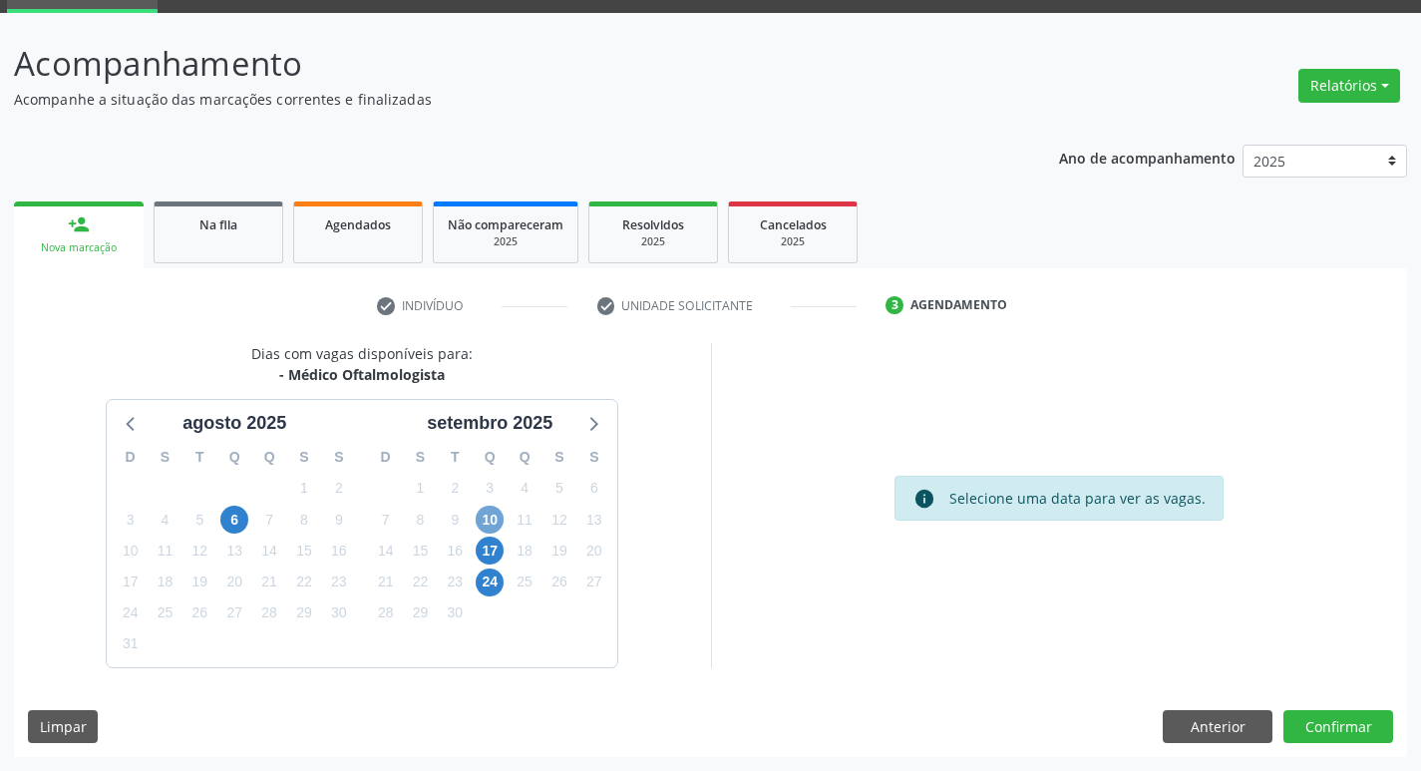
click at [485, 524] on span "10" at bounding box center [490, 520] width 28 height 28
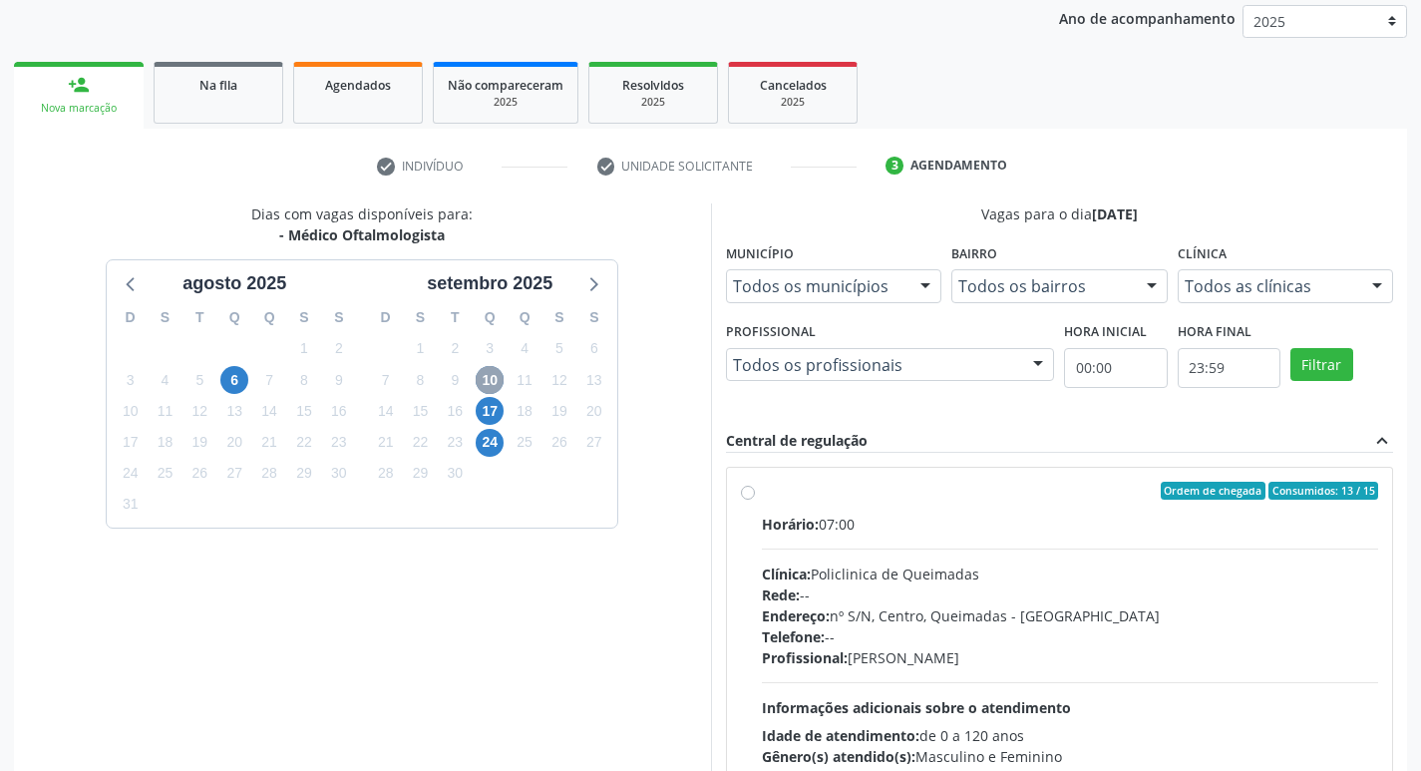
scroll to position [385, 0]
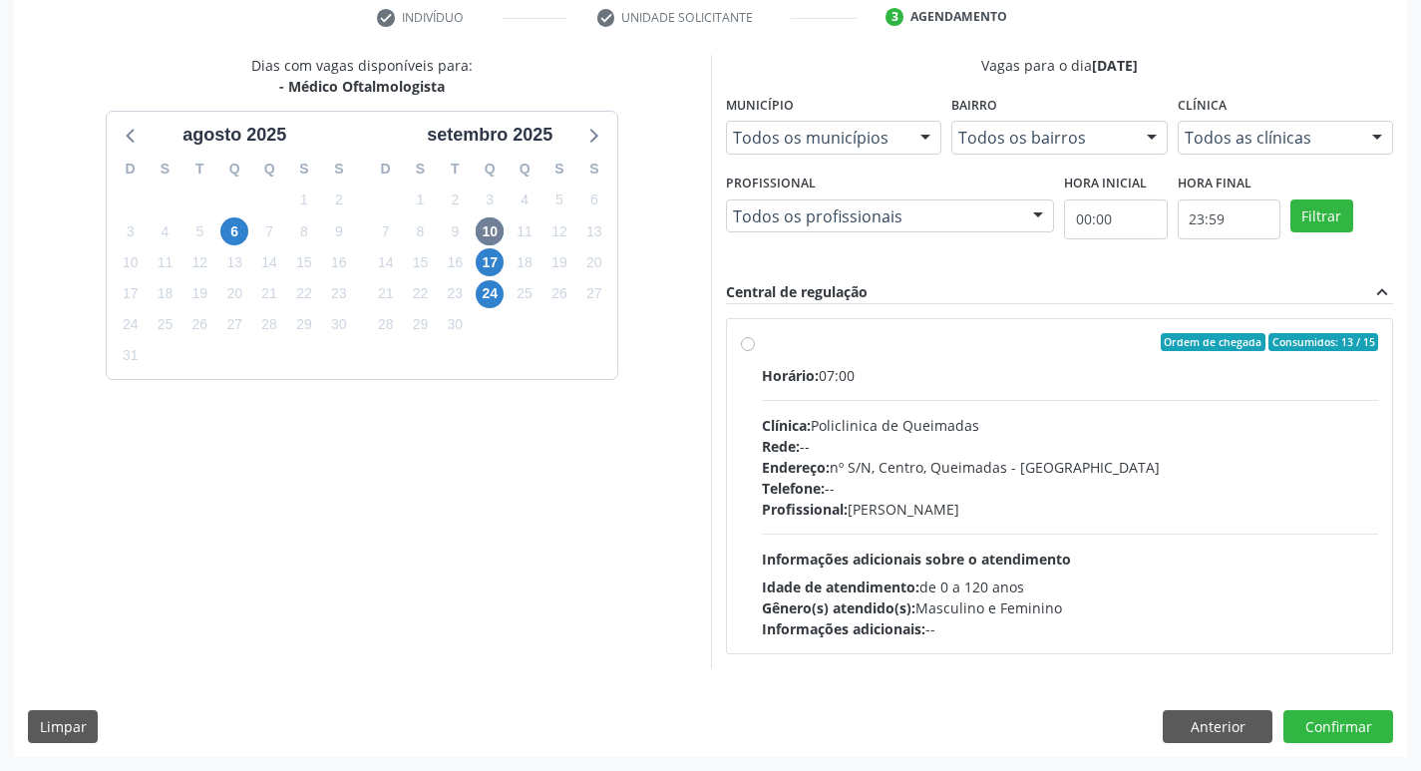
click at [1130, 365] on div "Horário: 07:00" at bounding box center [1070, 375] width 617 height 21
click at [755, 351] on input "Ordem de chegada Consumidos: 13 / 15 Horário: 07:00 Clínica: Policlinica de Que…" at bounding box center [748, 342] width 14 height 18
radio input "true"
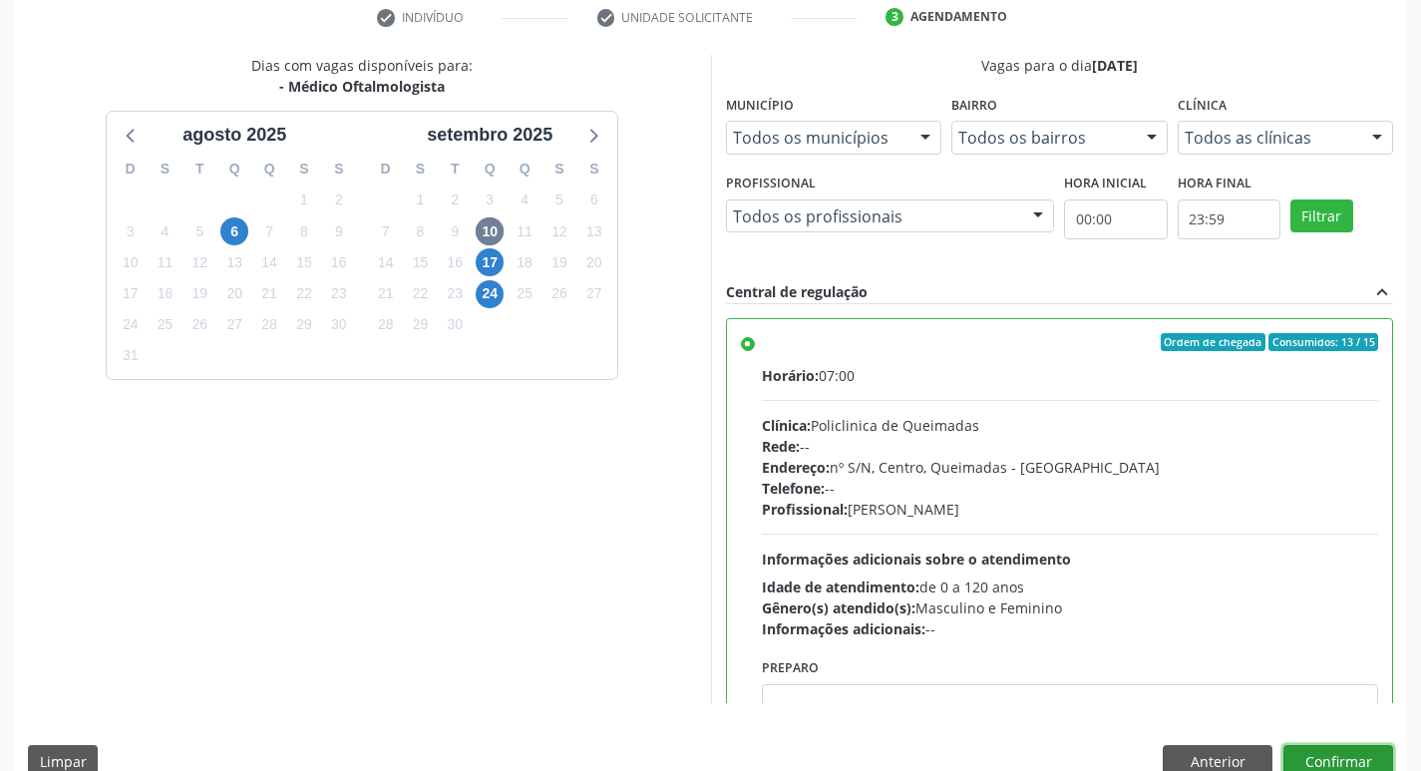
click at [1308, 764] on button "Confirmar" at bounding box center [1338, 762] width 110 height 34
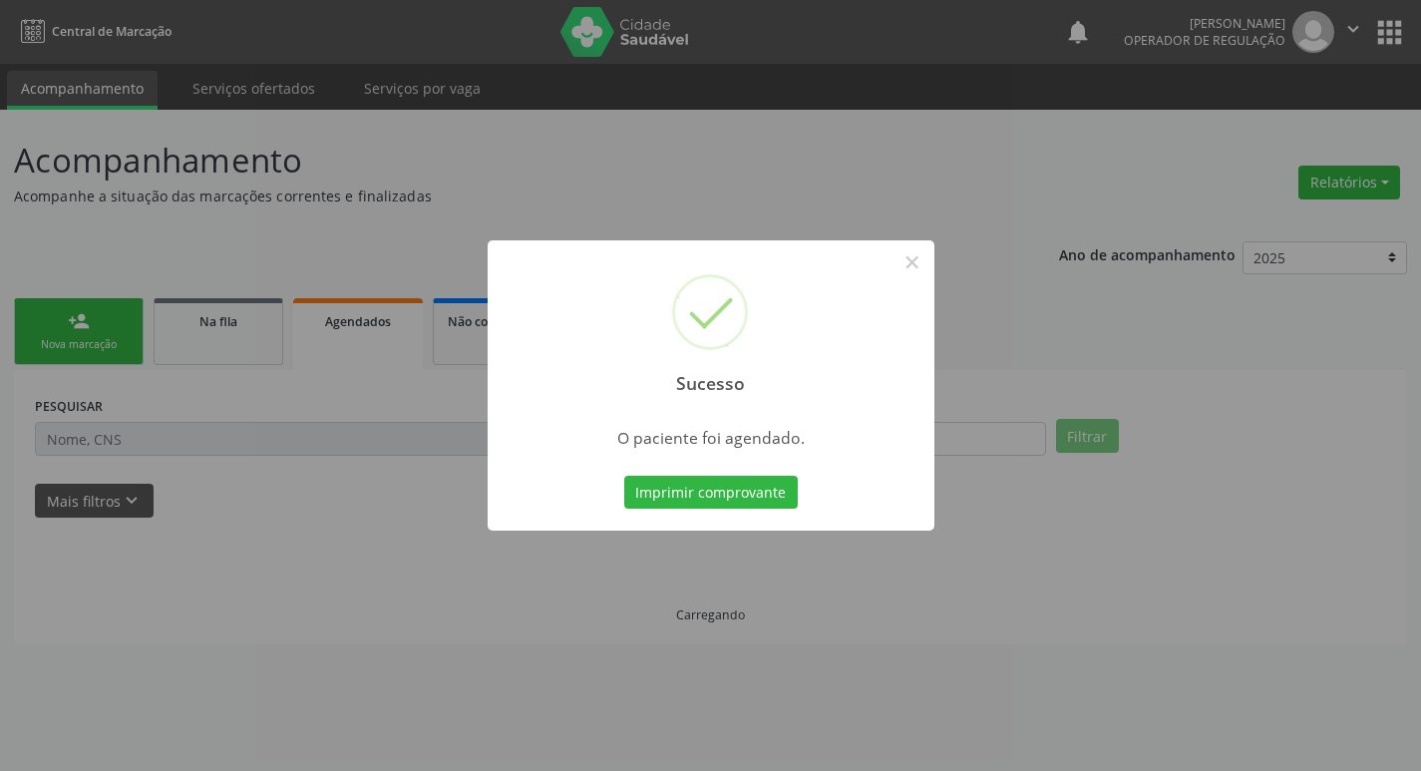
scroll to position [0, 0]
click at [704, 492] on button "Imprimir comprovante" at bounding box center [718, 493] width 174 height 34
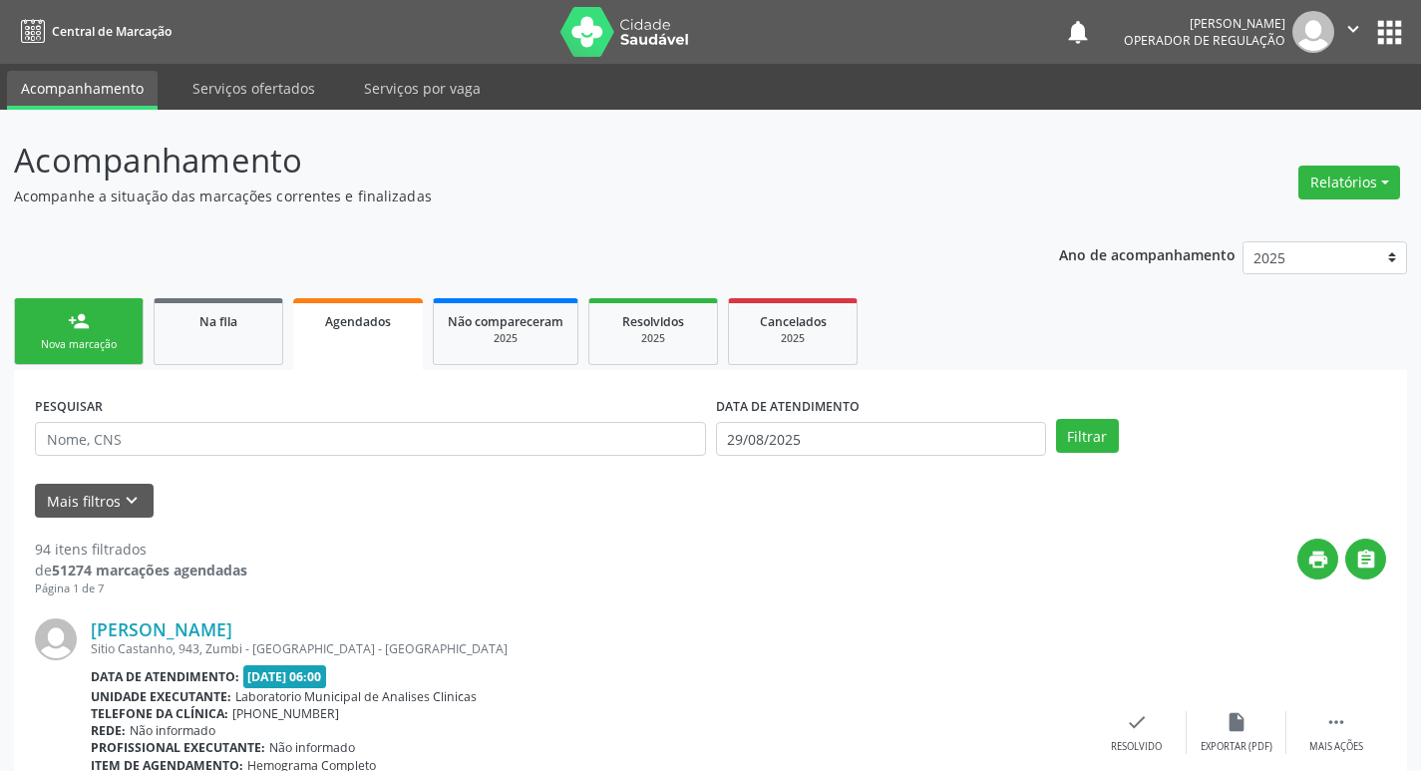
click at [88, 326] on div "person_add" at bounding box center [79, 321] width 22 height 22
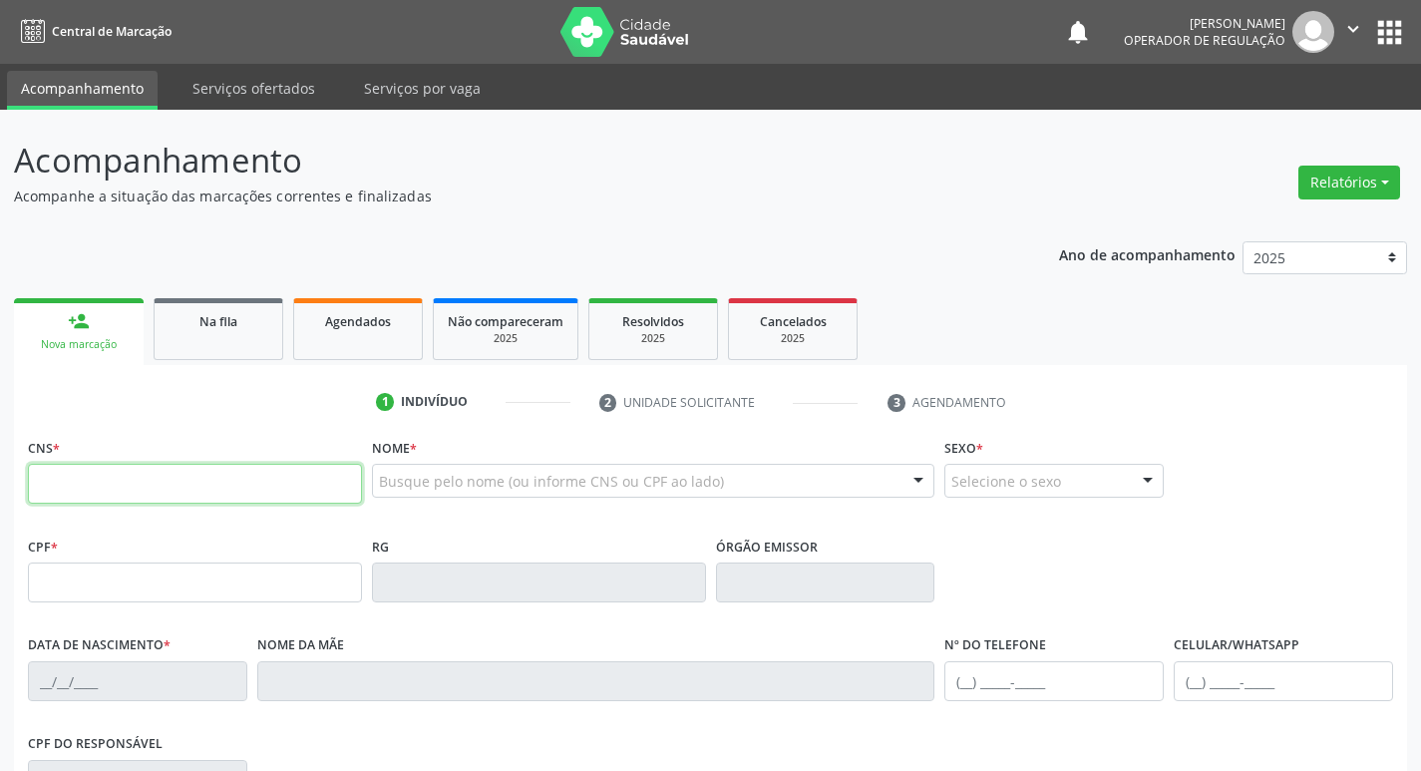
click at [207, 484] on input "text" at bounding box center [195, 484] width 334 height 40
type input "704 7057 0955 4635"
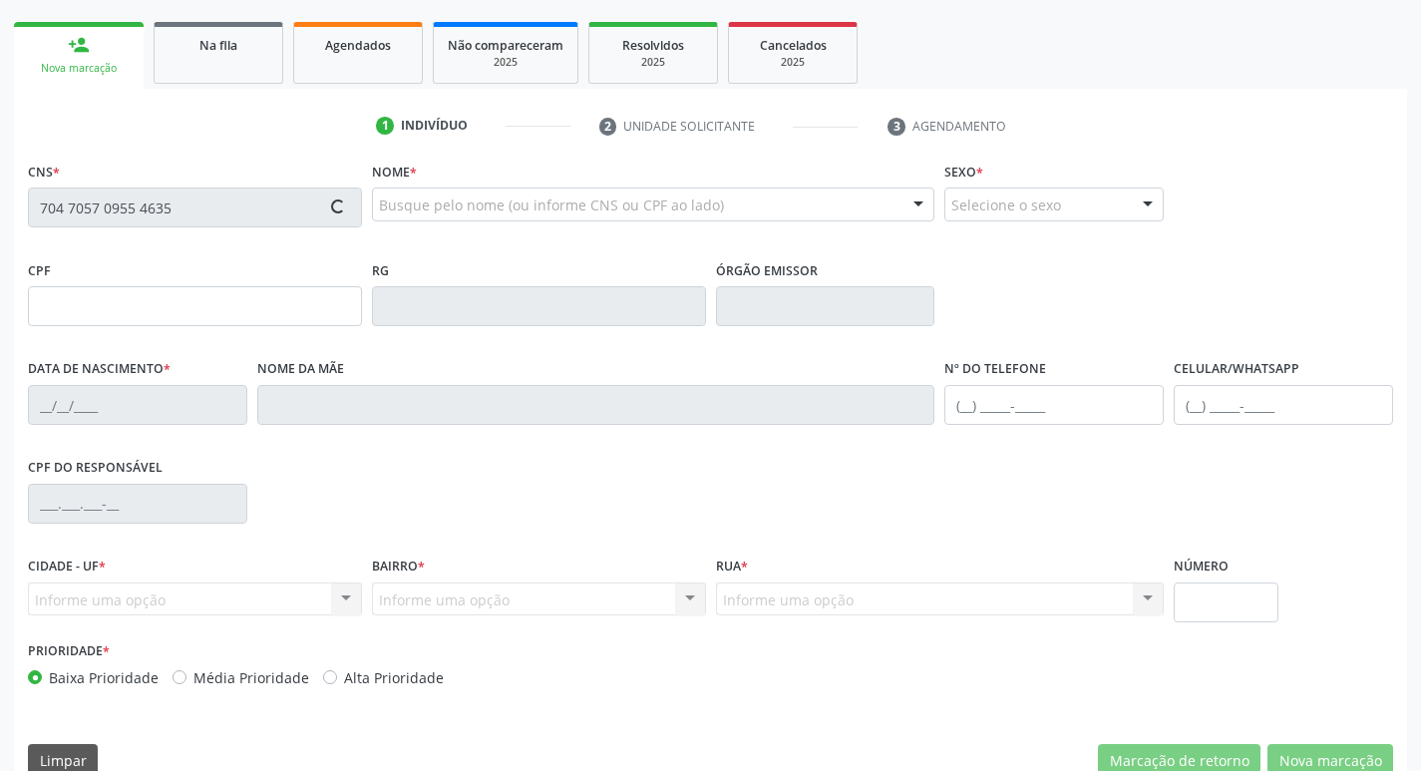
scroll to position [310, 0]
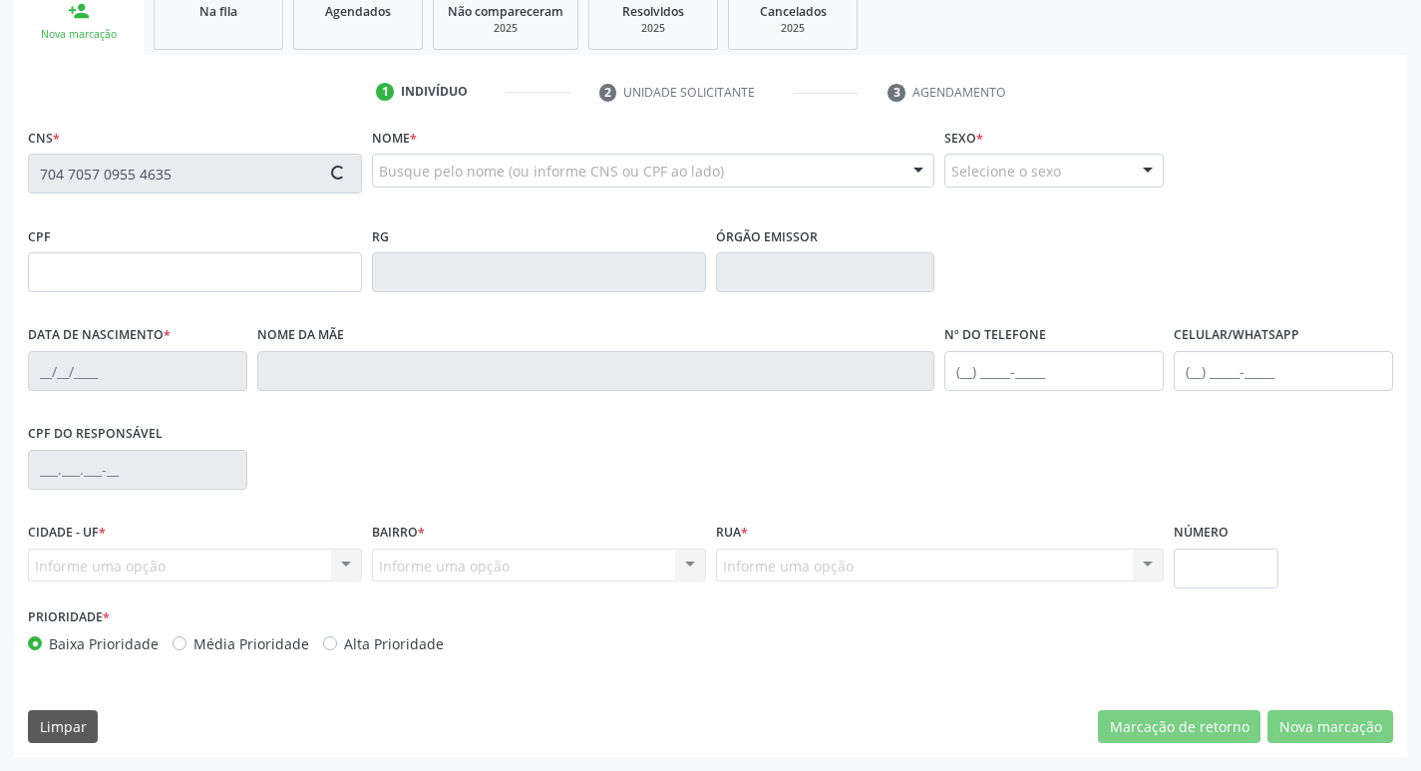
type input "056.723.374-06"
type input "03/03/1976"
type input "Ceci Maria Pessoa"
type input "[PHONE_NUMBER]"
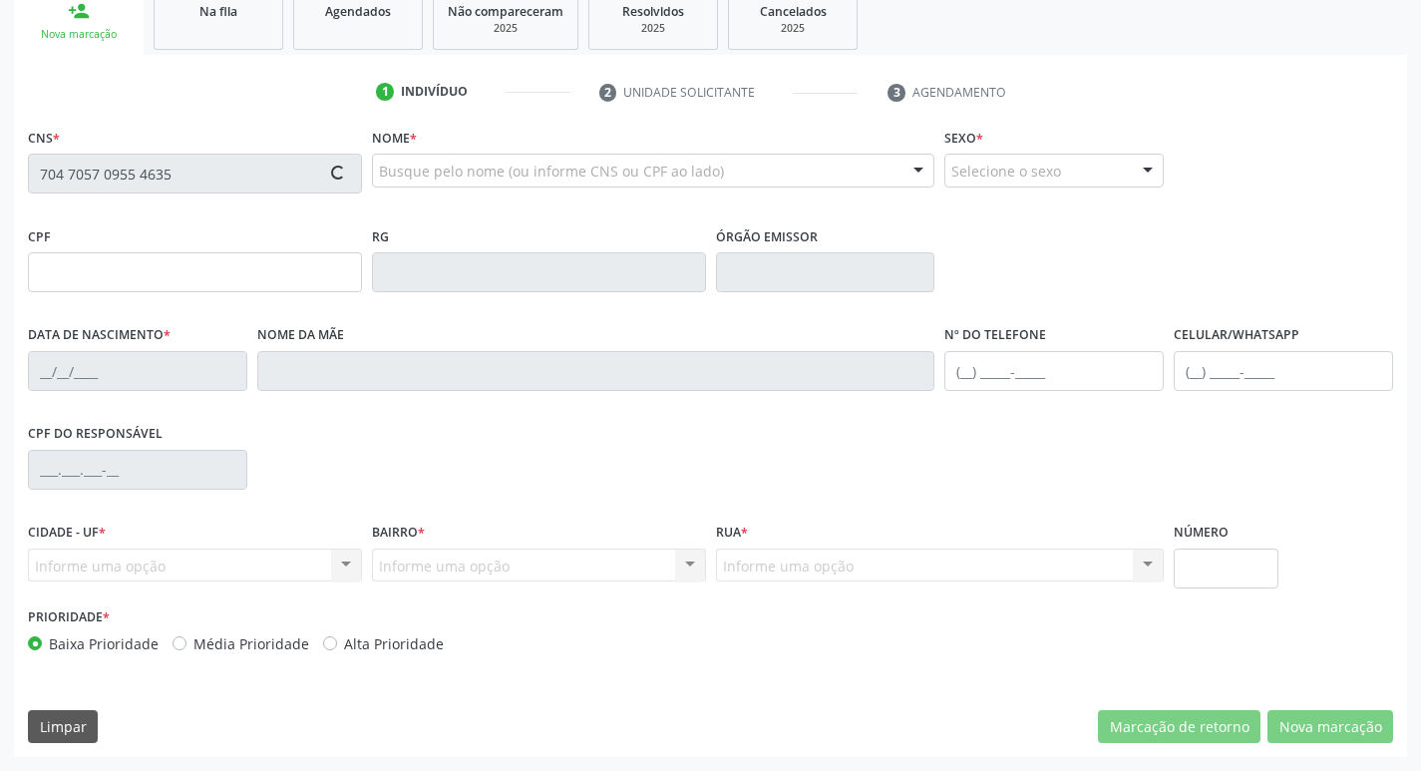
type input "2"
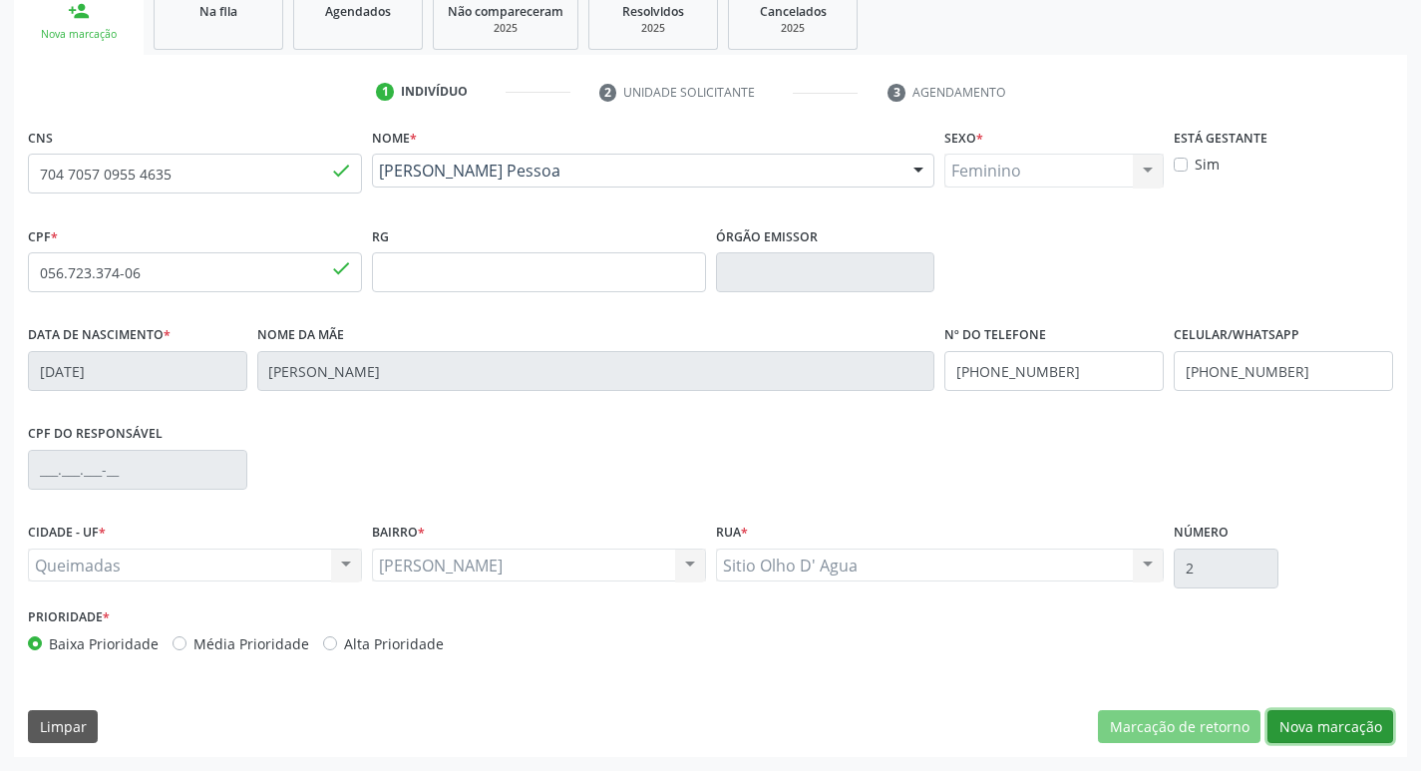
click at [1304, 733] on button "Nova marcação" at bounding box center [1330, 727] width 126 height 34
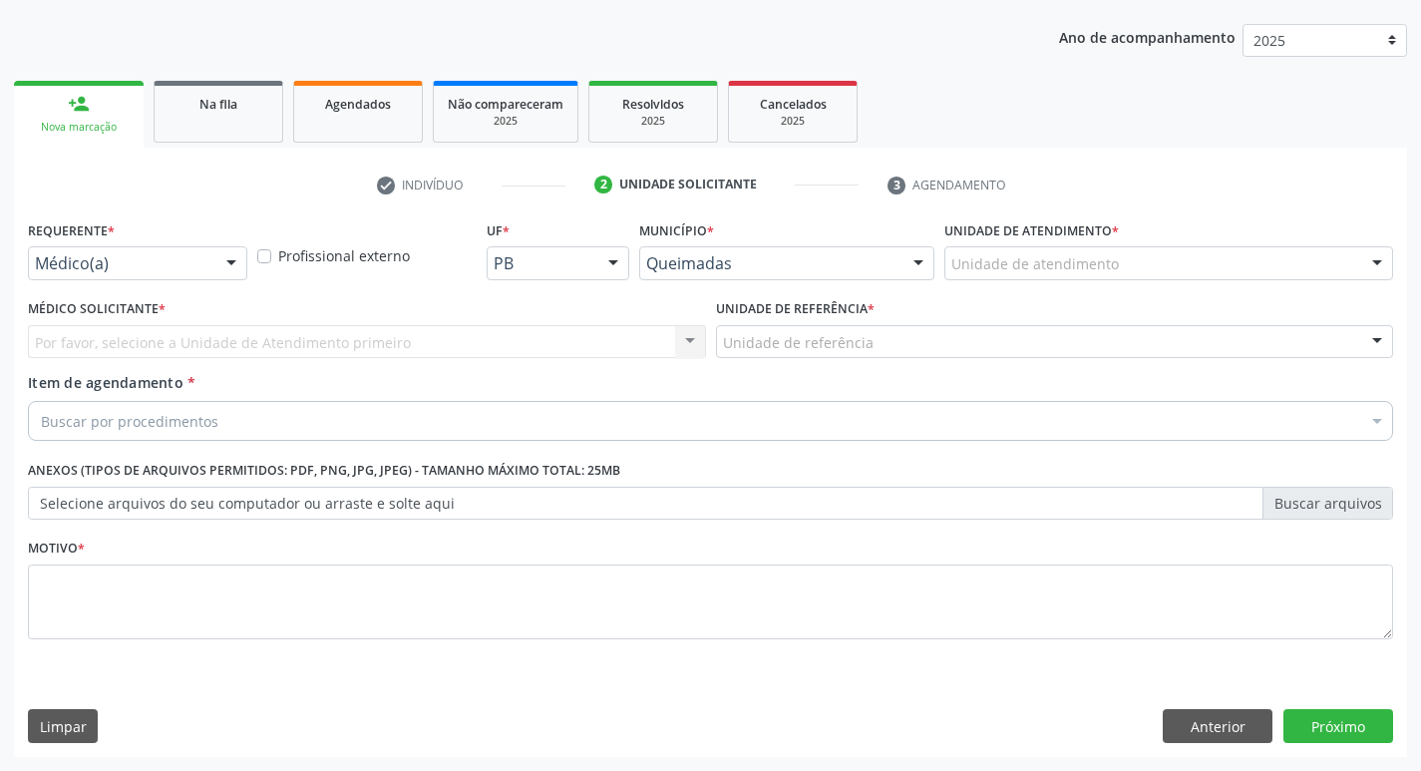
click at [181, 245] on div "Requerente * Médico(a) Médico(a) Enfermeiro(a) Paciente Nenhum resultado encont…" at bounding box center [137, 247] width 219 height 64
click at [181, 248] on div "Médico(a)" at bounding box center [137, 263] width 219 height 34
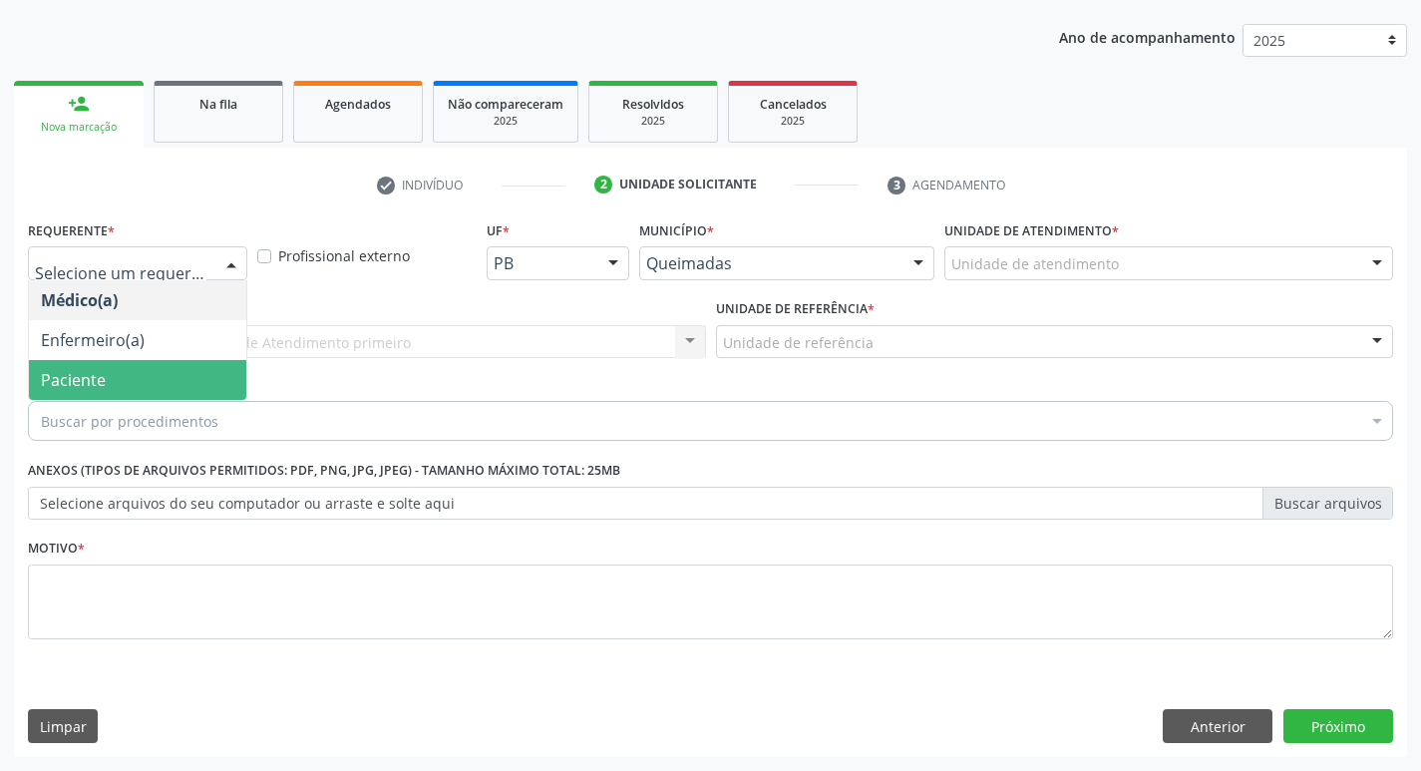
click at [130, 387] on span "Paciente" at bounding box center [137, 380] width 217 height 40
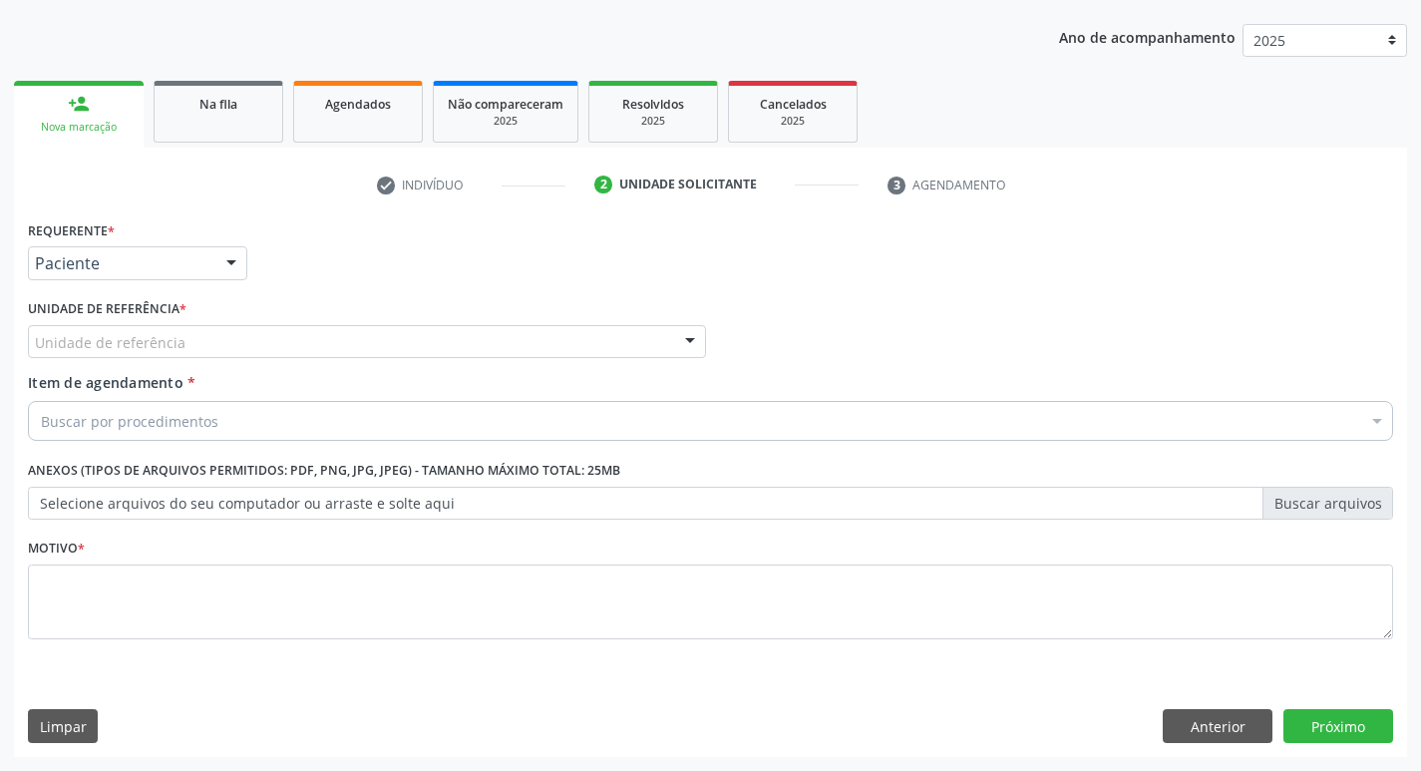
click at [499, 342] on div "Unidade de referência" at bounding box center [367, 342] width 678 height 34
type input "O"
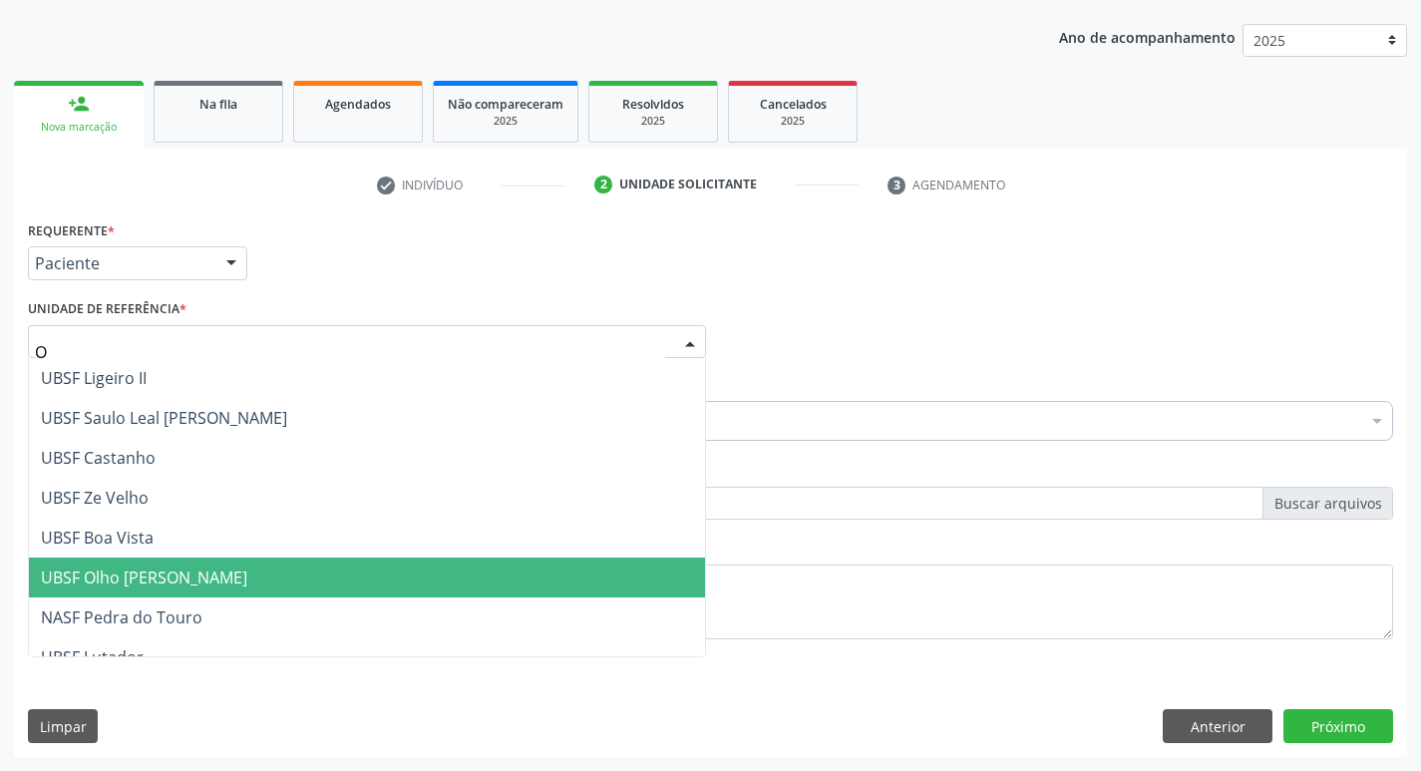
click at [230, 596] on span "UBSF Olho [PERSON_NAME]" at bounding box center [367, 577] width 676 height 40
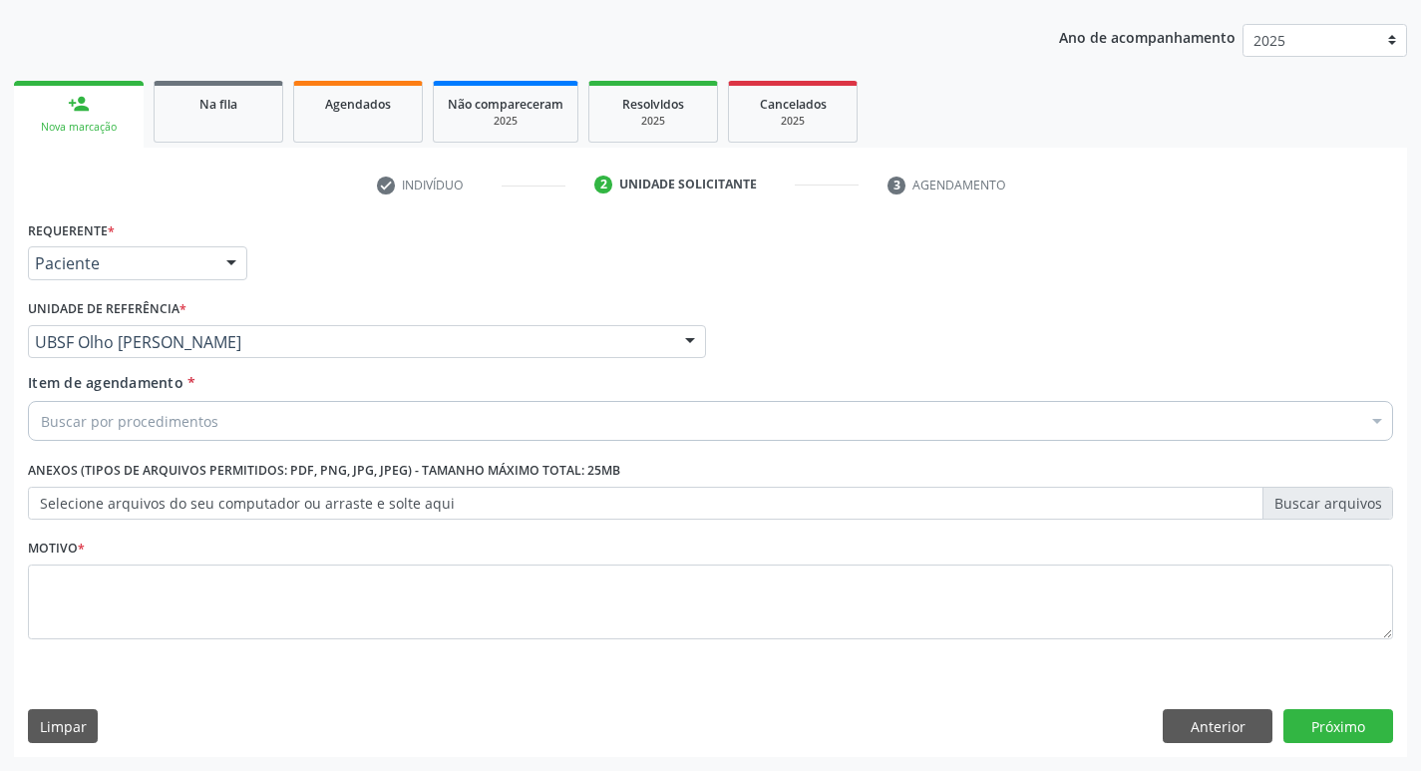
click at [284, 409] on div "Buscar por procedimentos" at bounding box center [710, 421] width 1365 height 40
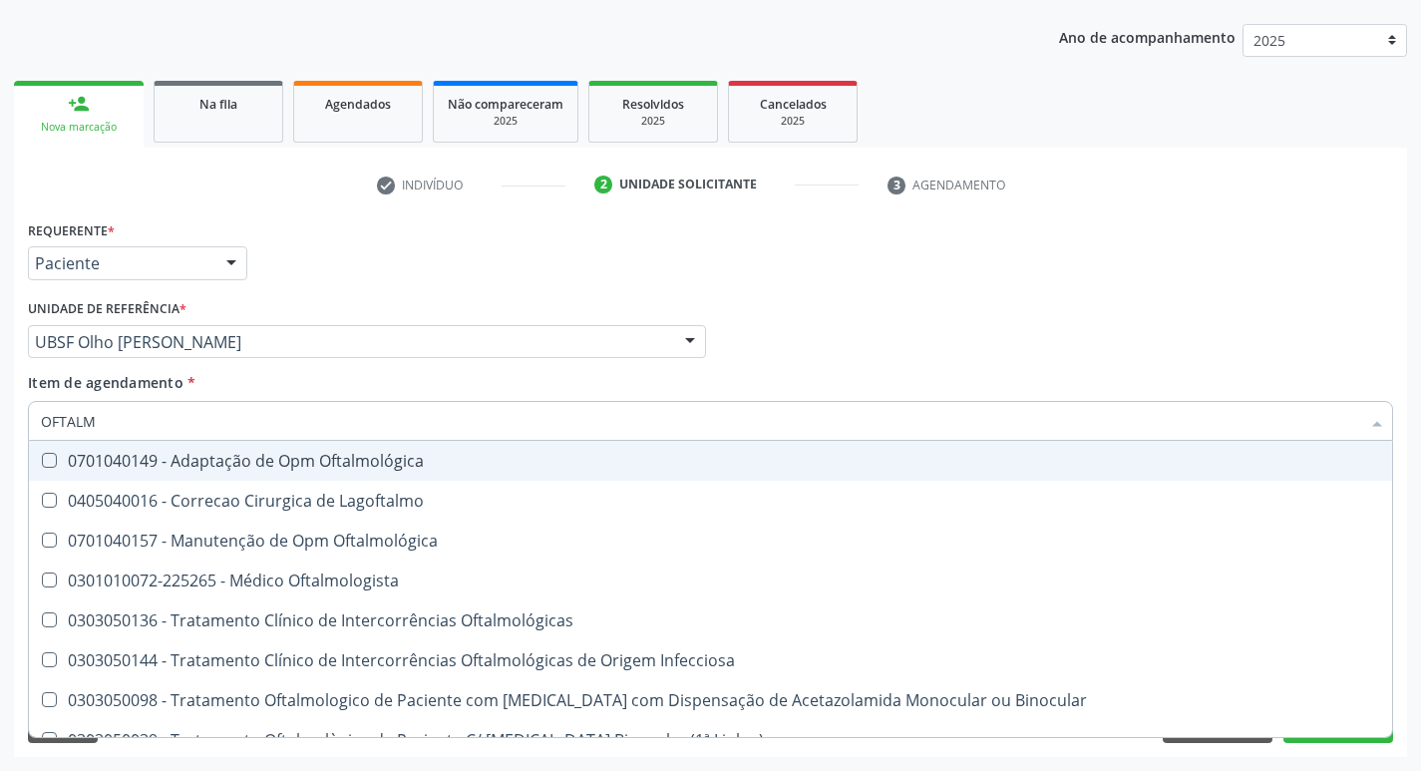
type input "OFTALMO"
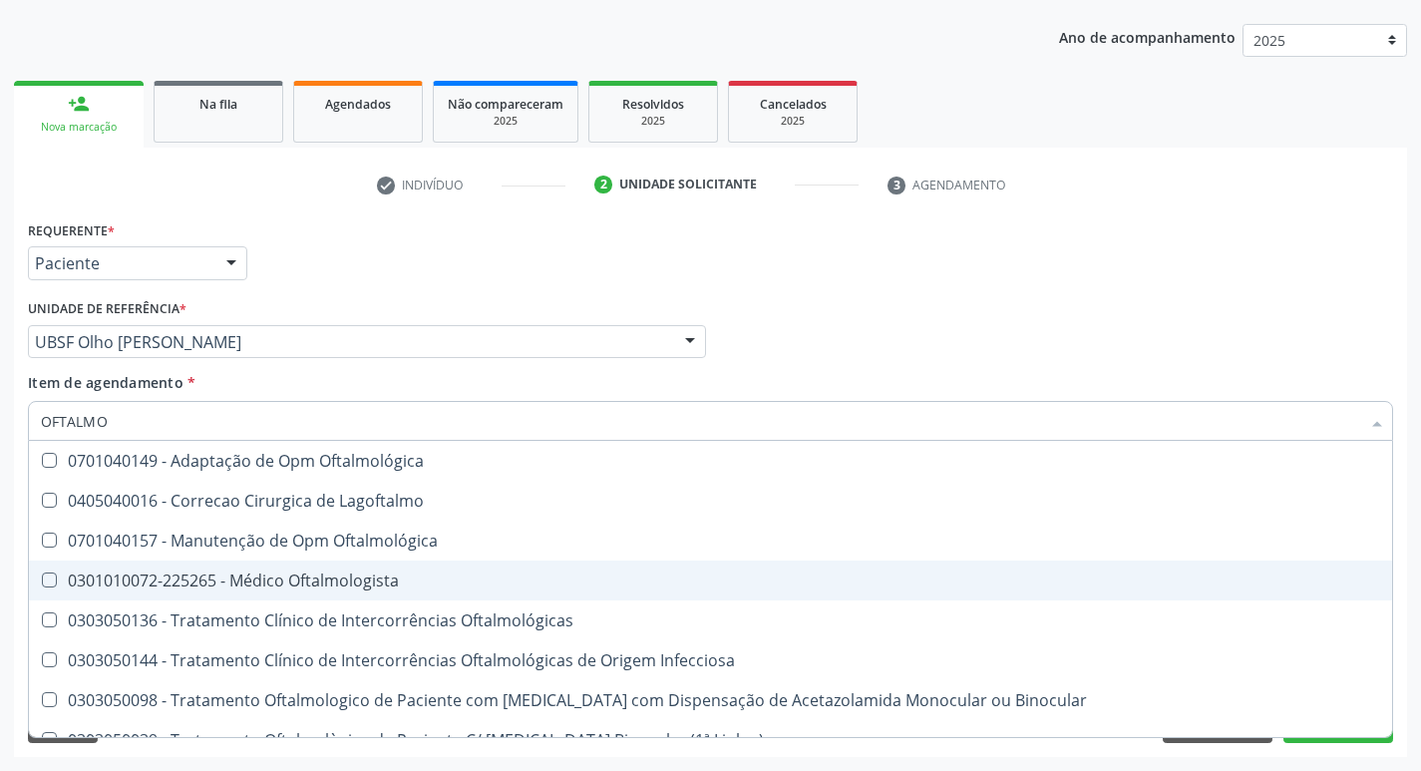
click at [306, 581] on div "0301010072-225265 - Médico Oftalmologista" at bounding box center [710, 580] width 1339 height 16
checkbox Oftalmologista "true"
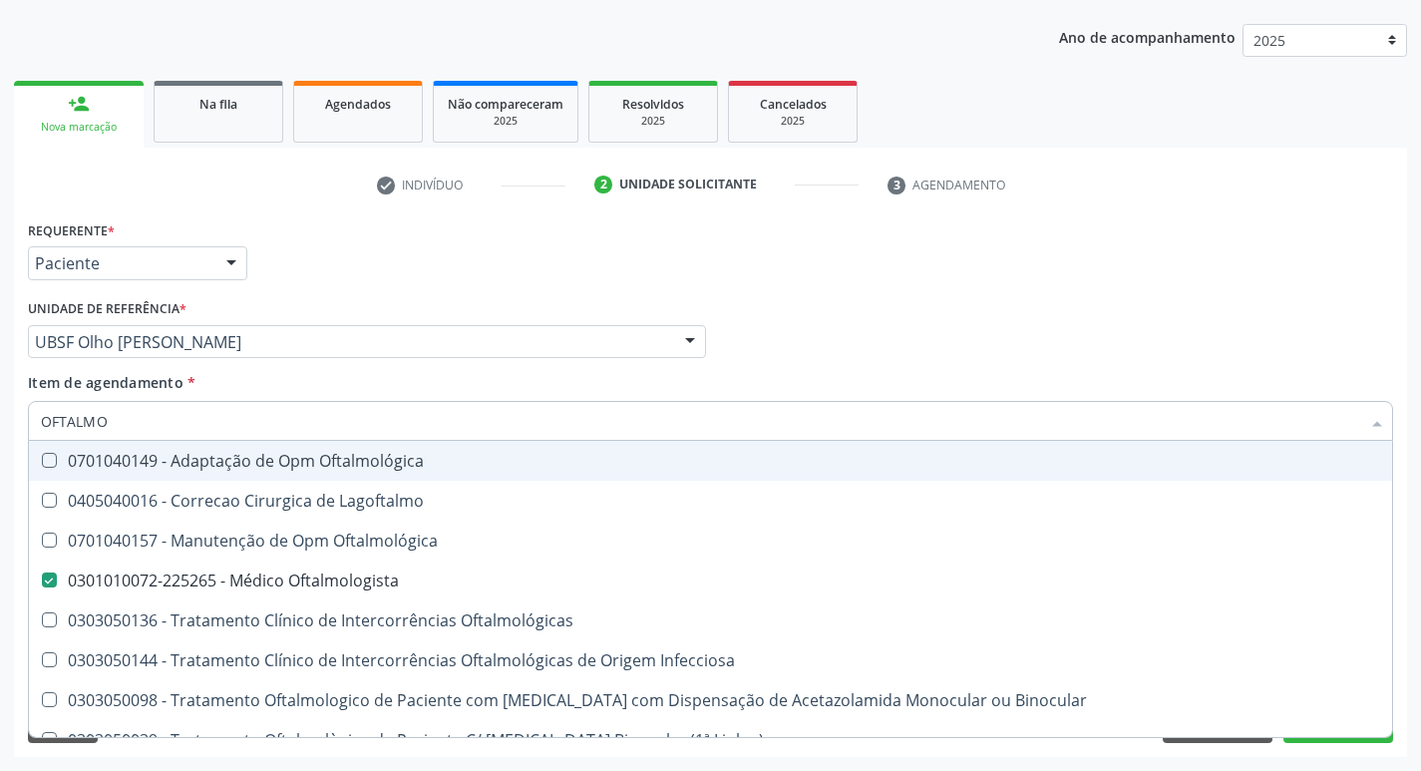
click at [440, 265] on div "Requerente * Paciente Médico(a) Enfermeiro(a) Paciente Nenhum resultado encontr…" at bounding box center [710, 254] width 1375 height 78
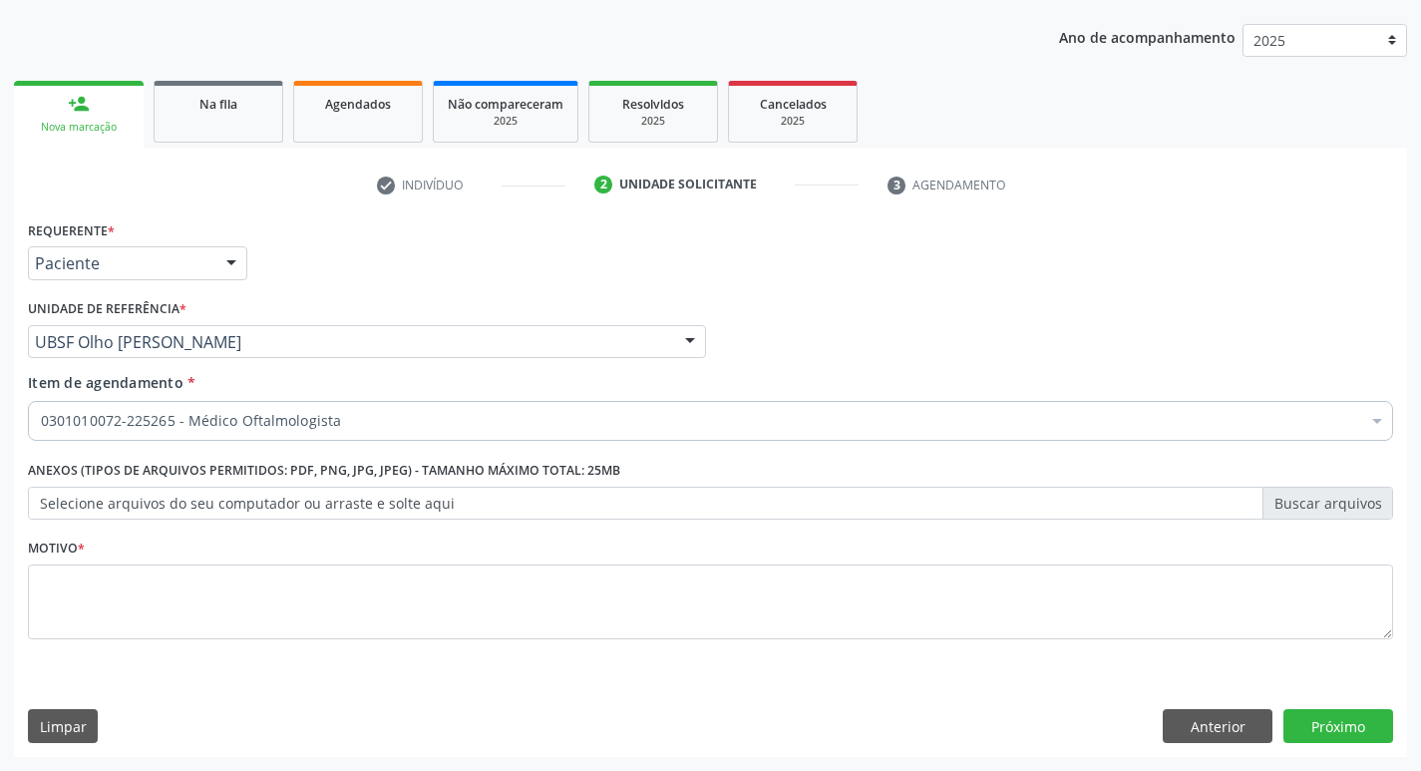
checkbox Oftalmologista "true"
checkbox Preenchida\) "false"
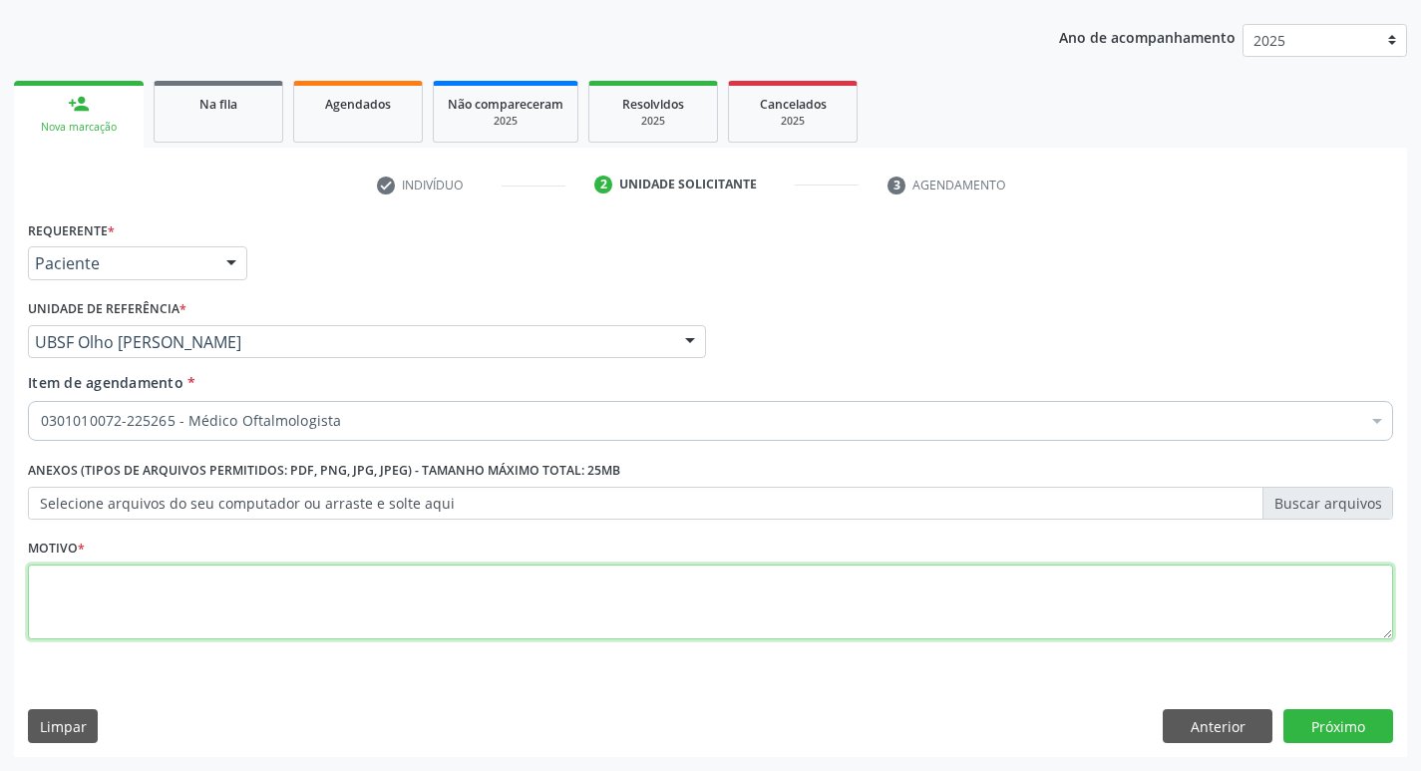
click at [255, 587] on textarea at bounding box center [710, 602] width 1365 height 76
type textarea "AVALIAÇÃO"
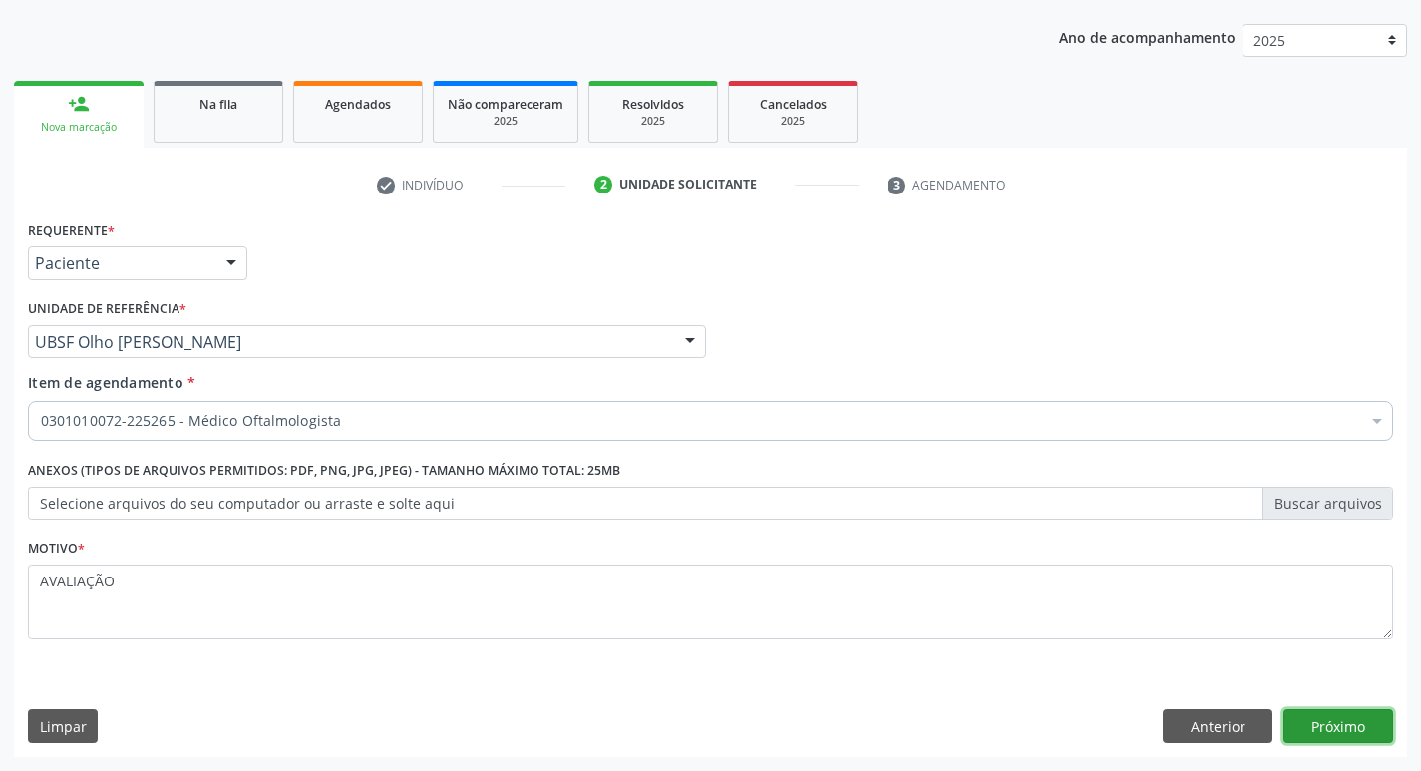
click at [1317, 732] on button "Próximo" at bounding box center [1338, 726] width 110 height 34
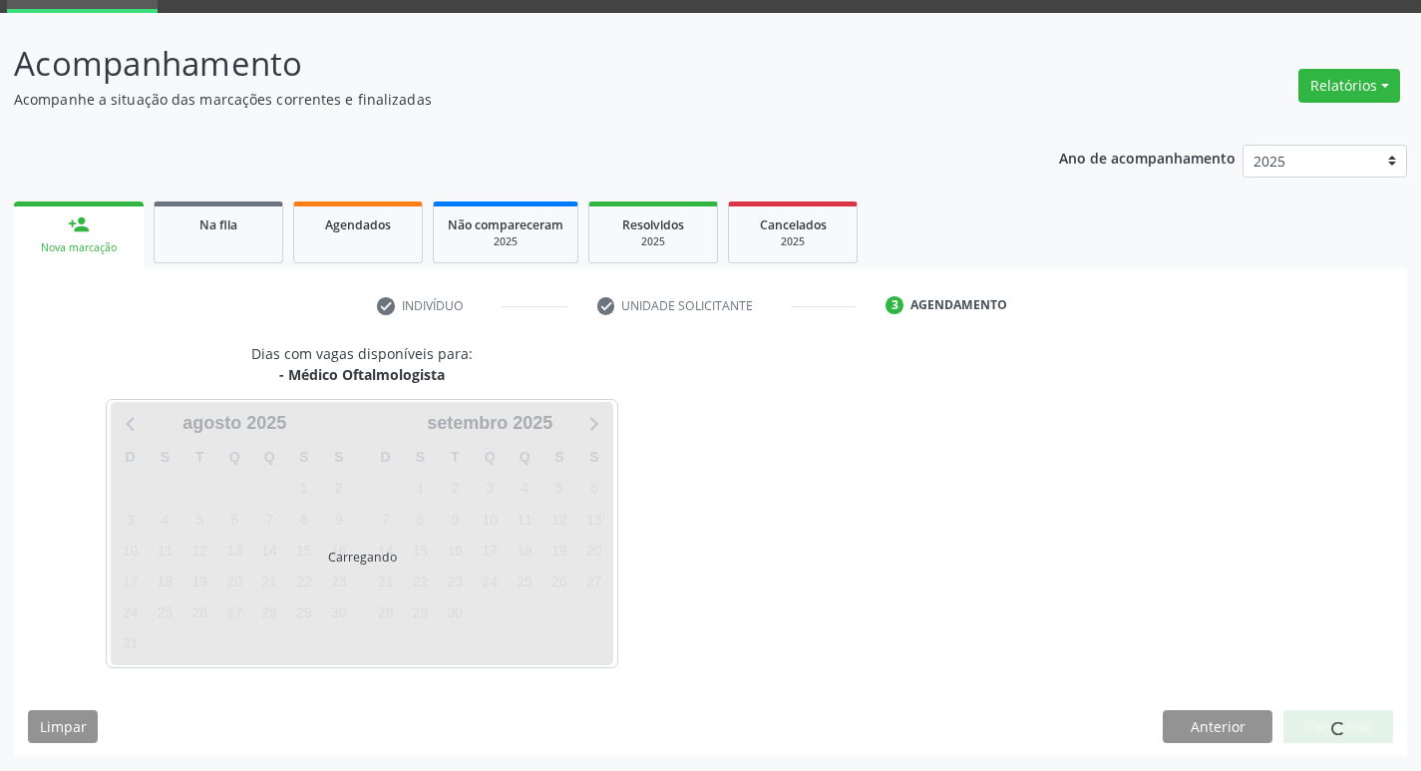
scroll to position [97, 0]
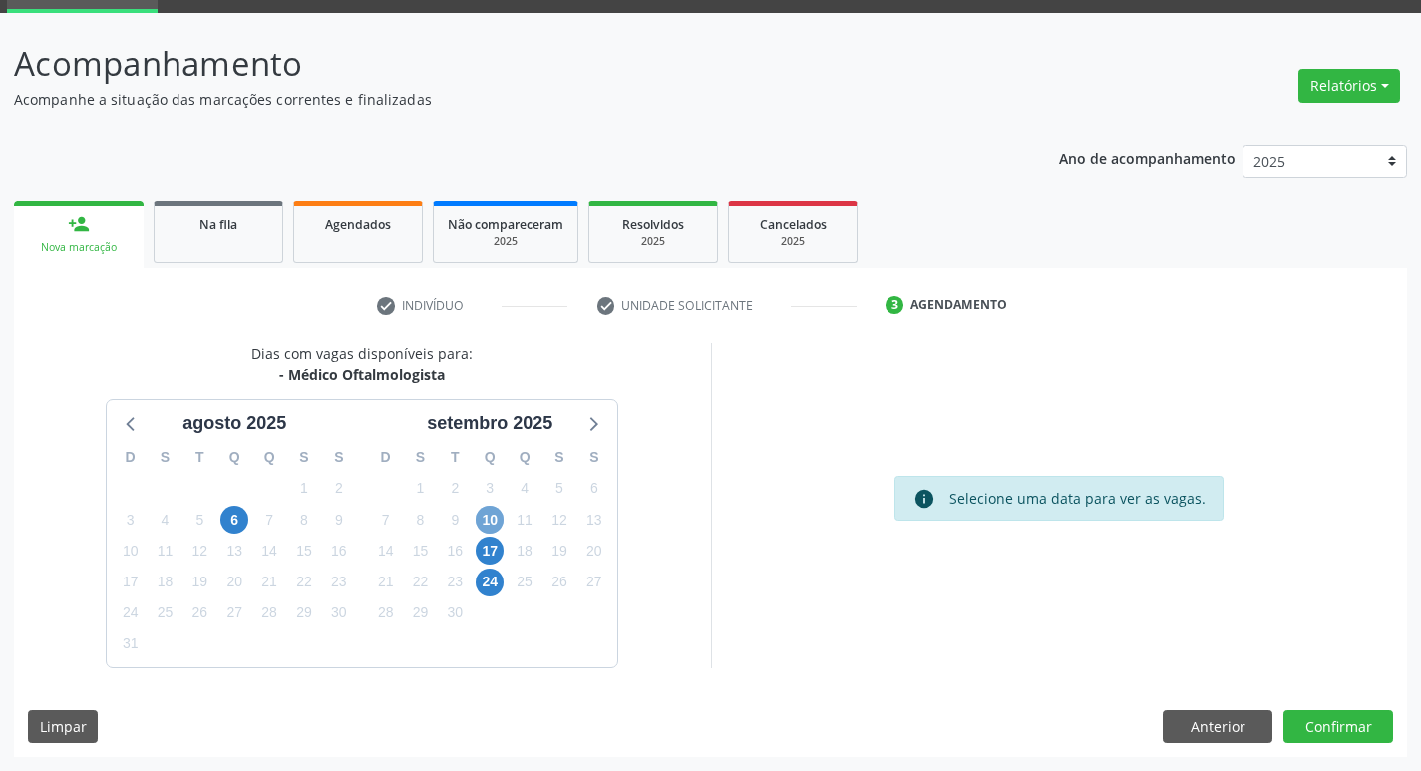
click at [495, 516] on span "10" at bounding box center [490, 520] width 28 height 28
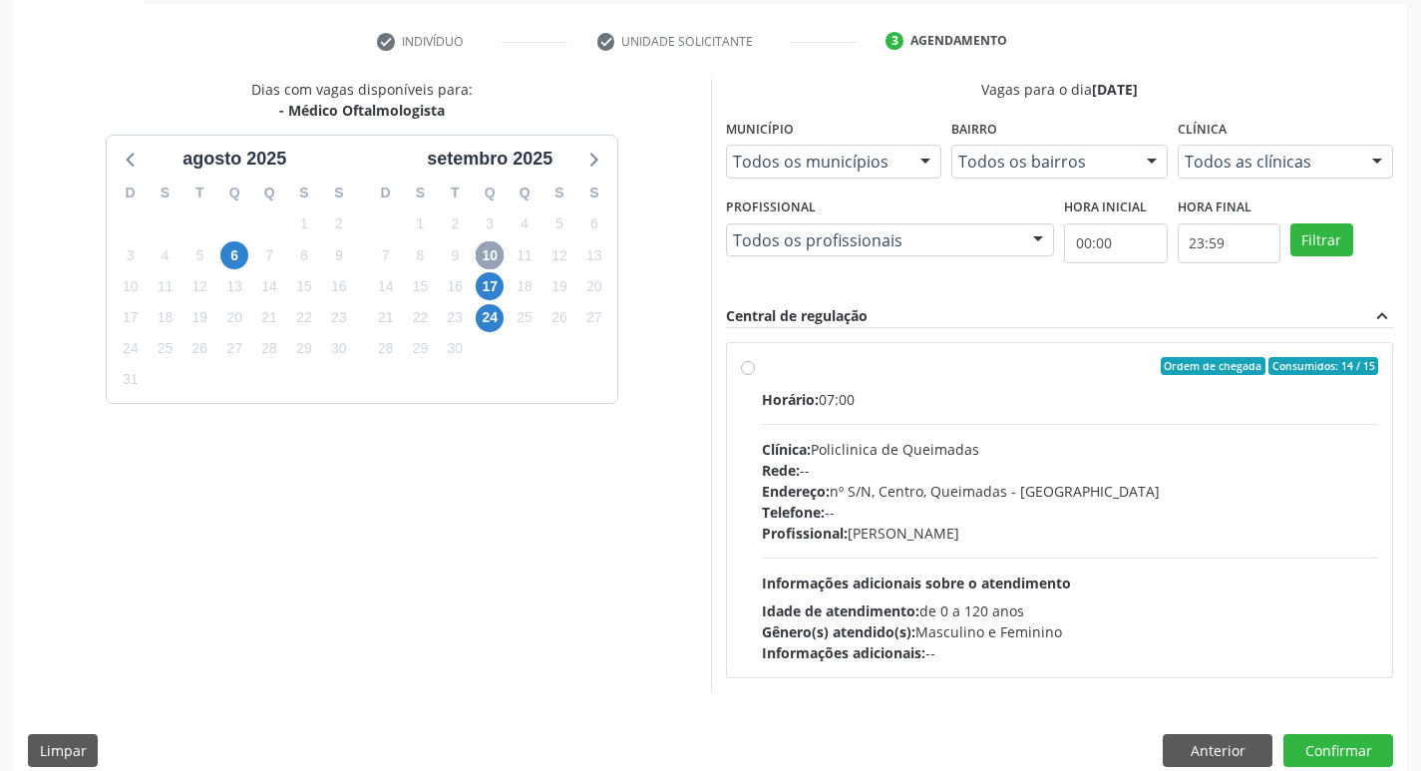
scroll to position [385, 0]
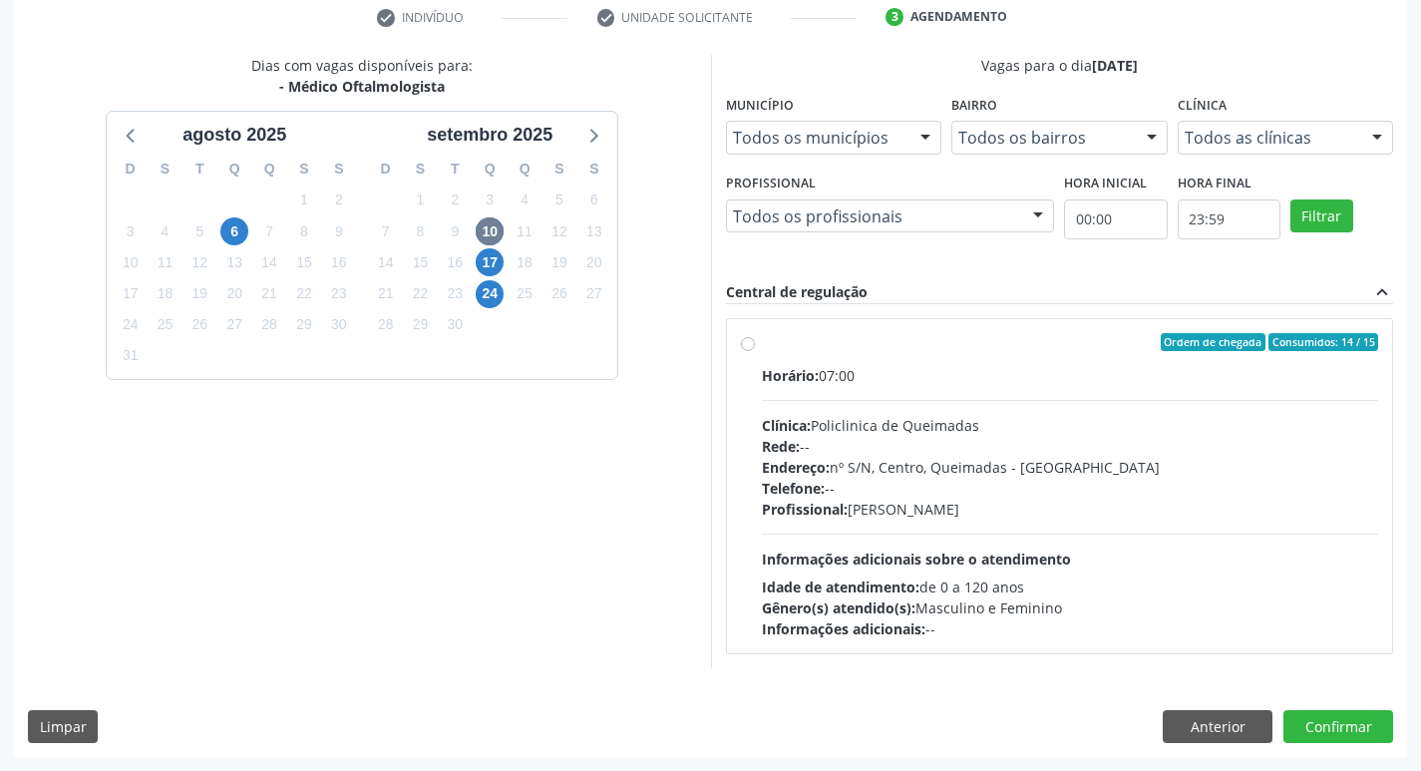
click at [859, 352] on label "Ordem de chegada Consumidos: 14 / 15 Horário: 07:00 Clínica: Policlinica de Que…" at bounding box center [1070, 486] width 617 height 306
click at [755, 351] on input "Ordem de chegada Consumidos: 14 / 15 Horário: 07:00 Clínica: Policlinica de Que…" at bounding box center [748, 342] width 14 height 18
radio input "true"
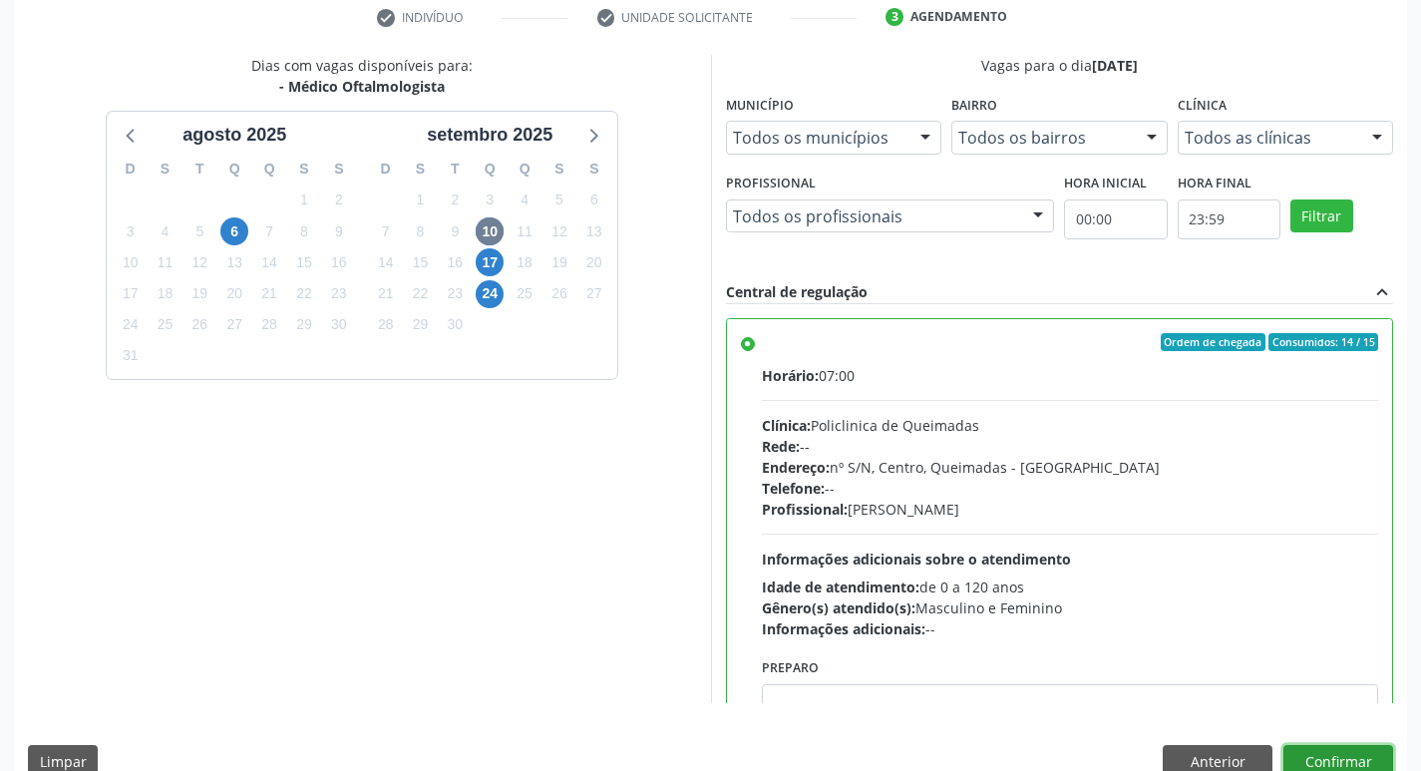
click at [1338, 756] on button "Confirmar" at bounding box center [1338, 762] width 110 height 34
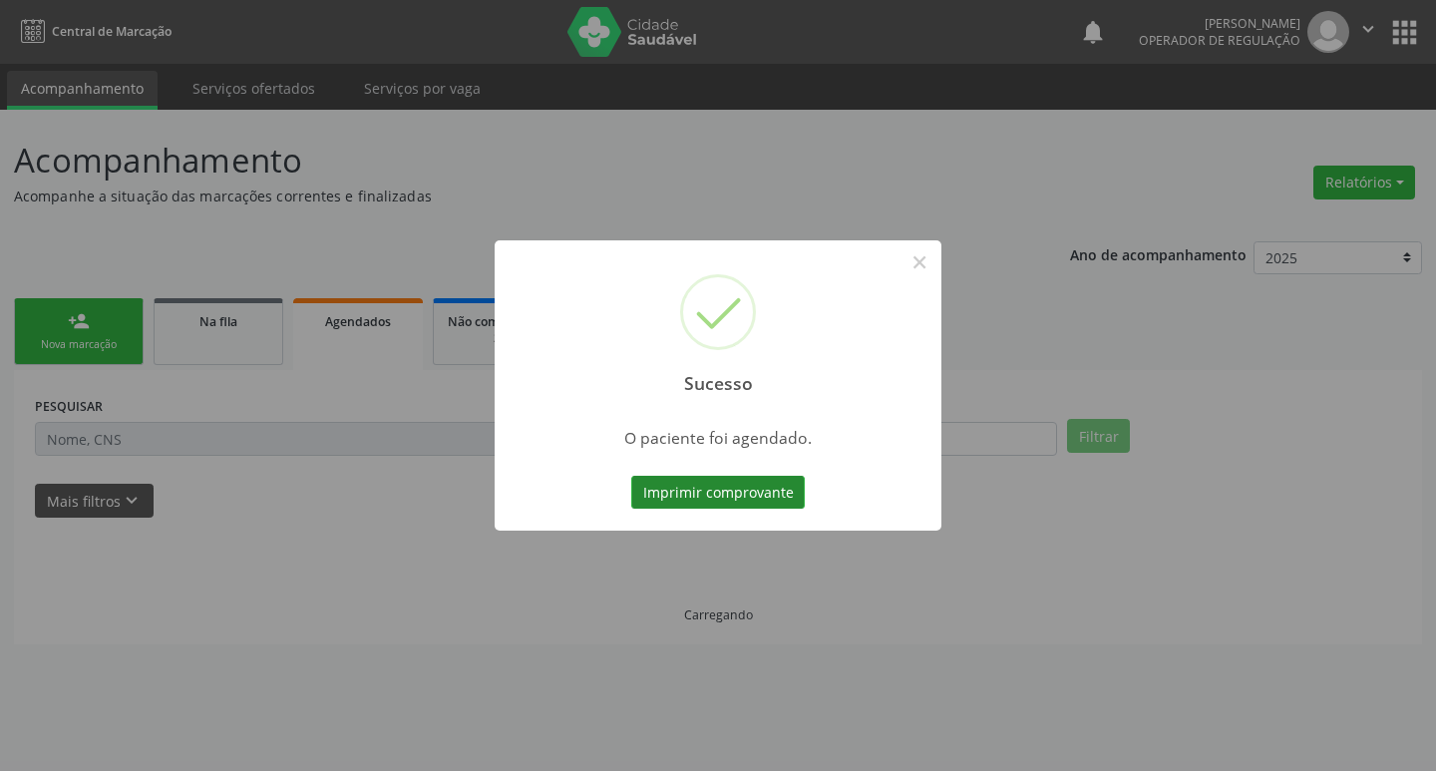
click at [663, 492] on button "Imprimir comprovante" at bounding box center [718, 493] width 174 height 34
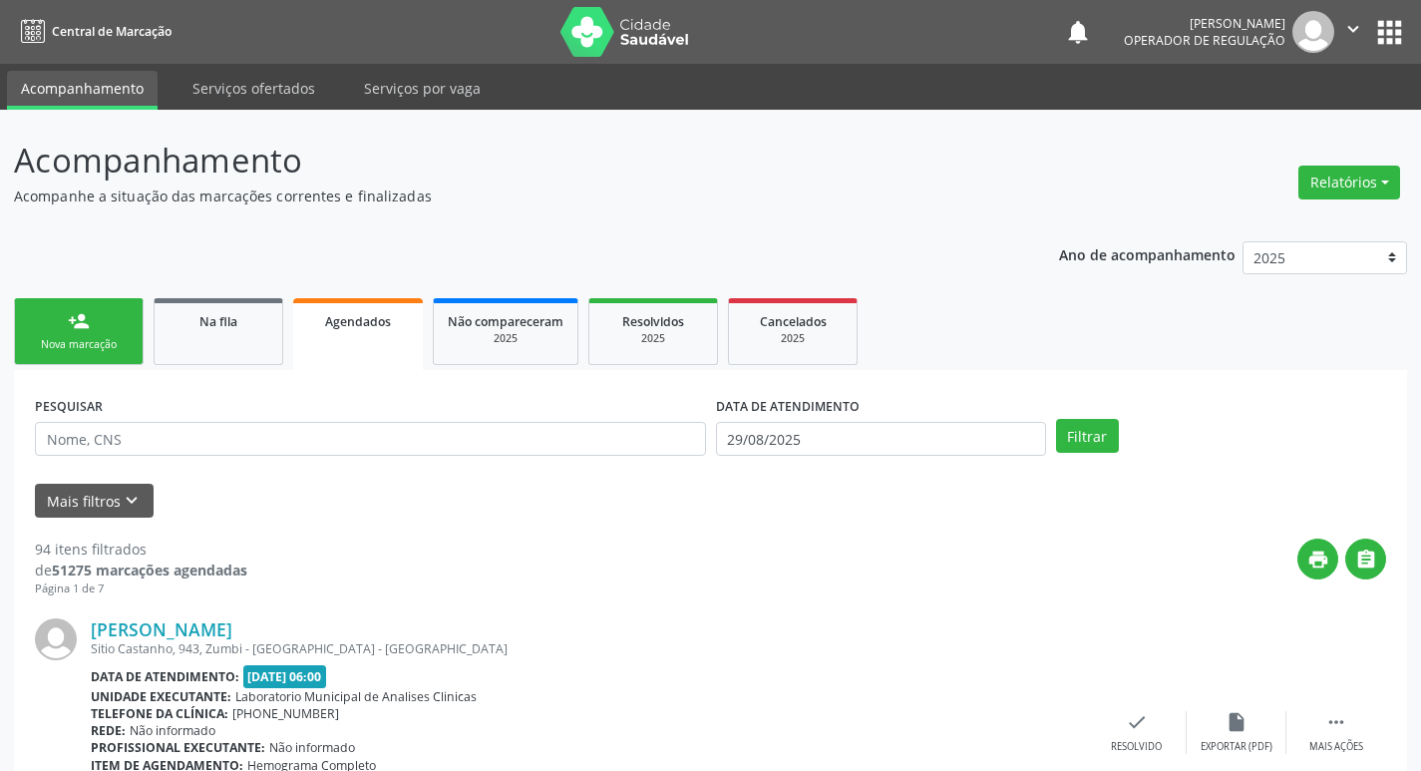
click at [104, 344] on div "Nova marcação" at bounding box center [79, 344] width 100 height 15
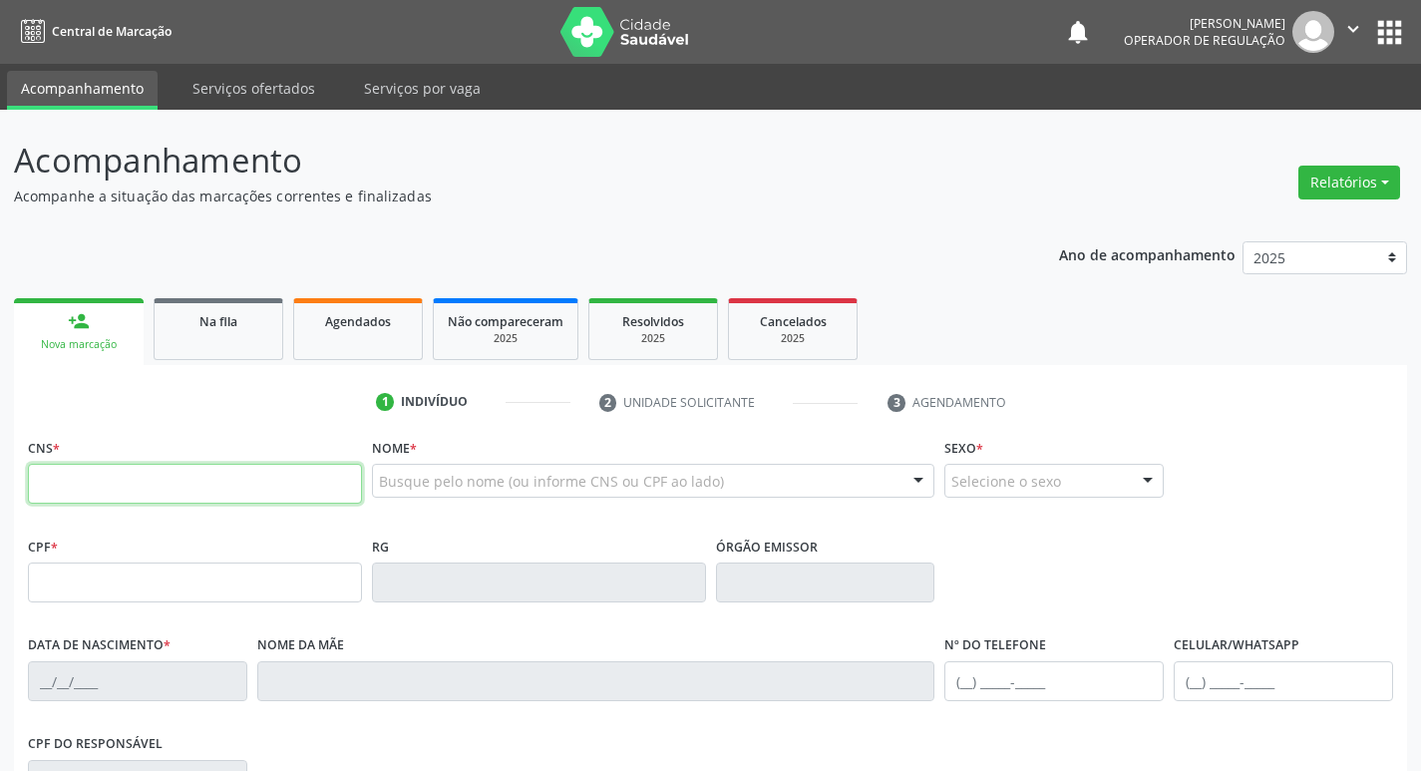
click at [90, 476] on input "text" at bounding box center [195, 484] width 334 height 40
type input "700 2054 2947 7721"
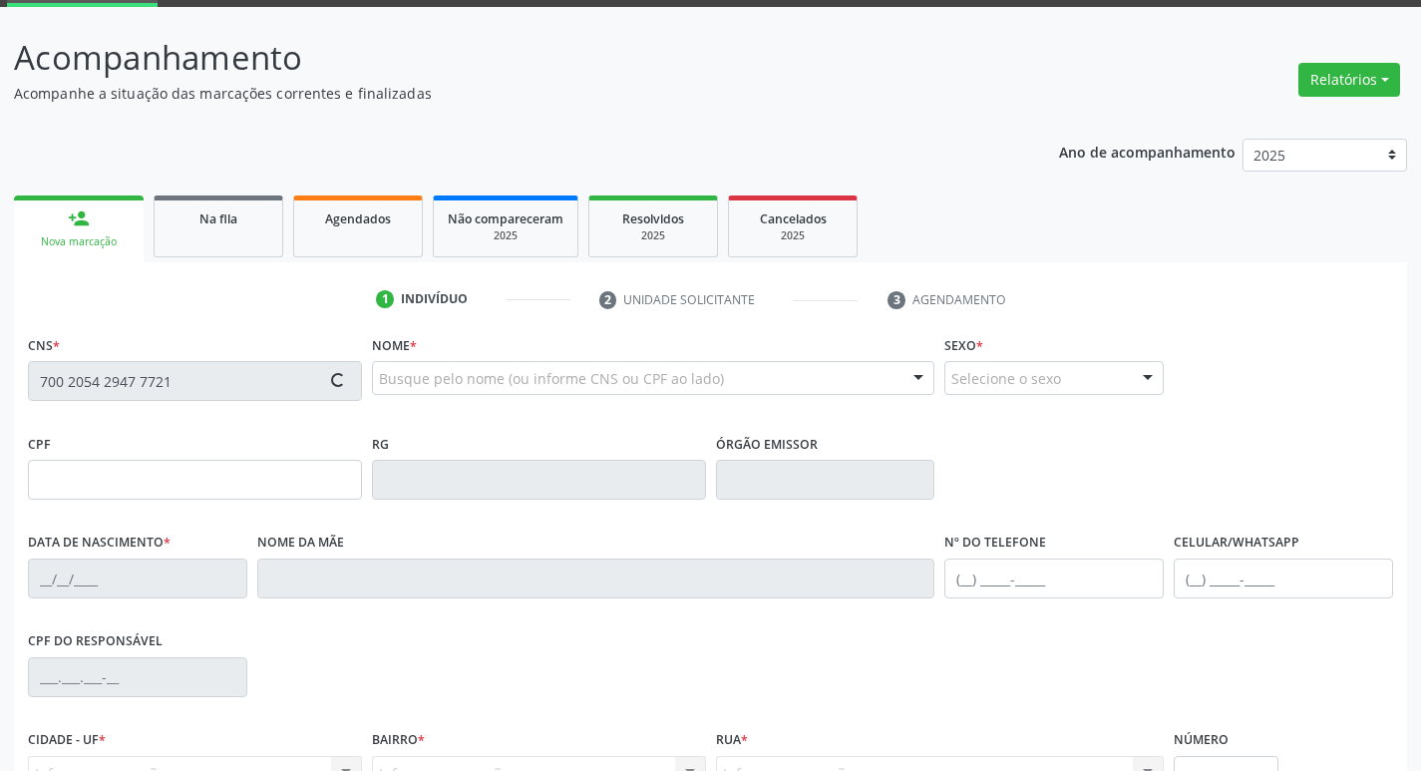
type input "129.936.004-19"
type input "[DATE]"
type input "[PERSON_NAME] Pessoa"
type input "[PHONE_NUMBER]"
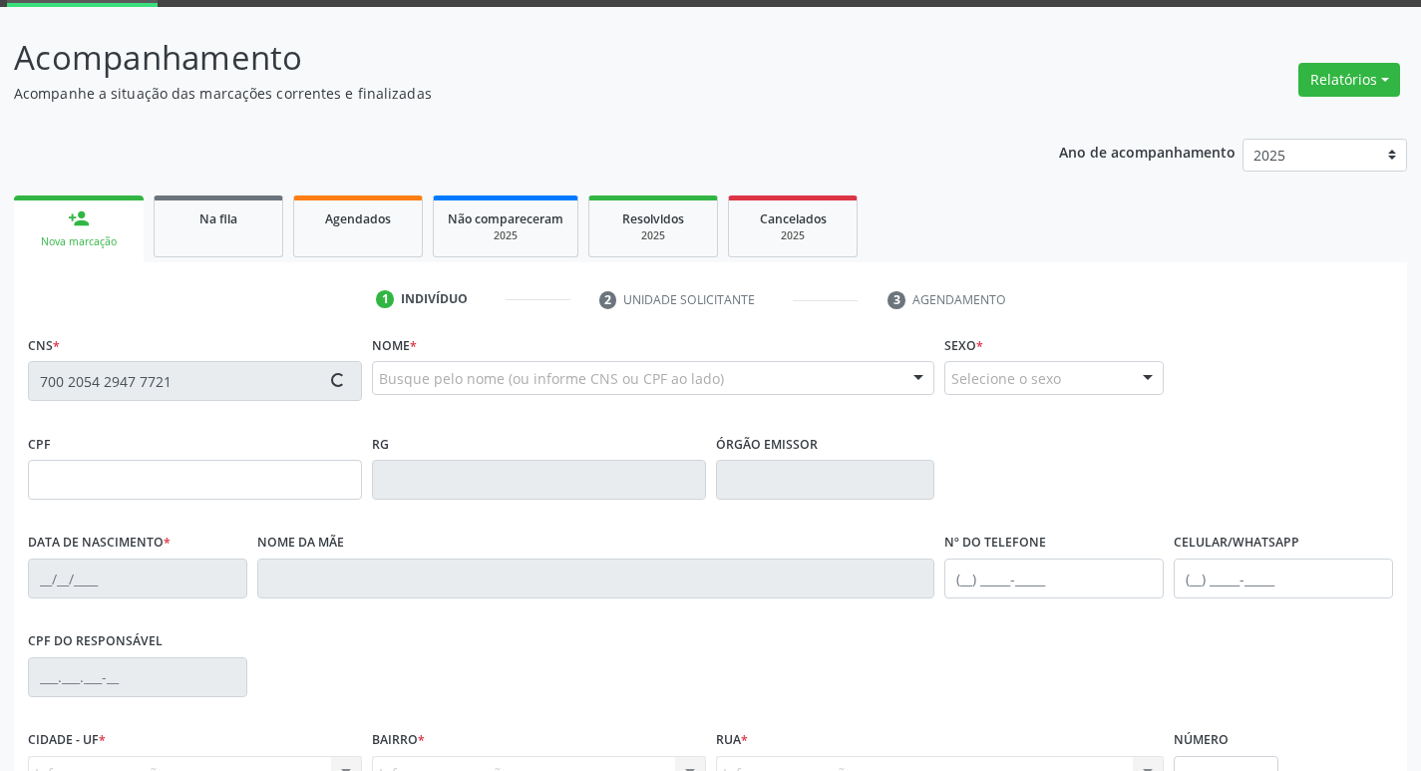
type input "153.261.124-26"
type input "209"
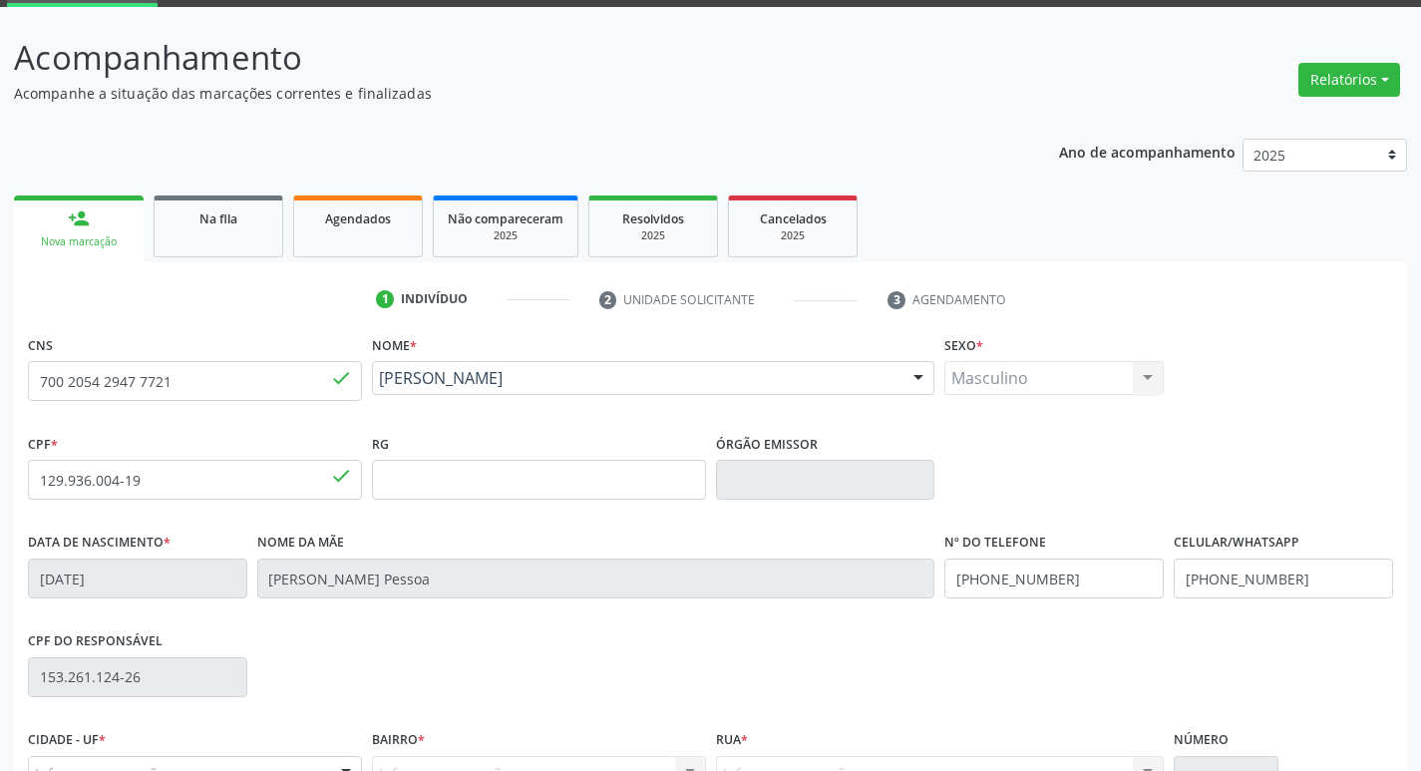
scroll to position [310, 0]
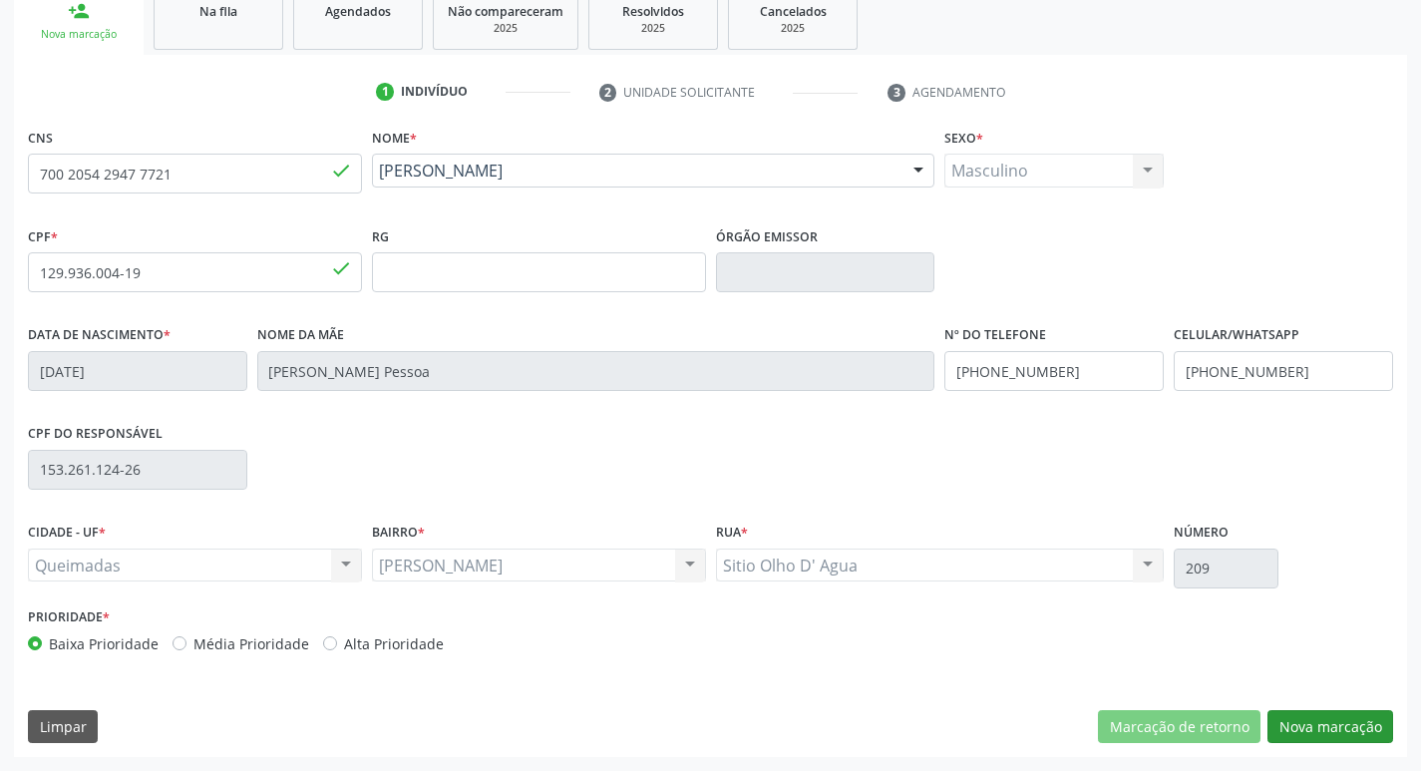
click at [1379, 704] on div "CNS 700 2054 2947 7721 done Nome * [PERSON_NAME] [PERSON_NAME] CNS: 700 2054 29…" at bounding box center [710, 440] width 1393 height 634
click at [1371, 723] on button "Nova marcação" at bounding box center [1330, 727] width 126 height 34
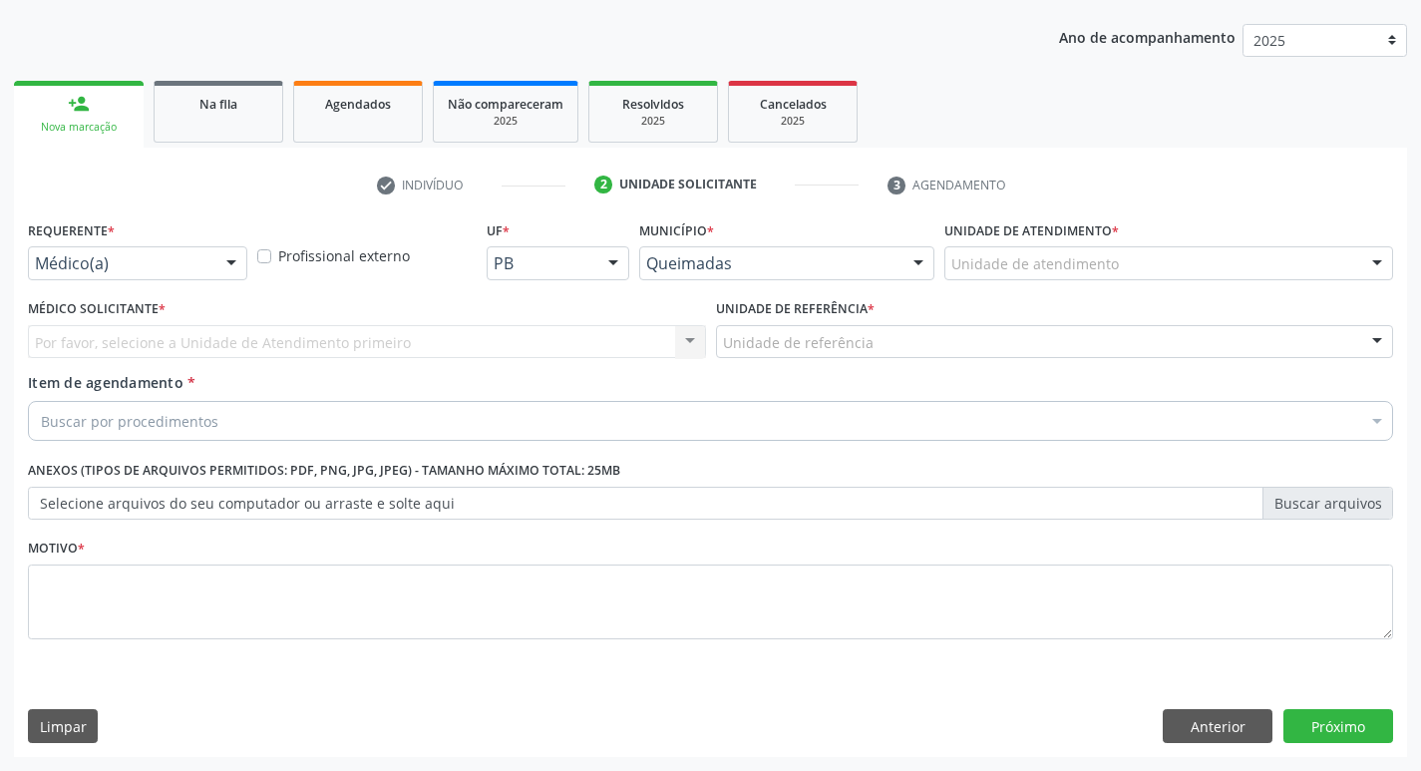
scroll to position [217, 0]
click at [216, 251] on div at bounding box center [231, 264] width 30 height 34
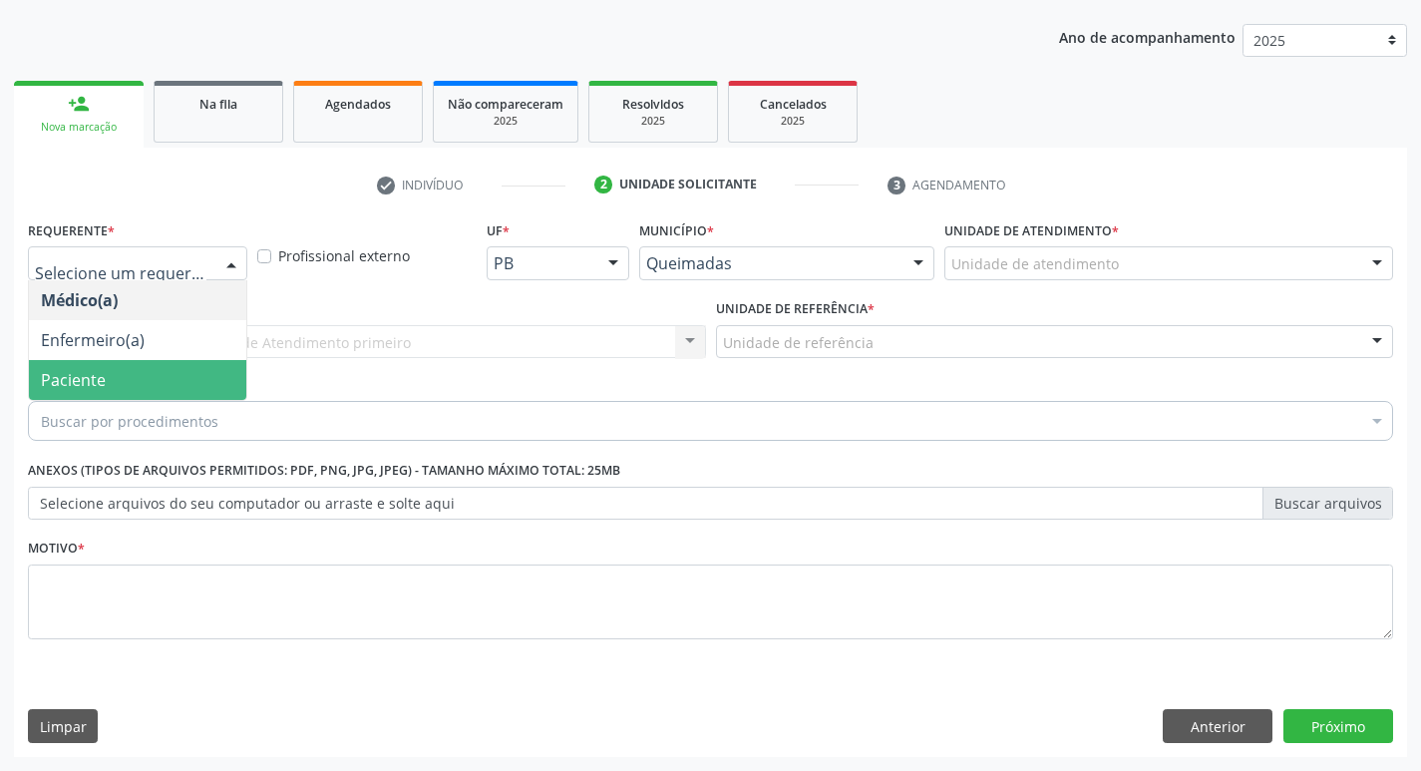
click at [163, 376] on span "Paciente" at bounding box center [137, 380] width 217 height 40
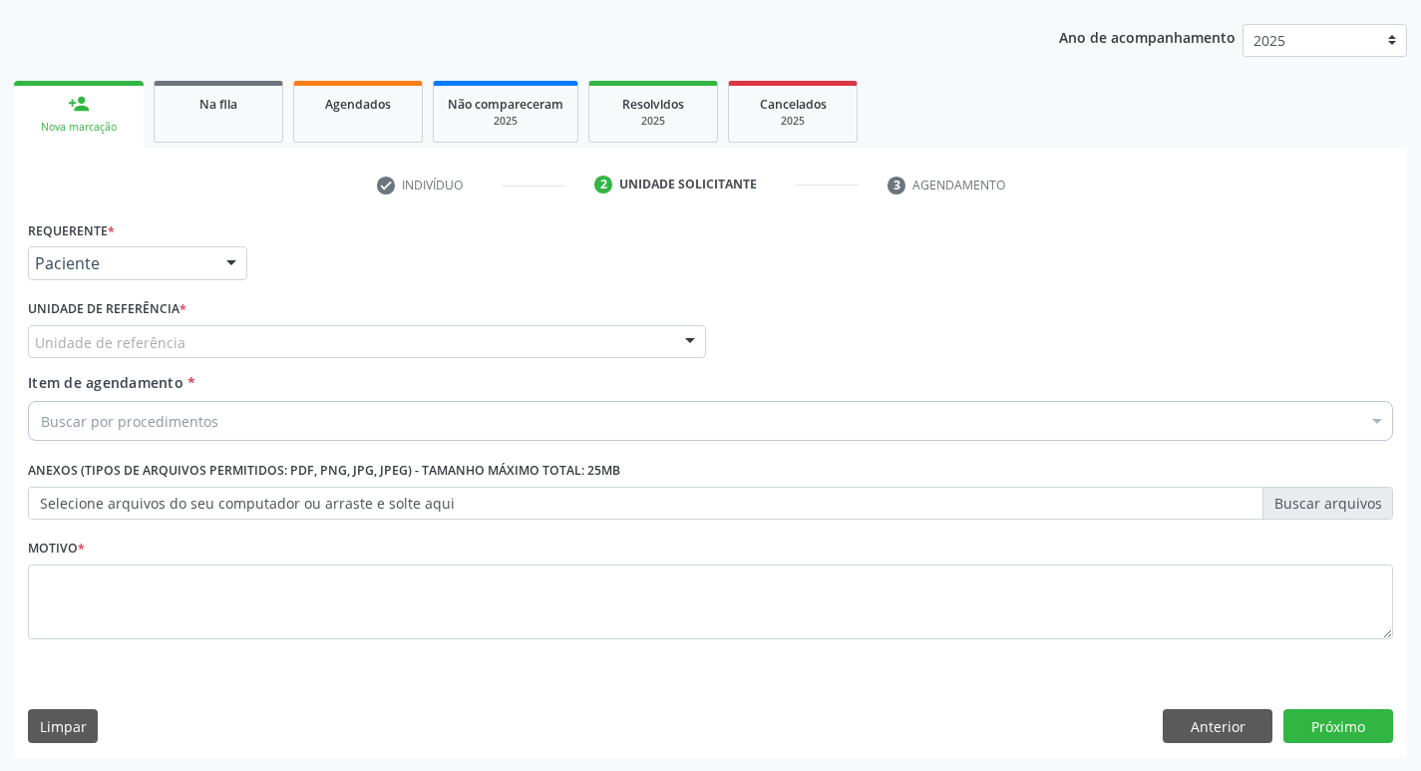
click at [178, 330] on div "Unidade de referência" at bounding box center [367, 342] width 678 height 34
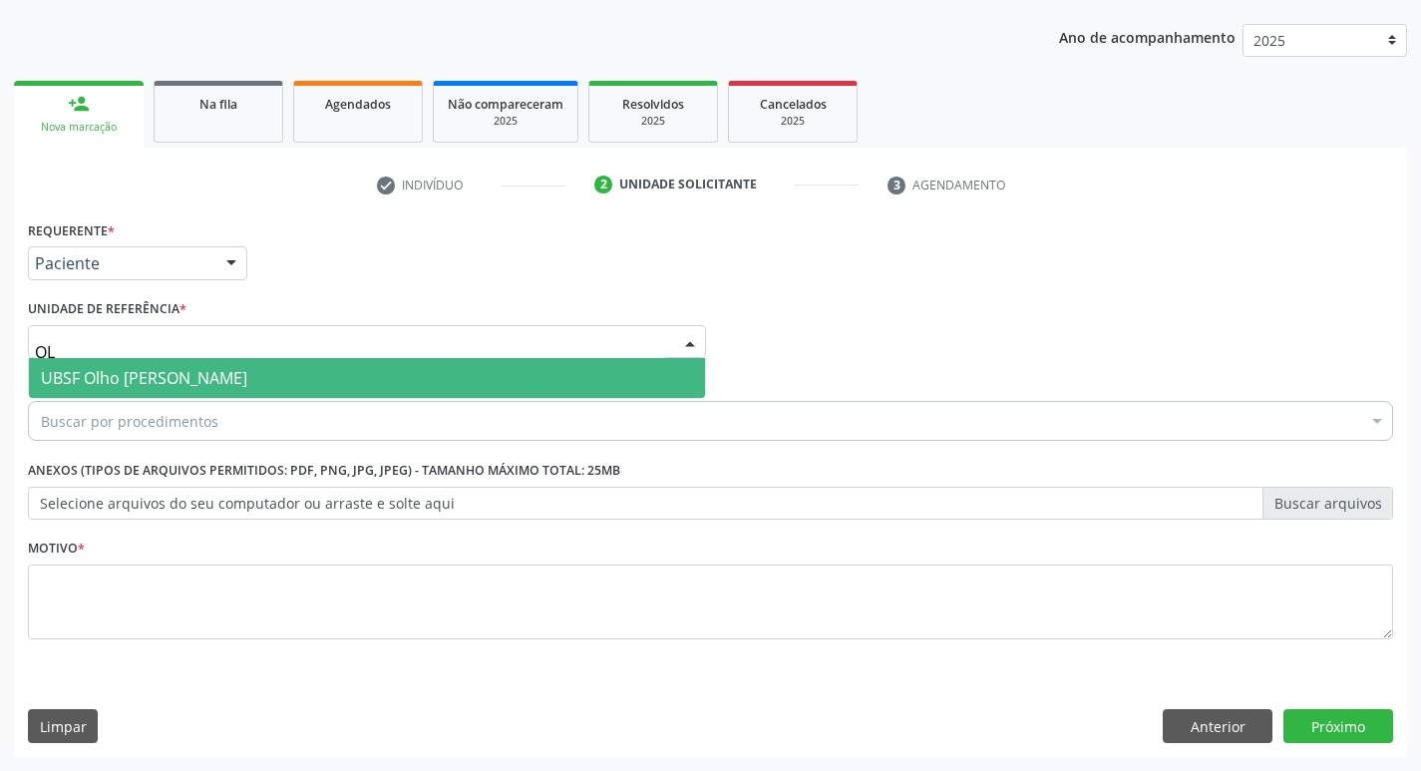
type input "OLH"
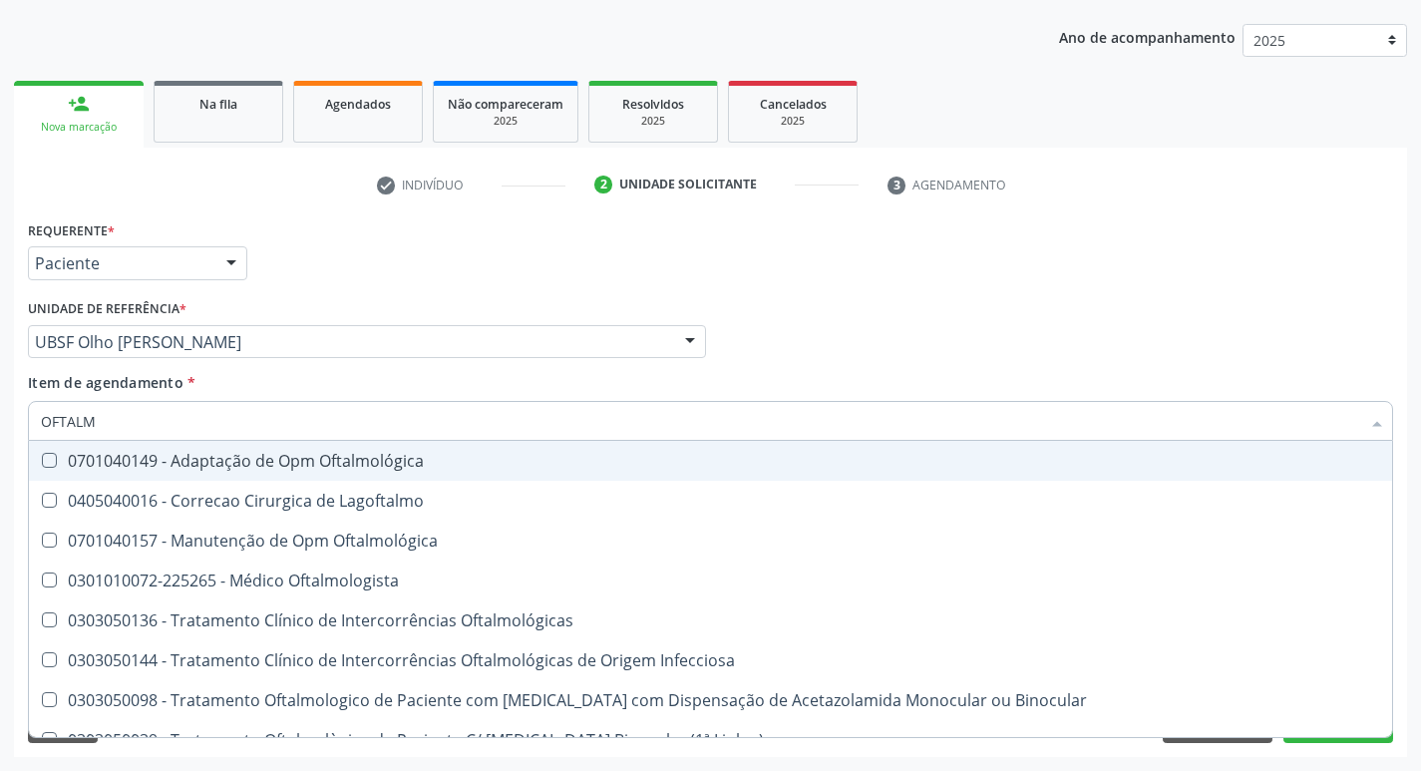
type input "OFTALMO"
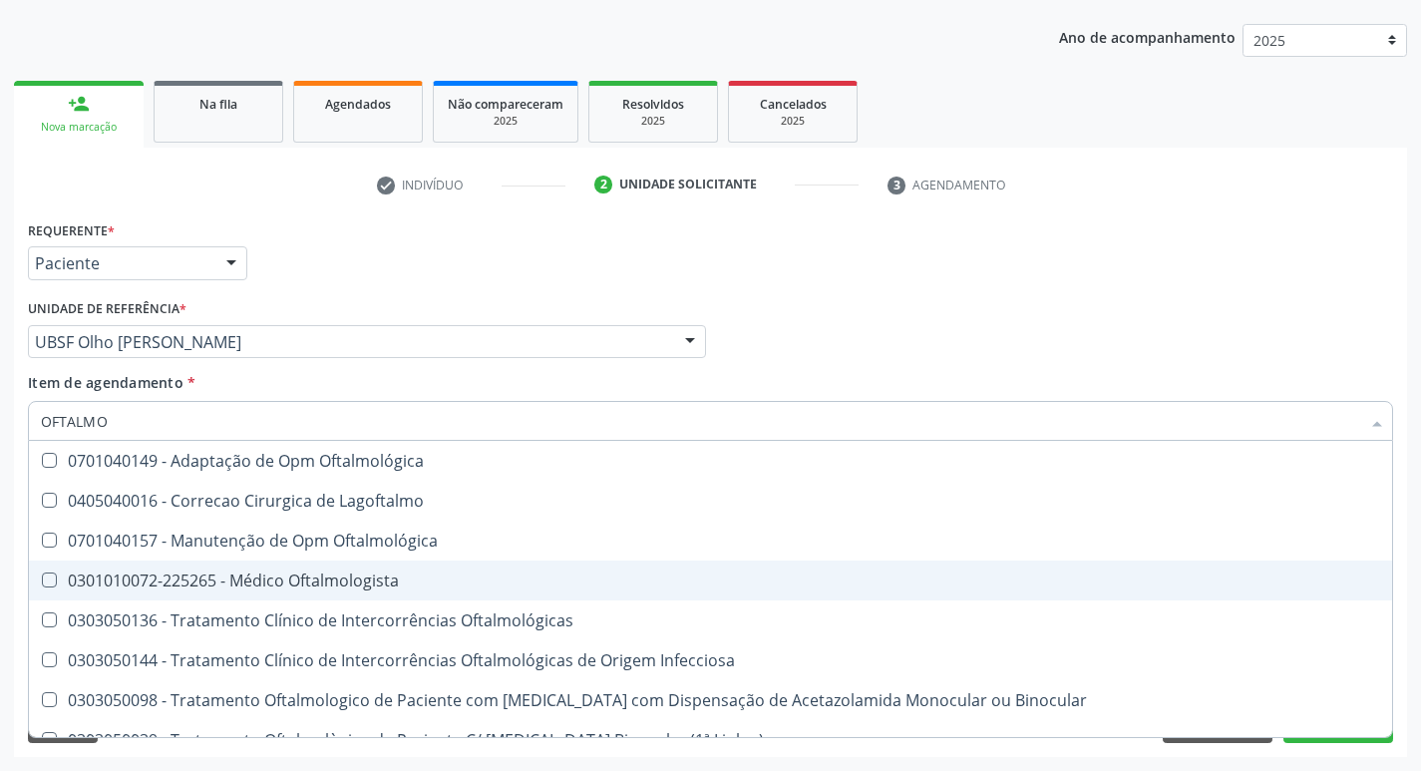
click at [149, 578] on div "0301010072-225265 - Médico Oftalmologista" at bounding box center [710, 580] width 1339 height 16
checkbox Oftalmologista "true"
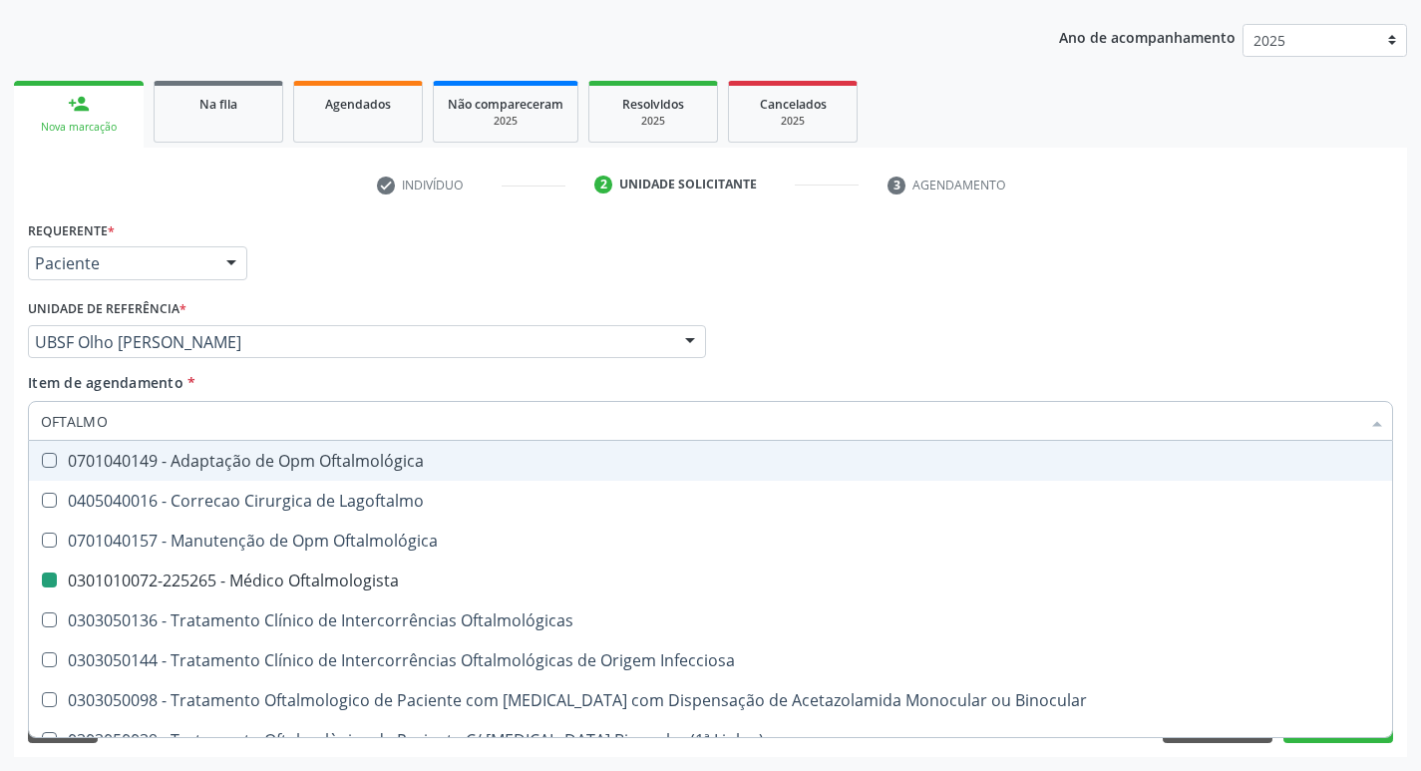
drag, startPoint x: 612, startPoint y: 249, endPoint x: 598, endPoint y: 259, distance: 17.2
click at [612, 248] on div "Requerente * Paciente Médico(a) Enfermeiro(a) Paciente Nenhum resultado encontr…" at bounding box center [710, 254] width 1375 height 78
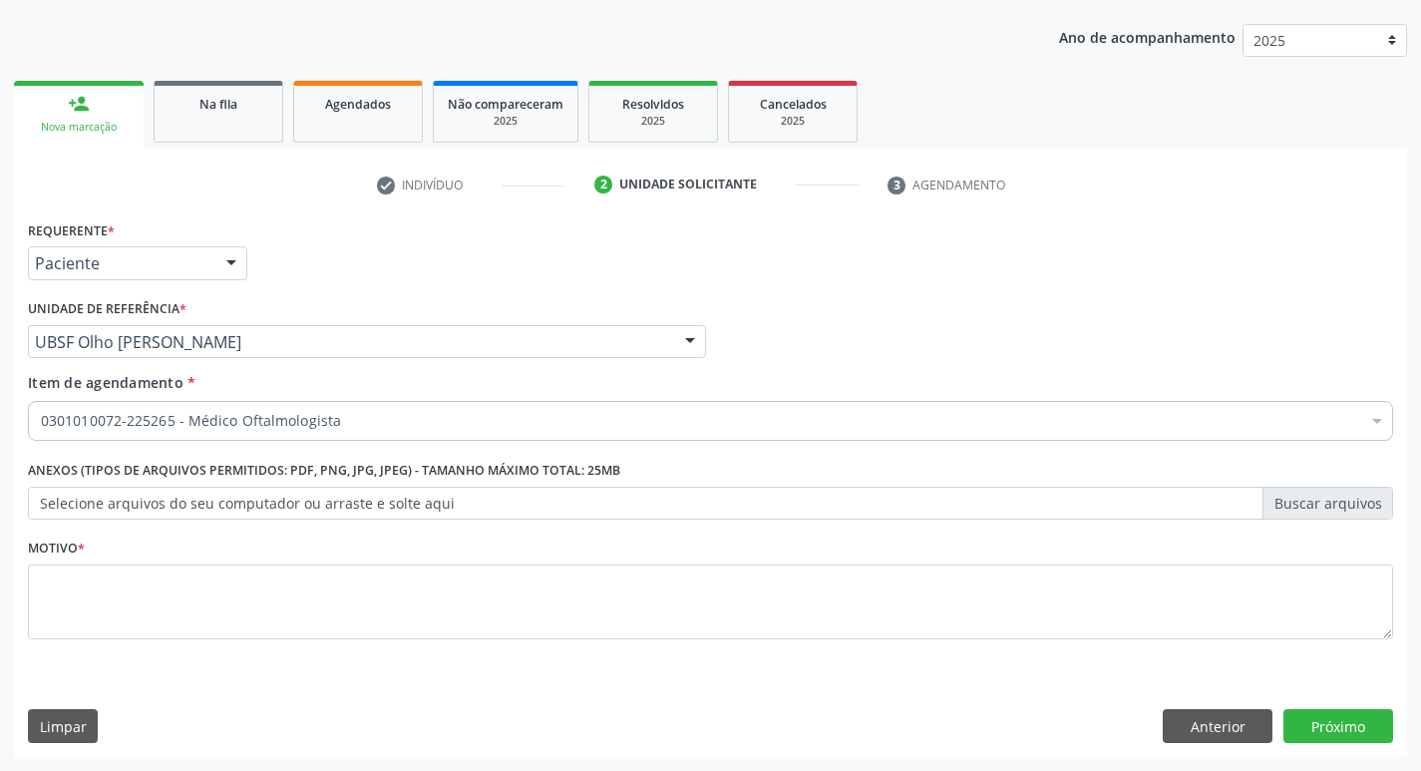
checkbox Oftalmologista "true"
checkbox Preenchida\) "false"
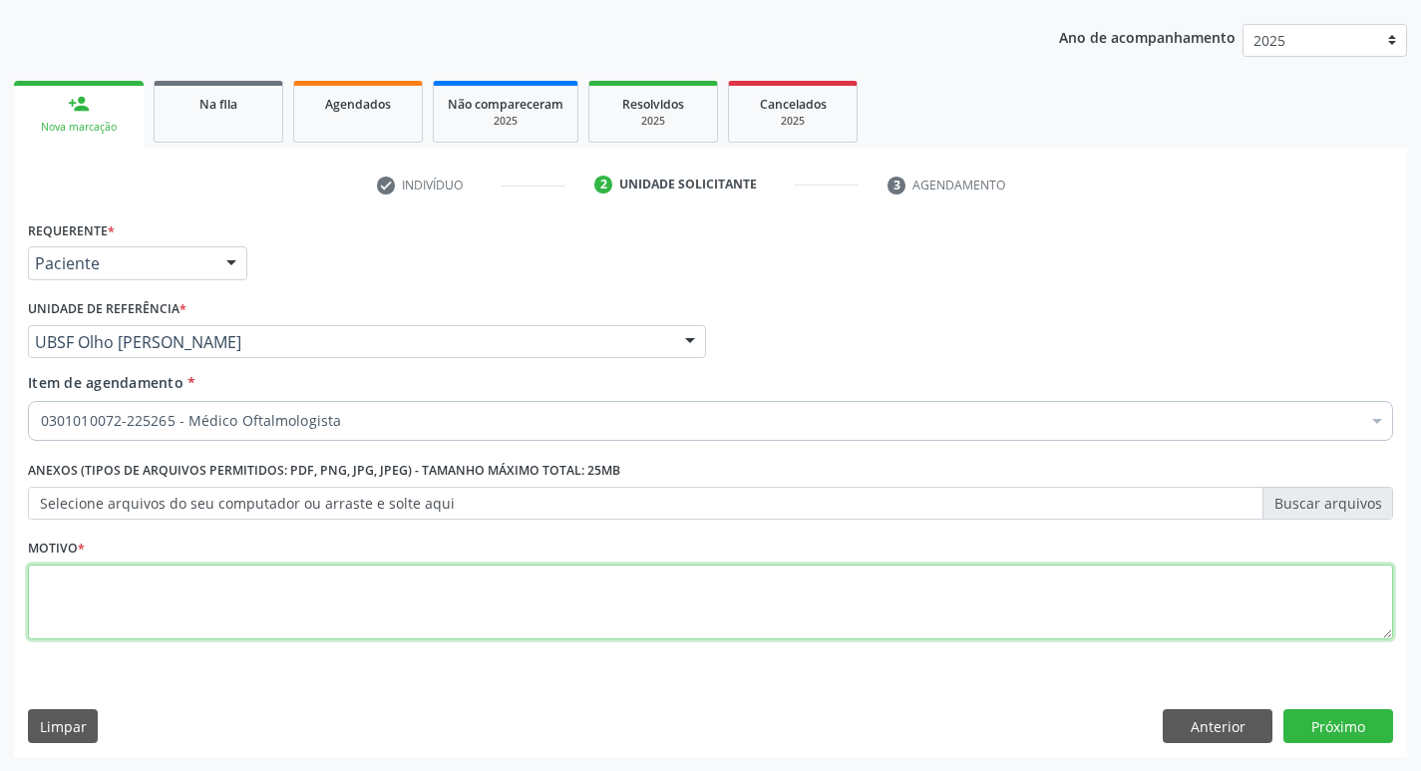
click at [163, 589] on textarea at bounding box center [710, 602] width 1365 height 76
type textarea "AVALIAÇÃO"
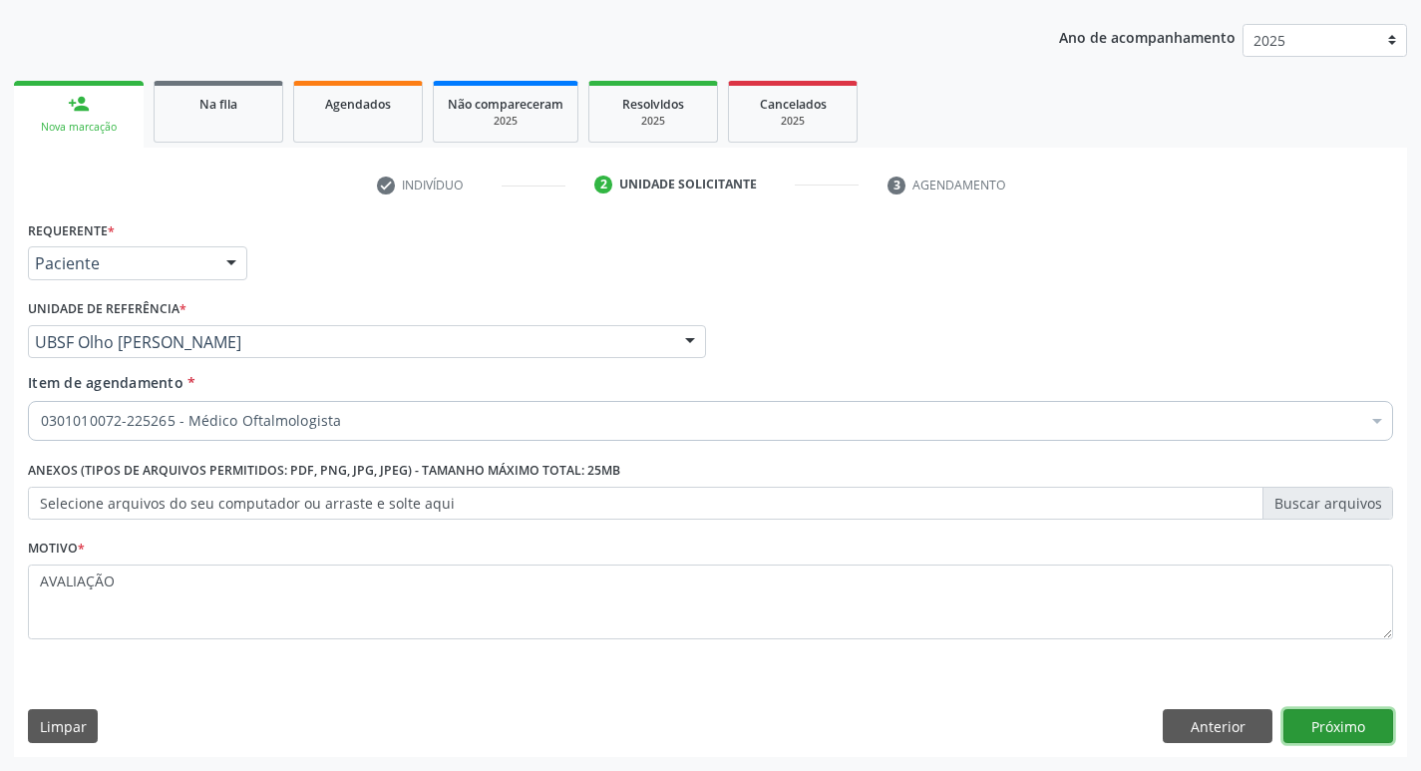
click at [1345, 719] on button "Próximo" at bounding box center [1338, 726] width 110 height 34
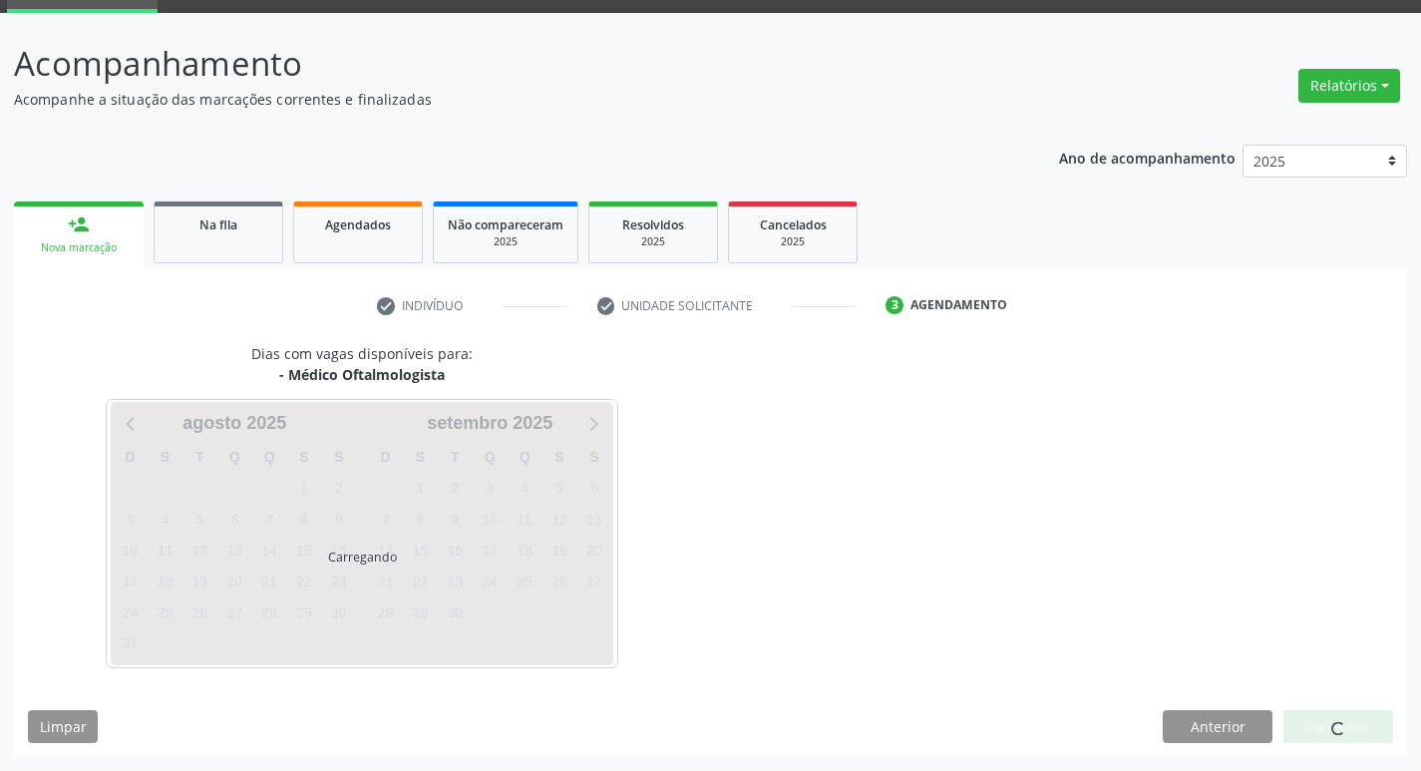
scroll to position [97, 0]
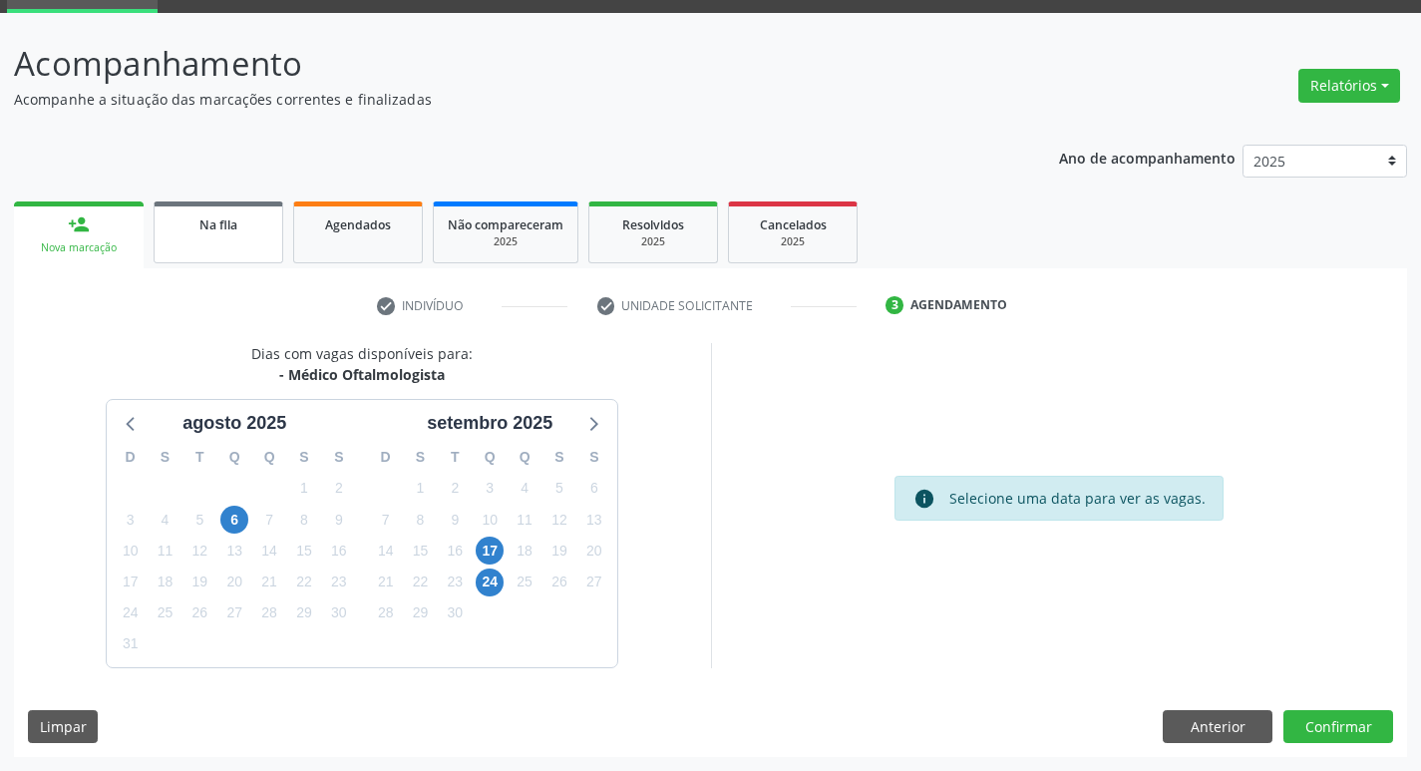
click at [197, 242] on link "Na fila" at bounding box center [219, 232] width 130 height 62
click at [122, 232] on div "Ano de acompanhamento 2025 2024 2023 2022 2021 person_add Nova marcação Na fila…" at bounding box center [710, 444] width 1393 height 627
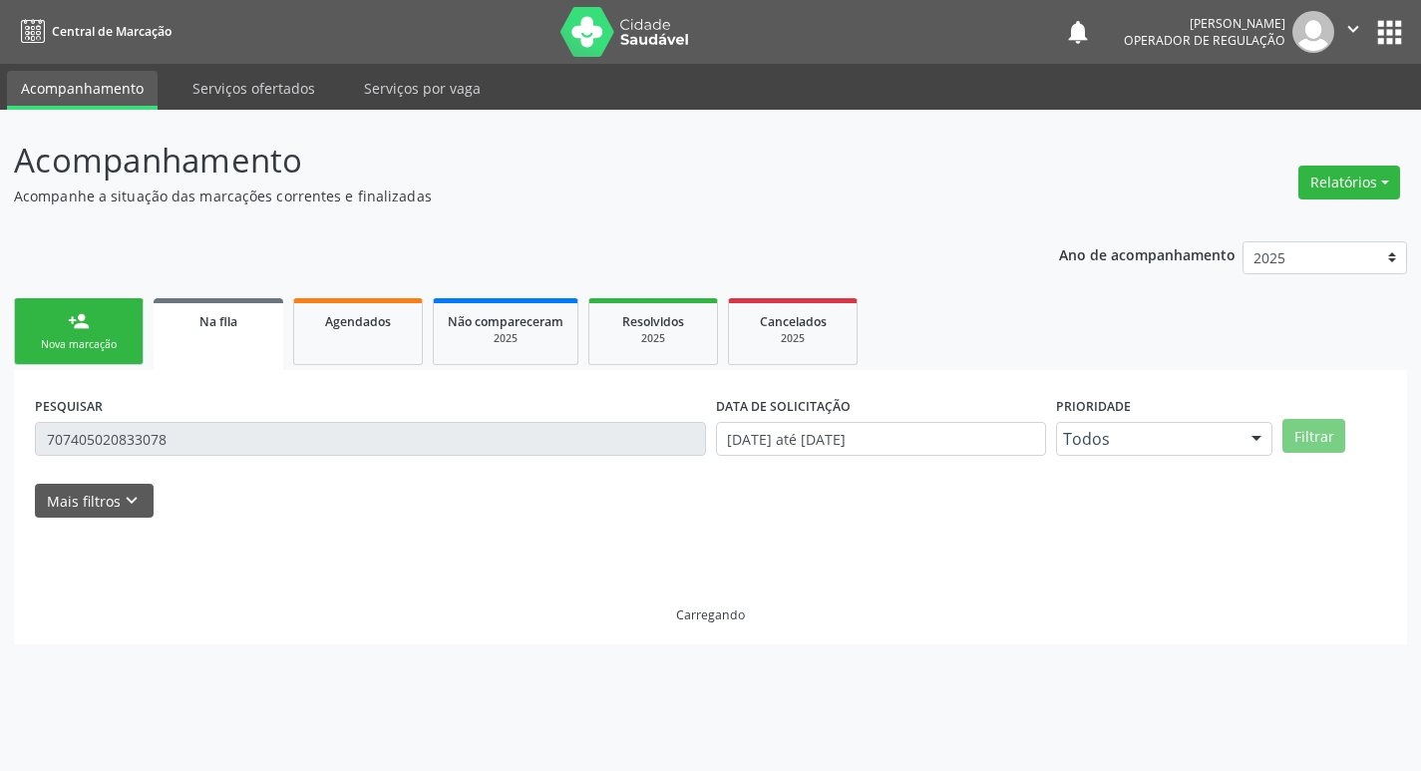
scroll to position [0, 0]
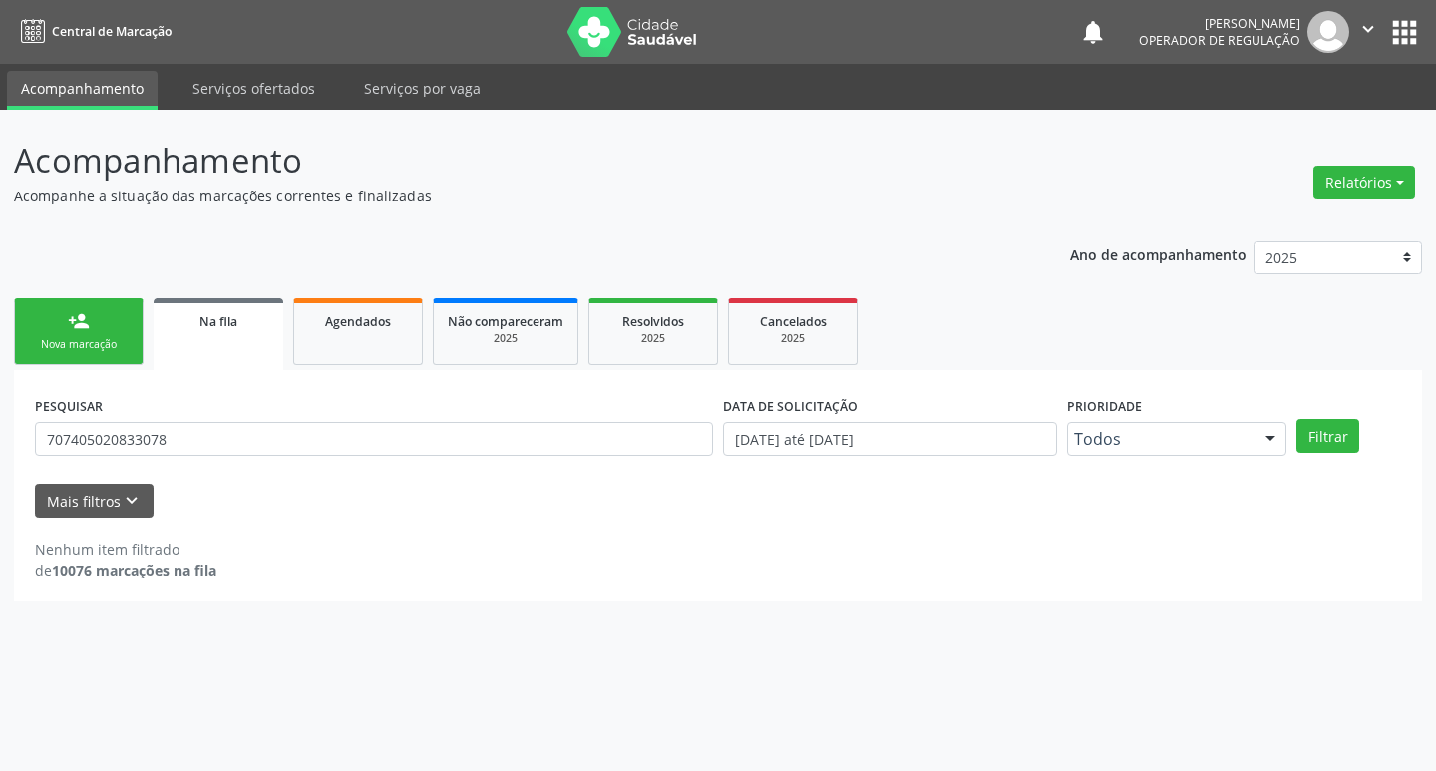
click at [91, 333] on link "person_add Nova marcação" at bounding box center [79, 331] width 130 height 67
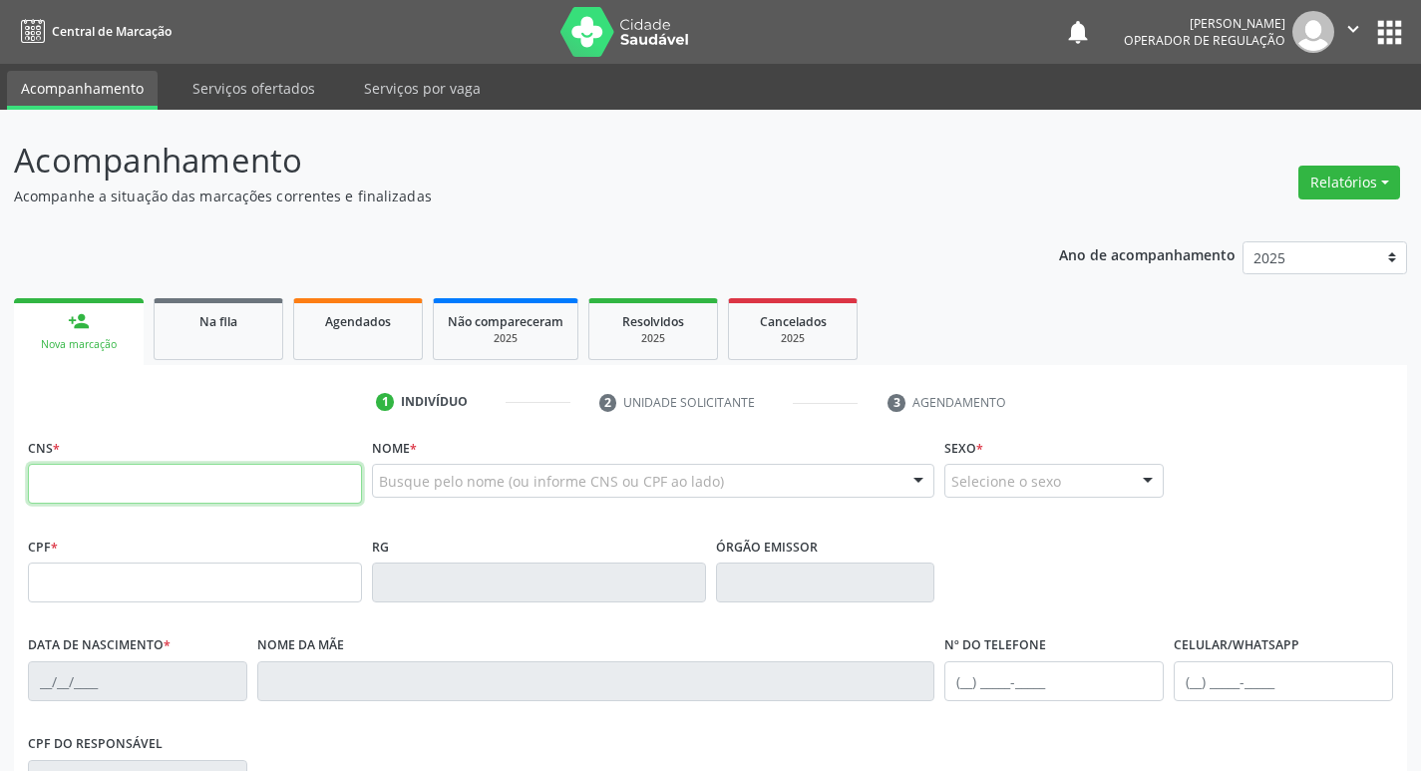
click at [183, 474] on input "text" at bounding box center [195, 484] width 334 height 40
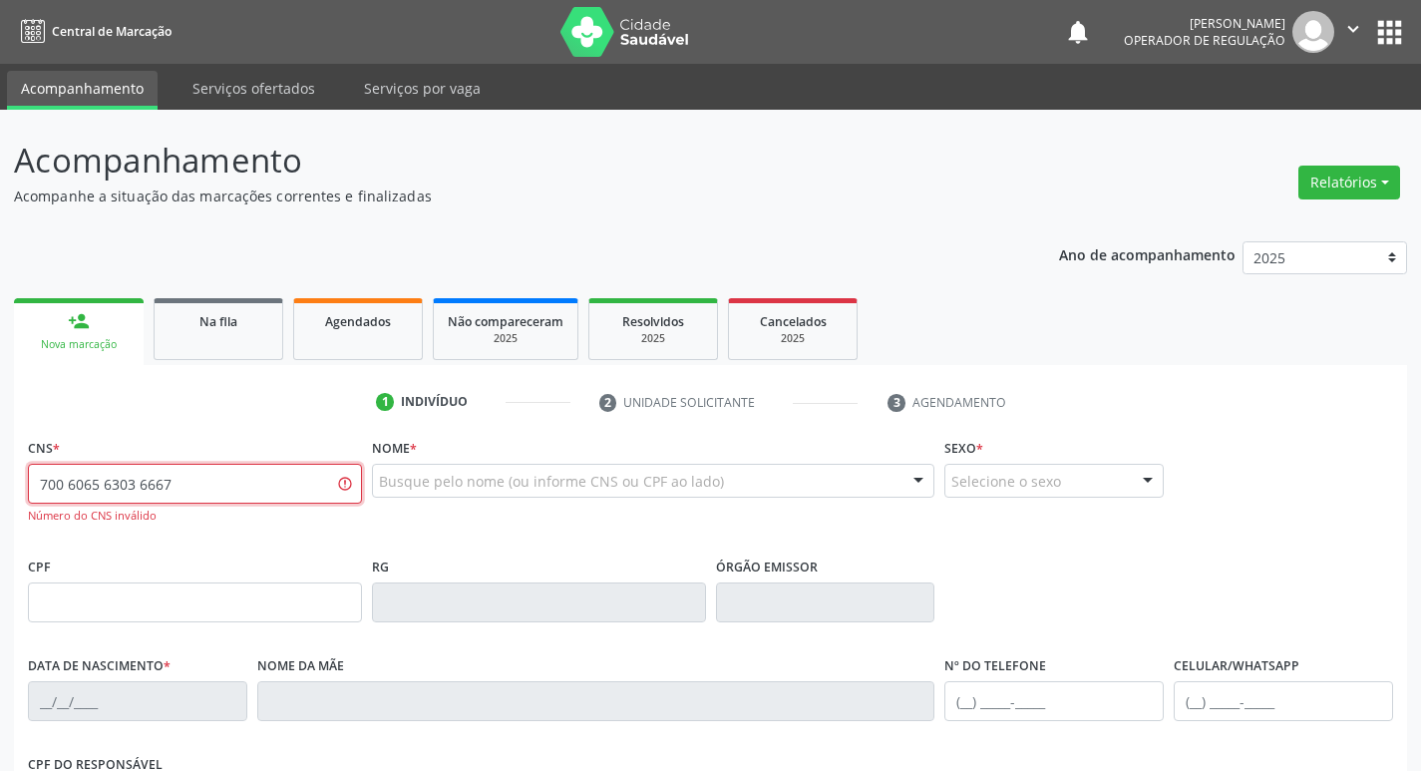
type input "700 6065 6303 6667"
drag, startPoint x: 195, startPoint y: 462, endPoint x: 136, endPoint y: 468, distance: 60.1
click at [75, 462] on div "CNS * 700 6065 6303 6667 Número do CNS inválido" at bounding box center [195, 478] width 334 height 91
drag, startPoint x: 194, startPoint y: 480, endPoint x: 0, endPoint y: 472, distance: 194.6
click at [0, 472] on div "Acompanhamento Acompanhe a situação das marcações correntes e finalizadas Relat…" at bounding box center [710, 605] width 1421 height 991
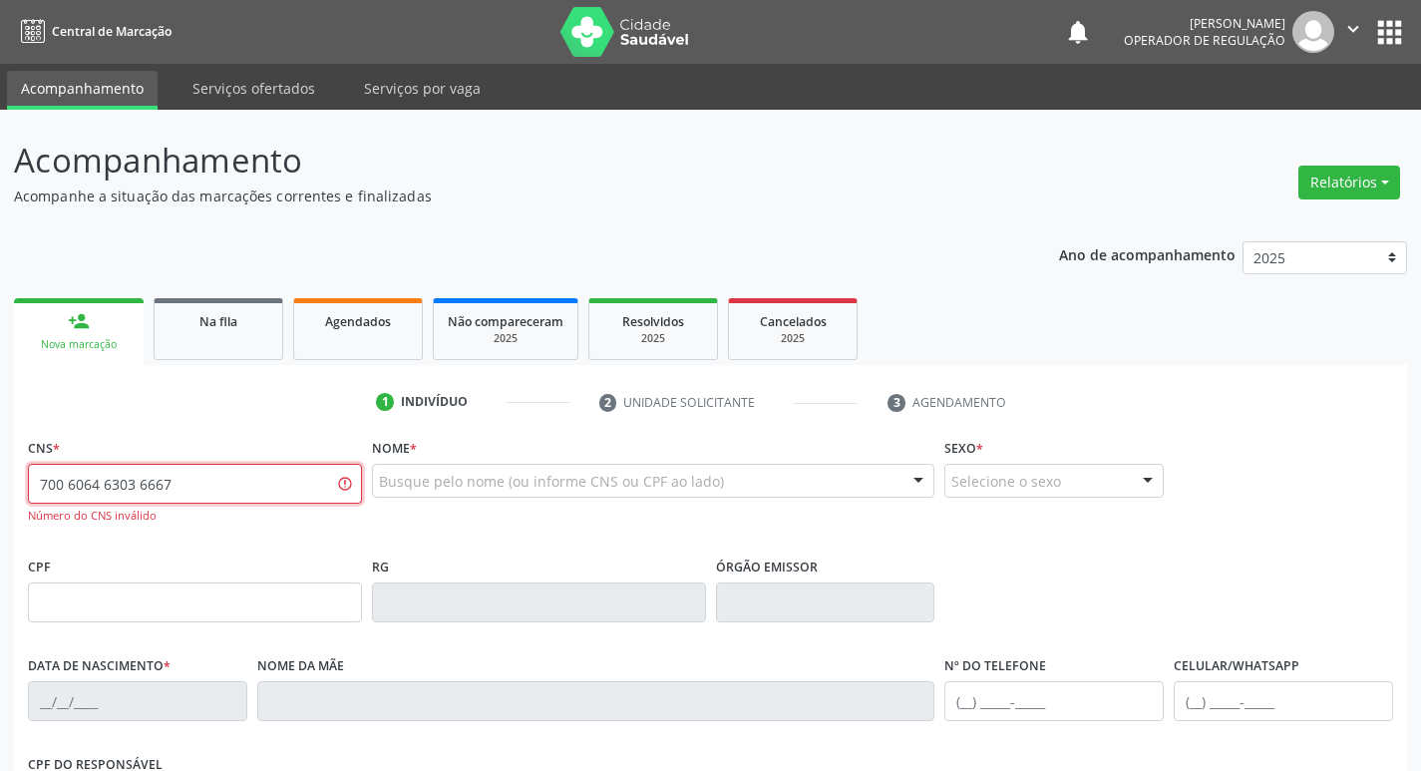
type input "700 6064 6303 6667"
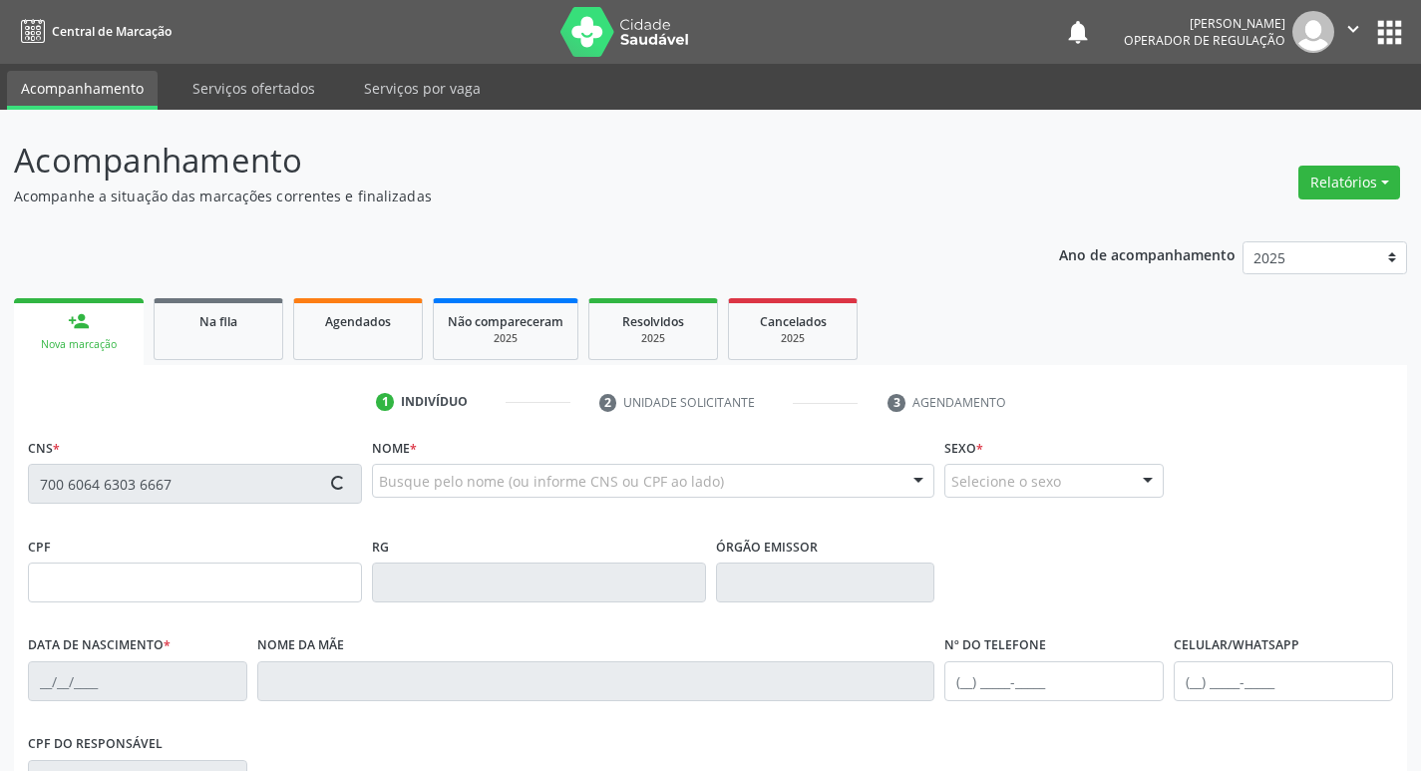
type input "024.958.974-52"
type input "[DATE]"
type input "[PERSON_NAME]"
type input "[PHONE_NUMBER]"
type input "S/N"
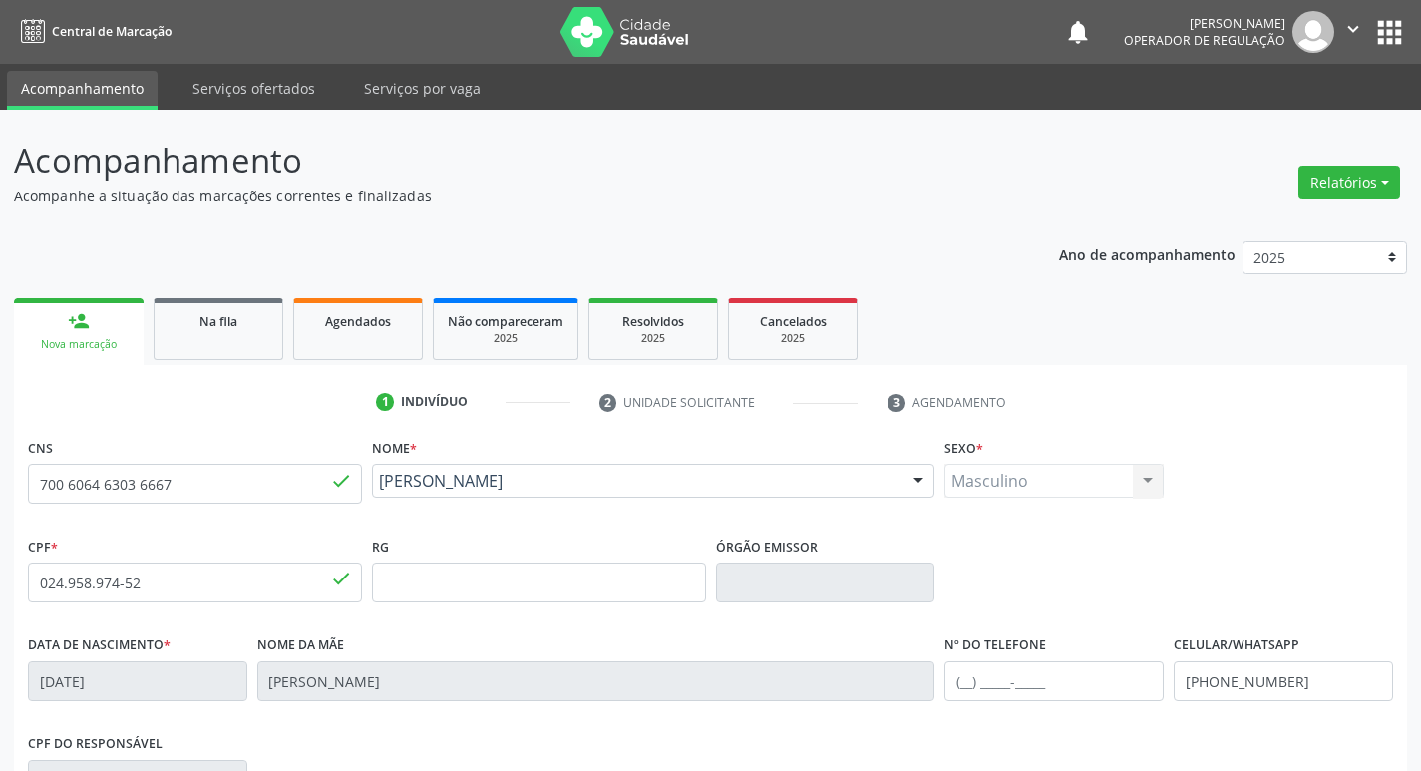
scroll to position [310, 0]
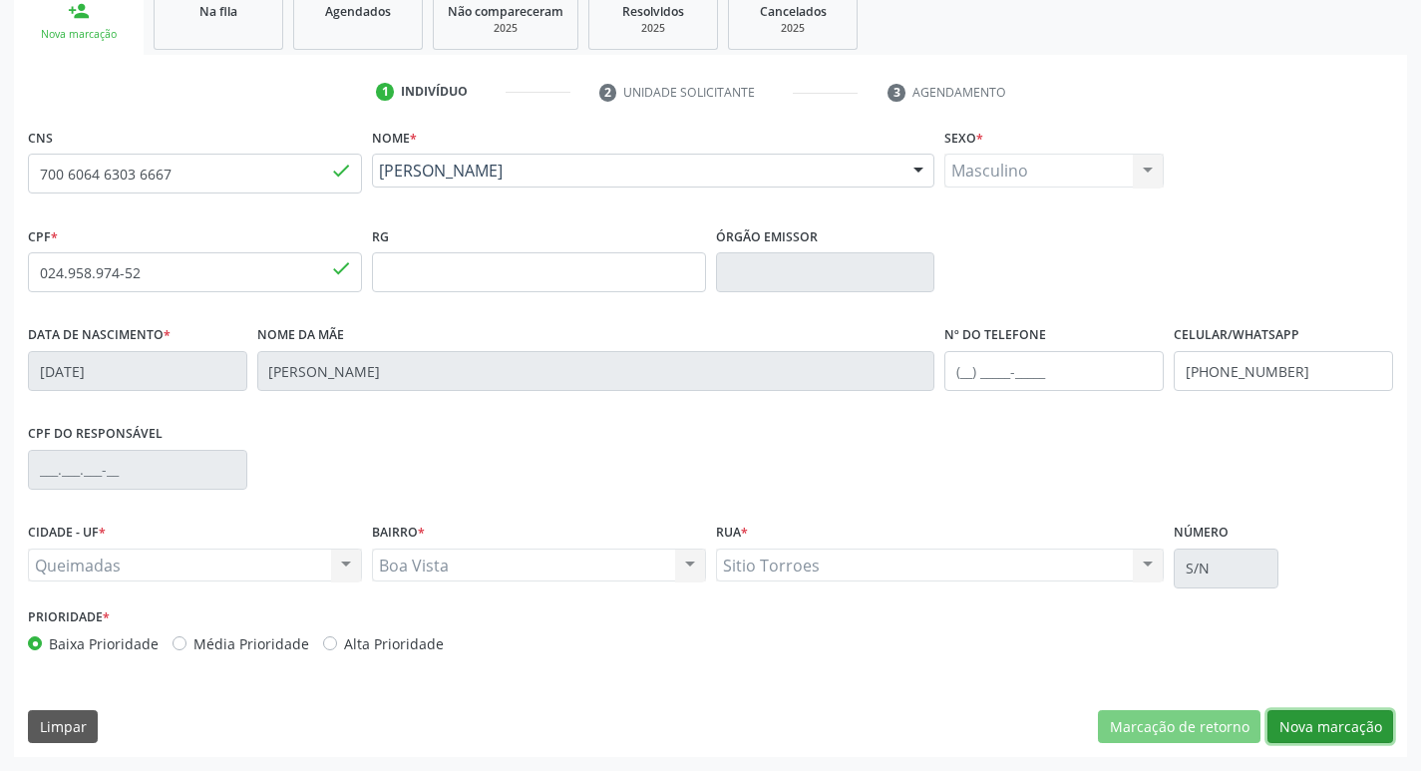
click at [1317, 717] on button "Nova marcação" at bounding box center [1330, 727] width 126 height 34
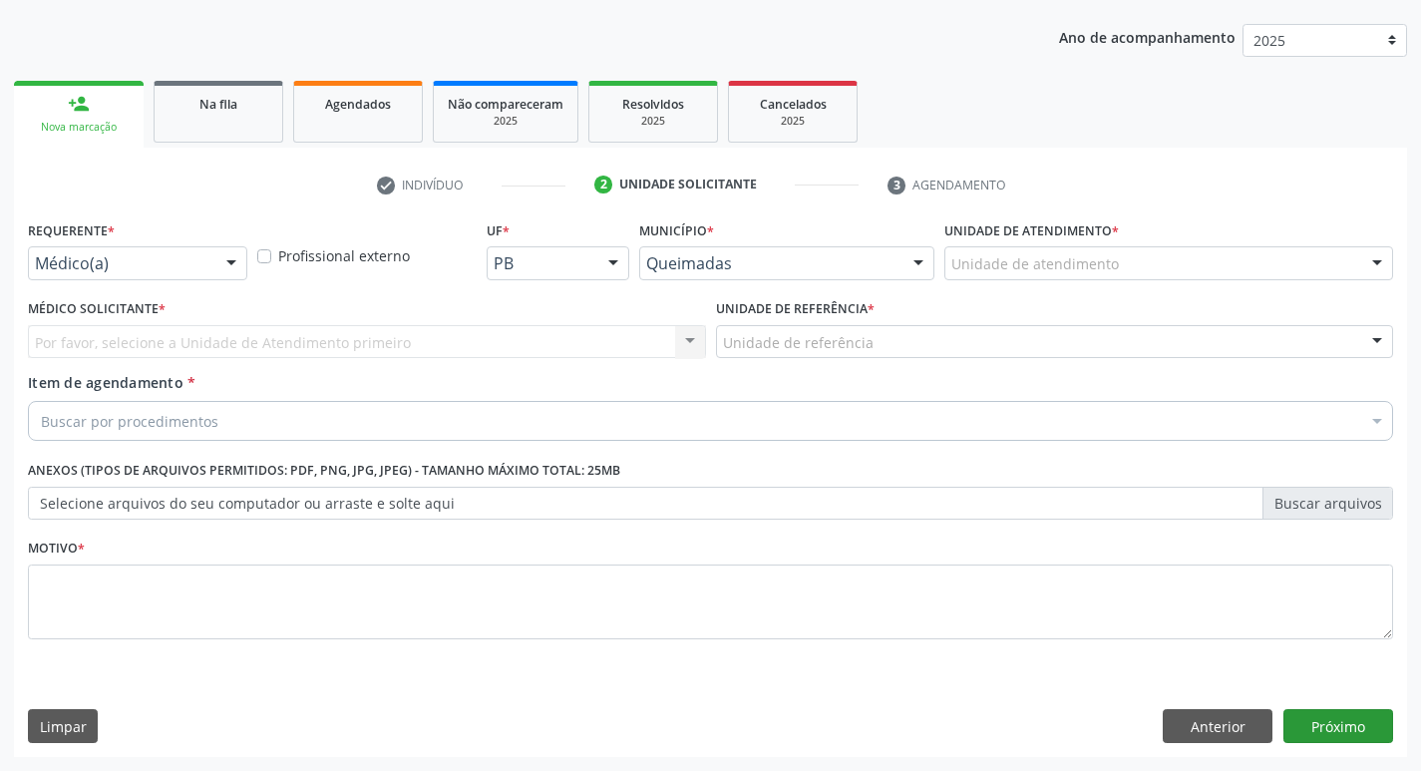
scroll to position [217, 0]
click at [153, 238] on div "Requerente * Médico(a) Médico(a) Enfermeiro(a) Paciente Nenhum resultado encont…" at bounding box center [137, 247] width 219 height 64
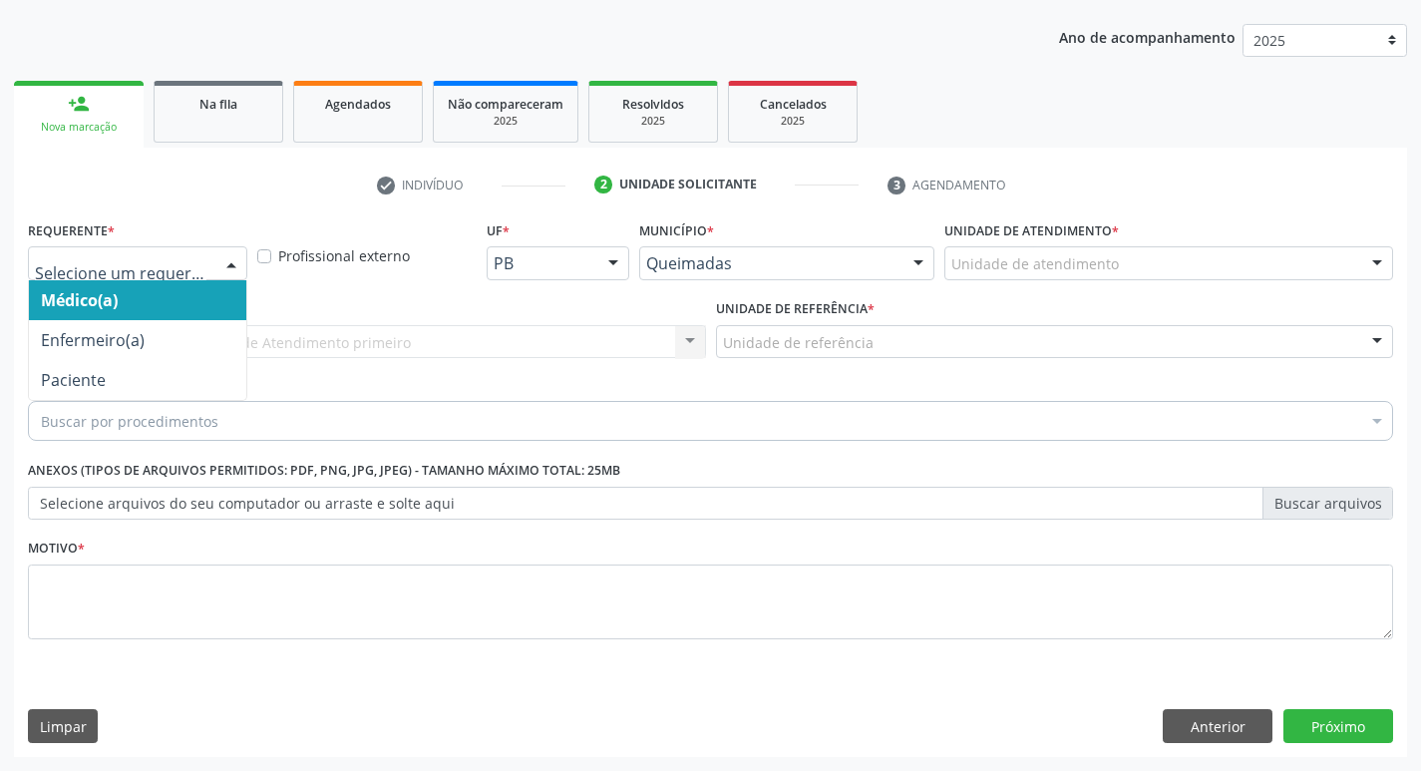
click at [154, 252] on div at bounding box center [137, 263] width 219 height 34
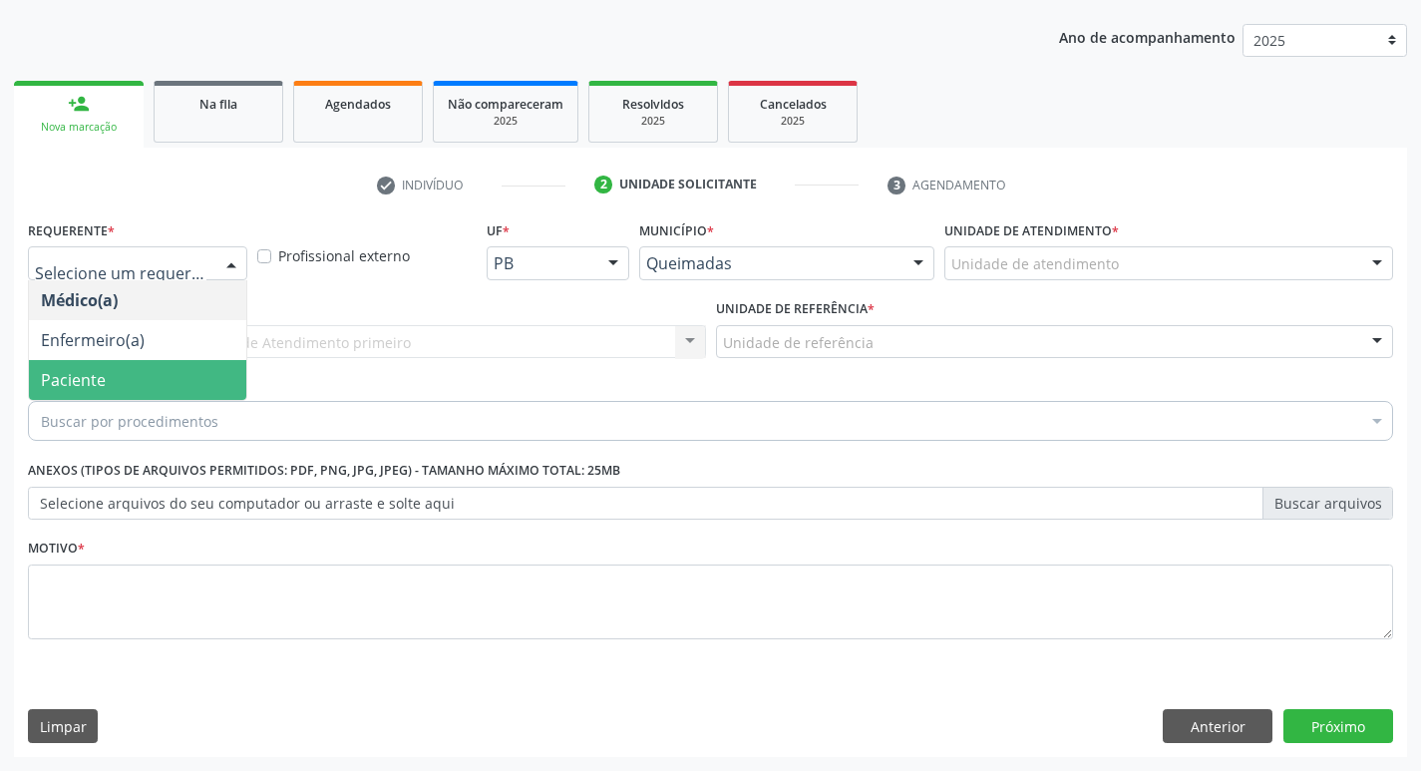
click at [130, 372] on span "Paciente" at bounding box center [137, 380] width 217 height 40
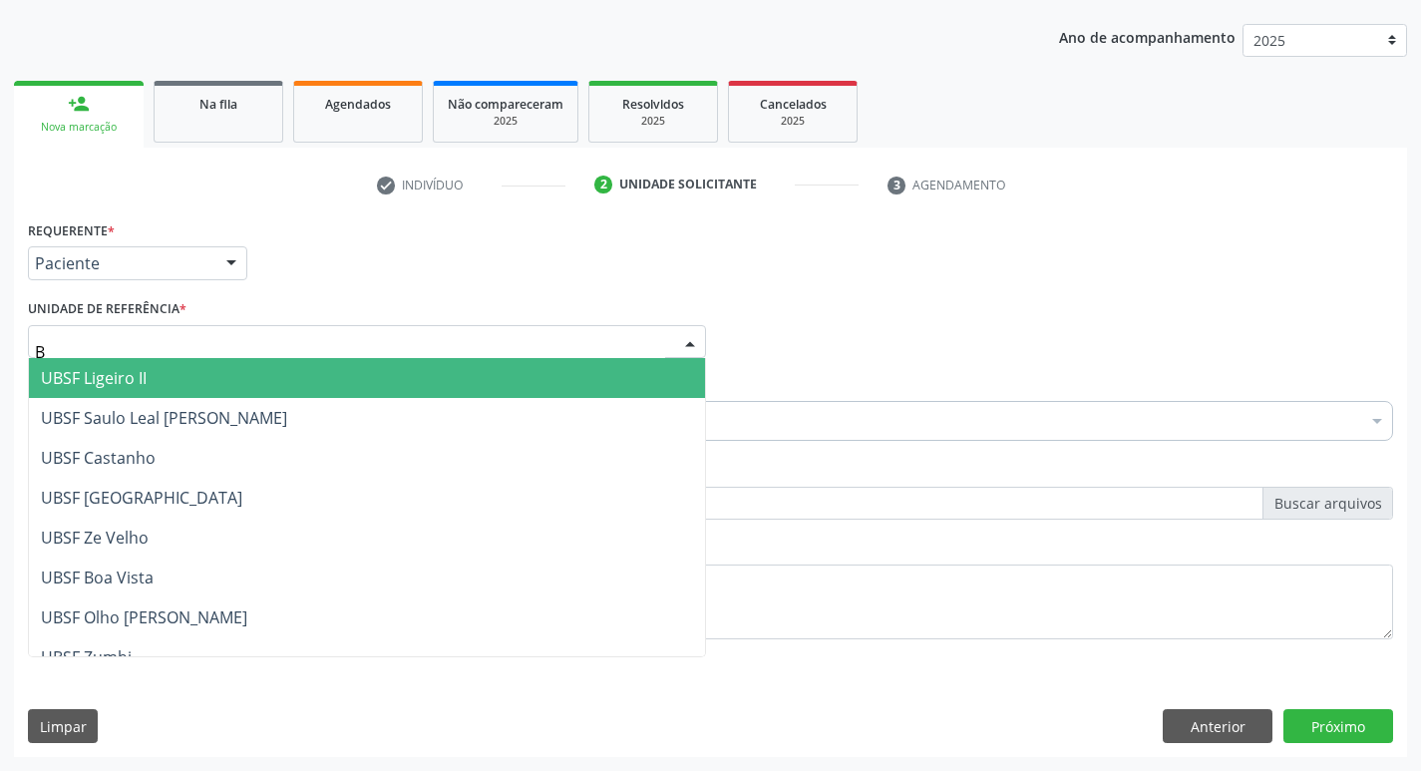
type input "BO"
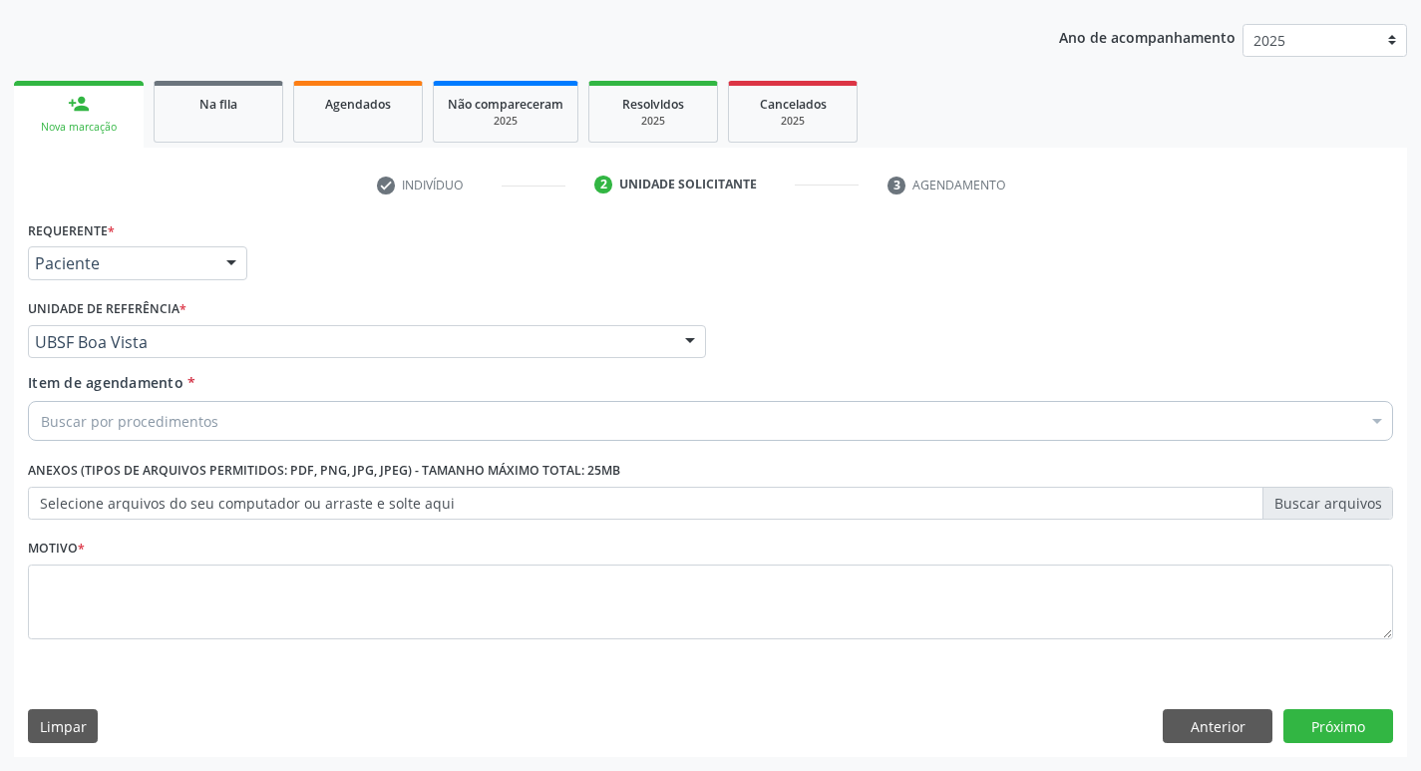
click at [506, 416] on div "Buscar por procedimentos" at bounding box center [710, 421] width 1365 height 40
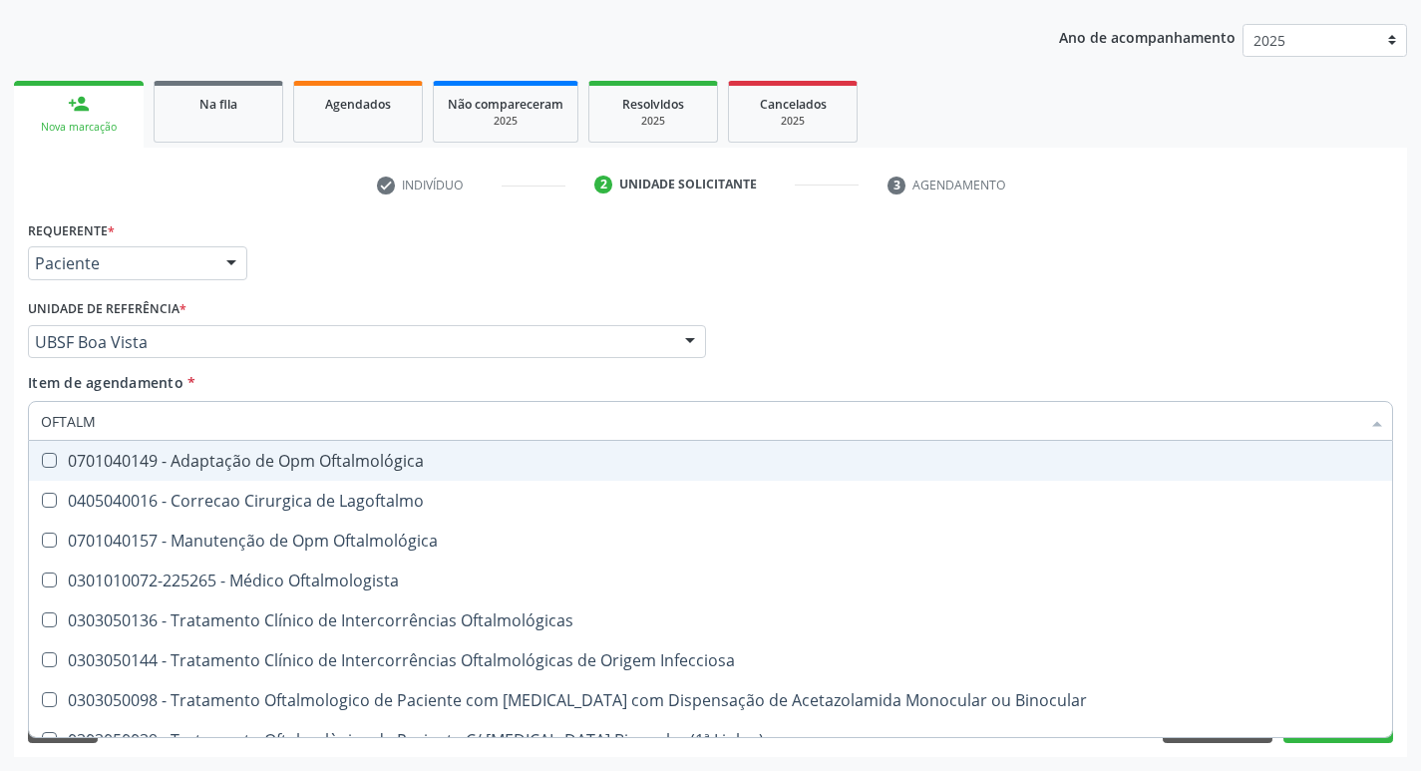
type input "OFTALMO"
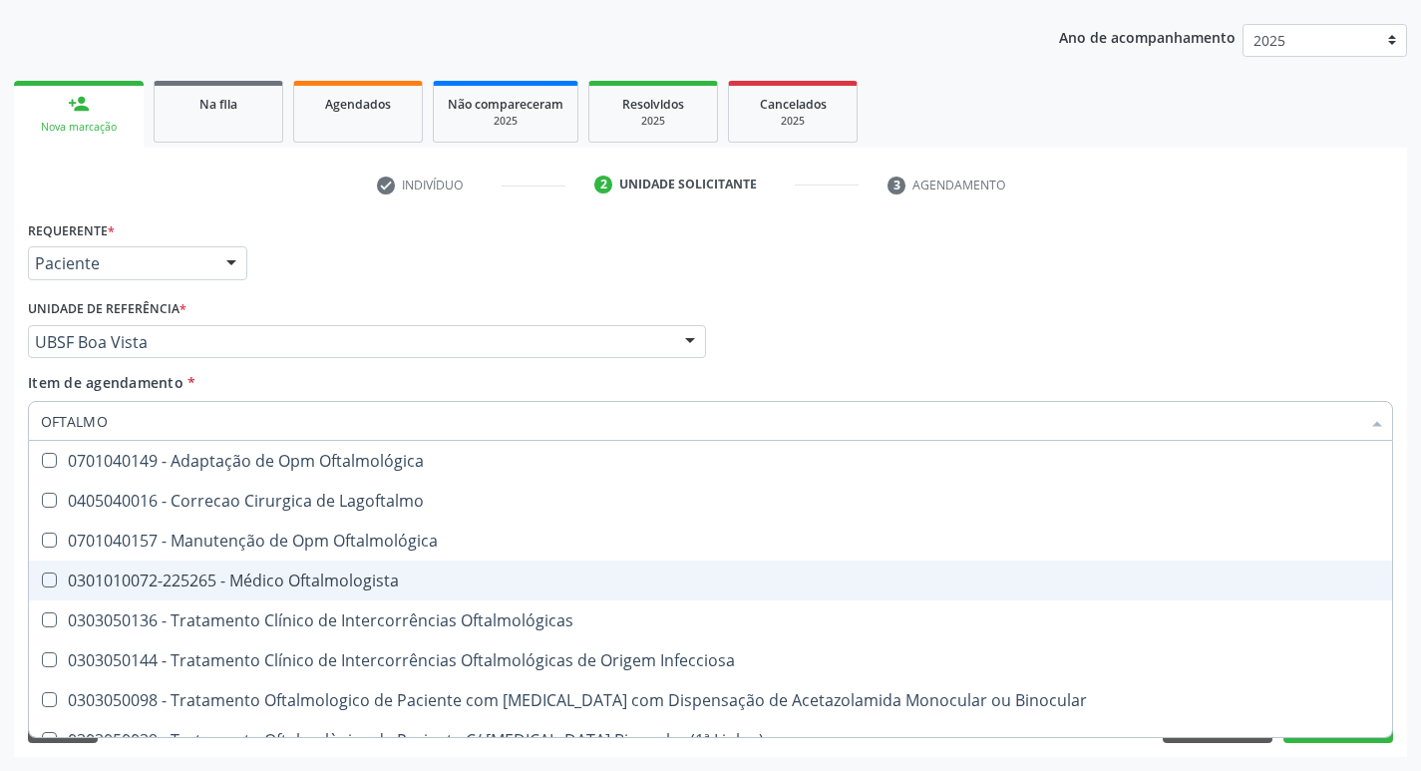
click at [287, 595] on span "0301010072-225265 - Médico Oftalmologista" at bounding box center [710, 580] width 1363 height 40
checkbox Oftalmologista "true"
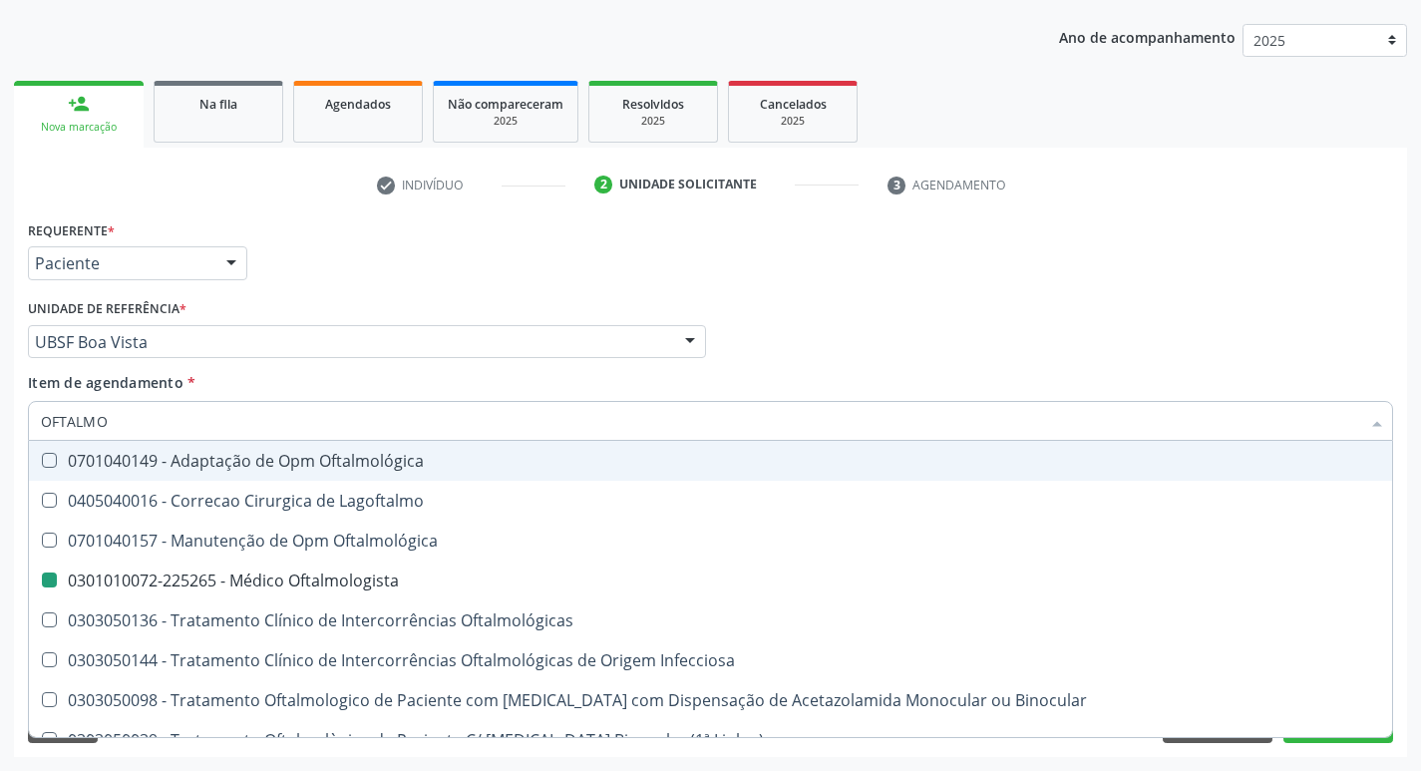
click at [883, 345] on div "Médico Solicitante Por favor, selecione a Unidade de Atendimento primeiro Nenhu…" at bounding box center [710, 333] width 1375 height 78
checkbox Lagoftalmo "true"
checkbox Oftalmologista "false"
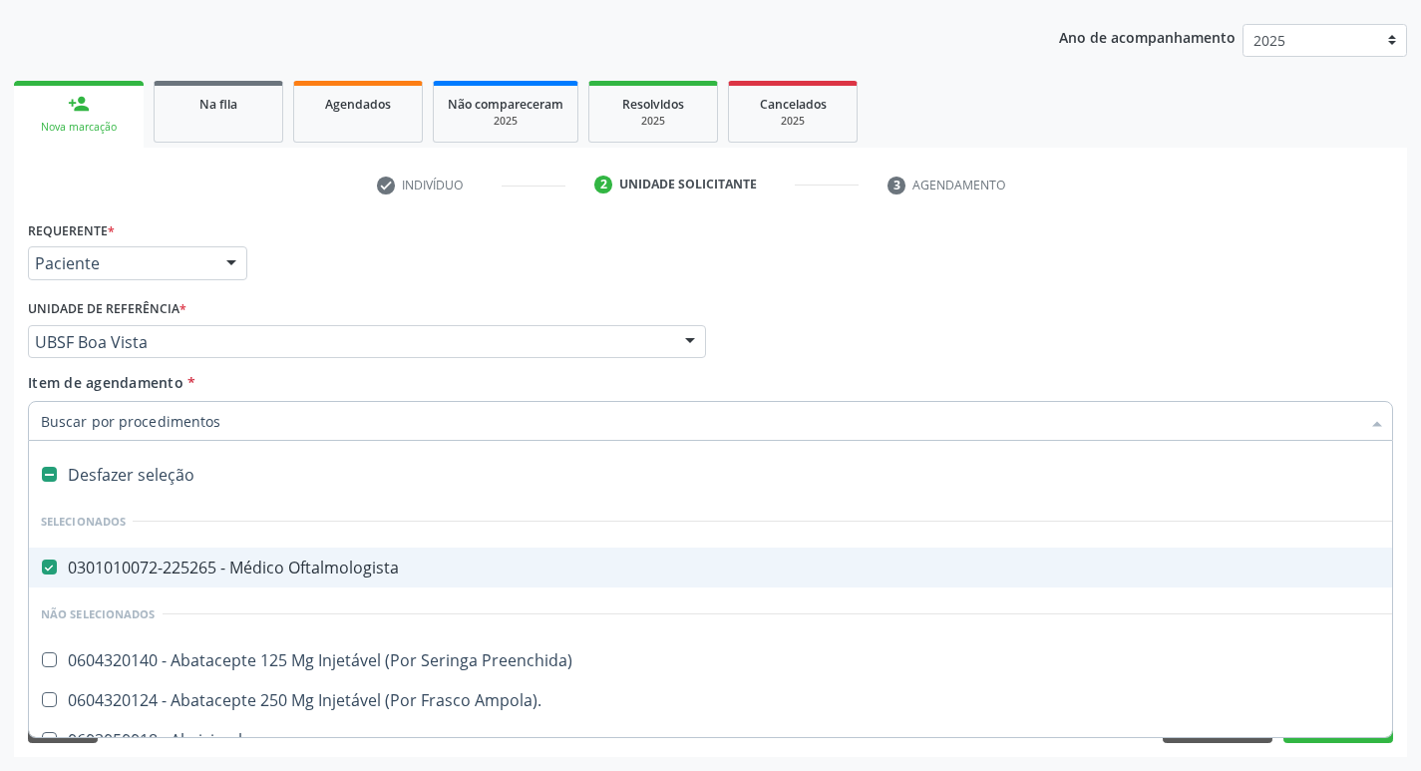
drag, startPoint x: 172, startPoint y: 420, endPoint x: 66, endPoint y: 416, distance: 105.8
click at [982, 289] on div "Requerente * Paciente Médico(a) Enfermeiro(a) Paciente Nenhum resultado encontr…" at bounding box center [710, 254] width 1375 height 78
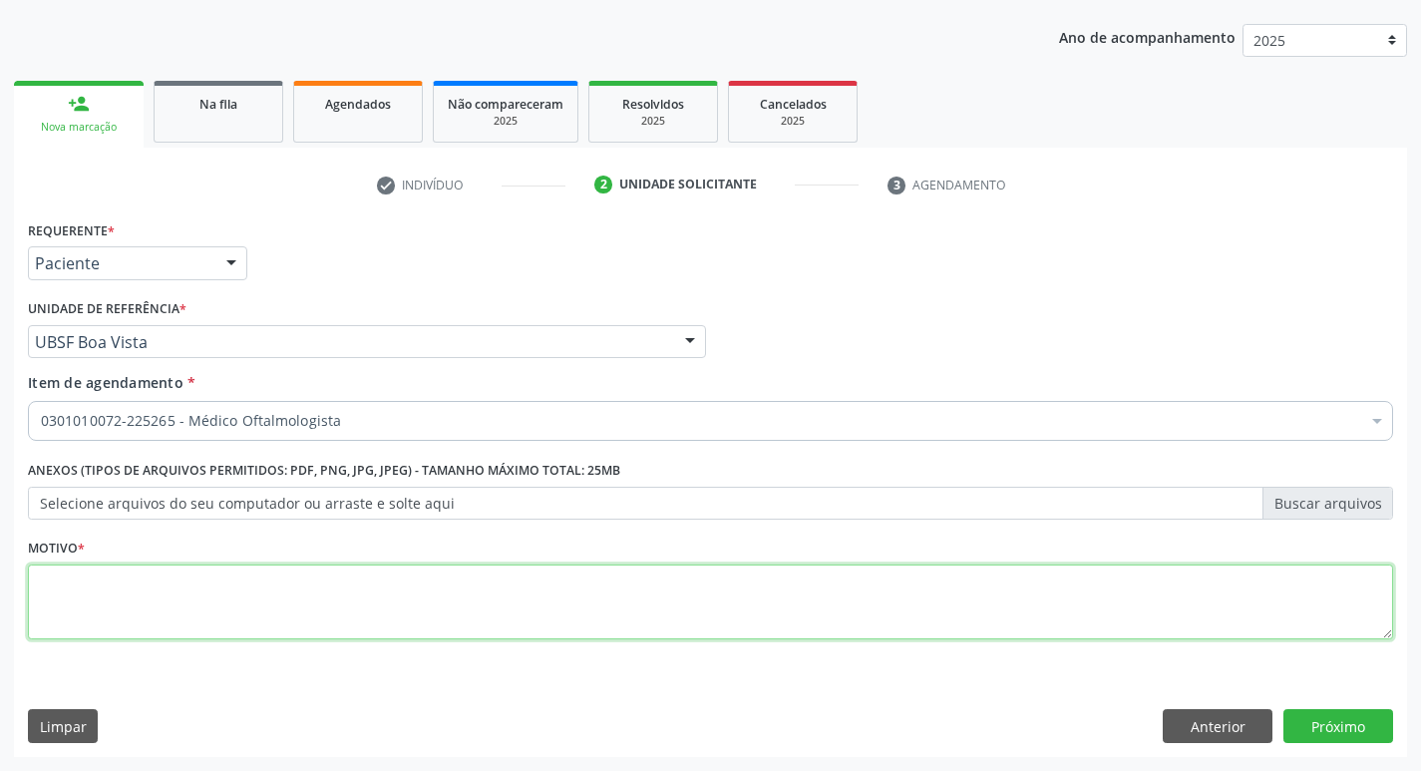
click at [302, 590] on textarea at bounding box center [710, 602] width 1365 height 76
type textarea "AVALIAÇÃO"
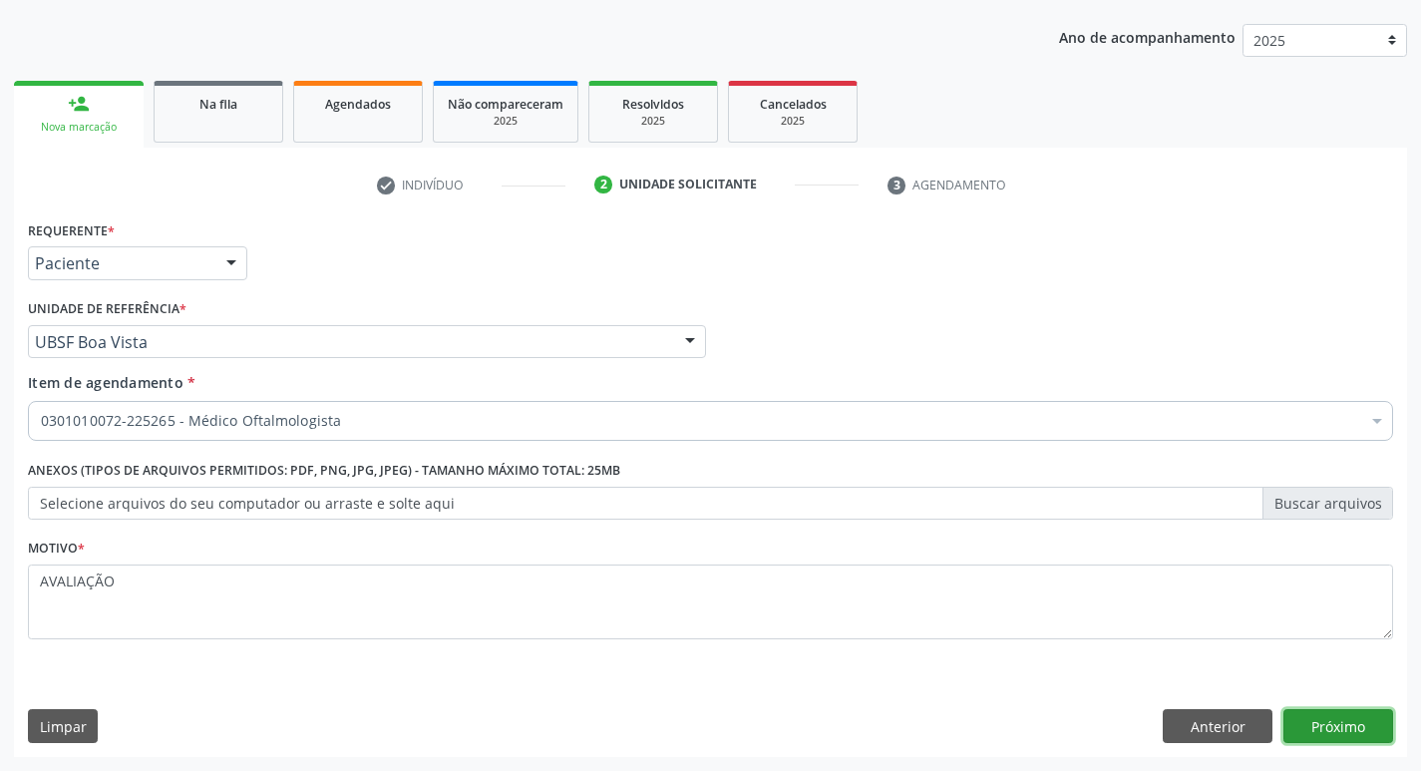
click at [1340, 722] on button "Próximo" at bounding box center [1338, 726] width 110 height 34
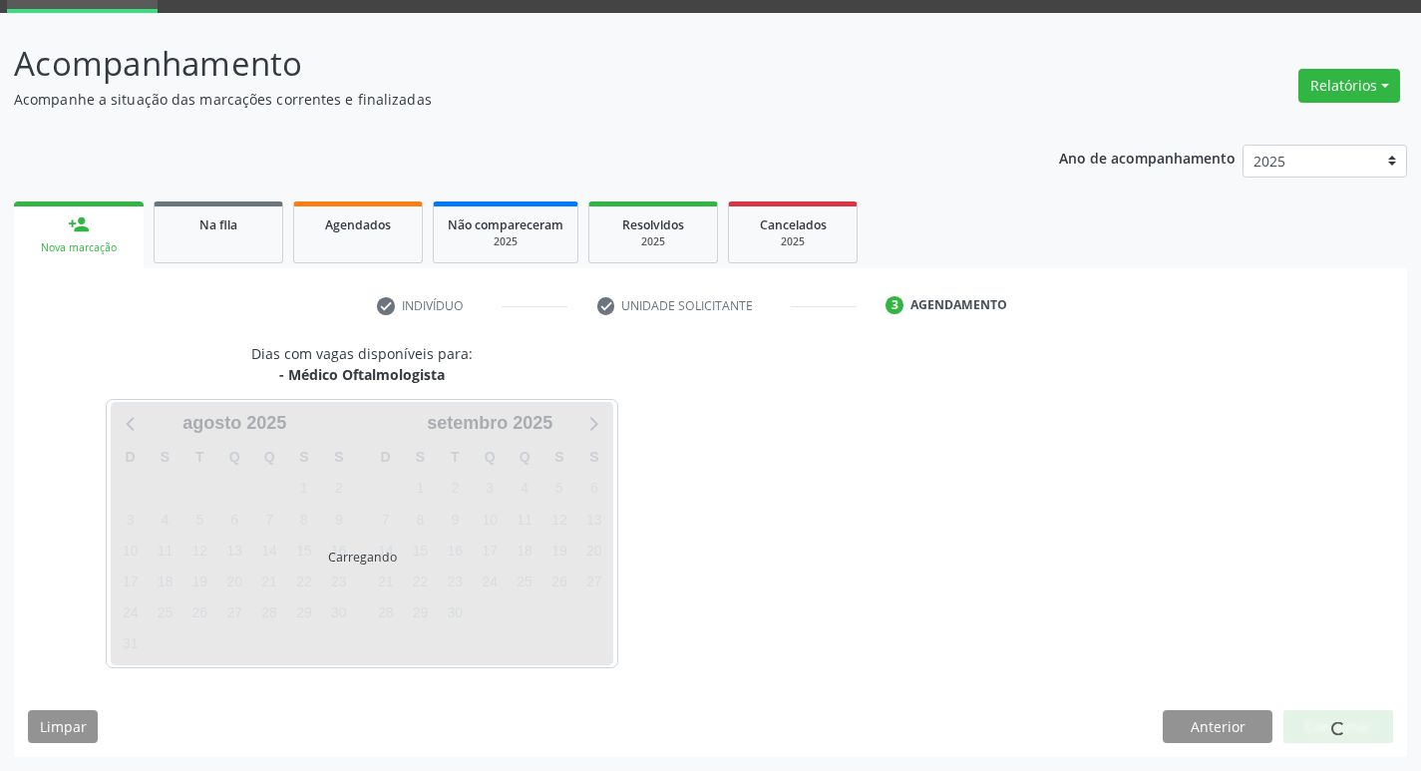
scroll to position [97, 0]
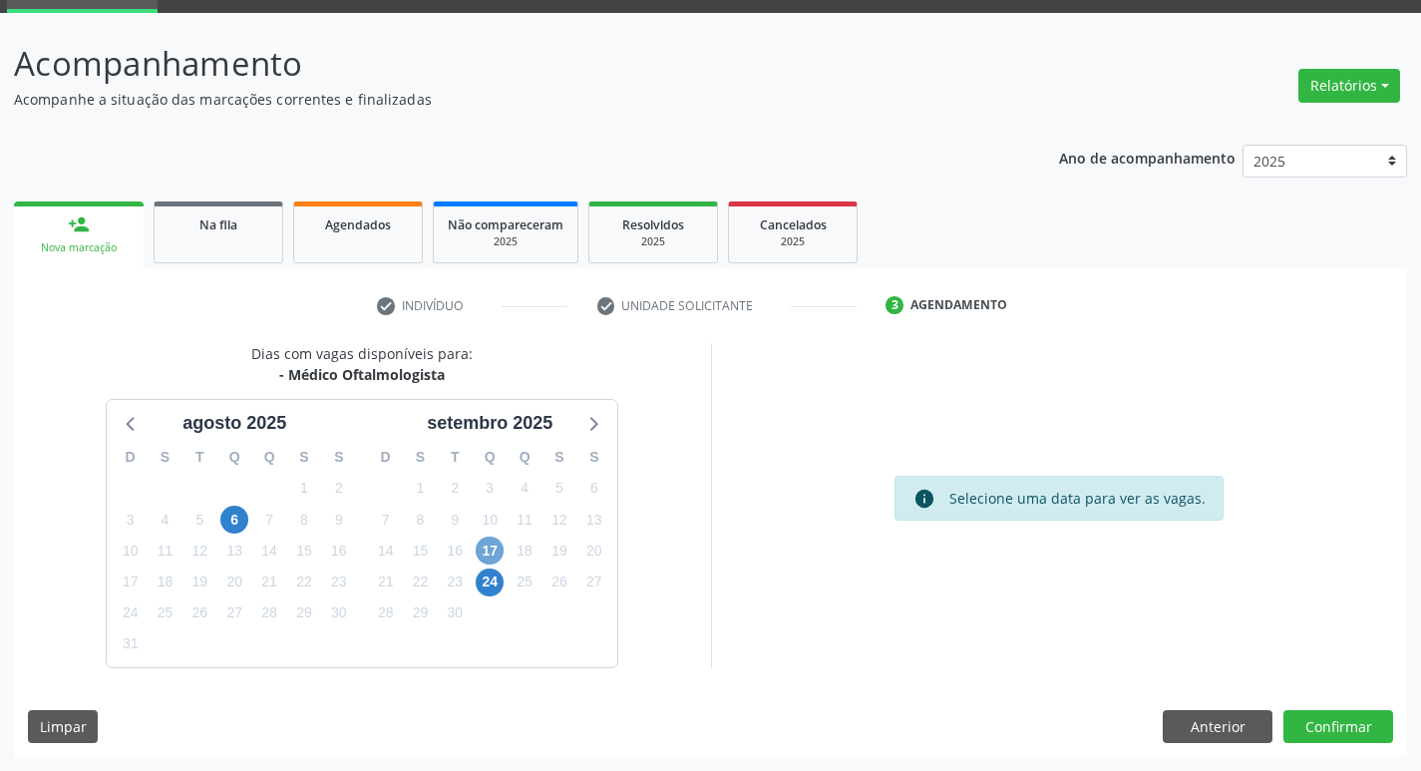
click at [502, 550] on span "17" at bounding box center [490, 551] width 28 height 28
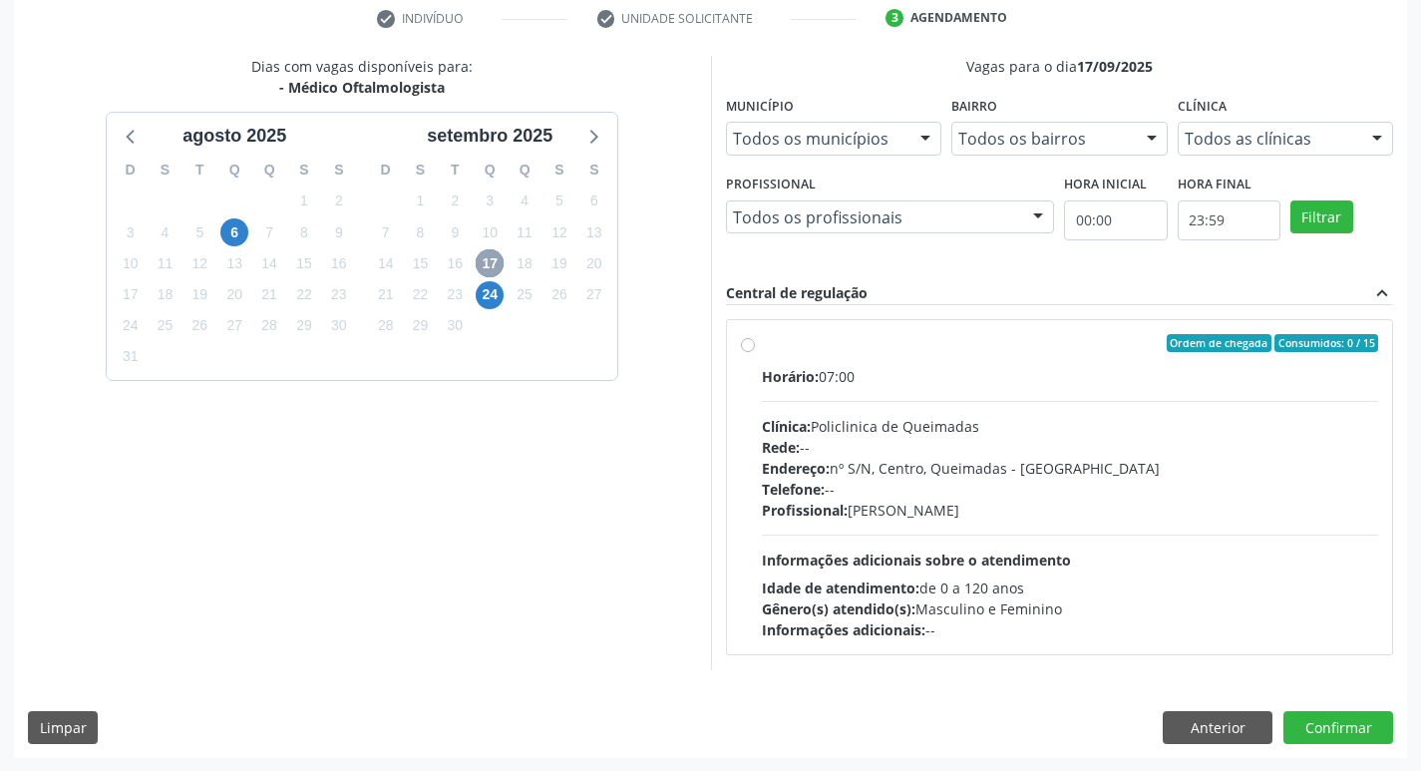
scroll to position [385, 0]
click at [1021, 371] on div "Horário: 07:00" at bounding box center [1070, 375] width 617 height 21
click at [755, 351] on input "Ordem de chegada Consumidos: 0 / 15 Horário: 07:00 Clínica: Policlinica de Quei…" at bounding box center [748, 342] width 14 height 18
radio input "true"
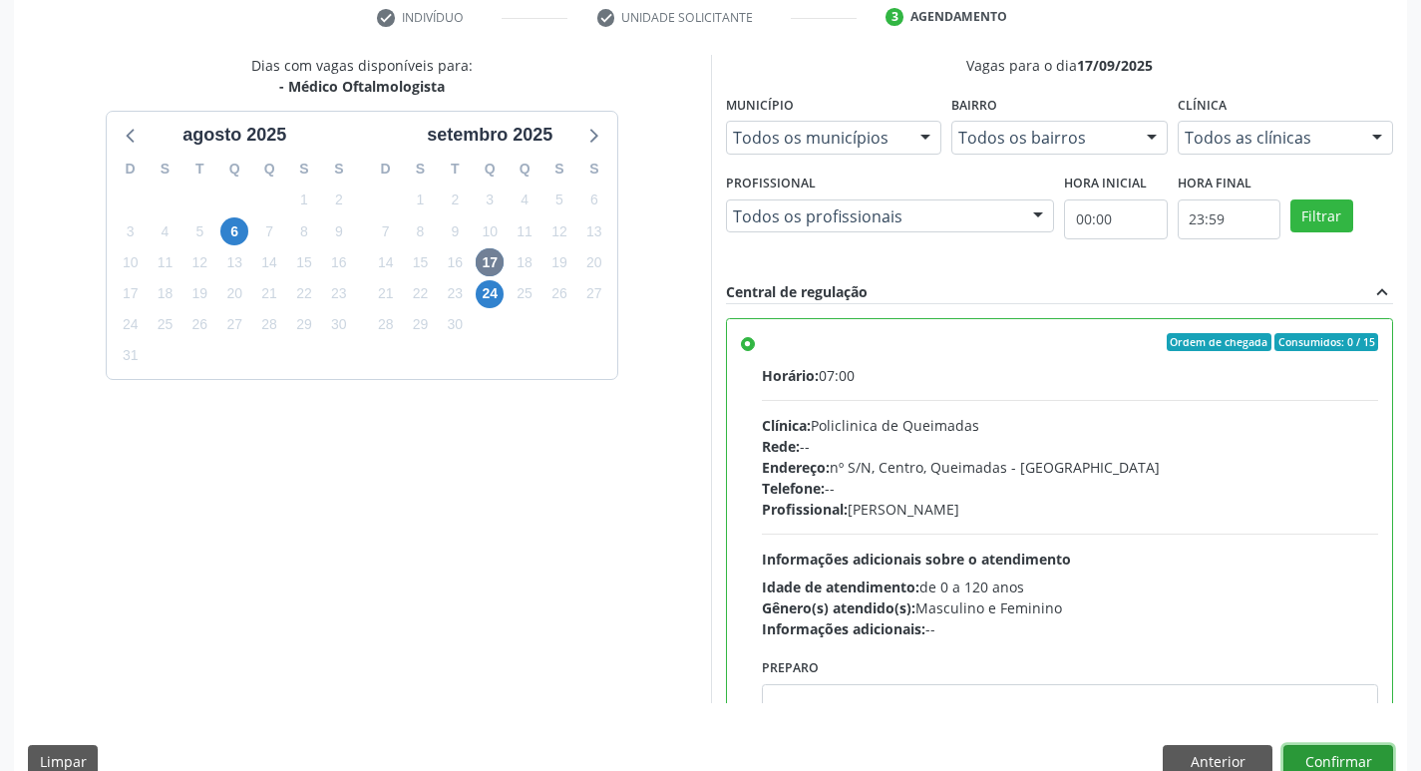
click at [1312, 753] on button "Confirmar" at bounding box center [1338, 762] width 110 height 34
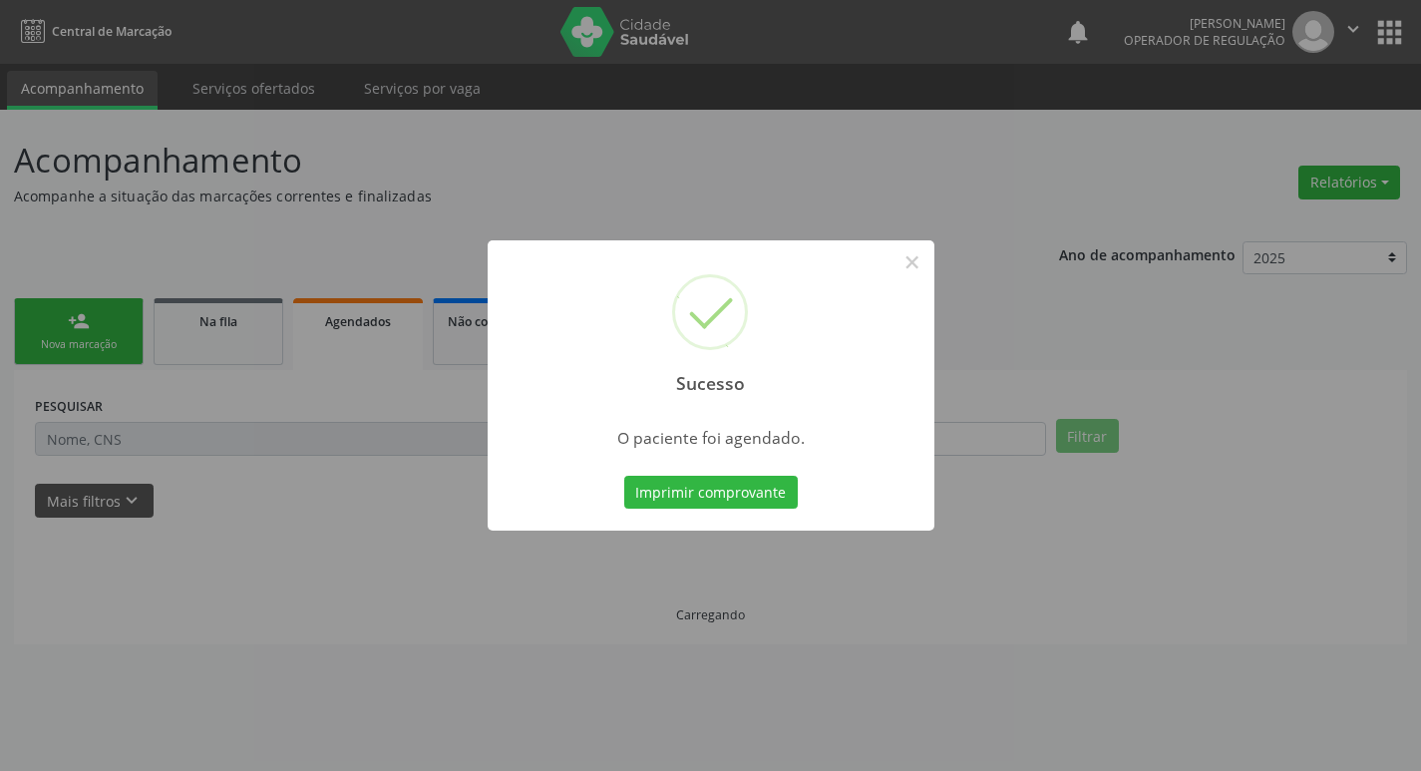
scroll to position [0, 0]
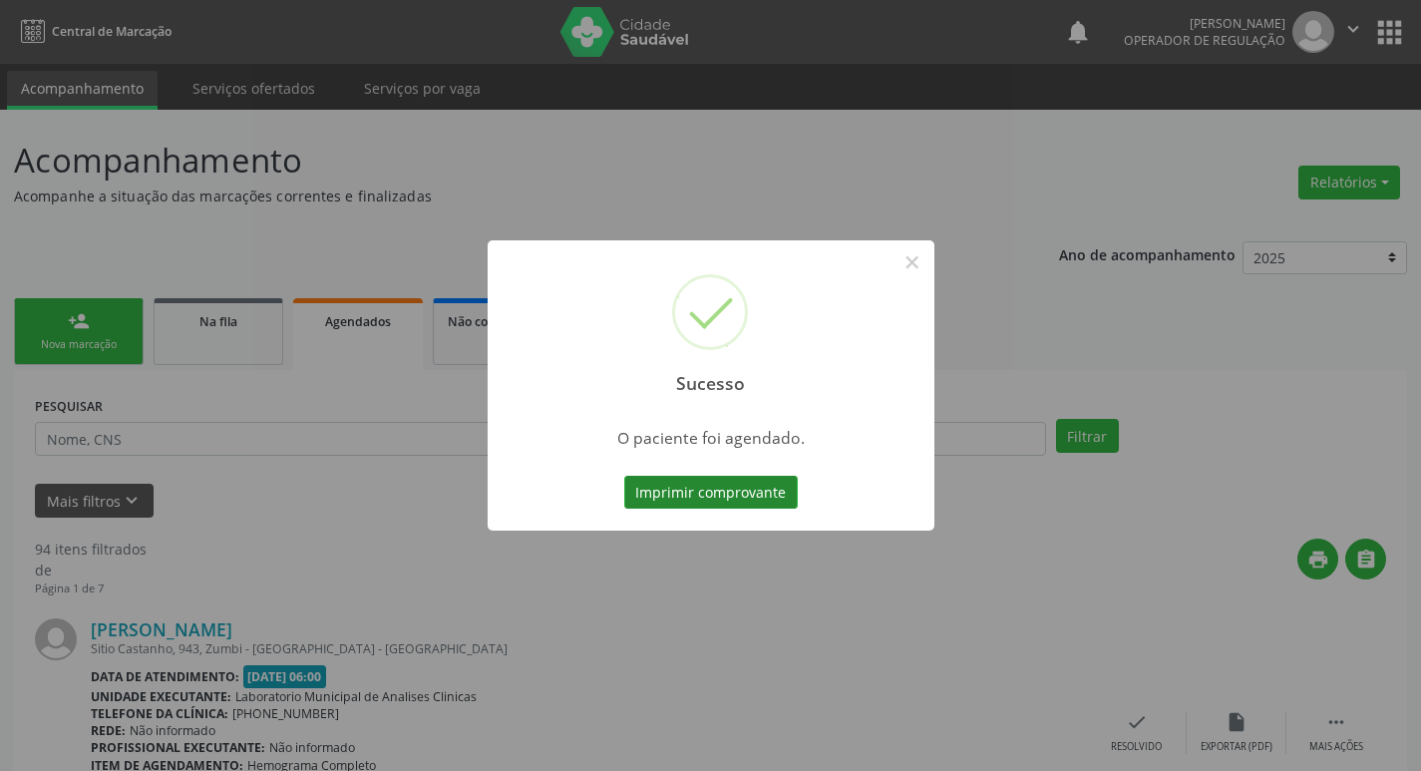
click at [704, 503] on button "Imprimir comprovante" at bounding box center [711, 493] width 174 height 34
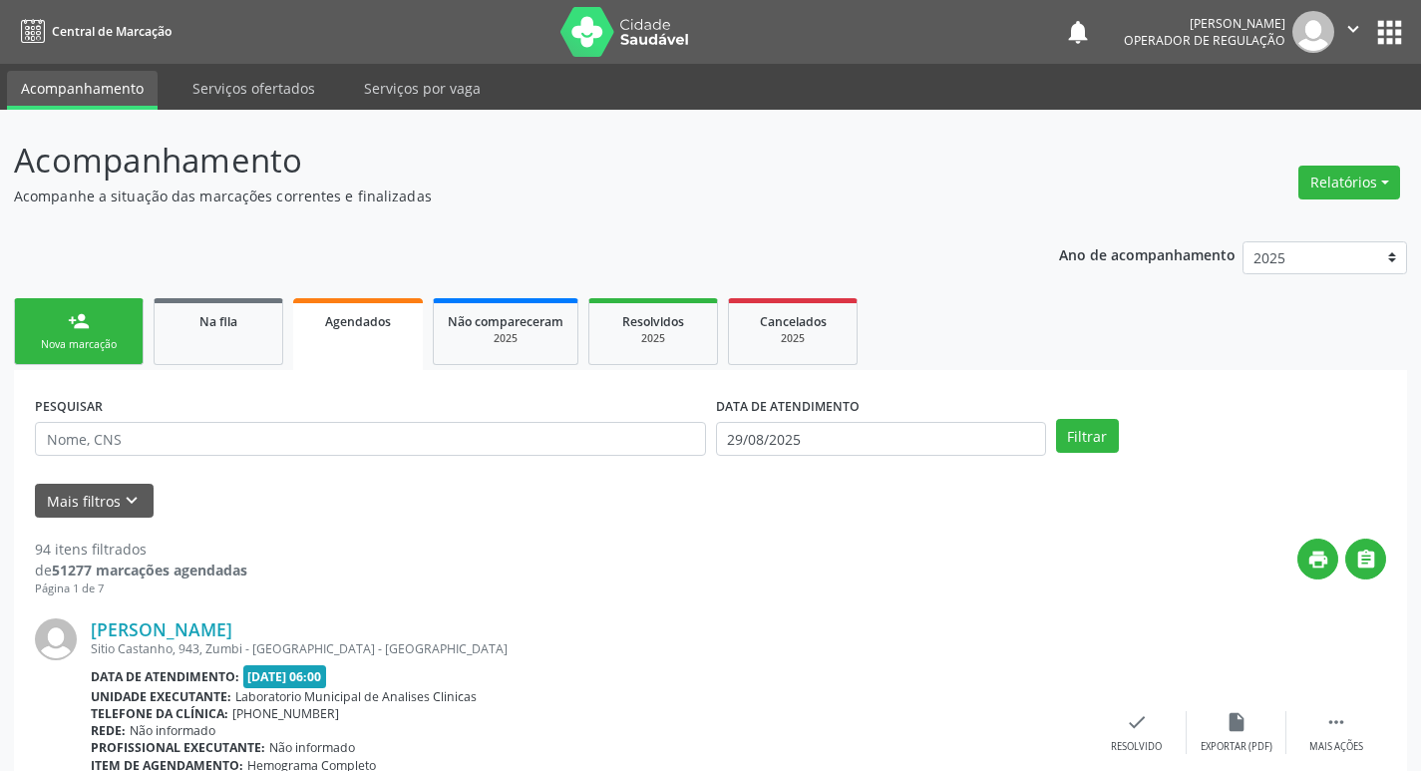
click at [104, 330] on link "person_add Nova marcação" at bounding box center [79, 331] width 130 height 67
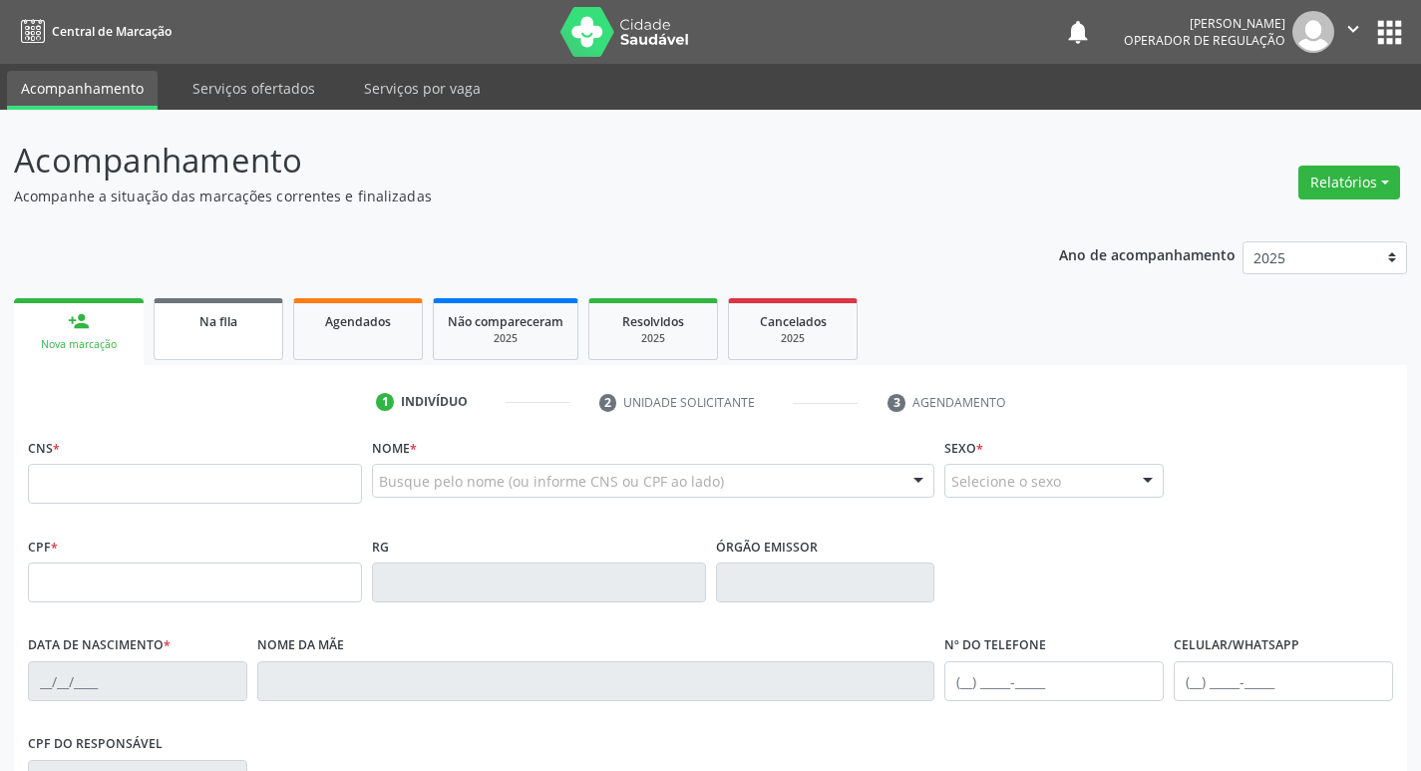
click at [223, 325] on span "Na fila" at bounding box center [218, 321] width 38 height 17
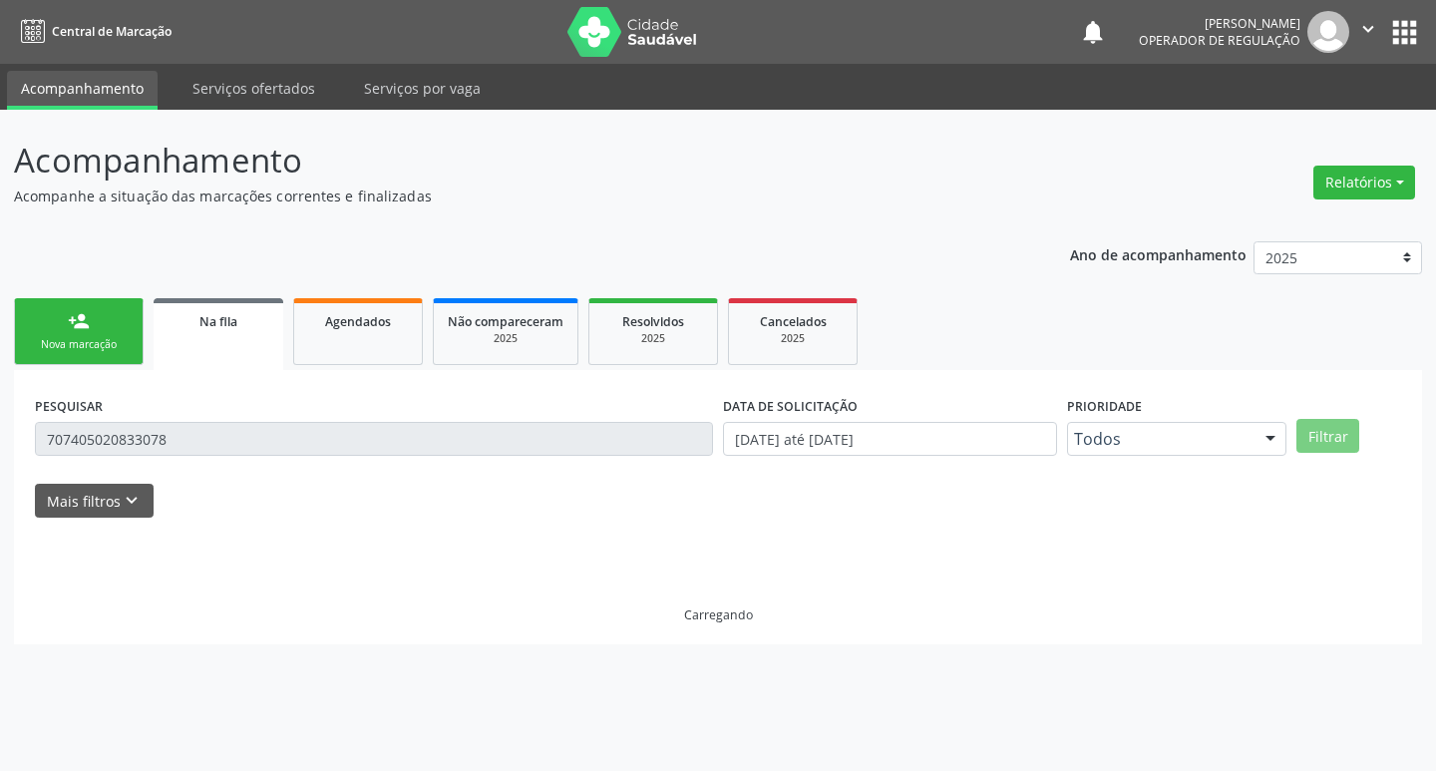
click at [122, 324] on link "person_add Nova marcação" at bounding box center [79, 331] width 130 height 67
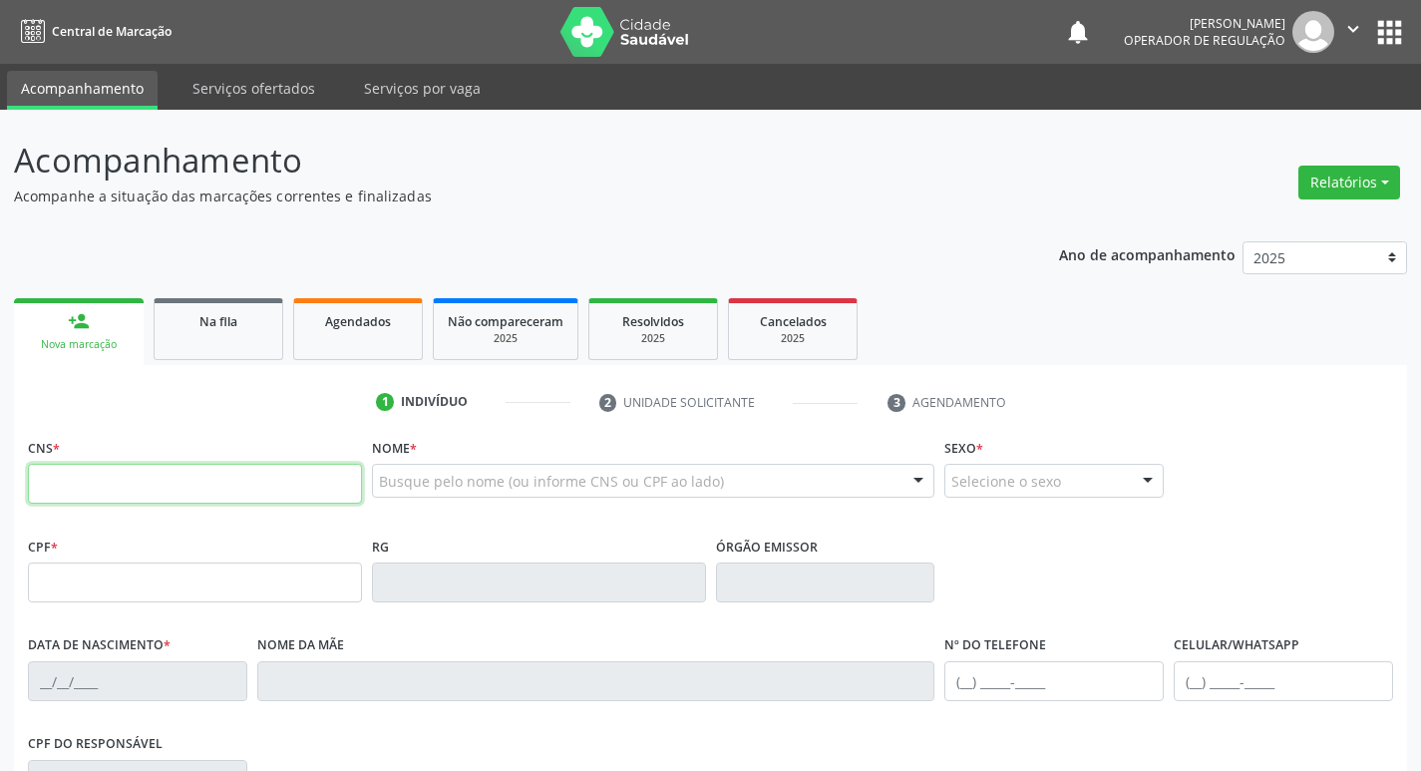
click at [104, 486] on input "text" at bounding box center [195, 484] width 334 height 40
type input "704 2047 0669 7587"
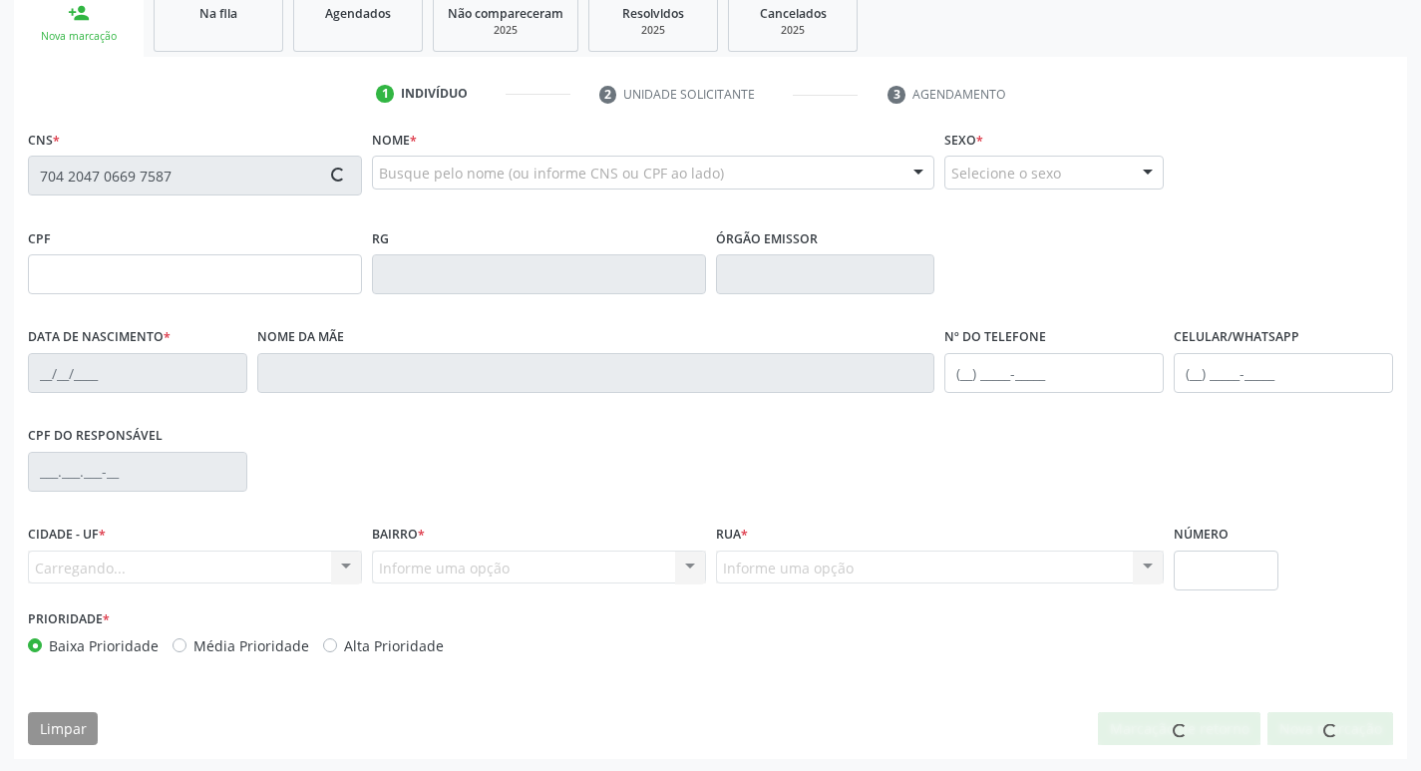
scroll to position [310, 0]
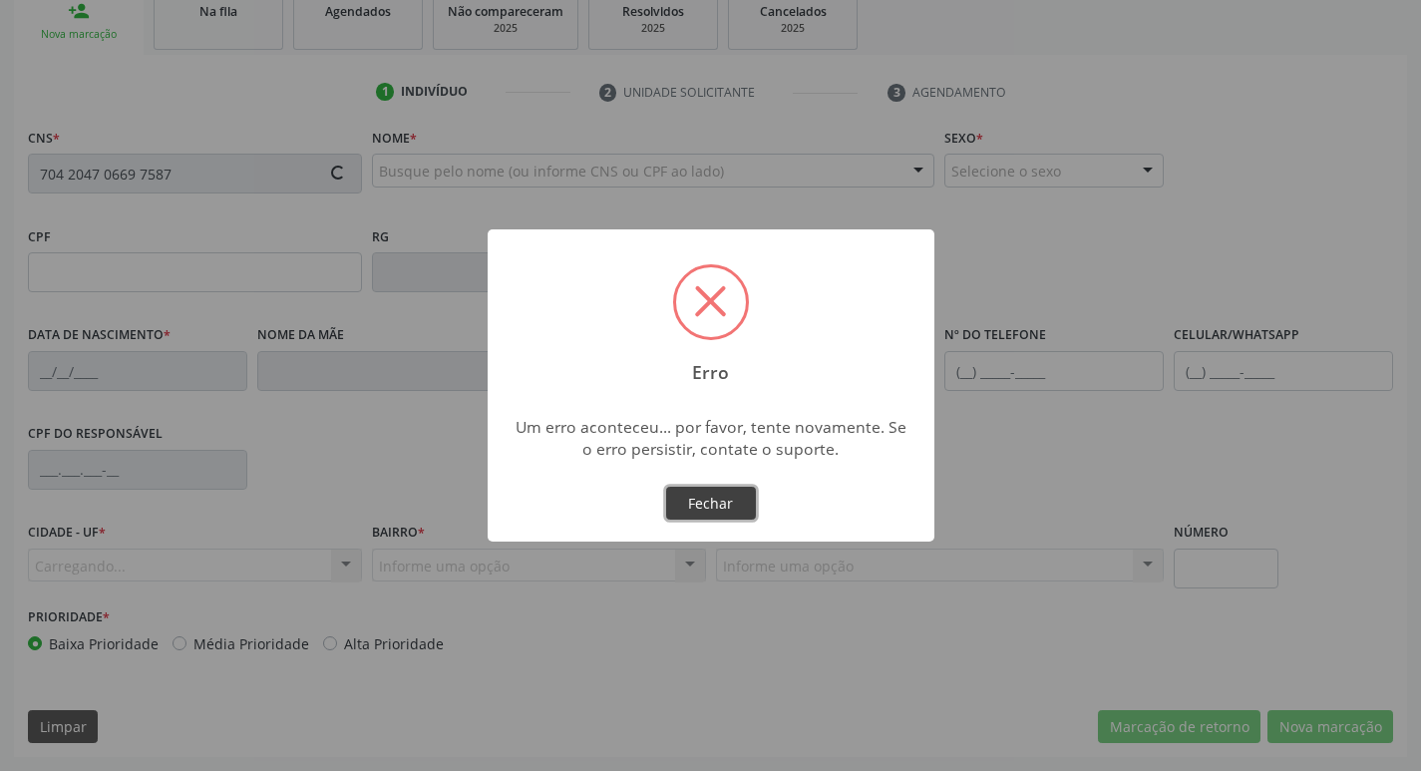
click at [737, 510] on button "Fechar" at bounding box center [711, 504] width 90 height 34
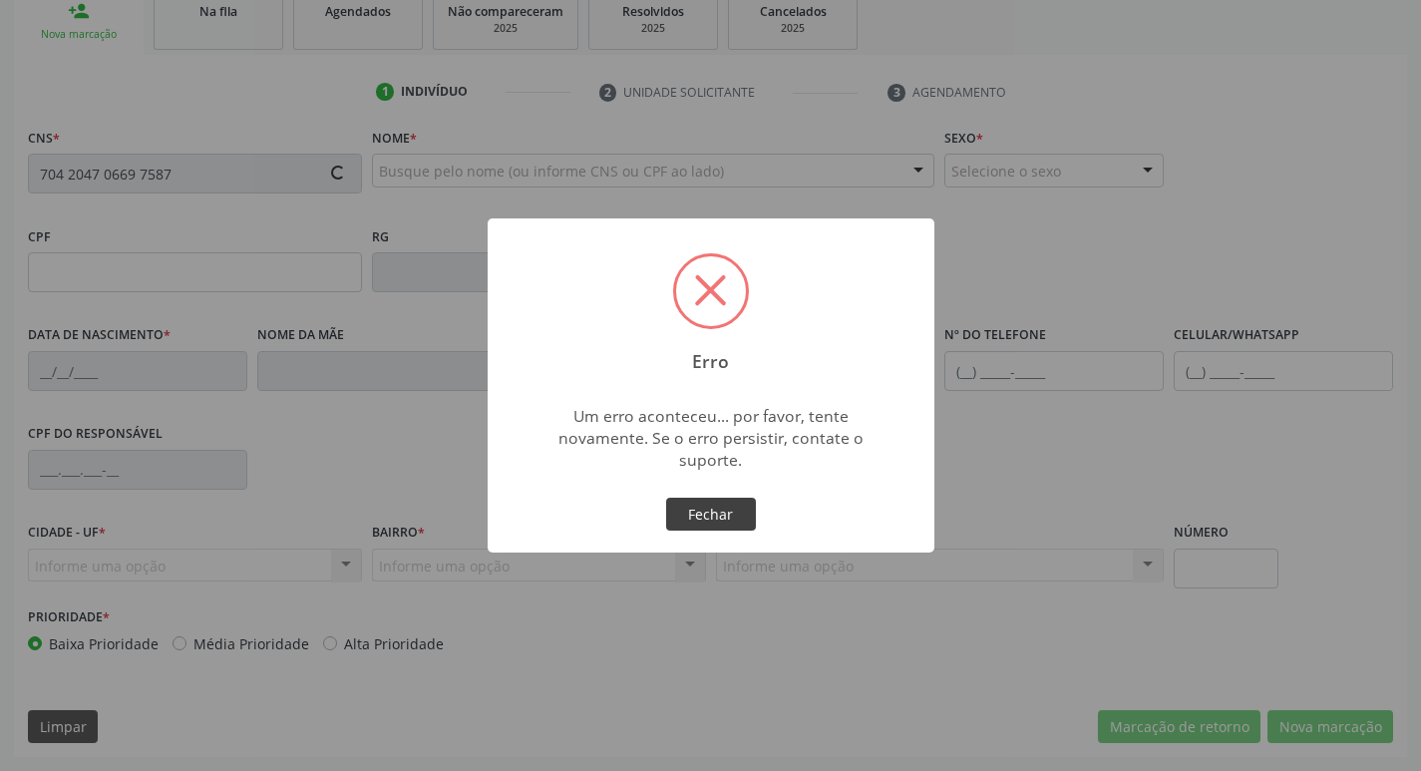
click at [736, 517] on button "Fechar" at bounding box center [711, 515] width 90 height 34
